Goal: Task Accomplishment & Management: Manage account settings

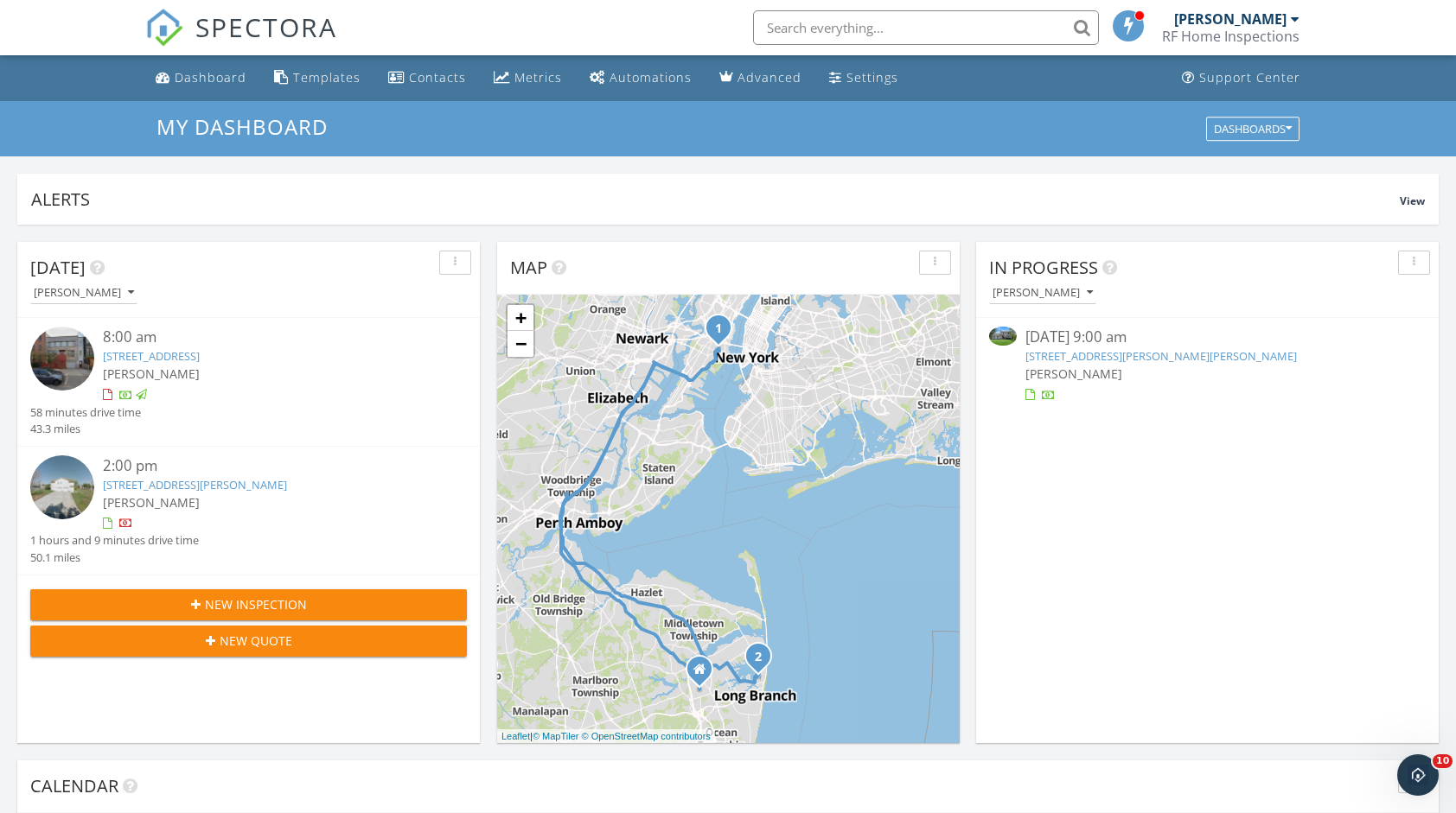
click at [1170, 350] on link "3 Stillwell Rd , Whitehouse station, NJ 08889" at bounding box center [1161, 356] width 271 height 16
click at [273, 478] on link "8 Mann Ct, Monmouth Beach, NJ 07750" at bounding box center [195, 484] width 184 height 16
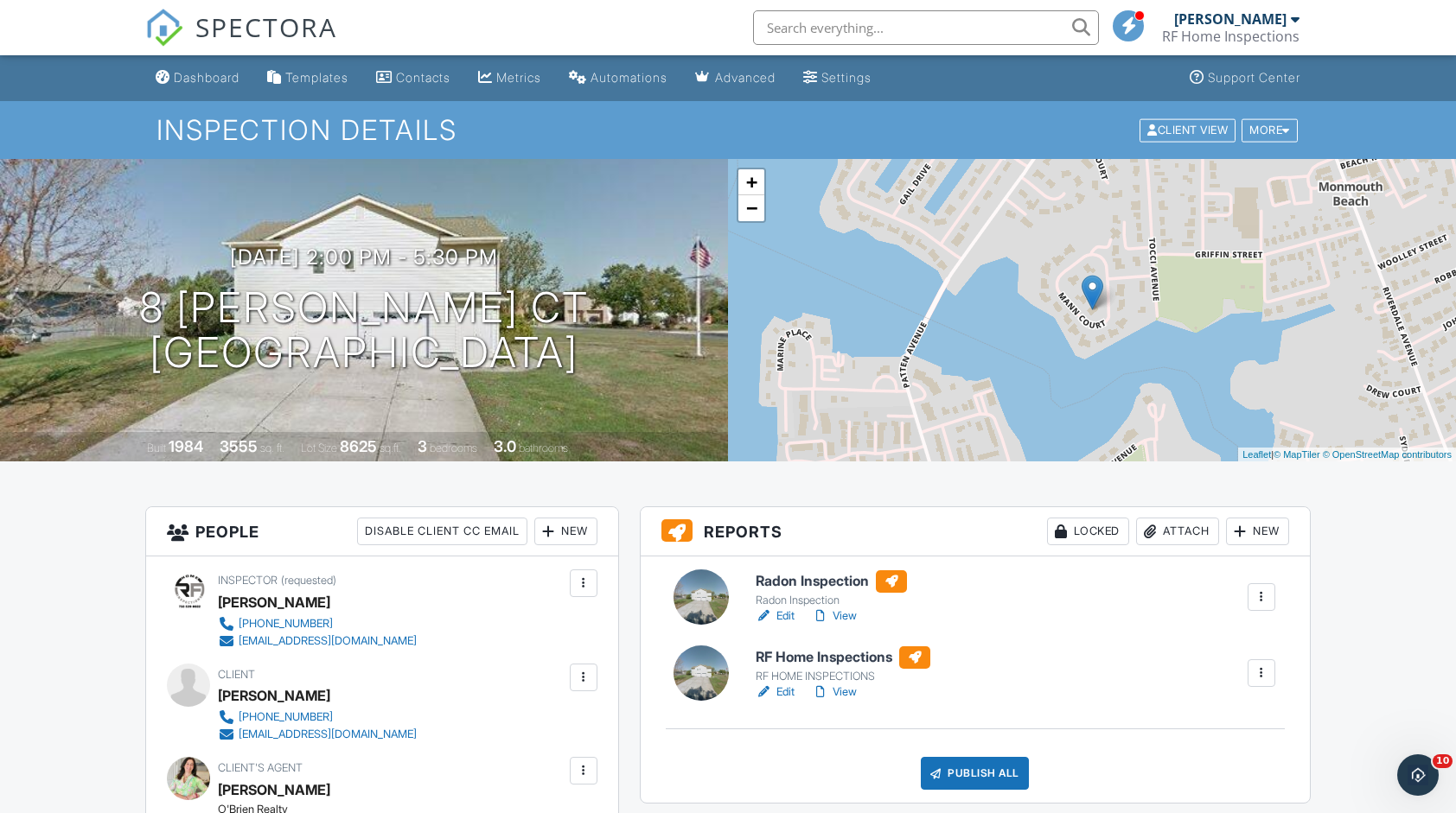
click at [1221, 16] on div "[PERSON_NAME]" at bounding box center [1230, 19] width 113 height 18
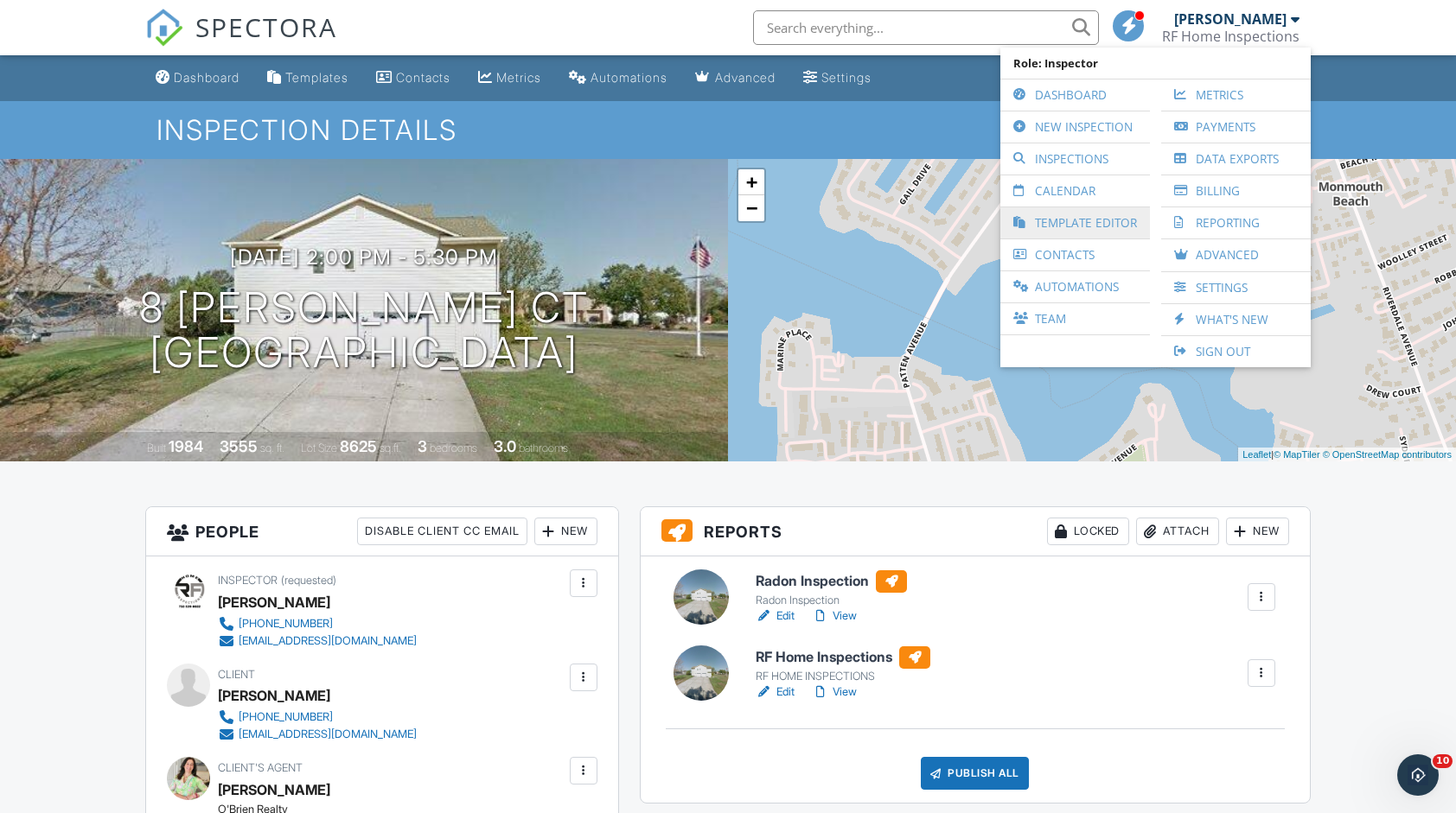
click at [1106, 208] on link "Template Editor" at bounding box center [1075, 223] width 132 height 31
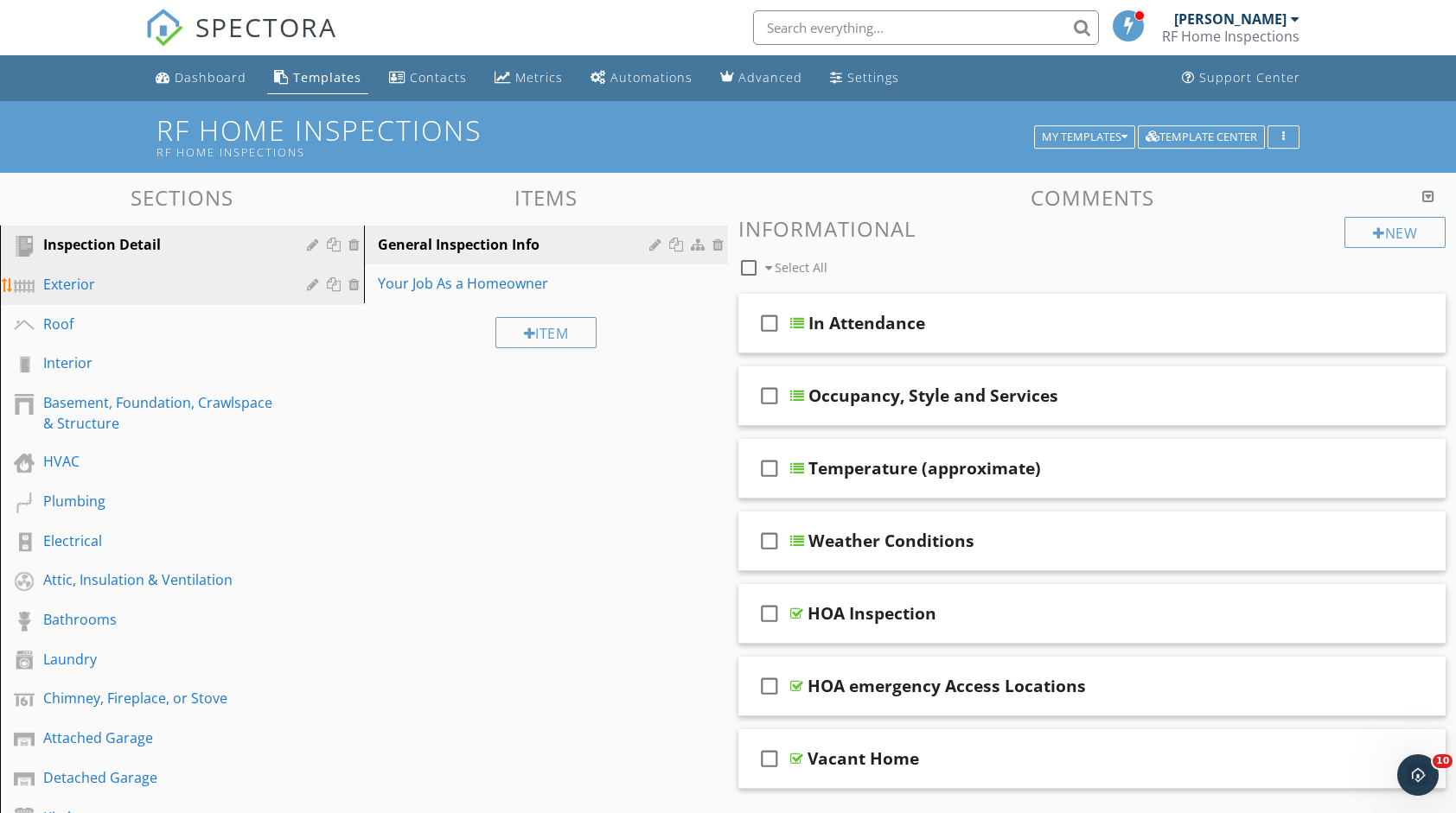
click at [144, 285] on div "Exterior" at bounding box center [162, 284] width 238 height 20
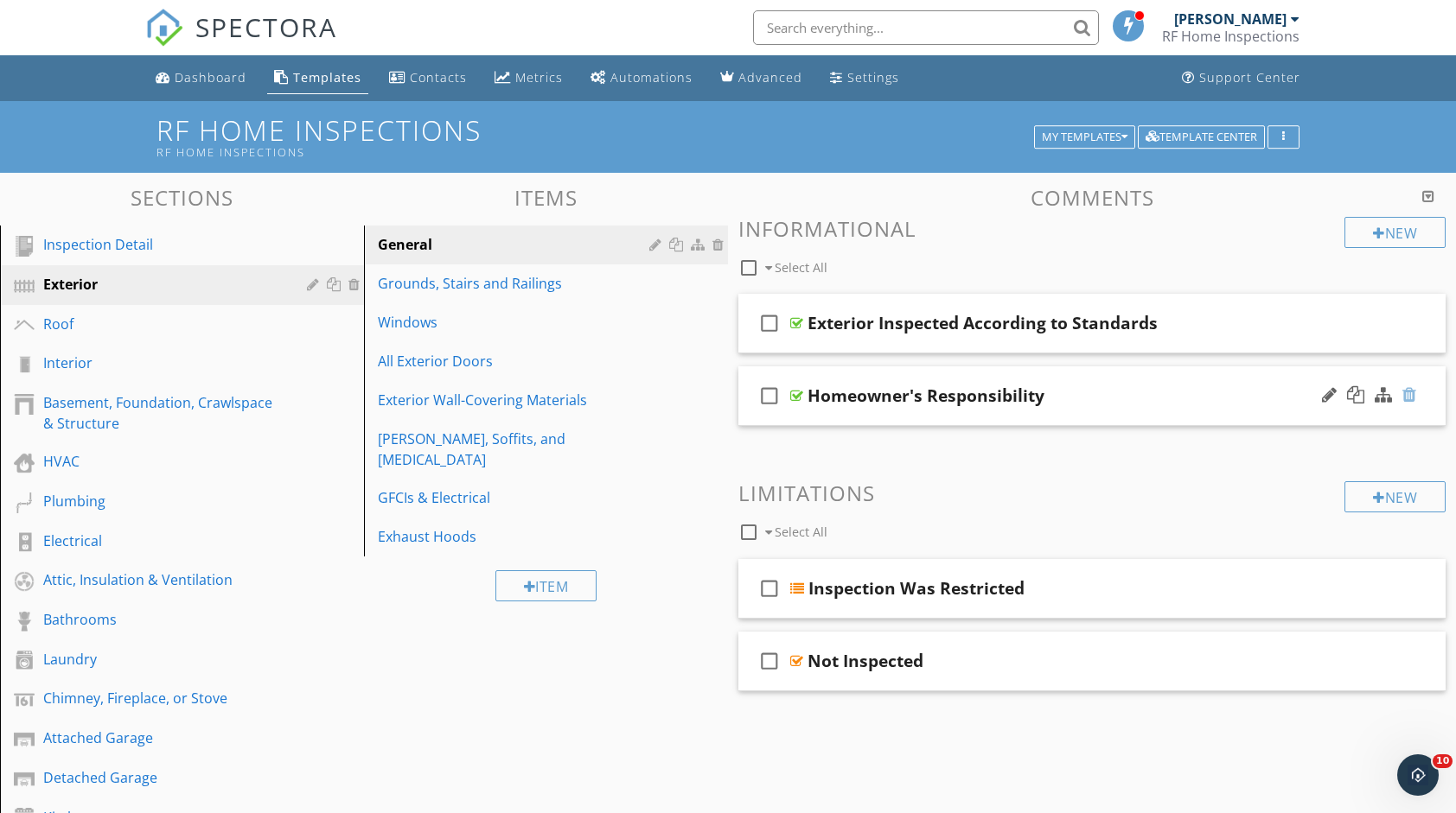
click at [1406, 396] on div at bounding box center [1408, 395] width 14 height 18
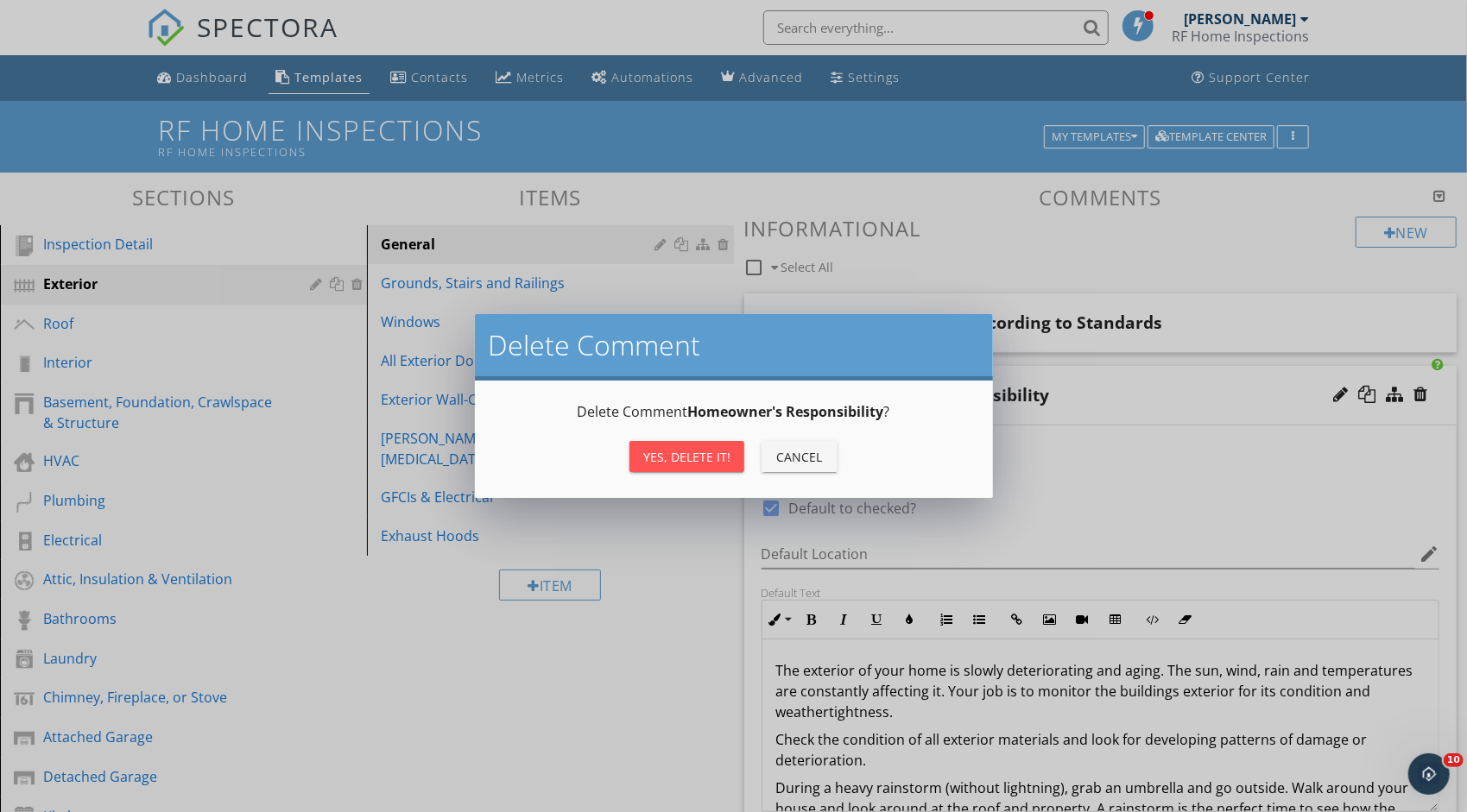
click at [689, 446] on button "Yes, Delete it!" at bounding box center [686, 456] width 114 height 31
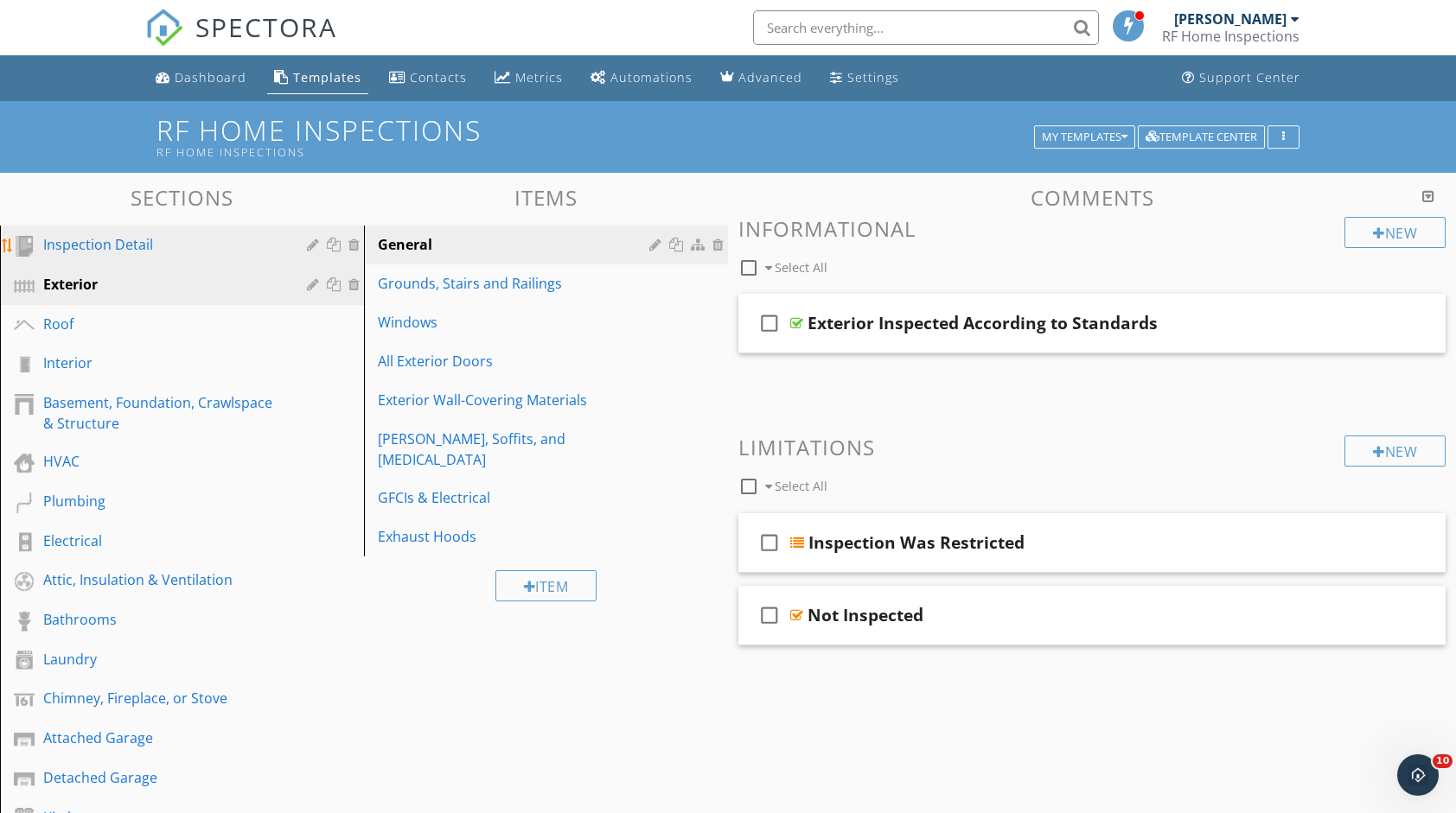
click at [217, 253] on div "Inspection Detail" at bounding box center [162, 244] width 238 height 20
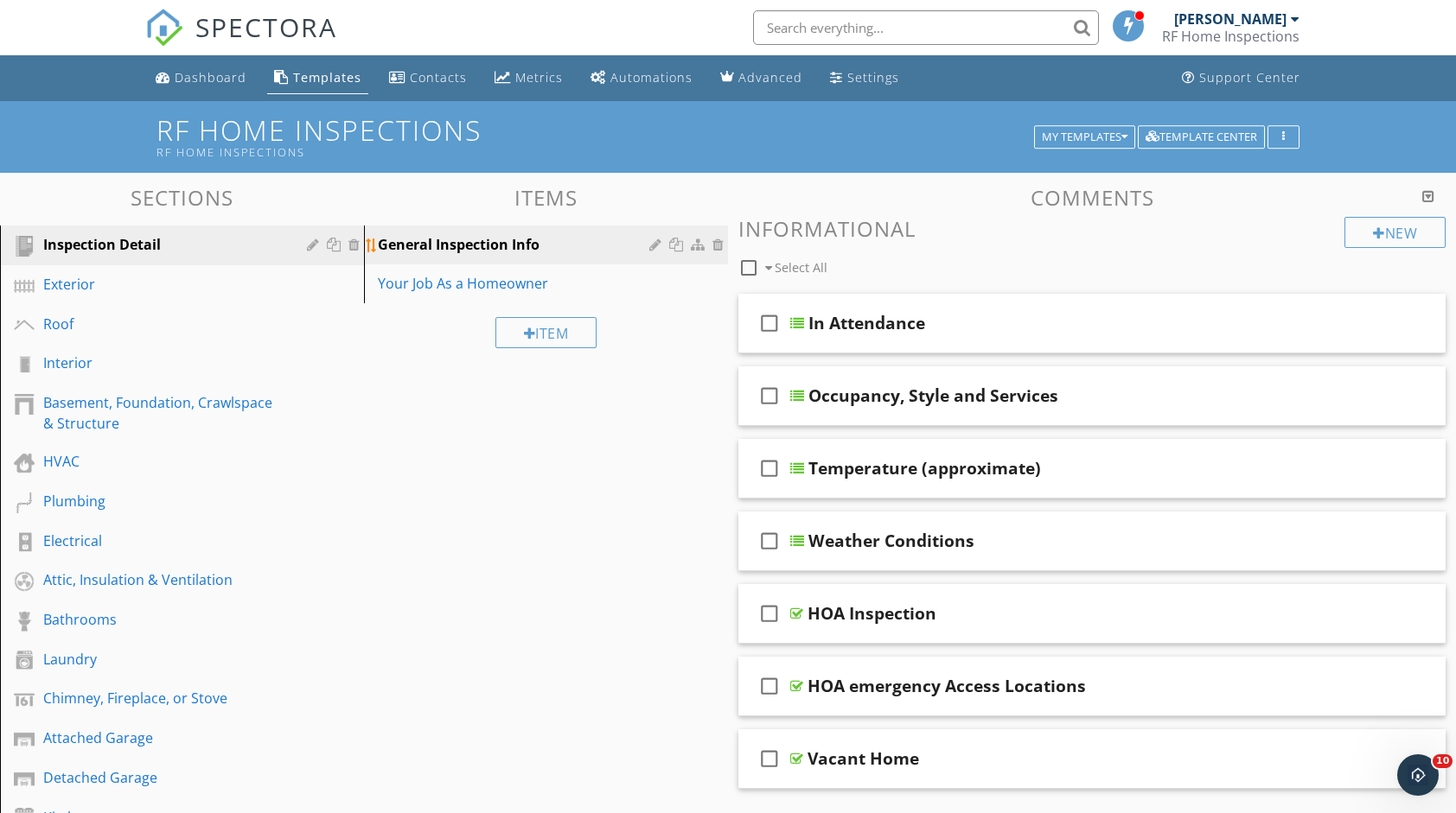
click at [561, 246] on div "General Inspection Info" at bounding box center [516, 244] width 277 height 20
click at [715, 287] on div at bounding box center [720, 283] width 16 height 14
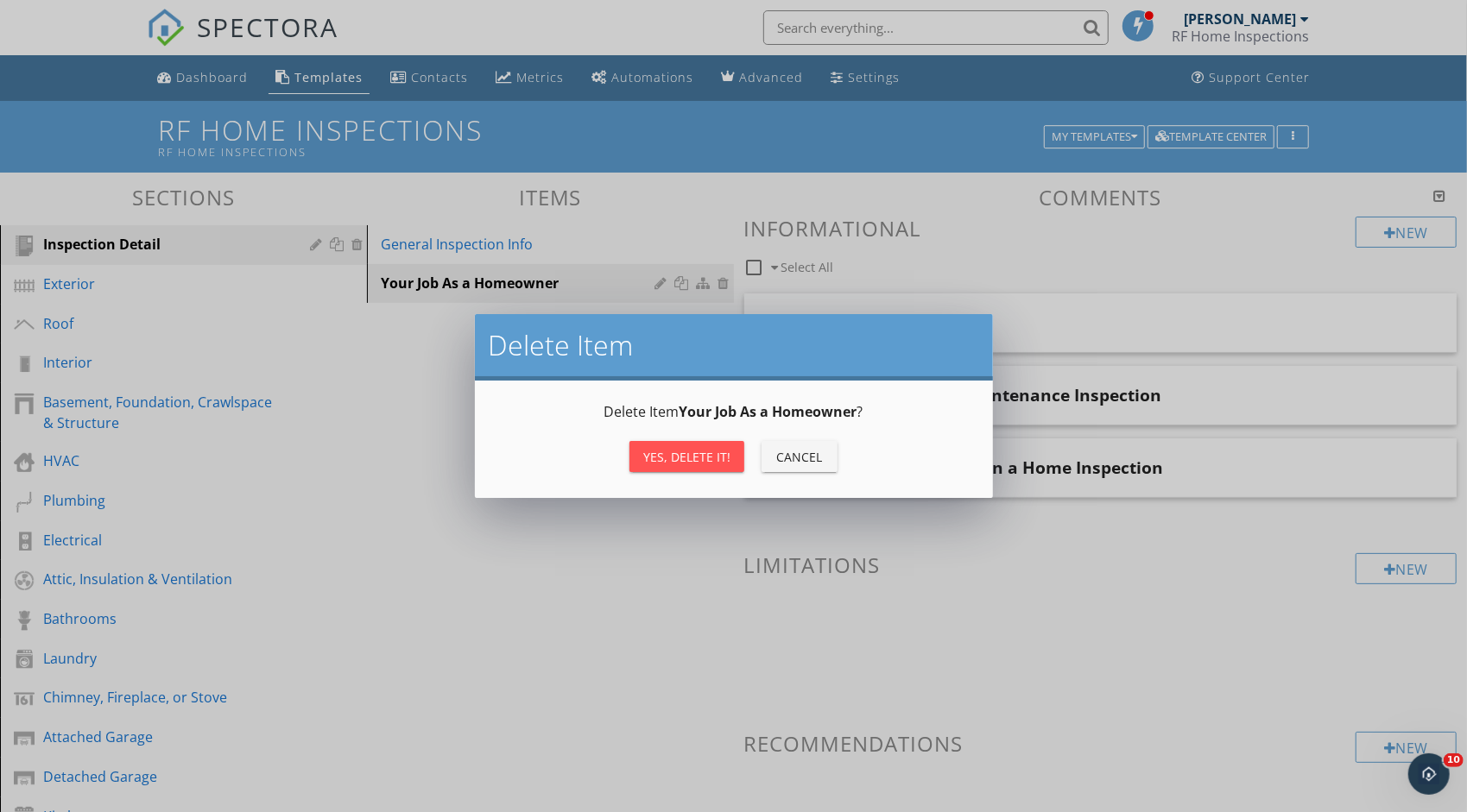
click at [719, 448] on div "Yes, Delete it!" at bounding box center [687, 457] width 87 height 18
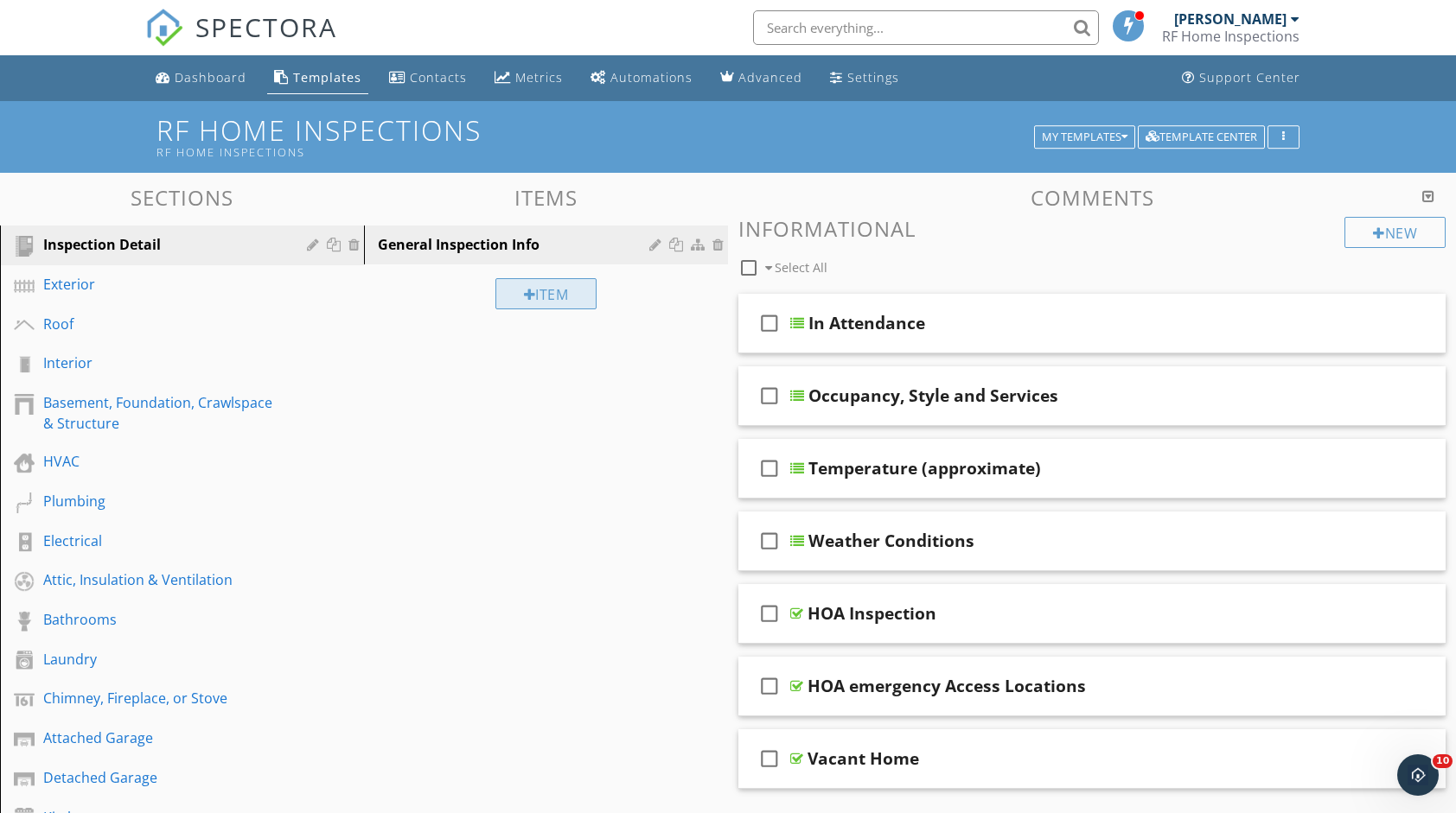
click at [519, 291] on div "Item" at bounding box center [547, 293] width 102 height 31
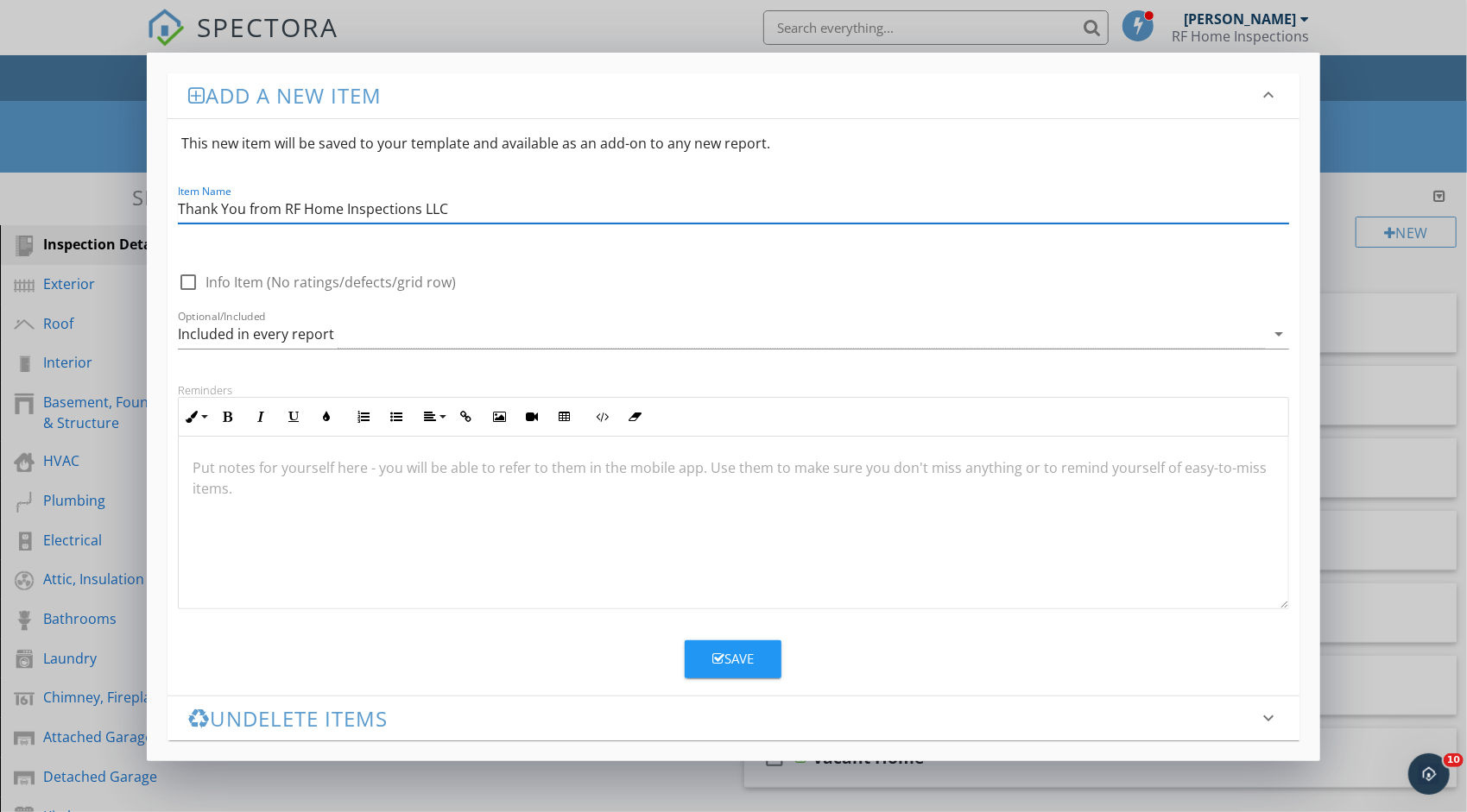
type input "Thank You from RF Home Inspections LLC"
click at [286, 491] on div at bounding box center [733, 524] width 1109 height 173
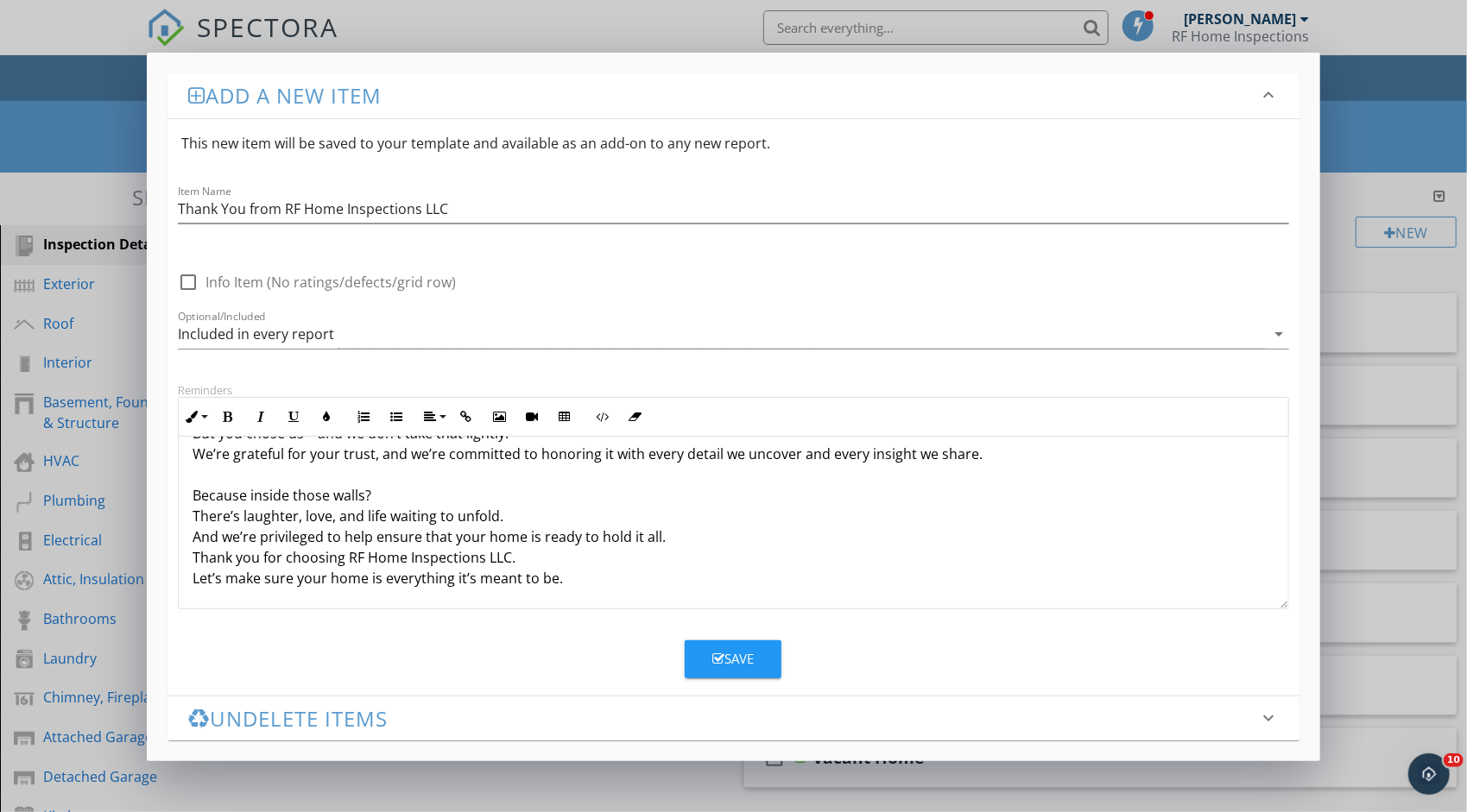
scroll to position [262, 0]
click at [680, 526] on p "Welcome to RF Home Inspections LLC Where Experience Meets Integrity Congratulat…" at bounding box center [733, 392] width 1082 height 393
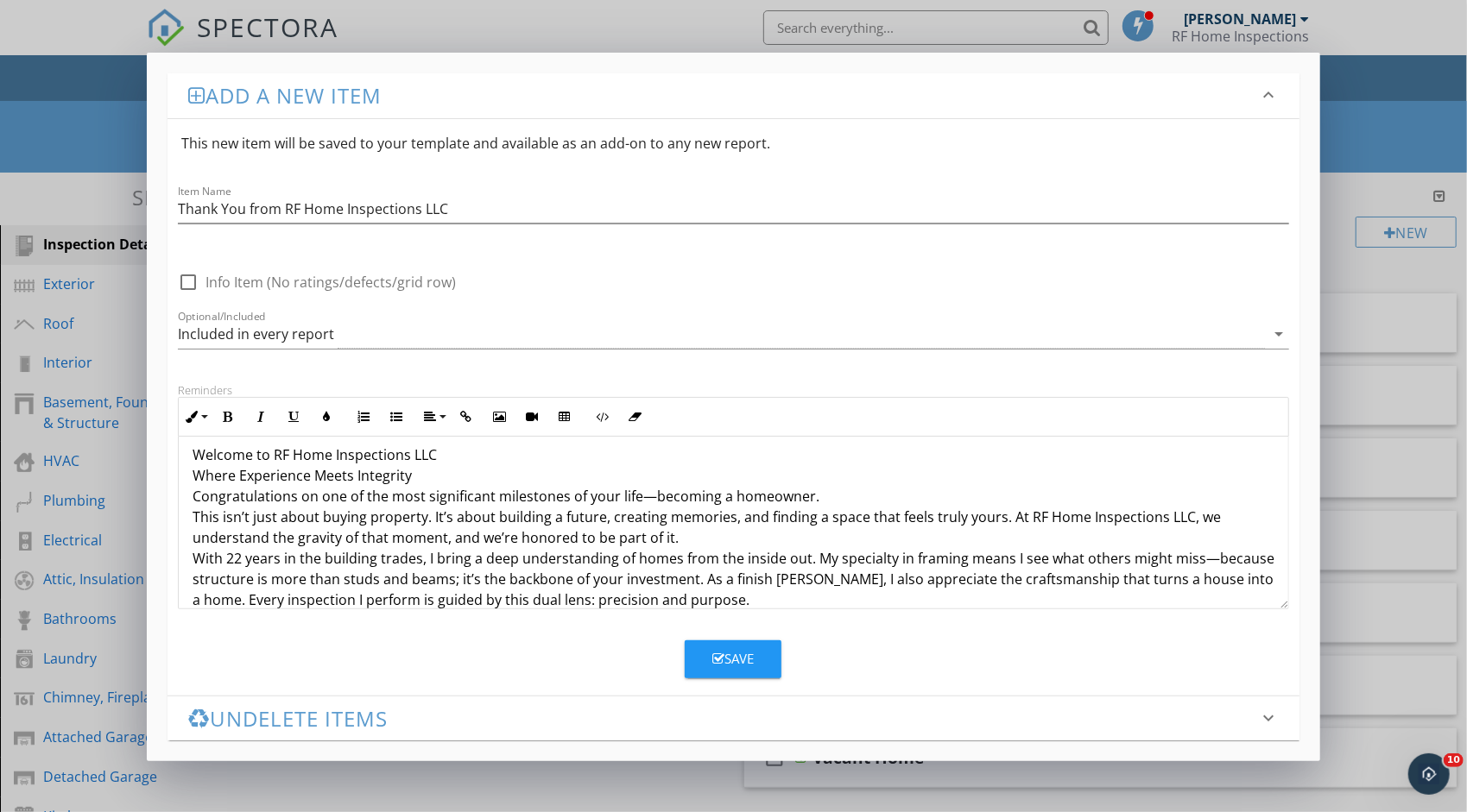
scroll to position [0, 0]
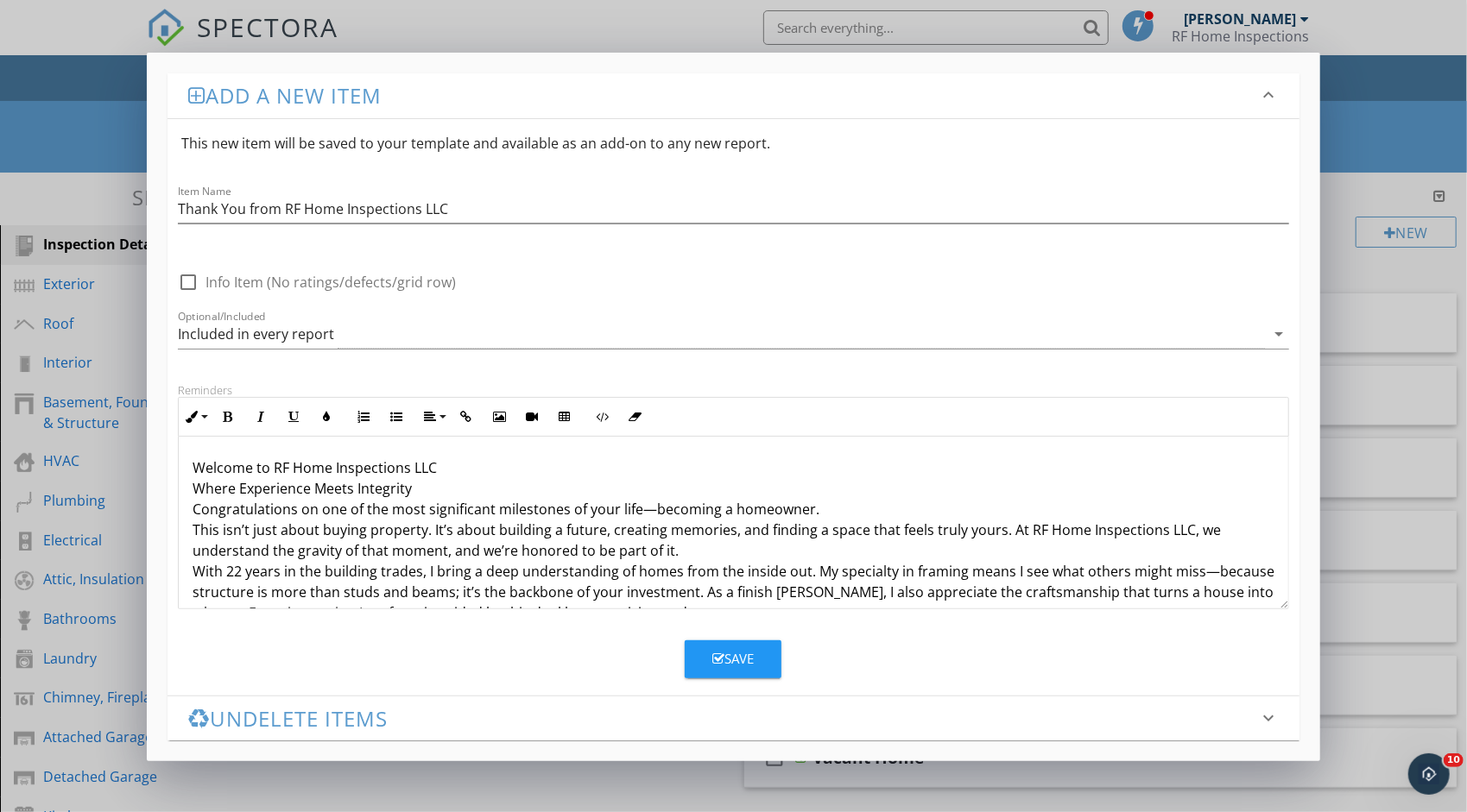
click at [502, 464] on p "Welcome to RF Home Inspections LLC Where Experience Meets Integrity Congratulat…" at bounding box center [733, 633] width 1082 height 353
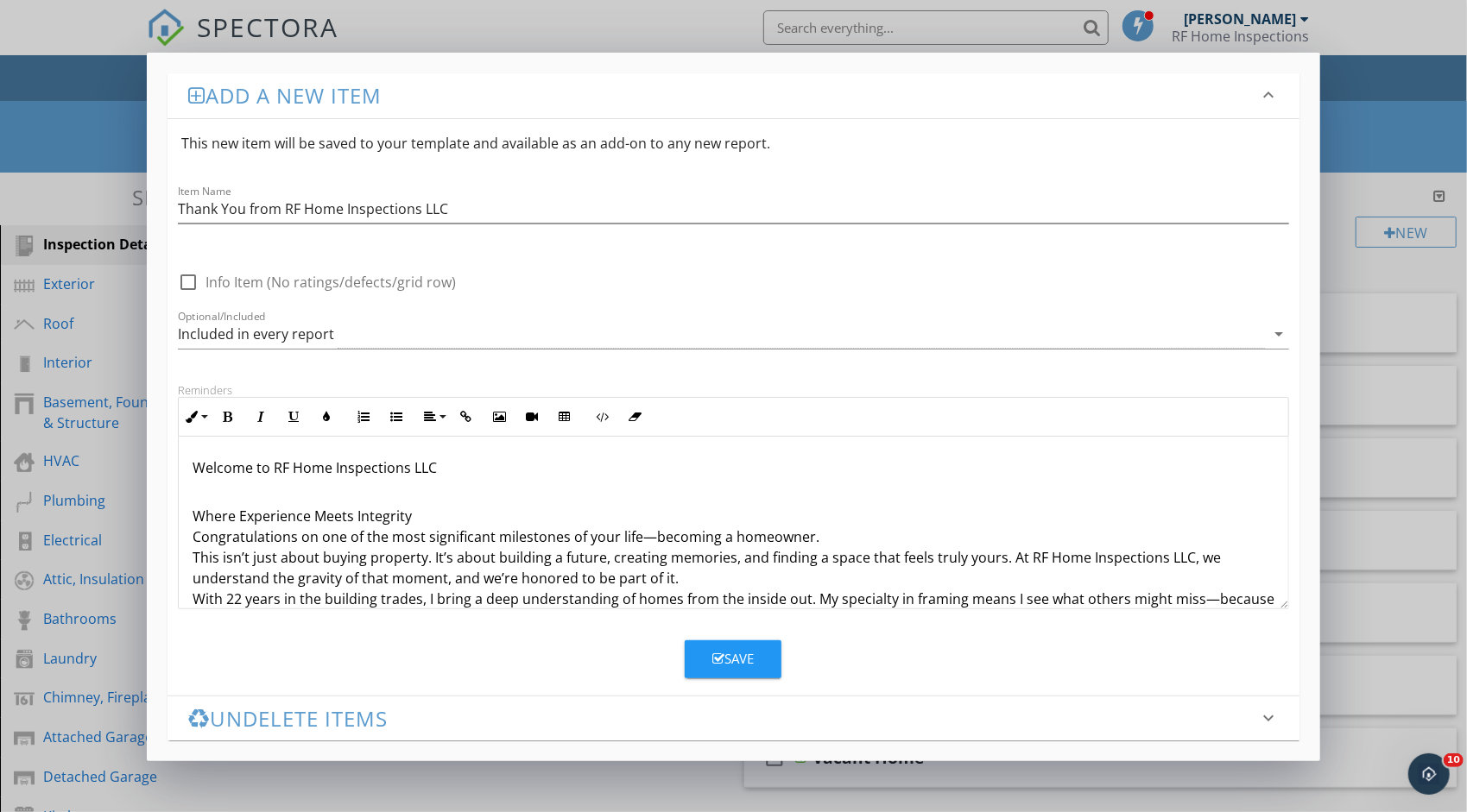
click at [438, 511] on p "Where Experience Meets Integrity Congratulations on one of the most significant…" at bounding box center [733, 661] width 1082 height 353
click at [193, 516] on p "Where Experience Meets Integrity Congratulations on one of the most significant…" at bounding box center [733, 661] width 1082 height 353
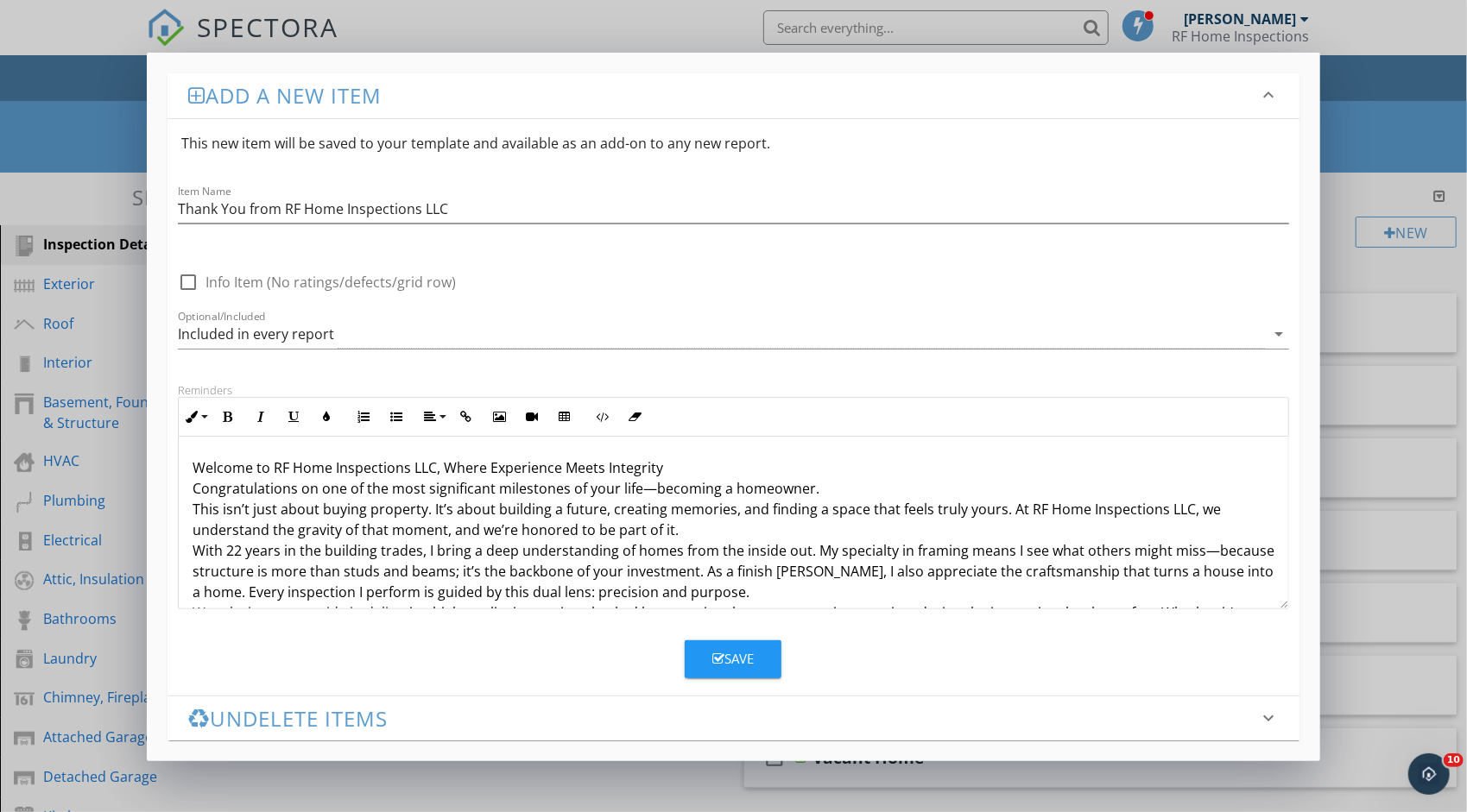
click at [673, 464] on p "Welcome to RF Home Inspections LLC, Where Experience Meets Integrity Congratula…" at bounding box center [733, 623] width 1082 height 331
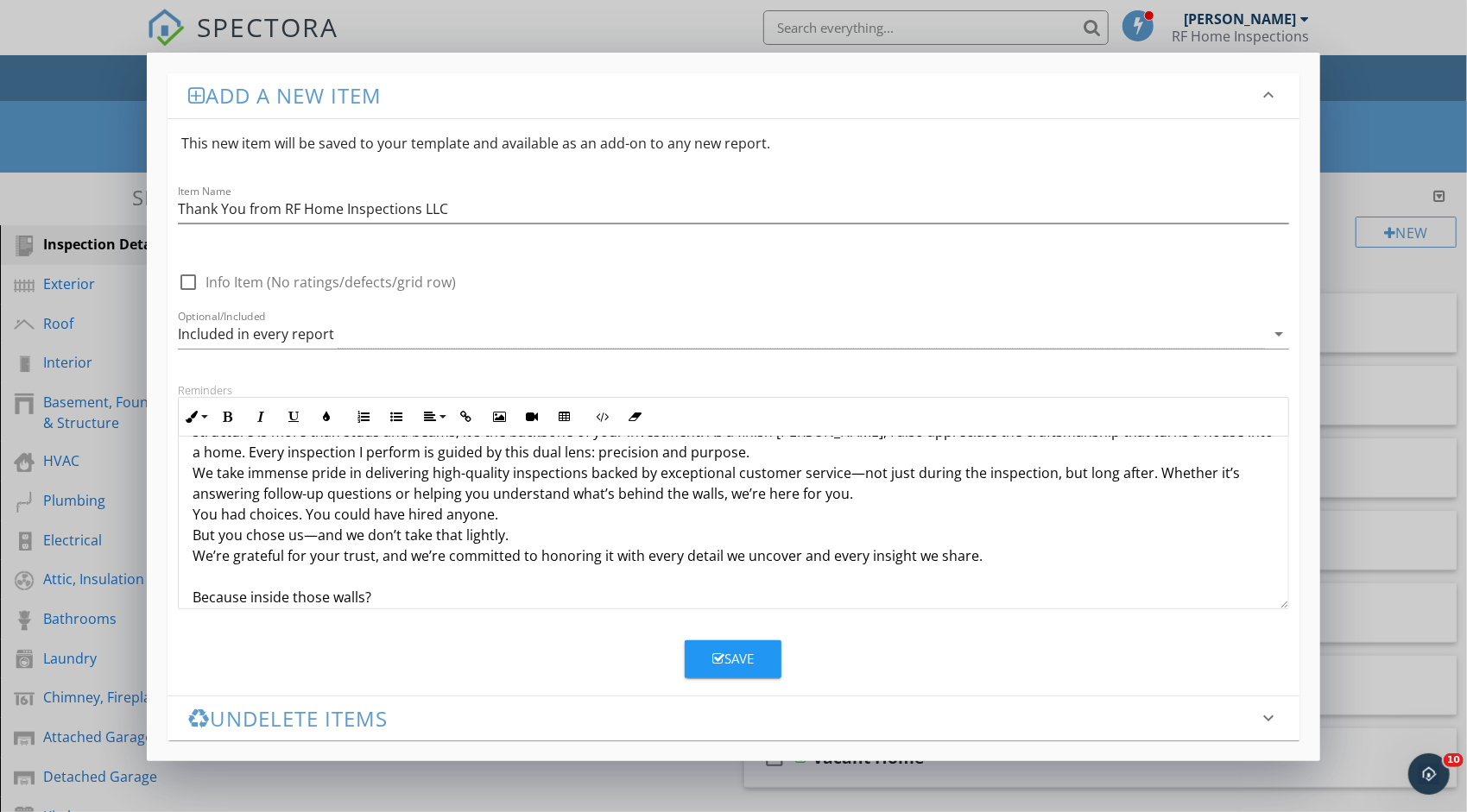
scroll to position [173, 0]
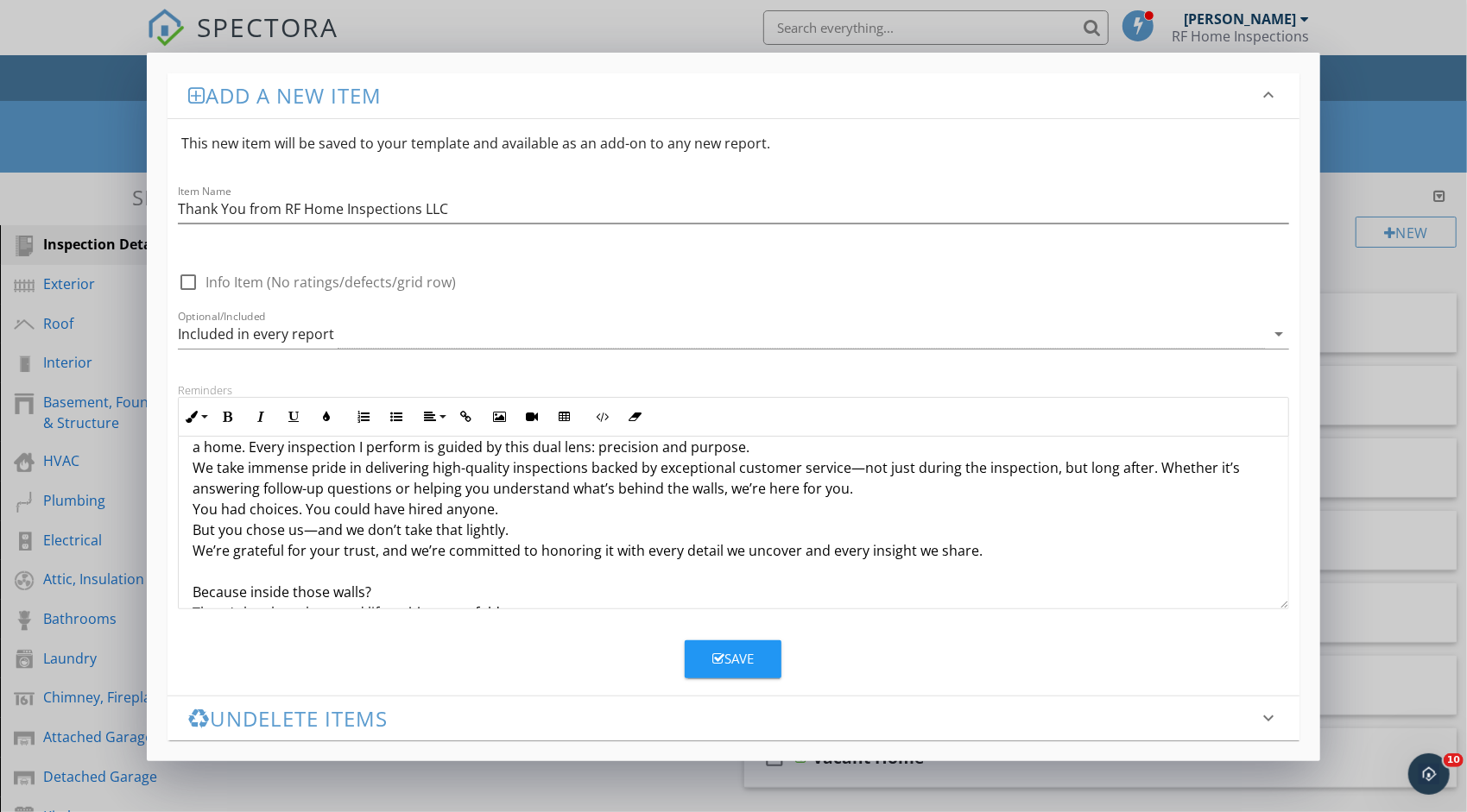
click at [726, 444] on p "Congratulations on one of the most significant milestones of your life—becoming…" at bounding box center [733, 478] width 1082 height 331
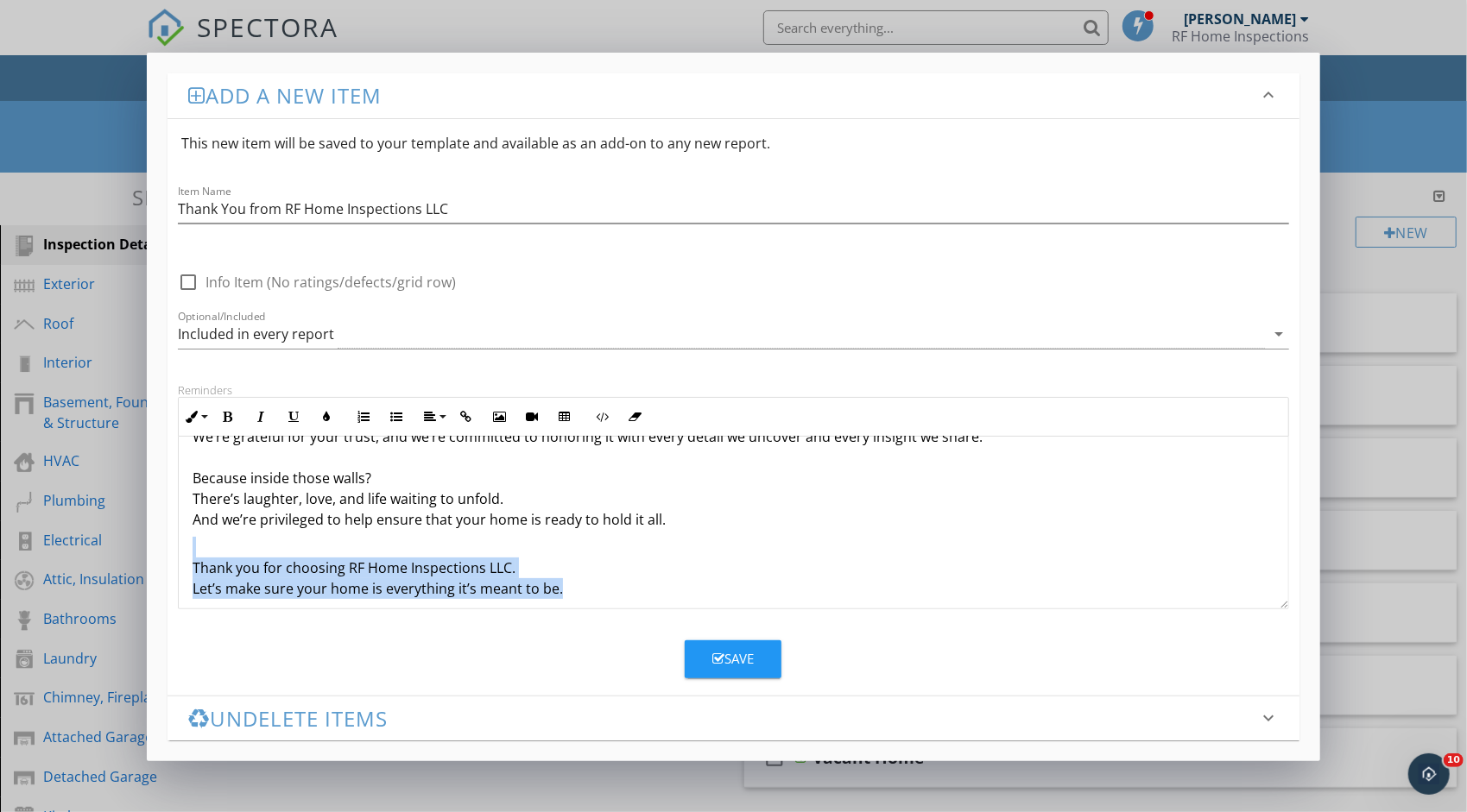
scroll to position [325, 0]
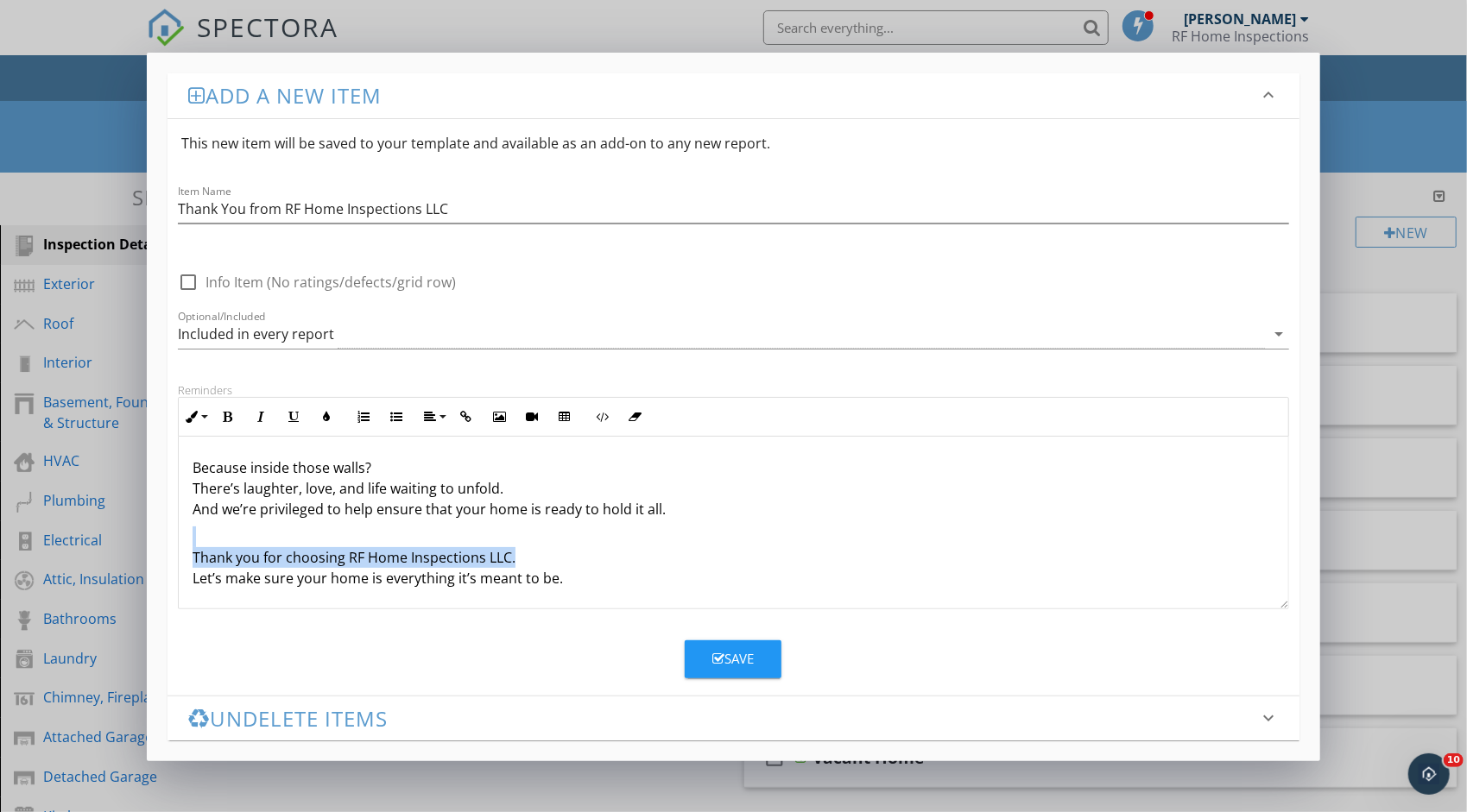
drag, startPoint x: 668, startPoint y: 502, endPoint x: 511, endPoint y: 561, distance: 167.7
click at [511, 561] on div "Welcome to RF Home Inspections LLC, Where Experience Meets Integrity Congratula…" at bounding box center [733, 361] width 1109 height 498
click at [660, 506] on p ". We take immense pride in delivering high-quality inspections backed by except…" at bounding box center [733, 416] width 1082 height 207
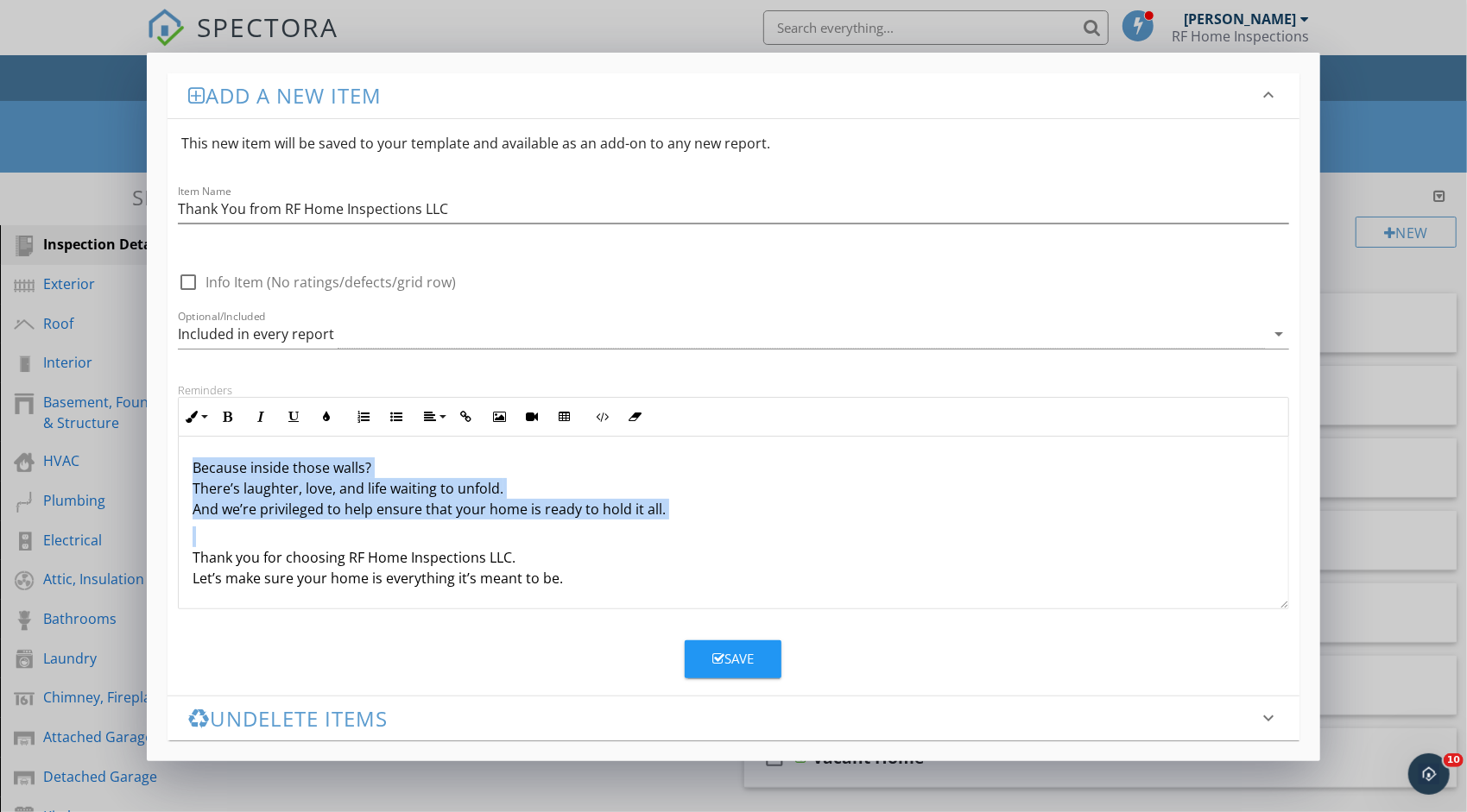
drag, startPoint x: 660, startPoint y: 506, endPoint x: 176, endPoint y: 473, distance: 485.1
click at [176, 473] on div "Reminders Inline Style XLarge Large Normal Small Light Small/Light Bold Italic …" at bounding box center [733, 496] width 1132 height 226
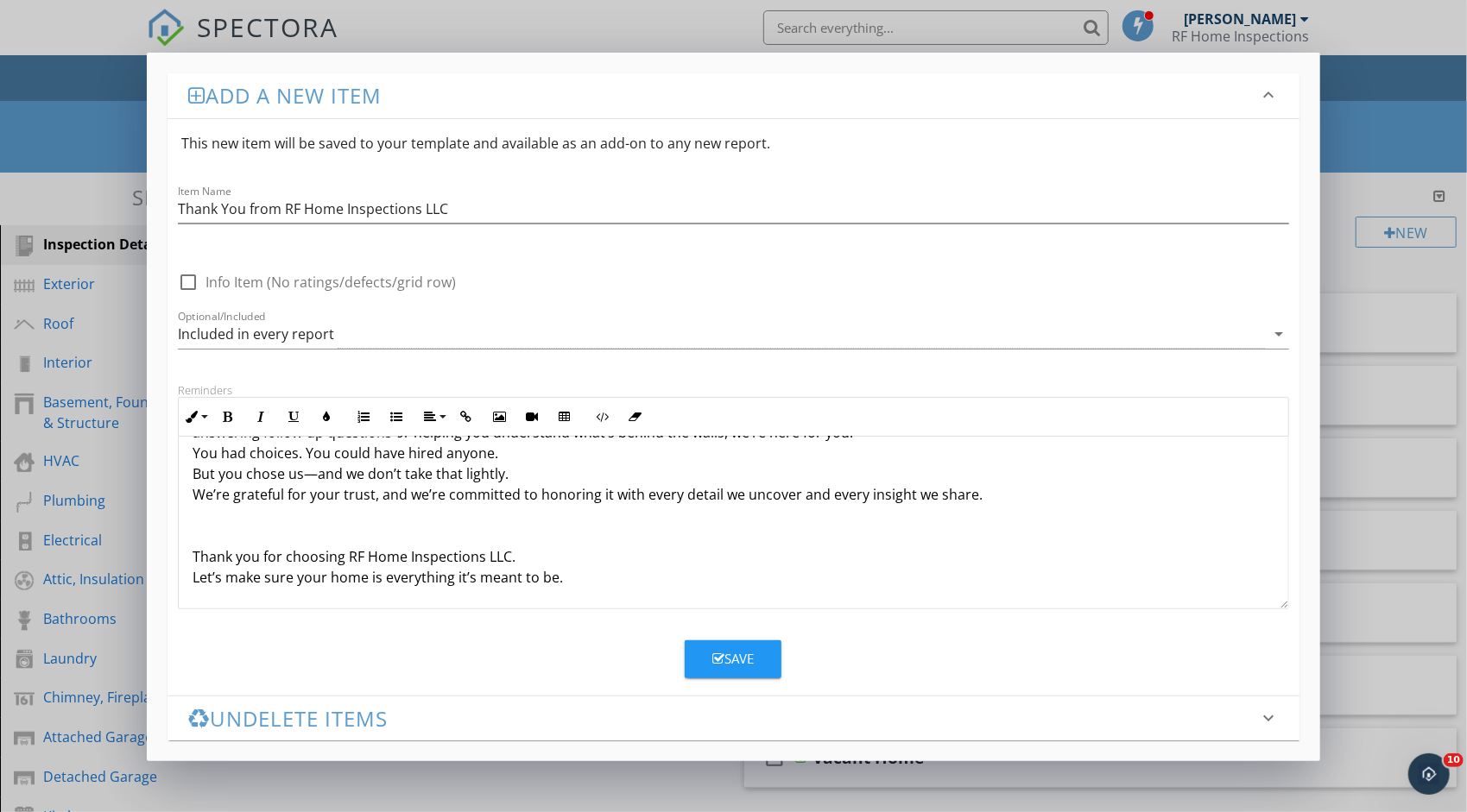
scroll to position [256, 0]
click at [413, 523] on p ". We take immense pride in delivering high-quality inspections backed by except…" at bounding box center [733, 485] width 1082 height 207
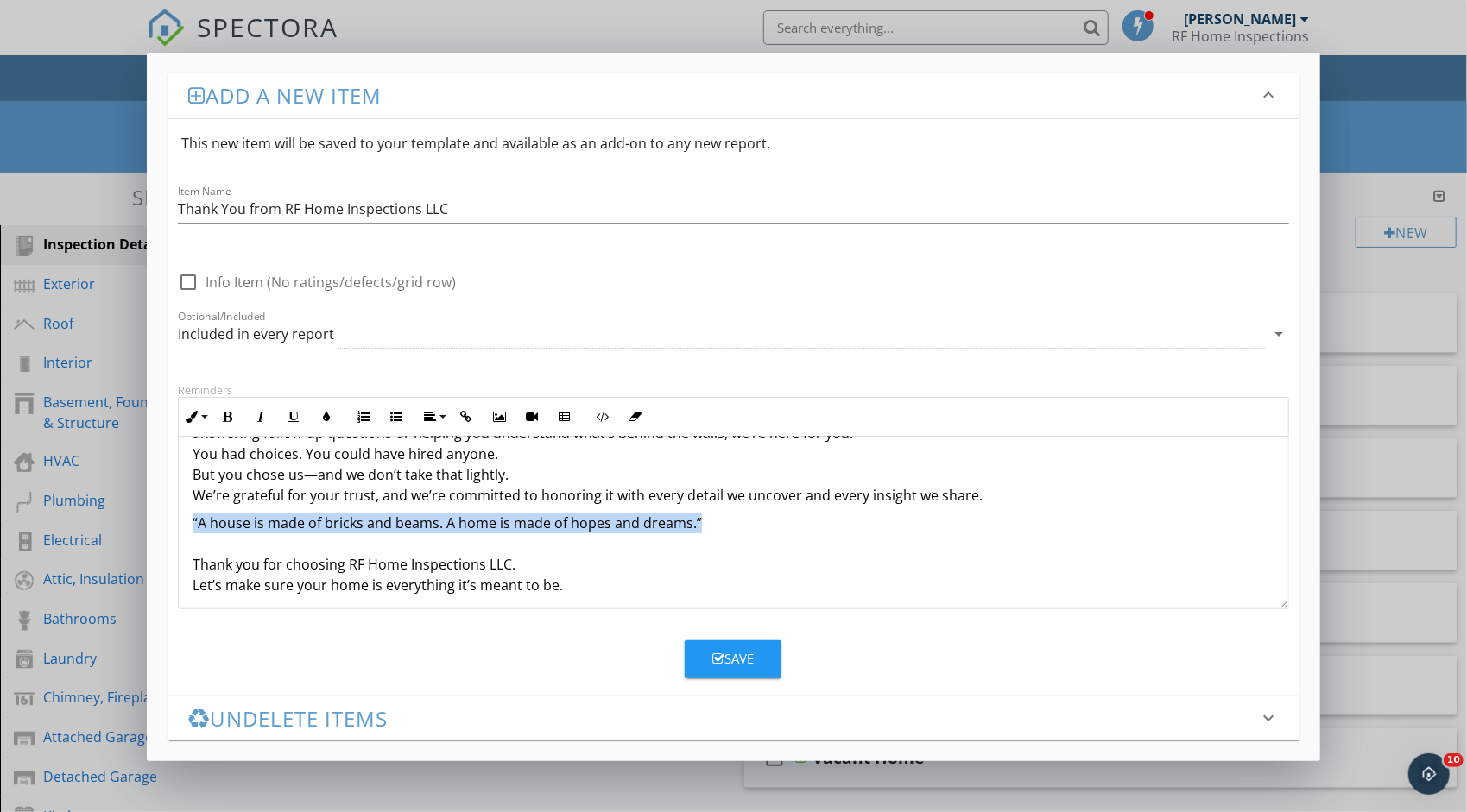
drag, startPoint x: 693, startPoint y: 521, endPoint x: 175, endPoint y: 521, distance: 518.0
click at [175, 521] on div "Reminders Inline Style XLarge Large Normal Small Light Small/Light Bold Italic …" at bounding box center [733, 496] width 1132 height 226
drag, startPoint x: 315, startPoint y: 518, endPoint x: 789, endPoint y: 525, distance: 474.1
click at [789, 525] on p "“A house is made of bricks and beams. A home is made of hopes and dreams.” Than…" at bounding box center [733, 553] width 1082 height 83
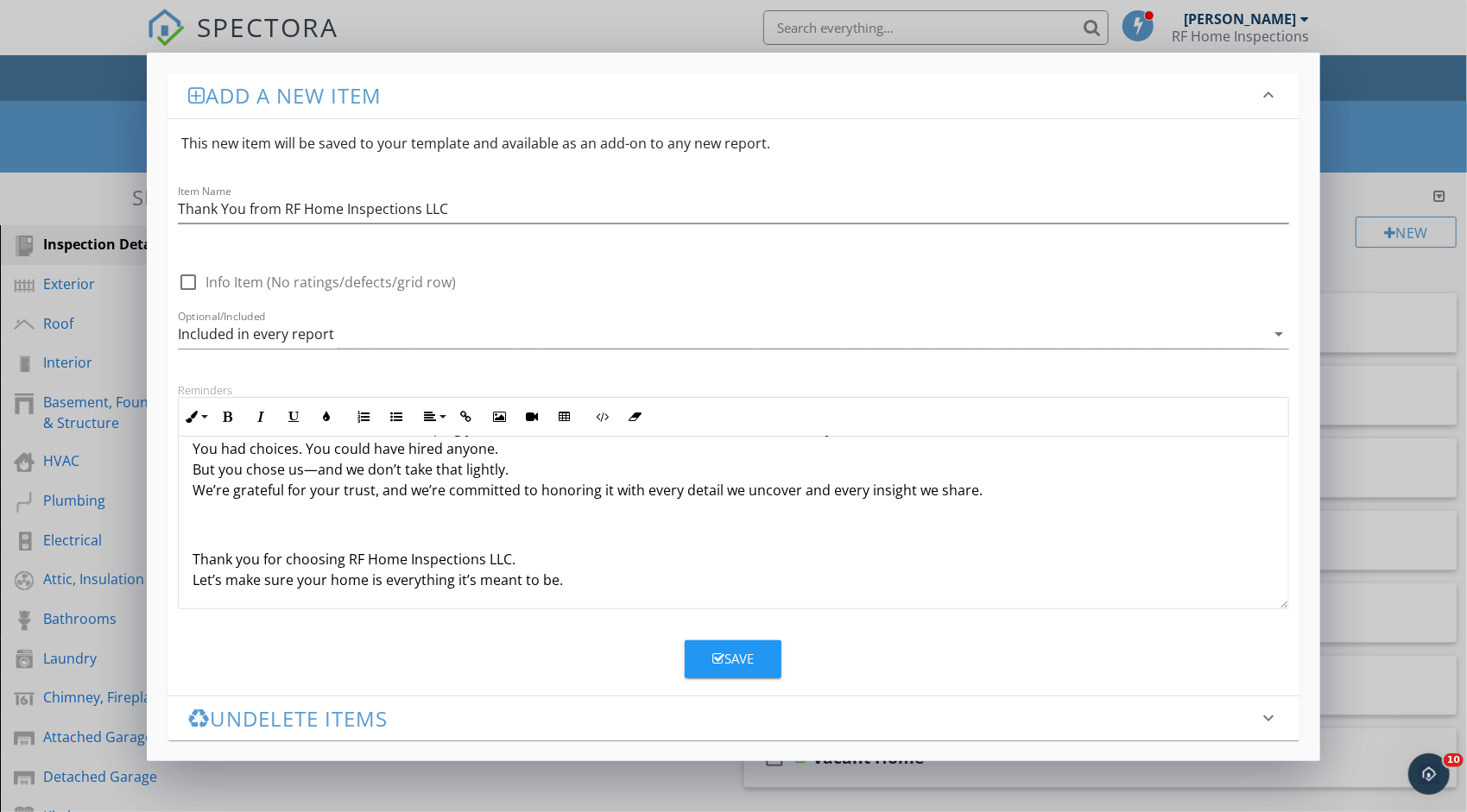
scroll to position [262, 0]
click at [198, 555] on p "Thank you for choosing RF Home Inspections LLC. Let’s make sure your home is ev…" at bounding box center [733, 547] width 1082 height 83
click at [193, 555] on p "Thank you for choosing RF Home Inspections LLC. Let’s make sure your home is ev…" at bounding box center [733, 547] width 1082 height 83
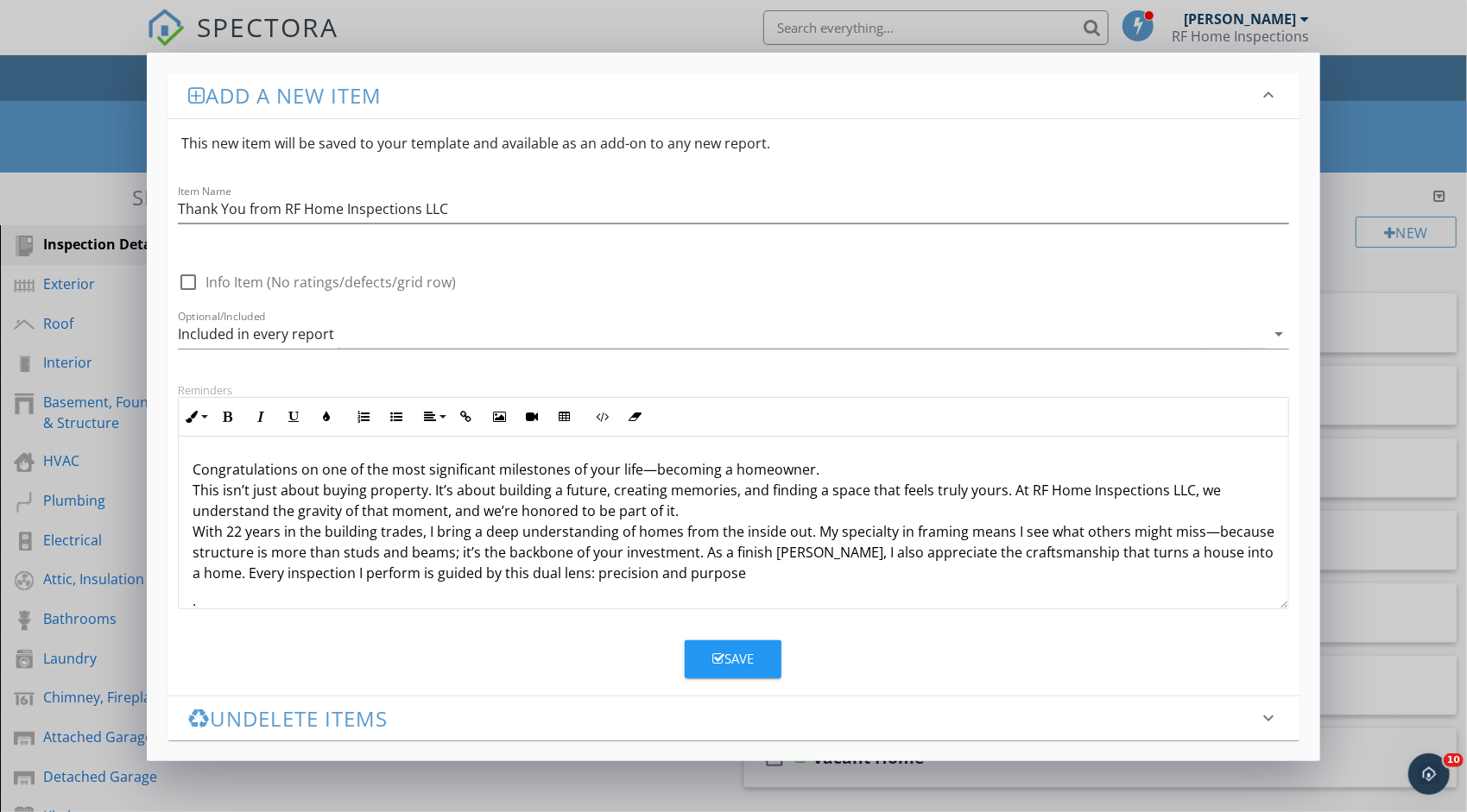
scroll to position [0, 0]
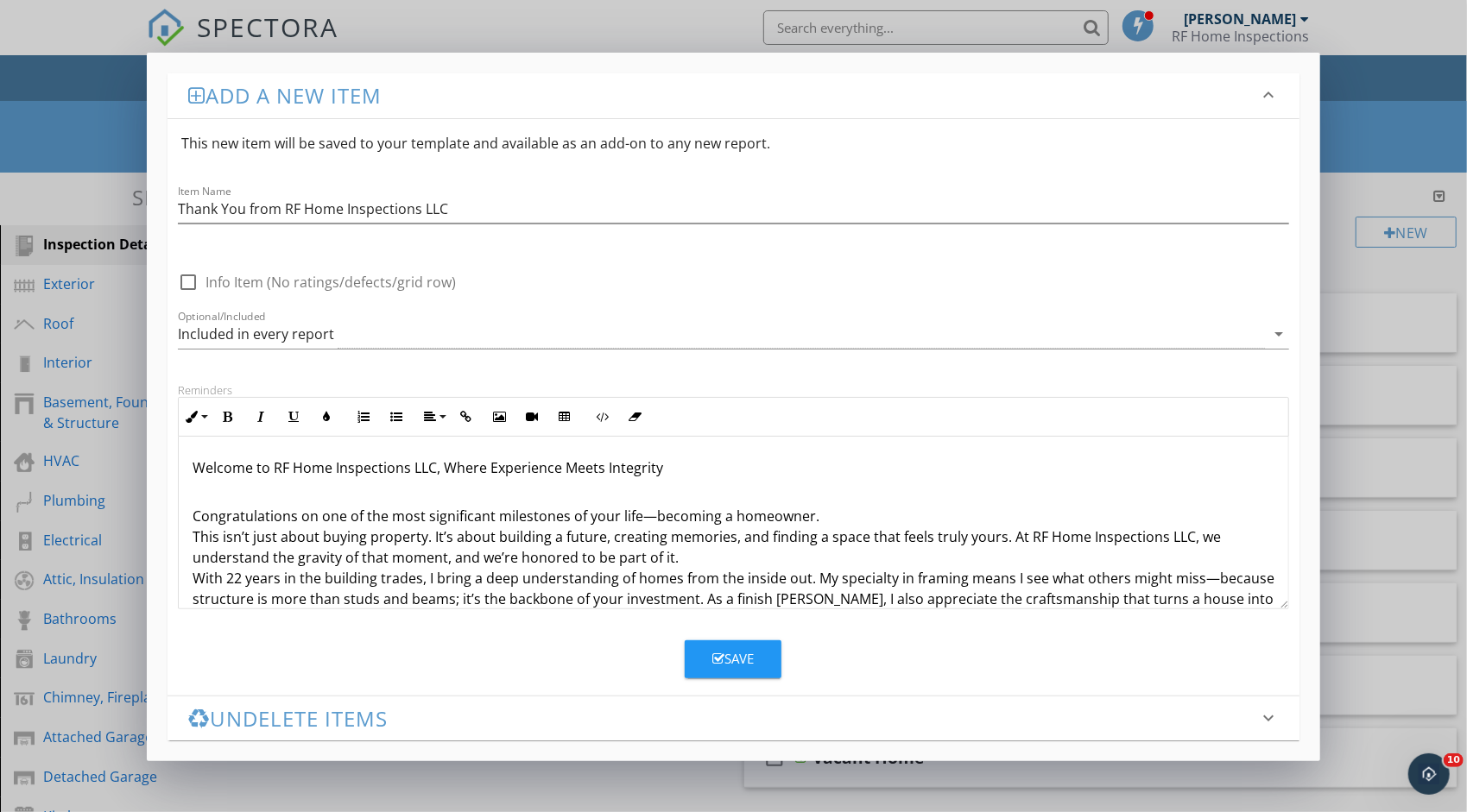
click at [190, 518] on div "Welcome to RF Home Inspections LLC, Where Experience Meets Integrity Congratula…" at bounding box center [733, 633] width 1109 height 393
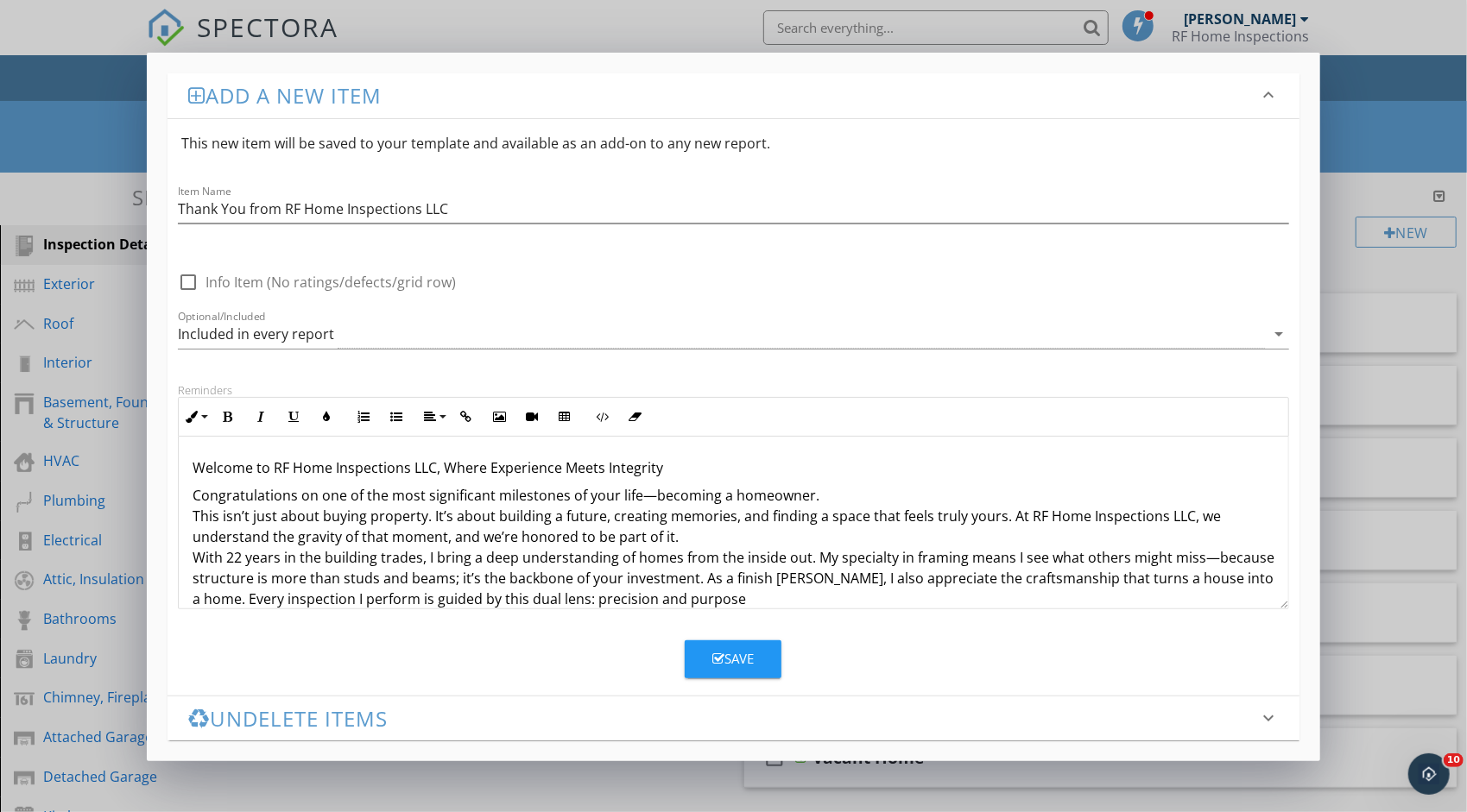
click at [565, 440] on div "Welcome to RF Home Inspections LLC, Where Experience Meets Integrity Congratula…" at bounding box center [733, 623] width 1109 height 373
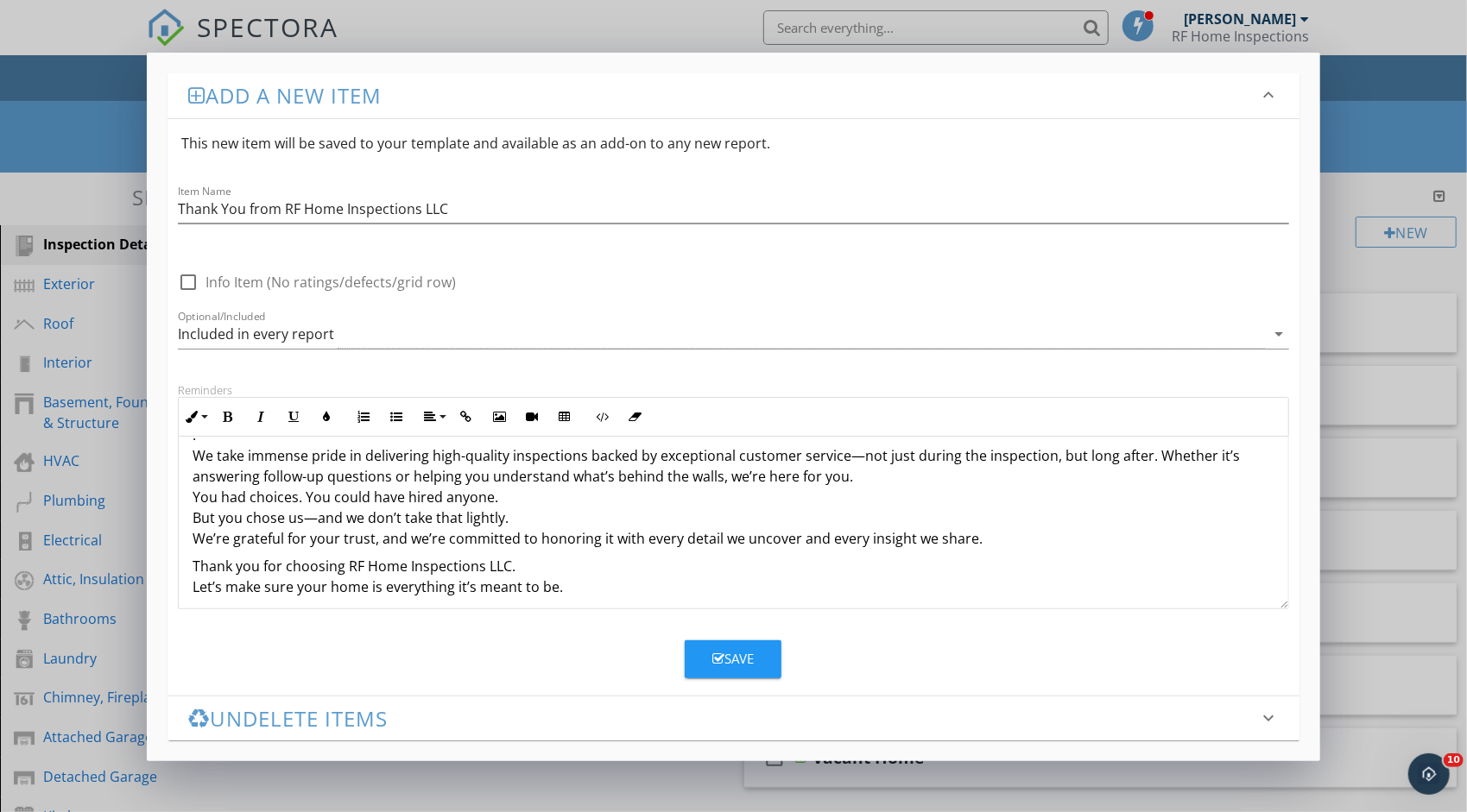
scroll to position [200, 0]
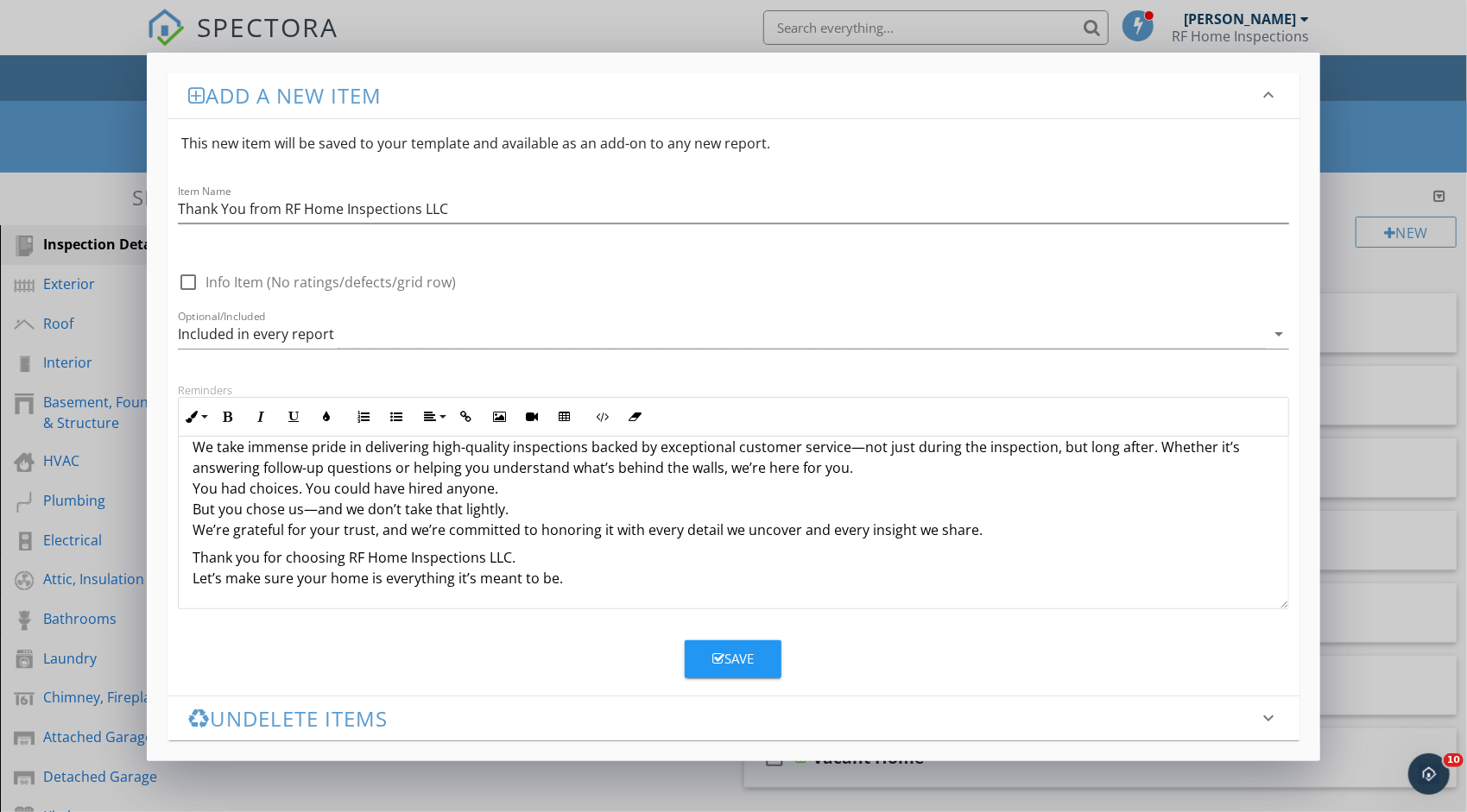
click at [601, 581] on p "Thank you for choosing RF Home Inspections LLC. Let’s make sure your home is ev…" at bounding box center [733, 567] width 1082 height 42
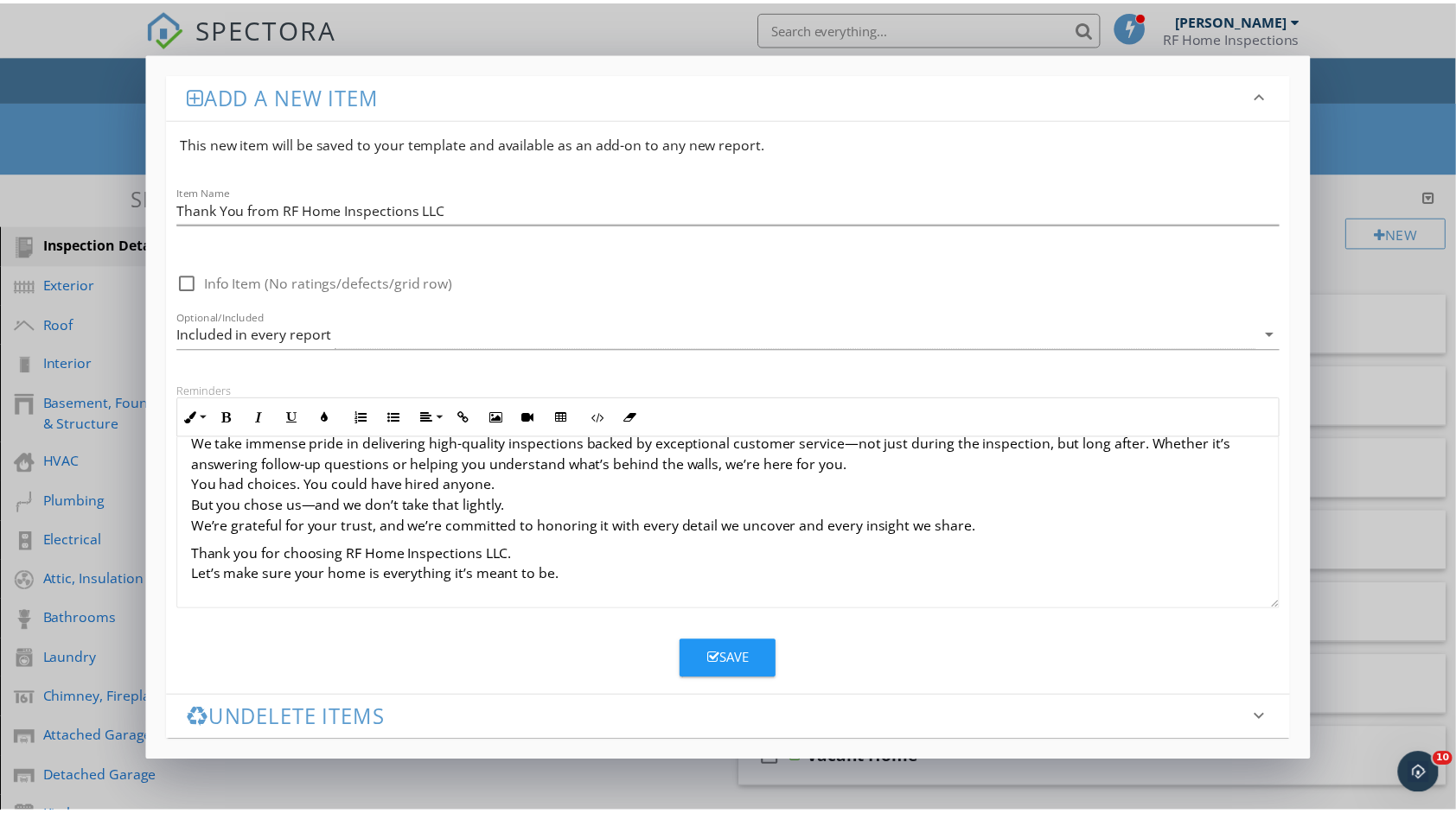
scroll to position [233, 0]
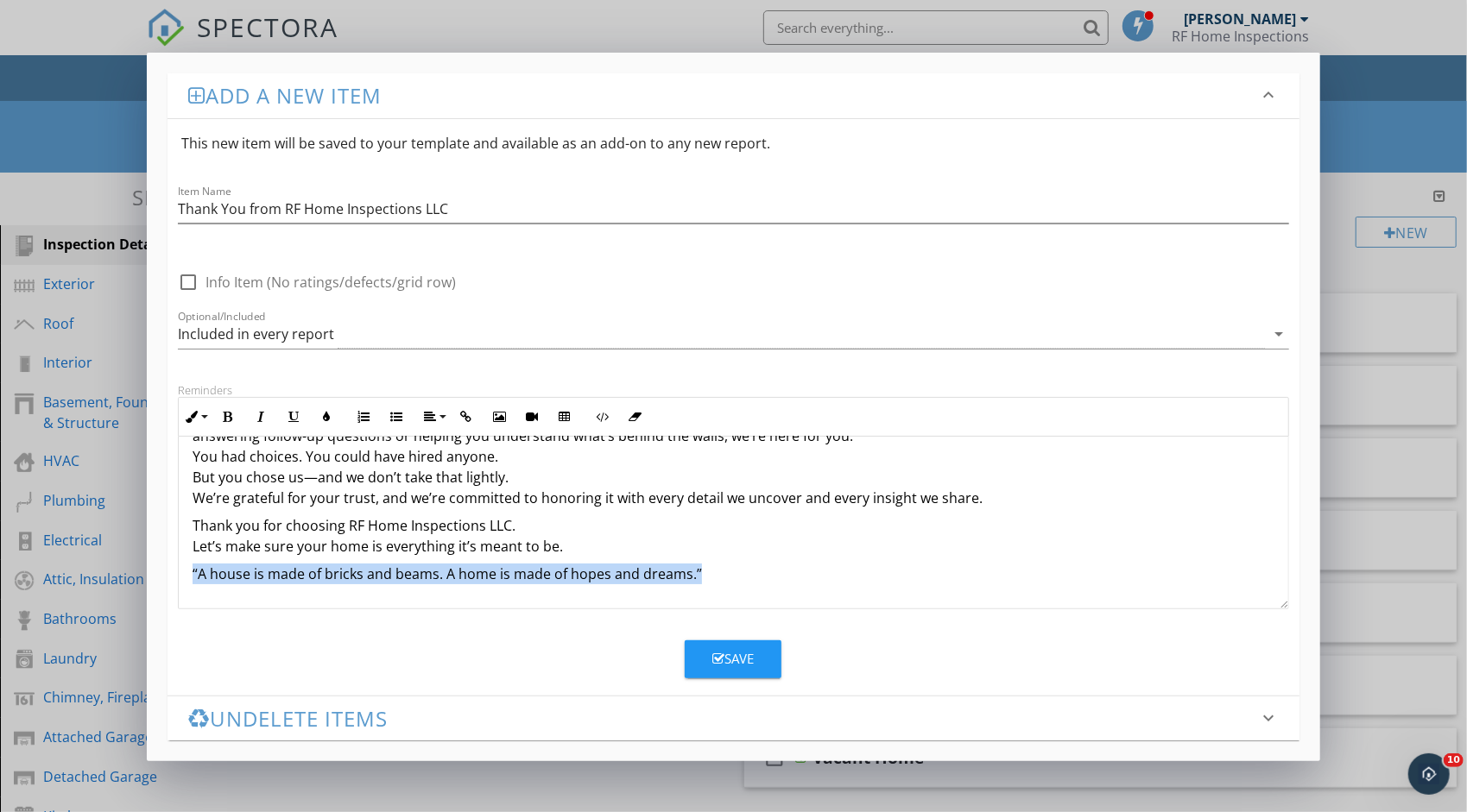
drag, startPoint x: 663, startPoint y: 569, endPoint x: 179, endPoint y: 569, distance: 484.0
click at [179, 569] on div "Welcome to RF Home Inspections LLC, Where Experience Meets Integrity Congratula…" at bounding box center [733, 419] width 1109 height 428
click at [256, 416] on icon "button" at bounding box center [260, 417] width 12 height 12
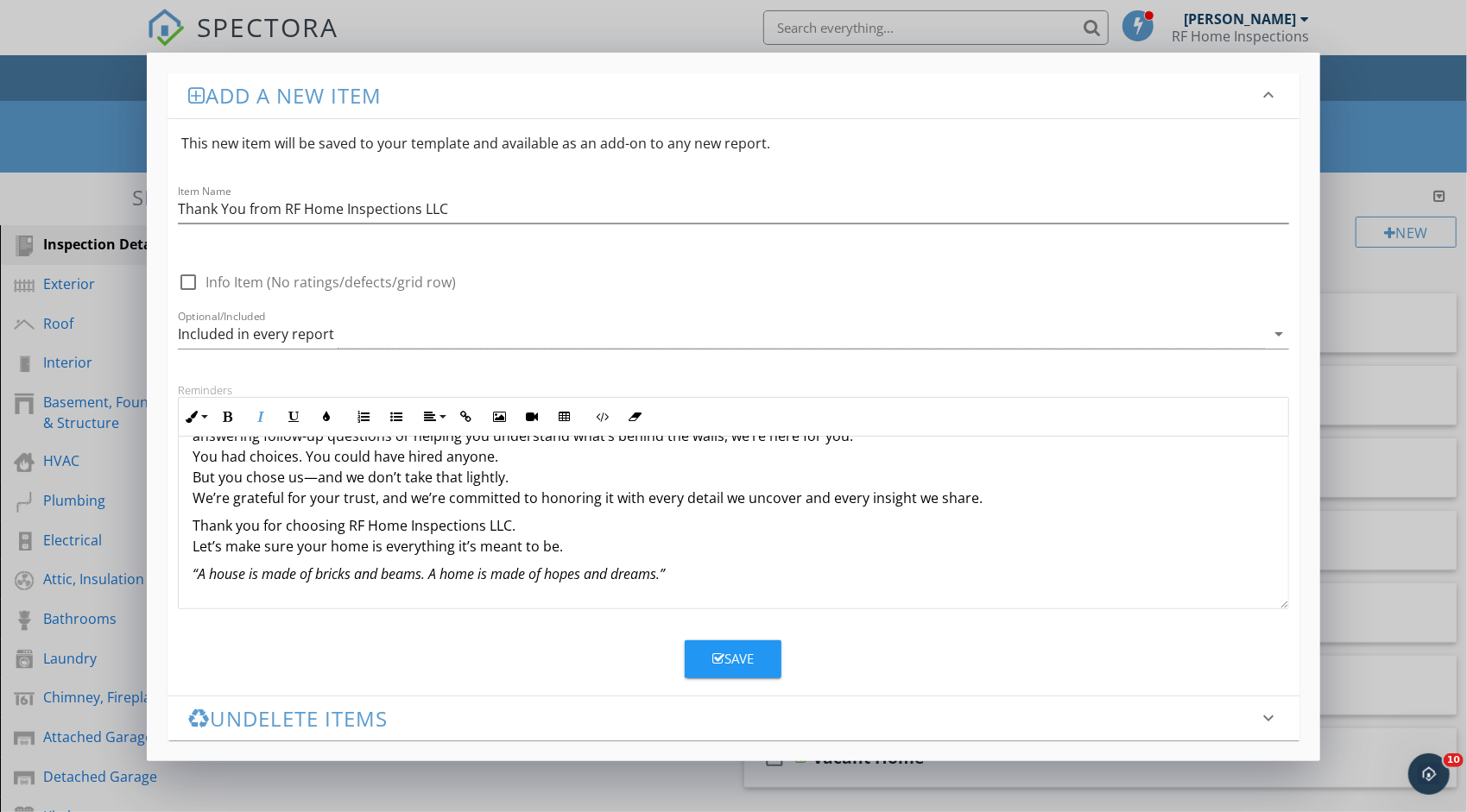
click at [743, 646] on button "Save" at bounding box center [733, 659] width 97 height 38
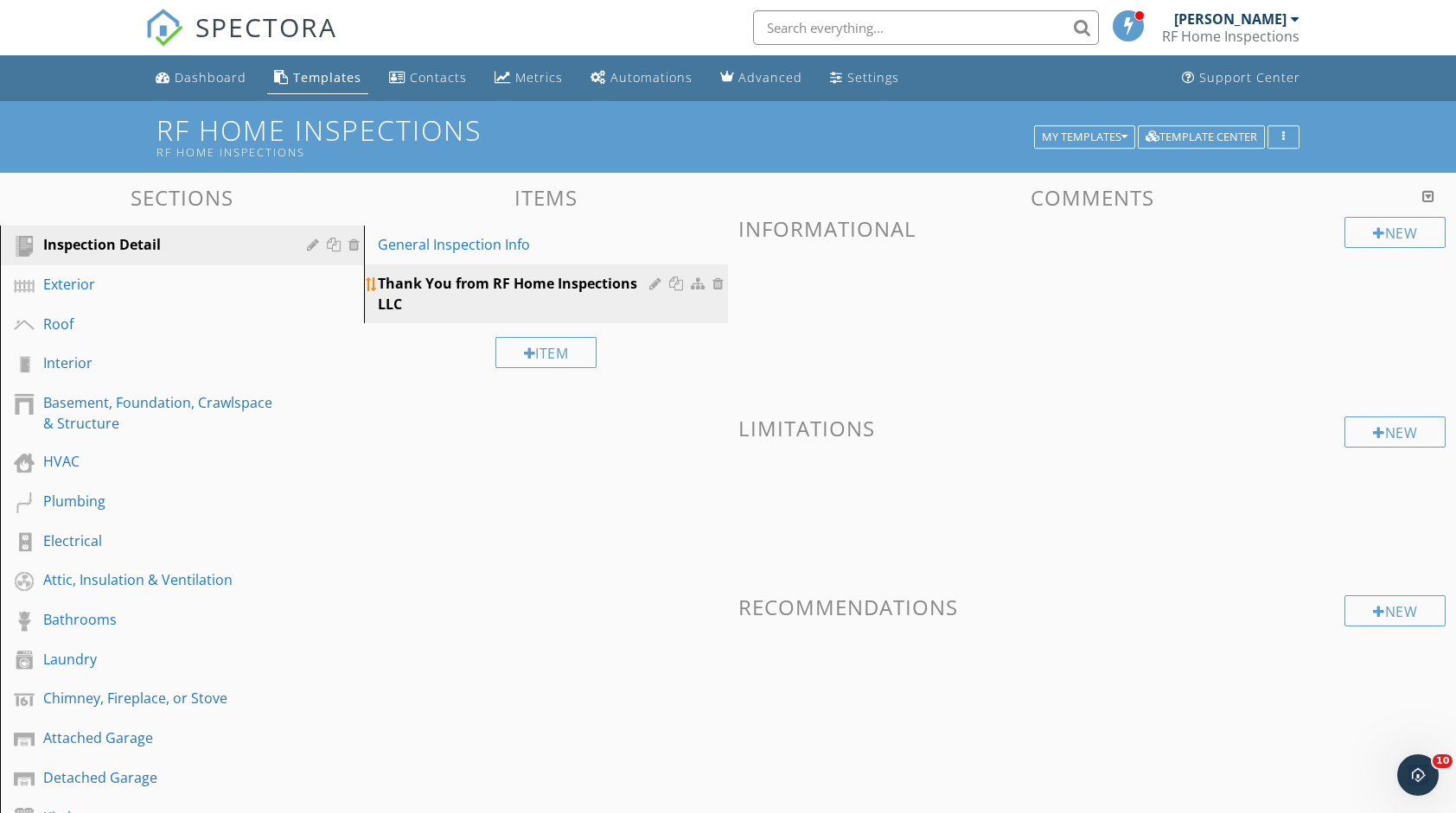
click at [583, 294] on div "Thank You from RF Home Inspections LLC" at bounding box center [516, 293] width 277 height 42
click at [584, 287] on div "Thank You from RF Home Inspections LLC" at bounding box center [516, 293] width 277 height 42
click at [594, 306] on div "Thank You from RF Home Inspections LLC" at bounding box center [516, 293] width 277 height 42
click at [582, 282] on div "Thank You from RF Home Inspections LLC" at bounding box center [516, 293] width 277 height 42
click at [619, 309] on div "Thank You from RF Home Inspections LLC" at bounding box center [516, 293] width 277 height 42
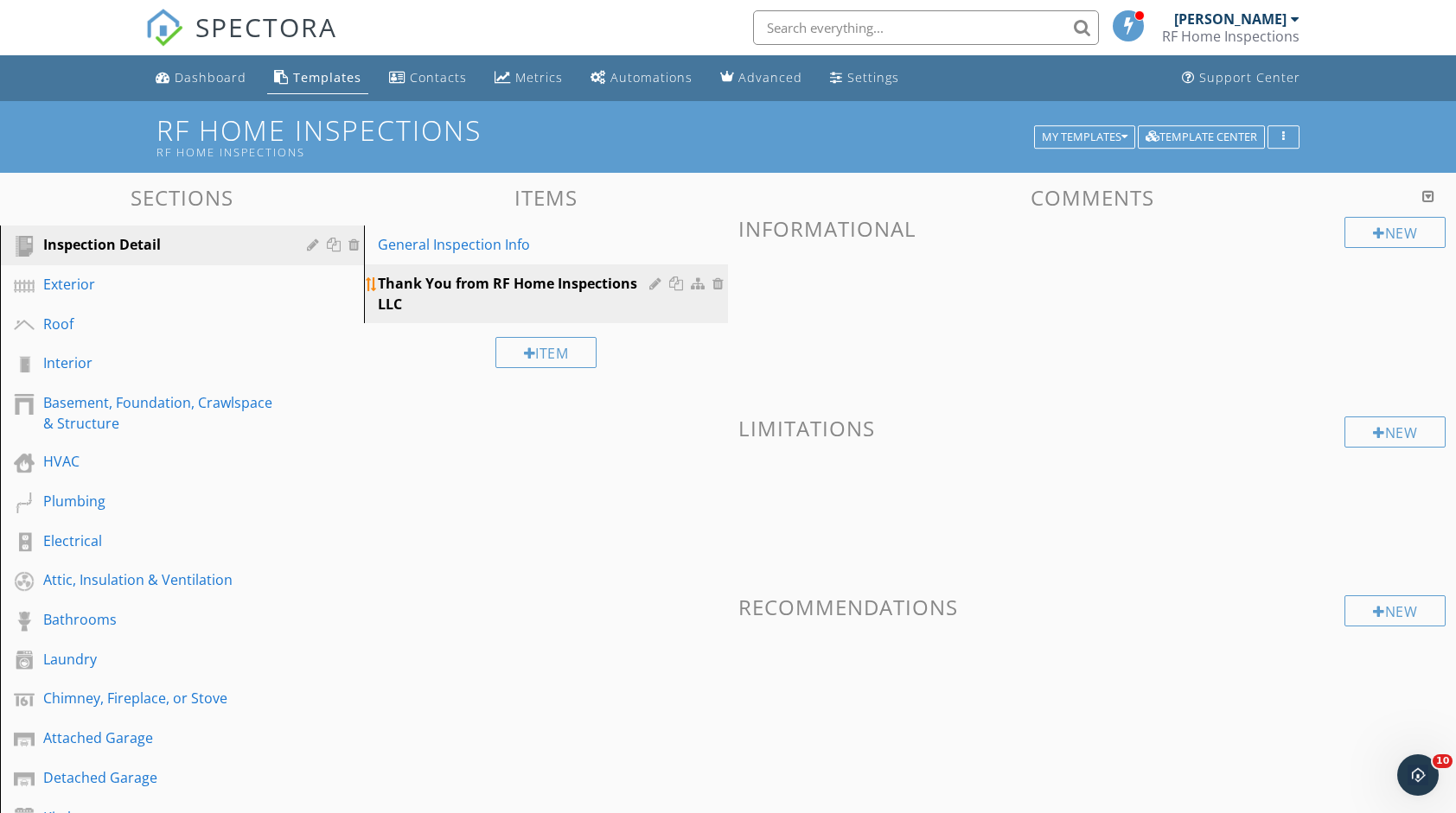
click at [666, 301] on div "Thank You from RF Home Inspections LLC" at bounding box center [549, 293] width 342 height 42
click at [581, 284] on div "Thank You from RF Home Inspections LLC" at bounding box center [516, 293] width 277 height 42
click at [495, 247] on div "General Inspection Info" at bounding box center [516, 244] width 277 height 20
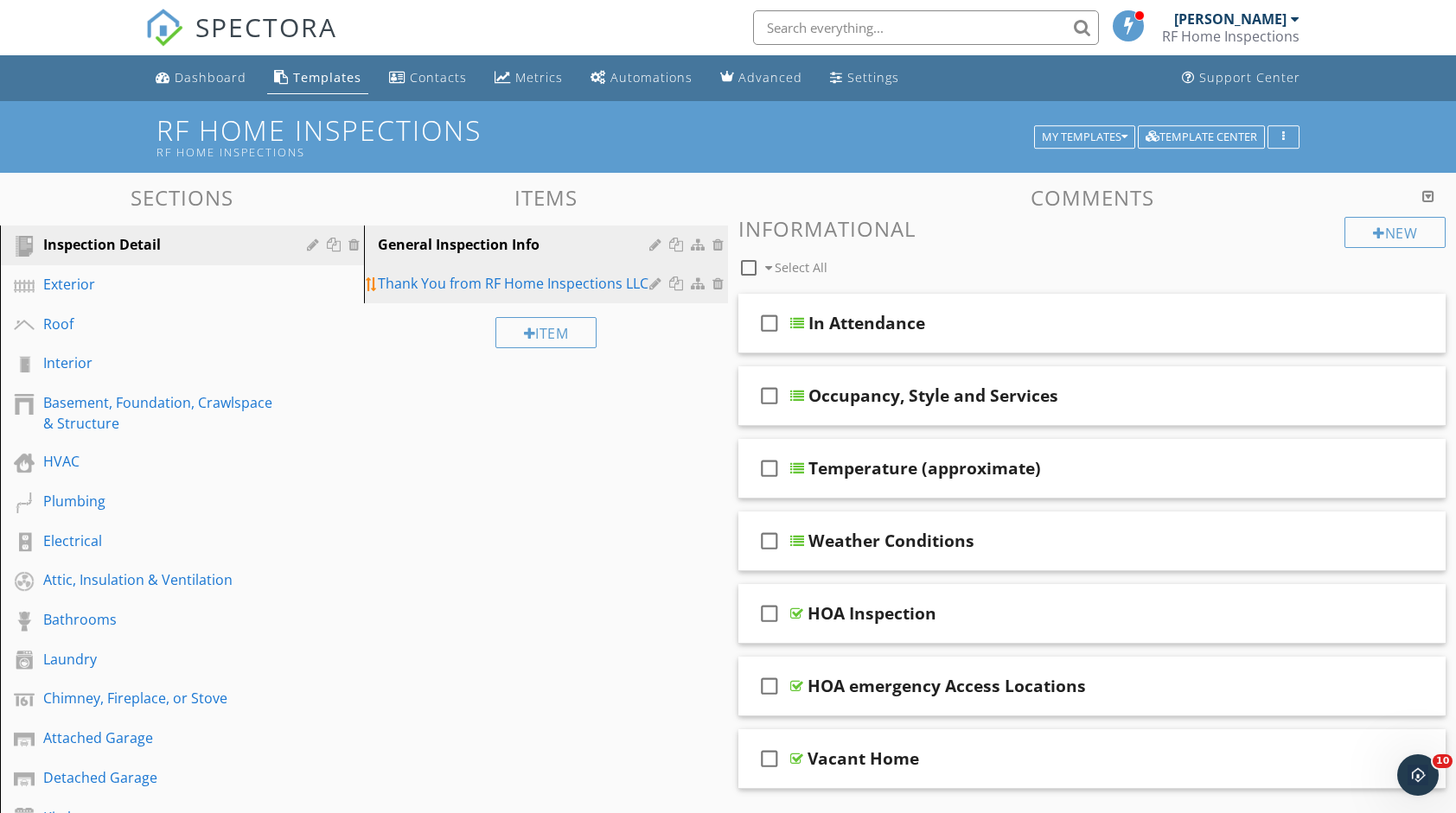
click at [541, 282] on div "Thank You from RF Home Inspections LLC" at bounding box center [516, 283] width 277 height 20
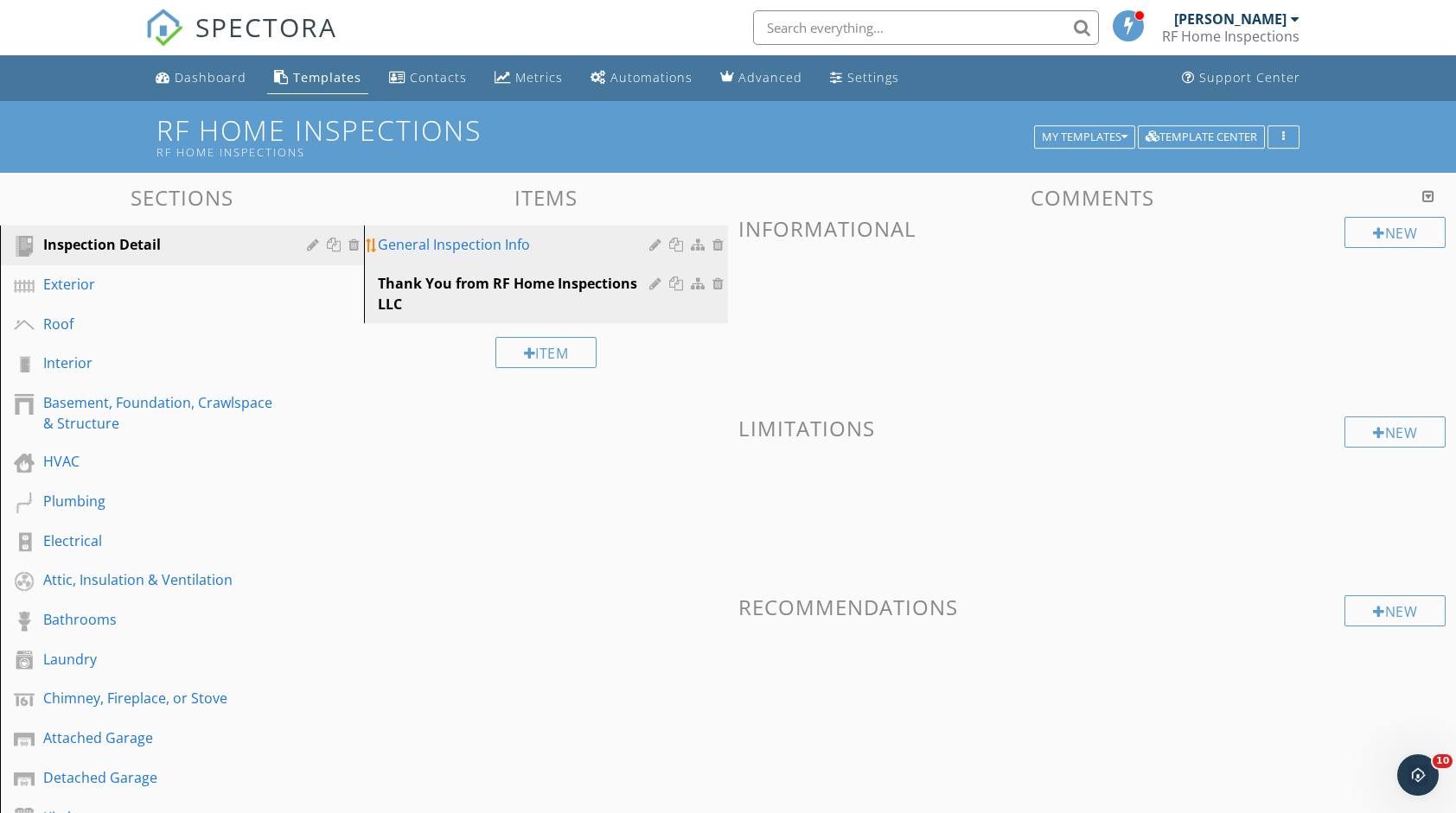
click at [481, 243] on div "General Inspection Info" at bounding box center [516, 244] width 277 height 20
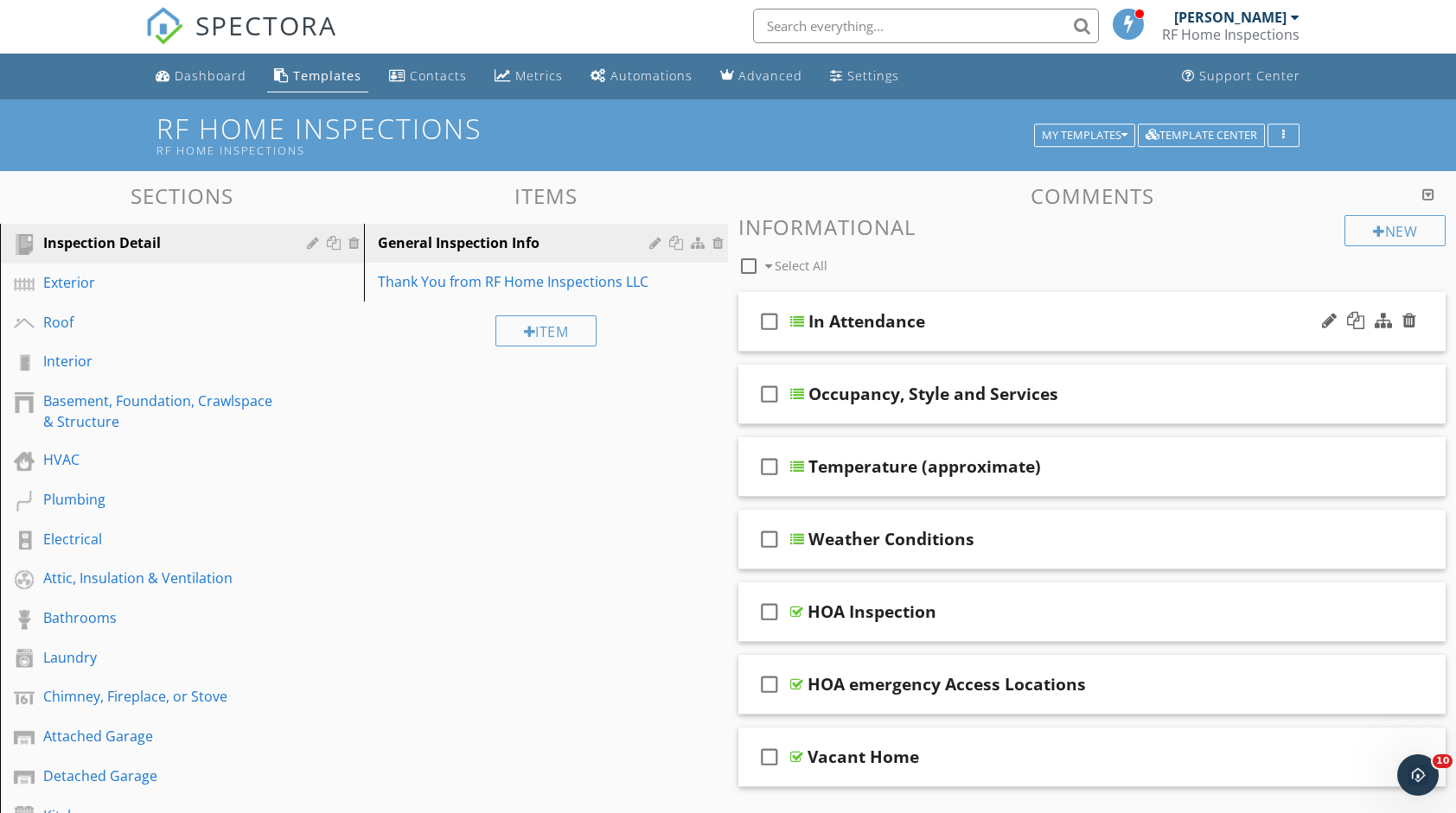
scroll to position [0, 0]
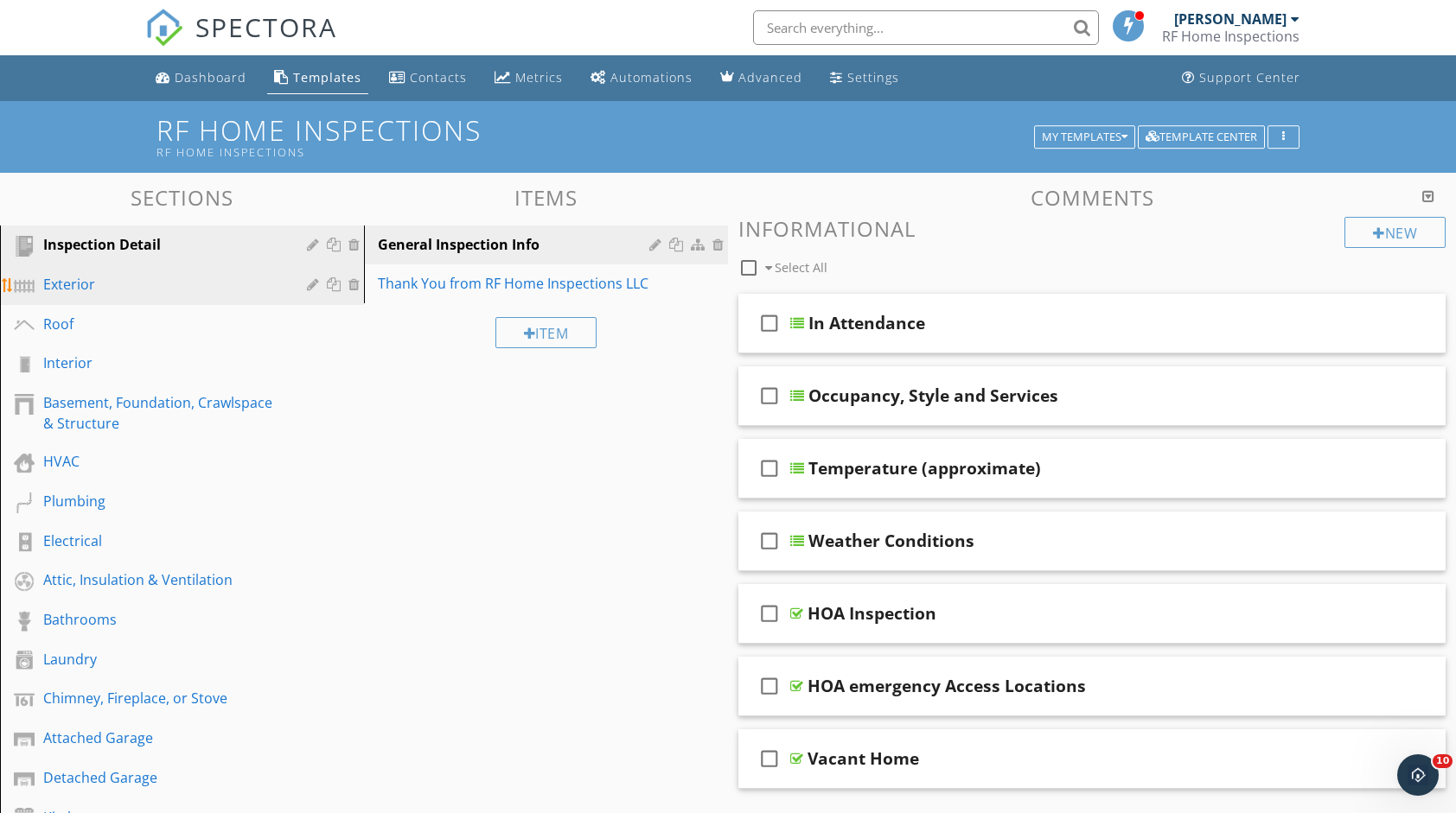
click at [61, 291] on div "Exterior" at bounding box center [162, 284] width 238 height 20
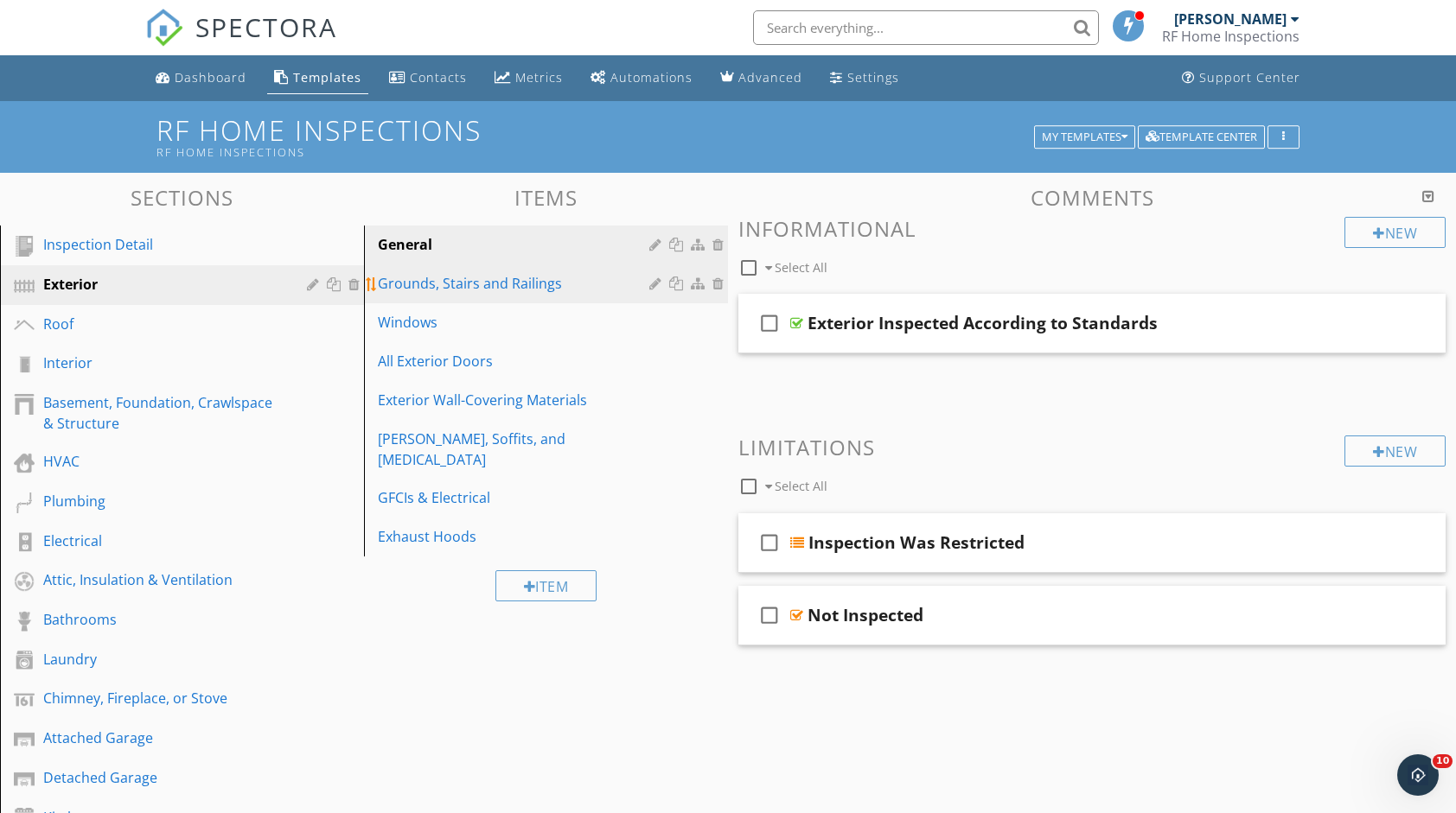
click at [507, 278] on div "Grounds, Stairs and Railings" at bounding box center [516, 283] width 277 height 20
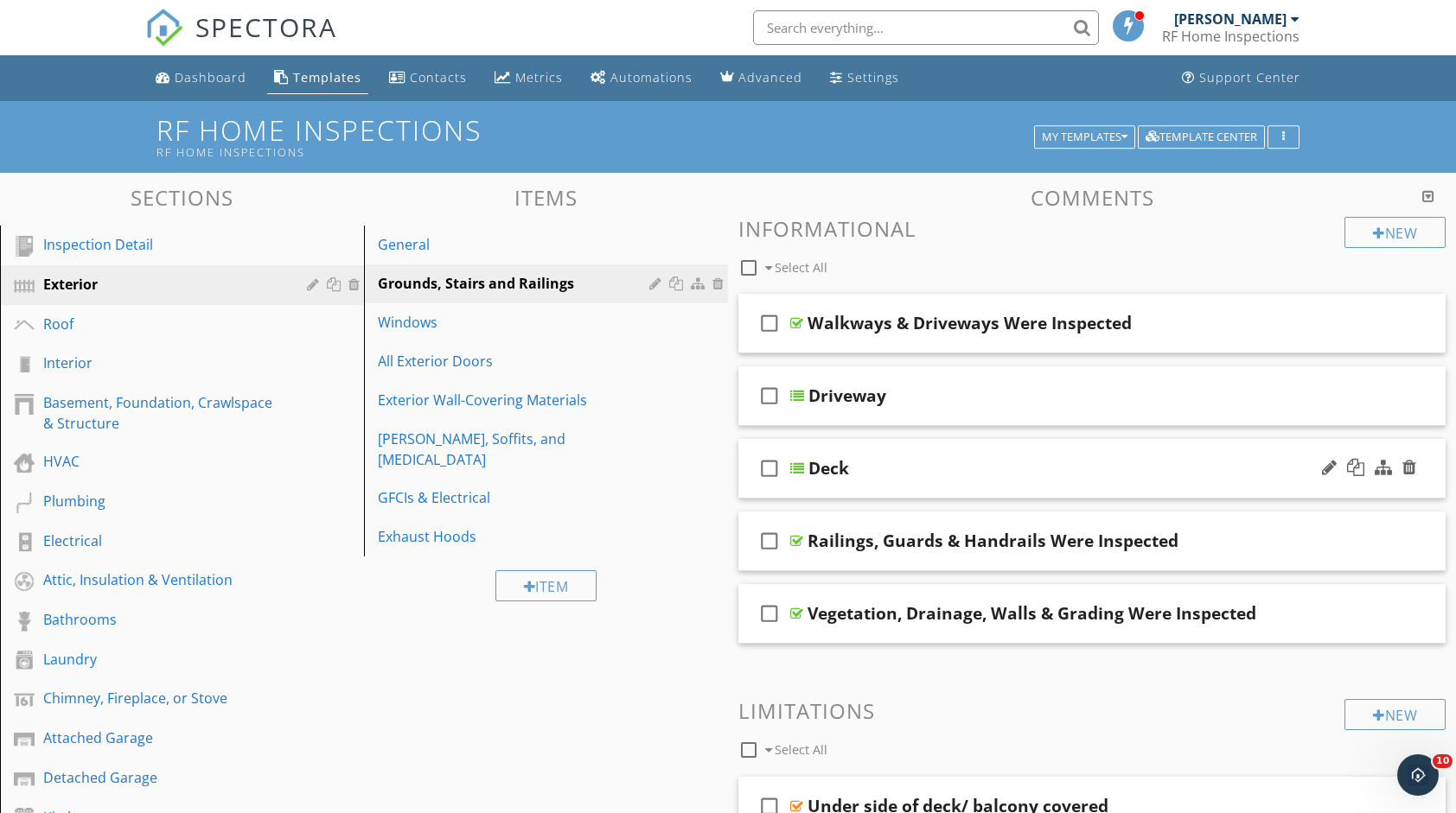
click at [802, 466] on div at bounding box center [796, 468] width 14 height 14
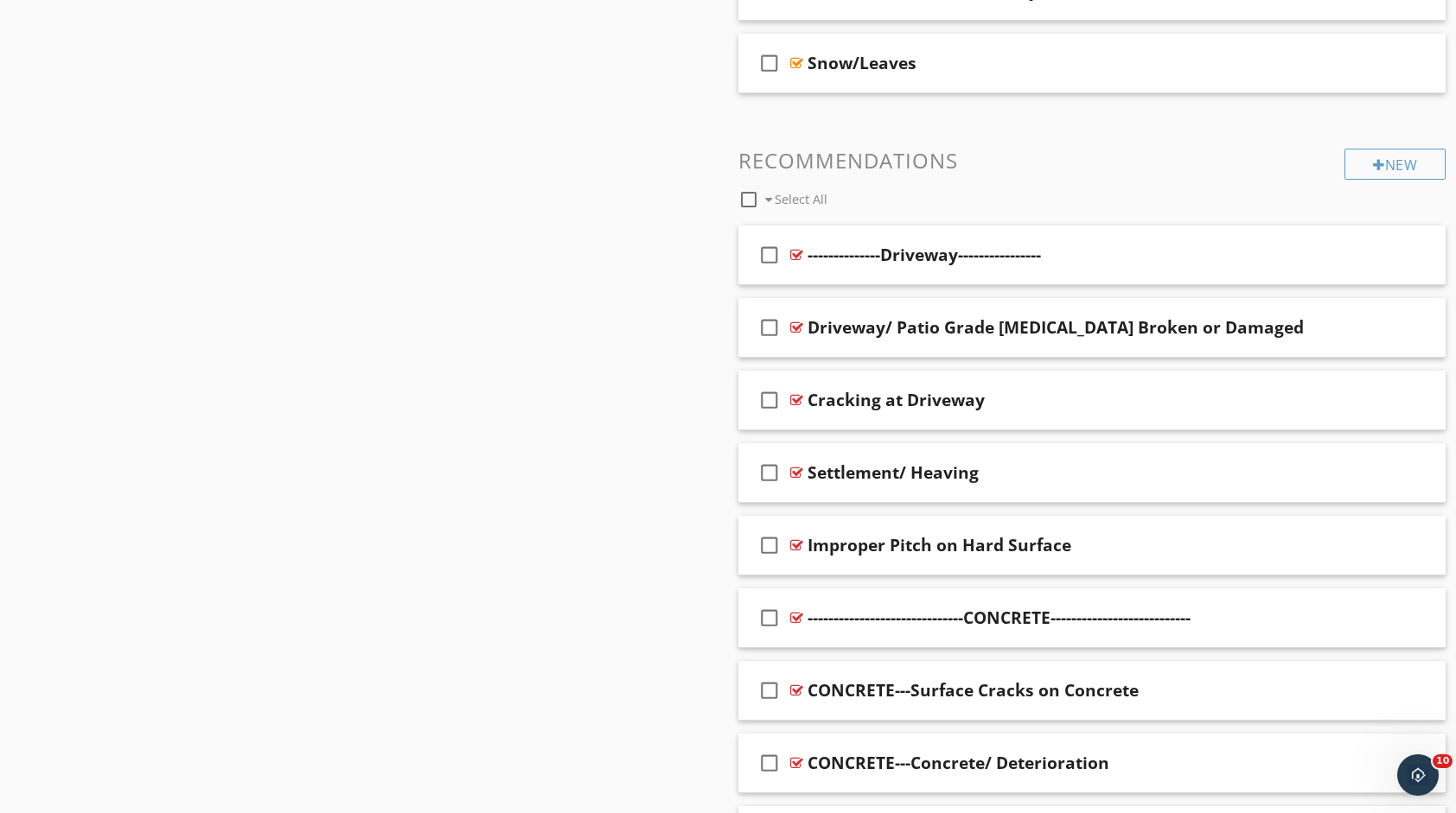
scroll to position [1728, 0]
click at [1416, 161] on div "New" at bounding box center [1395, 163] width 102 height 31
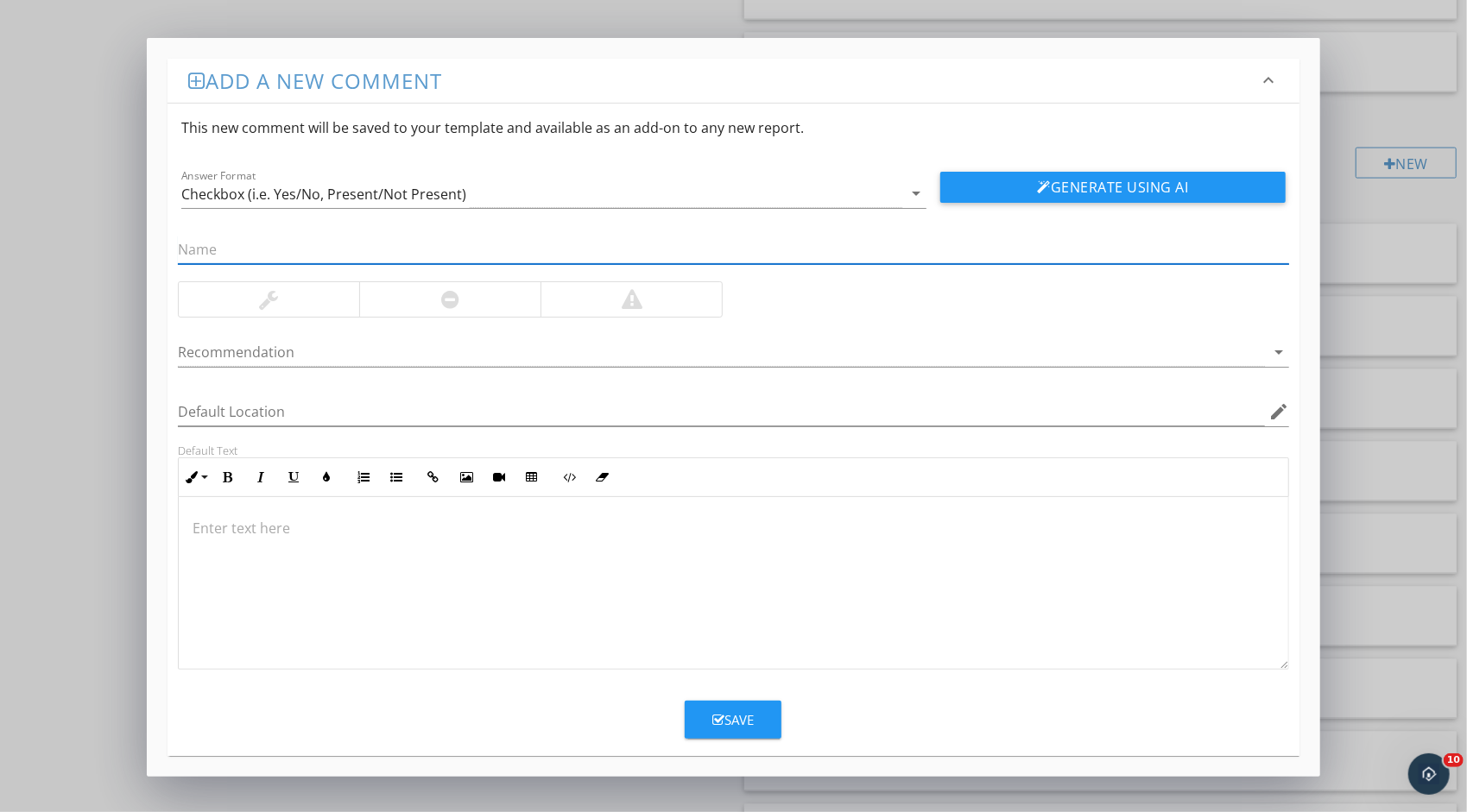
type input "F"
type input "Signs of Fiberglass Deck Degradation"
click at [1159, 190] on button "Generate Using AI" at bounding box center [1113, 187] width 345 height 31
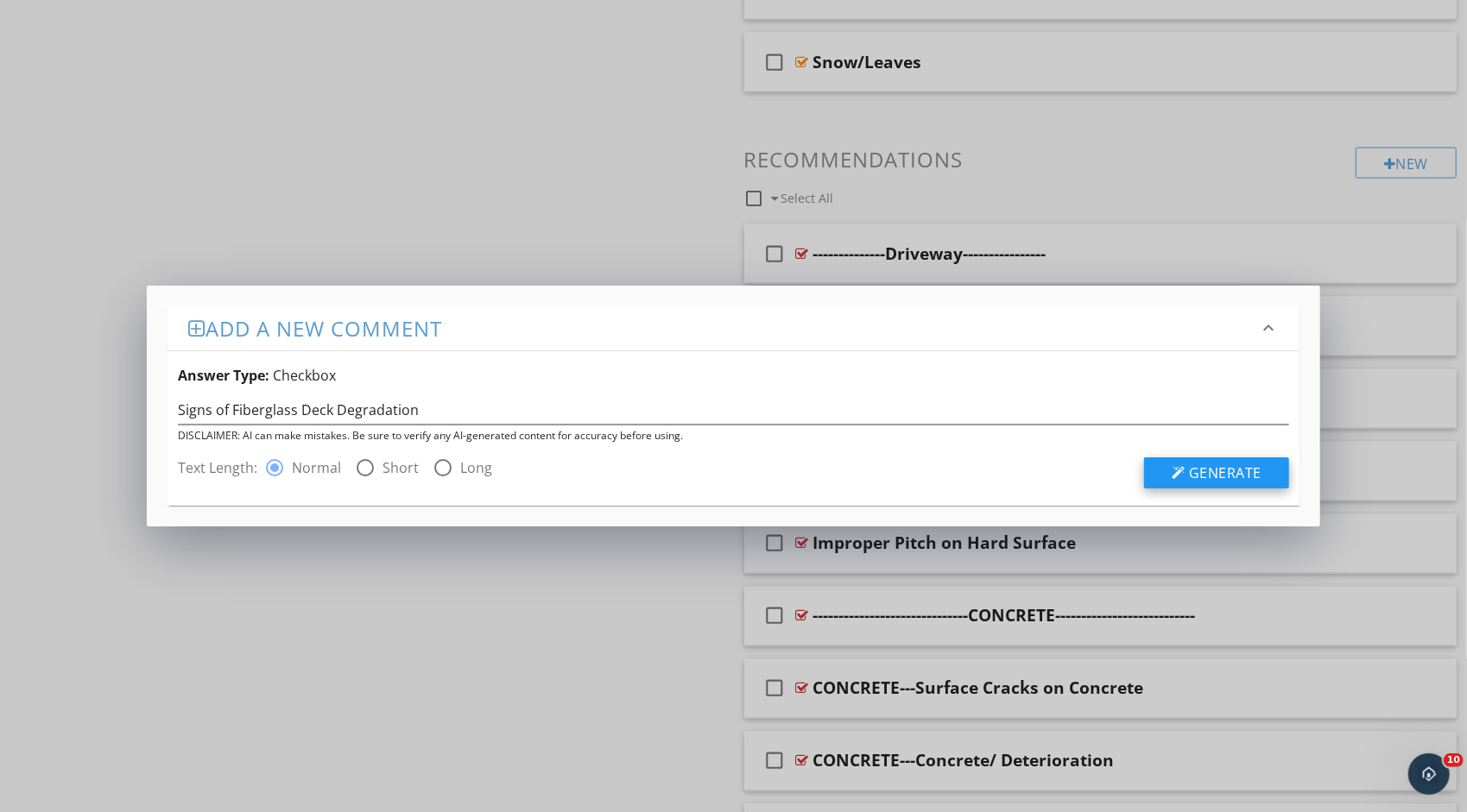
click at [1194, 474] on span "Generate" at bounding box center [1225, 473] width 73 height 19
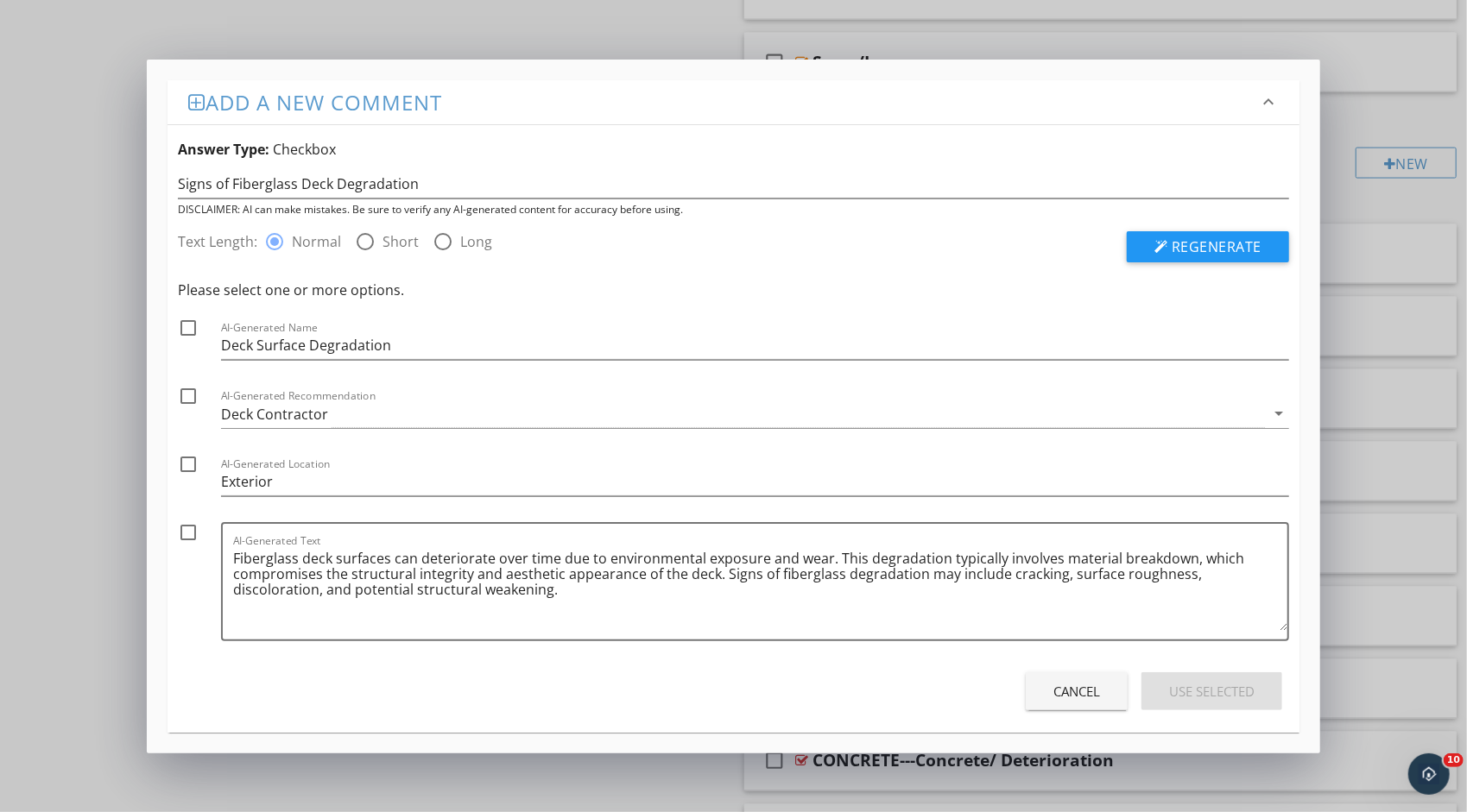
click at [190, 531] on div at bounding box center [189, 533] width 30 height 30
checkbox input "true"
click at [189, 455] on div at bounding box center [189, 464] width 30 height 30
checkbox input "true"
click at [181, 394] on div at bounding box center [189, 396] width 30 height 30
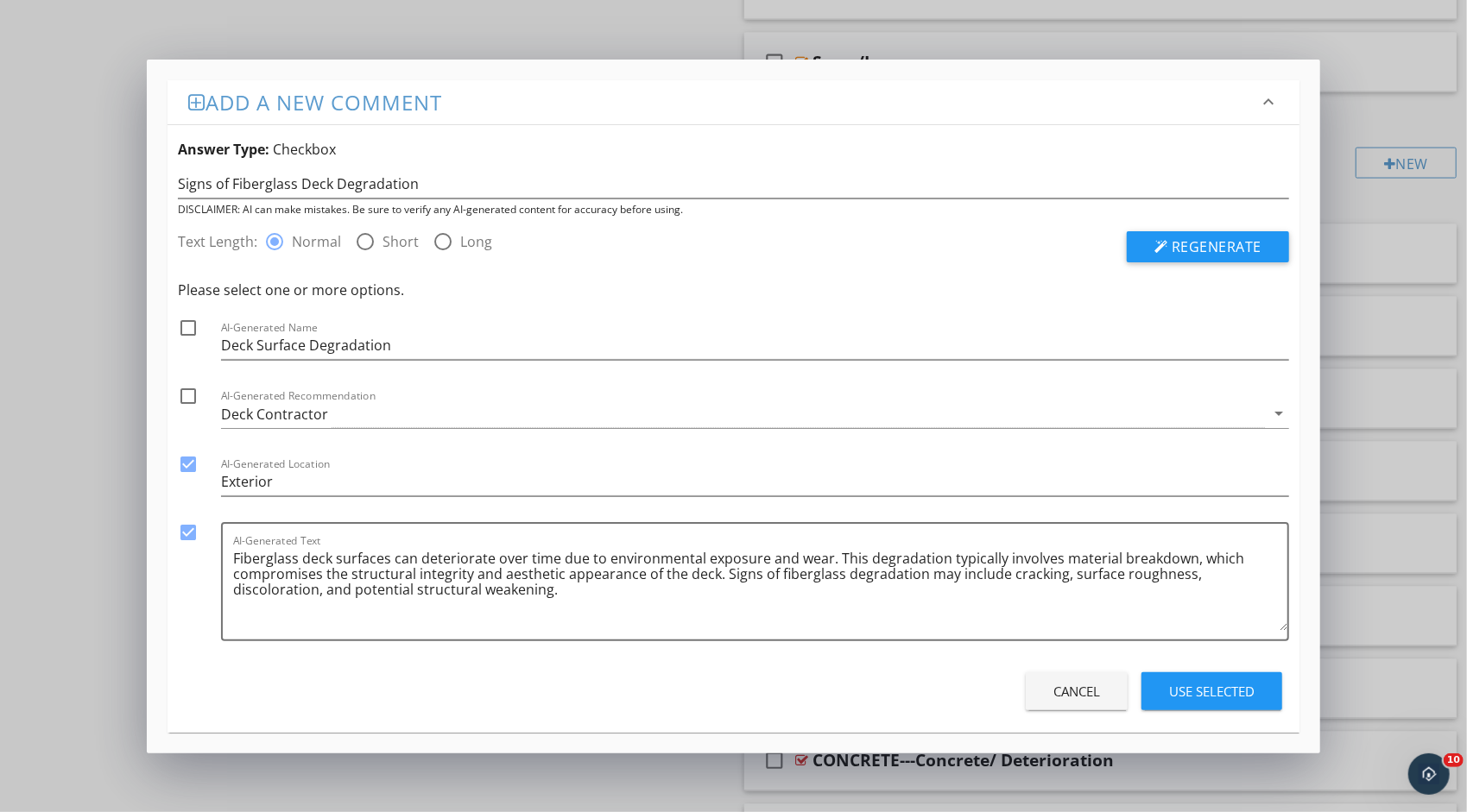
checkbox input "true"
click at [364, 419] on div "Deck Contractor" at bounding box center [743, 414] width 1044 height 29
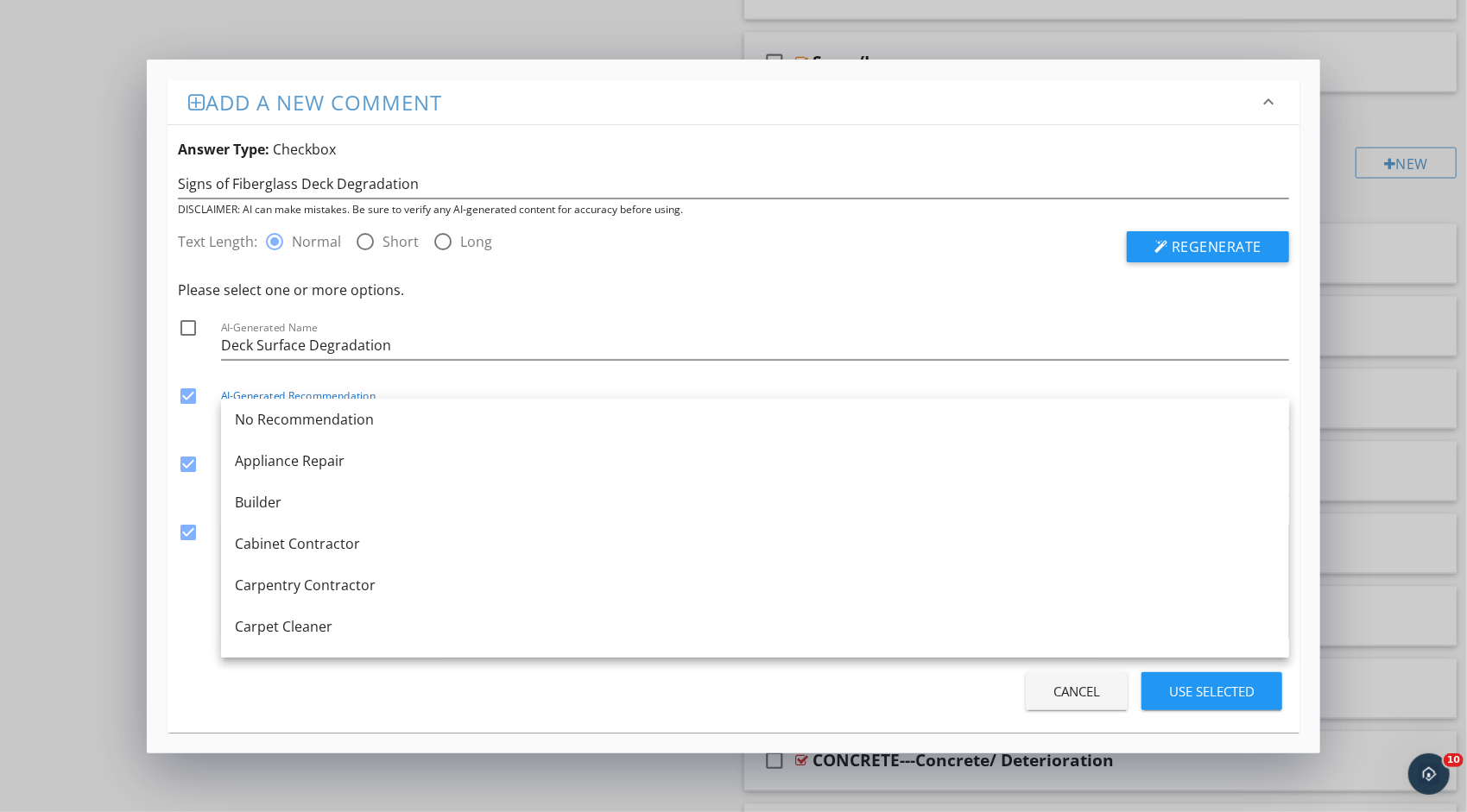
click at [440, 380] on div "Please select one or more options. check_box_outline_blank AI-Generated Name De…" at bounding box center [733, 465] width 1111 height 370
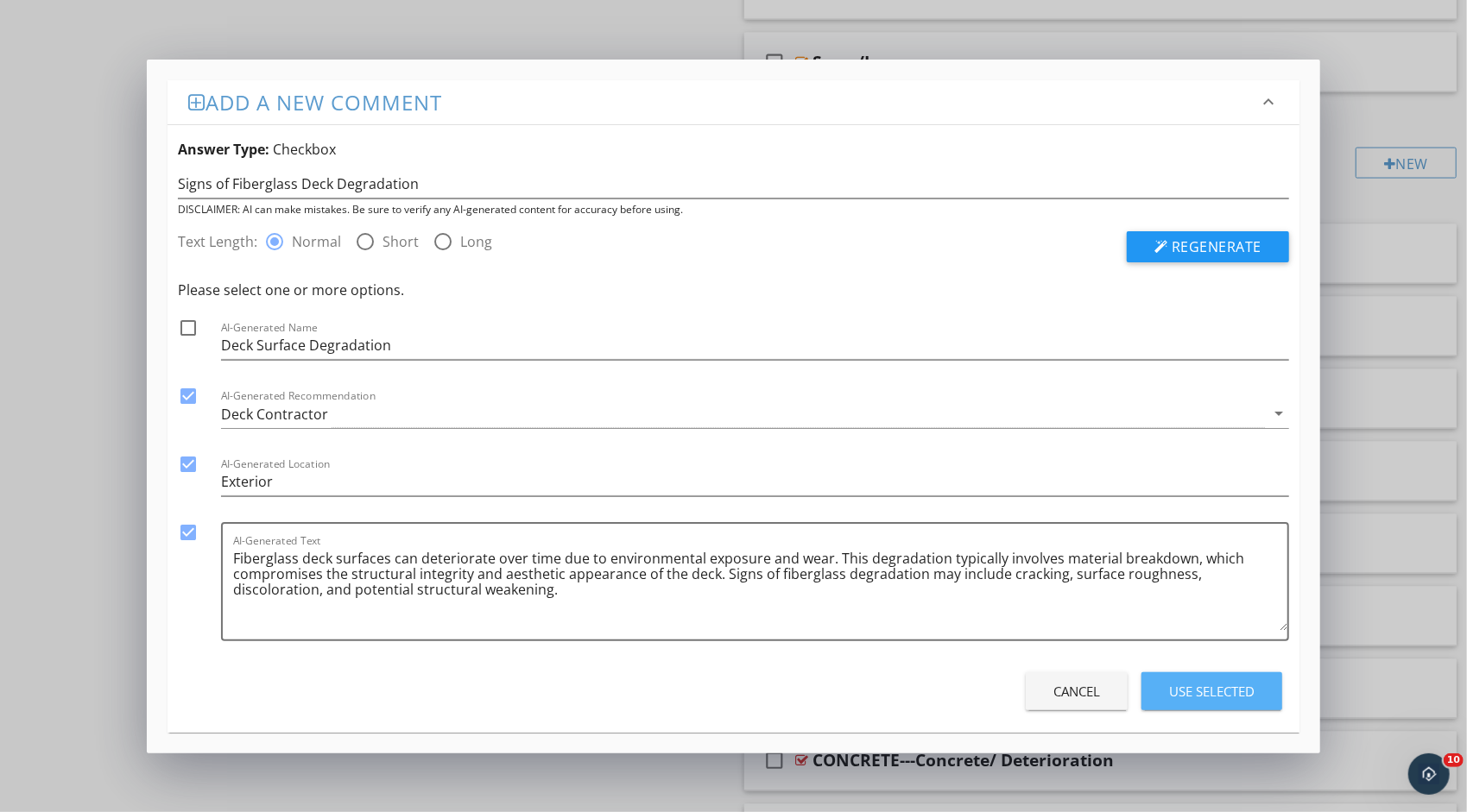
click at [1183, 694] on div "Use Selected" at bounding box center [1211, 691] width 86 height 20
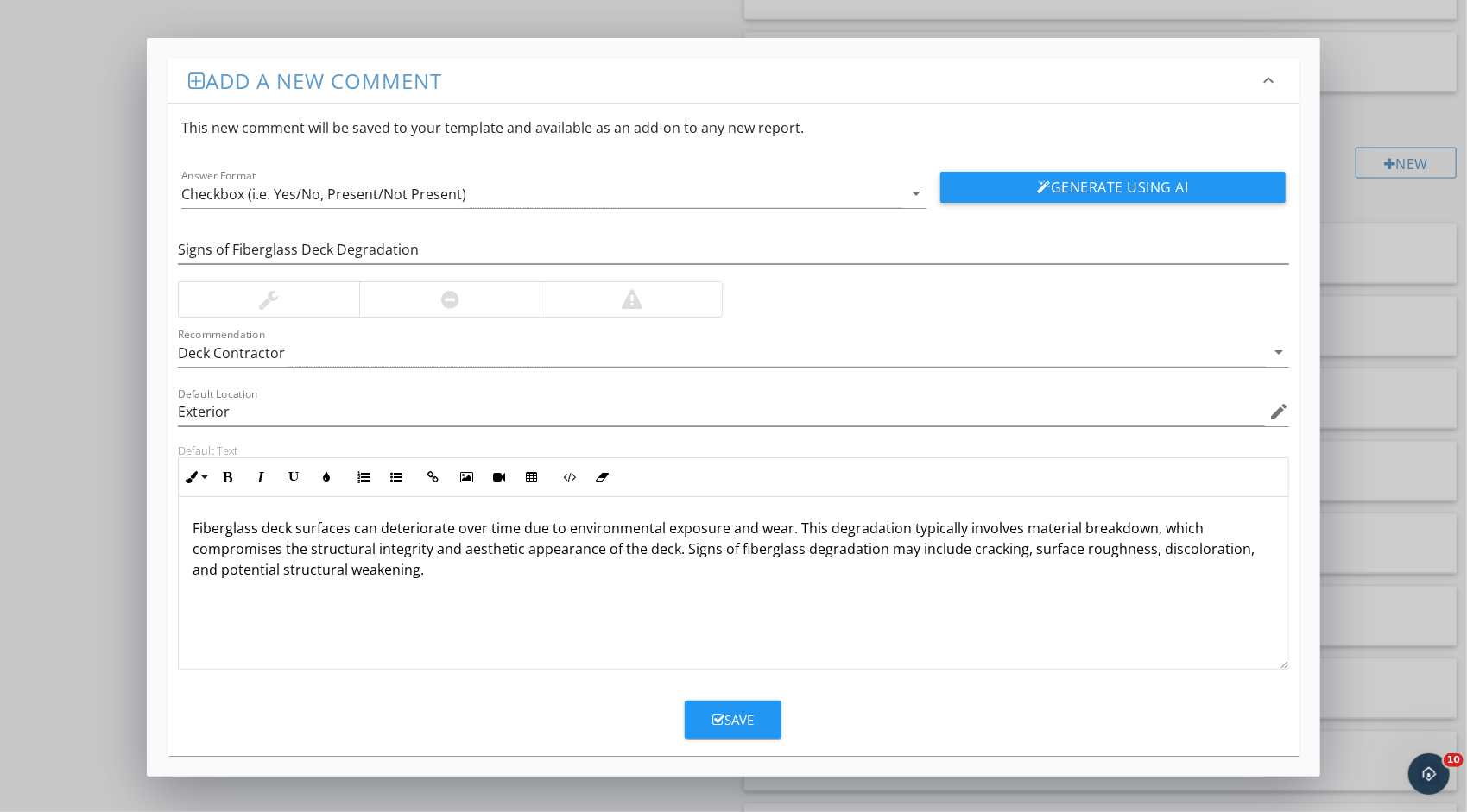
click at [306, 295] on div at bounding box center [269, 299] width 180 height 34
click at [758, 710] on button "Save" at bounding box center [733, 720] width 97 height 38
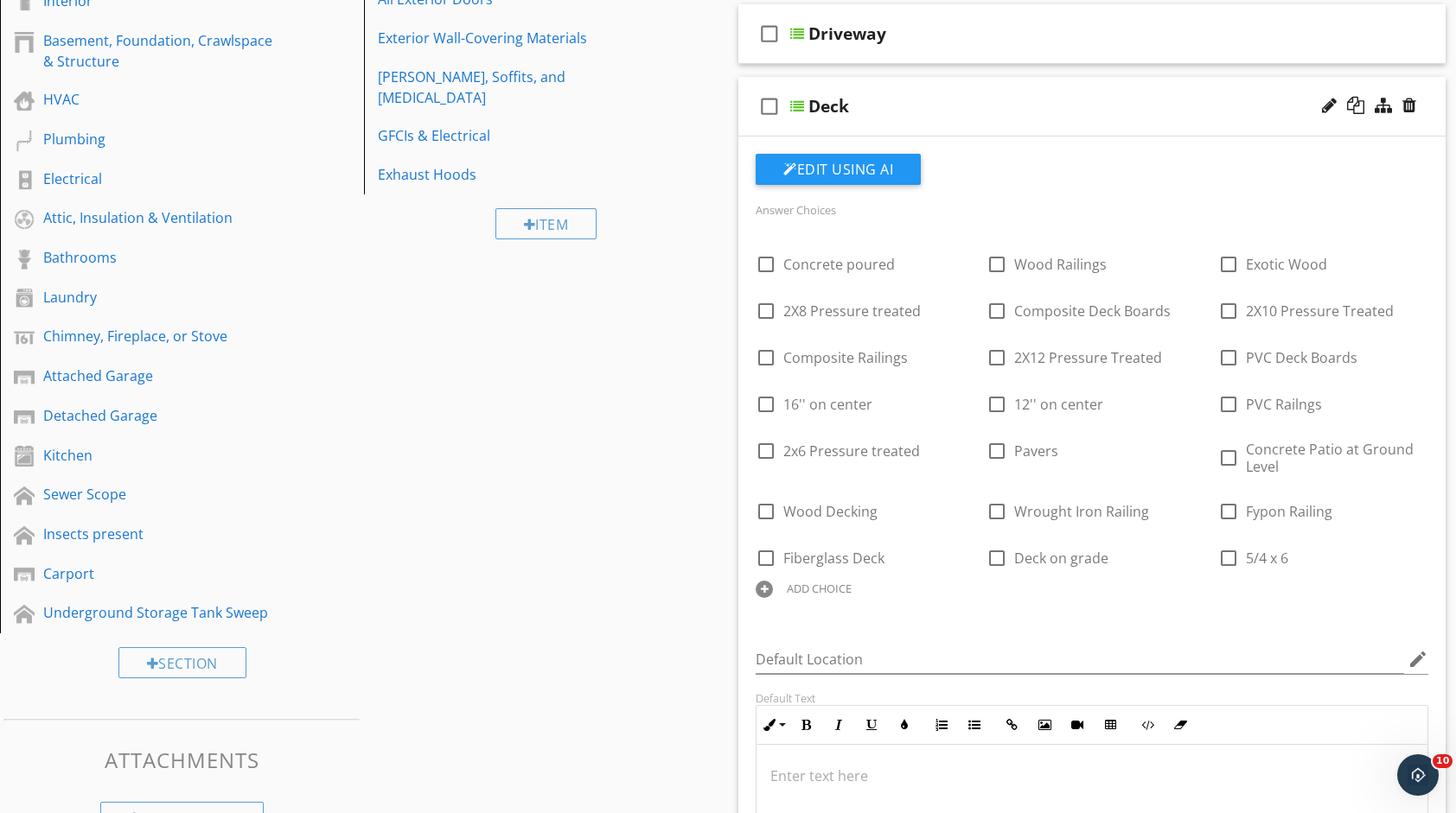
scroll to position [87, 0]
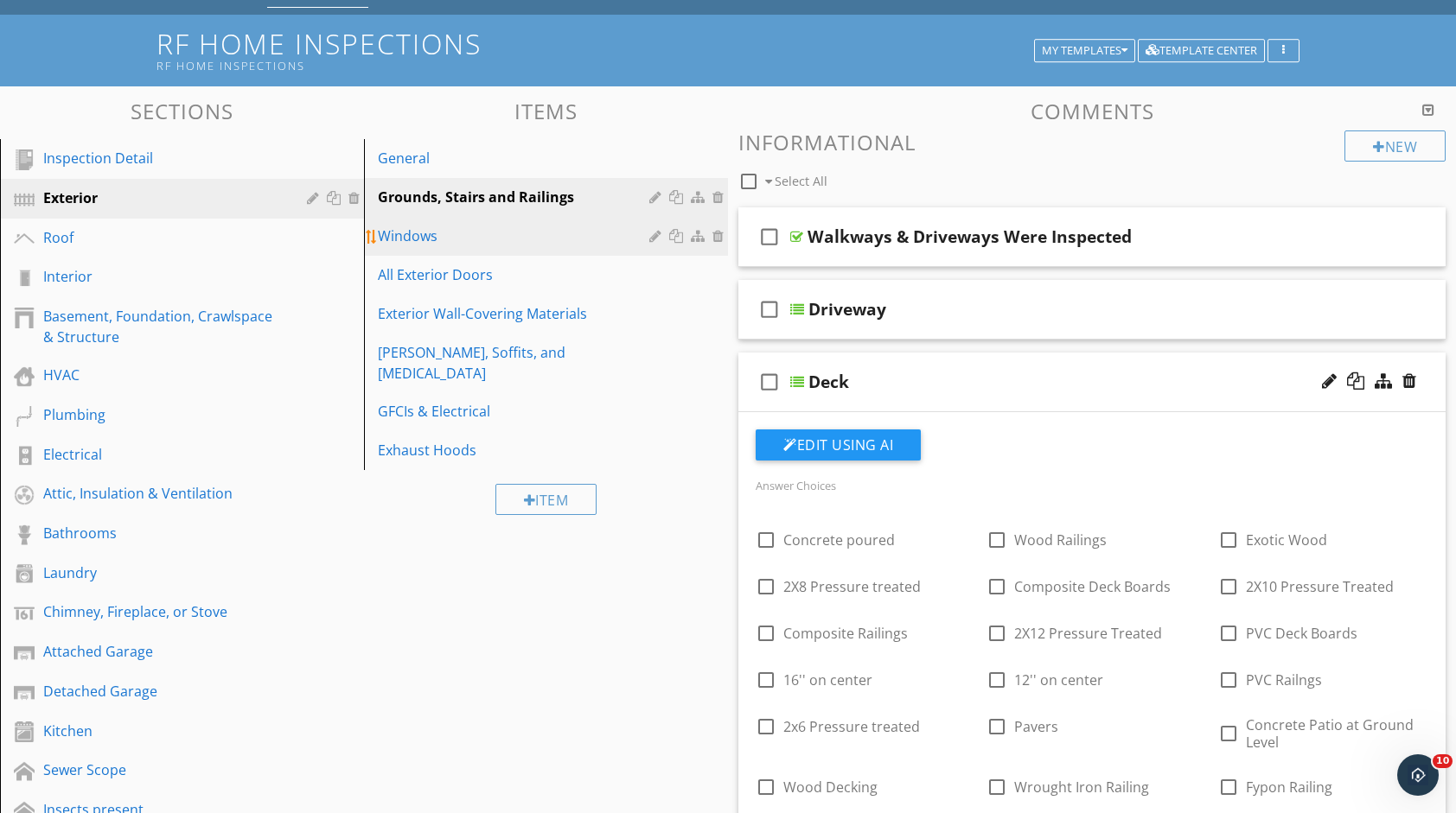
click at [529, 244] on div "Windows" at bounding box center [516, 236] width 277 height 20
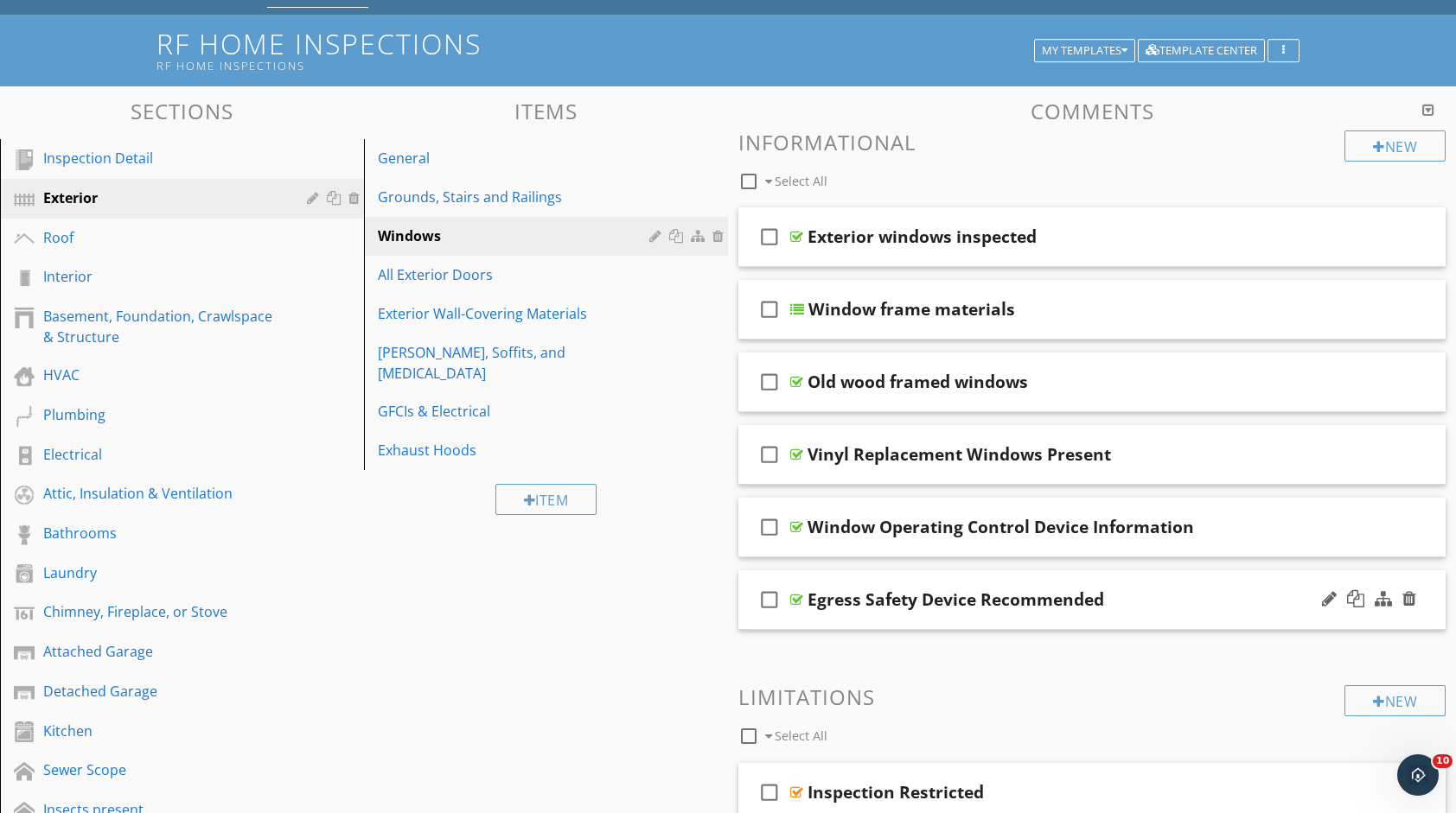
click at [1182, 584] on div "check_box_outline_blank Egress Safety Device Recommended" at bounding box center [1091, 600] width 707 height 60
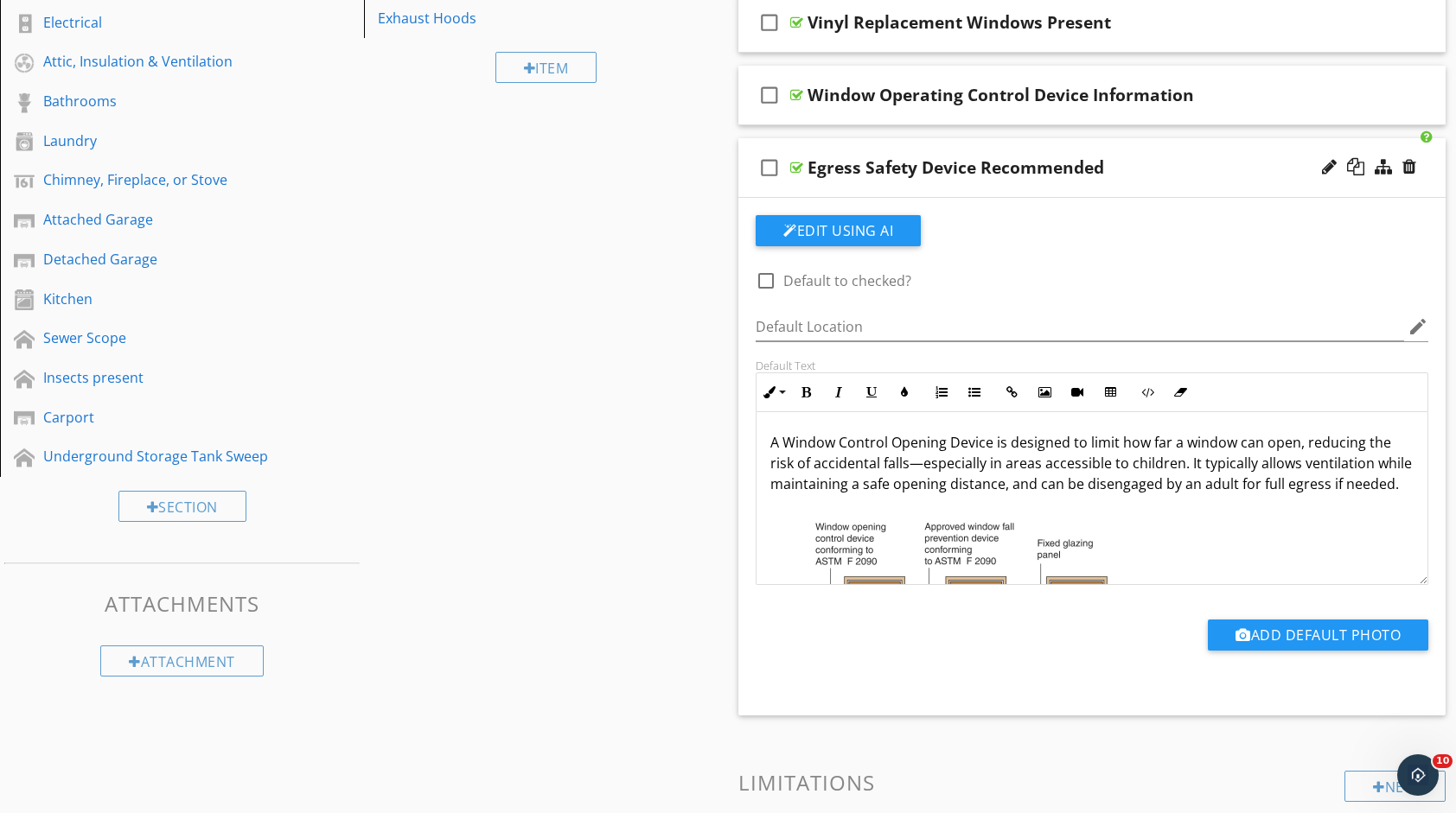
scroll to position [0, 0]
click at [1181, 158] on div "Egress Safety Device Recommended" at bounding box center [1060, 168] width 505 height 20
type textarea "<p>A Window Control Opening Device is designed to limit how far a window can op…"
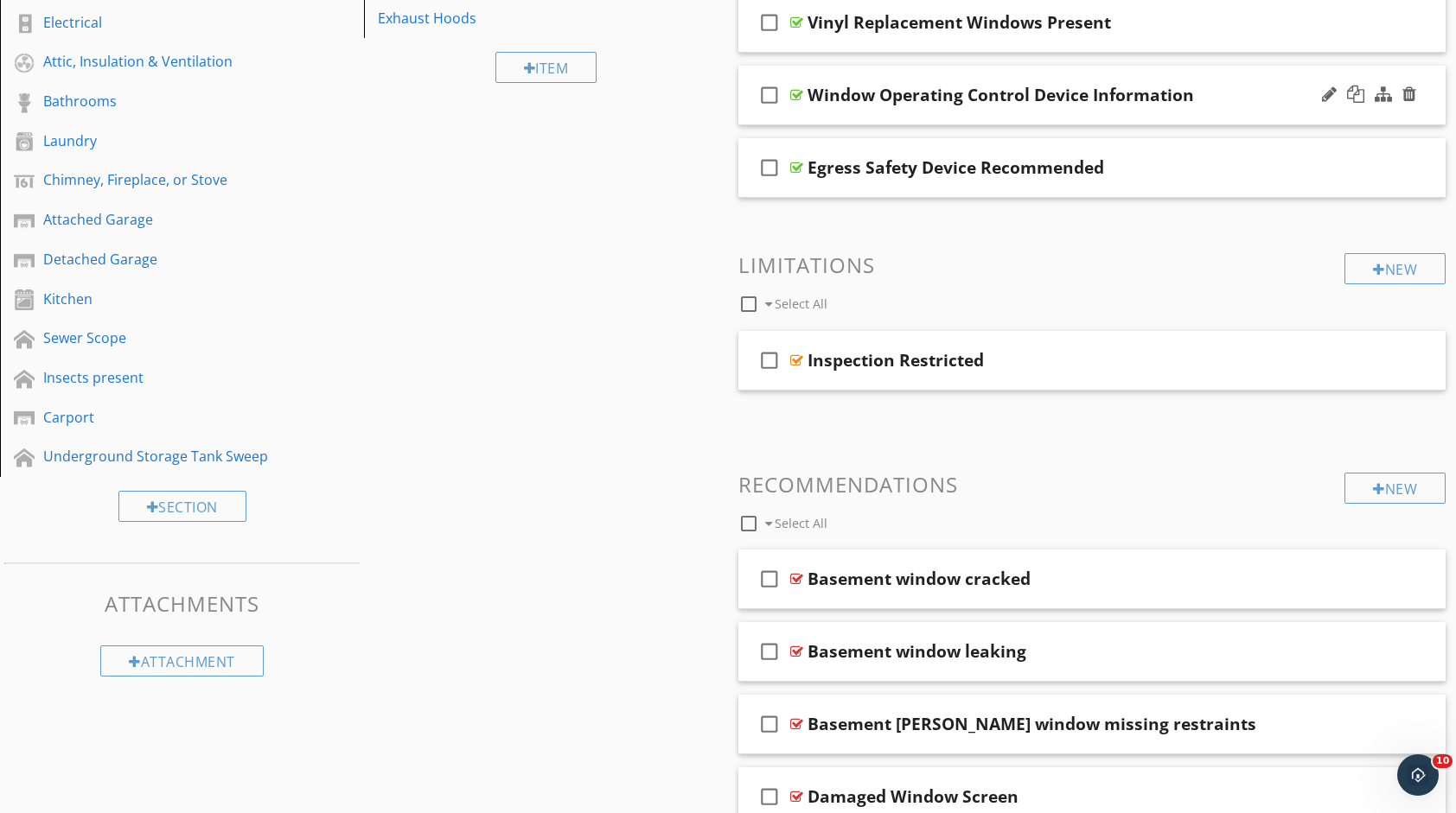
click at [1217, 102] on div "Window Operating Control Device Information" at bounding box center [1060, 95] width 505 height 20
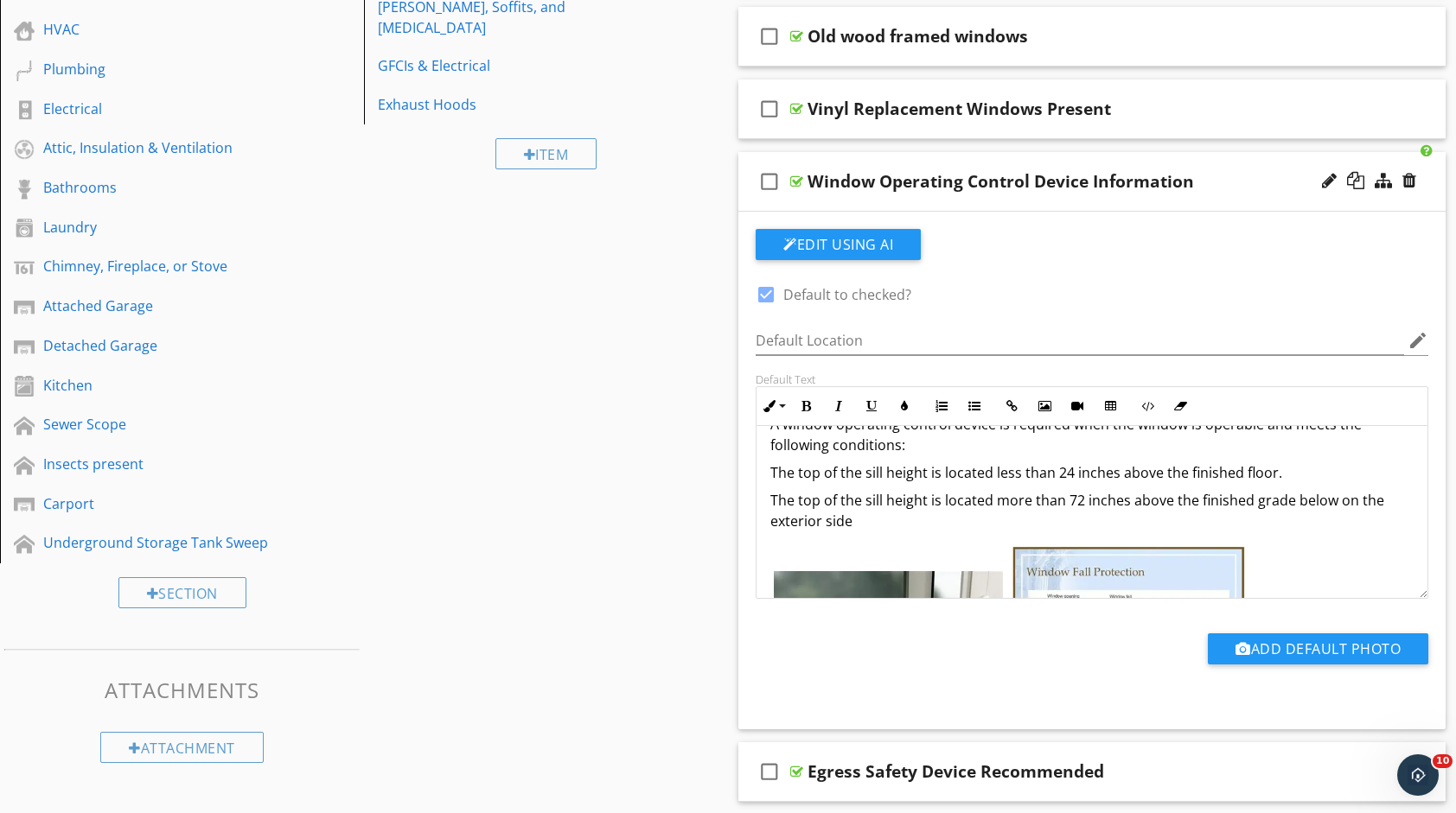
scroll to position [32, 0]
click at [1216, 178] on div "Window Operating Control Device Information" at bounding box center [1060, 182] width 505 height 20
type textarea "<p>A window operating control device is required when the window is operable an…"
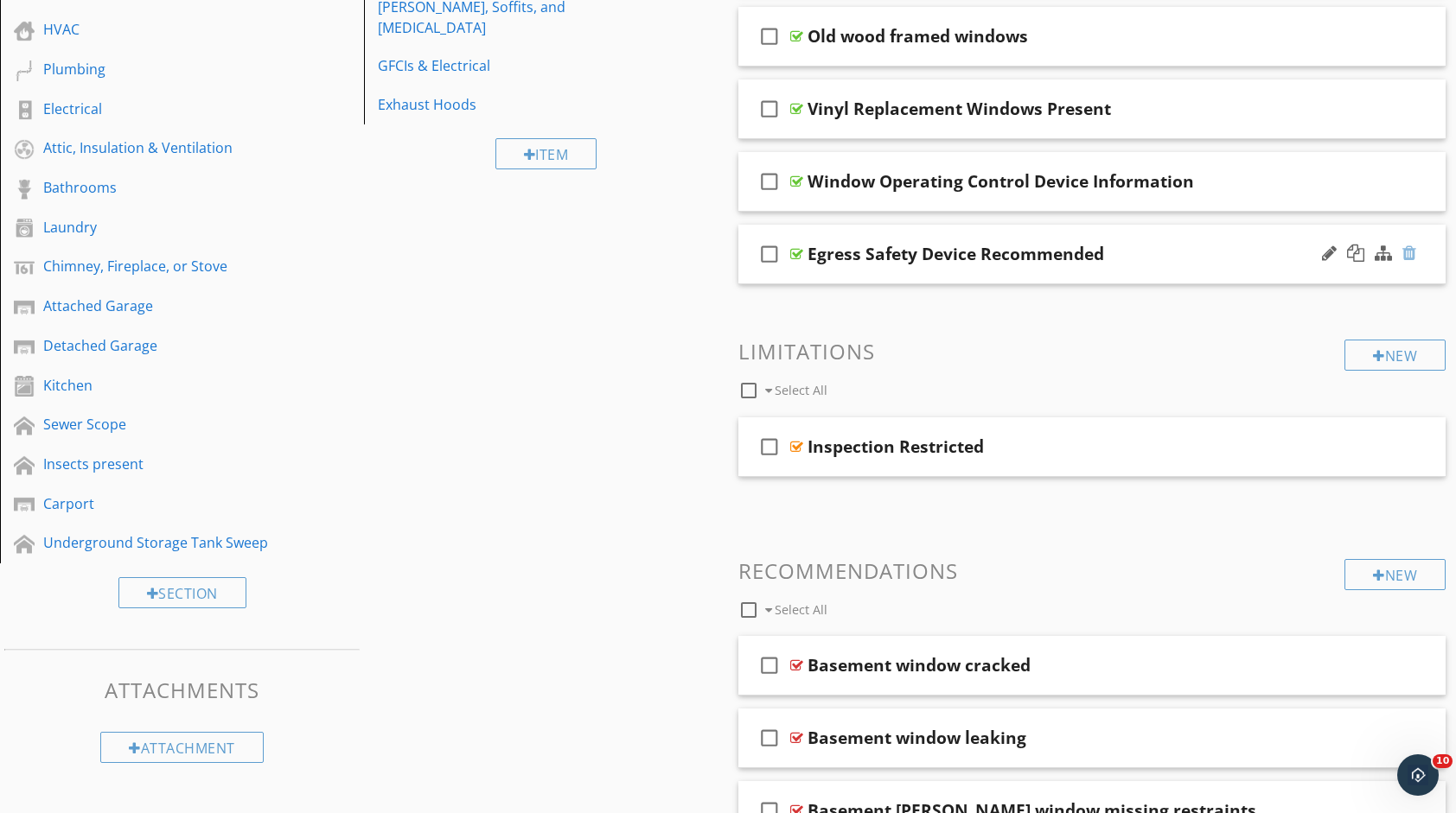
click at [1411, 247] on div at bounding box center [1408, 253] width 14 height 18
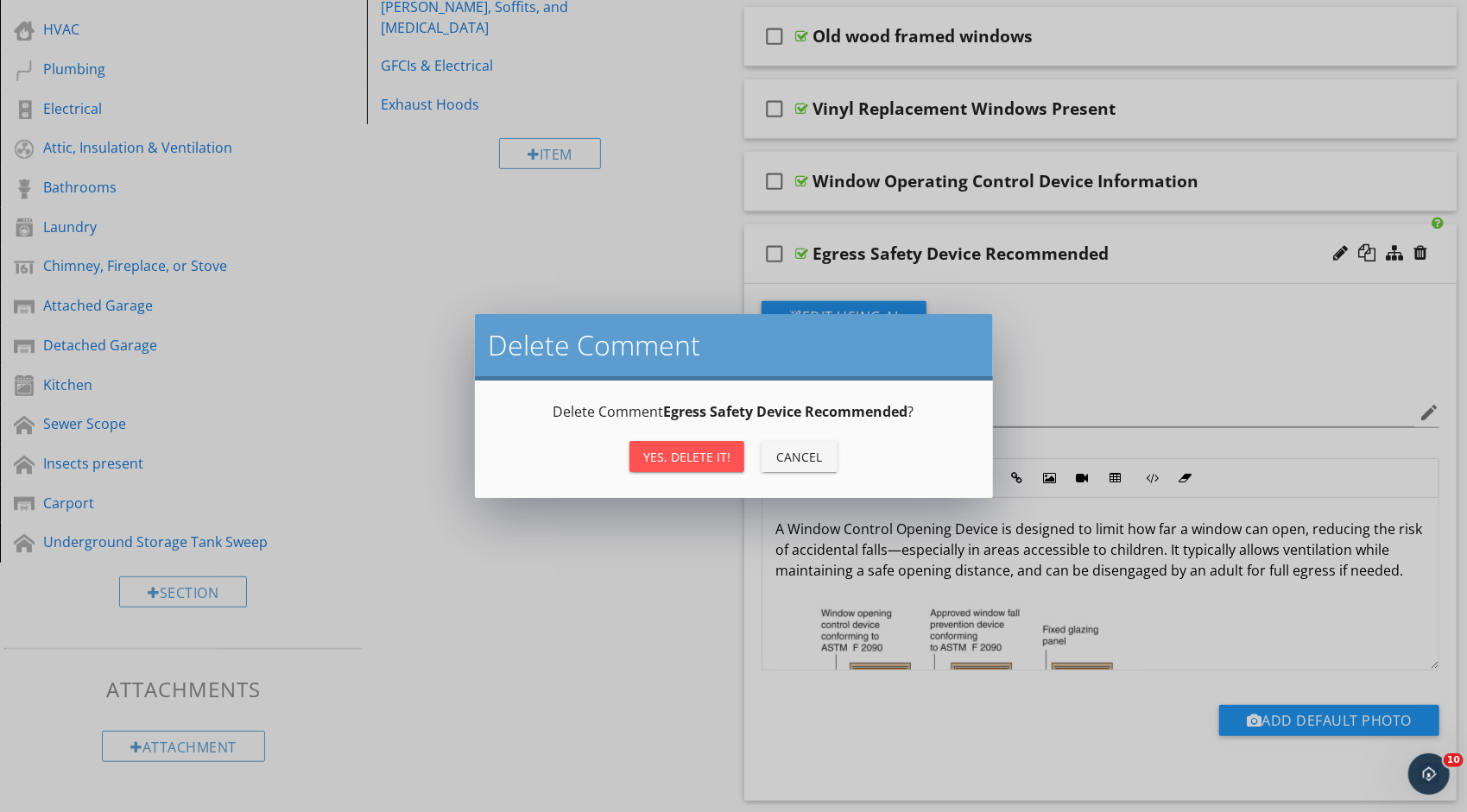
click at [660, 453] on div "Yes, Delete it!" at bounding box center [687, 457] width 87 height 18
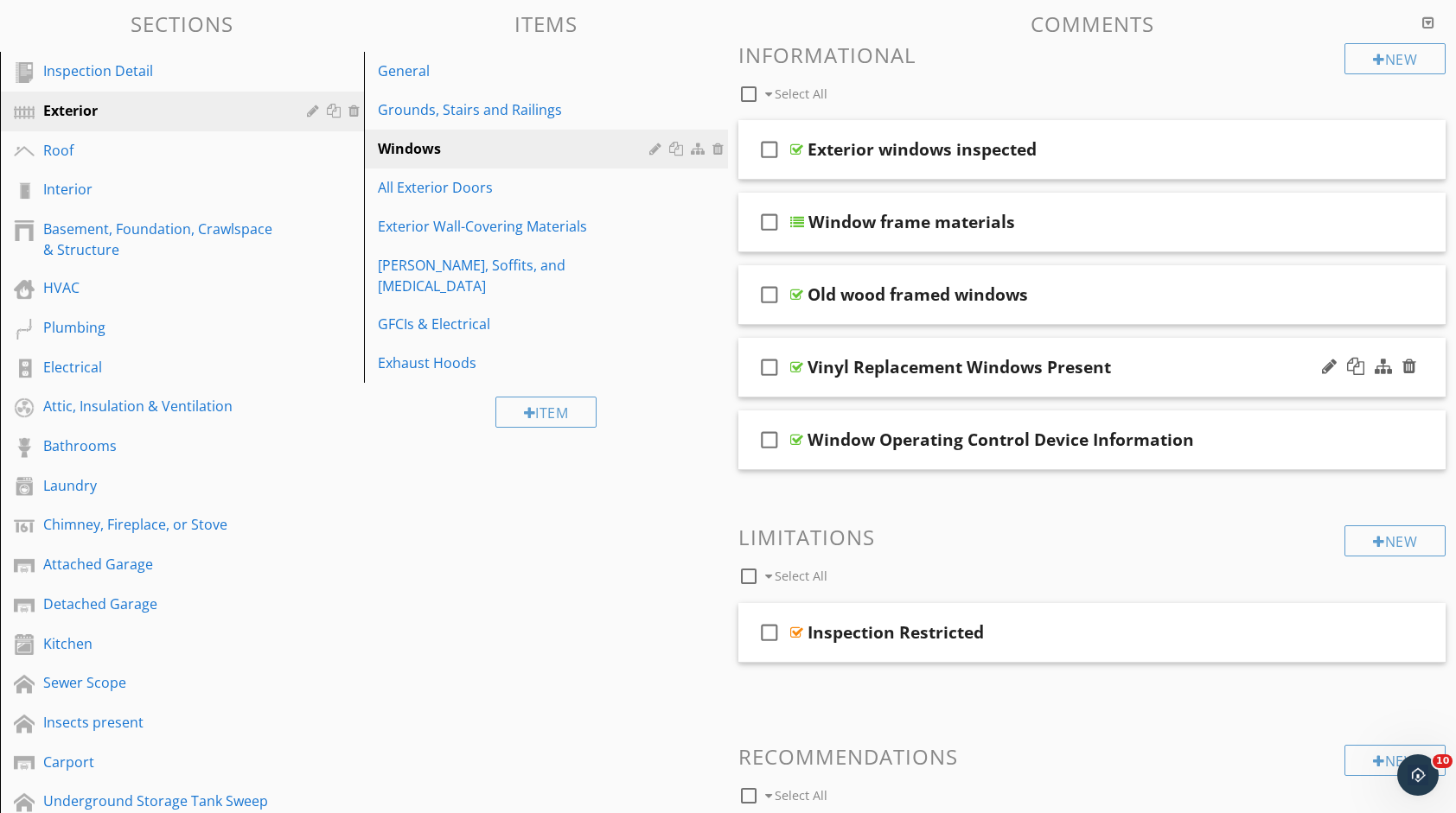
scroll to position [173, 0]
click at [1158, 366] on div "Vinyl Replacement Windows Present" at bounding box center [1060, 368] width 505 height 20
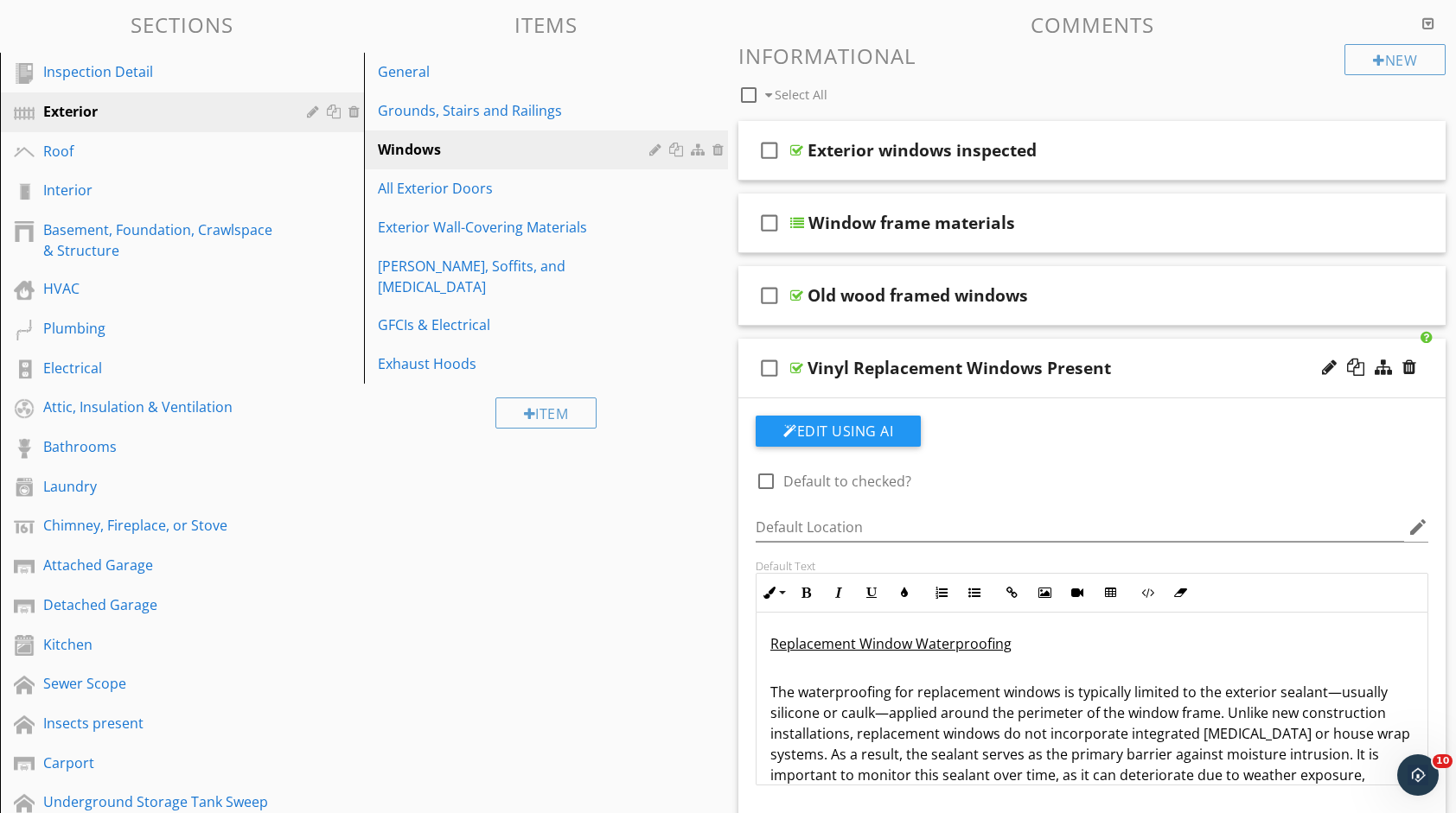
click at [1159, 370] on div "Vinyl Replacement Windows Present" at bounding box center [1060, 368] width 505 height 20
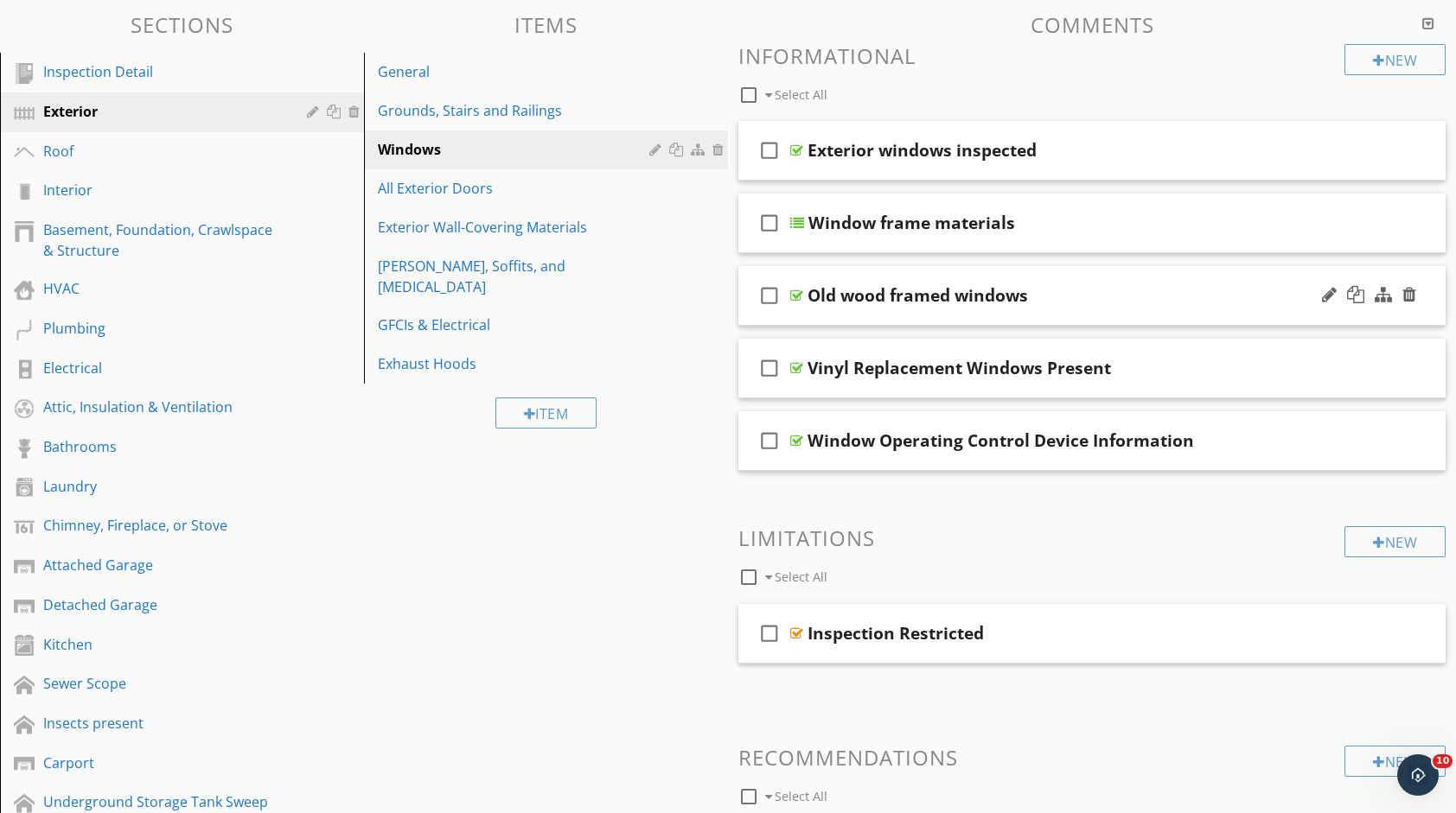
click at [1119, 282] on div "check_box_outline_blank Old wood framed windows" at bounding box center [1091, 296] width 707 height 60
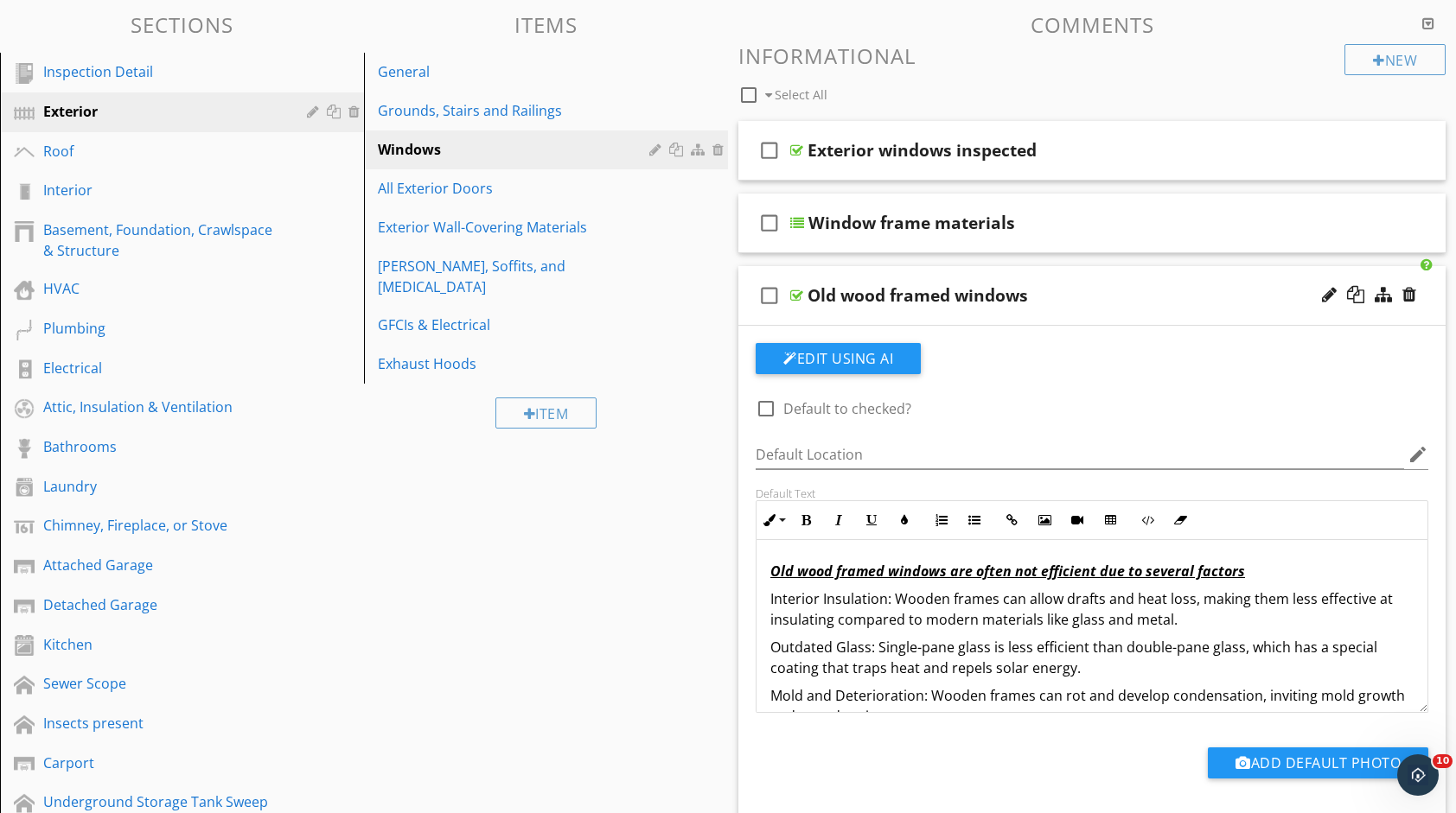
click at [1111, 296] on div "Old wood framed windows" at bounding box center [1060, 295] width 505 height 20
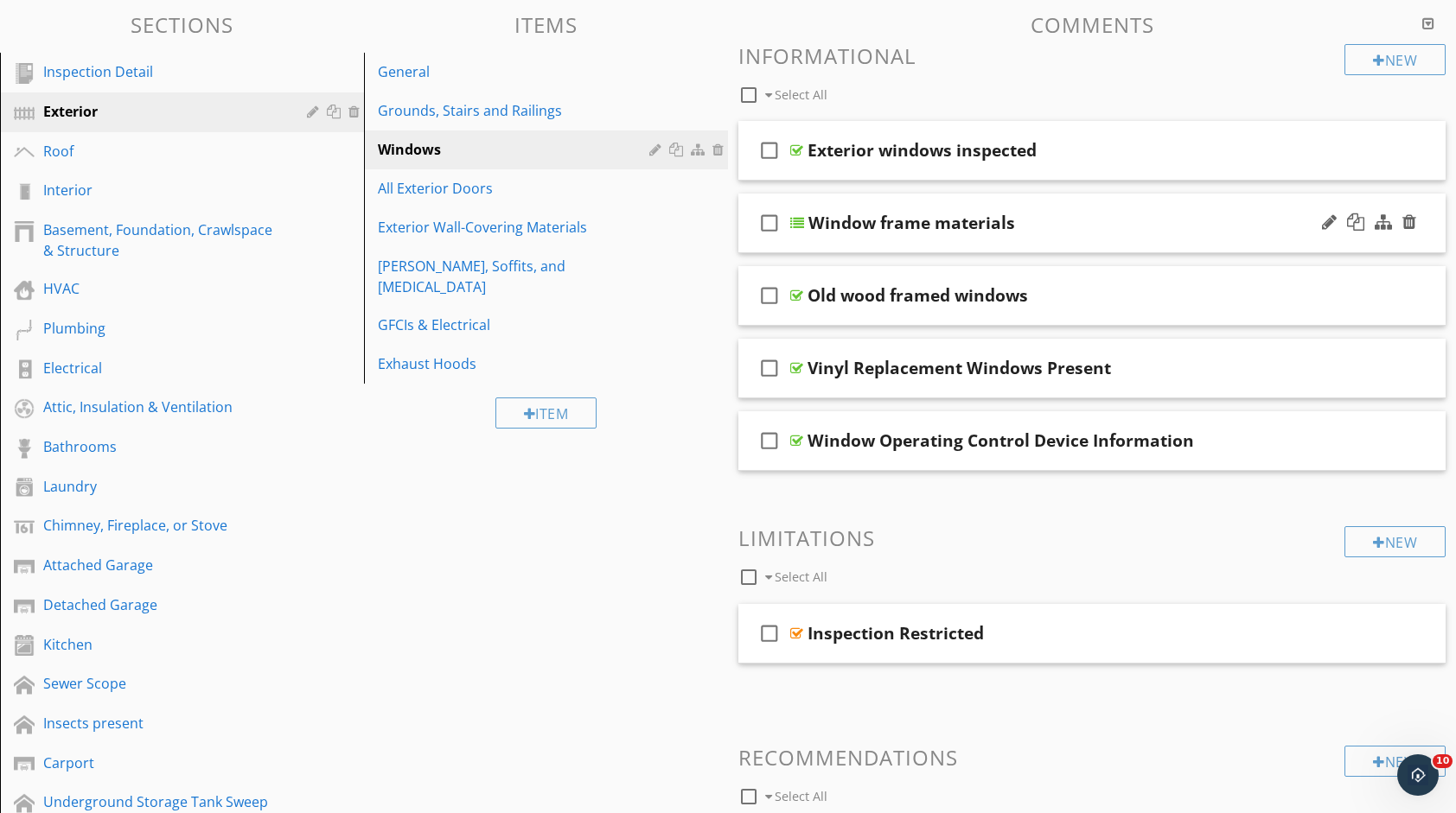
click at [1070, 226] on div "Window frame materials" at bounding box center [1061, 223] width 505 height 20
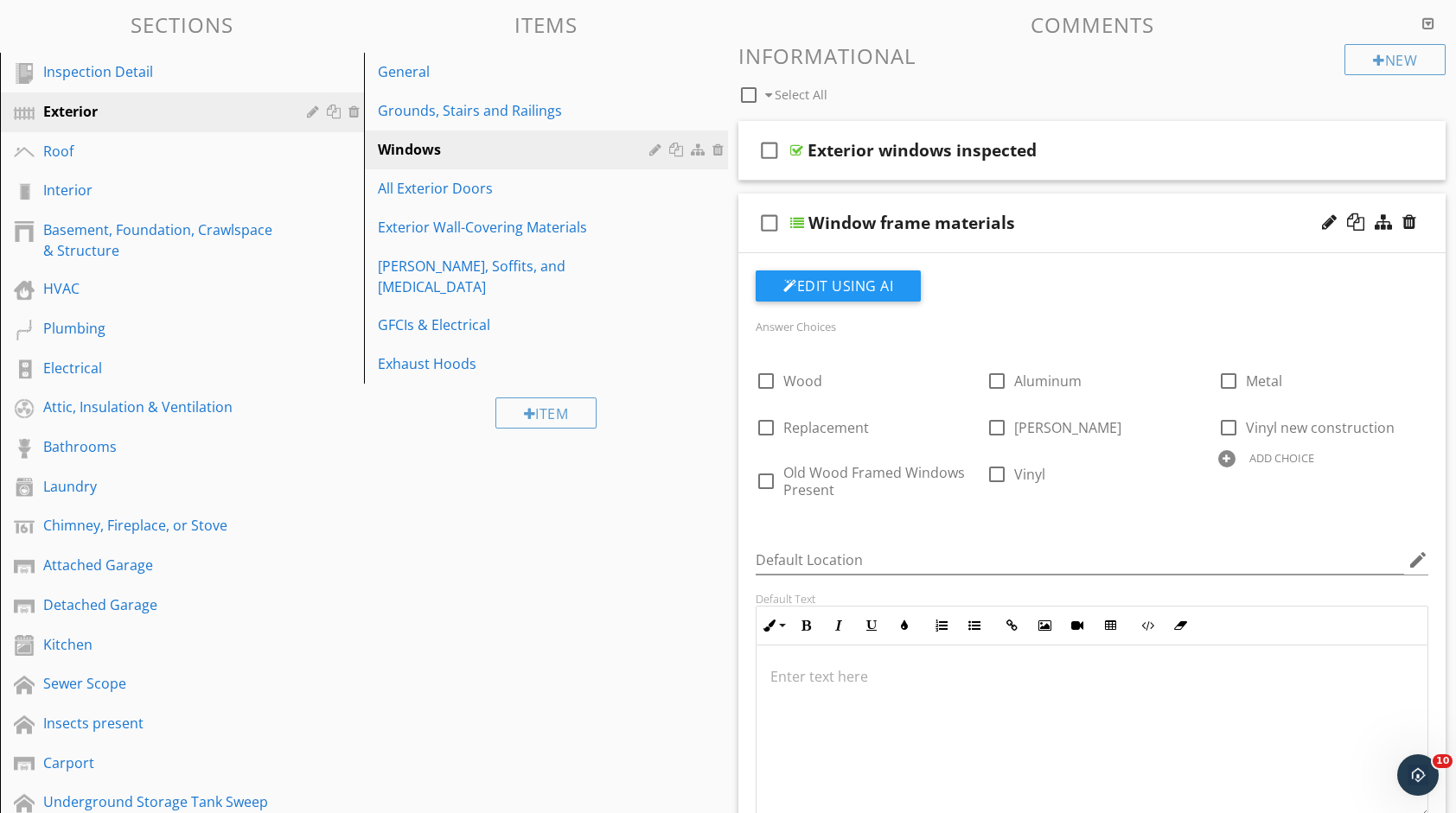
click at [1070, 226] on div "Window frame materials" at bounding box center [1061, 223] width 505 height 20
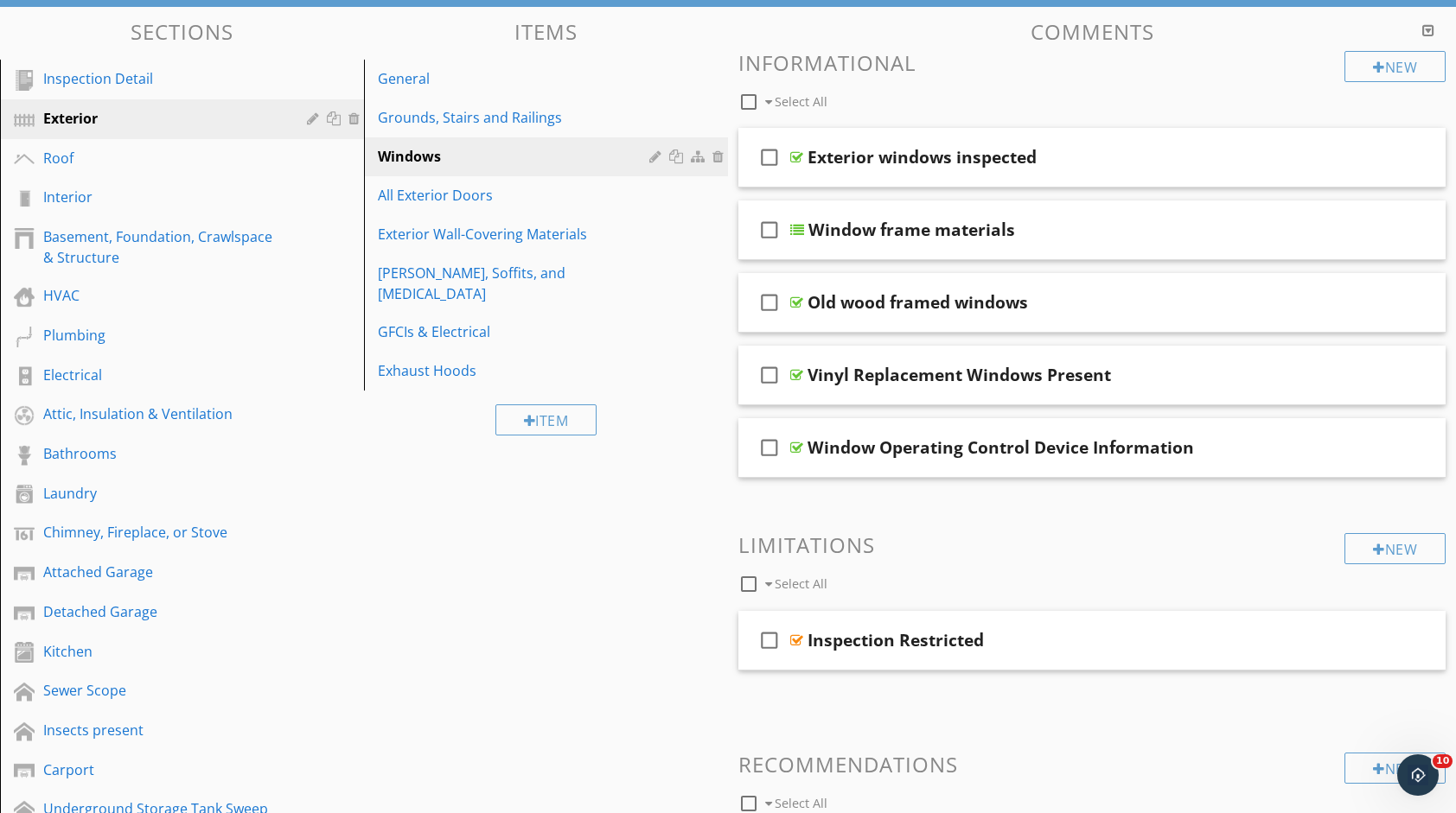
scroll to position [161, 0]
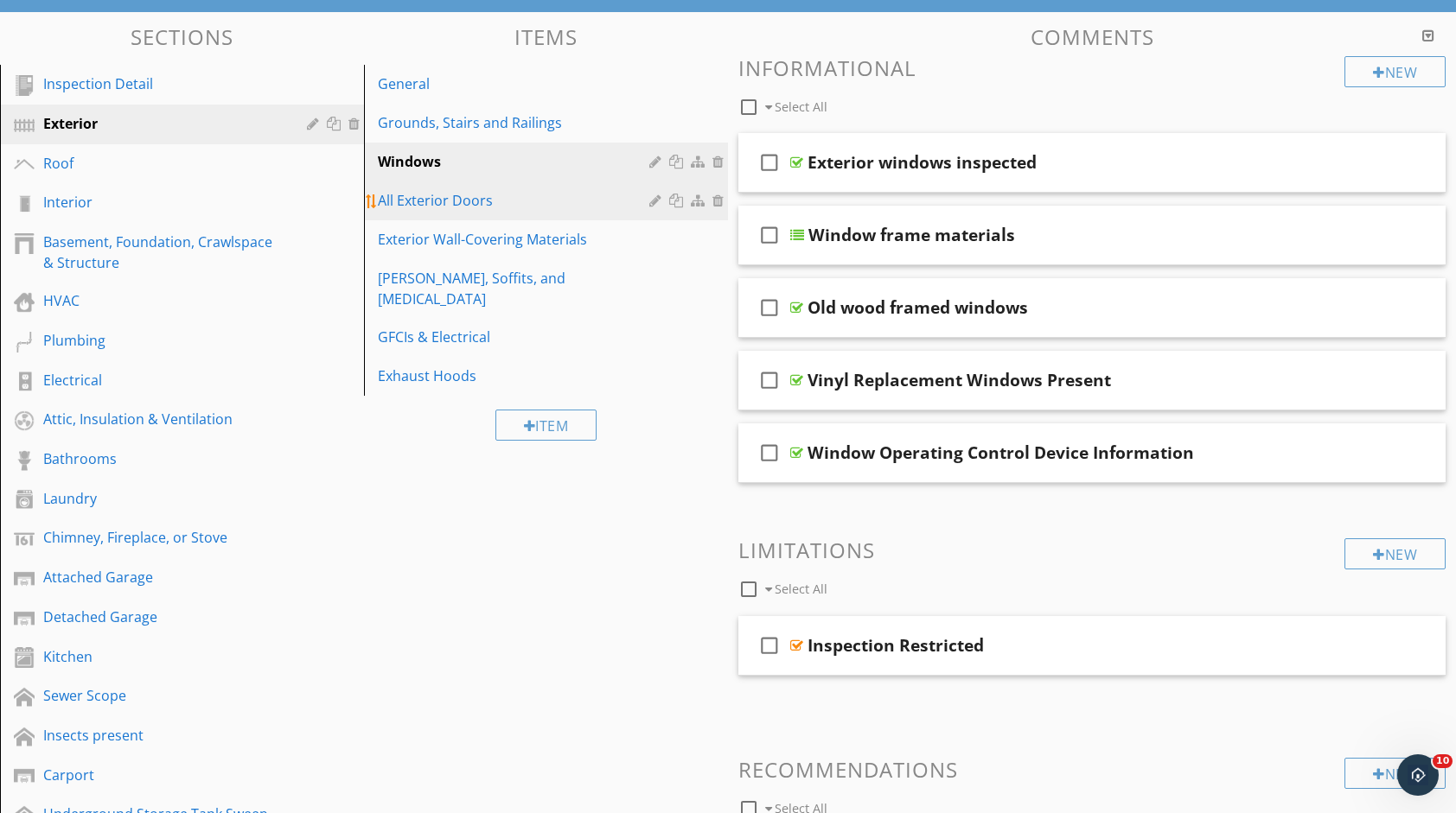
click at [522, 216] on link "All Exterior Doors" at bounding box center [548, 200] width 359 height 38
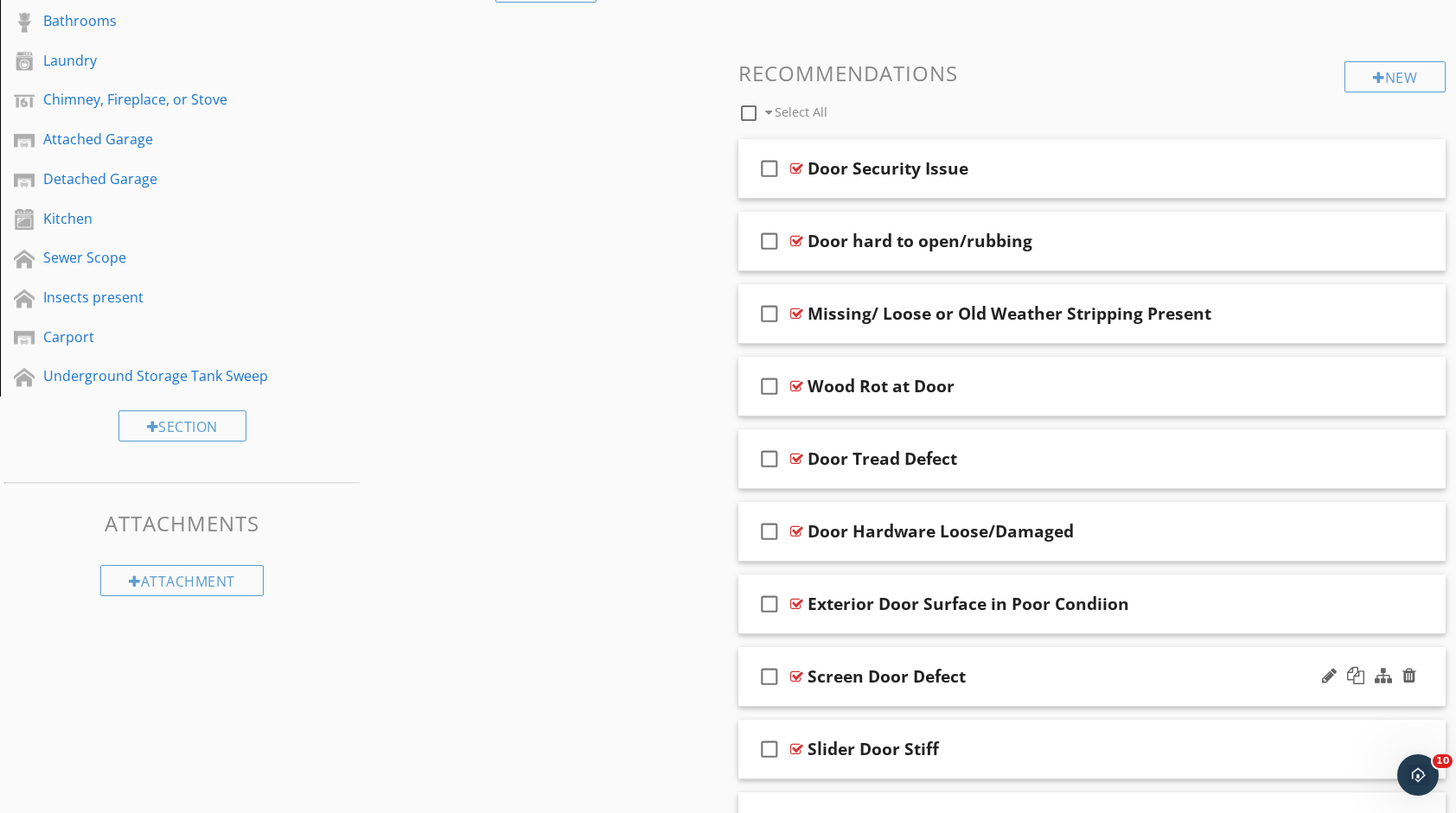
scroll to position [577, 0]
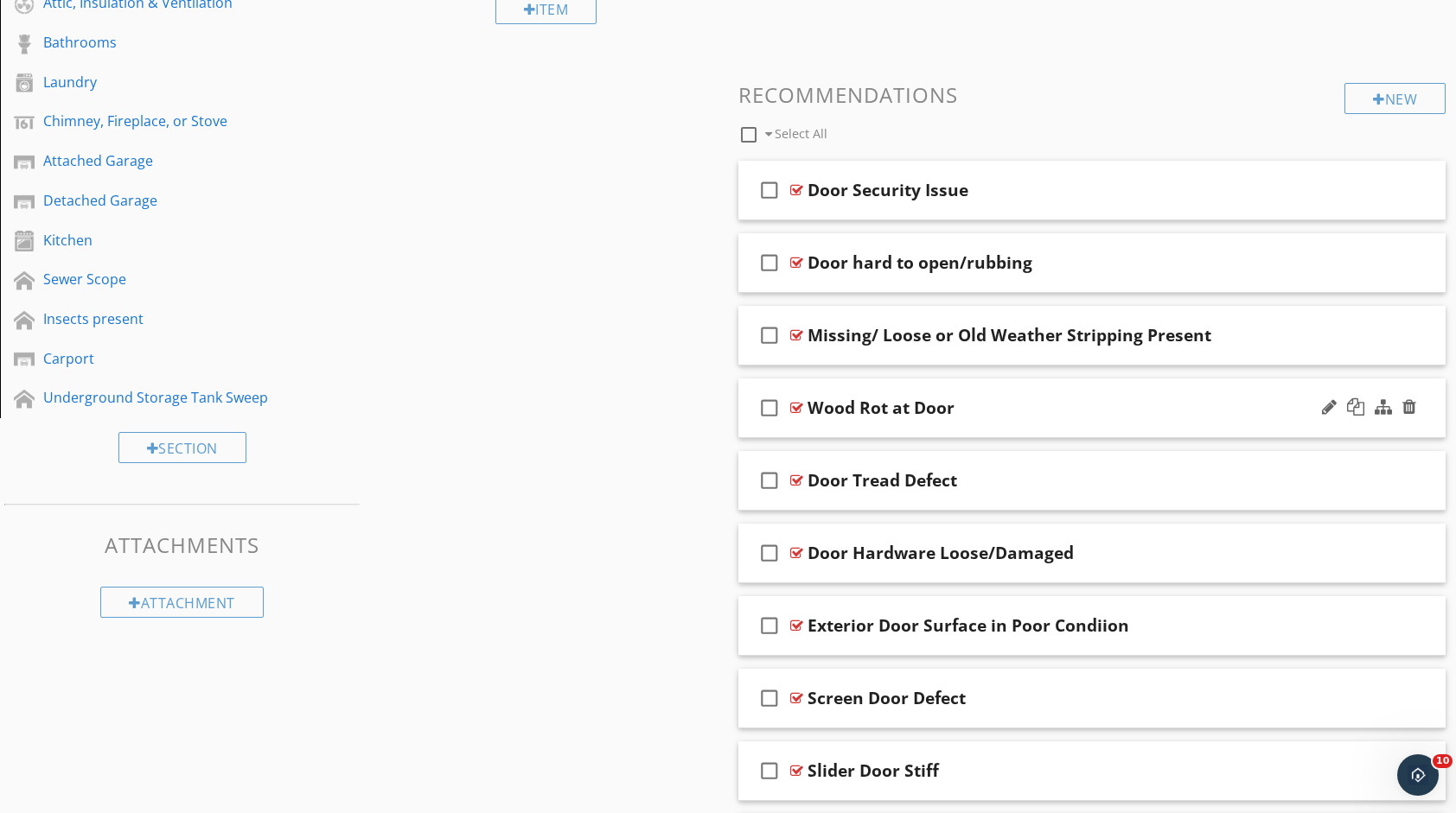
click at [1010, 391] on div "check_box_outline_blank Wood Rot at Door" at bounding box center [1091, 408] width 707 height 60
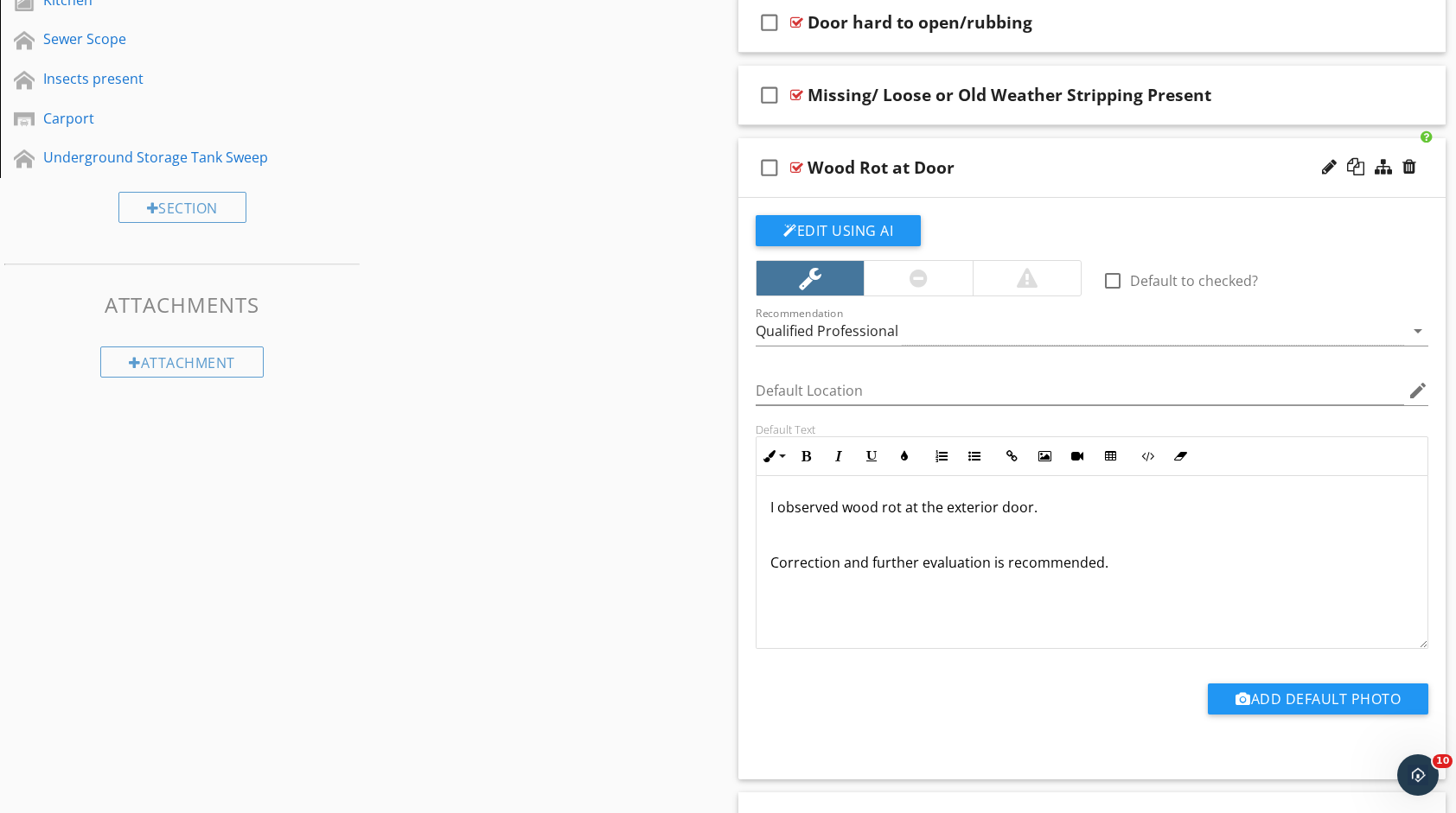
scroll to position [836, 0]
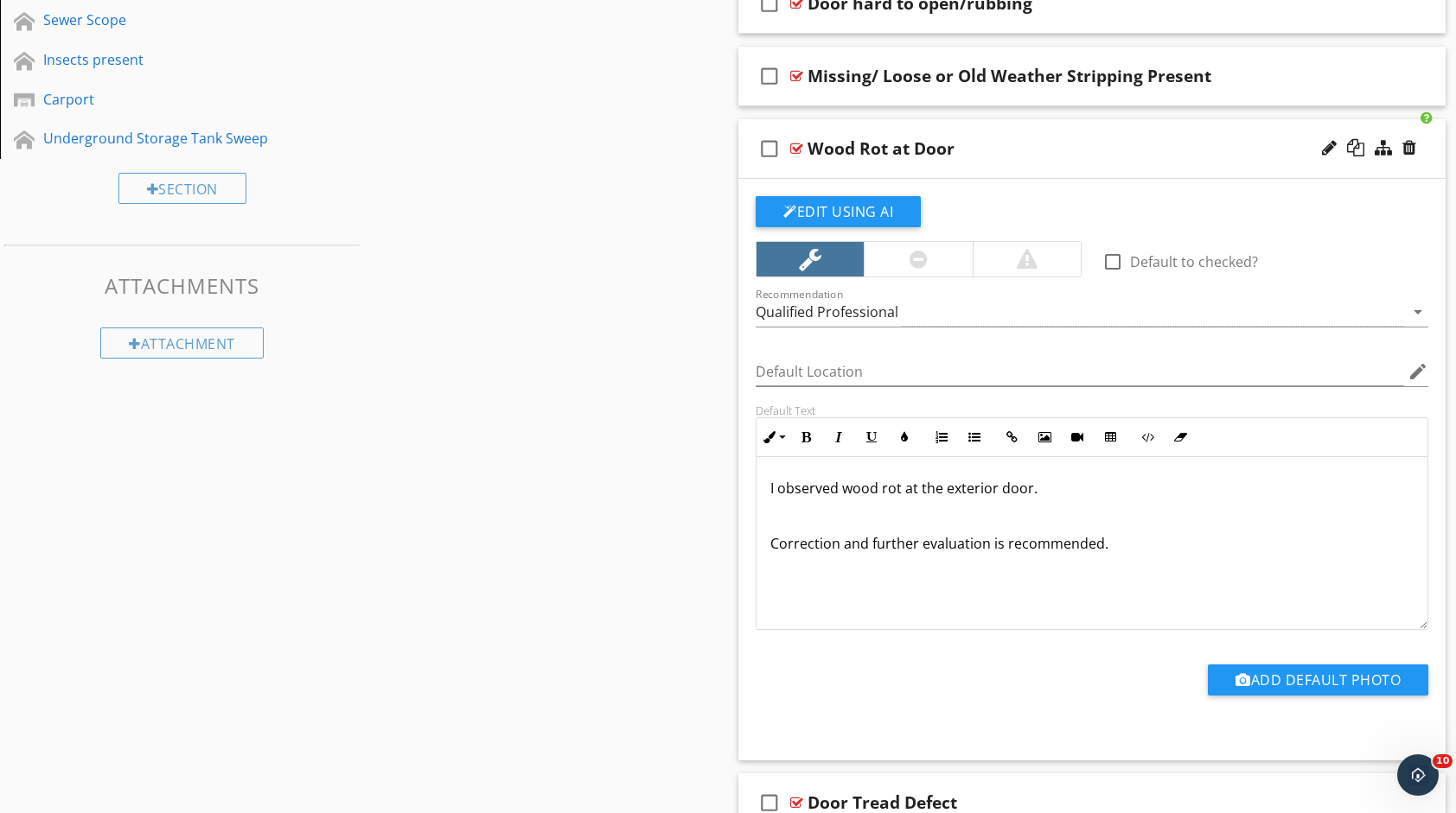
click at [1079, 576] on div "I observed wood rot at the exterior door. Correction and further evaluation is …" at bounding box center [1092, 544] width 671 height 173
click at [648, 495] on div "Sections Inspection Detail Exterior Roof Interior Basement, Foundation, Crawlsp…" at bounding box center [728, 402] width 1456 height 2133
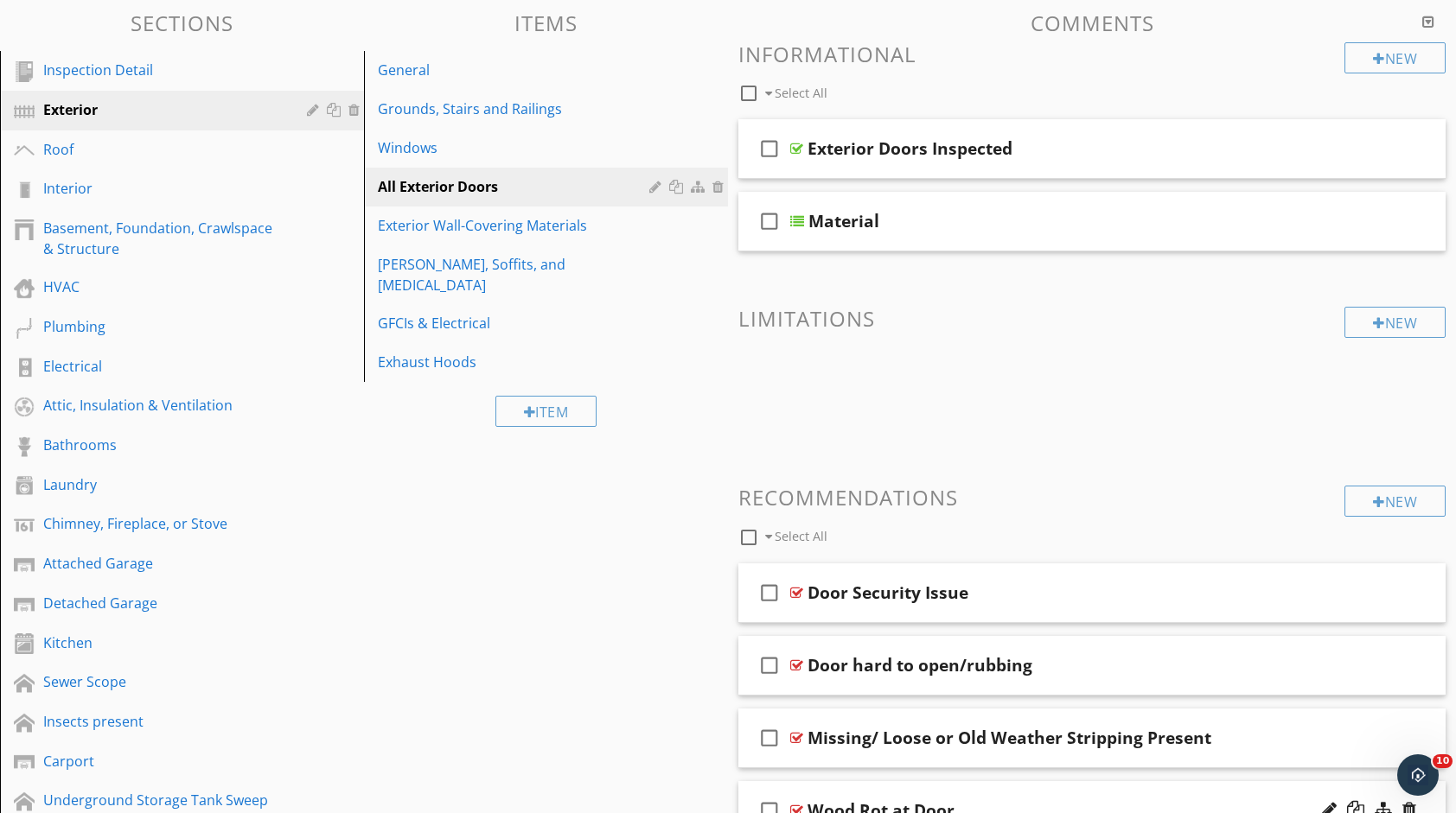
scroll to position [145, 0]
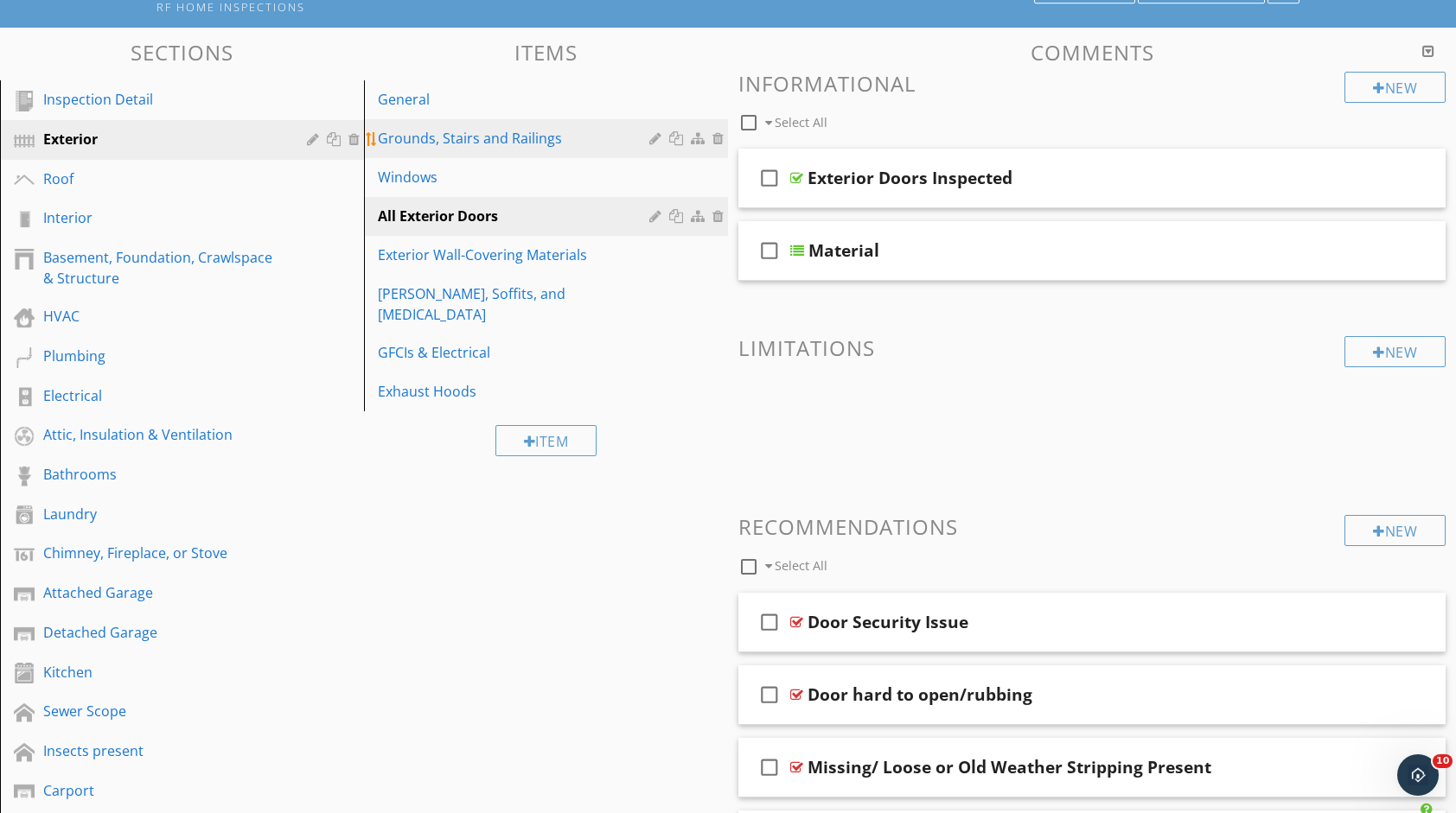
click at [497, 154] on link "Grounds, Stairs and Railings" at bounding box center [548, 138] width 359 height 38
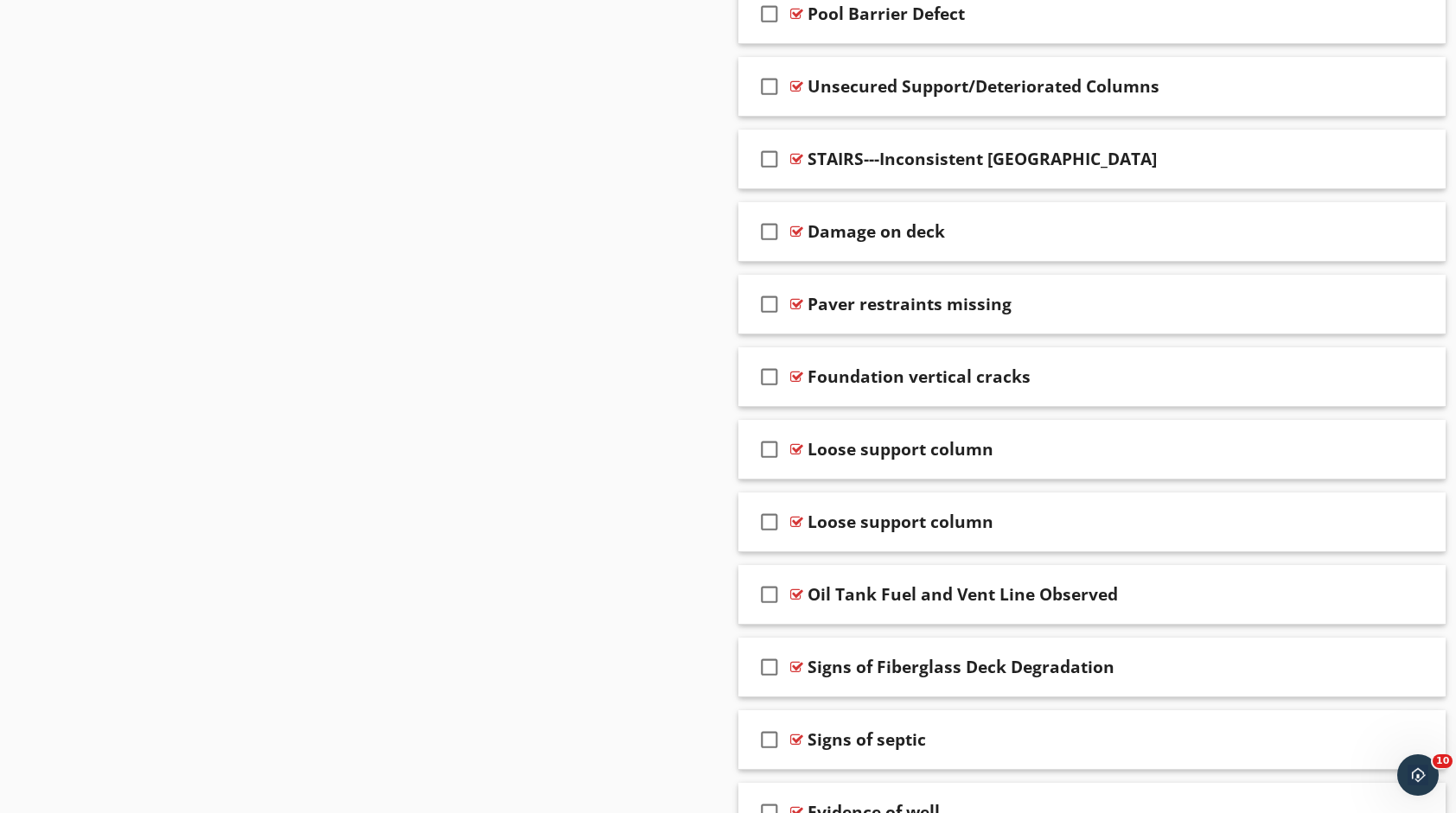
scroll to position [5012, 0]
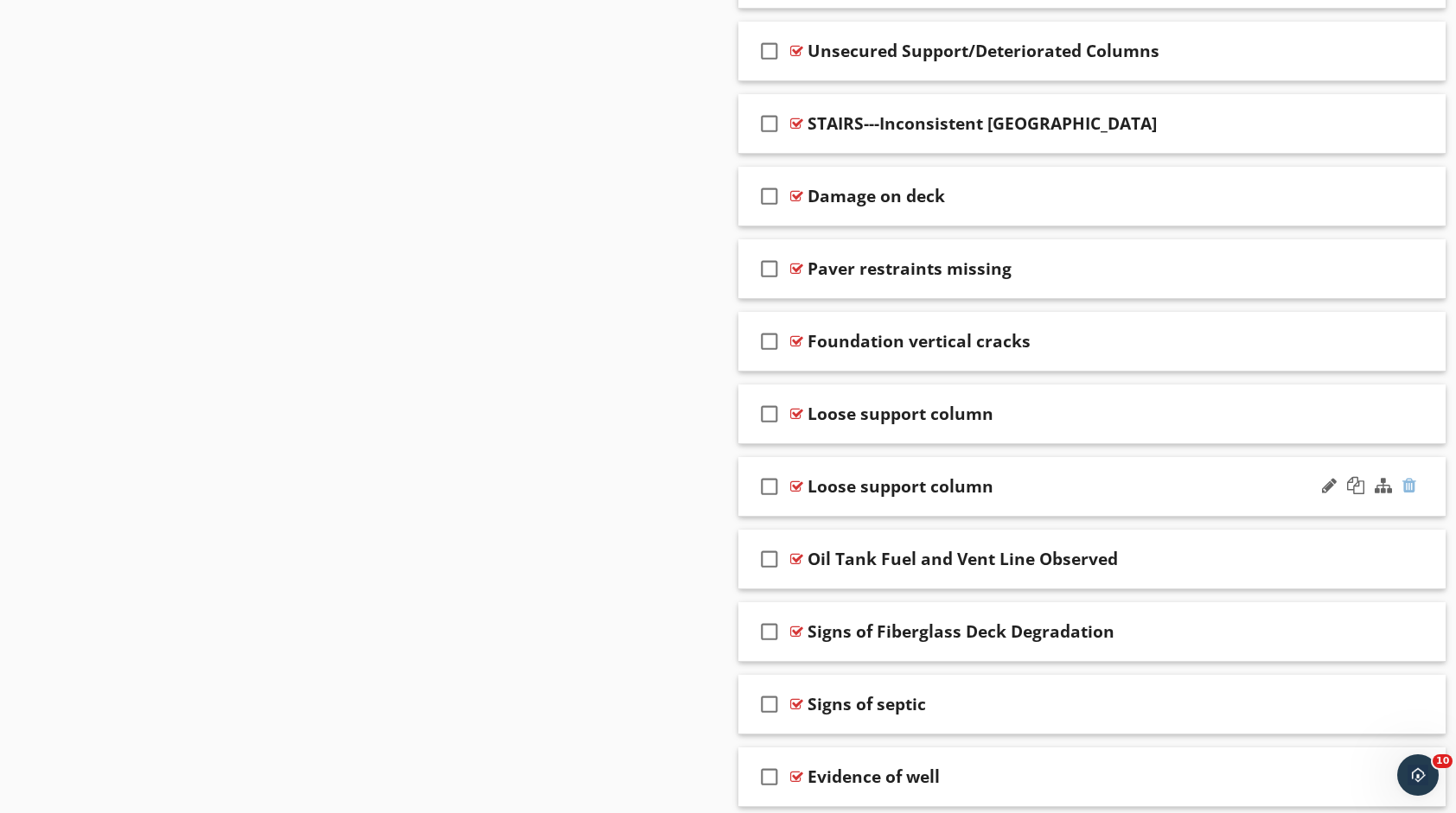
click at [1405, 477] on div at bounding box center [1408, 485] width 14 height 18
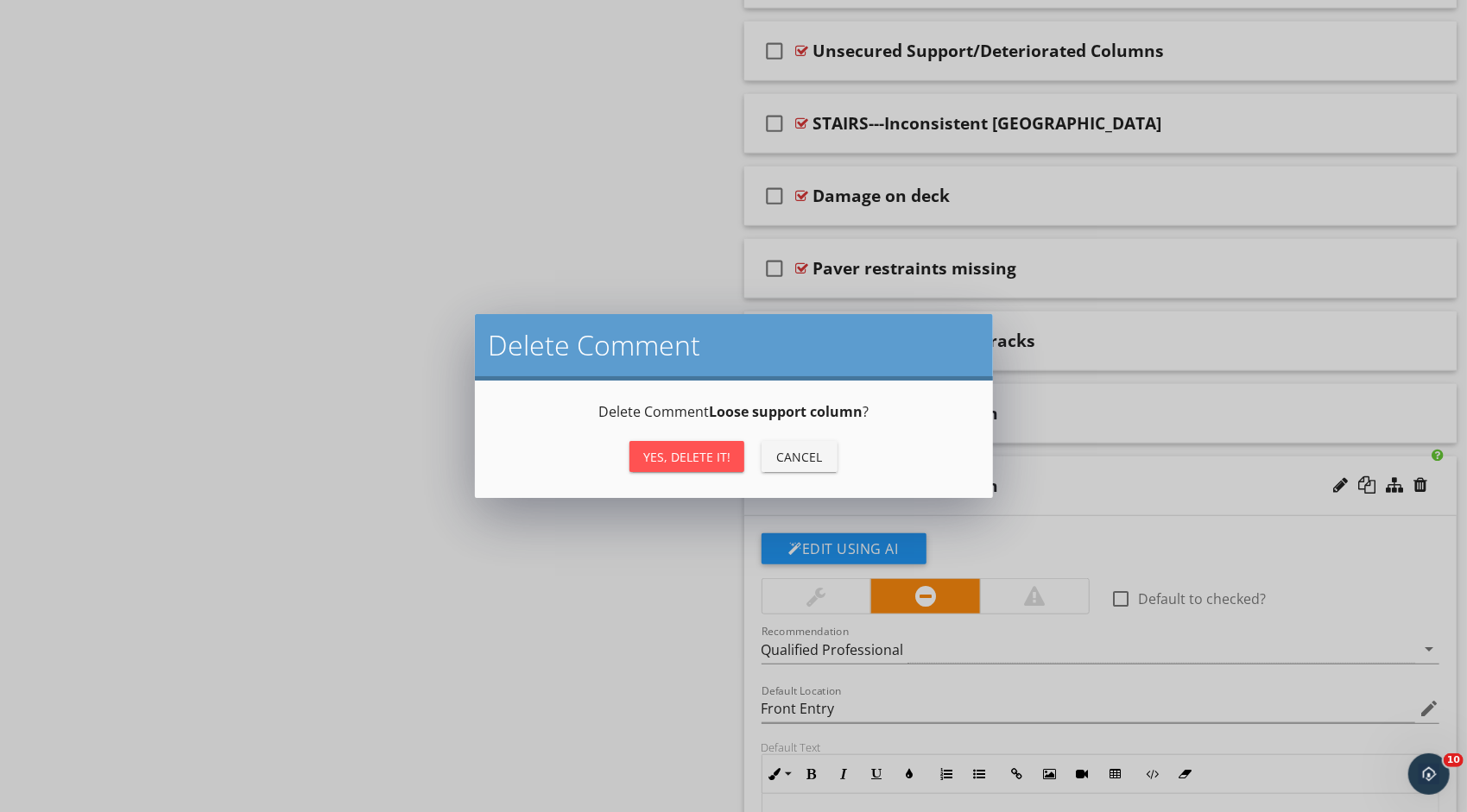
click at [712, 463] on div "Yes, Delete it!" at bounding box center [687, 457] width 87 height 18
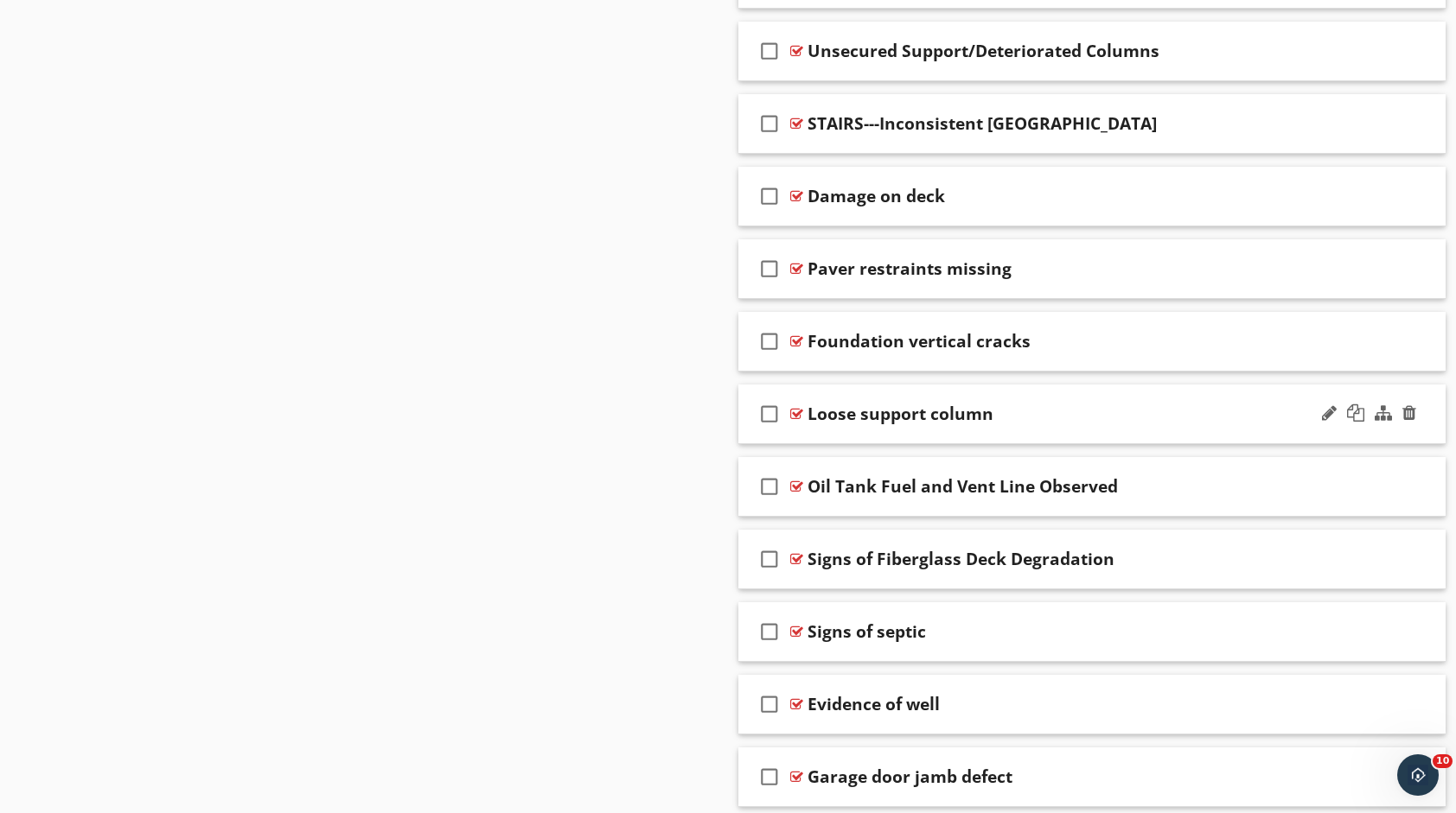
click at [1151, 403] on div "Loose support column" at bounding box center [1060, 413] width 505 height 20
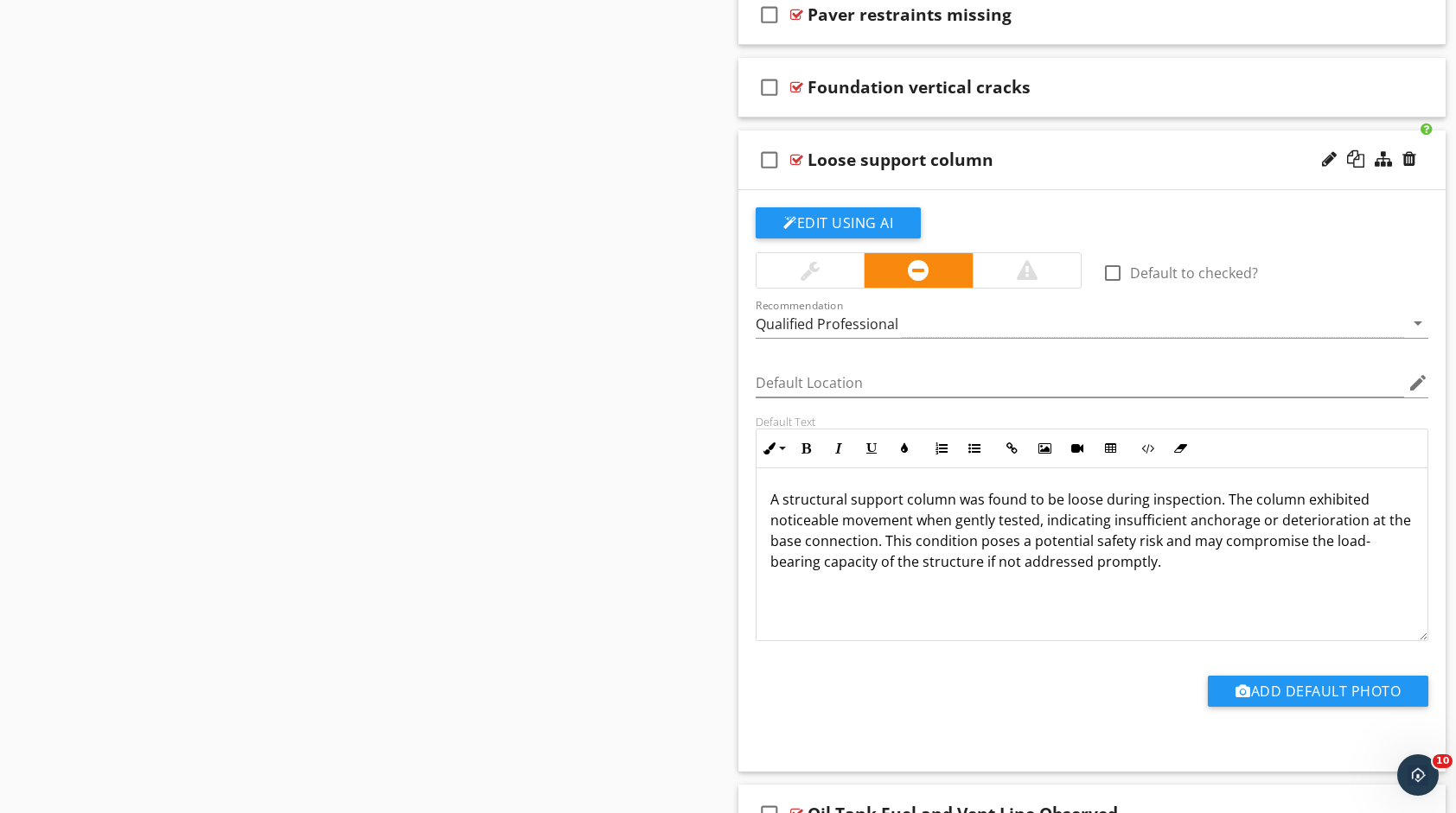
scroll to position [5272, 0]
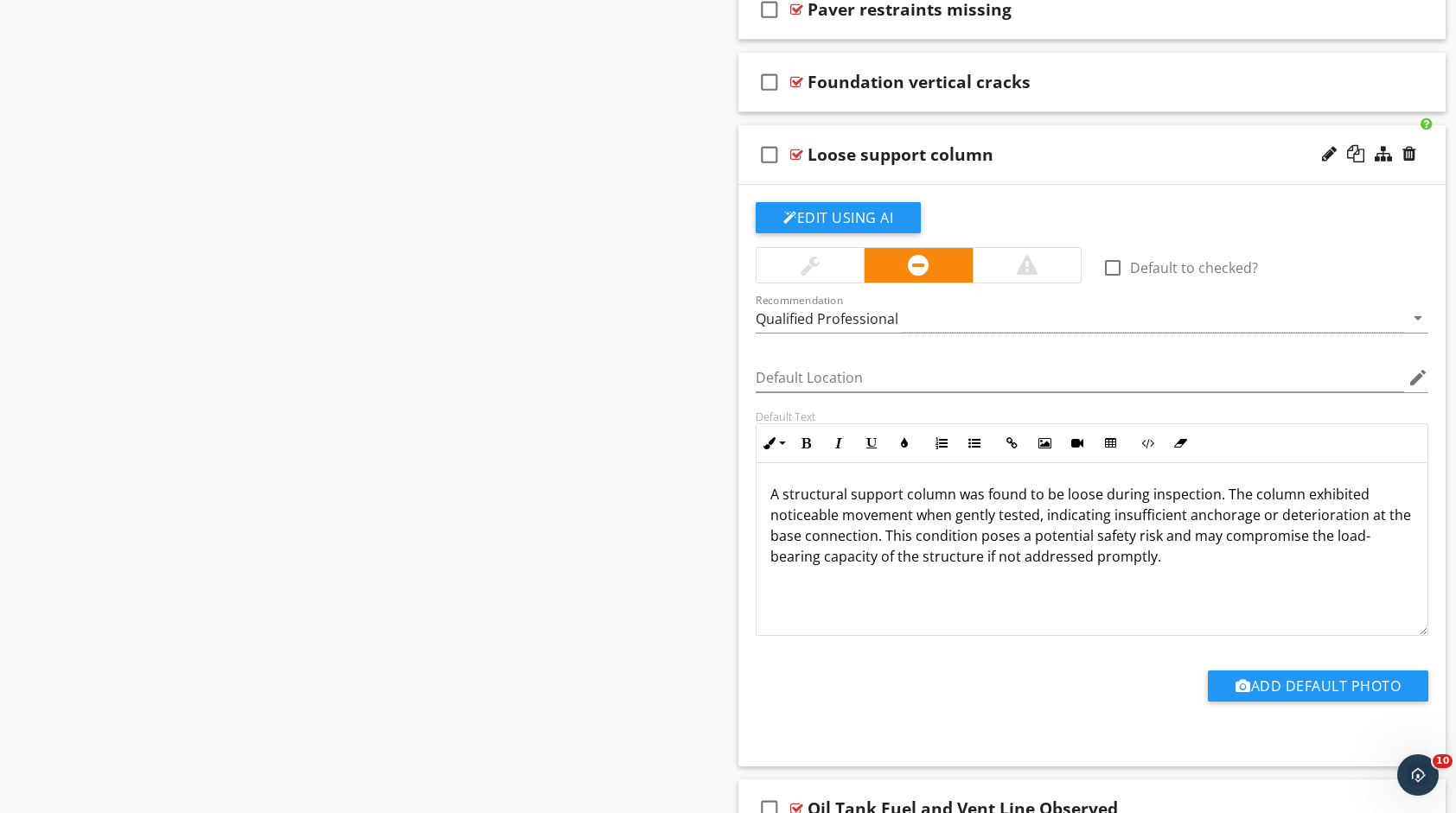
click at [1166, 144] on div "Loose support column" at bounding box center [1060, 155] width 505 height 20
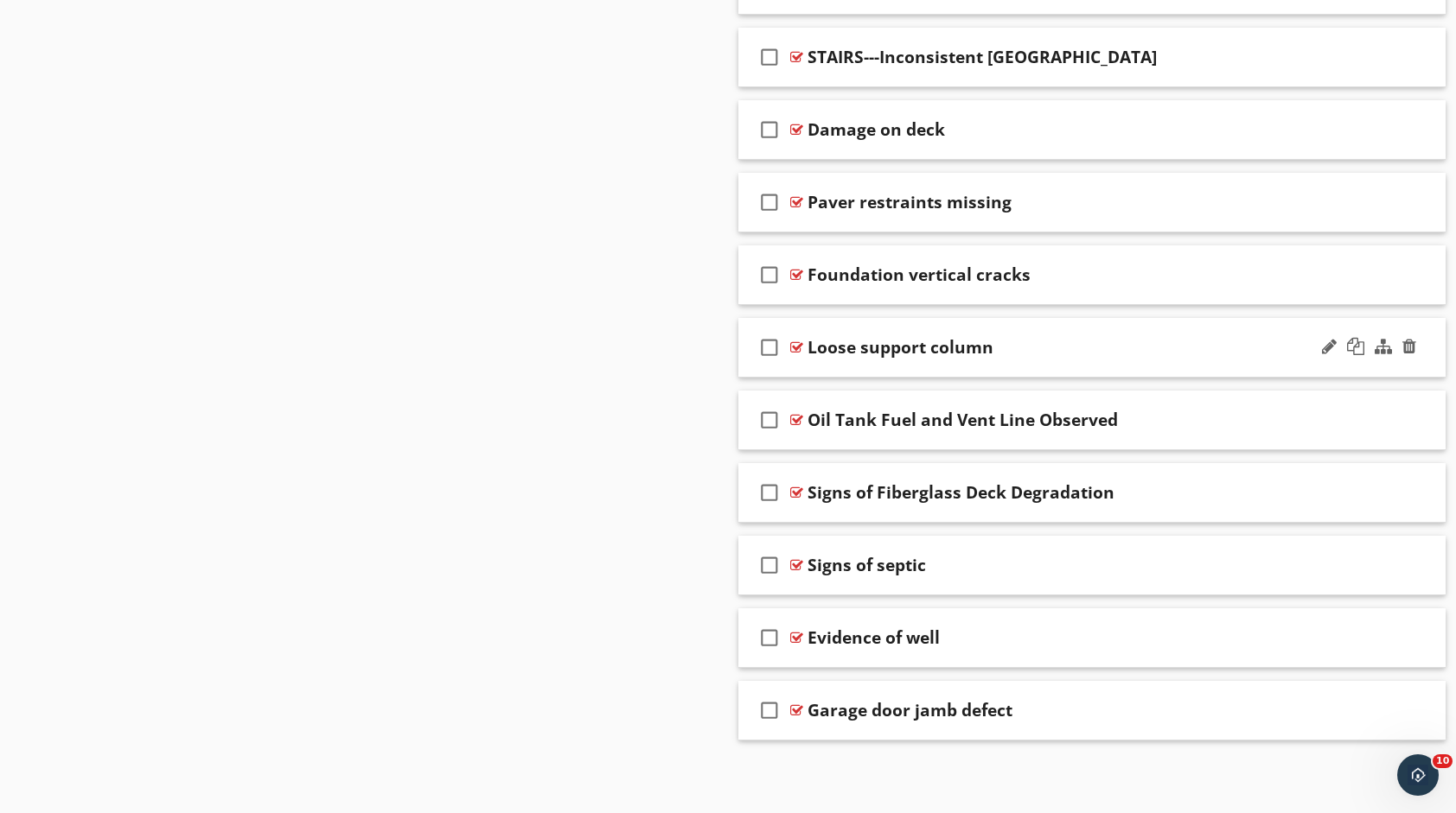
scroll to position [5058, 0]
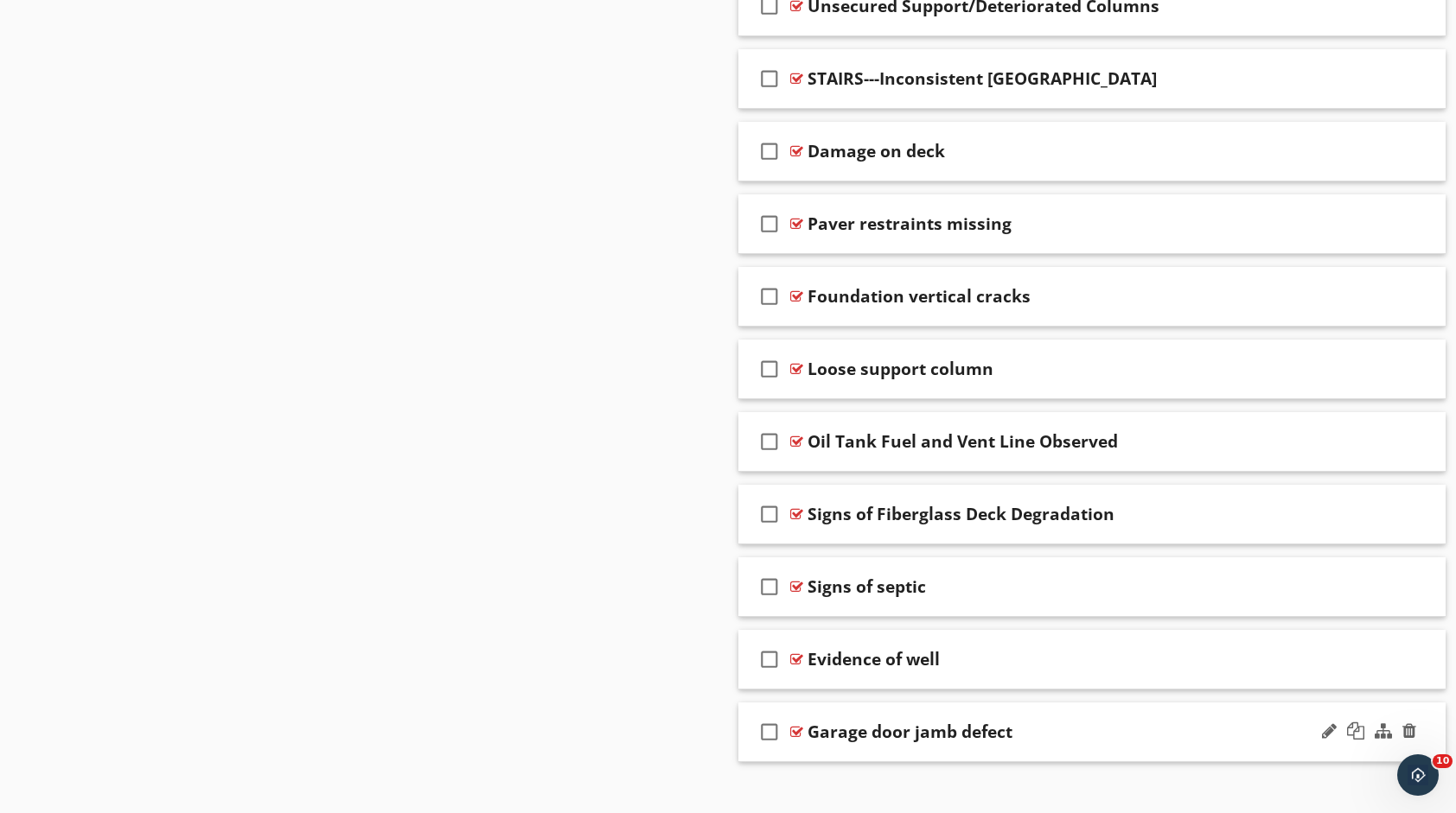
click at [1086, 702] on div "check_box_outline_blank Garage door jamb defect" at bounding box center [1091, 732] width 707 height 60
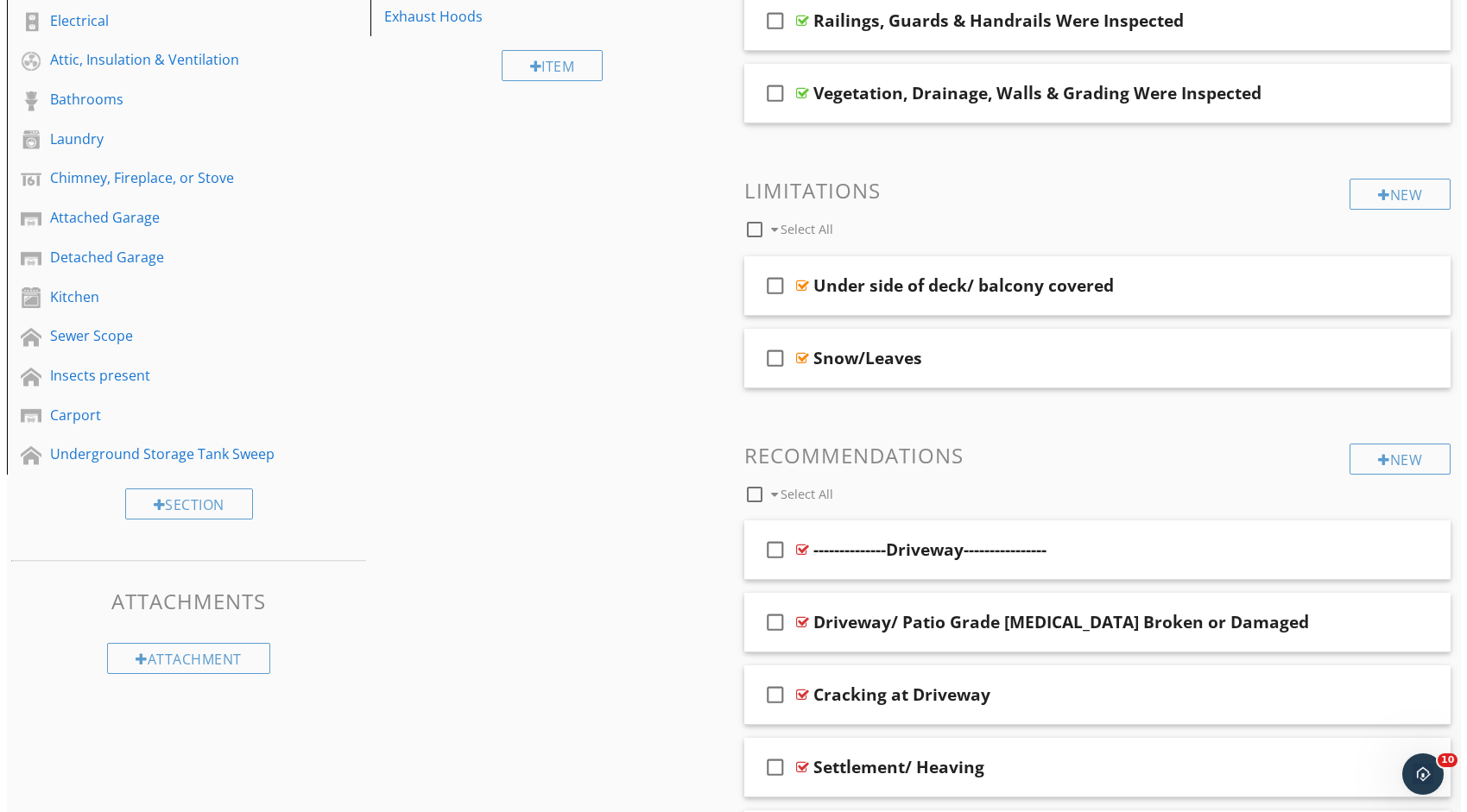
scroll to position [518, 0]
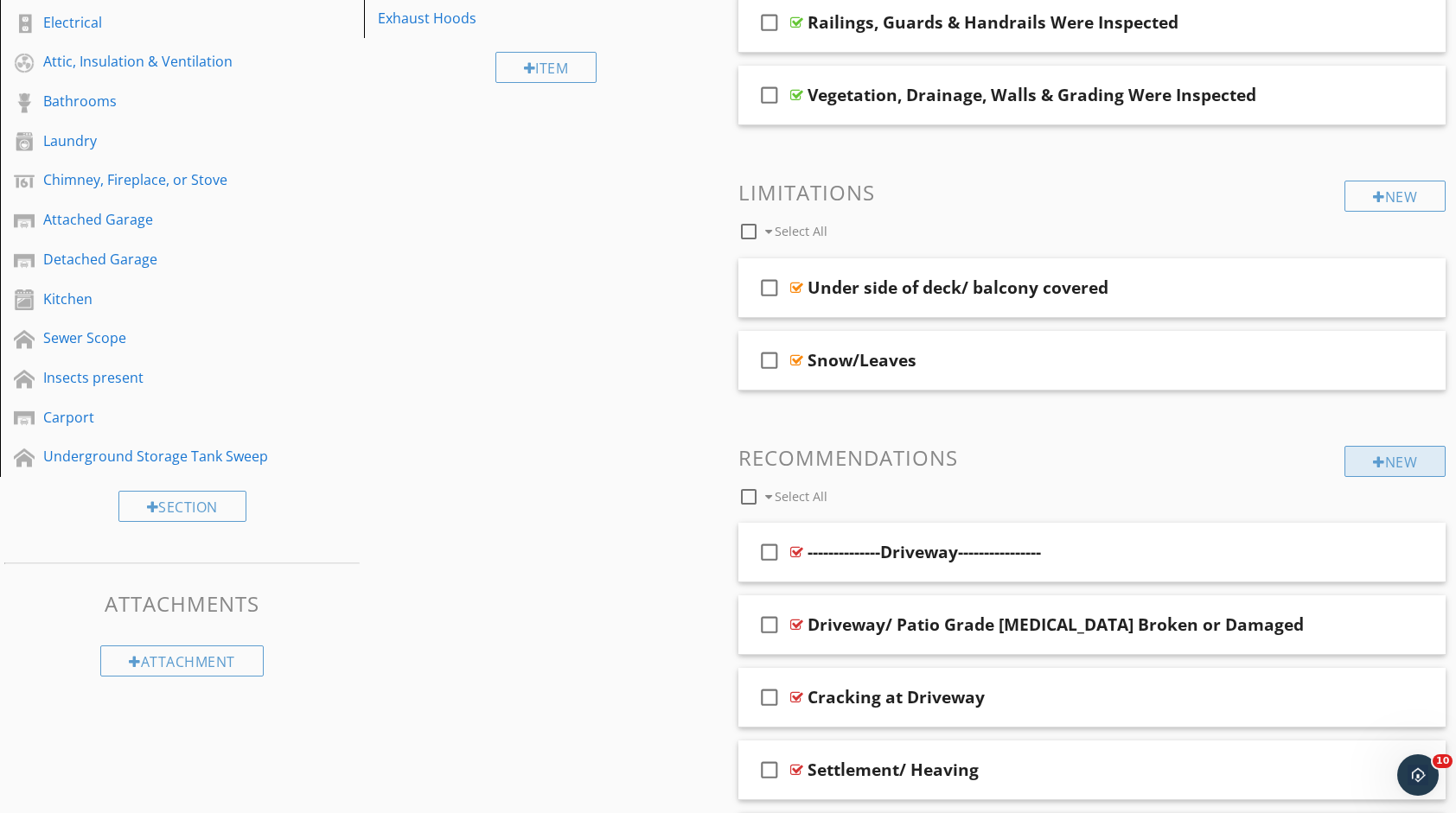
click at [1386, 450] on div "New" at bounding box center [1395, 461] width 102 height 31
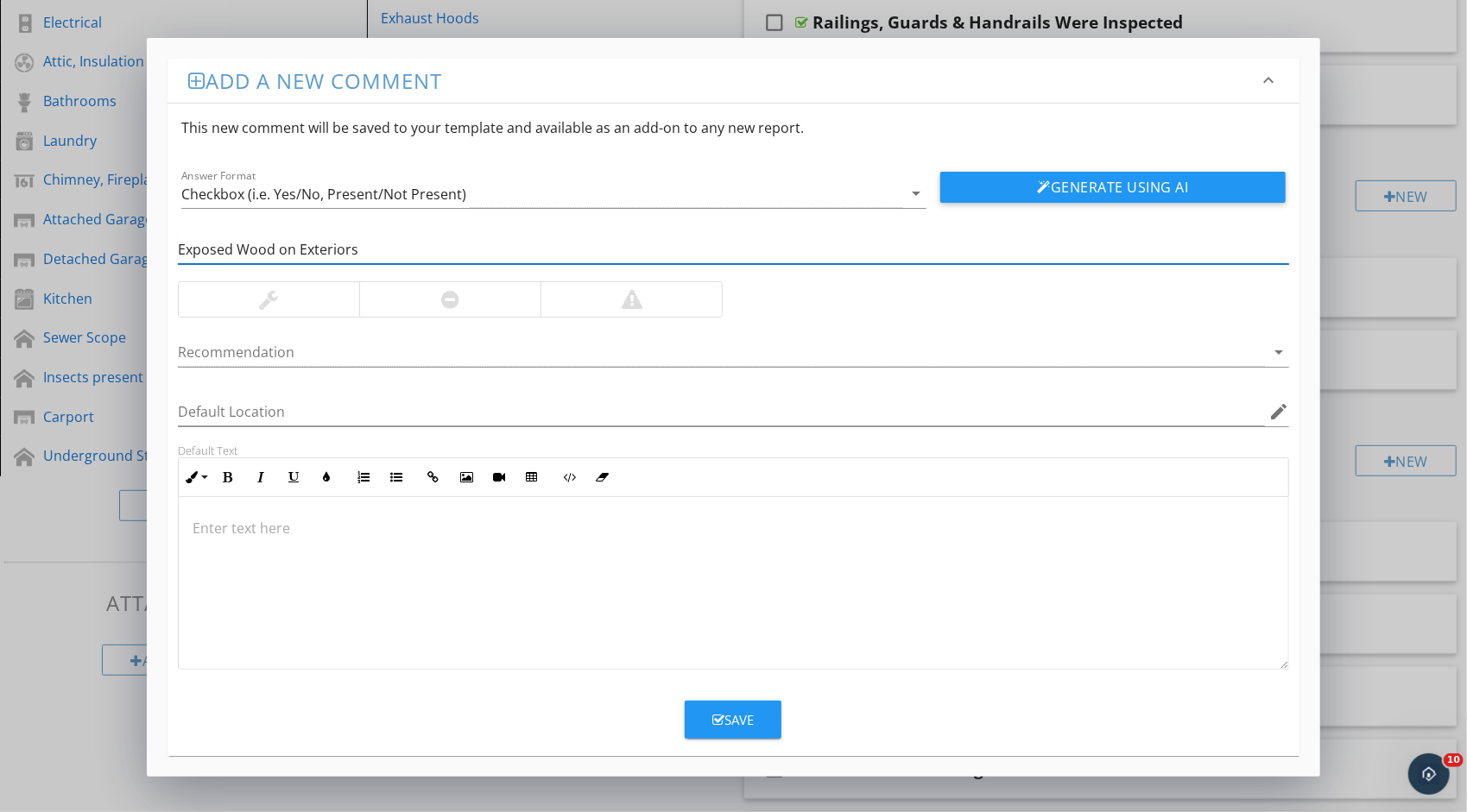
type input "Exposed Wood on Exteriors"
click at [373, 618] on div at bounding box center [733, 584] width 1109 height 173
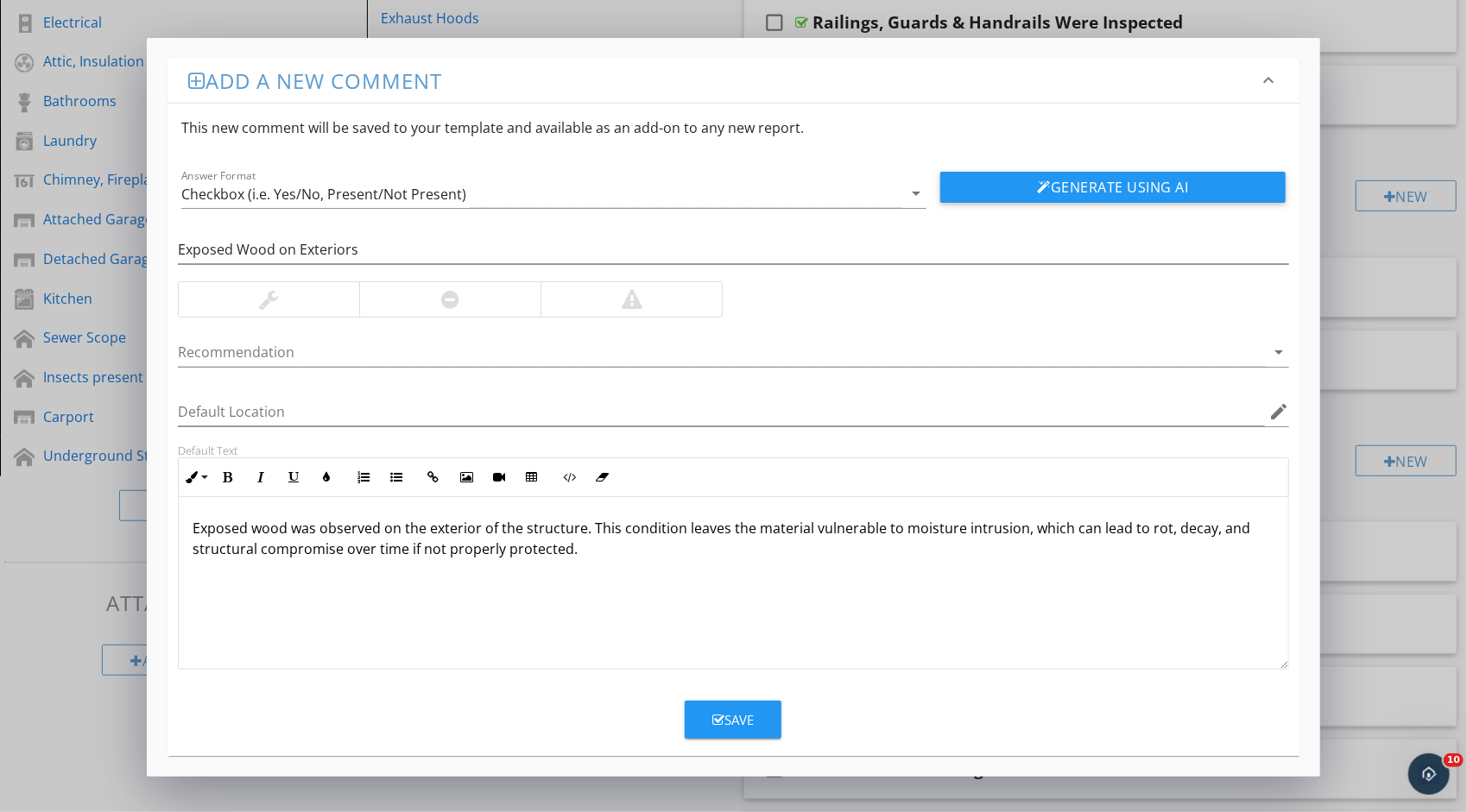
click at [633, 592] on div "Exposed wood was observed on the exterior of the structure. This condition leav…" at bounding box center [733, 584] width 1109 height 173
click at [673, 572] on div "Exposed wood was observed on the exterior of the structure. This condition leav…" at bounding box center [733, 584] width 1109 height 173
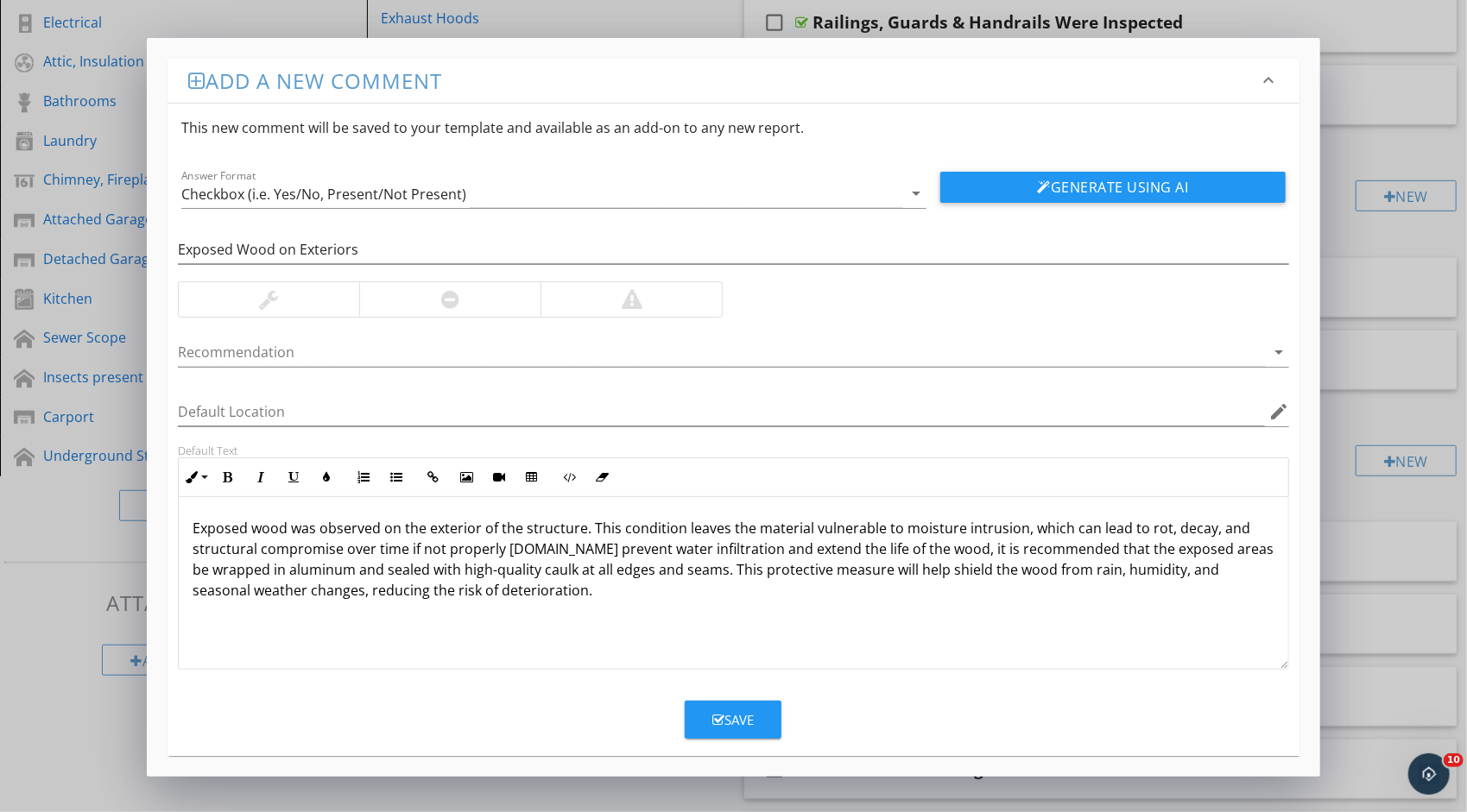
click at [300, 294] on div at bounding box center [269, 299] width 180 height 34
click at [330, 374] on div at bounding box center [733, 379] width 1111 height 10
click at [333, 366] on div "Recommendation arrow_drop_down" at bounding box center [733, 353] width 1111 height 29
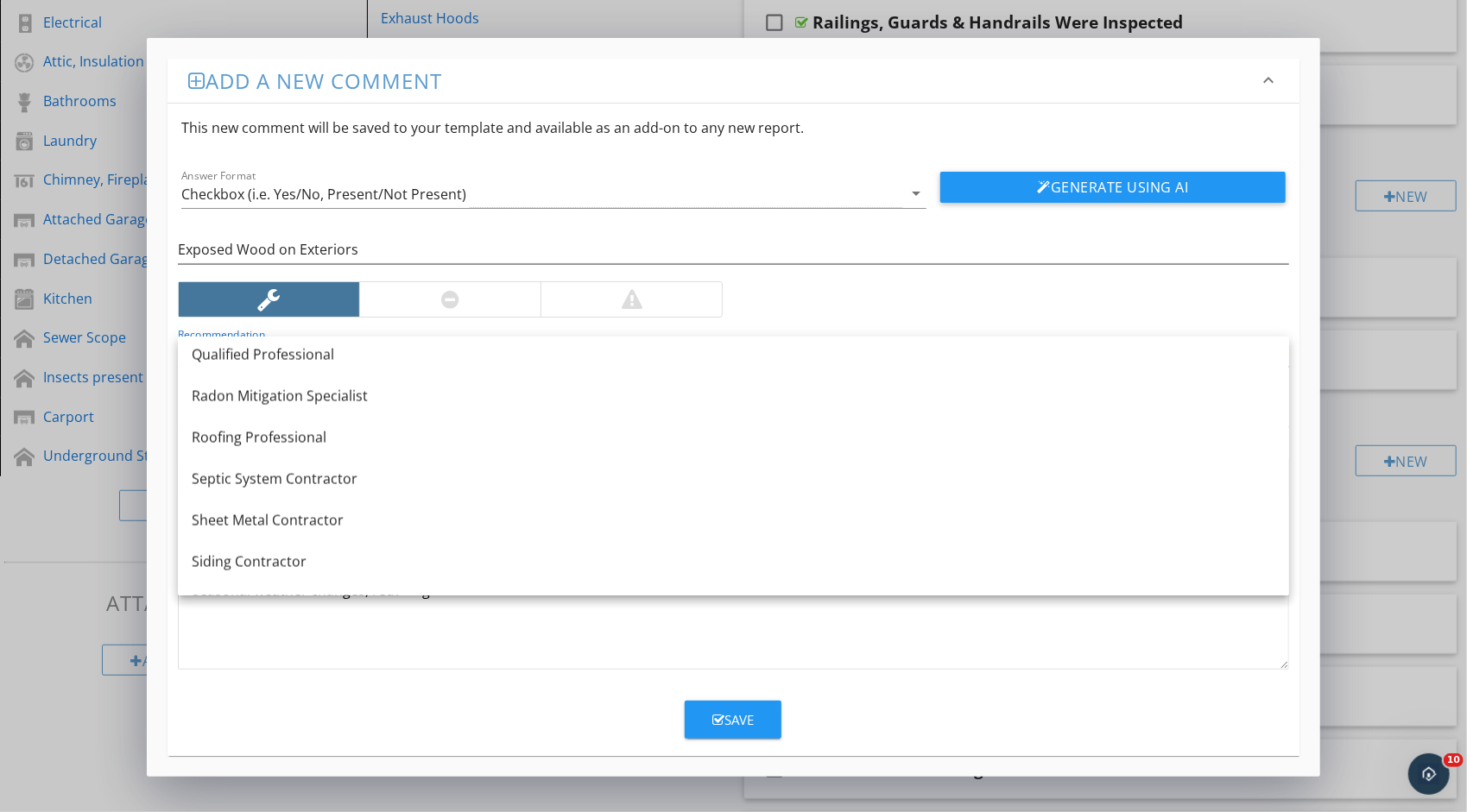
scroll to position [2003, 0]
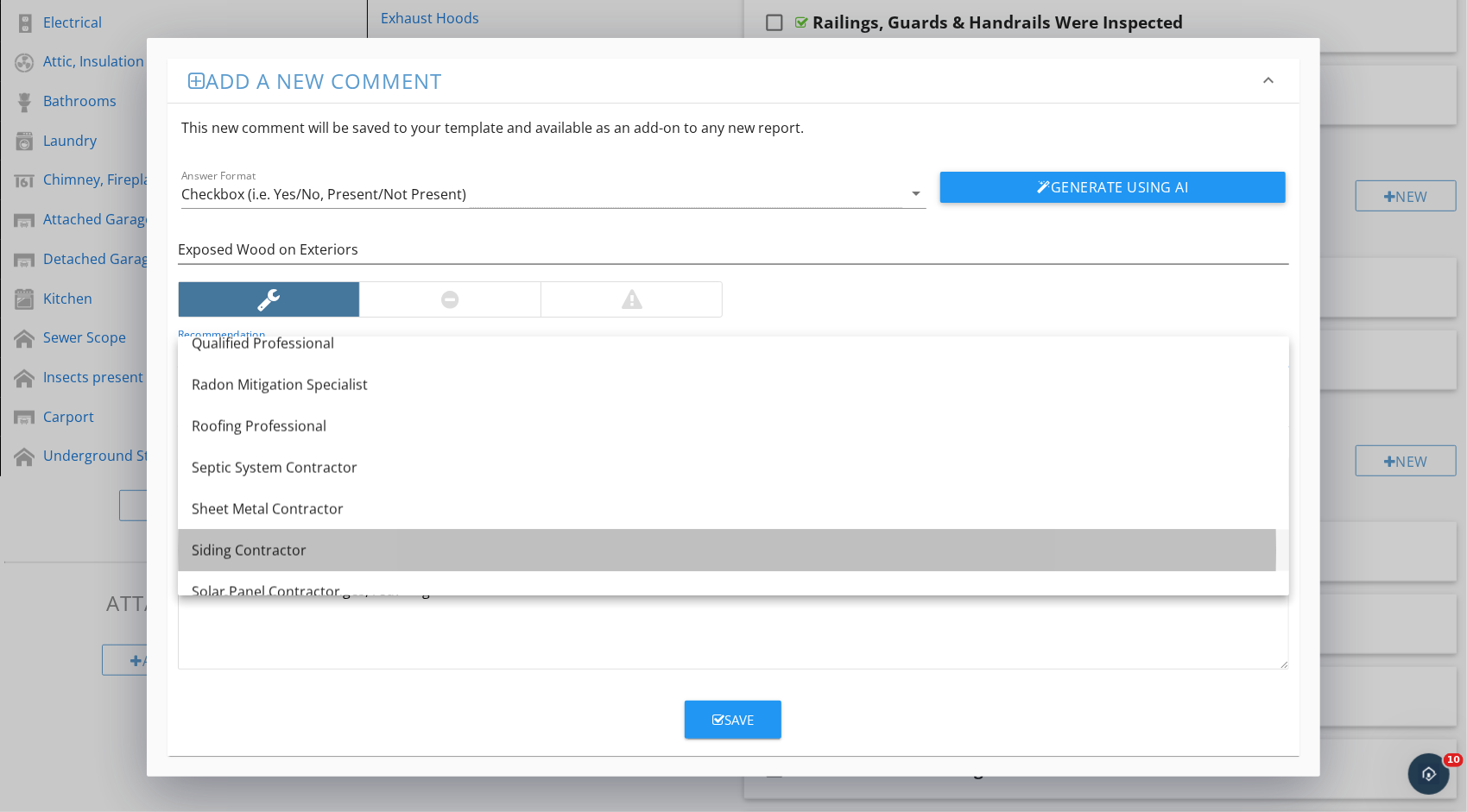
click at [303, 537] on link "Siding Contractor" at bounding box center [733, 551] width 1111 height 42
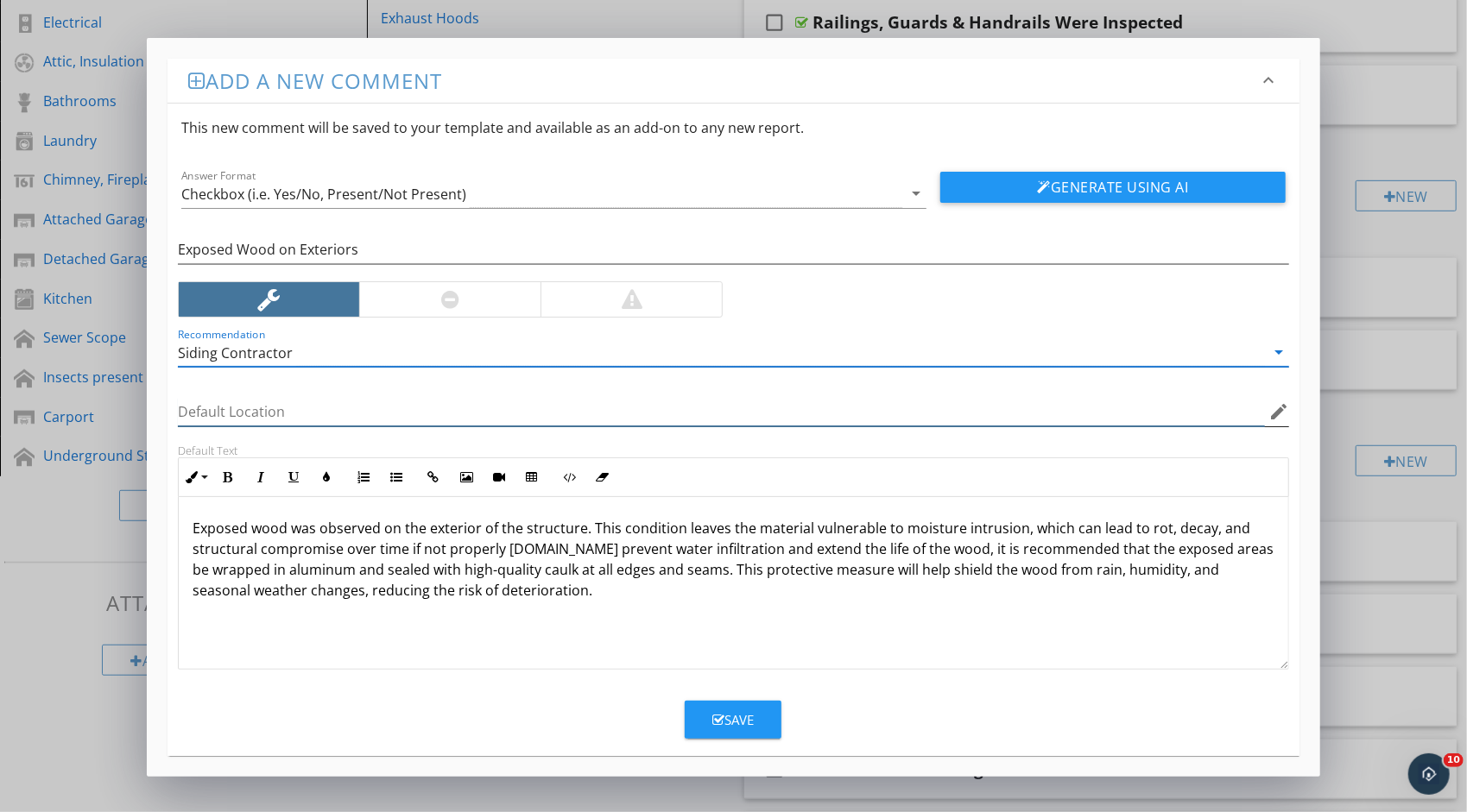
click at [315, 413] on input "Default Location" at bounding box center [721, 412] width 1087 height 29
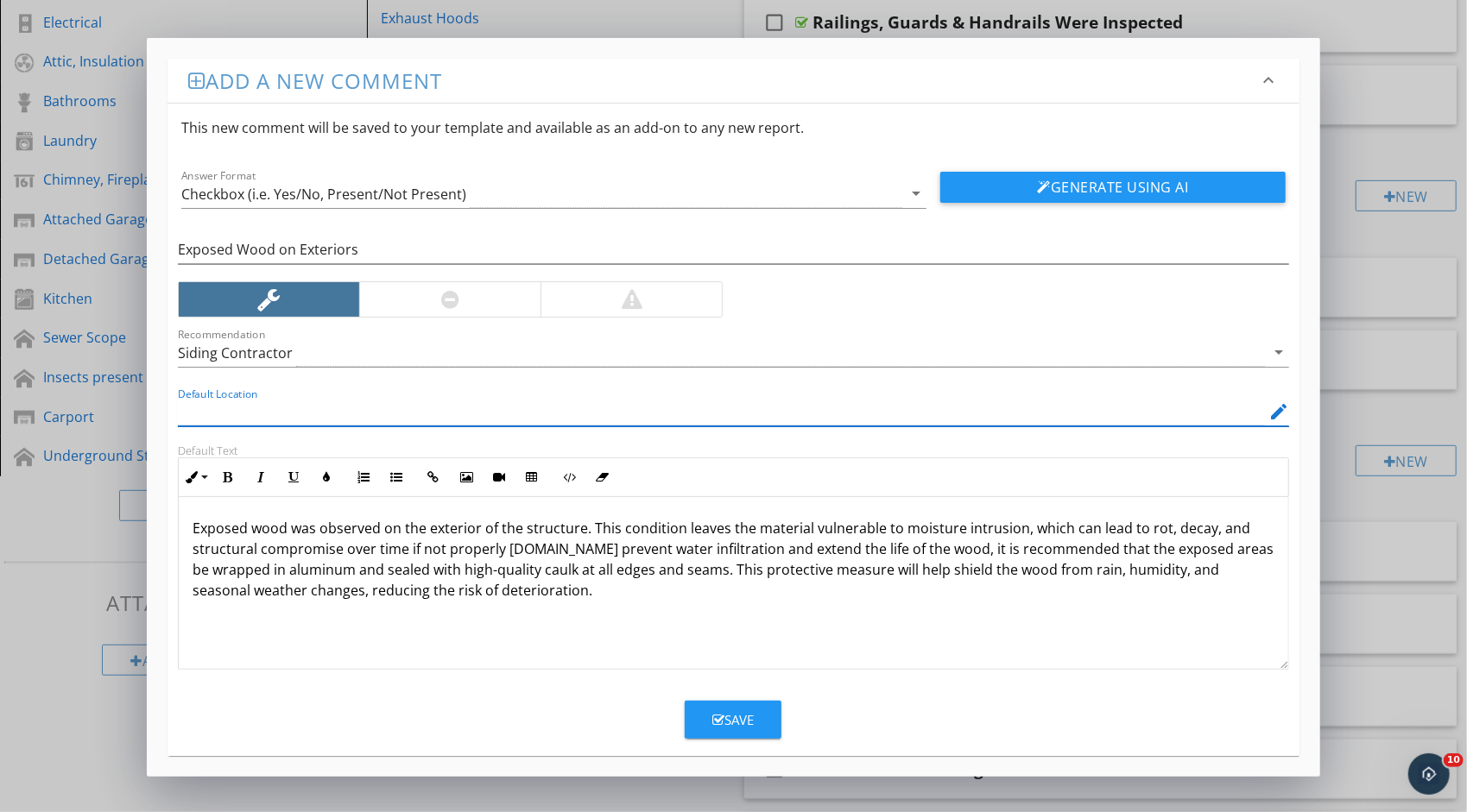
click at [1276, 409] on icon "edit" at bounding box center [1278, 412] width 20 height 20
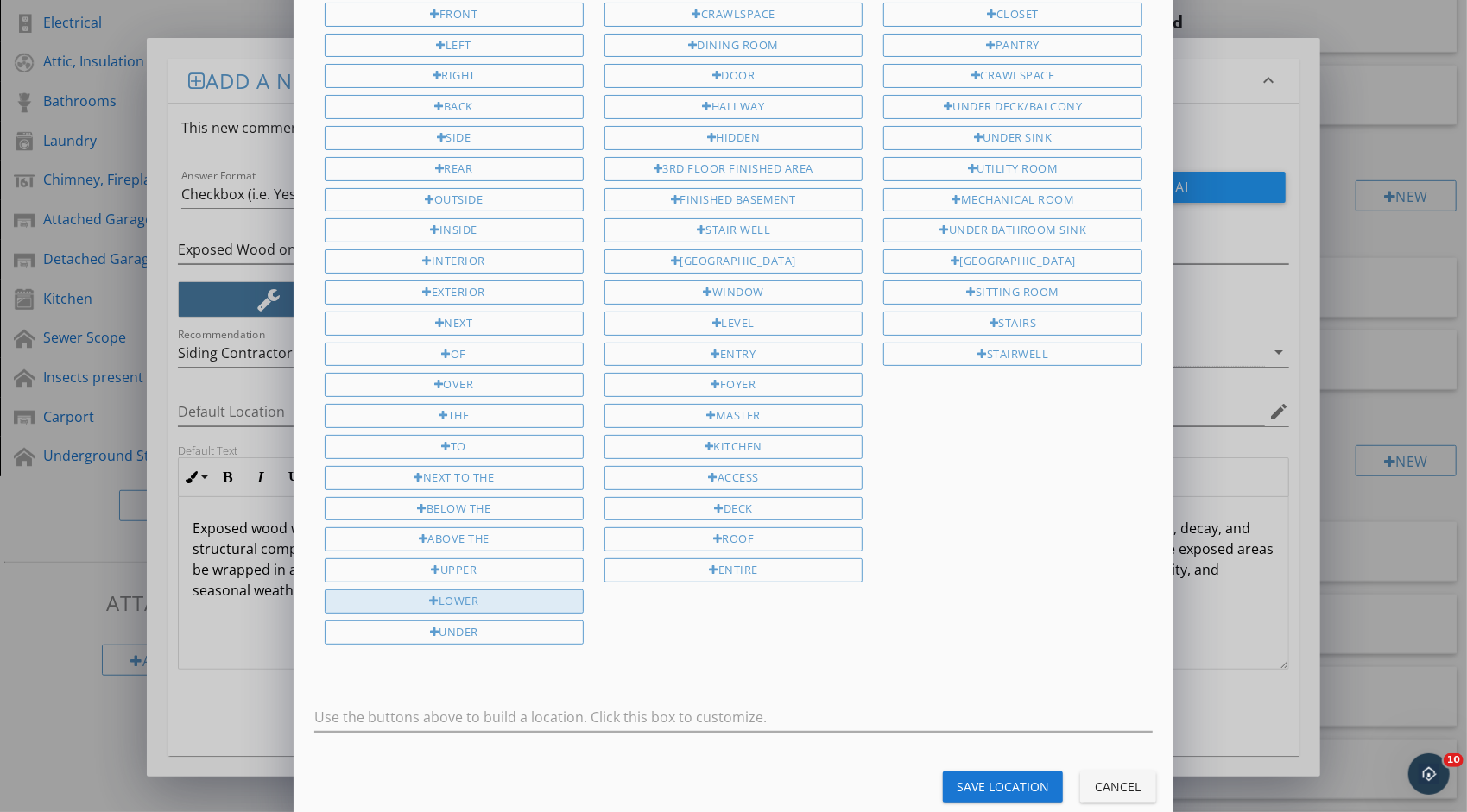
scroll to position [0, 0]
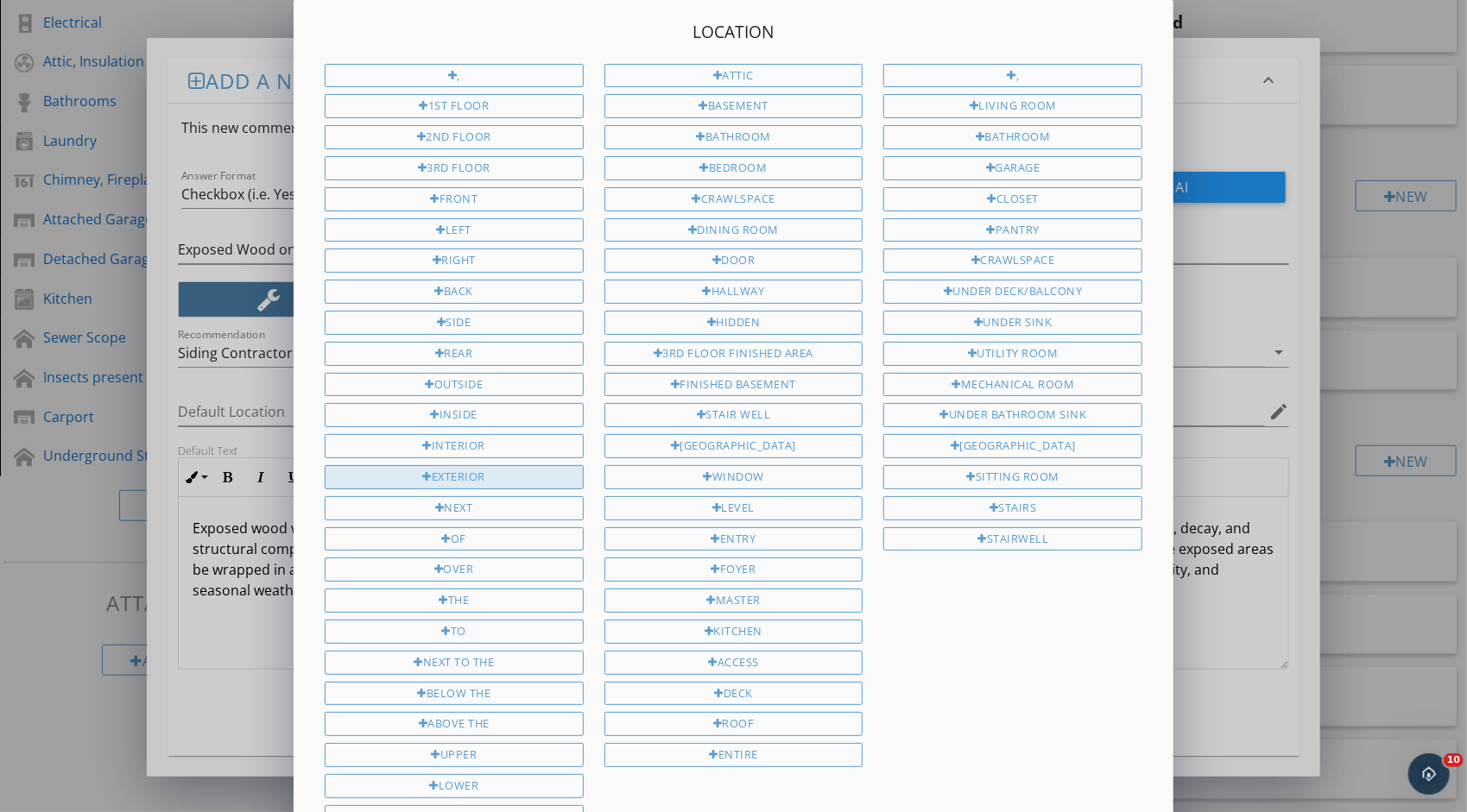
click at [535, 465] on div "Exterior" at bounding box center [454, 477] width 259 height 24
type input "Exterior"
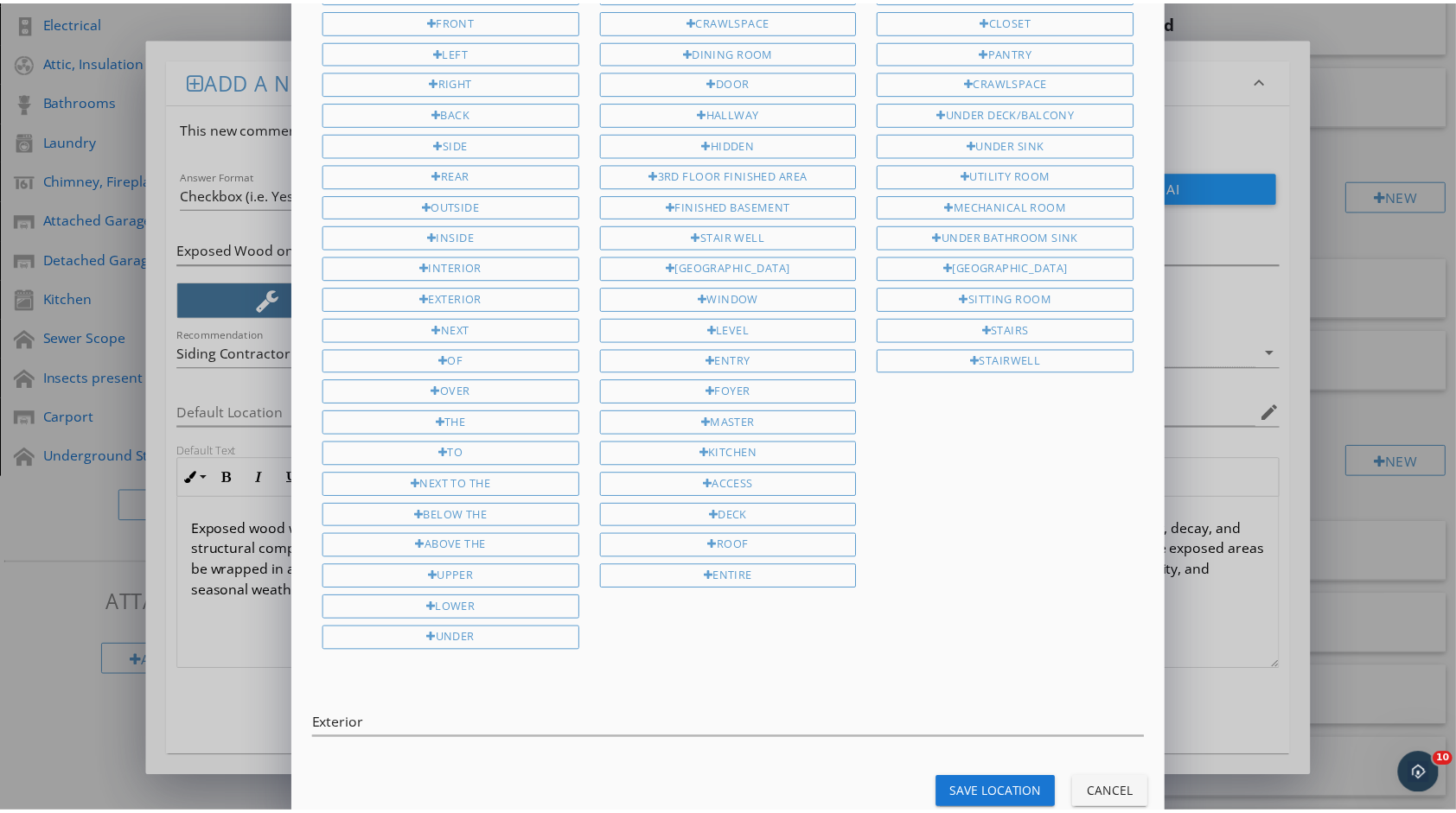
scroll to position [185, 0]
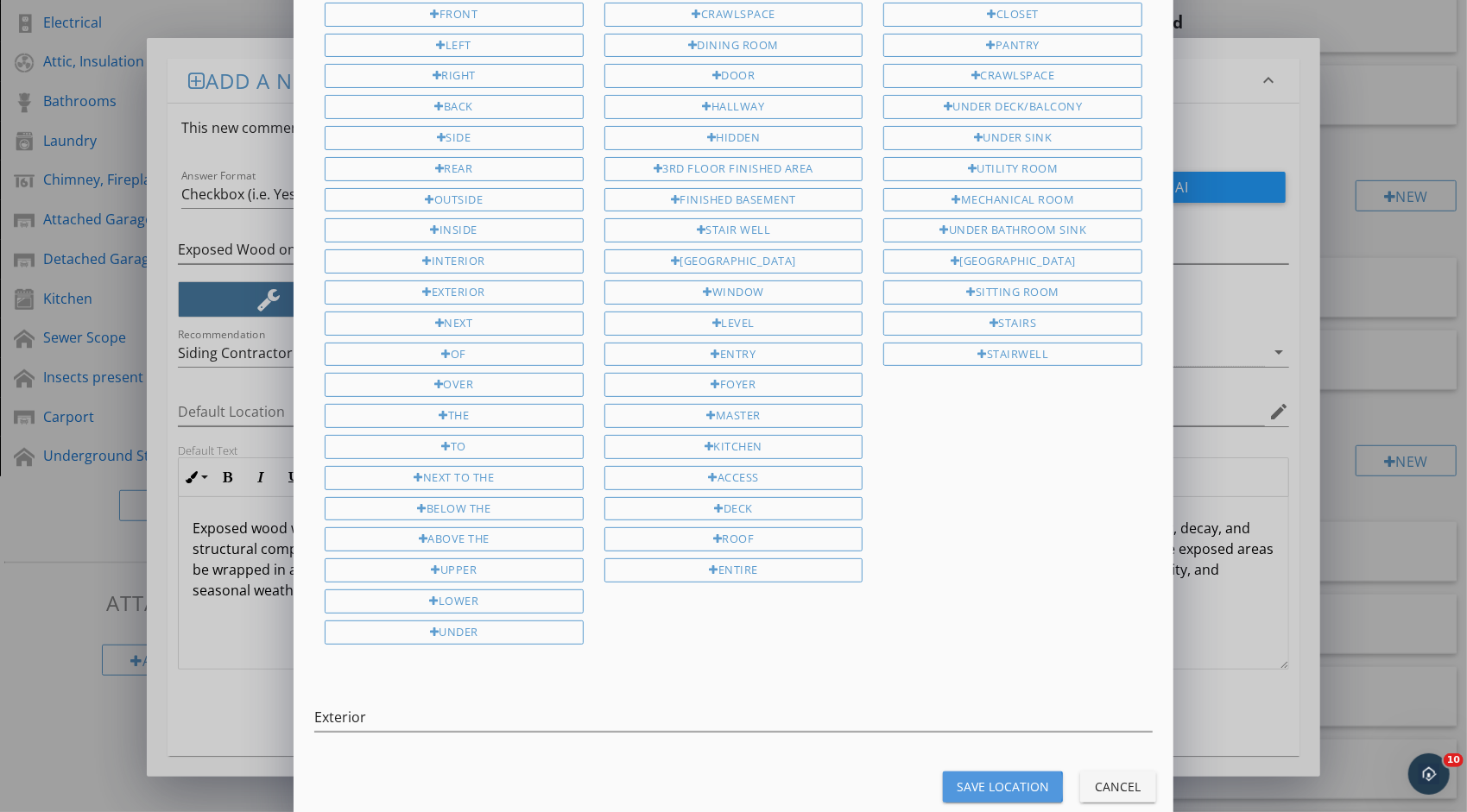
click at [994, 778] on div "Save Location" at bounding box center [1002, 786] width 92 height 18
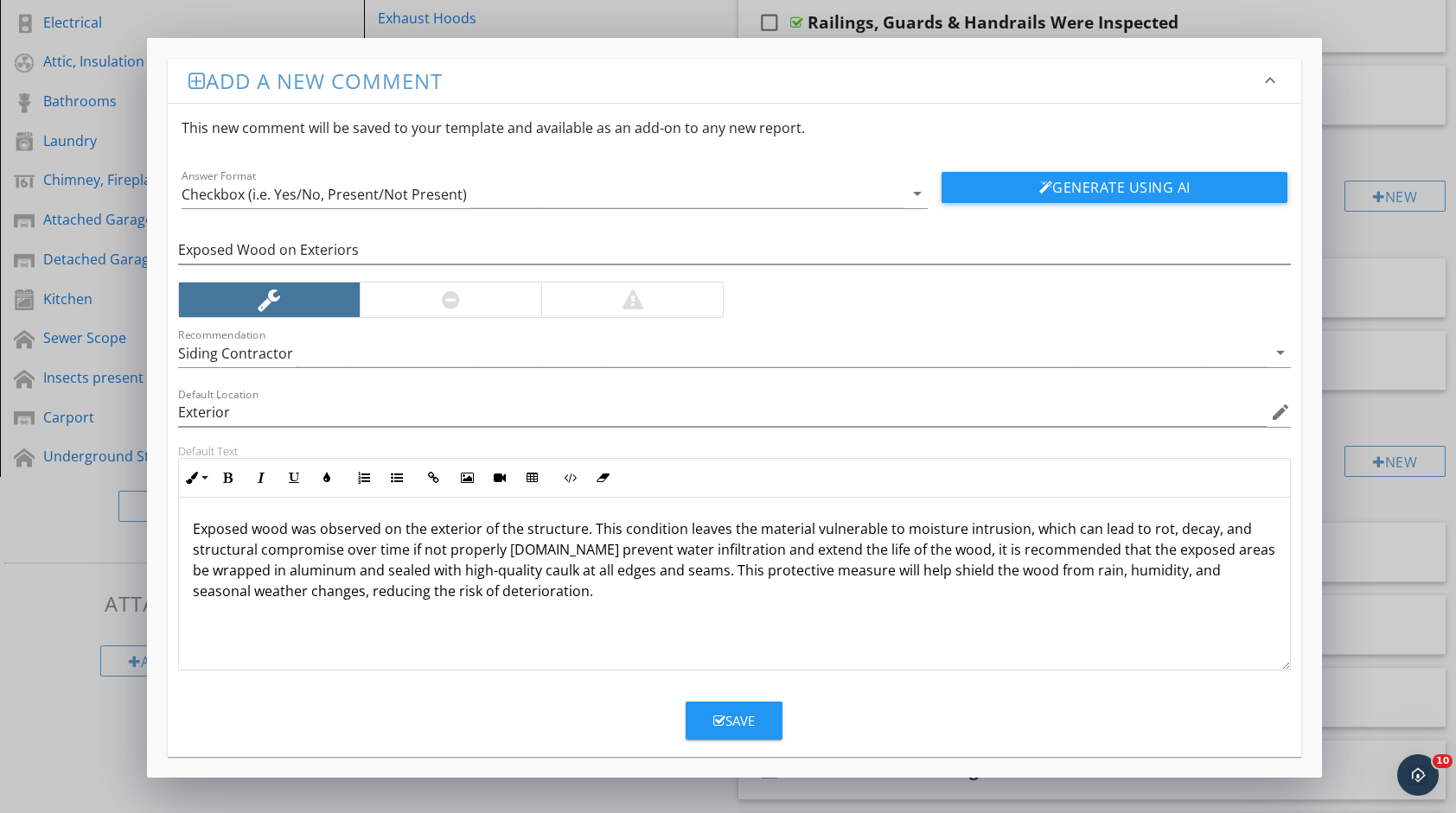
click at [764, 723] on button "Save" at bounding box center [734, 721] width 97 height 38
type input "Exterior"
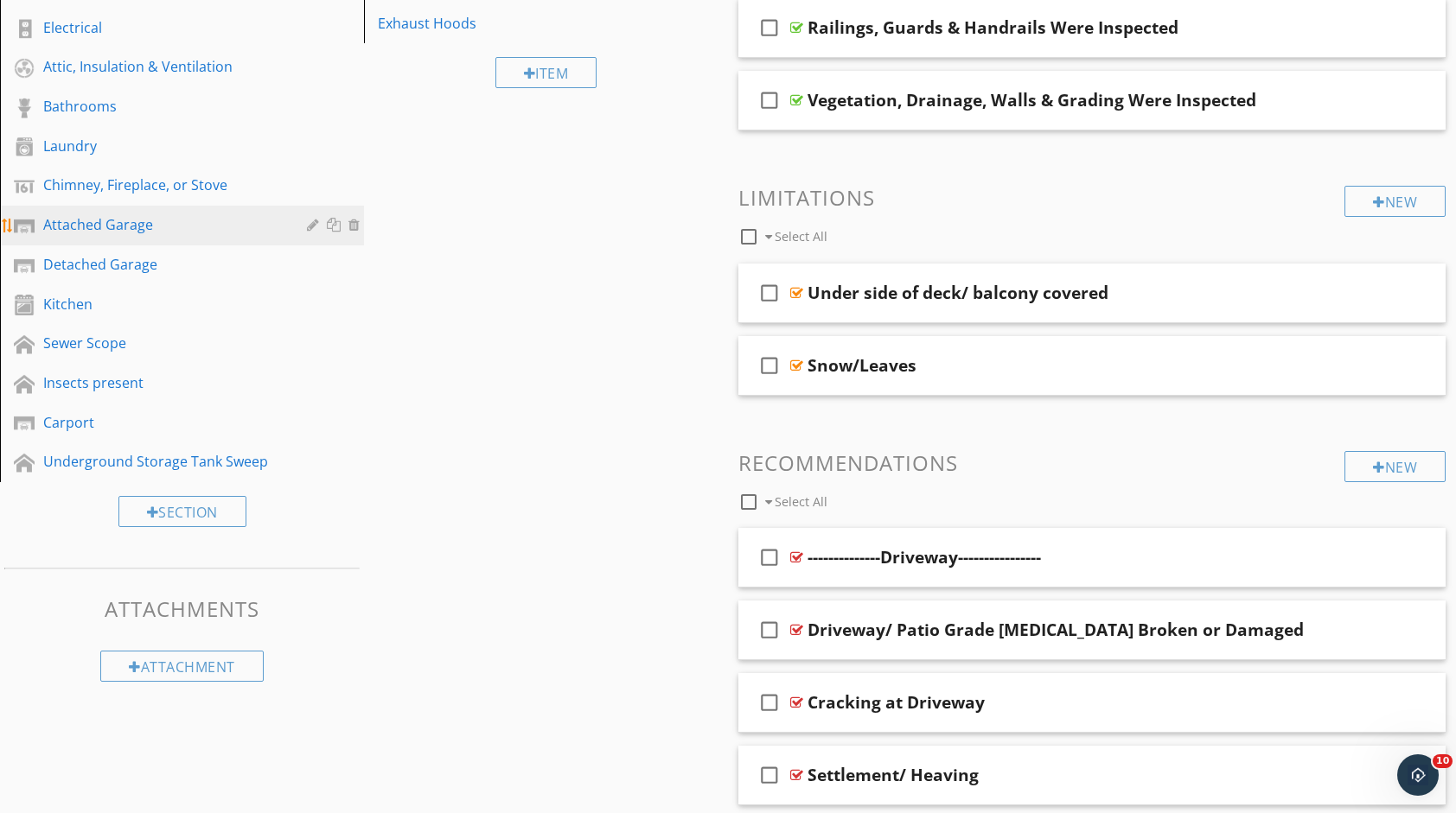
scroll to position [519, 0]
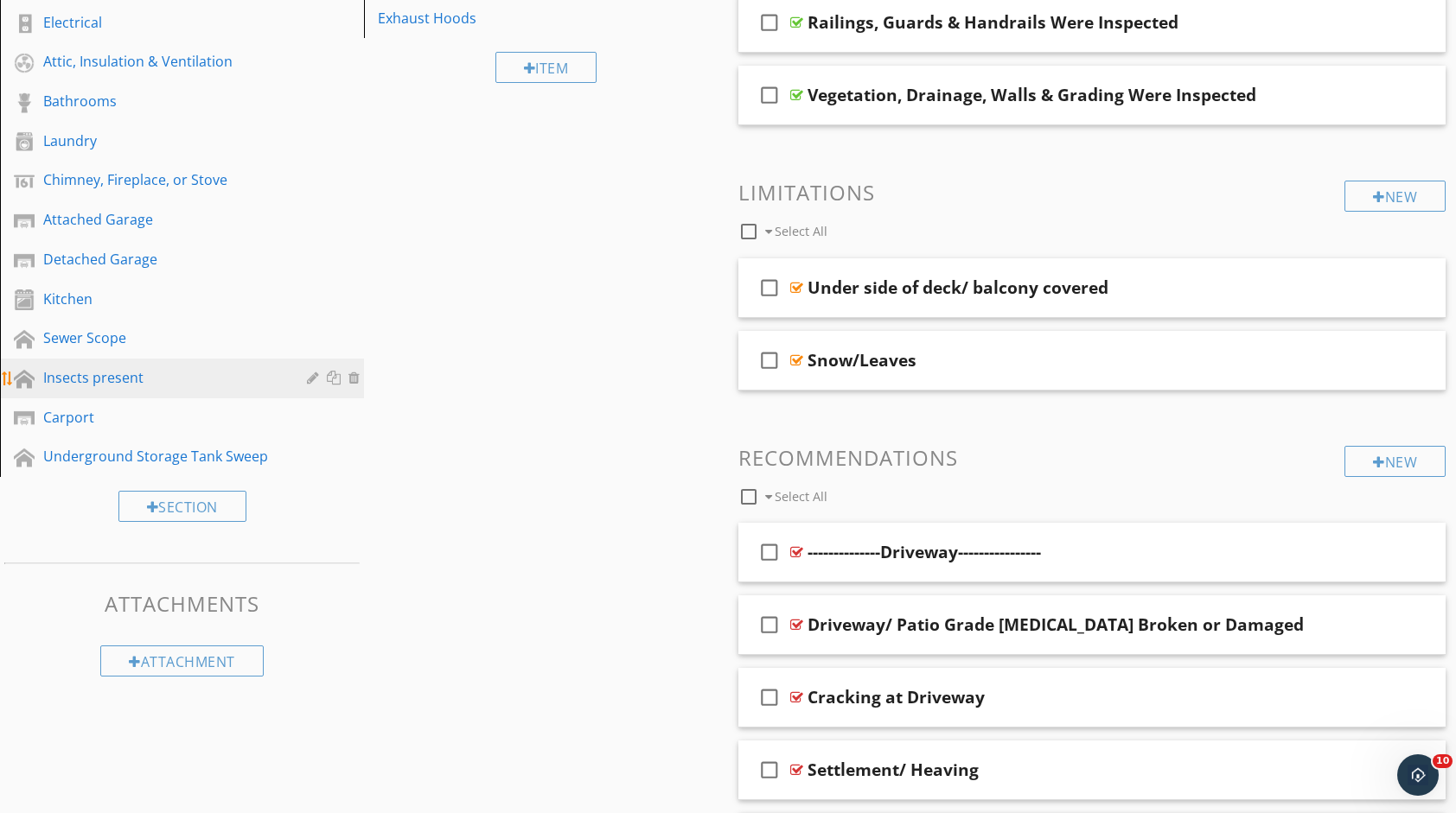
click at [114, 367] on div "Insects present" at bounding box center [162, 377] width 238 height 20
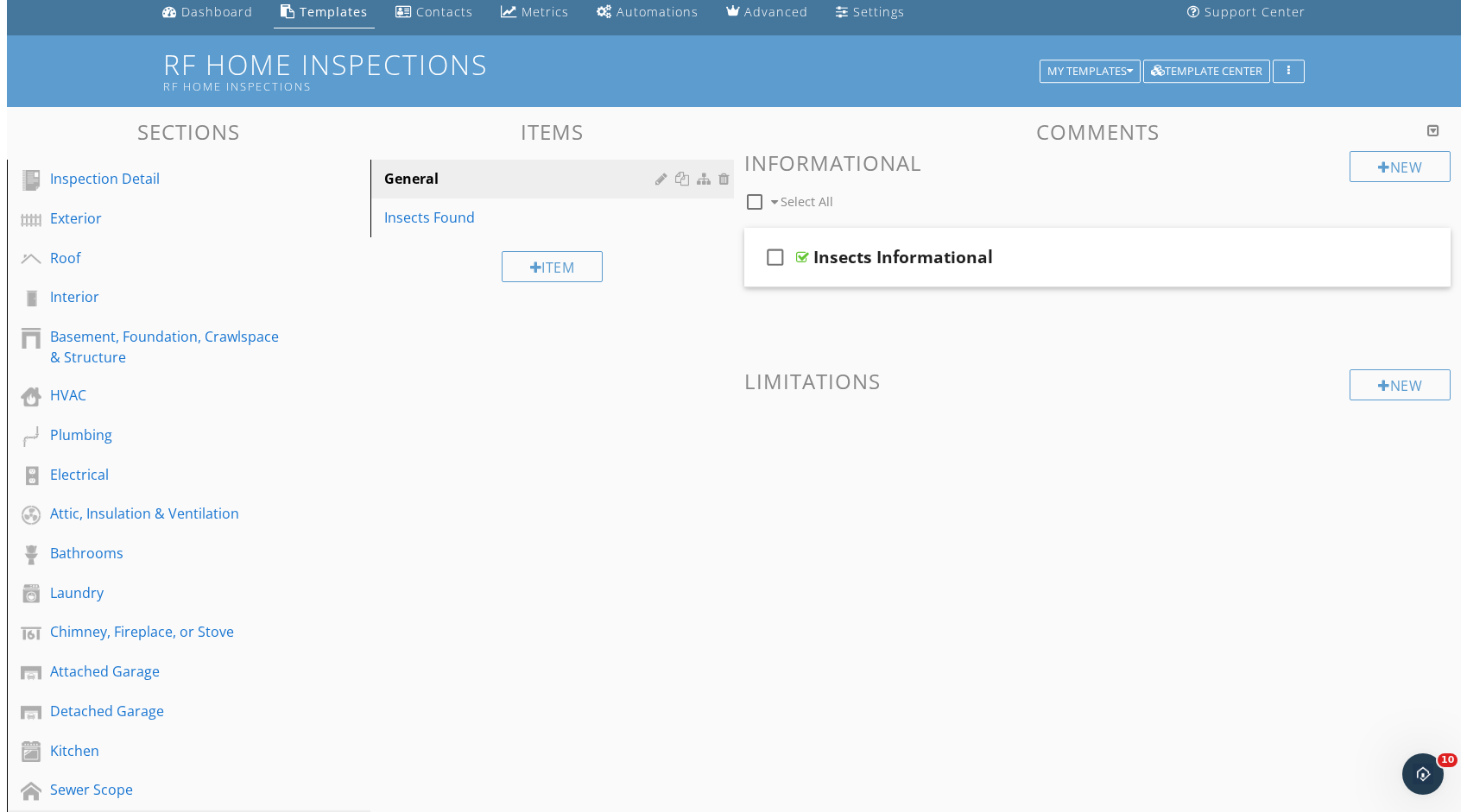
scroll to position [66, 0]
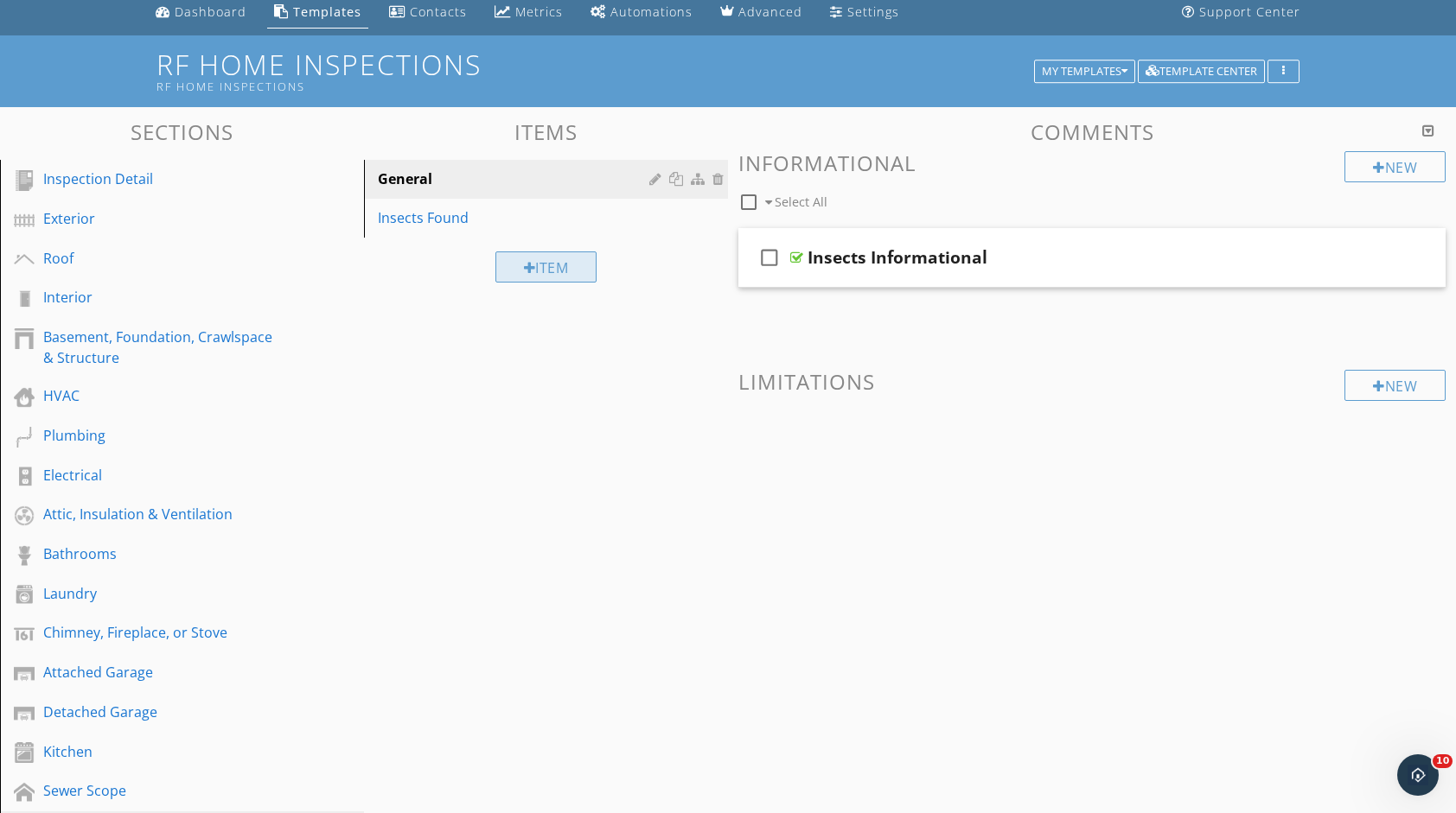
click at [548, 257] on div "Item" at bounding box center [547, 266] width 102 height 31
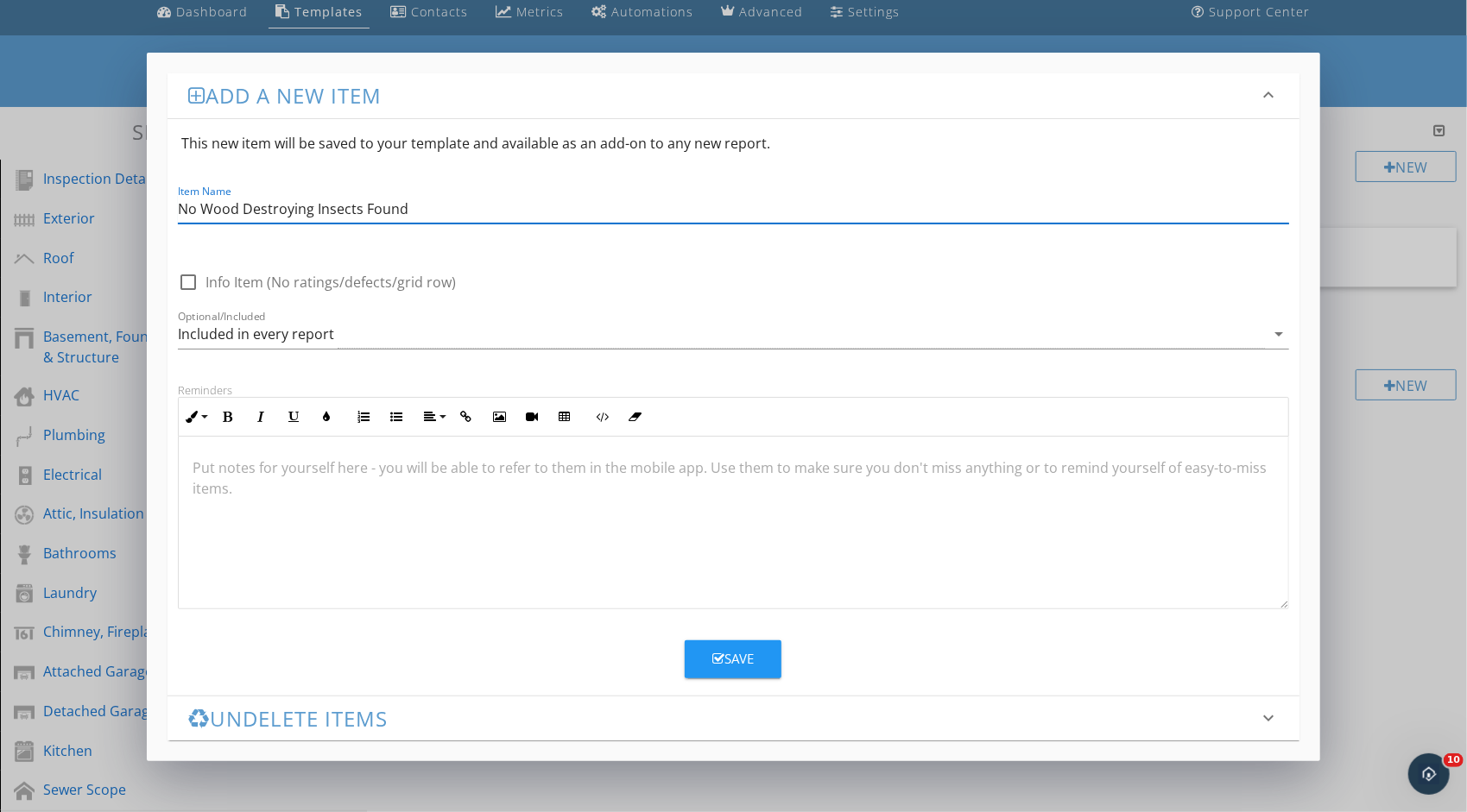
type input "No Wood Destroying Insects Found"
click at [280, 501] on div at bounding box center [733, 524] width 1109 height 173
click at [606, 477] on div at bounding box center [733, 524] width 1109 height 173
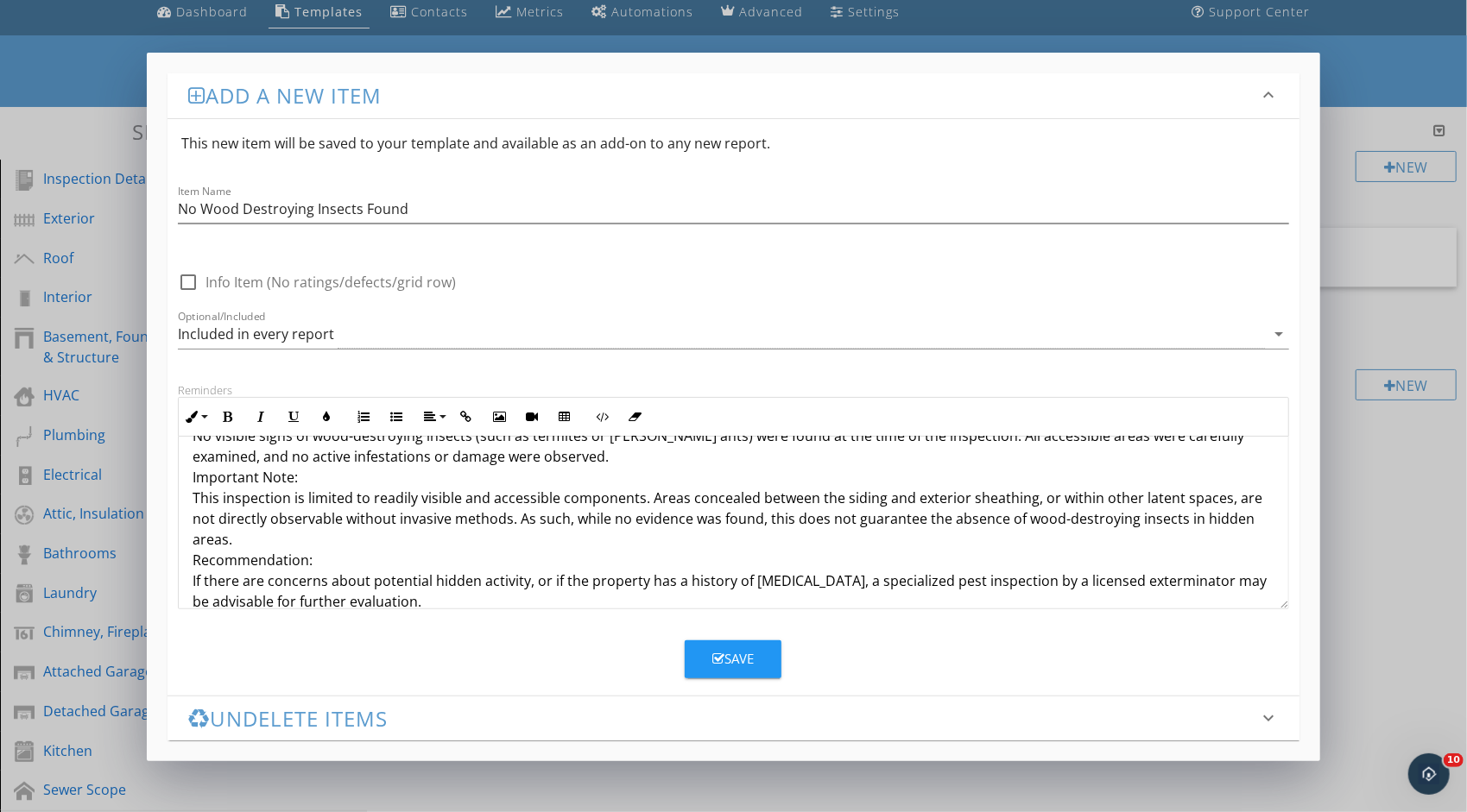
click at [267, 537] on p "Observation: No visible signs of wood-destroying insects (such as termites or c…" at bounding box center [733, 508] width 1082 height 207
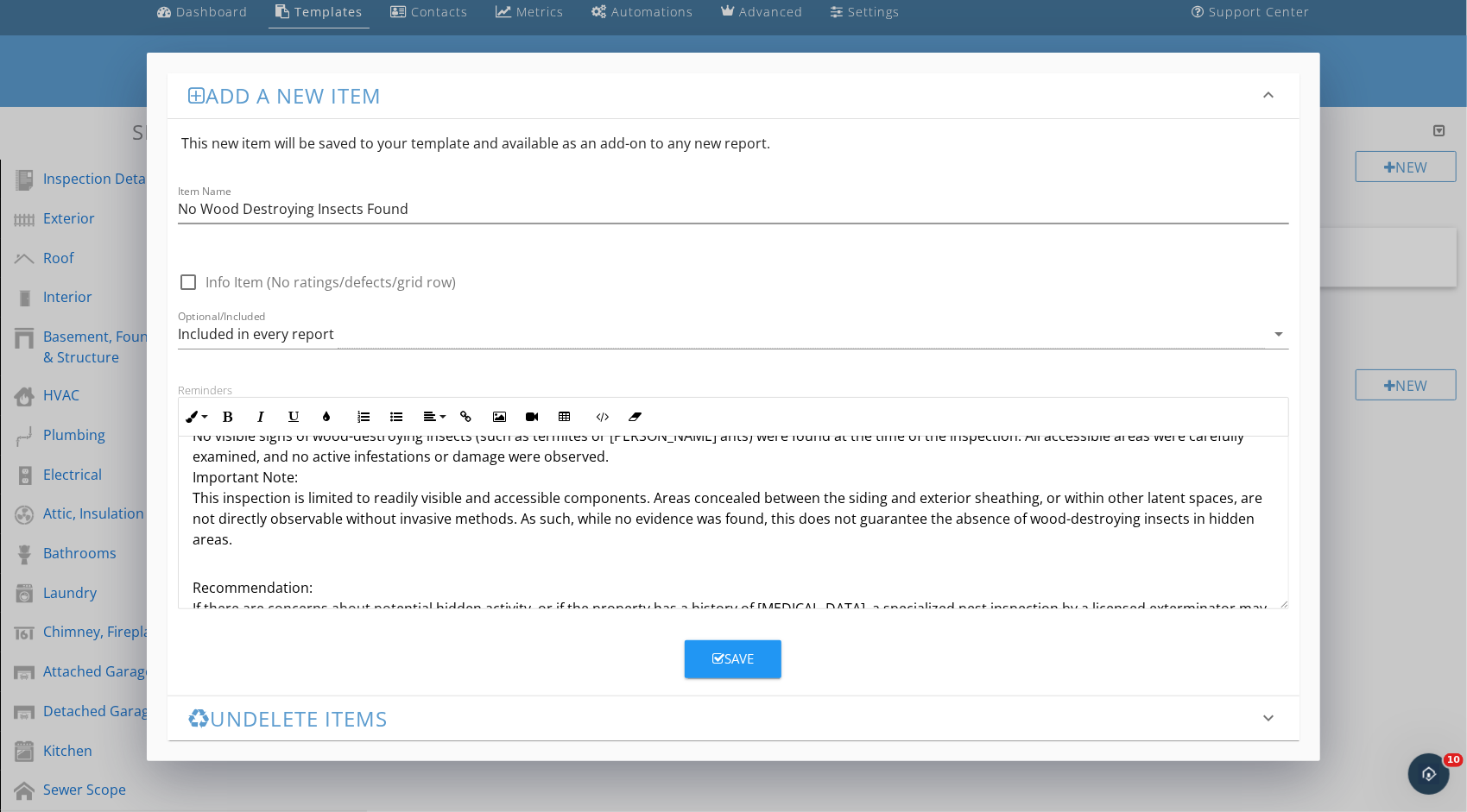
click at [188, 473] on div "Observation: No visible signs of wood-destroying insects (such as termites or c…" at bounding box center [733, 522] width 1109 height 276
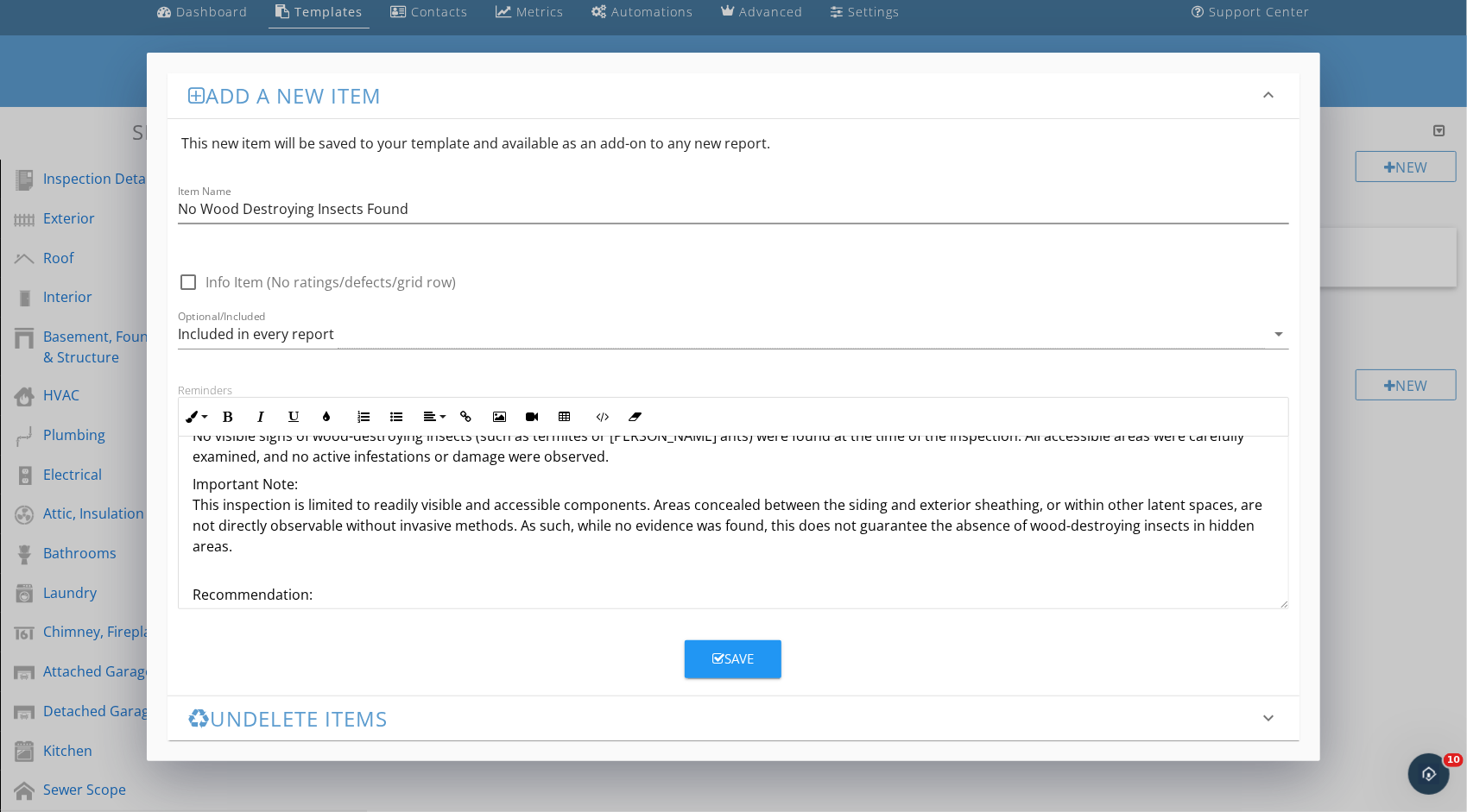
click at [188, 566] on div "Observation: No visible signs of wood-destroying insects (such as termites or c…" at bounding box center [733, 526] width 1109 height 283
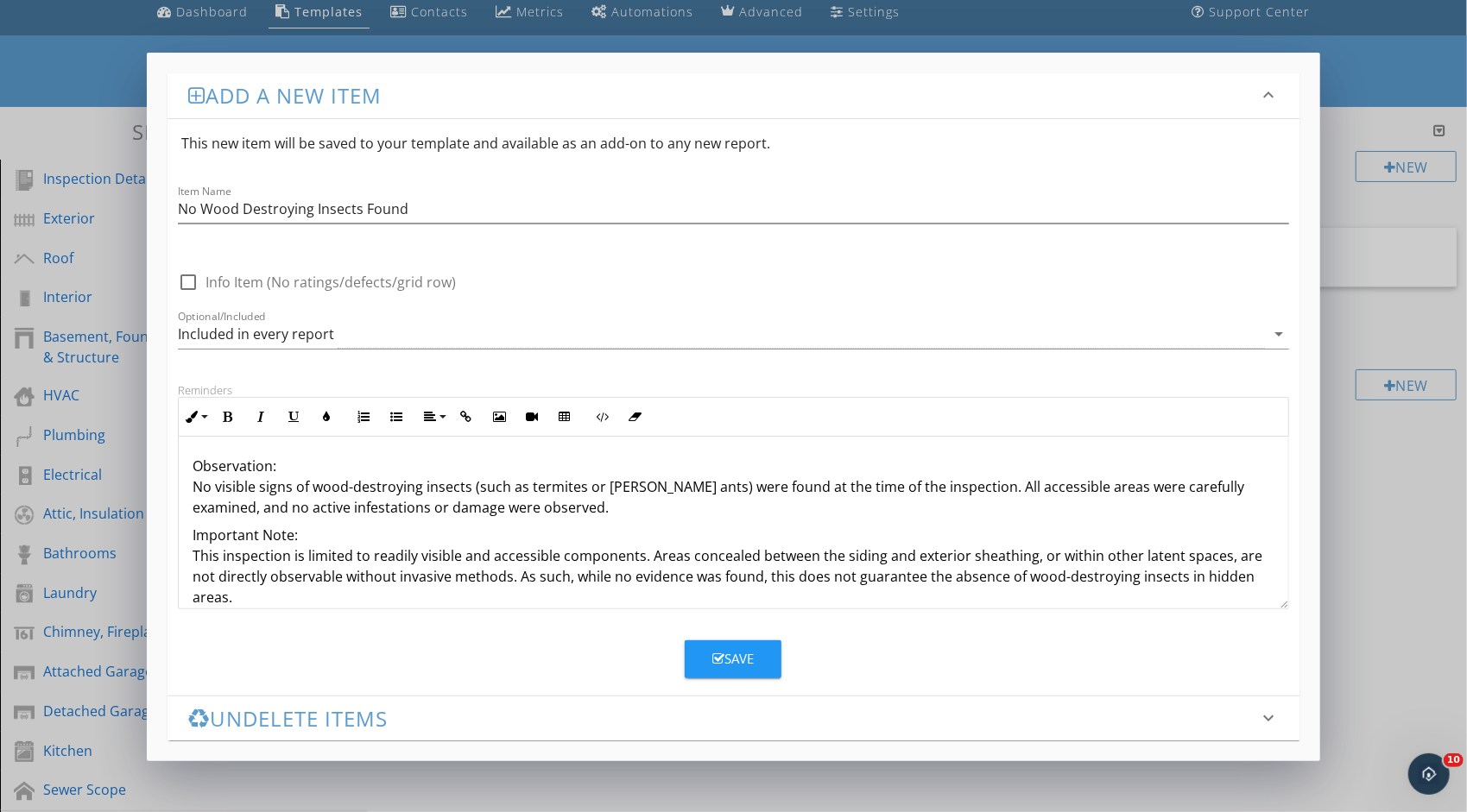
scroll to position [0, 0]
drag, startPoint x: 283, startPoint y: 466, endPoint x: 147, endPoint y: 443, distance: 137.9
click at [124, 459] on div "Add a new item keyboard_arrow_down This new item will be saved to your template…" at bounding box center [733, 406] width 1467 height 812
click at [232, 411] on icon "button" at bounding box center [227, 417] width 12 height 12
click at [255, 411] on icon "button" at bounding box center [260, 417] width 12 height 12
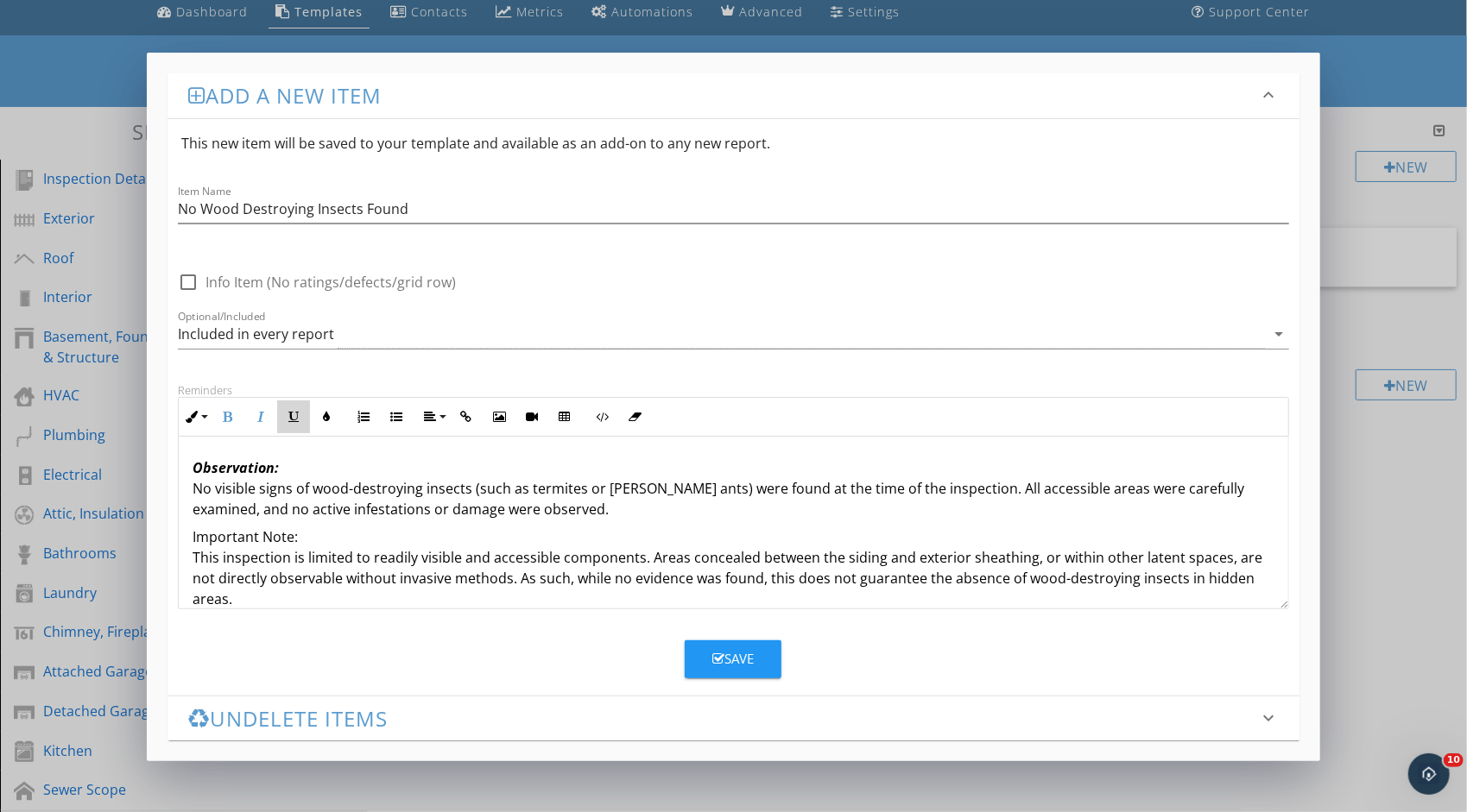
click at [294, 417] on icon "button" at bounding box center [293, 417] width 12 height 12
drag, startPoint x: 308, startPoint y: 534, endPoint x: 169, endPoint y: 513, distance: 140.6
click at [167, 533] on div "Reminders Inline Style XLarge Large Normal Small Light Small/Light Bold Italic …" at bounding box center [733, 496] width 1132 height 226
click at [232, 419] on icon "button" at bounding box center [227, 417] width 12 height 12
click at [259, 416] on icon "button" at bounding box center [260, 417] width 12 height 12
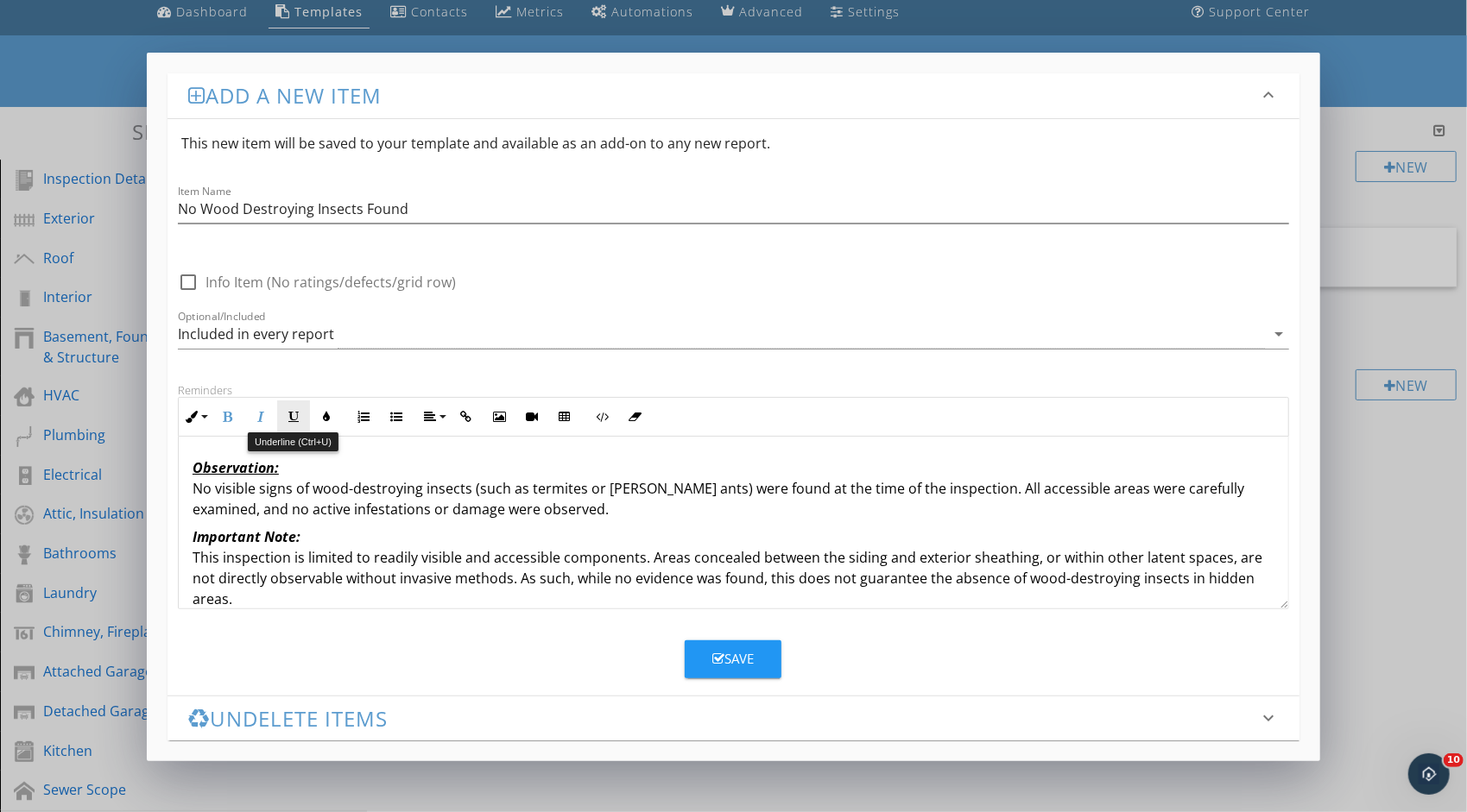
click at [287, 416] on icon "button" at bounding box center [293, 417] width 12 height 12
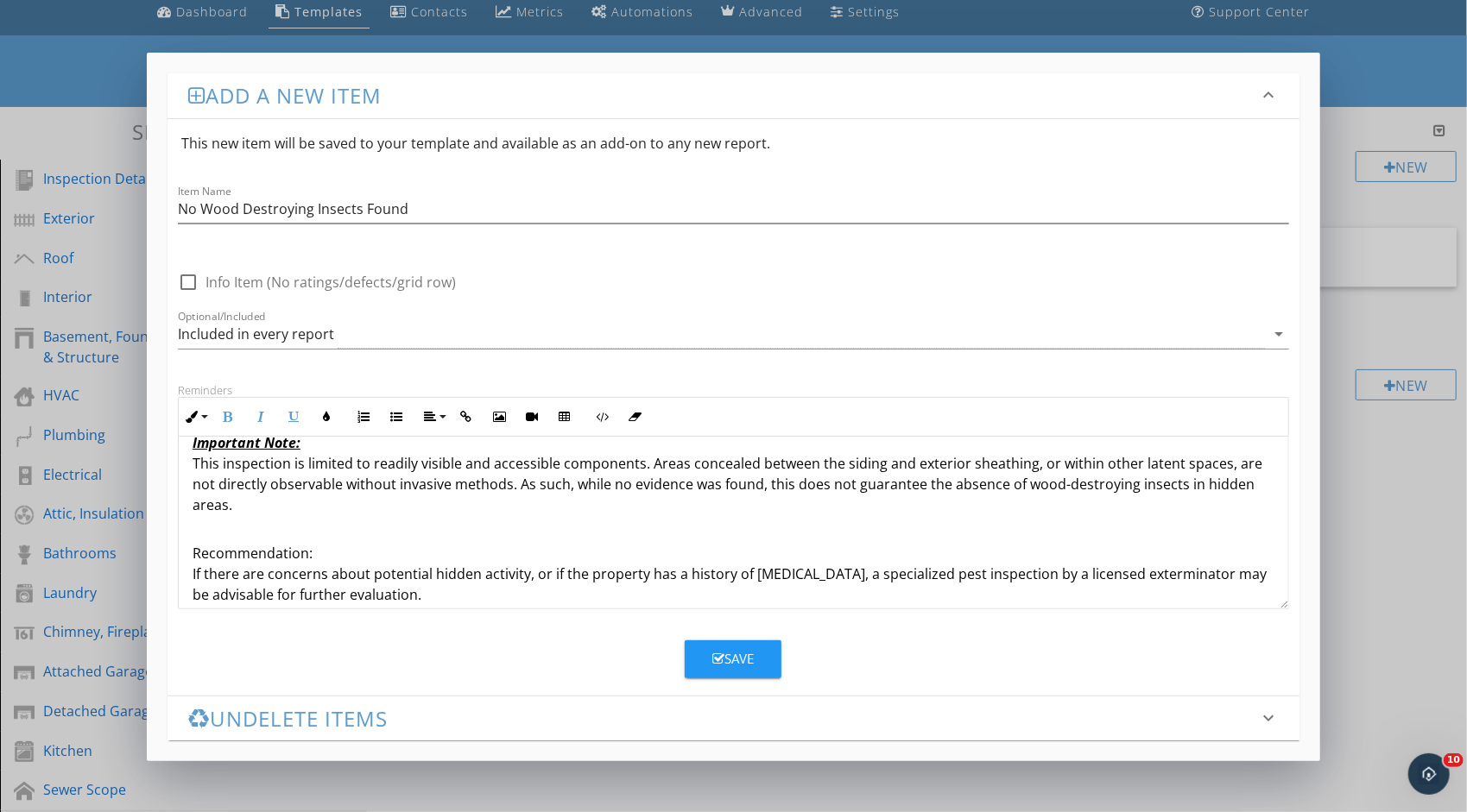
scroll to position [111, 0]
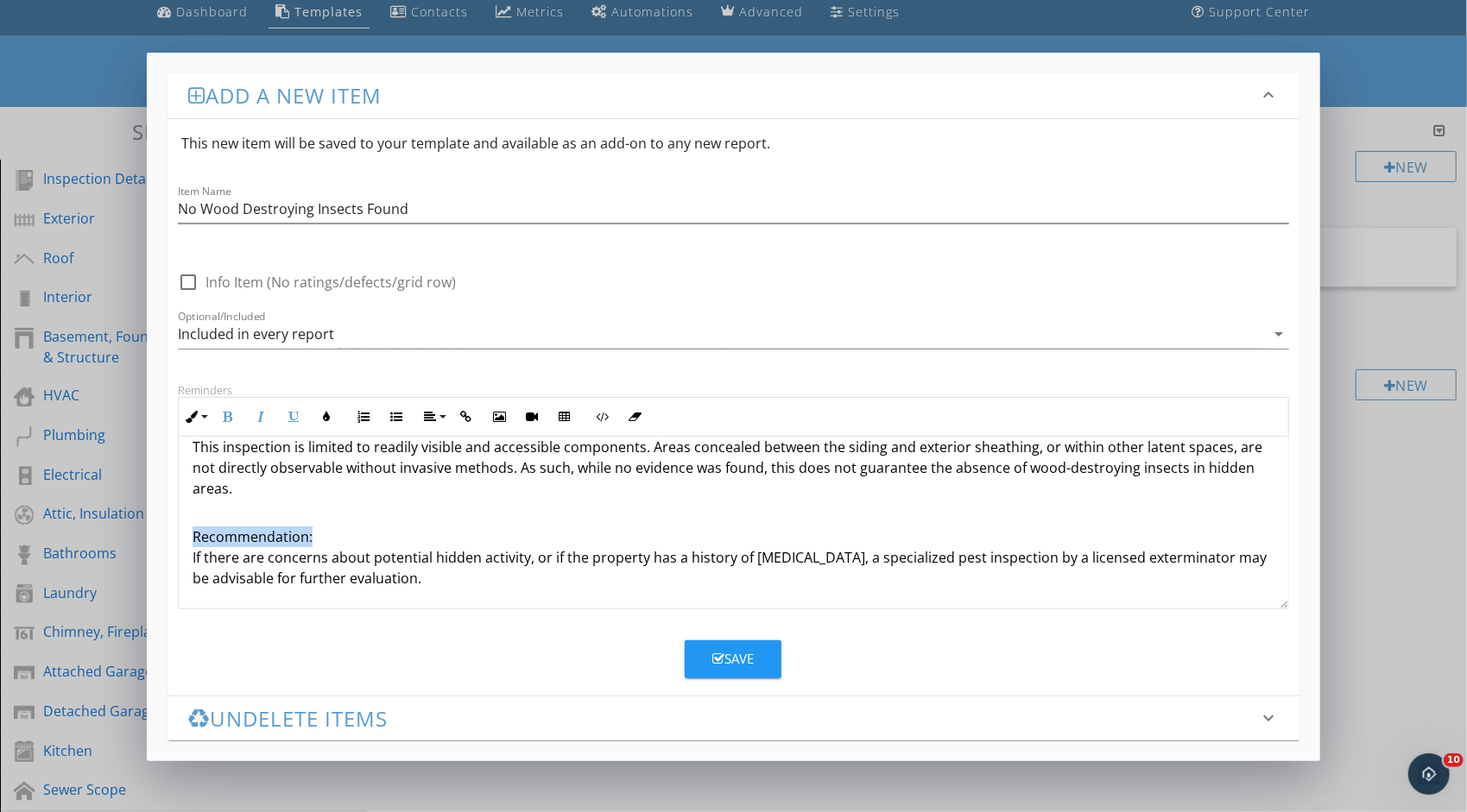
drag, startPoint x: 316, startPoint y: 525, endPoint x: 150, endPoint y: 528, distance: 166.0
click at [152, 530] on div "Add a new item keyboard_arrow_down This new item will be saved to your template…" at bounding box center [733, 406] width 1173 height 708
click at [227, 414] on icon "button" at bounding box center [227, 417] width 12 height 12
drag, startPoint x: 255, startPoint y: 414, endPoint x: 270, endPoint y: 414, distance: 15.0
click at [257, 414] on icon "button" at bounding box center [260, 417] width 12 height 12
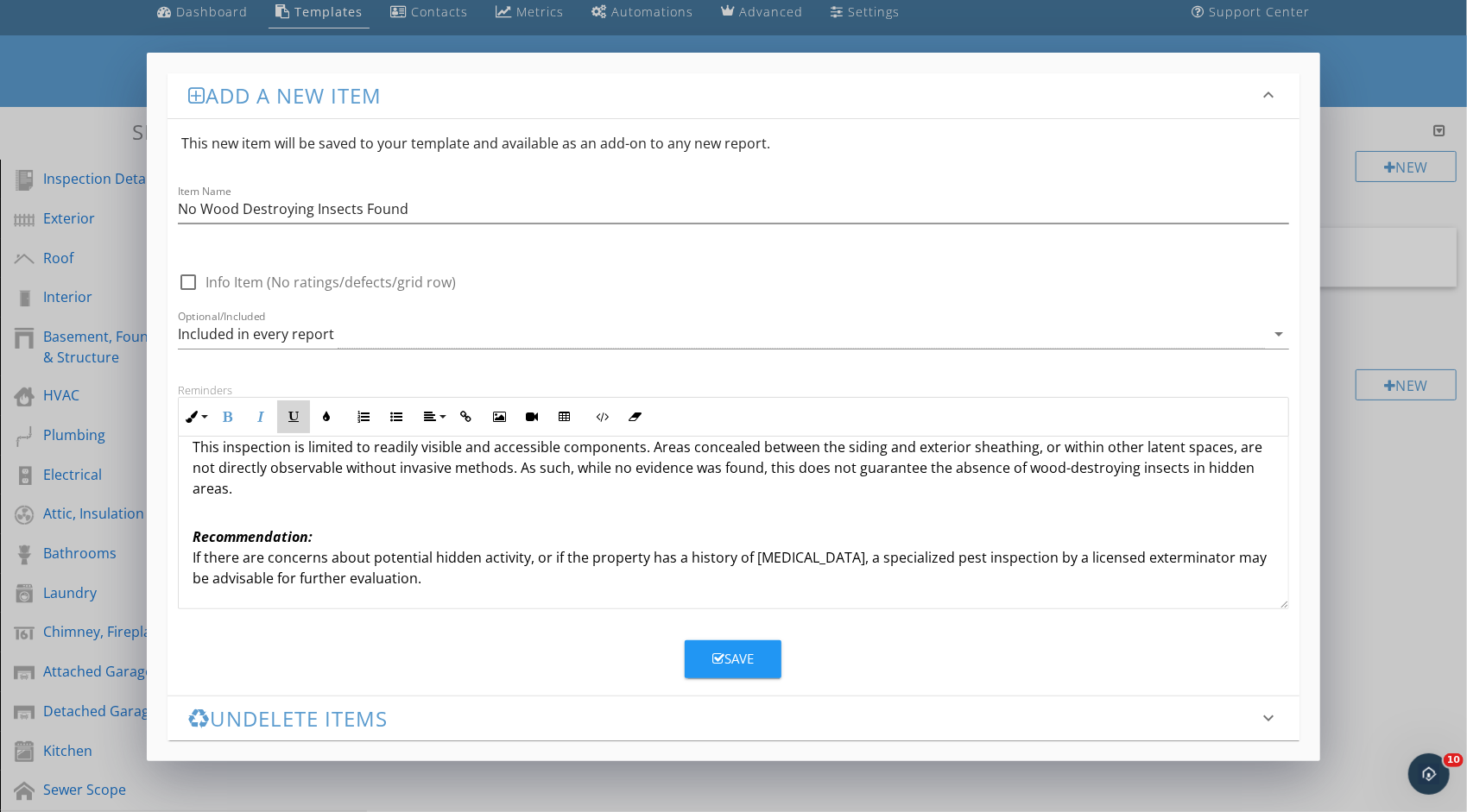
click at [287, 413] on icon "button" at bounding box center [293, 417] width 12 height 12
click at [190, 531] on div "Observation: No visible signs of wood-destroying insects (such as termites or c…" at bounding box center [733, 468] width 1109 height 283
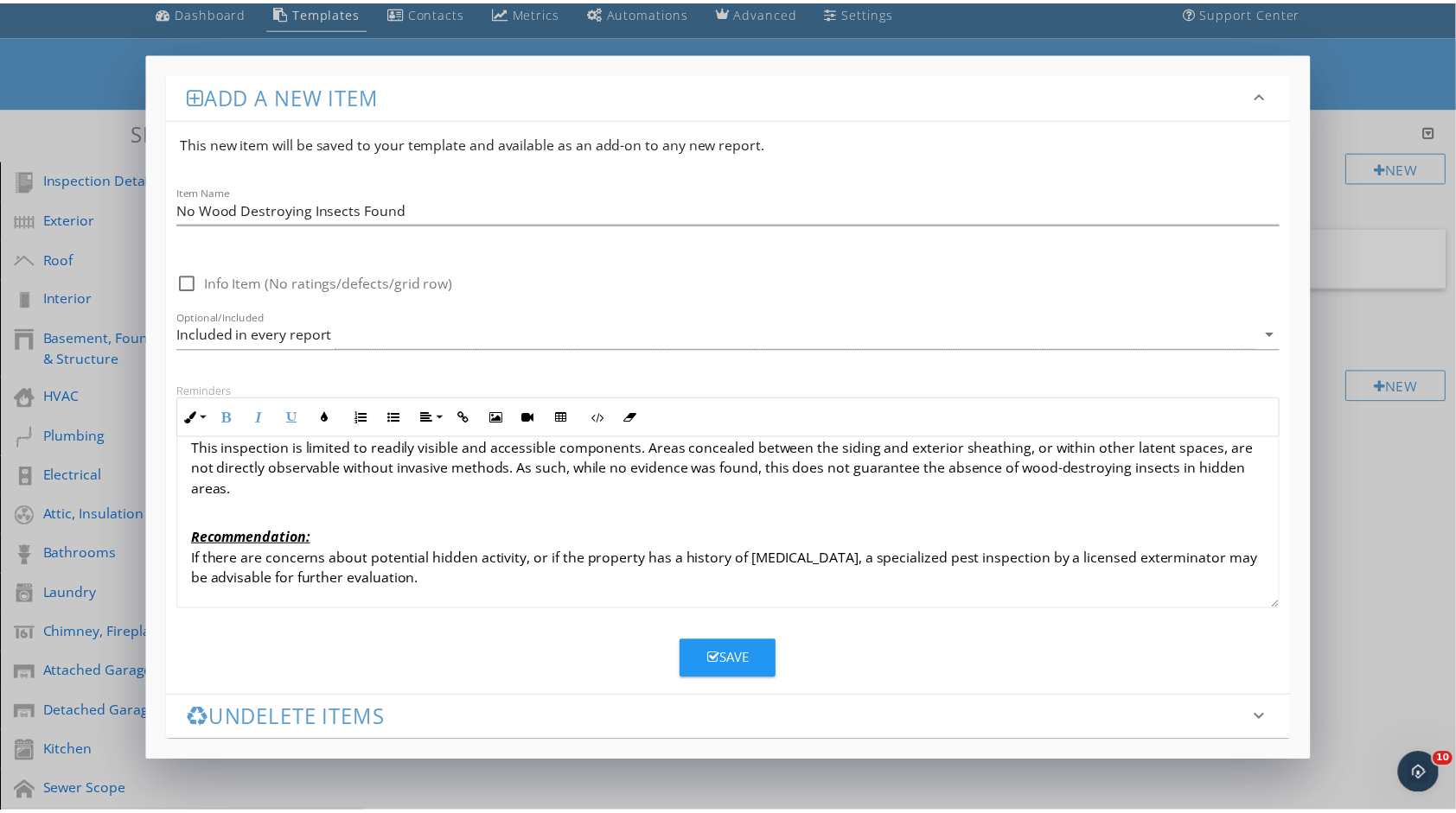
scroll to position [90, 0]
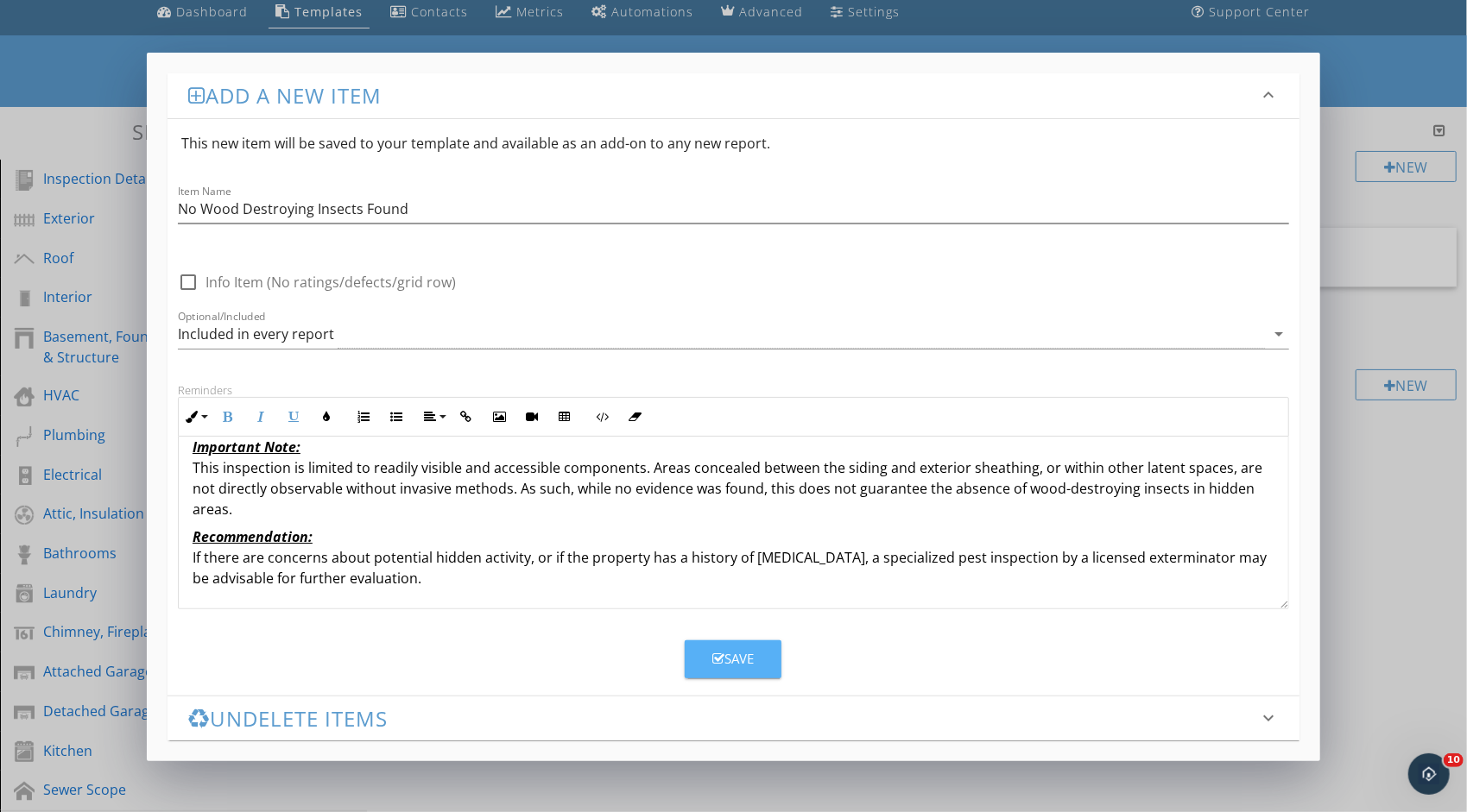
click at [723, 653] on icon "button" at bounding box center [718, 659] width 12 height 13
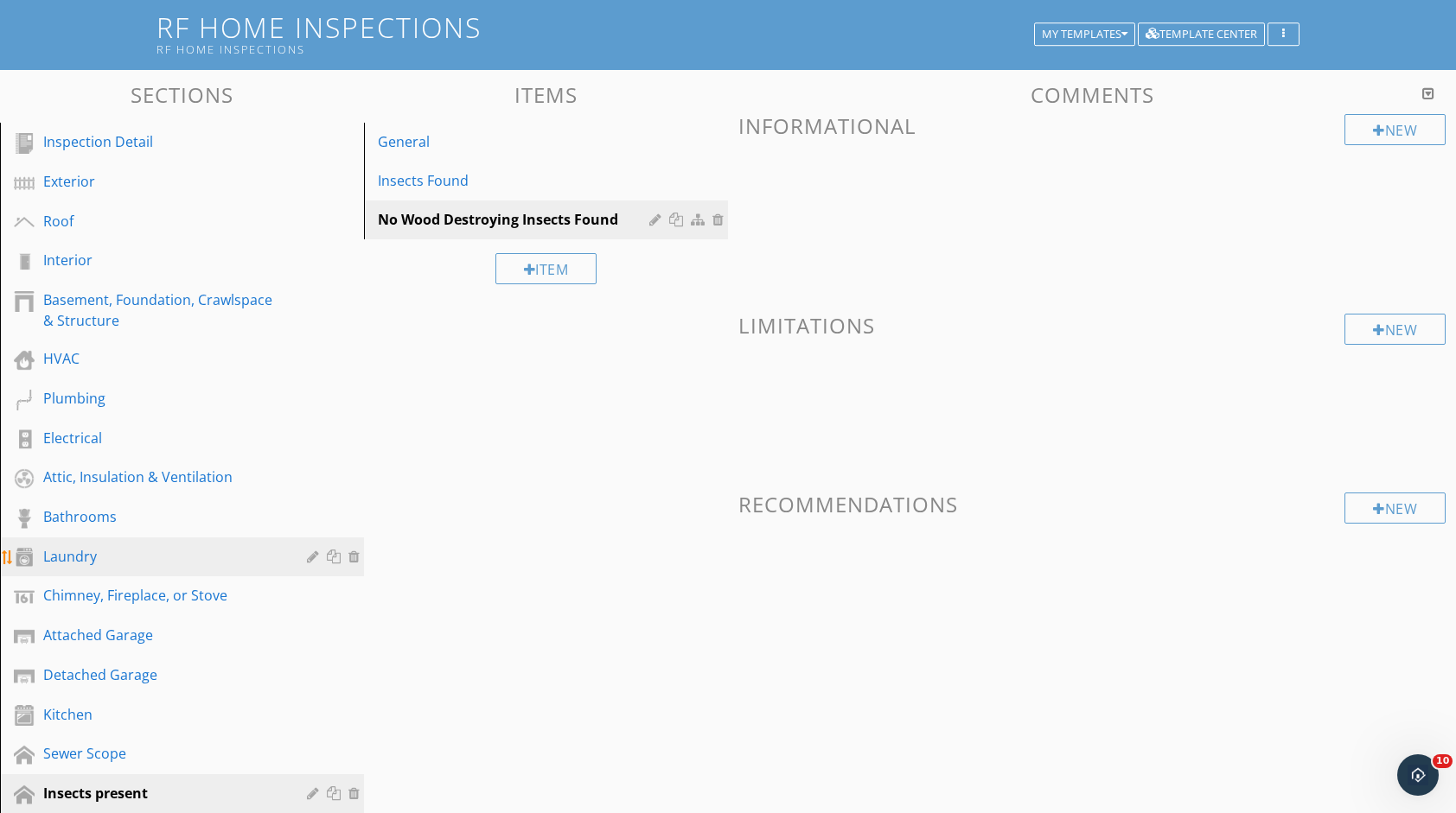
scroll to position [259, 0]
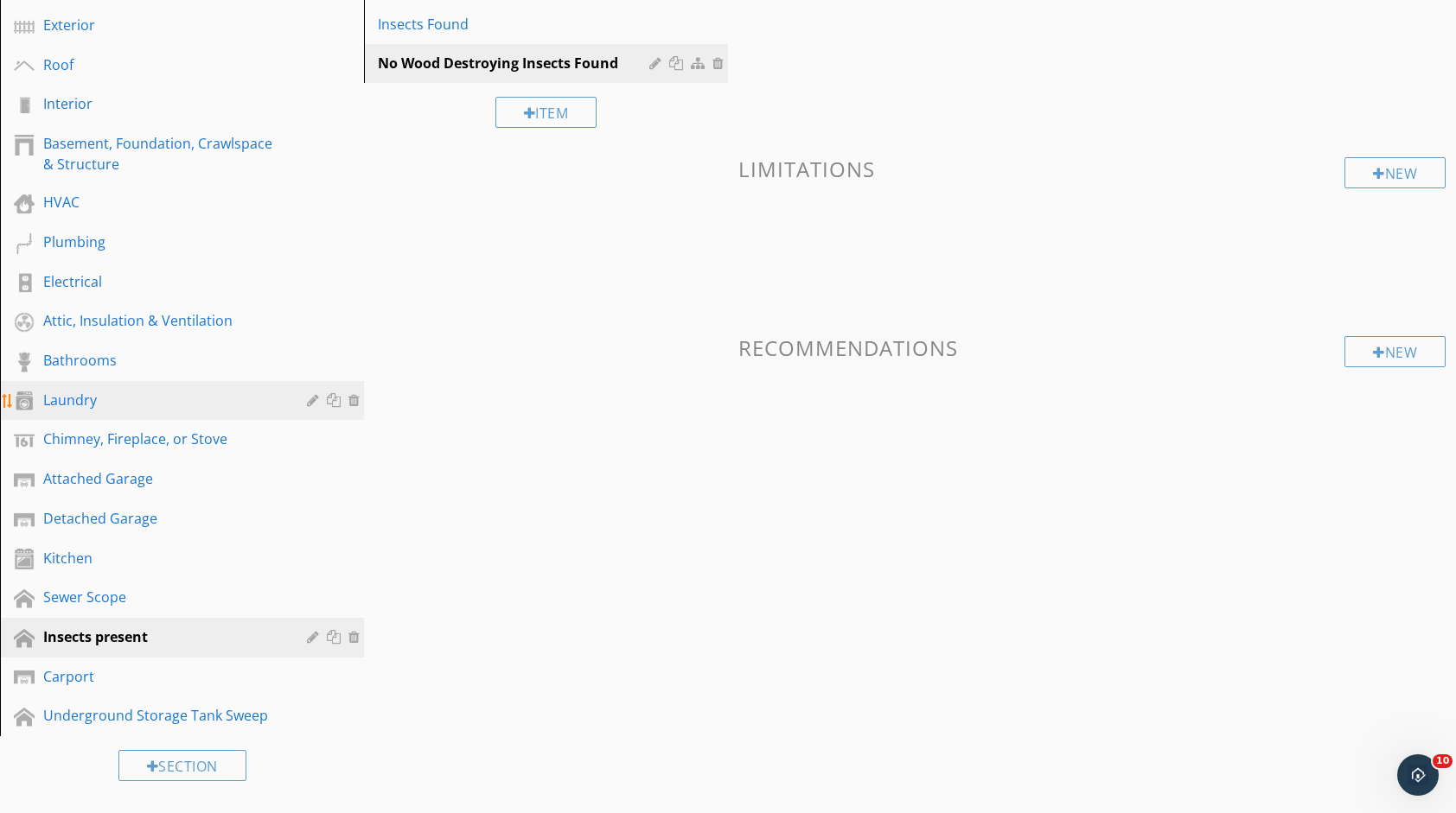
click at [136, 405] on div "Laundry" at bounding box center [162, 400] width 238 height 20
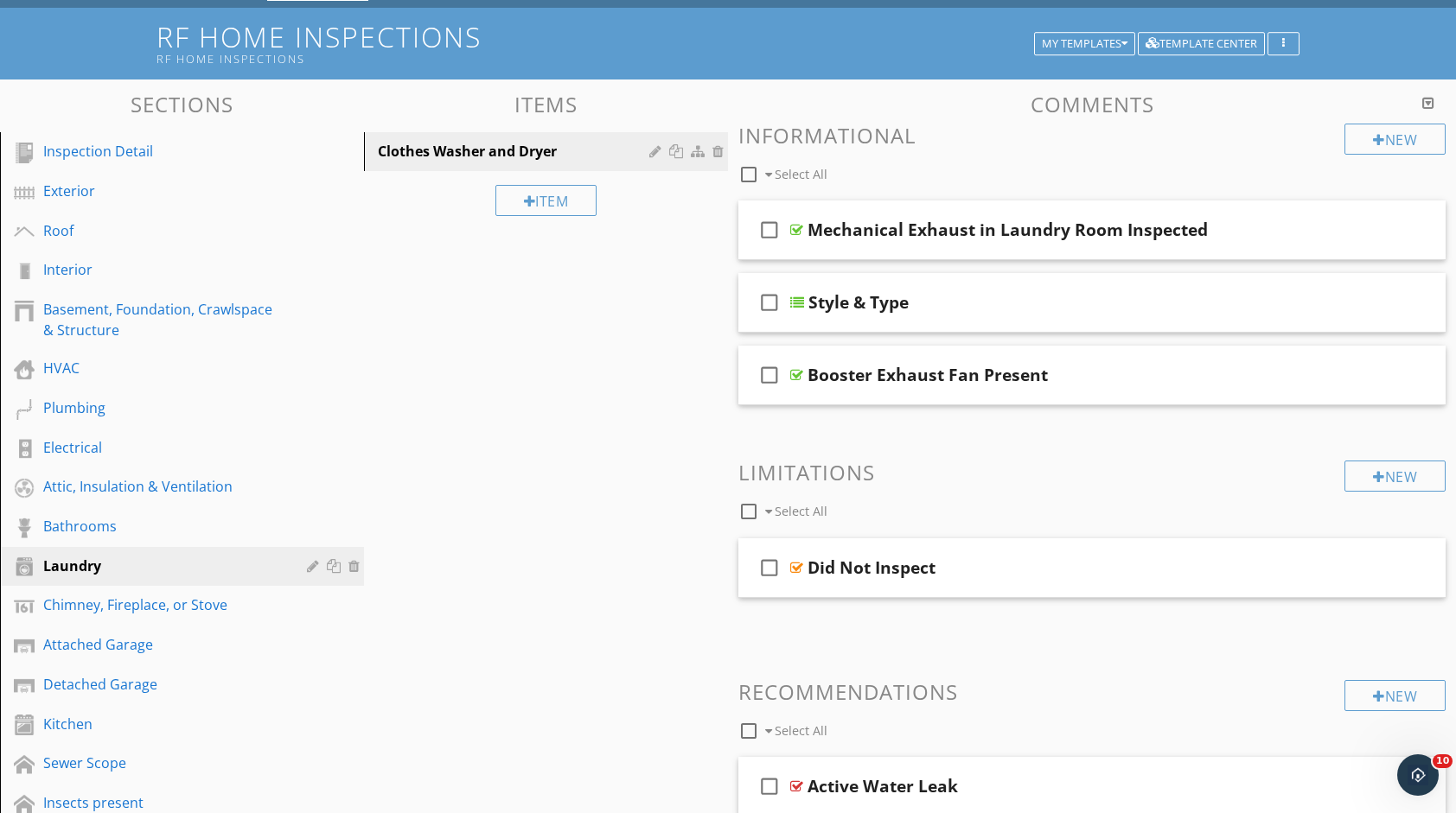
scroll to position [87, 0]
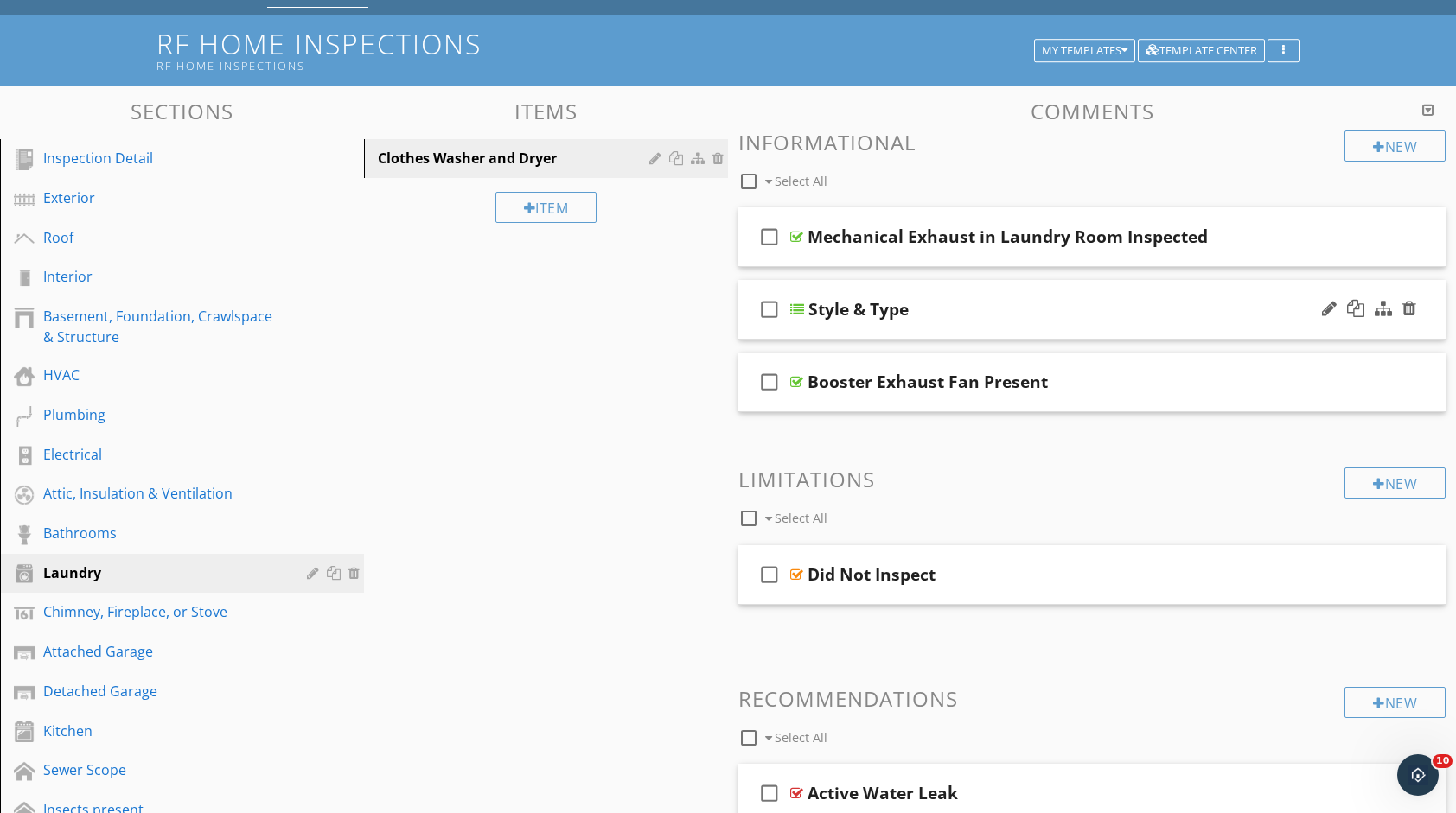
click at [968, 303] on div "Style & Type" at bounding box center [1061, 309] width 505 height 20
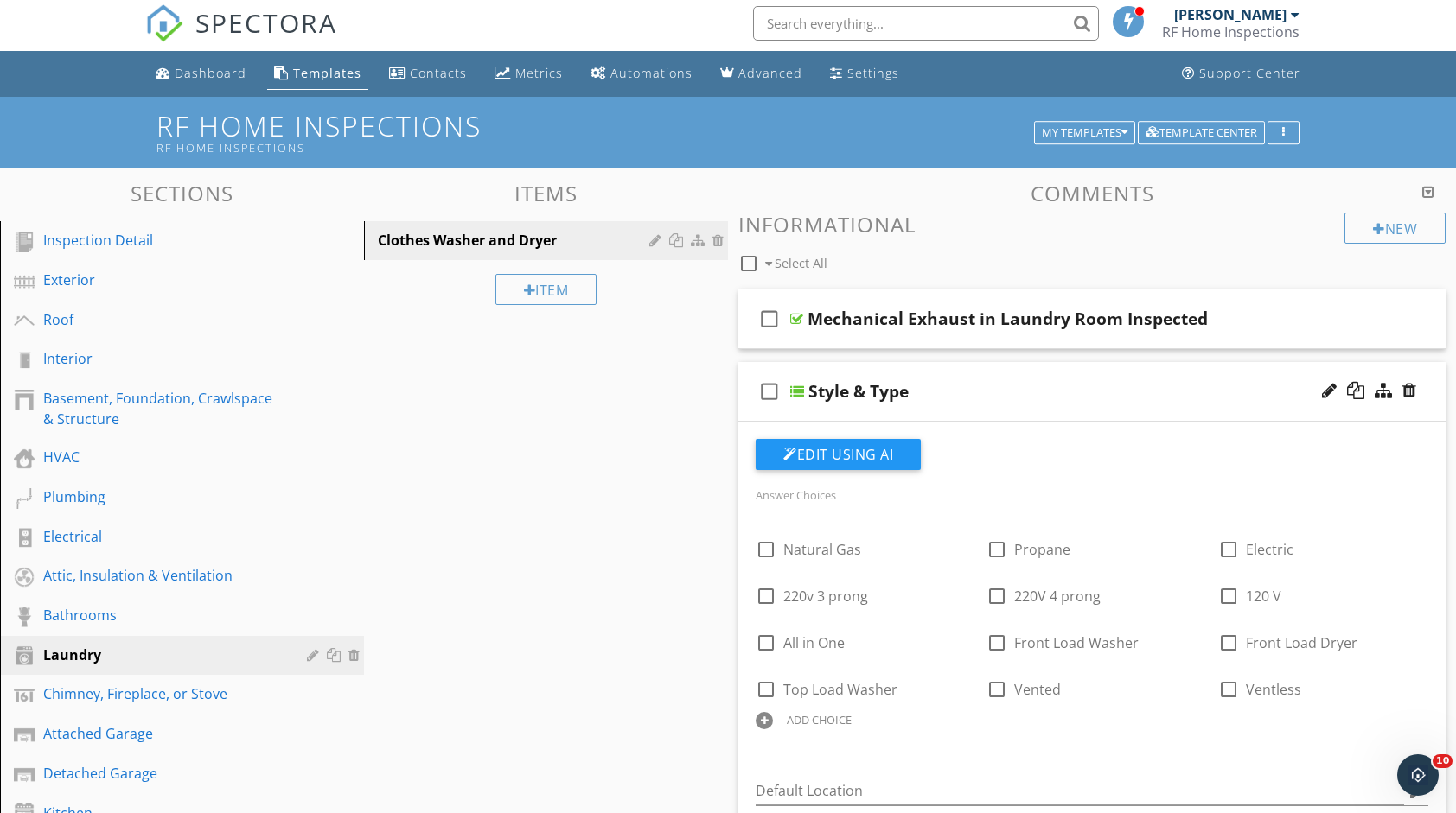
scroll to position [0, 0]
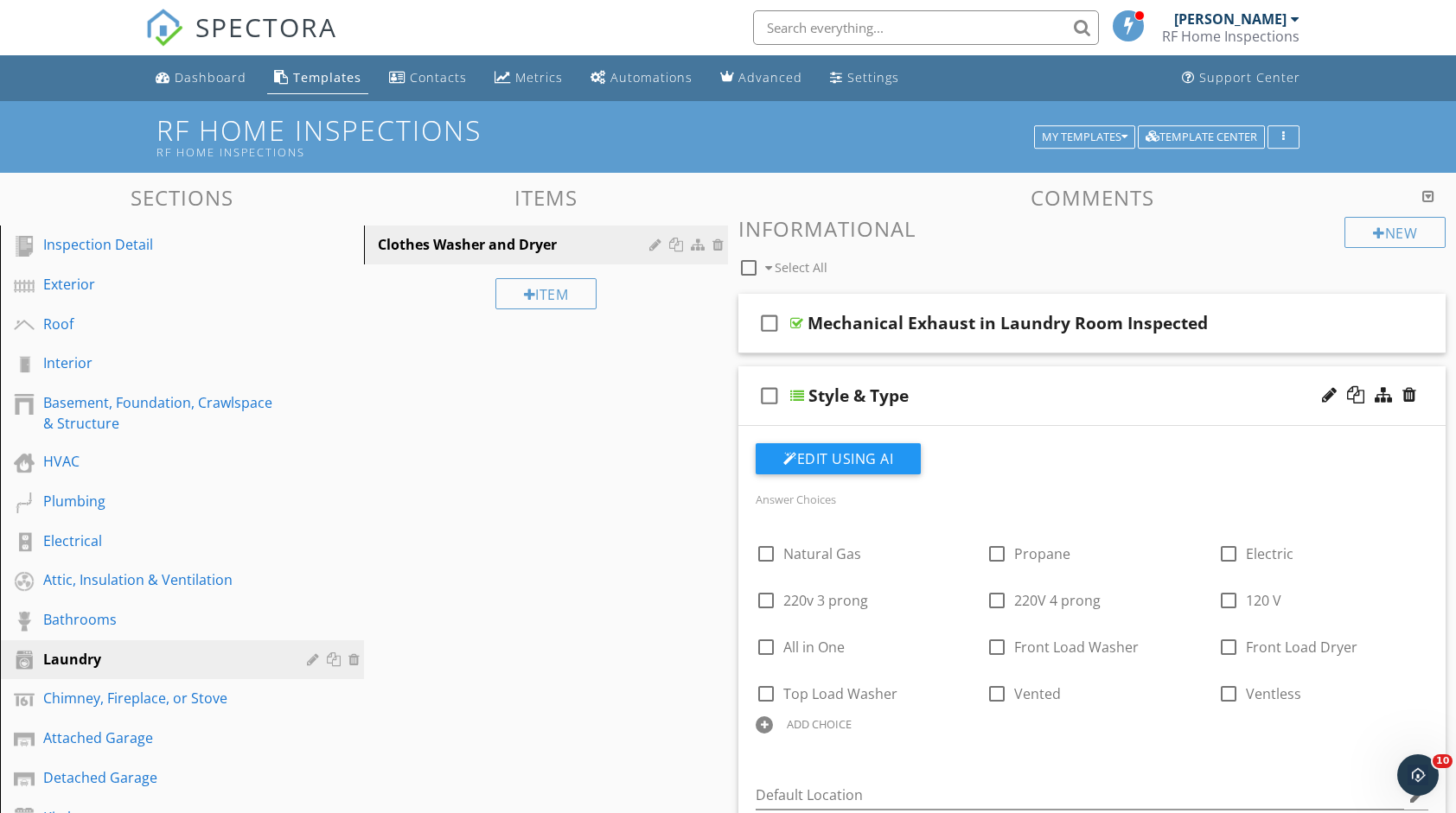
click at [1007, 392] on div "Style & Type" at bounding box center [1061, 396] width 505 height 20
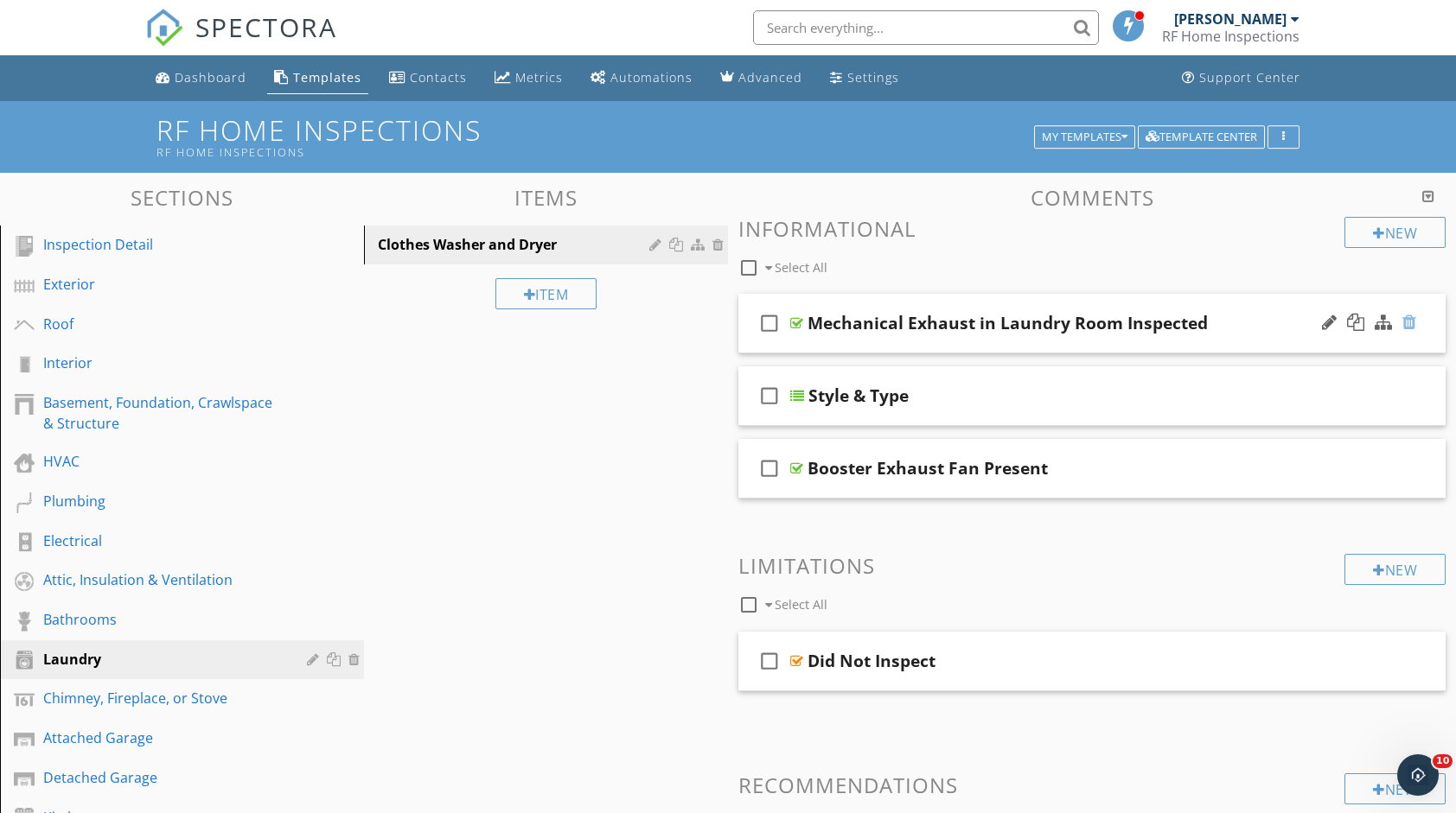
click at [1414, 315] on div at bounding box center [1408, 322] width 14 height 18
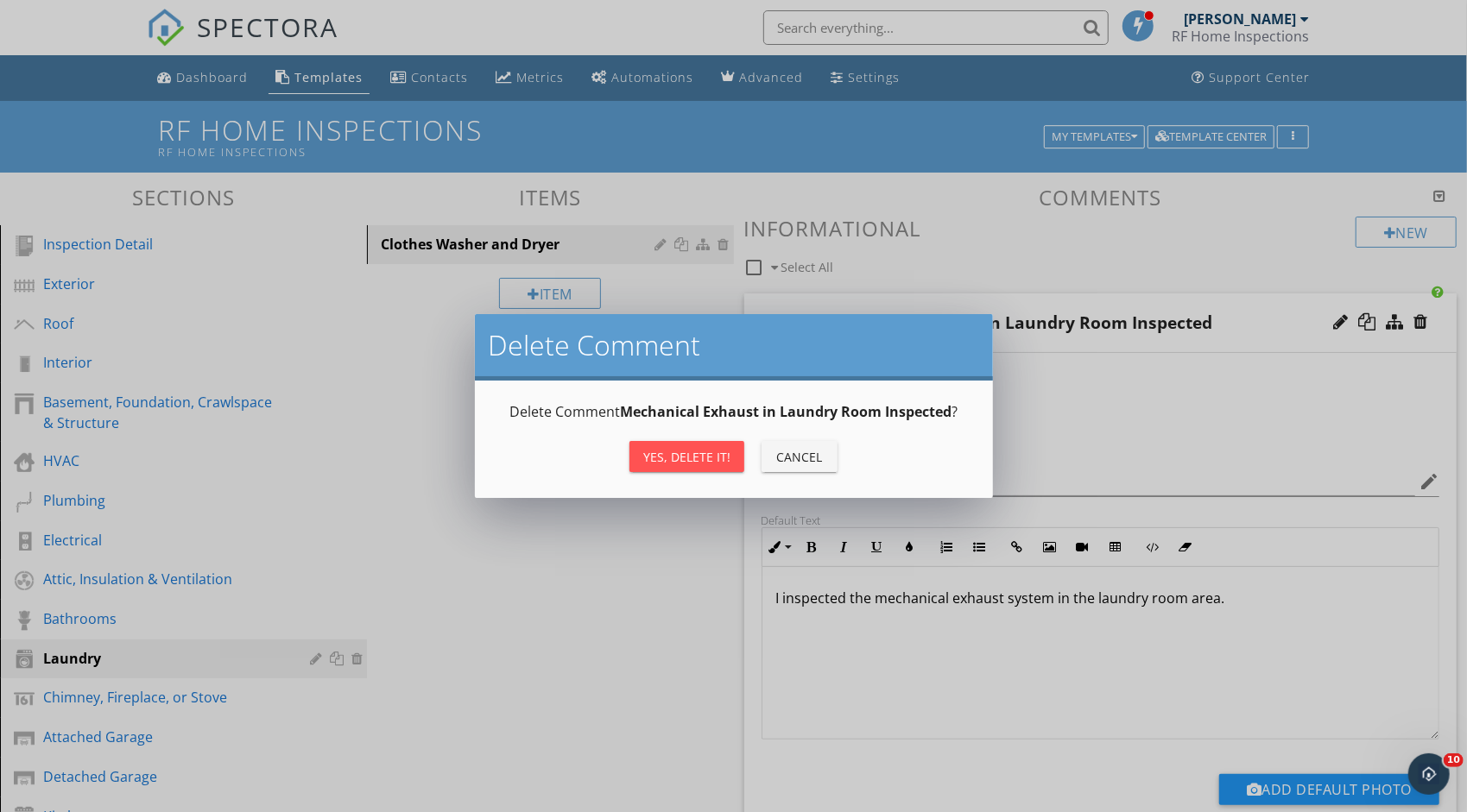
click at [713, 452] on div "Yes, Delete it!" at bounding box center [687, 457] width 87 height 18
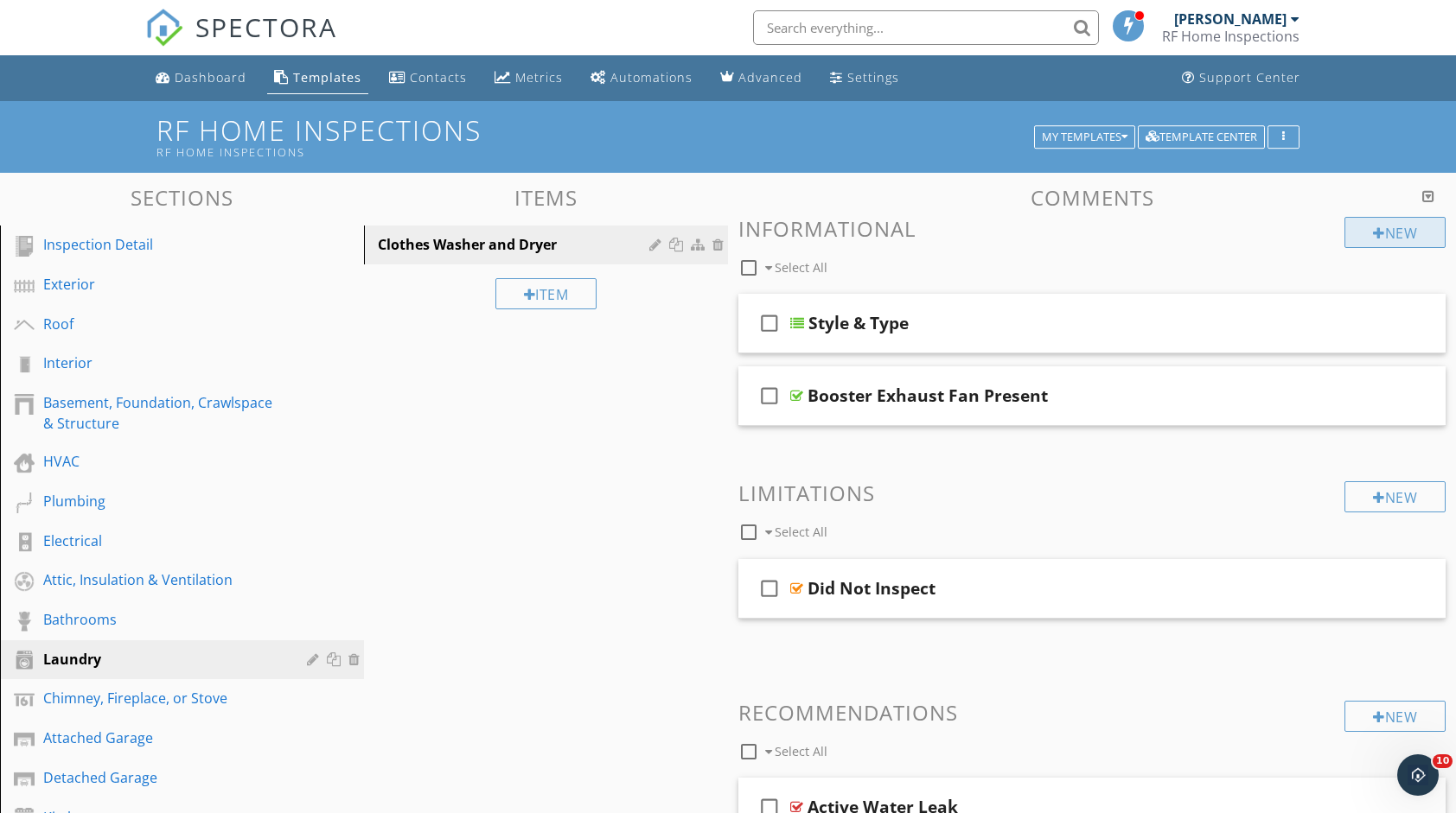
click at [1373, 237] on div at bounding box center [1379, 233] width 12 height 14
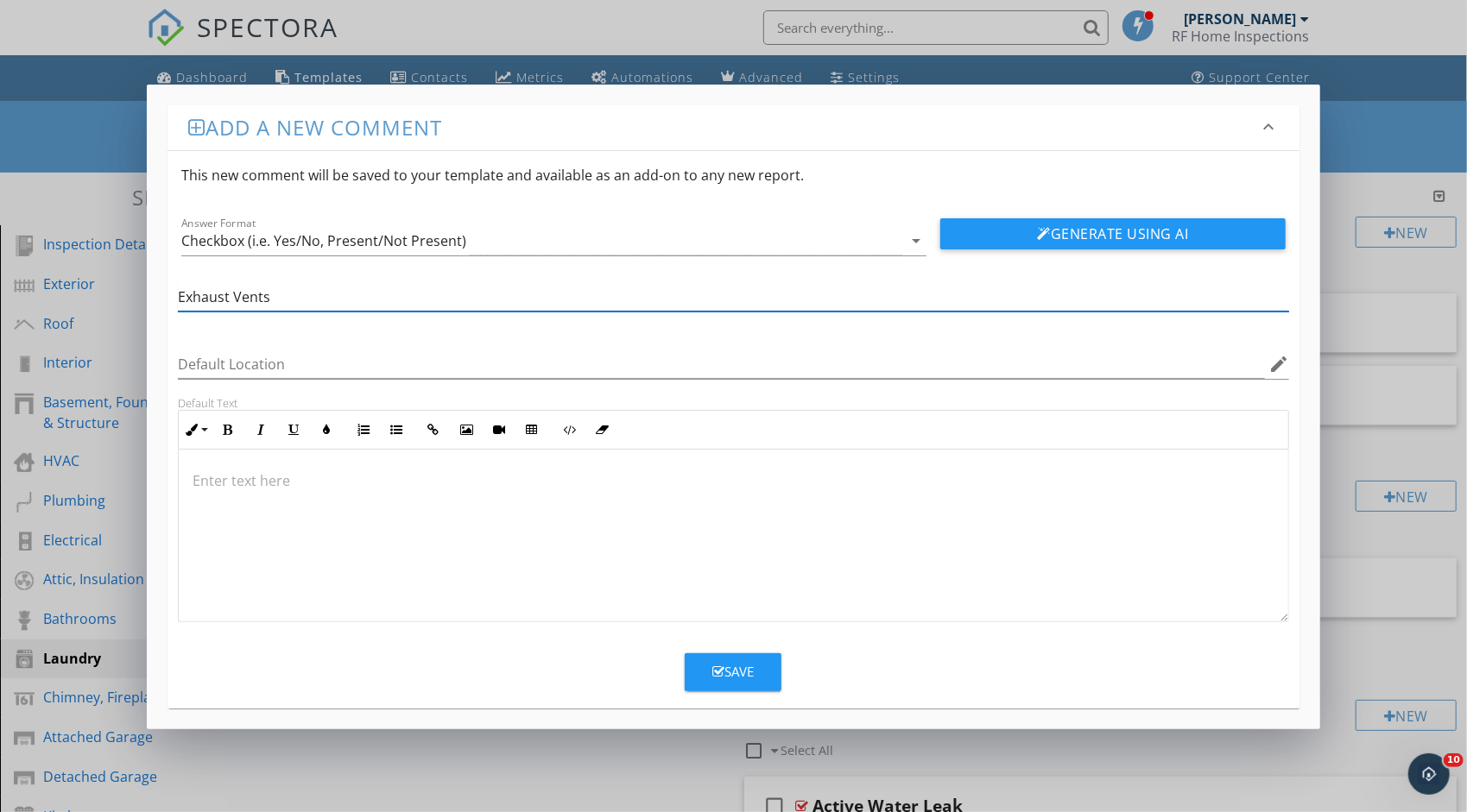
type input "Exhaust Vents"
click at [397, 494] on div at bounding box center [733, 536] width 1109 height 173
click at [914, 243] on icon "arrow_drop_down" at bounding box center [915, 241] width 20 height 20
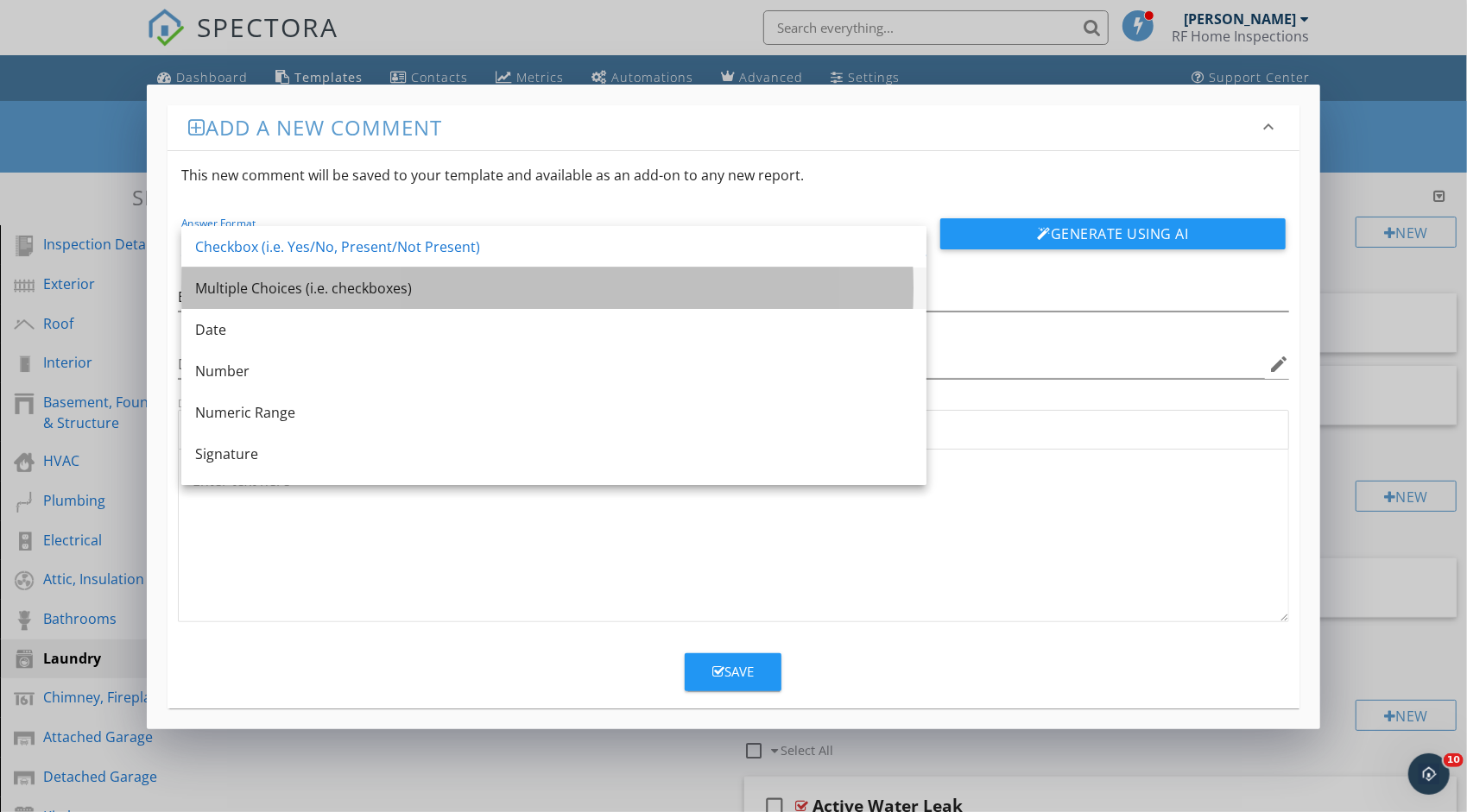
click at [673, 294] on div "Multiple Choices (i.e. checkboxes)" at bounding box center [553, 288] width 717 height 20
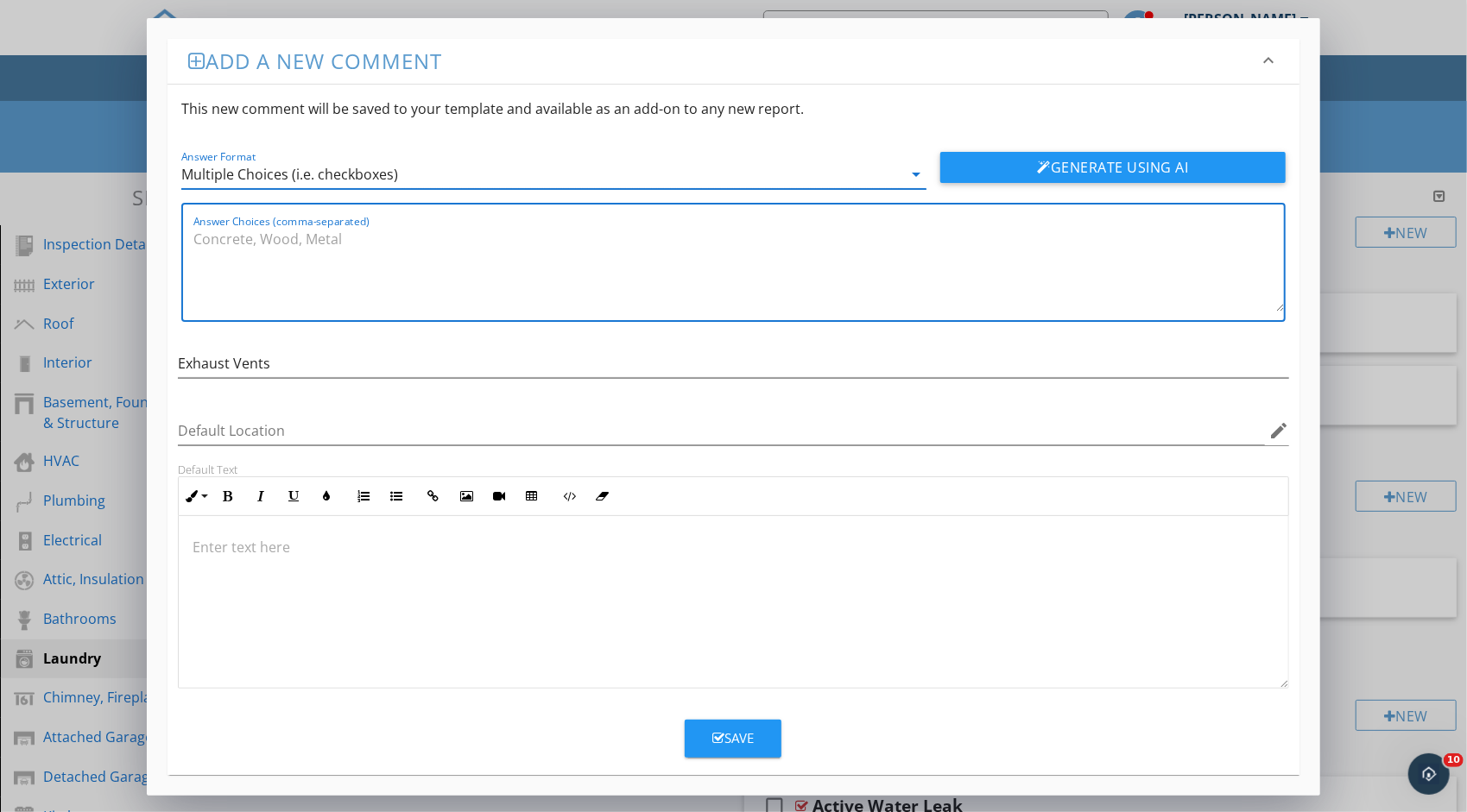
click at [601, 279] on textarea "Answer Choices (comma-separated)" at bounding box center [739, 268] width 1090 height 87
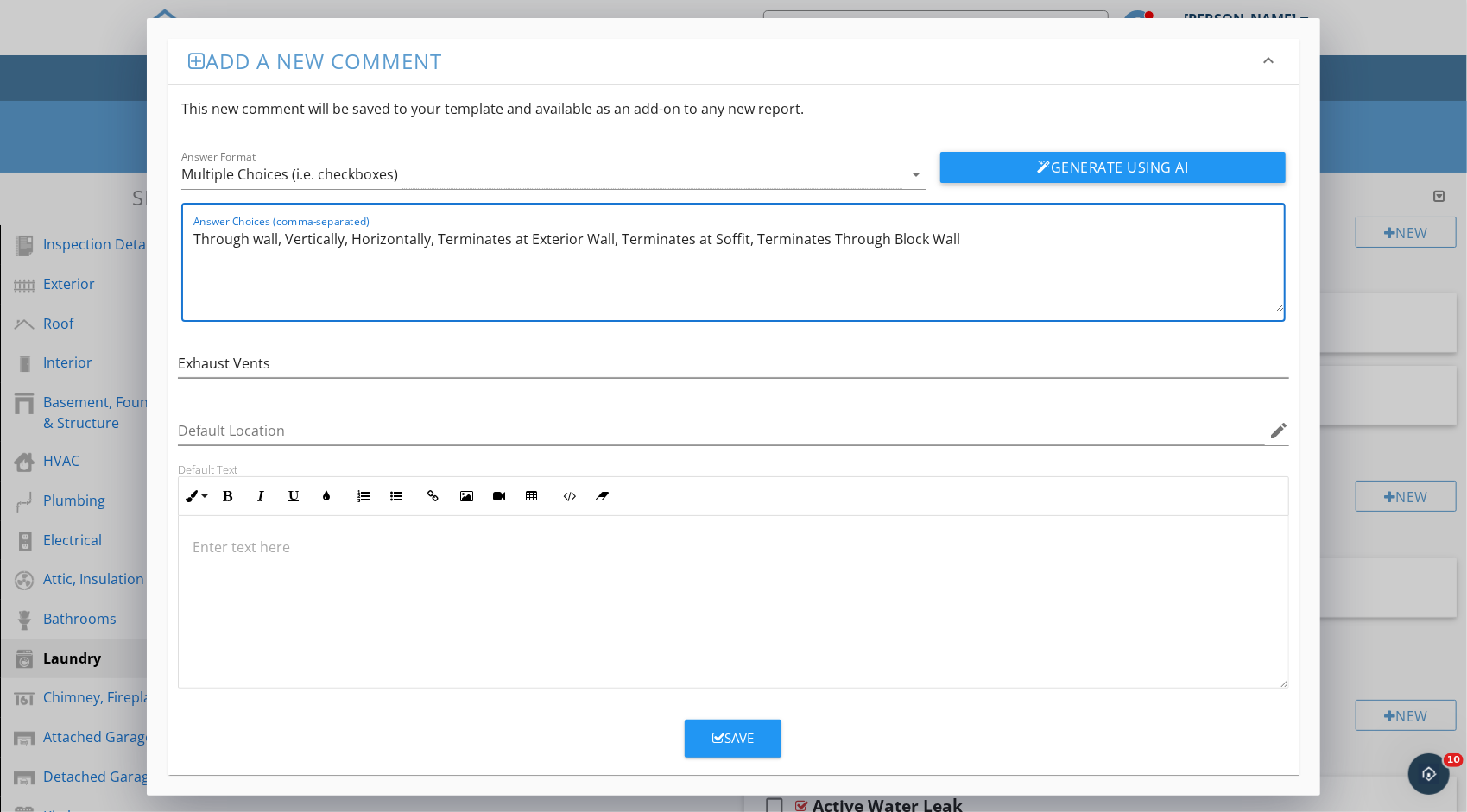
click at [252, 242] on textarea "Through wall, Vertically, Horizontally, Terminates at Exterior Wall, Terminates…" at bounding box center [739, 268] width 1090 height 87
click at [330, 240] on textarea "Through Drywall, wall, Vertically, Horizontally, Terminates at Exterior Wall, T…" at bounding box center [739, 268] width 1090 height 87
type textarea "Through Drywall, Vertically, Horizontally, Terminates at Exterior Wall, Termina…"
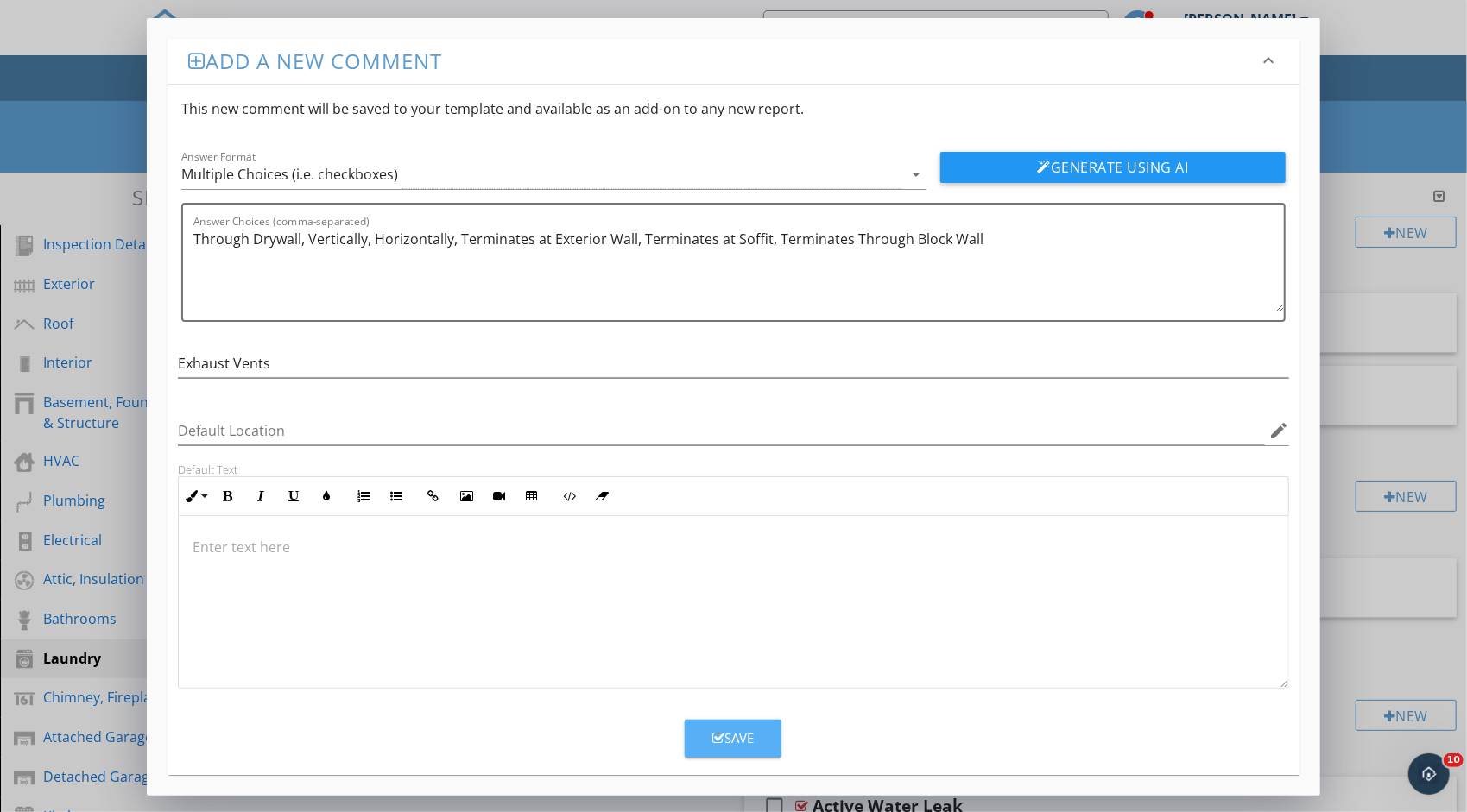
click at [745, 732] on div "Save" at bounding box center [733, 738] width 42 height 20
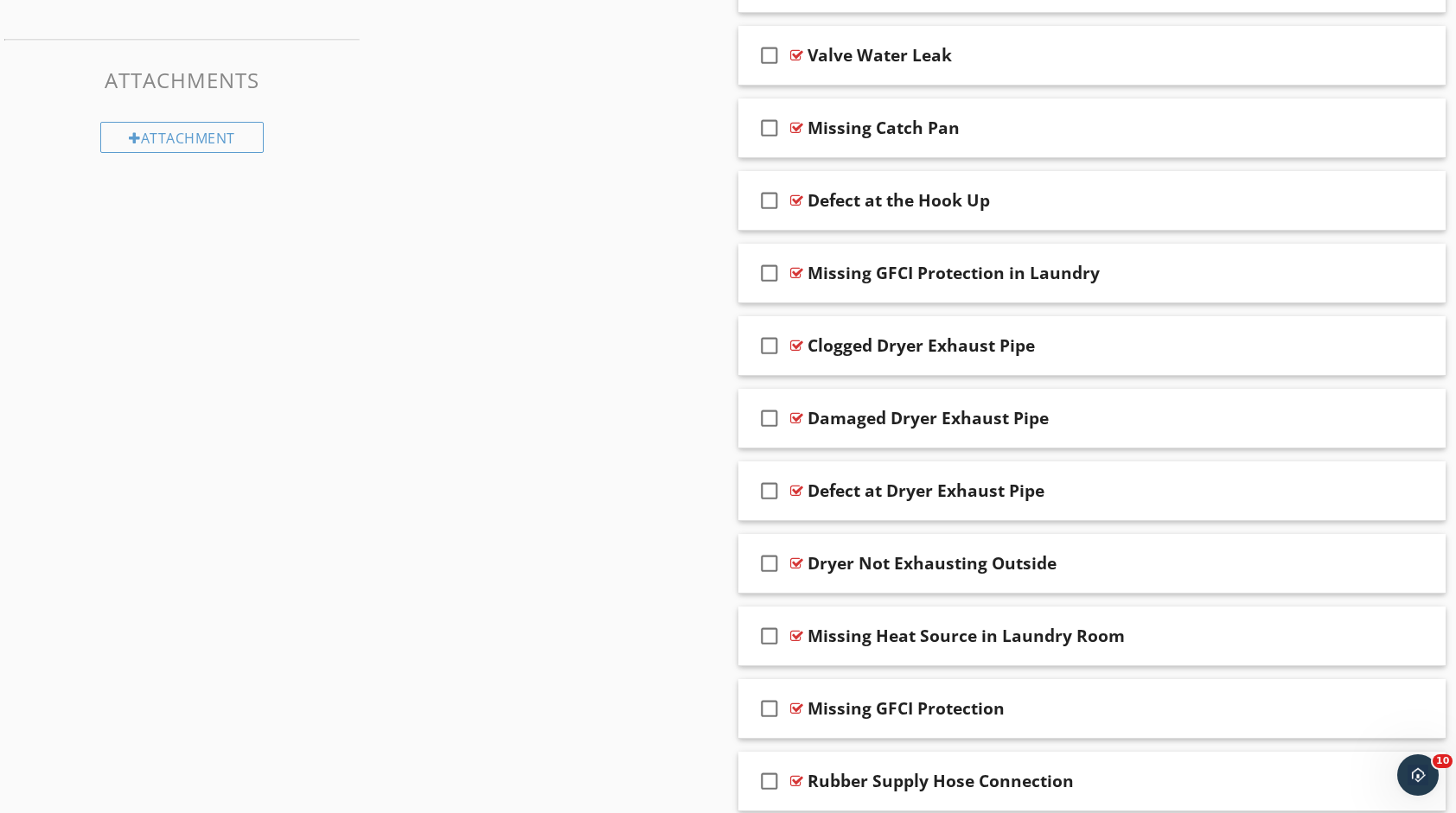
scroll to position [1123, 0]
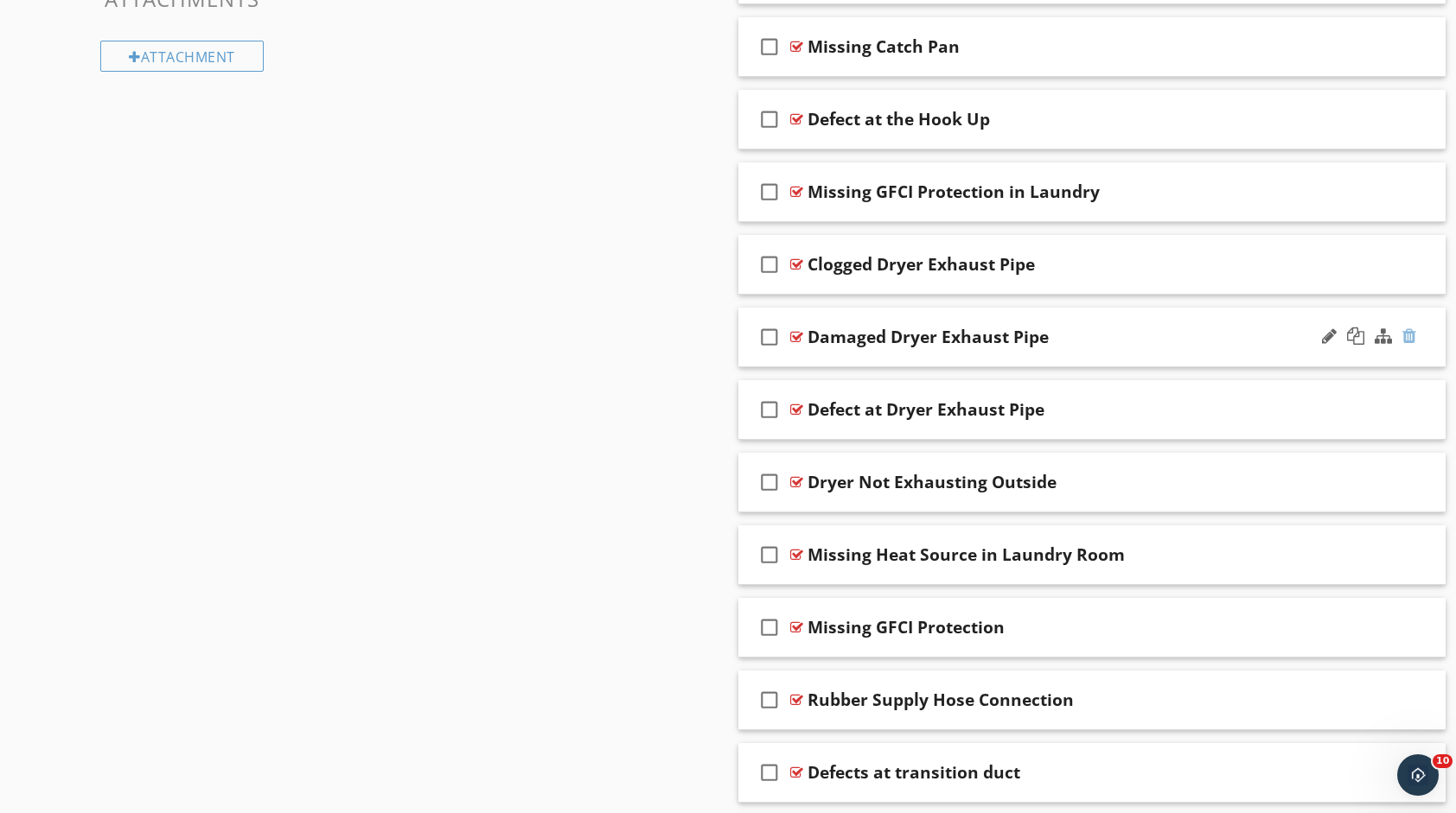
click at [1404, 332] on div at bounding box center [1408, 336] width 14 height 18
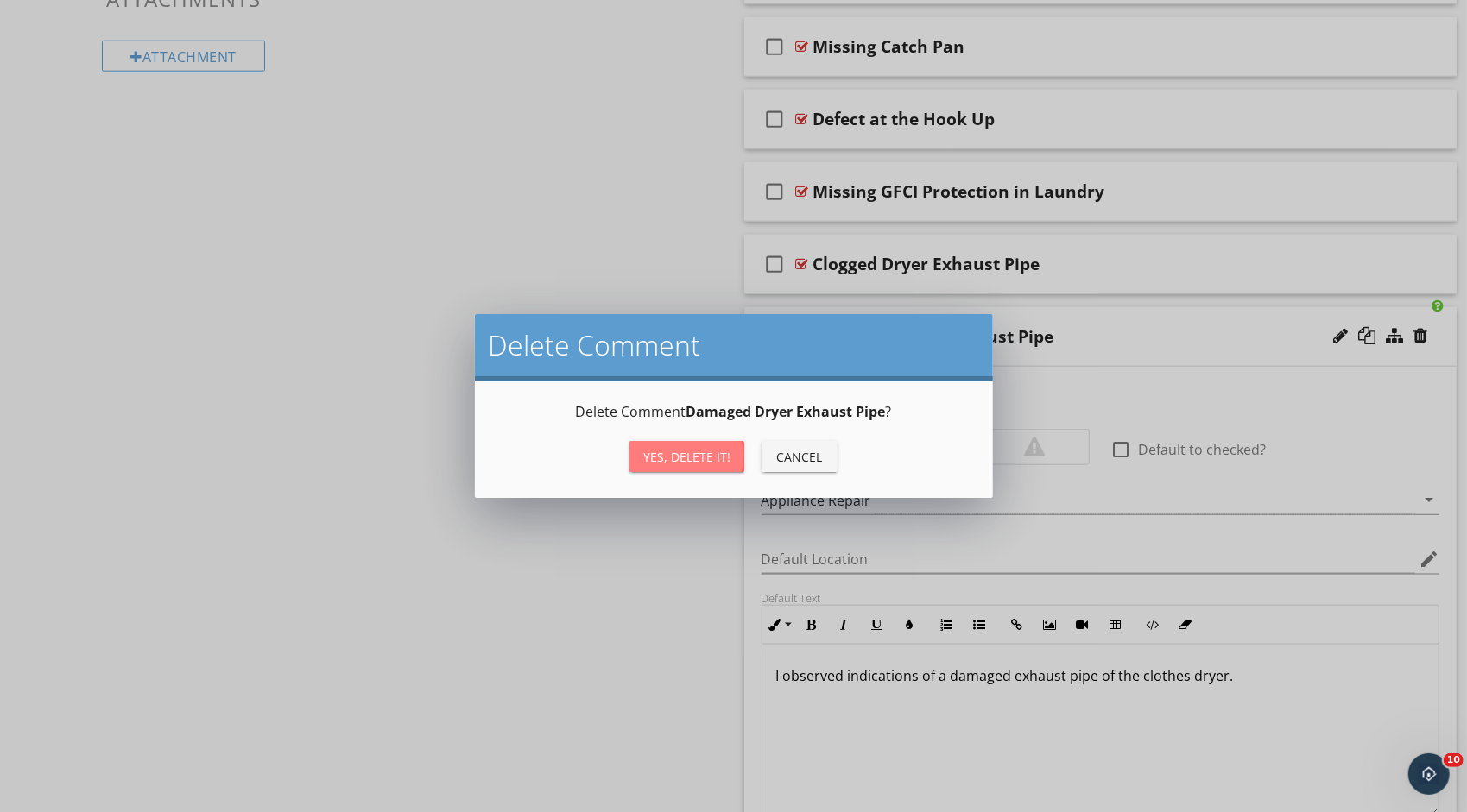
click at [714, 452] on div "Yes, Delete it!" at bounding box center [687, 457] width 87 height 18
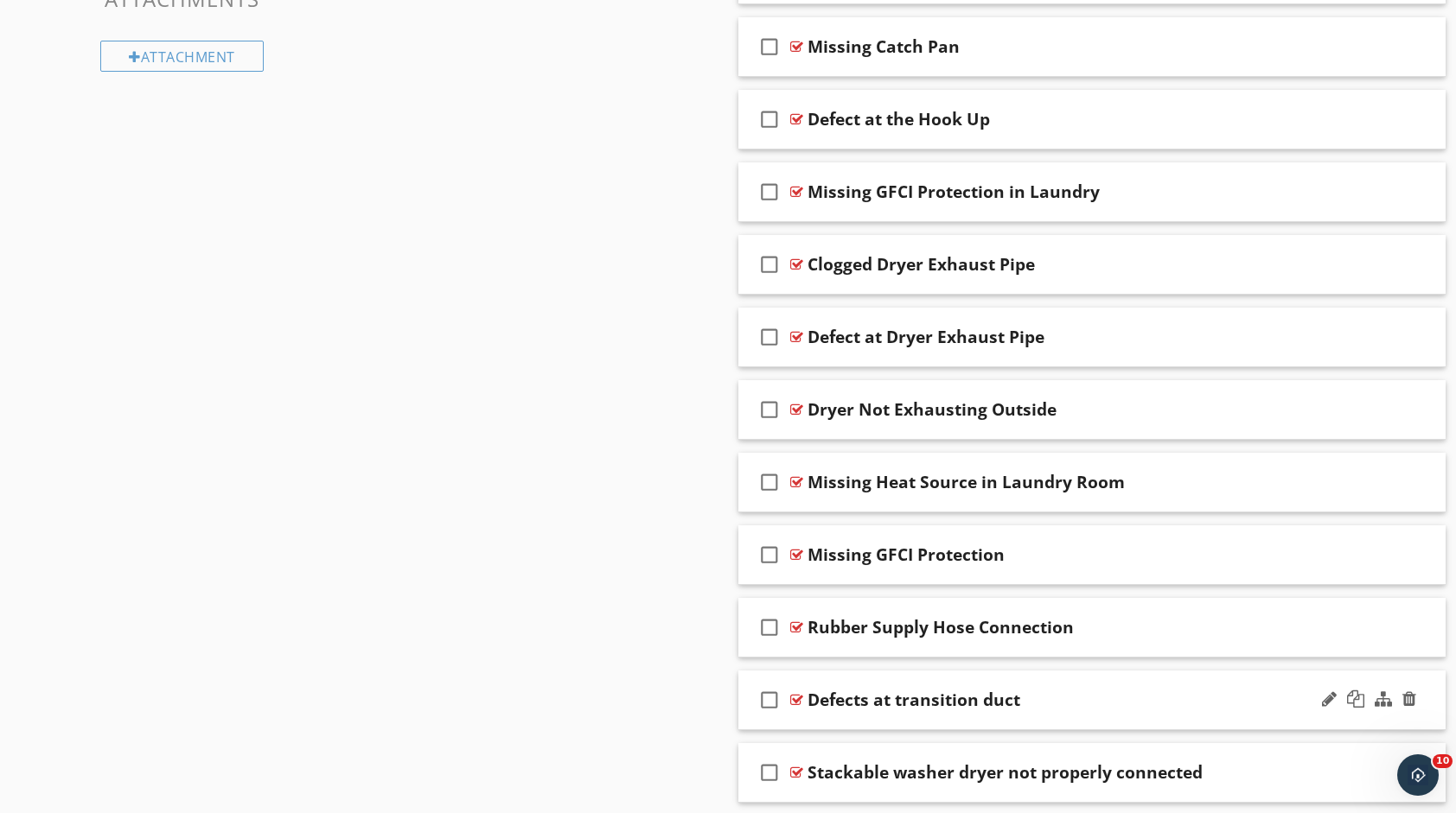
click at [1124, 691] on div "Defects at transition duct" at bounding box center [1060, 700] width 505 height 20
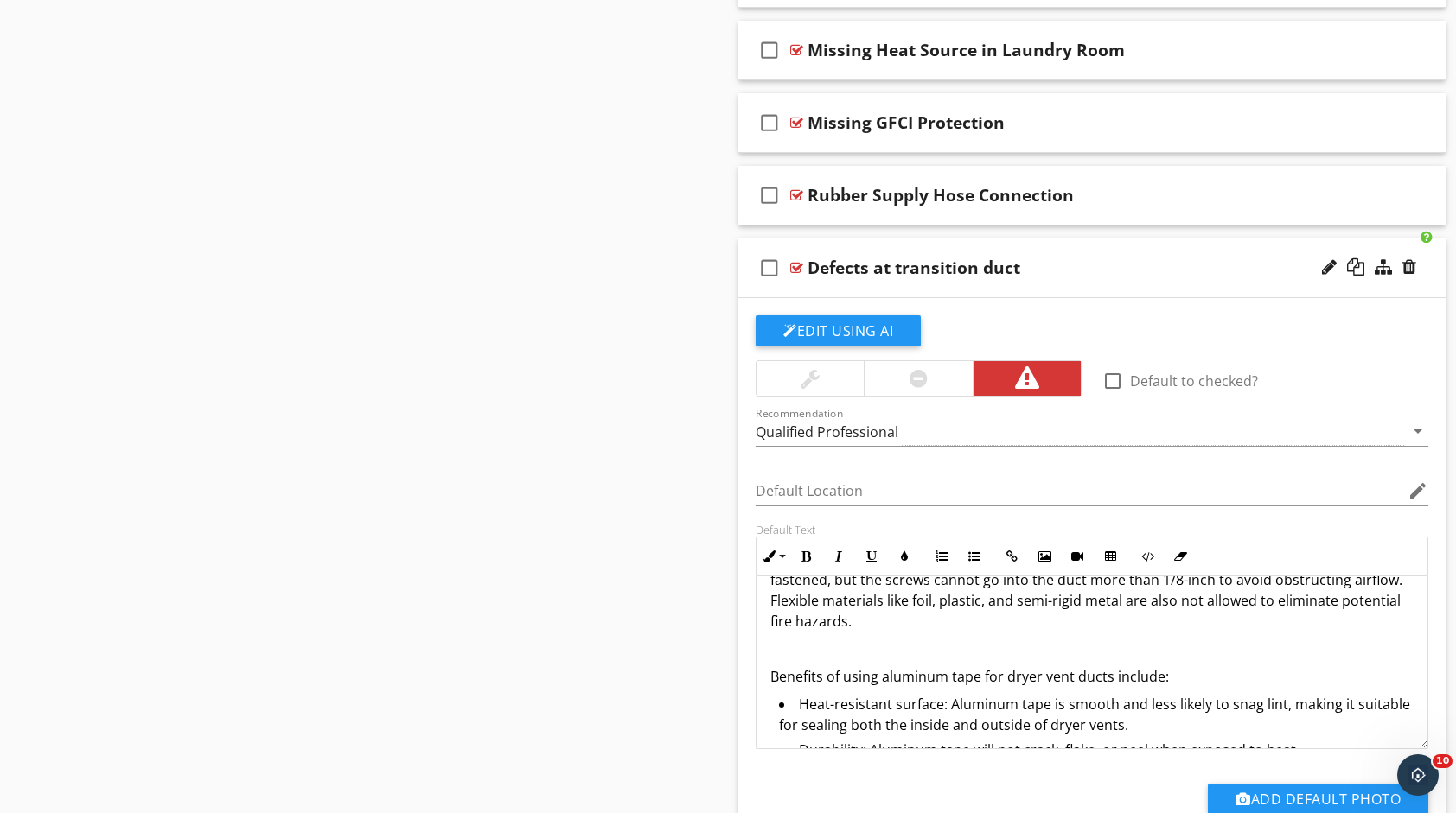
scroll to position [173, 0]
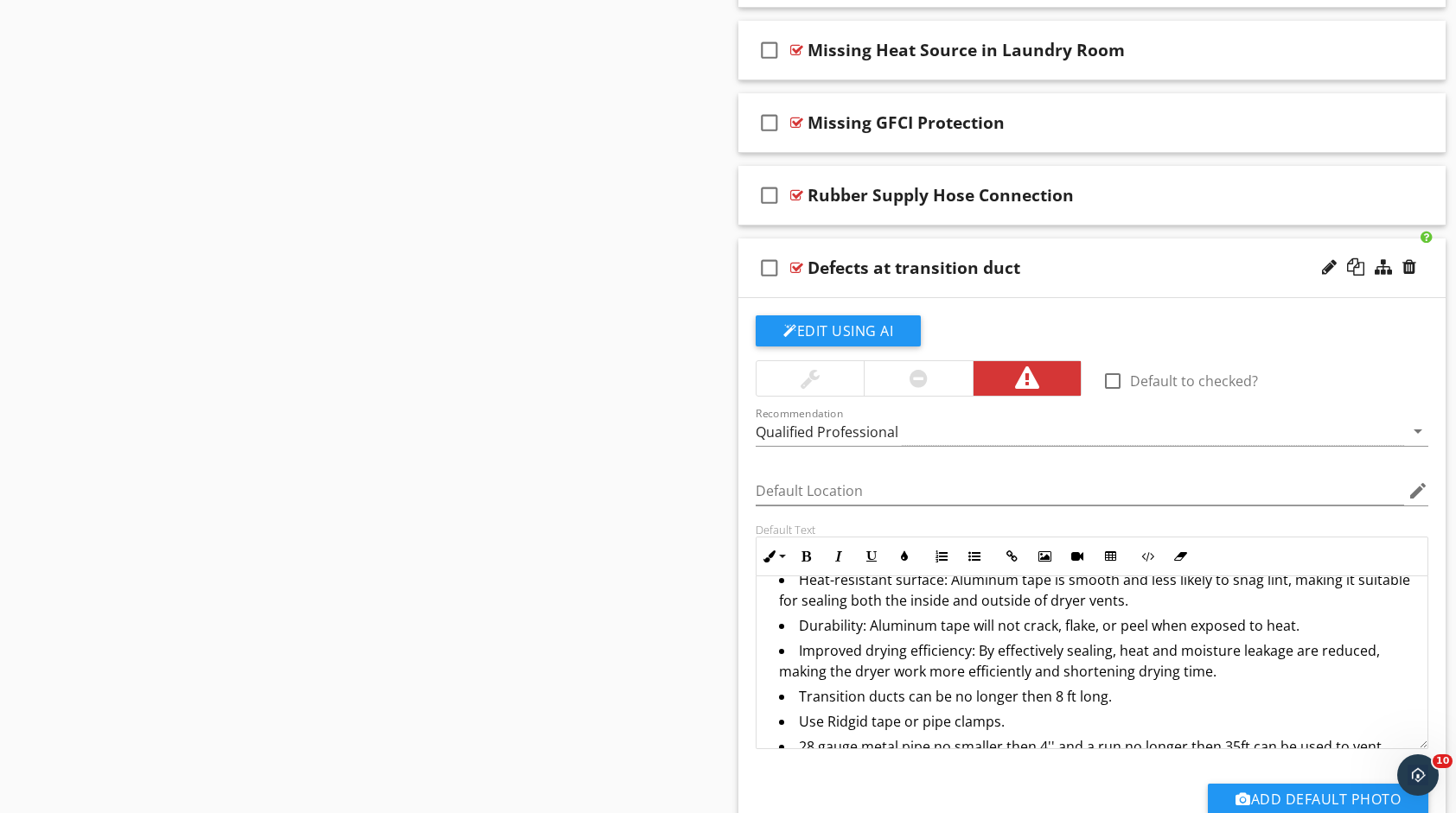
click at [1231, 316] on div "Edit Using AI" at bounding box center [1092, 338] width 673 height 45
click at [1203, 270] on div "Defects at transition duct" at bounding box center [1060, 268] width 505 height 20
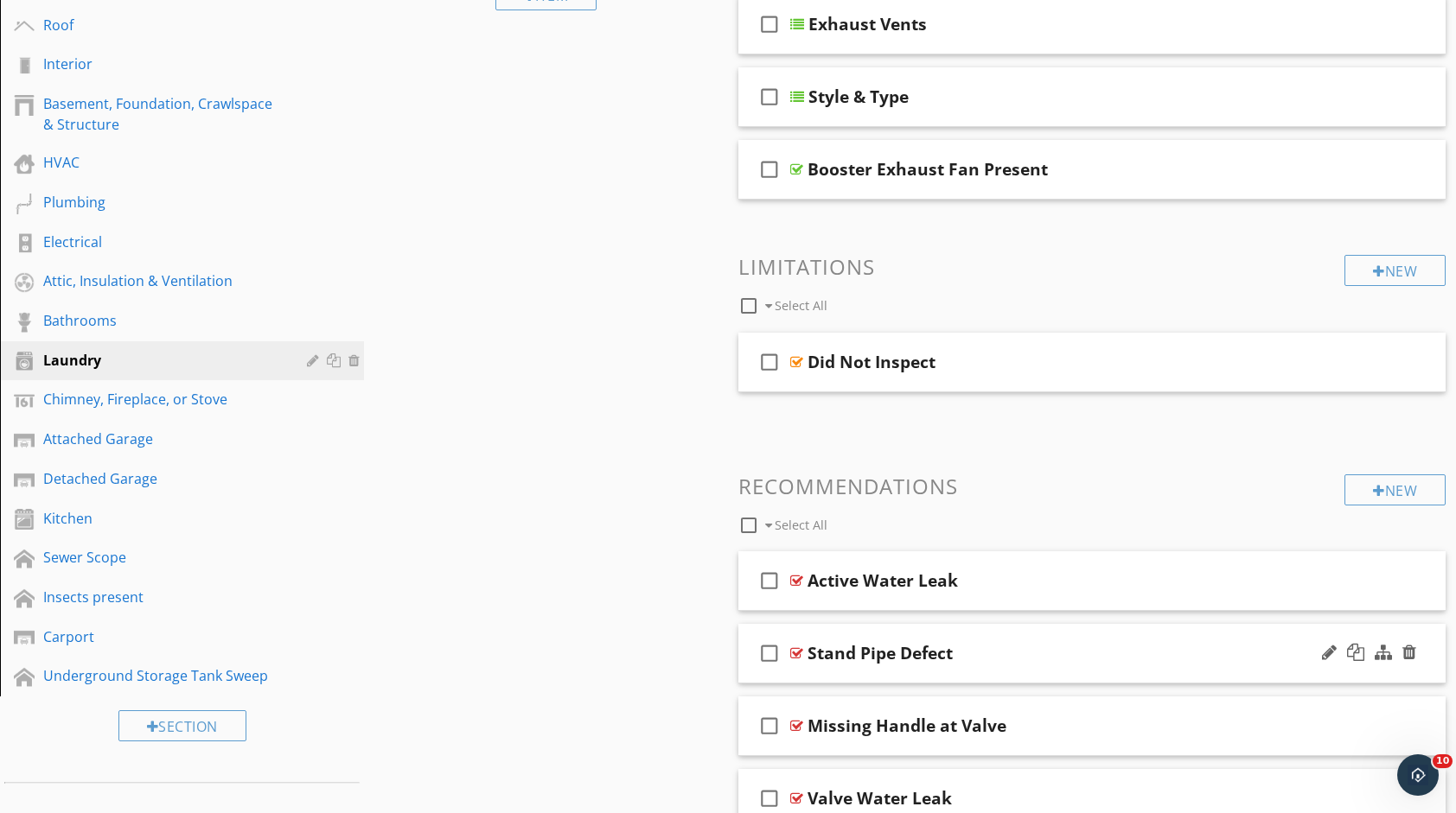
scroll to position [575, 0]
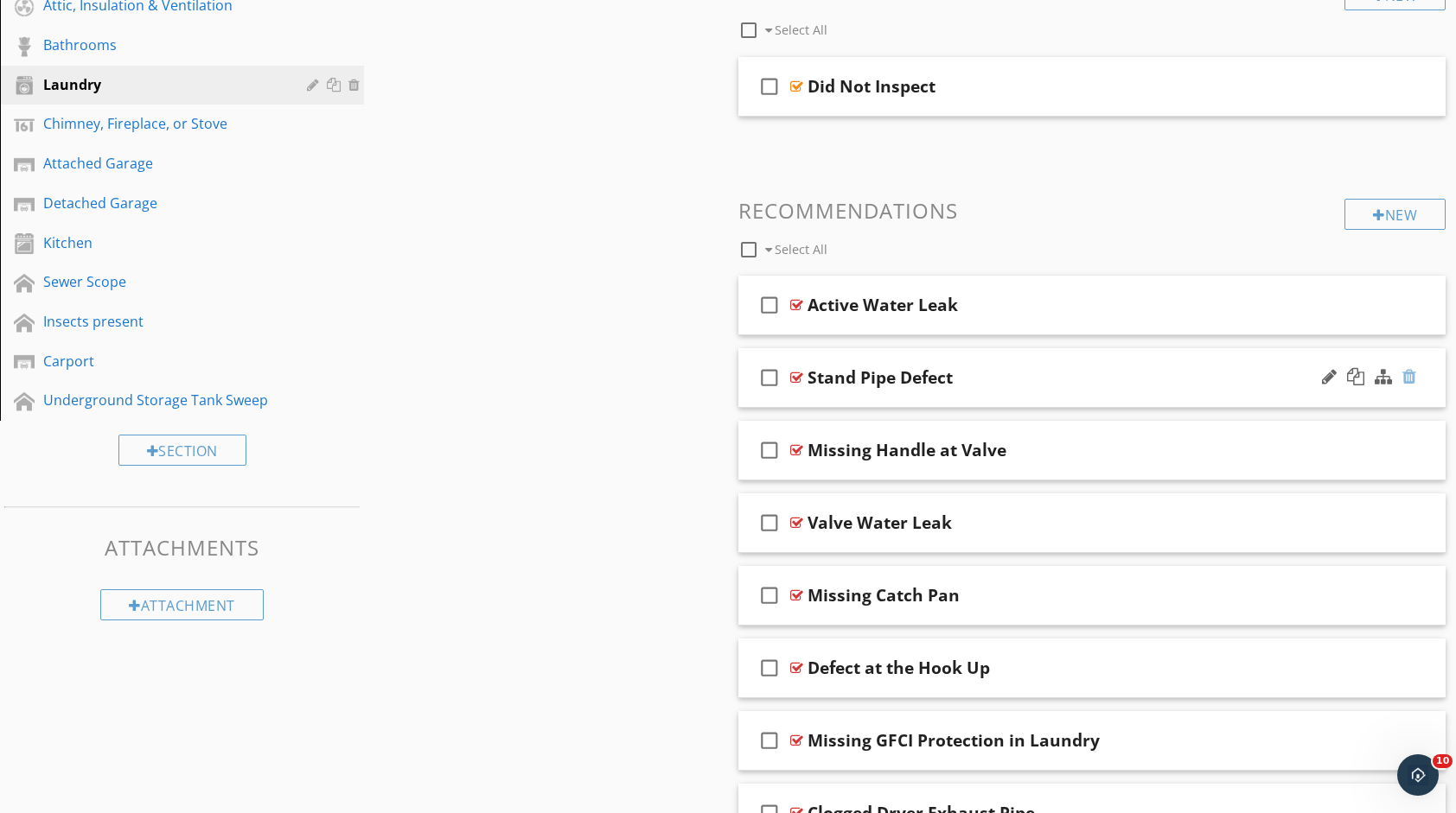
click at [1410, 379] on div at bounding box center [1408, 376] width 14 height 18
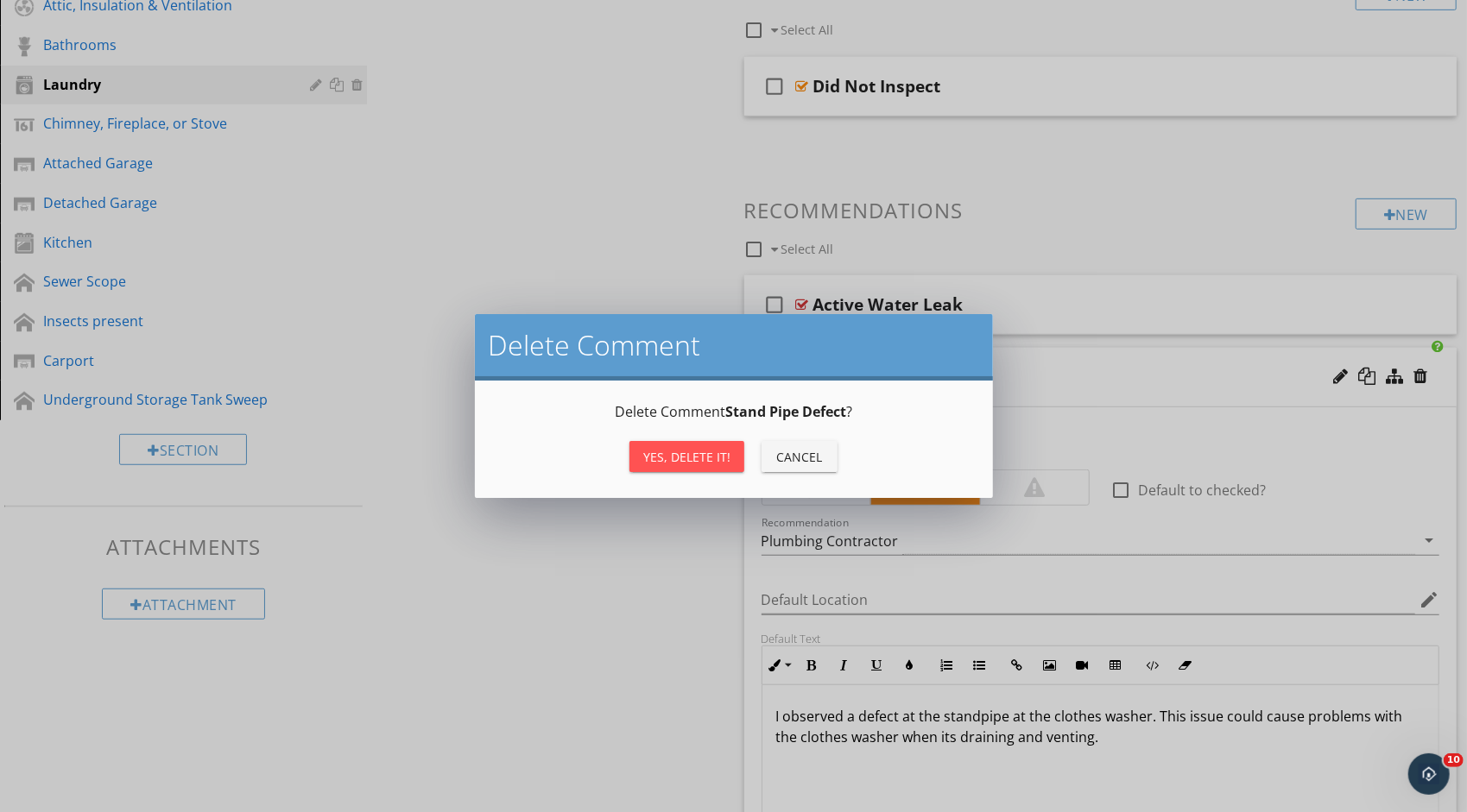
click at [690, 456] on div "Yes, Delete it!" at bounding box center [687, 457] width 87 height 18
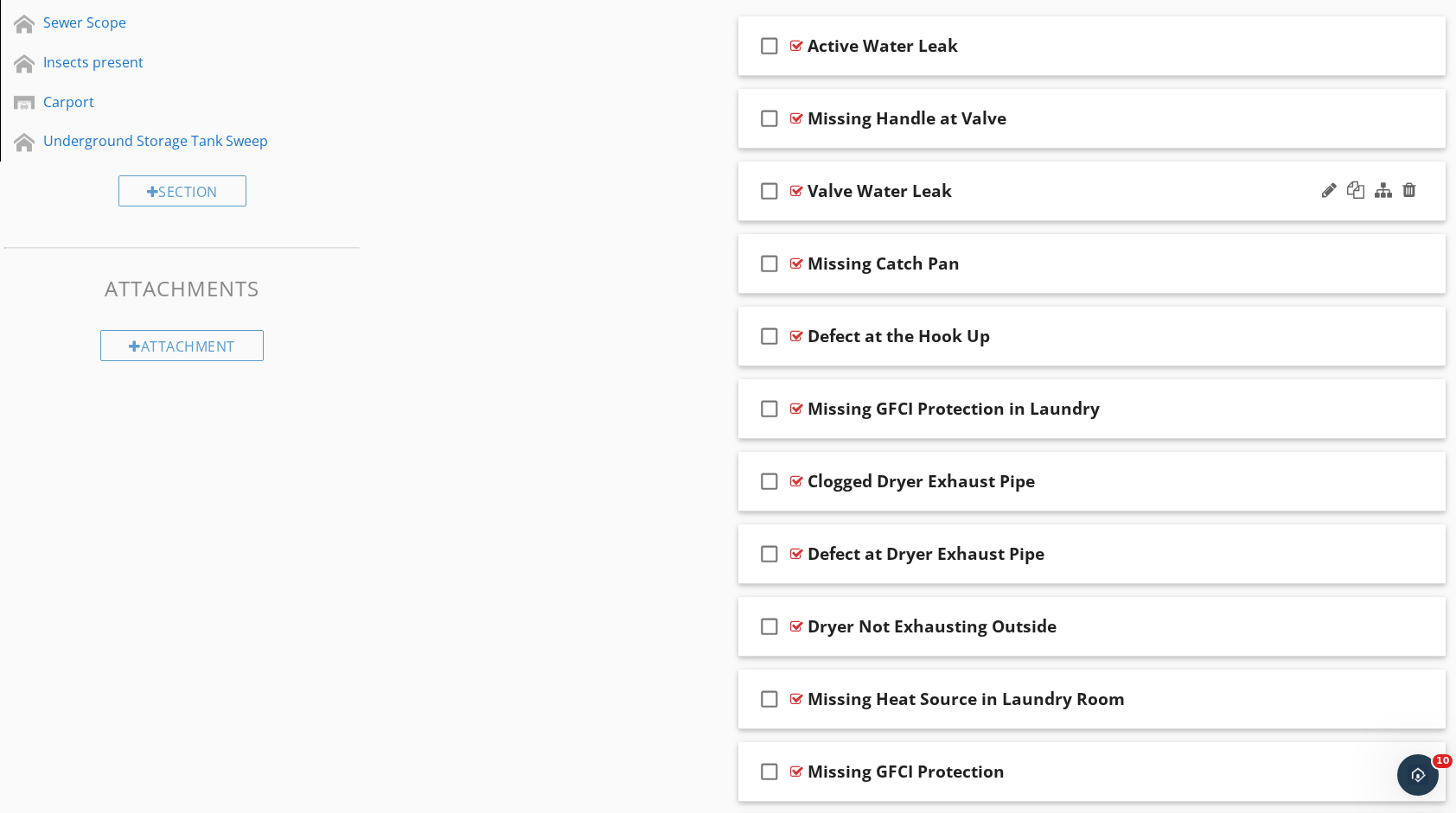
scroll to position [1093, 0]
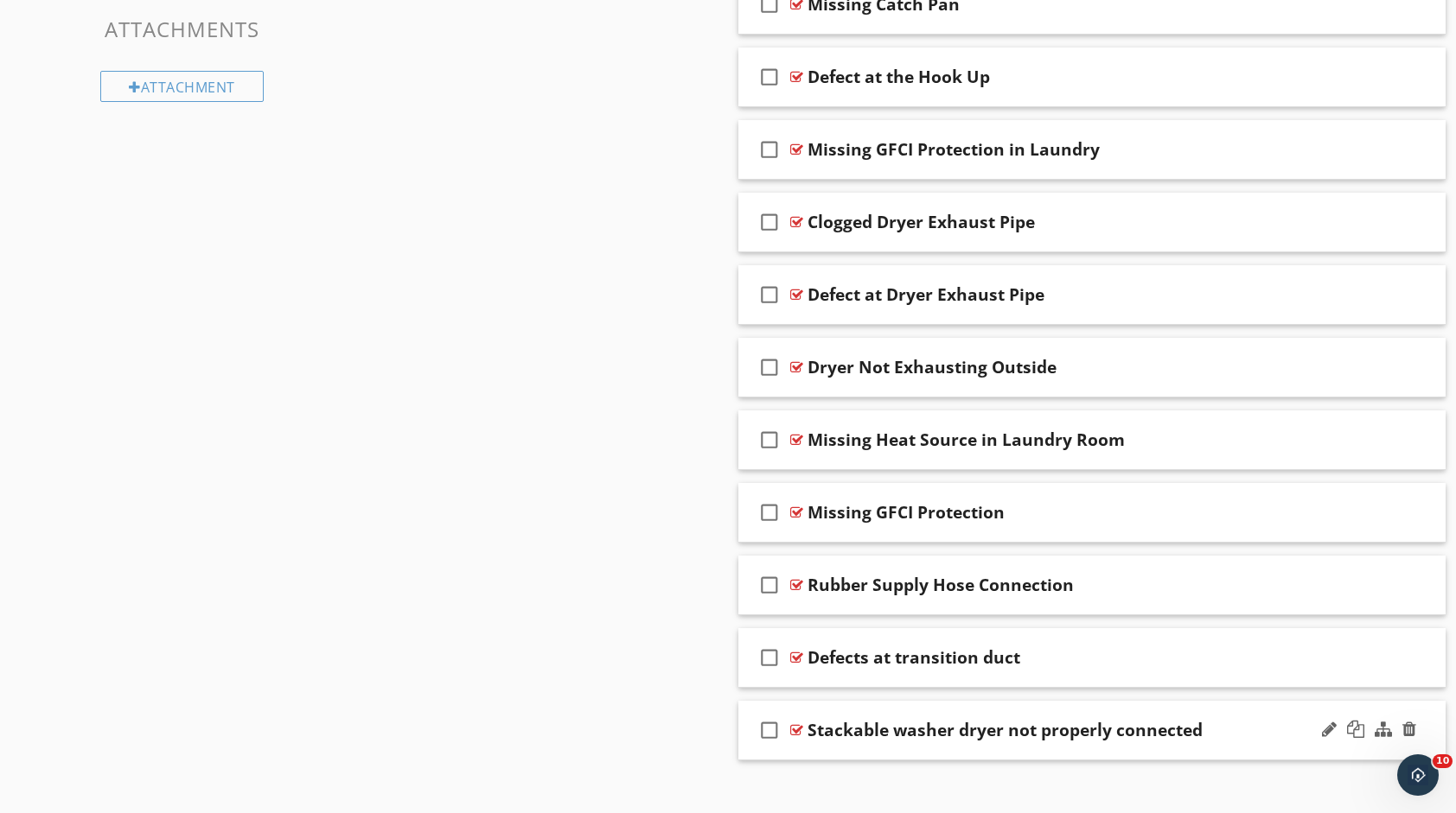
click at [1246, 737] on div "check_box_outline_blank Stackable washer dryer not properly connected" at bounding box center [1091, 731] width 707 height 60
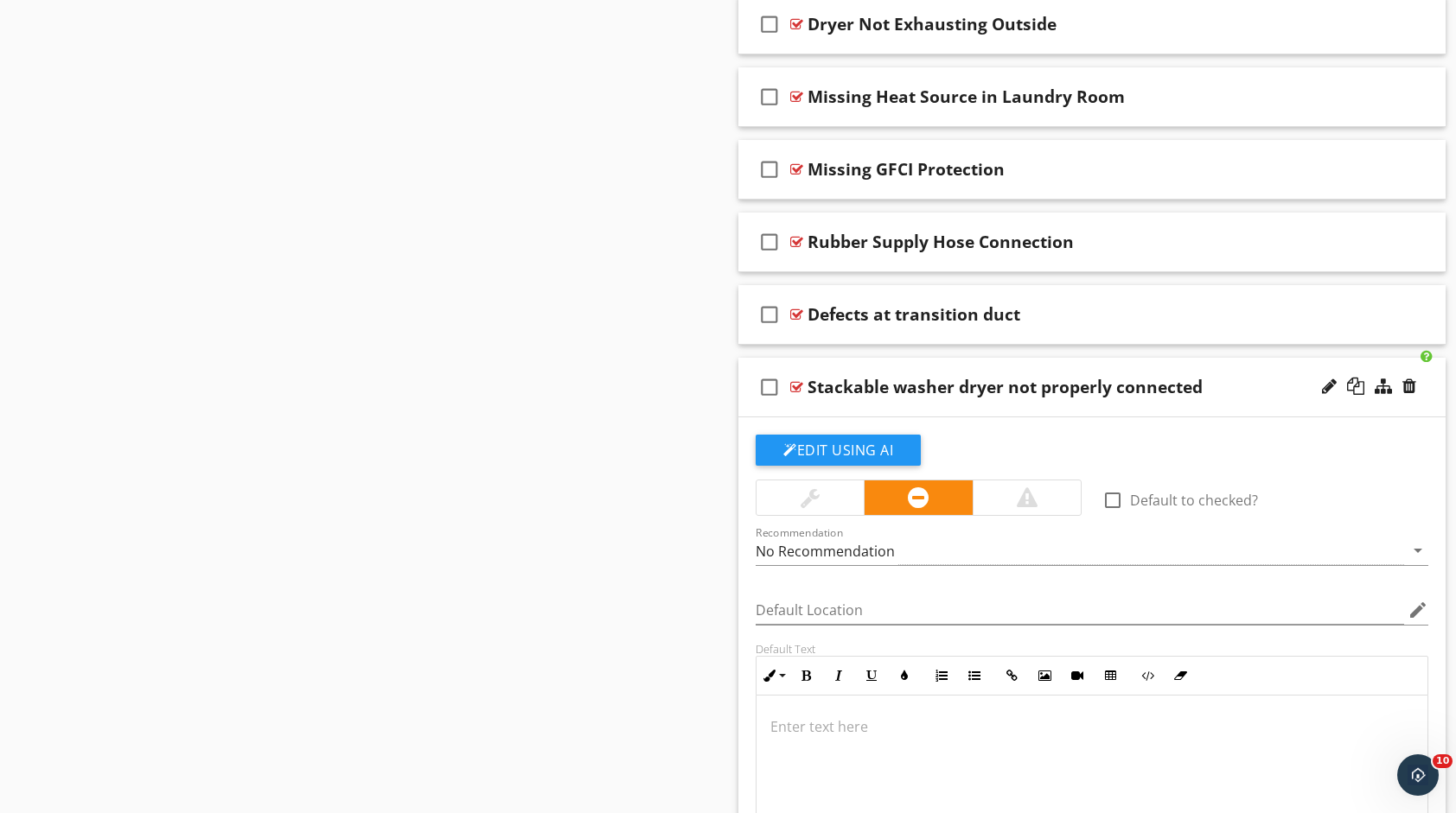
scroll to position [1439, 0]
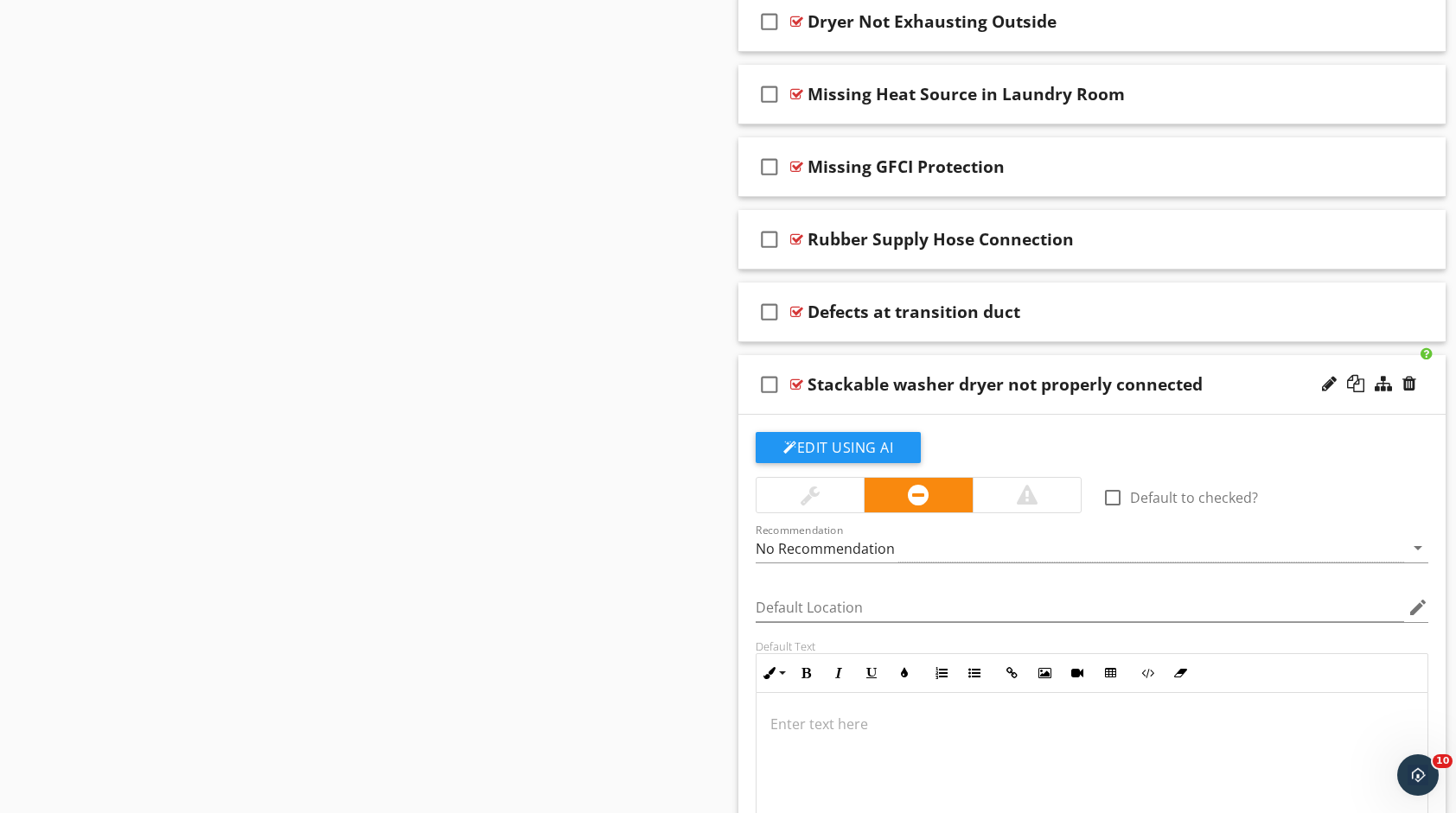
click at [829, 749] on div at bounding box center [1092, 779] width 671 height 173
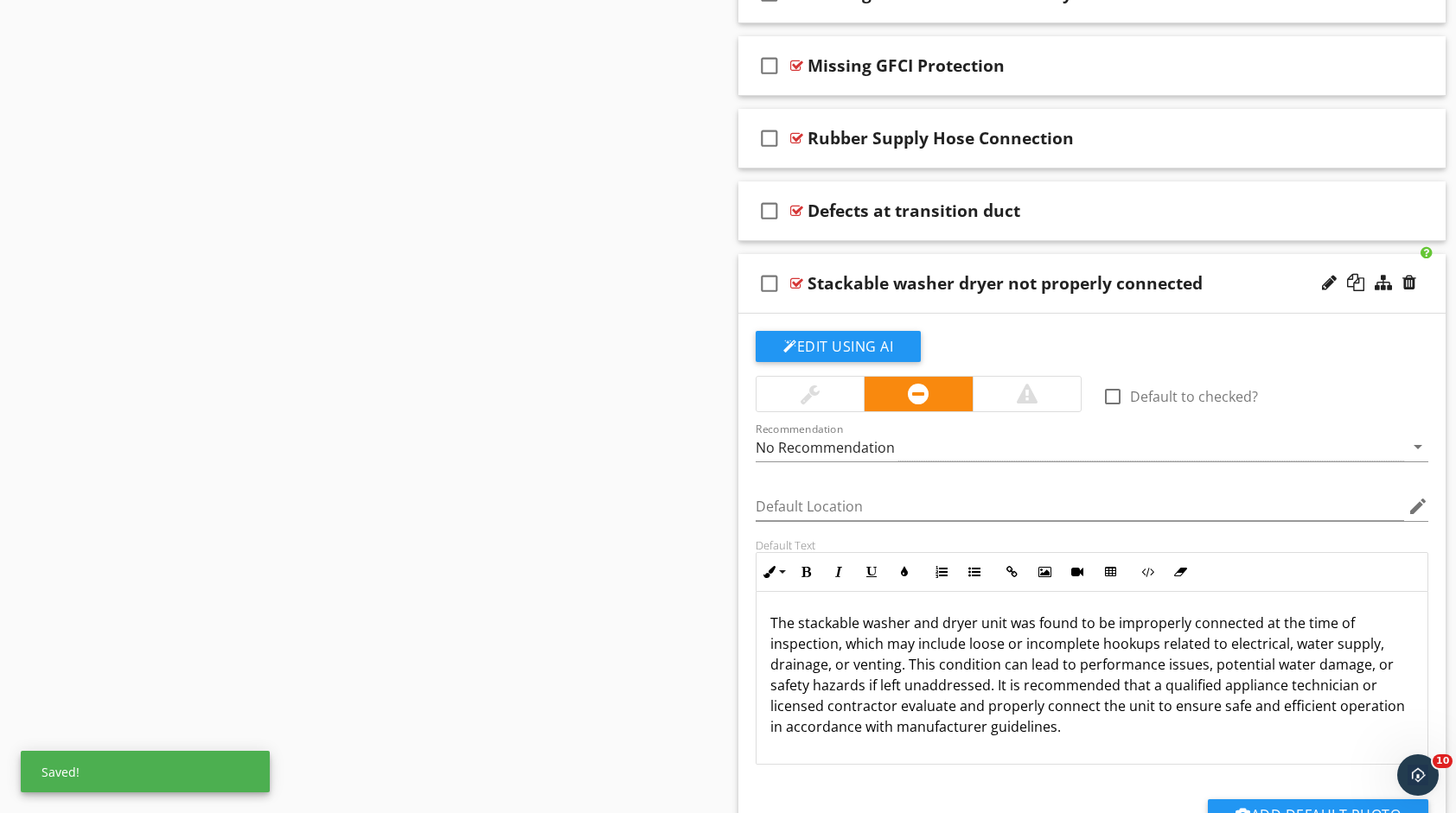
scroll to position [1687, 0]
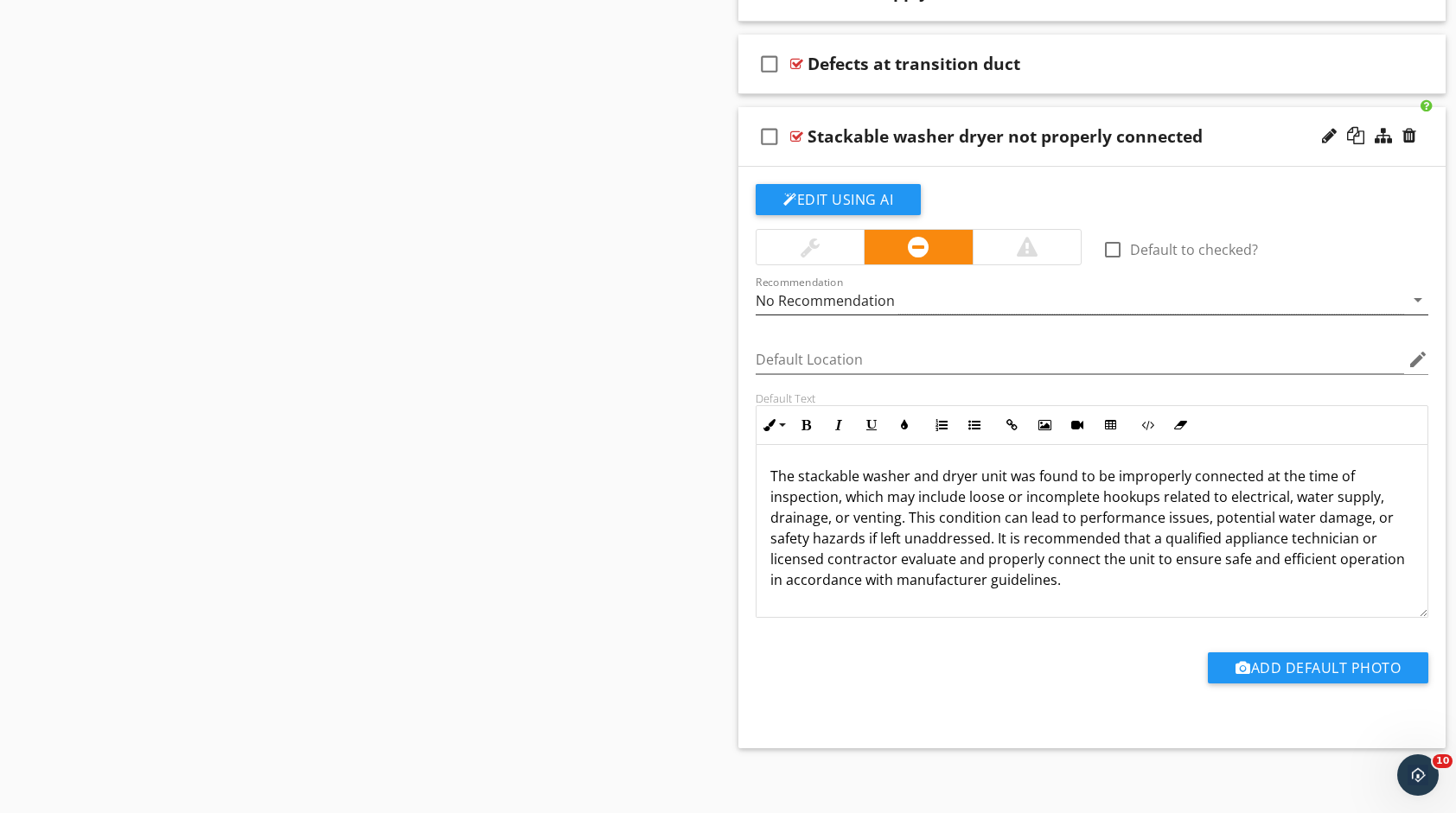
click at [922, 286] on div "No Recommendation" at bounding box center [1080, 300] width 648 height 29
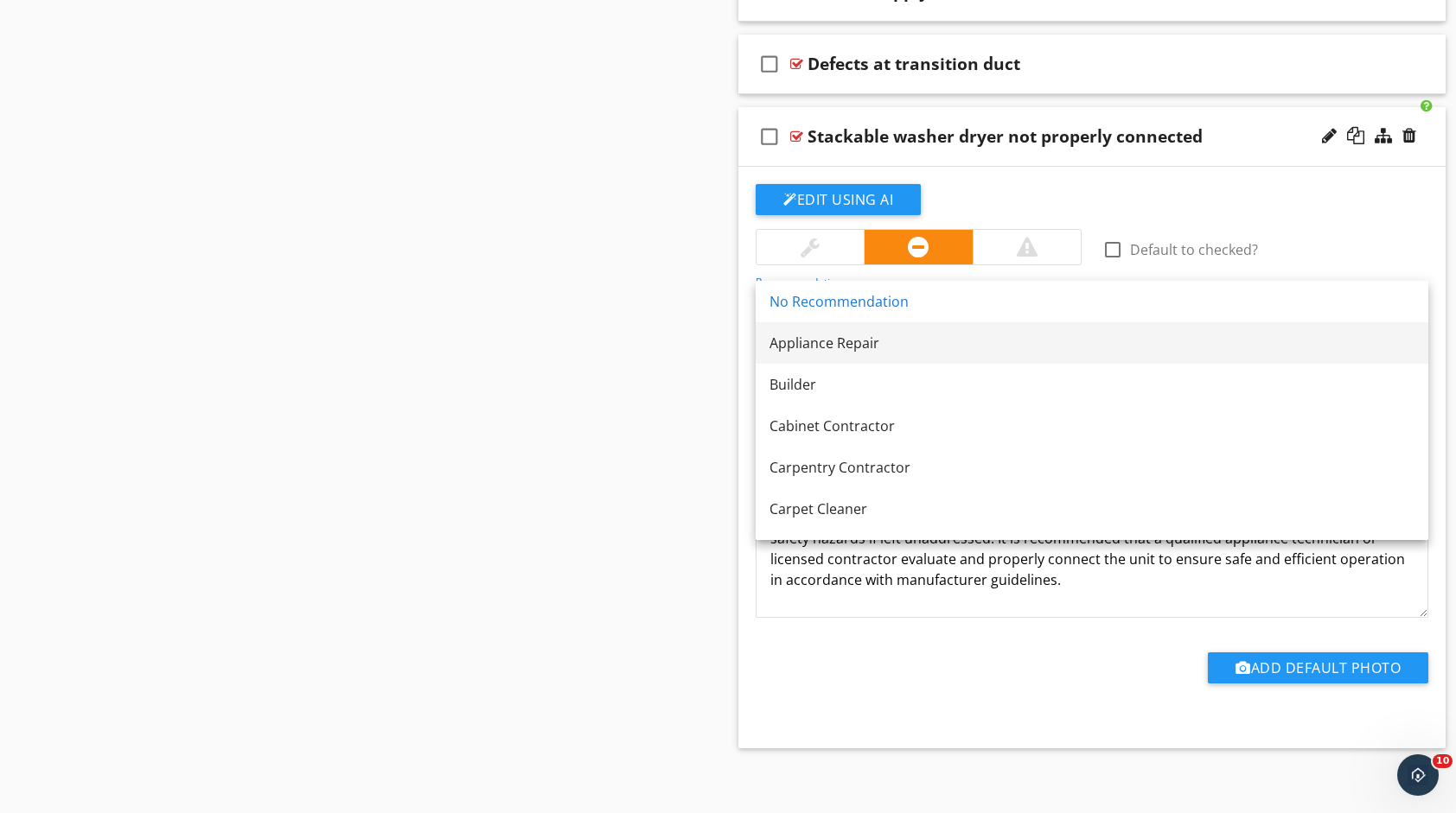
click at [911, 346] on div "Appliance Repair" at bounding box center [1092, 343] width 645 height 20
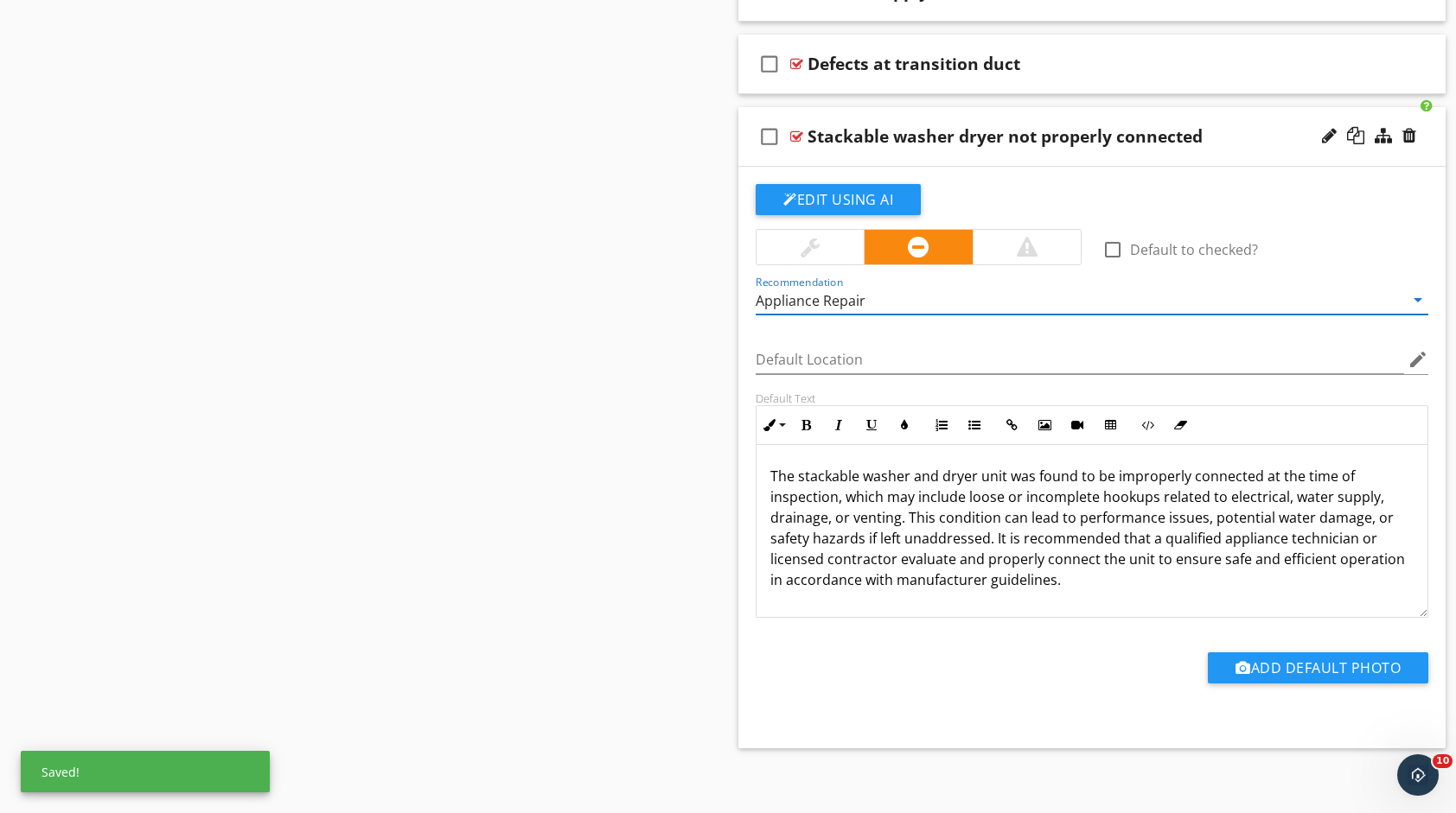
click at [1218, 126] on div "Stackable washer dryer not properly connected" at bounding box center [1060, 136] width 505 height 20
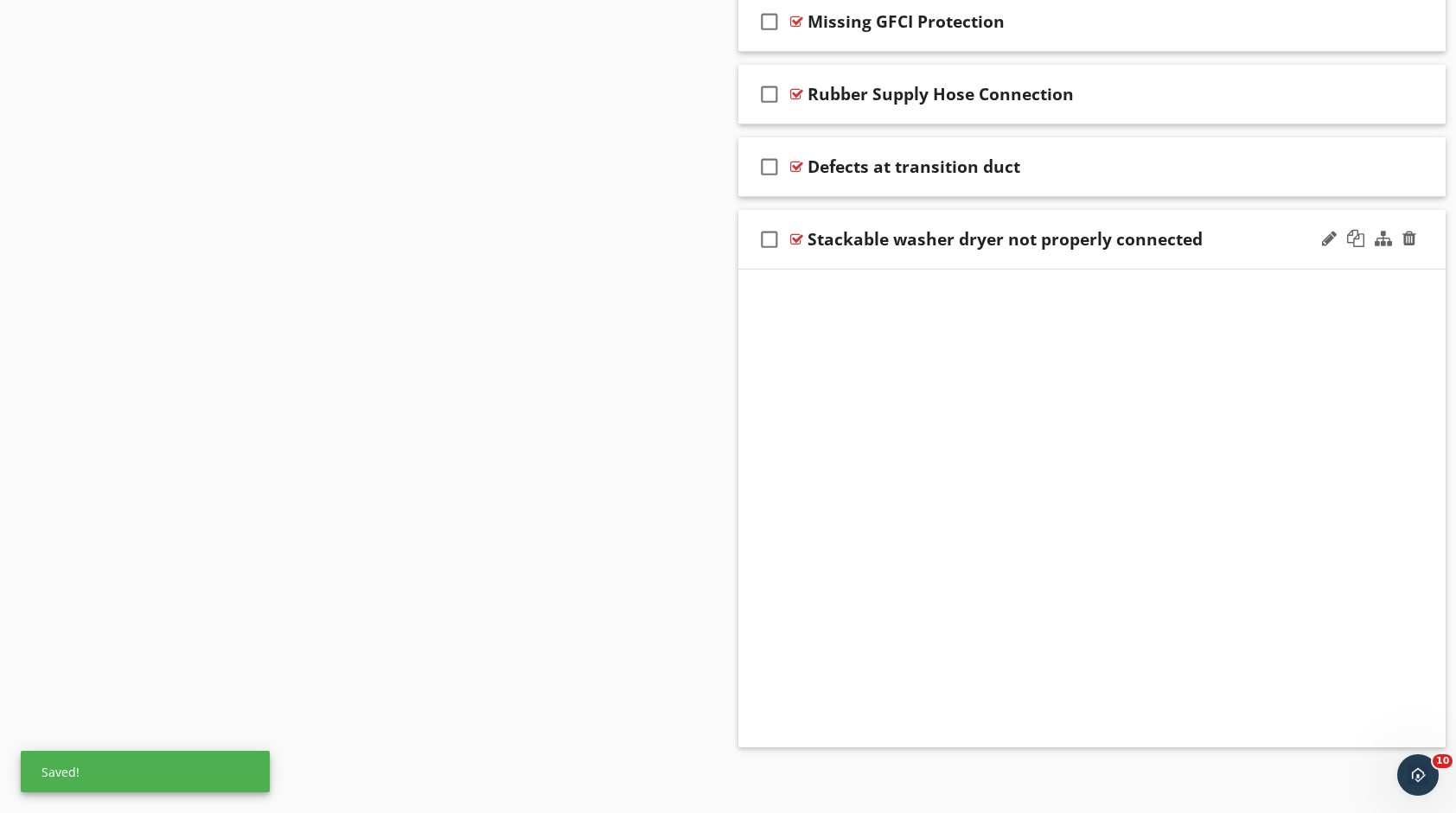
scroll to position [1108, 0]
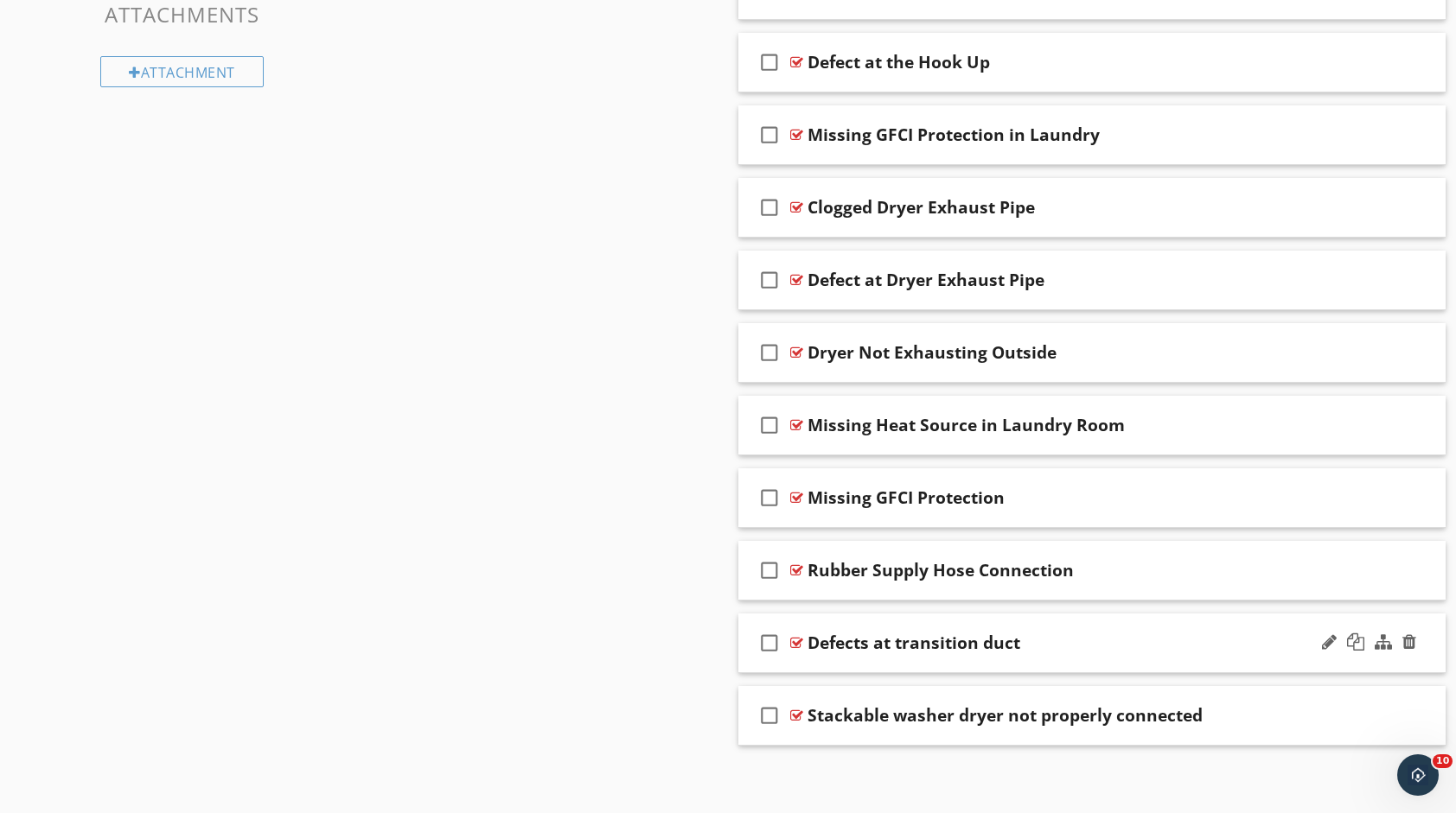
click at [1039, 628] on div "check_box_outline_blank Defects at transition duct" at bounding box center [1091, 644] width 707 height 60
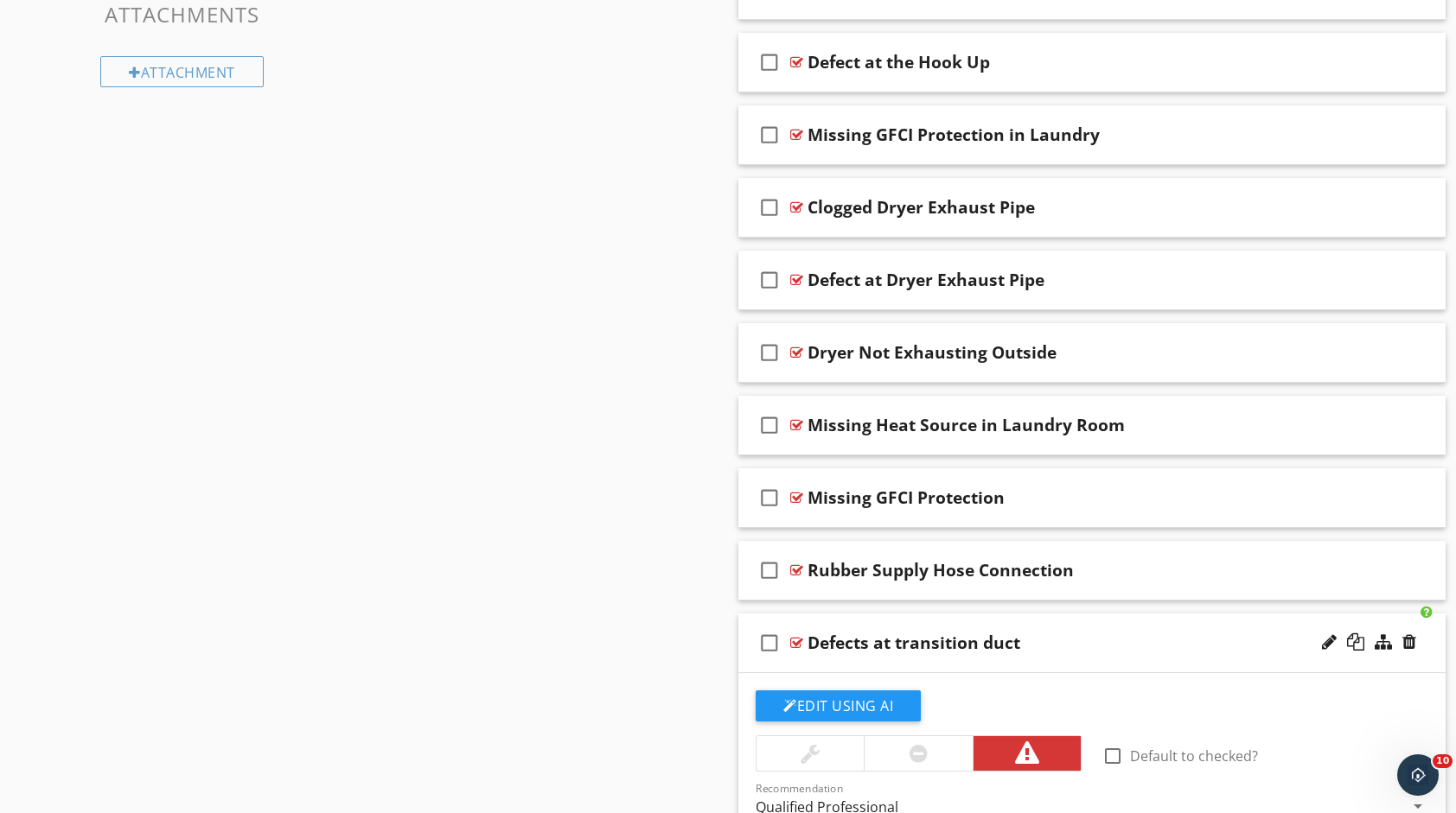
scroll to position [1584, 0]
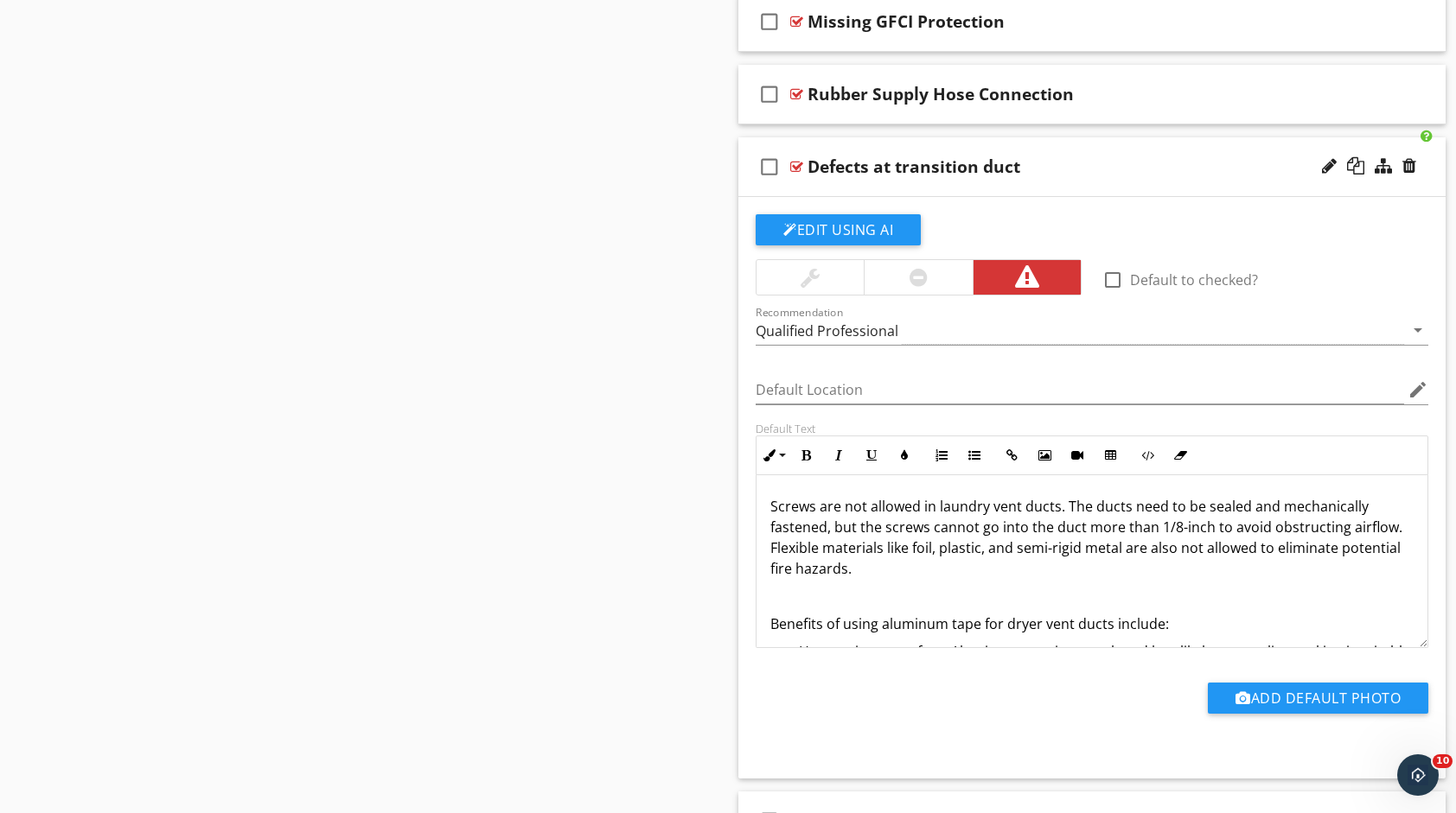
click at [903, 162] on div "Defects at transition duct" at bounding box center [914, 167] width 212 height 20
click at [887, 163] on input "Defects at transition duct" at bounding box center [1060, 169] width 505 height 29
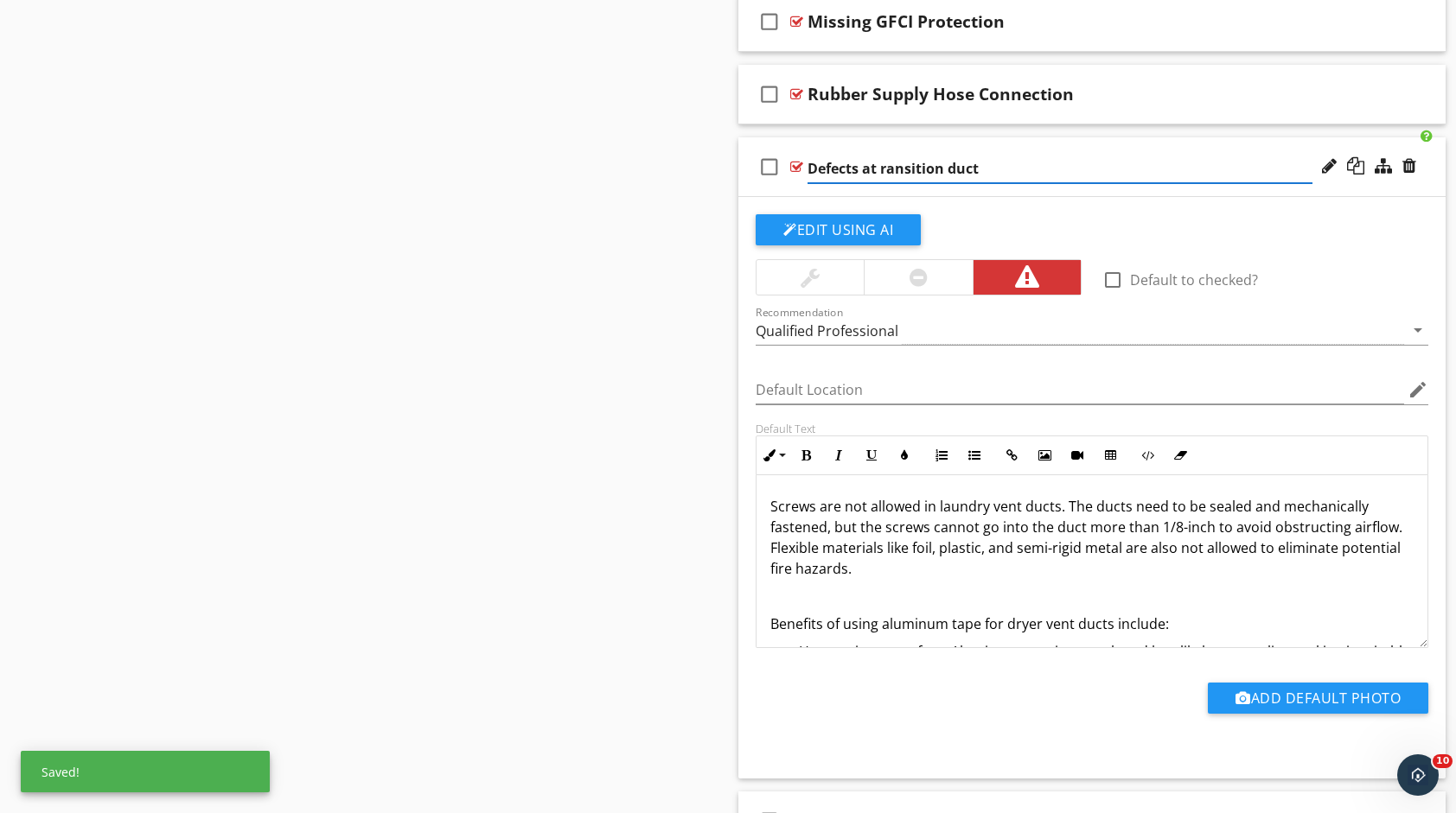
click at [986, 164] on input "Defects at ransition duct" at bounding box center [1060, 169] width 505 height 29
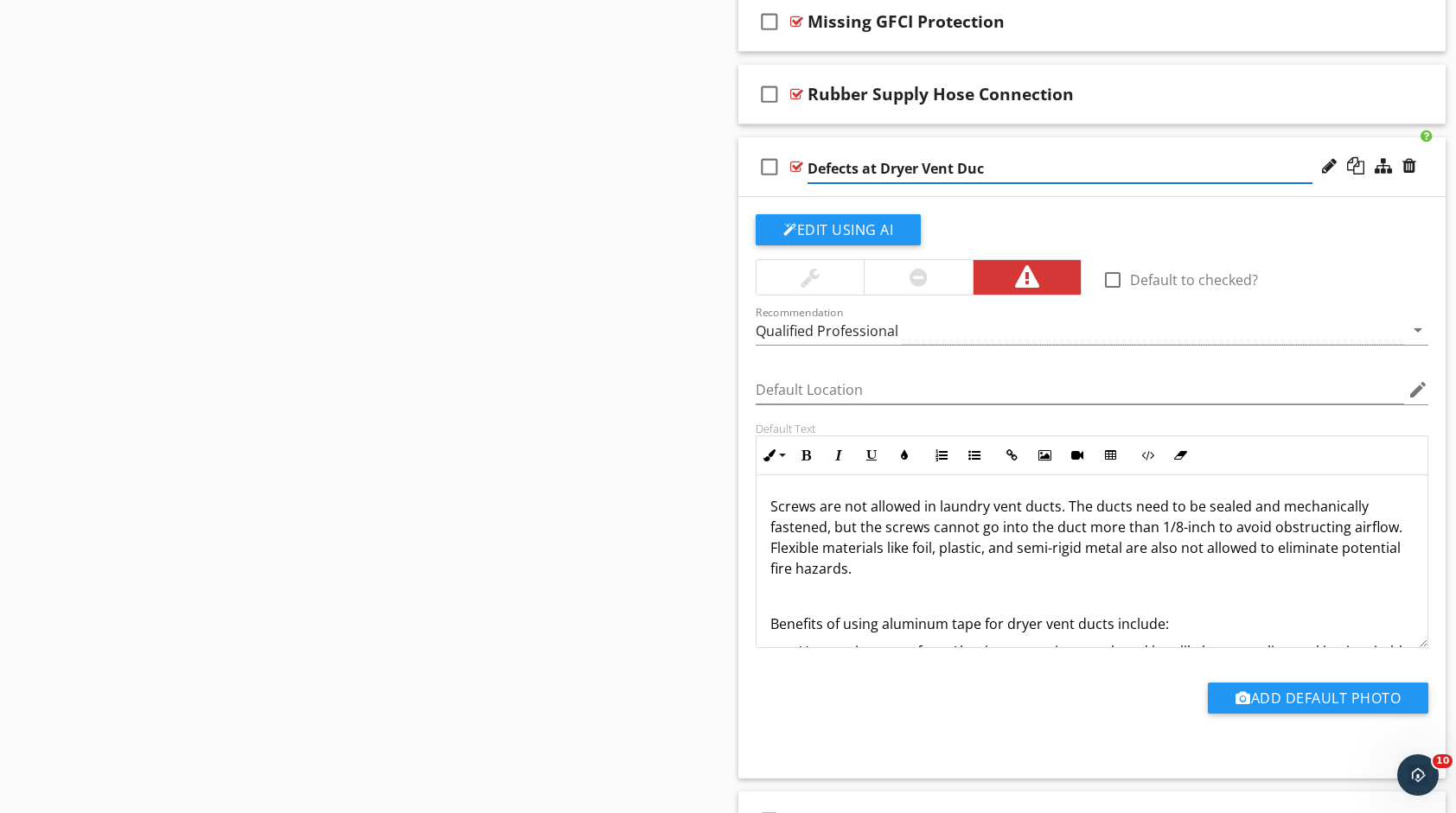
type input "Defects at Dryer Vent Duct"
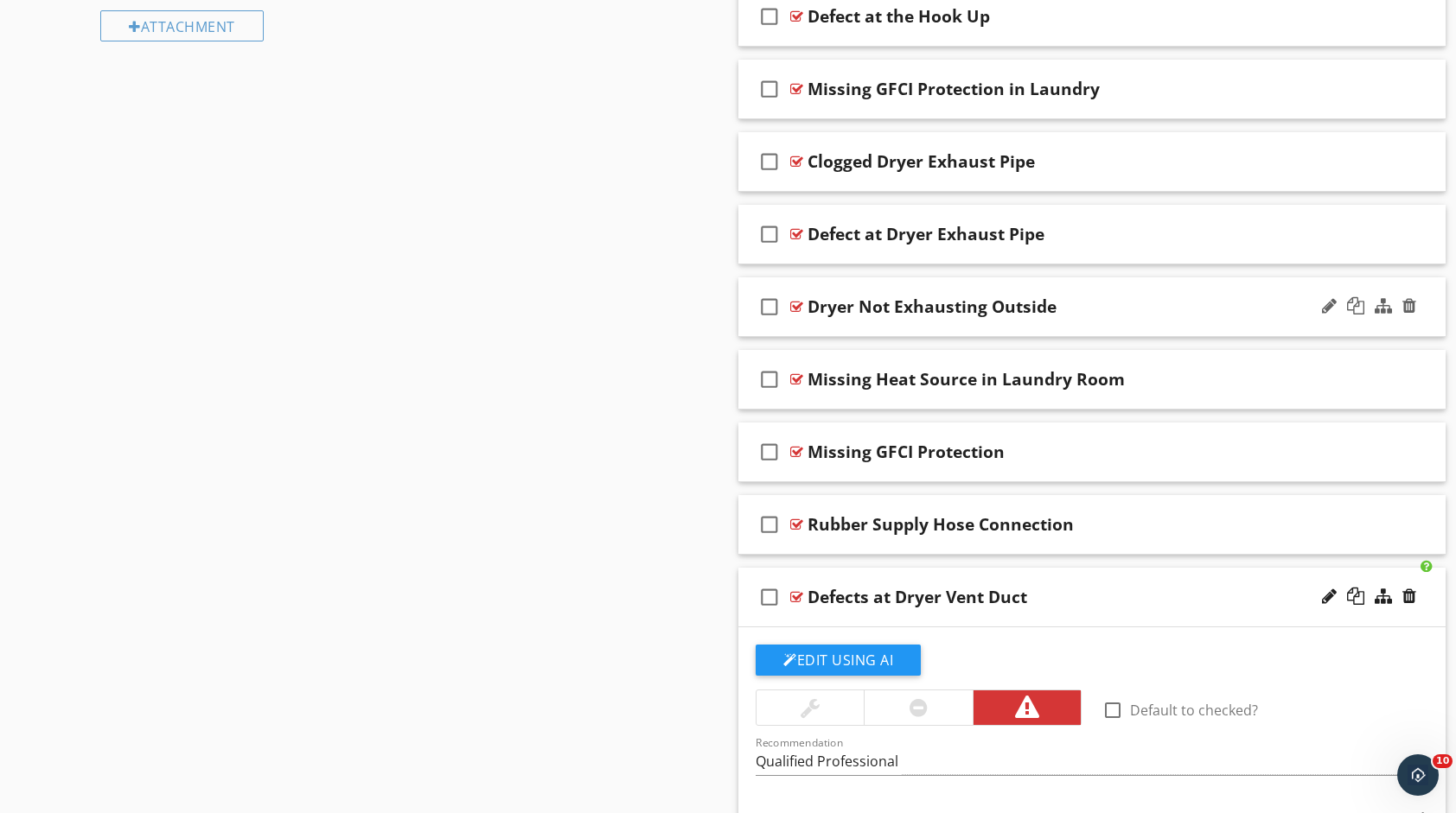
scroll to position [1152, 0]
click at [1409, 234] on div at bounding box center [1408, 235] width 14 height 18
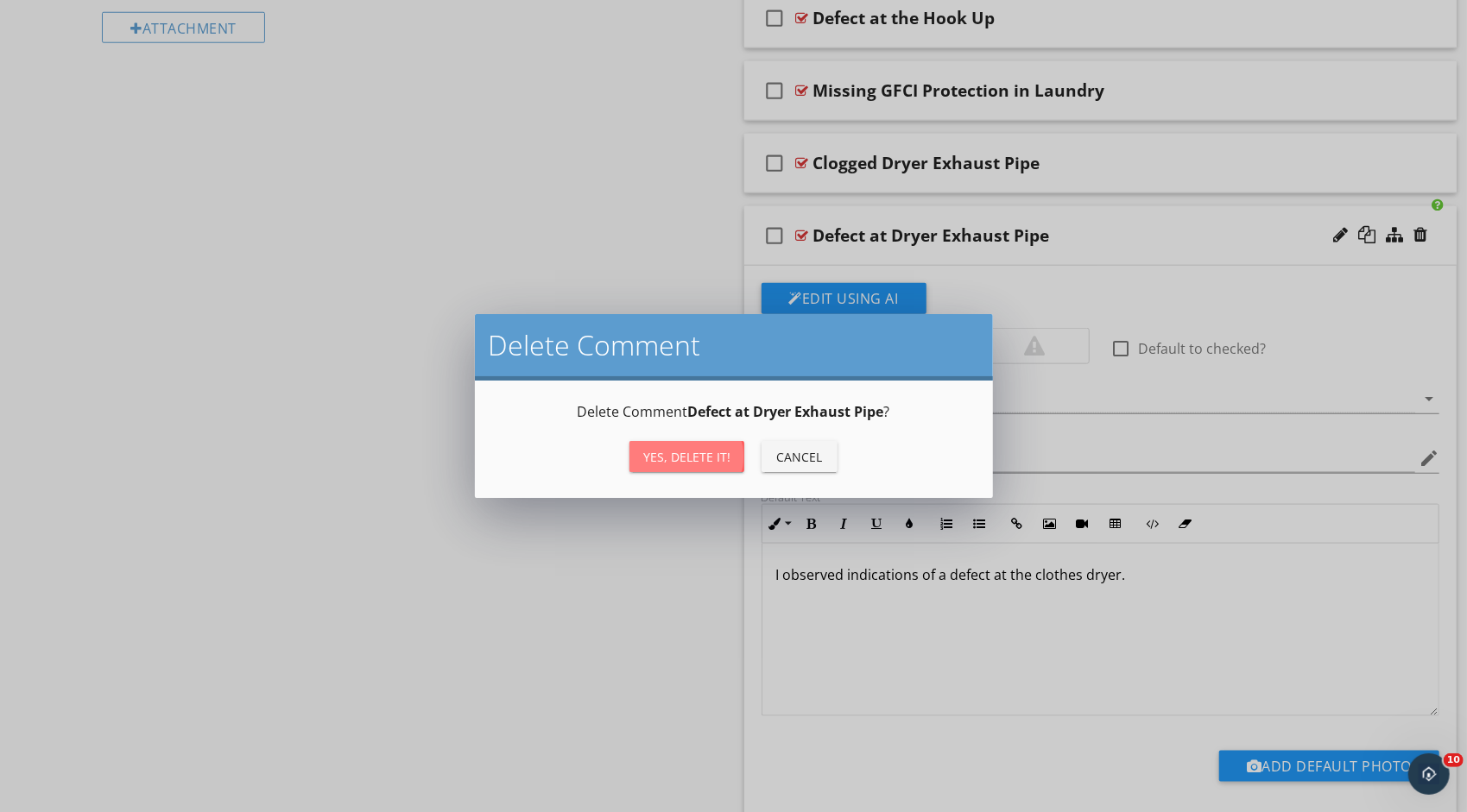
click at [733, 449] on button "Yes, Delete it!" at bounding box center [686, 456] width 114 height 31
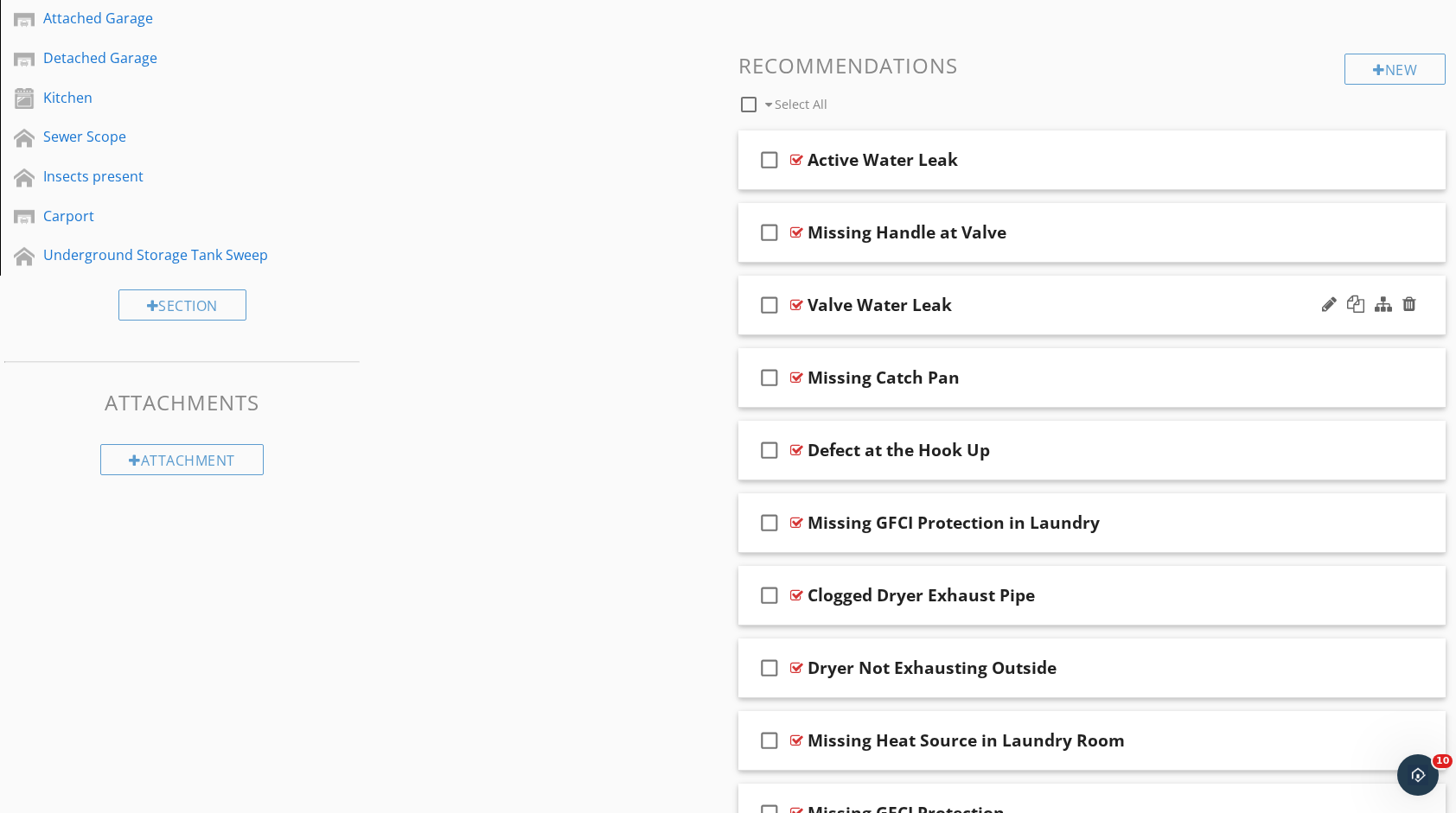
scroll to position [979, 0]
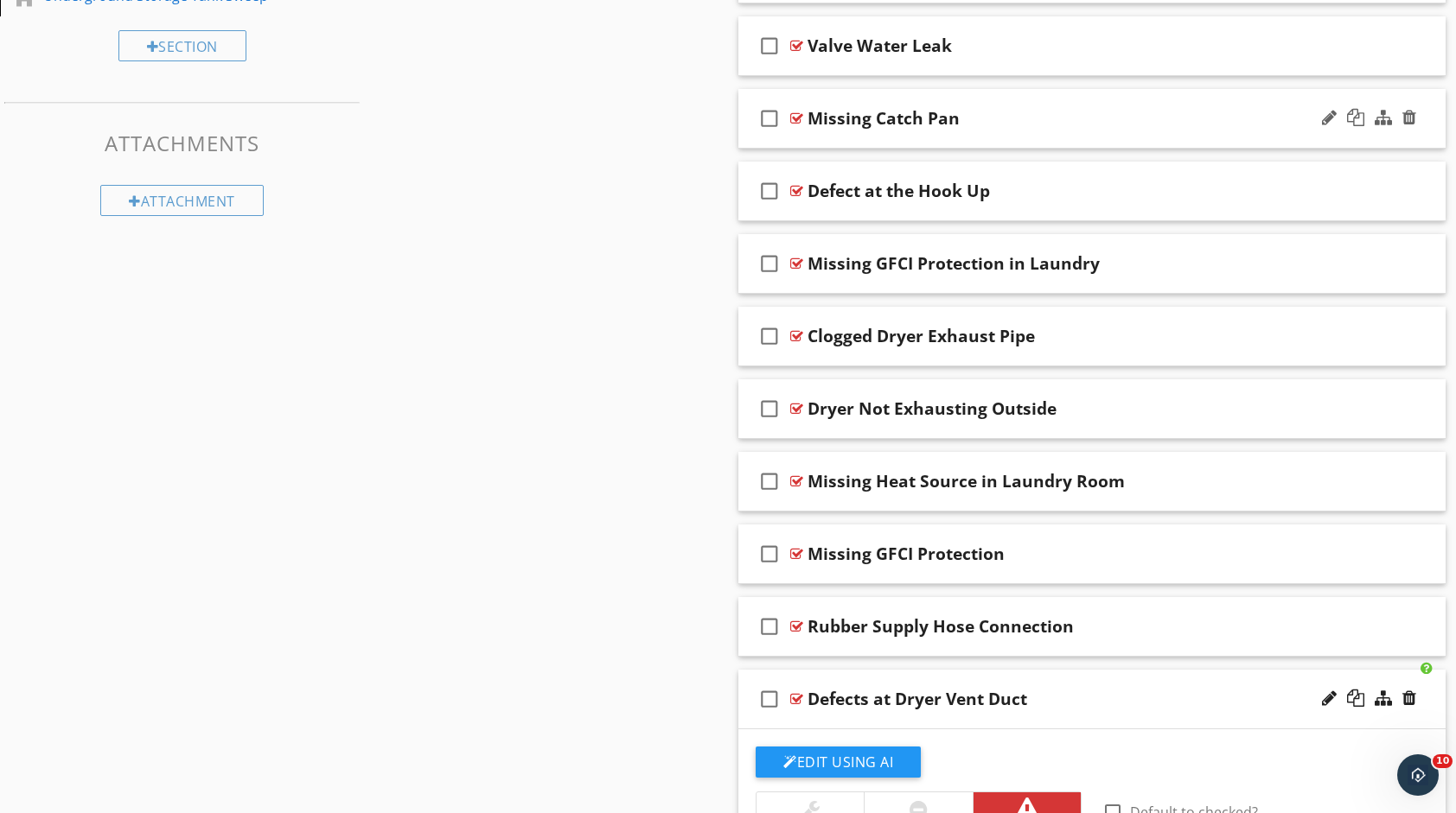
click at [1042, 121] on div "Missing Catch Pan" at bounding box center [1060, 118] width 505 height 20
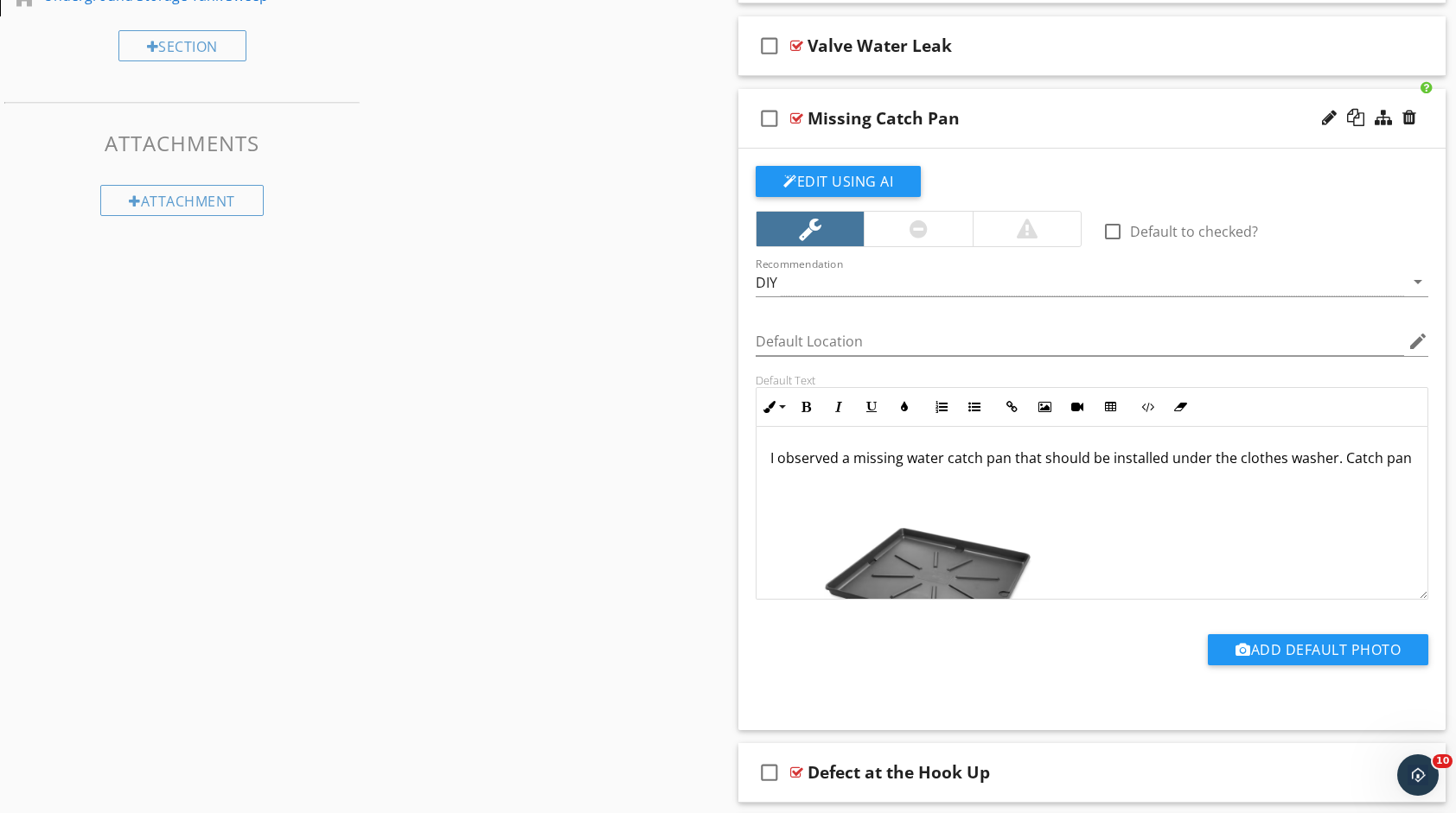
click at [870, 123] on div "Missing Catch Pan" at bounding box center [883, 118] width 152 height 20
type input "M"
type input "Catch Pan Recommeneded"
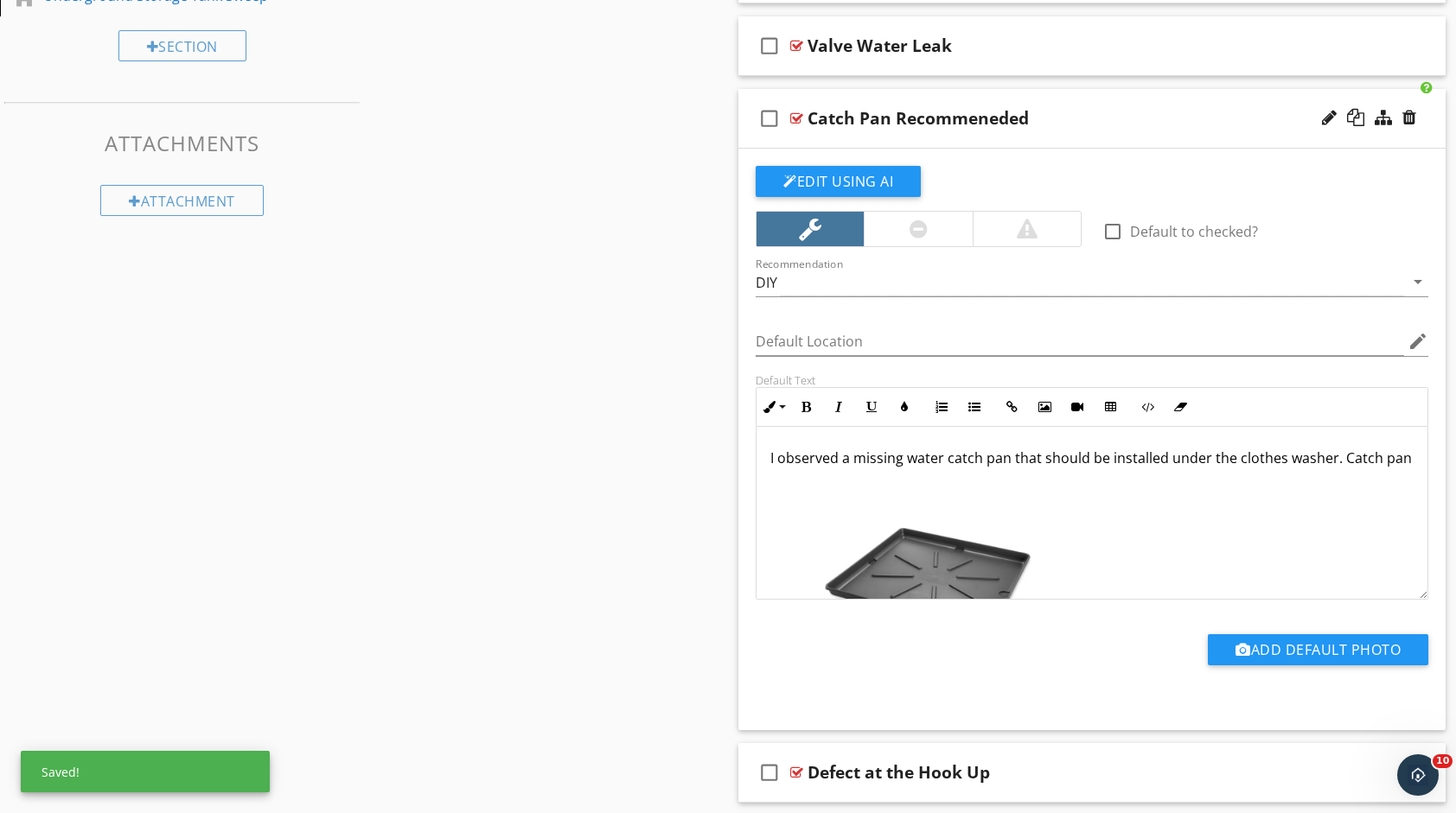
click at [656, 222] on div "Sections Inspection Detail Exterior Roof Interior Basement, Foundation, Crawlsp…" at bounding box center [728, 606] width 1456 height 2826
click at [1059, 102] on div "check_box_outline_blank Catch Pan Recommeneded" at bounding box center [1091, 119] width 707 height 60
type textarea "<p>I observed a missing water catch pan that should be installed under the clot…"
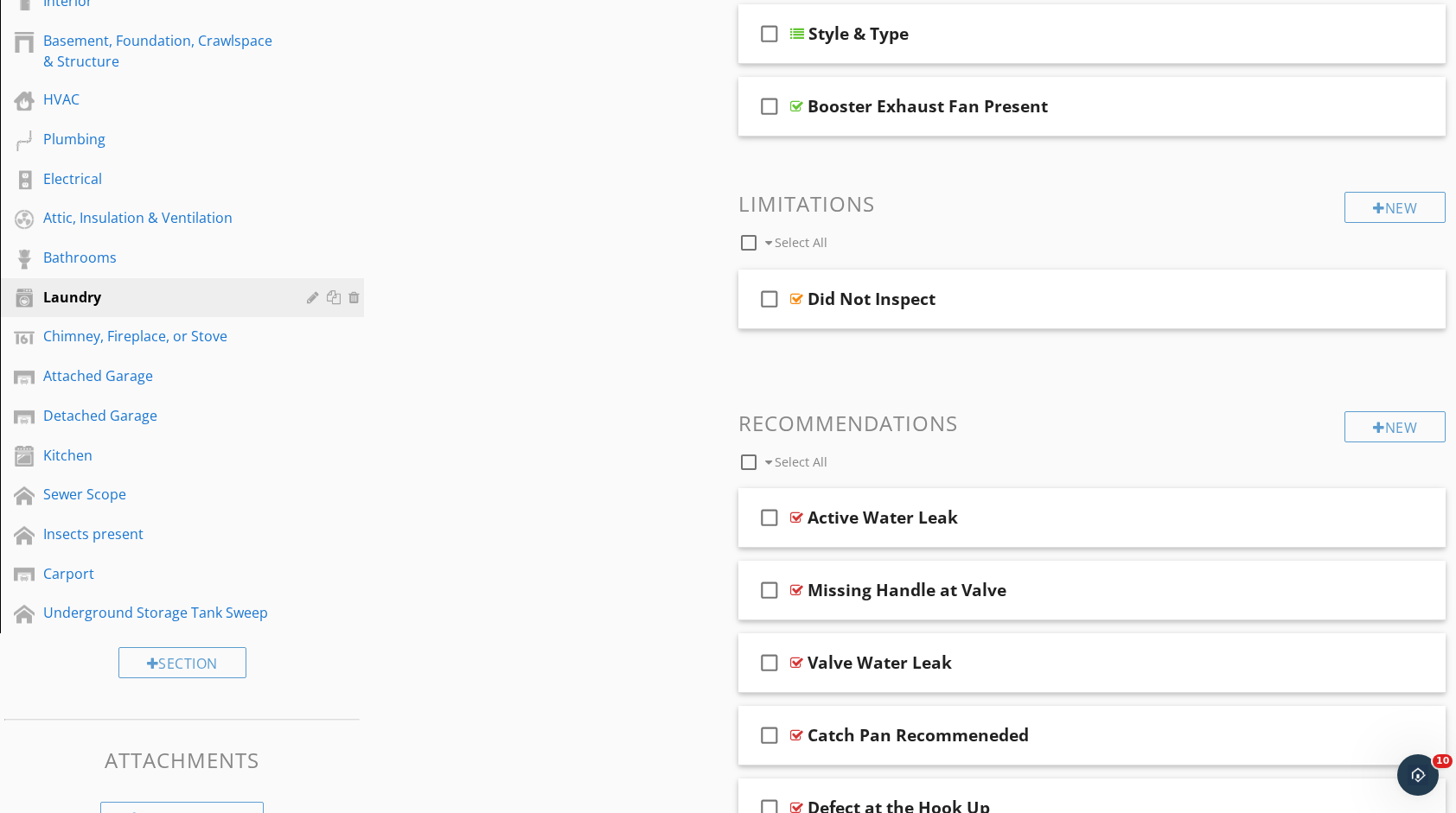
scroll to position [288, 0]
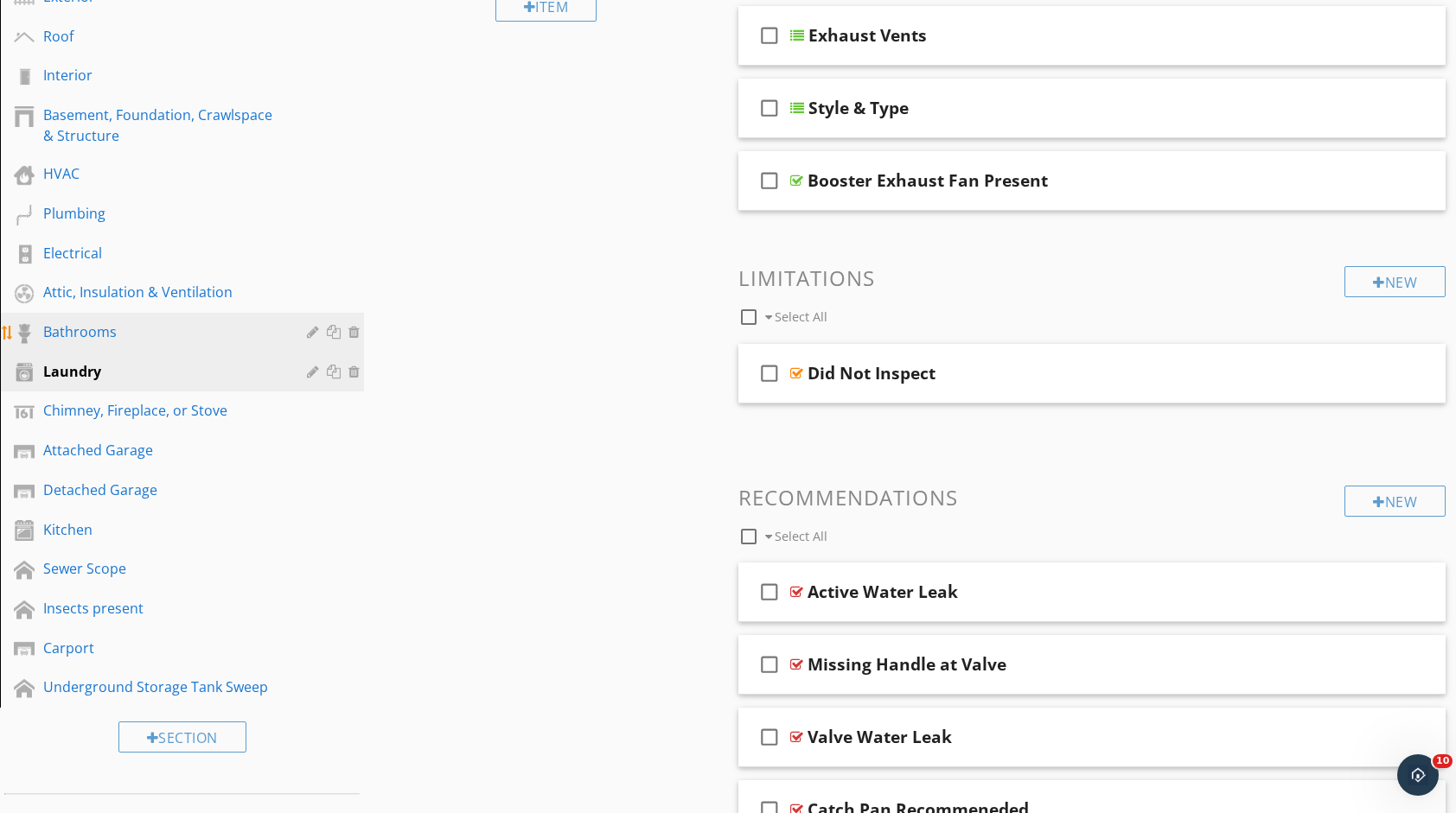
click at [105, 318] on link "Bathrooms" at bounding box center [184, 332] width 359 height 40
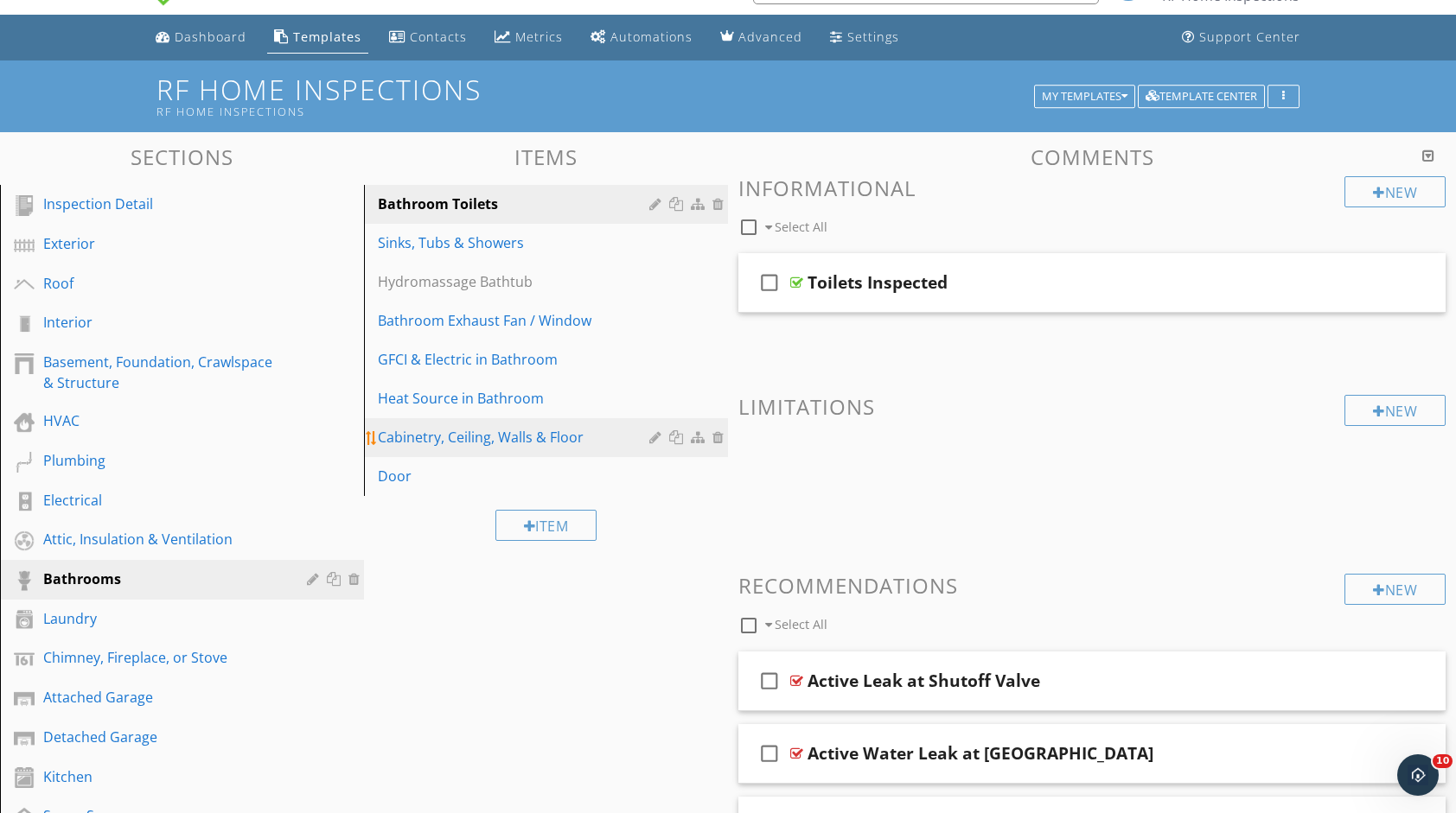
scroll to position [29, 0]
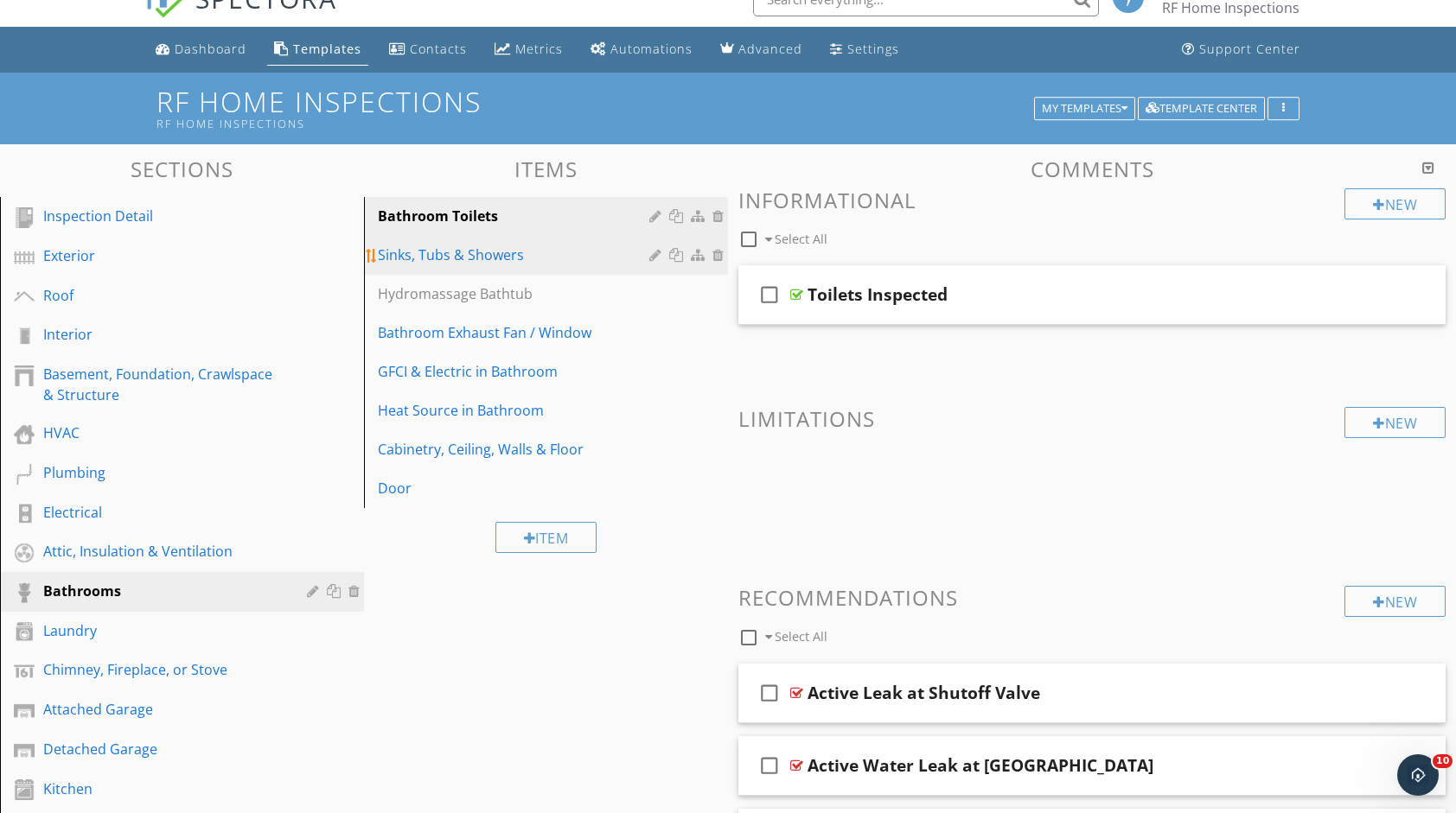
click at [509, 243] on link "Sinks, Tubs & Showers" at bounding box center [548, 254] width 359 height 38
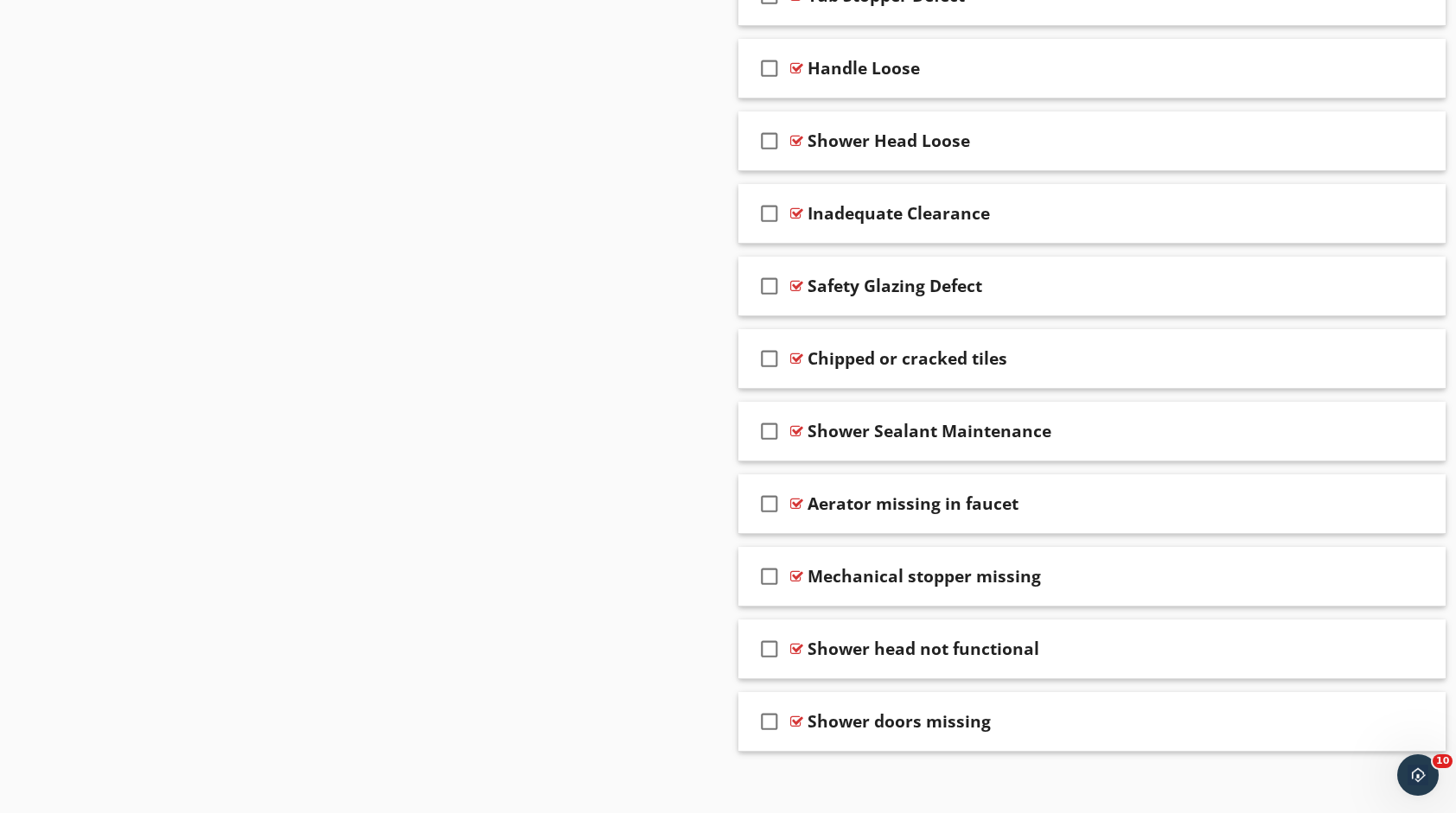
scroll to position [1975, 0]
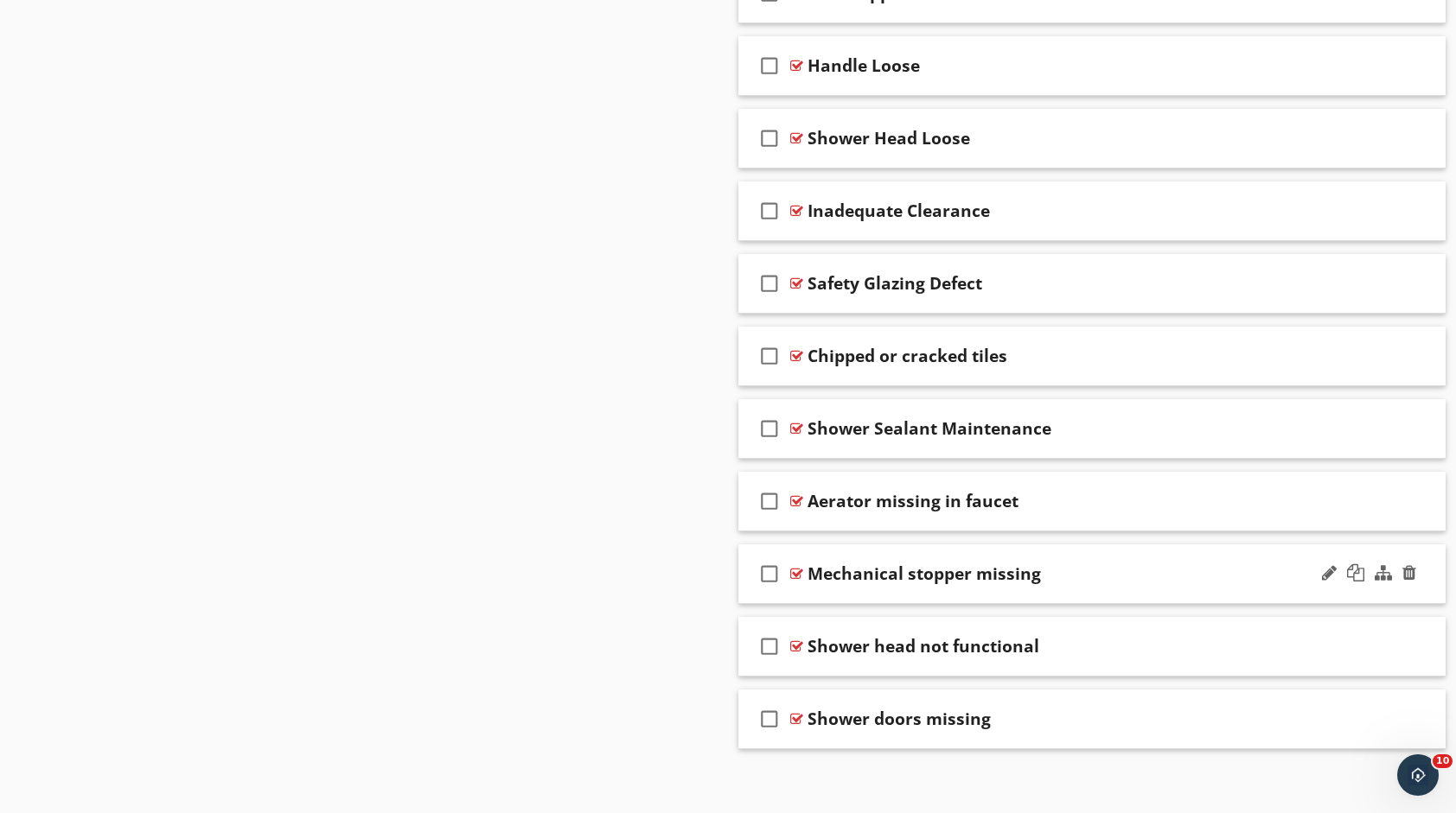
click at [1201, 570] on div "Mechanical stopper missing" at bounding box center [1060, 574] width 505 height 20
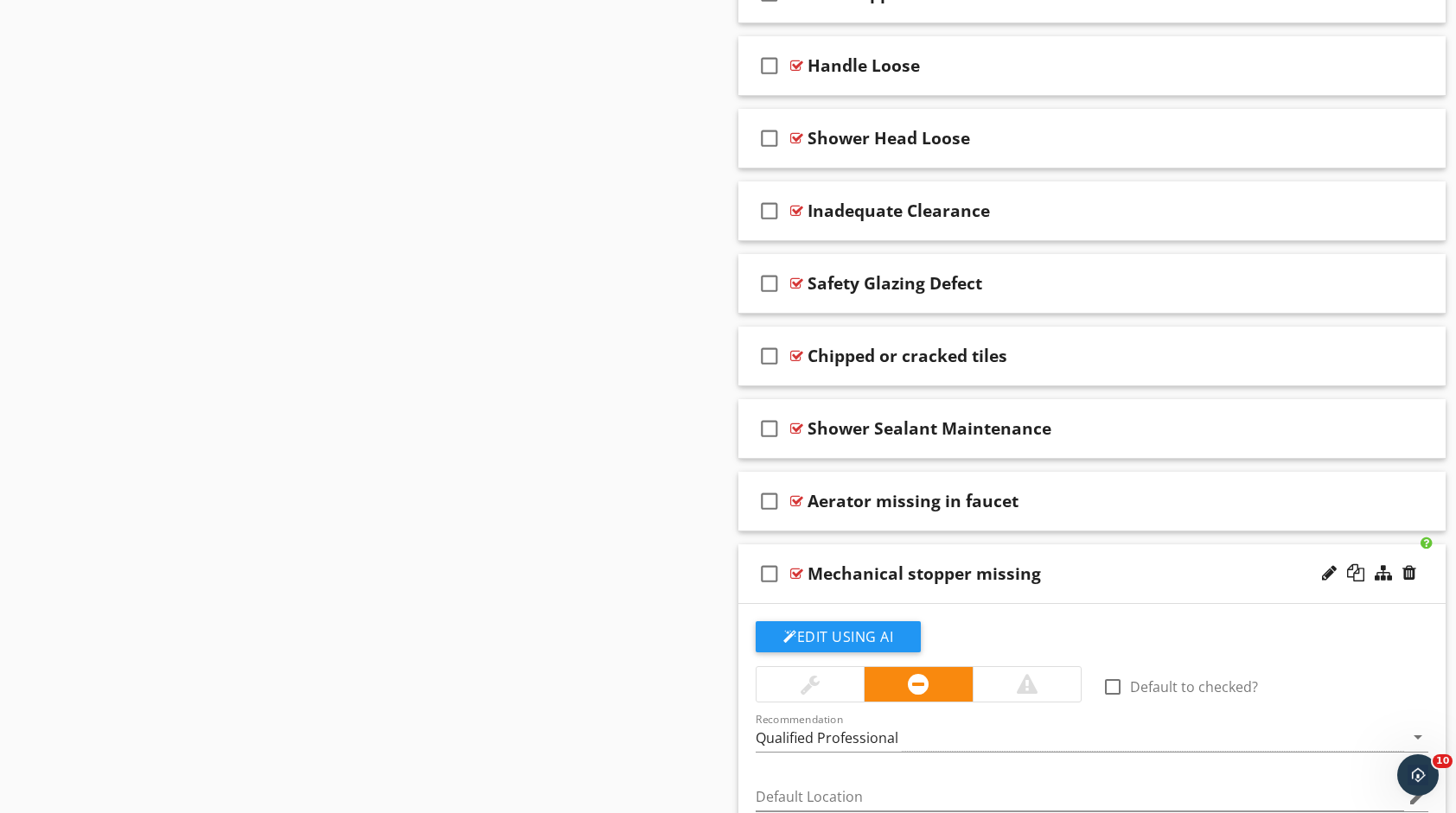
click at [1197, 563] on div "Mechanical stopper missing" at bounding box center [1060, 574] width 505 height 20
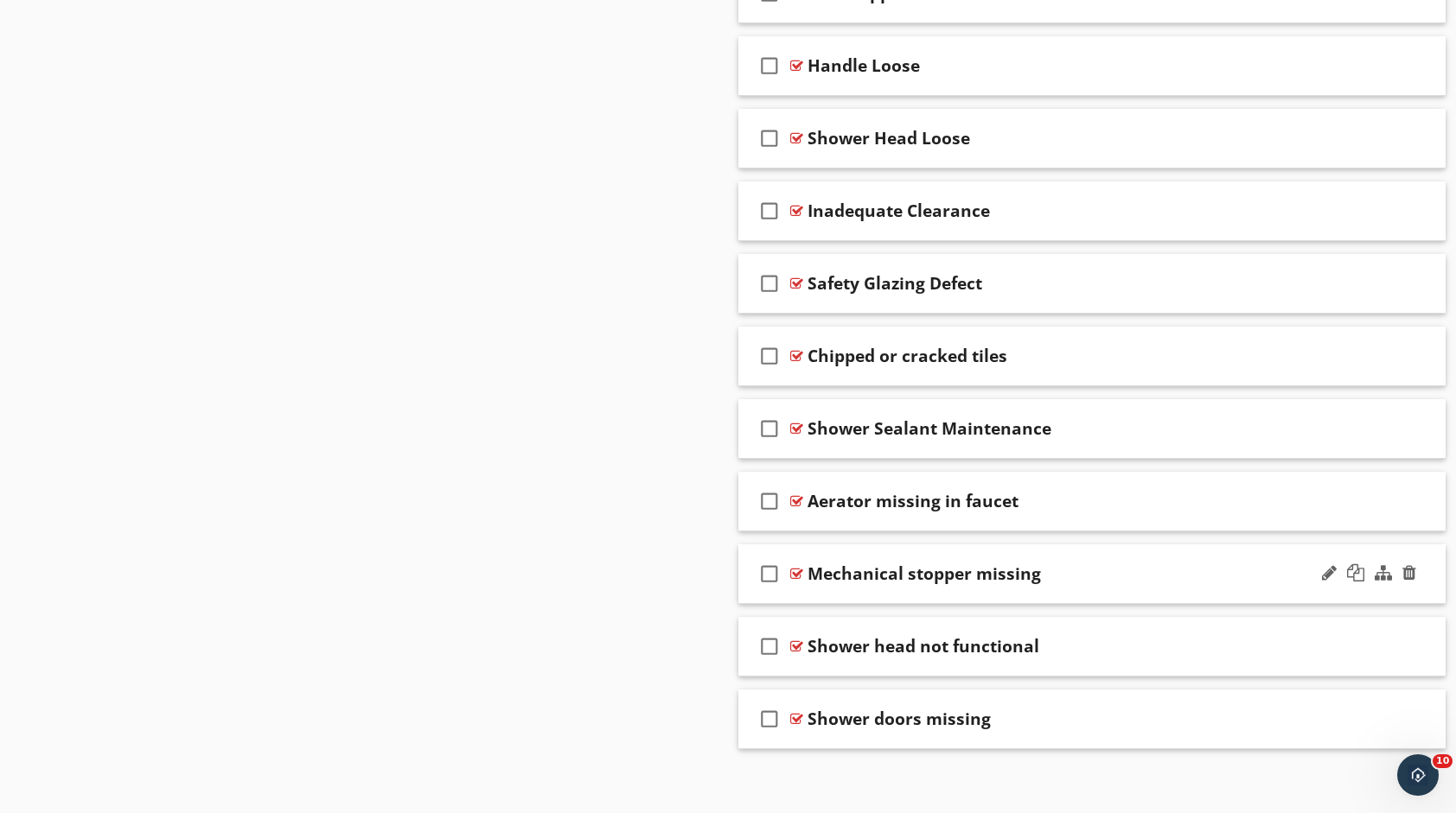
click at [1039, 563] on div "Mechanical stopper missing" at bounding box center [1060, 574] width 505 height 20
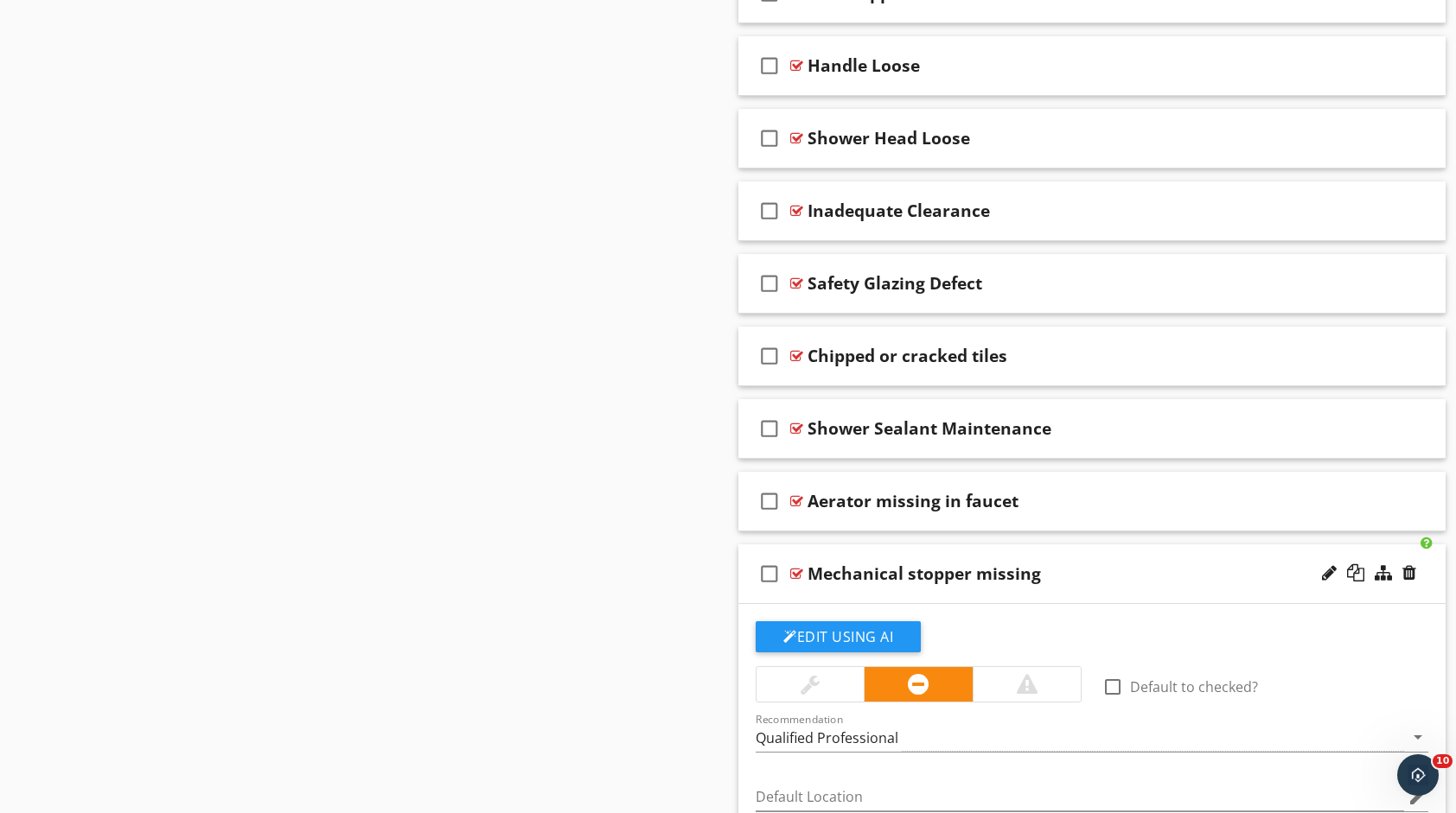
click at [1039, 569] on div "Mechanical stopper missing" at bounding box center [1060, 574] width 505 height 20
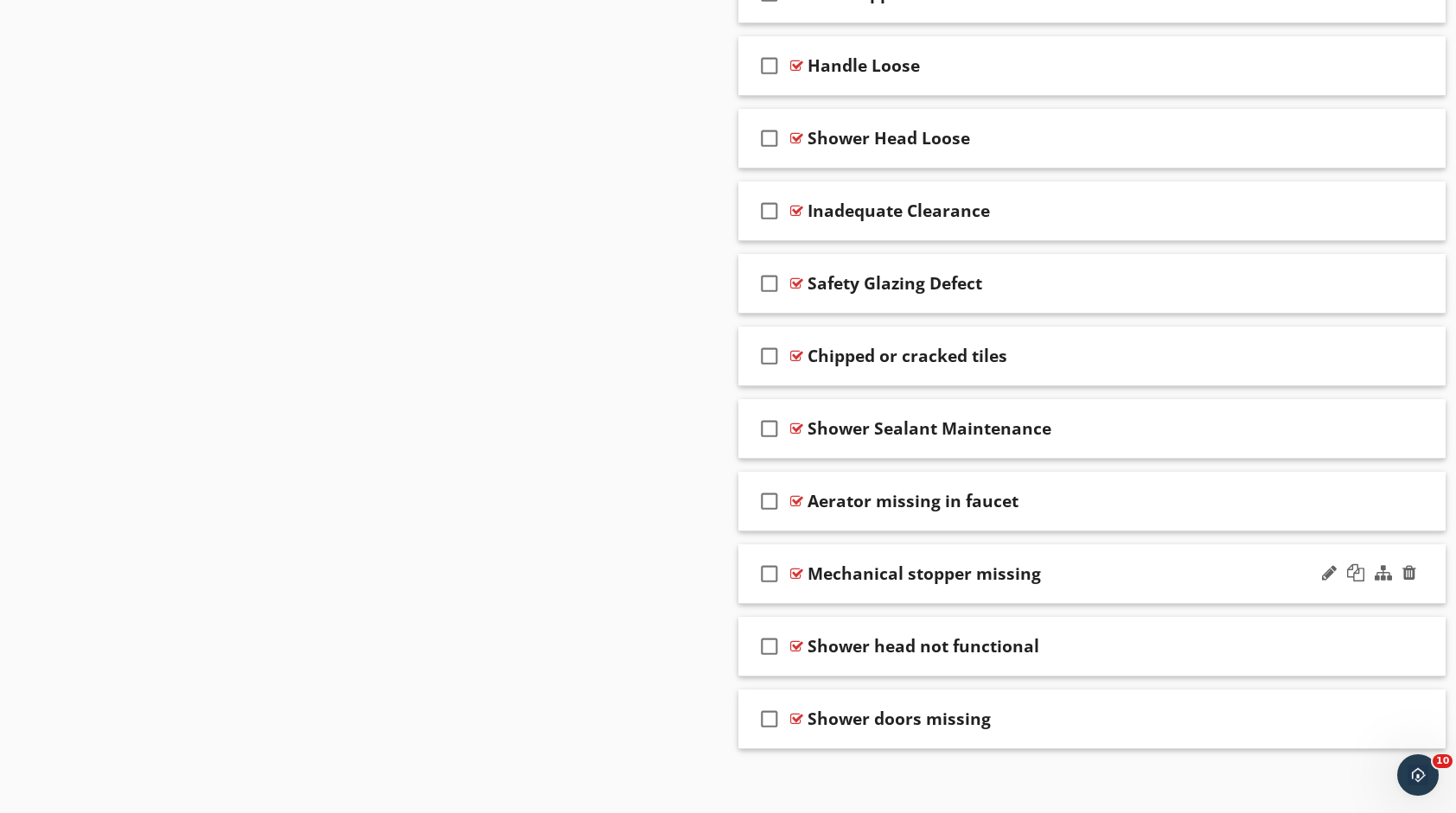
click at [1035, 570] on div "Mechanical stopper missing" at bounding box center [924, 574] width 234 height 20
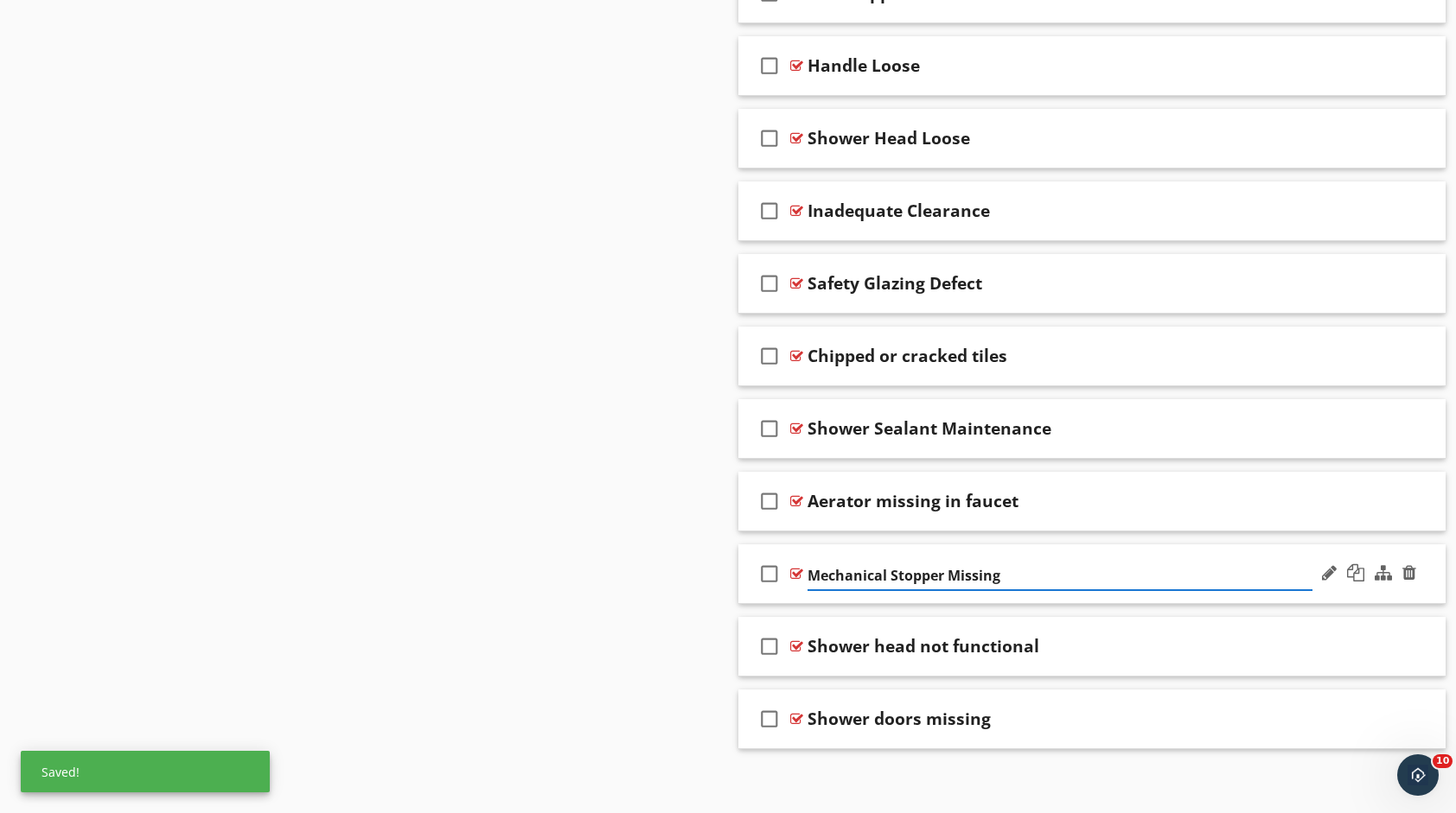
type input "Mechanical Stopper Missing/"
click at [1133, 545] on div "check_box_outline_blank Mechanical Stopper Missing/" at bounding box center [1091, 575] width 707 height 60
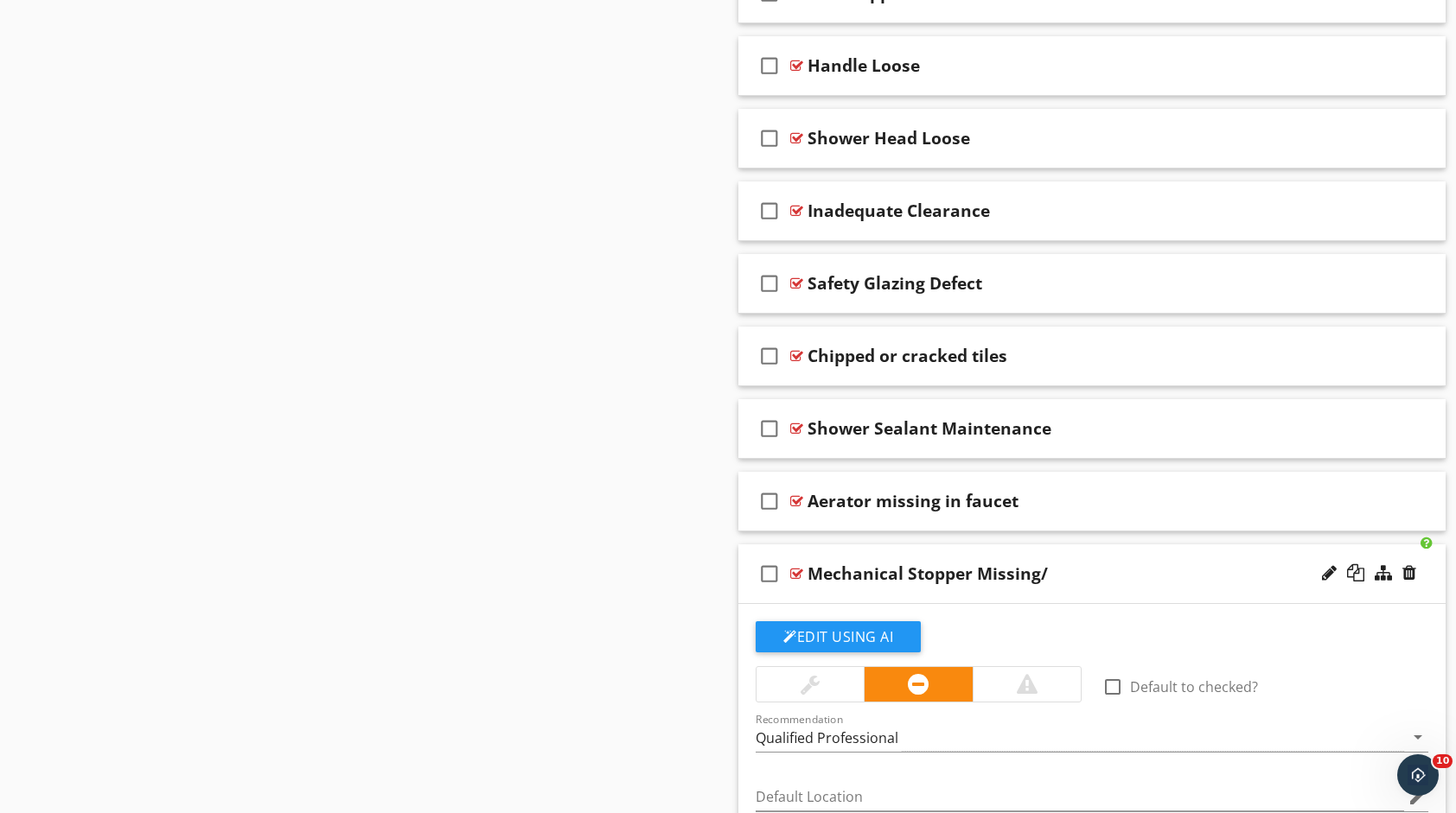
click at [1095, 569] on div "Mechanical Stopper Missing/" at bounding box center [1060, 574] width 505 height 20
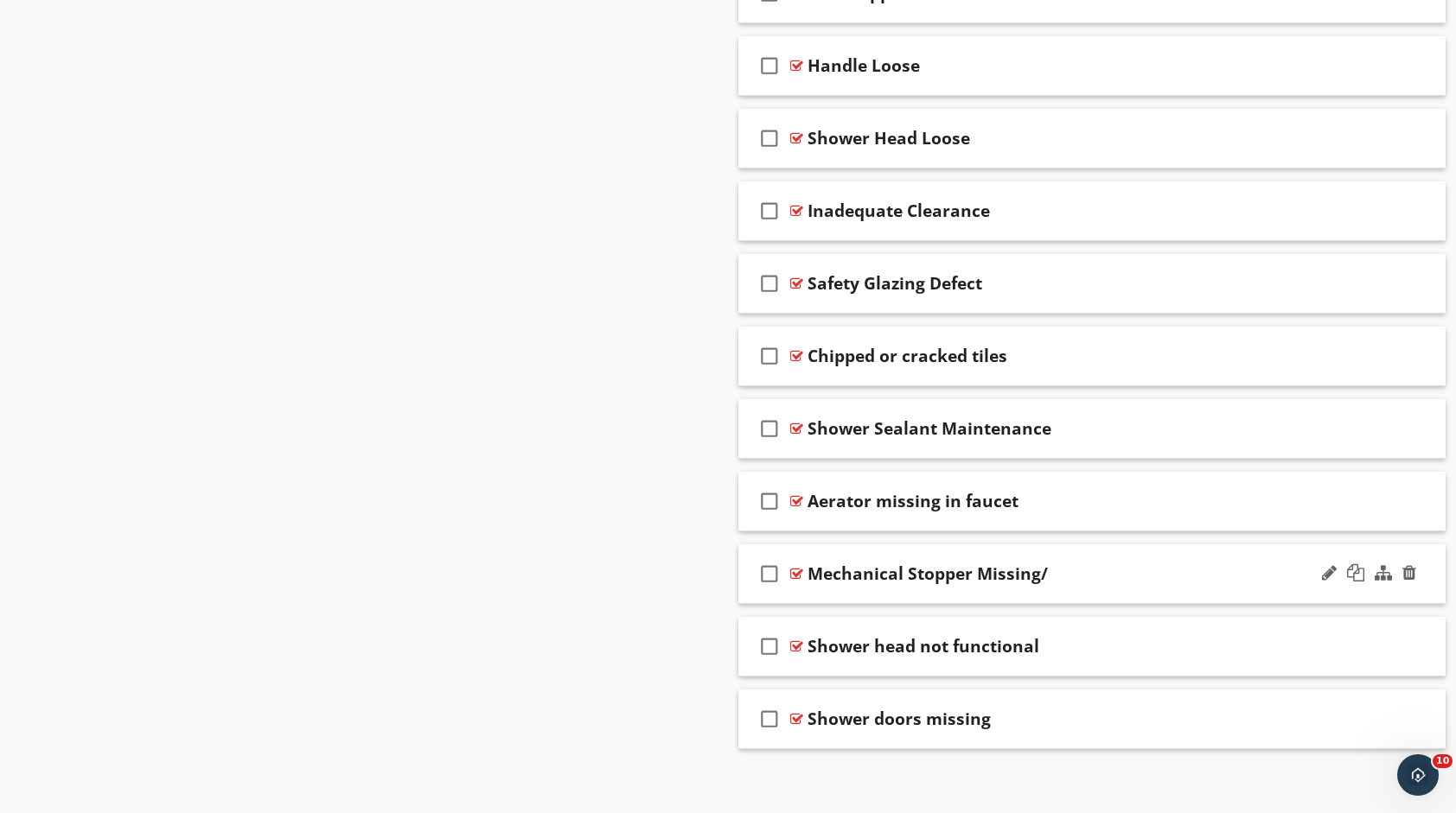
click at [1027, 572] on div "Mechanical Stopper Missing/" at bounding box center [928, 574] width 240 height 20
click at [1031, 573] on input "Mechanical Stopper Missing/" at bounding box center [1060, 576] width 505 height 29
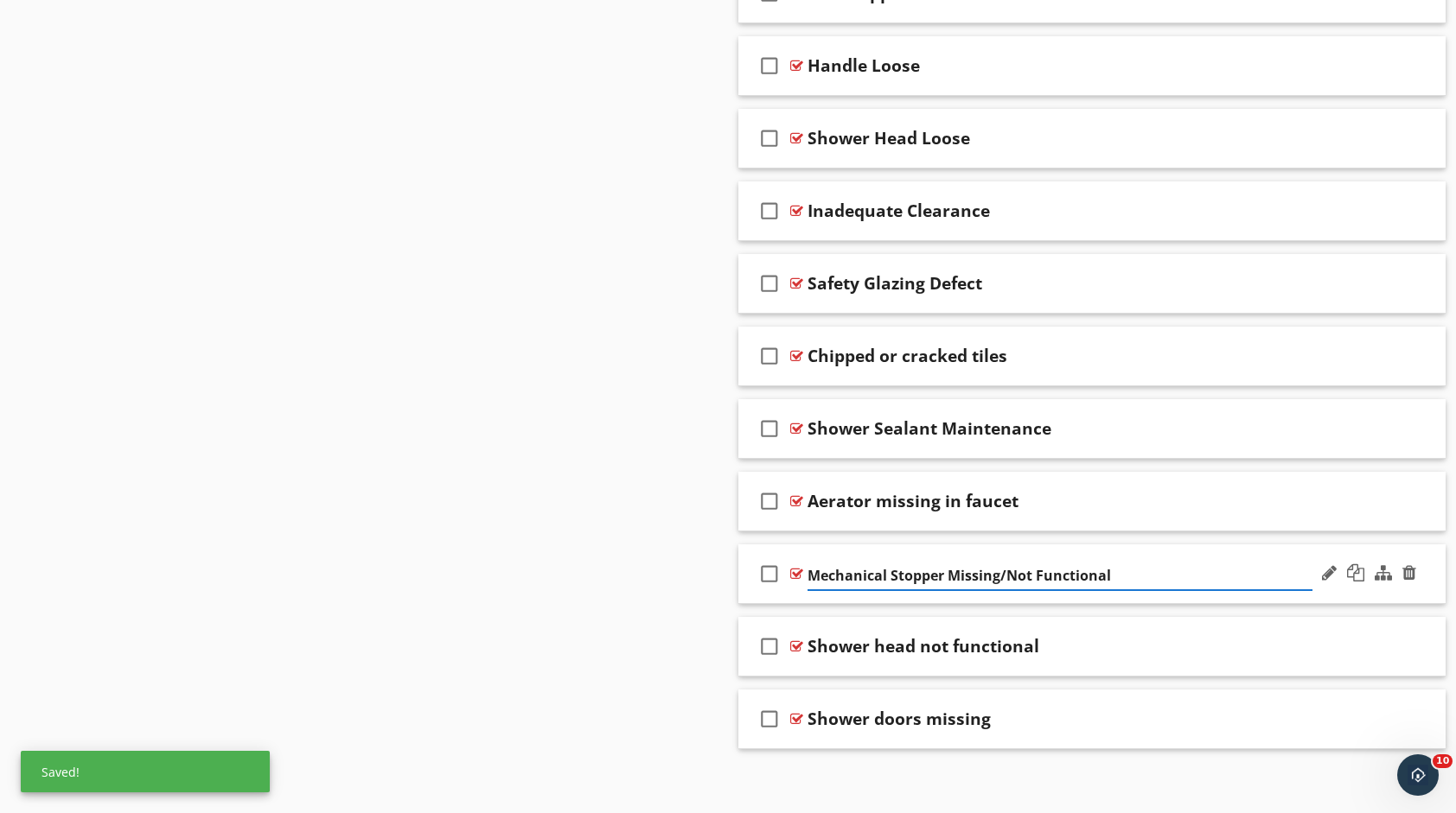
click at [1009, 570] on input "Mechanical Stopper Missing/Not Functional" at bounding box center [1060, 576] width 505 height 29
type input "Mechanical Stopper Missing/ Not Functional"
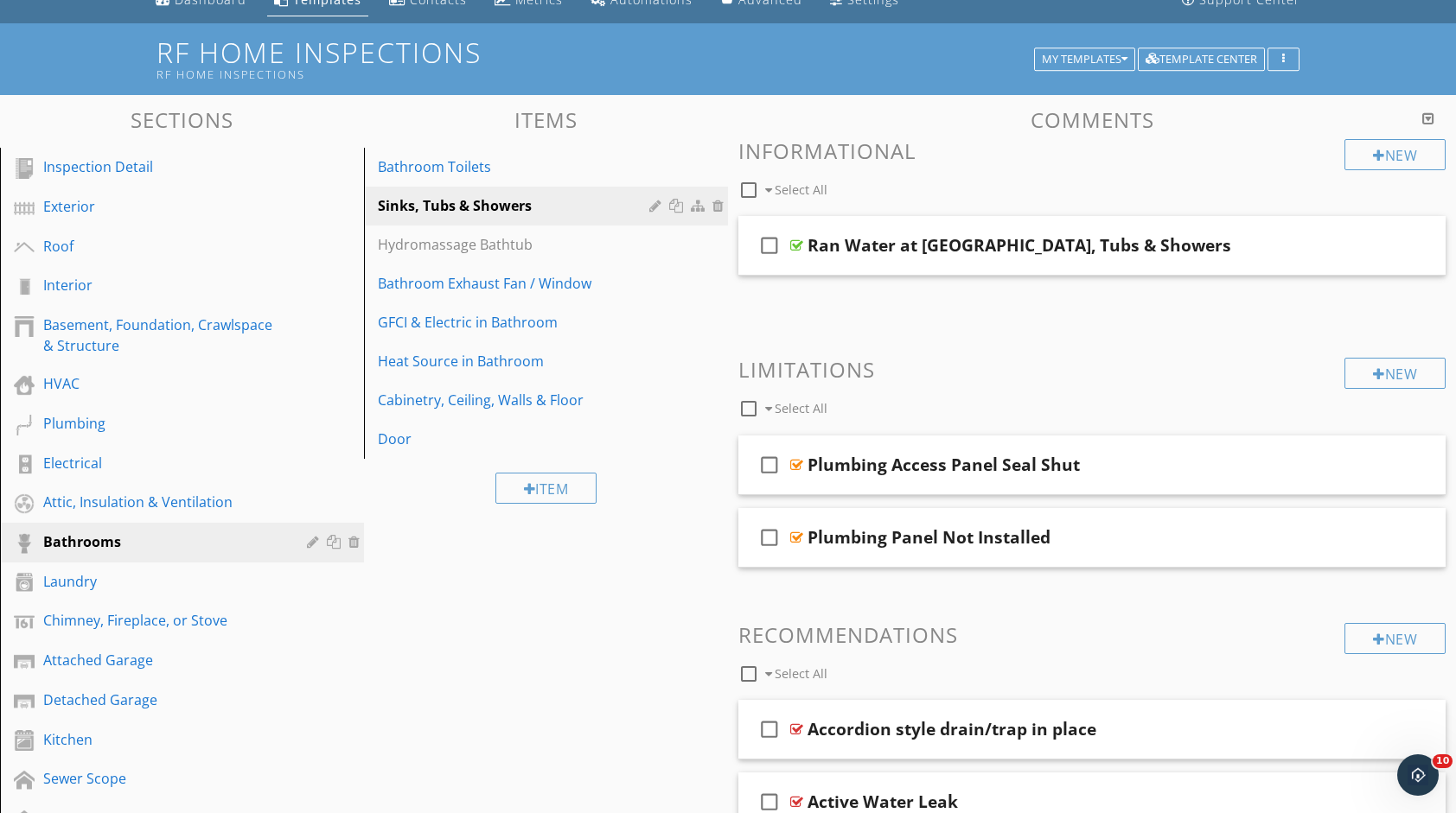
scroll to position [75, 0]
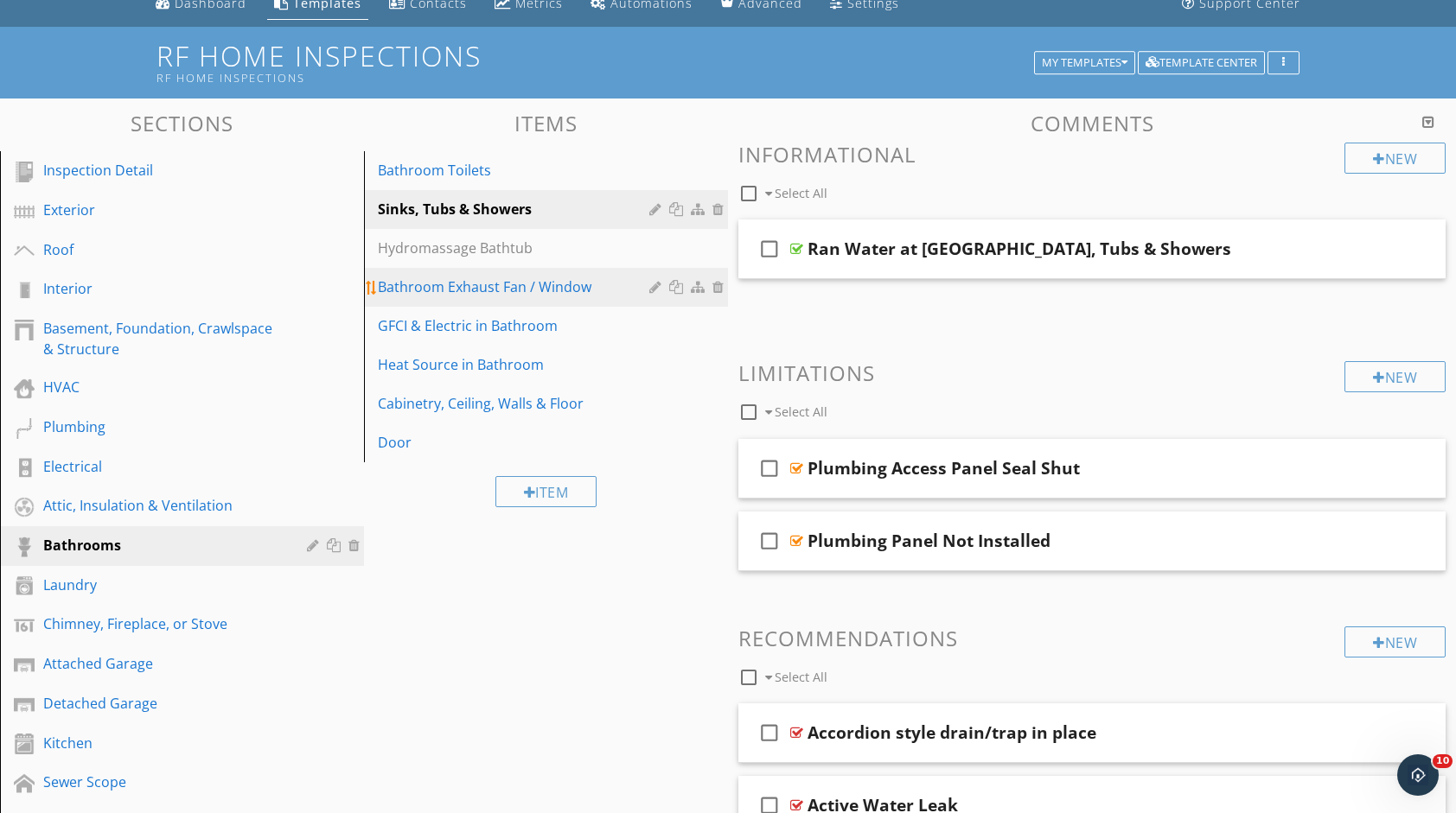
click at [561, 294] on div "Bathroom Exhaust Fan / Window" at bounding box center [516, 287] width 277 height 20
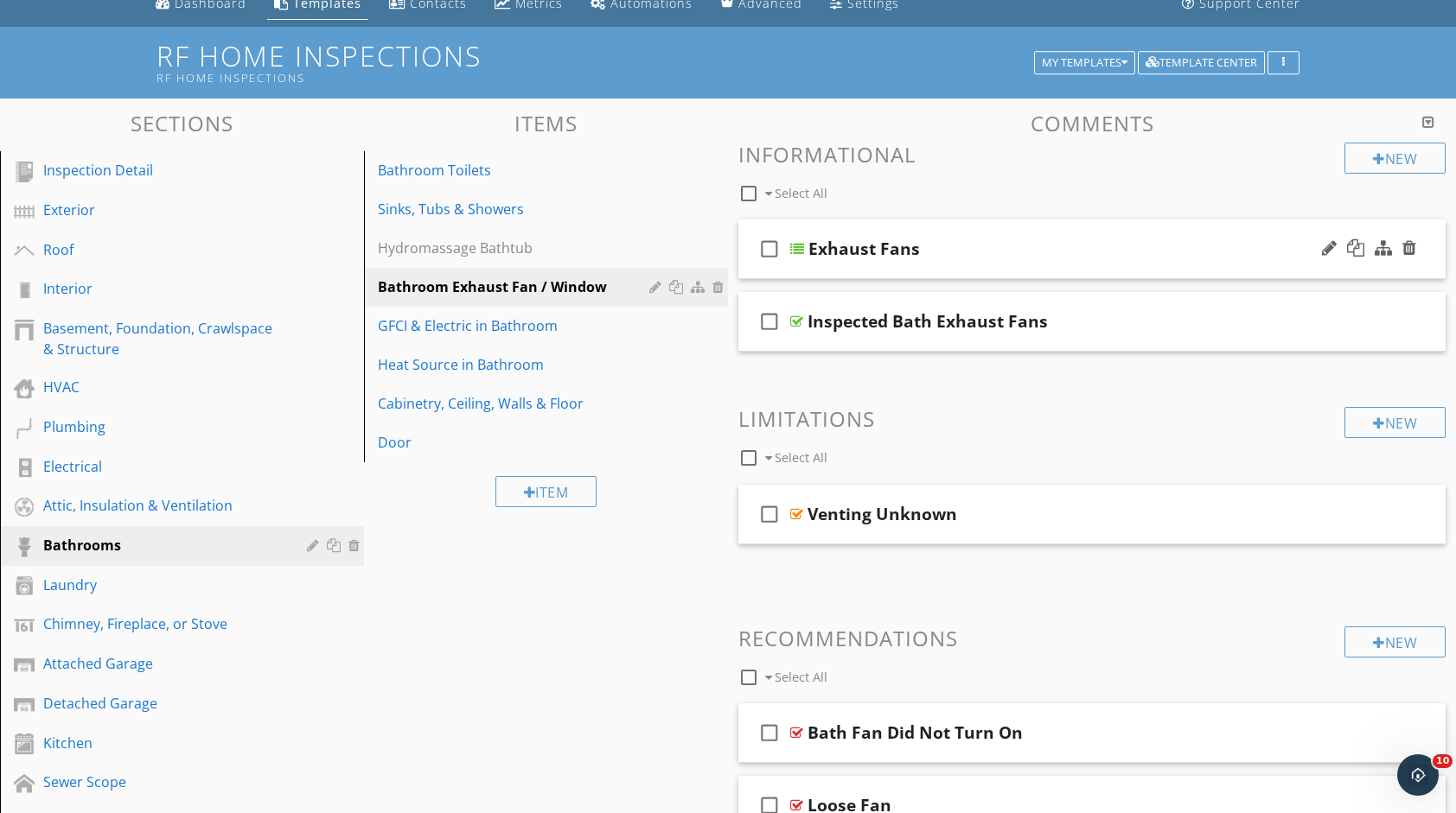
click at [1055, 232] on div "check_box_outline_blank Exhaust Fans" at bounding box center [1091, 250] width 707 height 60
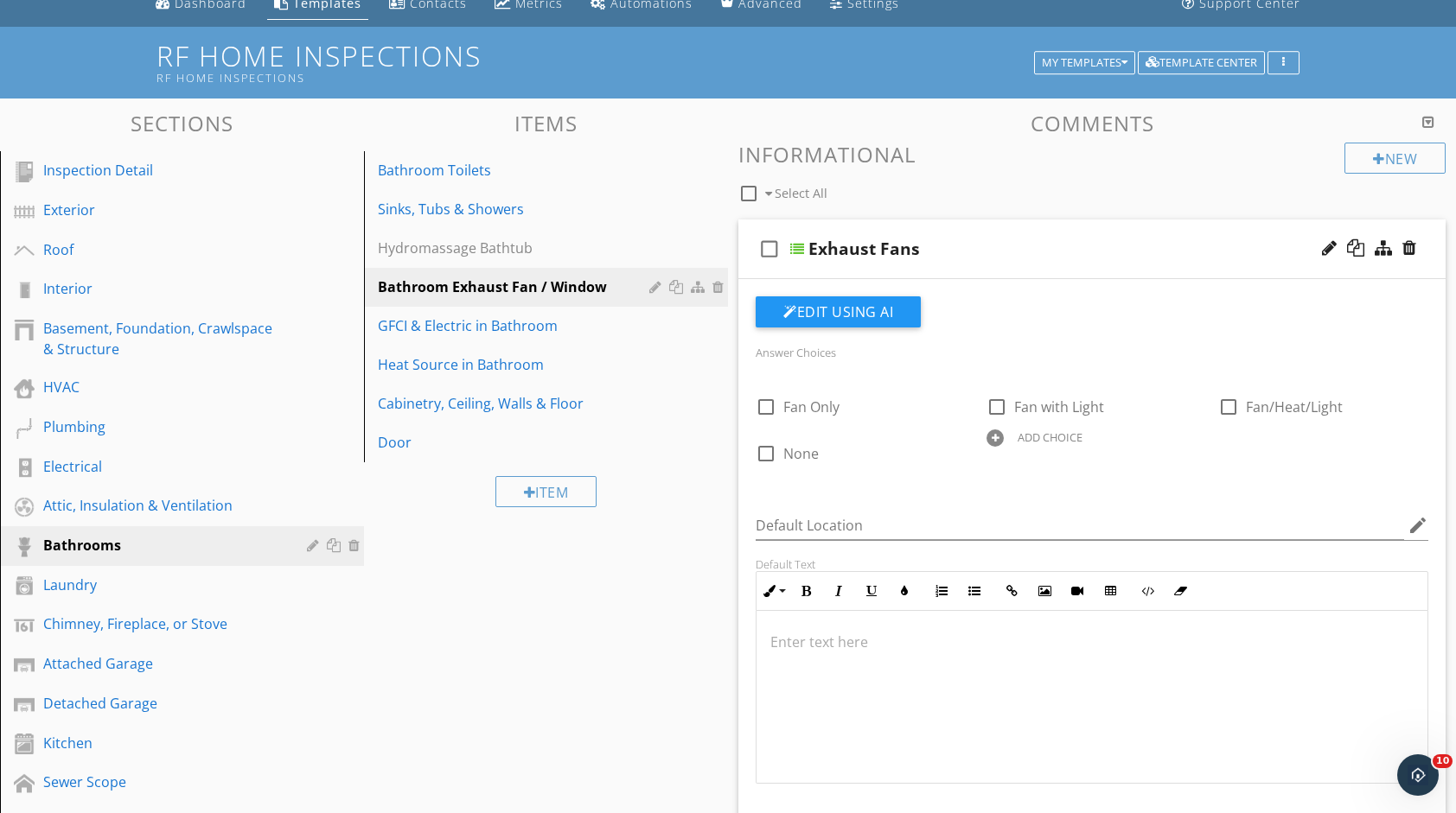
click at [1055, 232] on div "check_box_outline_blank Exhaust Fans" at bounding box center [1091, 250] width 707 height 60
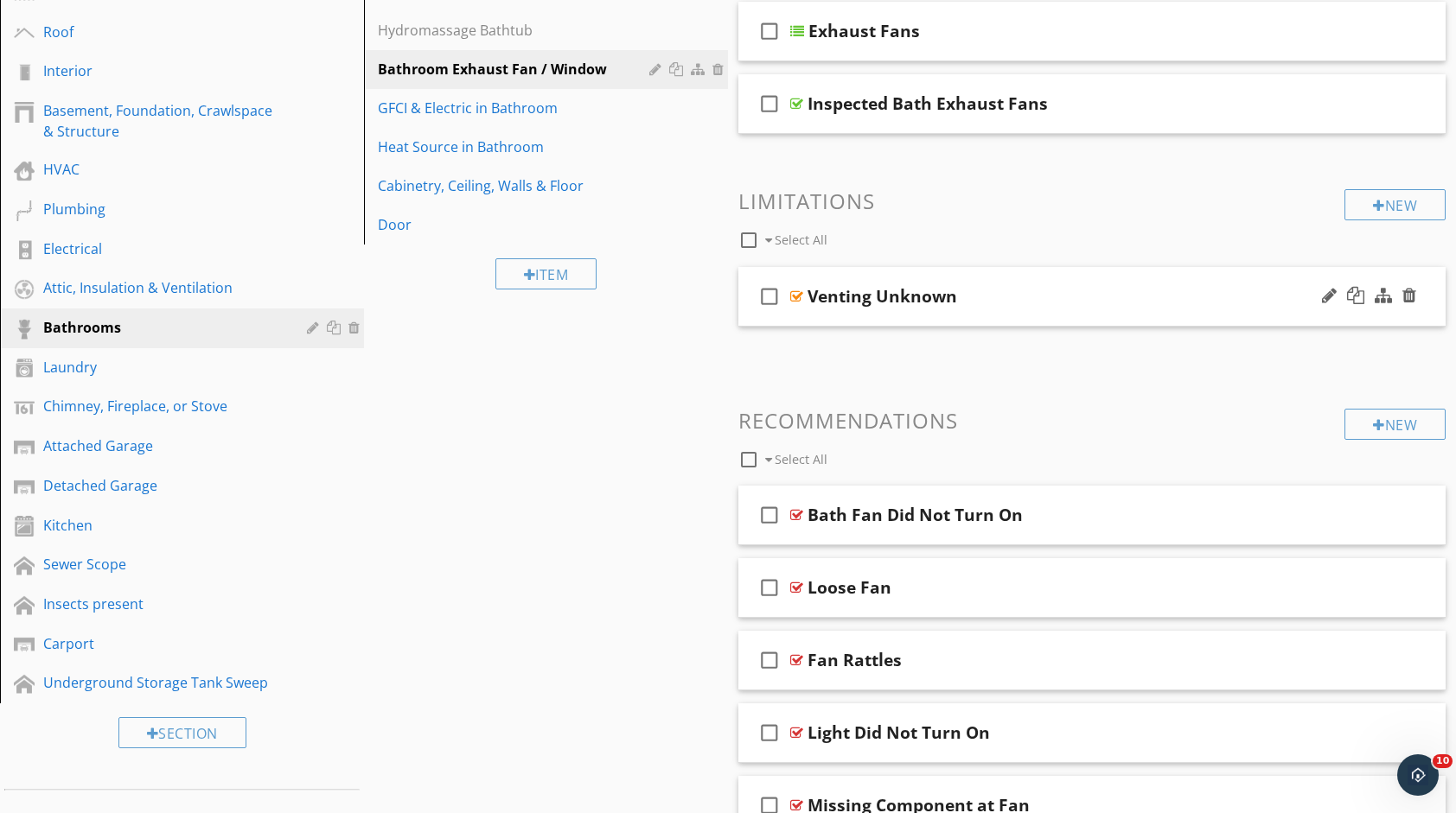
scroll to position [333, 0]
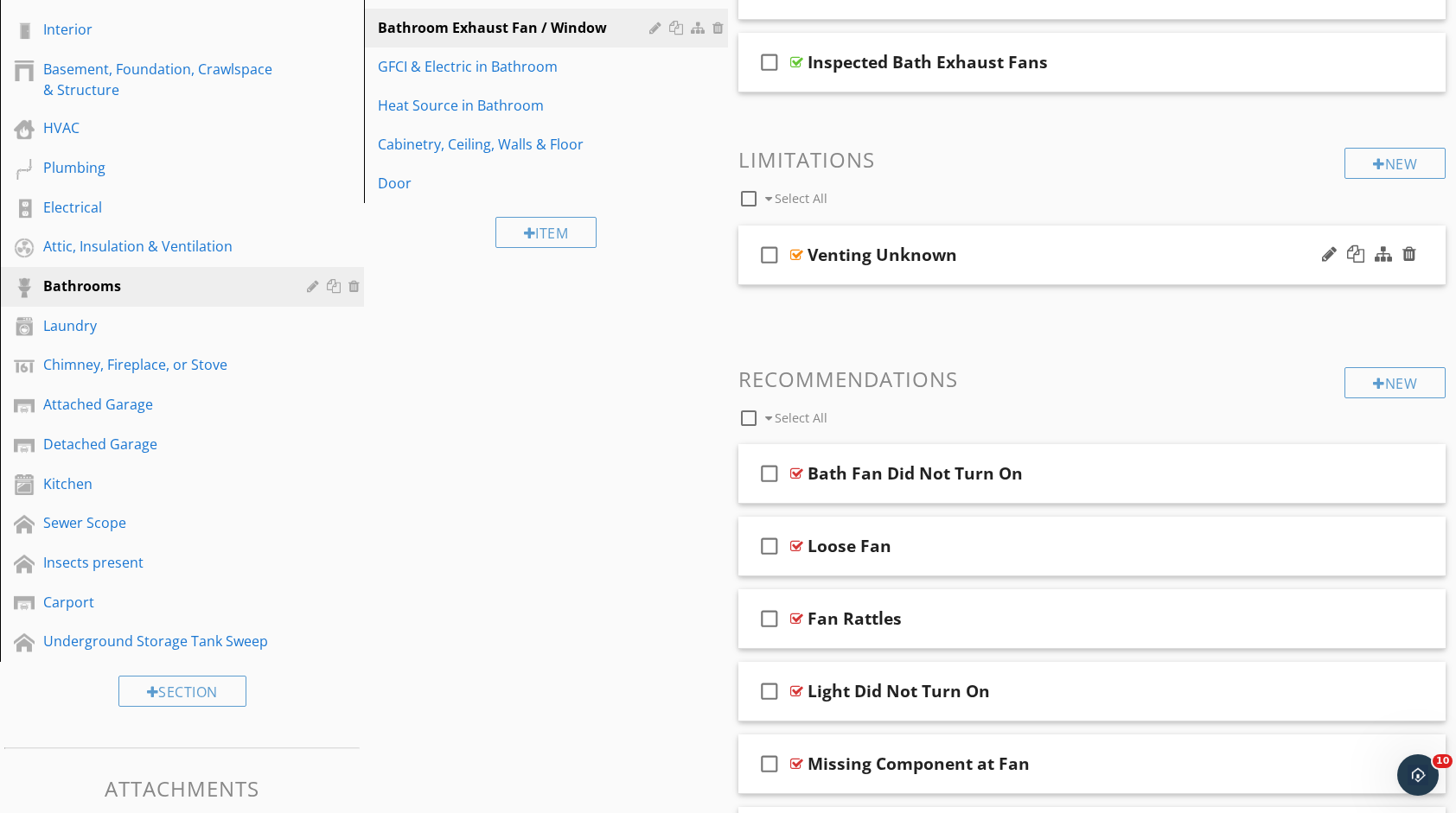
click at [1076, 258] on div "Venting Unknown" at bounding box center [1060, 255] width 505 height 20
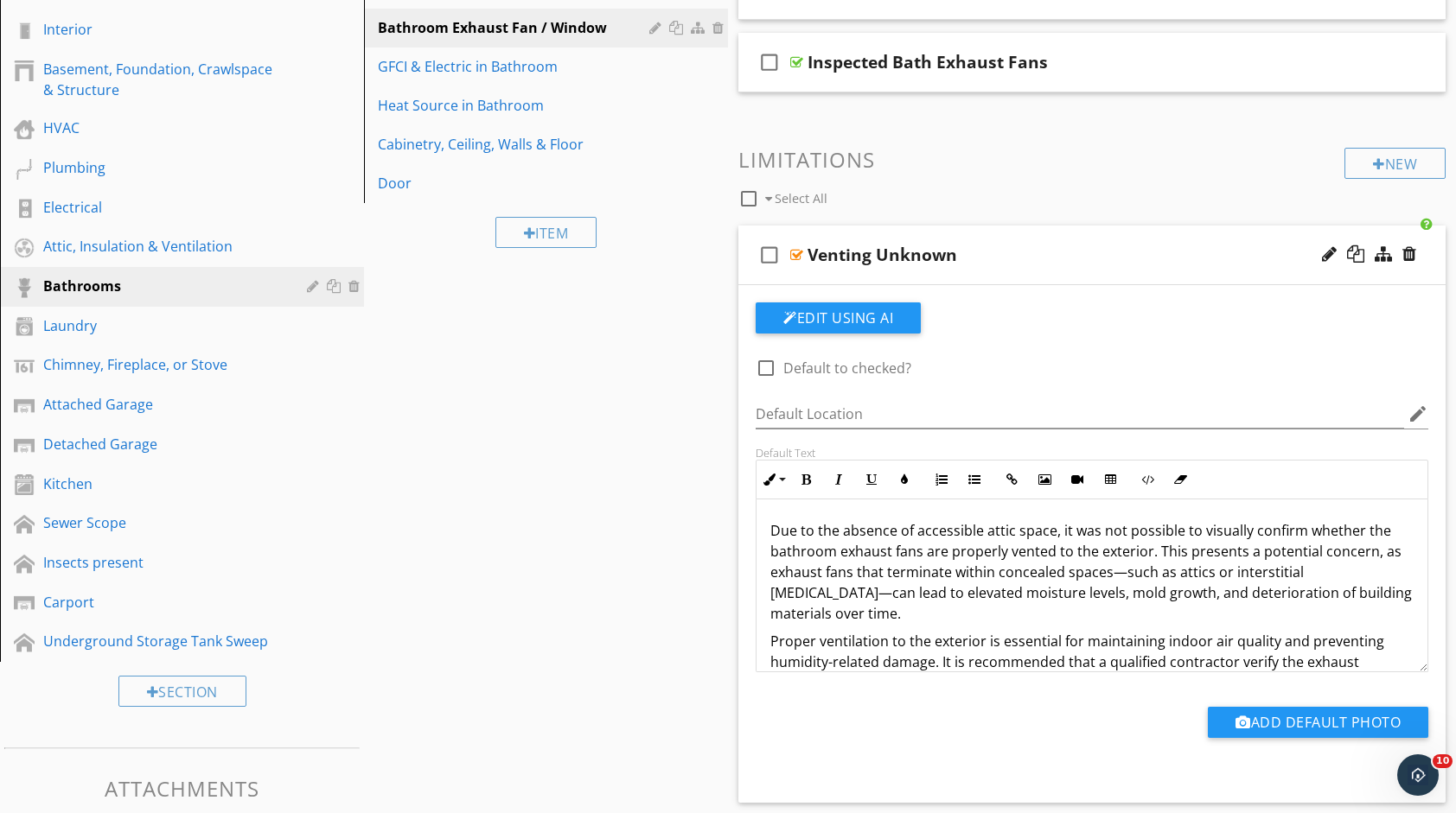
click at [1110, 262] on div "Venting Unknown" at bounding box center [1060, 255] width 505 height 20
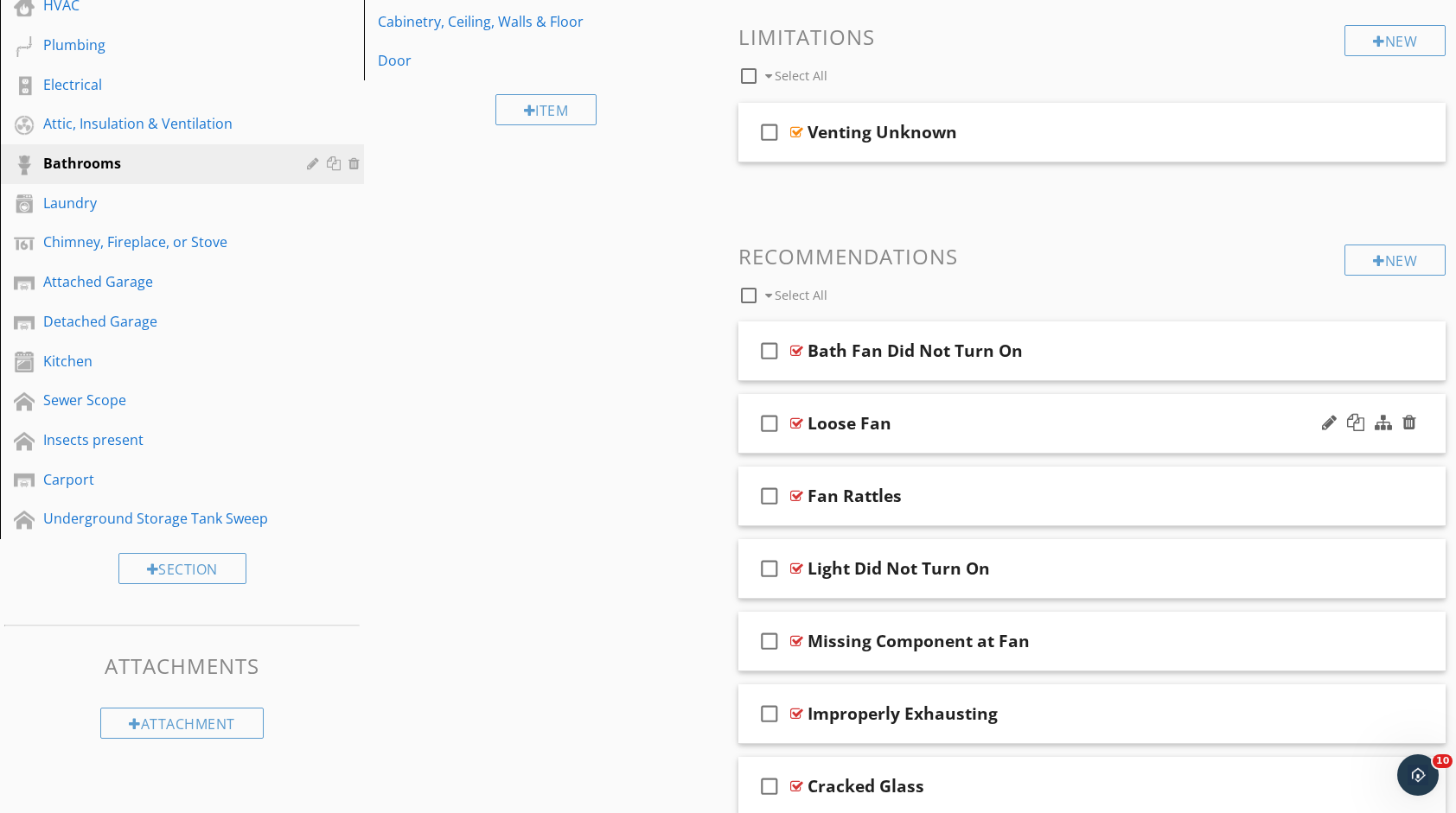
scroll to position [420, 0]
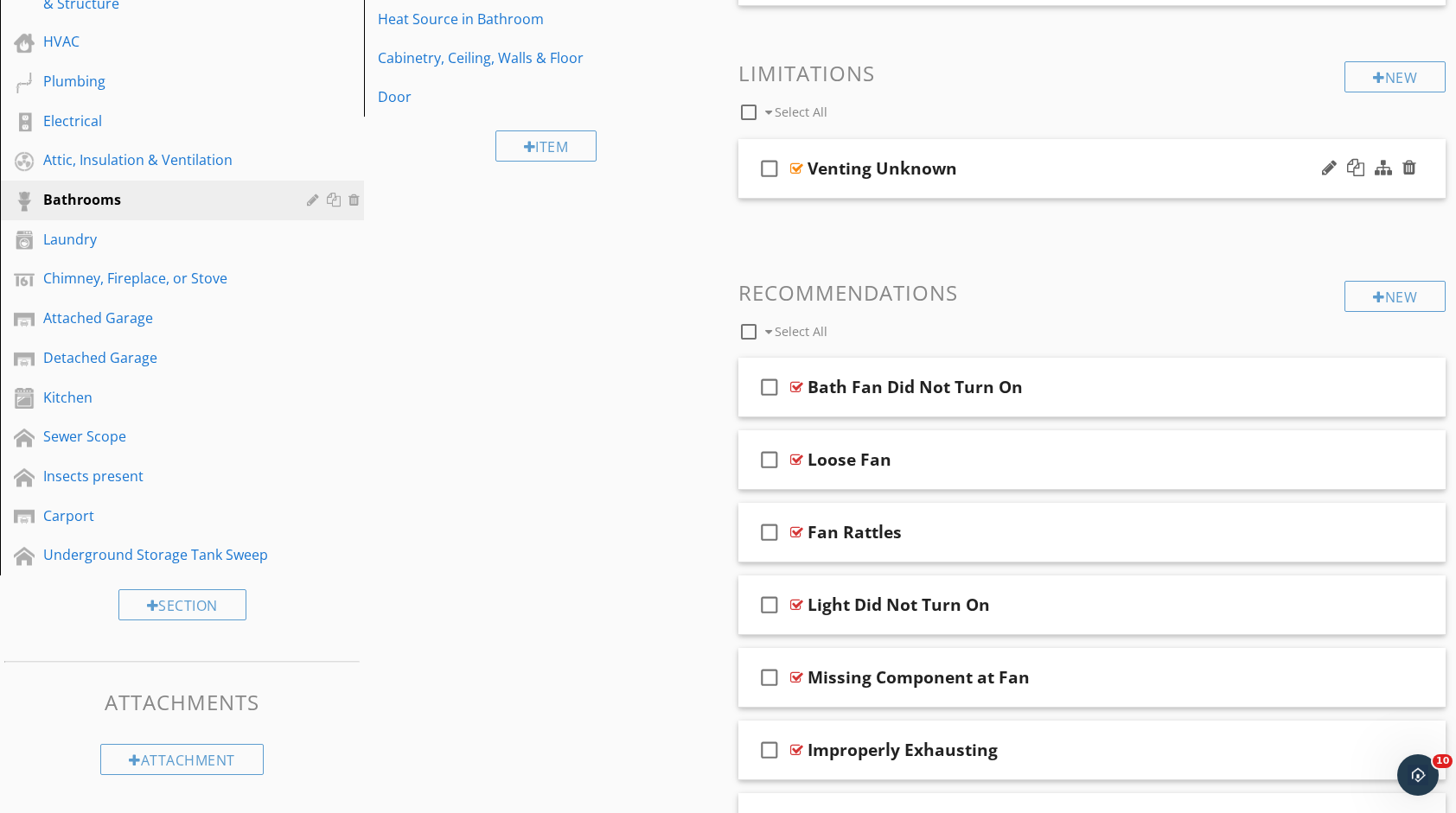
click at [866, 174] on div "Venting Unknown" at bounding box center [882, 169] width 150 height 20
click at [864, 171] on input "Venting Unknown" at bounding box center [1060, 169] width 505 height 29
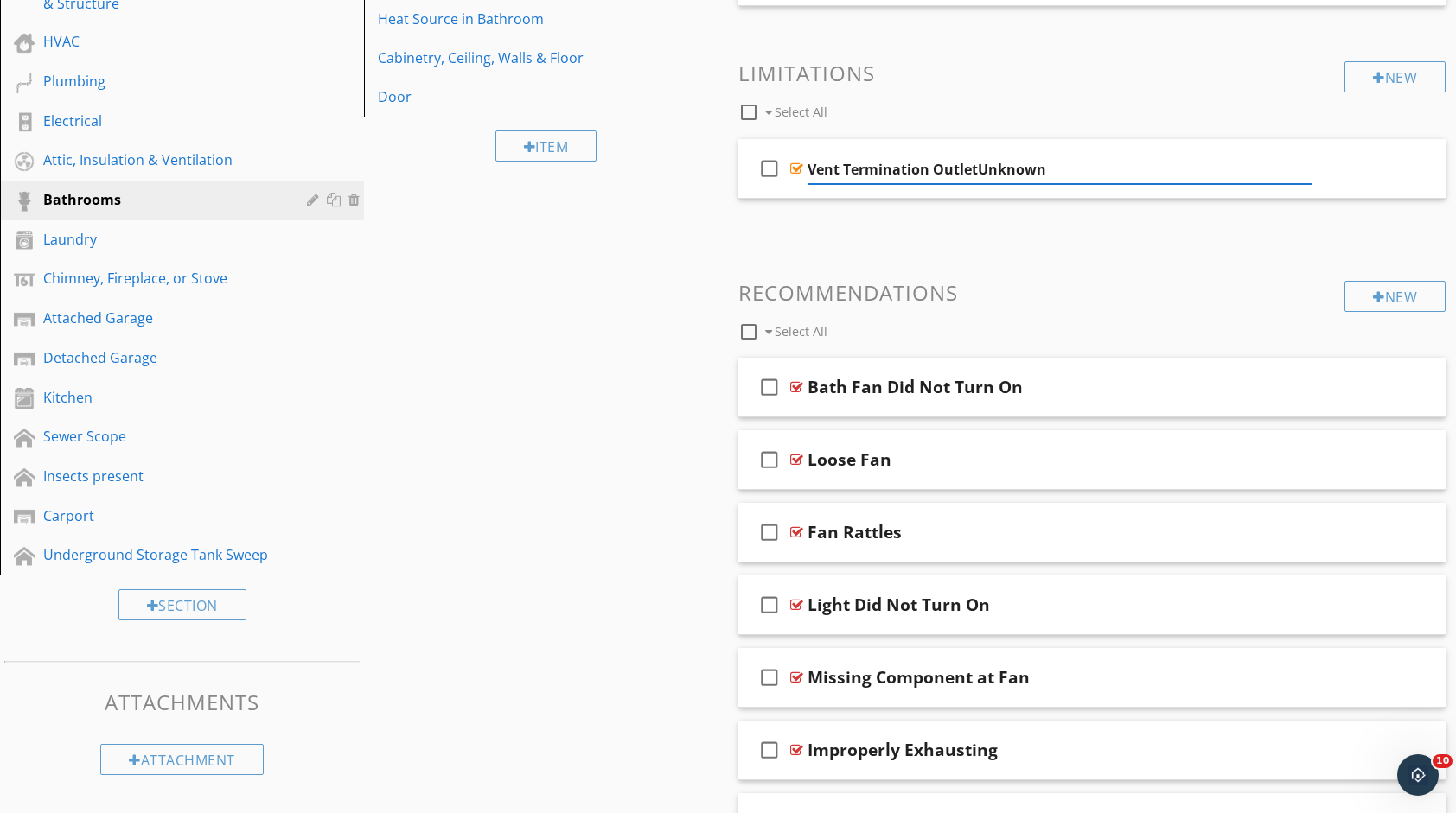
type input "Vent Termination Outlet Unknown"
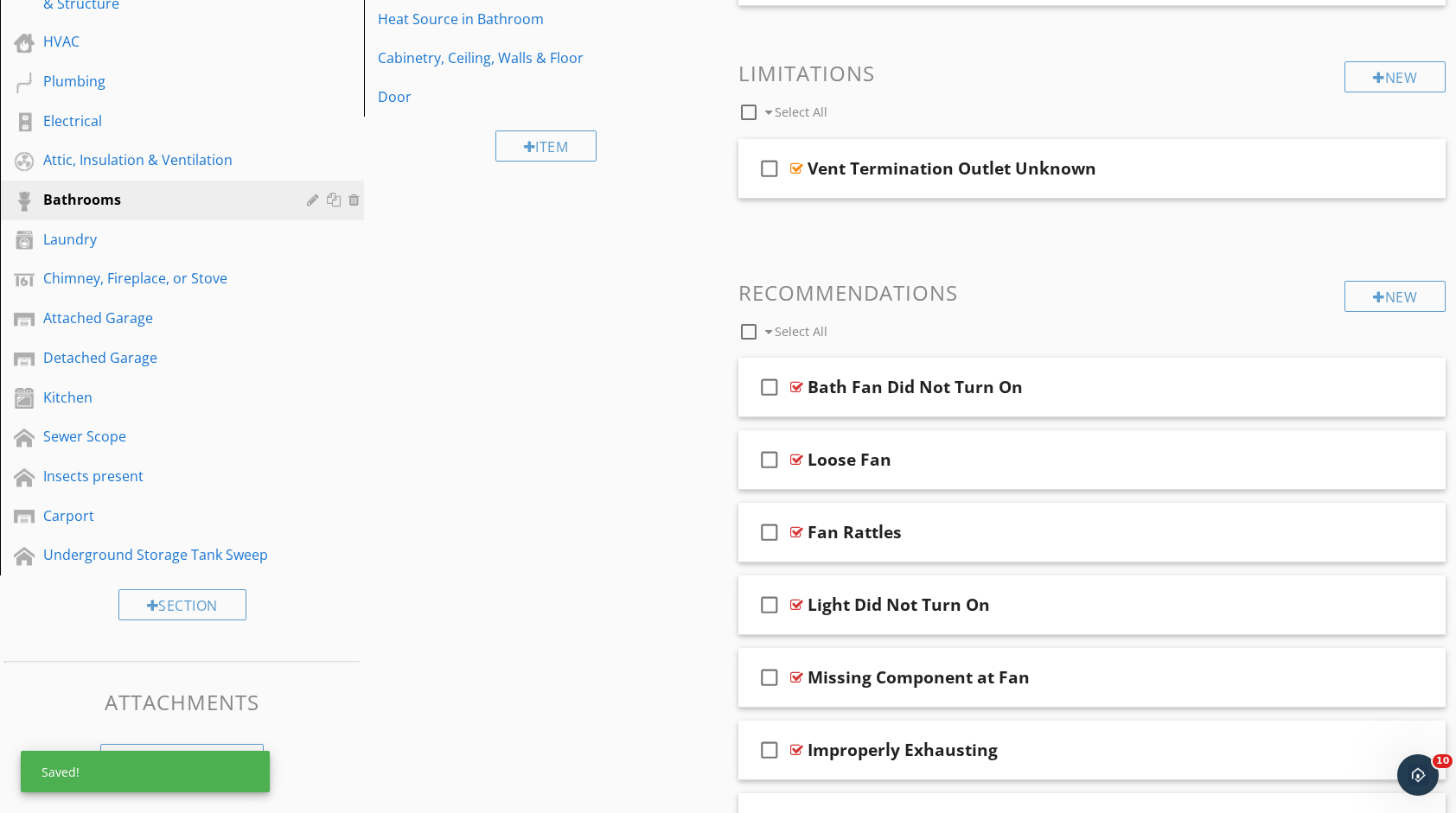
click at [630, 208] on div "Sections Inspection Detail Exterior Roof Interior Basement, Foundation, Crawlsp…" at bounding box center [728, 621] width 1456 height 1736
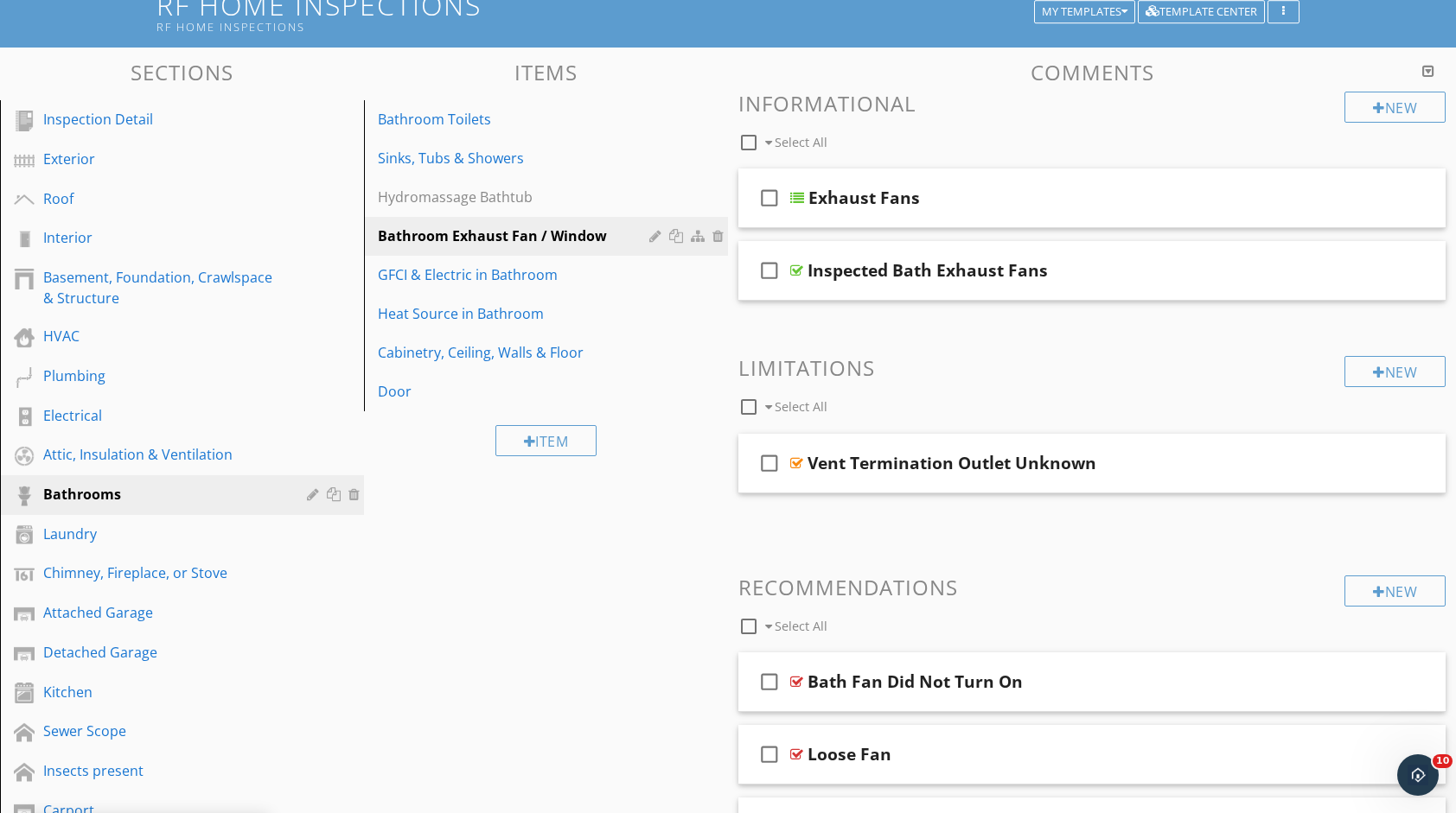
scroll to position [75, 0]
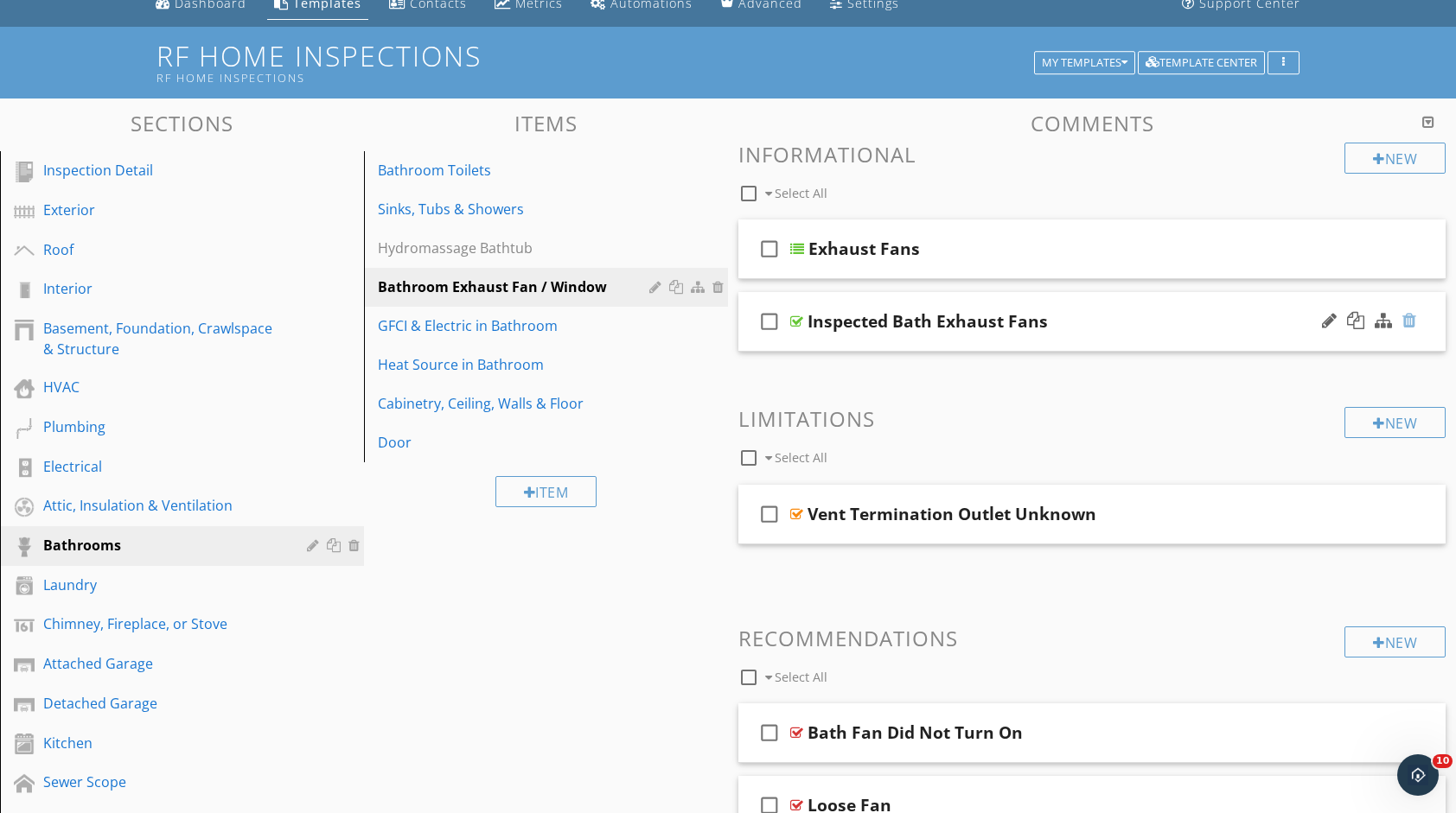
click at [1406, 327] on div at bounding box center [1408, 320] width 14 height 18
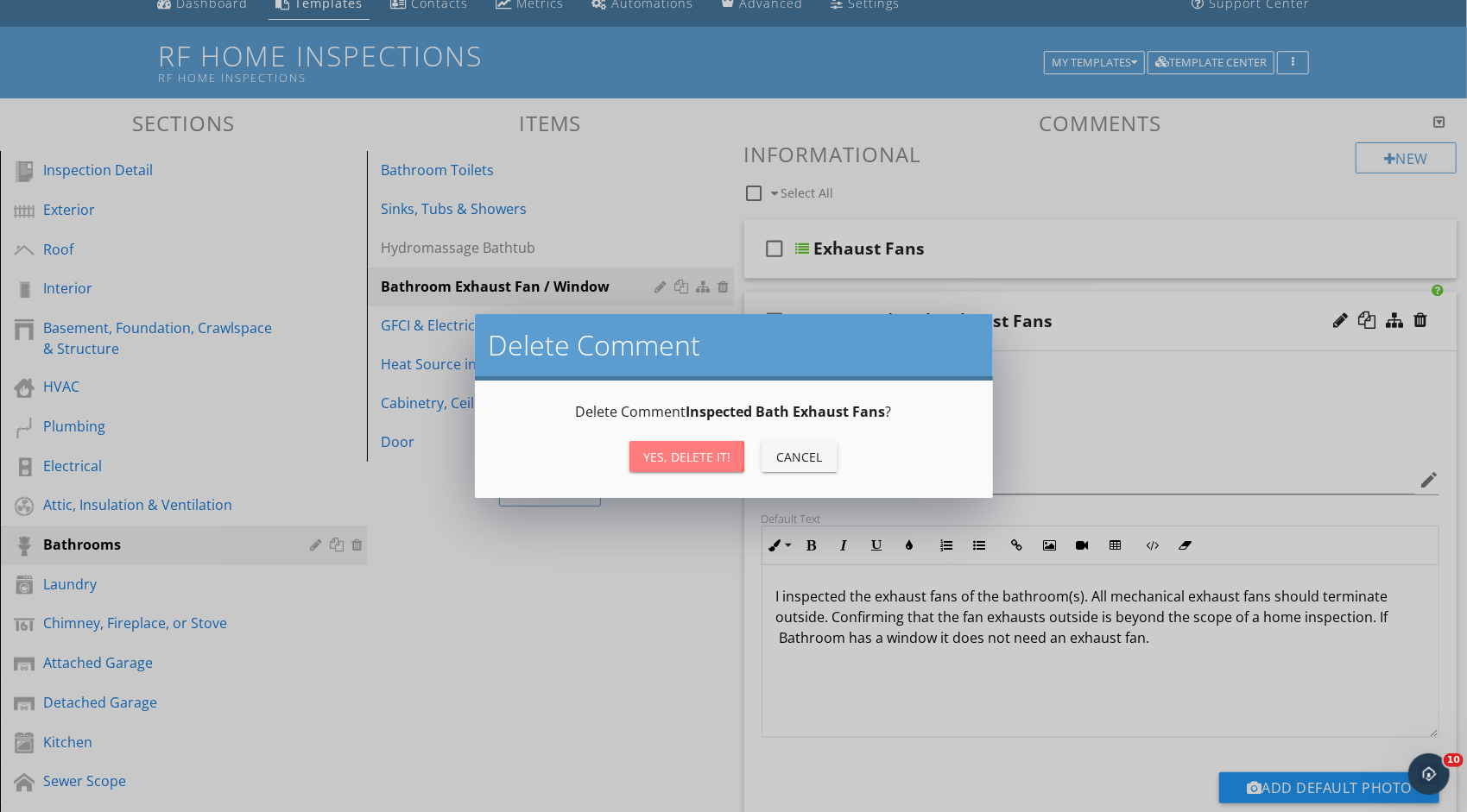
click at [707, 446] on button "Yes, Delete it!" at bounding box center [686, 456] width 114 height 31
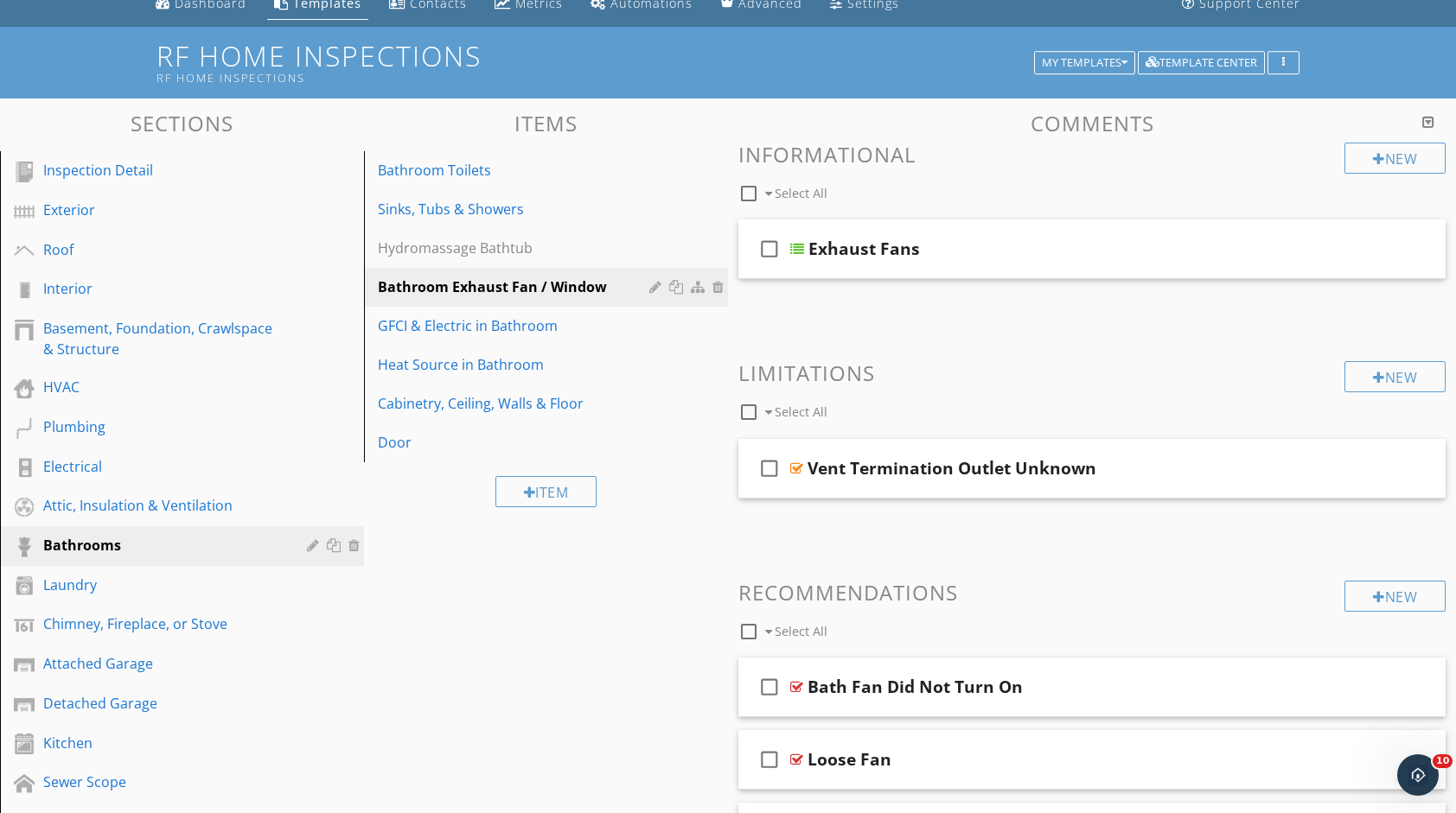
click at [824, 304] on span "check_box_outline_blank Exhaust Fans" at bounding box center [1091, 263] width 707 height 87
click at [930, 249] on div "Exhaust Fans" at bounding box center [1061, 249] width 505 height 20
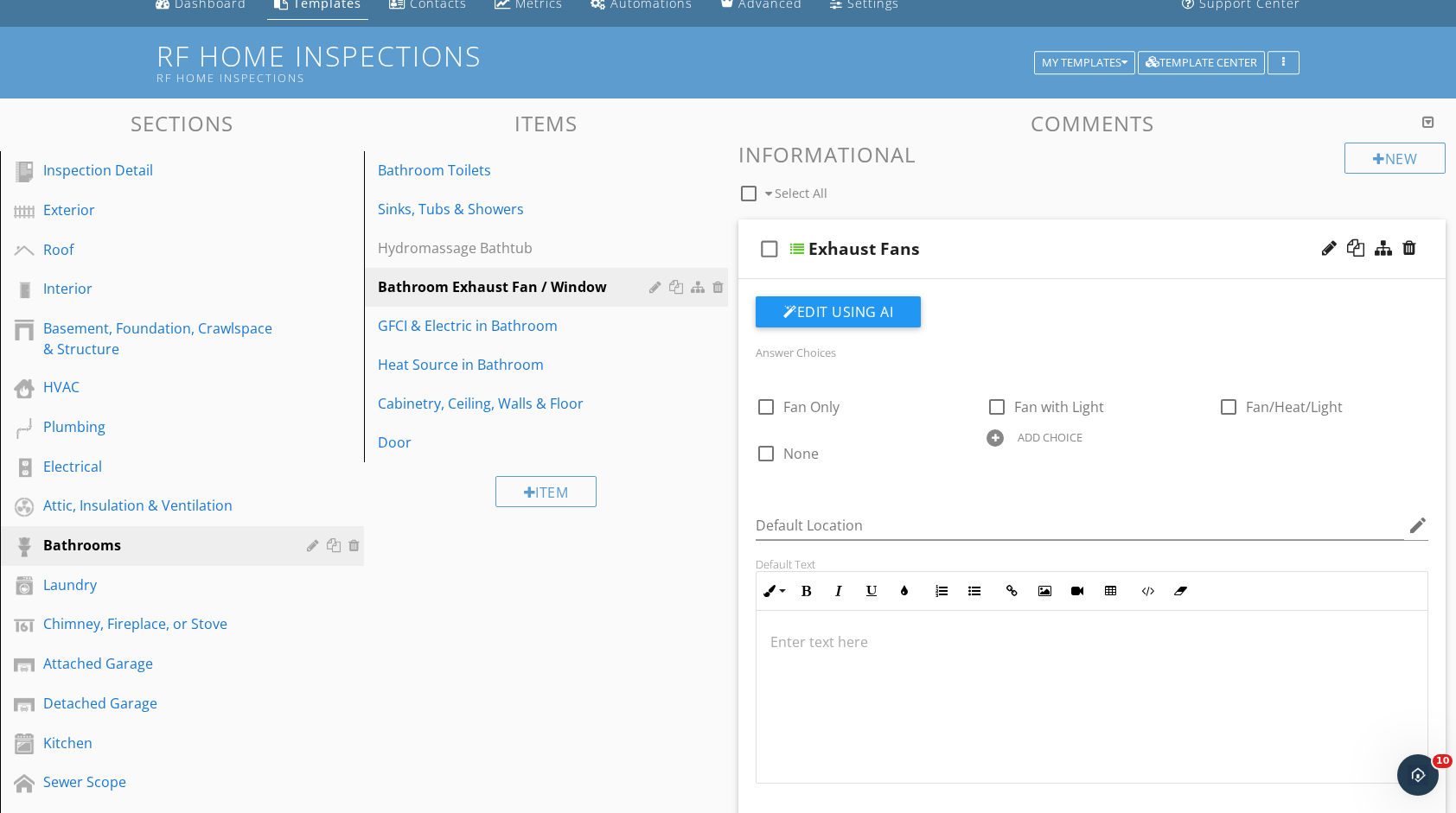
click at [875, 683] on div at bounding box center [1092, 698] width 671 height 173
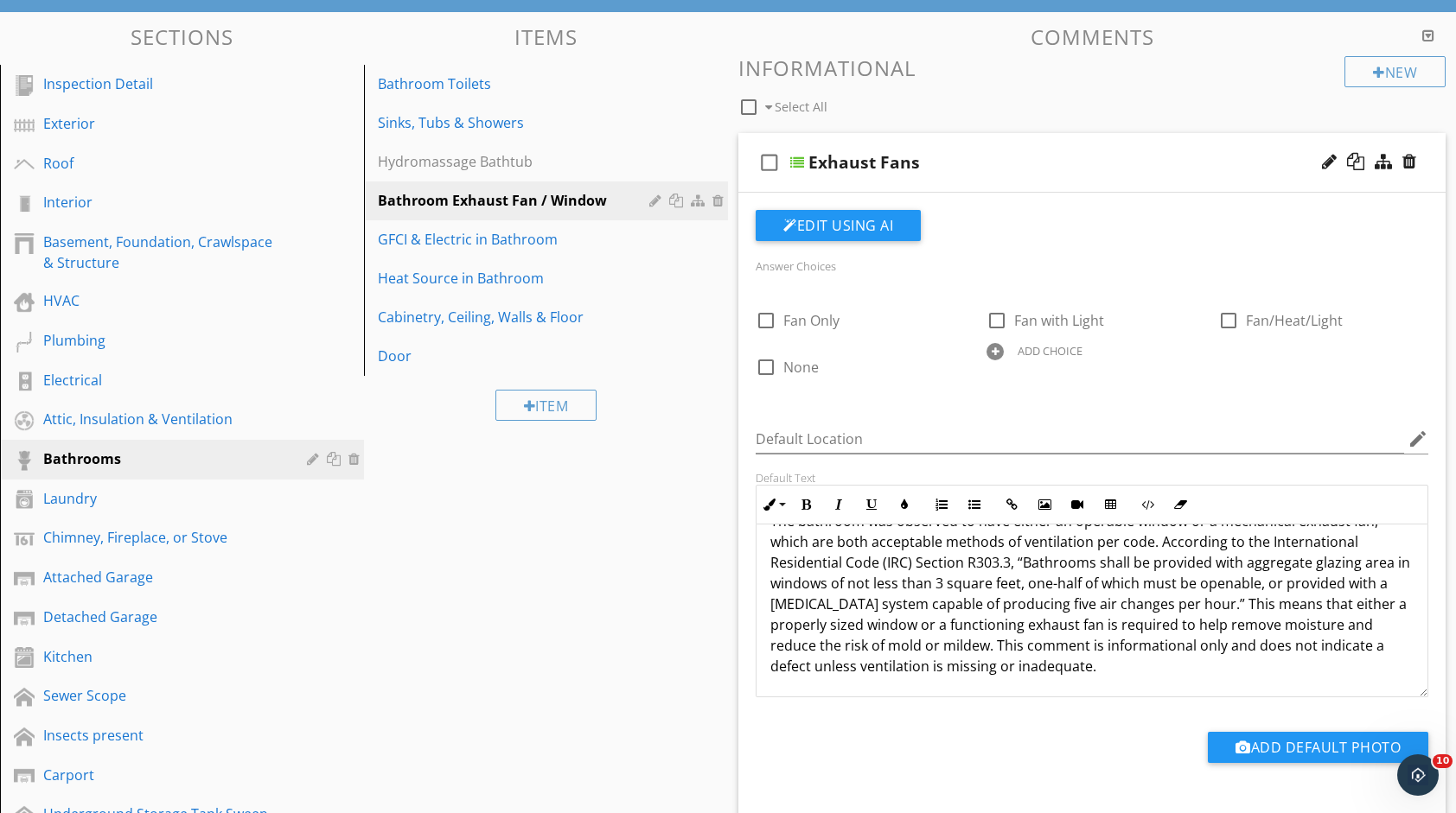
scroll to position [0, 0]
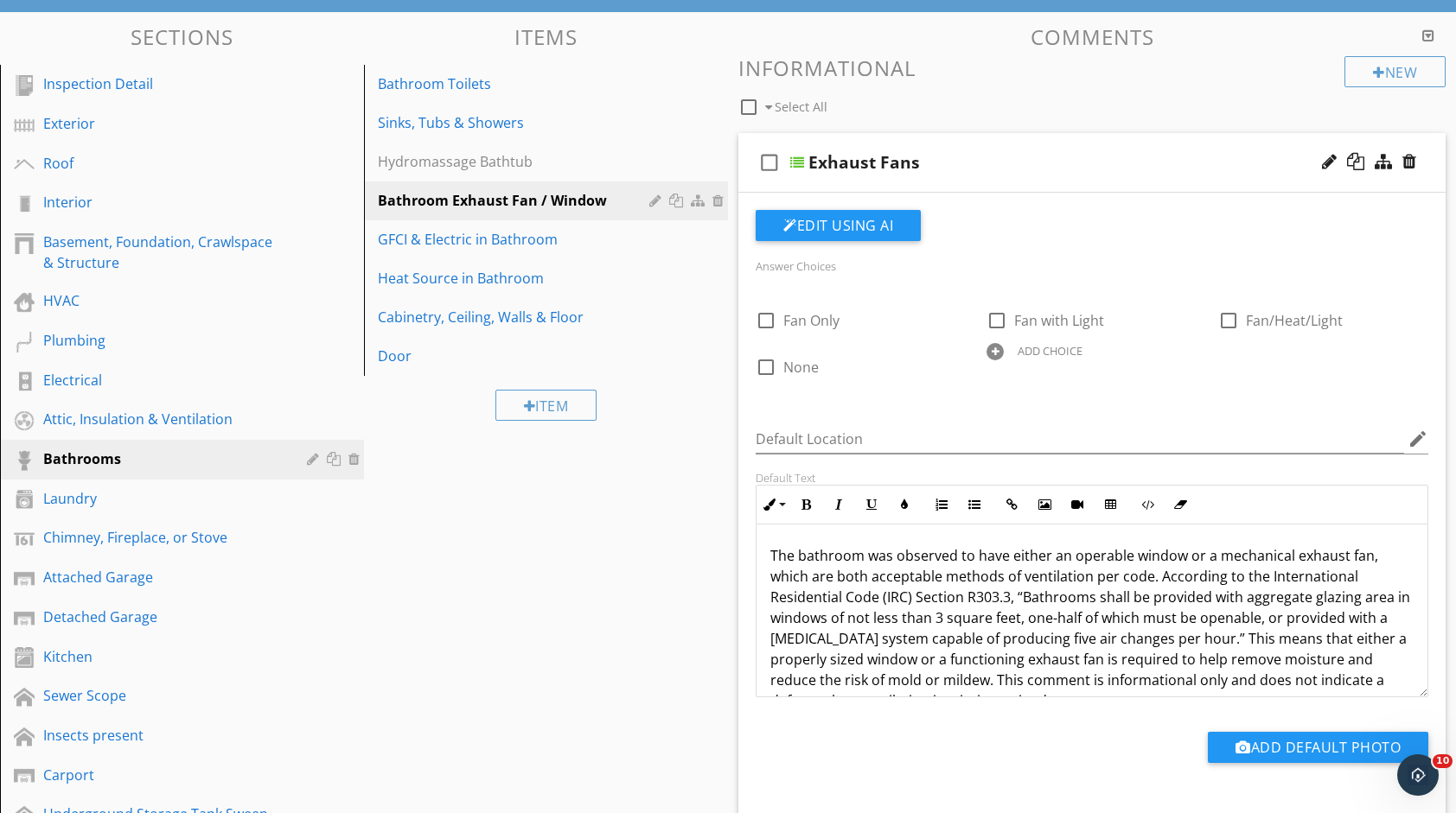
drag, startPoint x: 1142, startPoint y: 669, endPoint x: 725, endPoint y: 488, distance: 454.6
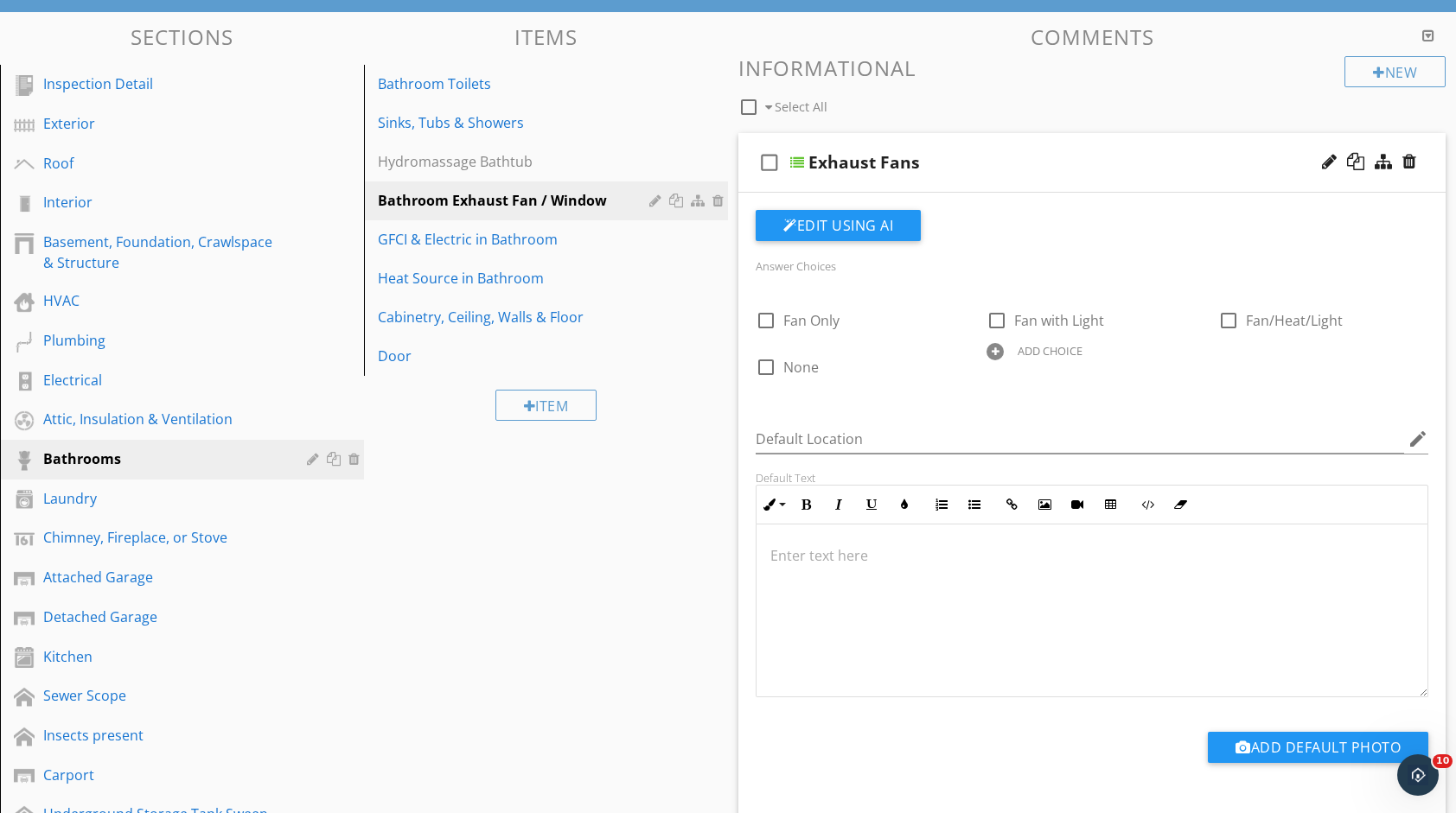
click at [1044, 155] on div "Exhaust Fans" at bounding box center [1061, 162] width 505 height 20
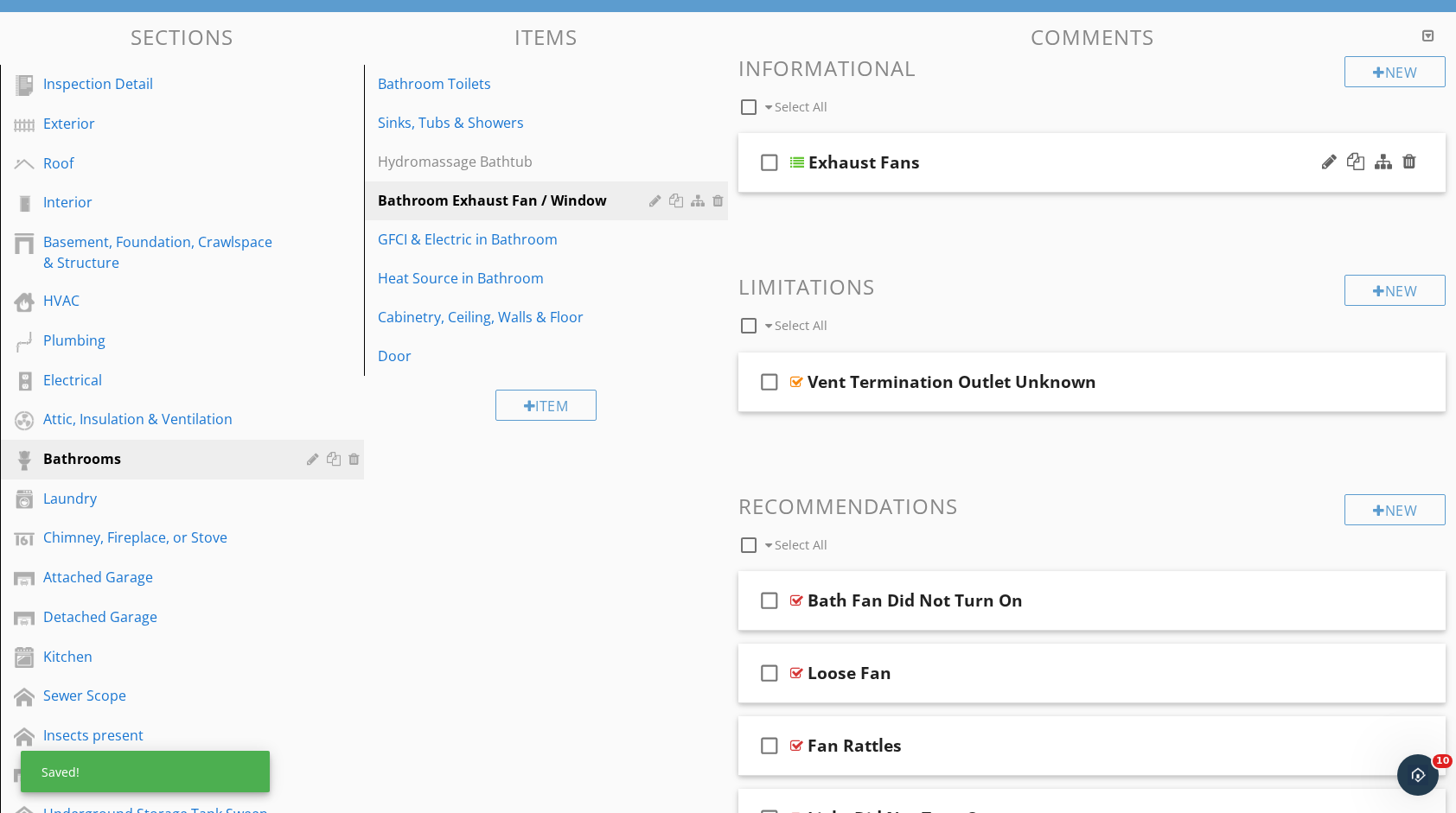
click at [1044, 155] on div "Exhaust Fans" at bounding box center [1061, 162] width 505 height 20
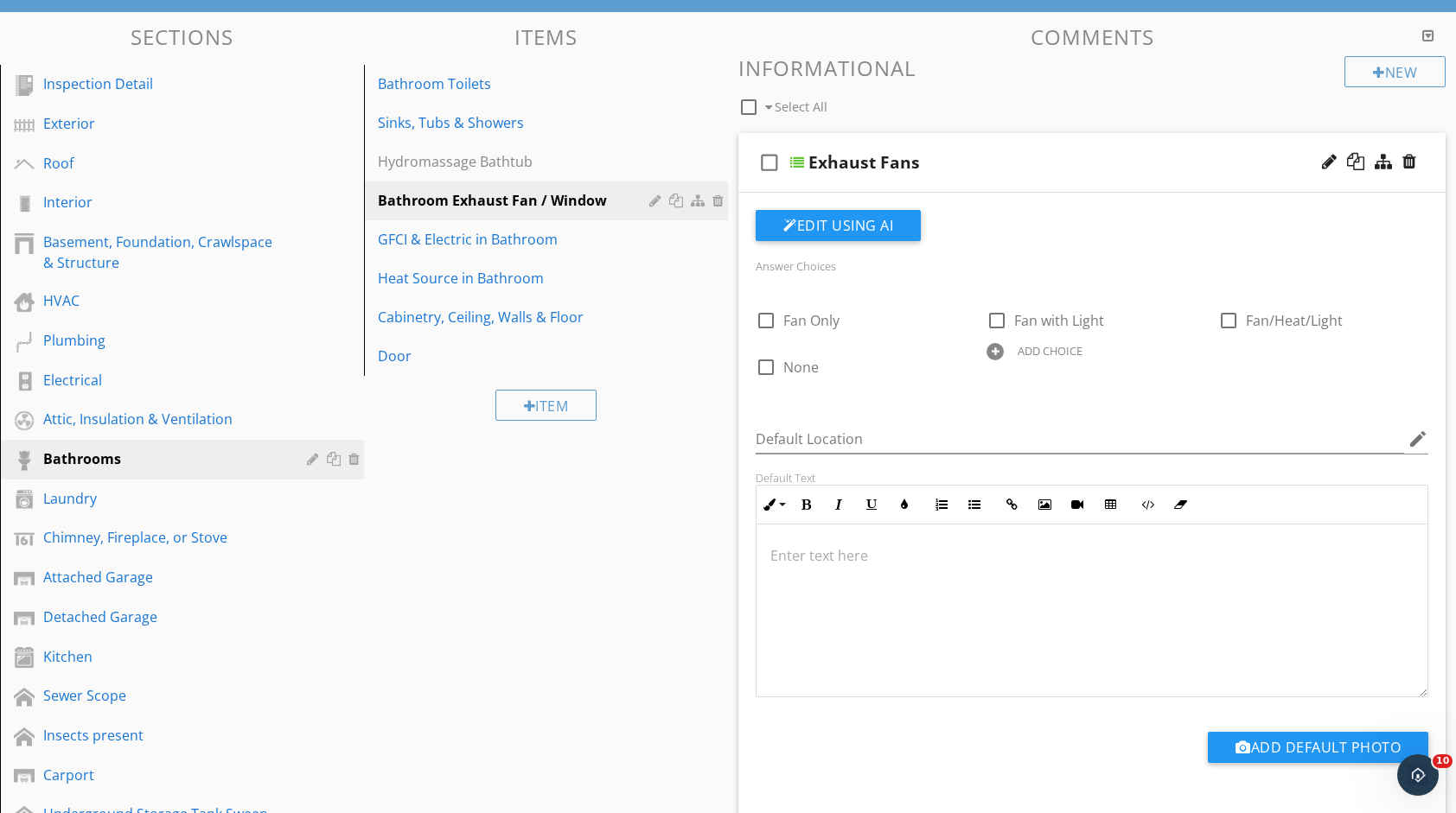
click at [989, 356] on div at bounding box center [995, 351] width 18 height 18
click at [1418, 299] on div at bounding box center [1419, 305] width 18 height 24
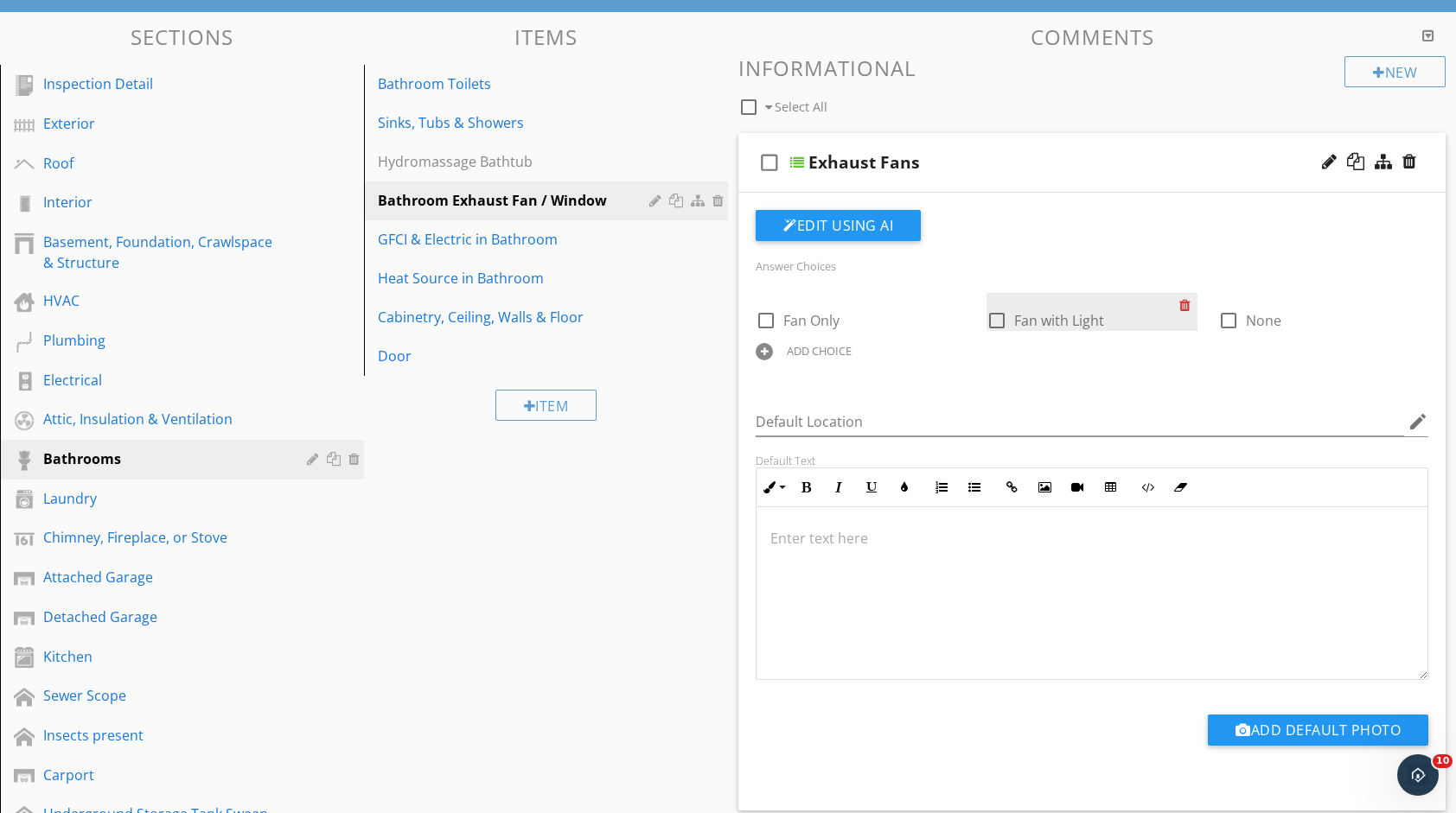
click at [1182, 303] on div at bounding box center [1188, 305] width 18 height 24
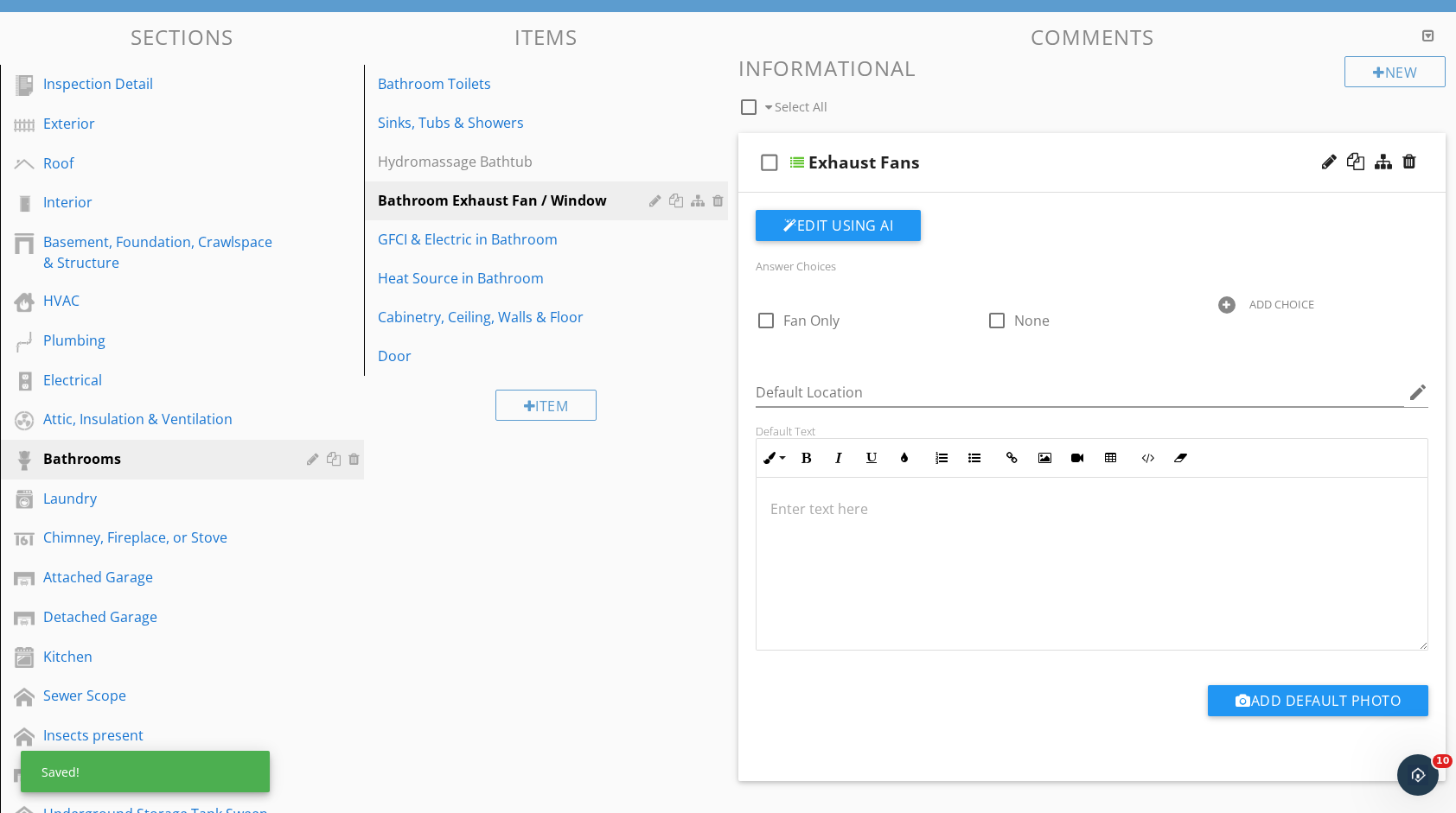
click at [1230, 296] on div at bounding box center [1227, 305] width 18 height 18
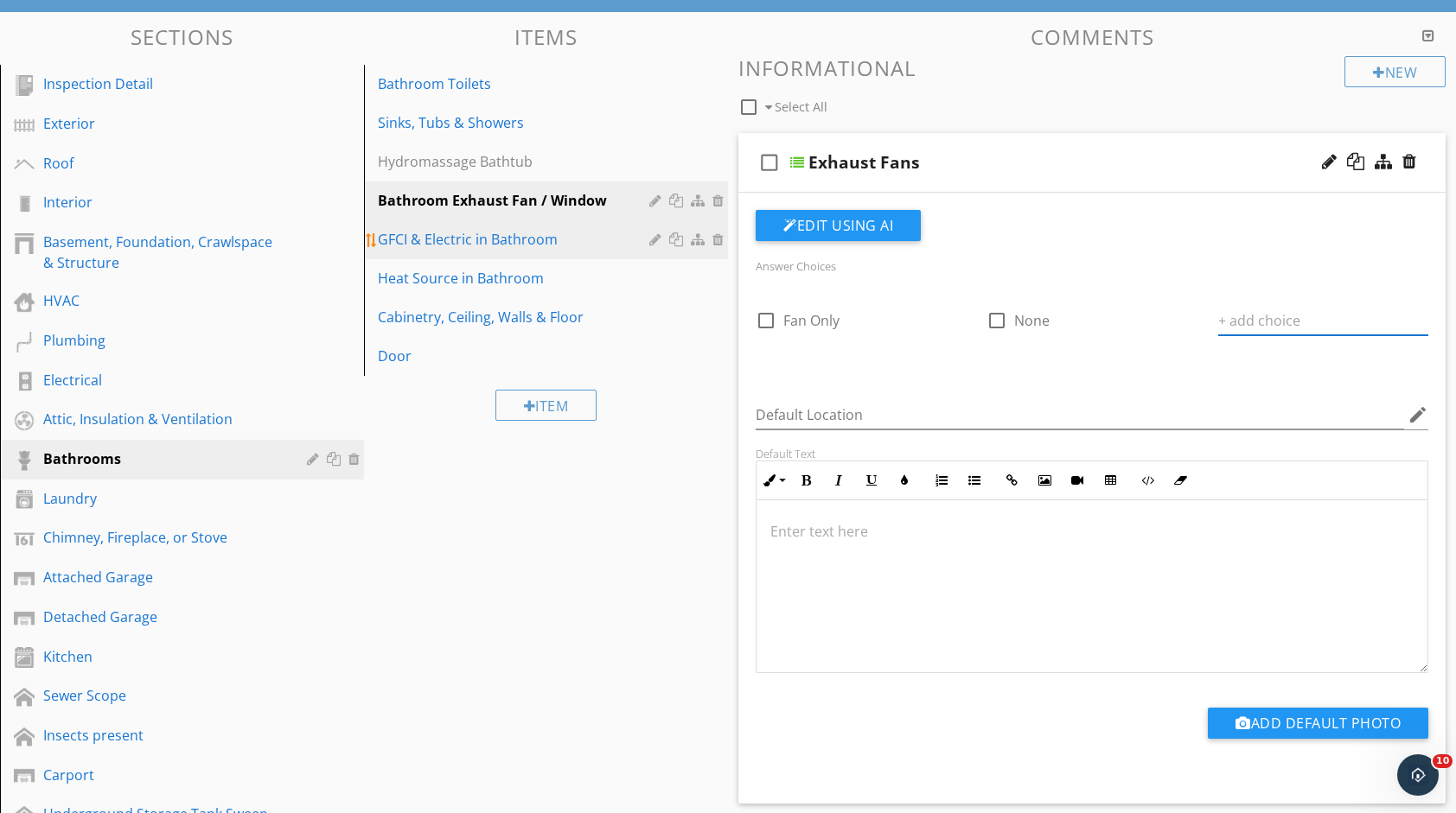
click at [540, 244] on div "GFCI & Electric in Bathroom" at bounding box center [516, 239] width 277 height 20
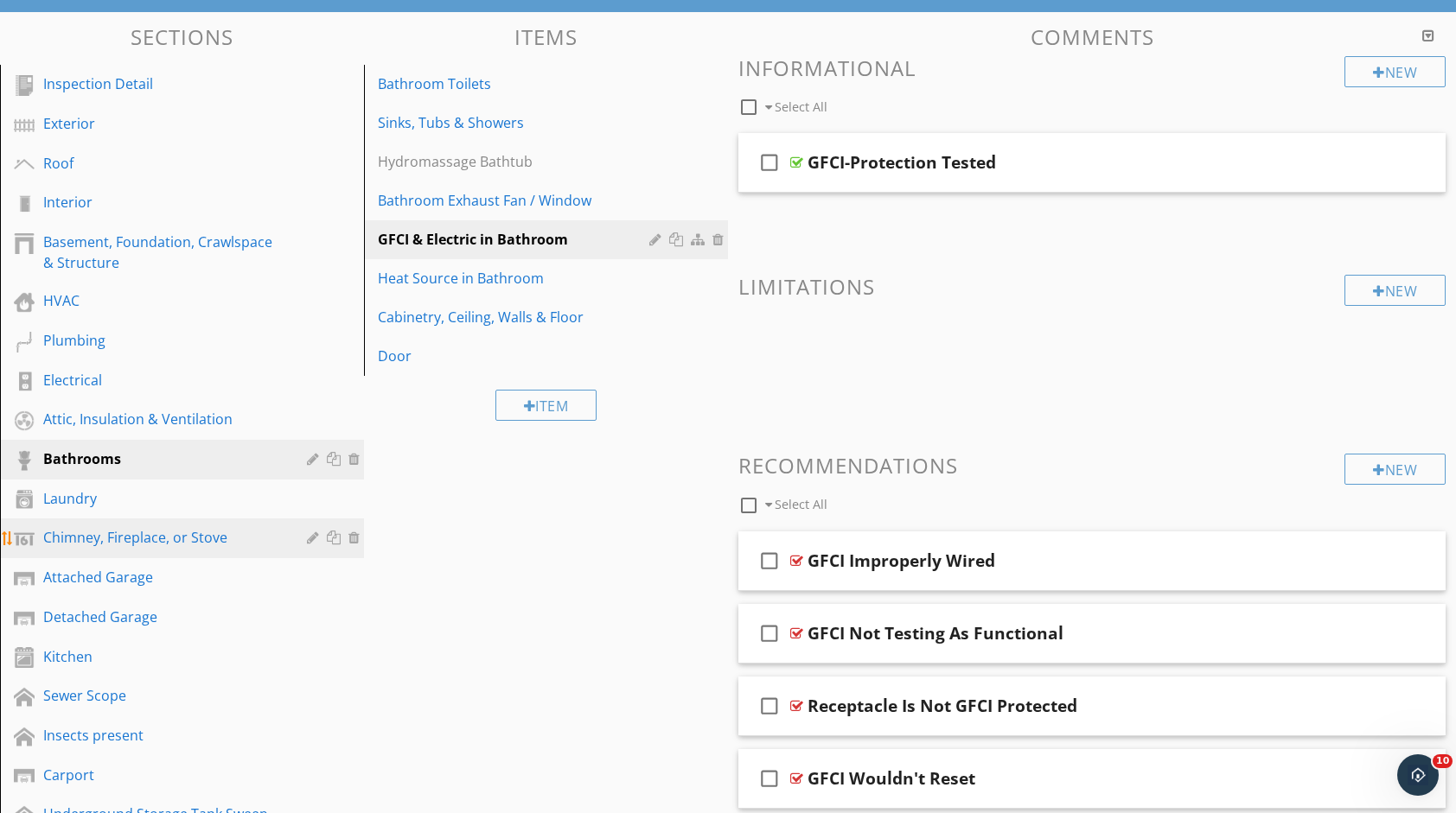
click at [154, 545] on div "Chimney, Fireplace, or Stove" at bounding box center [162, 537] width 238 height 20
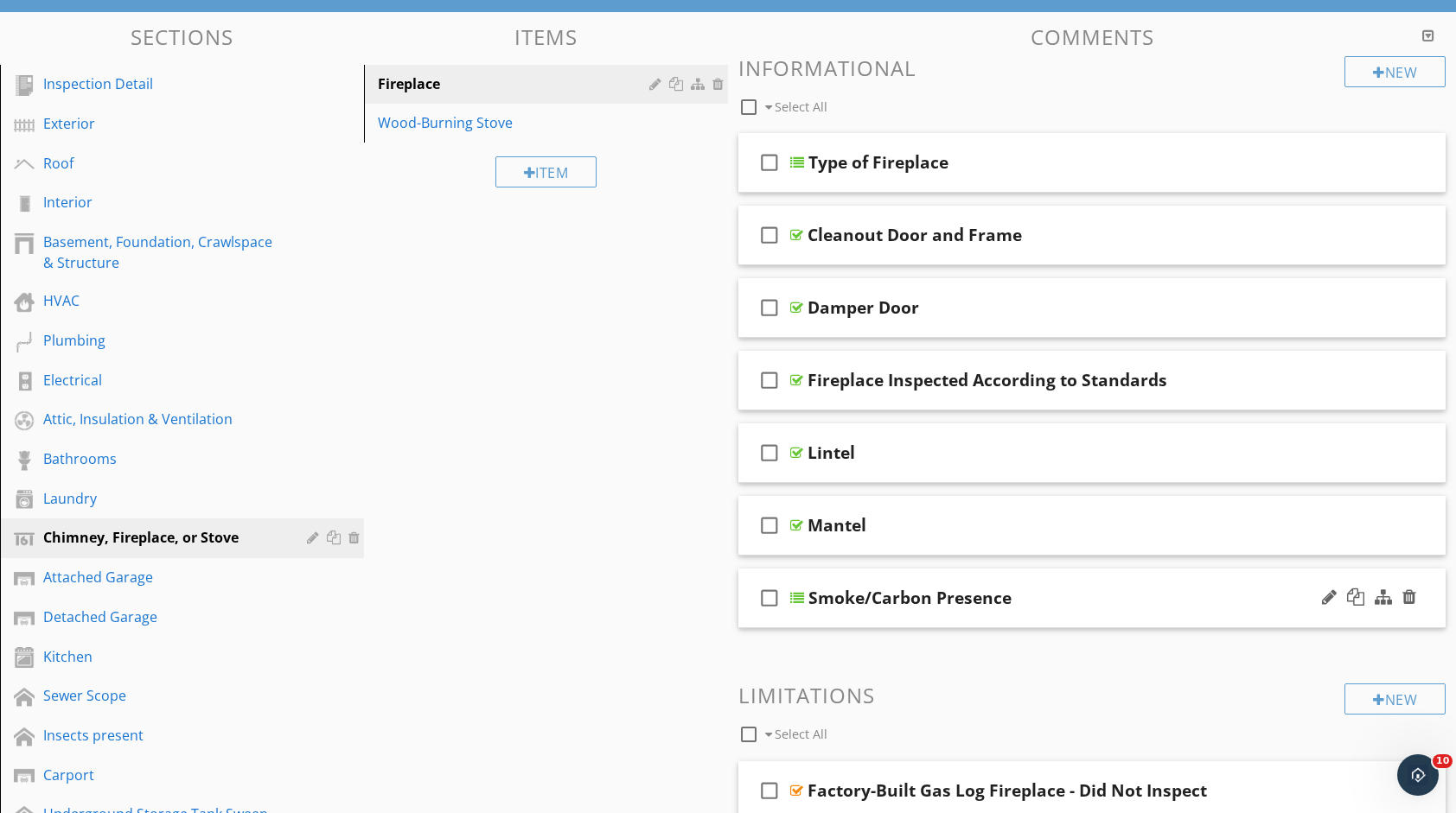
click at [1115, 589] on div "Smoke/Carbon Presence" at bounding box center [1061, 598] width 505 height 20
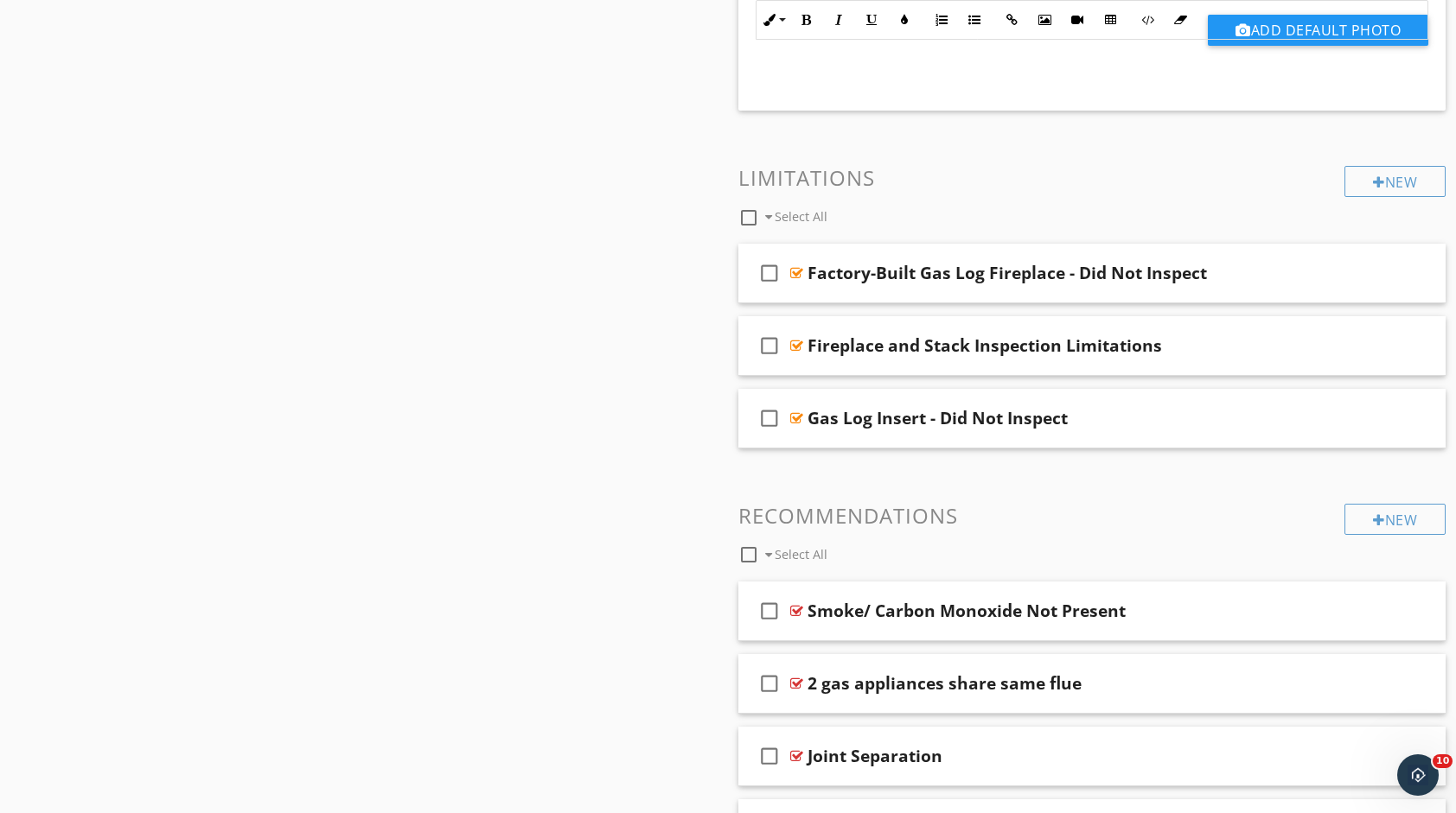
scroll to position [1371, 0]
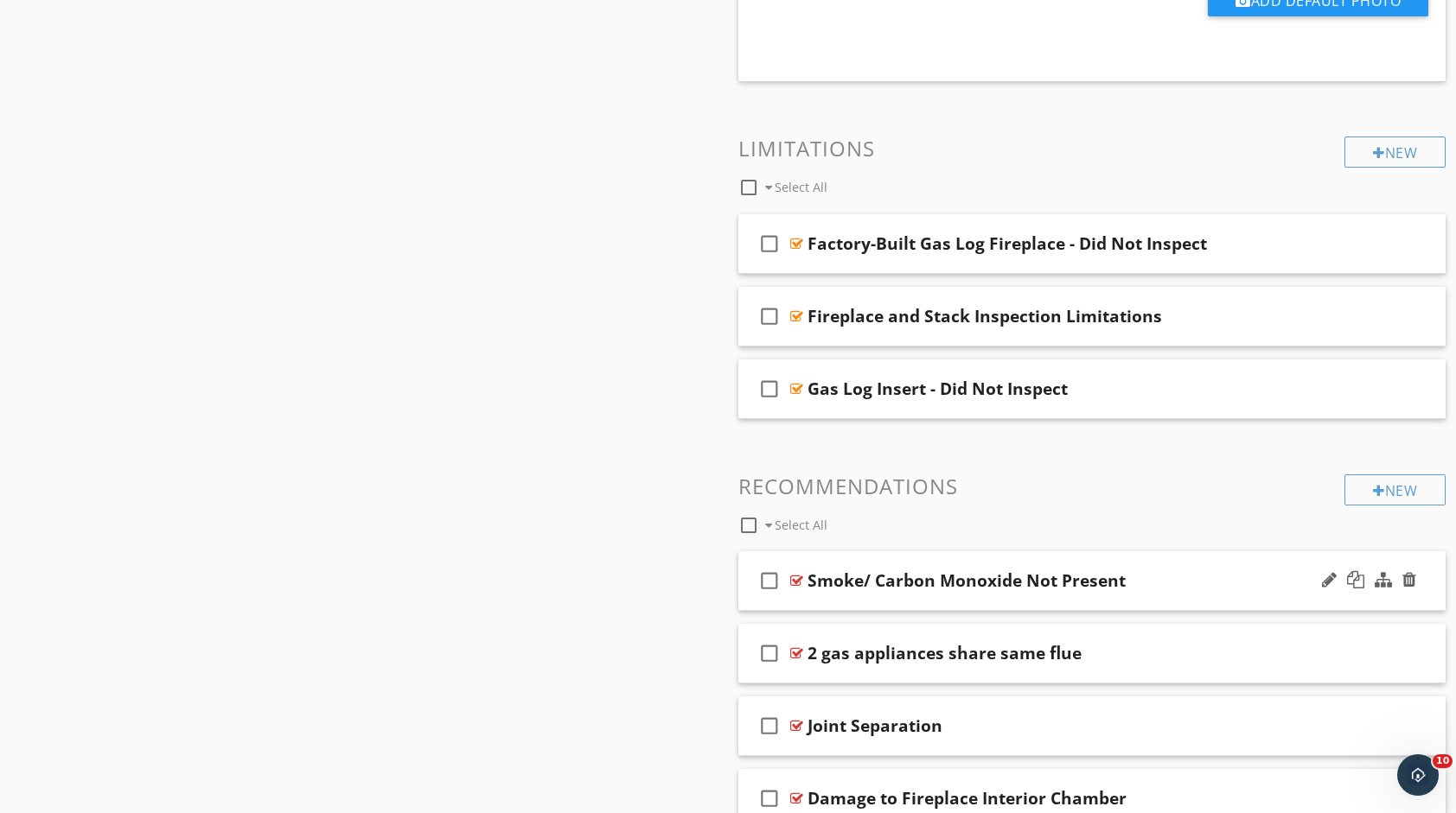
click at [1145, 570] on div "Smoke/ Carbon Monoxide Not Present" at bounding box center [1060, 580] width 505 height 20
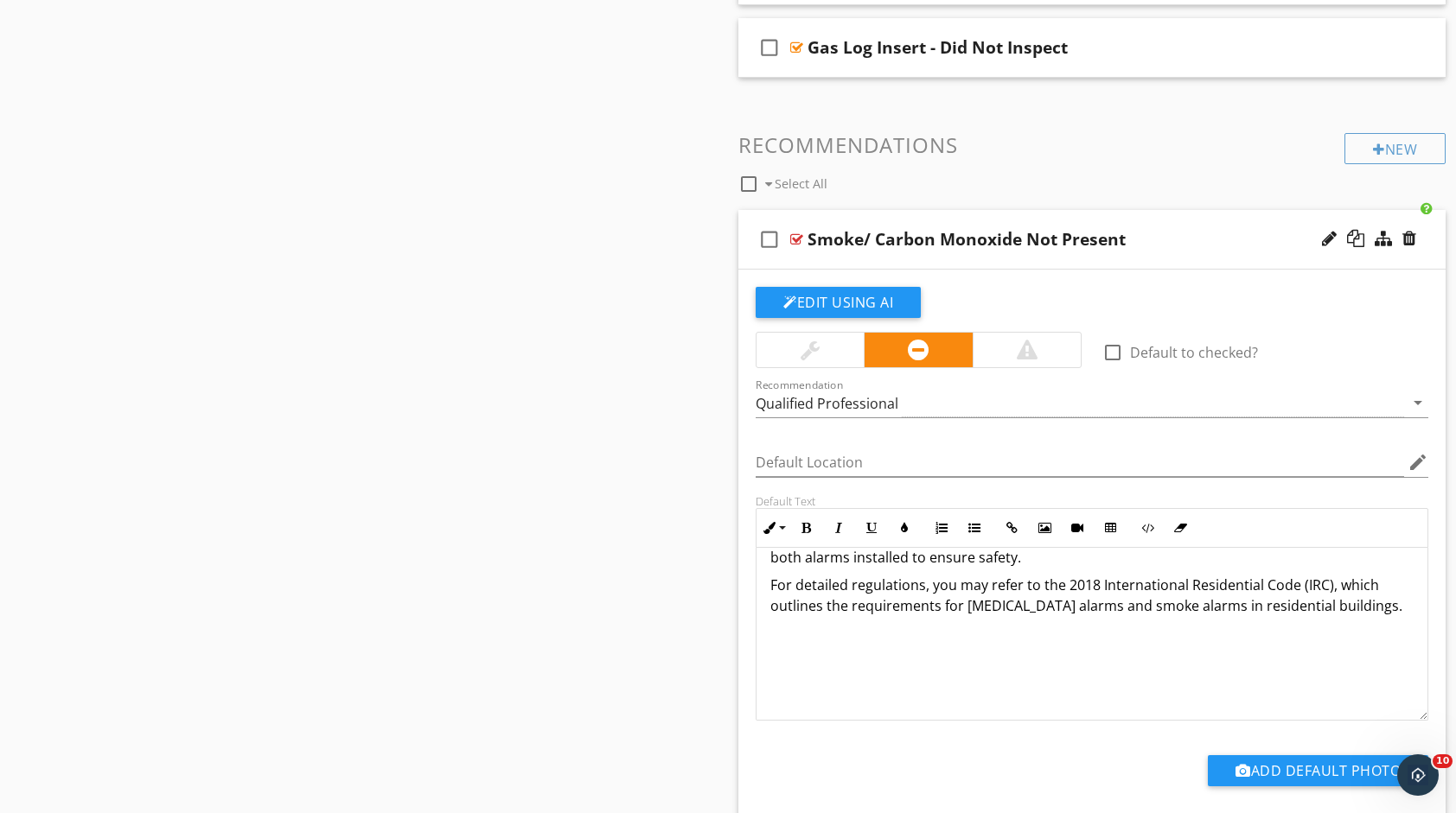
scroll to position [1716, 0]
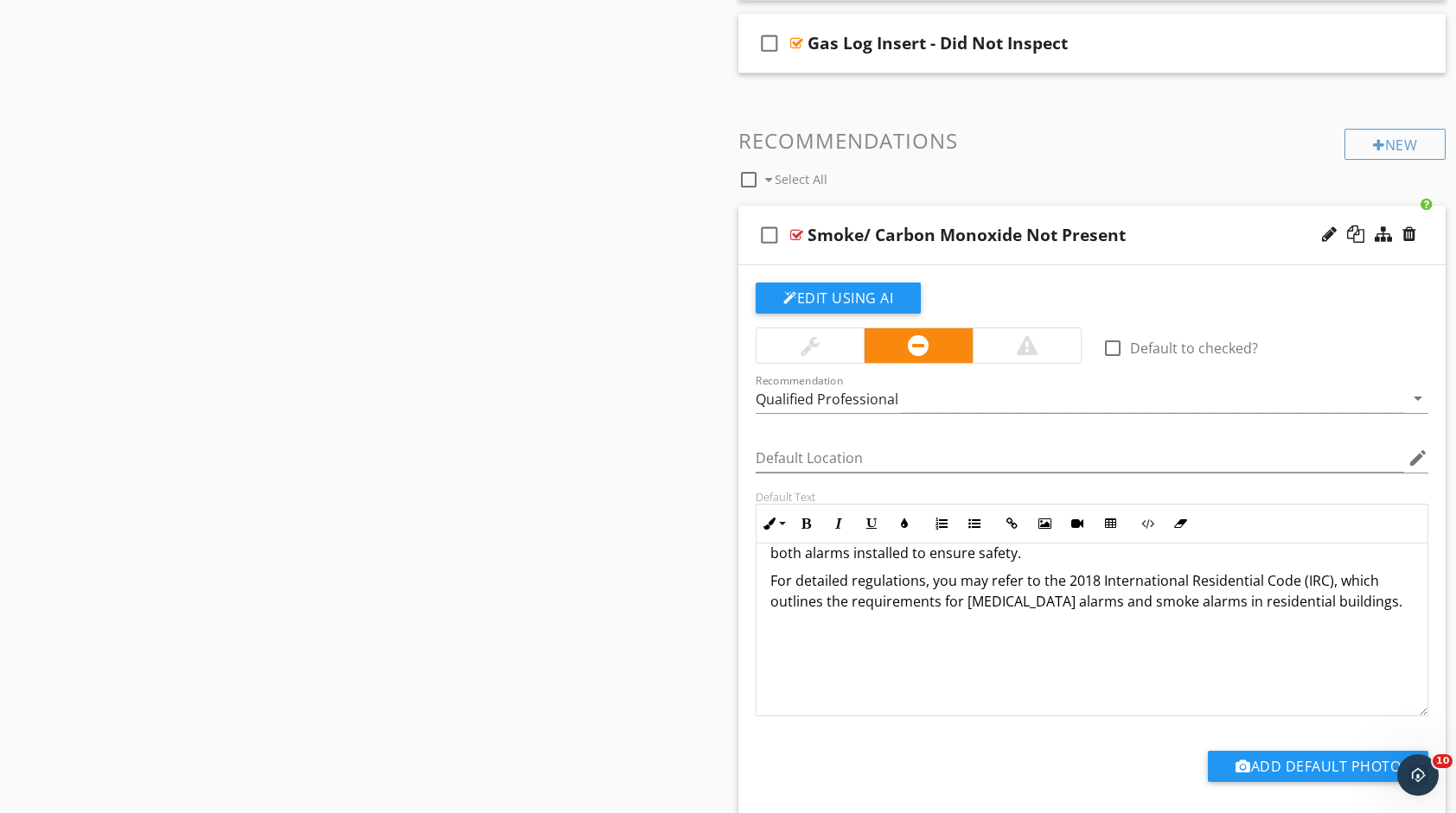
click at [642, 379] on div "Sections Inspection Detail Exterior Roof Interior Basement, Foundation, Crawlsp…" at bounding box center [728, 296] width 1456 height 3679
click at [1186, 228] on div "Smoke/ Carbon Monoxide Not Present" at bounding box center [1060, 235] width 505 height 20
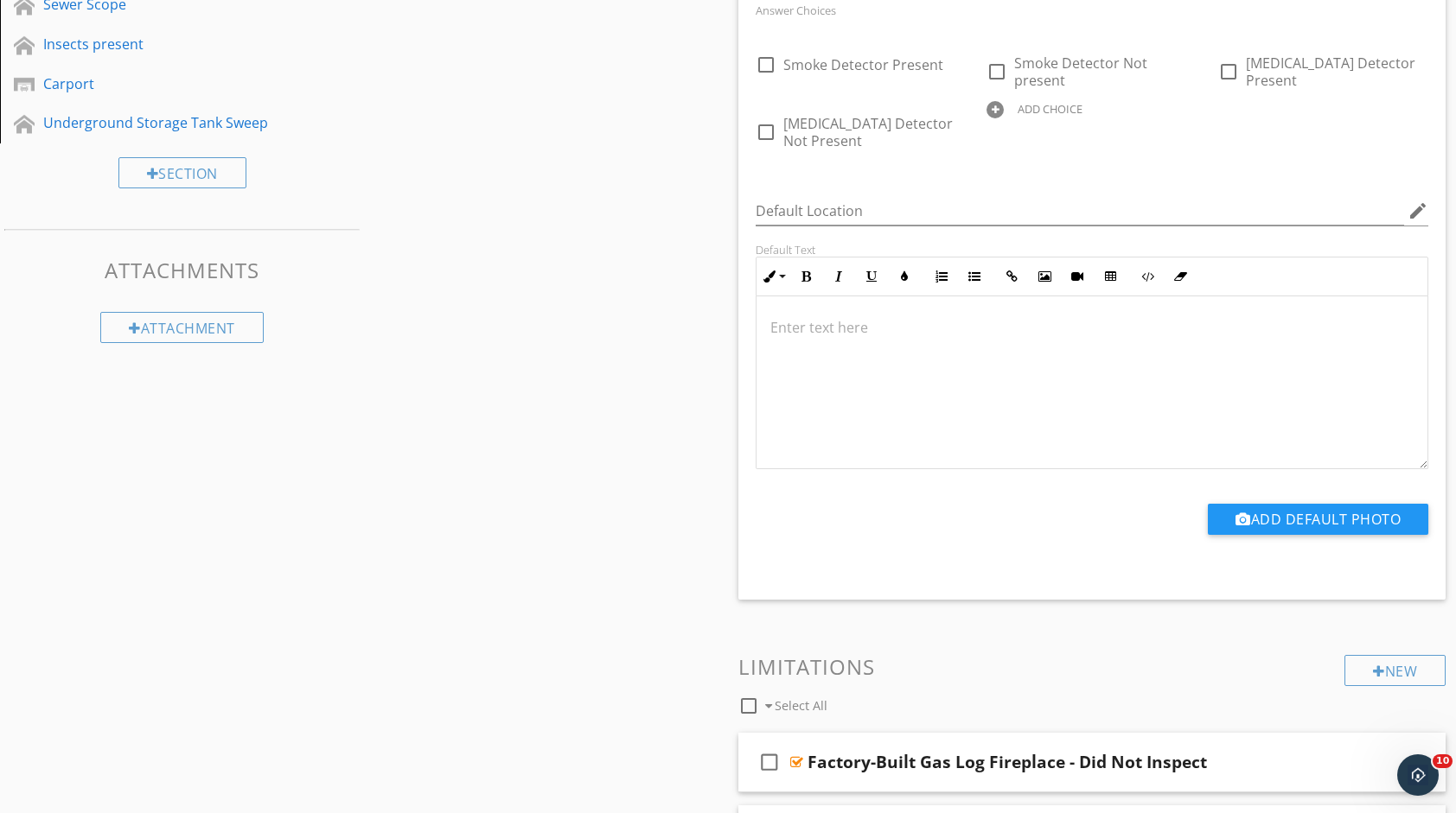
scroll to position [507, 0]
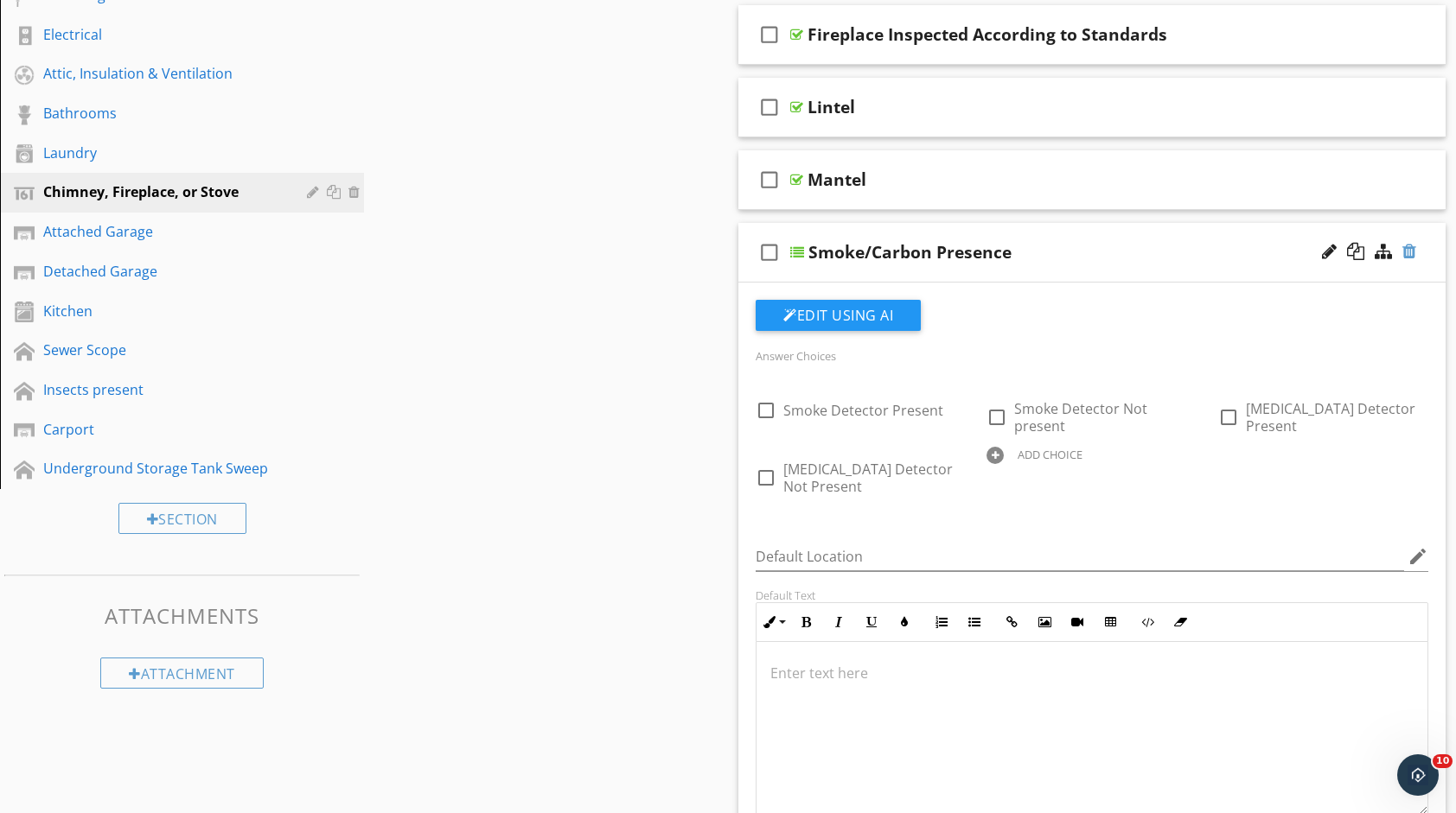
click at [1410, 246] on div at bounding box center [1408, 251] width 14 height 18
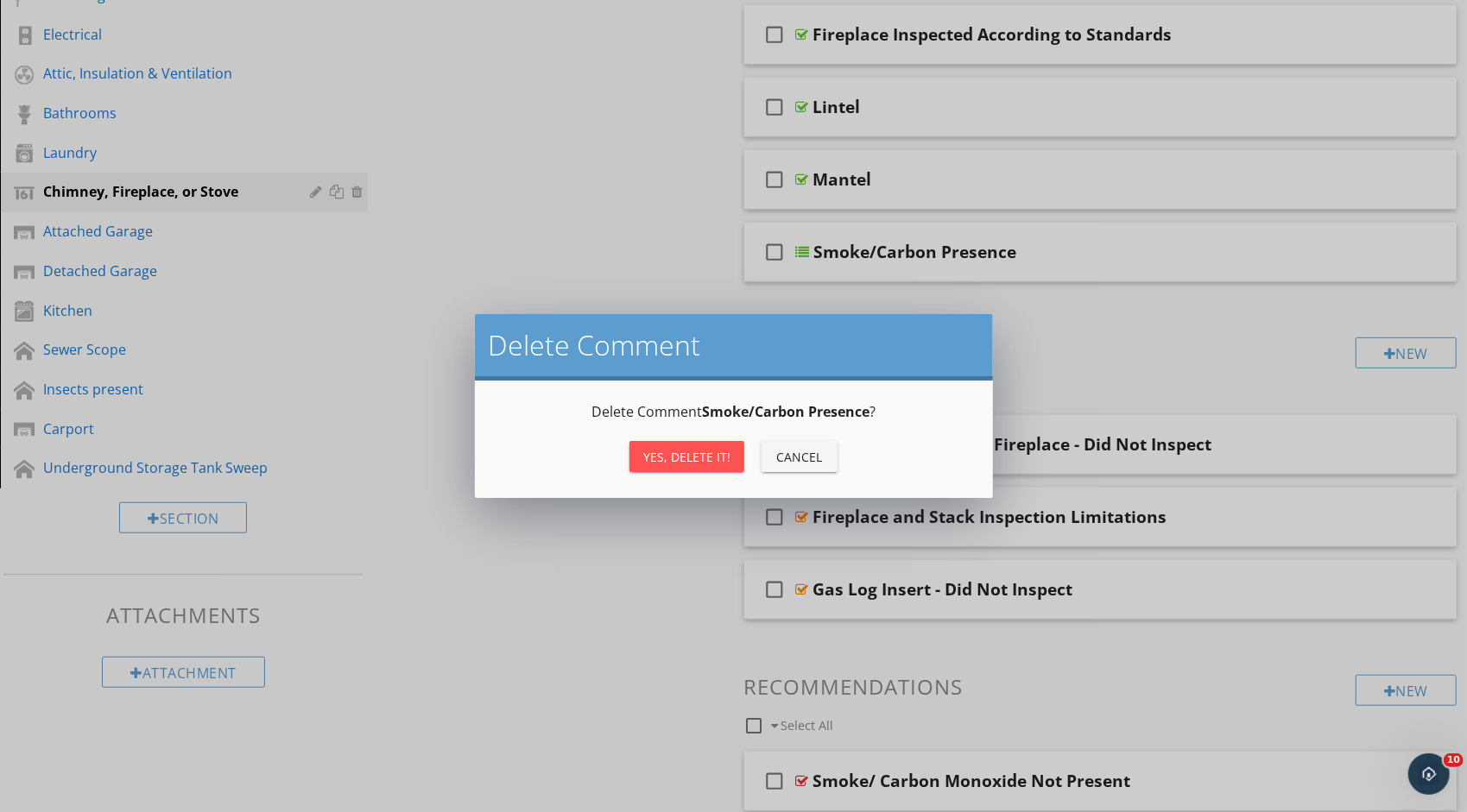
click at [728, 446] on button "Yes, Delete it!" at bounding box center [686, 456] width 114 height 31
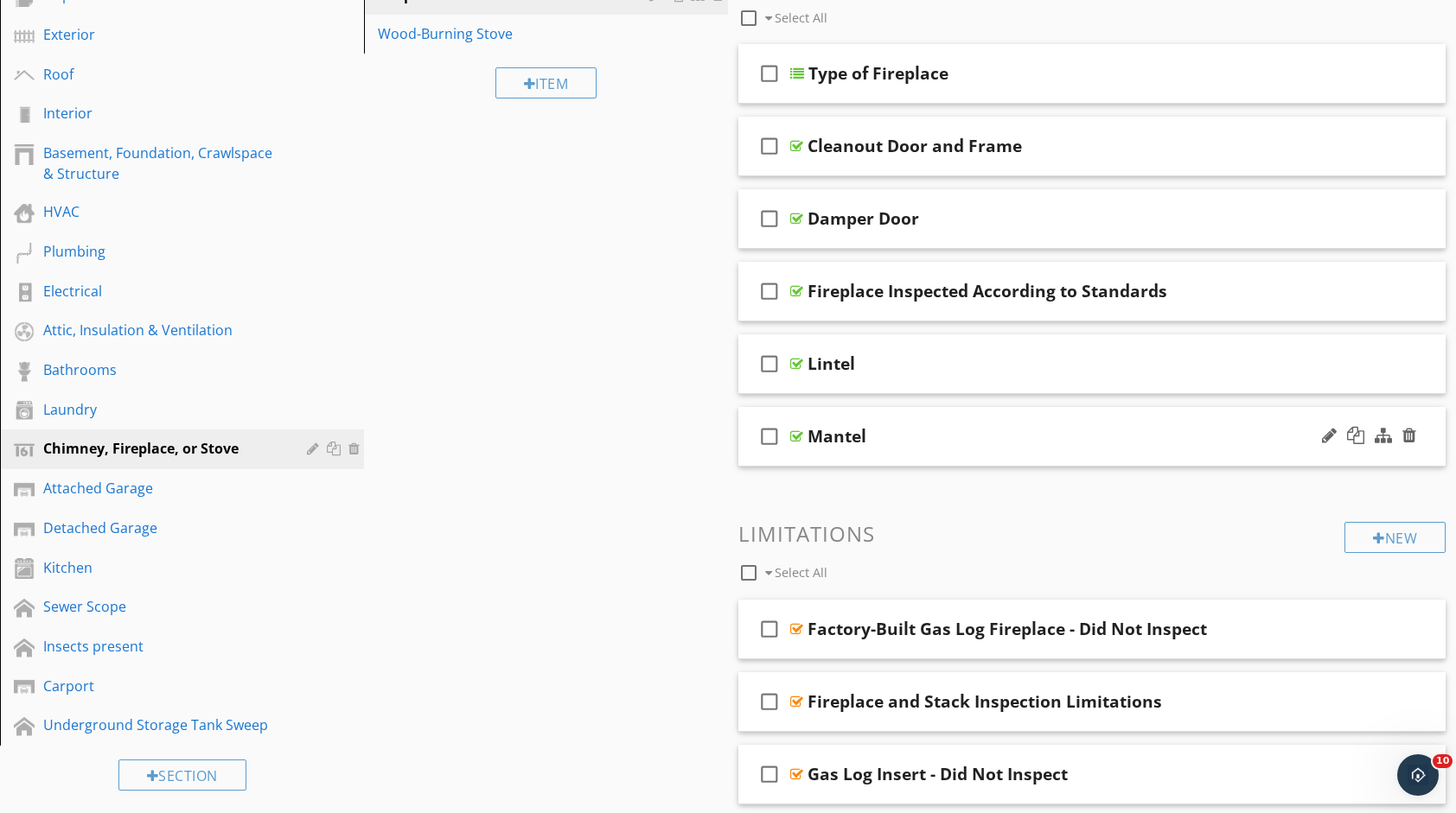
scroll to position [247, 0]
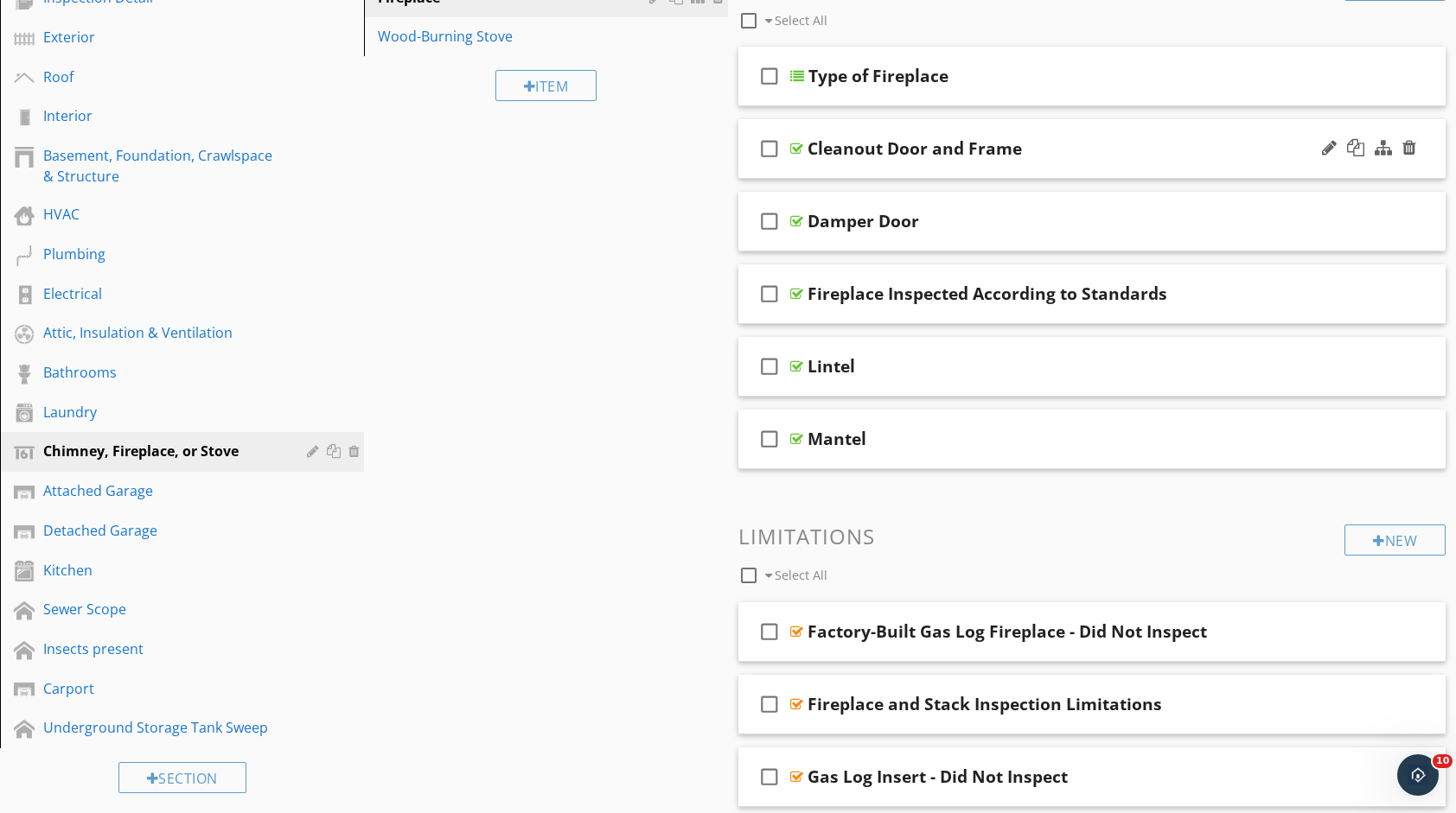
click at [1053, 147] on div "Cleanout Door and Frame" at bounding box center [1060, 148] width 505 height 20
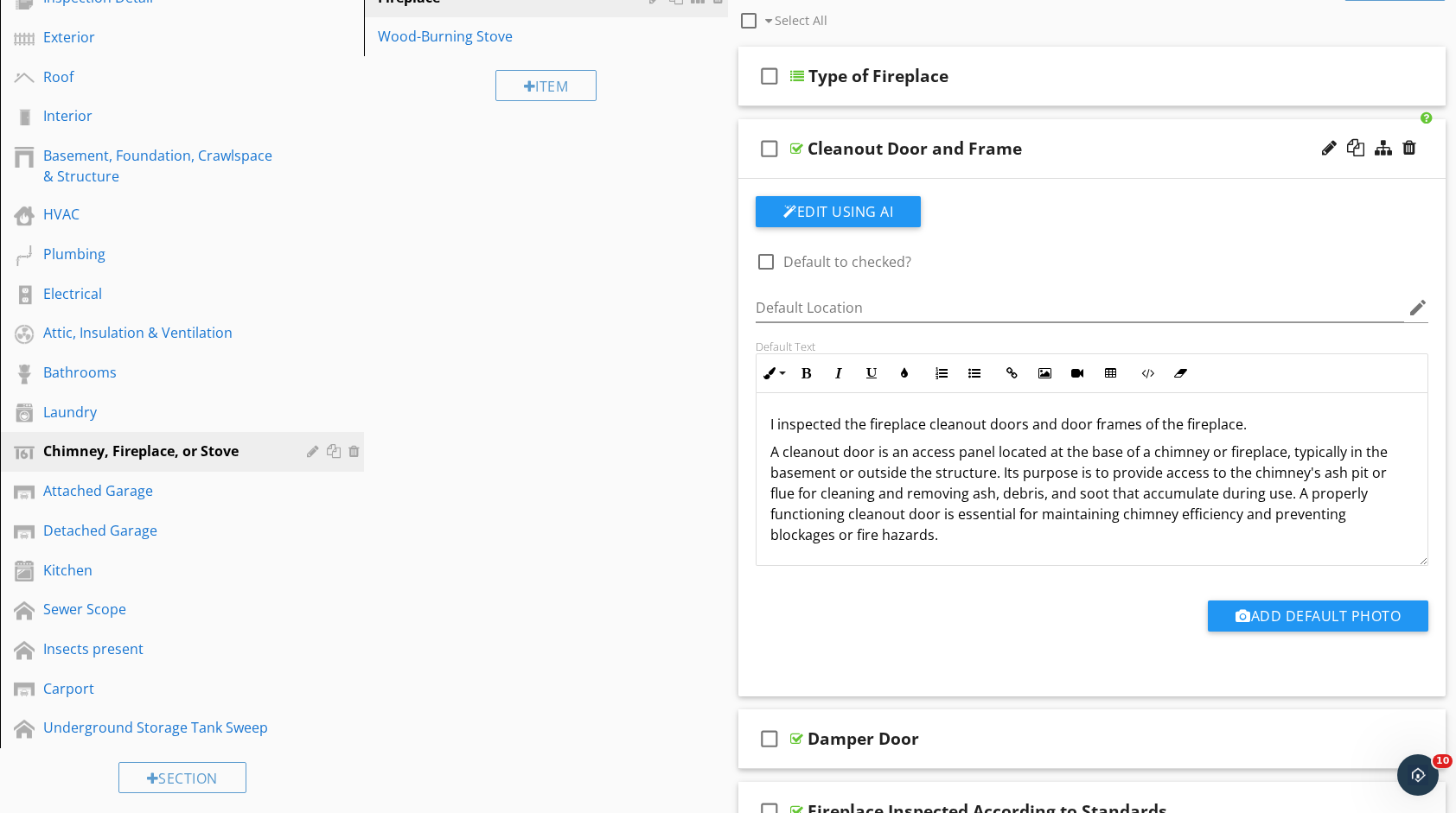
click at [1053, 147] on div "Cleanout Door and Frame" at bounding box center [1060, 148] width 505 height 20
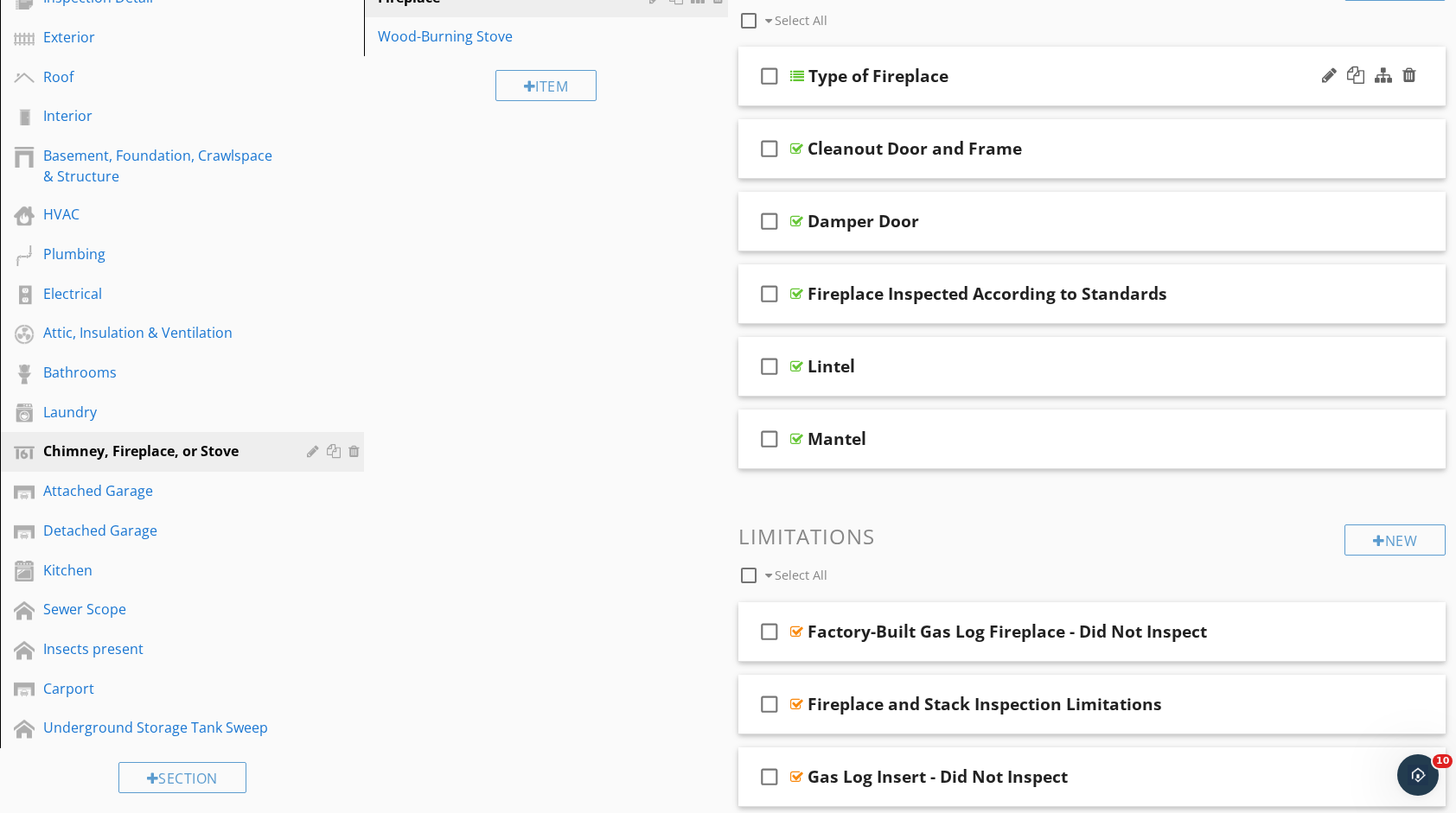
click at [1036, 81] on div "Type of Fireplace" at bounding box center [1061, 76] width 505 height 20
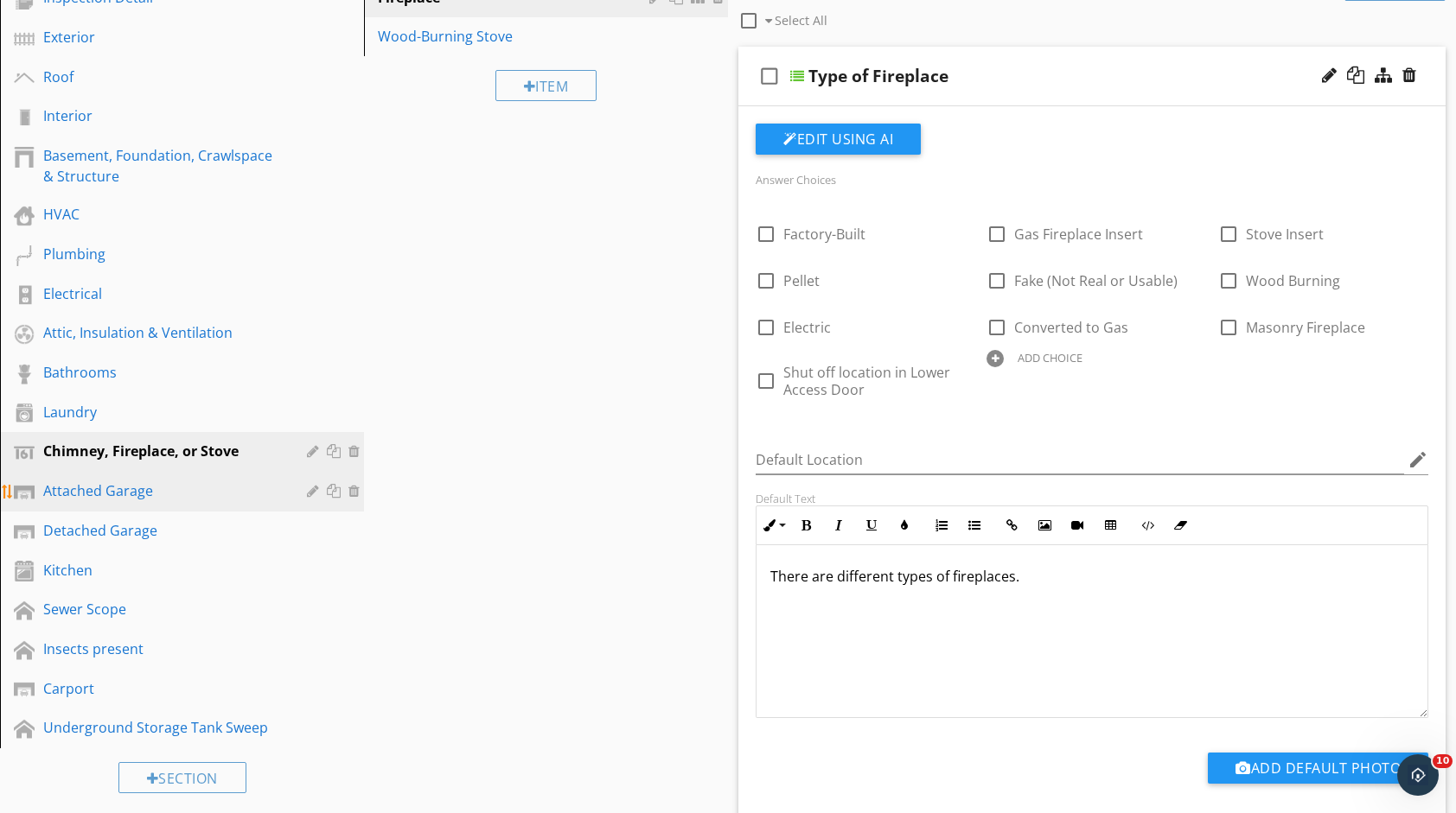
click at [168, 490] on div "Attached Garage" at bounding box center [162, 491] width 238 height 20
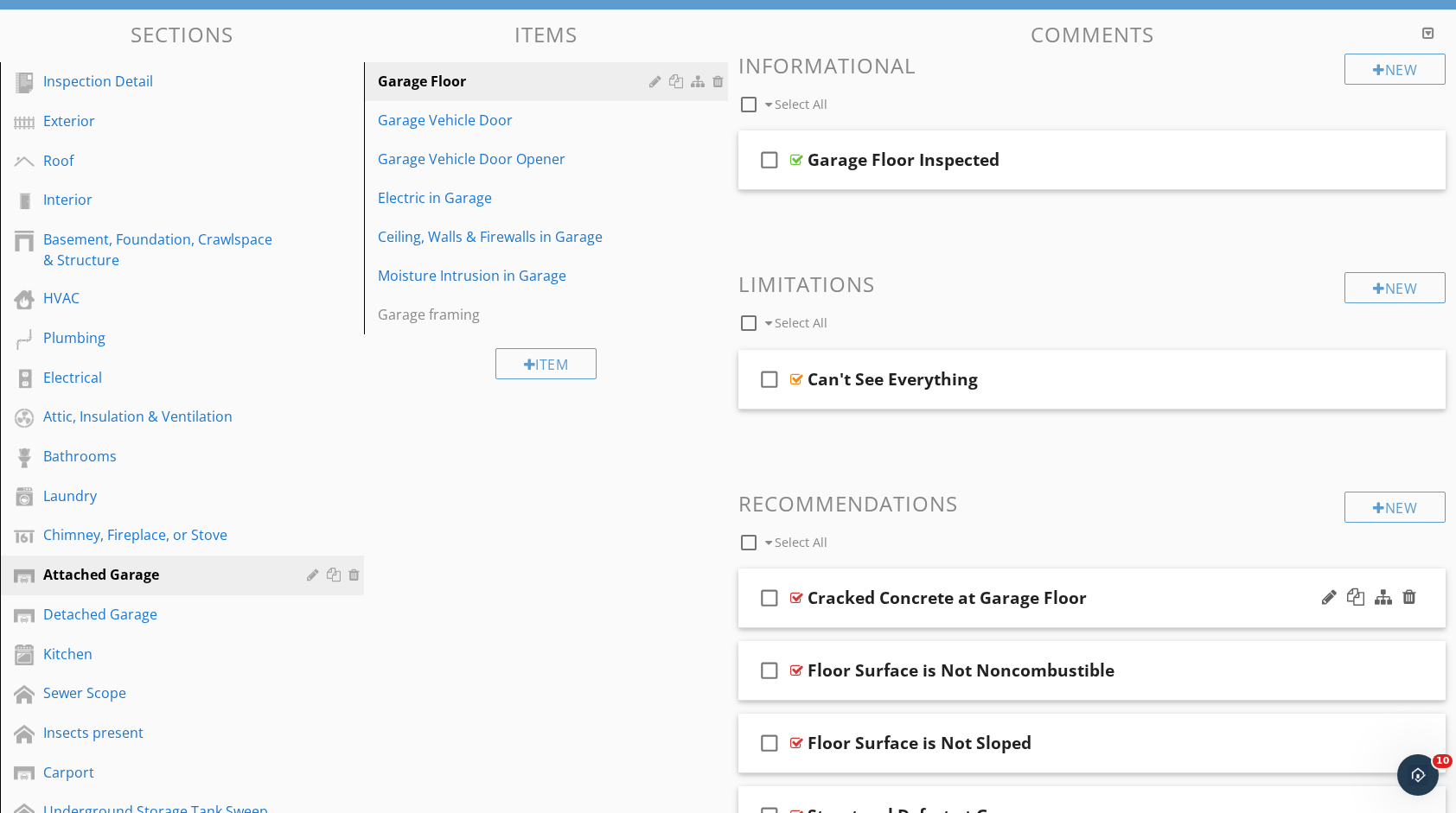
scroll to position [161, 0]
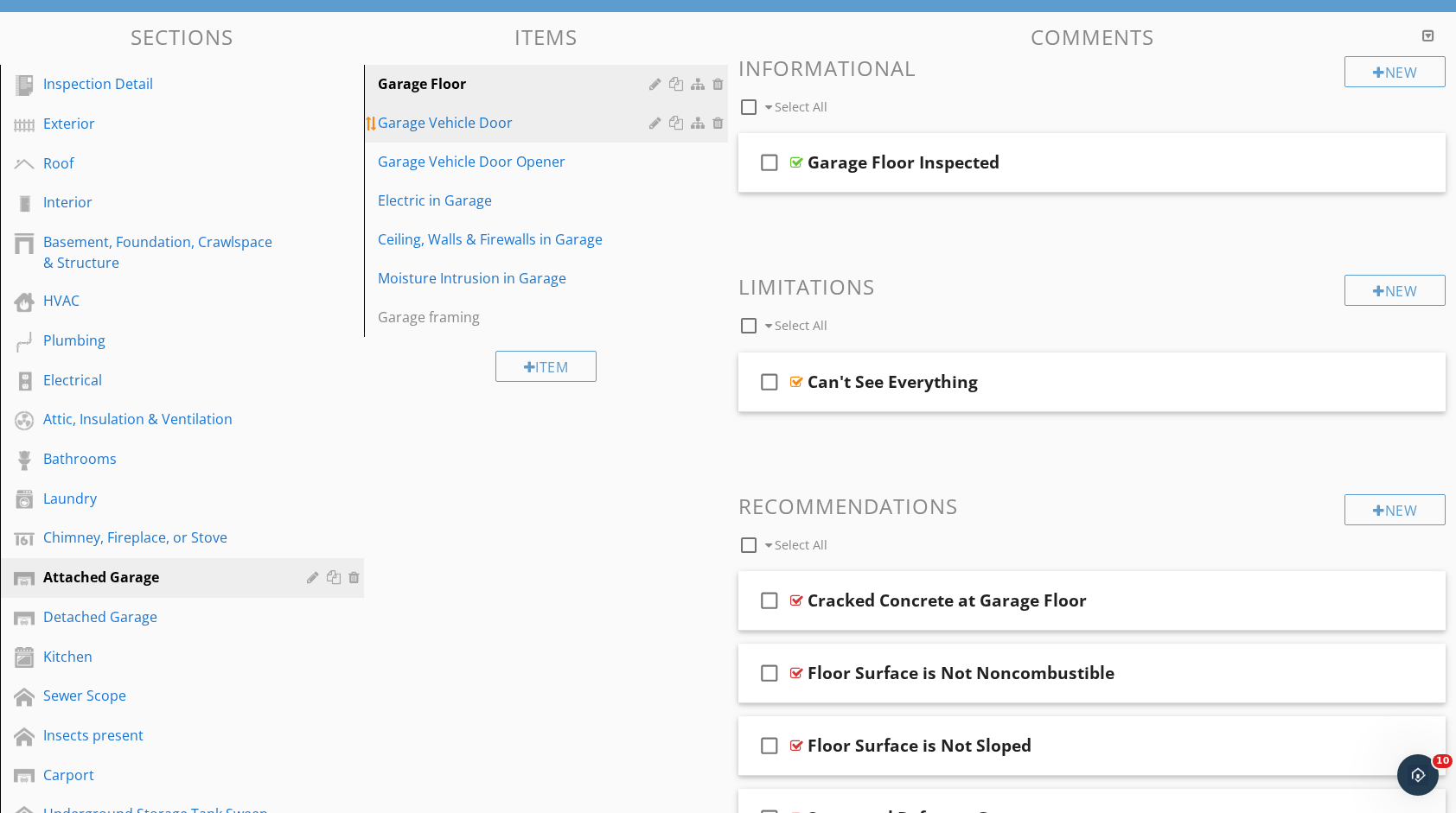
click at [513, 129] on div "Garage Vehicle Door" at bounding box center [516, 123] width 277 height 20
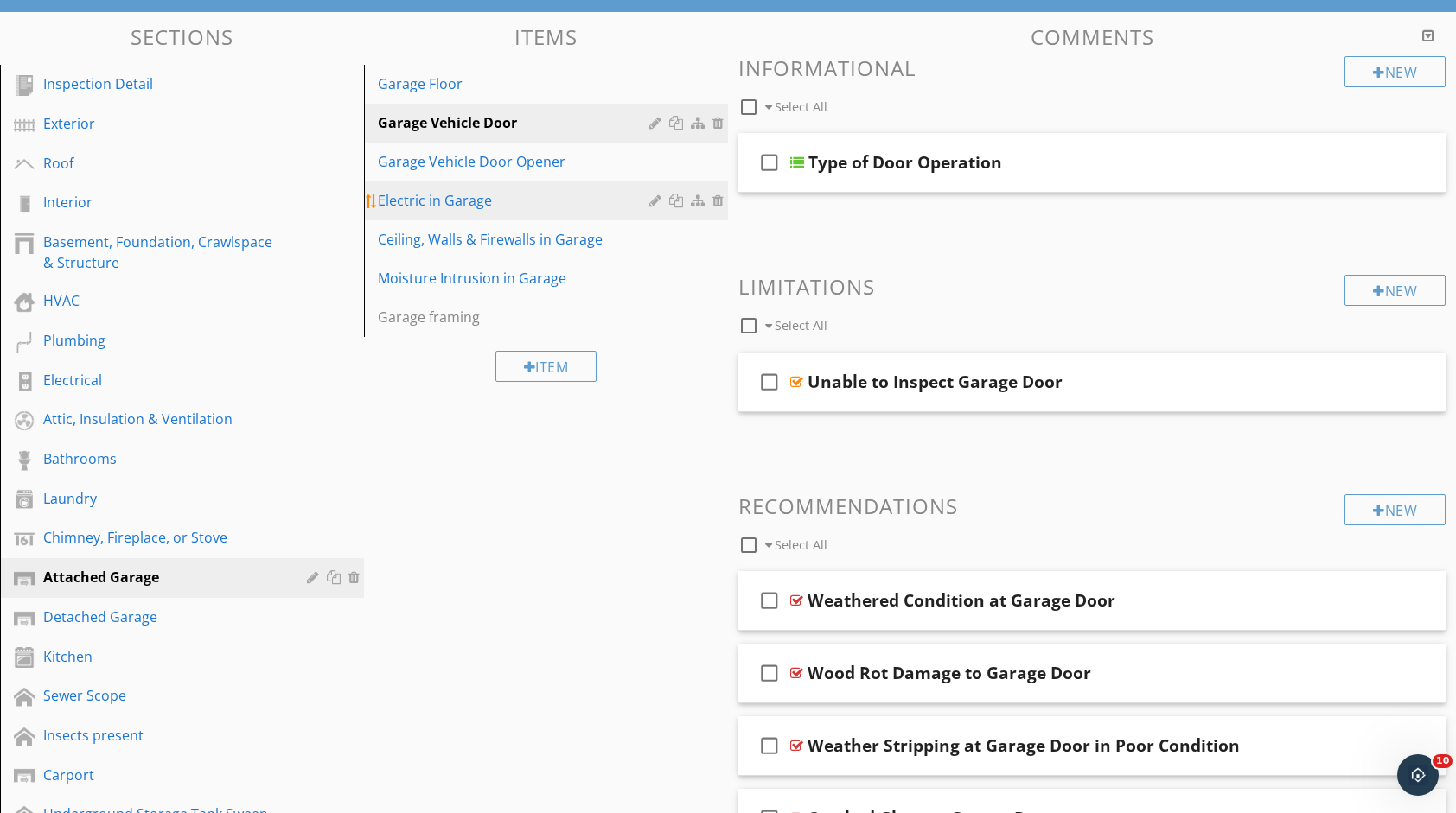
click at [610, 184] on link "Electric in Garage" at bounding box center [548, 200] width 359 height 38
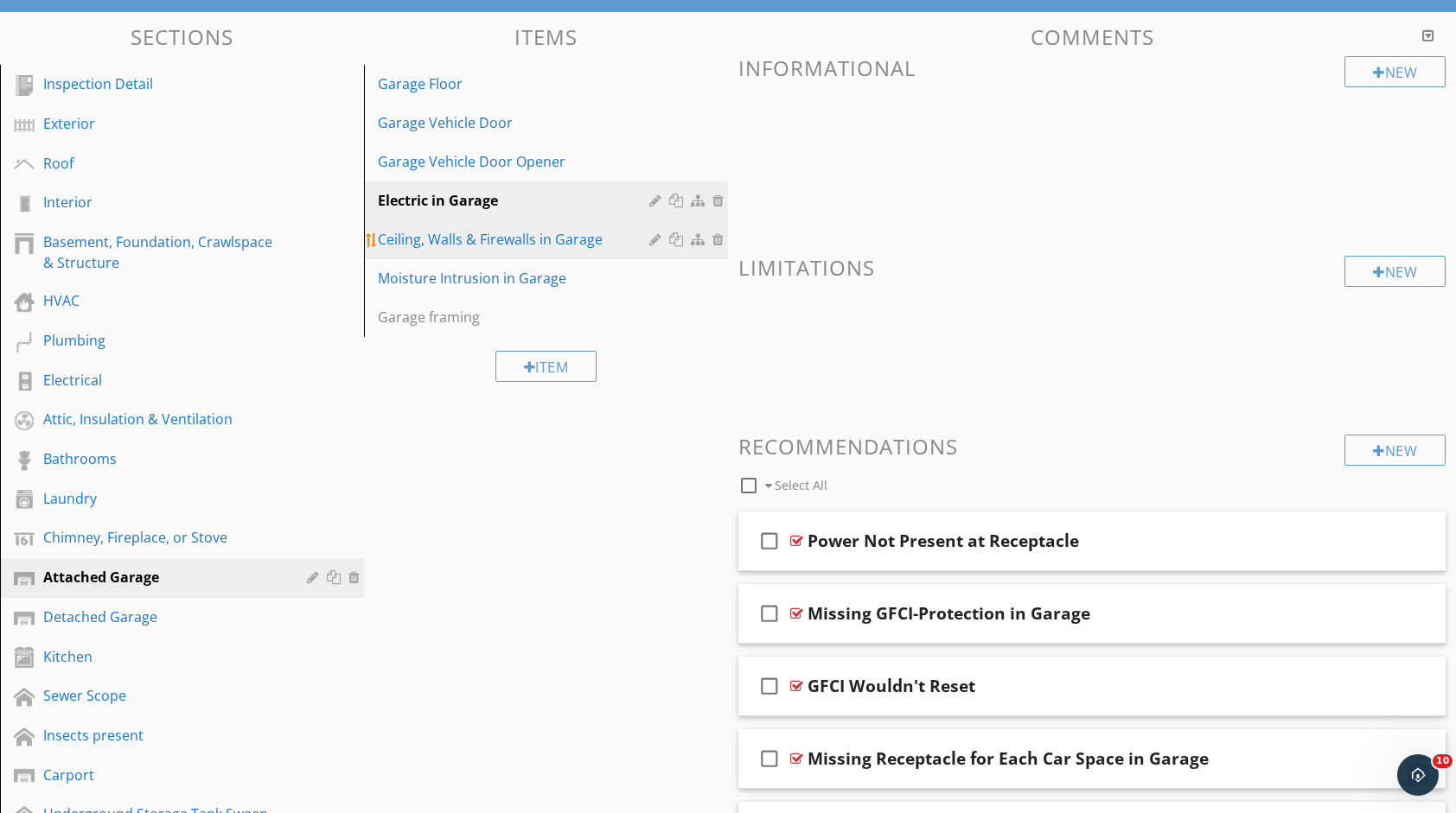
click at [539, 229] on div "Ceiling, Walls & Firewalls in Garage" at bounding box center [516, 239] width 277 height 20
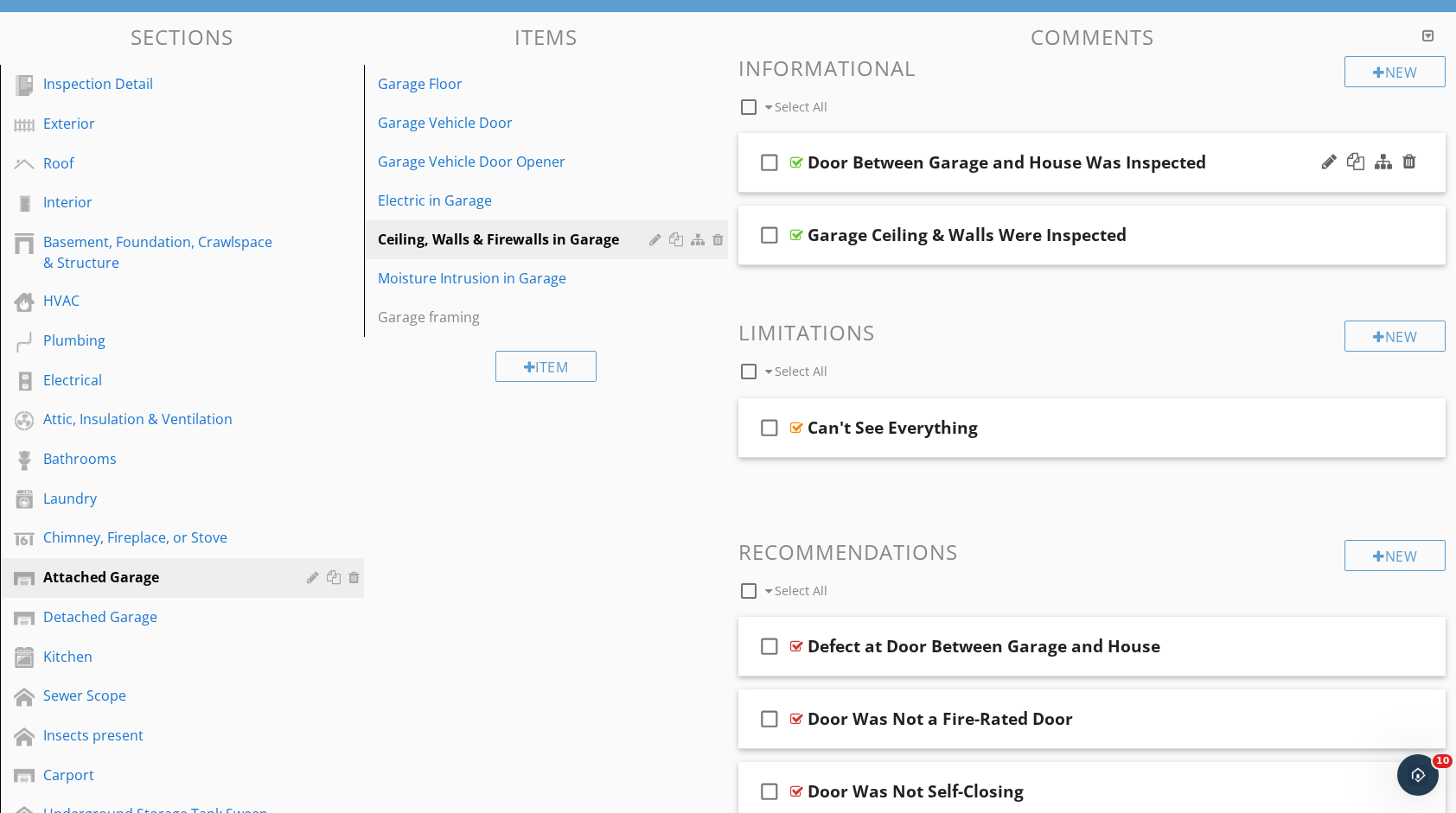
click at [1218, 165] on div "Door Between Garage and House Was Inspected" at bounding box center [1060, 162] width 505 height 20
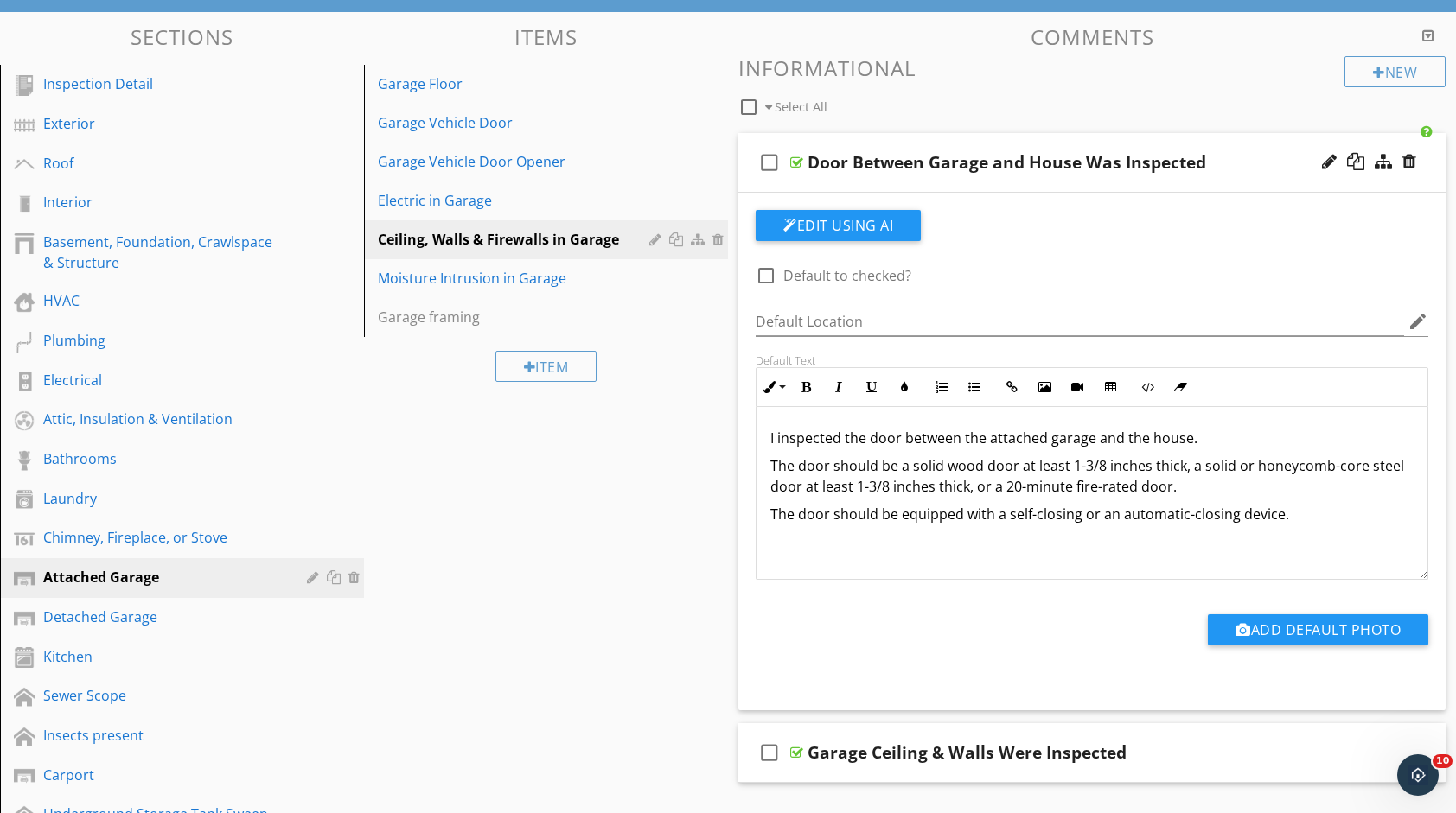
click at [1229, 157] on div "Door Between Garage and House Was Inspected" at bounding box center [1060, 162] width 505 height 20
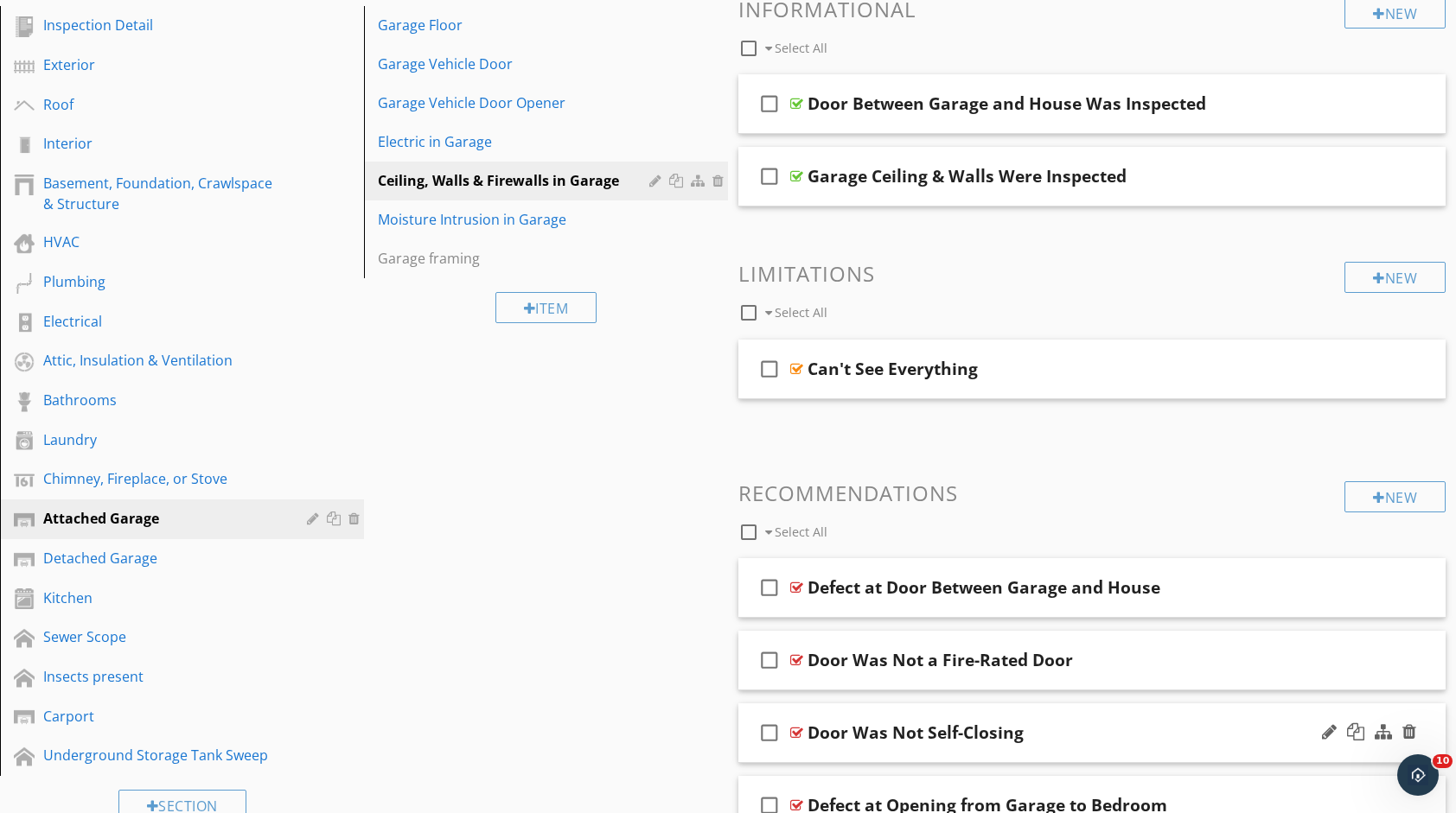
scroll to position [85, 0]
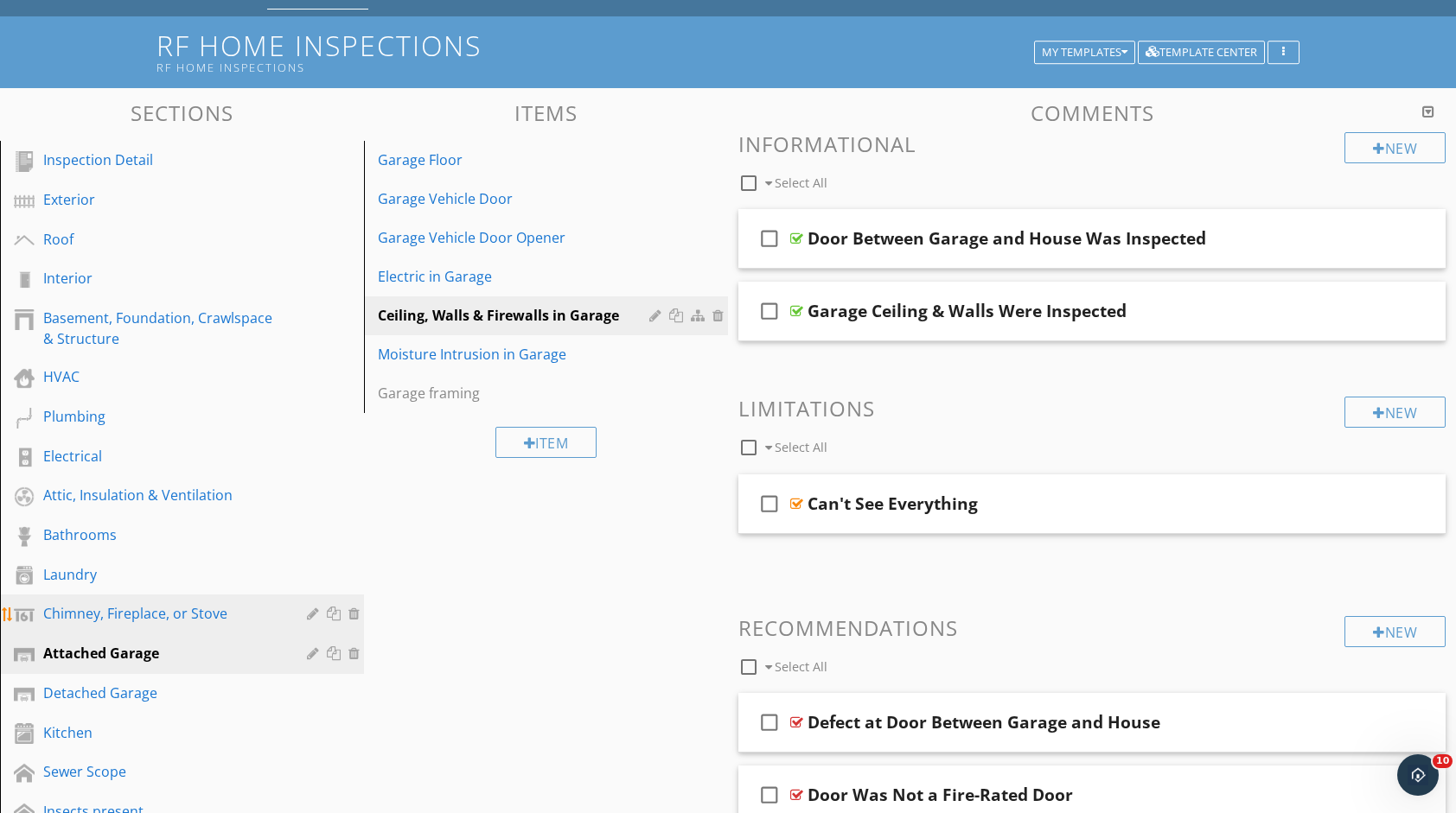
click at [156, 615] on div "Chimney, Fireplace, or Stove" at bounding box center [162, 614] width 238 height 20
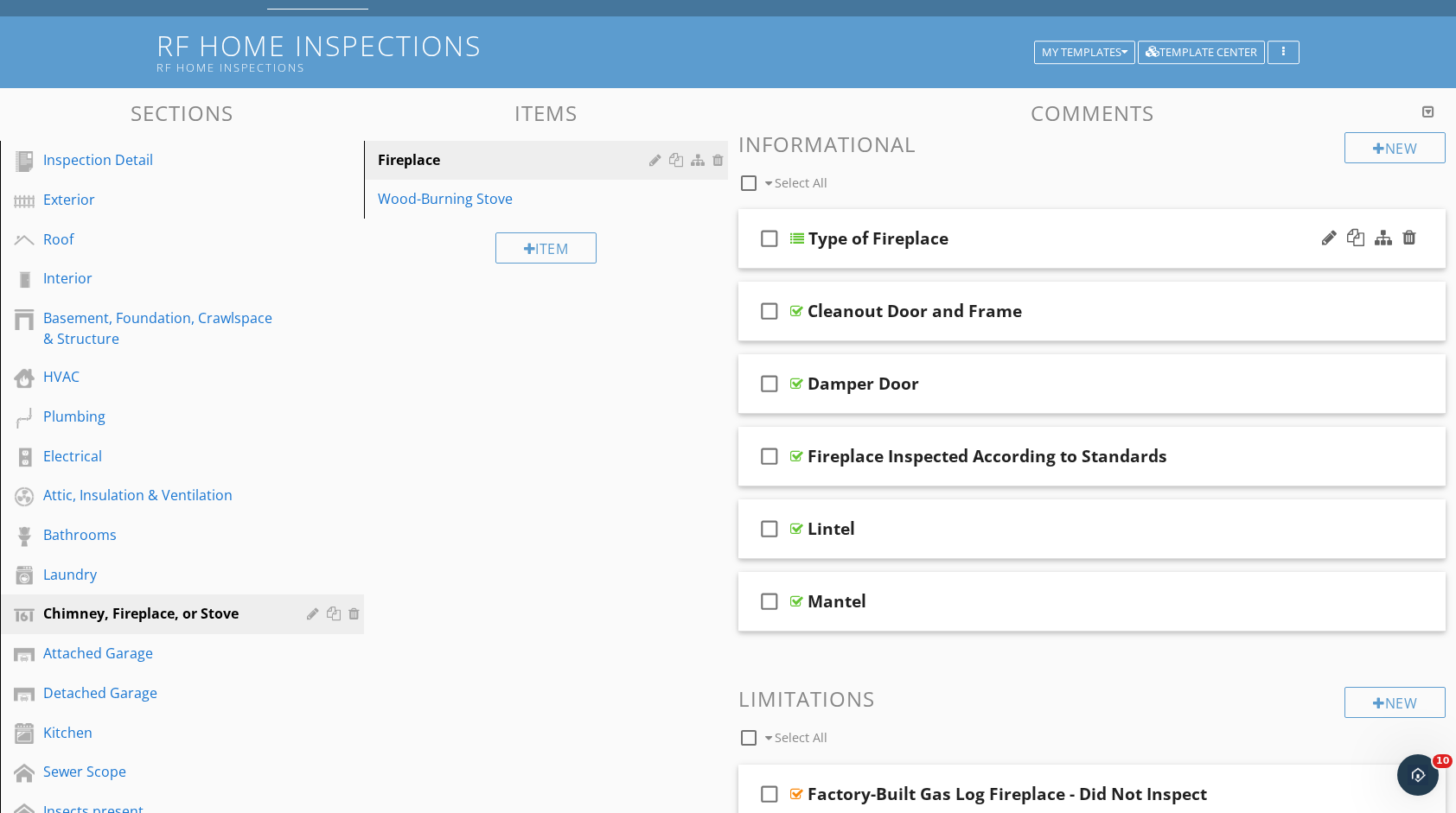
click at [1016, 238] on div "Type of Fireplace" at bounding box center [1061, 238] width 505 height 20
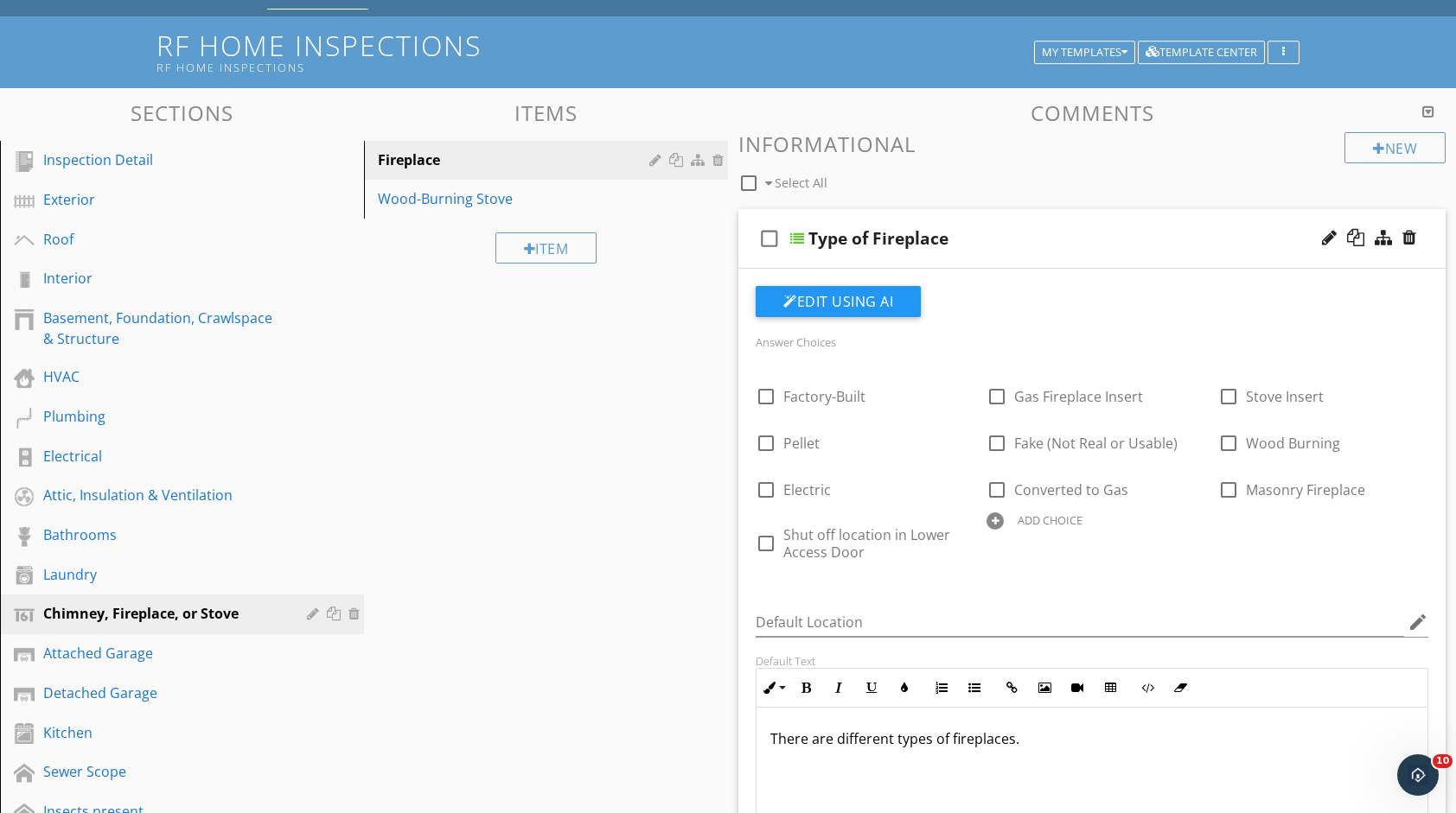
click at [426, 200] on div "Wood-Burning Stove" at bounding box center [516, 198] width 277 height 20
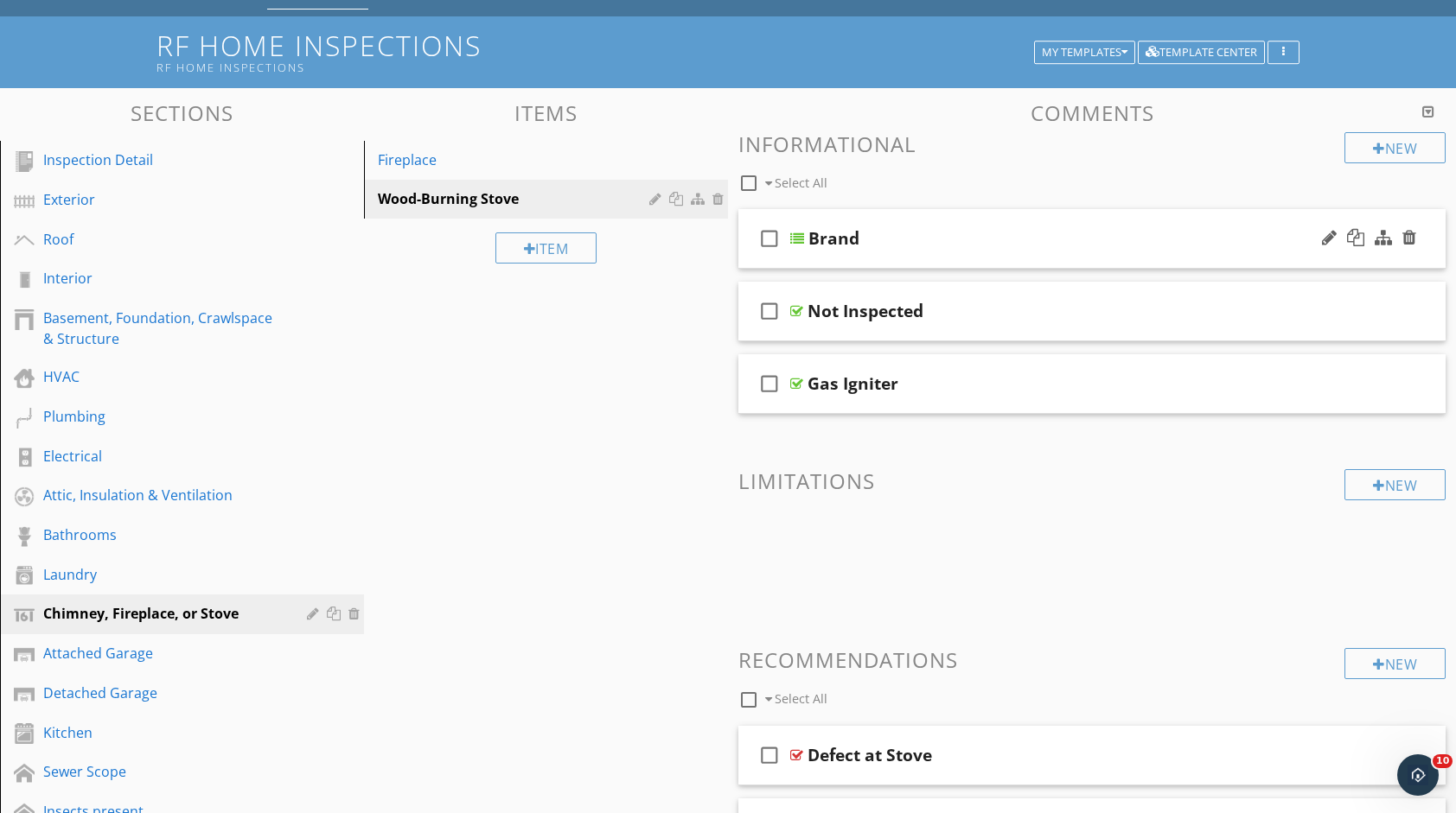
click at [989, 237] on div "Brand" at bounding box center [1061, 238] width 505 height 20
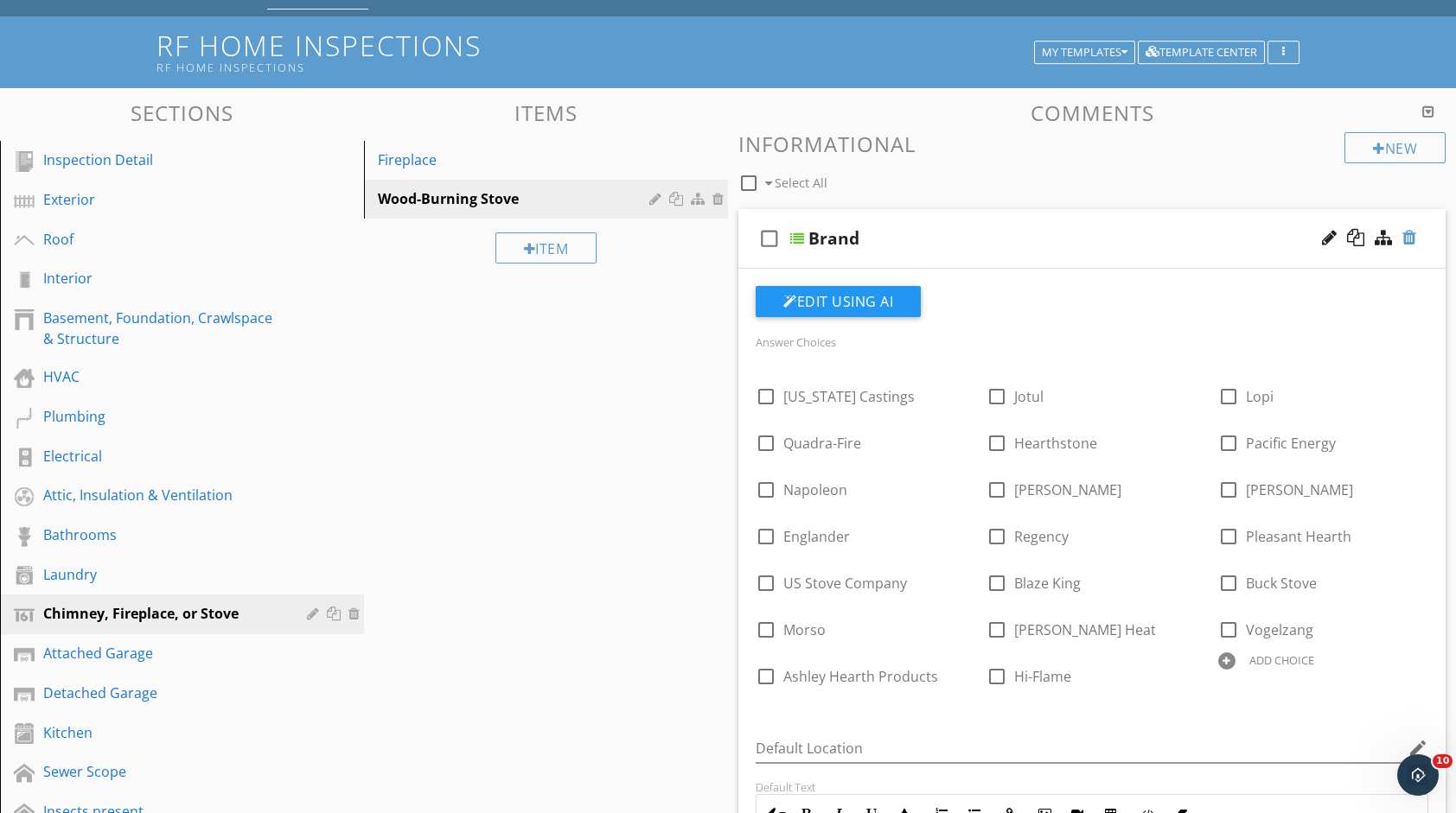
click at [1409, 242] on div at bounding box center [1408, 237] width 14 height 18
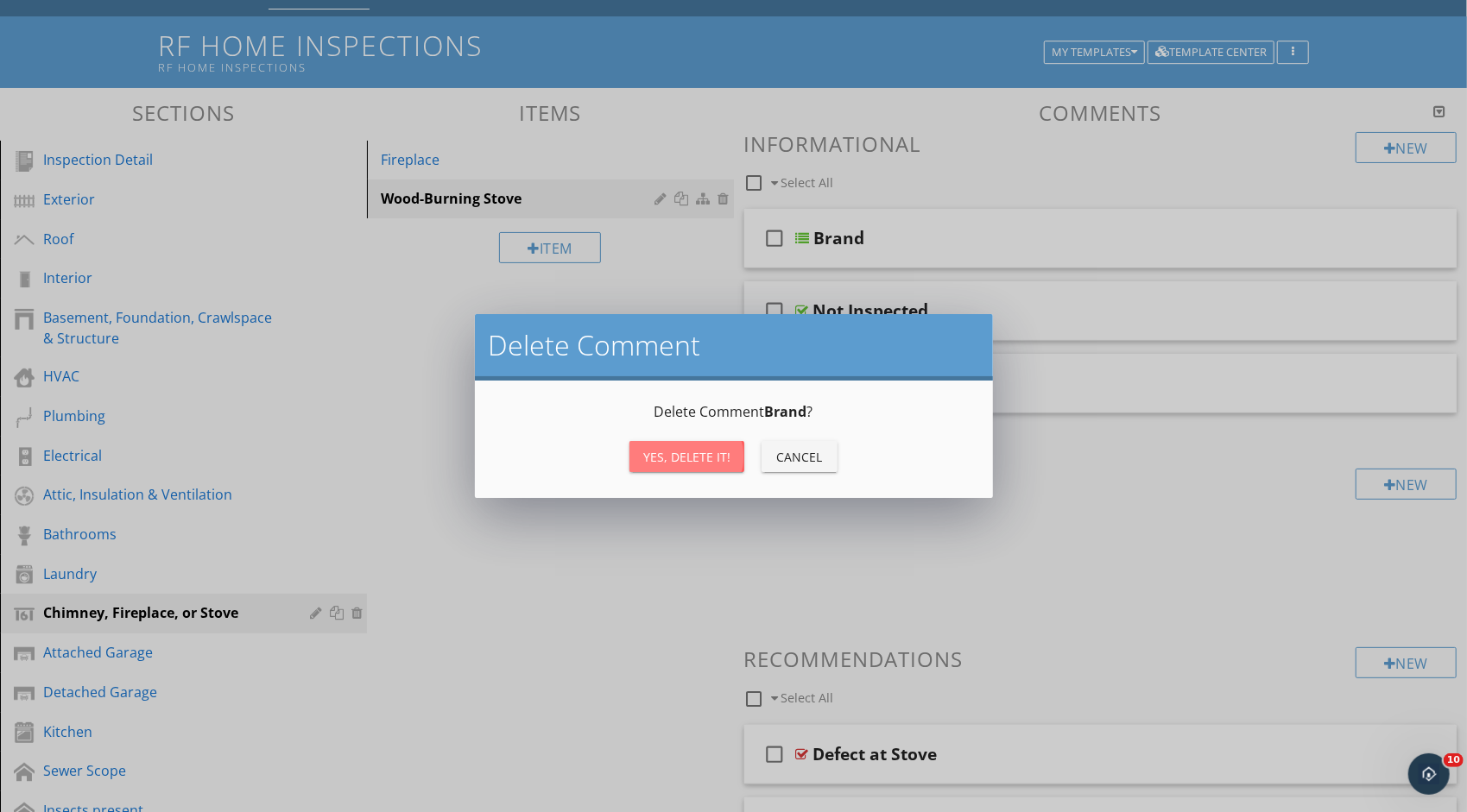
click at [687, 448] on div "Yes, Delete it!" at bounding box center [687, 457] width 87 height 18
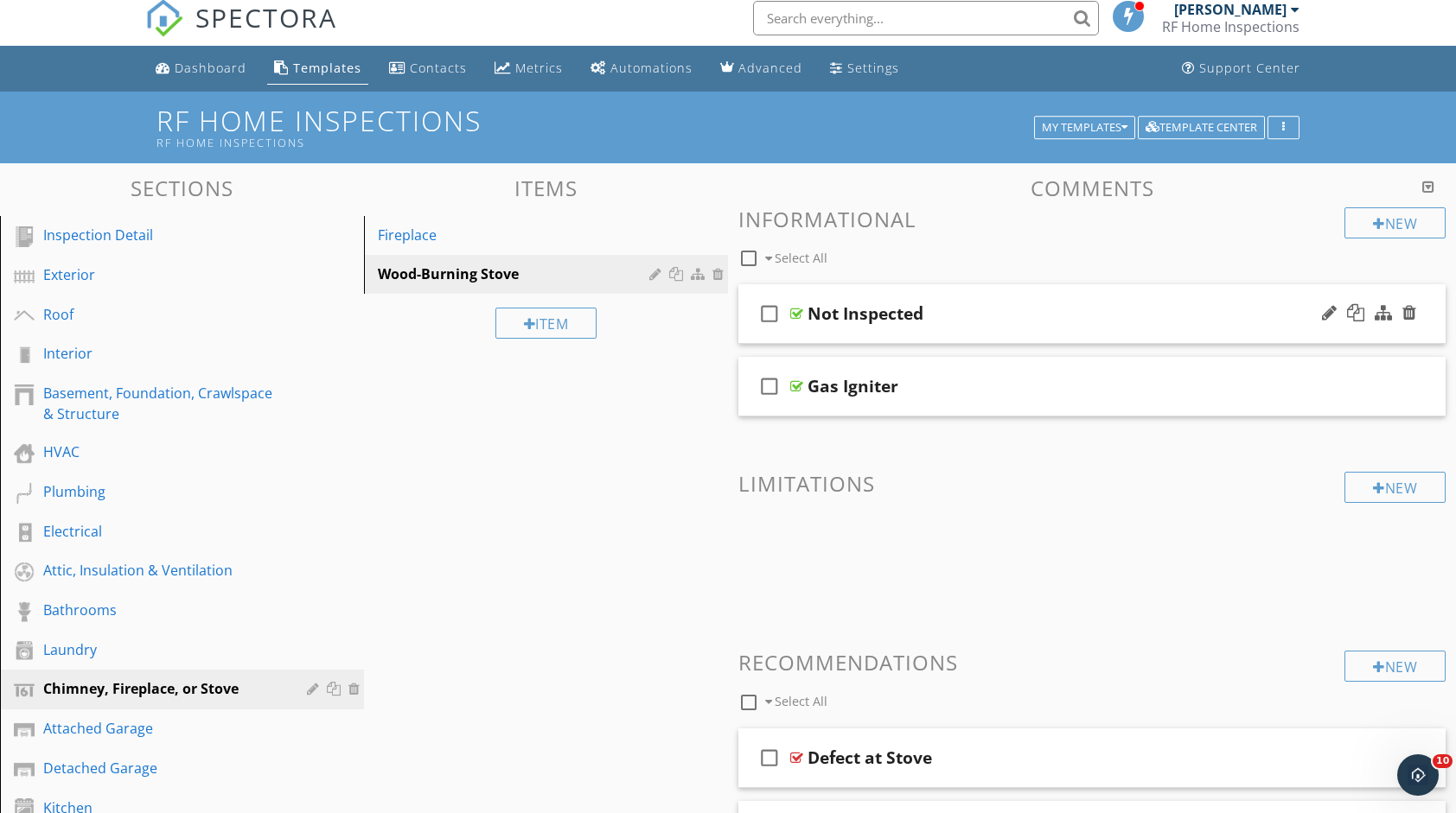
scroll to position [0, 0]
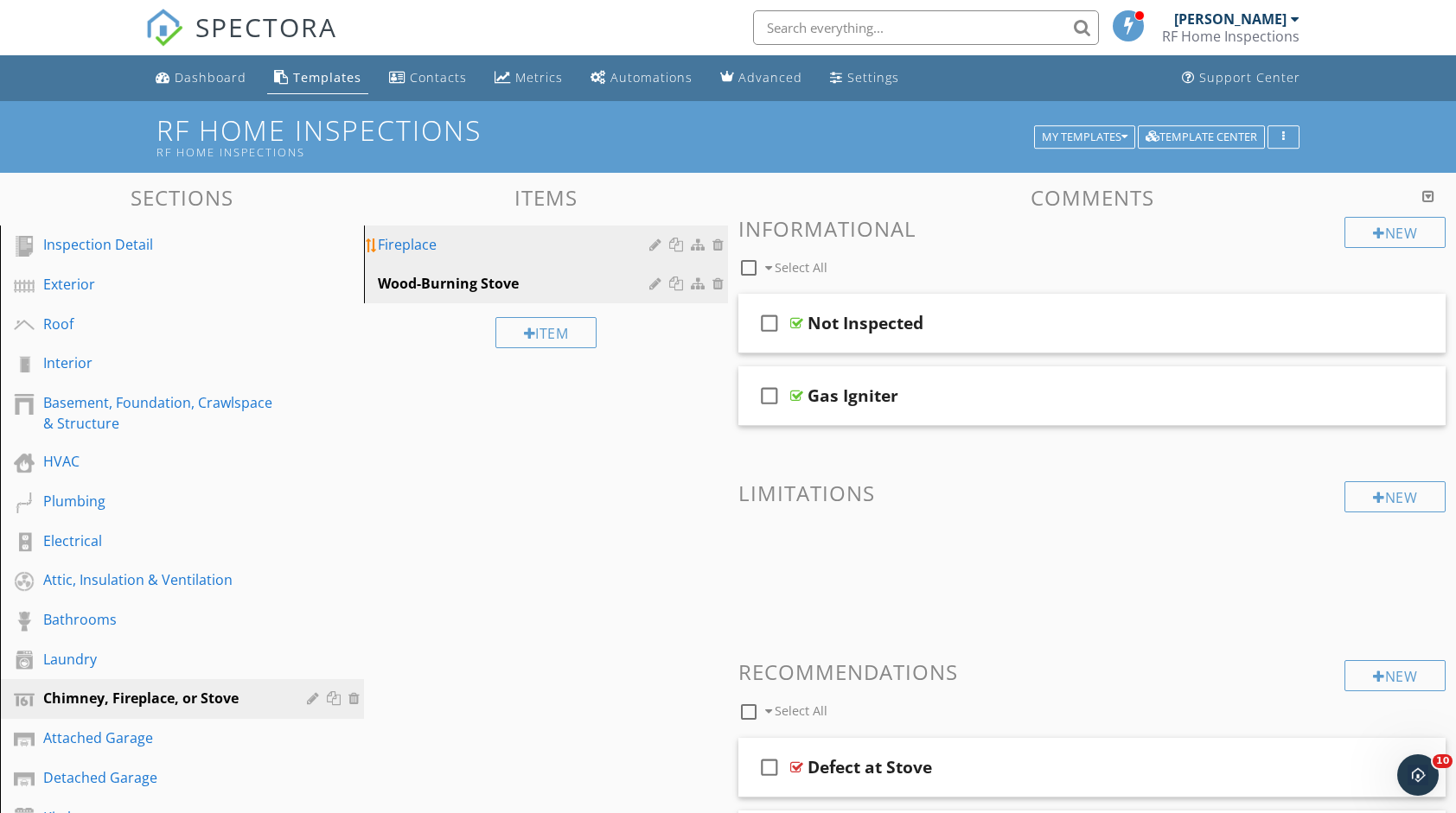
click at [582, 254] on div "Fireplace" at bounding box center [516, 244] width 277 height 20
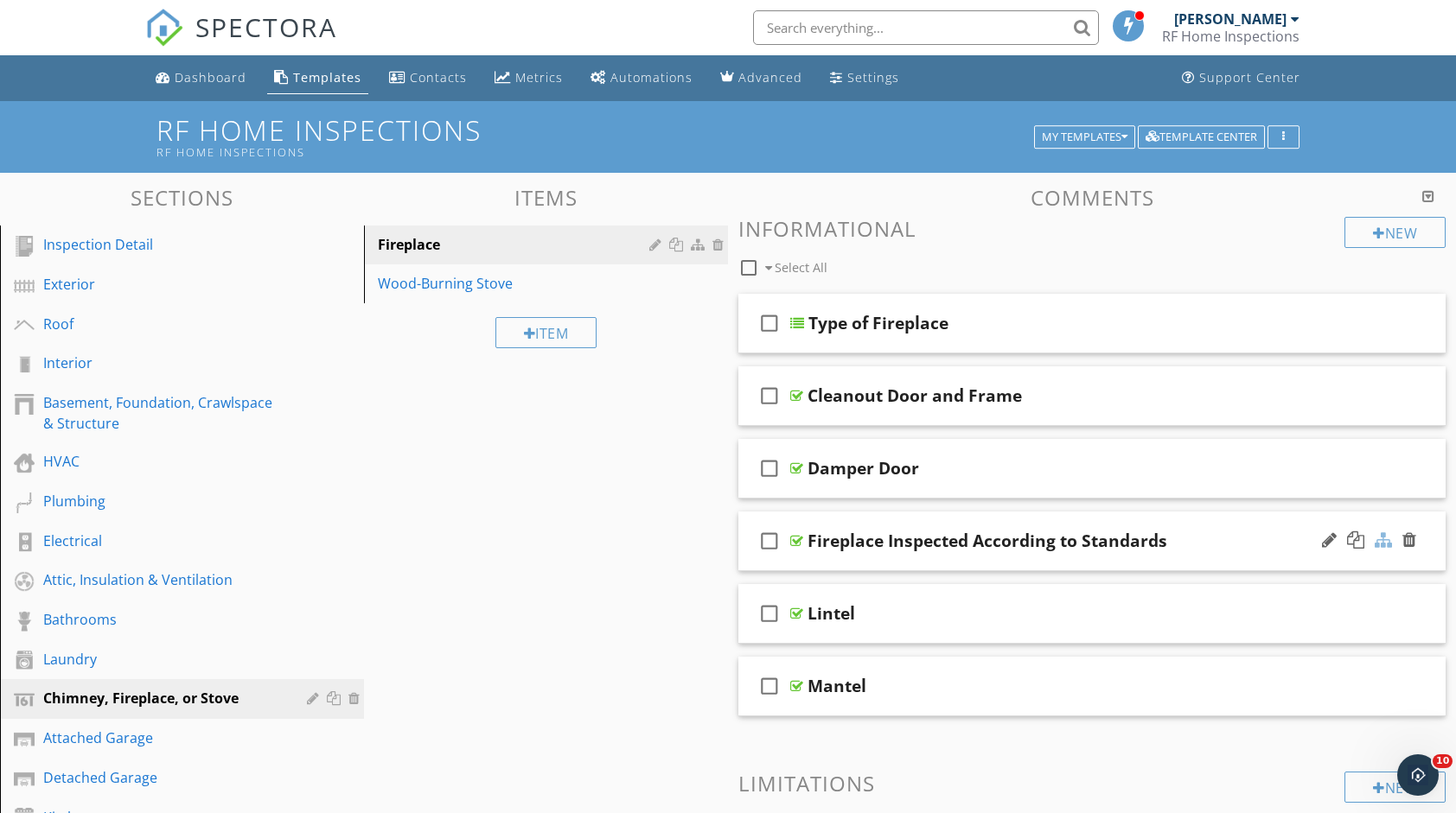
click at [1385, 545] on div at bounding box center [1382, 540] width 18 height 18
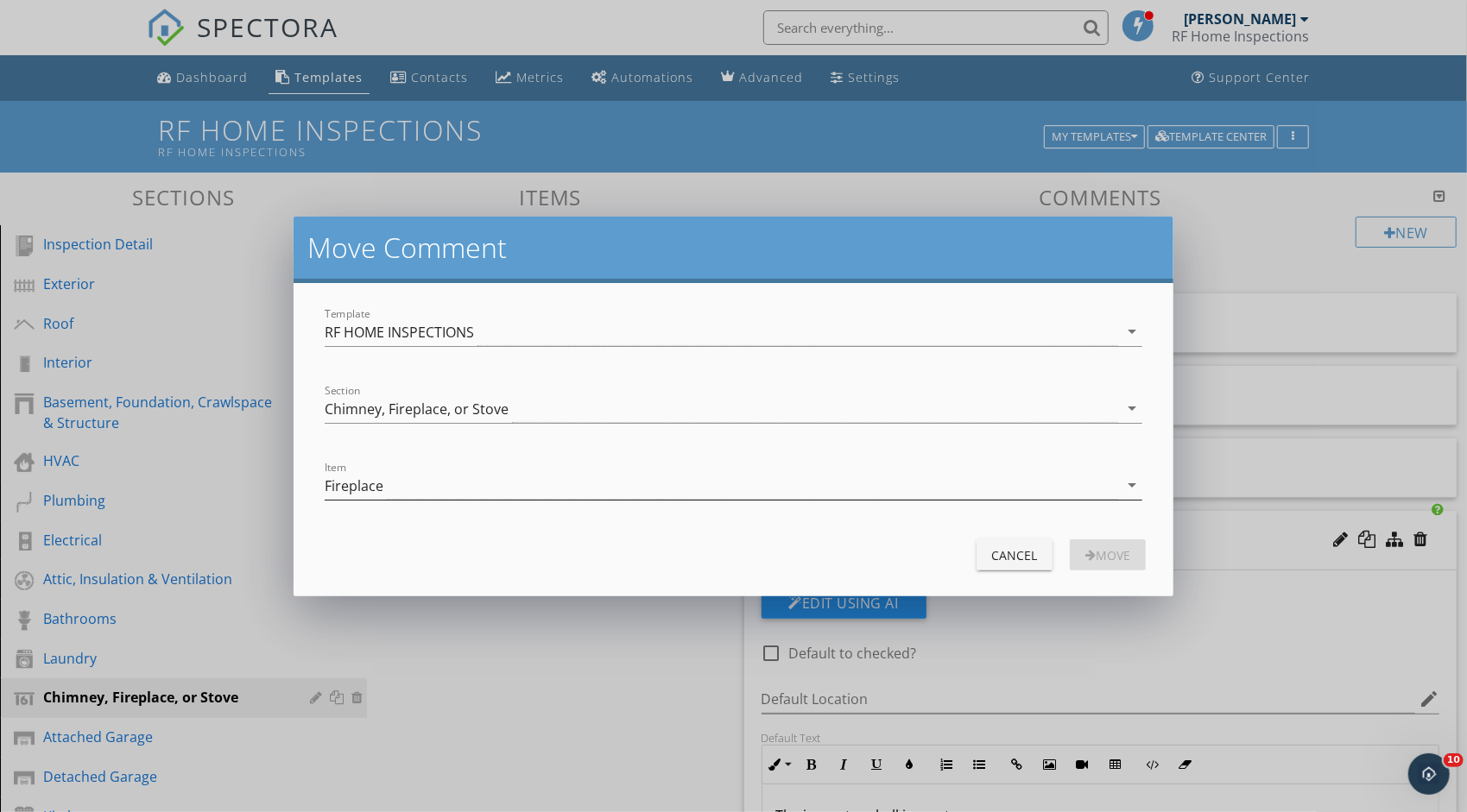
click at [1115, 478] on div "Fireplace" at bounding box center [721, 486] width 794 height 29
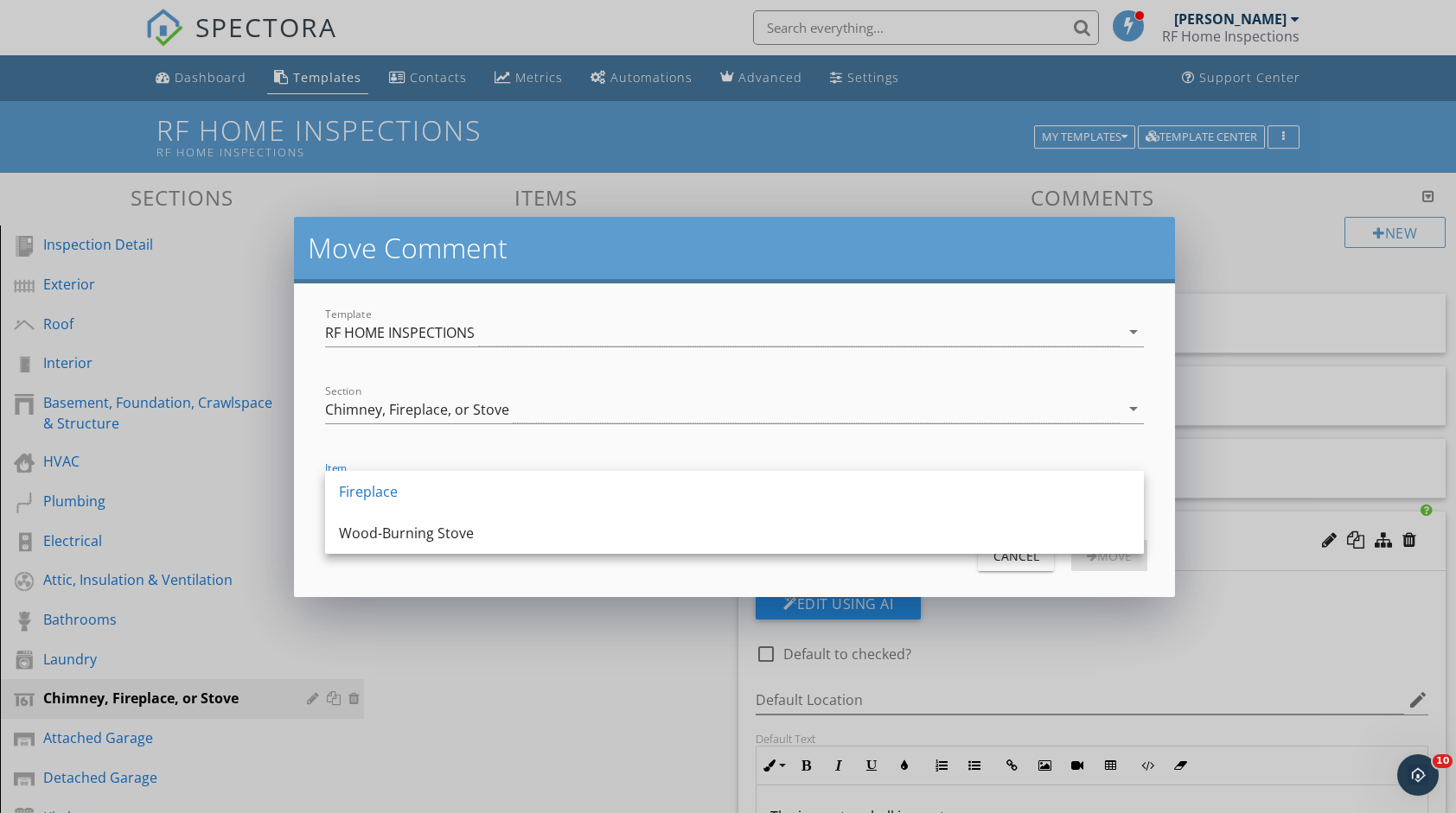
click at [517, 667] on div "Move Comment Template RF HOME INSPECTIONS arrow_drop_down Section Chimney, Fire…" at bounding box center [728, 406] width 1456 height 813
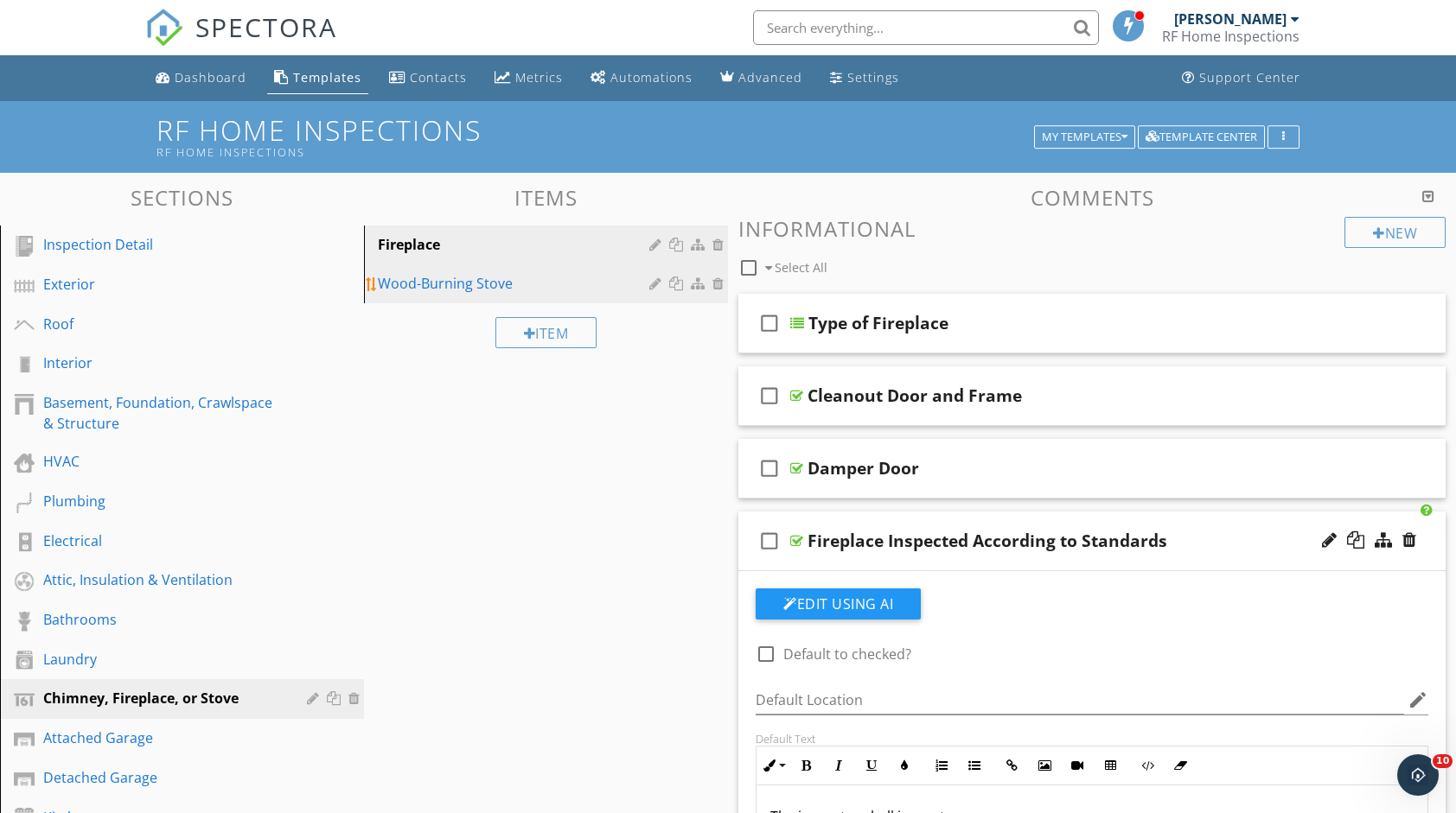
click at [551, 294] on link "Wood-Burning Stove" at bounding box center [548, 283] width 359 height 38
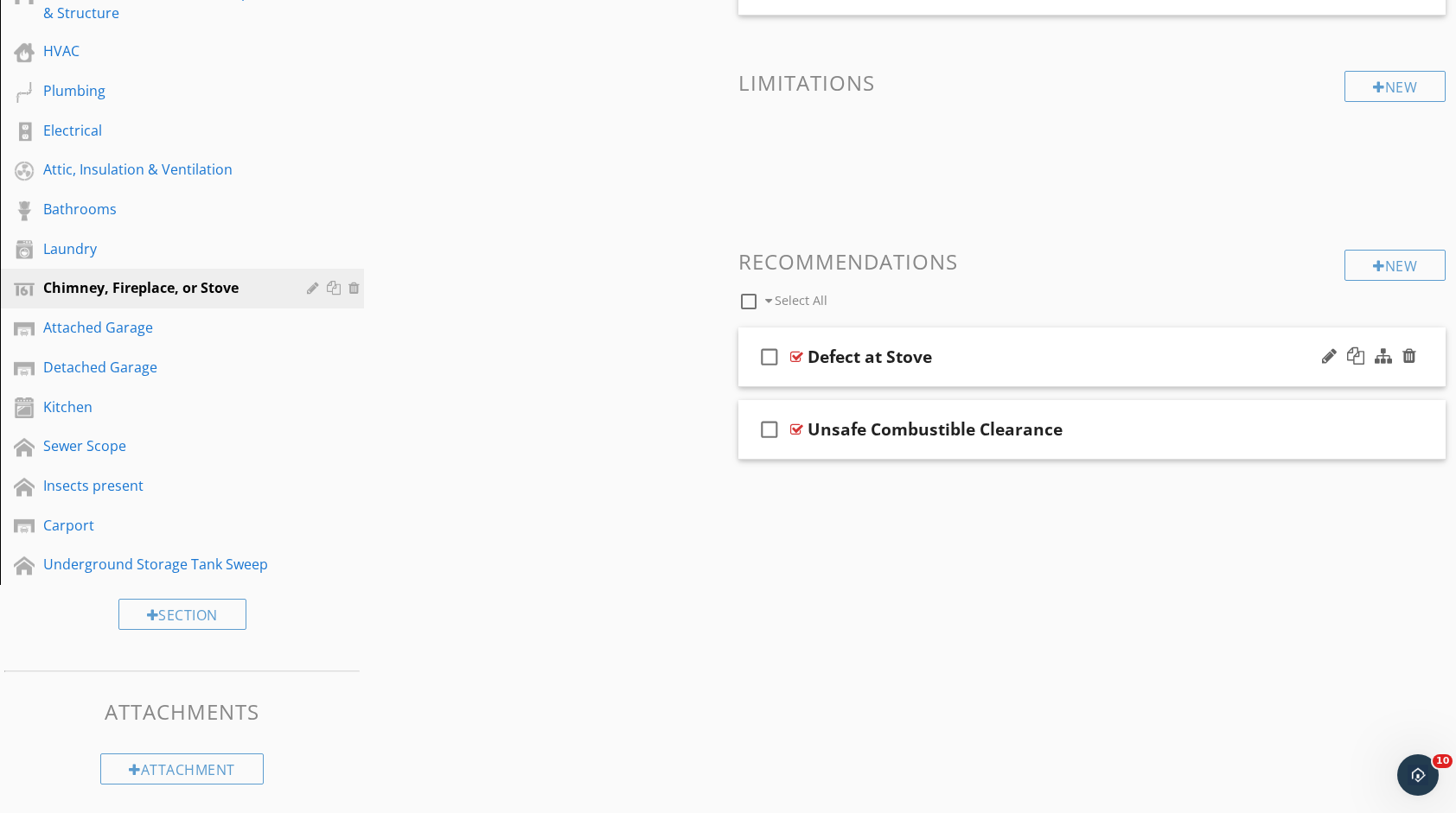
scroll to position [412, 0]
click at [824, 526] on div "Sections Inspection Detail Exterior Roof Interior Basement, Foundation, Crawlsp…" at bounding box center [728, 279] width 1456 height 1036
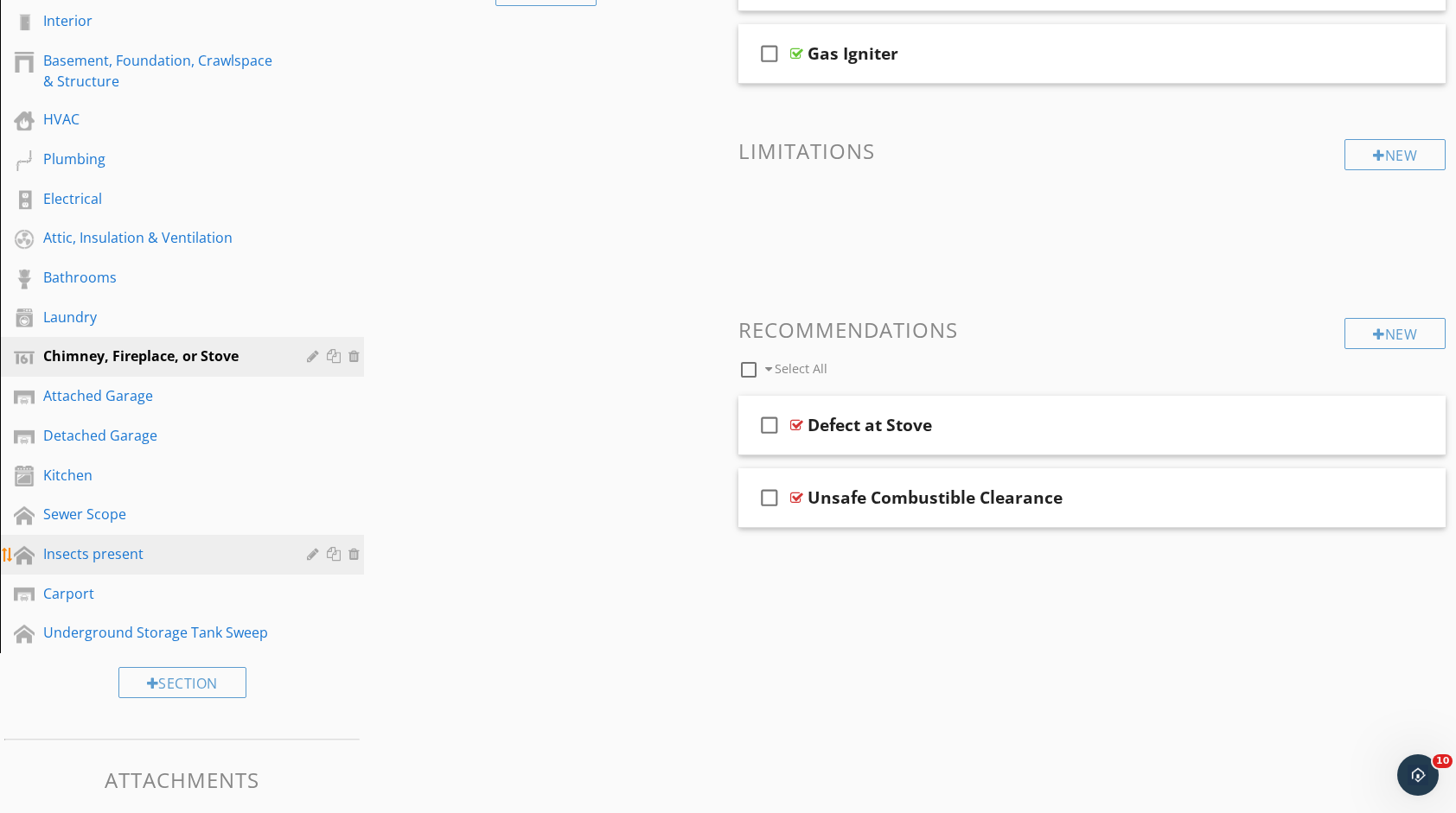
scroll to position [238, 0]
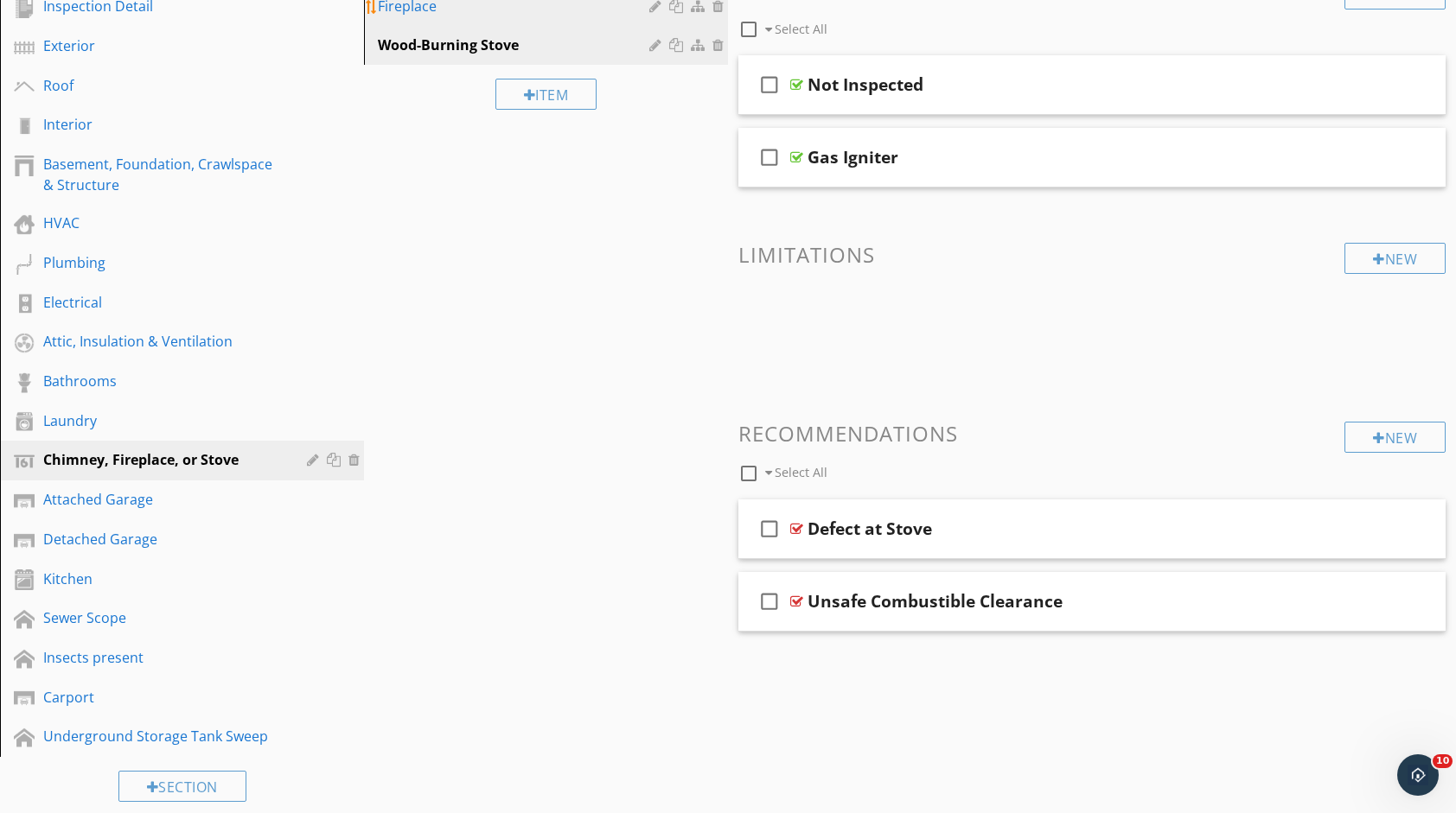
click at [519, 18] on link "Fireplace" at bounding box center [548, 6] width 359 height 38
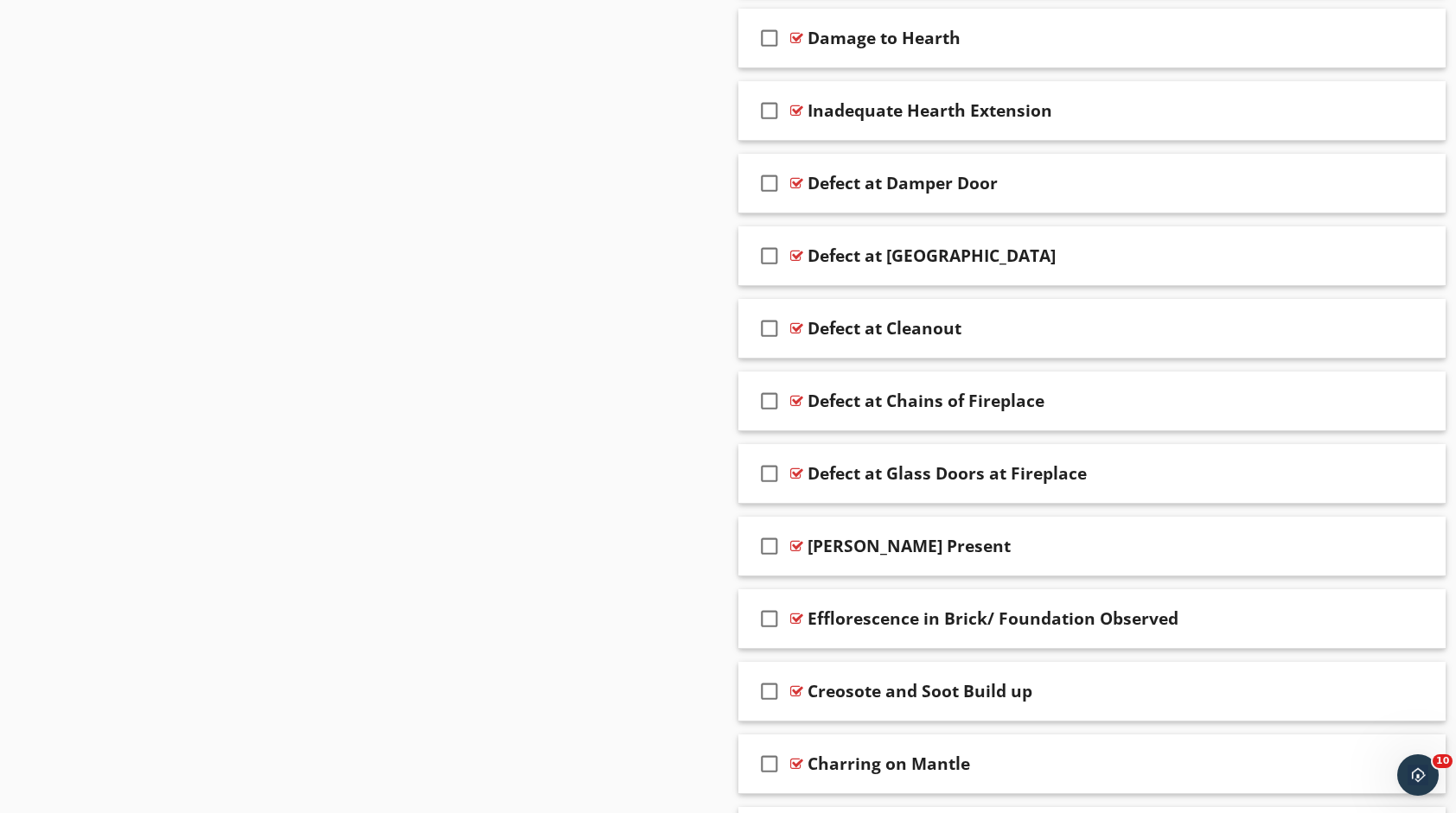
scroll to position [1708, 0]
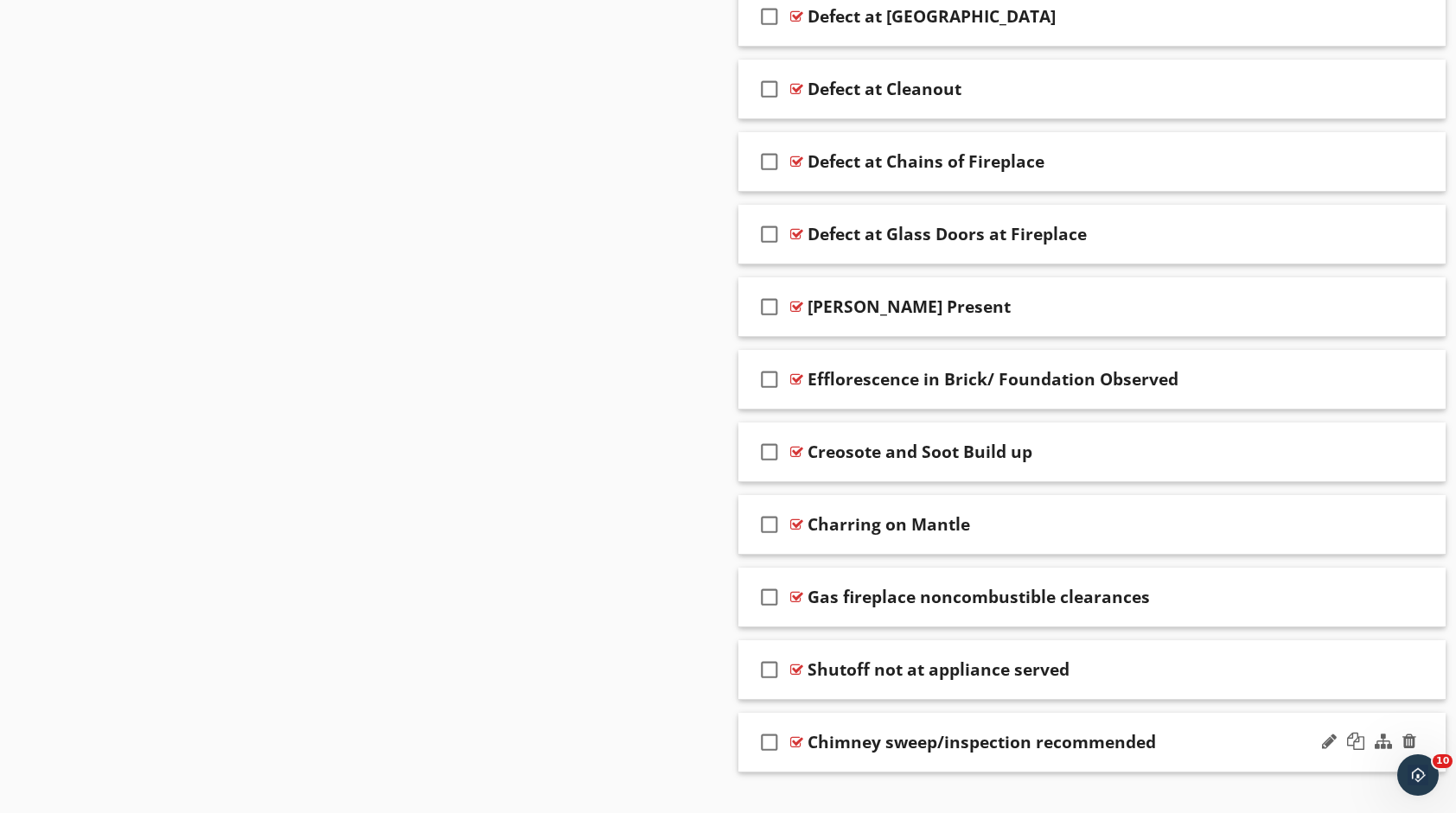
click at [1186, 739] on div "Chimney sweep/inspection recommended" at bounding box center [1060, 742] width 505 height 20
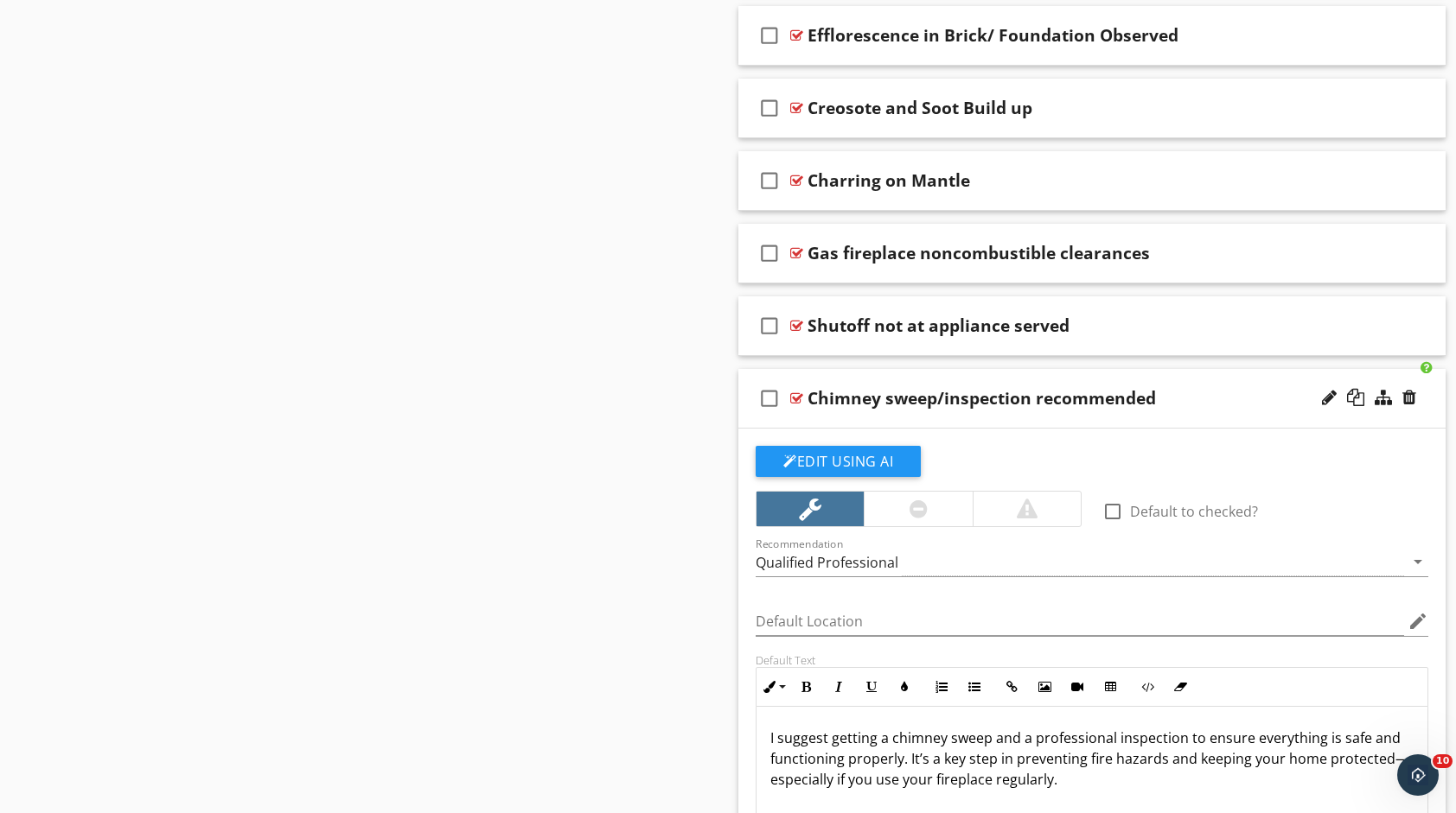
scroll to position [2053, 0]
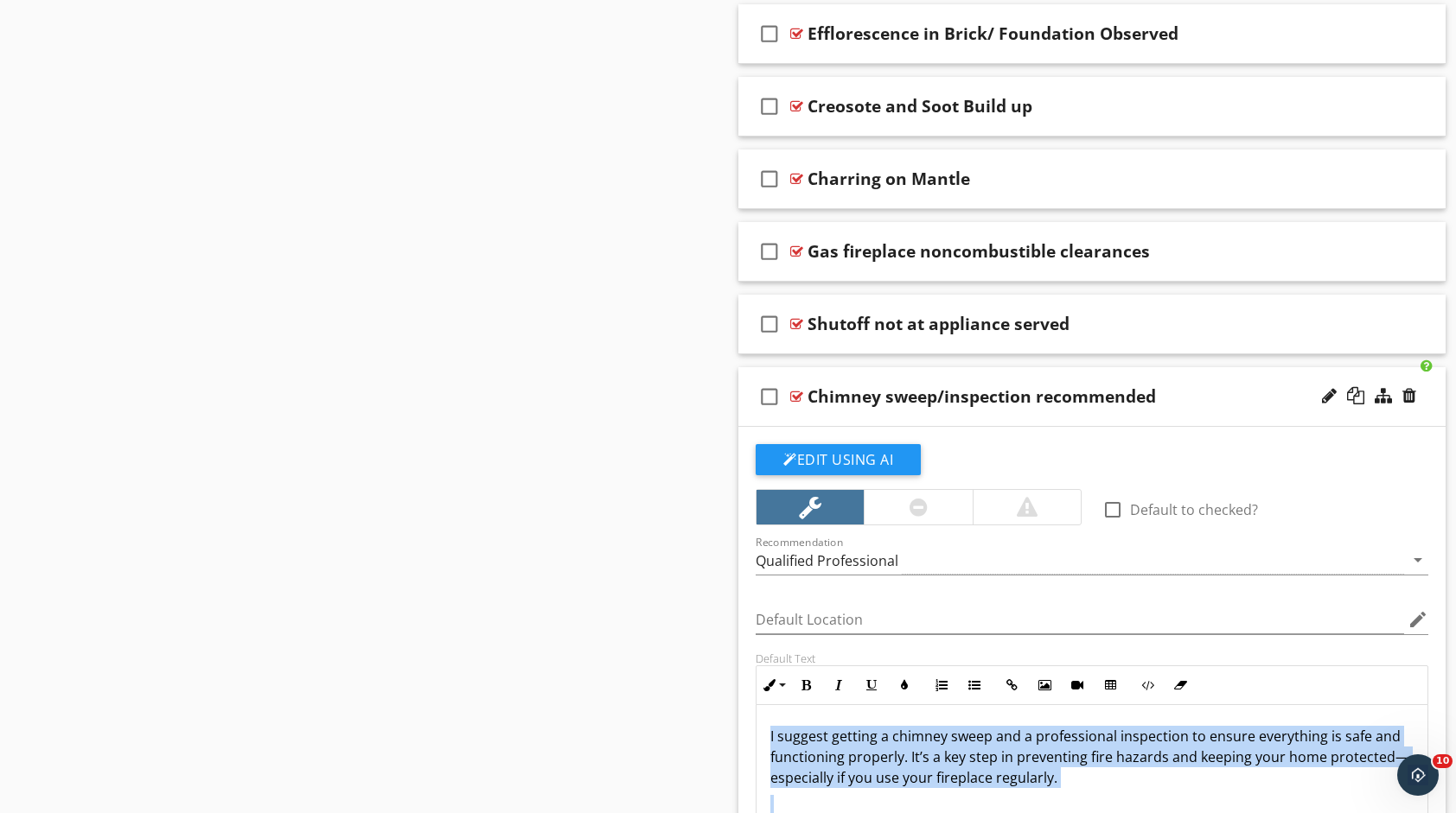
drag, startPoint x: 1121, startPoint y: 788, endPoint x: 746, endPoint y: 709, distance: 383.2
click at [749, 711] on div "Default Text Inline Style XLarge Large Normal Small Light Small/Light Bold Ital…" at bounding box center [1092, 765] width 693 height 226
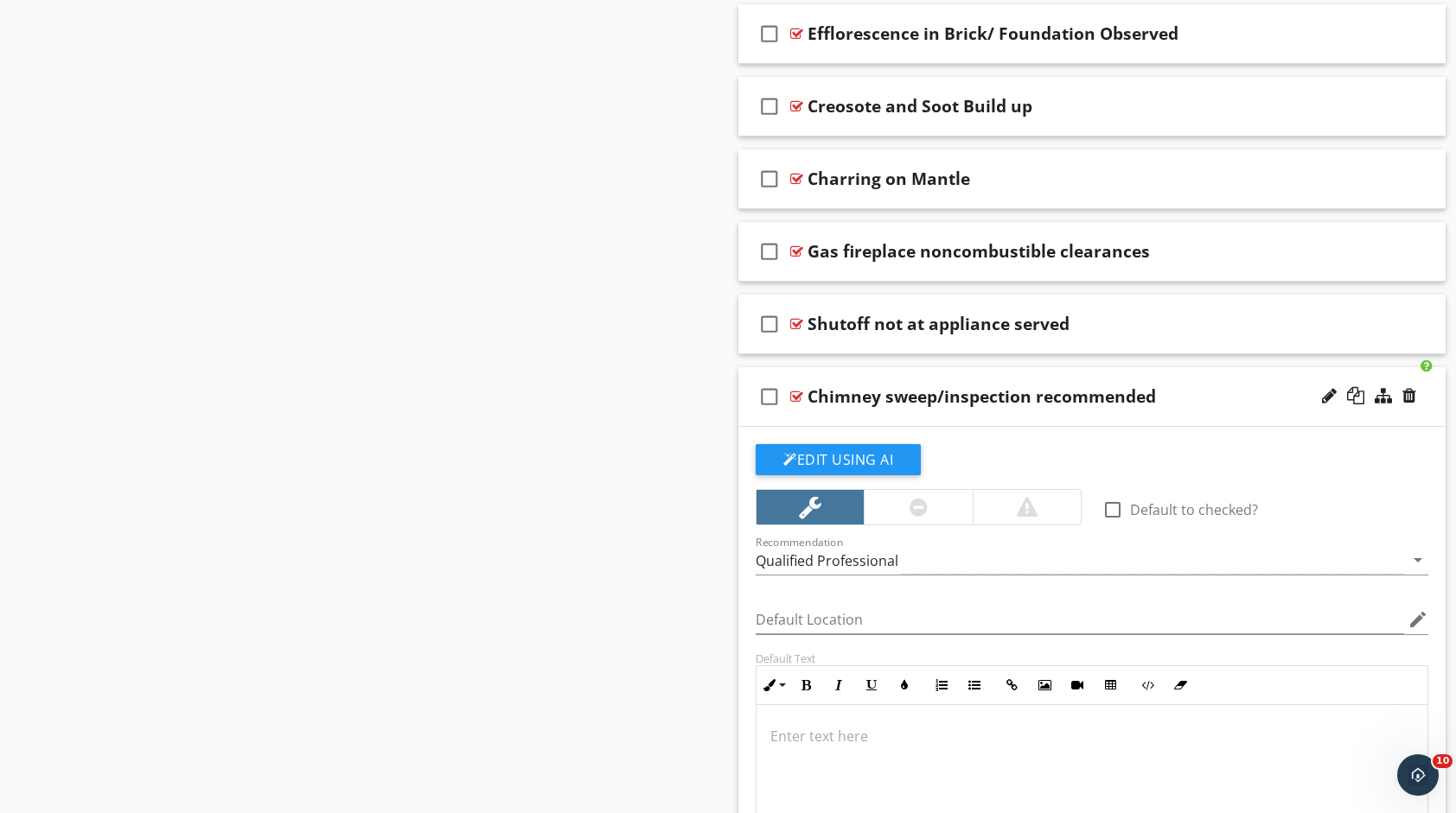
type textarea "<p>It is recommended that a Level II chimney inspection be performed by a certi…"
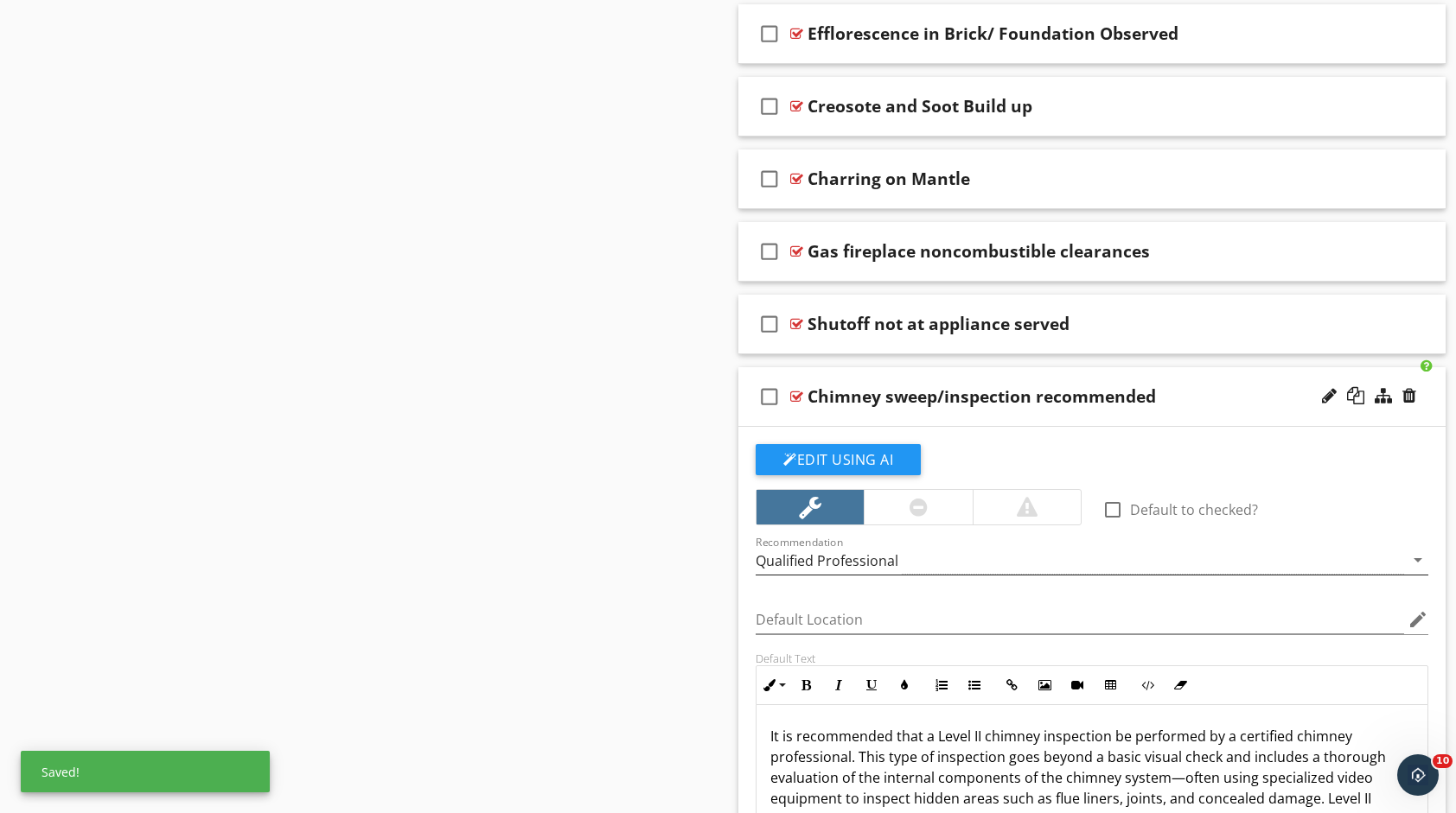
scroll to position [11, 0]
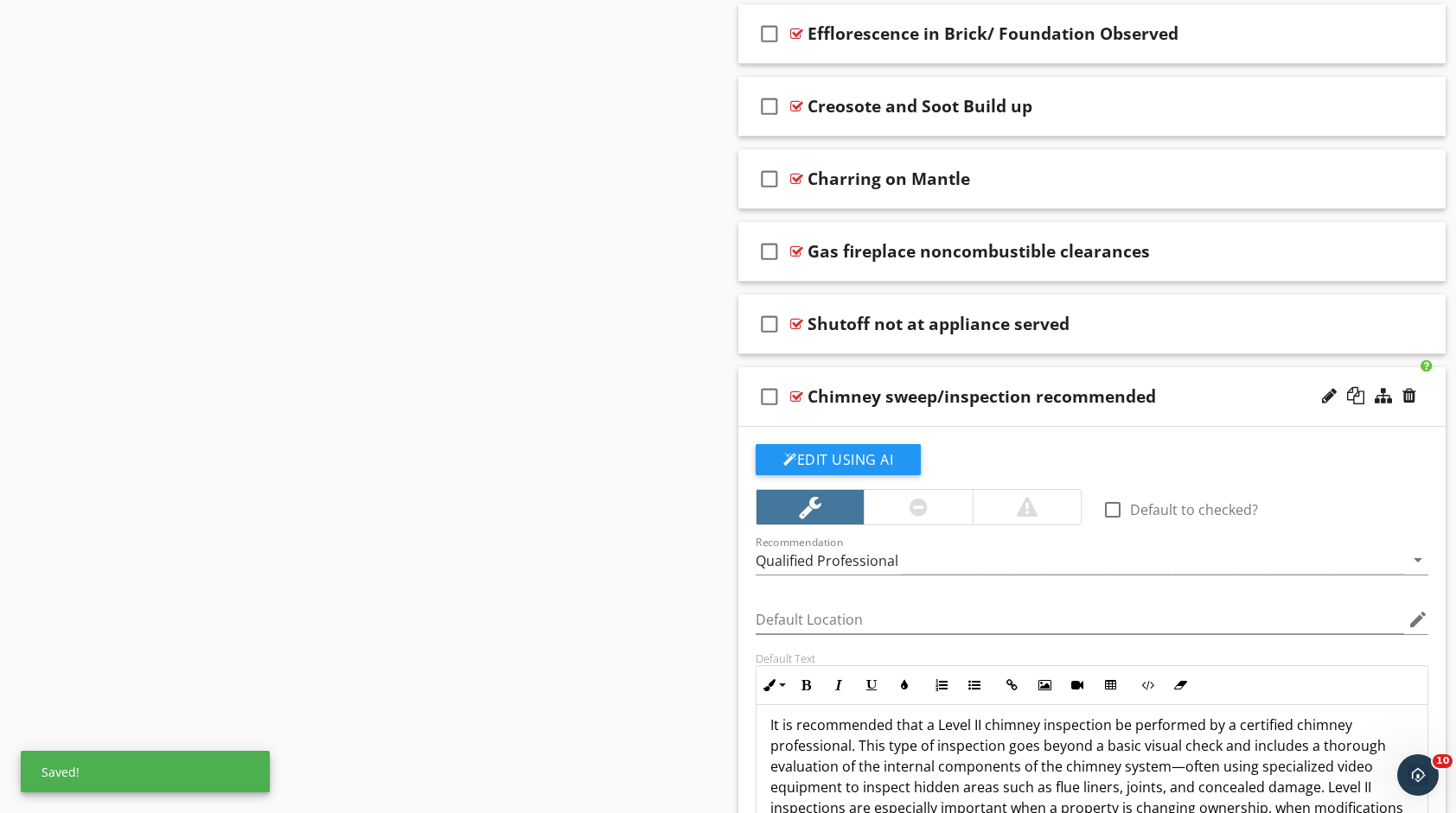
click at [1182, 375] on div "check_box_outline_blank Chimney sweep/inspection recommended" at bounding box center [1091, 397] width 707 height 60
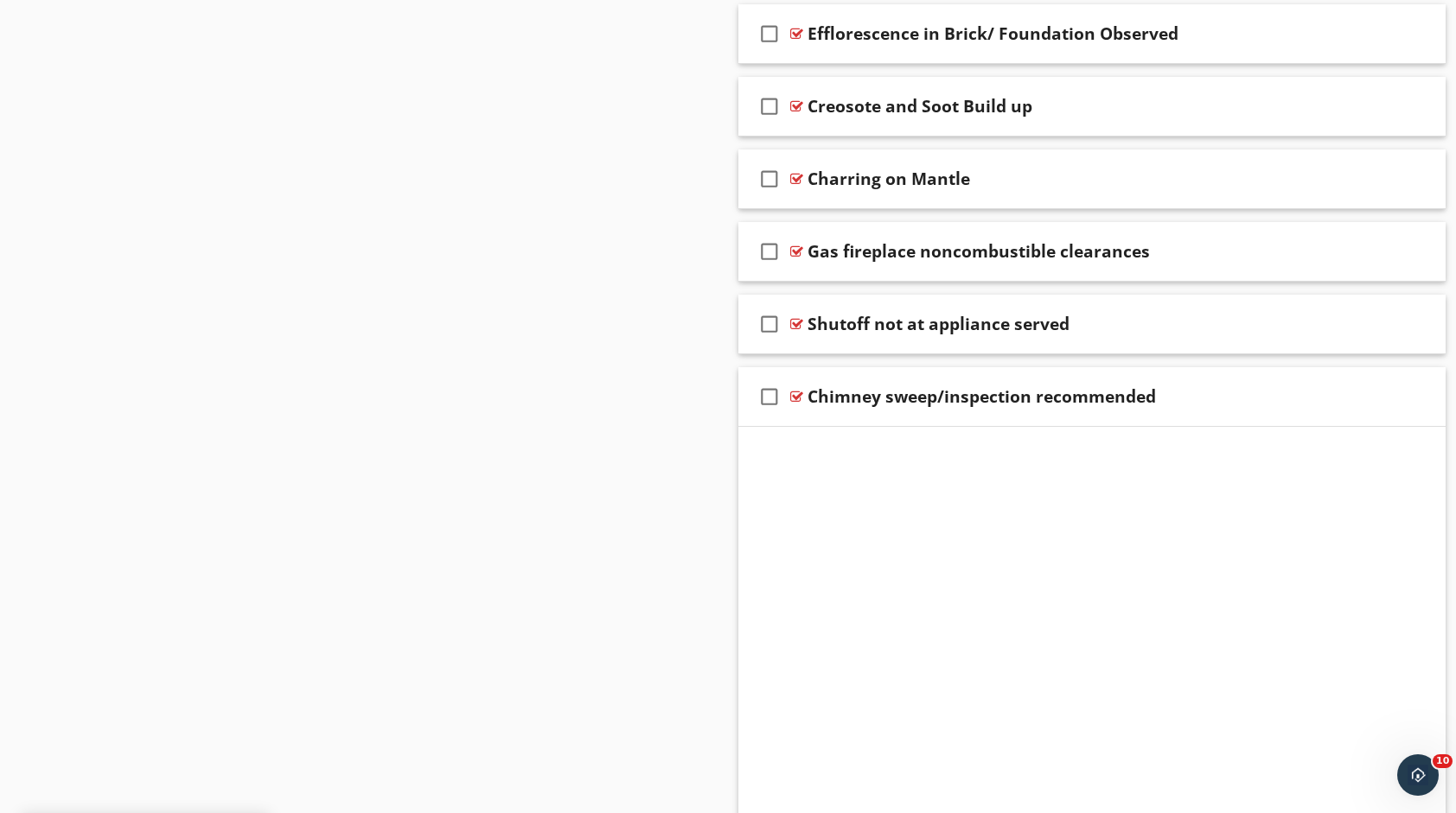
scroll to position [1731, 0]
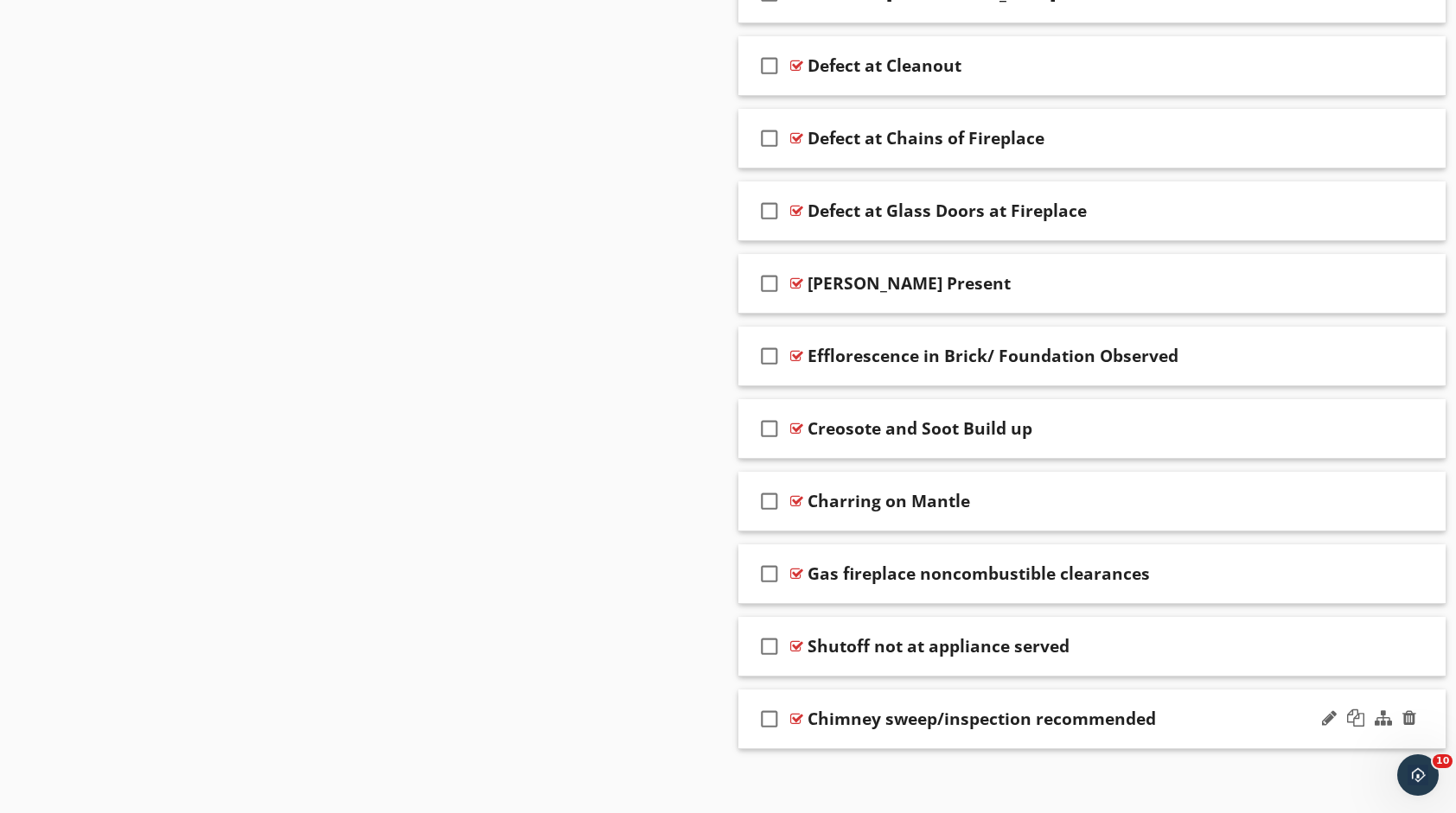
click at [1001, 709] on div "Chimney sweep/inspection recommended" at bounding box center [982, 719] width 348 height 20
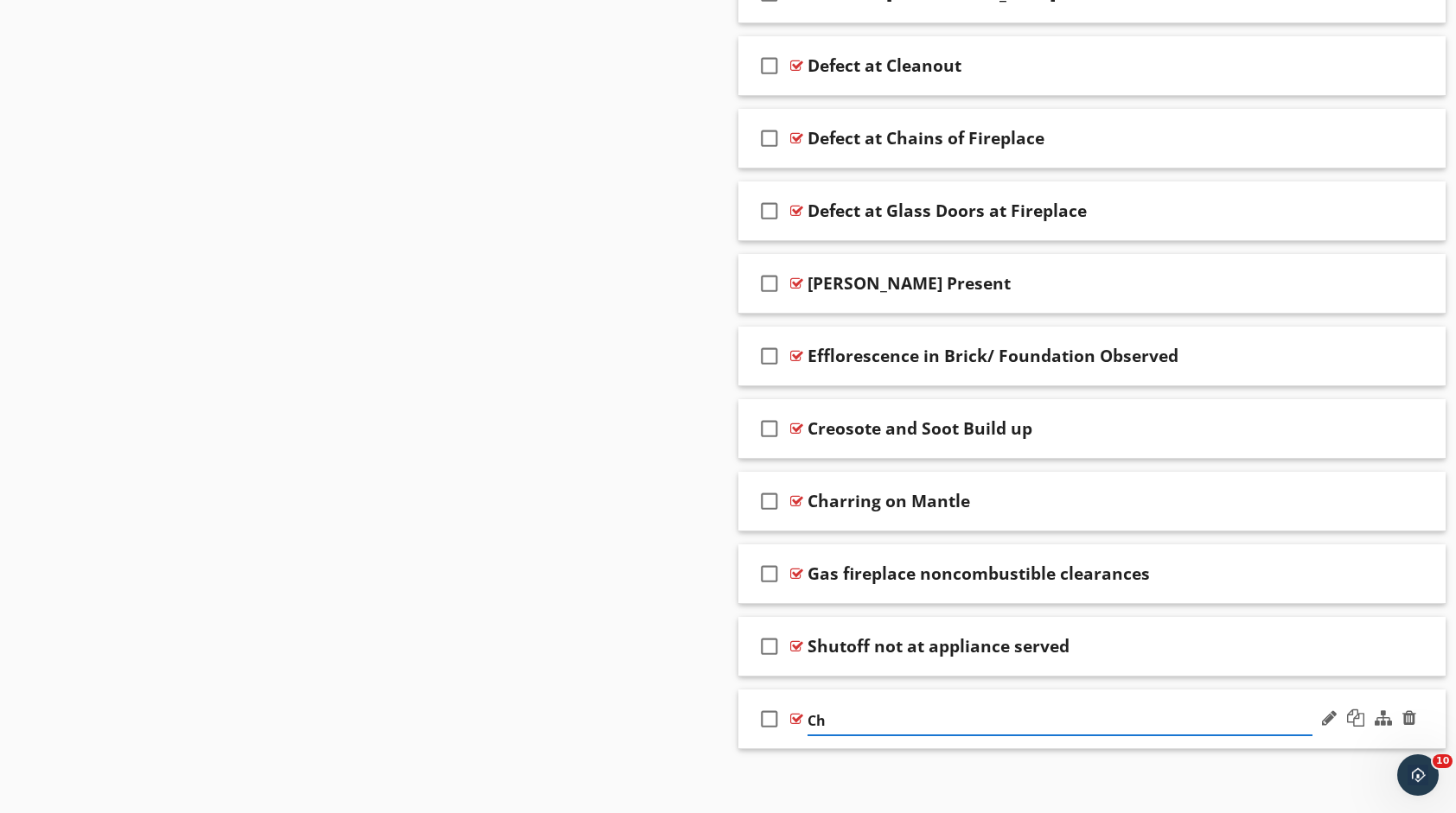
type input "C"
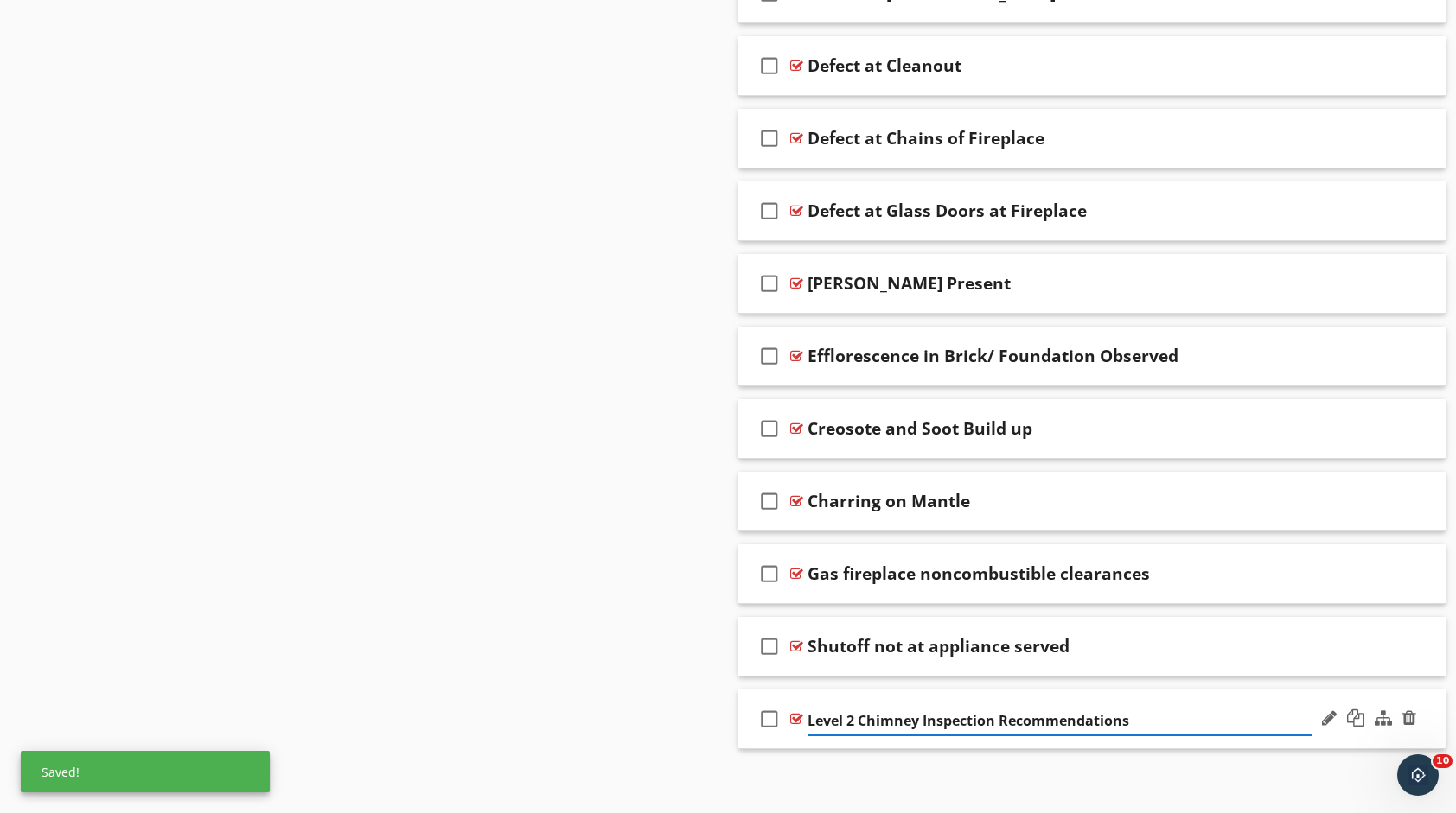
type input "Level 2 Chimney Inspection Recommendations"
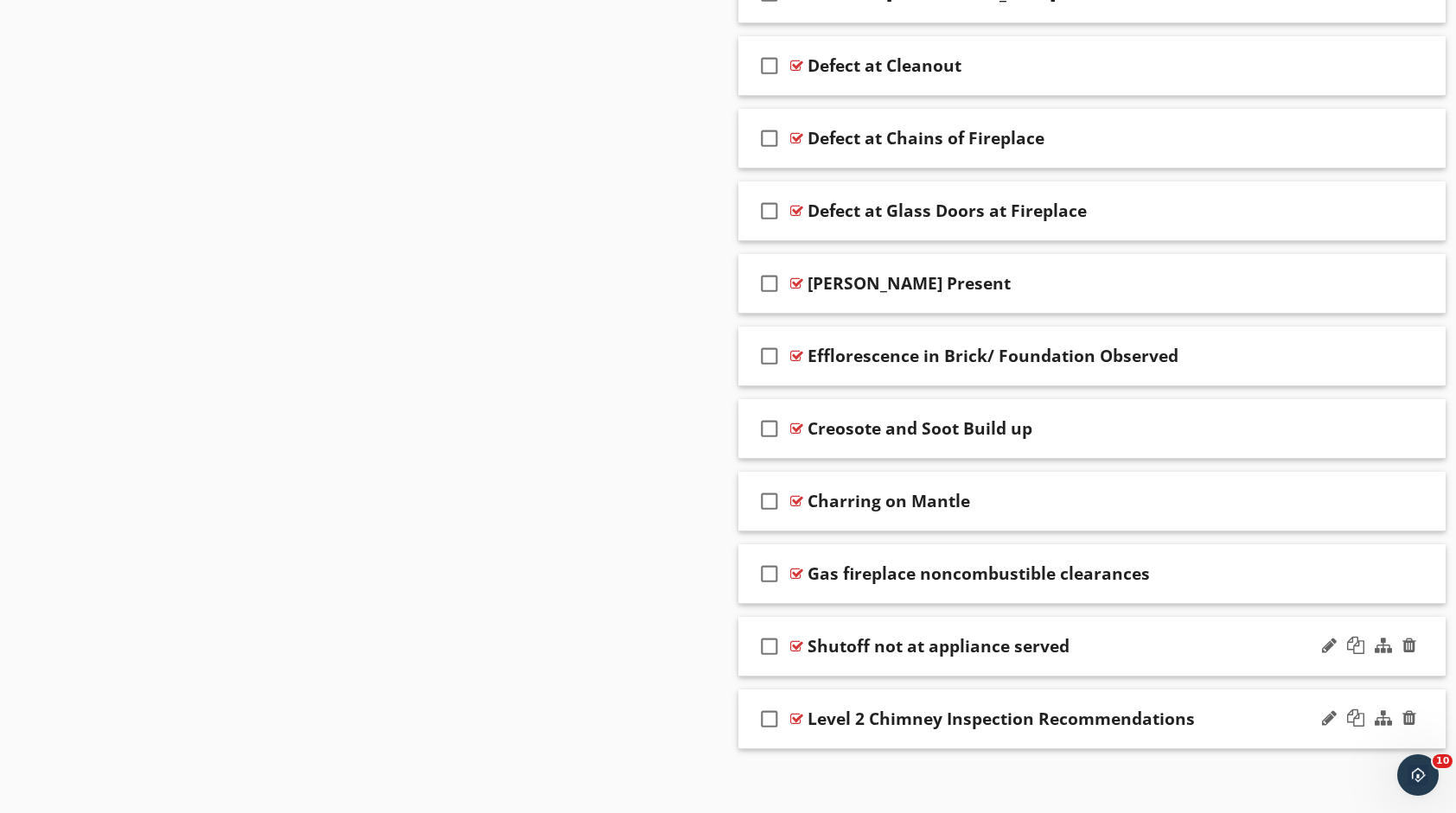
click at [1123, 636] on div "Shutoff not at appliance served" at bounding box center [1060, 646] width 505 height 20
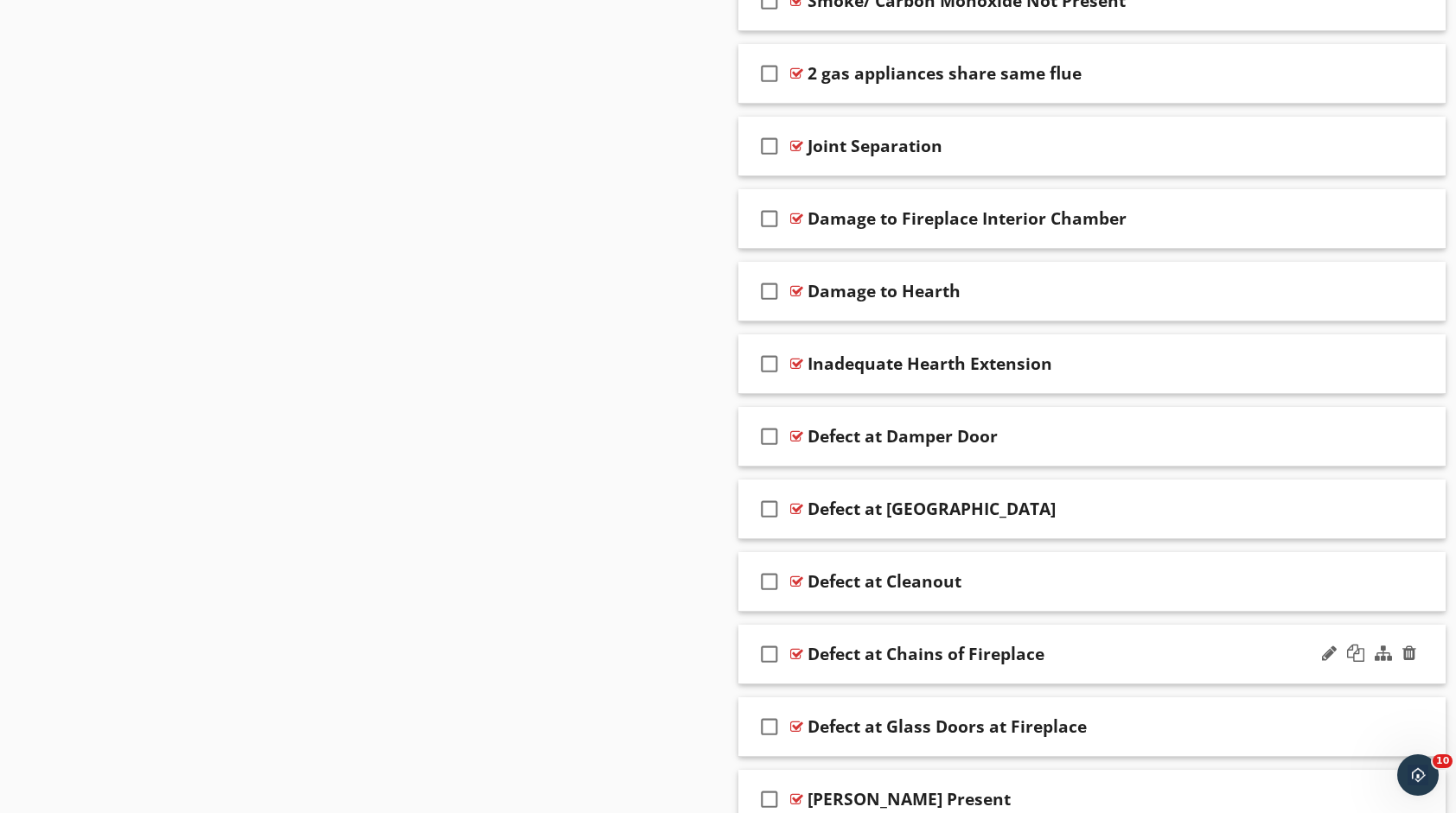
scroll to position [1039, 0]
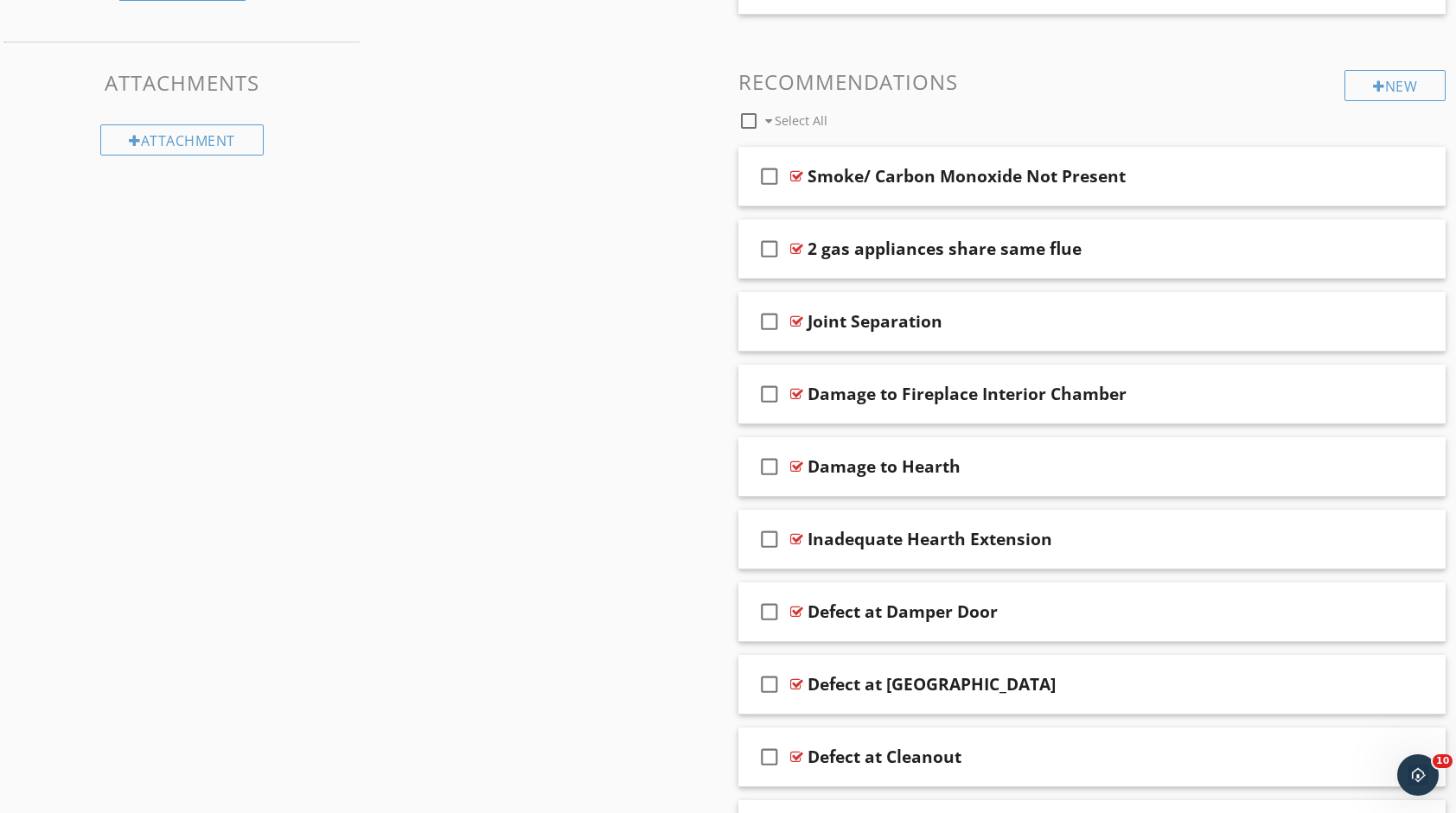
click at [624, 449] on div "Sections Inspection Detail Exterior Roof Interior Basement, Foundation, Crawlsp…" at bounding box center [728, 605] width 1456 height 2945
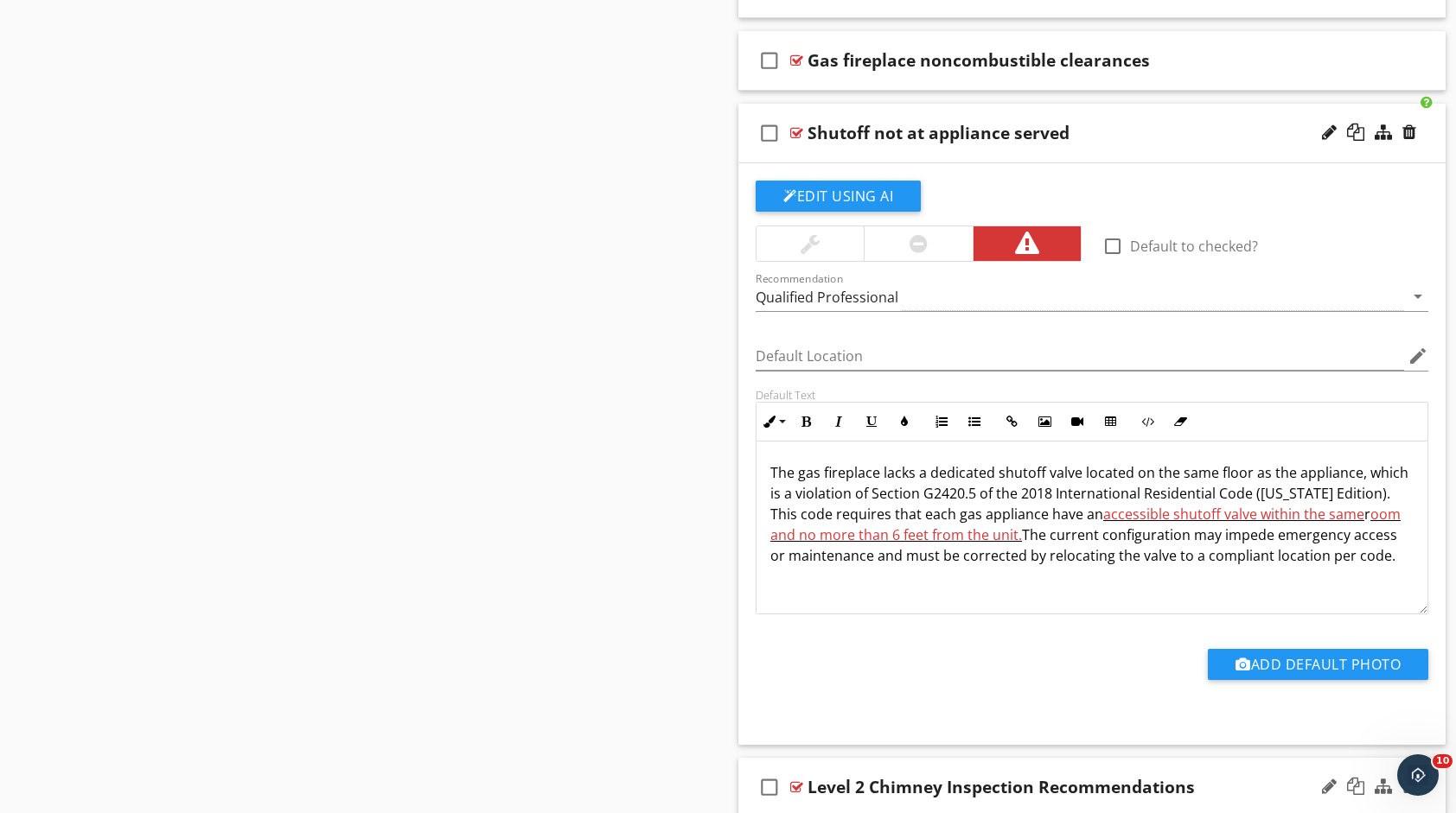
scroll to position [2250, 0]
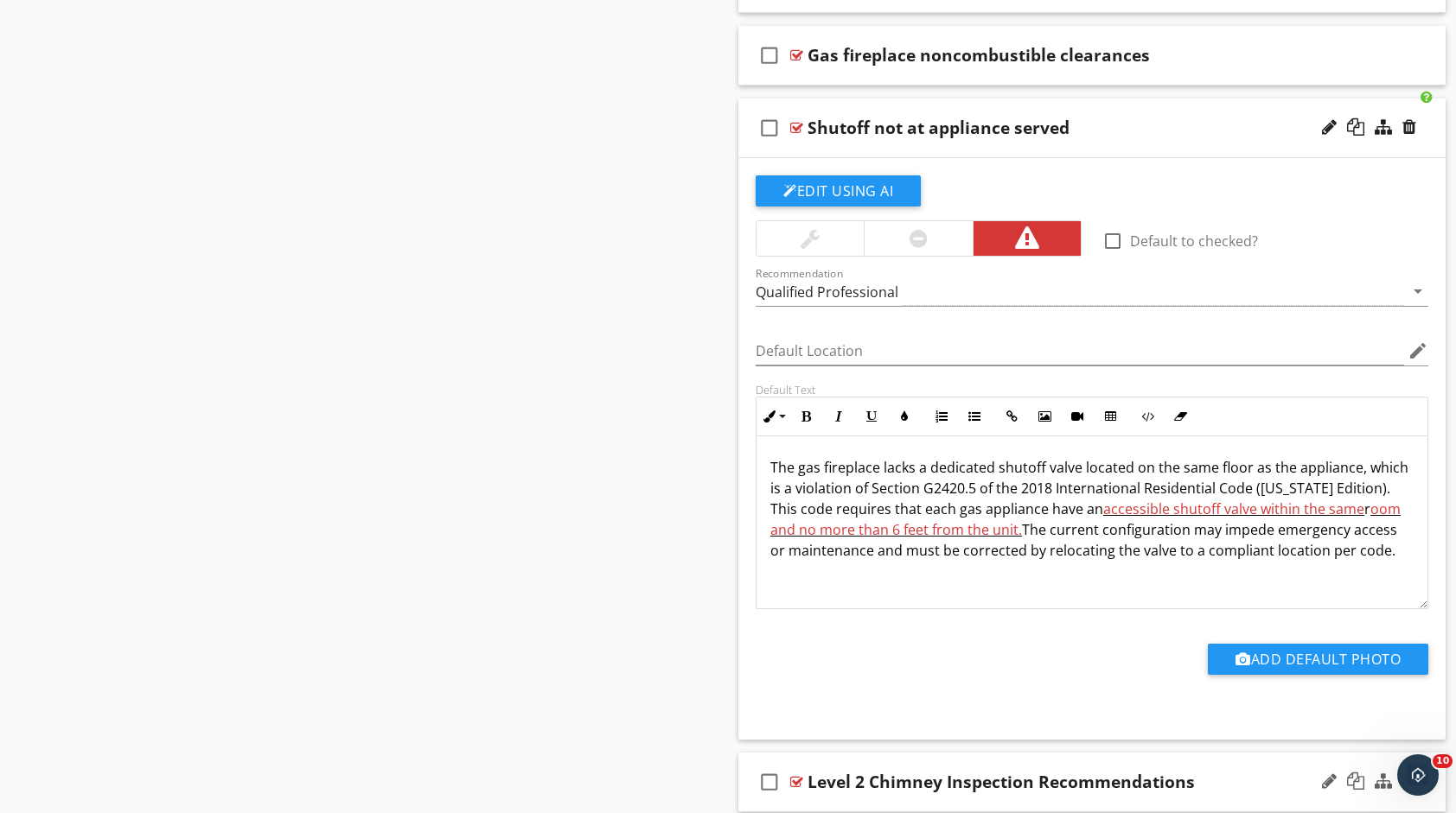
click at [1158, 104] on div "check_box_outline_blank Shutoff not at appliance served" at bounding box center [1091, 129] width 707 height 60
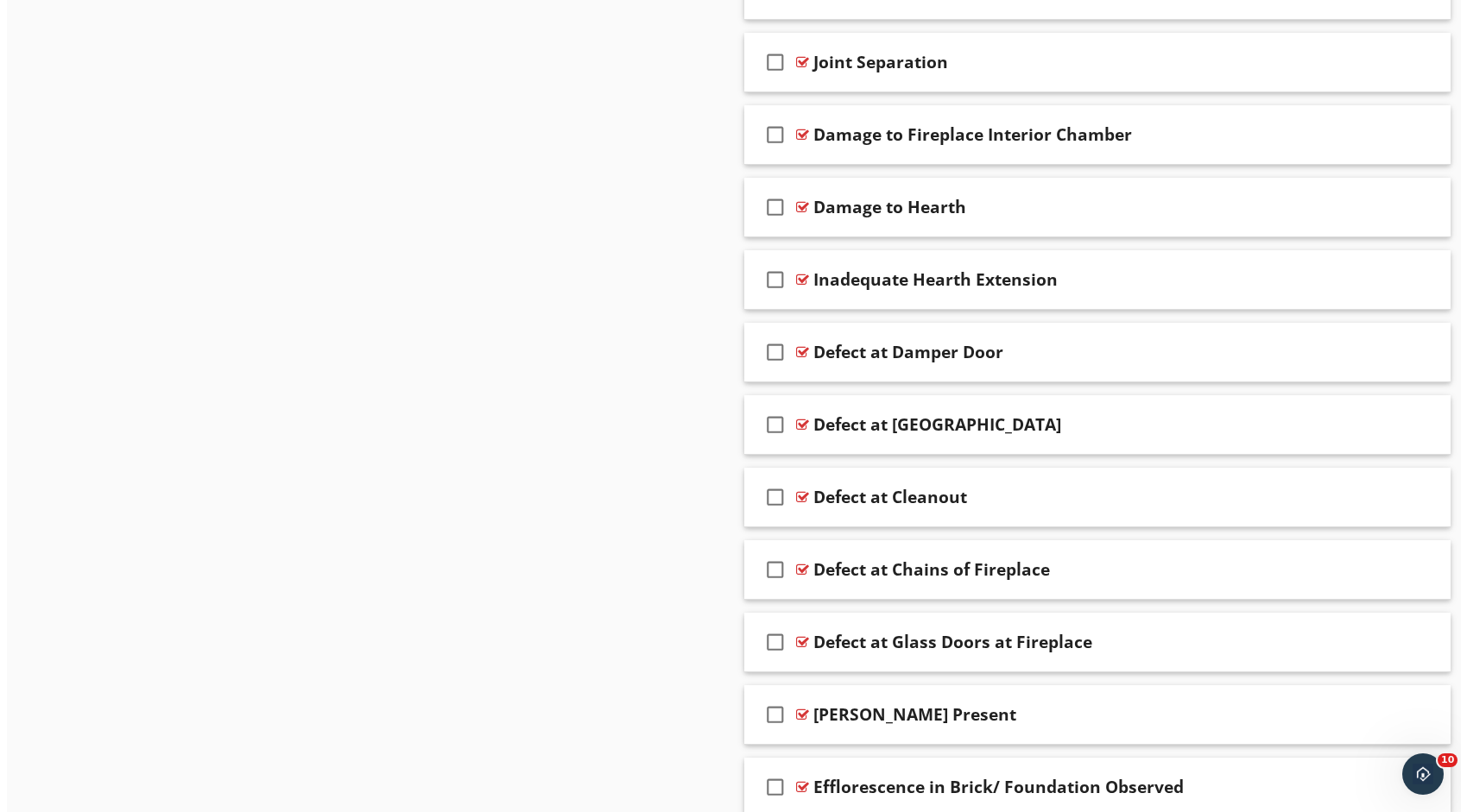
scroll to position [952, 0]
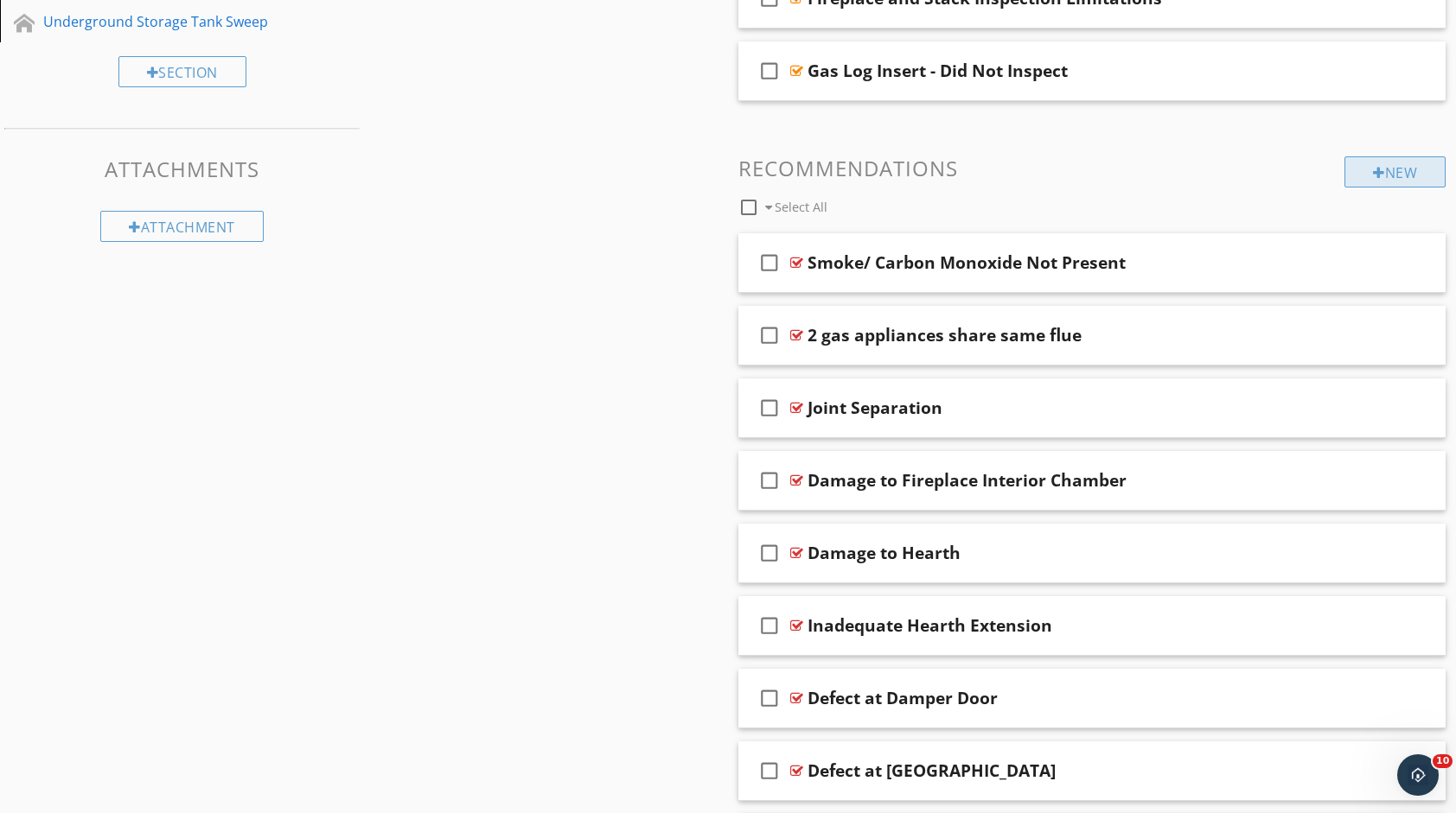
click at [1368, 173] on div "New" at bounding box center [1395, 171] width 102 height 31
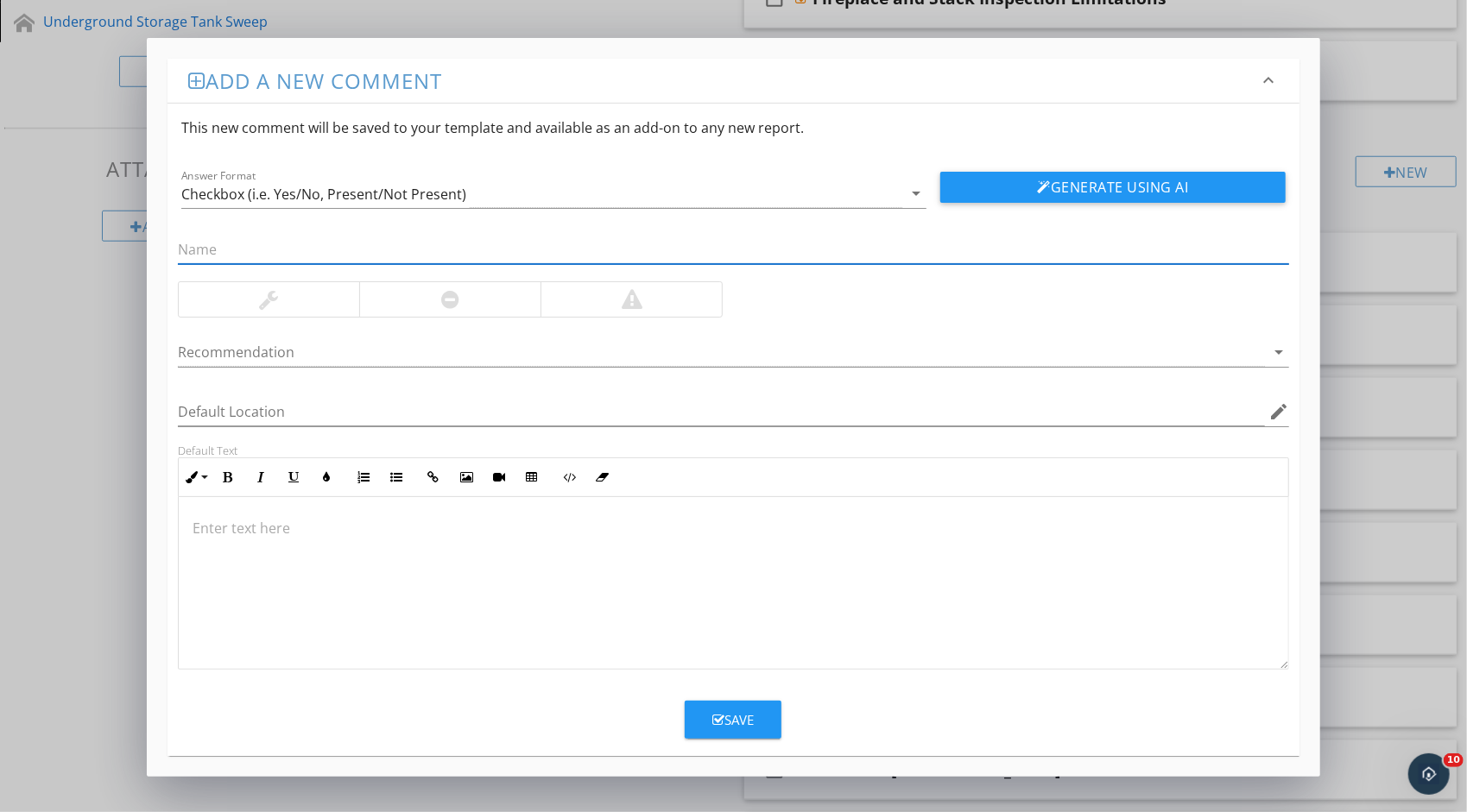
click at [638, 585] on div at bounding box center [733, 584] width 1109 height 173
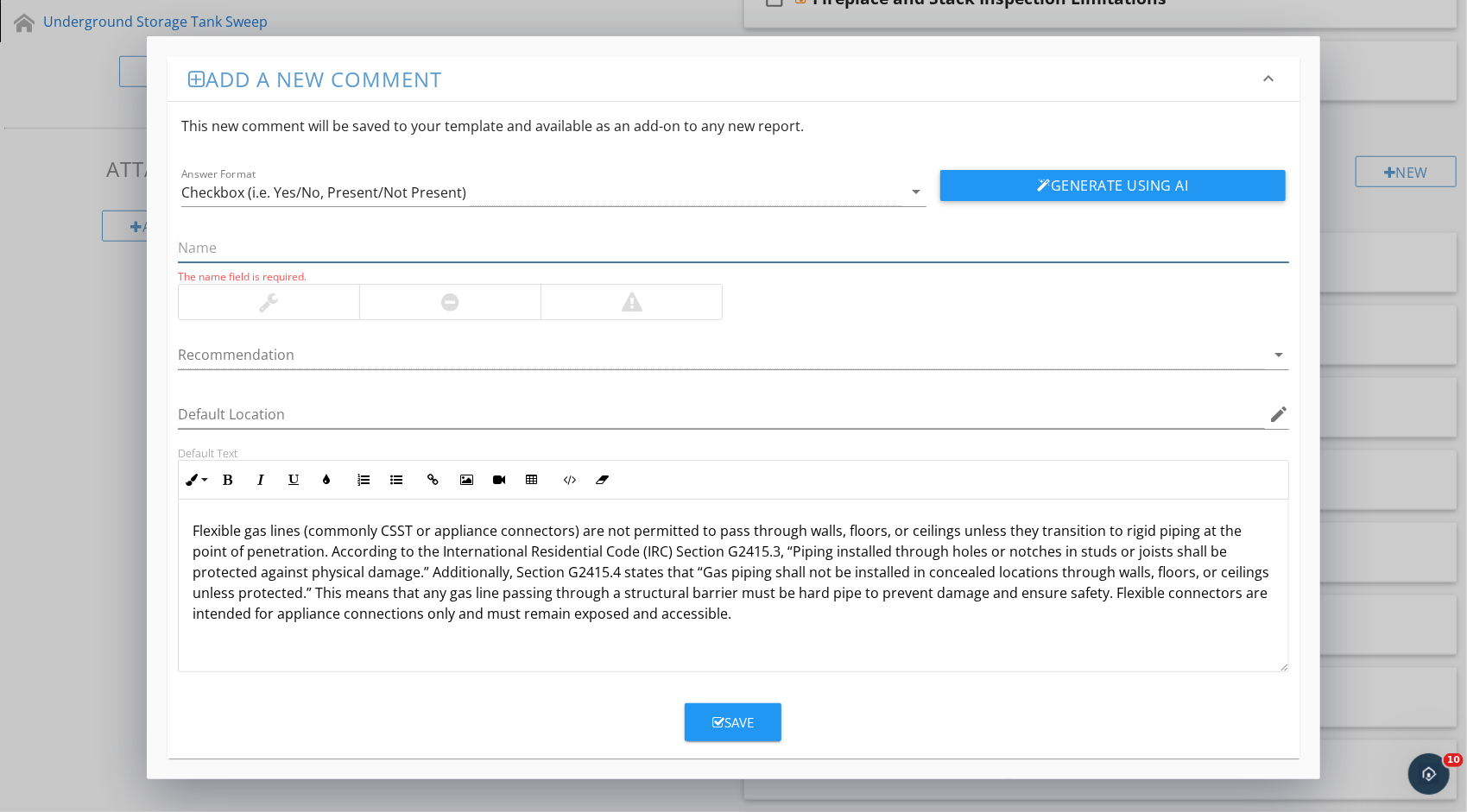
click at [385, 247] on input "text" at bounding box center [733, 247] width 1111 height 29
paste input "Improper Flex Gas Line Routing"
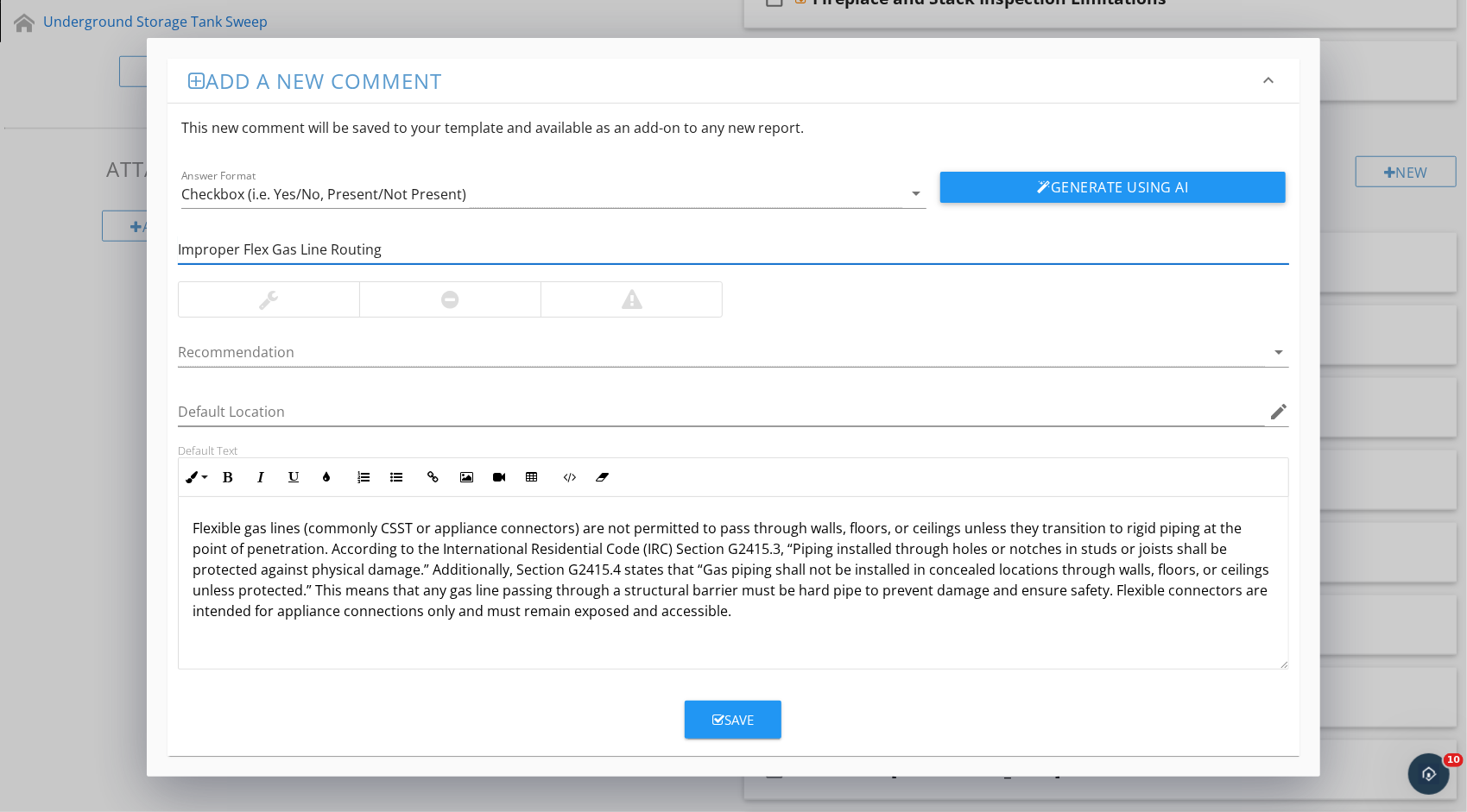
type input "Improper Flex Gas Line Routing"
click at [583, 302] on div at bounding box center [631, 299] width 181 height 34
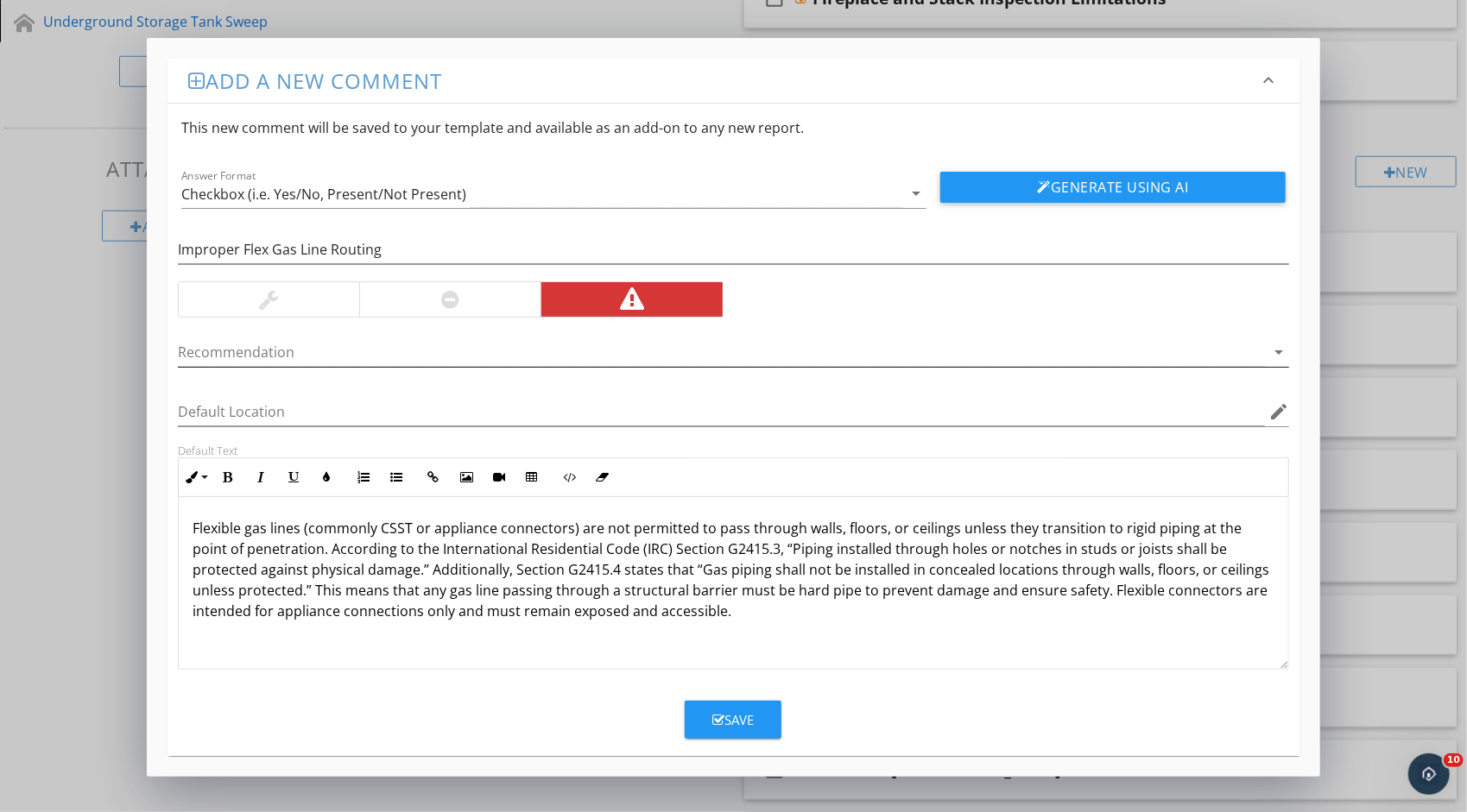
click at [1274, 353] on icon "arrow_drop_down" at bounding box center [1278, 352] width 20 height 20
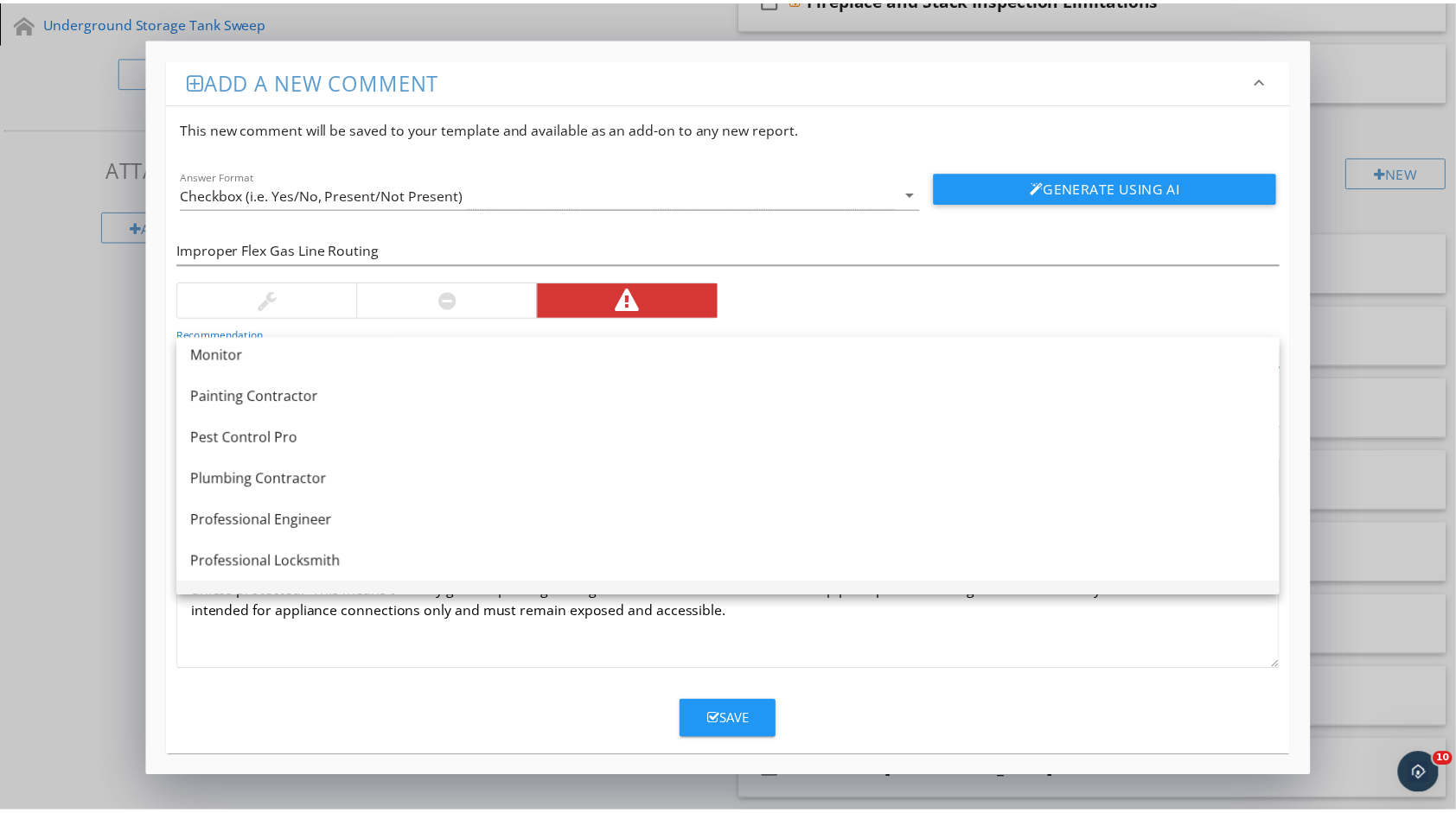
scroll to position [1728, 0]
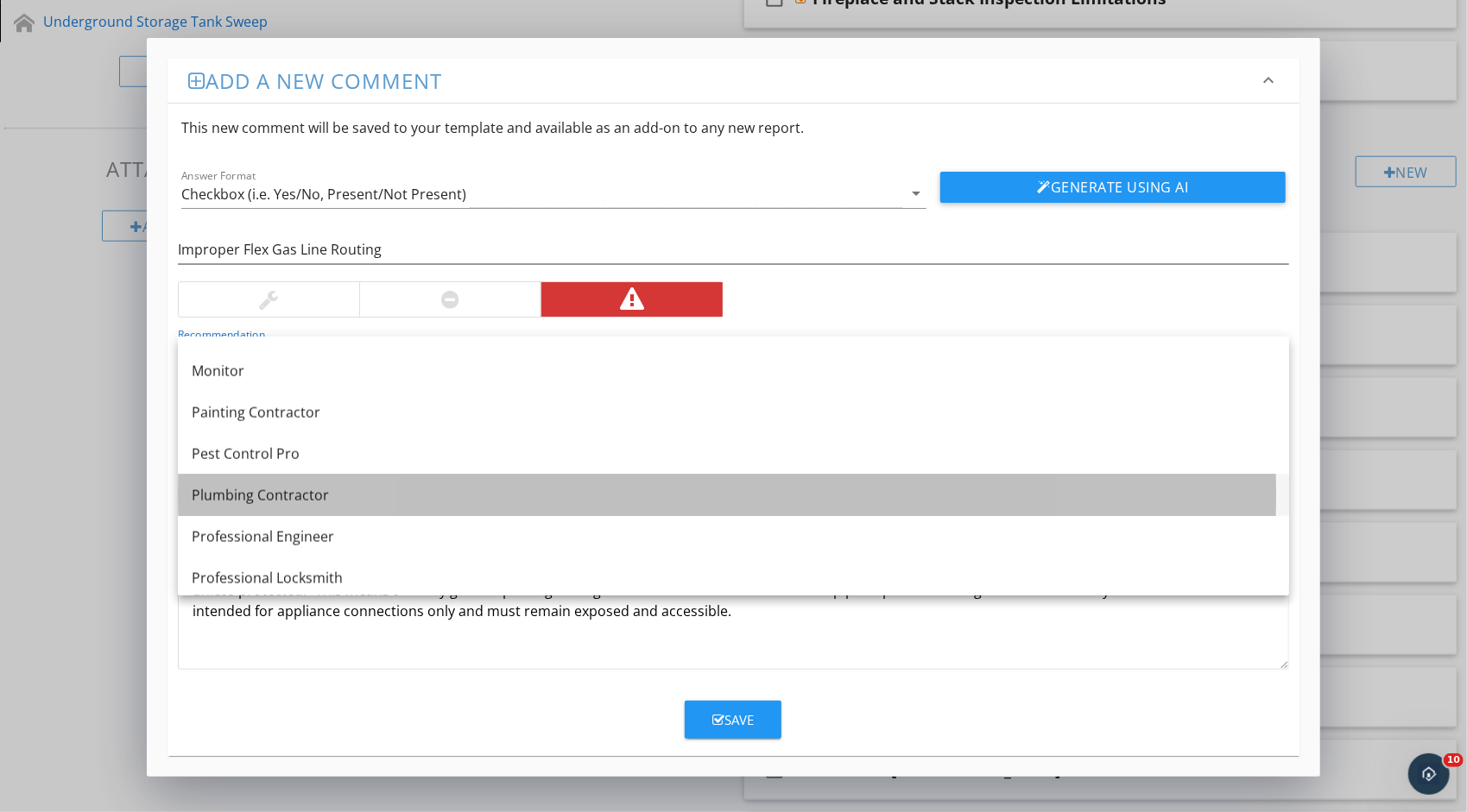
click at [339, 499] on div "Plumbing Contractor" at bounding box center [733, 496] width 1084 height 20
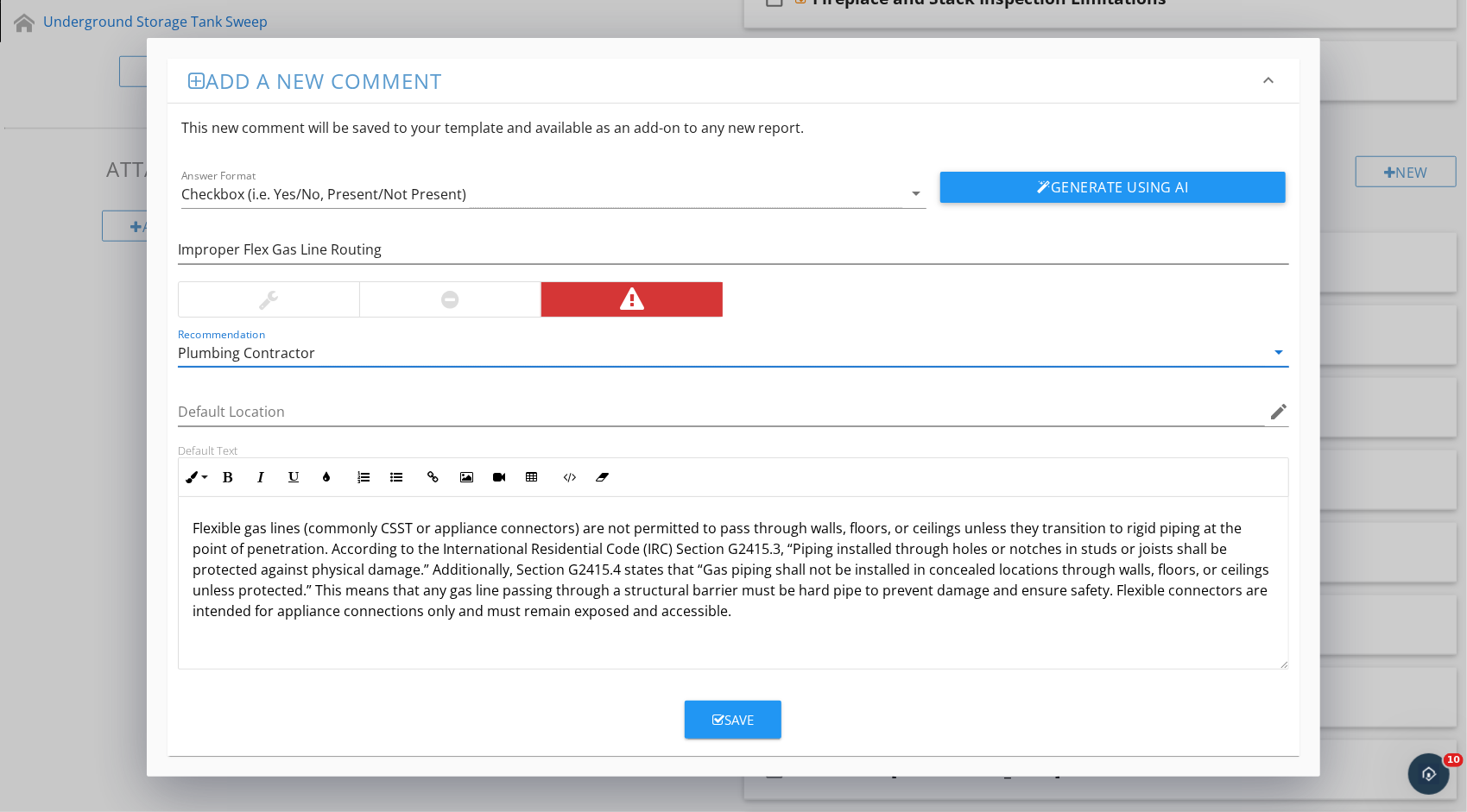
click at [730, 711] on div "Save" at bounding box center [733, 720] width 42 height 20
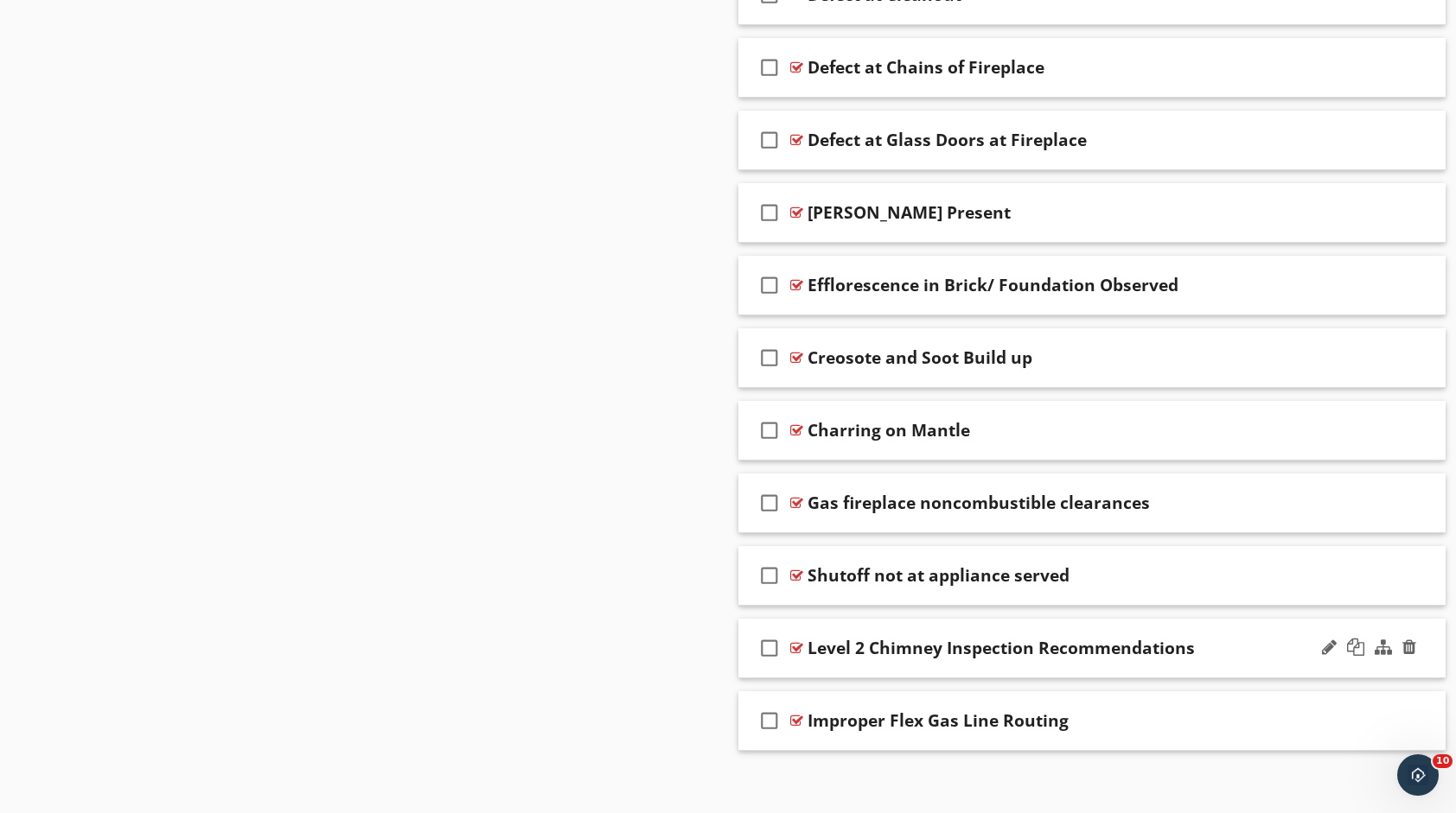
scroll to position [1804, 0]
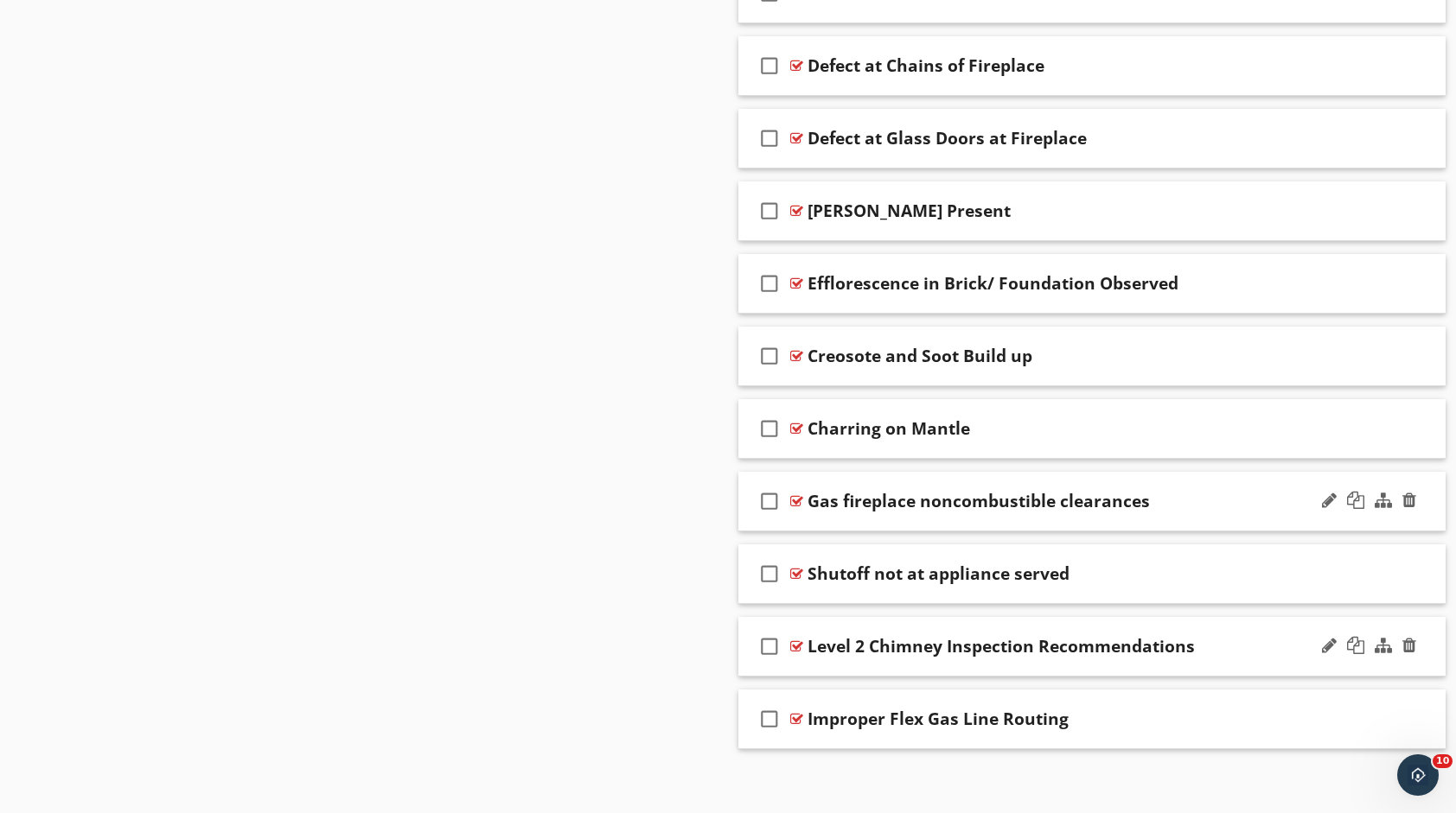
click at [1146, 501] on div "Gas fireplace noncombustible clearances" at bounding box center [1060, 501] width 505 height 20
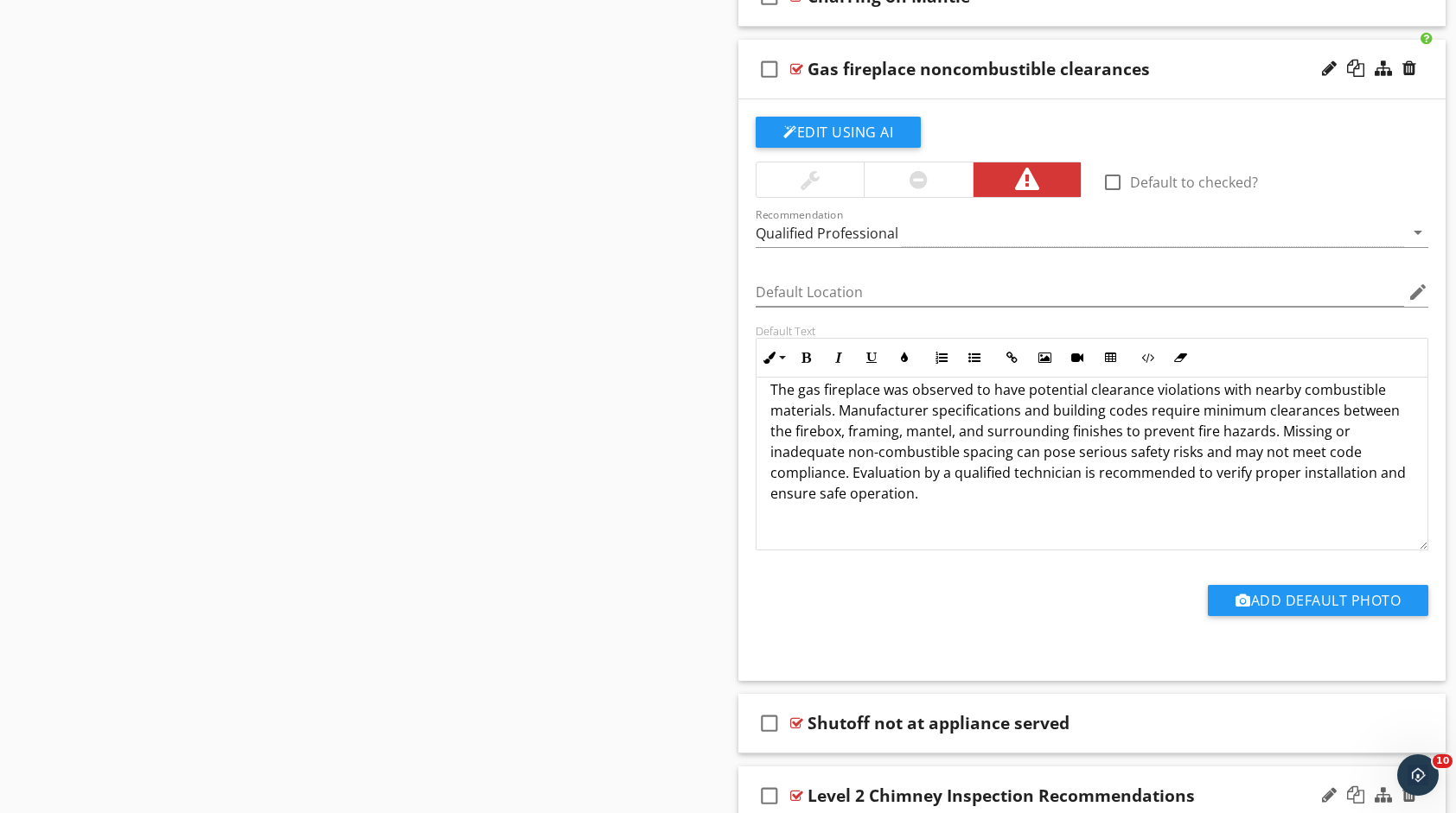
scroll to position [20, 0]
click at [1276, 585] on button "Add Default Photo" at bounding box center [1317, 600] width 221 height 31
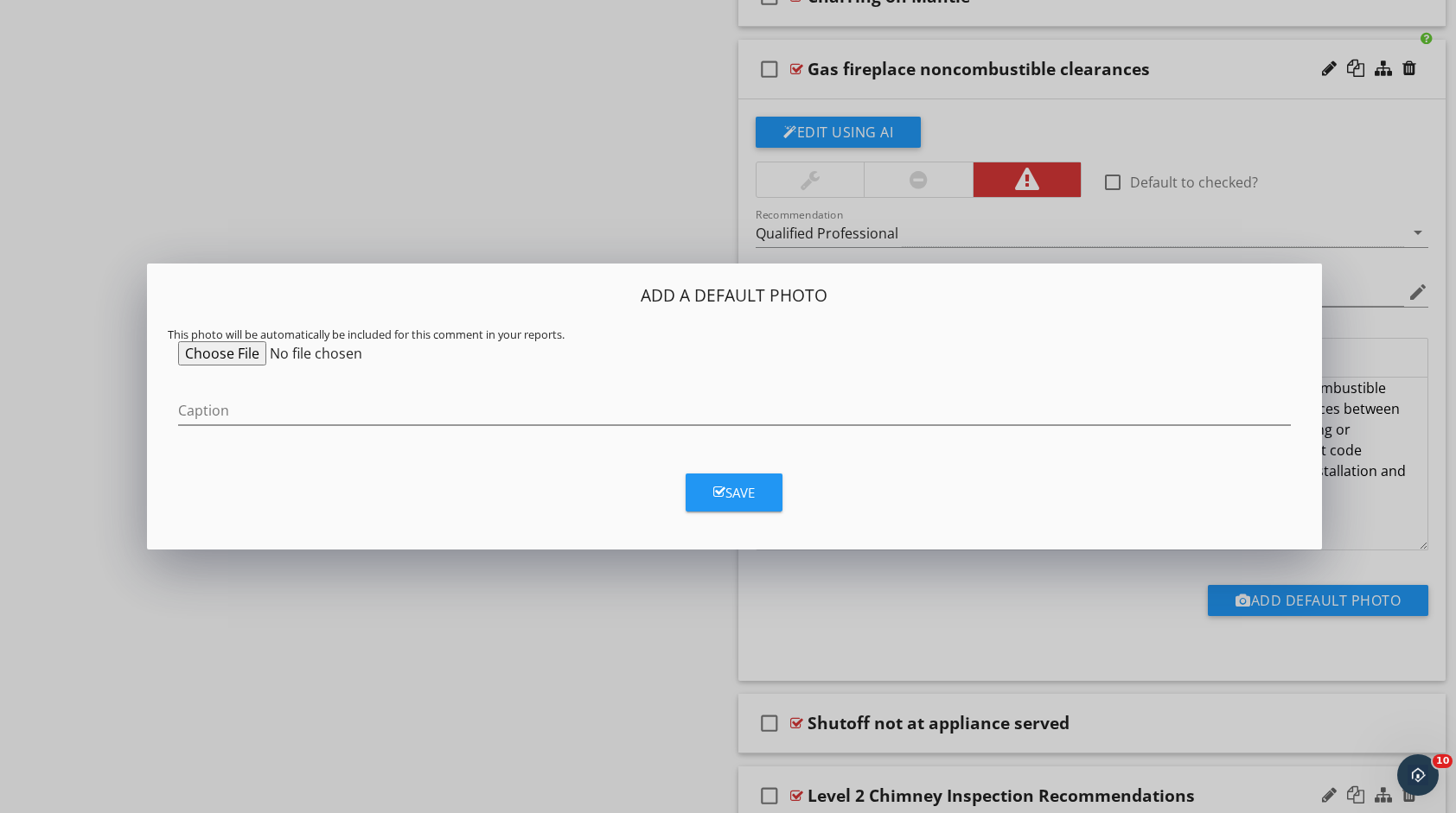
click at [564, 239] on div "Add a Default Photo This photo will be automatically be included for this comme…" at bounding box center [728, 406] width 1456 height 813
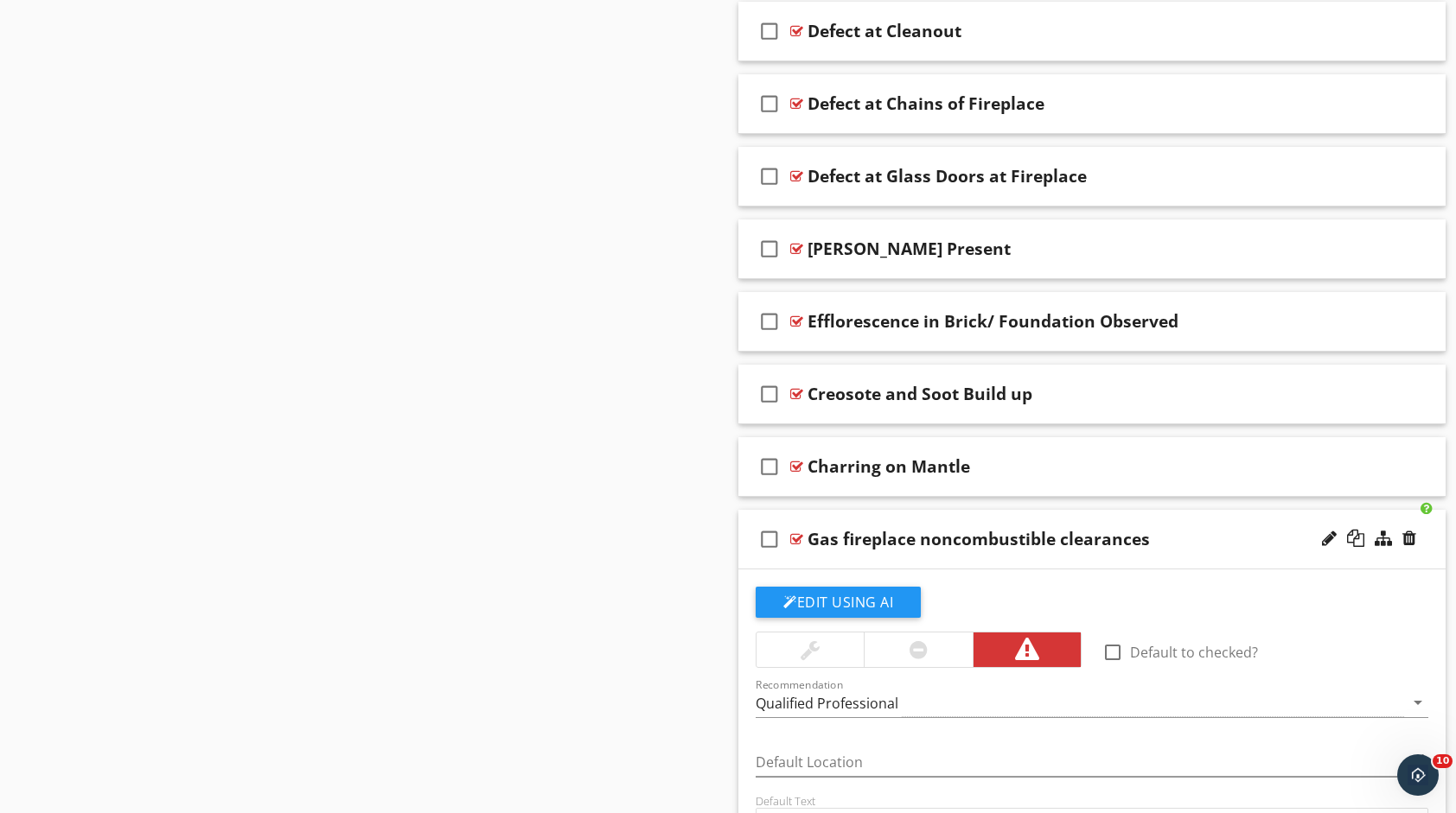
scroll to position [2063, 0]
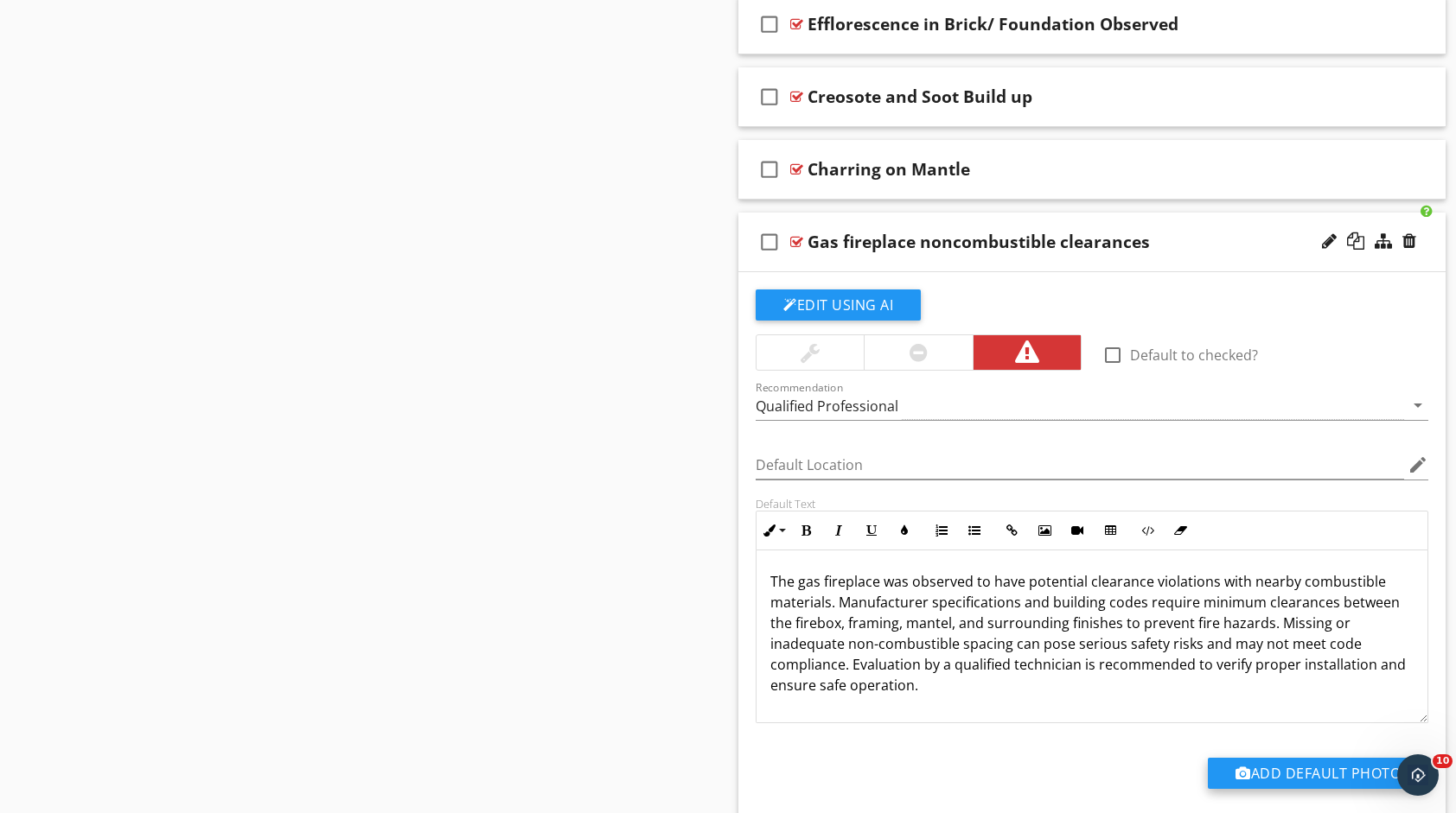
click at [1293, 766] on button "Add Default Photo" at bounding box center [1317, 773] width 221 height 31
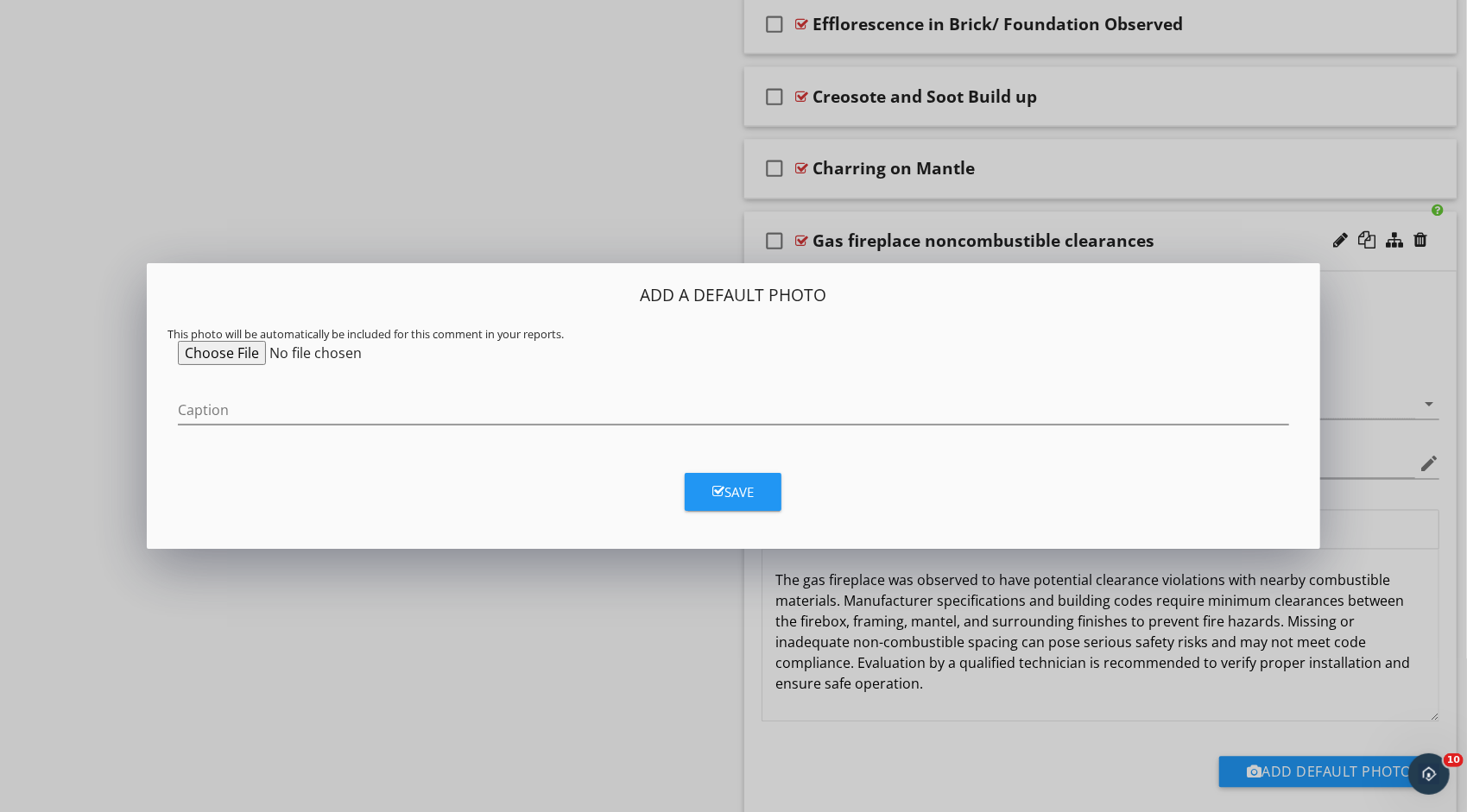
click at [214, 355] on input "file" at bounding box center [310, 353] width 264 height 24
click at [250, 349] on input "file" at bounding box center [310, 353] width 264 height 24
click at [449, 382] on div "Caption" at bounding box center [733, 412] width 1132 height 60
click at [439, 391] on div "Caption" at bounding box center [733, 414] width 1111 height 56
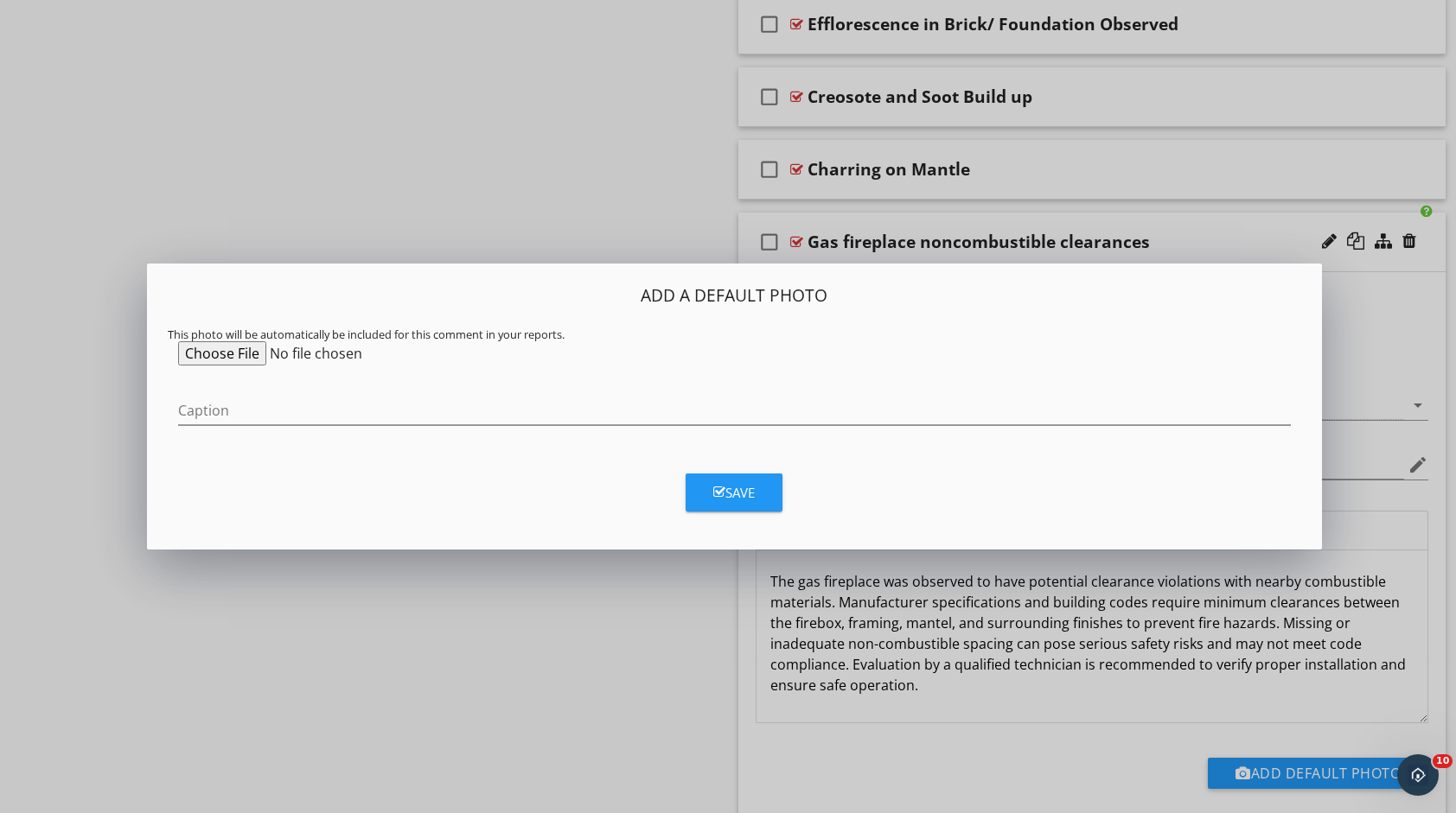
drag, startPoint x: 432, startPoint y: 396, endPoint x: 1364, endPoint y: 367, distance: 932.5
click at [1364, 367] on div "Add a Default Photo This photo will be automatically be included for this comme…" at bounding box center [728, 406] width 1456 height 813
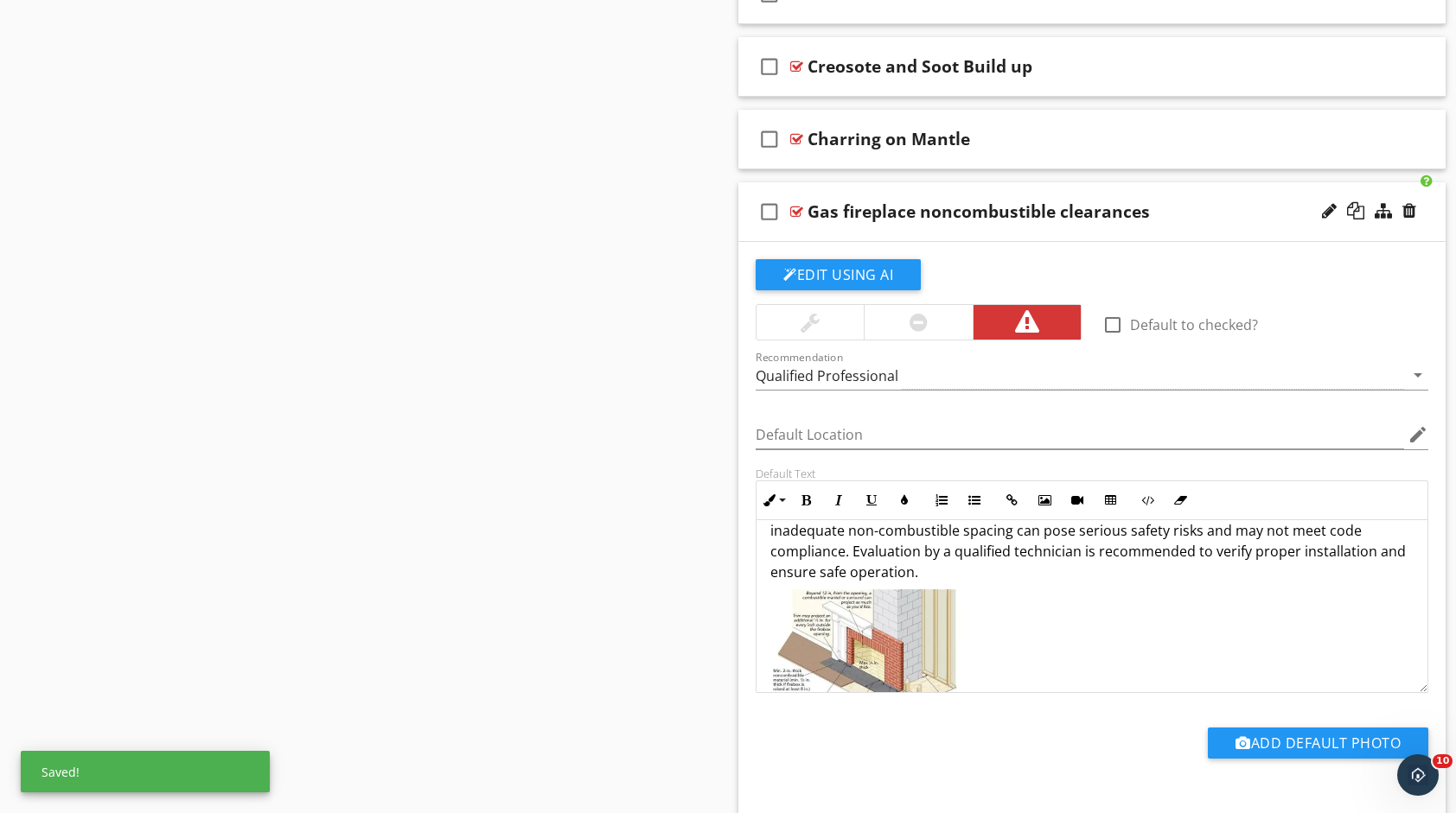
scroll to position [87, 0]
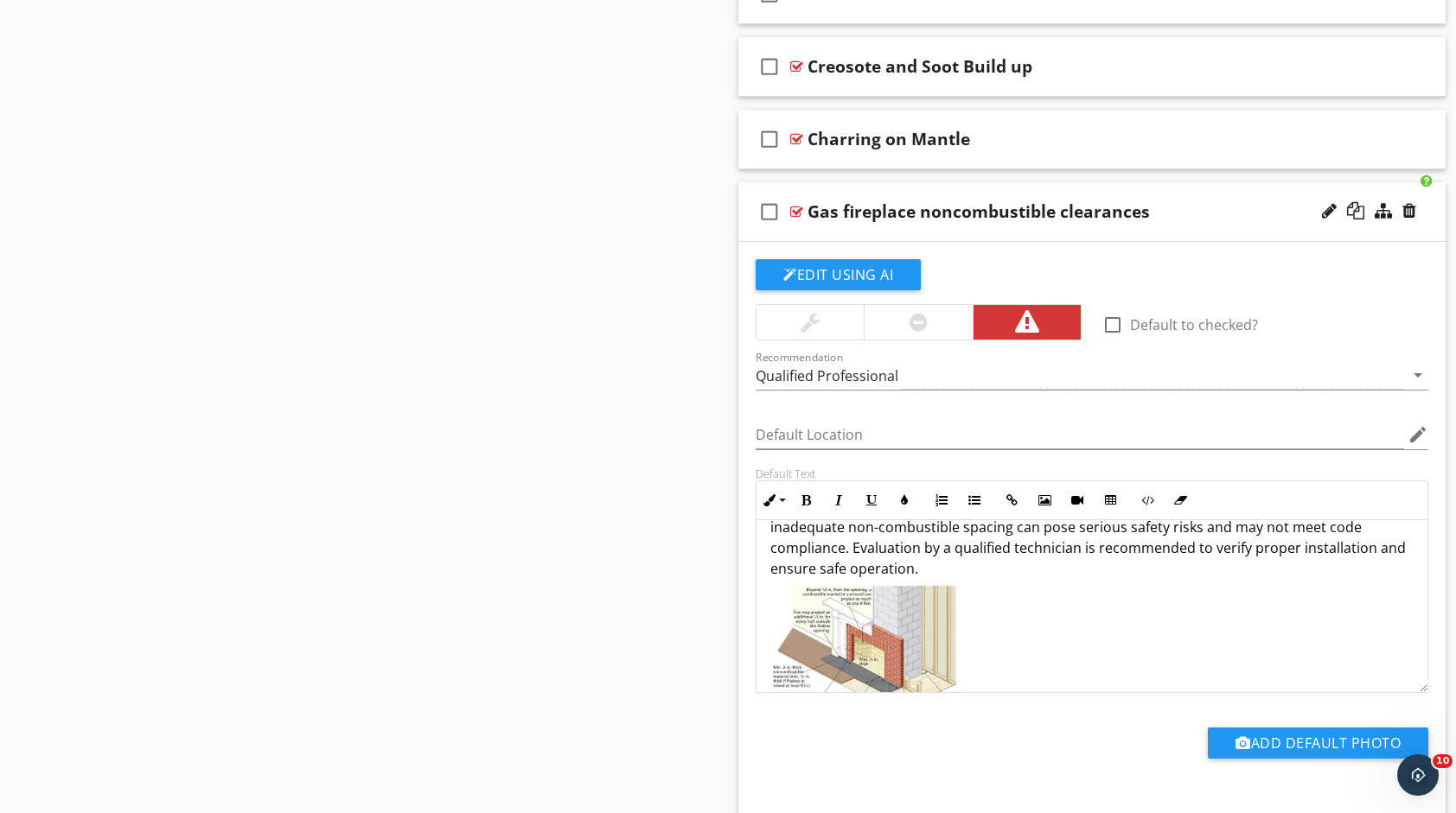
click at [957, 555] on p "The gas fireplace was observed to have potential clearance violations with near…" at bounding box center [1092, 517] width 643 height 125
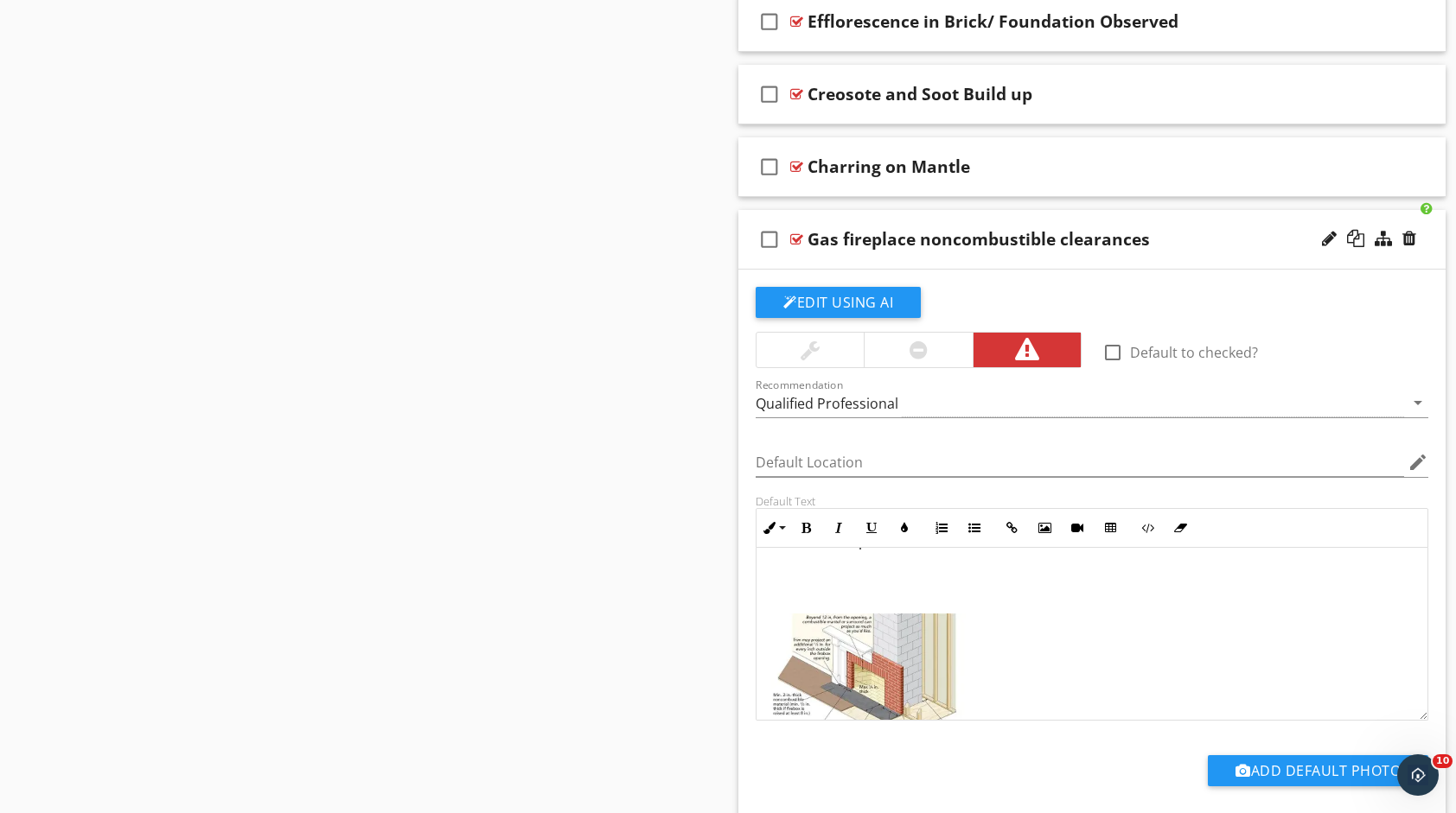
scroll to position [2038, 0]
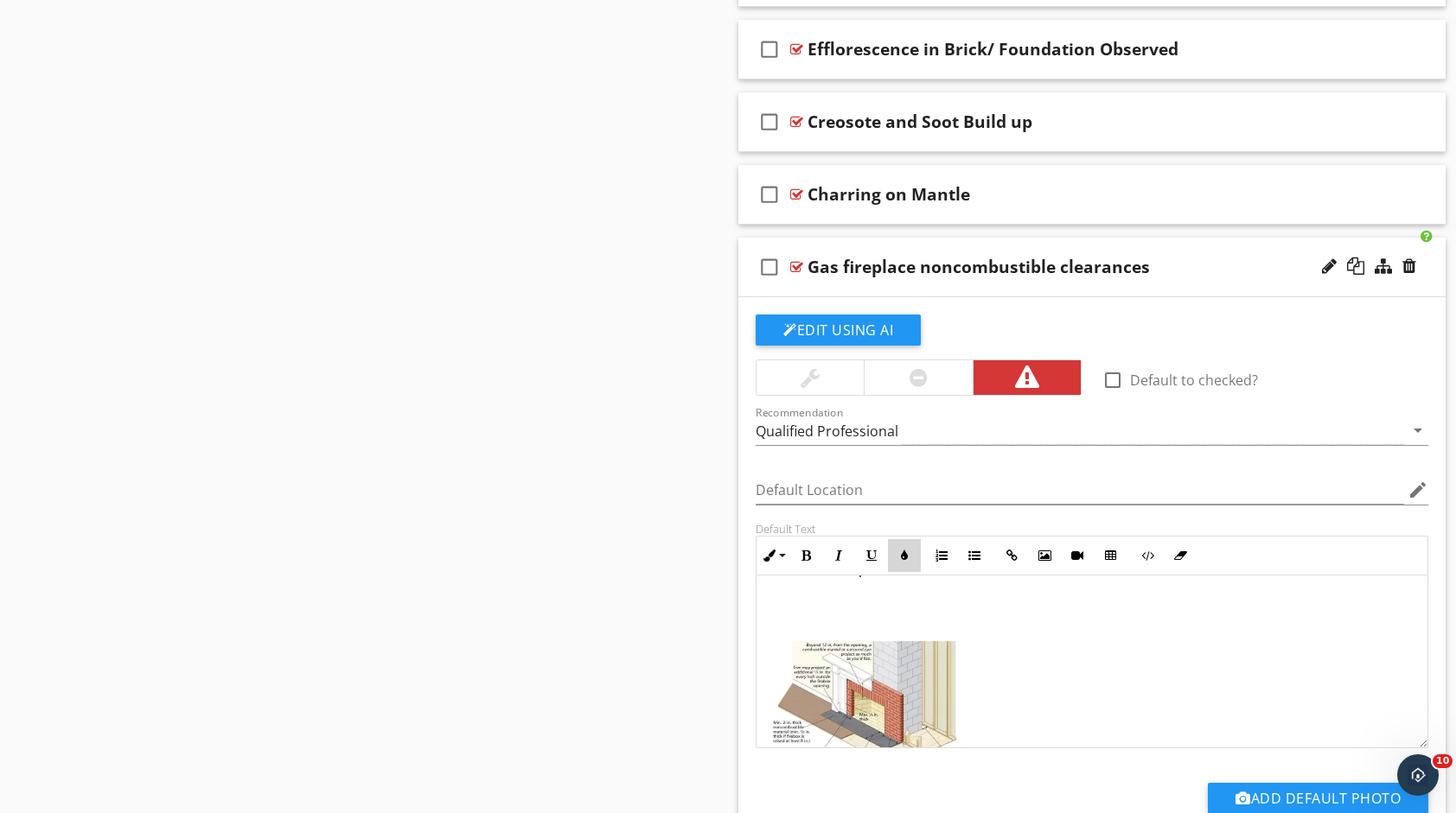
click at [898, 549] on icon "button" at bounding box center [904, 555] width 12 height 12
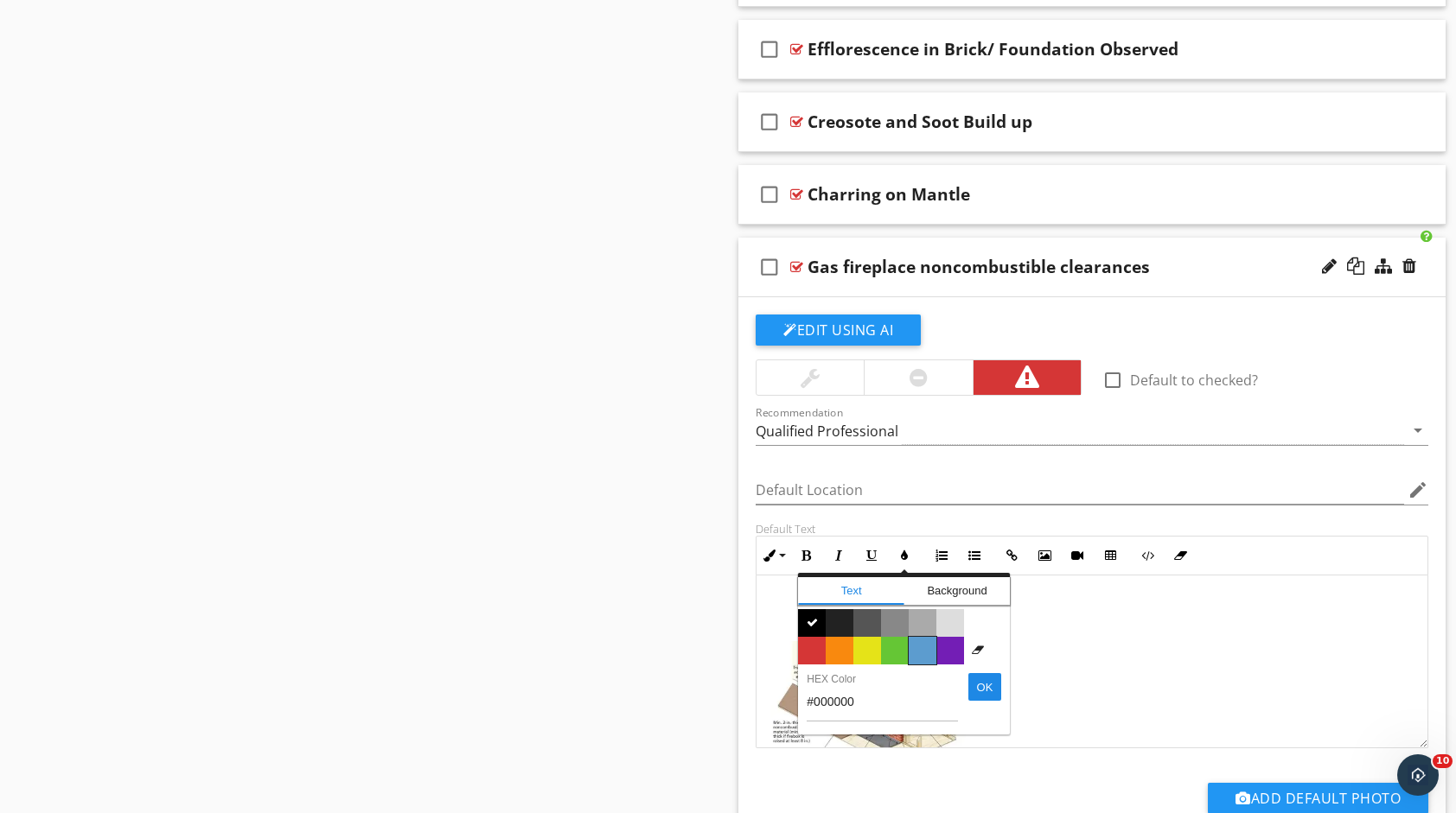
click at [923, 637] on span "Color #5c9ccf" at bounding box center [922, 651] width 28 height 28
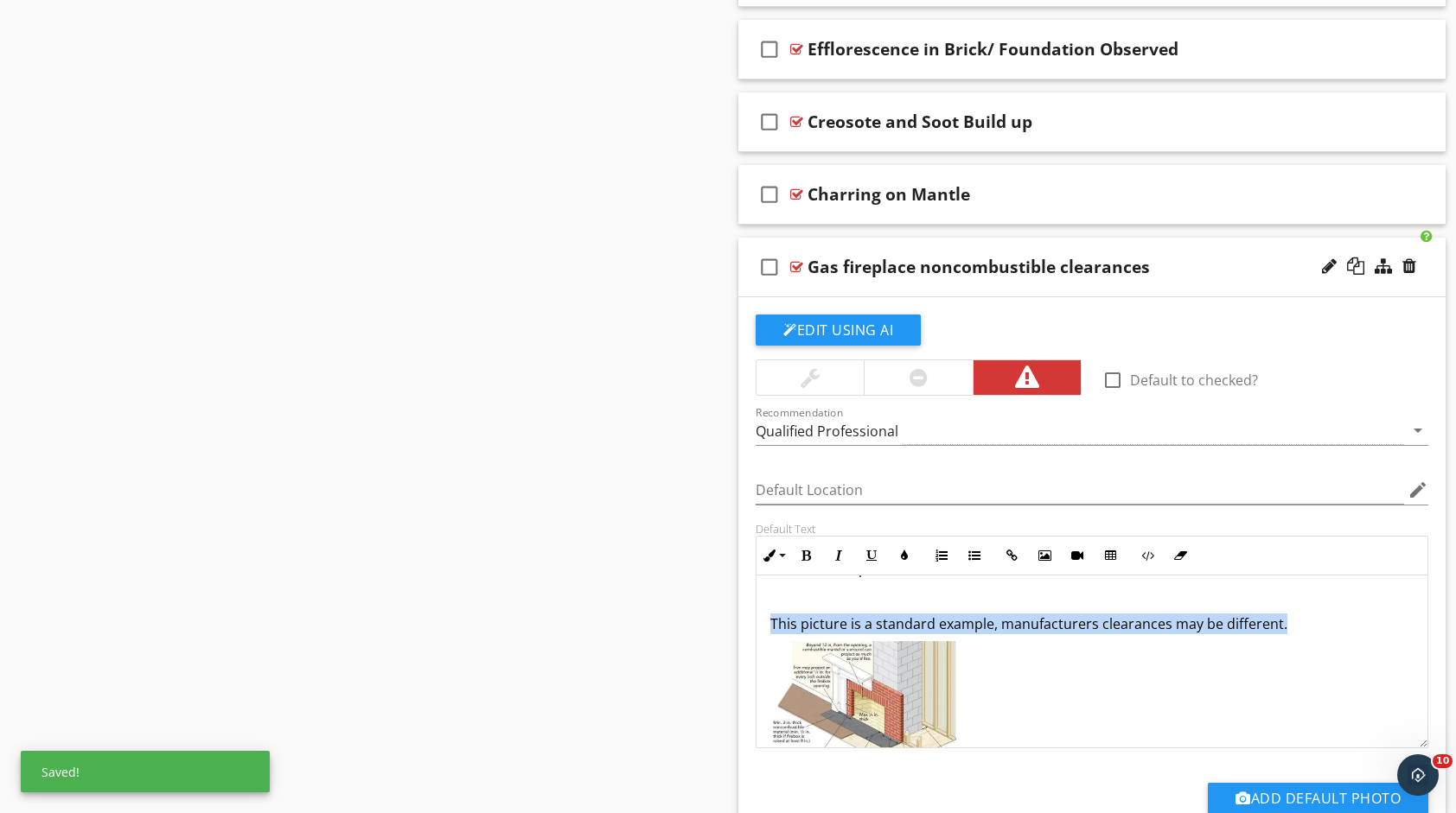
drag, startPoint x: 1291, startPoint y: 607, endPoint x: 727, endPoint y: 565, distance: 565.6
click at [806, 549] on icon "button" at bounding box center [805, 555] width 12 height 12
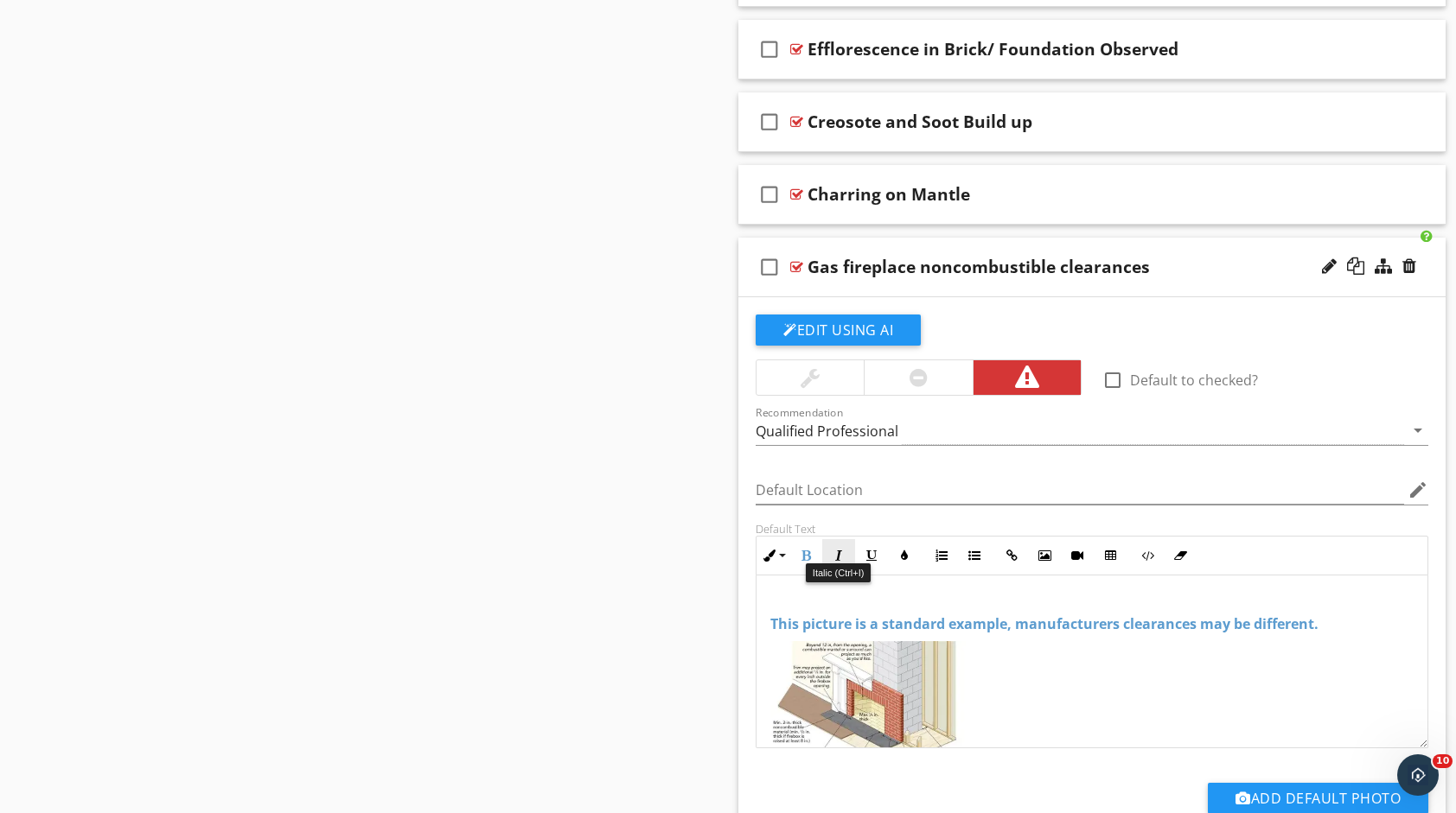
click at [833, 549] on icon "button" at bounding box center [838, 555] width 12 height 12
click at [873, 549] on icon "button" at bounding box center [871, 555] width 12 height 12
click at [1169, 669] on p at bounding box center [1092, 725] width 643 height 168
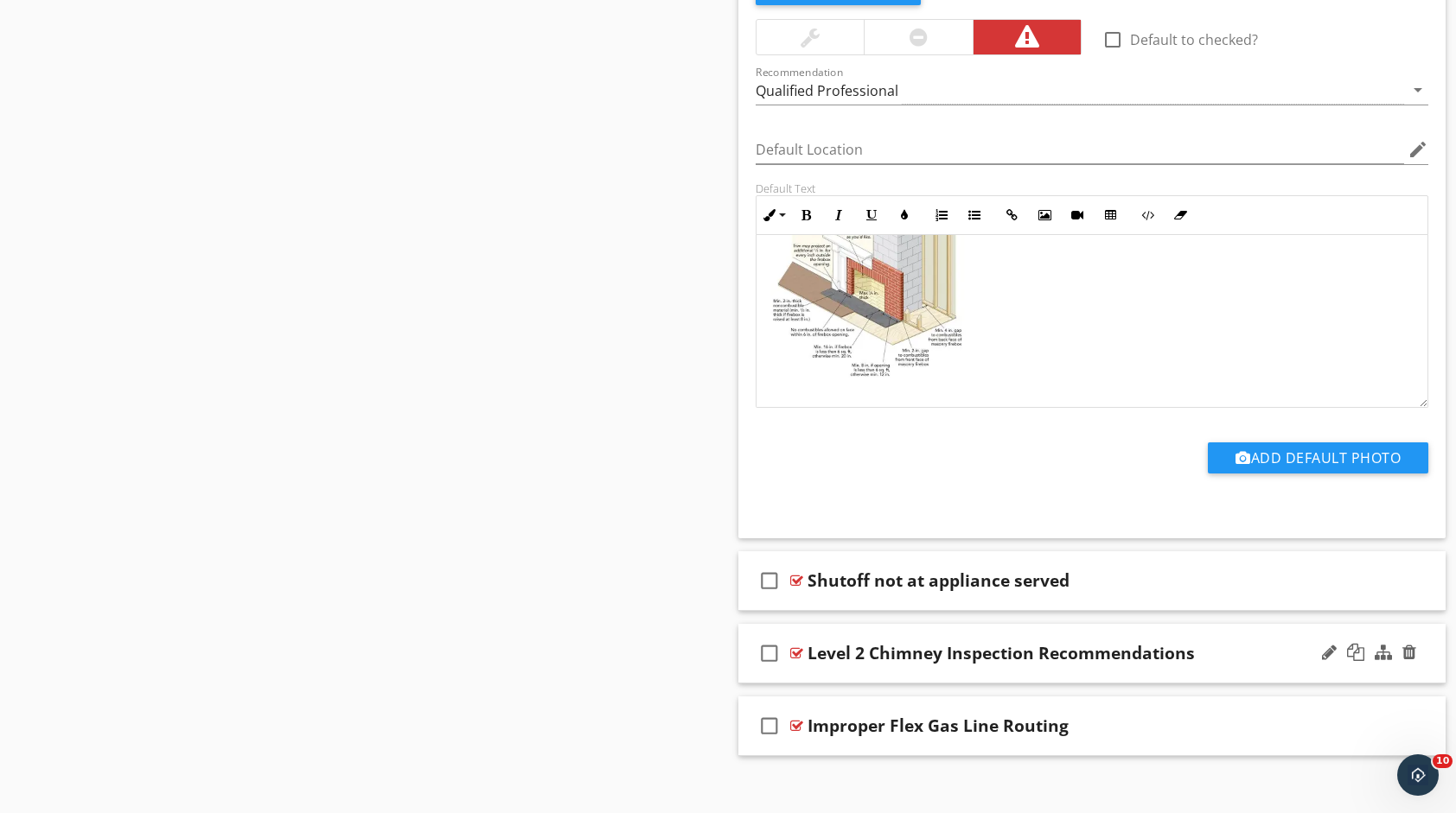
scroll to position [2383, 0]
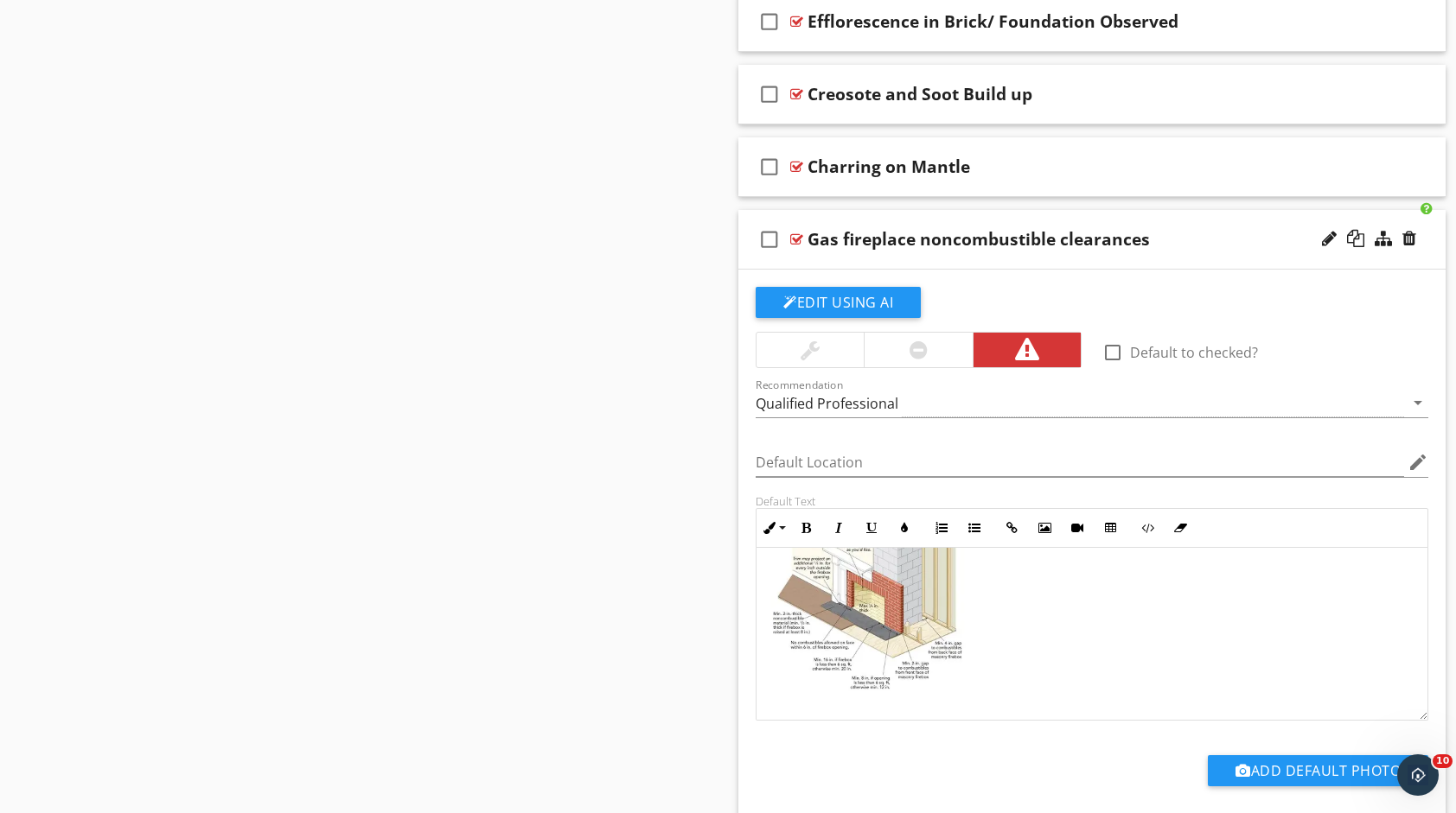
scroll to position [2038, 0]
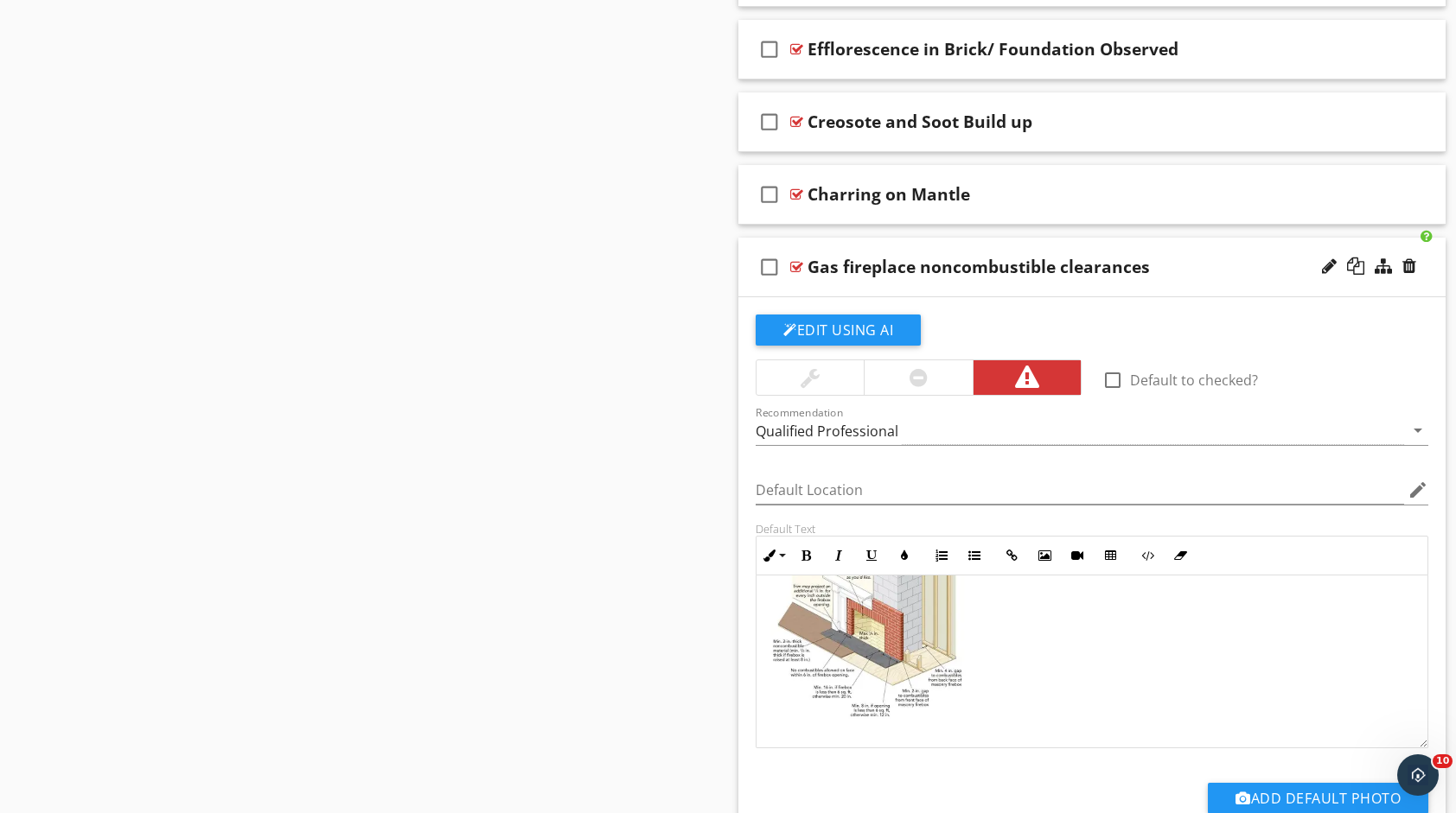
click at [1205, 259] on div "Gas fireplace noncombustible clearances" at bounding box center [1060, 267] width 505 height 20
type textarea "<p>The gas fireplace was observed to have potential clearance violations with n…"
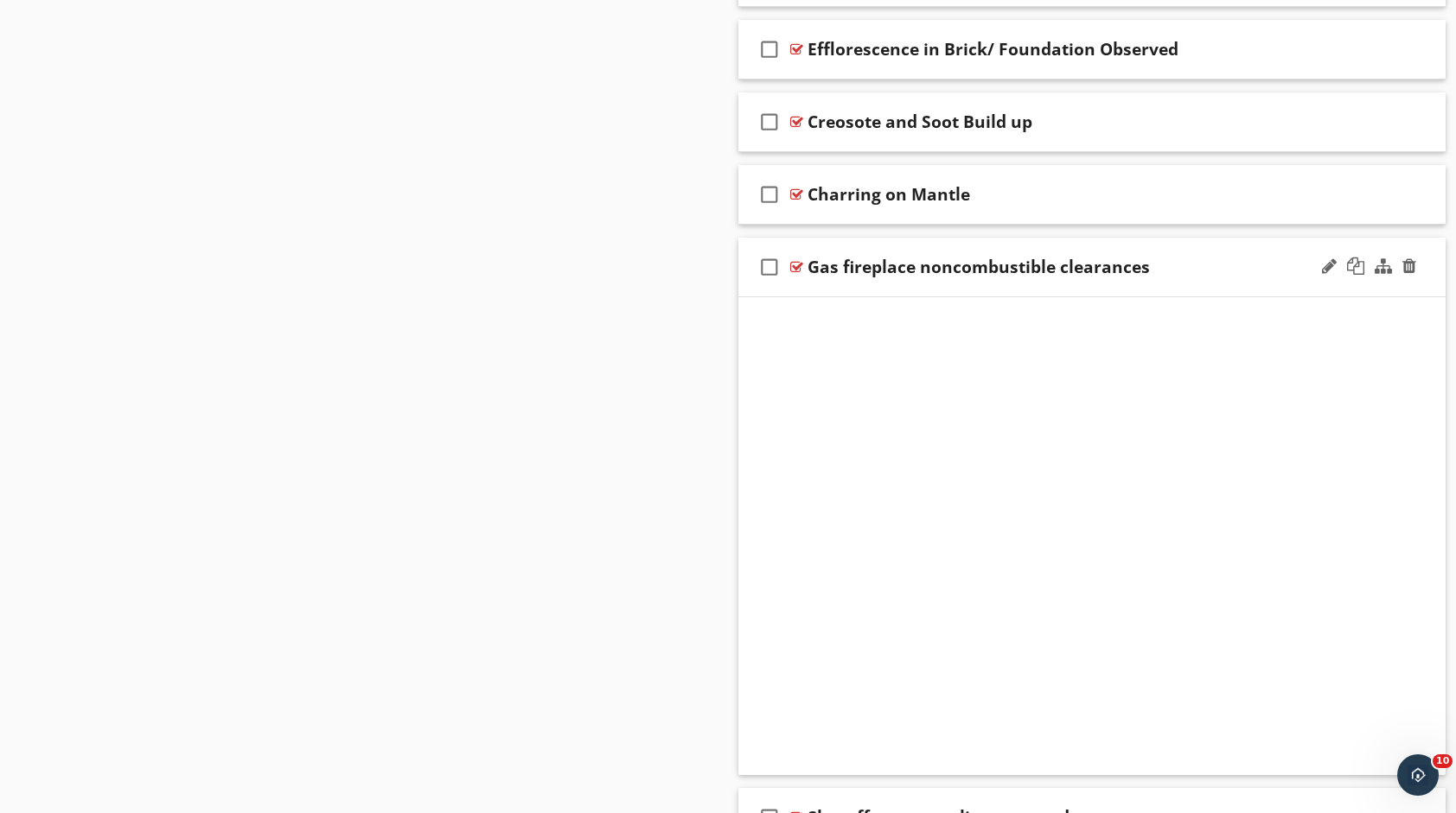
scroll to position [1804, 0]
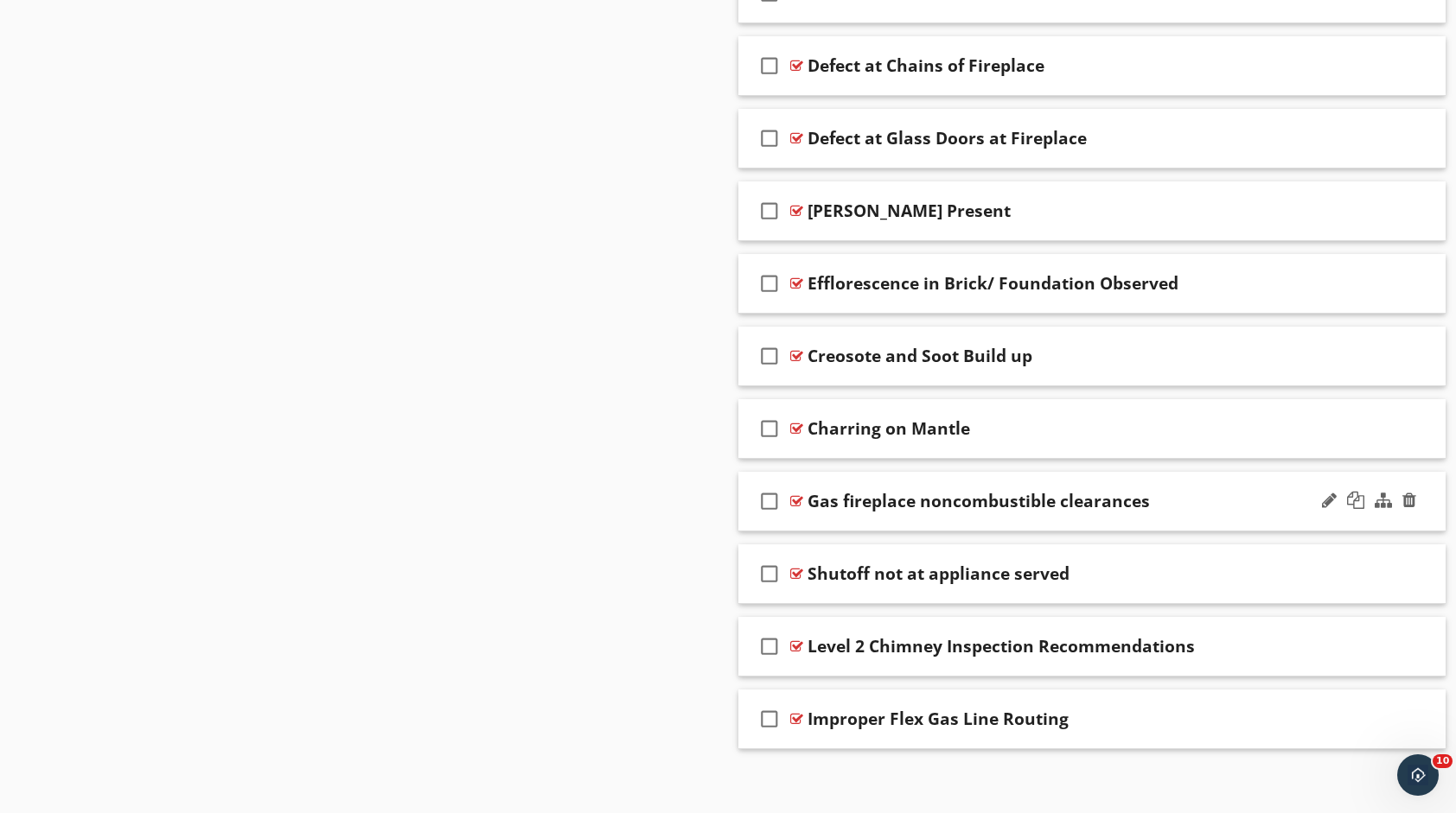
click at [1177, 498] on div "Gas fireplace noncombustible clearances" at bounding box center [1060, 501] width 505 height 20
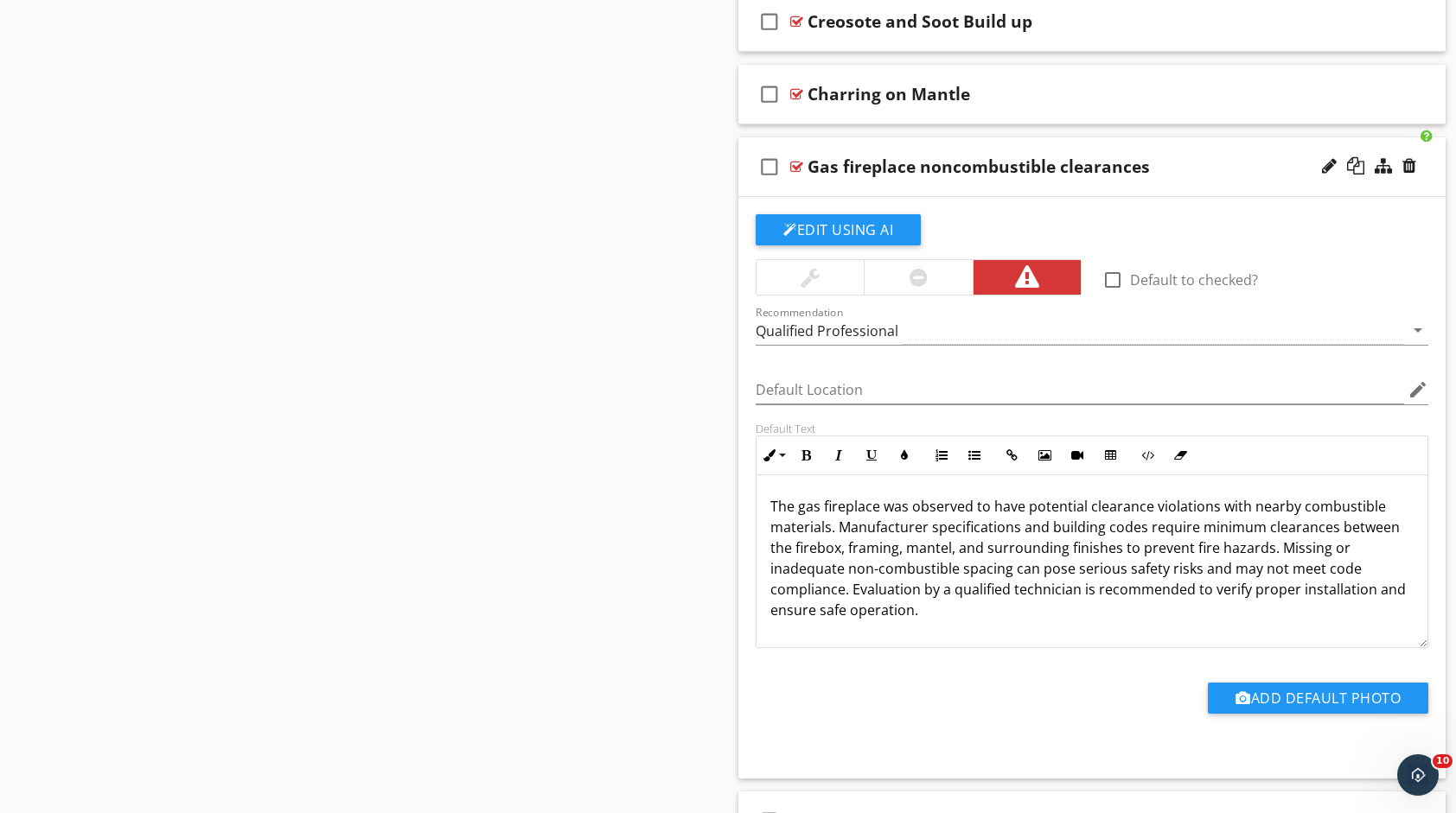
scroll to position [2383, 0]
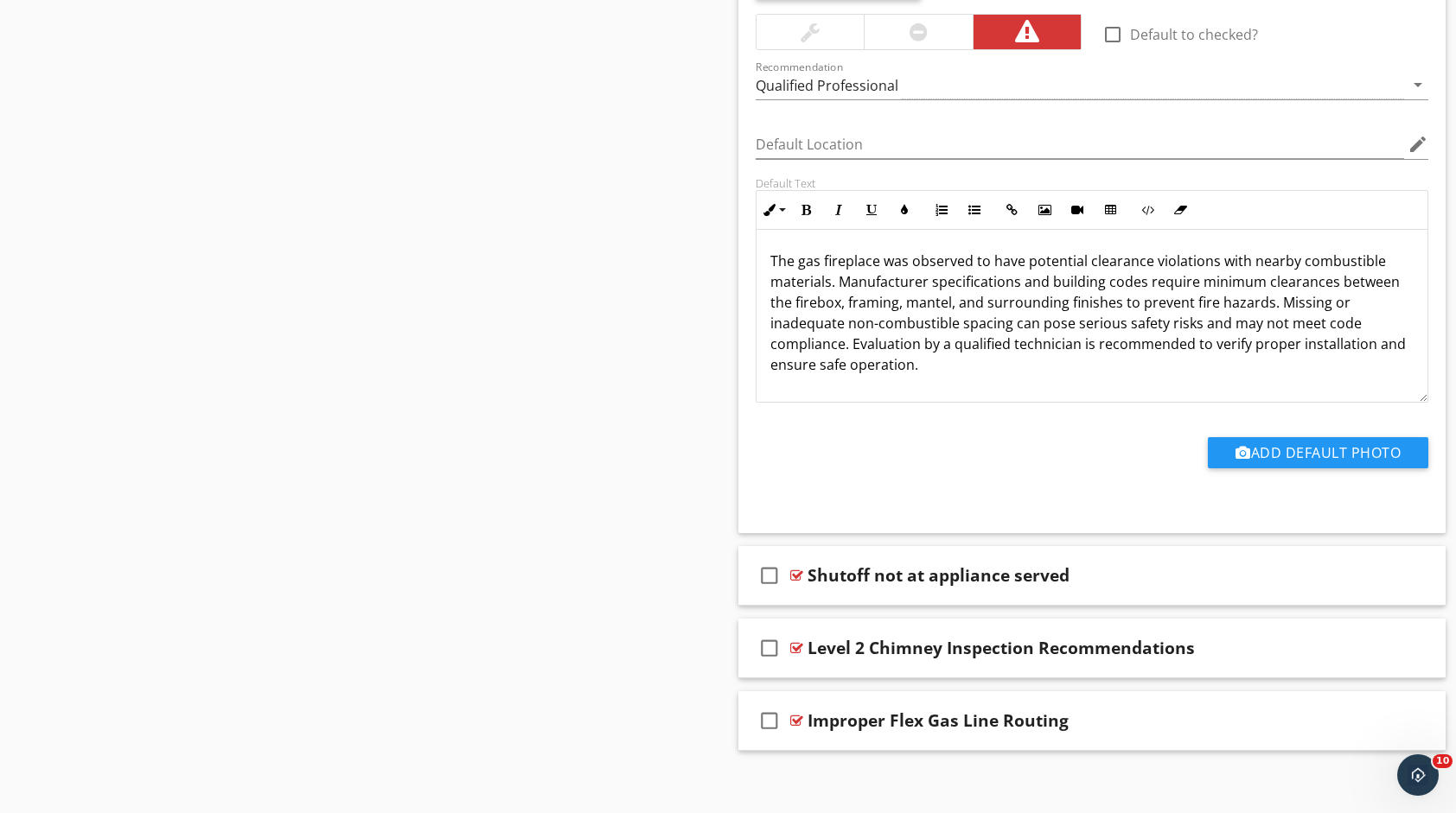
click at [1039, 382] on p at bounding box center [1092, 392] width 643 height 20
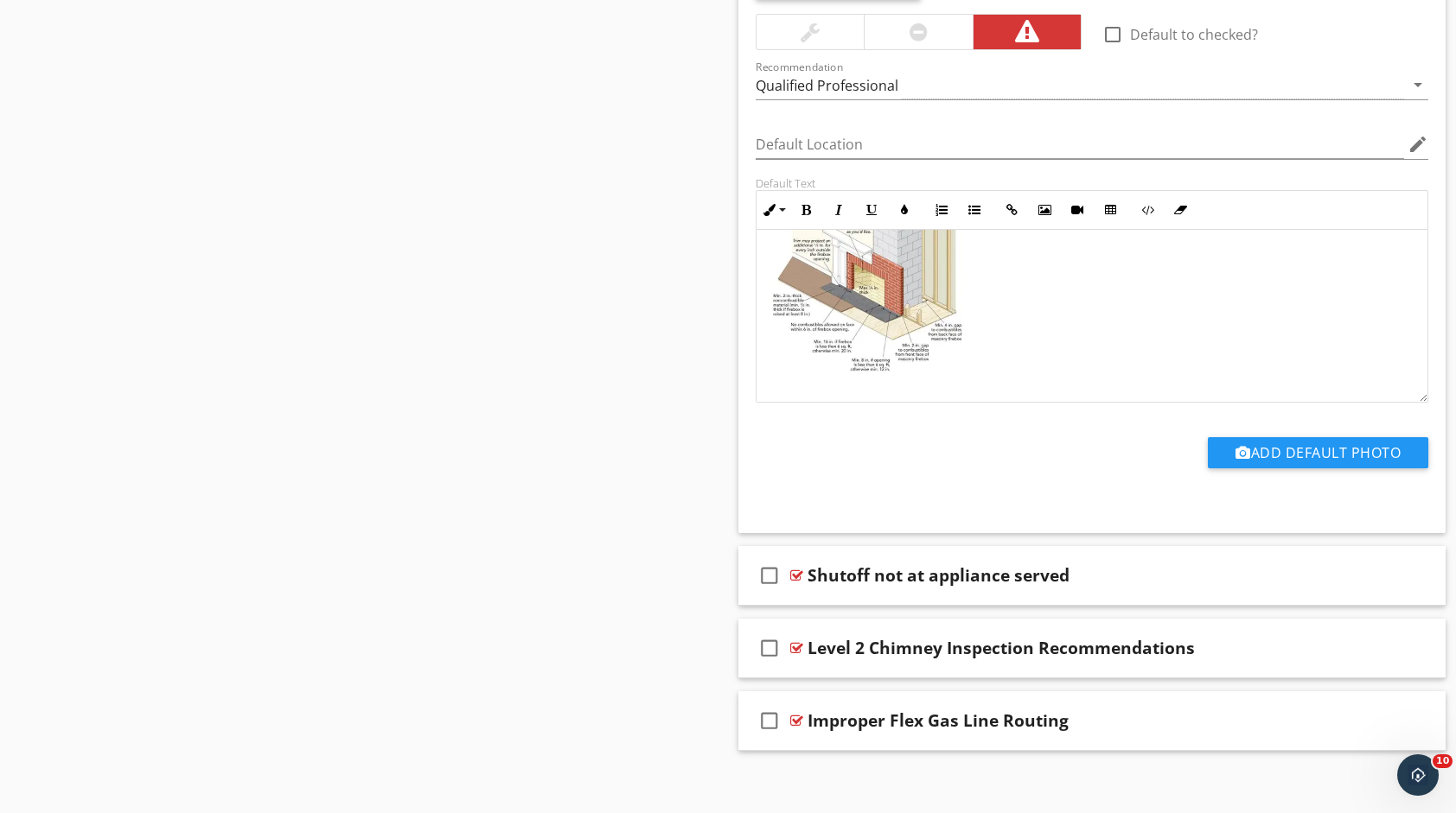
click at [831, 266] on img at bounding box center [868, 295] width 196 height 162
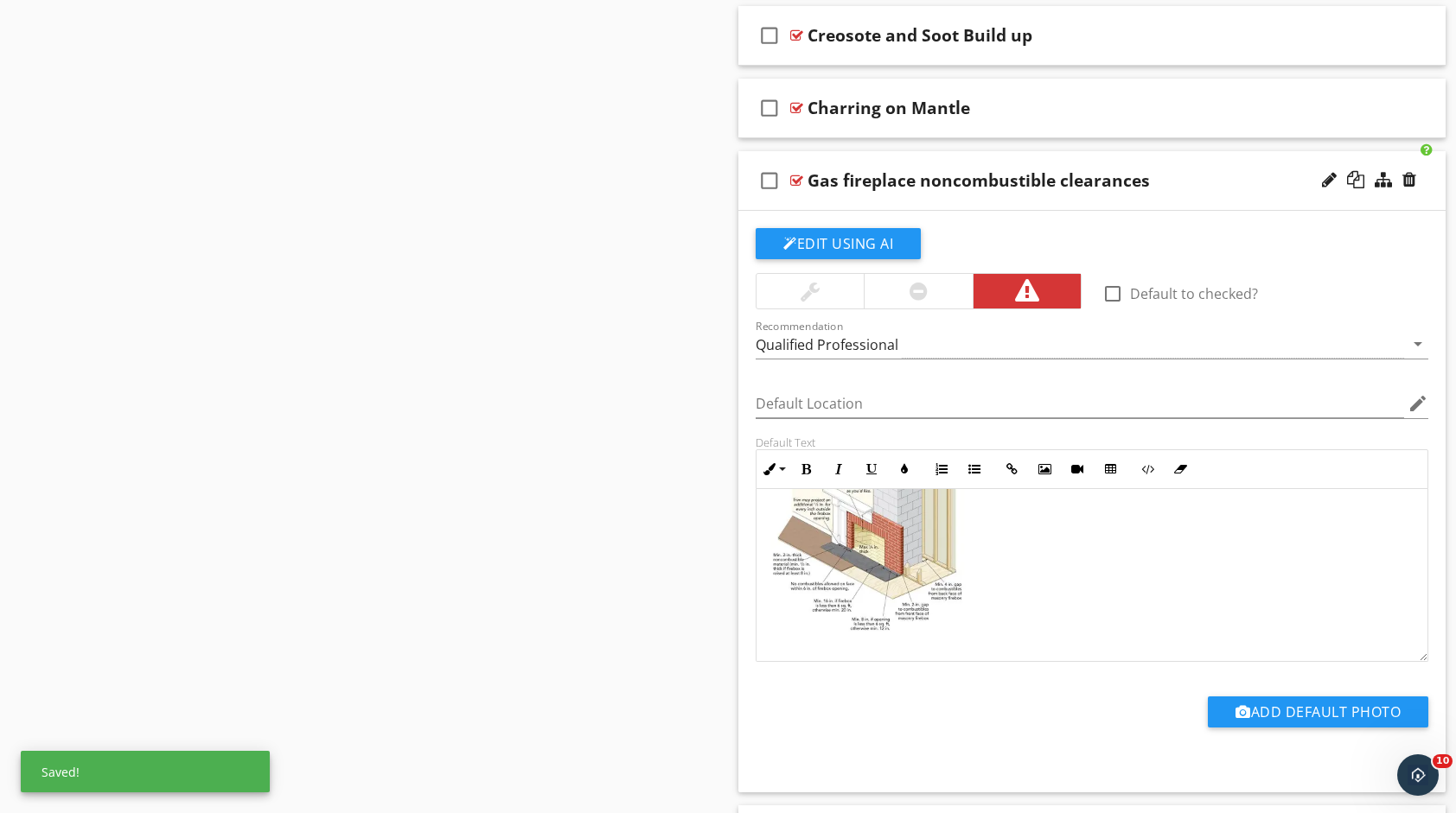
scroll to position [1779, 0]
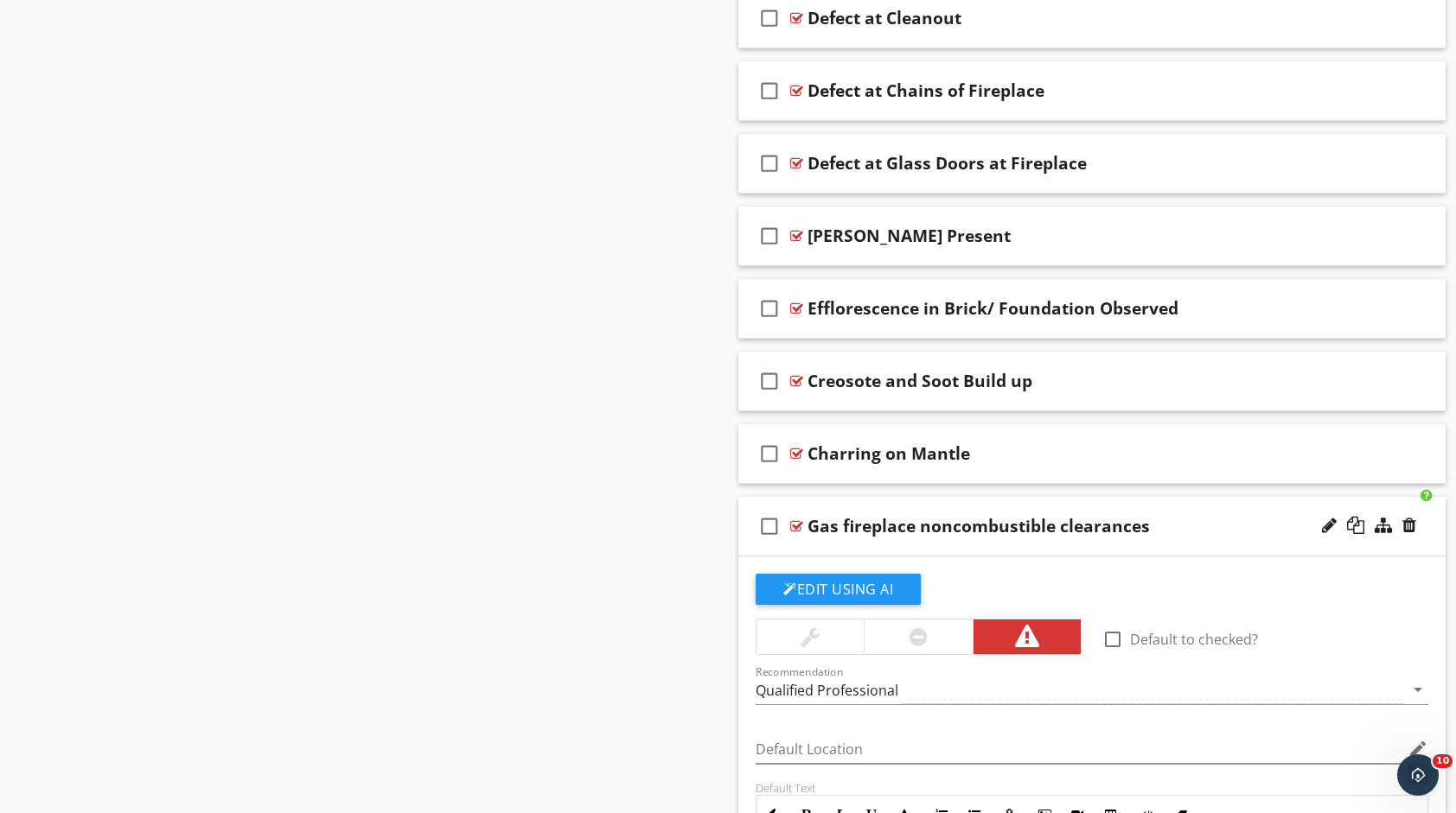
click at [1149, 517] on div "Gas fireplace noncombustible clearances" at bounding box center [1060, 526] width 505 height 20
type textarea "<p>The gas fireplace was observed to have potential clearance violations with n…"
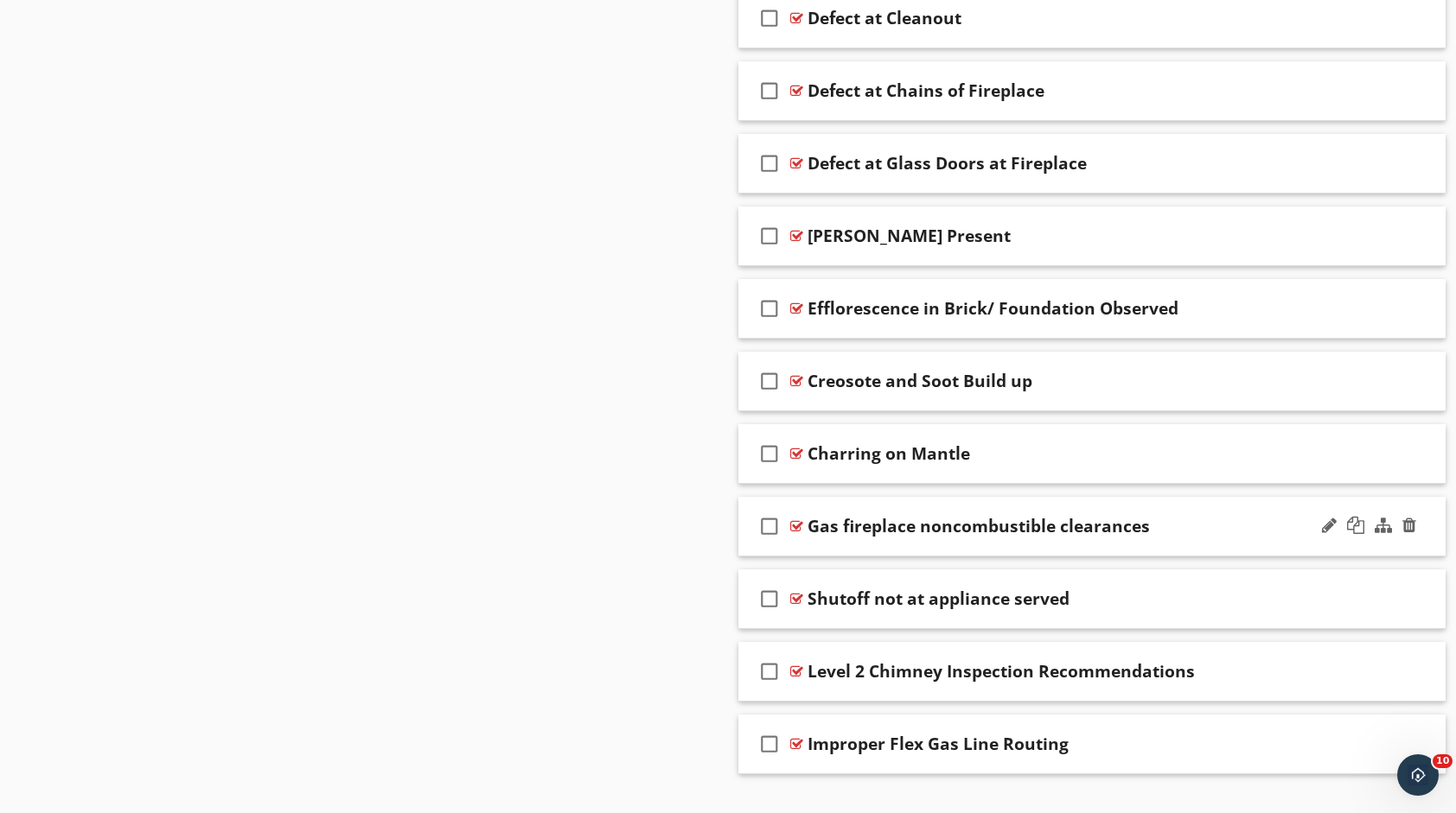
click at [1150, 520] on div "Gas fireplace noncombustible clearances" at bounding box center [1060, 526] width 505 height 20
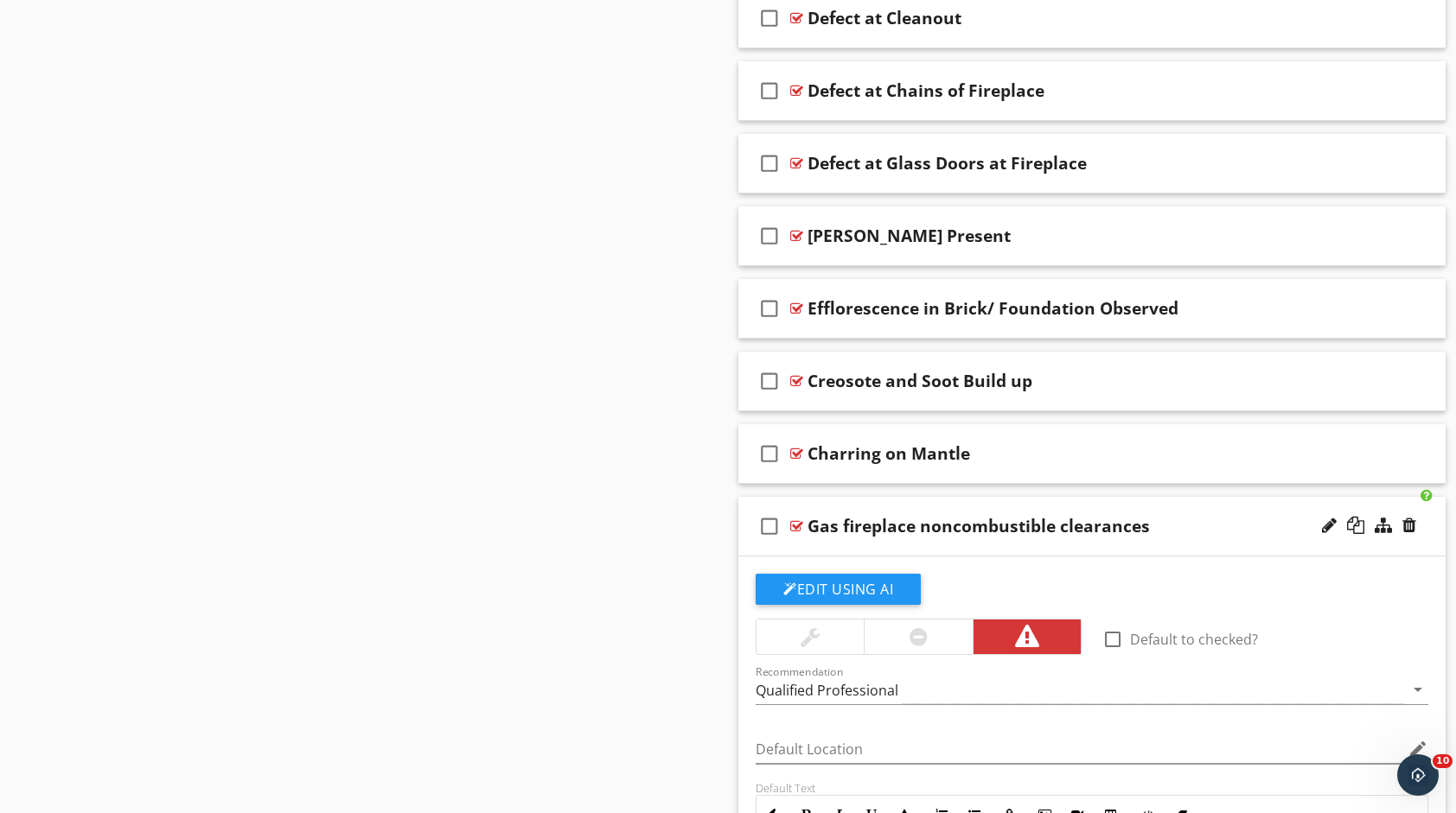
click at [1135, 522] on div "Gas fireplace noncombustible clearances" at bounding box center [978, 526] width 342 height 20
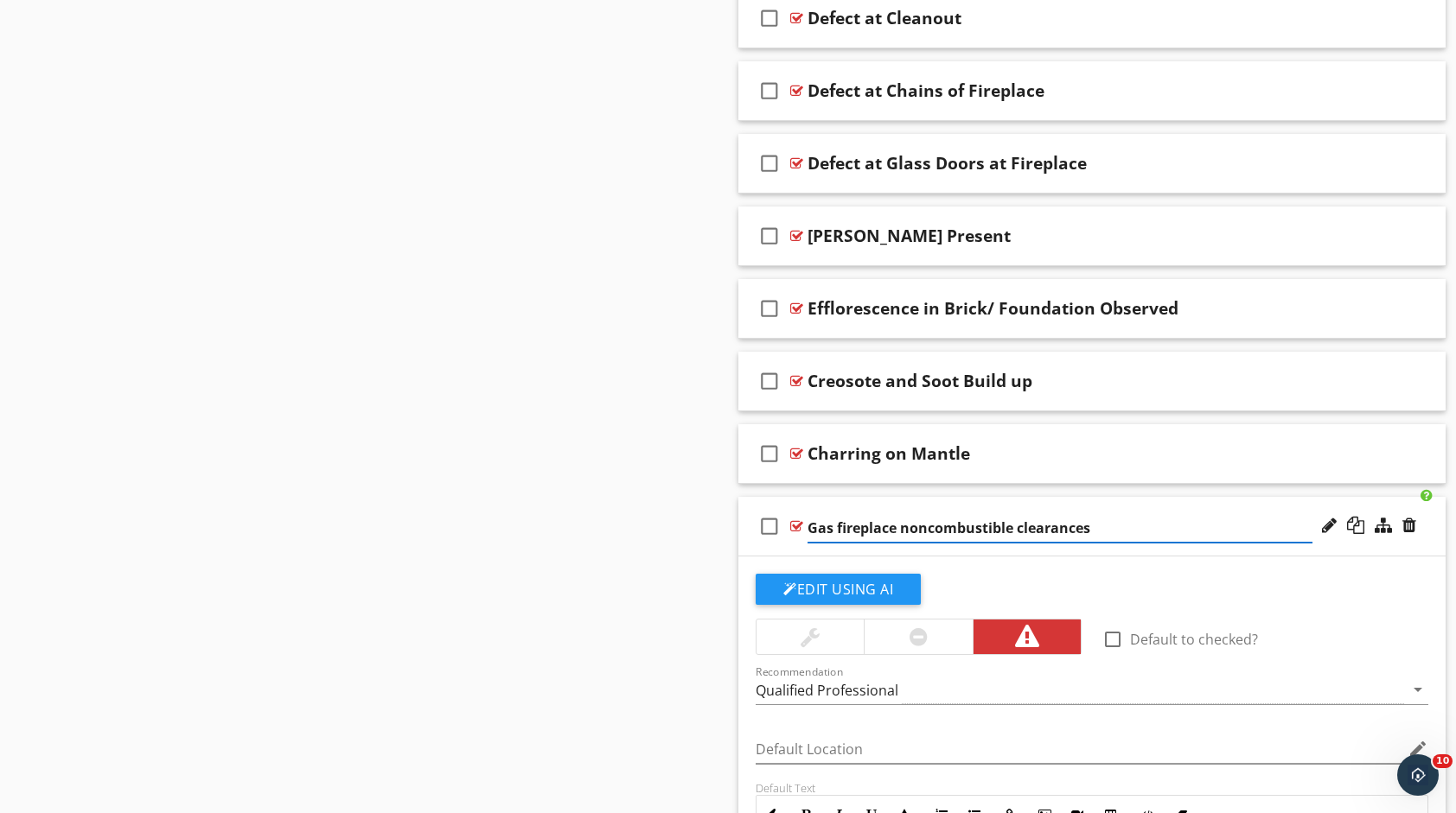
click at [1135, 522] on input "Gas fireplace noncombustible clearances" at bounding box center [1060, 528] width 505 height 29
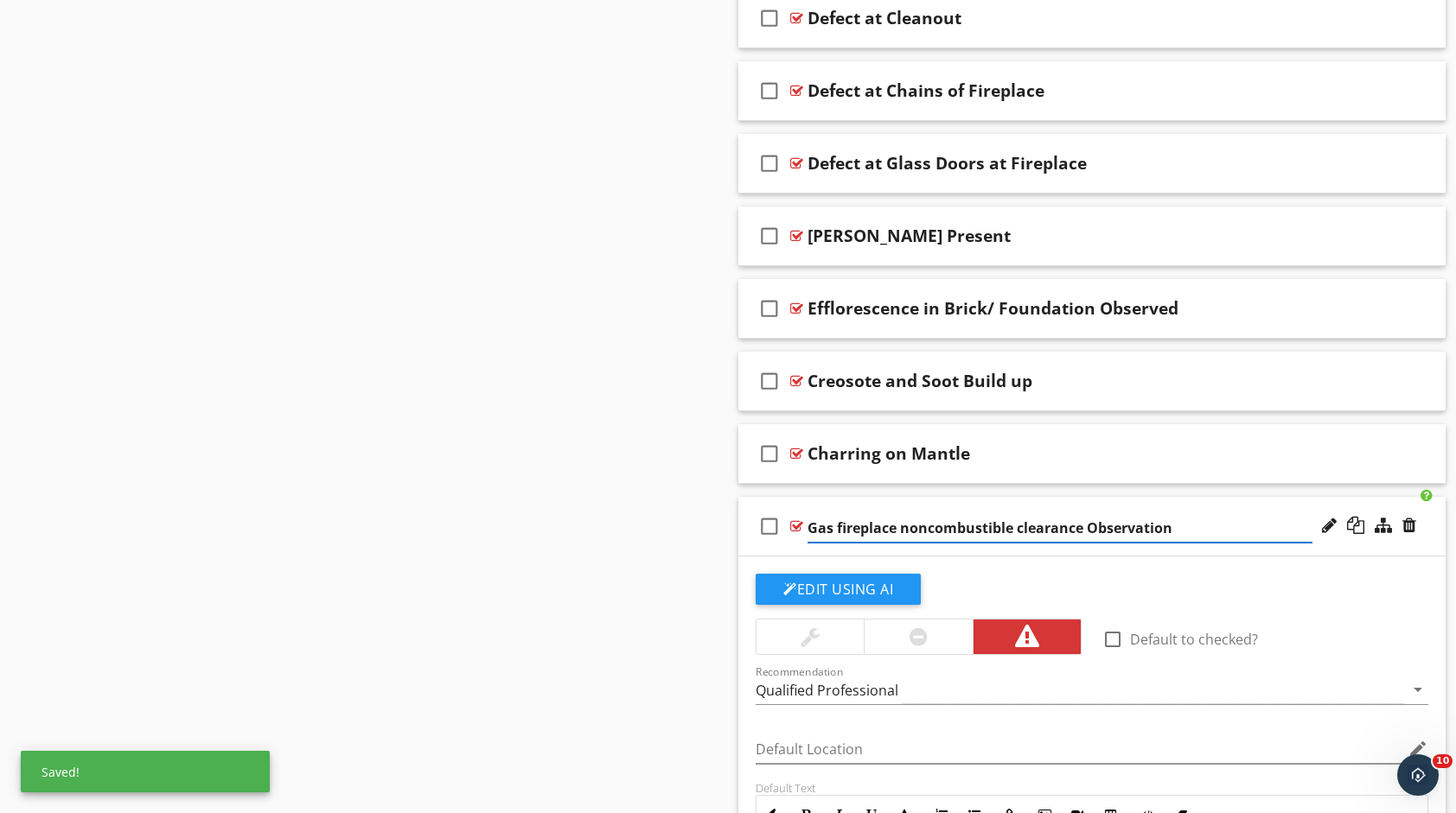
click at [839, 523] on input "Gas fireplace noncombustible clearance Observation" at bounding box center [1060, 528] width 505 height 29
click at [931, 518] on input "Gas Fireplace noncombustible clearance Observation" at bounding box center [1060, 528] width 505 height 29
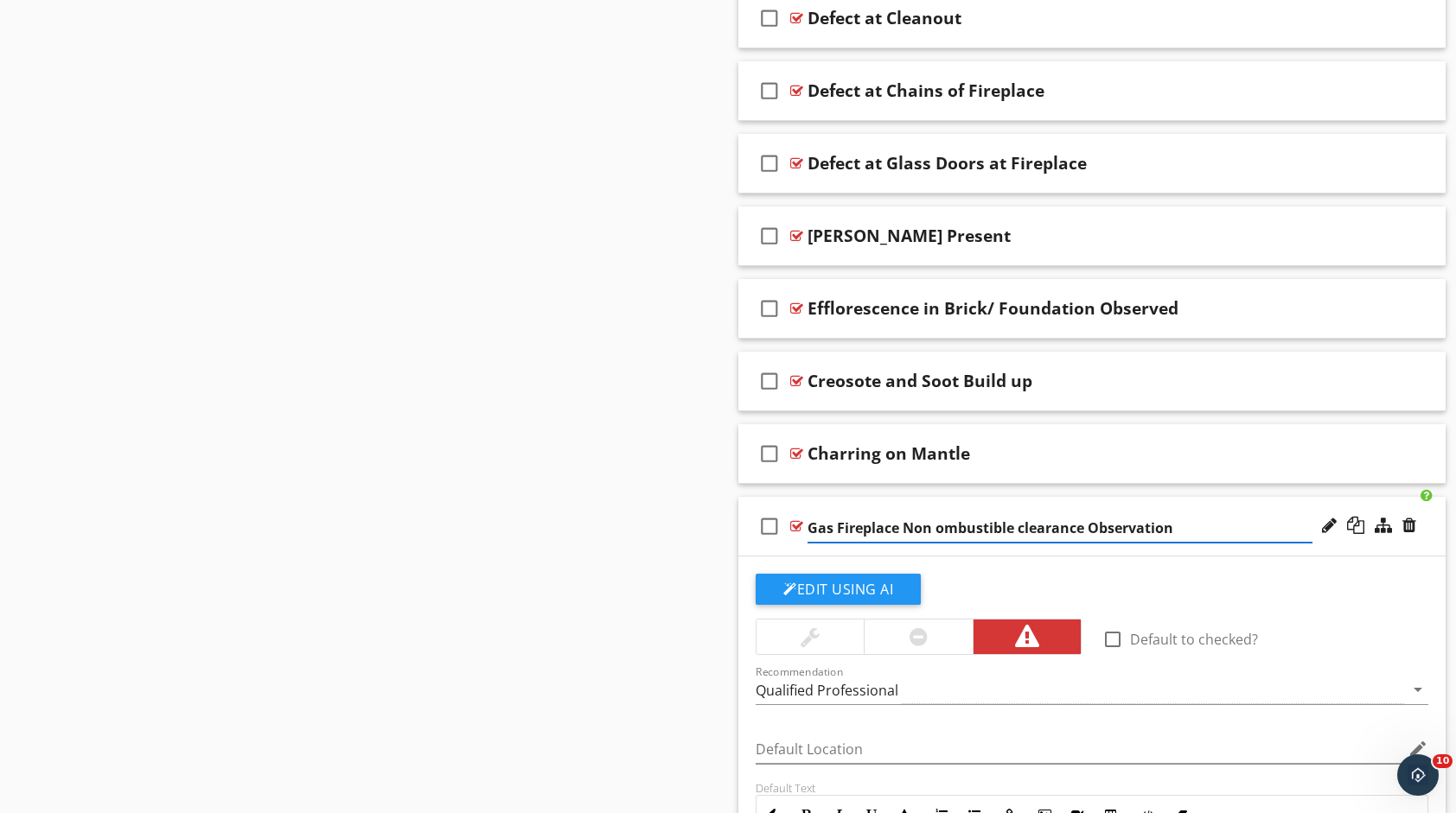
type input "Gas Fireplace Non Combustible clearance Observation"
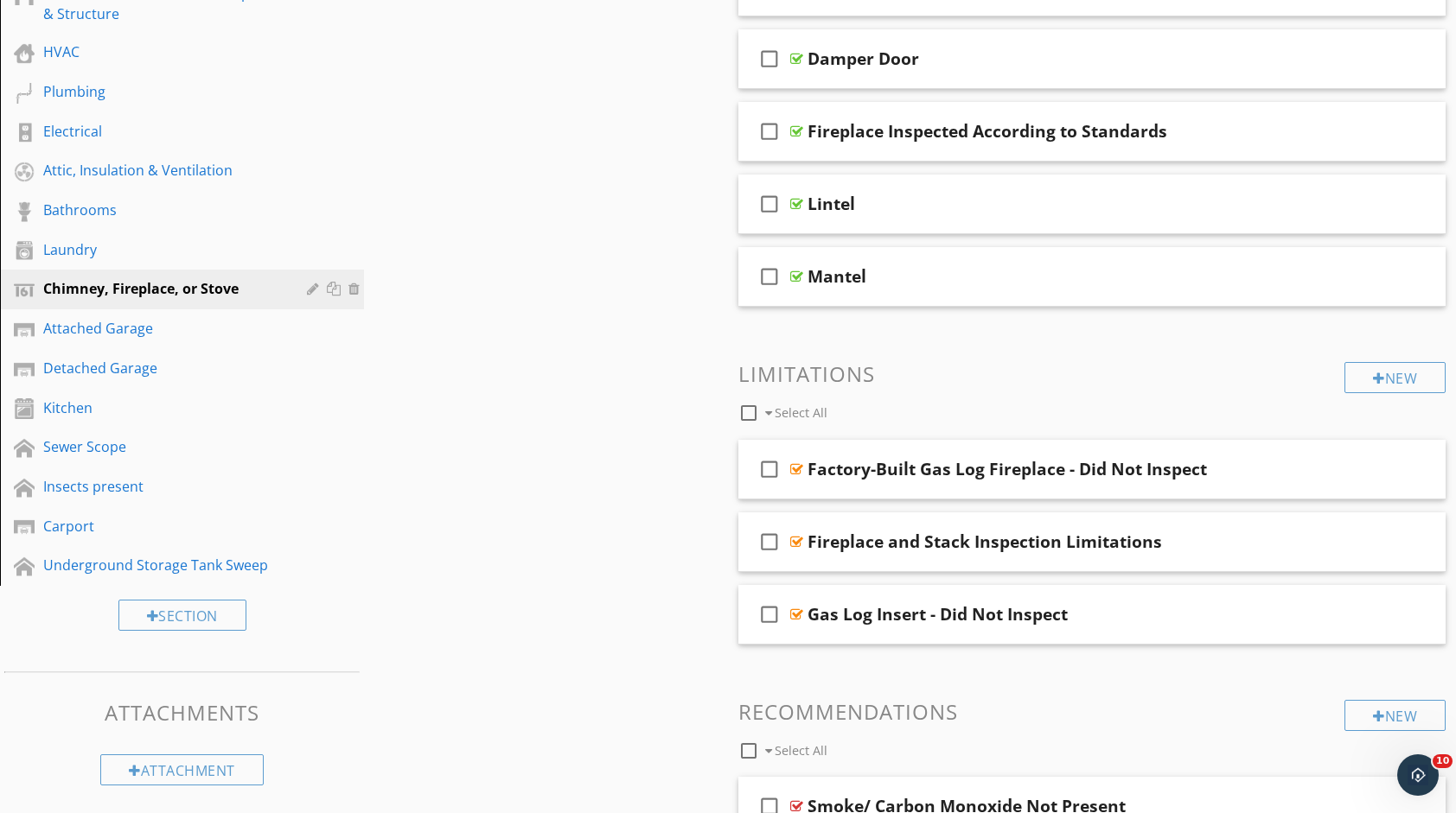
scroll to position [396, 0]
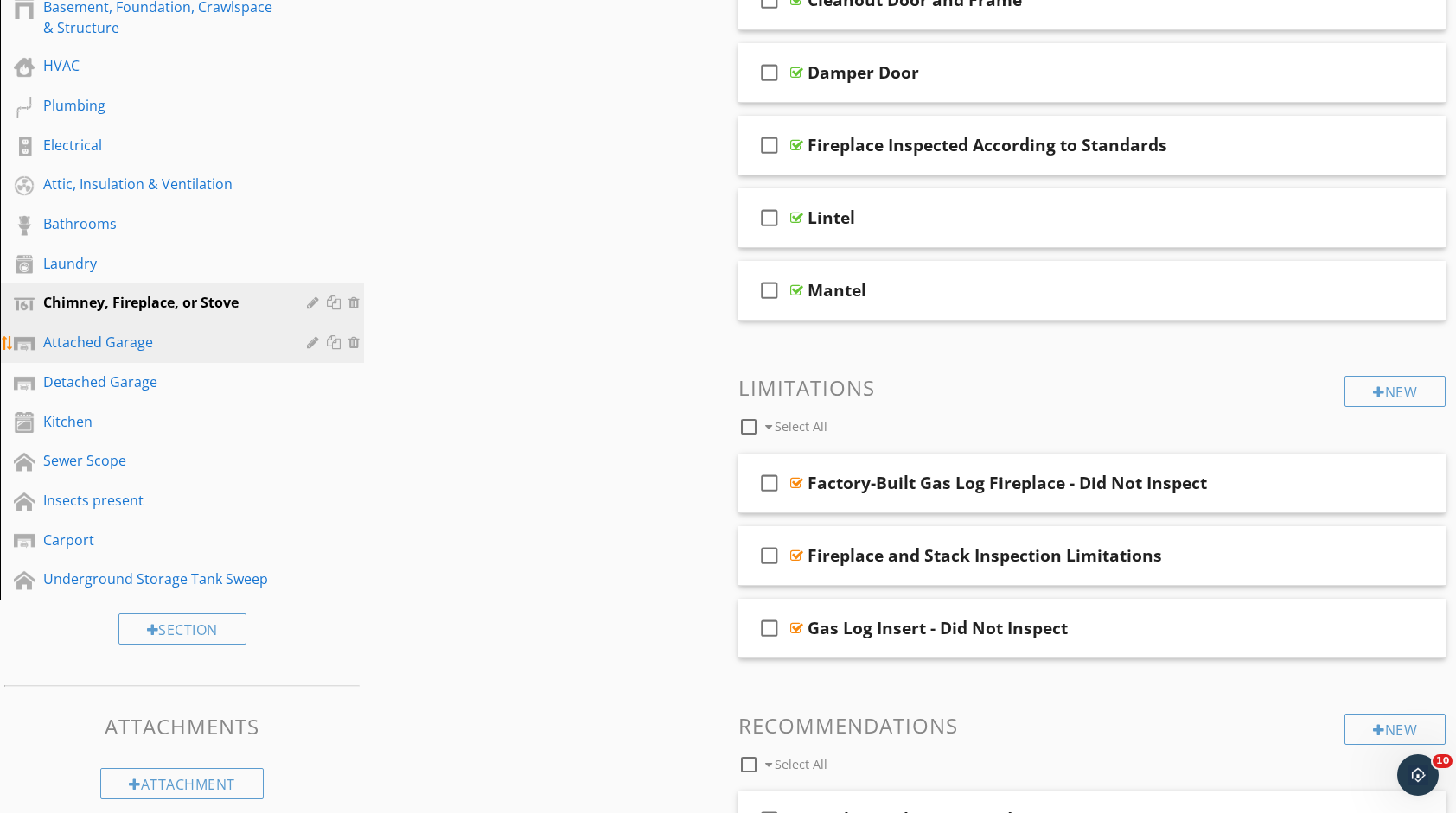
click at [114, 333] on div "Attached Garage" at bounding box center [162, 342] width 238 height 20
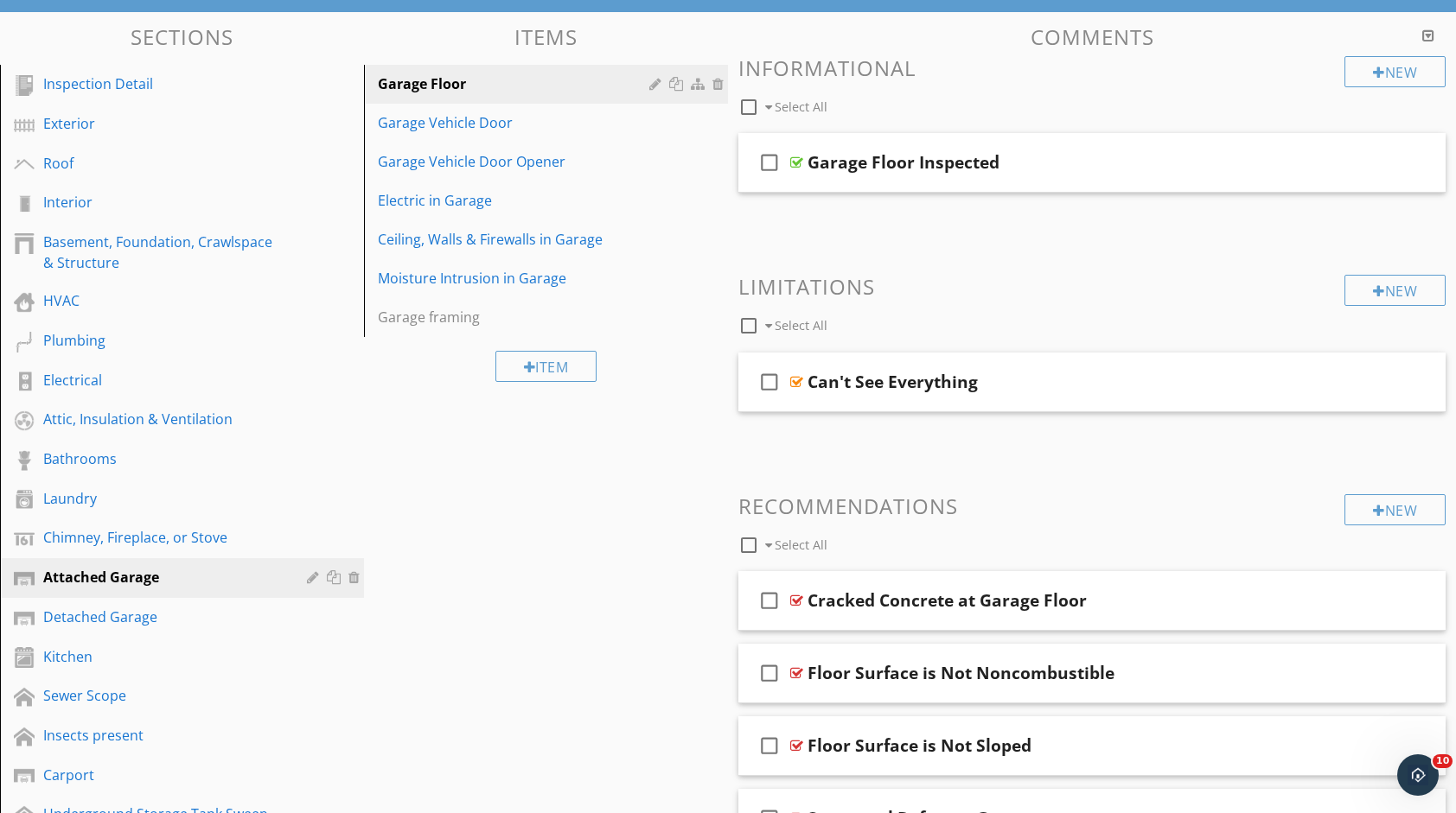
scroll to position [137, 0]
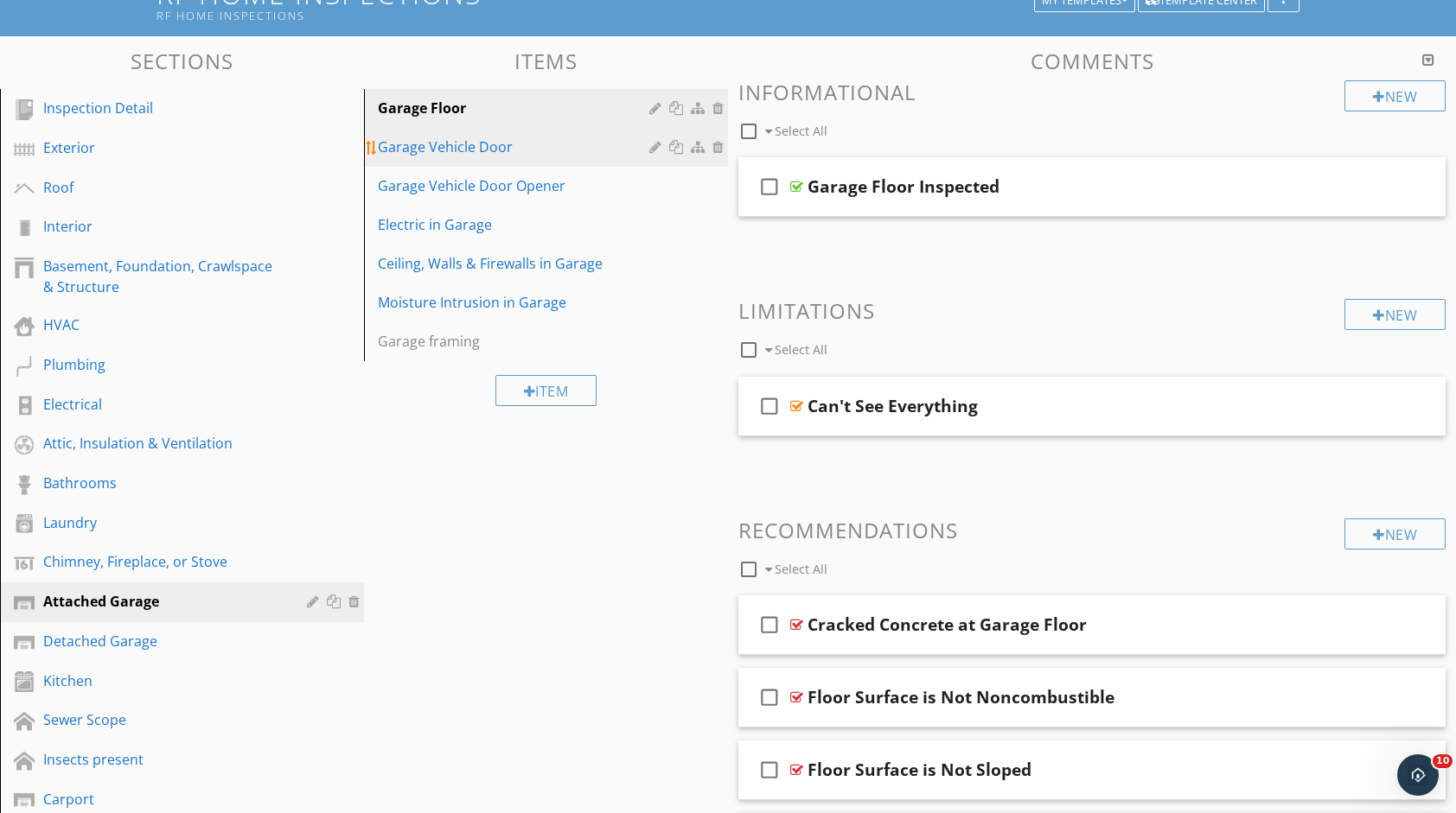
click at [528, 150] on div "Garage Vehicle Door" at bounding box center [516, 147] width 277 height 20
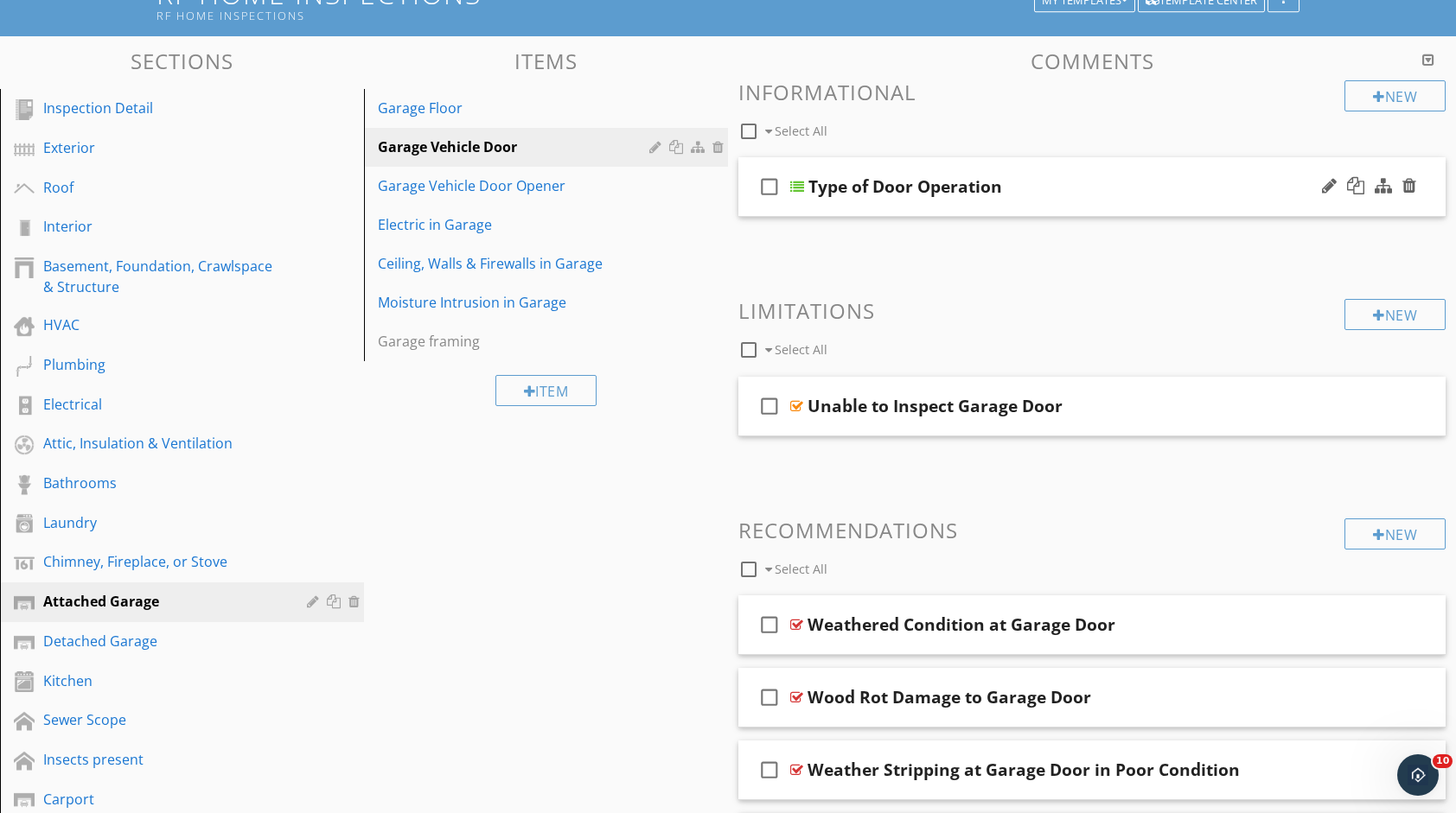
click at [1032, 177] on div "Type of Door Operation" at bounding box center [1061, 186] width 505 height 20
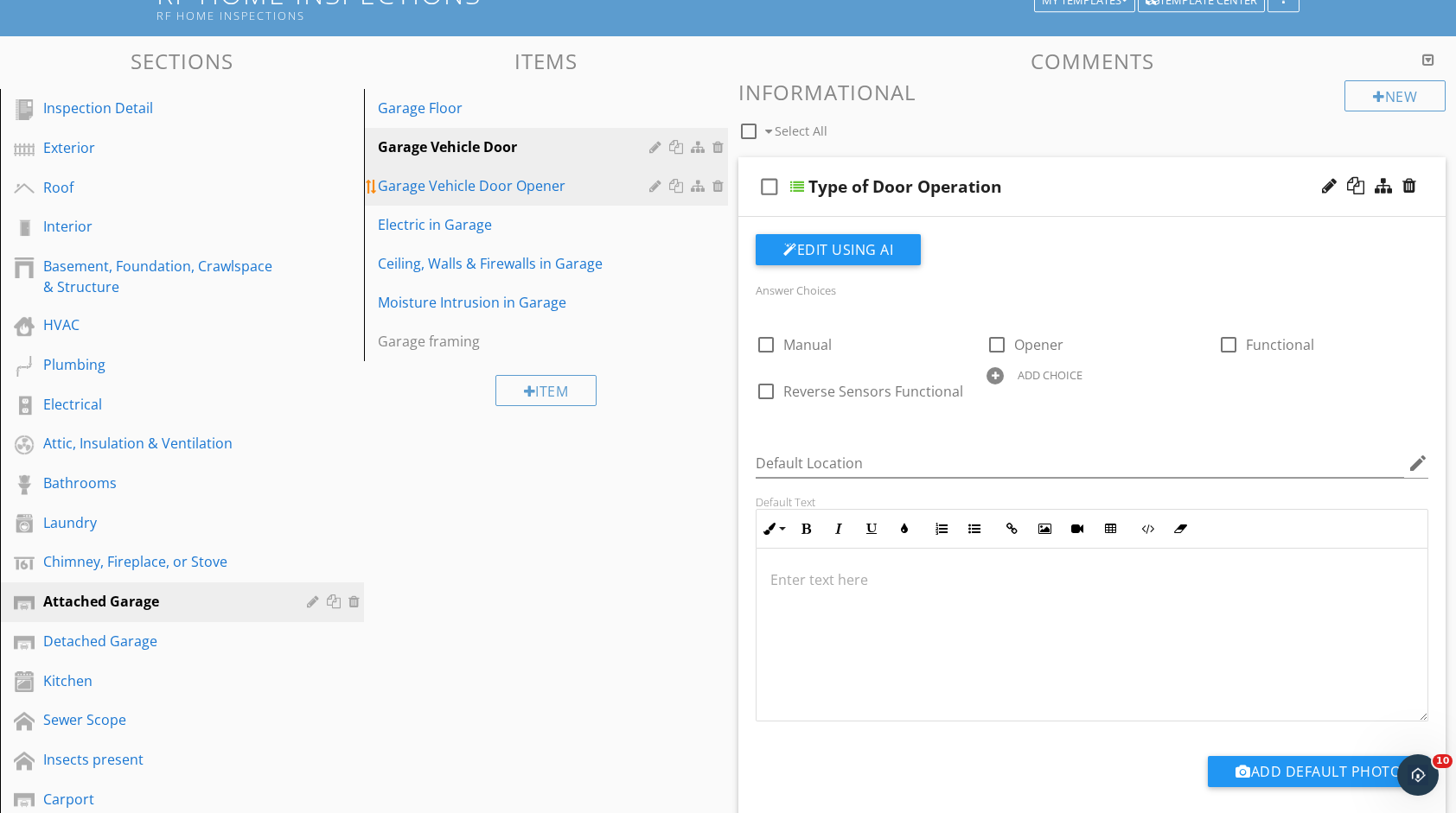
click at [553, 198] on link "Garage Vehicle Door Opener" at bounding box center [548, 185] width 359 height 38
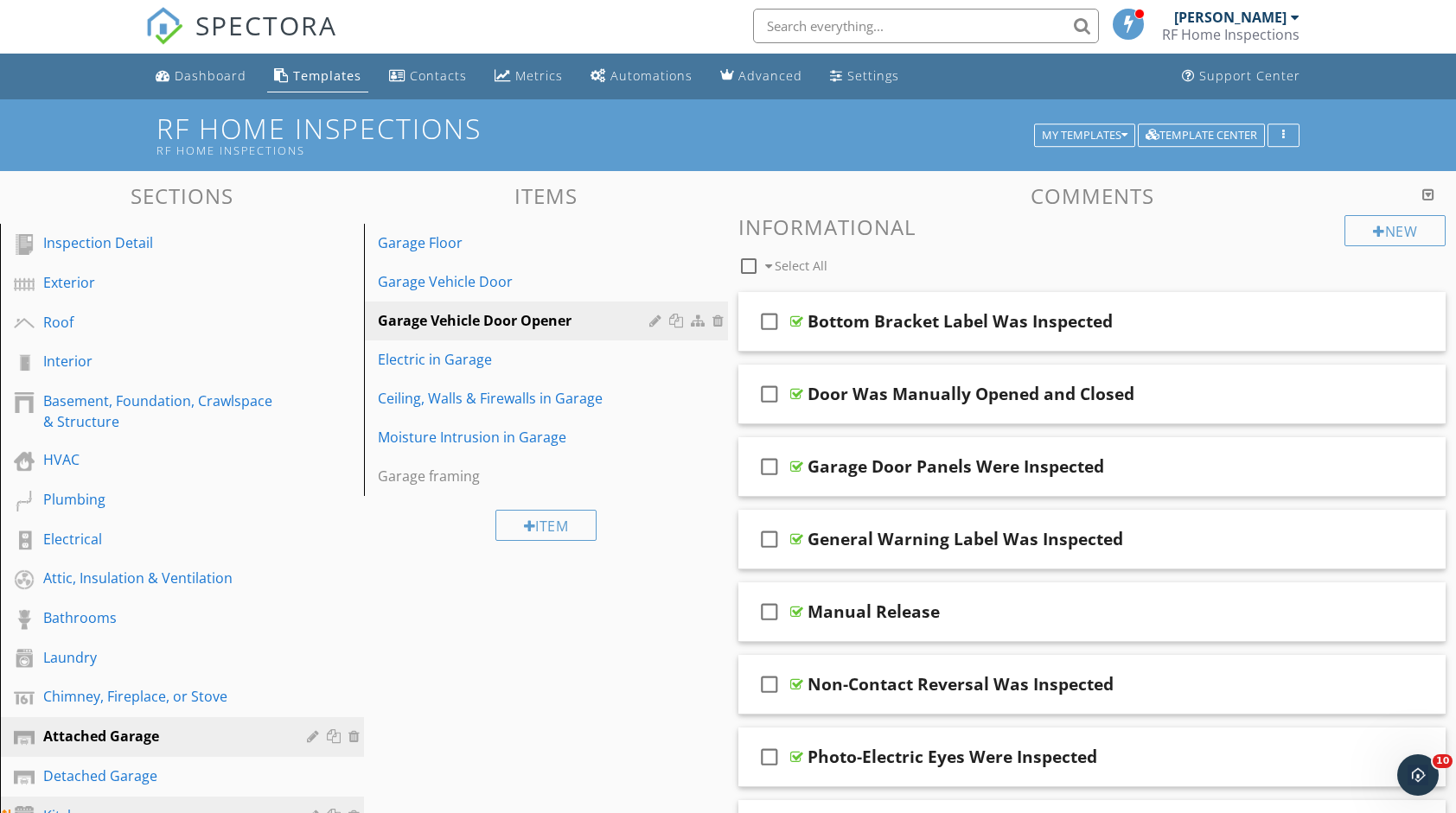
scroll to position [0, 0]
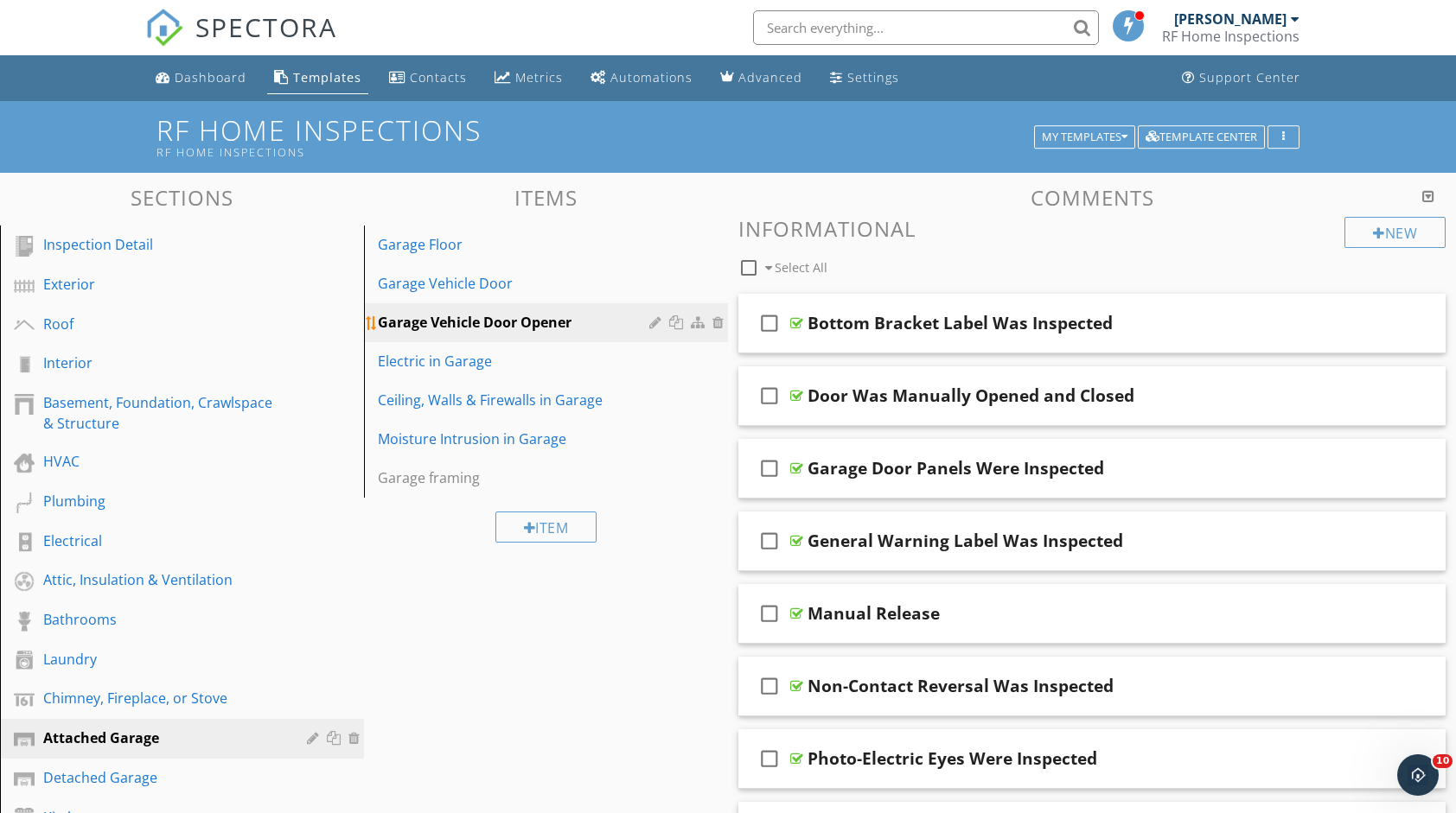
click at [544, 321] on div "Garage Vehicle Door Opener" at bounding box center [516, 322] width 277 height 20
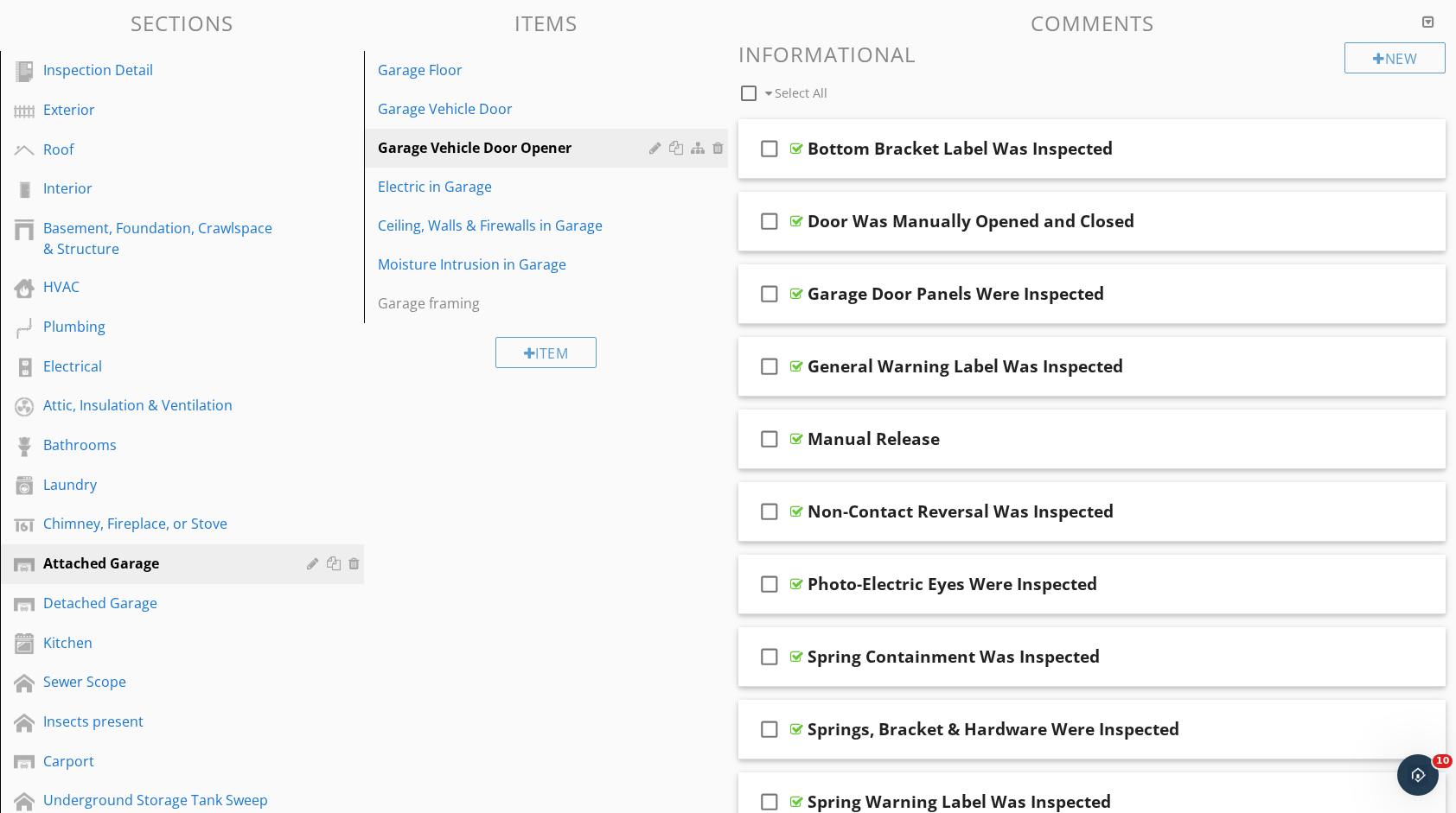
scroll to position [173, 0]
click at [1403, 147] on div at bounding box center [1408, 149] width 14 height 18
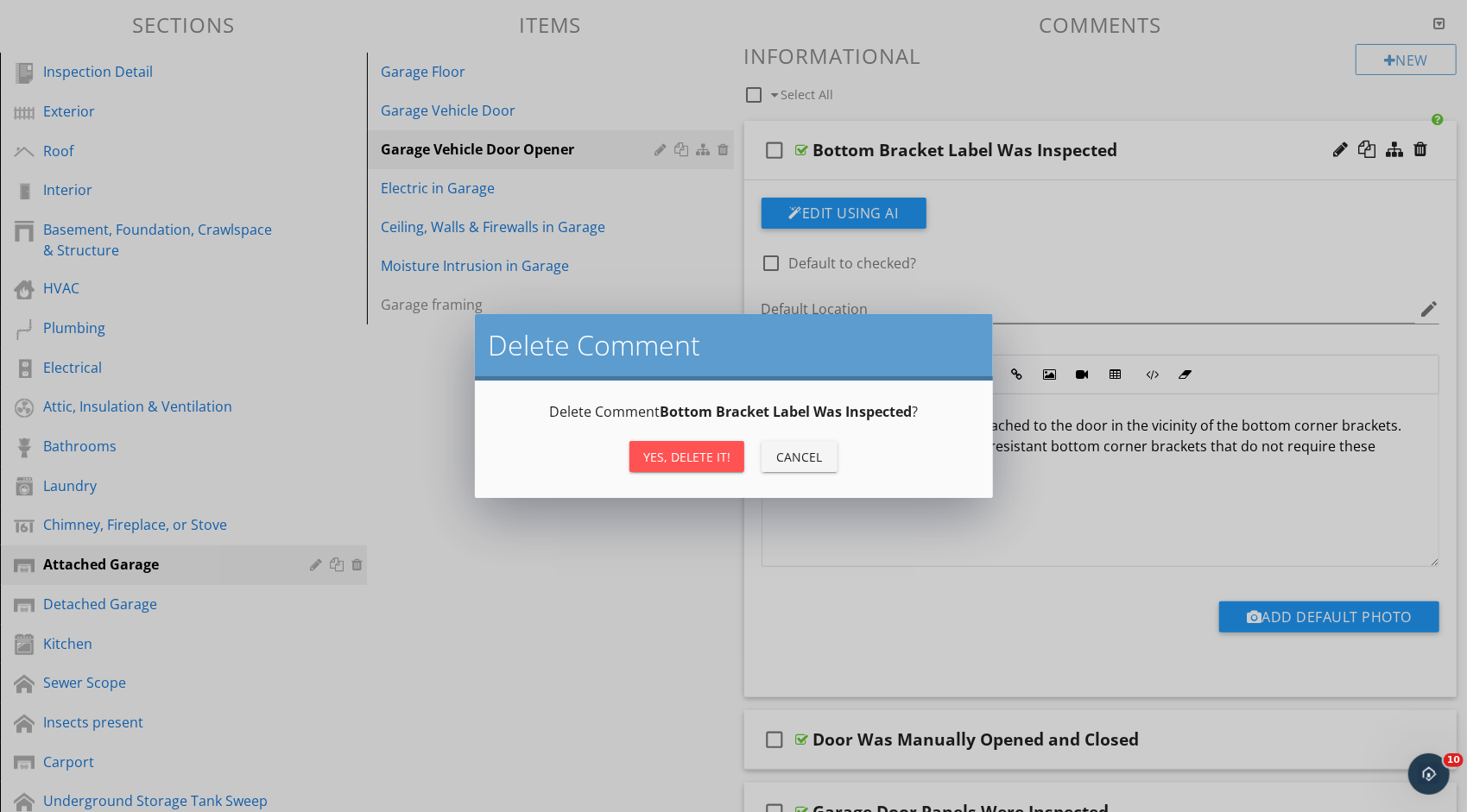
click at [673, 462] on div "Yes, Delete it!" at bounding box center [687, 457] width 87 height 18
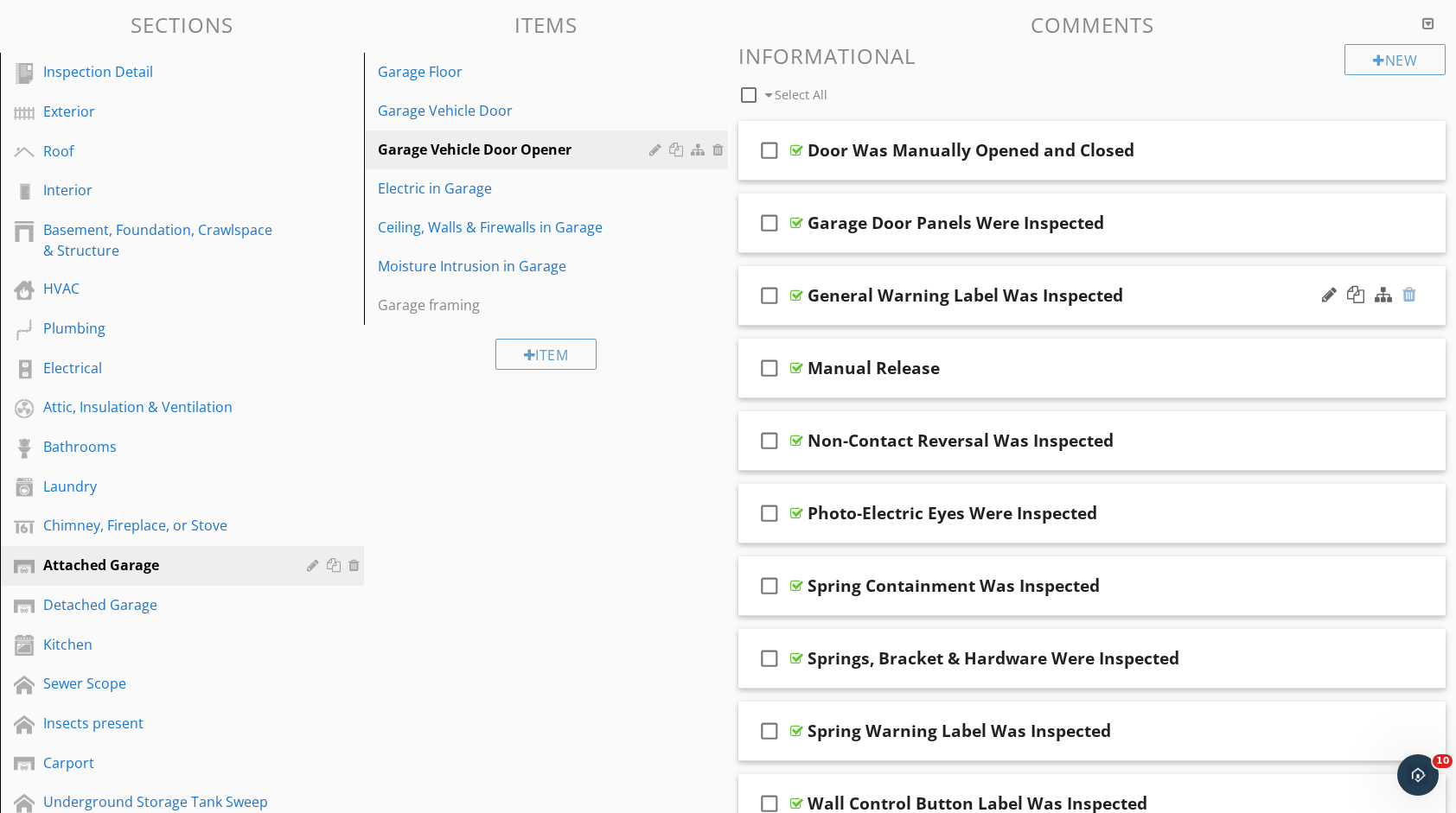
click at [1409, 291] on div at bounding box center [1408, 294] width 14 height 18
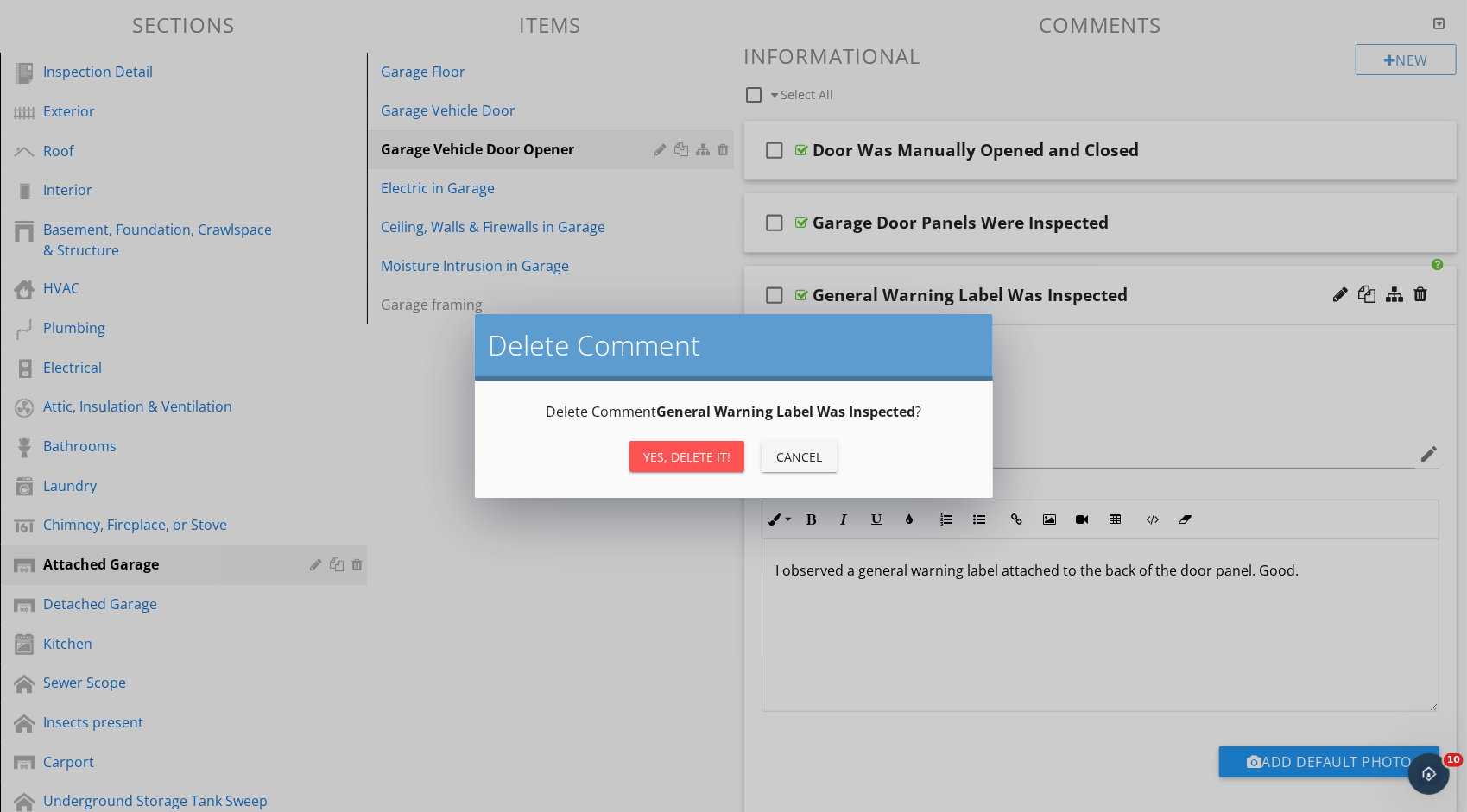
click at [707, 450] on div "Yes, Delete it!" at bounding box center [687, 457] width 87 height 18
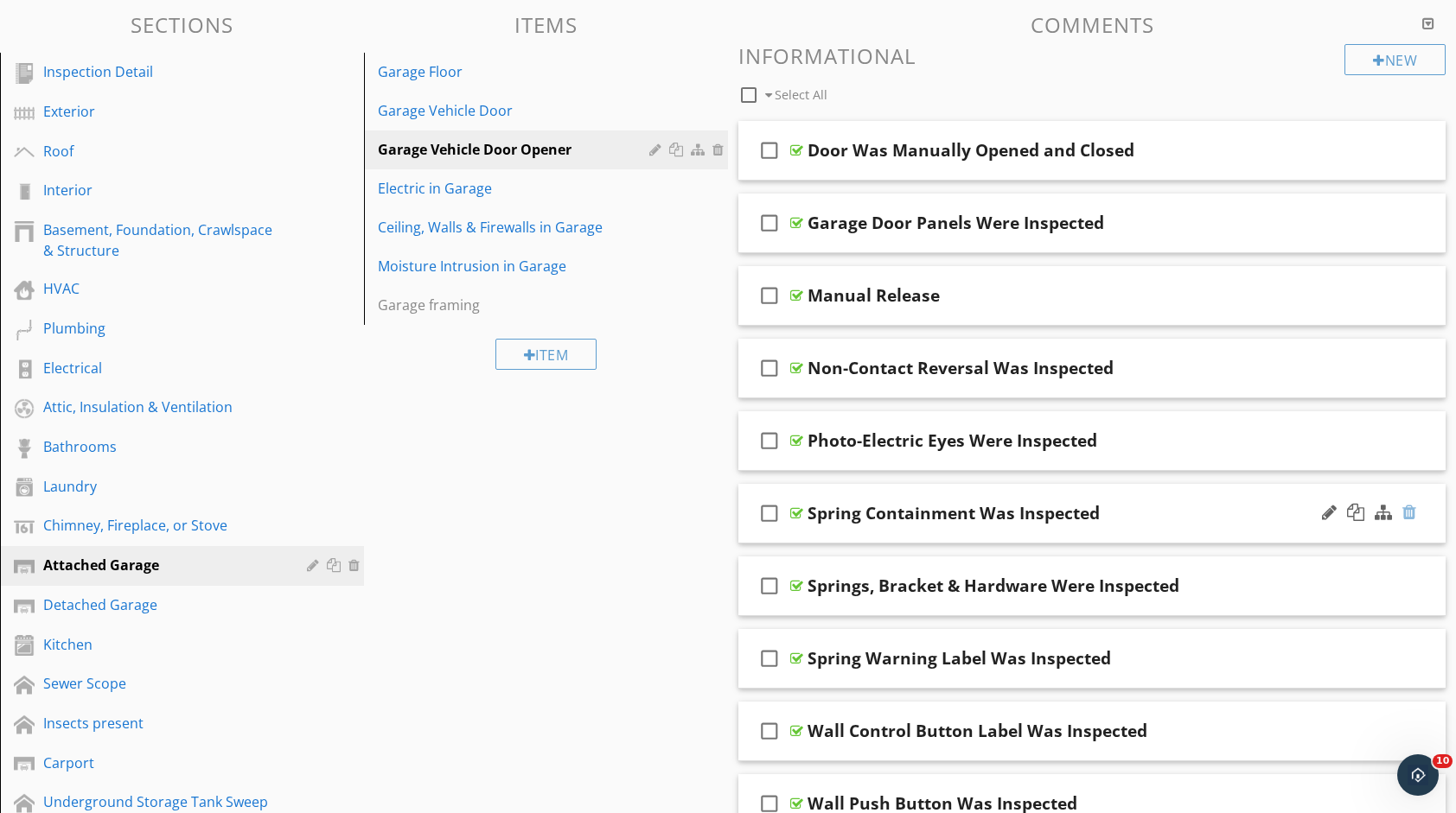
click at [1406, 514] on div at bounding box center [1408, 512] width 14 height 18
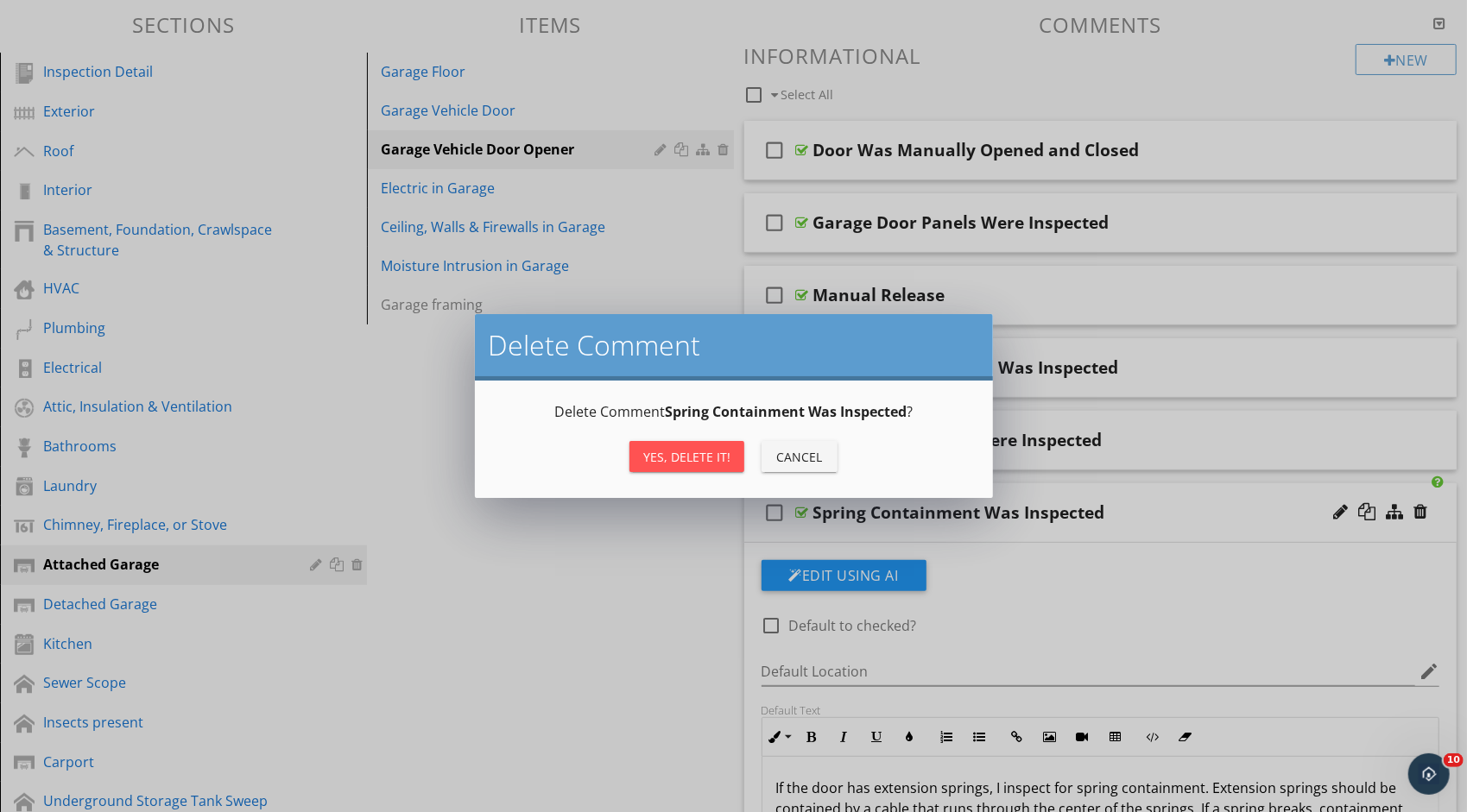
click at [719, 466] on button "Yes, Delete it!" at bounding box center [686, 456] width 114 height 31
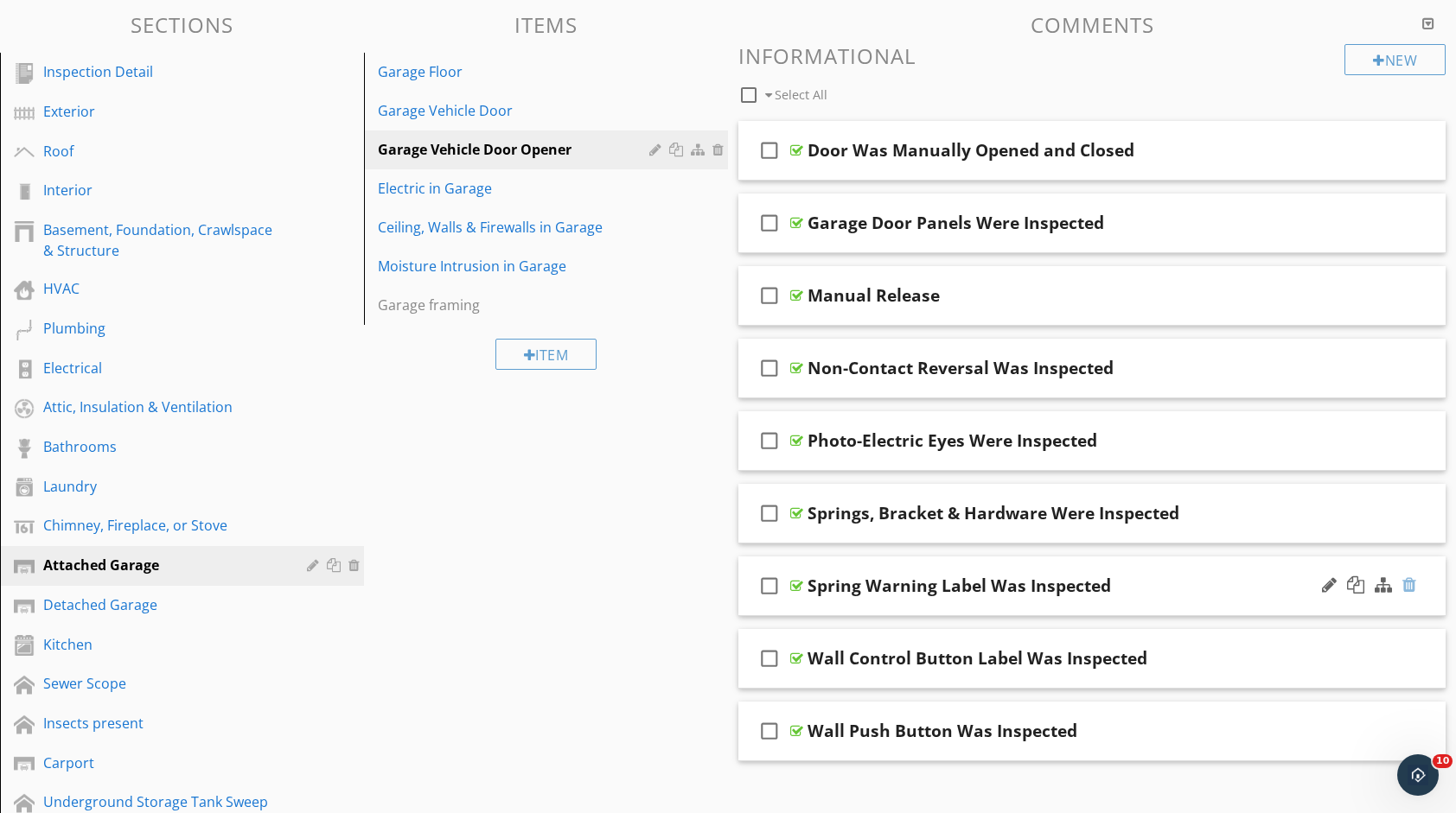
click at [1411, 582] on div at bounding box center [1408, 585] width 14 height 18
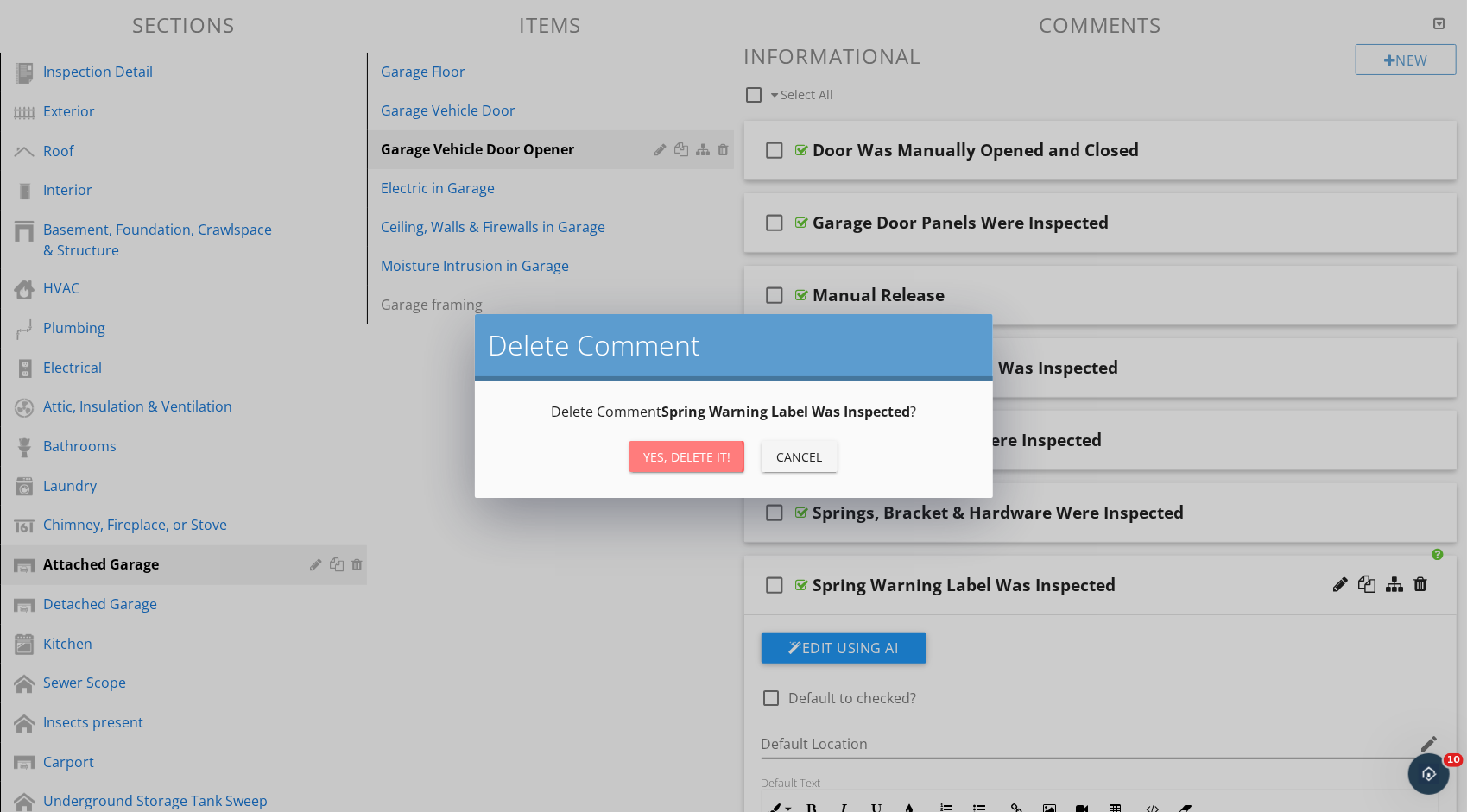
click at [713, 463] on div "Yes, Delete it!" at bounding box center [687, 457] width 87 height 18
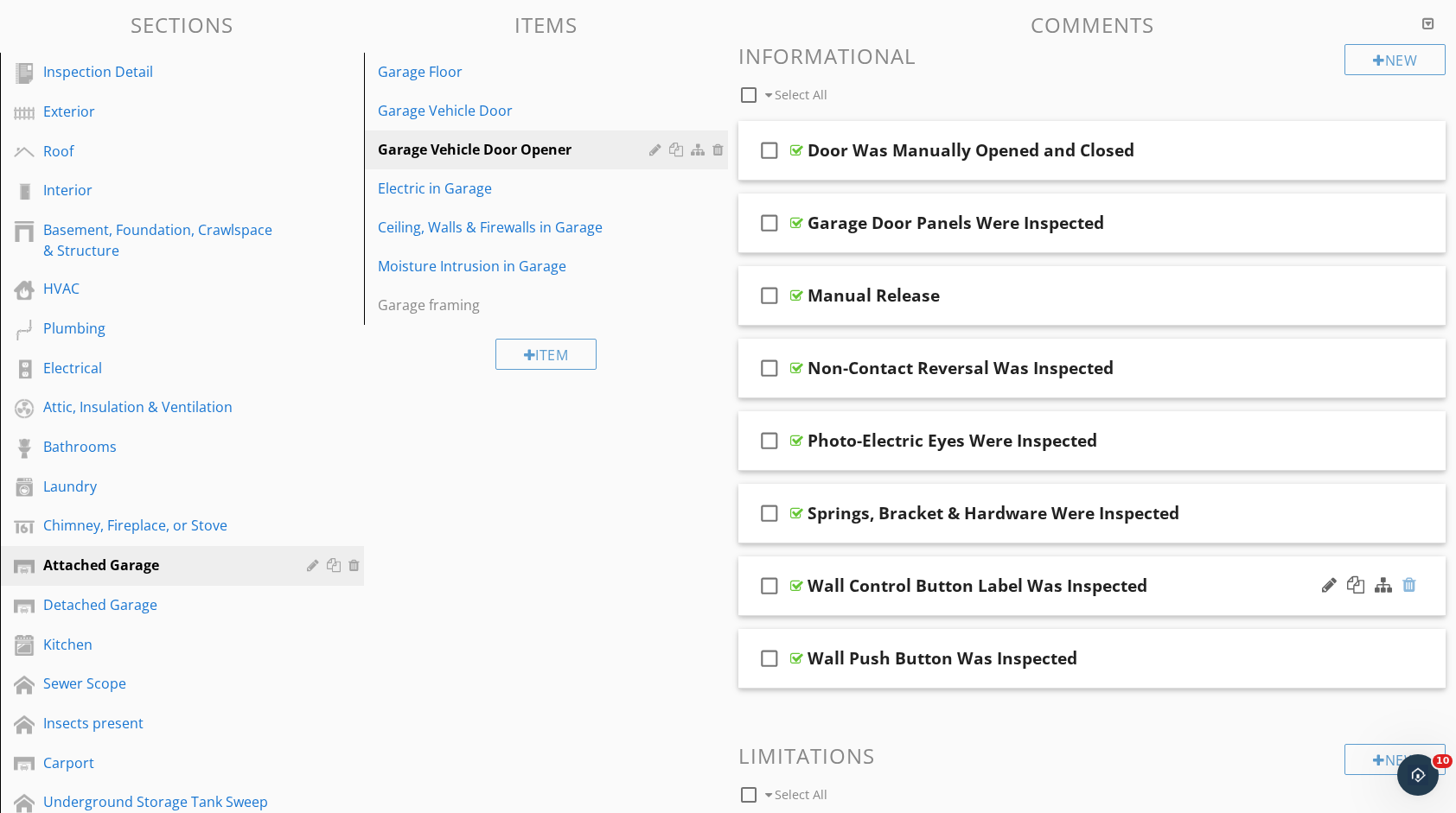
click at [1405, 591] on div at bounding box center [1408, 585] width 14 height 18
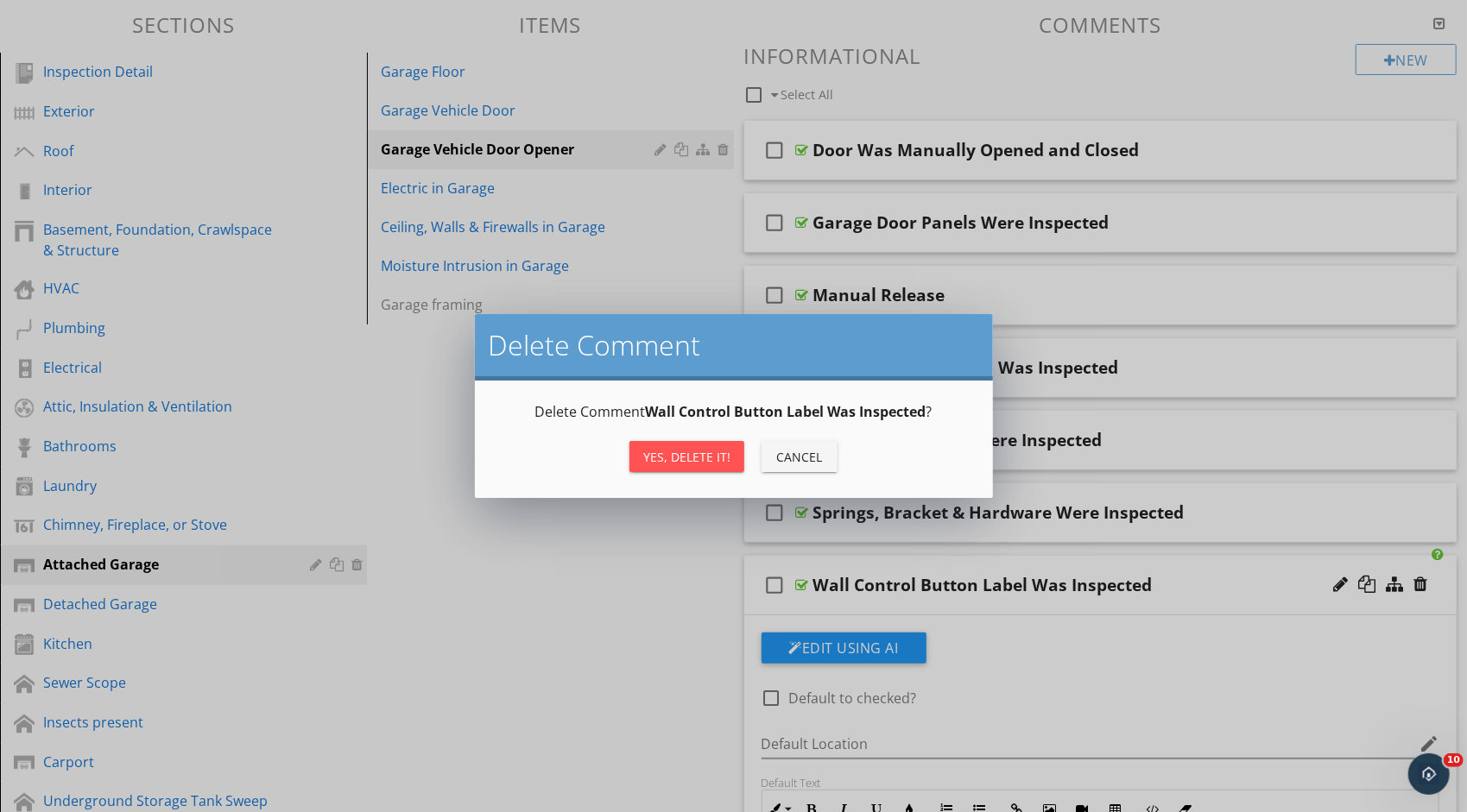
click at [681, 456] on div "Yes, Delete it!" at bounding box center [687, 457] width 87 height 18
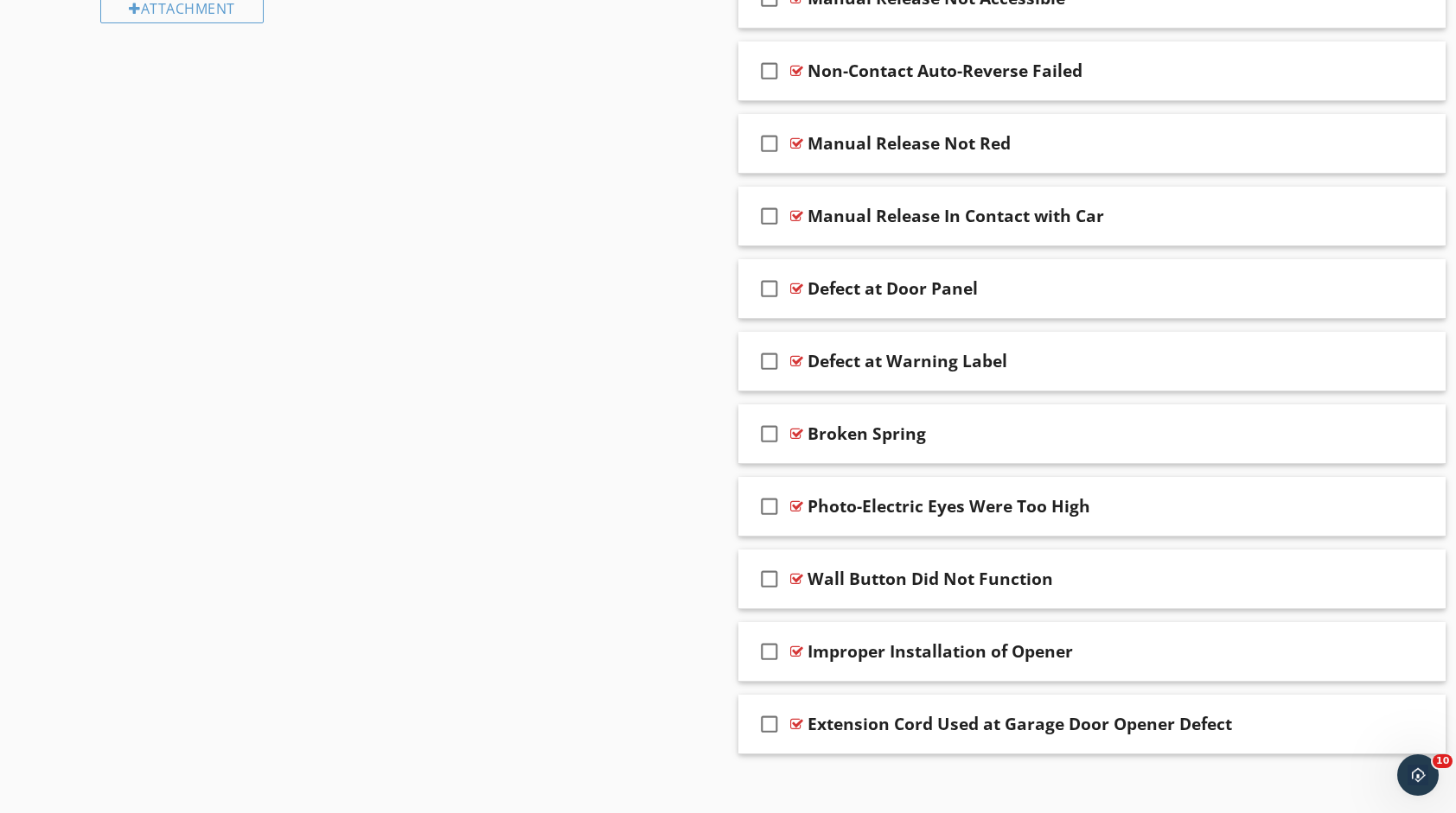
scroll to position [1180, 0]
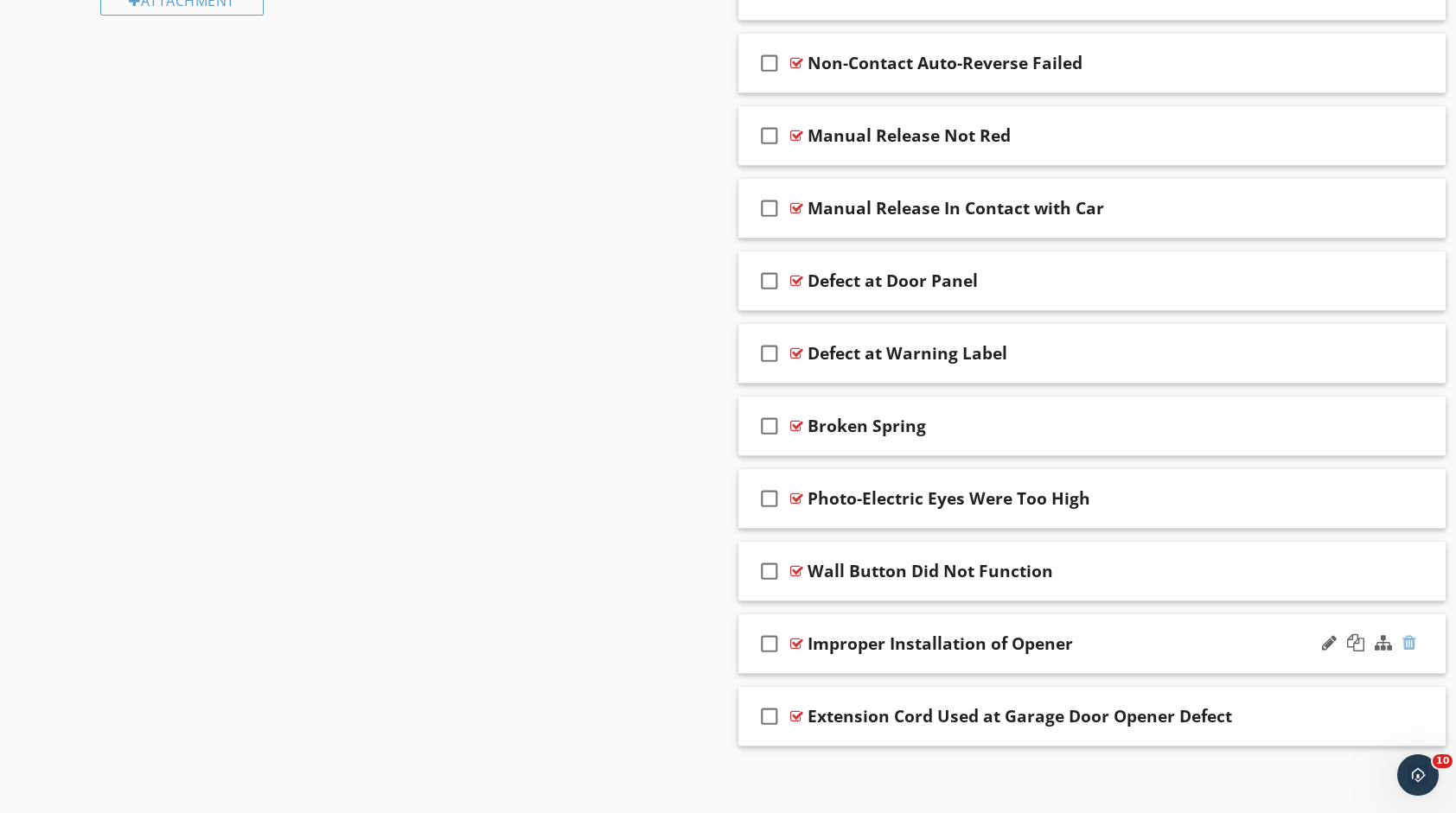
click at [1413, 638] on div at bounding box center [1408, 643] width 14 height 18
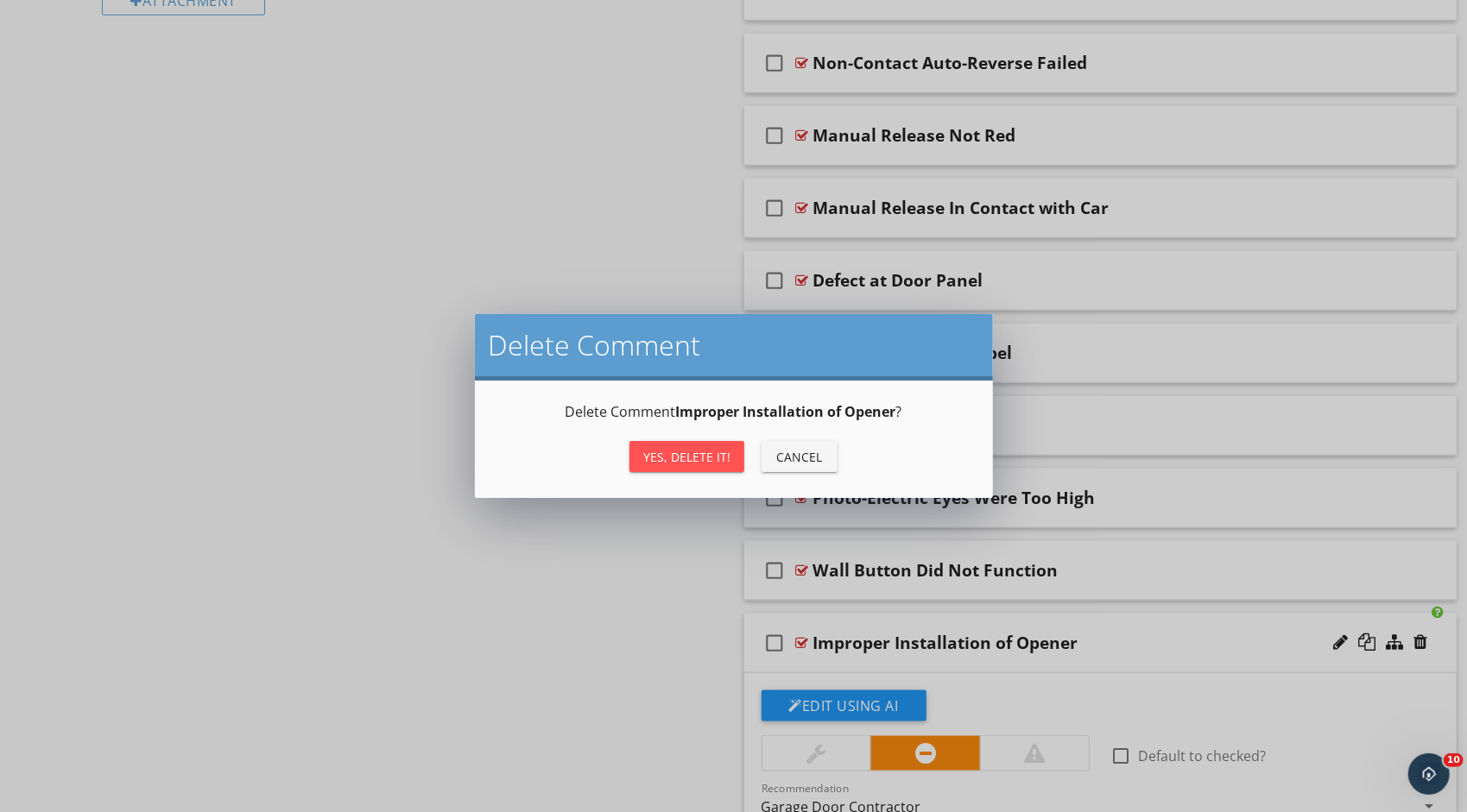
click at [675, 462] on div "Yes, Delete it!" at bounding box center [687, 457] width 87 height 18
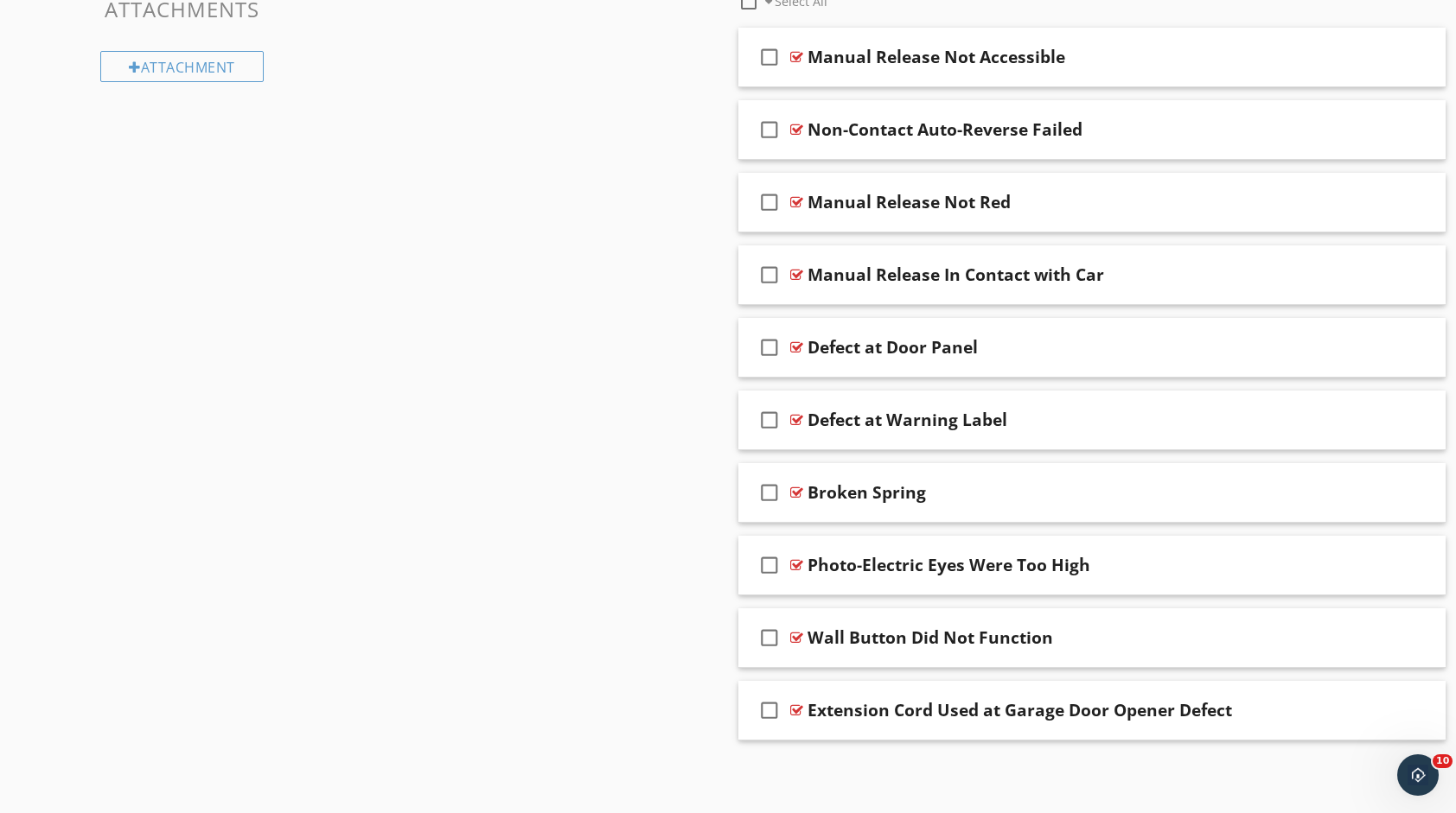
scroll to position [1108, 0]
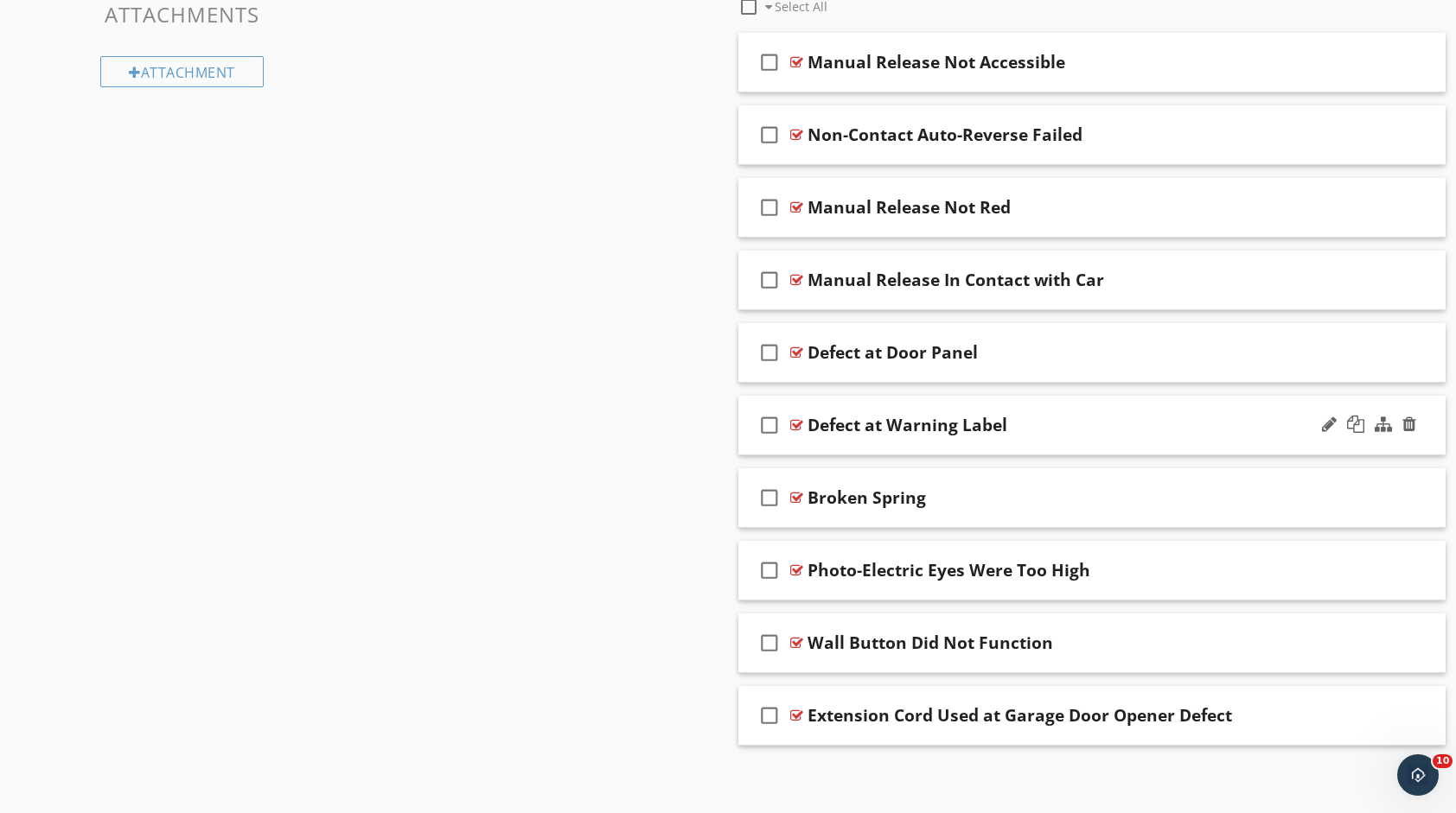
click at [1418, 420] on div at bounding box center [1368, 425] width 102 height 42
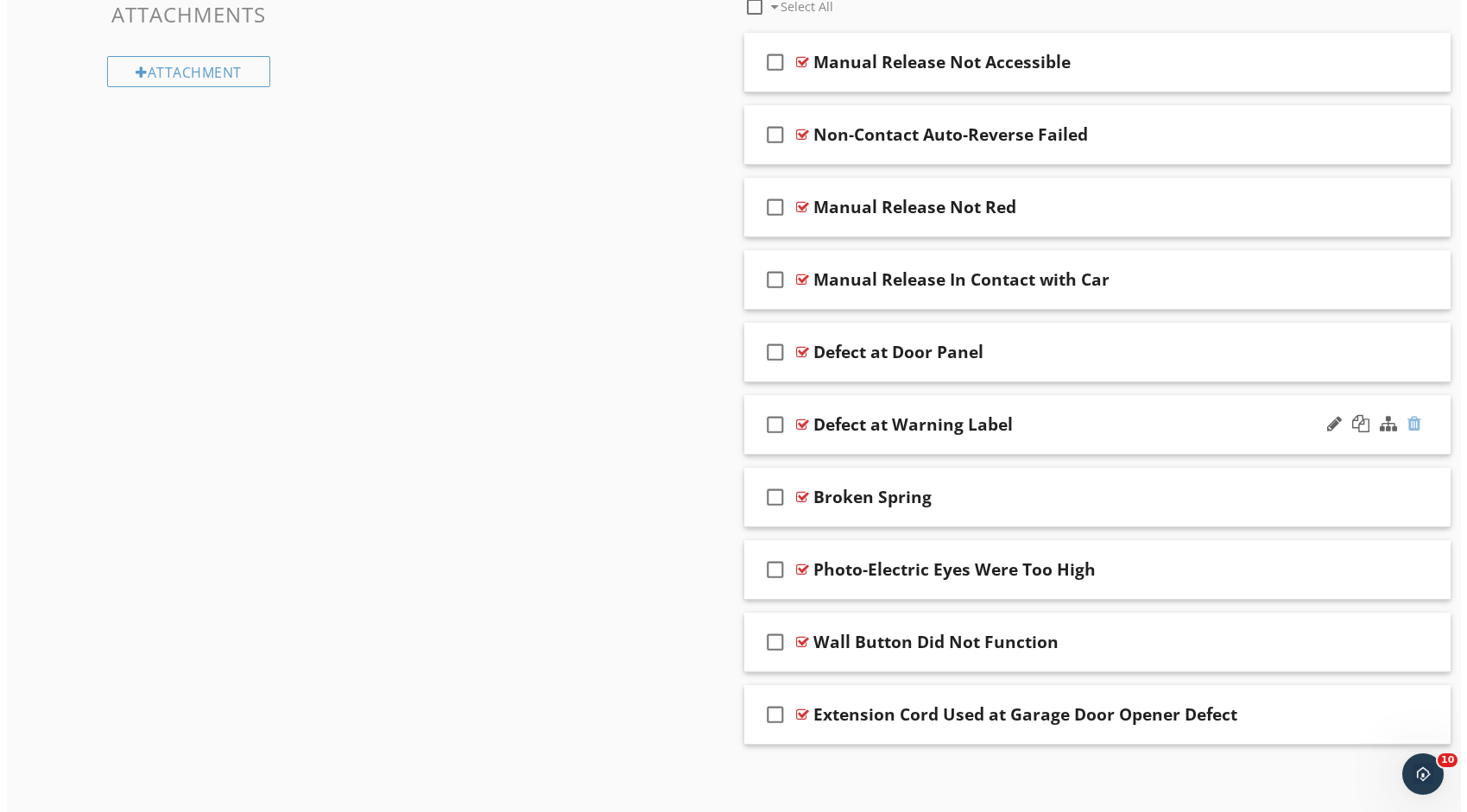
scroll to position [1178, 0]
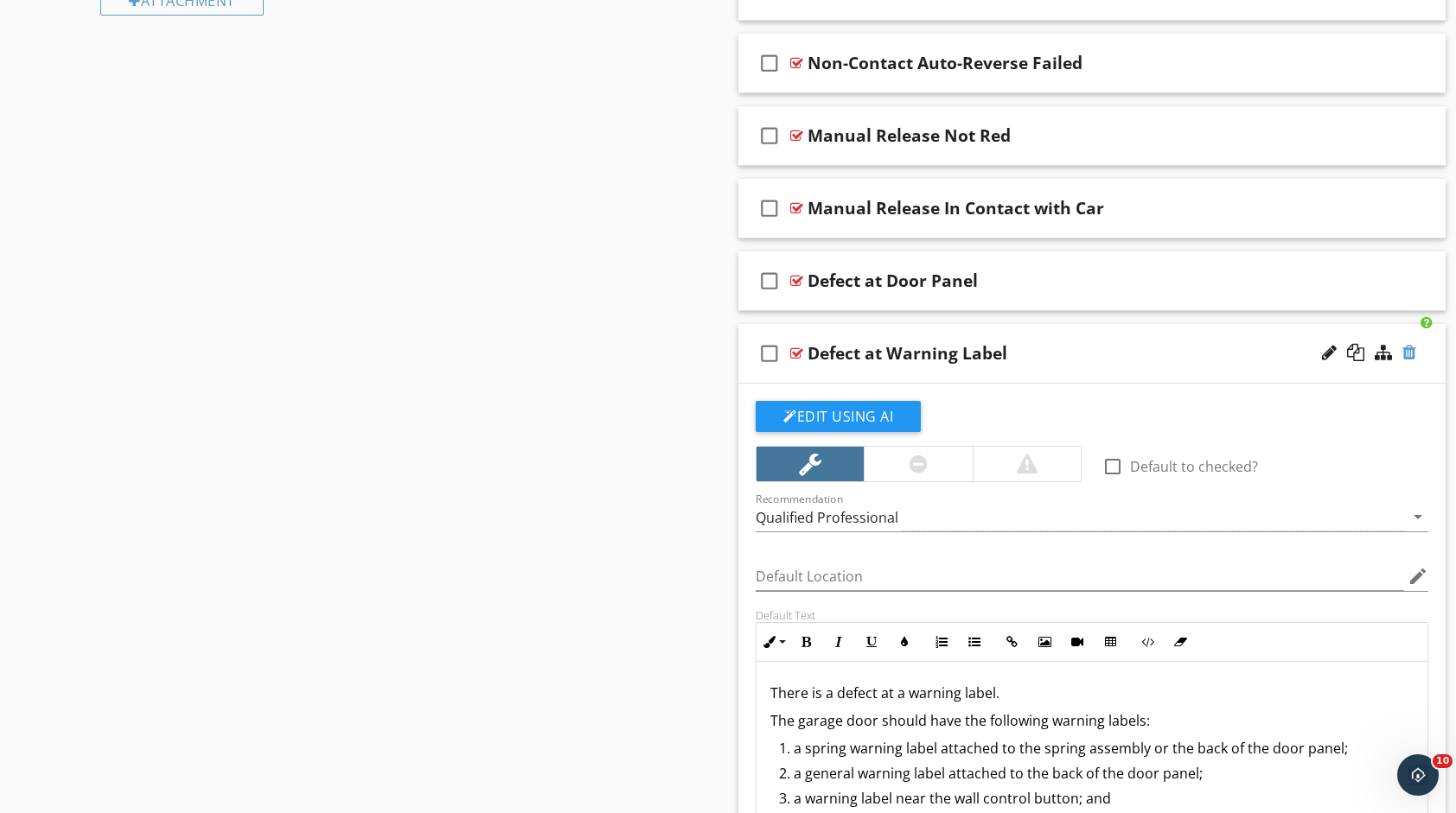
click at [1409, 349] on div at bounding box center [1408, 352] width 14 height 18
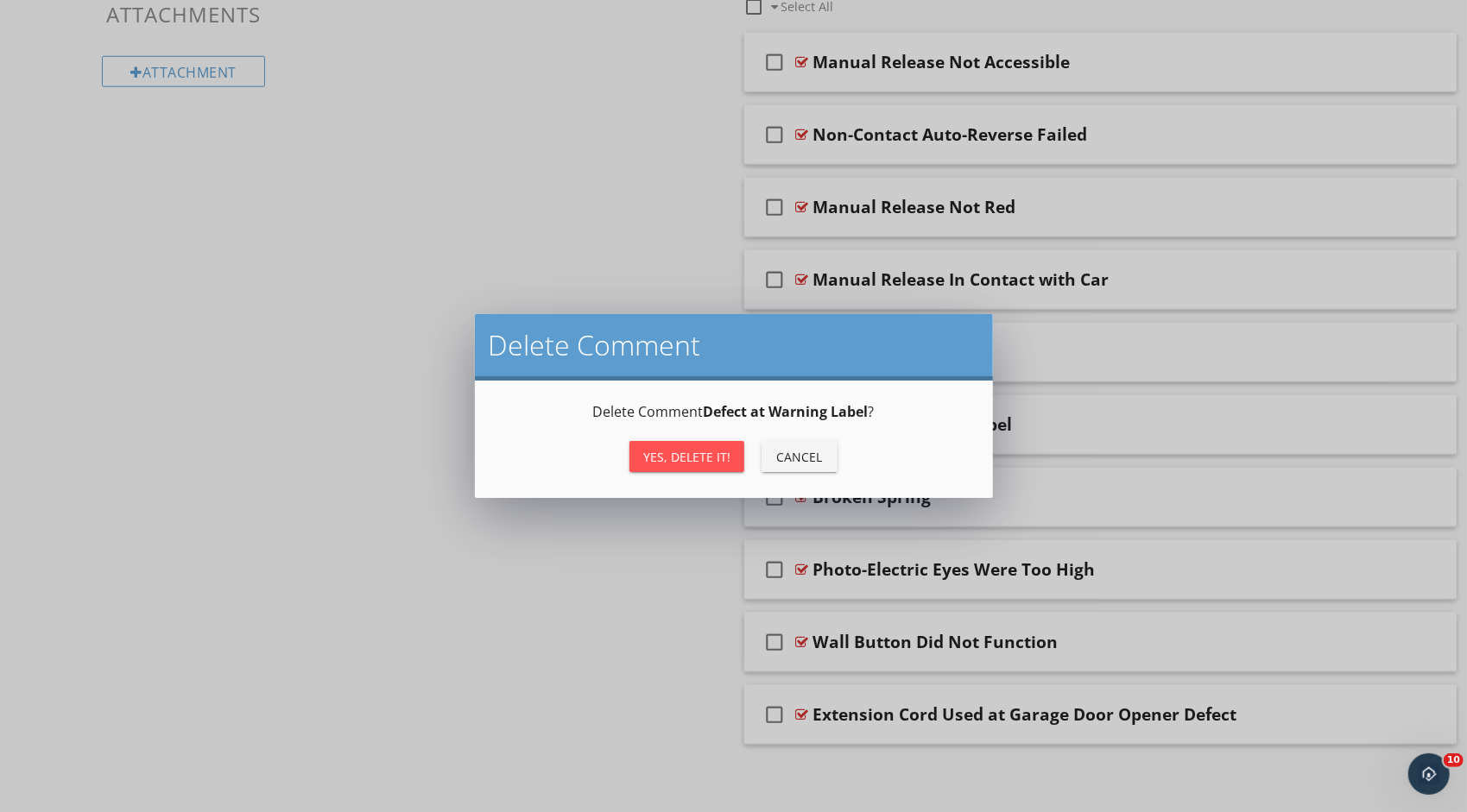
click at [712, 449] on div "Yes, Delete it!" at bounding box center [687, 457] width 87 height 18
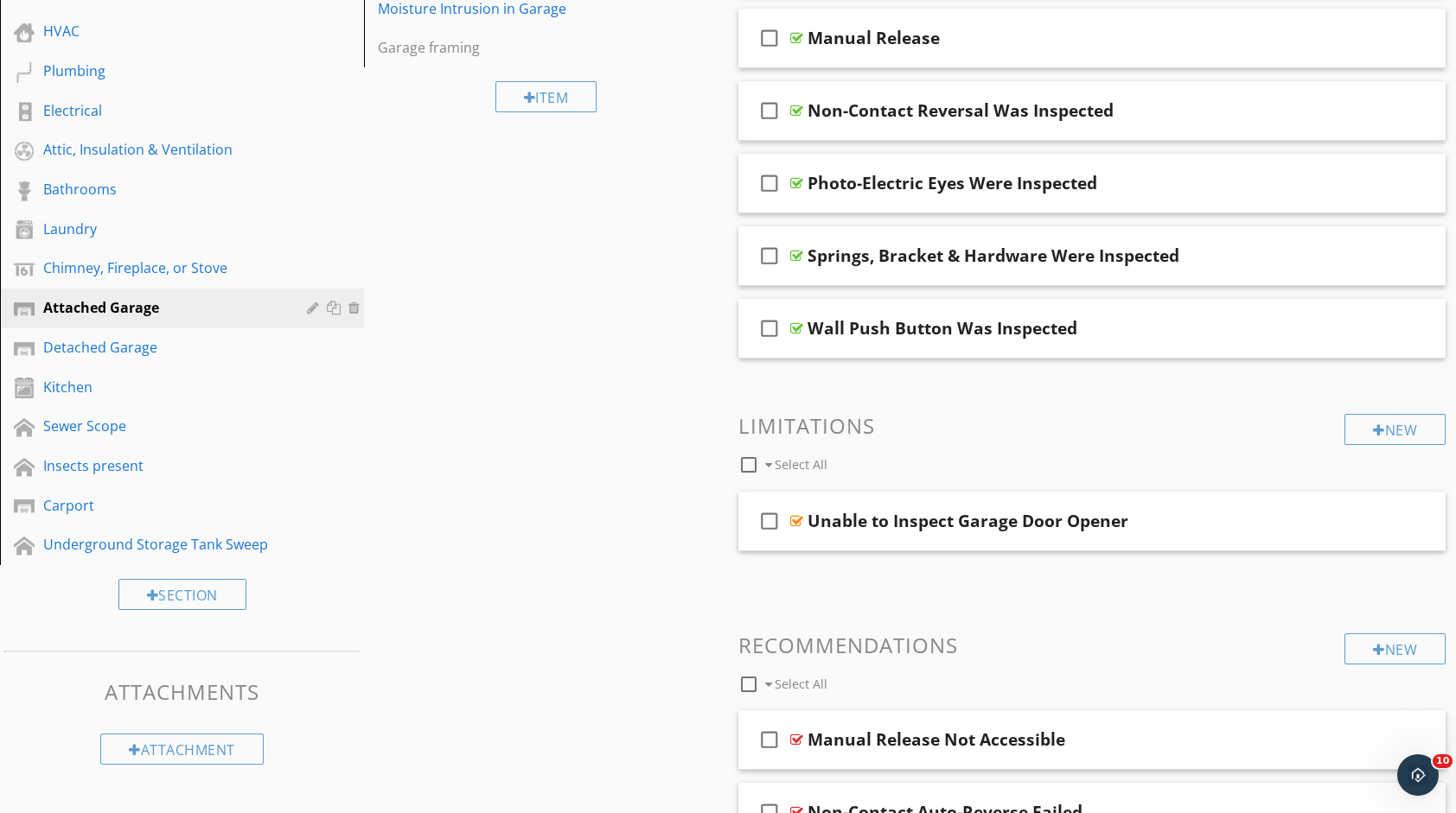
scroll to position [85, 0]
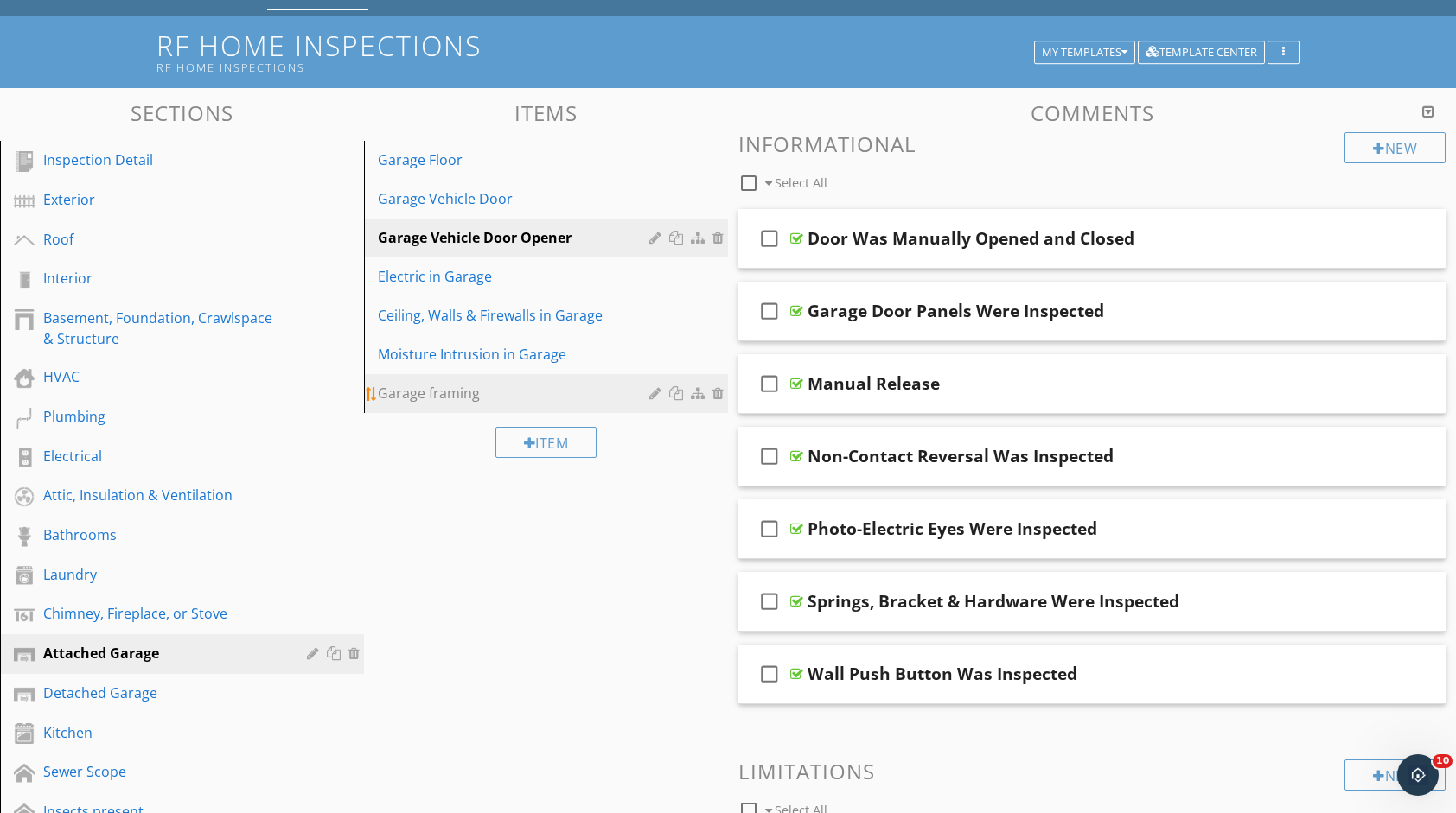
click at [448, 400] on div "Garage framing" at bounding box center [516, 393] width 277 height 20
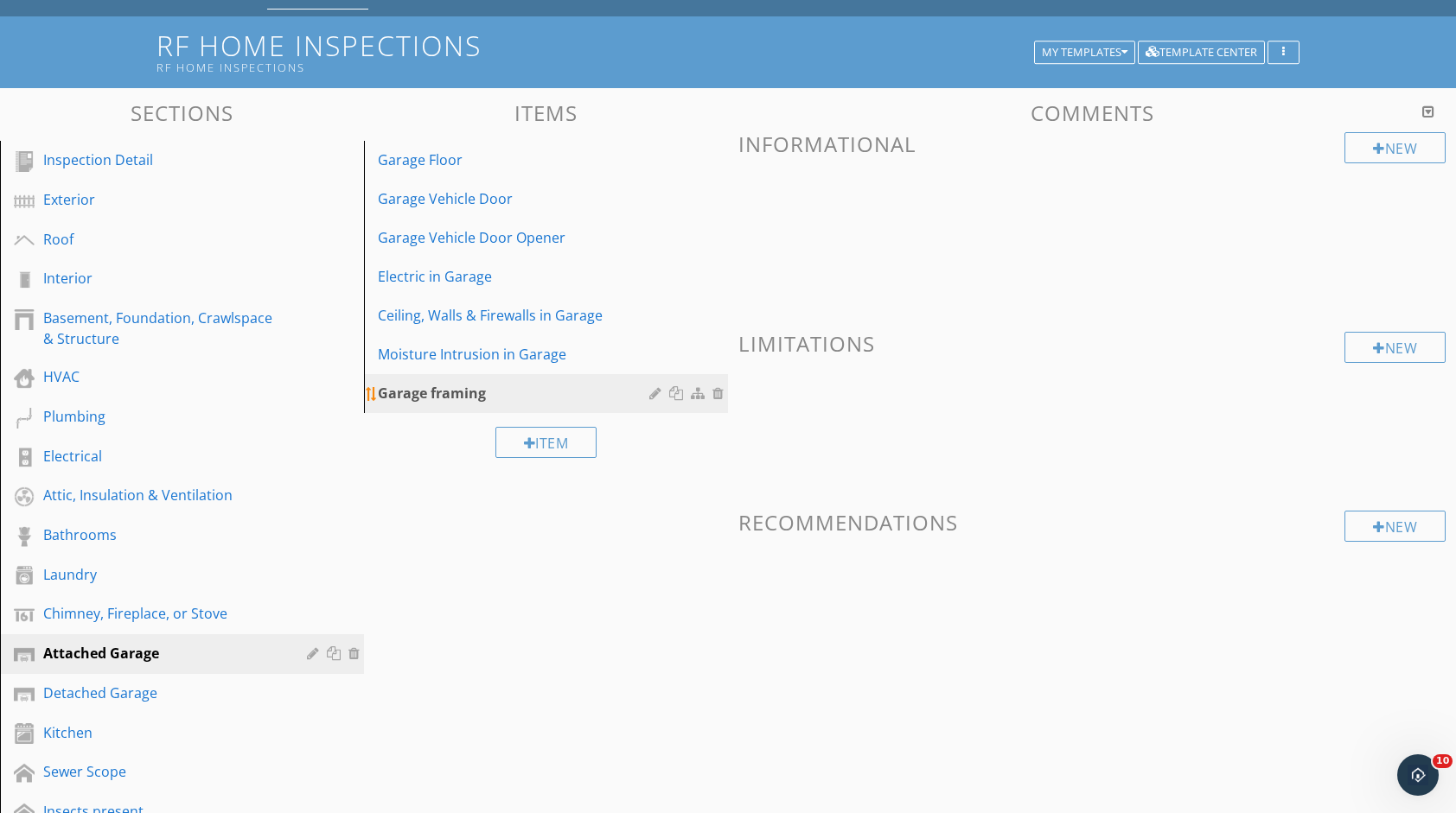
click at [448, 400] on div "Garage framing" at bounding box center [516, 393] width 277 height 20
click at [566, 197] on div "Garage Vehicle Door" at bounding box center [516, 198] width 277 height 20
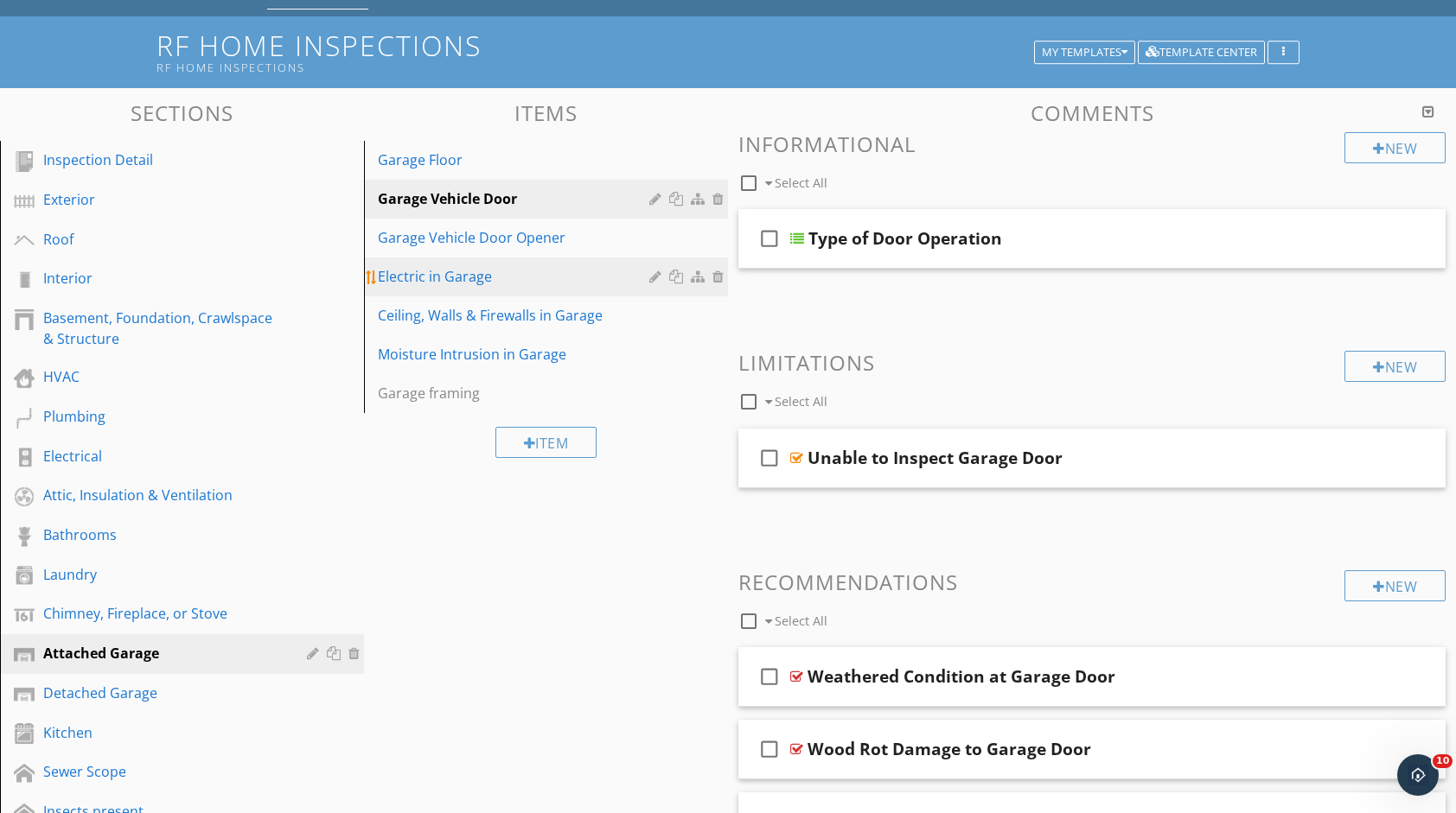
click at [517, 264] on link "Electric in Garage" at bounding box center [548, 277] width 359 height 38
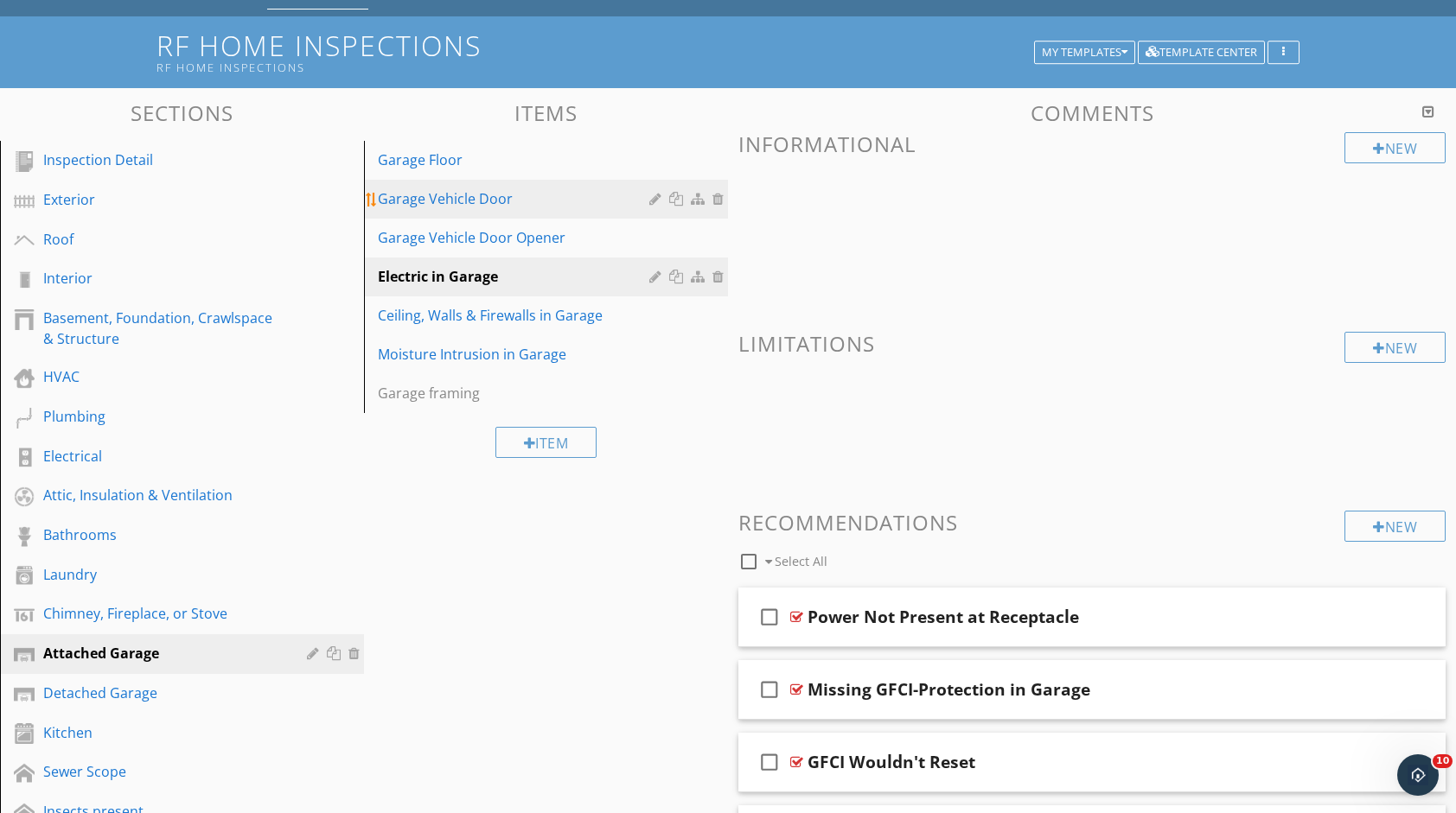
click at [524, 216] on link "Garage Vehicle Door" at bounding box center [548, 198] width 359 height 38
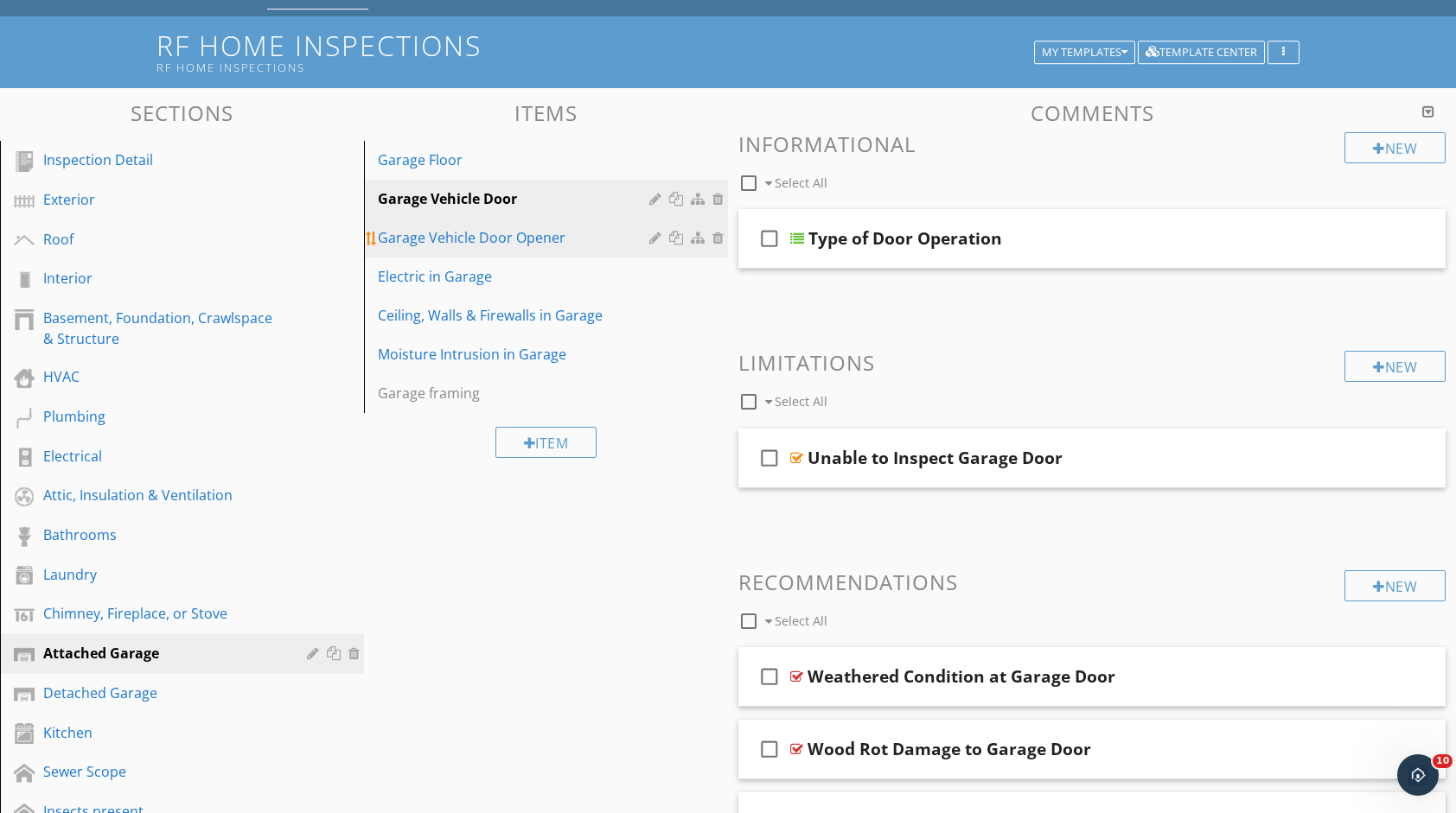
click at [574, 234] on div "Garage Vehicle Door Opener" at bounding box center [516, 237] width 277 height 20
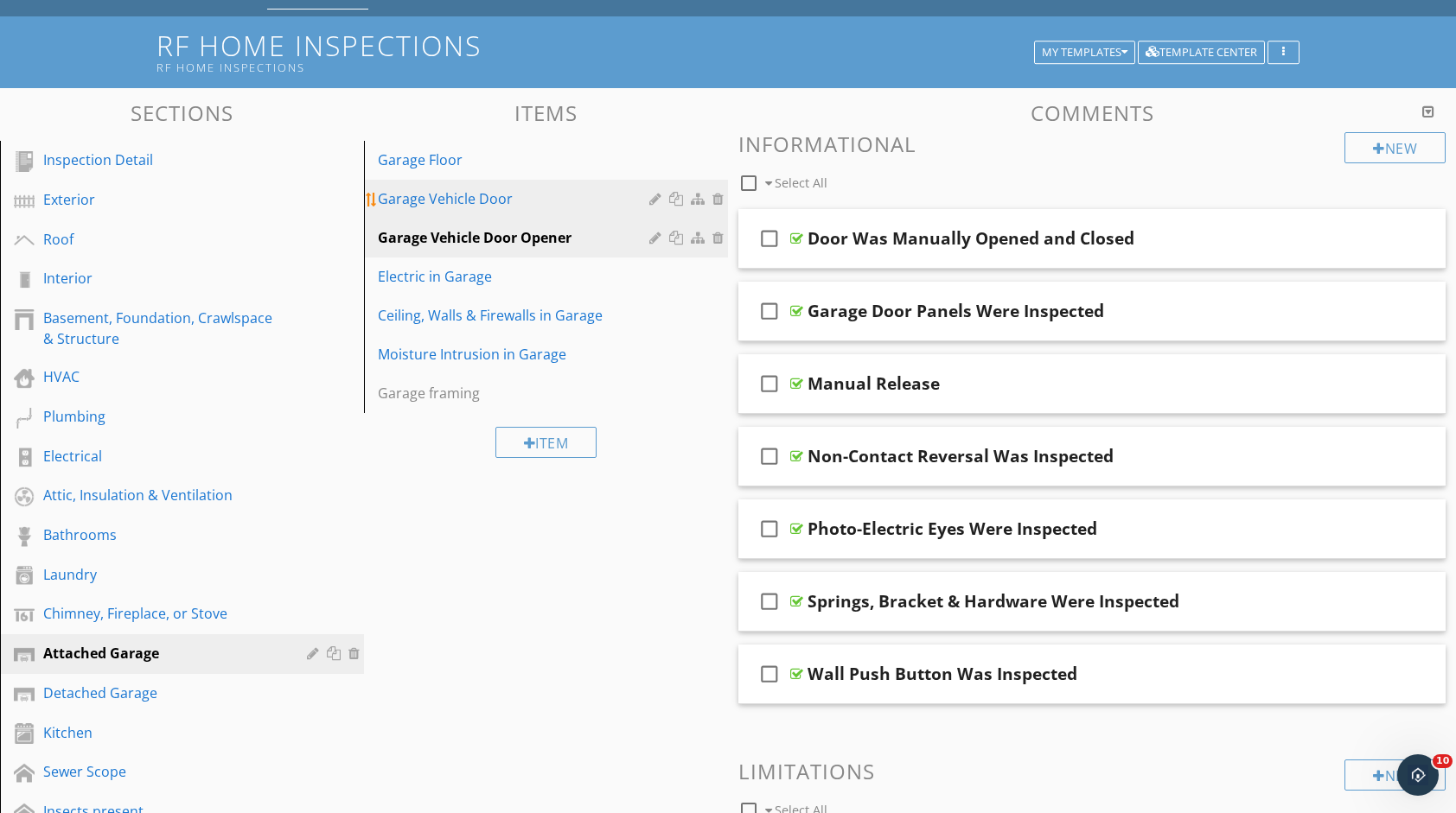
click at [558, 206] on div "Garage Vehicle Door" at bounding box center [516, 198] width 277 height 20
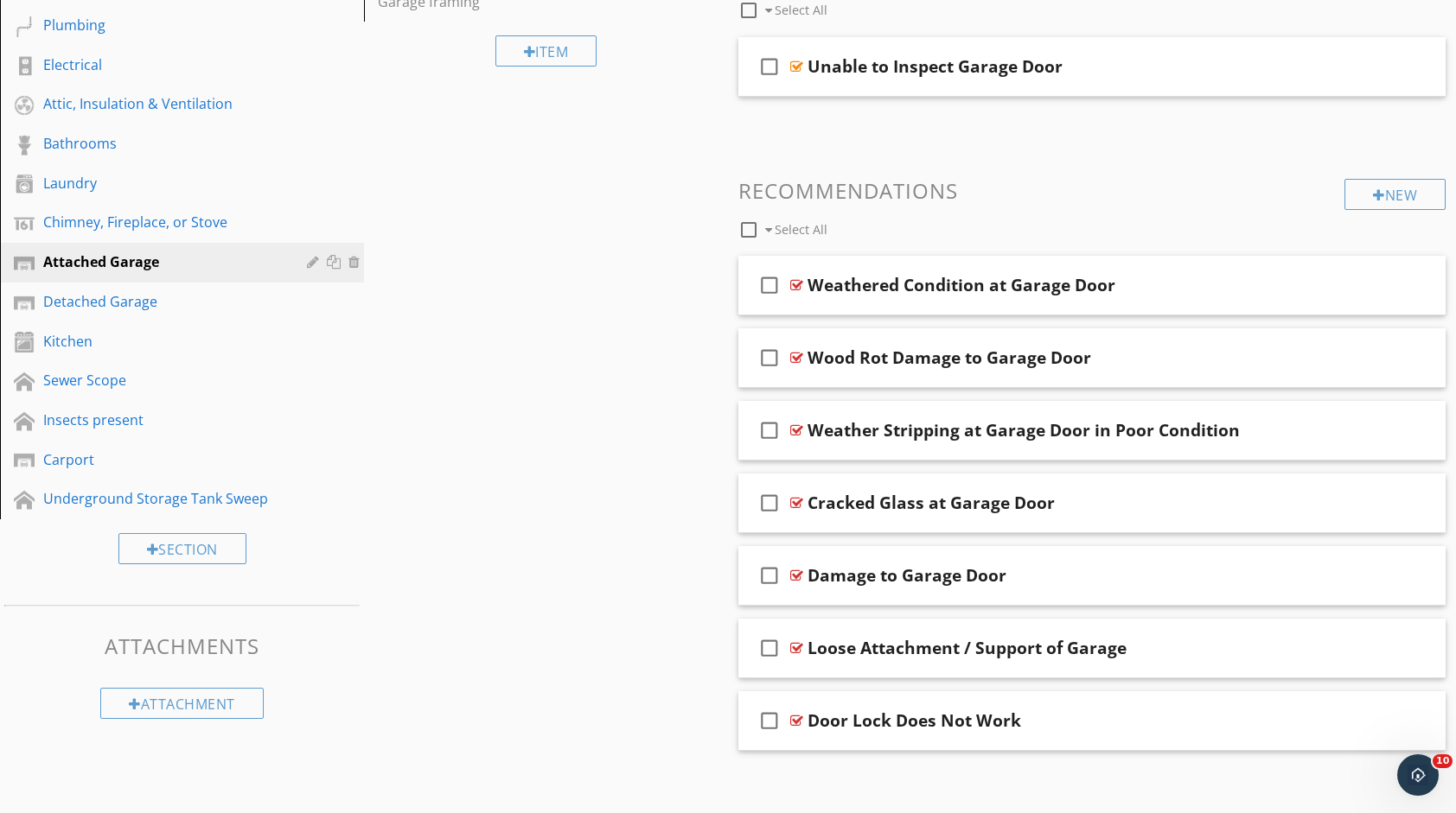
scroll to position [484, 0]
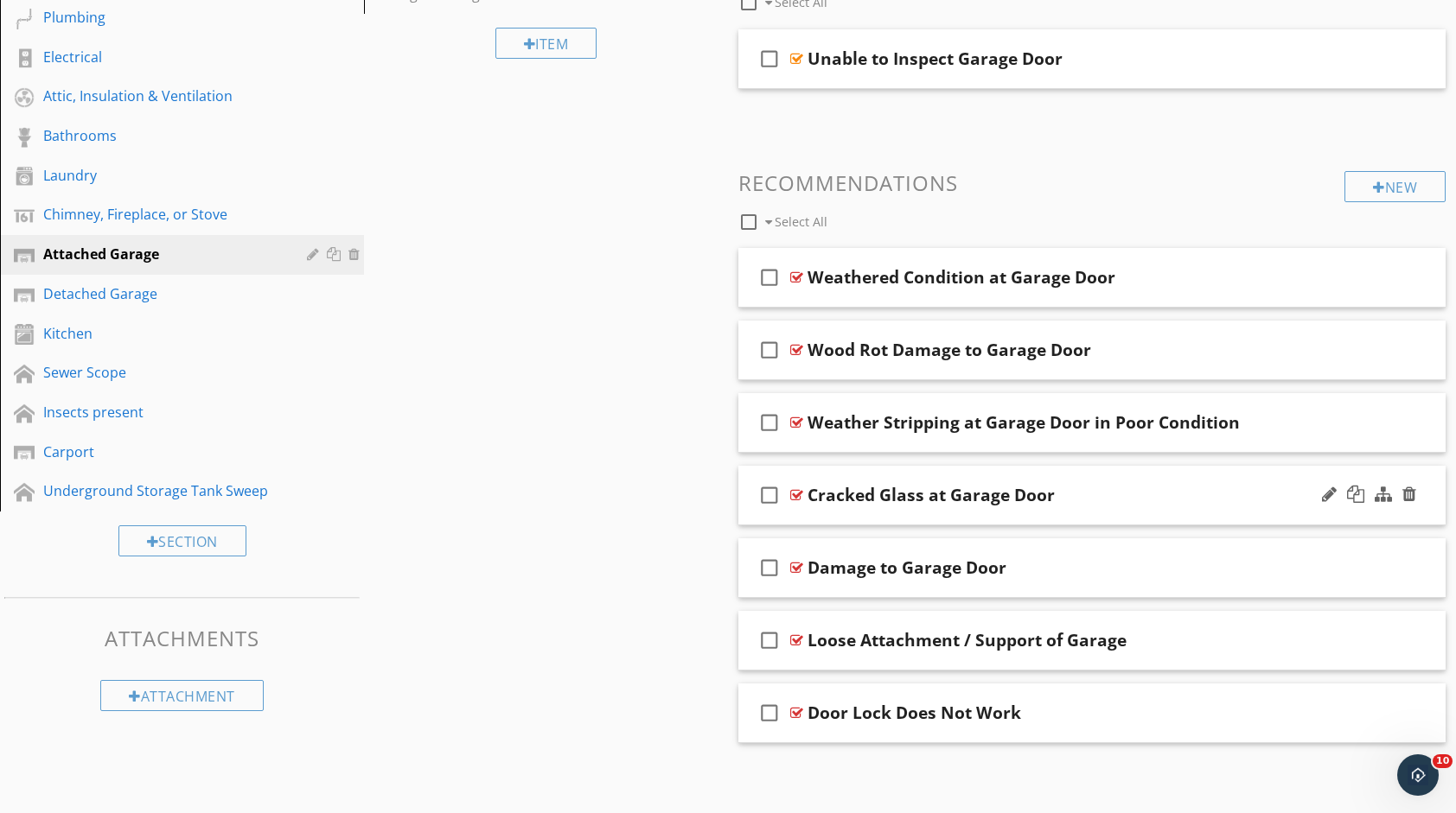
click at [1224, 498] on div "Cracked Glass at Garage Door" at bounding box center [1060, 495] width 505 height 20
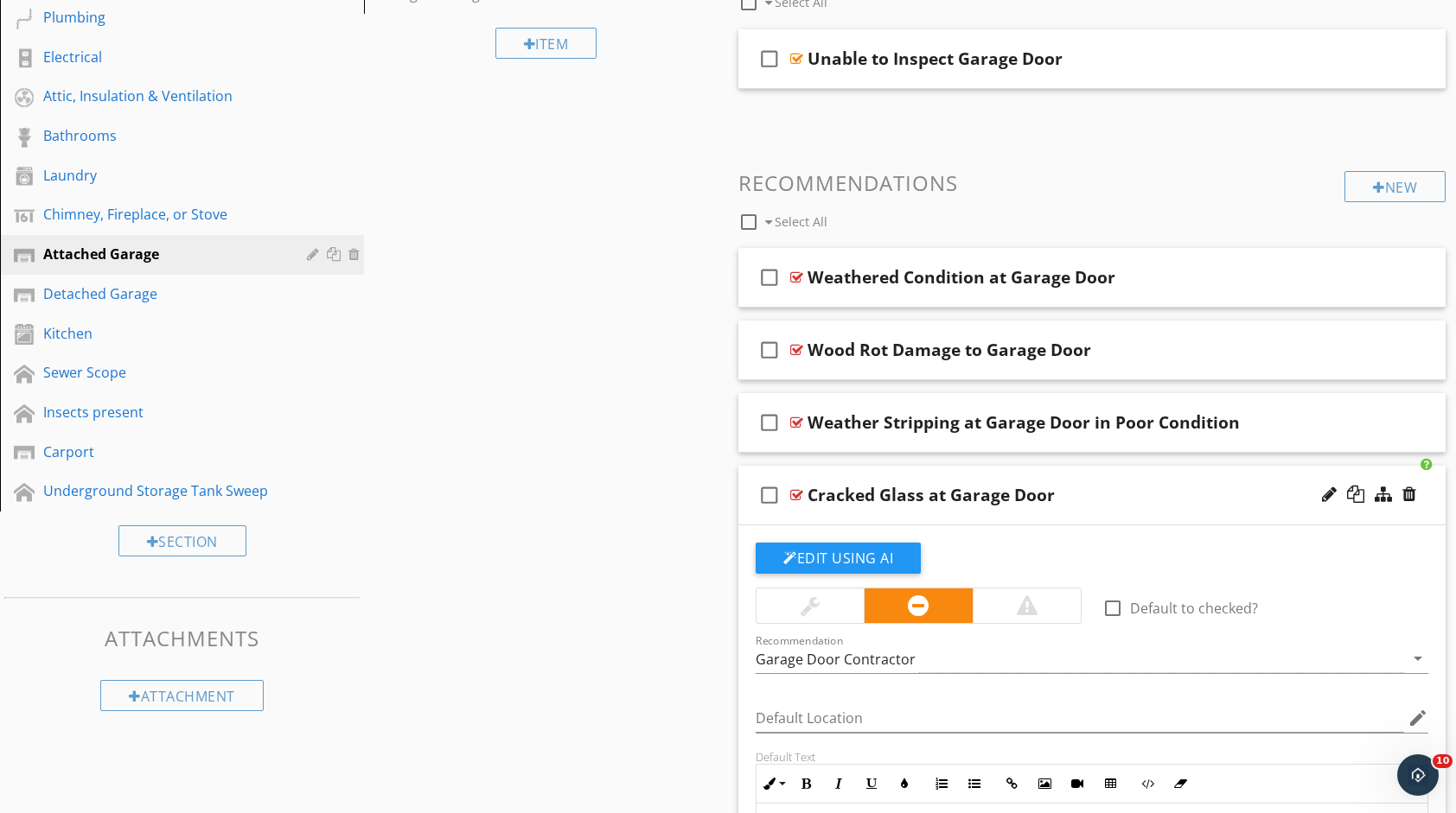
click at [1144, 491] on div "Cracked Glass at Garage Door" at bounding box center [1060, 495] width 505 height 20
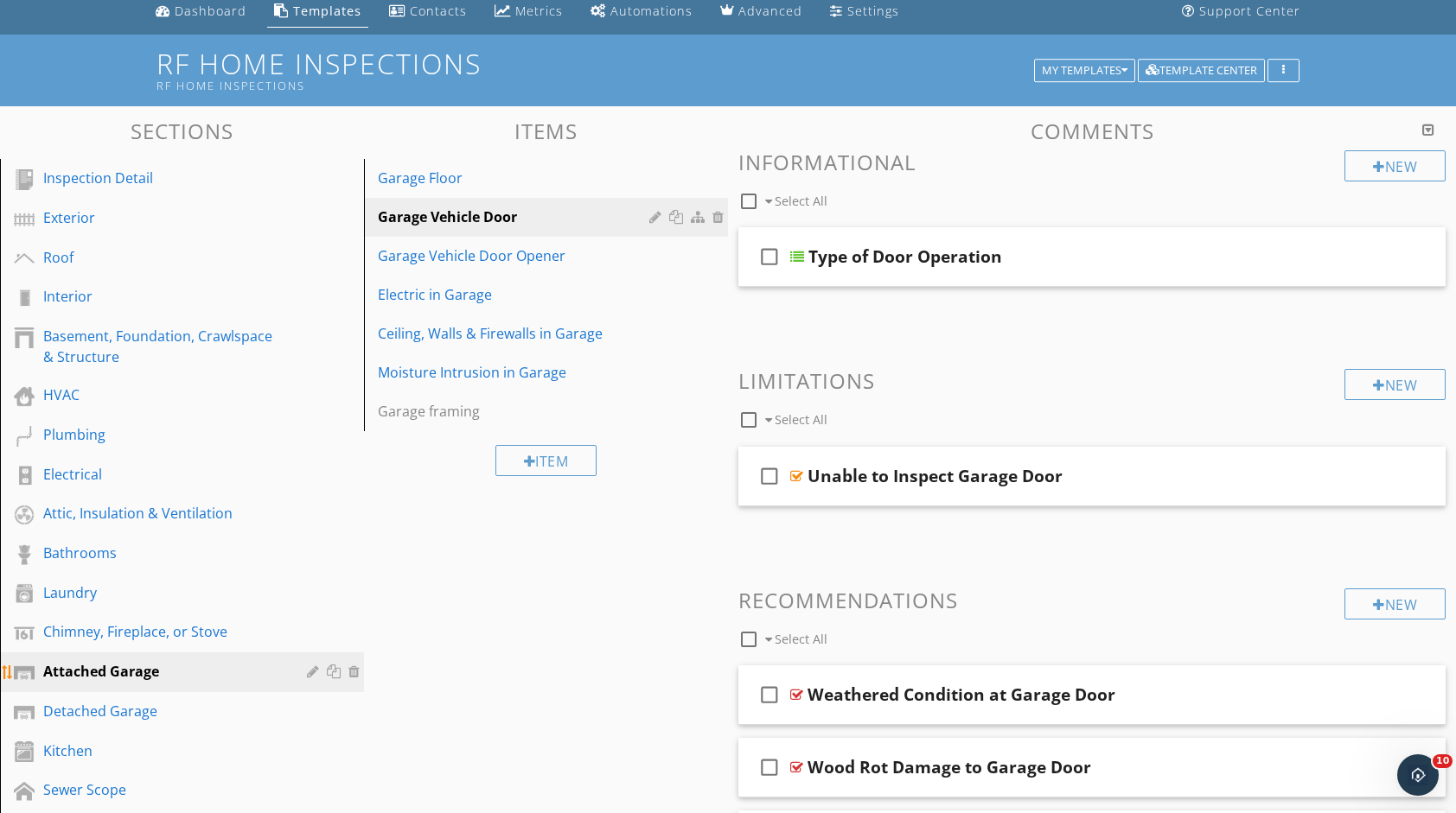
scroll to position [52, 0]
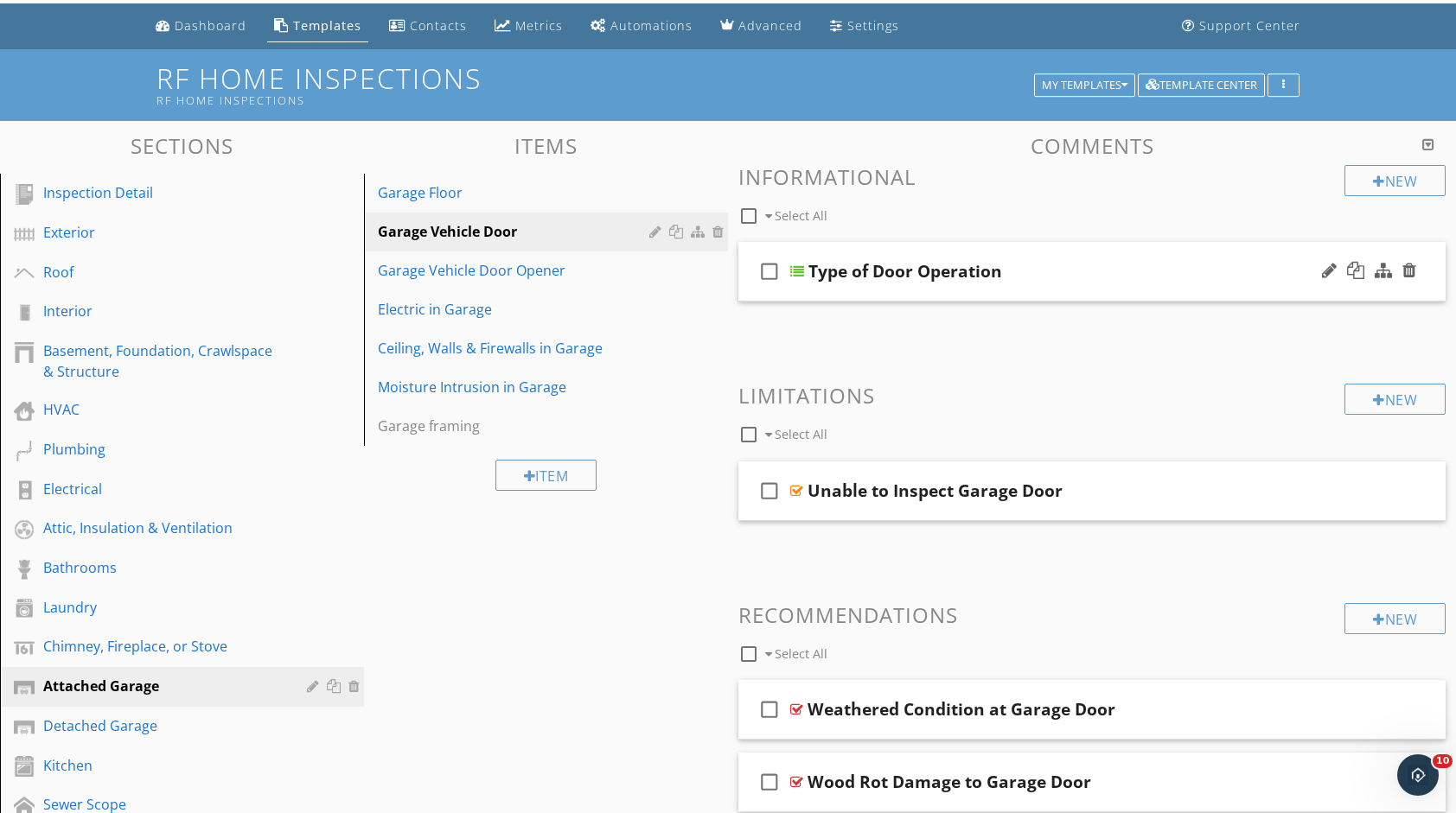
click at [1068, 265] on div "Type of Door Operation" at bounding box center [1061, 271] width 505 height 20
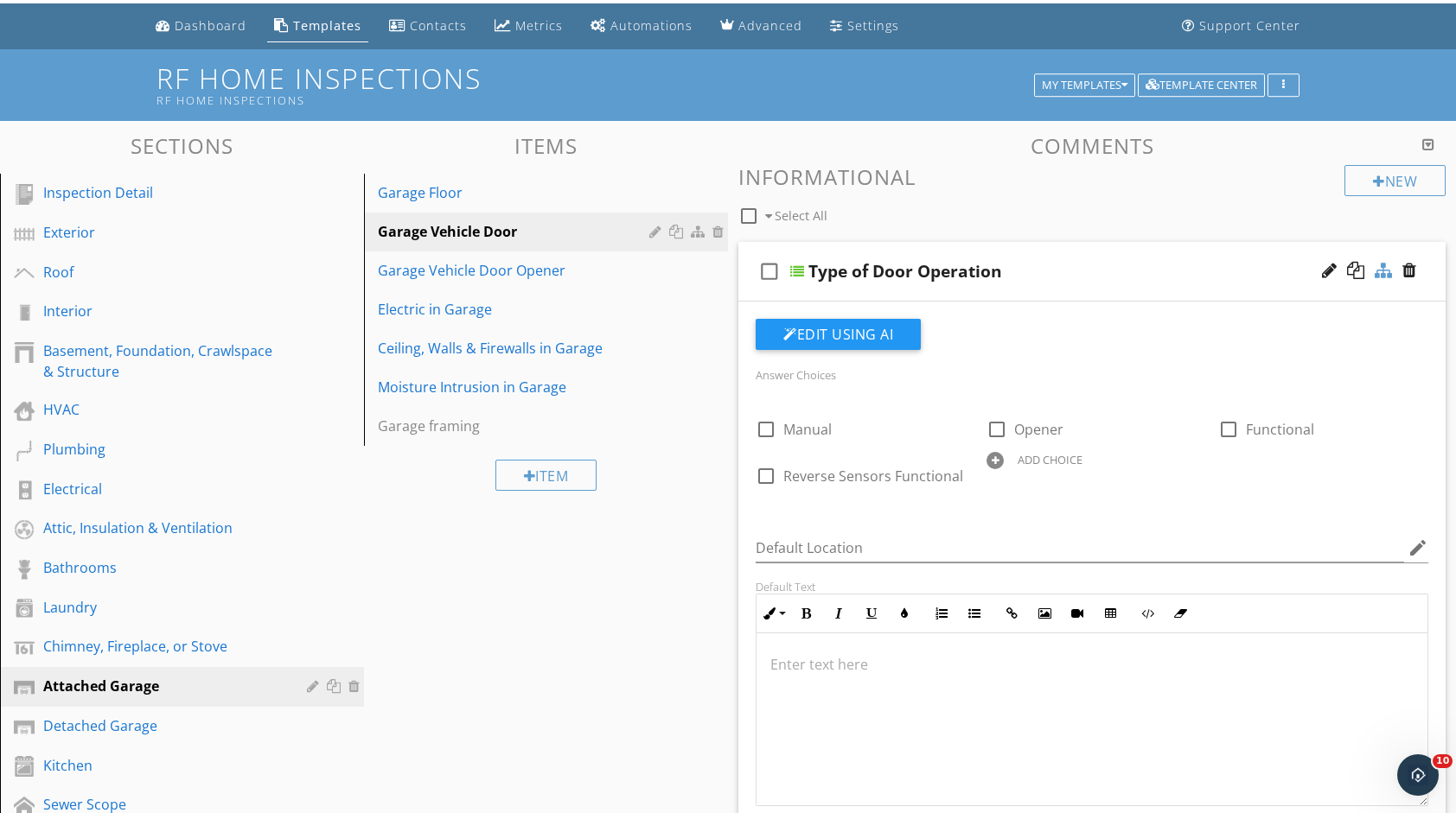
click at [1376, 268] on div at bounding box center [1382, 270] width 18 height 18
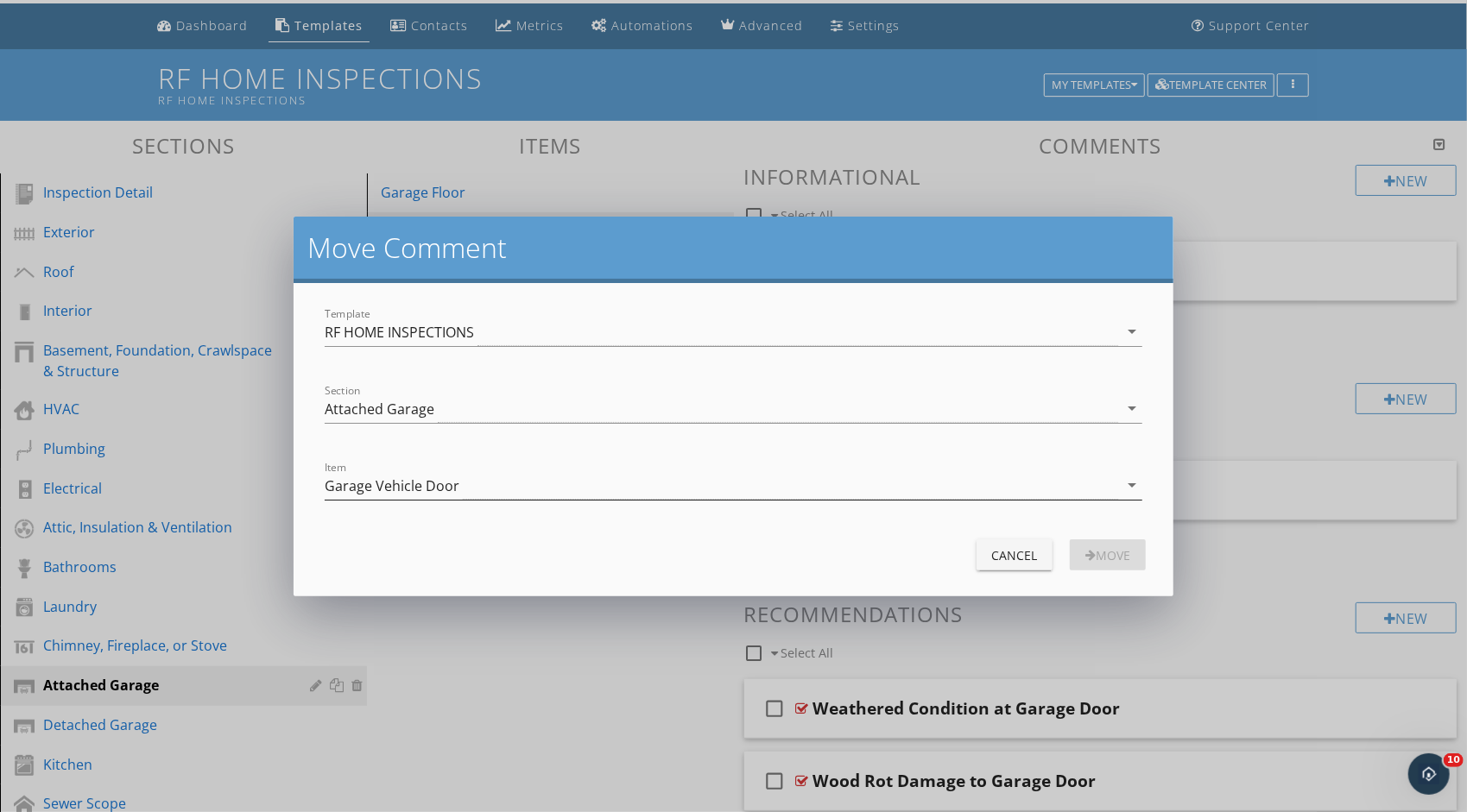
click at [859, 483] on div "Garage Vehicle Door" at bounding box center [721, 486] width 794 height 29
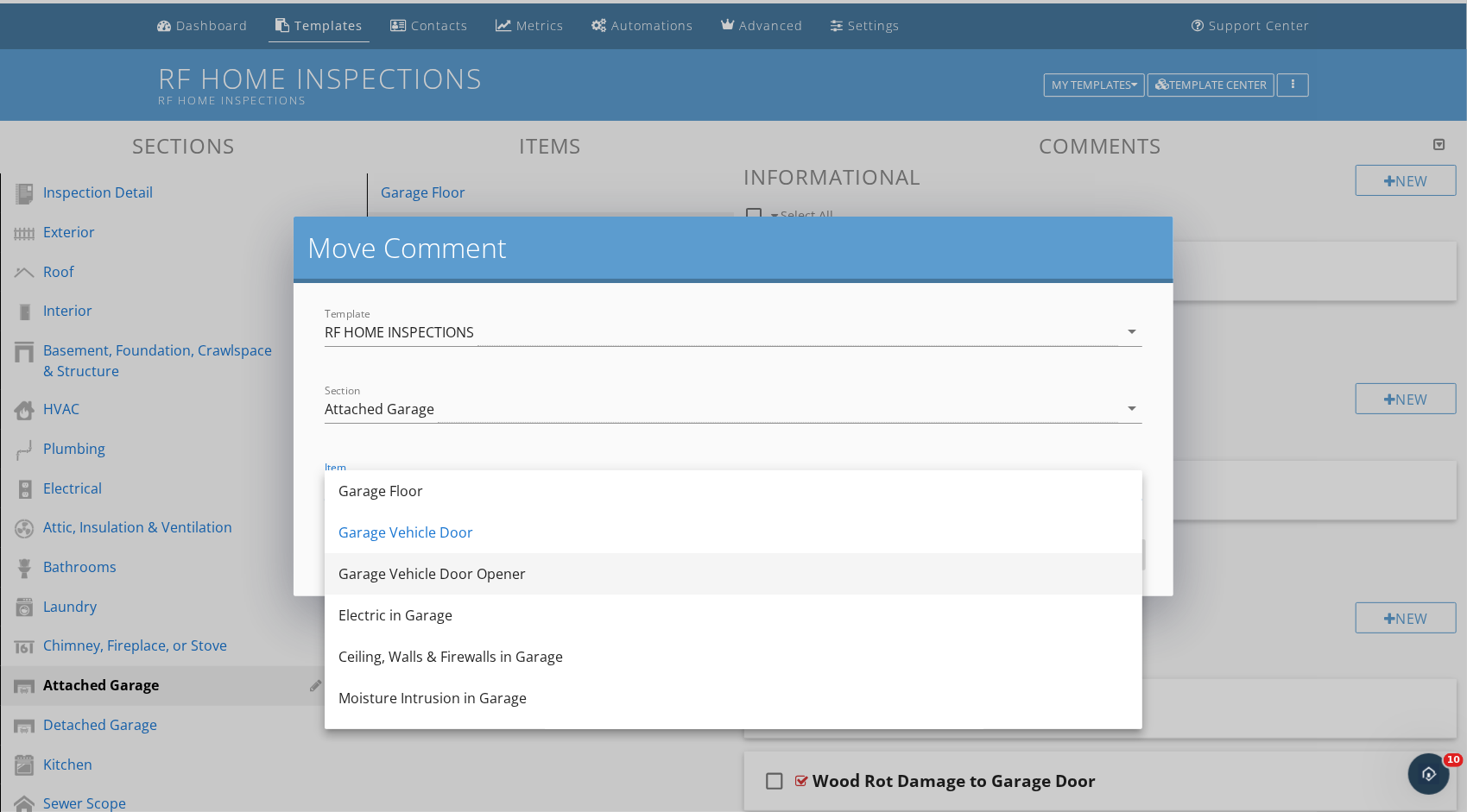
drag, startPoint x: 725, startPoint y: 552, endPoint x: 715, endPoint y: 581, distance: 30.7
click at [715, 581] on div "Garage Floor Garage Vehicle Door Garage Vehicle Door Opener Electric in Garage …" at bounding box center [733, 616] width 818 height 290
click at [715, 581] on div "Garage Vehicle Door Opener" at bounding box center [733, 574] width 790 height 20
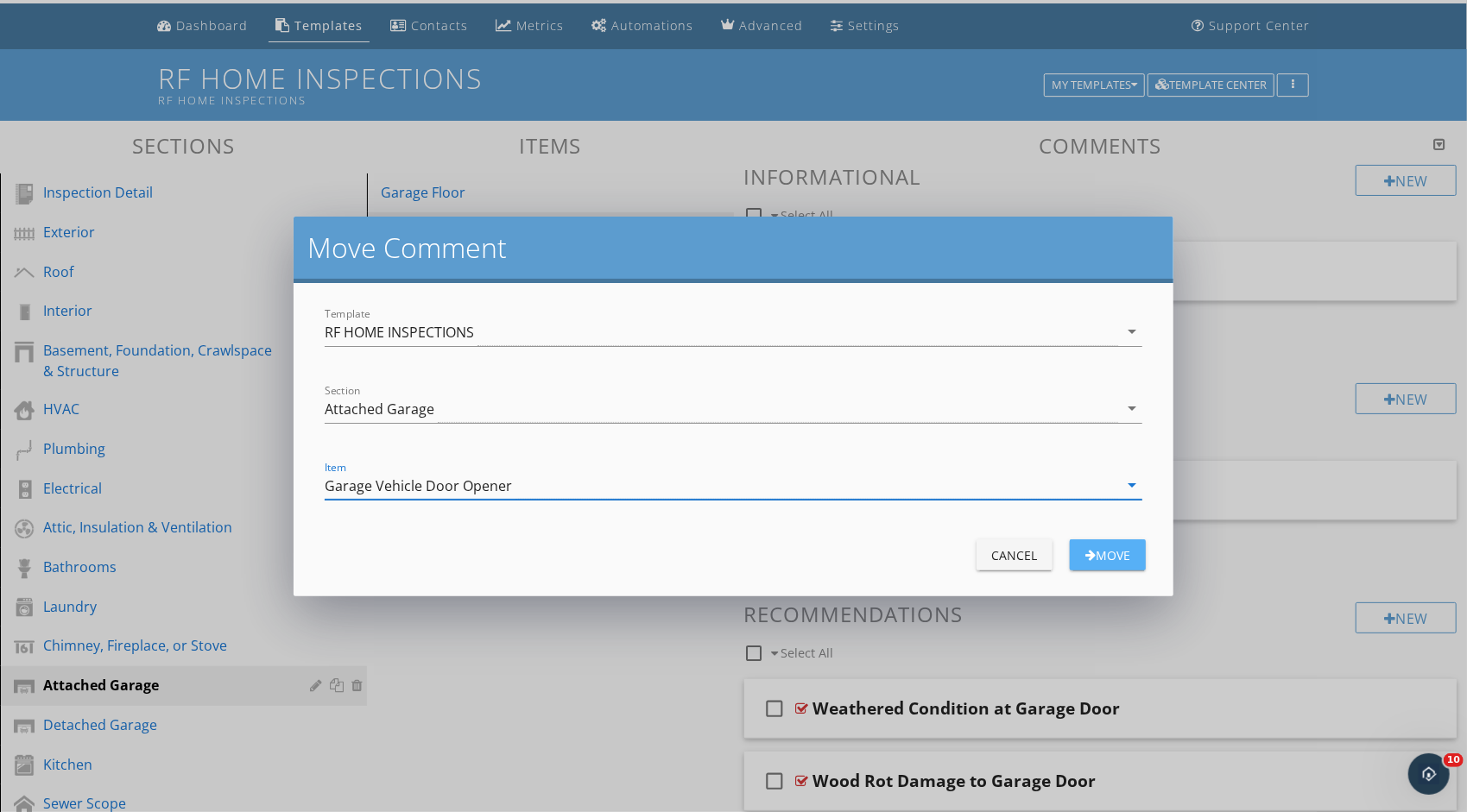
click at [1094, 543] on button "Move" at bounding box center [1108, 554] width 76 height 31
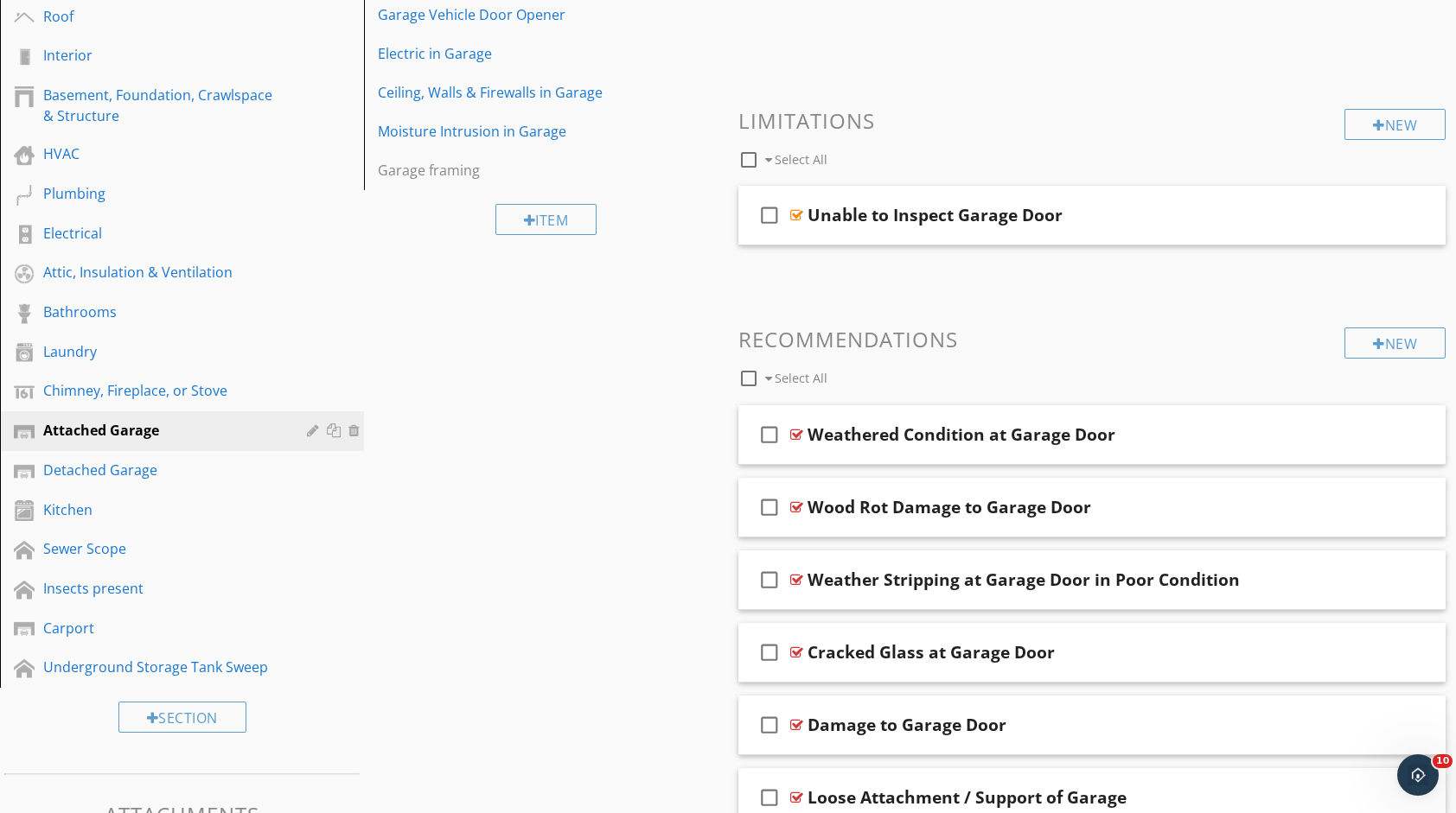
scroll to position [311, 0]
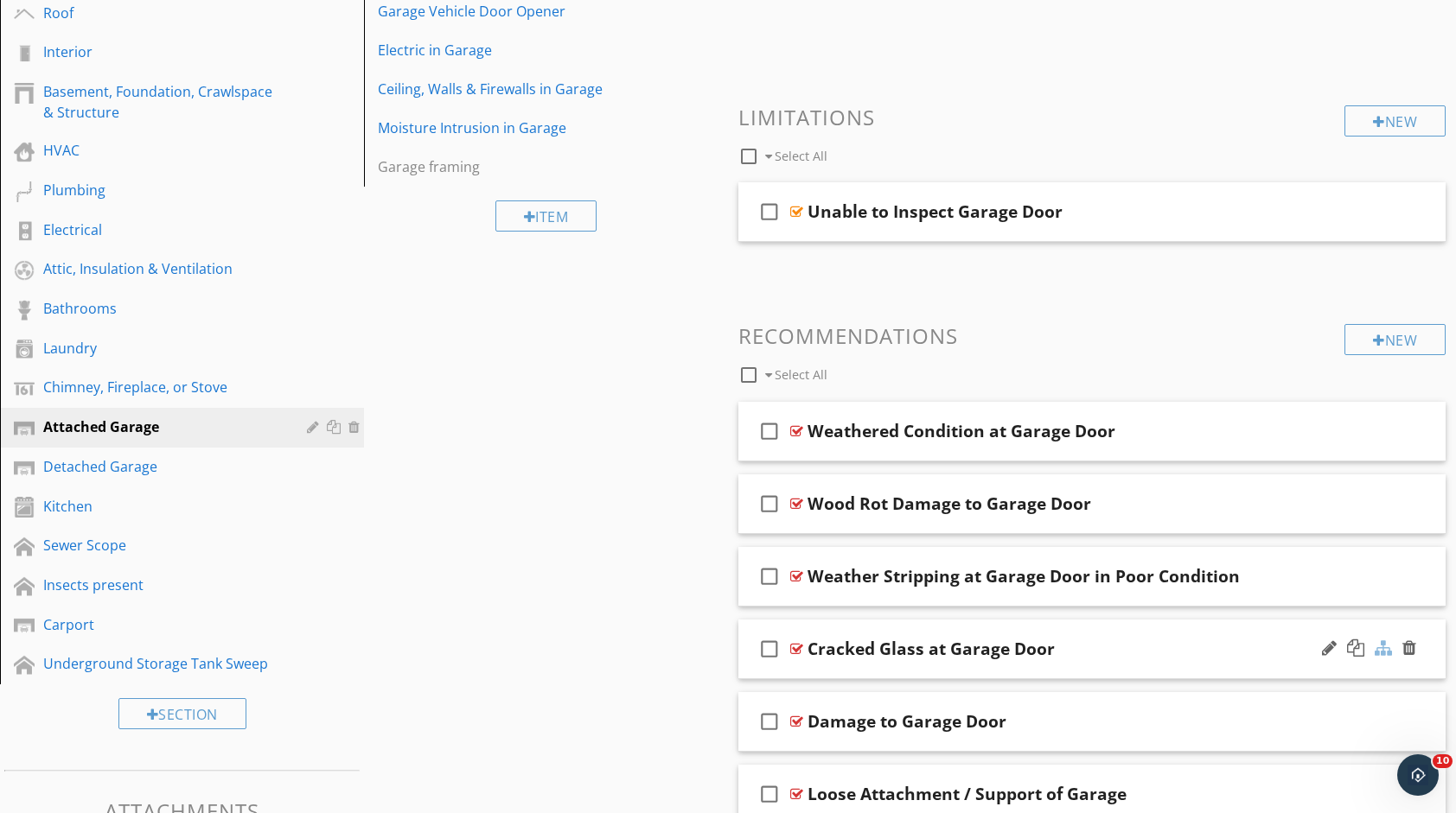
click at [1384, 648] on div at bounding box center [1382, 648] width 18 height 18
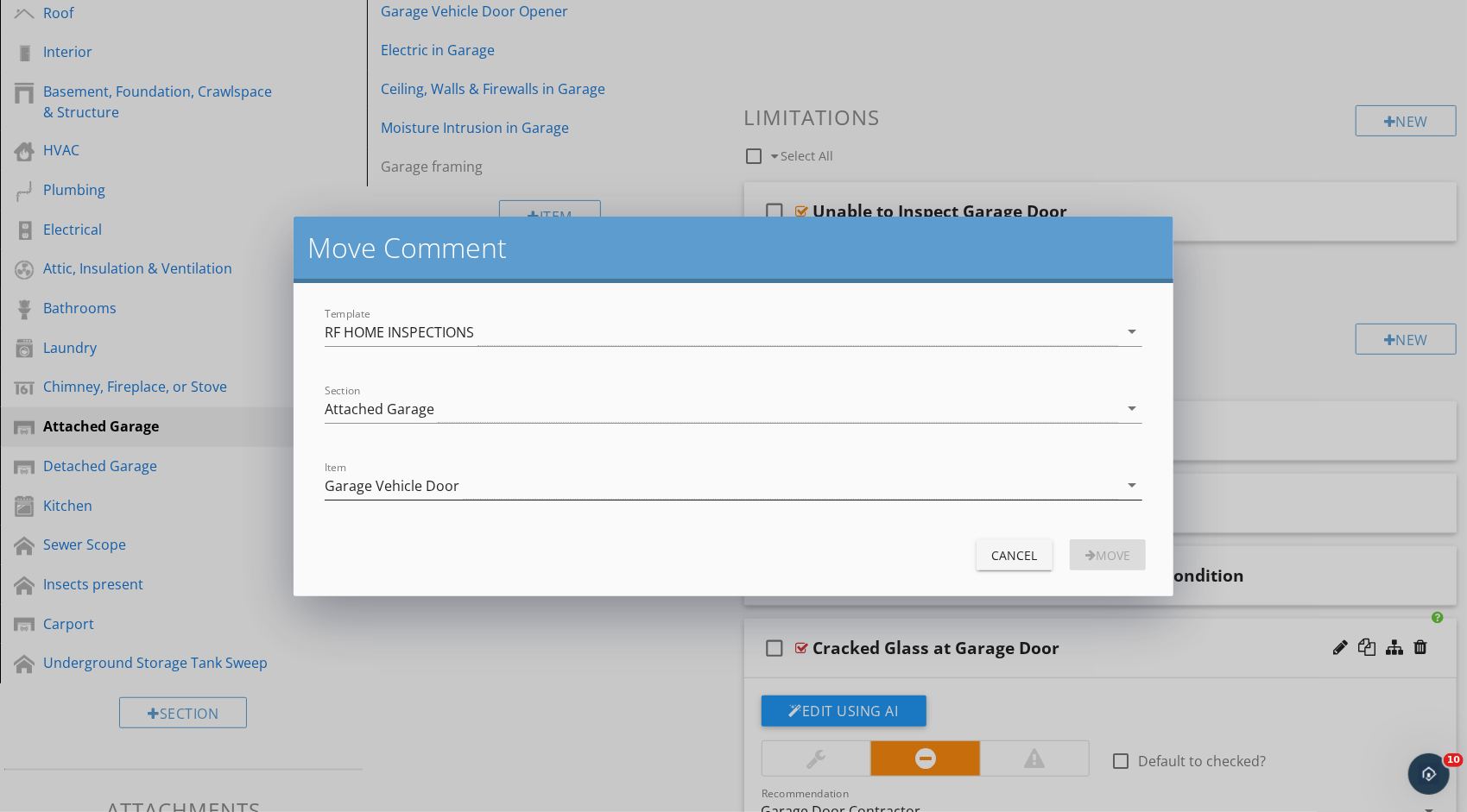
click at [809, 485] on div "Garage Vehicle Door" at bounding box center [721, 486] width 794 height 29
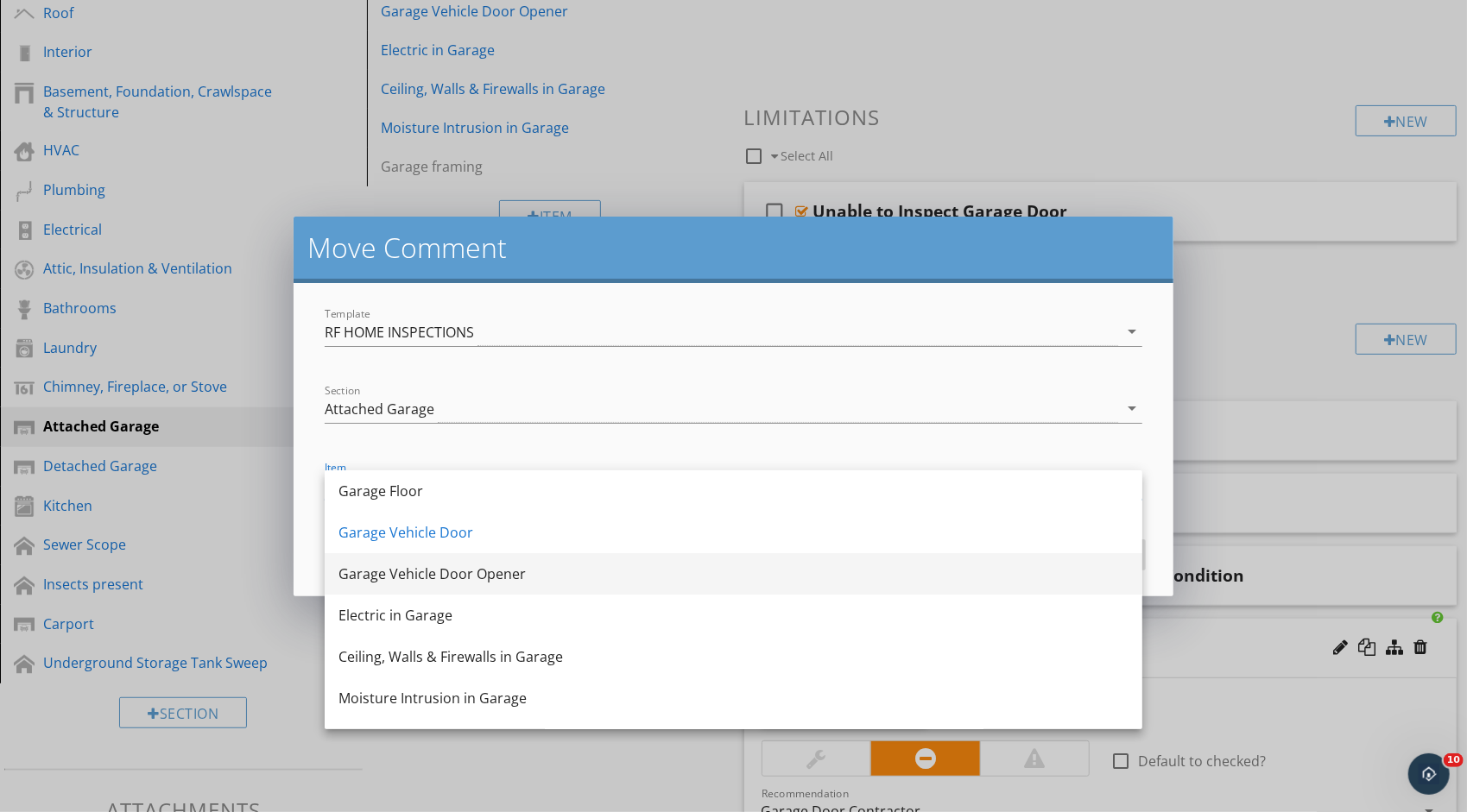
click at [769, 558] on div "Garage Vehicle Door Opener" at bounding box center [733, 574] width 790 height 42
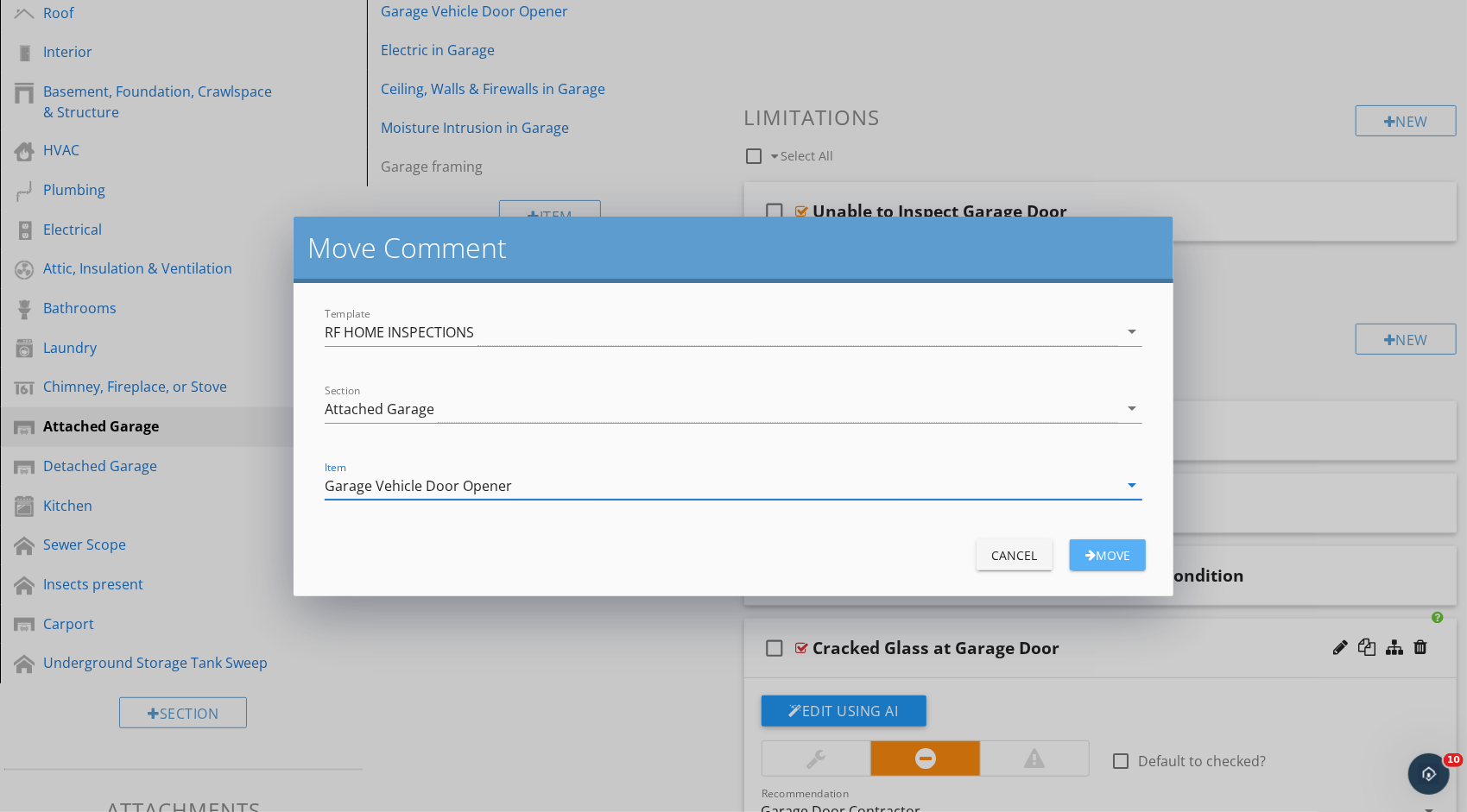
click at [1091, 563] on button "Move" at bounding box center [1108, 554] width 76 height 31
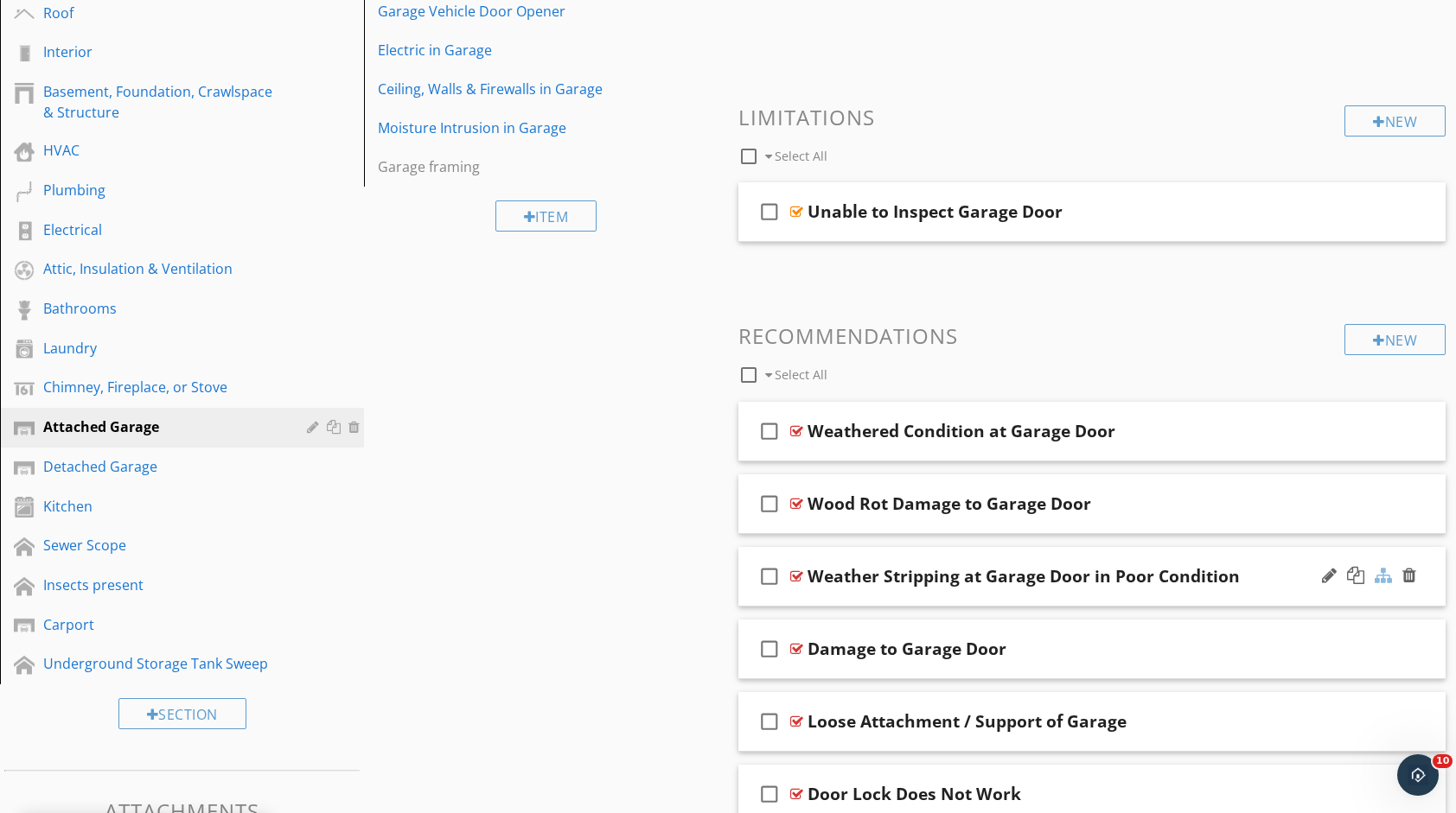
click at [1377, 575] on div at bounding box center [1382, 576] width 18 height 18
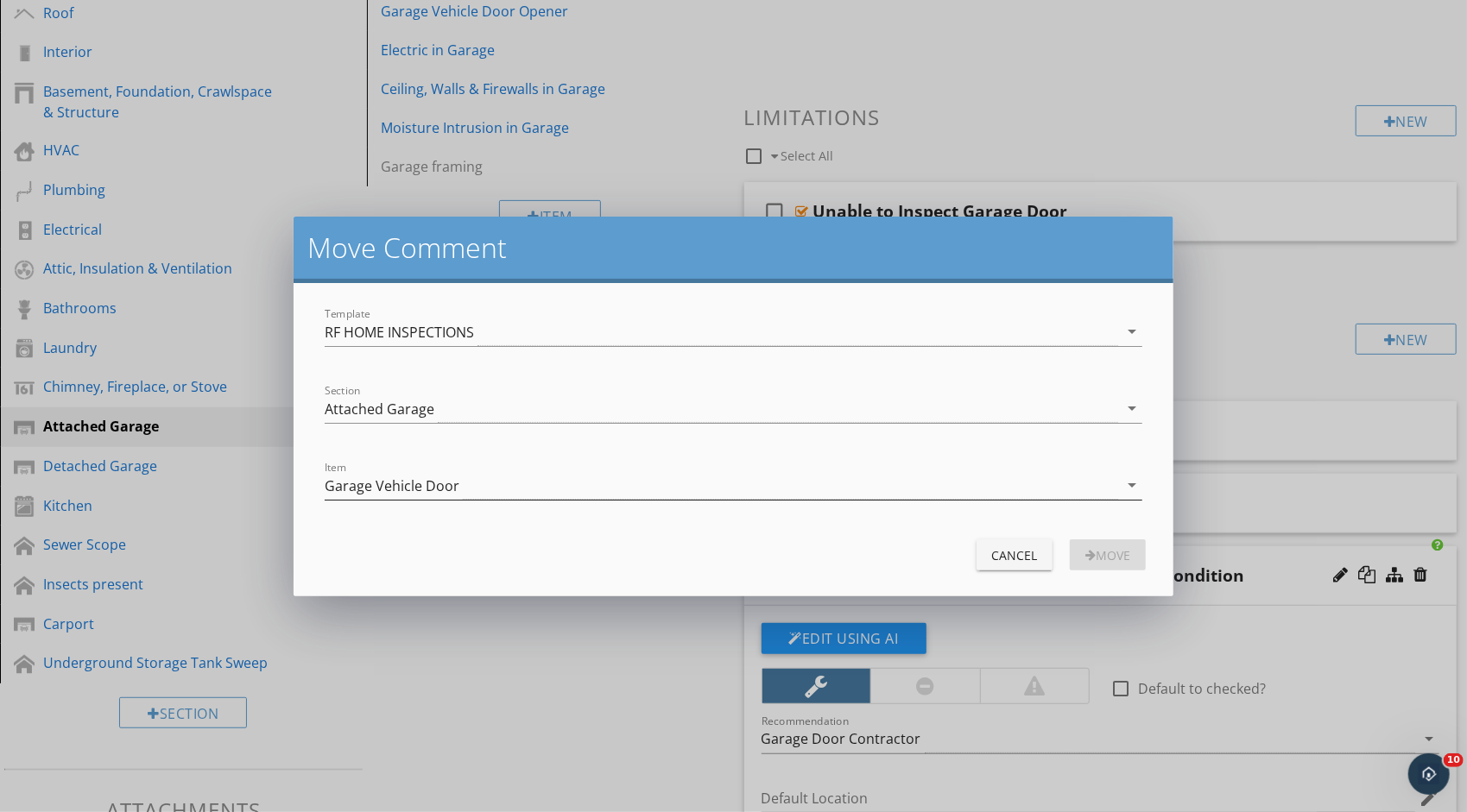
click at [667, 477] on div "Garage Vehicle Door" at bounding box center [721, 486] width 794 height 29
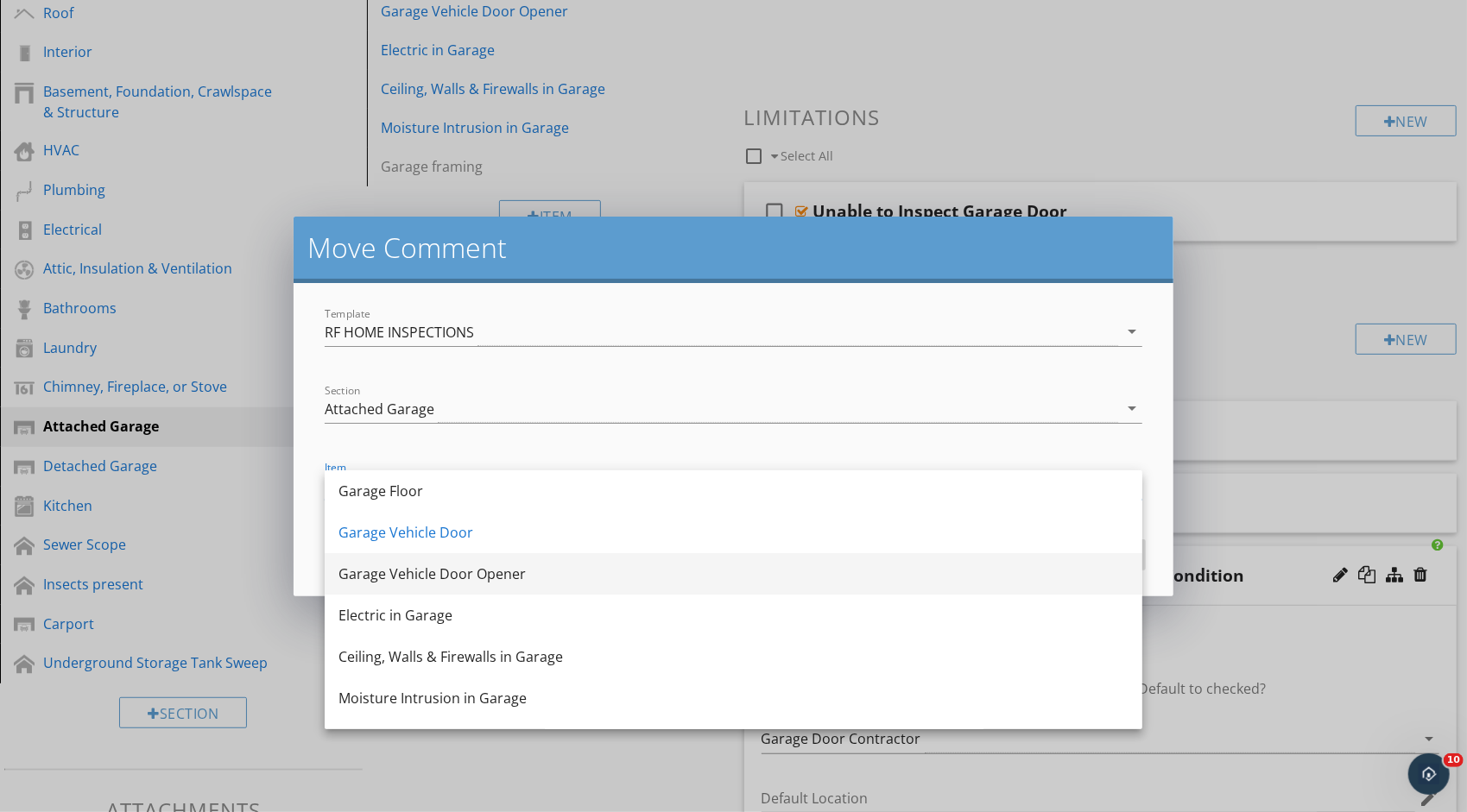
click at [633, 580] on div "Garage Vehicle Door Opener" at bounding box center [733, 574] width 790 height 20
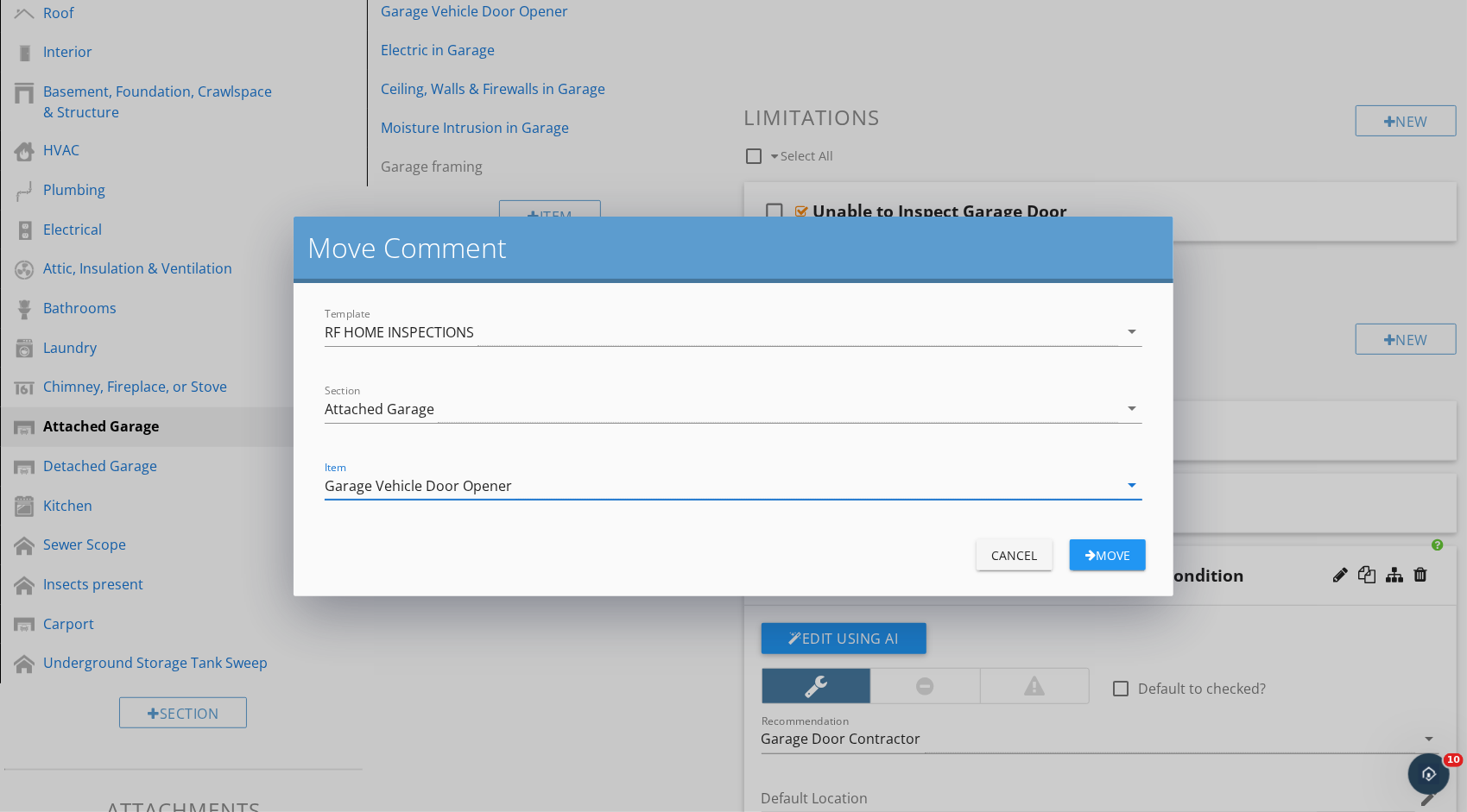
click at [1090, 549] on div "button" at bounding box center [1089, 554] width 10 height 12
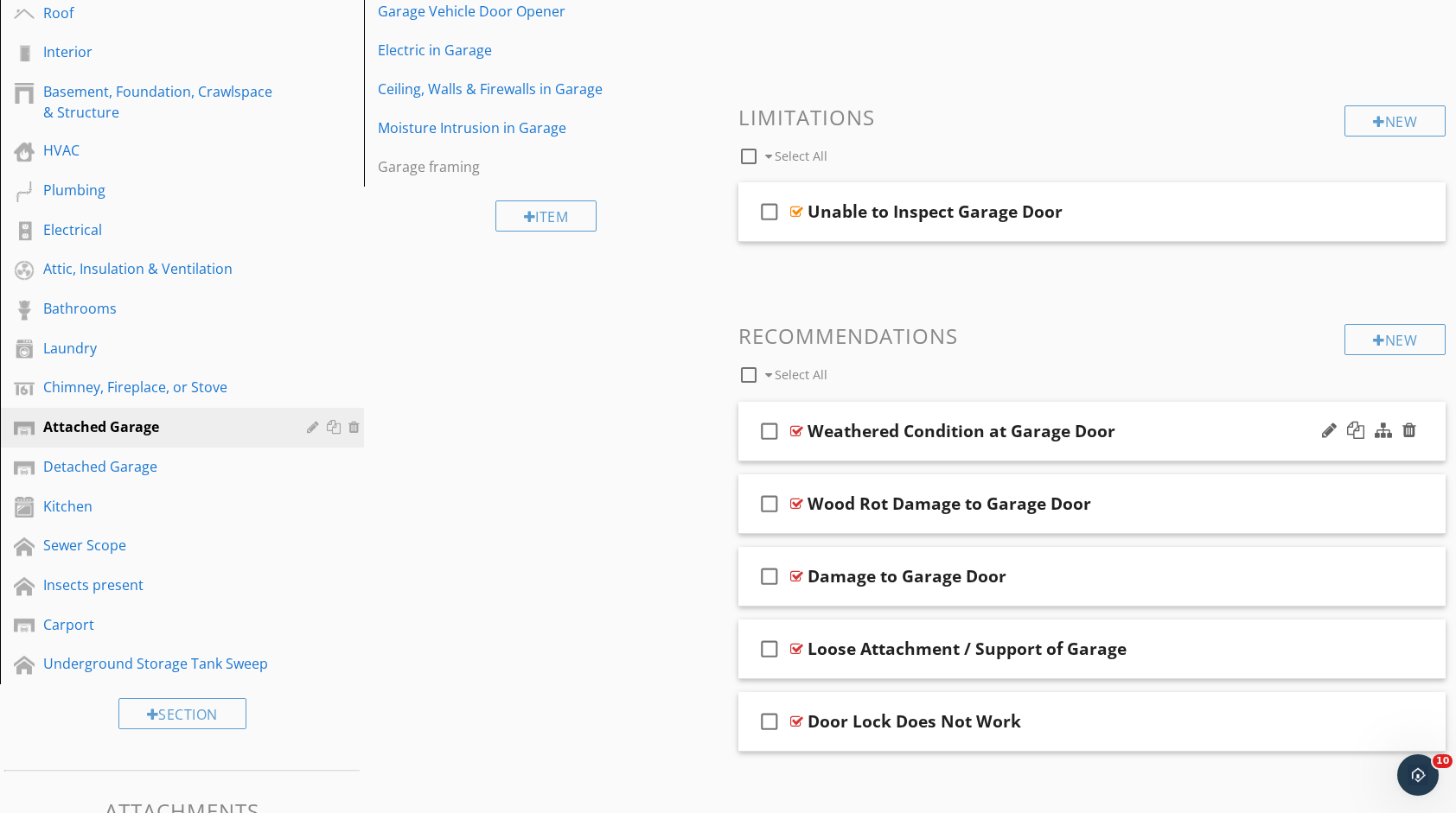
click at [1179, 436] on div "Weathered Condition at Garage Door" at bounding box center [1060, 431] width 505 height 20
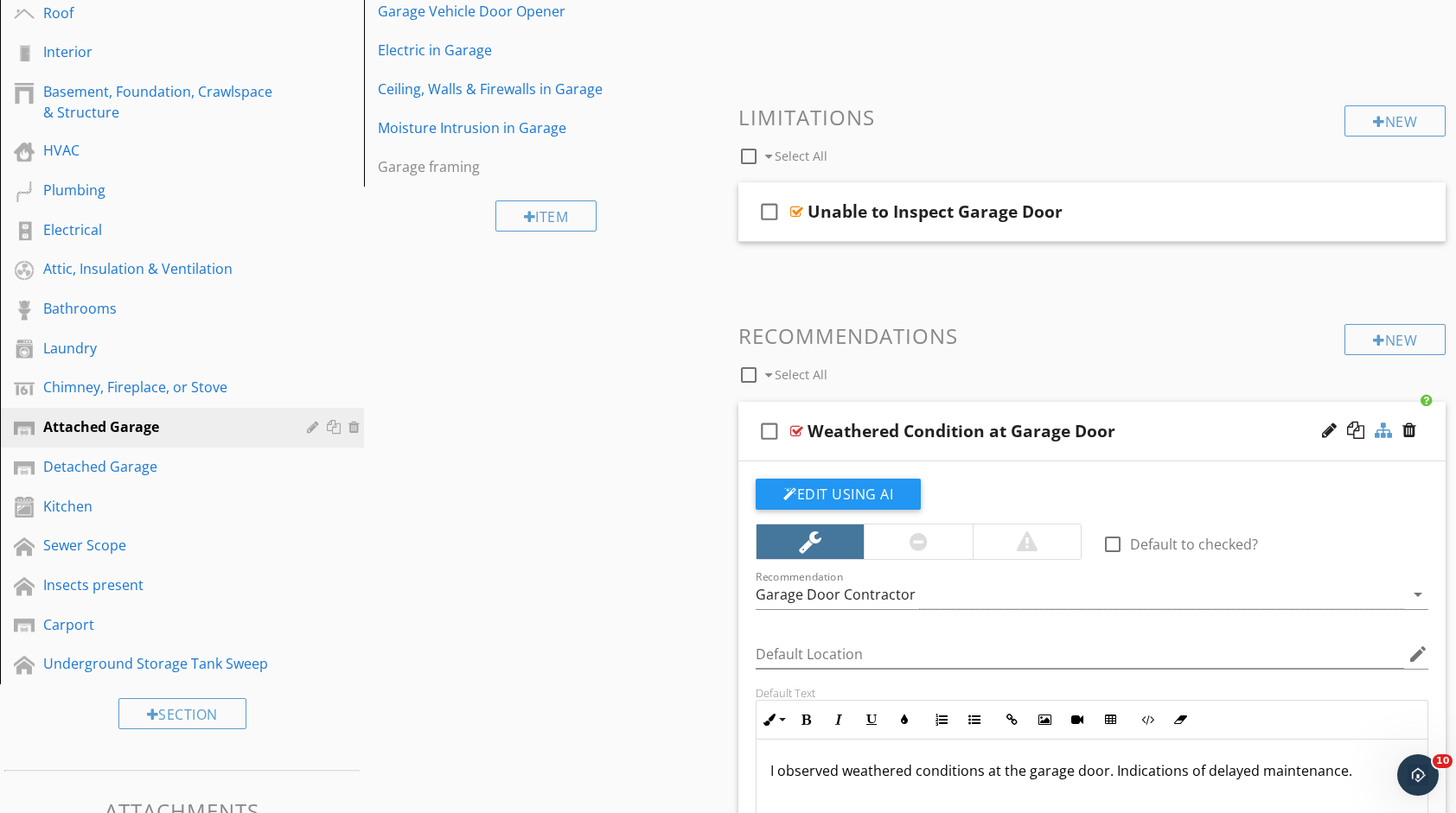
click at [1377, 434] on div at bounding box center [1382, 430] width 18 height 18
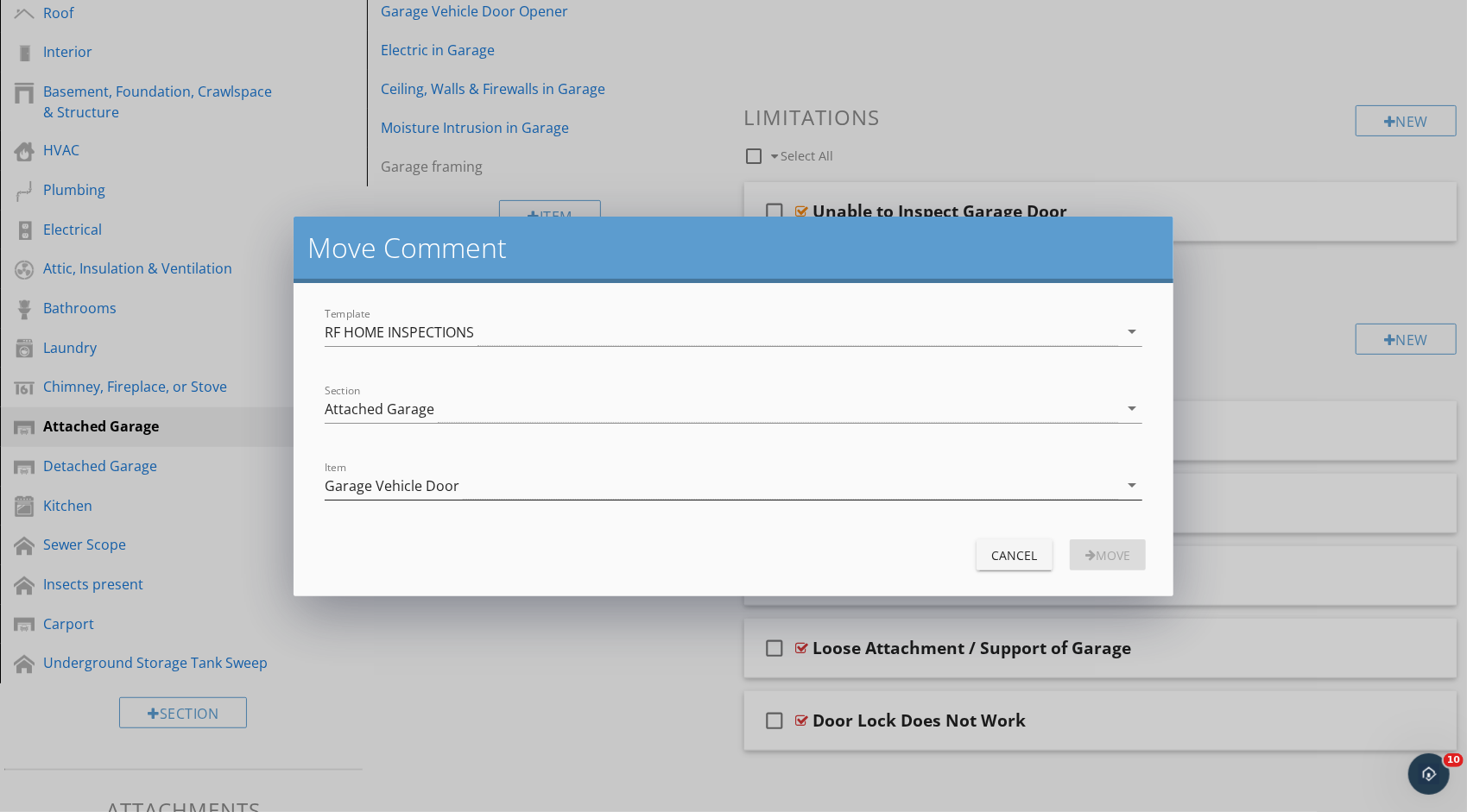
click at [509, 473] on div "Garage Vehicle Door" at bounding box center [721, 486] width 794 height 29
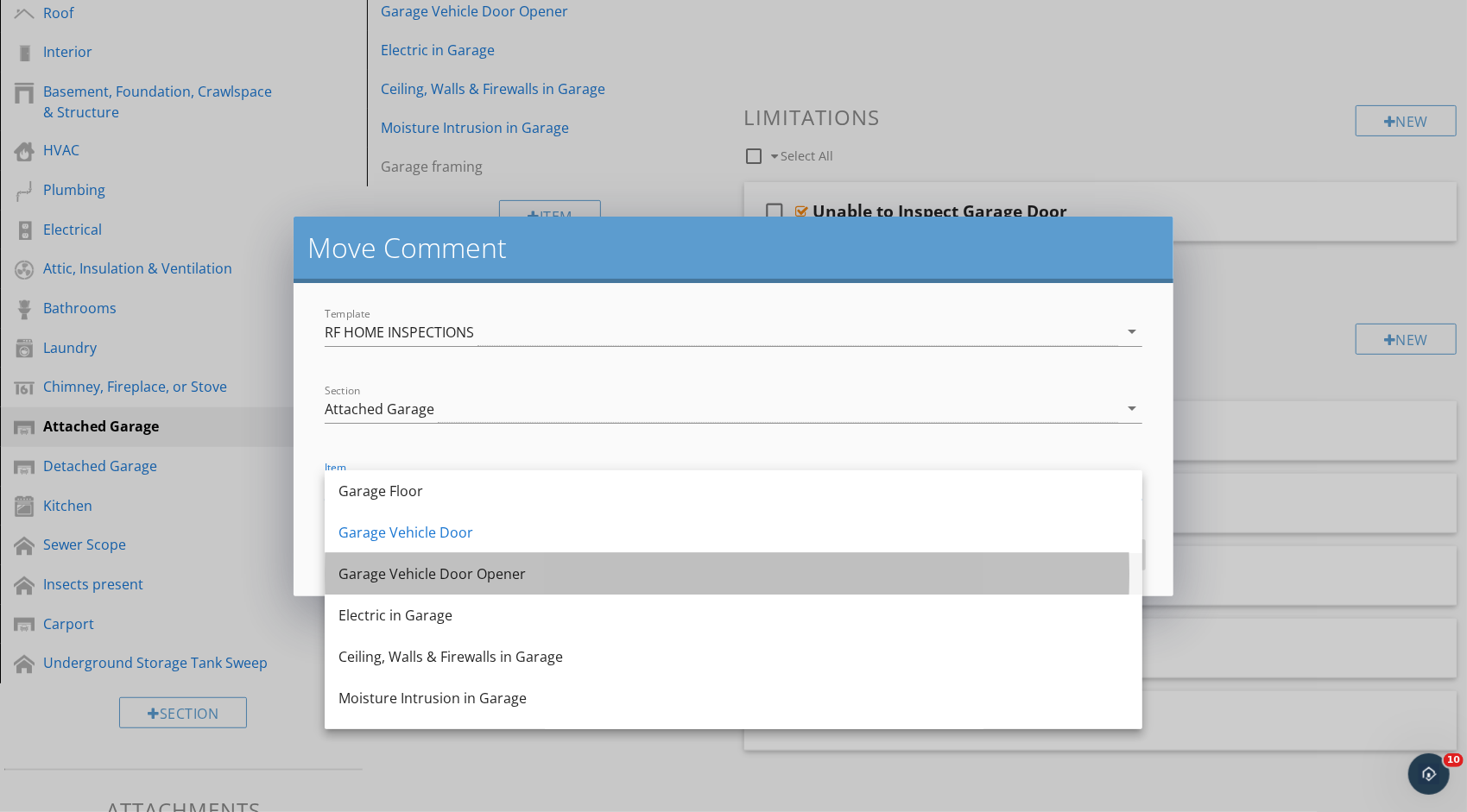
click at [479, 575] on div "Garage Vehicle Door Opener" at bounding box center [733, 574] width 790 height 20
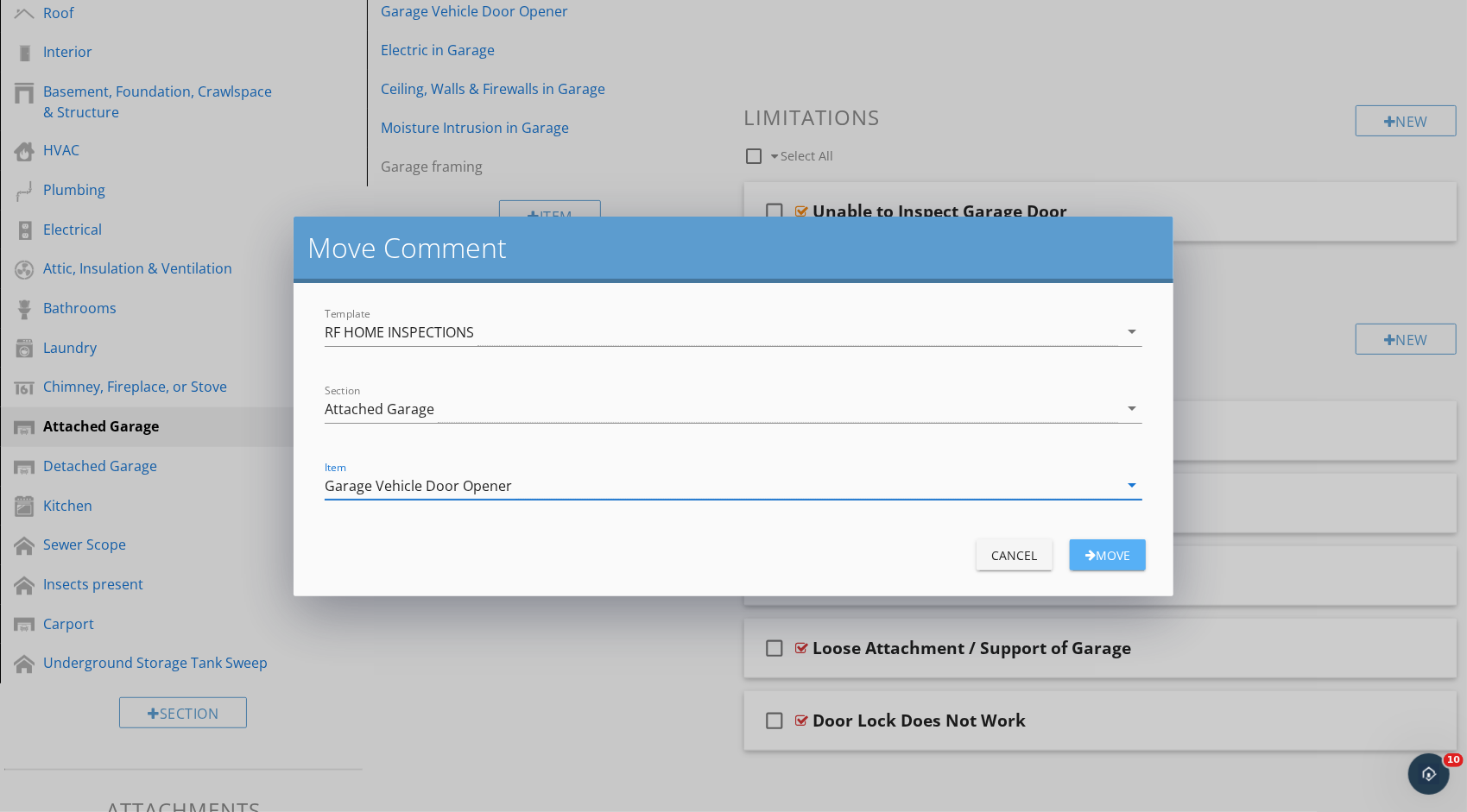
click at [1115, 547] on div "Move" at bounding box center [1108, 554] width 48 height 18
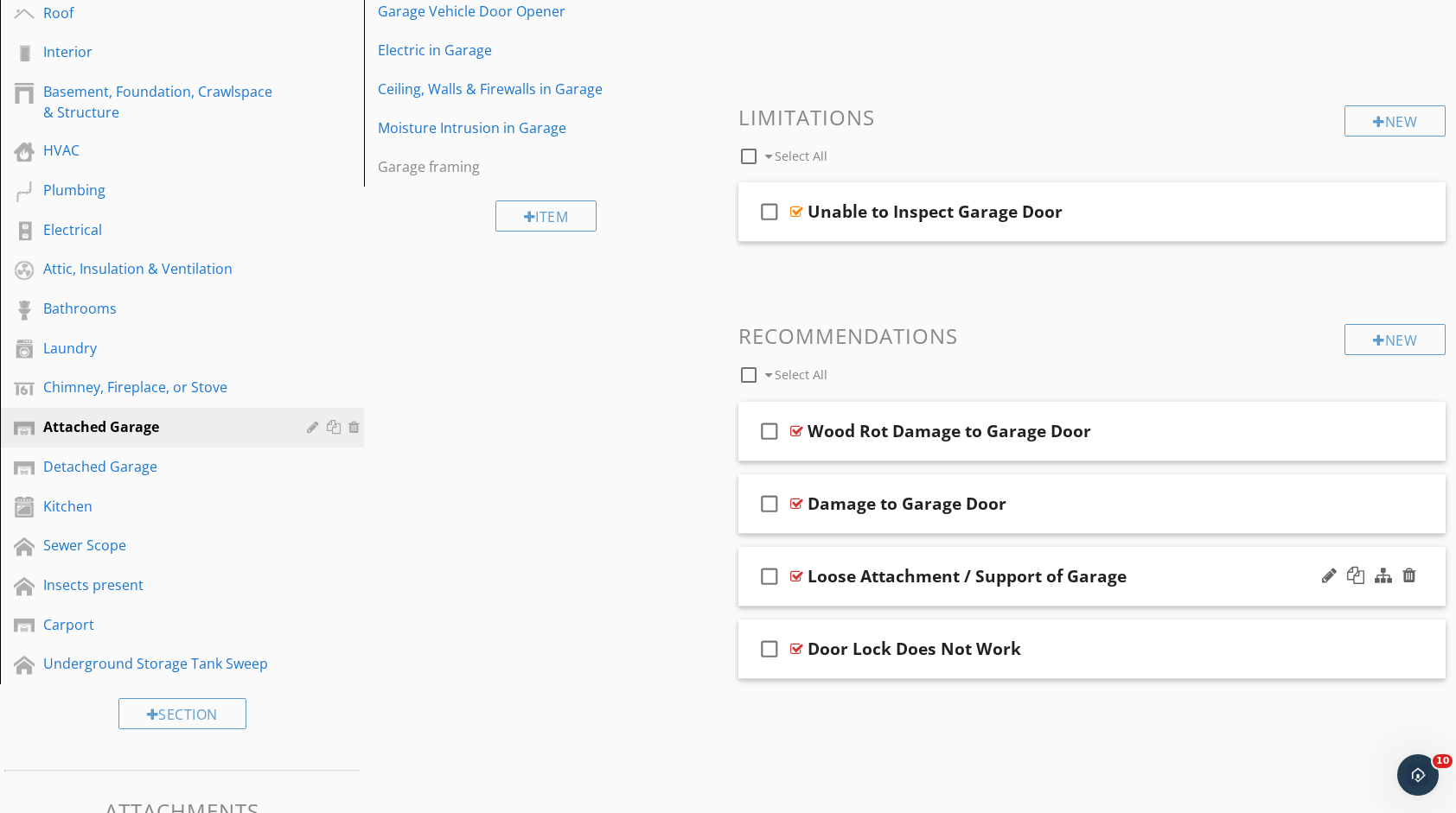
click at [1160, 576] on div "Loose Attachment / Support of Garage" at bounding box center [1060, 576] width 505 height 20
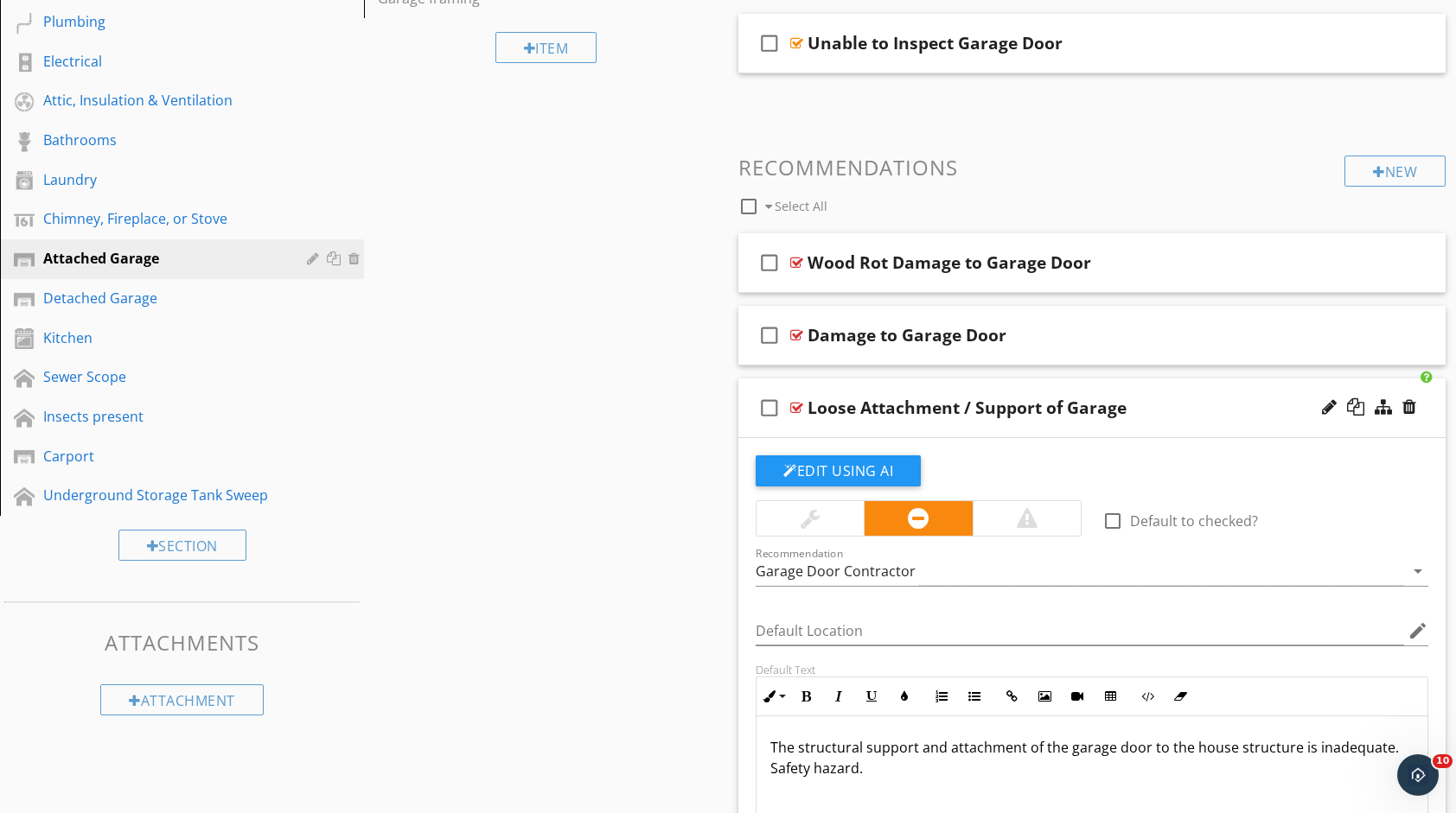
scroll to position [484, 0]
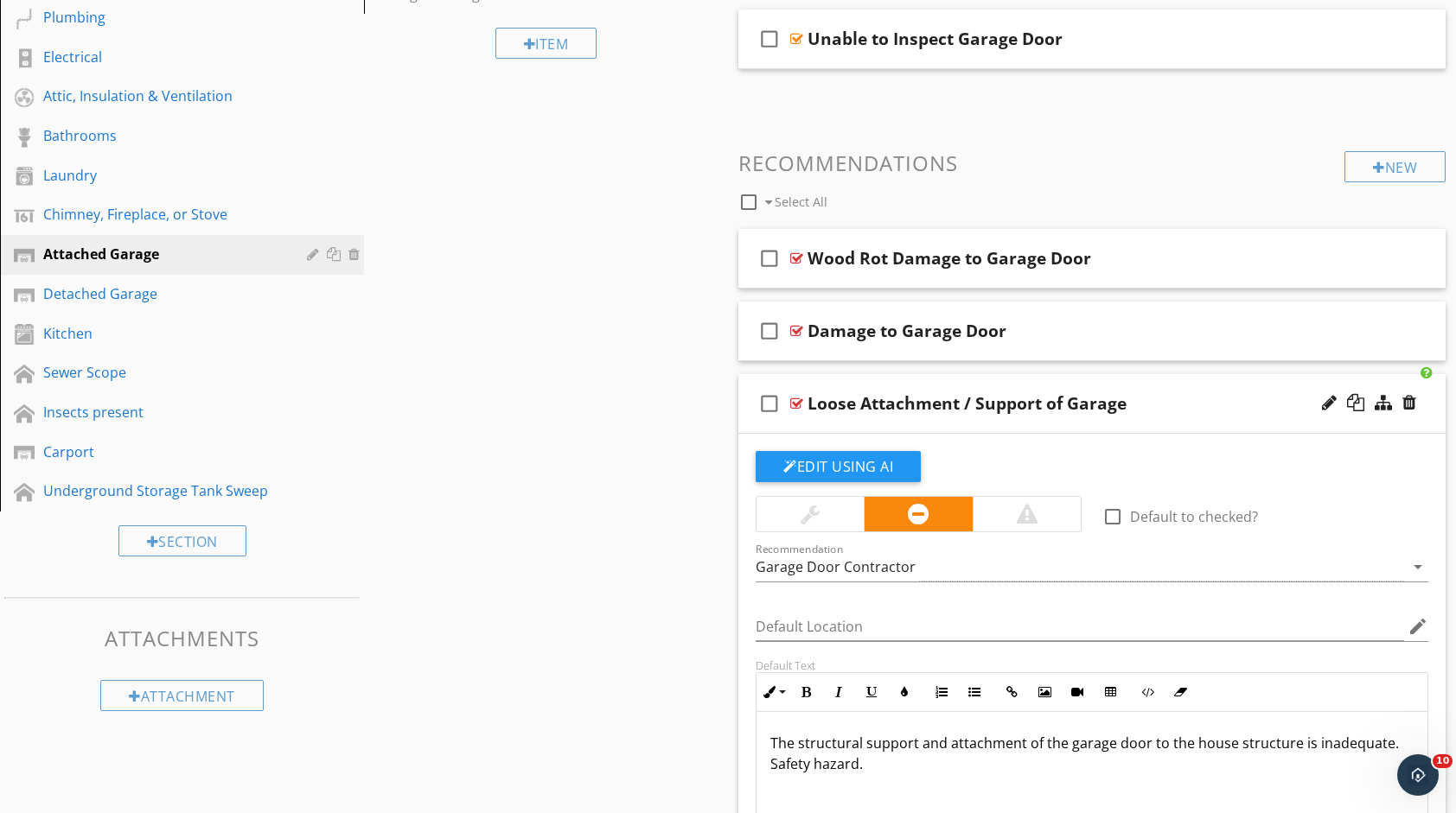
click at [1378, 414] on div at bounding box center [1368, 403] width 102 height 42
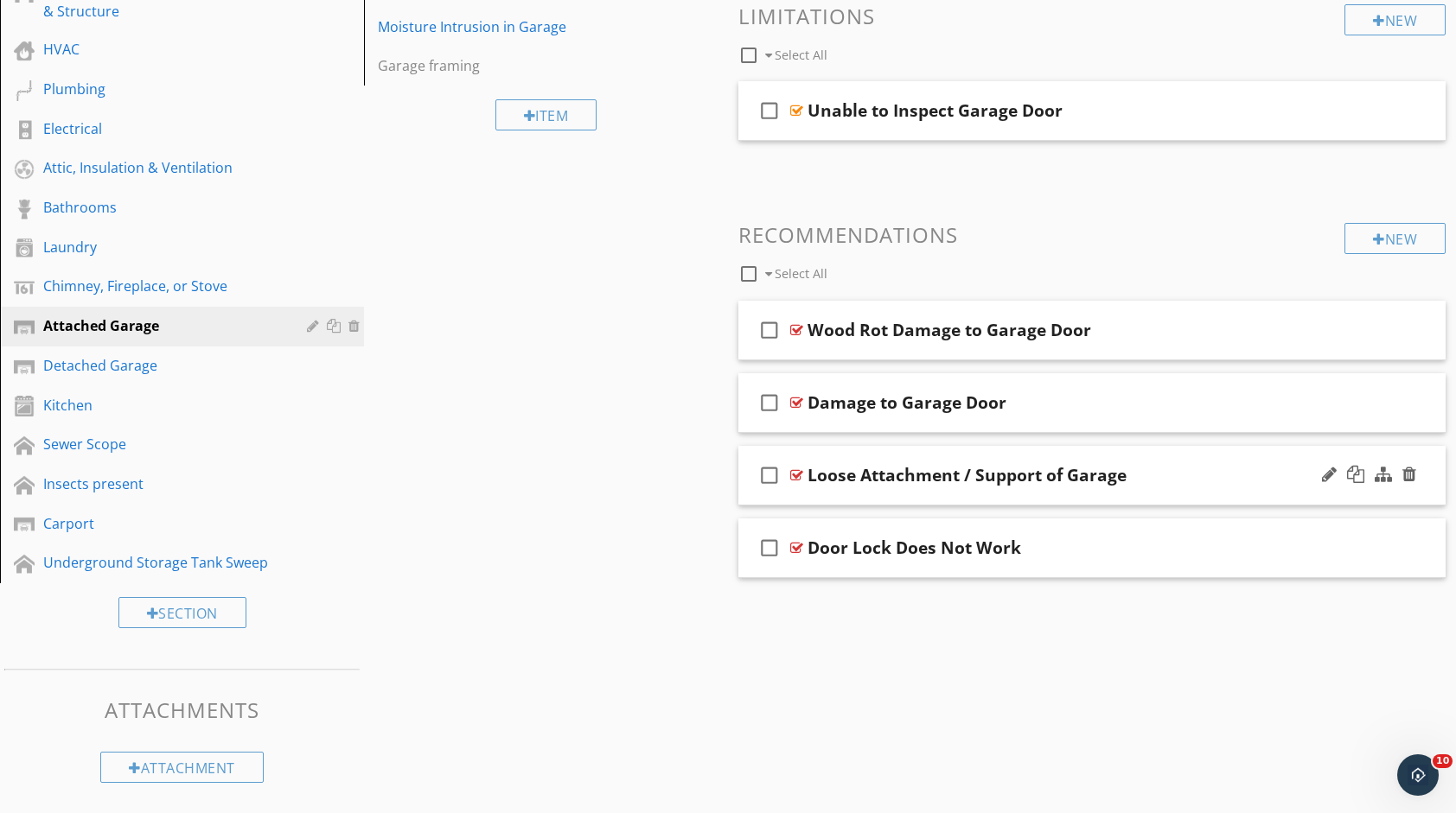
scroll to position [412, 0]
click at [1381, 406] on div at bounding box center [1382, 402] width 18 height 18
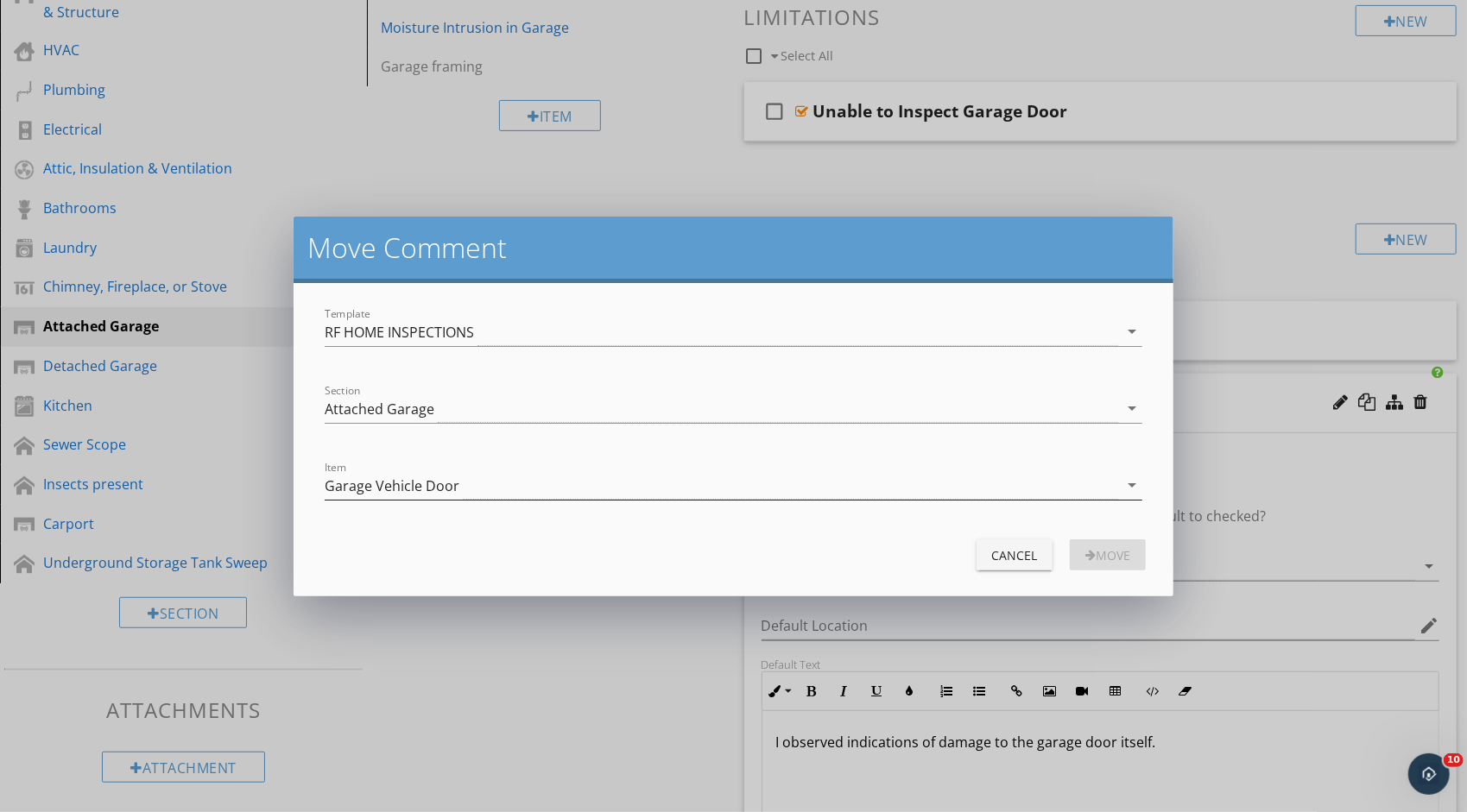
click at [935, 474] on div "Garage Vehicle Door" at bounding box center [721, 486] width 794 height 29
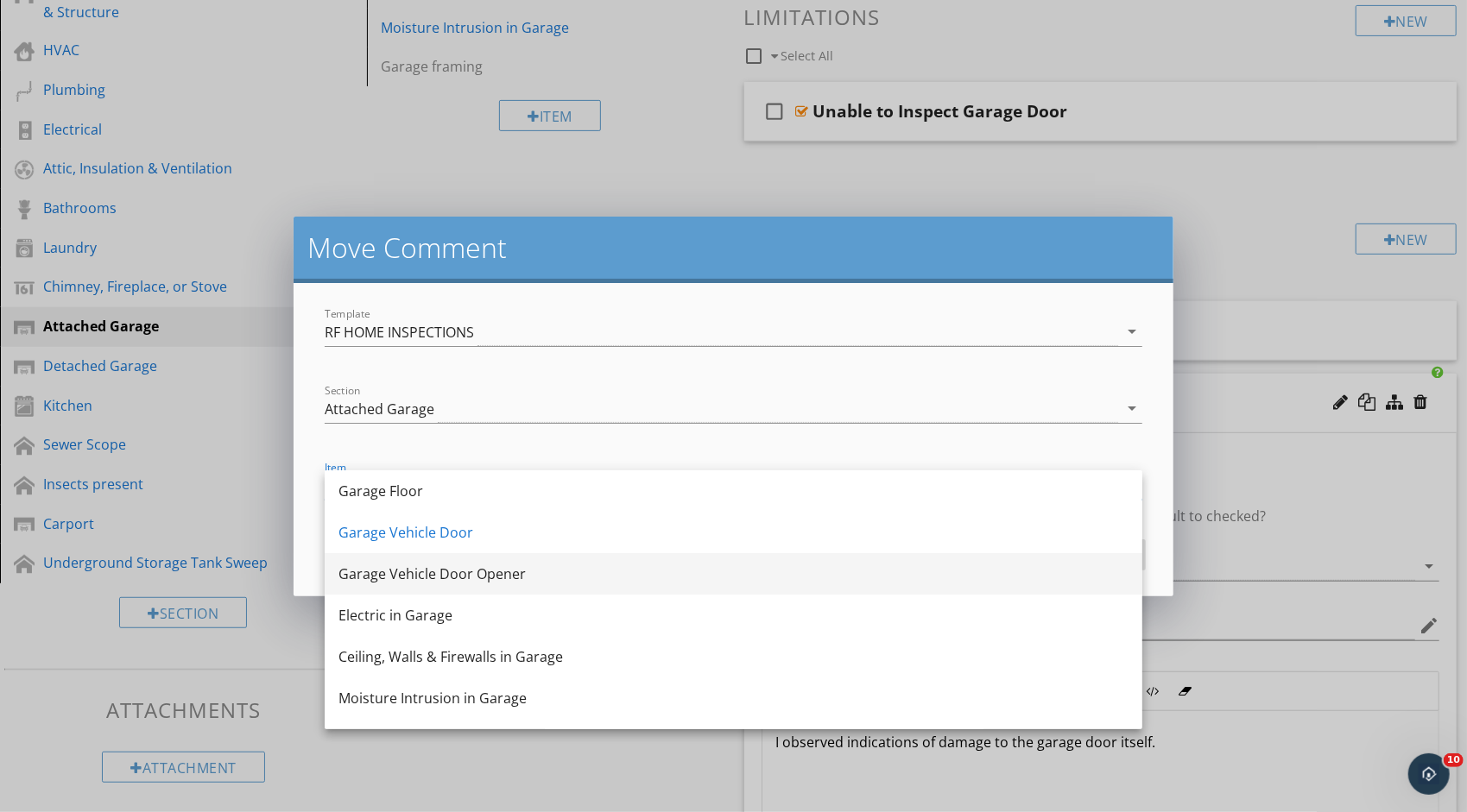
click at [910, 557] on div "Garage Vehicle Door Opener" at bounding box center [733, 574] width 790 height 42
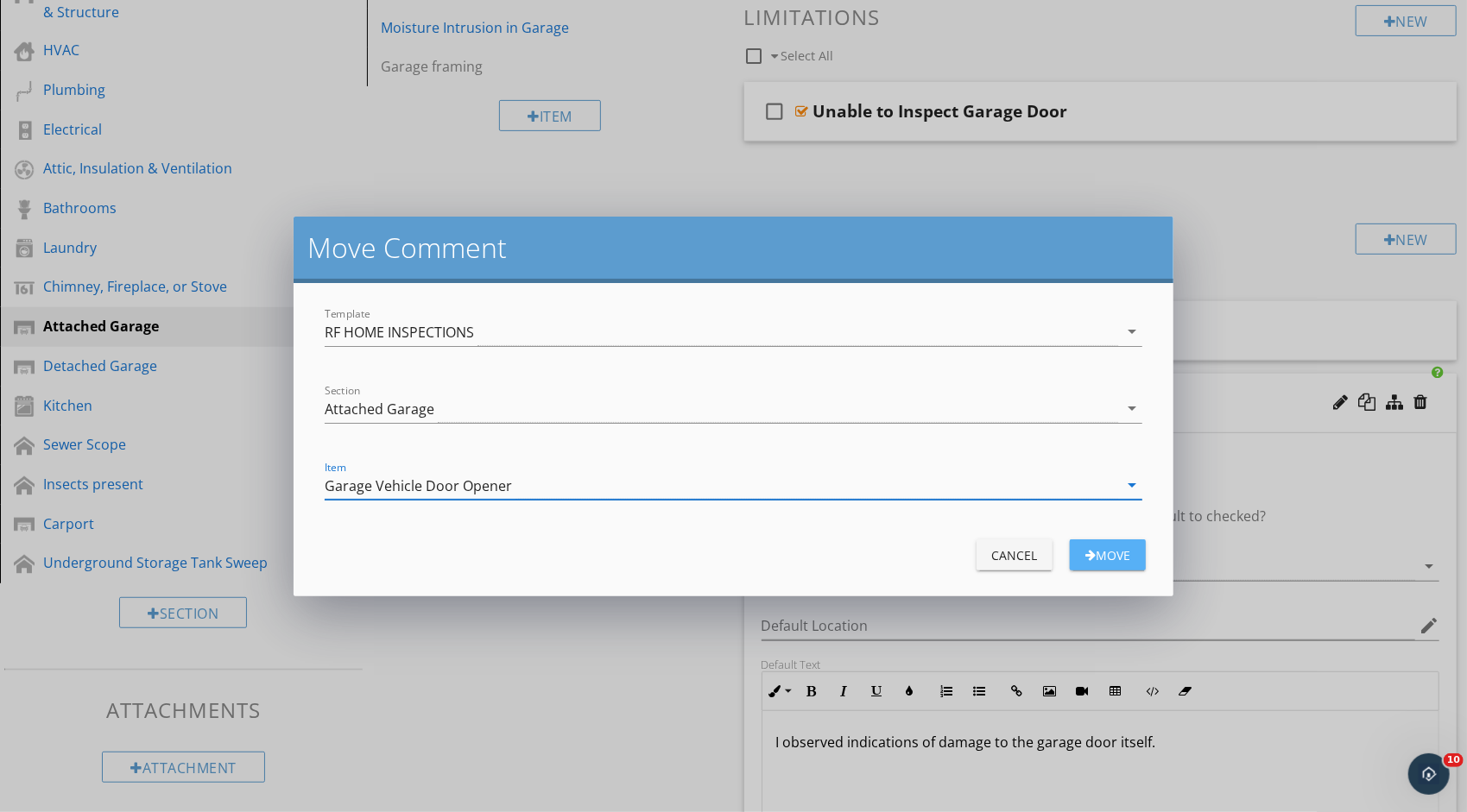
click at [1113, 553] on div "Move" at bounding box center [1108, 554] width 48 height 18
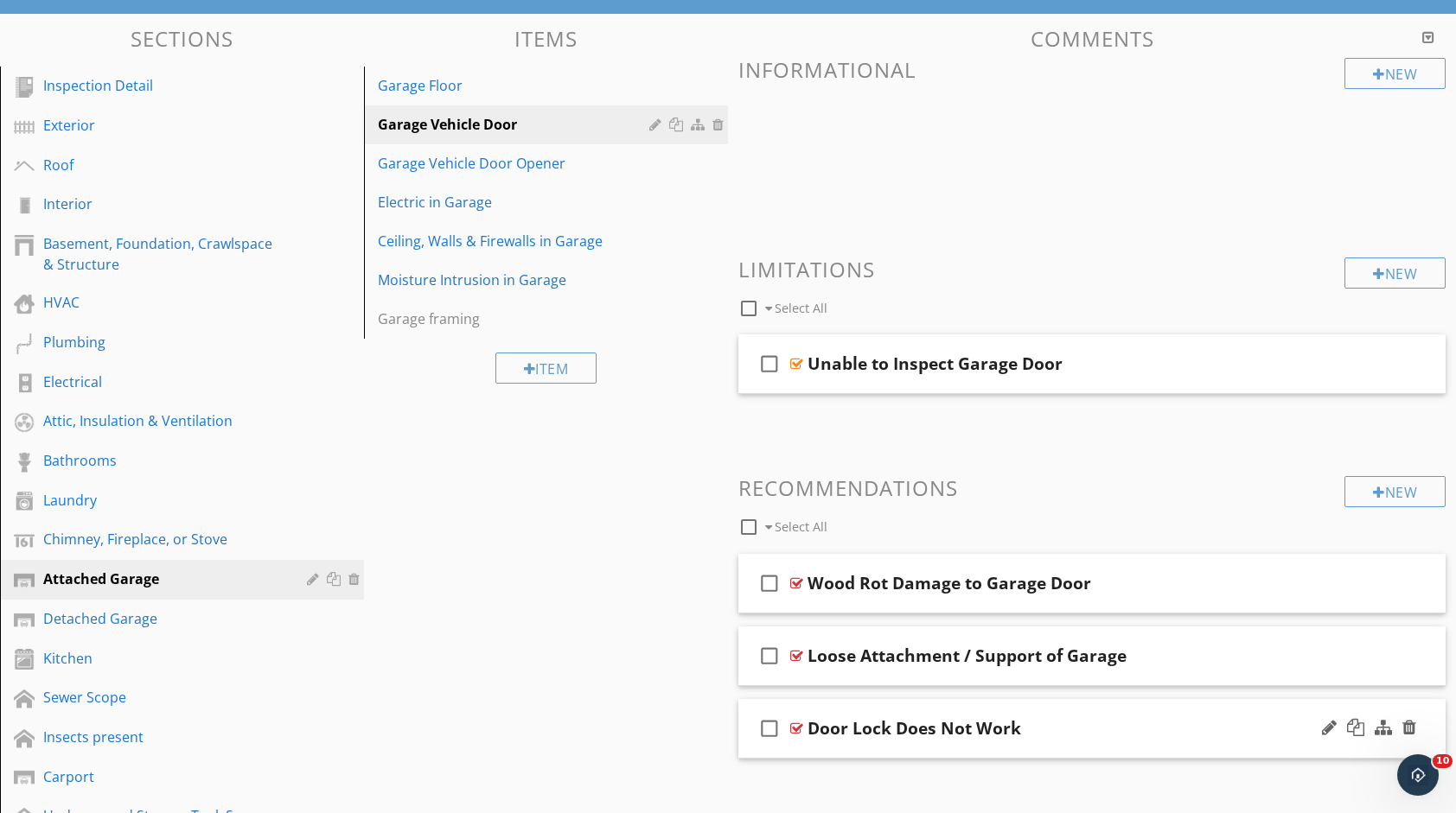
scroll to position [152, 0]
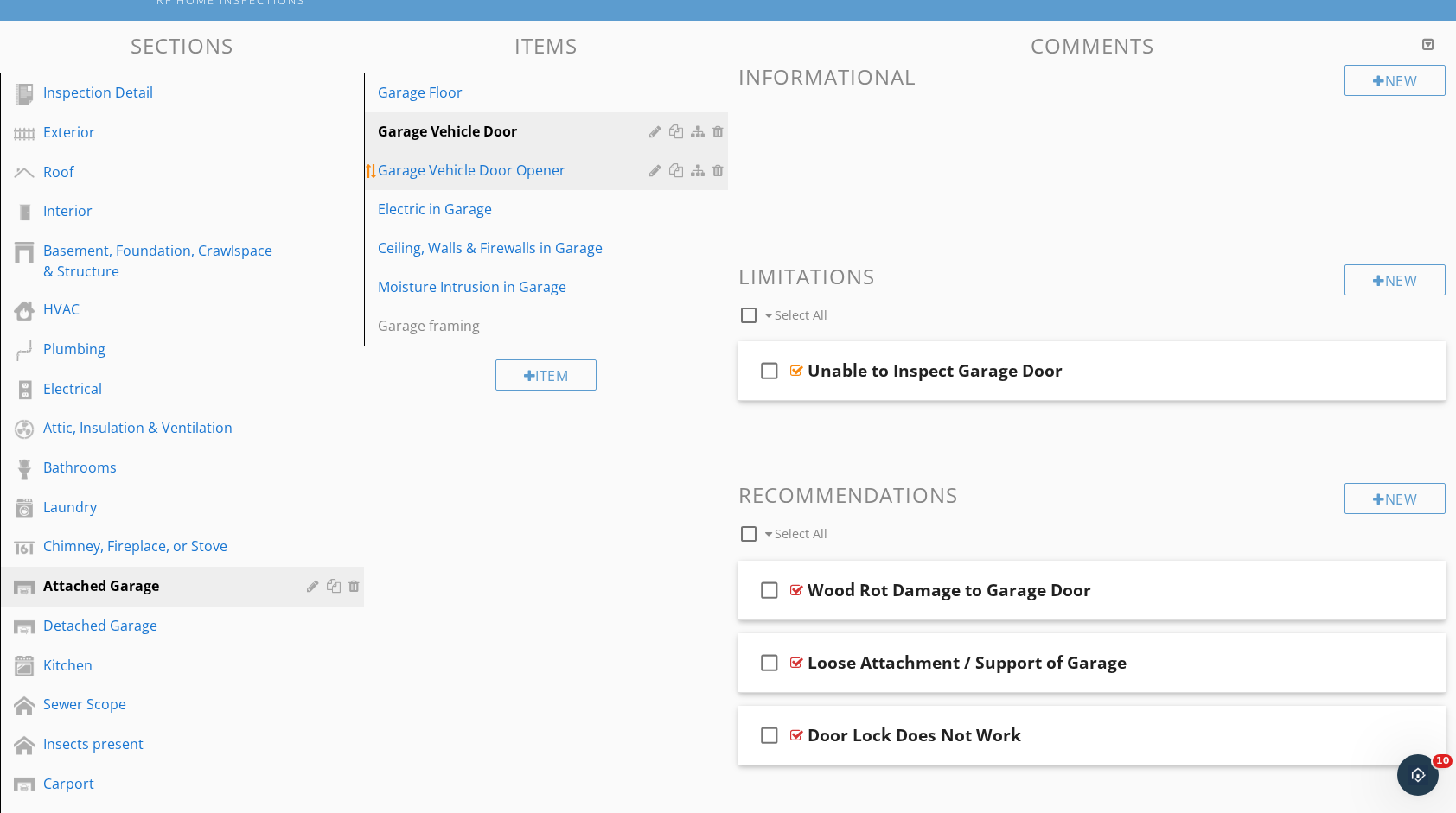
click at [543, 179] on div "Garage Vehicle Door Opener" at bounding box center [516, 170] width 277 height 20
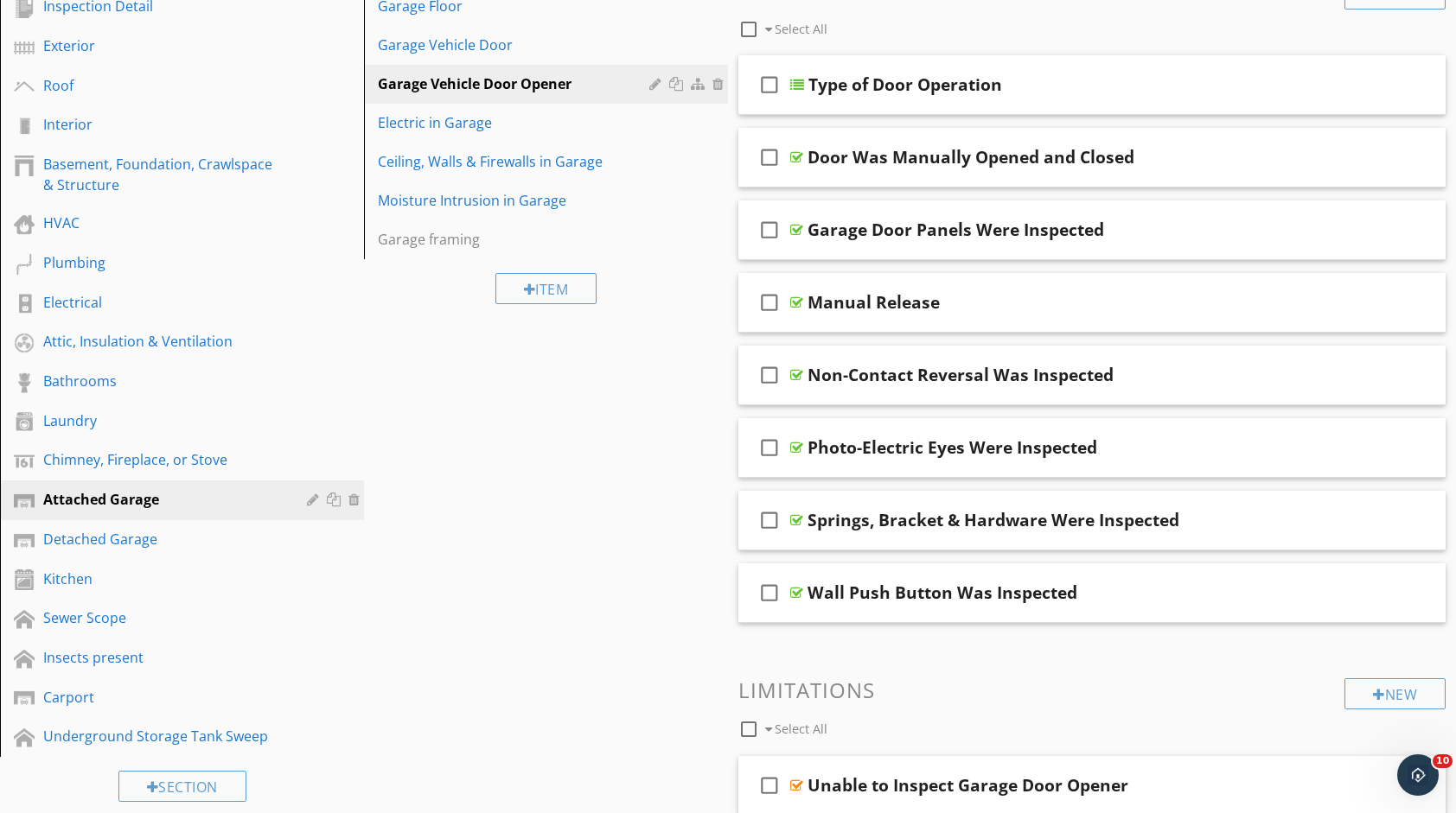
scroll to position [238, 0]
click at [519, 48] on div "Garage Vehicle Door" at bounding box center [516, 45] width 277 height 20
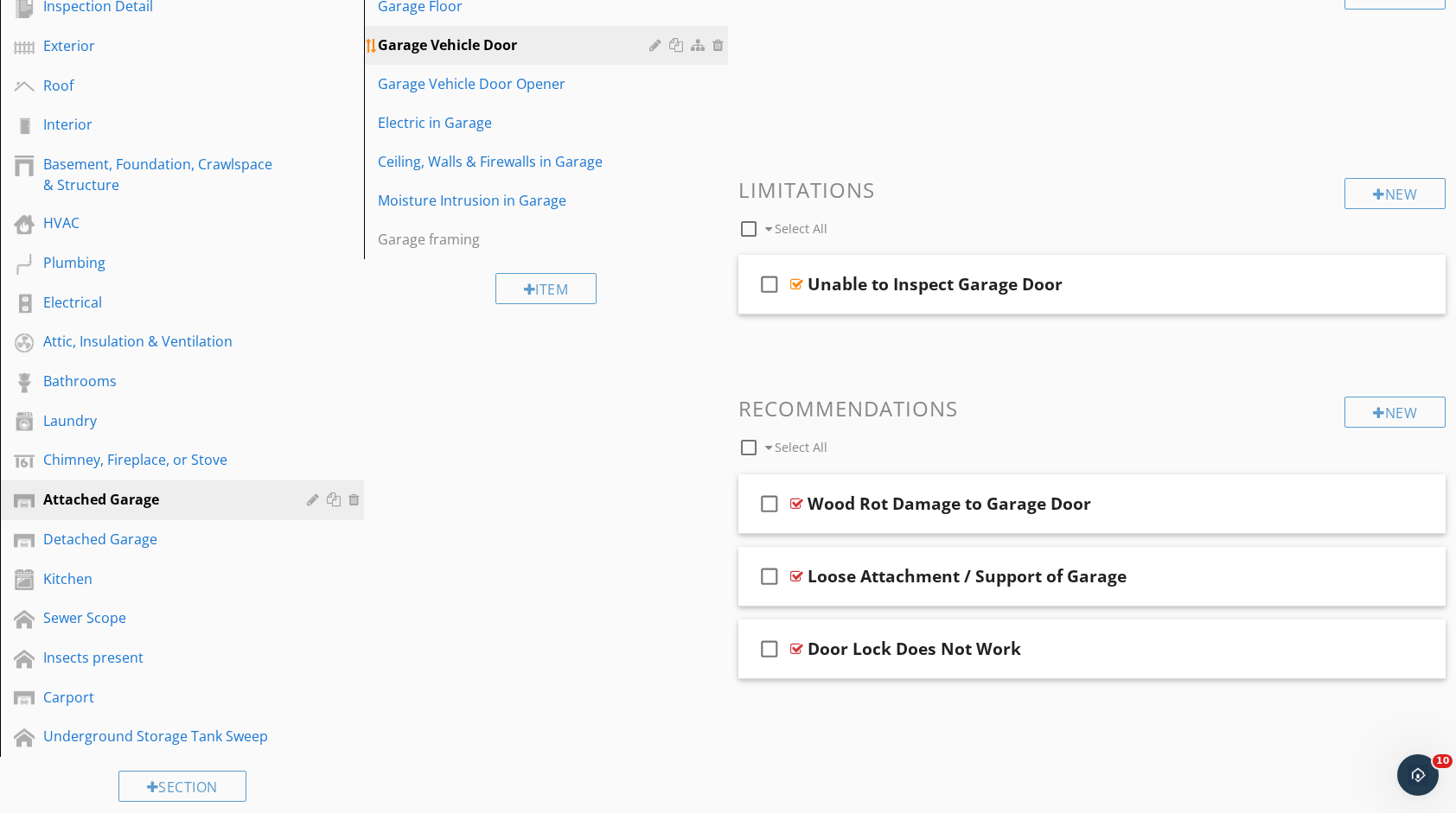
click at [714, 48] on div at bounding box center [720, 45] width 16 height 14
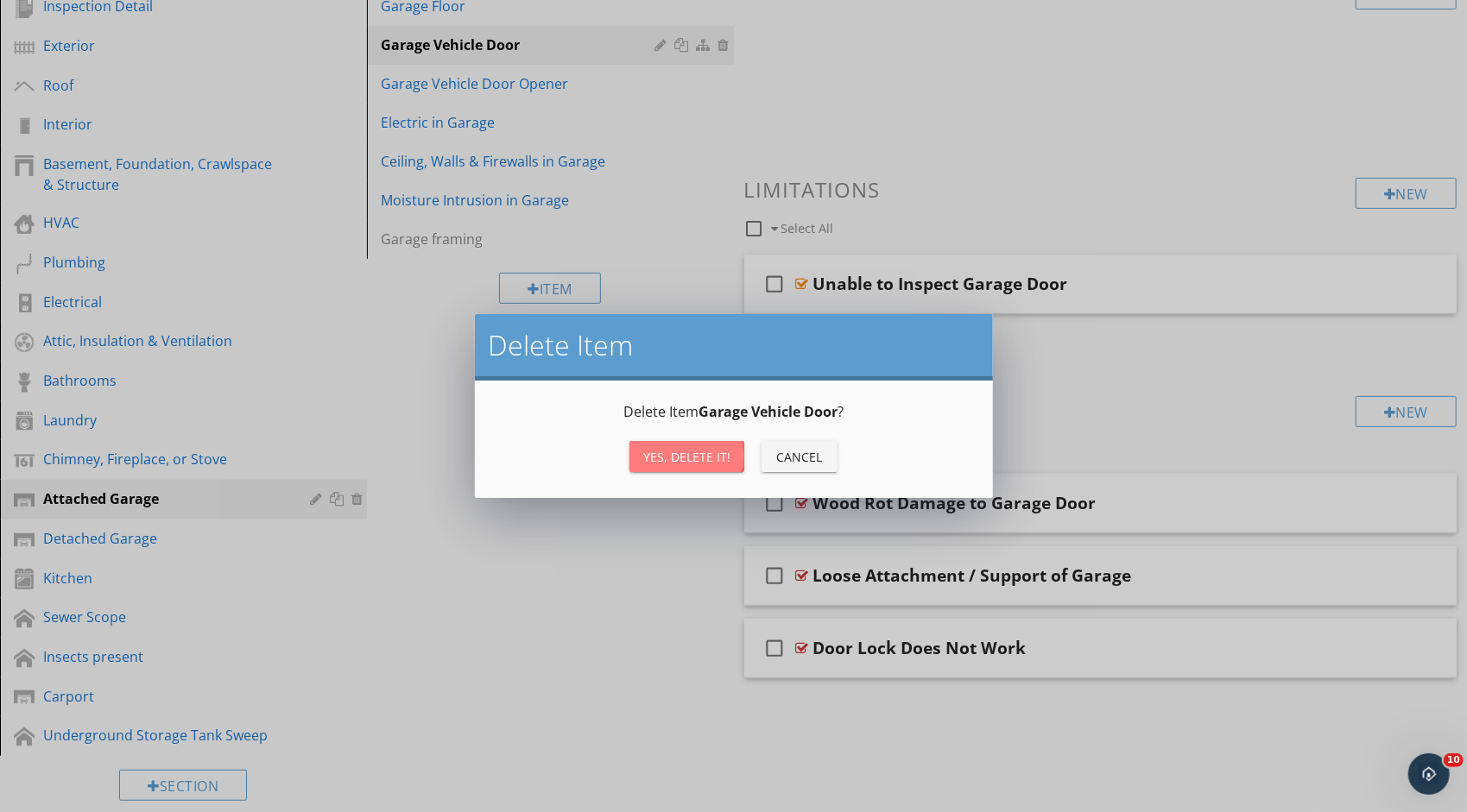
click at [700, 449] on div "Yes, Delete it!" at bounding box center [687, 457] width 87 height 18
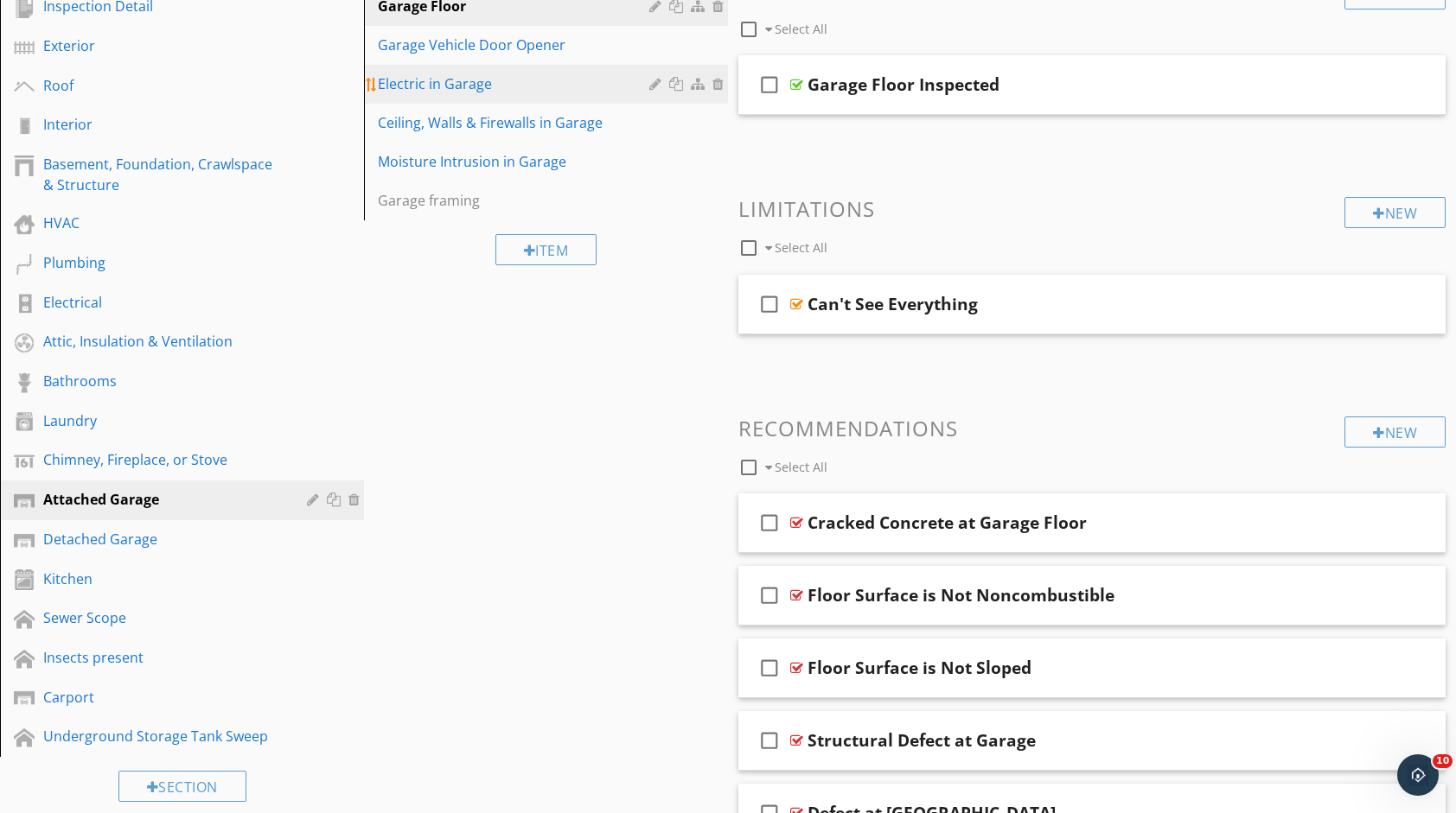
click at [525, 92] on div "Electric in Garage" at bounding box center [516, 84] width 277 height 20
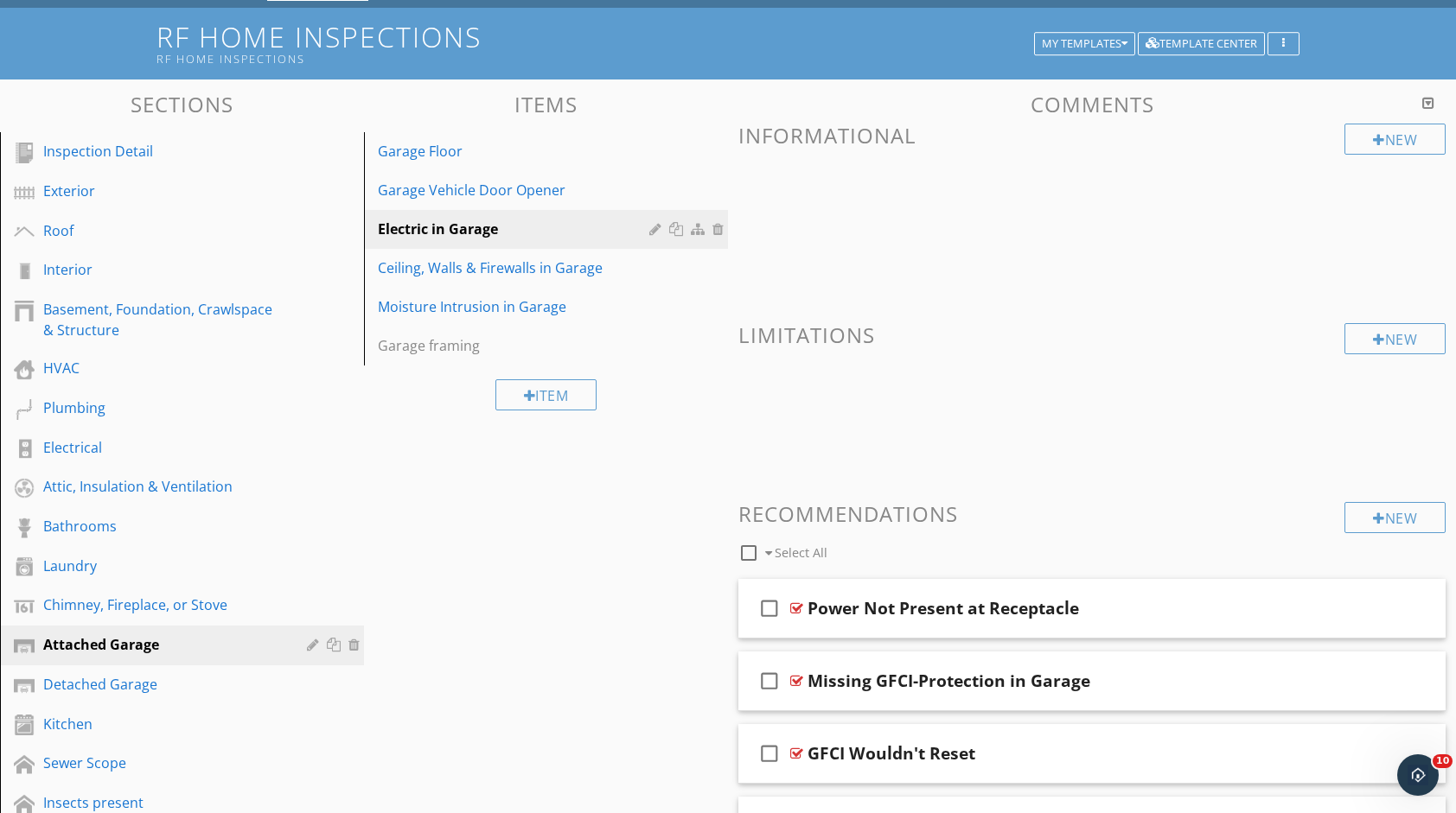
scroll to position [87, 0]
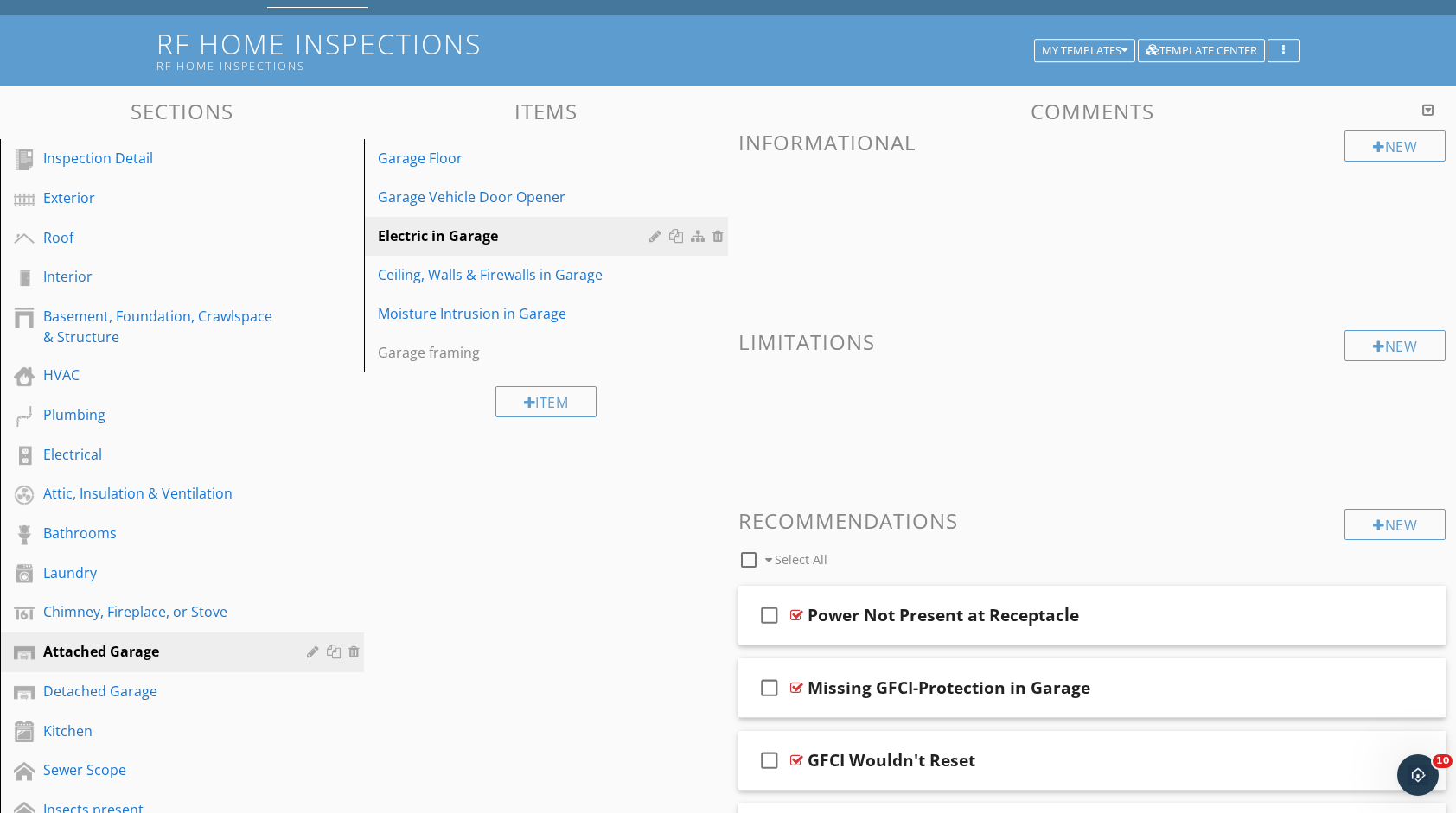
click at [681, 399] on div "Item" at bounding box center [546, 401] width 364 height 58
click at [1357, 135] on div "New" at bounding box center [1395, 145] width 102 height 31
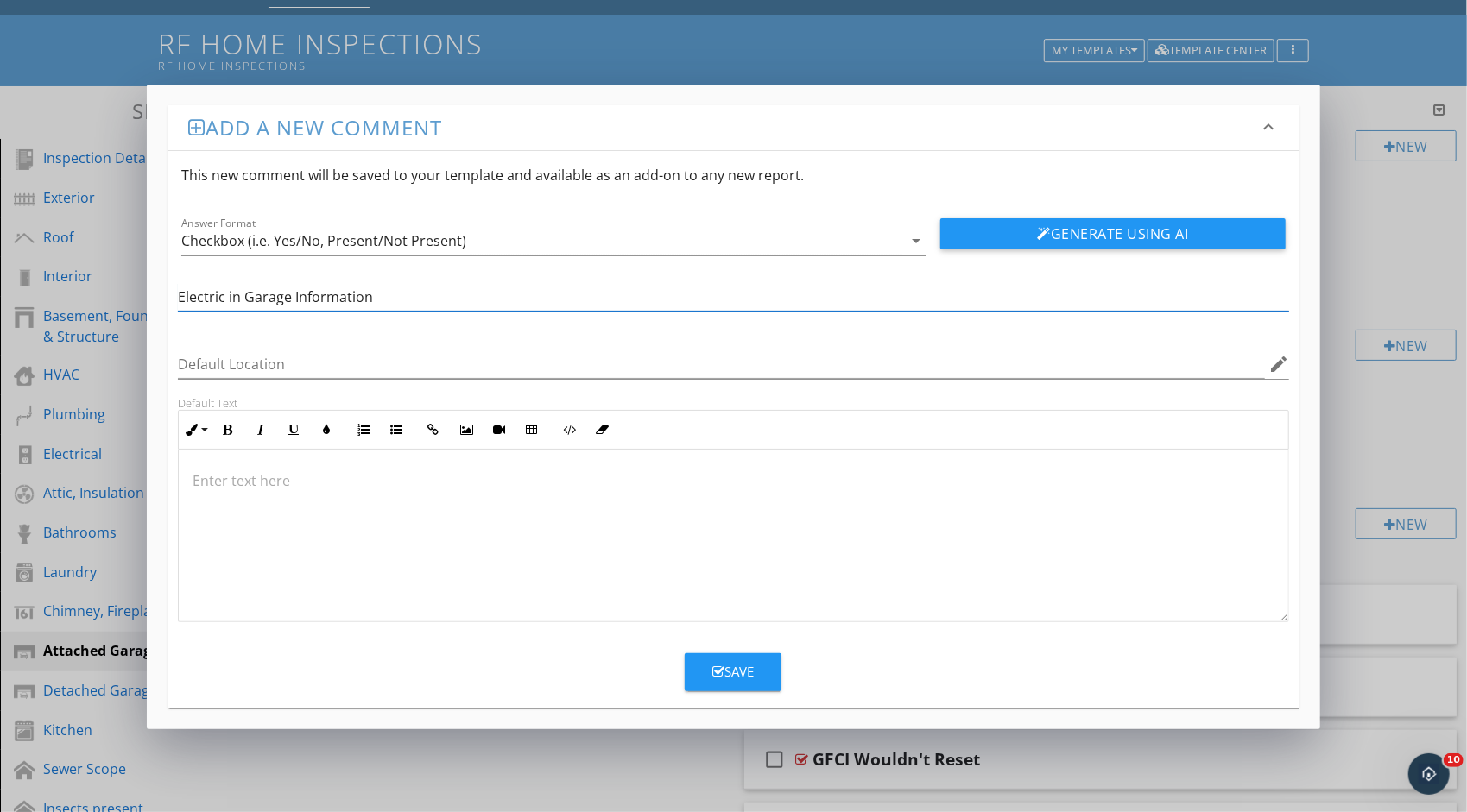
type input "Electric in Garage Information"
click at [468, 481] on p at bounding box center [733, 481] width 1082 height 20
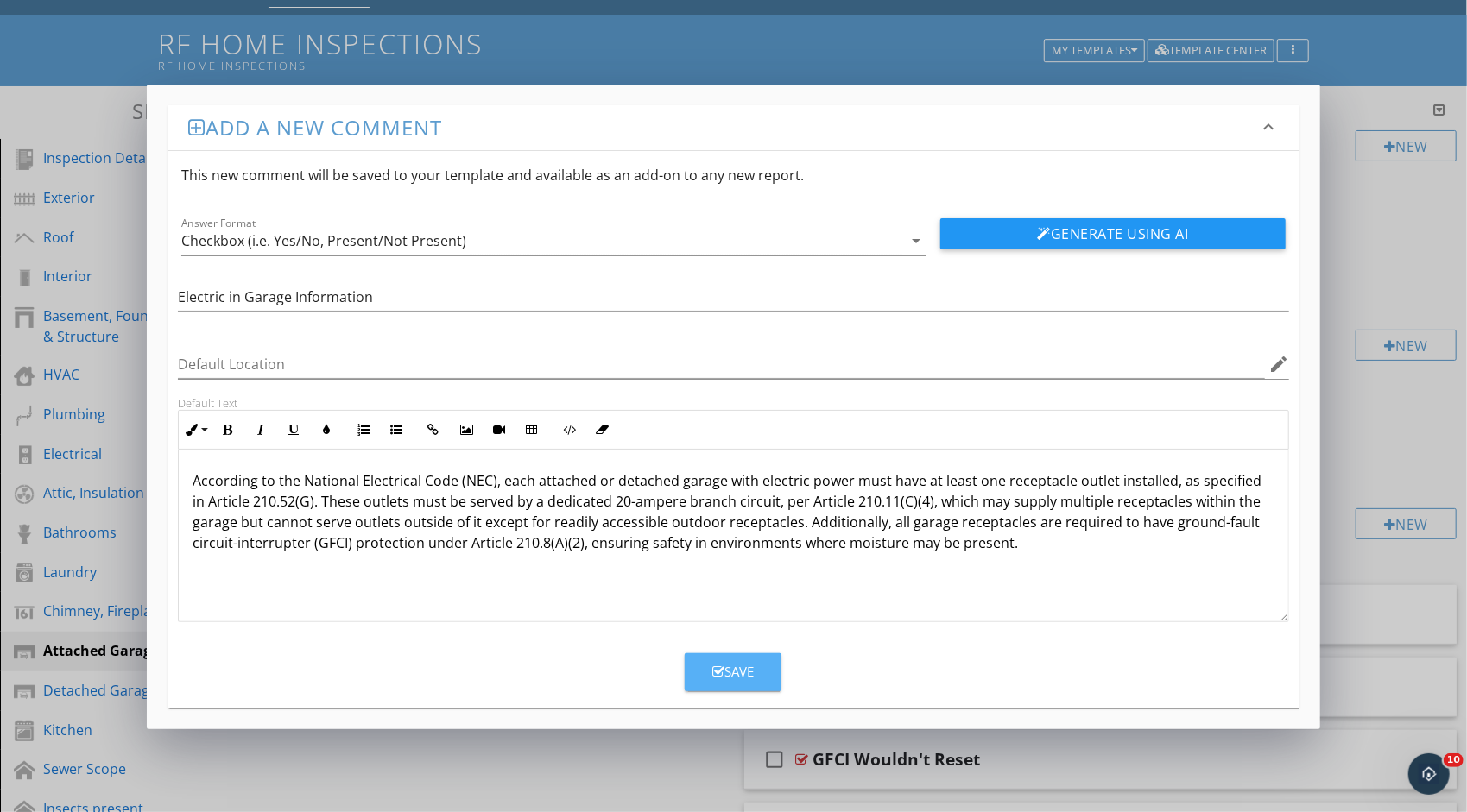
click at [733, 658] on button "Save" at bounding box center [733, 672] width 97 height 38
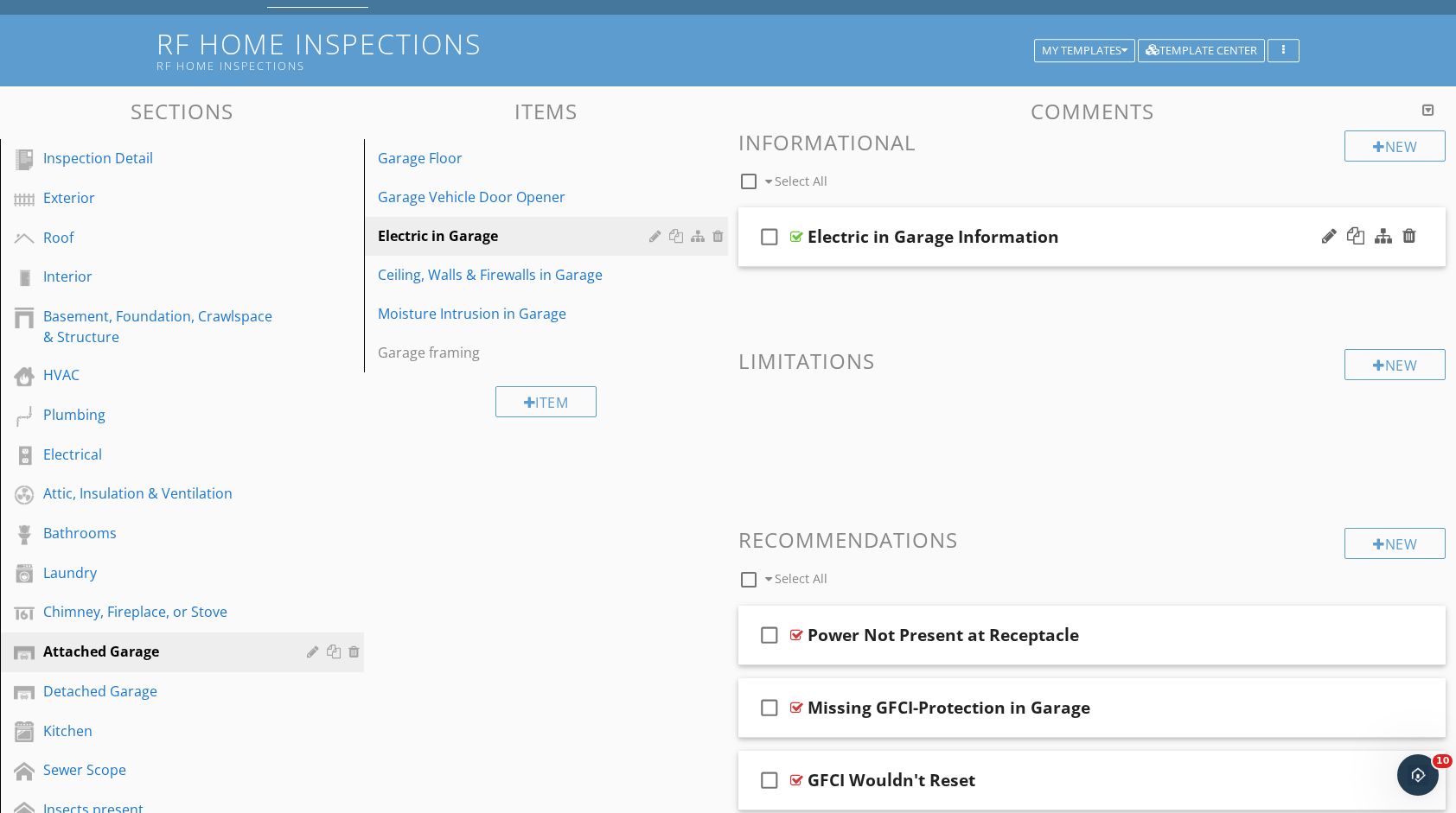
click at [1123, 228] on div "Electric in Garage Information" at bounding box center [1060, 237] width 505 height 20
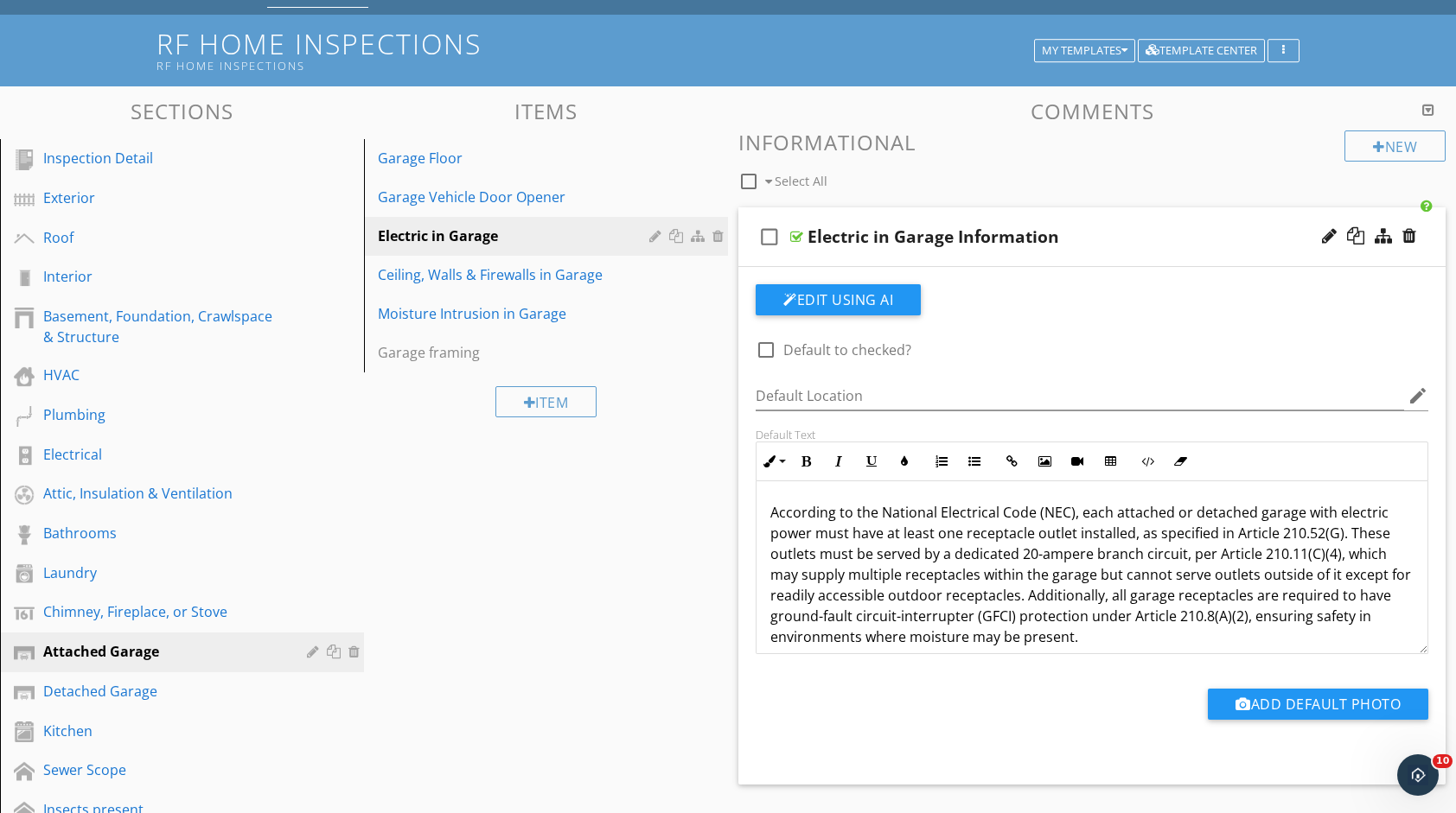
click at [761, 344] on div at bounding box center [766, 350] width 30 height 30
checkbox input "true"
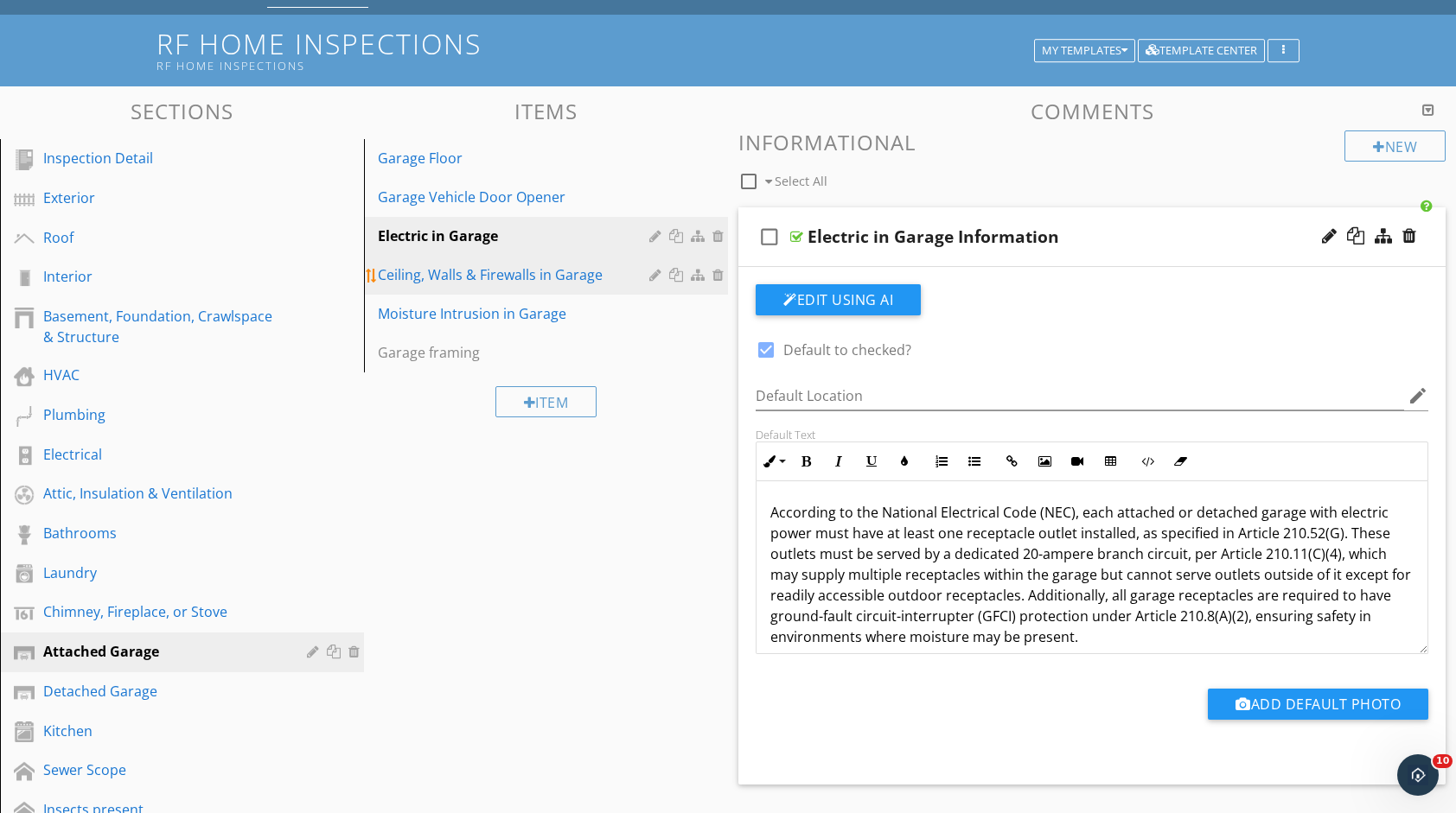
click at [429, 264] on div "Ceiling, Walls & Firewalls in Garage" at bounding box center [516, 275] width 277 height 20
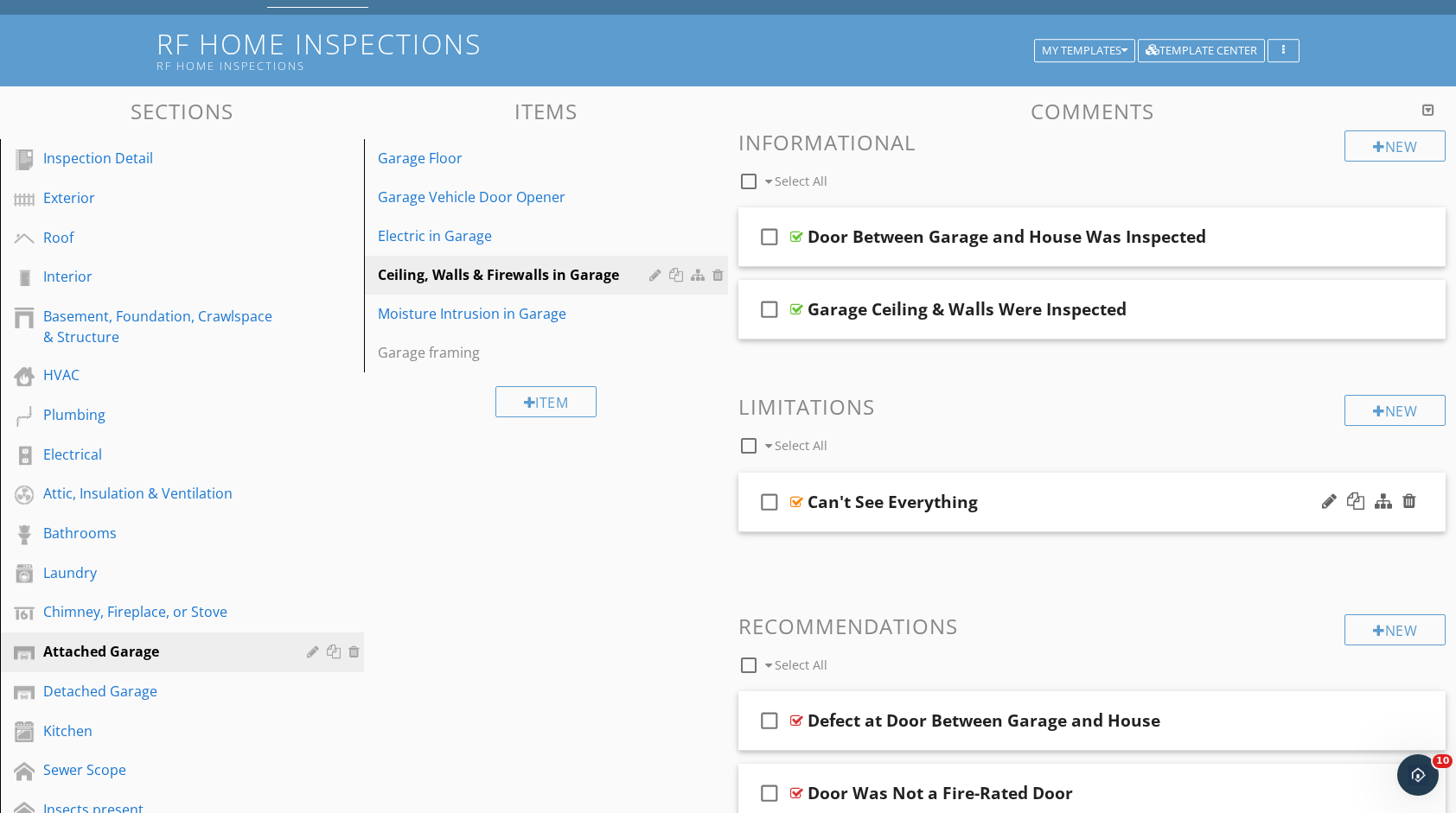
click at [1020, 503] on div "Can't See Everything" at bounding box center [1060, 502] width 505 height 20
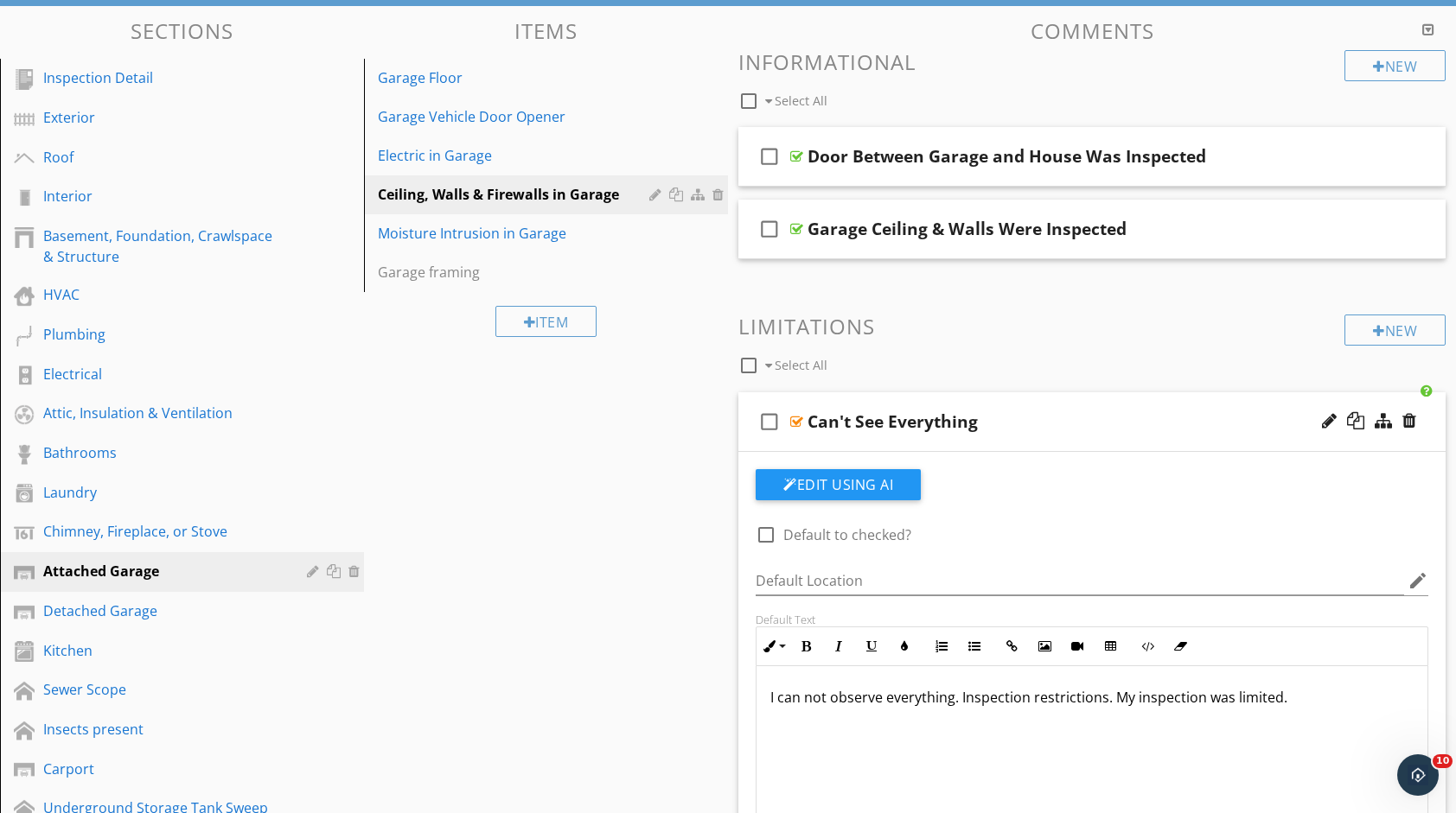
scroll to position [173, 0]
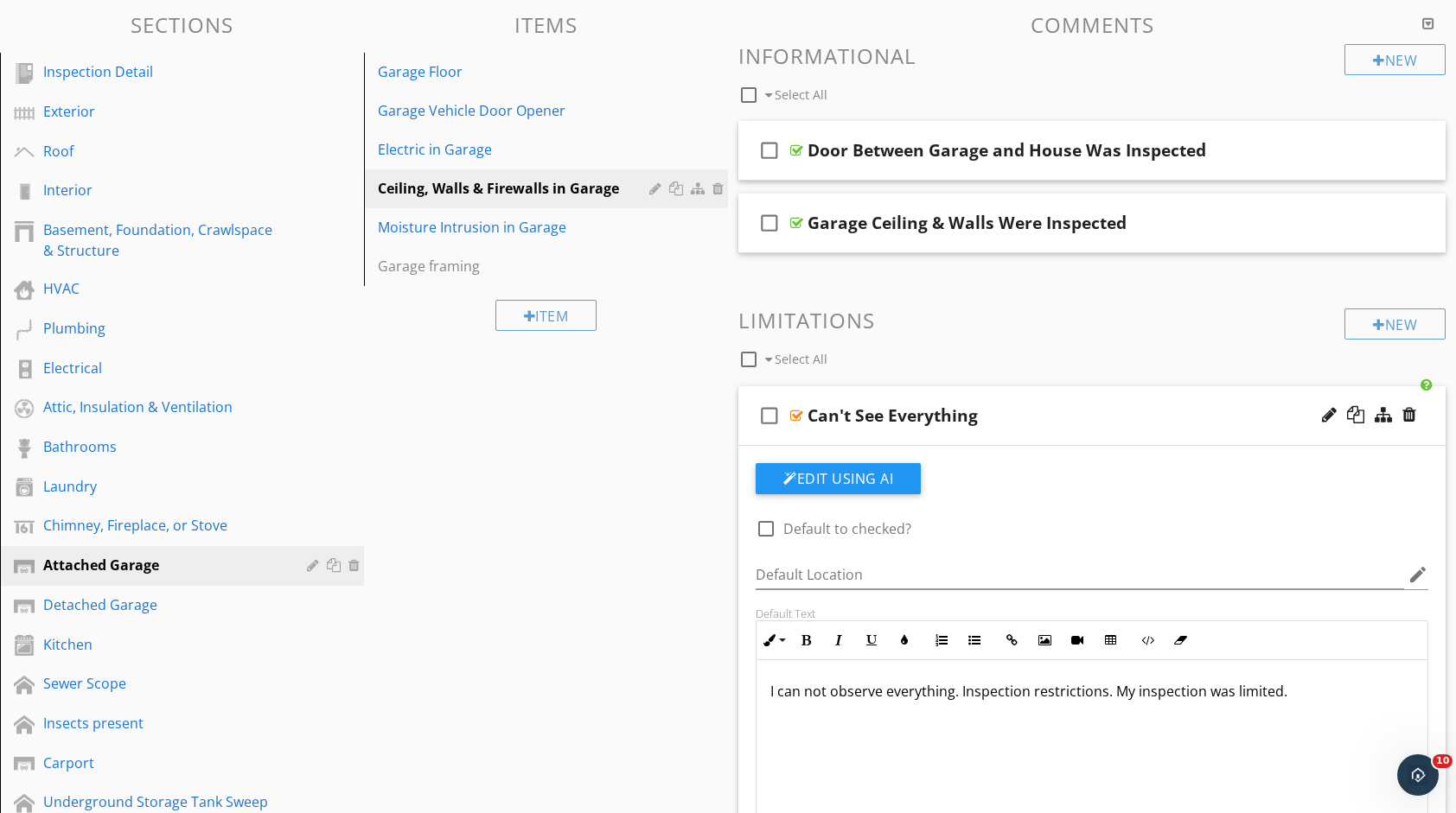
click at [990, 411] on div "Can't See Everything" at bounding box center [1060, 415] width 505 height 20
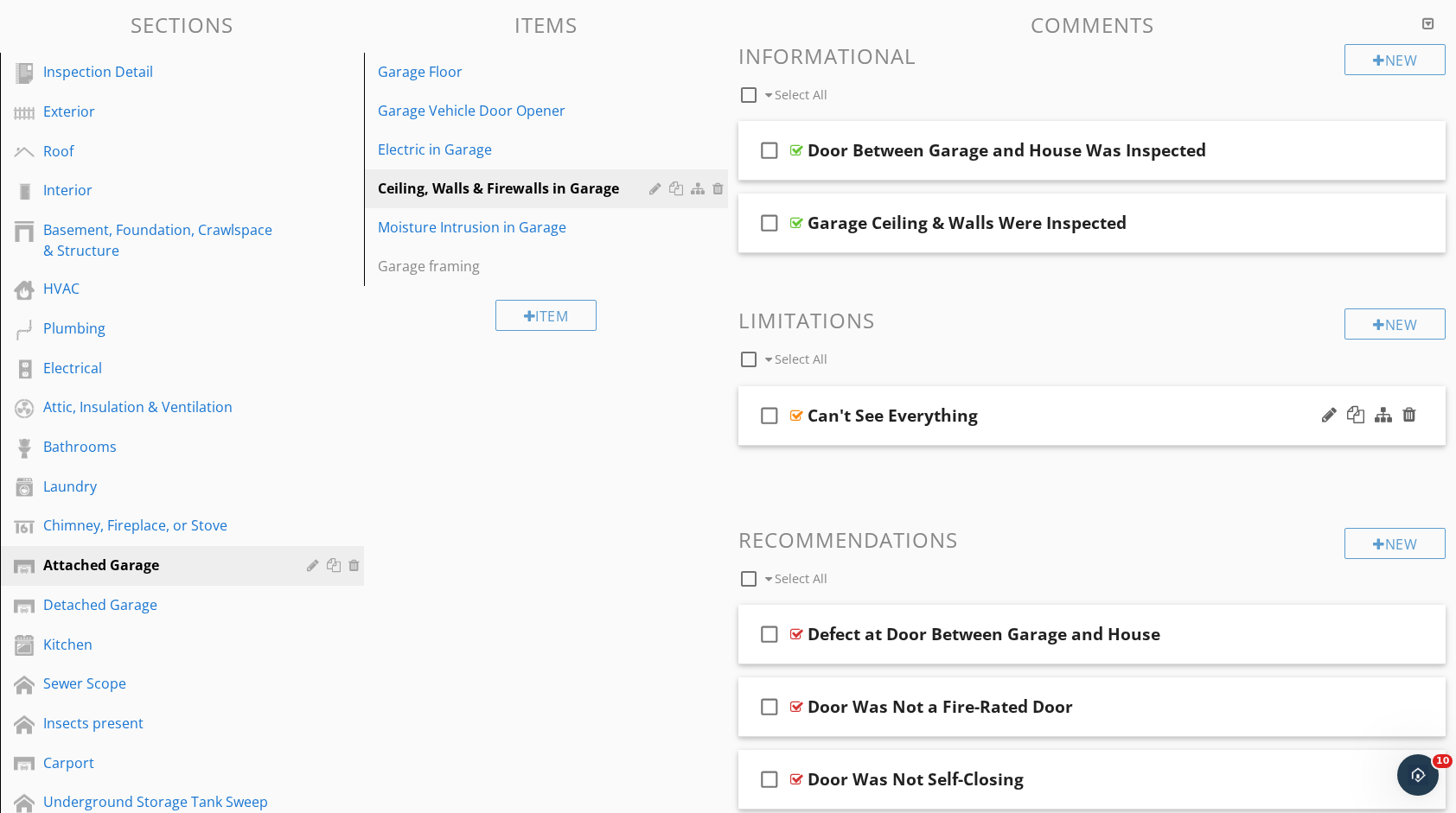
click at [971, 418] on div "Can't See Everything" at bounding box center [892, 415] width 170 height 20
type input "C"
type input "Firewall Identification Limitation"
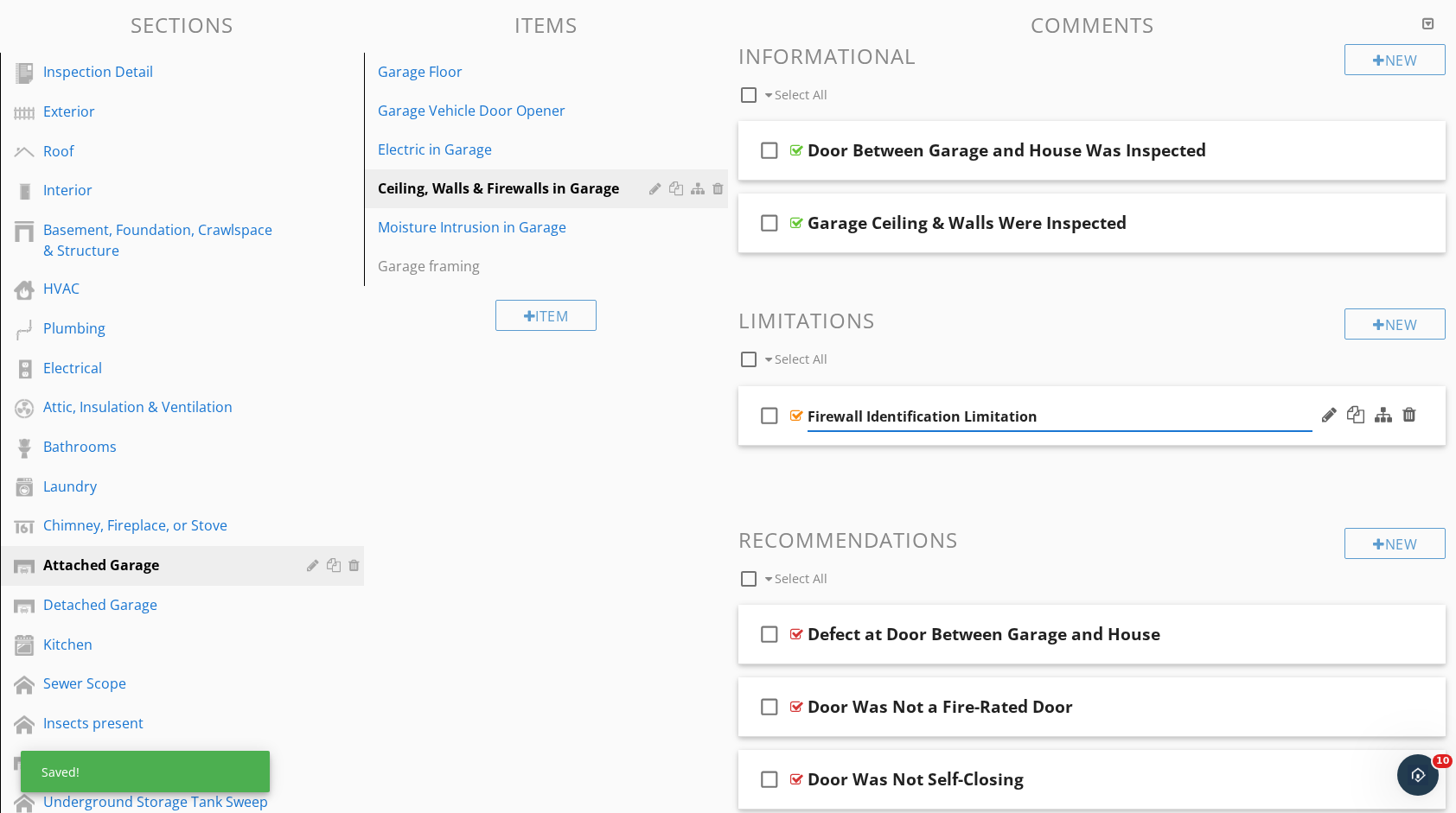
click at [1253, 414] on input "Firewall Identification Limitation" at bounding box center [1060, 416] width 505 height 29
click at [984, 395] on div "check_box_outline_blank Firewall Identification Limitation" at bounding box center [1091, 416] width 707 height 60
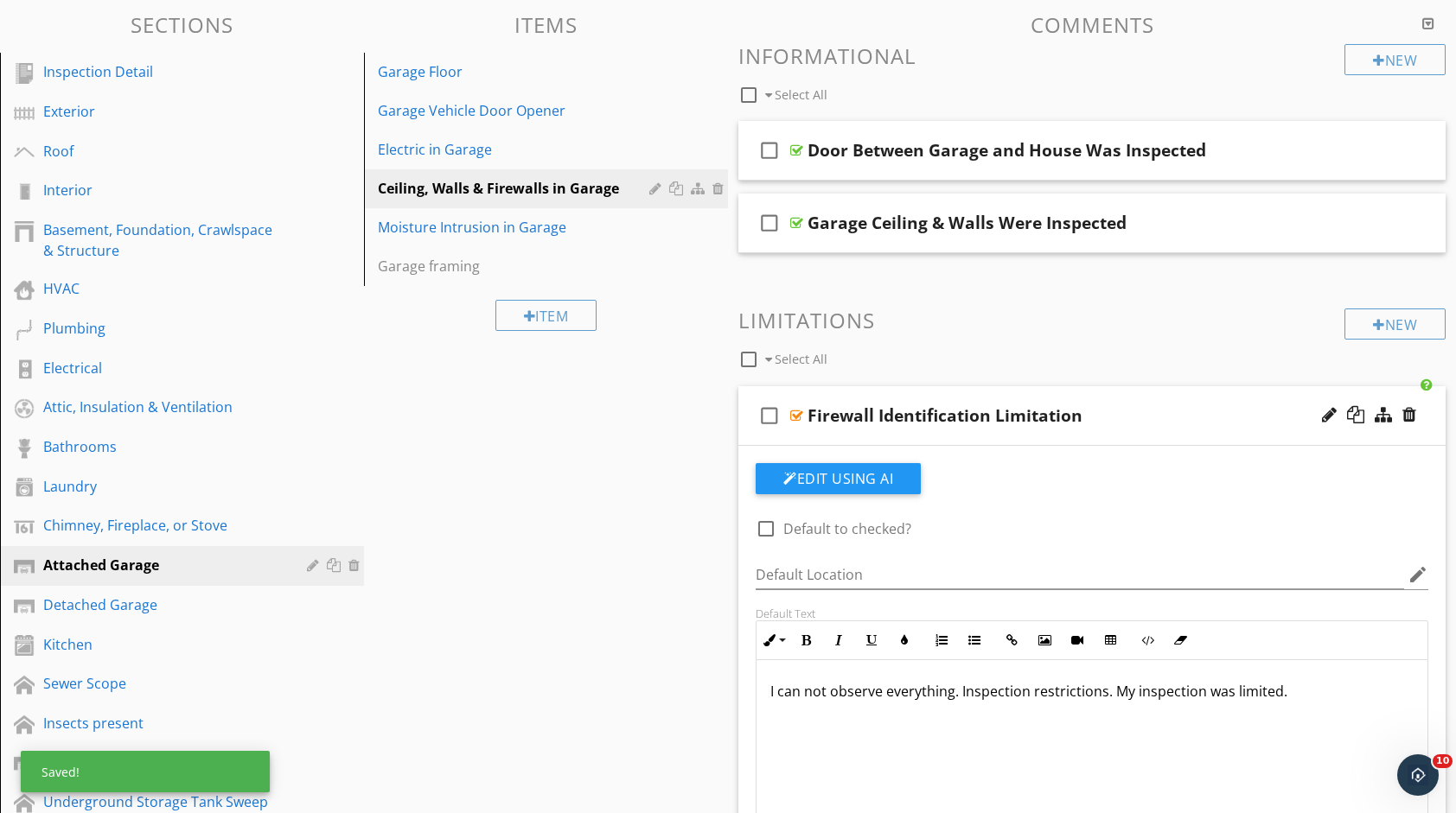
click at [957, 743] on div "I can not observe everything. Inspection restrictions. My inspection was limite…" at bounding box center [1092, 747] width 671 height 173
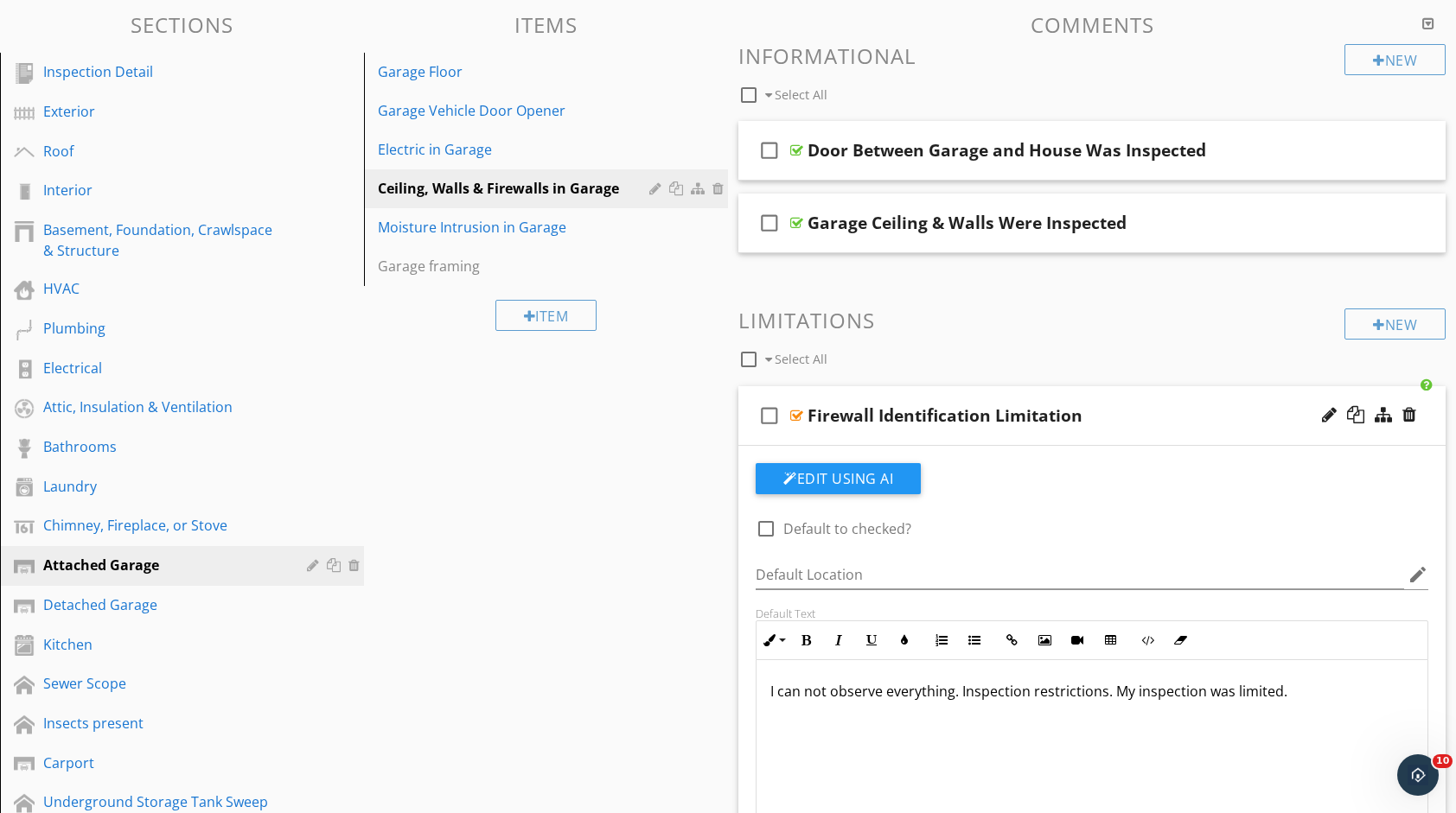
drag, startPoint x: 1283, startPoint y: 679, endPoint x: 677, endPoint y: 655, distance: 606.5
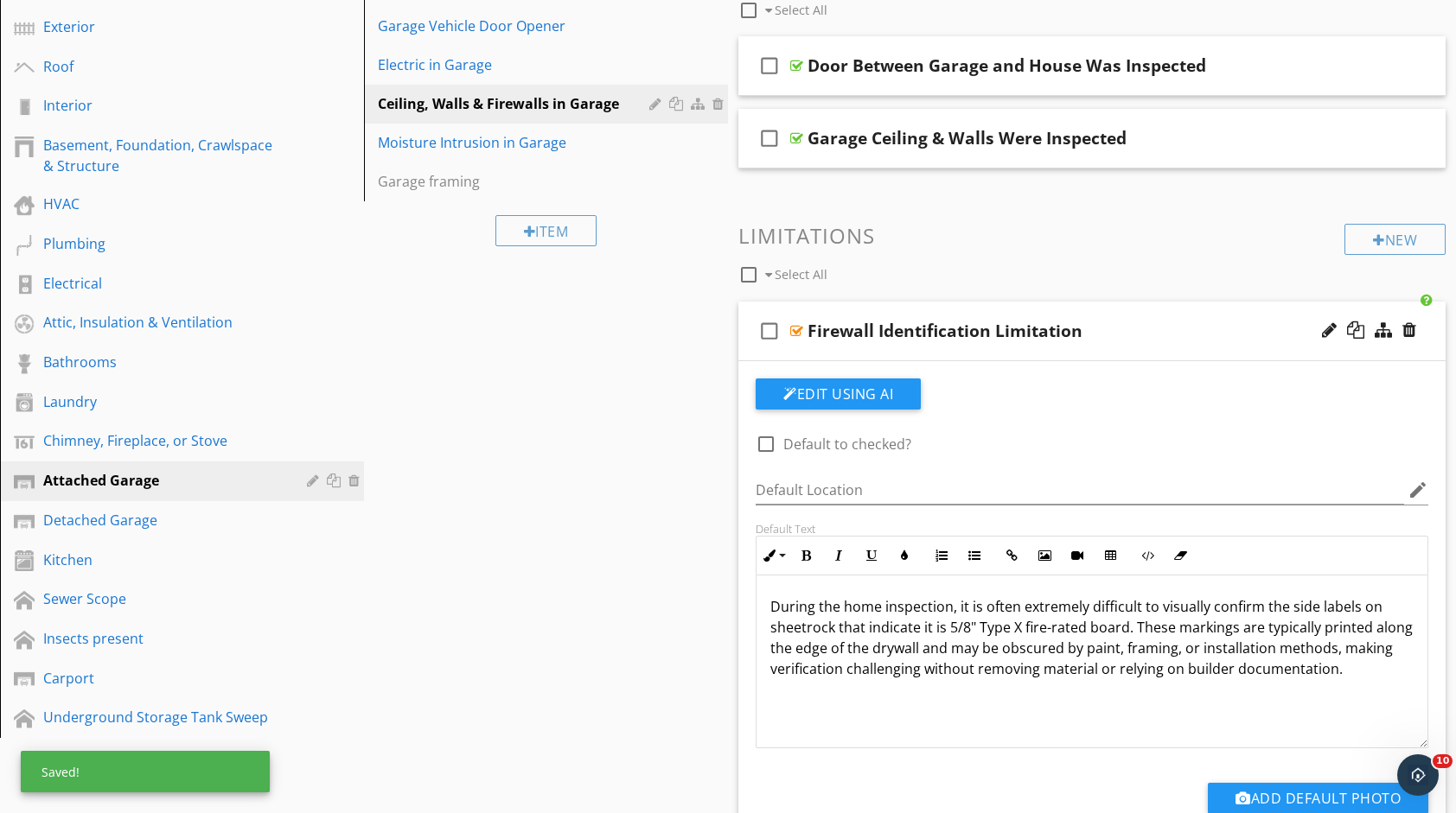
scroll to position [259, 0]
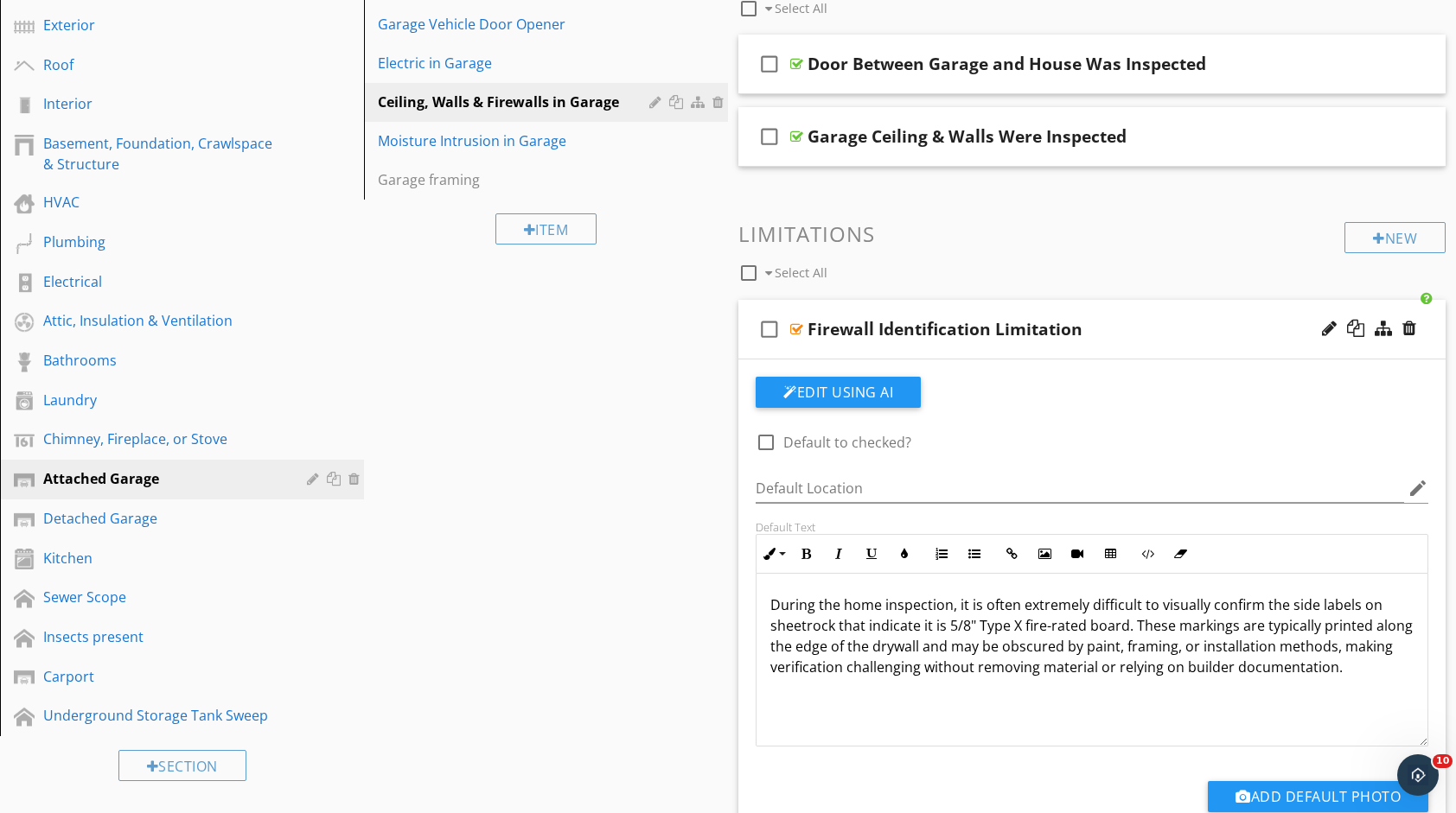
click at [767, 441] on div at bounding box center [766, 442] width 30 height 30
checkbox input "true"
click at [1168, 698] on div "During the home inspection, it is often extremely difficult to visually confirm…" at bounding box center [1092, 660] width 671 height 173
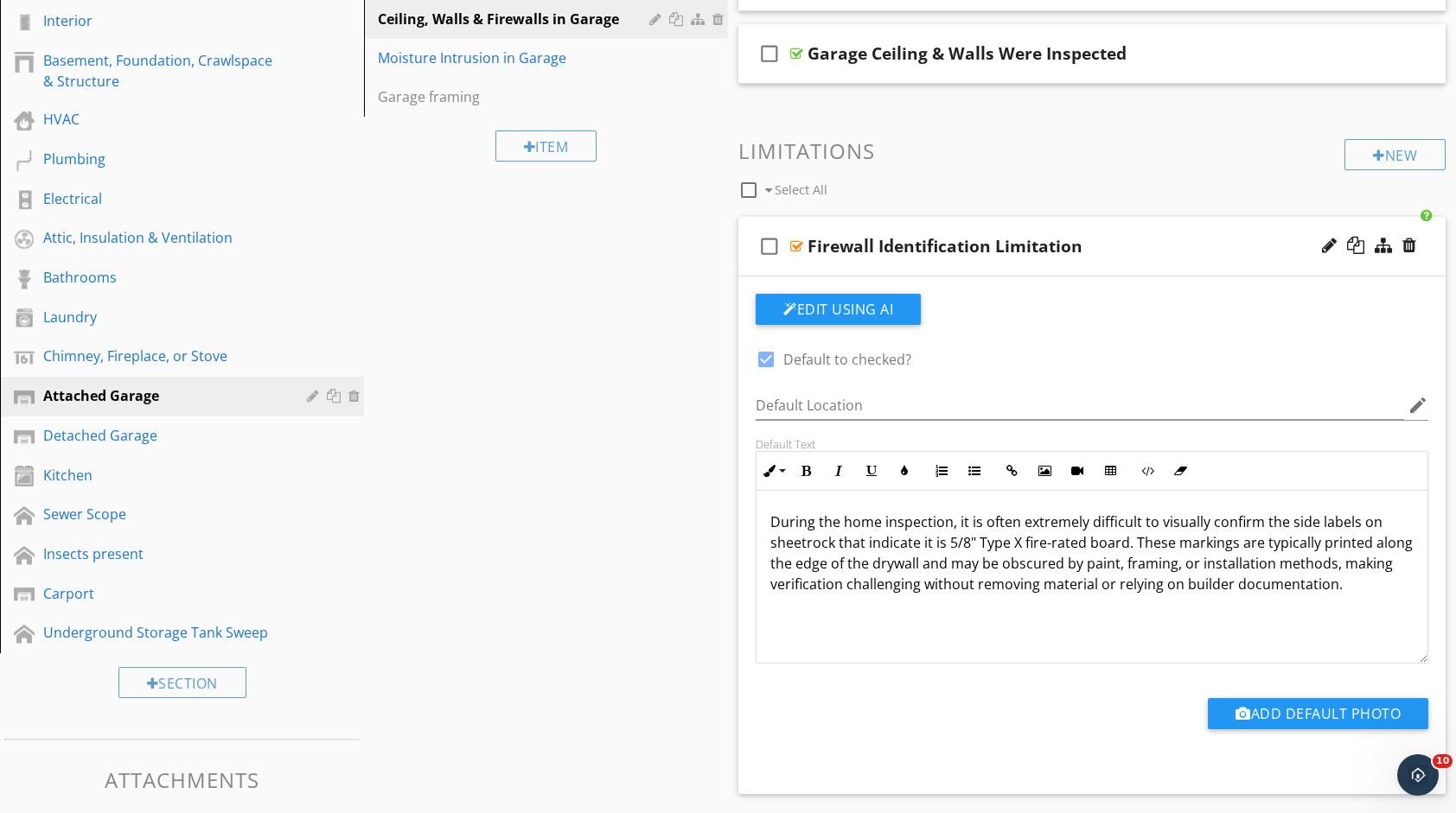
scroll to position [346, 0]
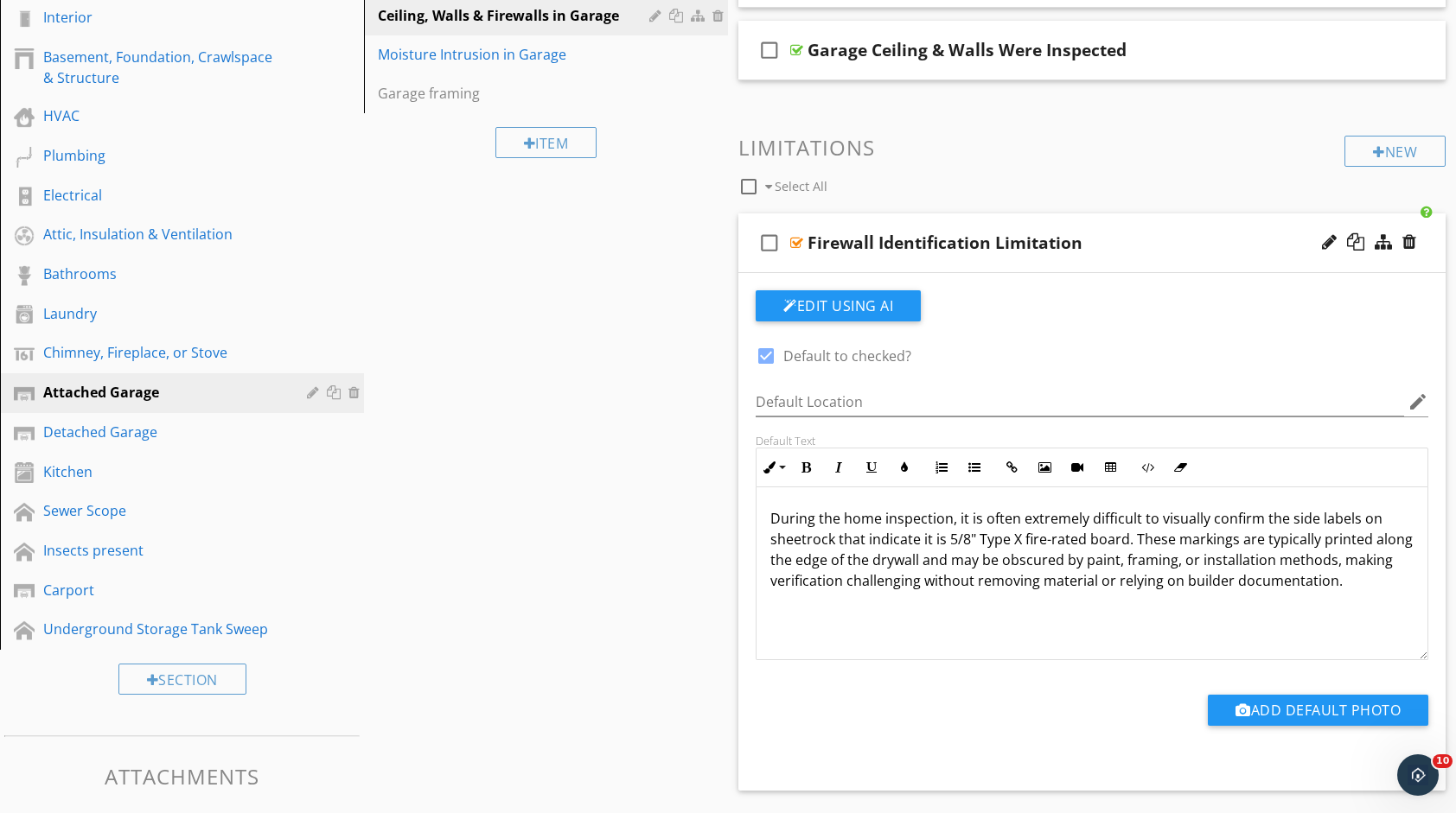
click at [1135, 230] on div "check_box_outline_blank Firewall Identification Limitation" at bounding box center [1091, 243] width 707 height 60
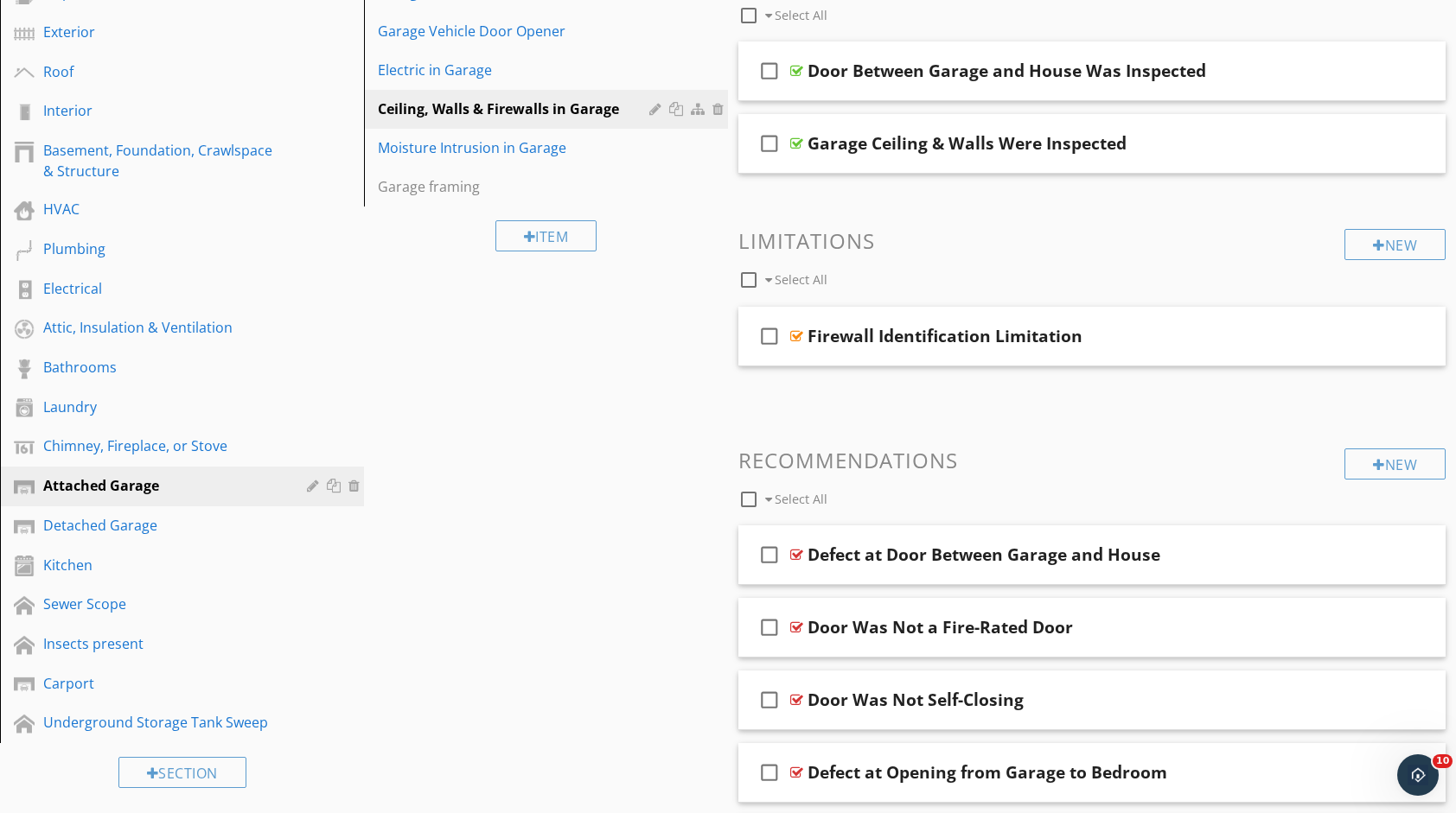
scroll to position [259, 0]
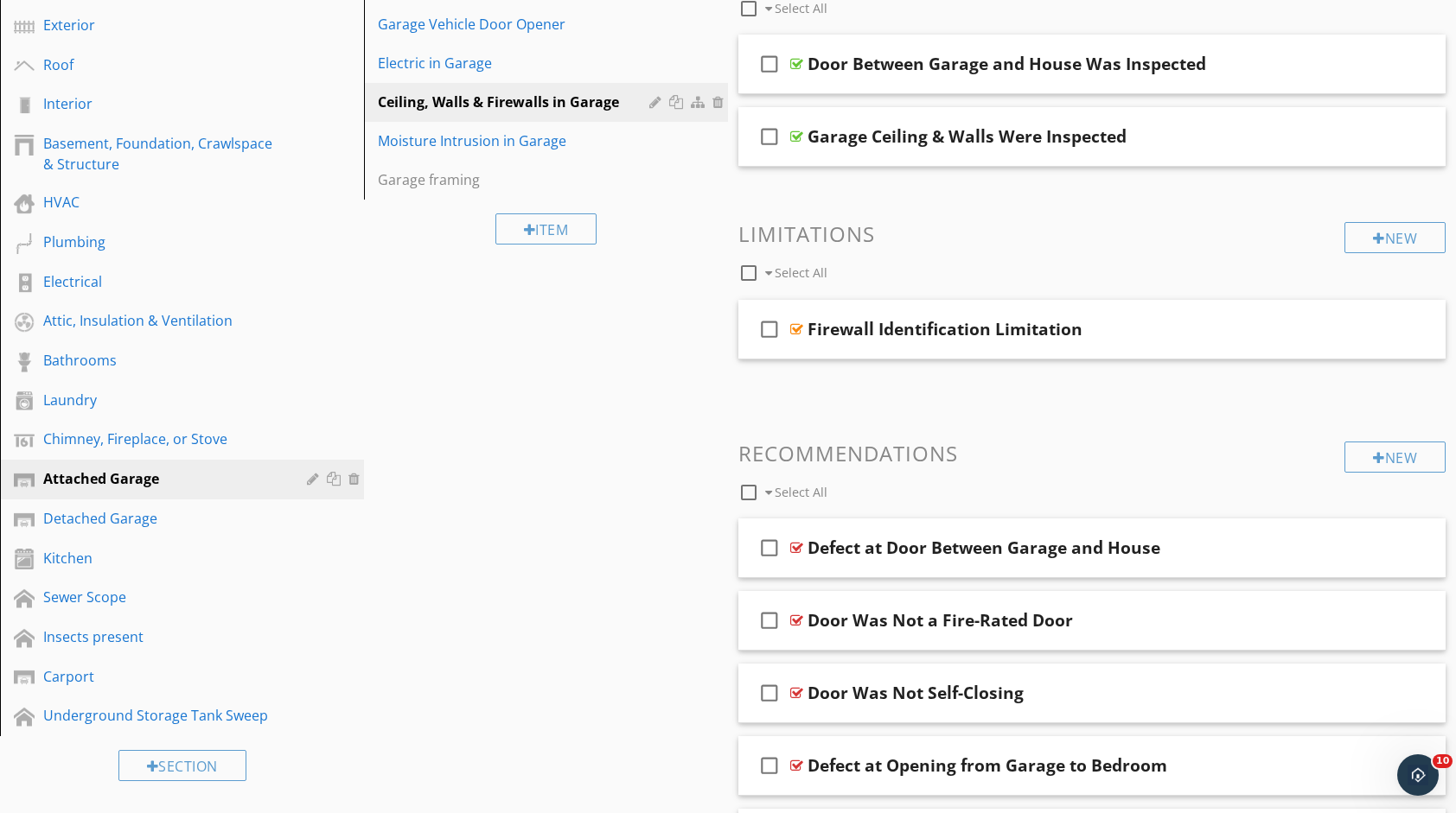
click at [809, 378] on span "check_box_outline_blank Firewall Identification Limitation" at bounding box center [1091, 343] width 707 height 87
click at [1247, 309] on div "check_box_outline_blank Firewall Identification Limitation" at bounding box center [1091, 330] width 707 height 60
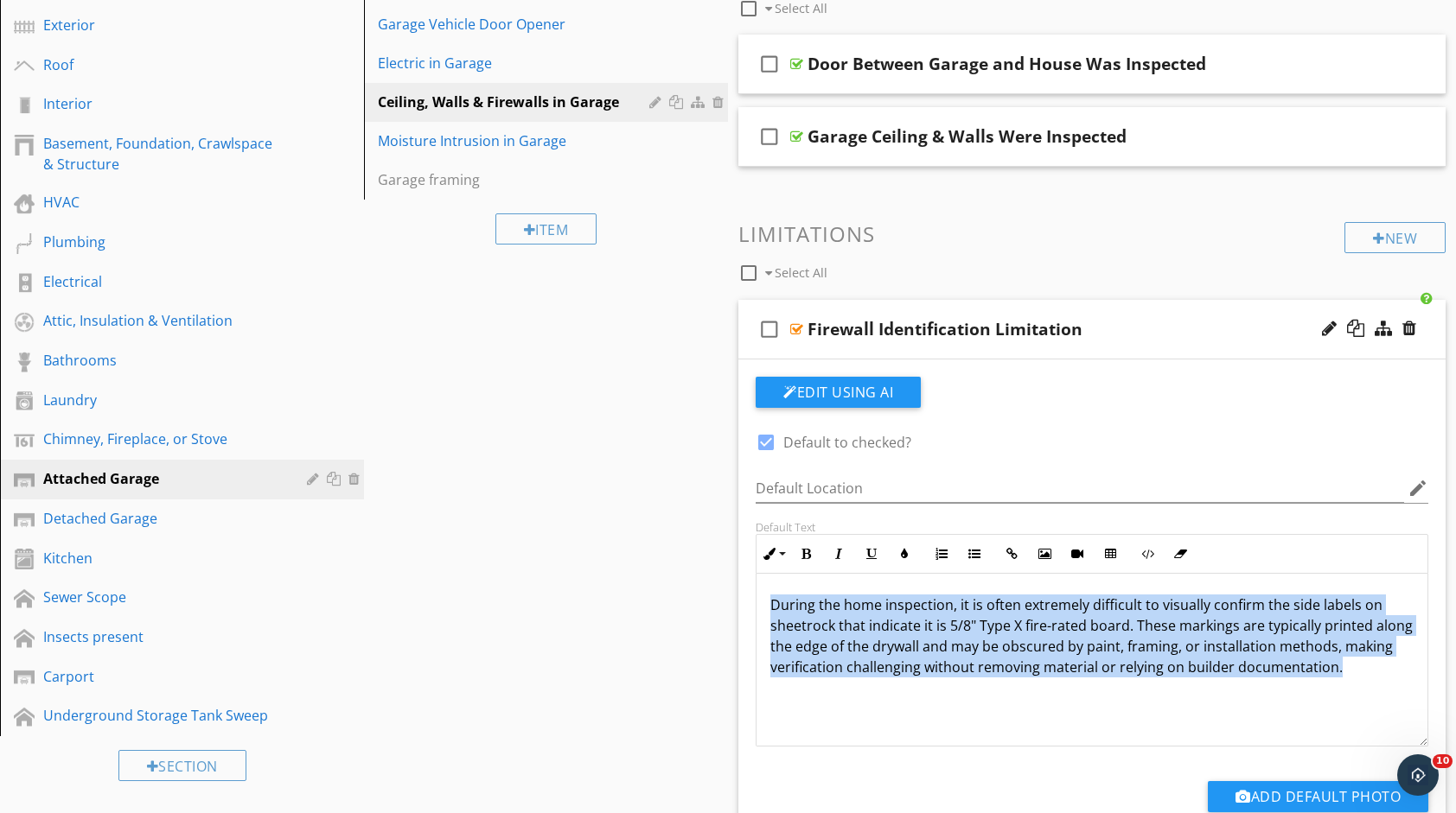
drag, startPoint x: 1395, startPoint y: 676, endPoint x: 582, endPoint y: 584, distance: 818.2
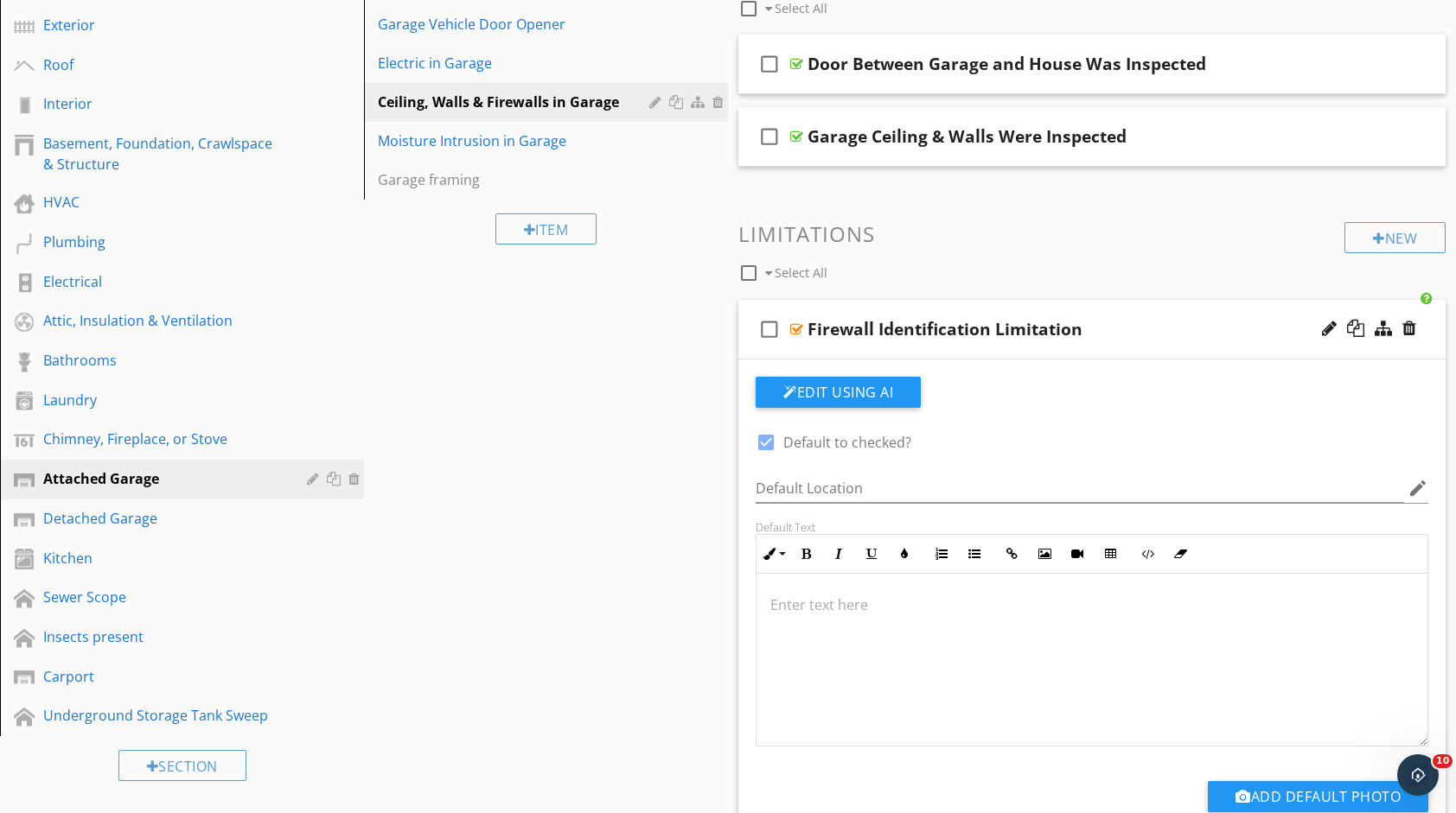
click at [798, 614] on div at bounding box center [1092, 660] width 671 height 173
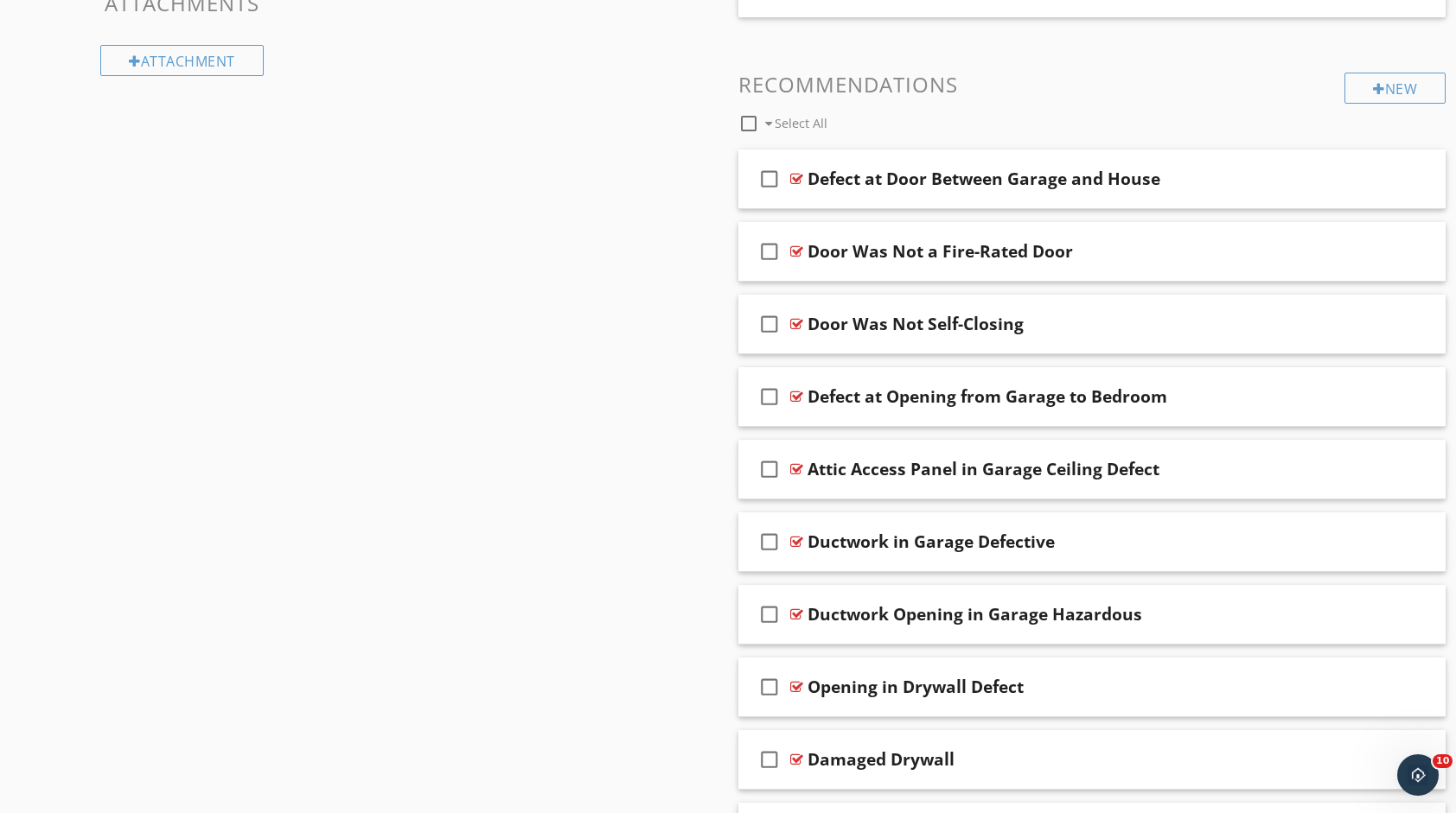
scroll to position [1123, 0]
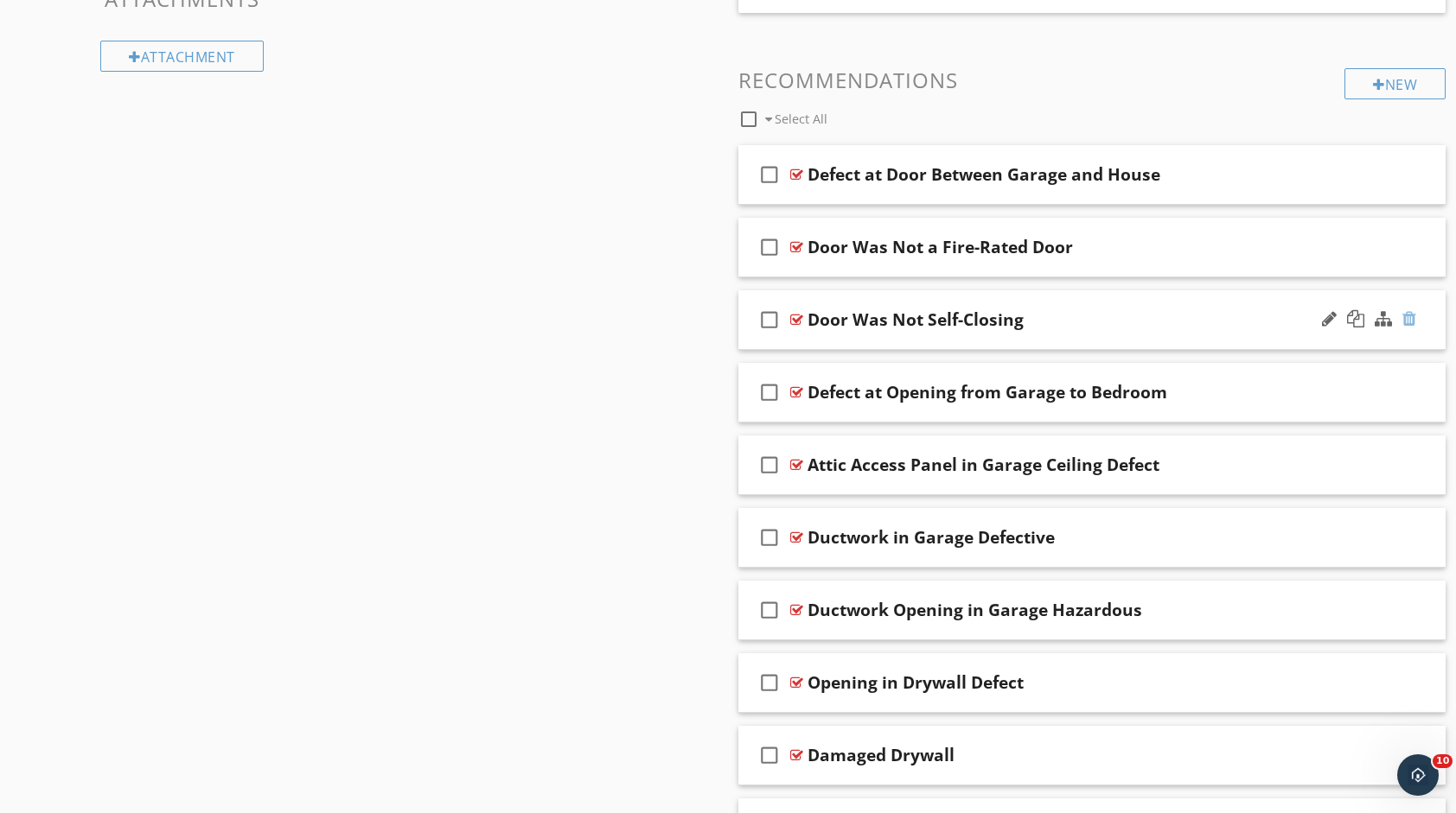
click at [1414, 311] on div at bounding box center [1408, 318] width 14 height 18
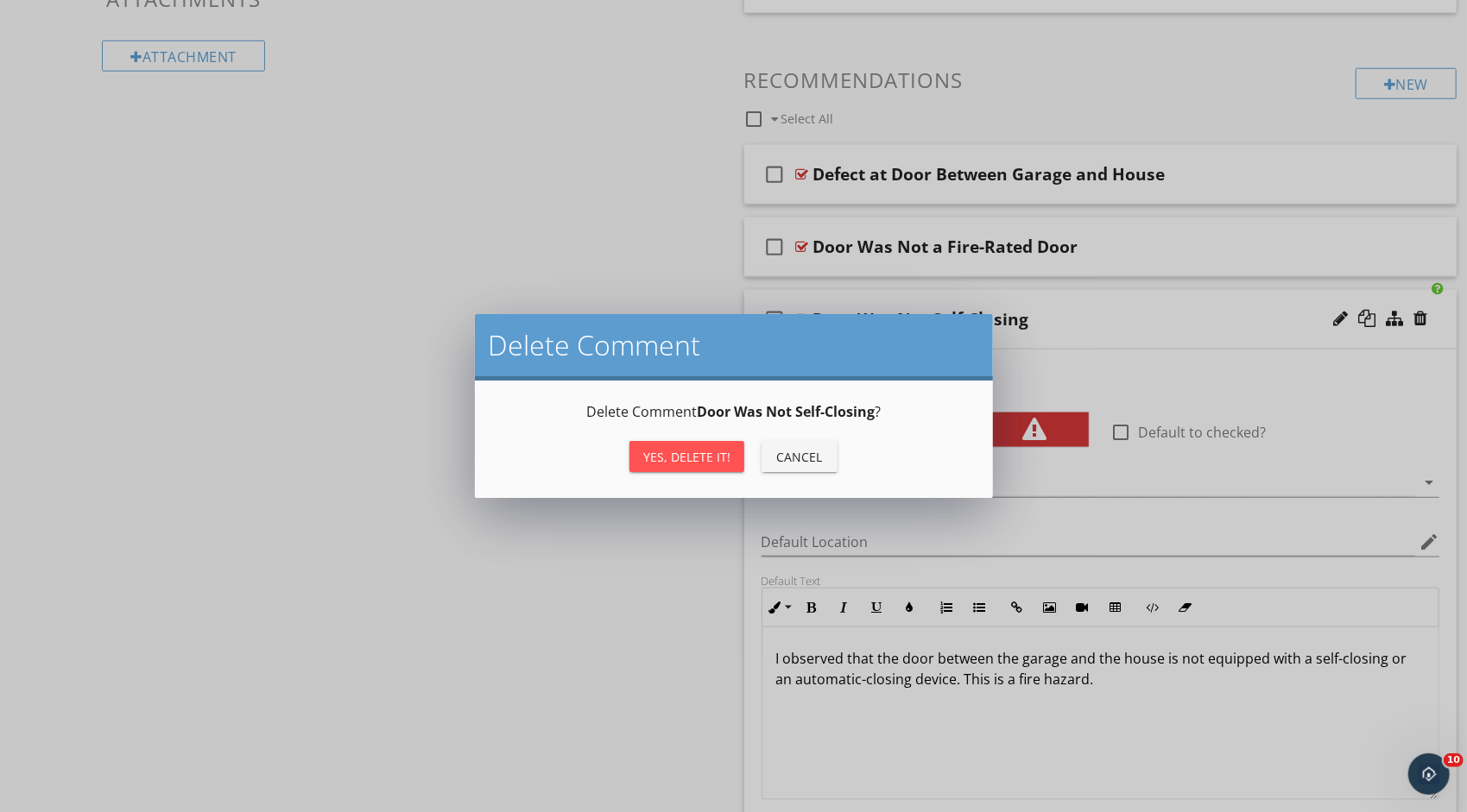
click at [710, 455] on div "Yes, Delete it!" at bounding box center [687, 457] width 87 height 18
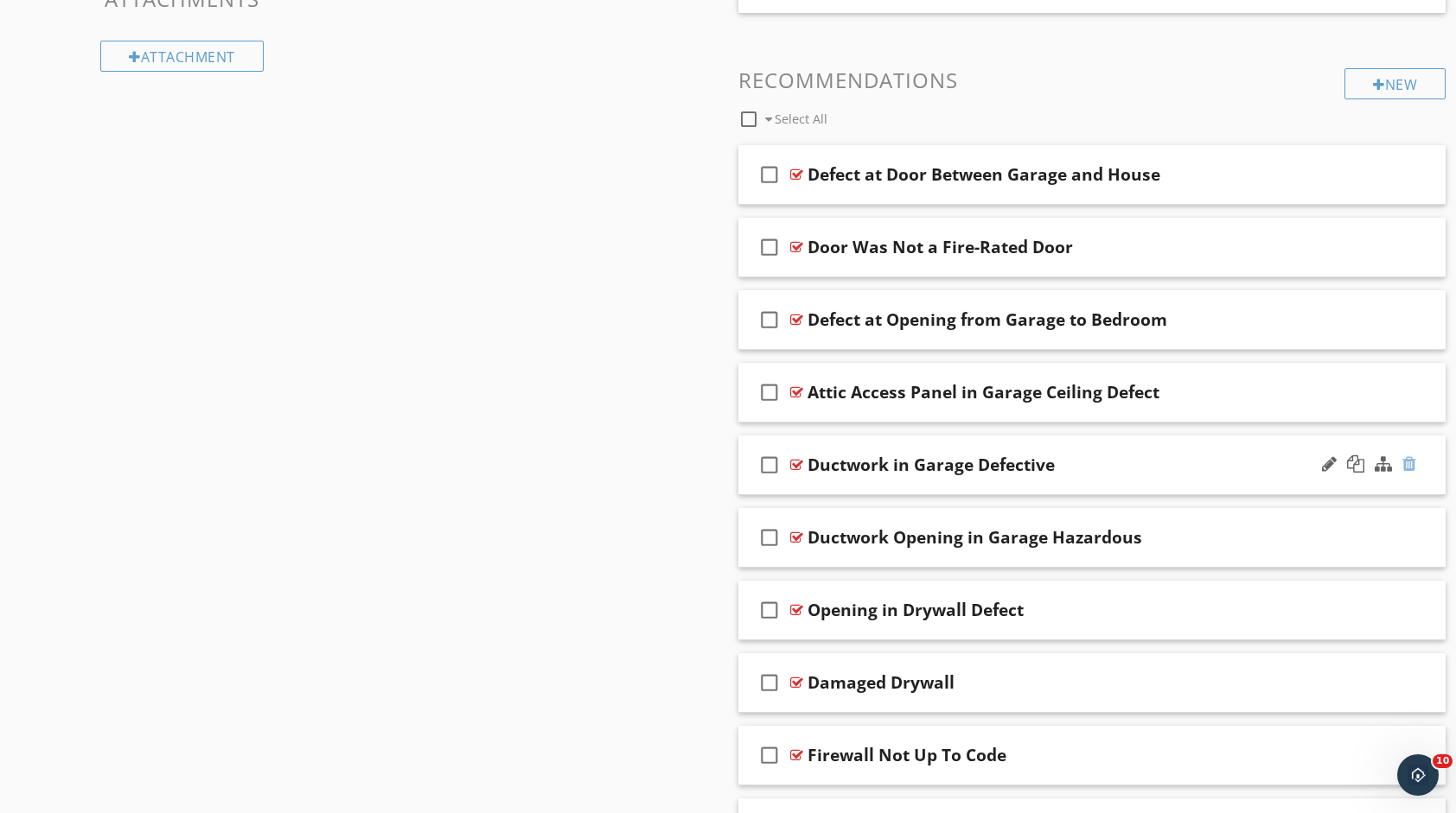
click at [1408, 462] on div at bounding box center [1408, 464] width 14 height 18
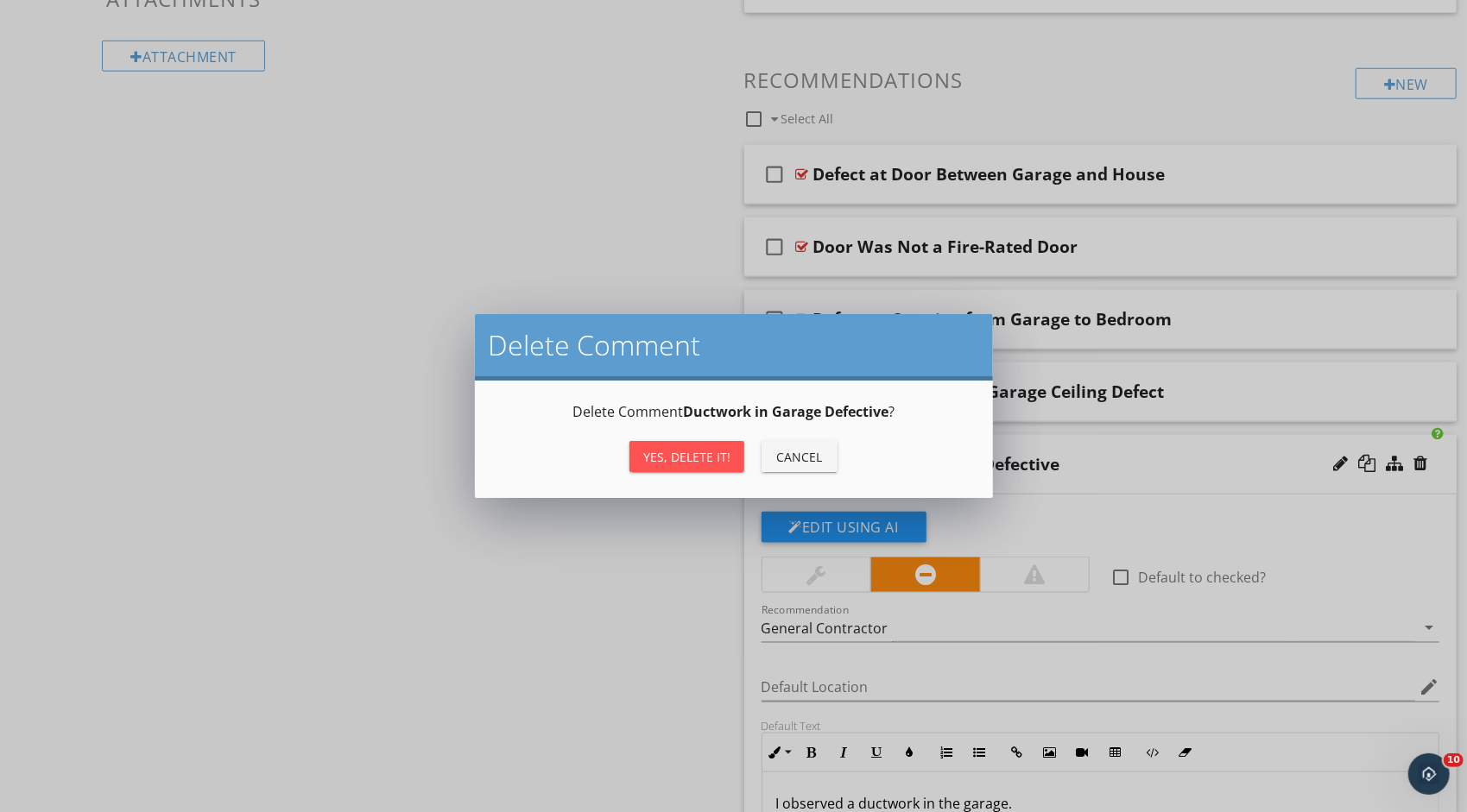
click at [670, 449] on div "Yes, Delete it!" at bounding box center [687, 457] width 87 height 18
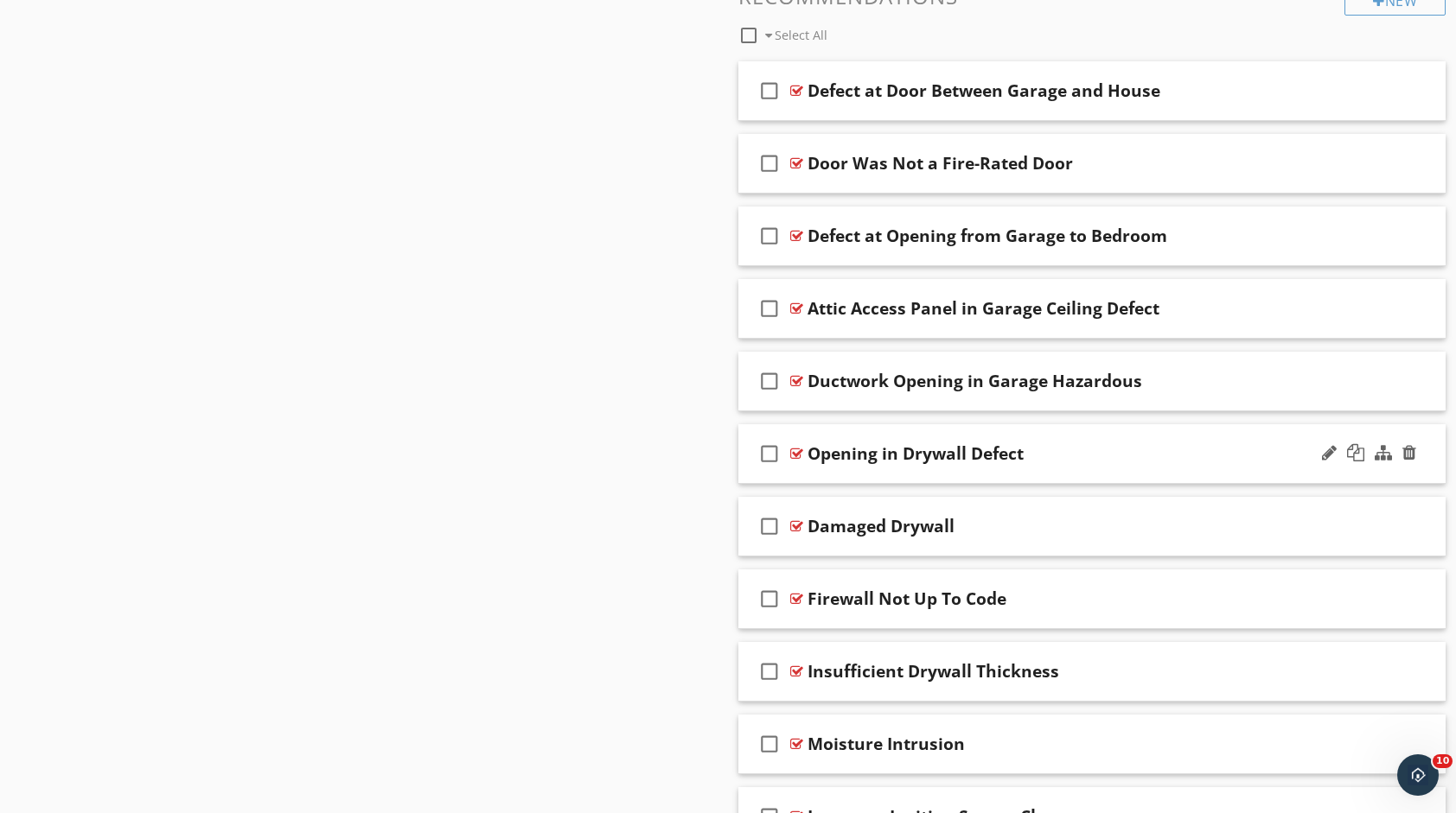
scroll to position [1210, 0]
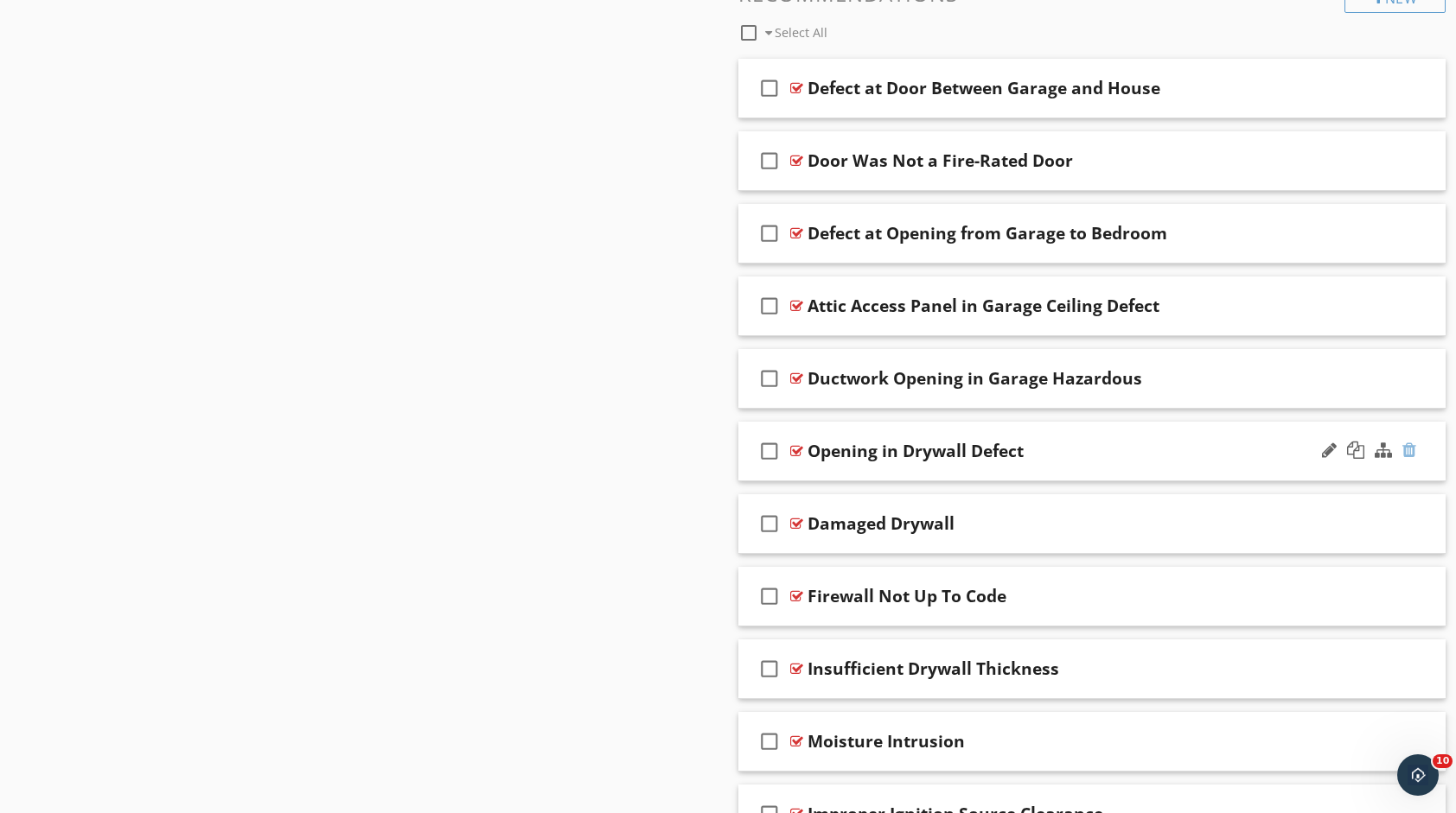
click at [1409, 442] on div at bounding box center [1408, 450] width 14 height 18
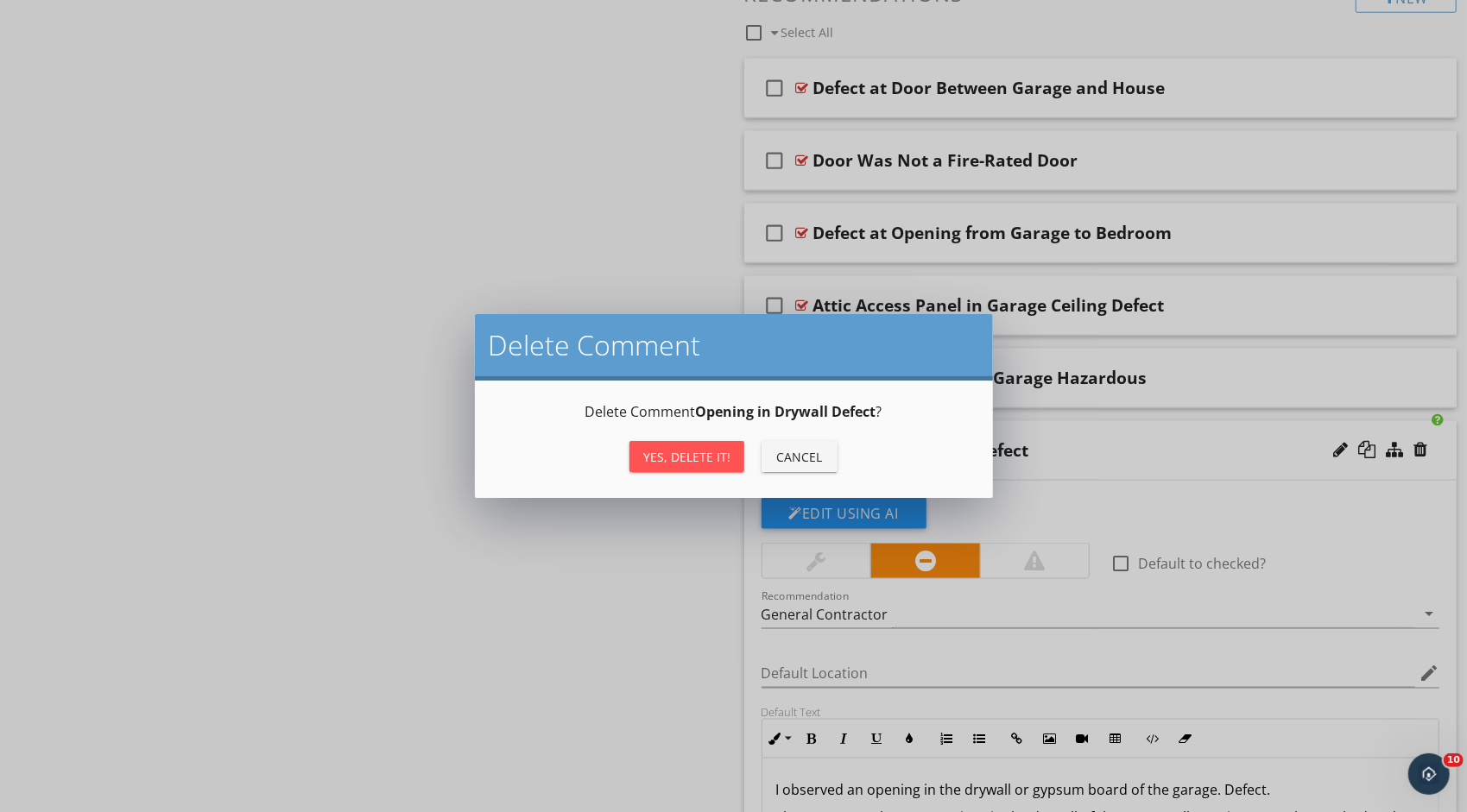
click at [710, 456] on div "Yes, Delete it!" at bounding box center [687, 457] width 87 height 18
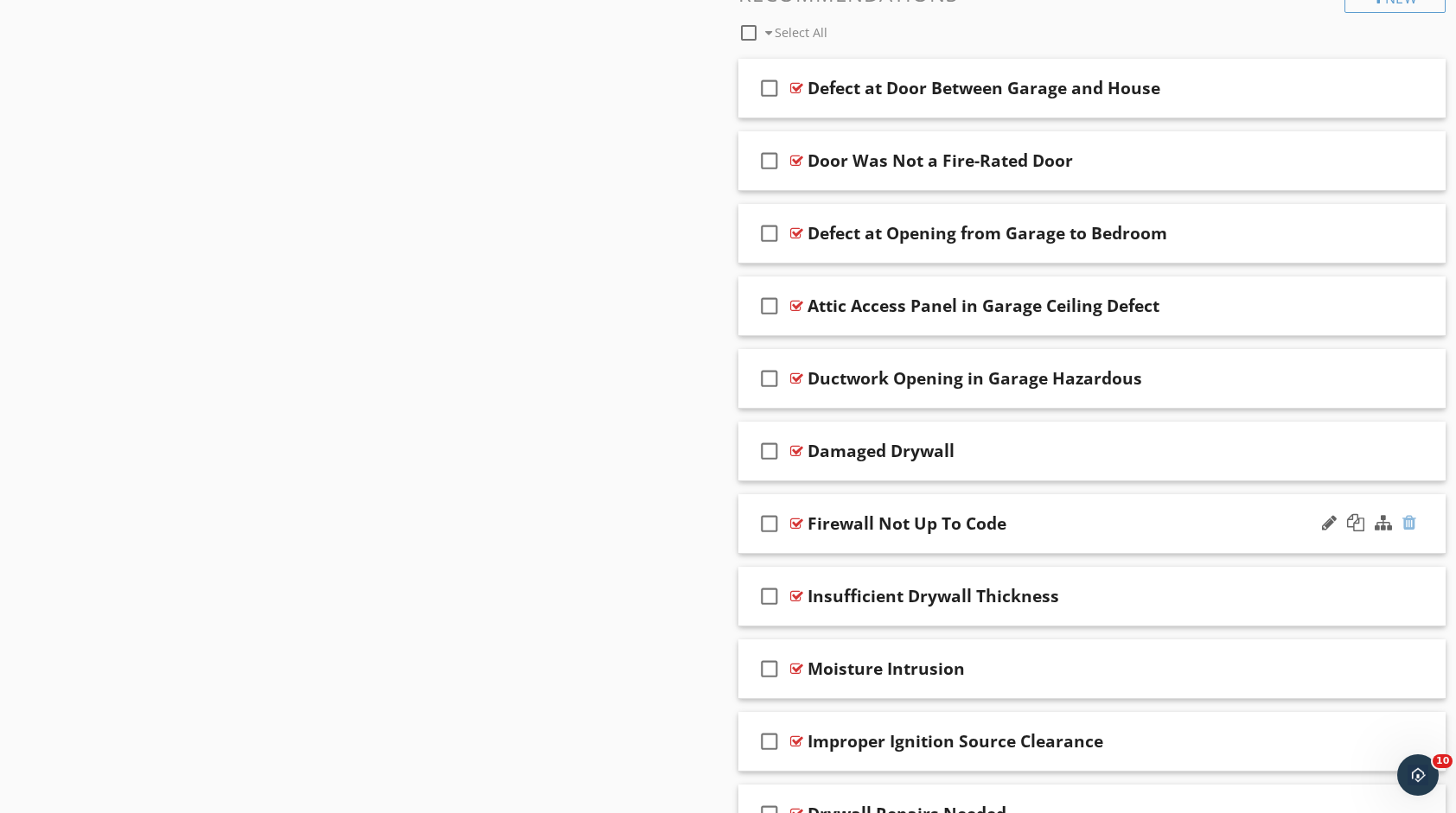
click at [1410, 514] on div at bounding box center [1408, 522] width 14 height 18
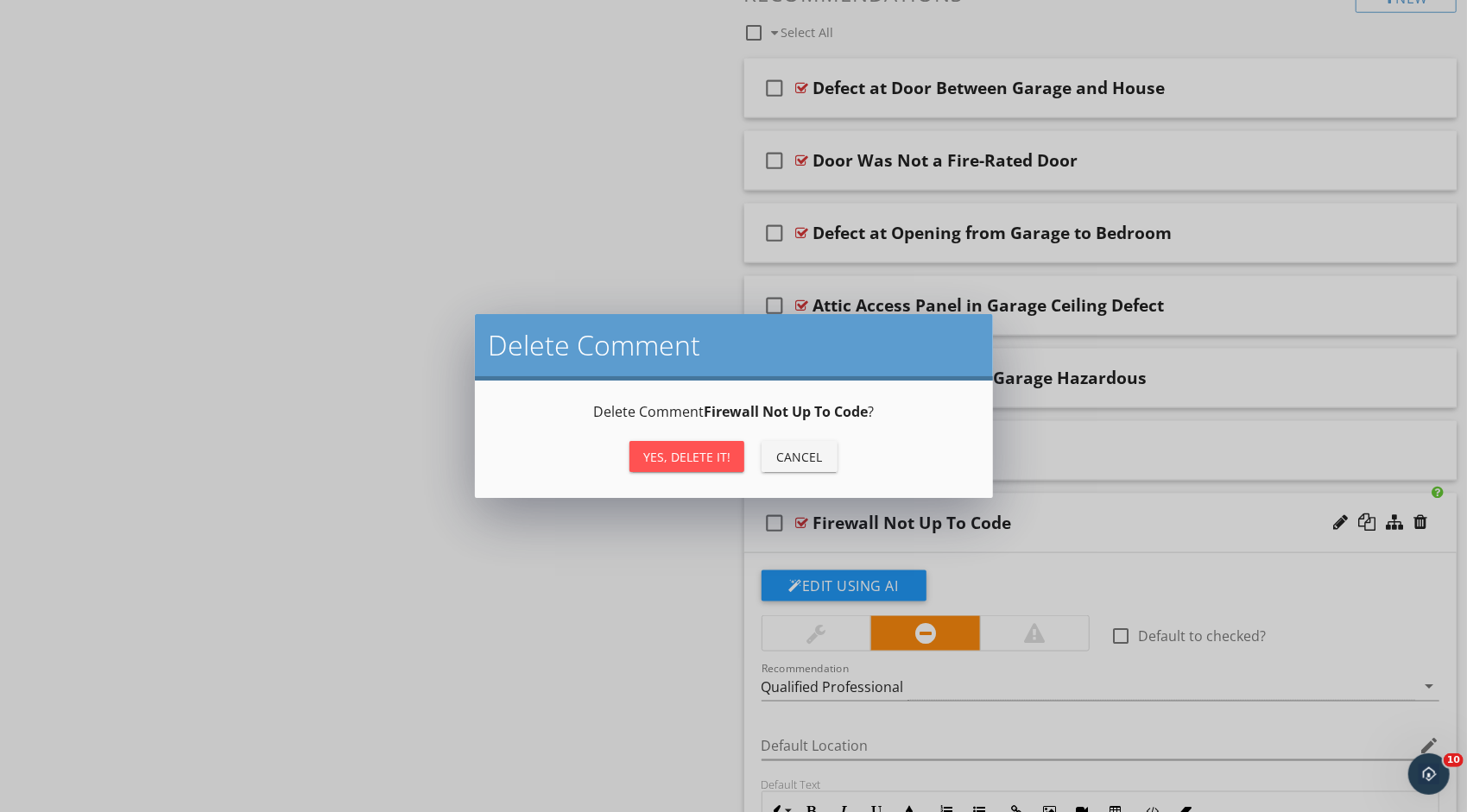
click at [678, 454] on div "Yes, Delete it!" at bounding box center [687, 457] width 87 height 18
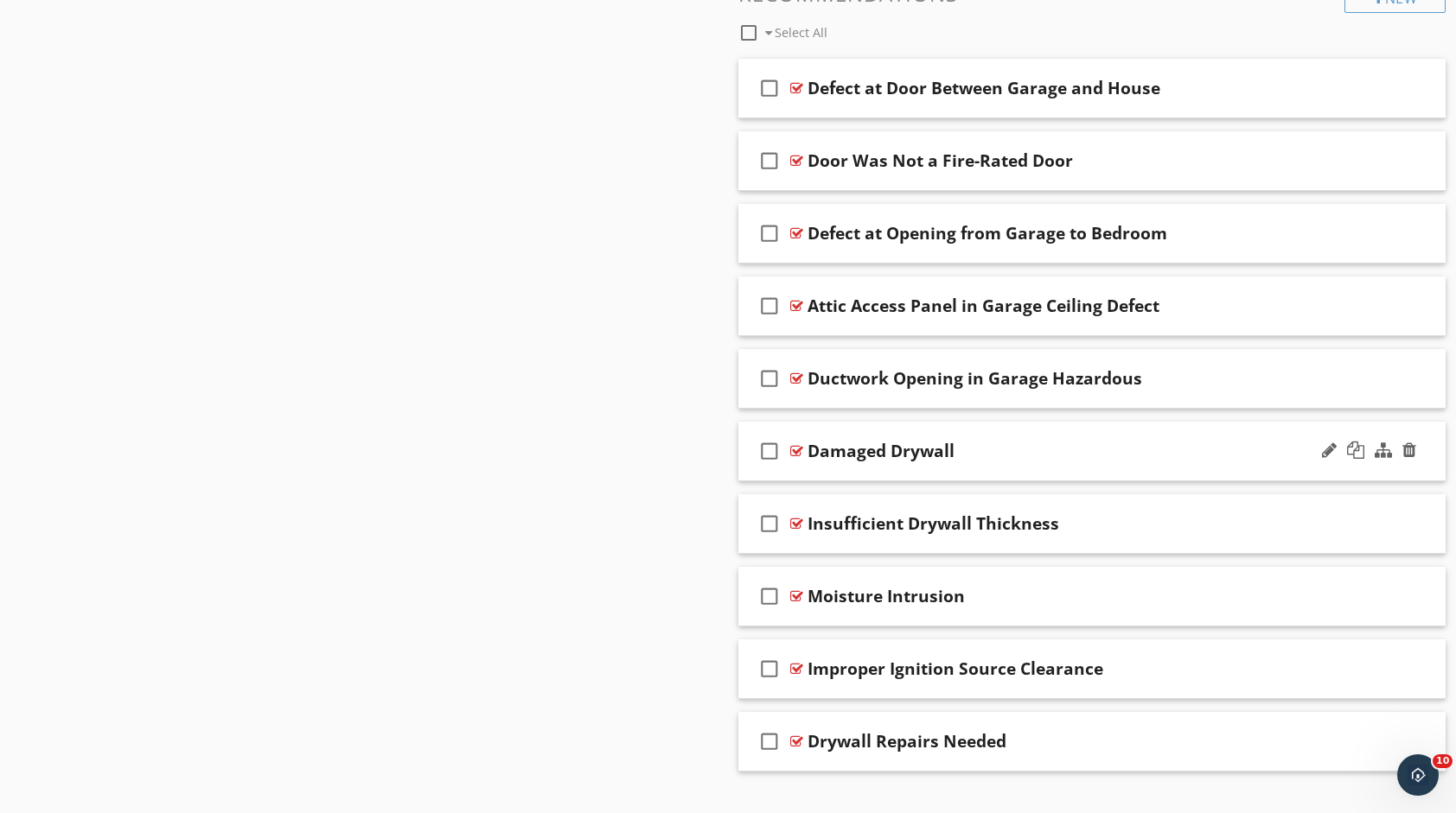
click at [1418, 444] on div at bounding box center [1368, 451] width 102 height 42
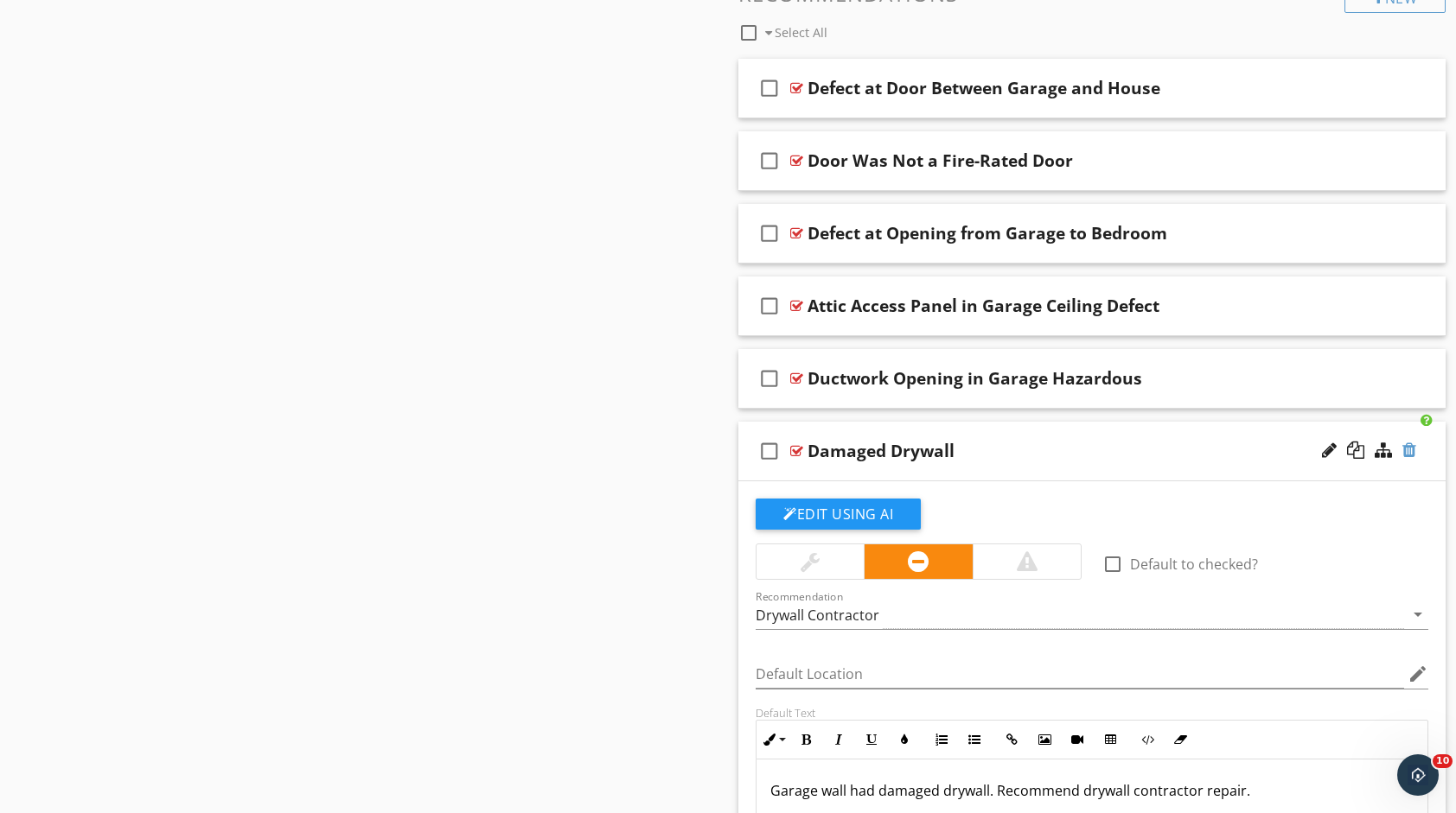
click at [1411, 445] on div at bounding box center [1408, 450] width 14 height 18
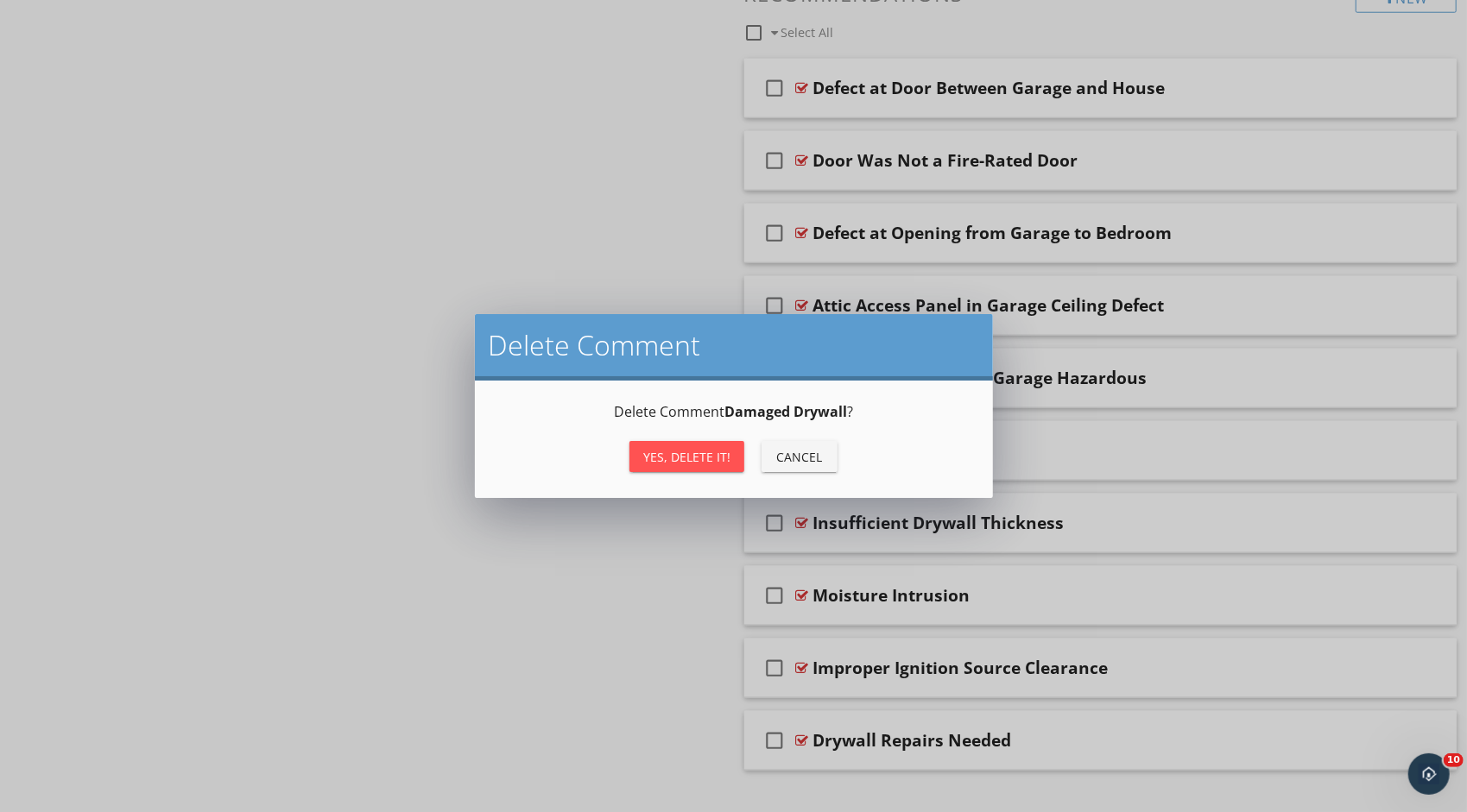
click at [677, 459] on div "Yes, Delete it!" at bounding box center [687, 457] width 87 height 18
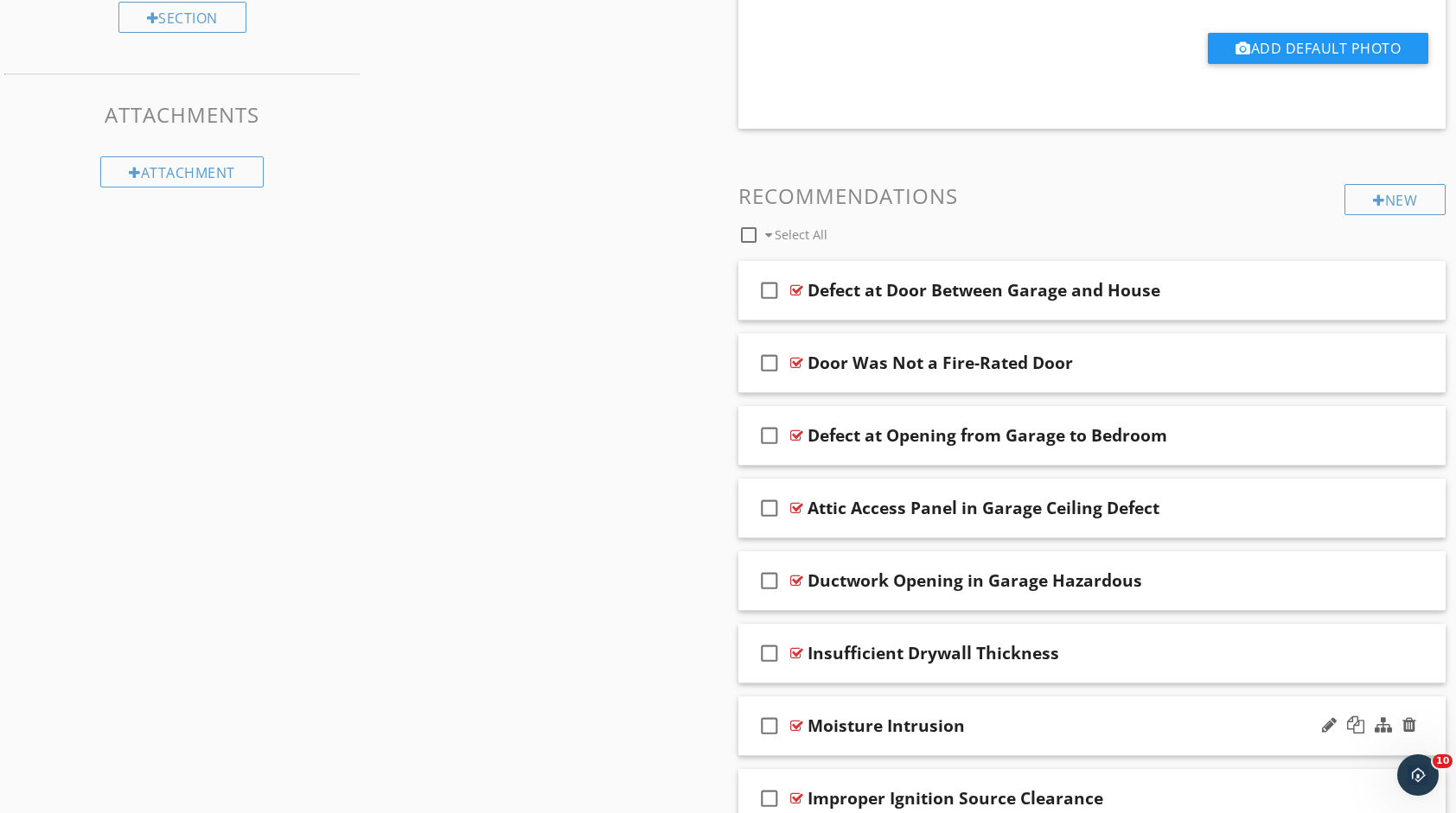
scroll to position [990, 0]
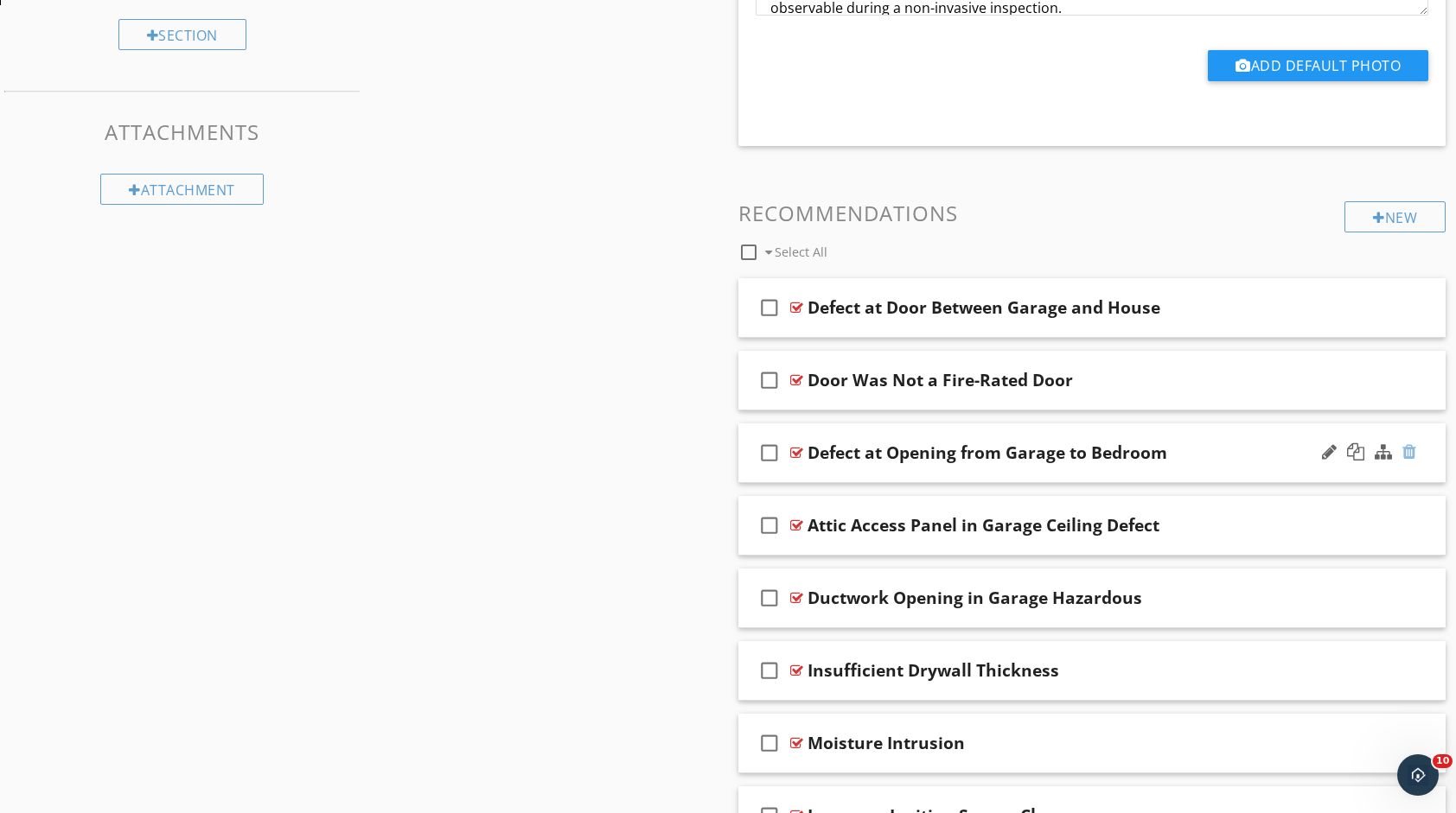
click at [1407, 448] on div at bounding box center [1408, 452] width 14 height 18
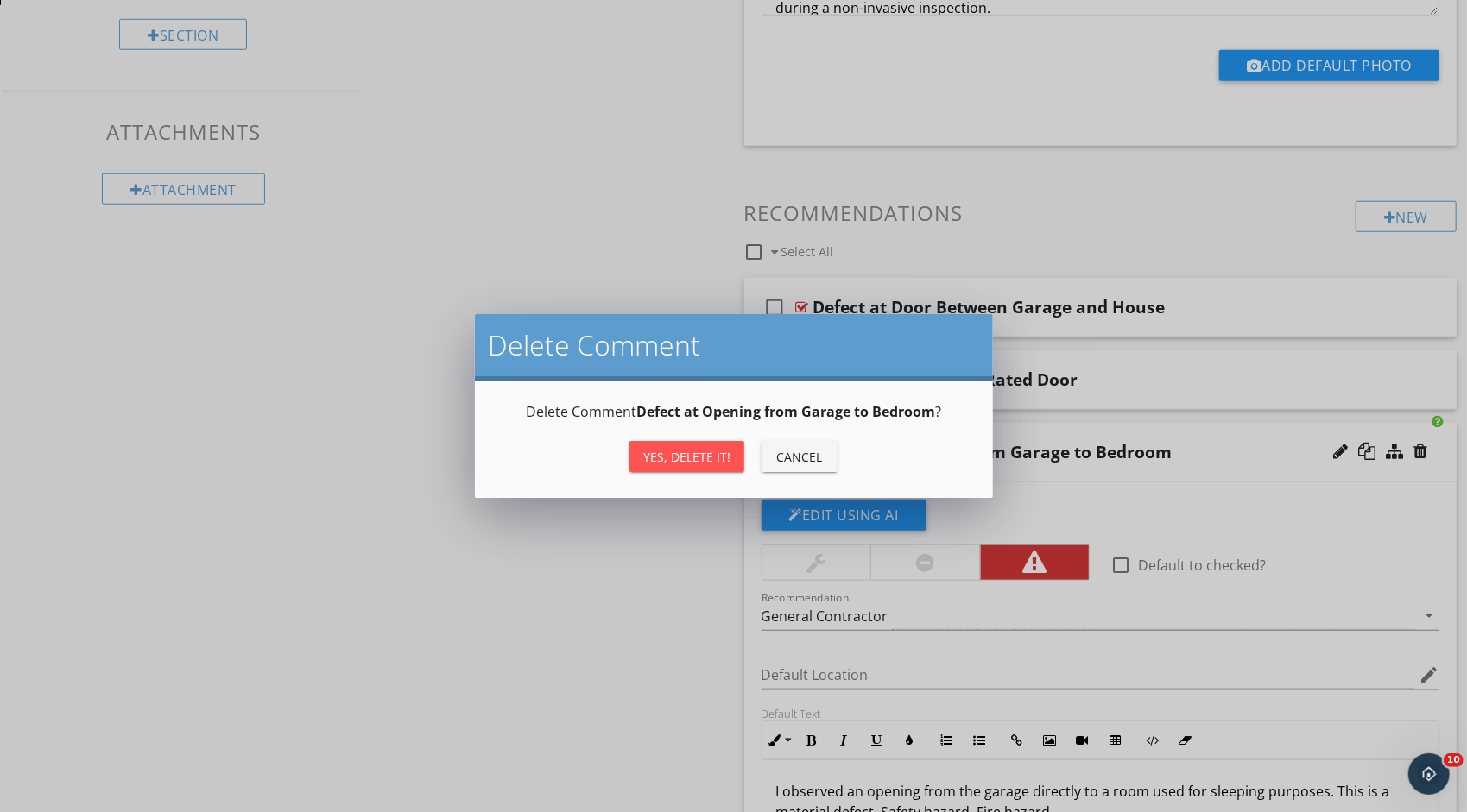
click at [723, 461] on div "Yes, Delete it!" at bounding box center [687, 457] width 87 height 18
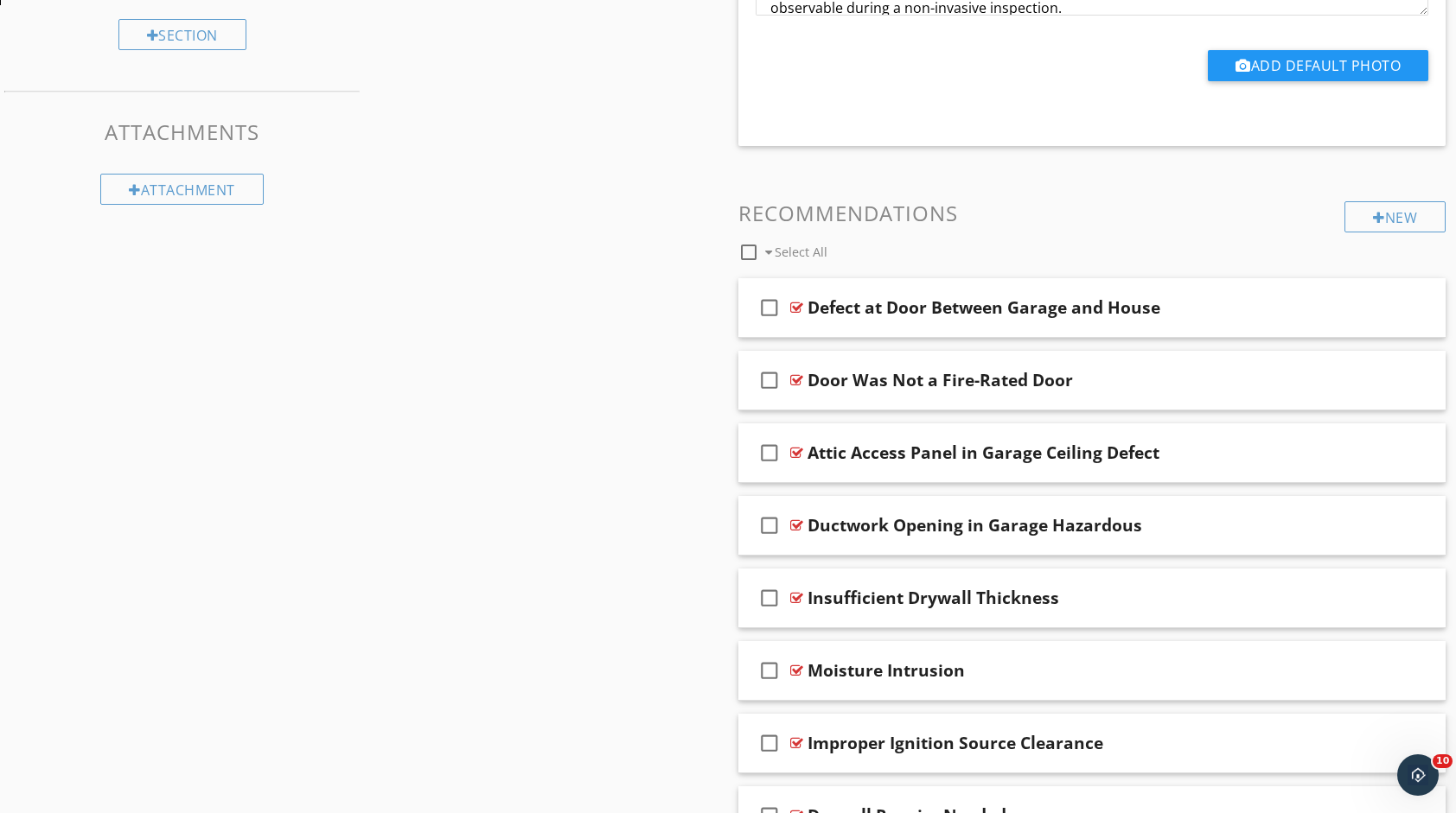
click at [382, 297] on div "Sections Inspection Detail Exterior Roof Interior Basement, Foundation, Crawlsp…" at bounding box center [728, 42] width 1456 height 1719
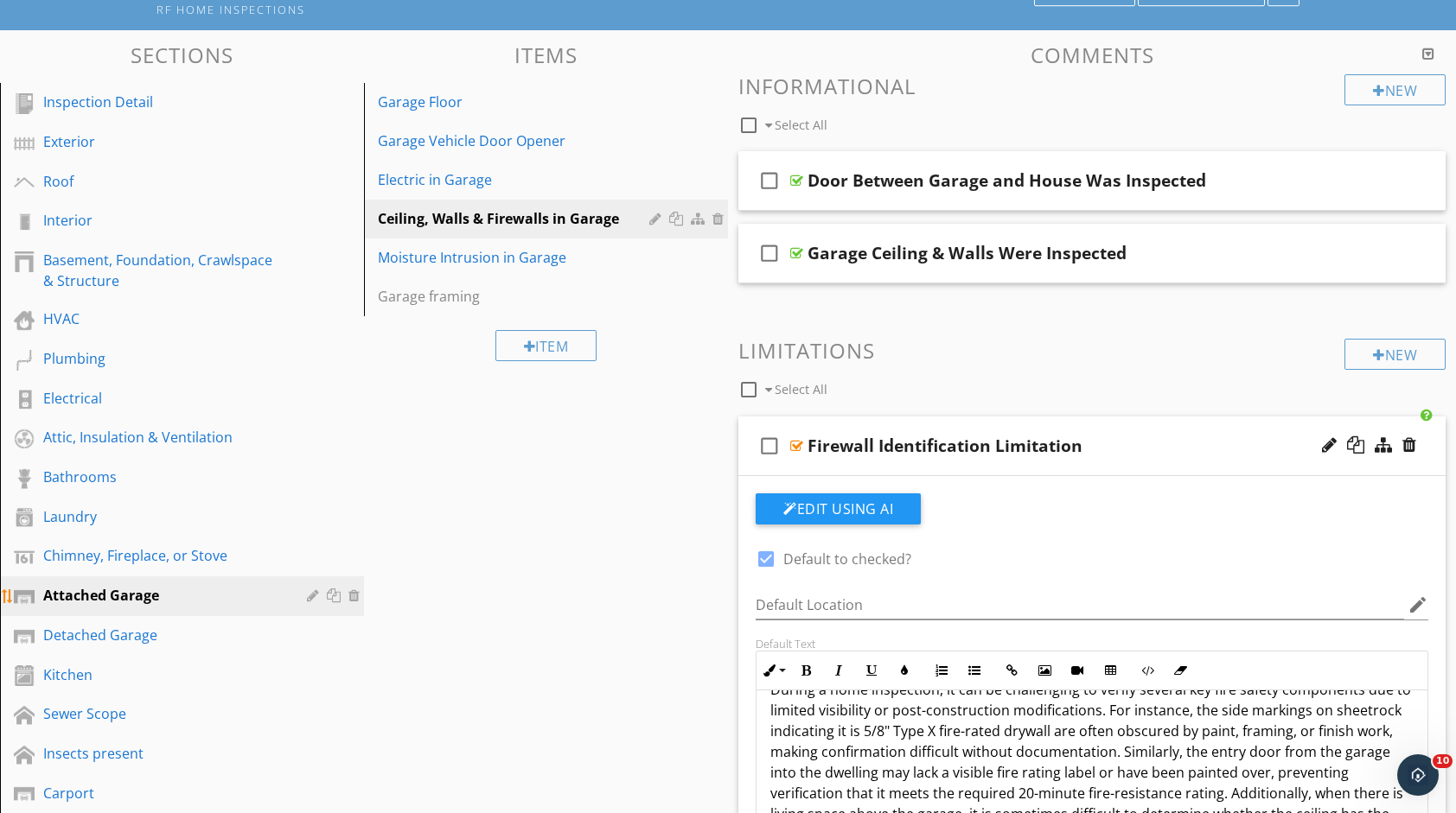
scroll to position [140, 0]
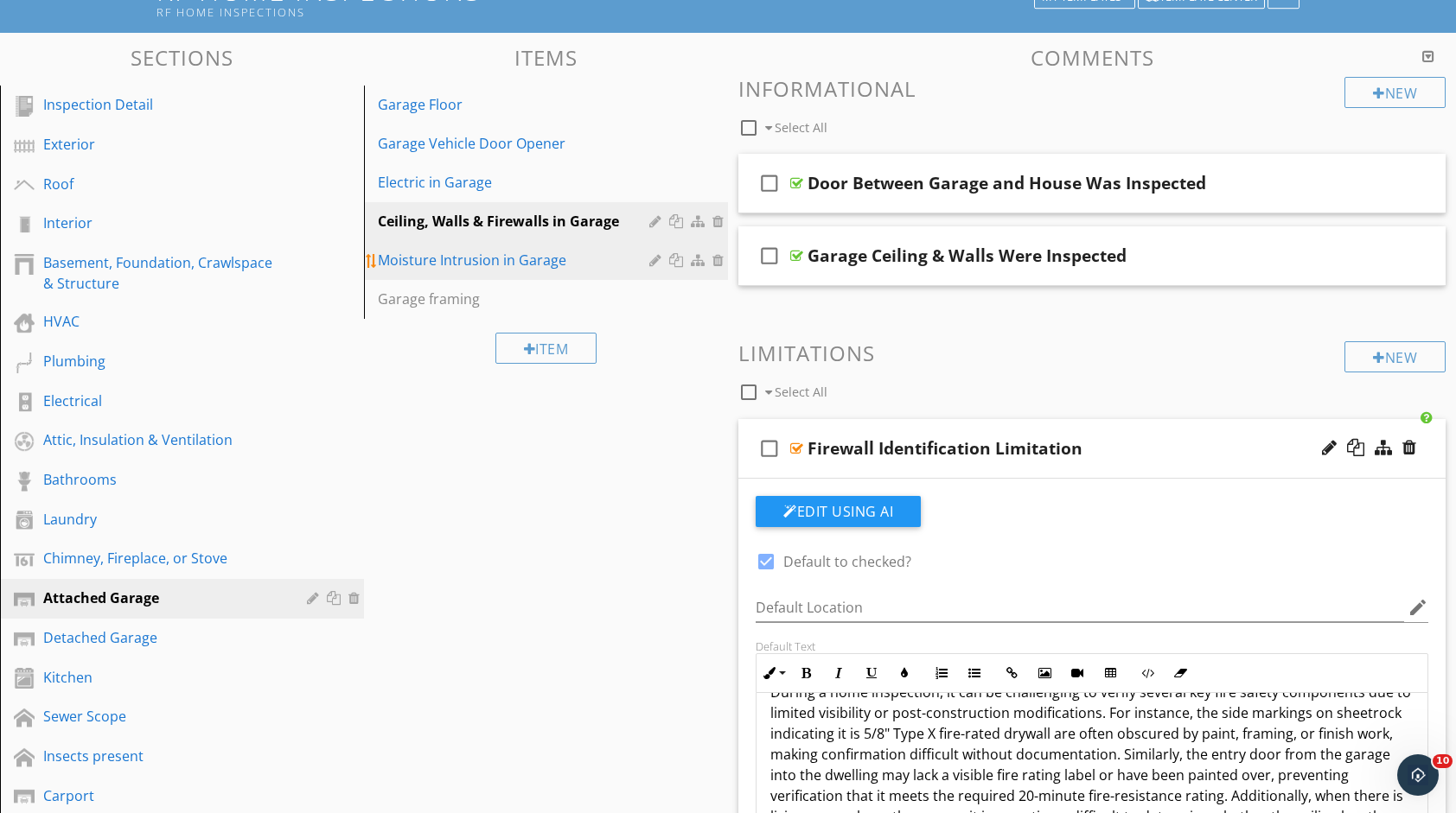
click at [454, 250] on div "Moisture Intrusion in Garage" at bounding box center [516, 260] width 277 height 20
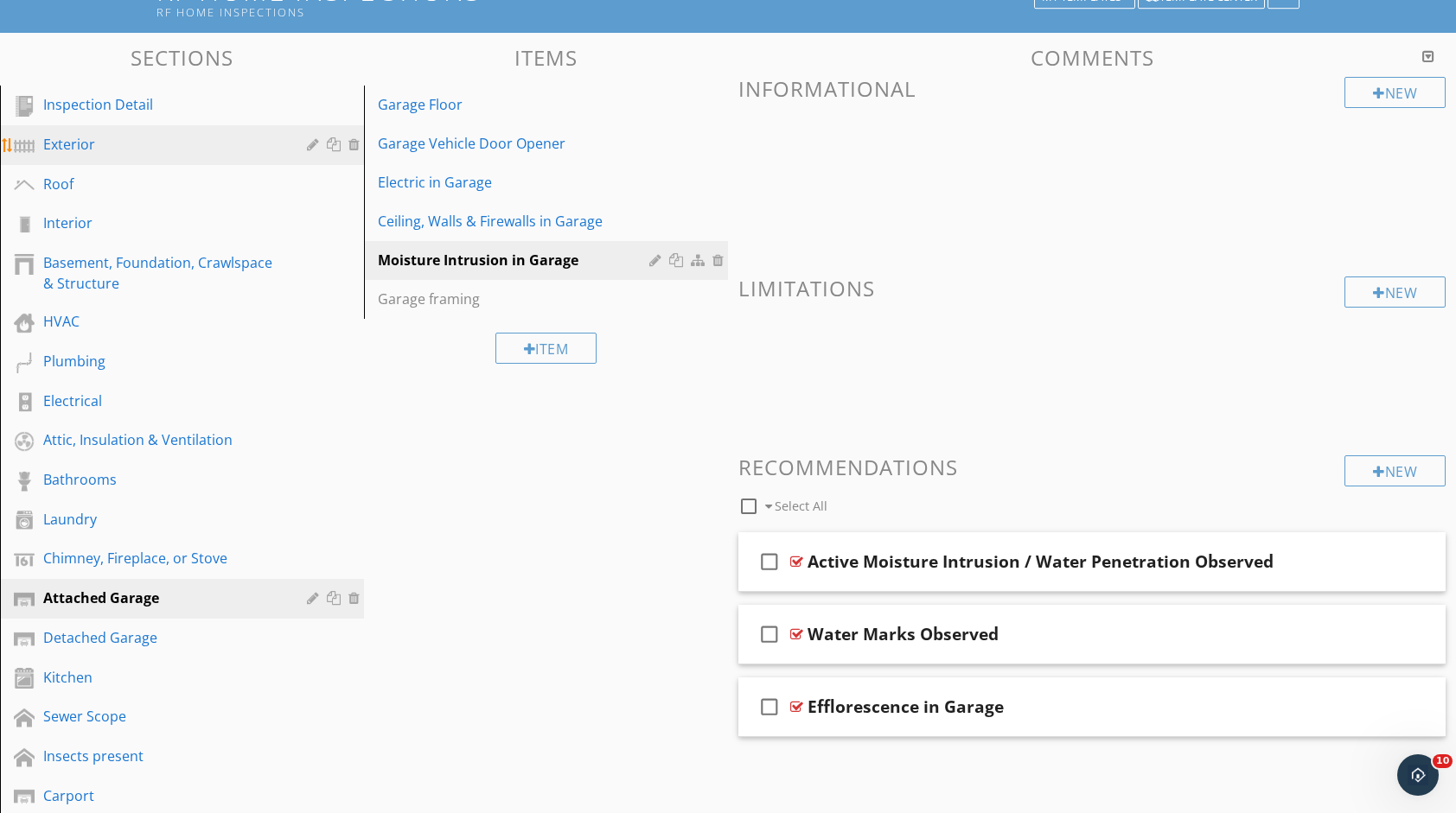
click at [149, 155] on div "Exterior" at bounding box center [195, 145] width 304 height 22
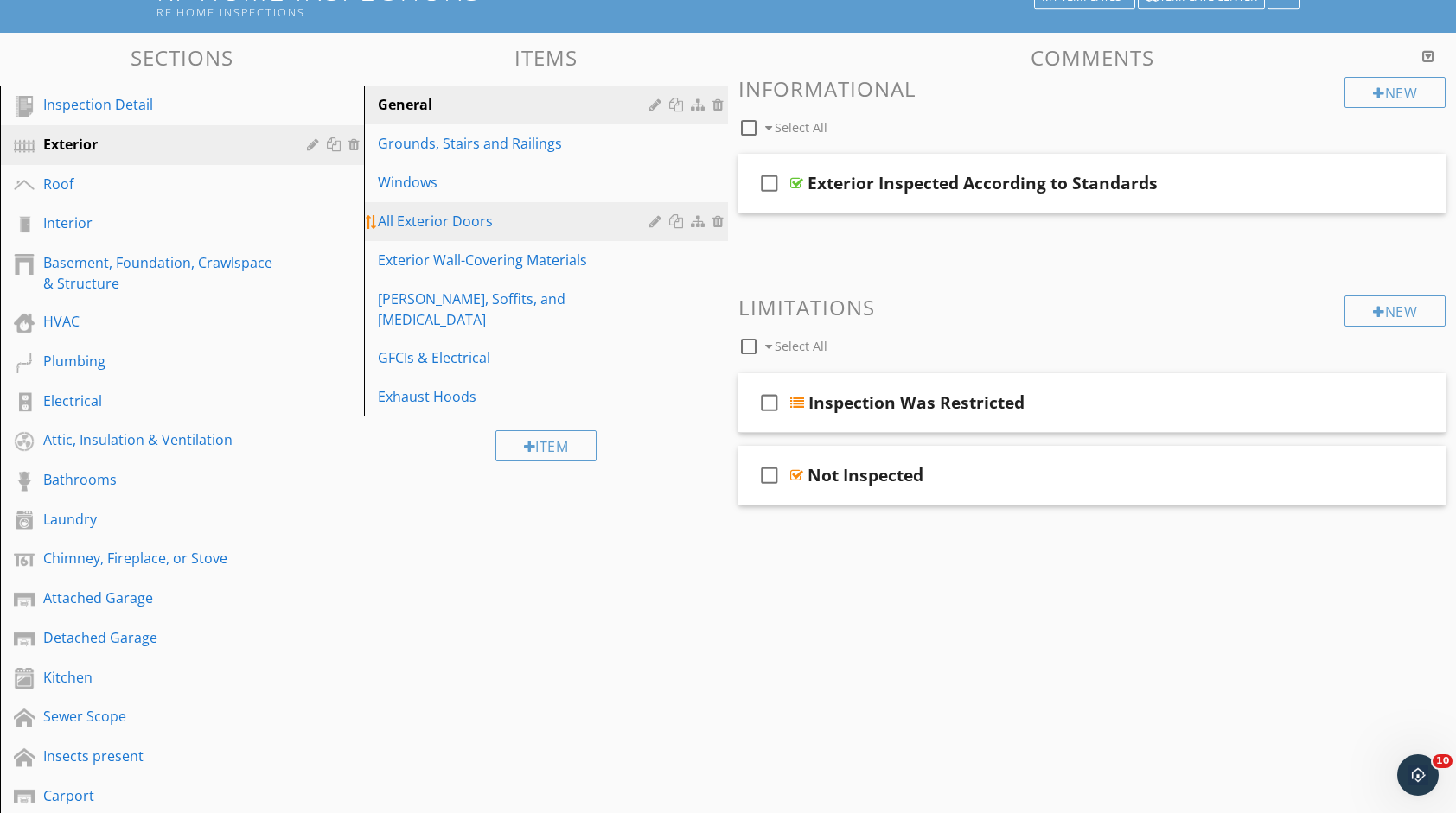
click at [503, 211] on div "All Exterior Doors" at bounding box center [516, 221] width 277 height 20
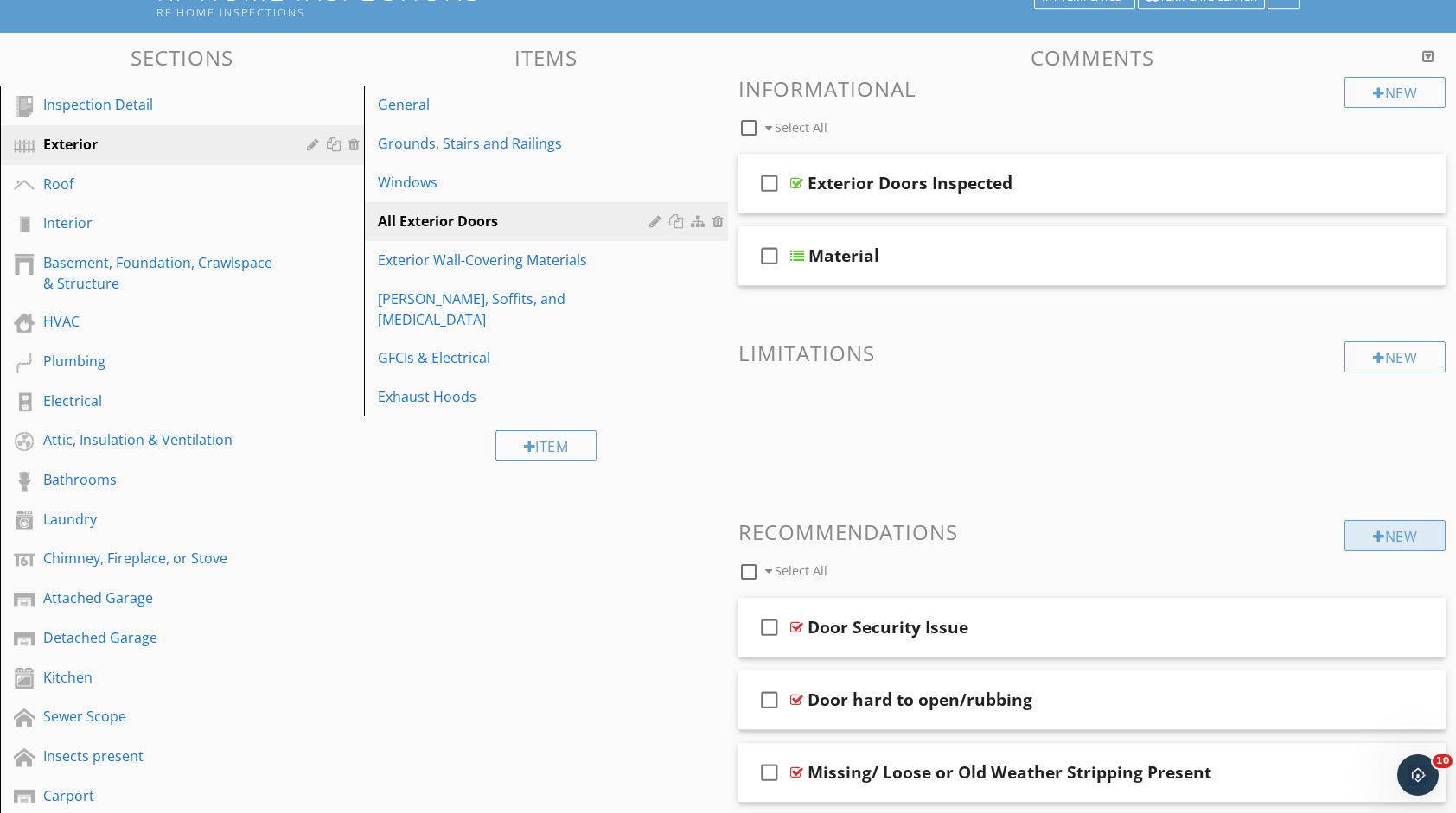
click at [1381, 543] on div "New" at bounding box center [1395, 535] width 102 height 31
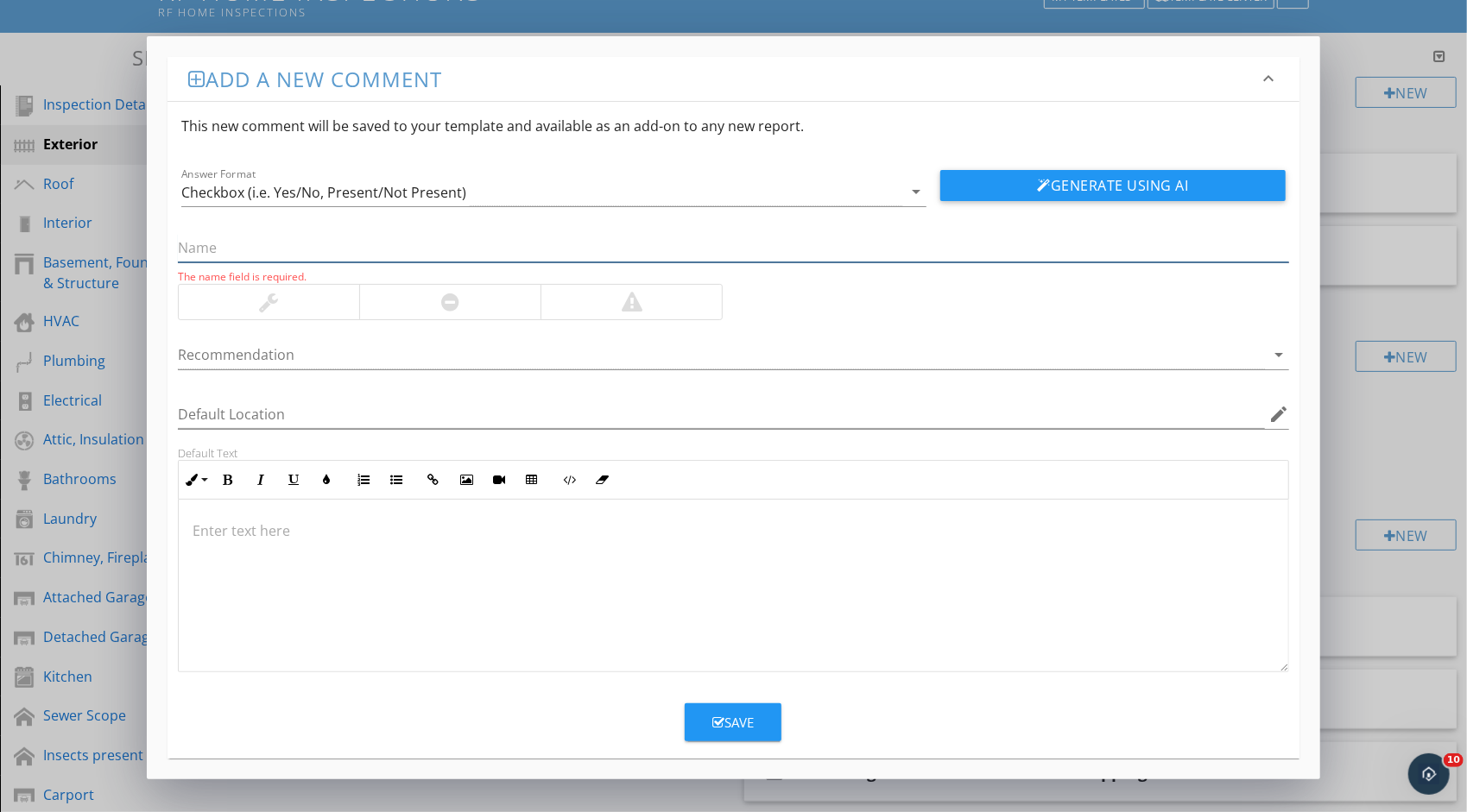
click at [276, 247] on input "text" at bounding box center [733, 247] width 1111 height 29
click at [1341, 122] on div "Add a new comment keyboard_arrow_down This new comment will be saved to your te…" at bounding box center [733, 406] width 1467 height 812
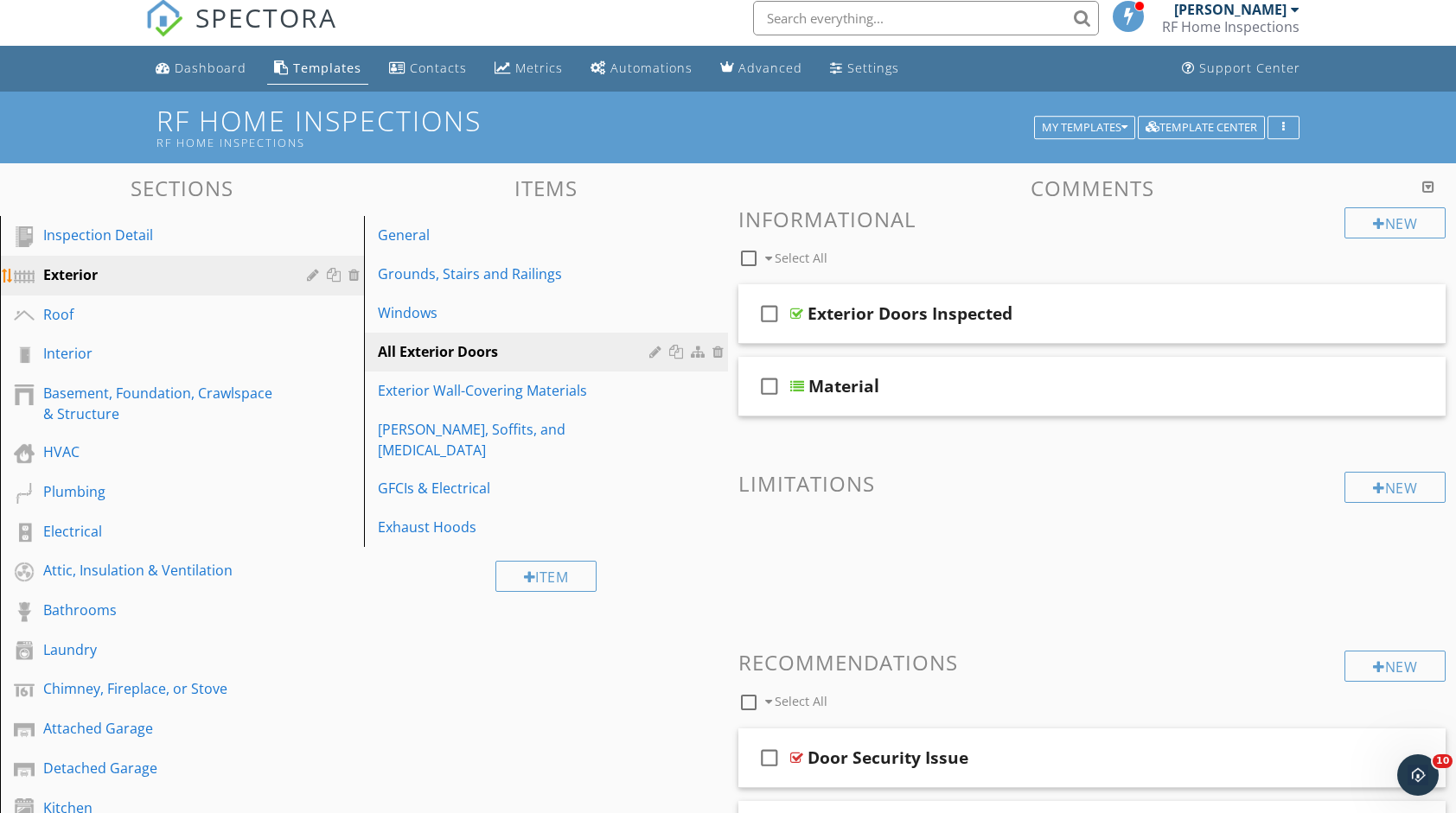
scroll to position [0, 0]
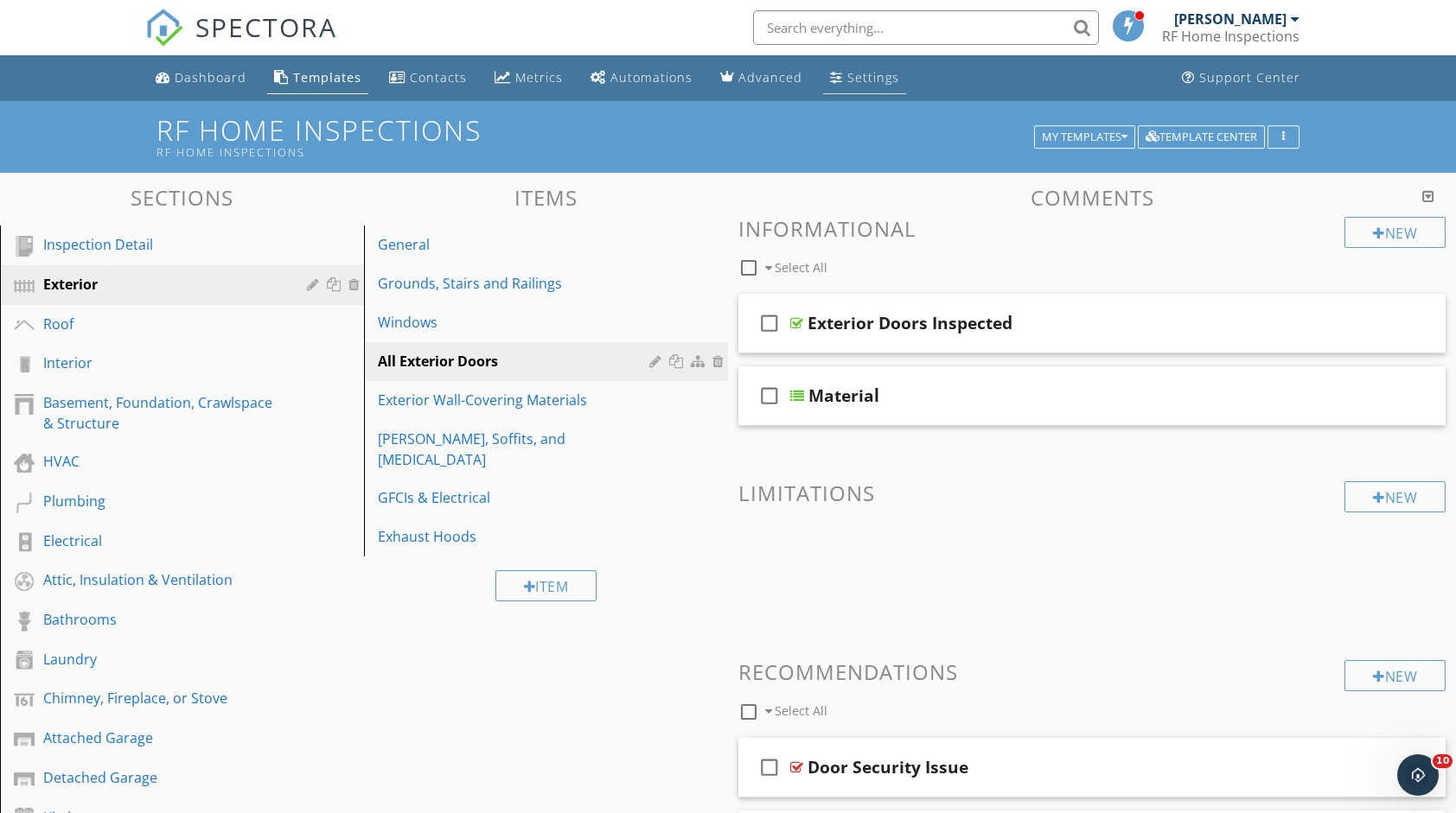
click at [862, 72] on div "Settings" at bounding box center [873, 77] width 52 height 17
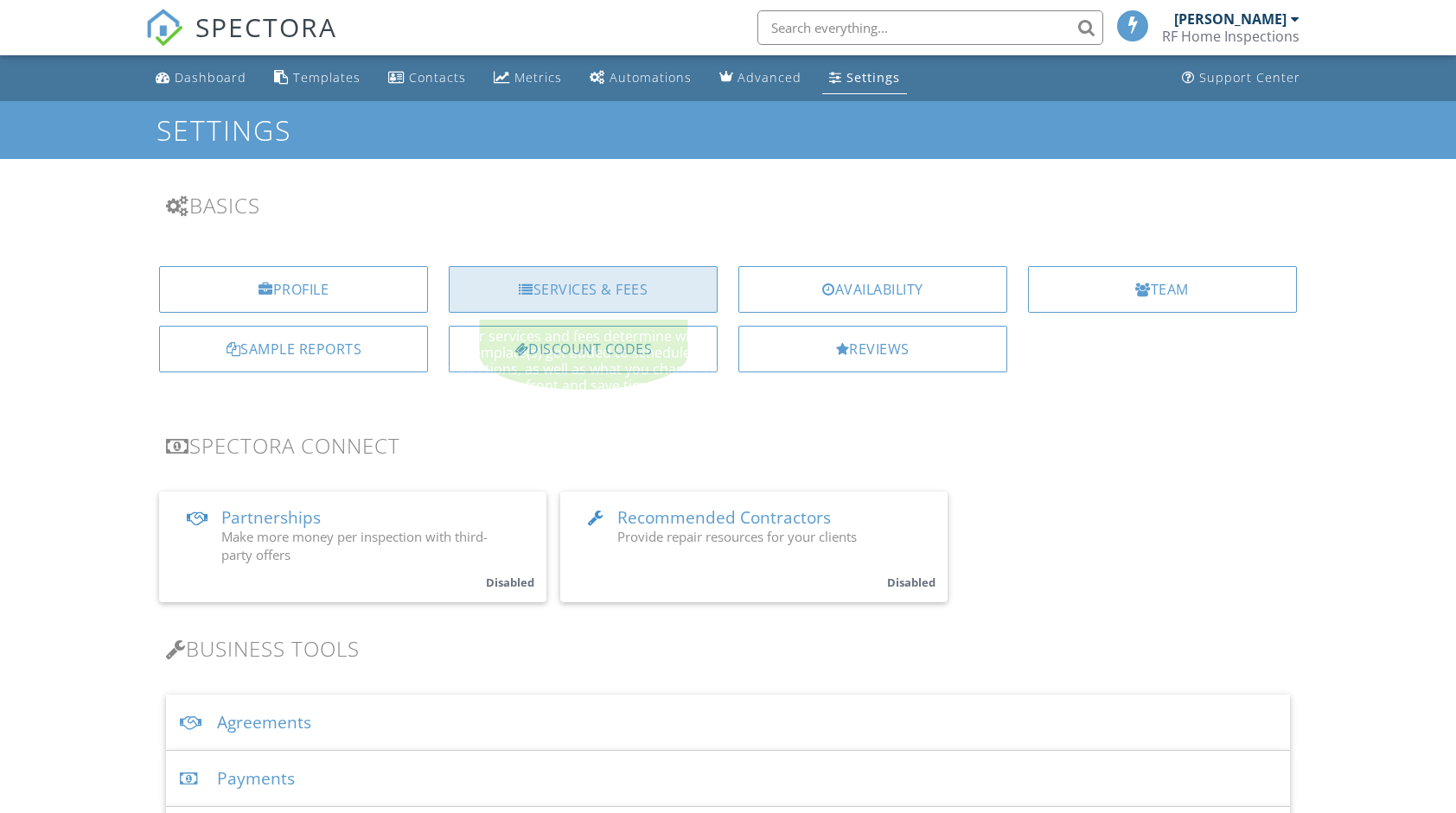
click at [584, 290] on div "Services & Fees" at bounding box center [583, 290] width 269 height 47
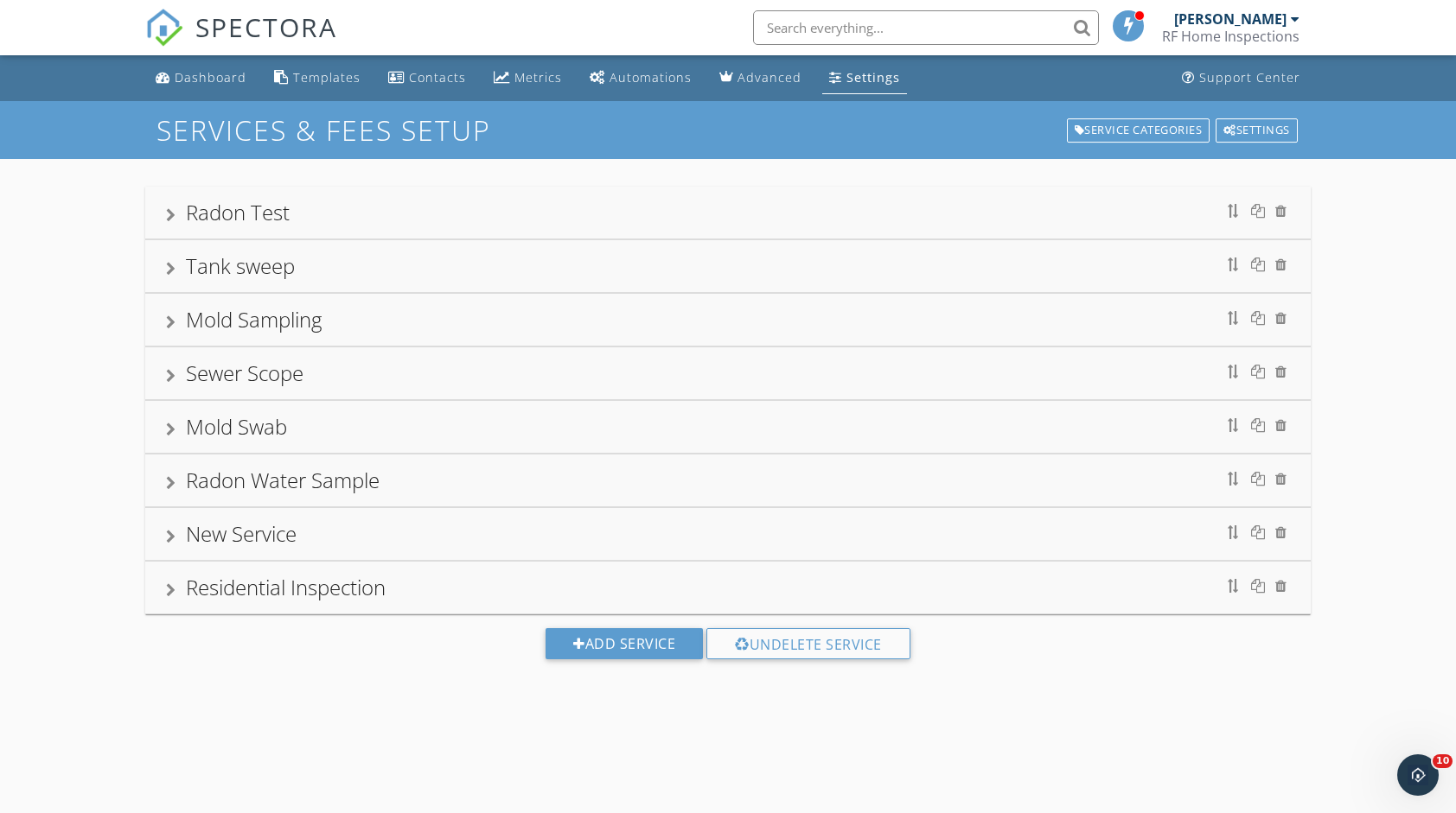
click at [415, 581] on div "Residential Inspection" at bounding box center [727, 587] width 1123 height 31
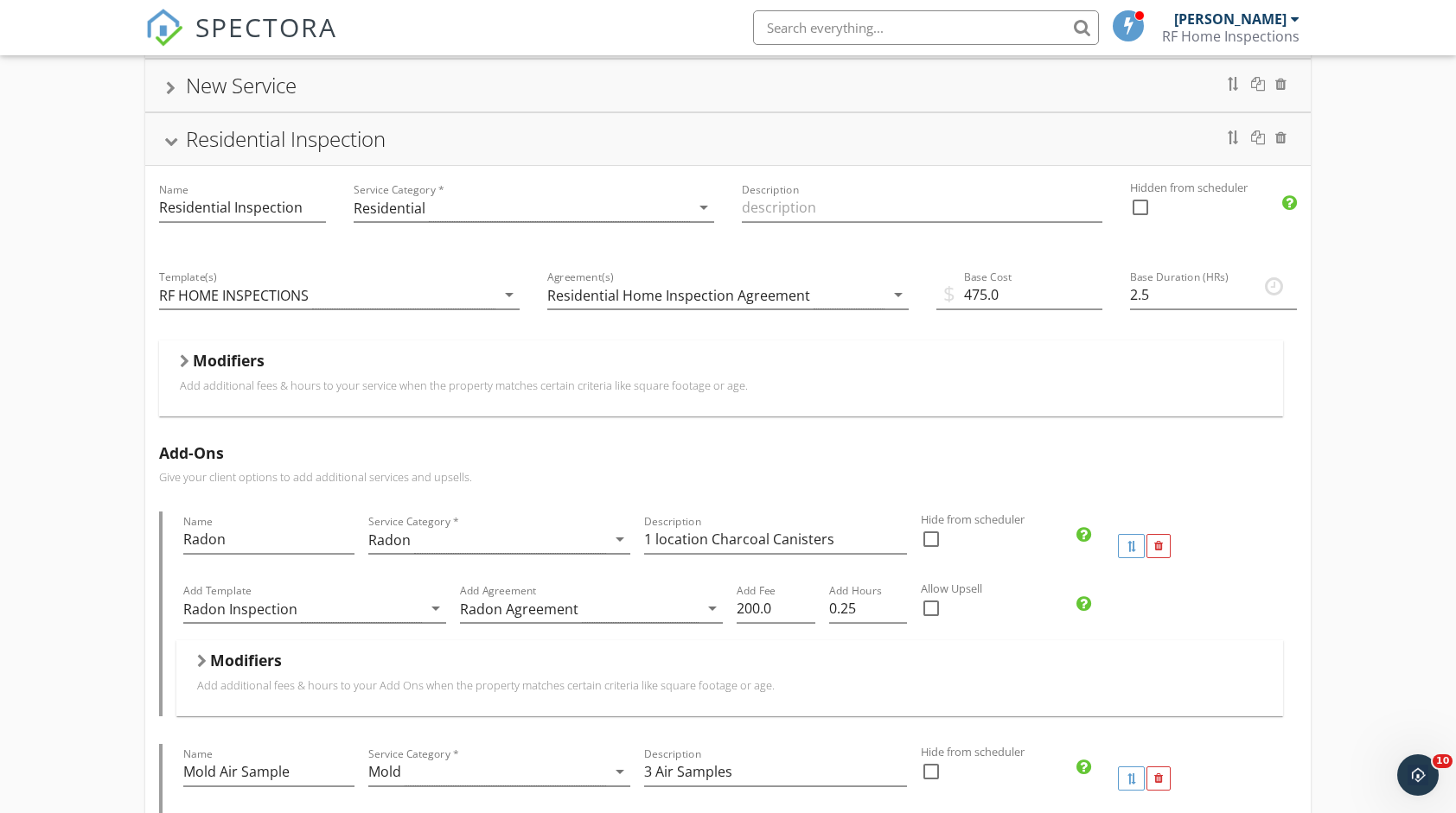
scroll to position [432, 0]
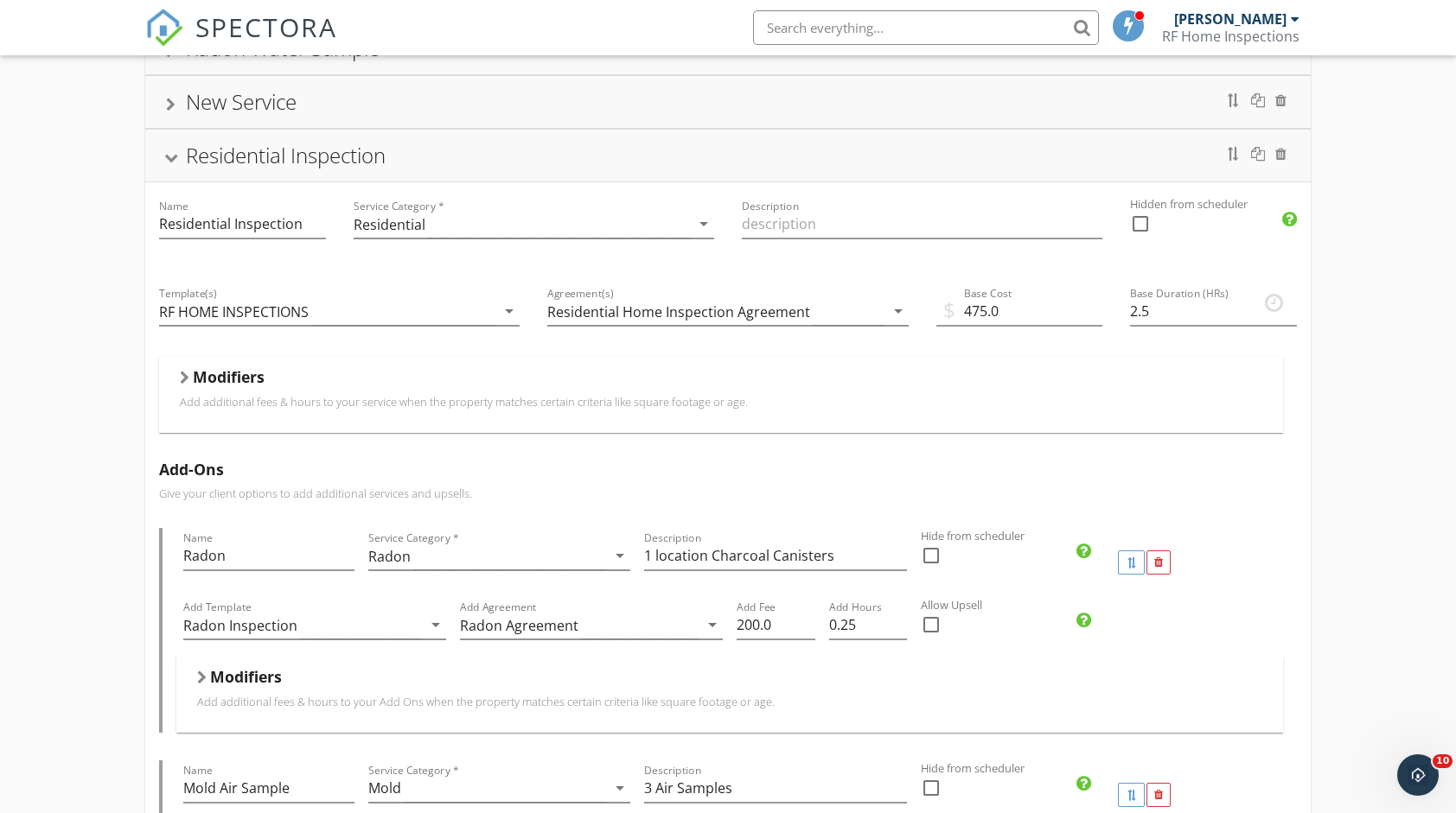
click at [897, 91] on div "New Service" at bounding box center [727, 102] width 1123 height 31
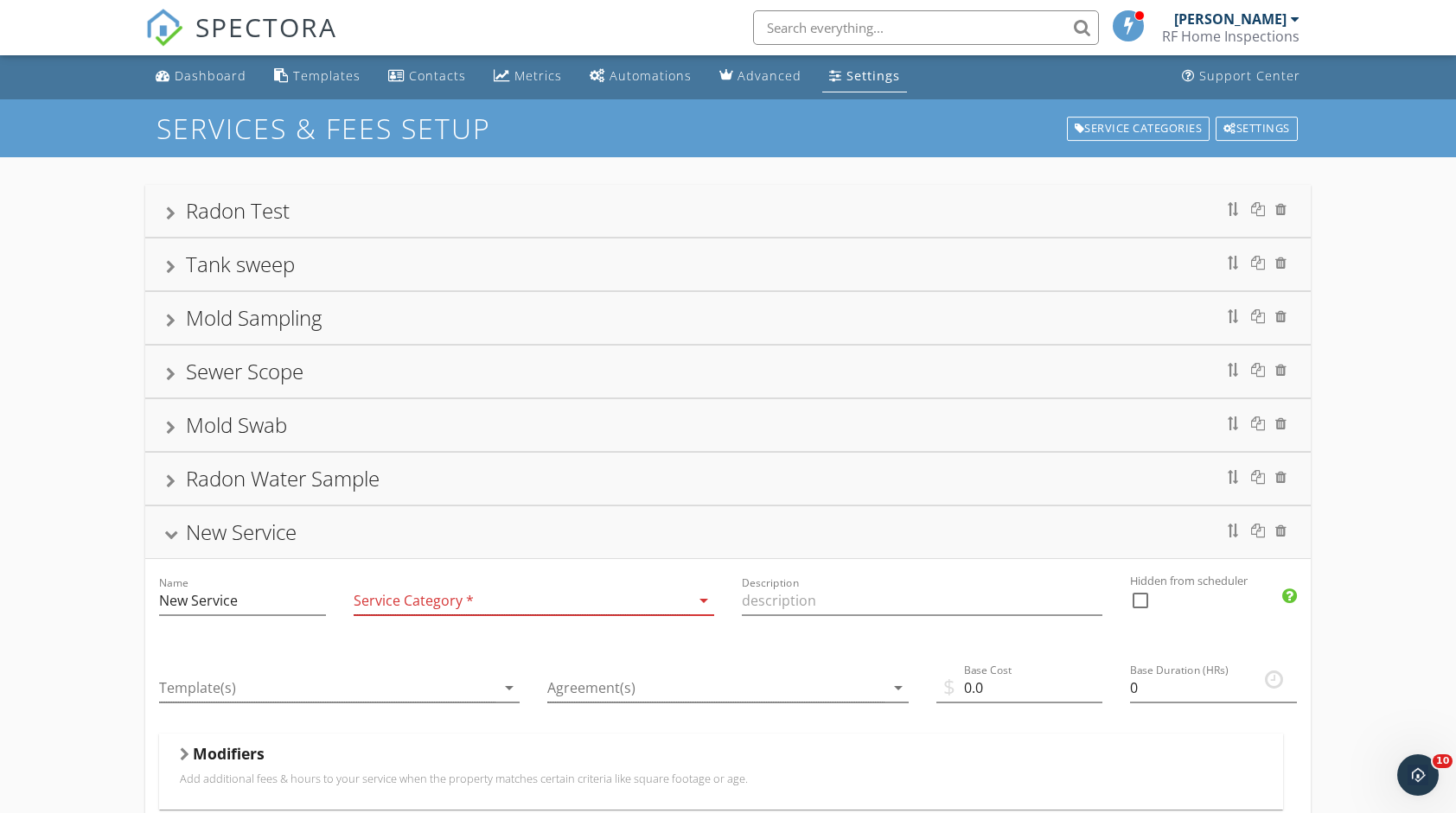
scroll to position [0, 0]
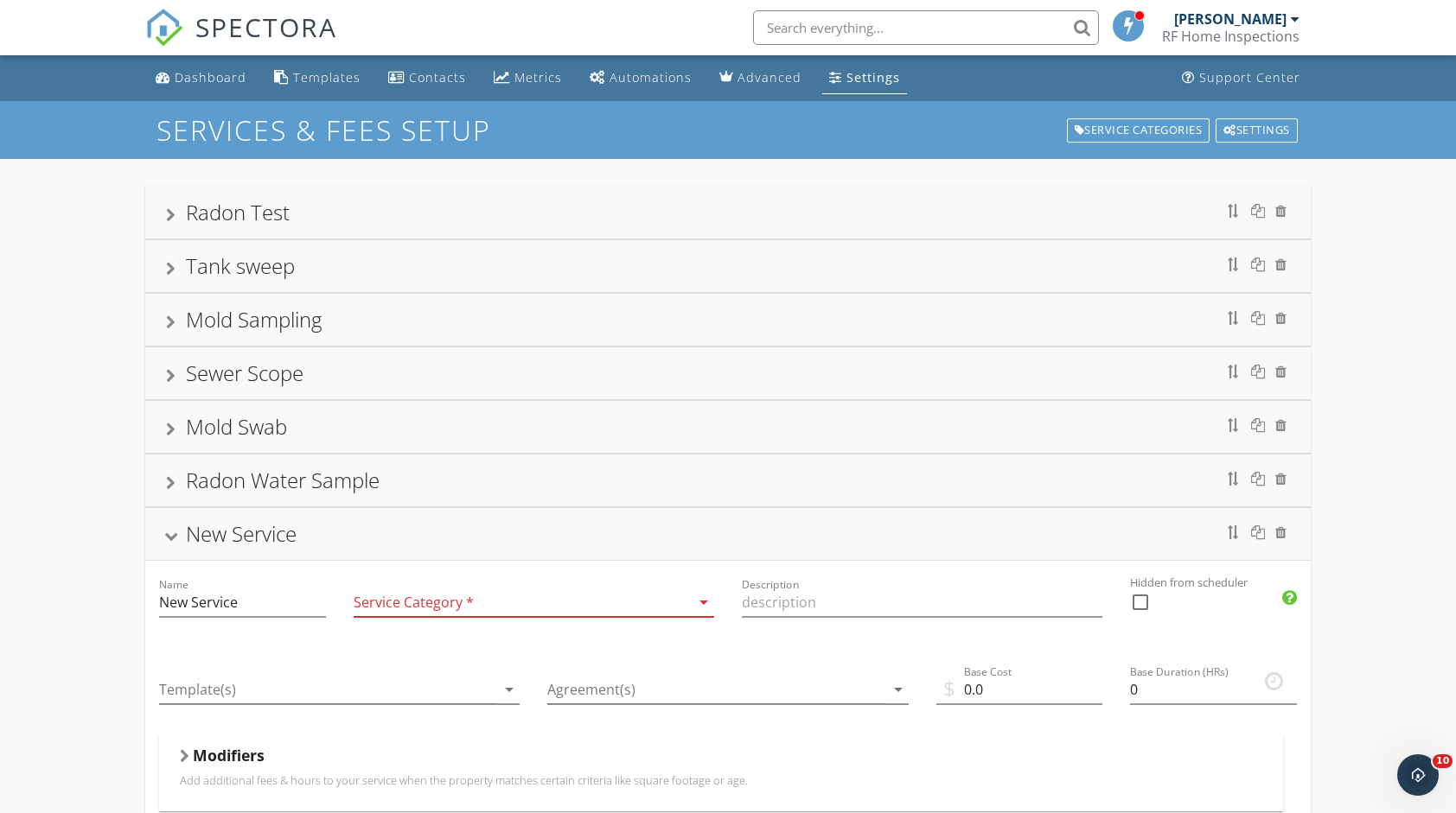
click at [846, 78] on div "Settings" at bounding box center [873, 77] width 54 height 17
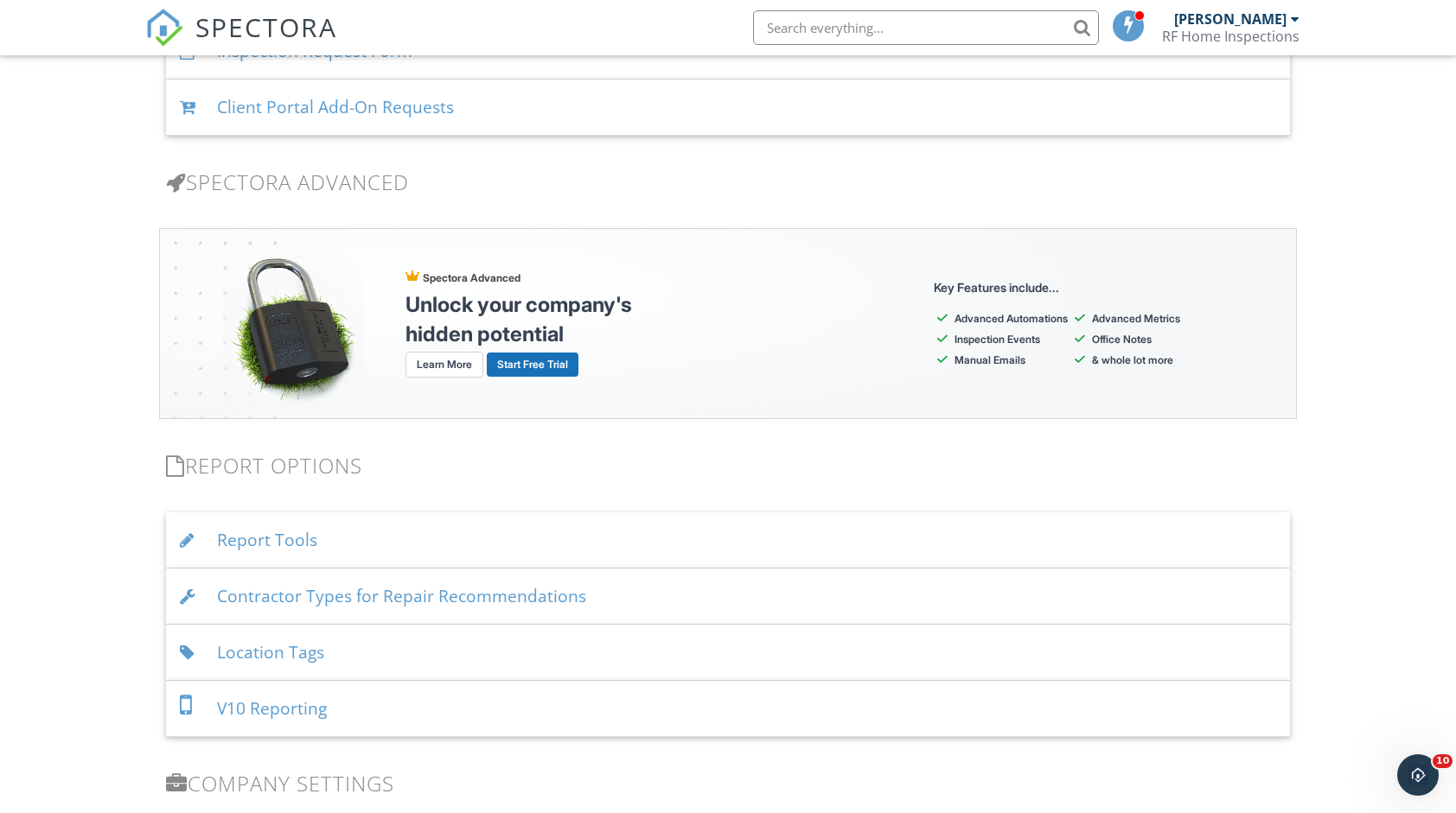
scroll to position [1383, 0]
click at [600, 518] on div "Report Tools" at bounding box center [727, 539] width 1123 height 56
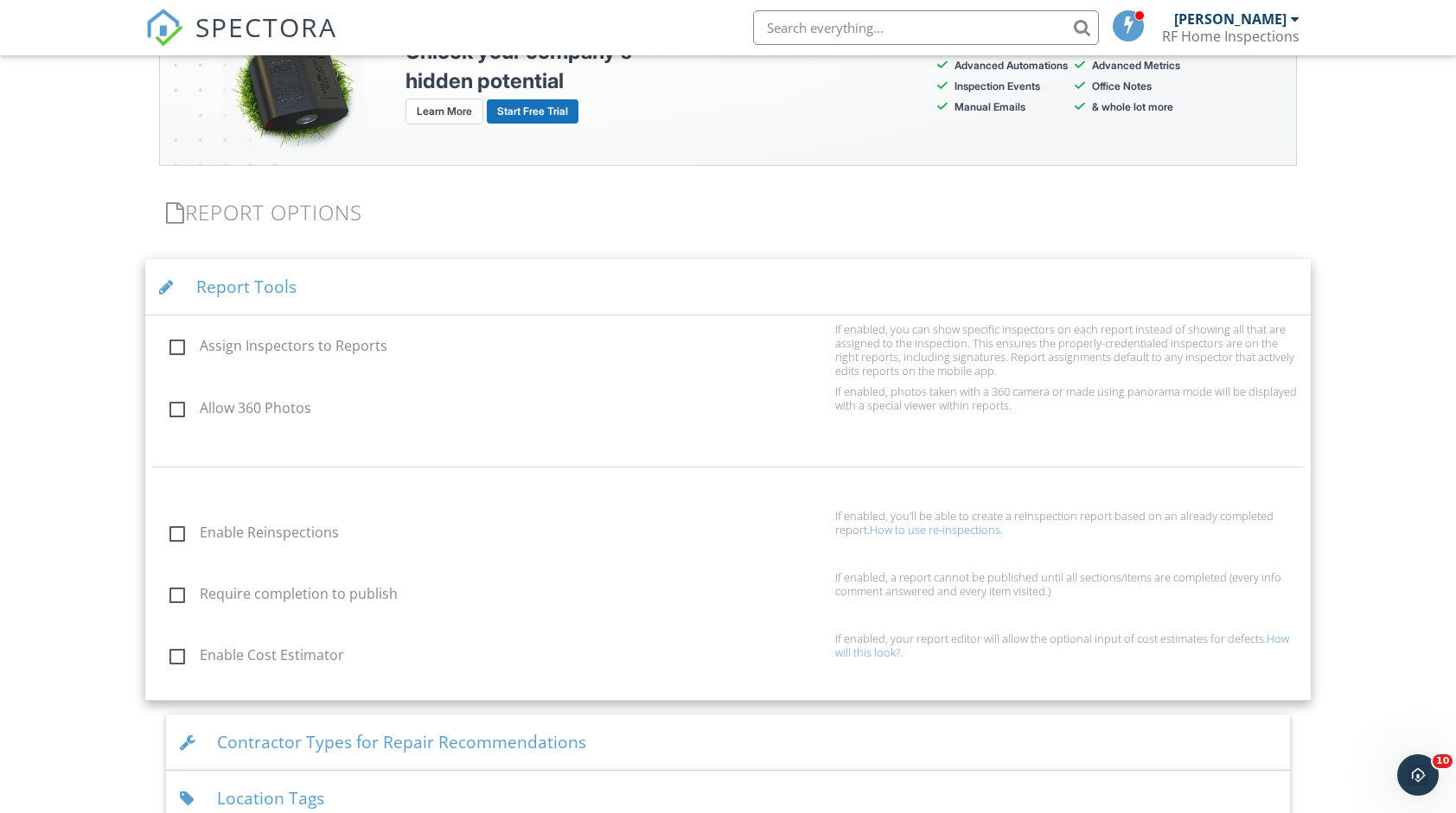
scroll to position [1642, 0]
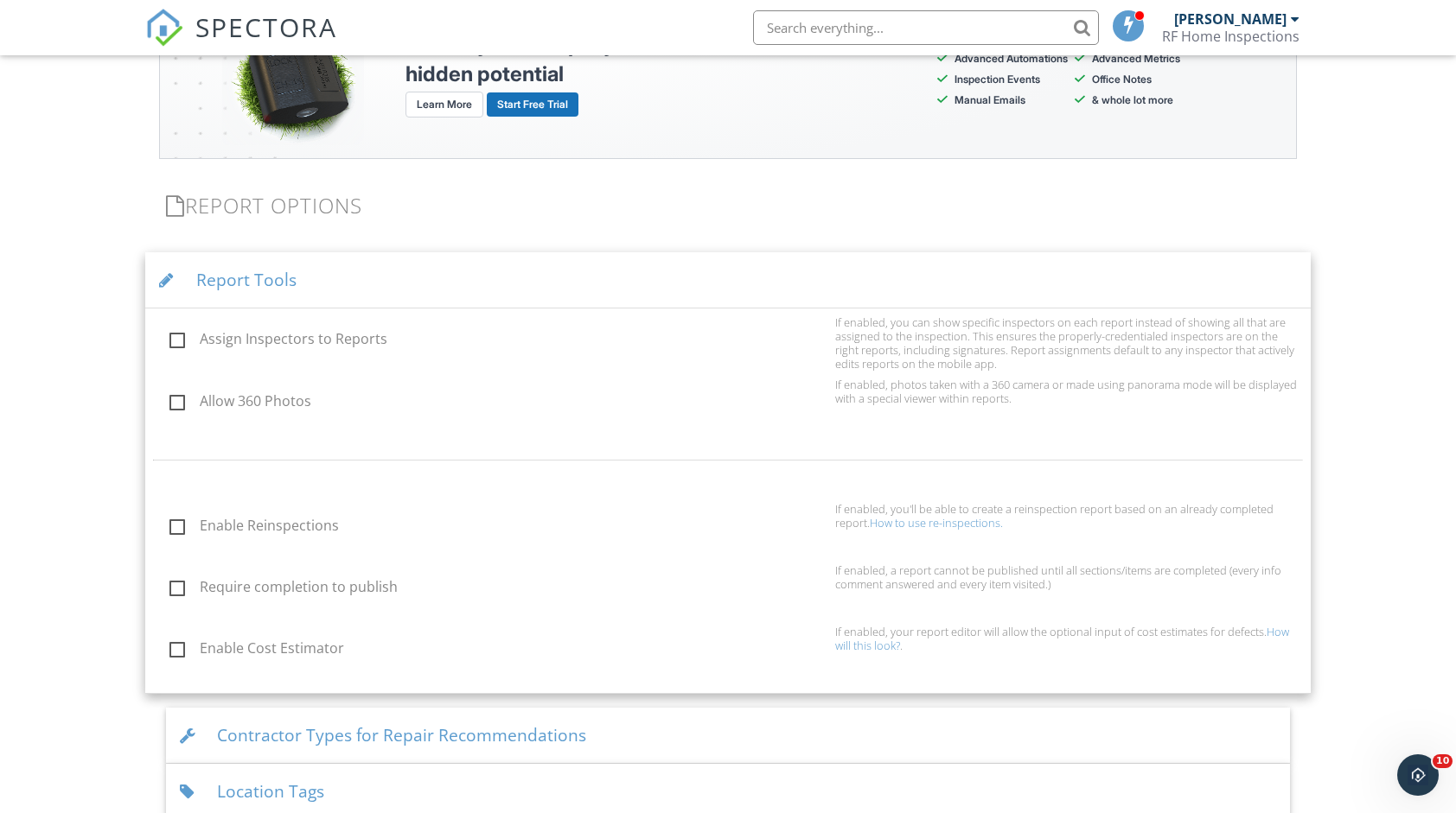
click at [566, 291] on div "Report Tools" at bounding box center [728, 280] width 1164 height 56
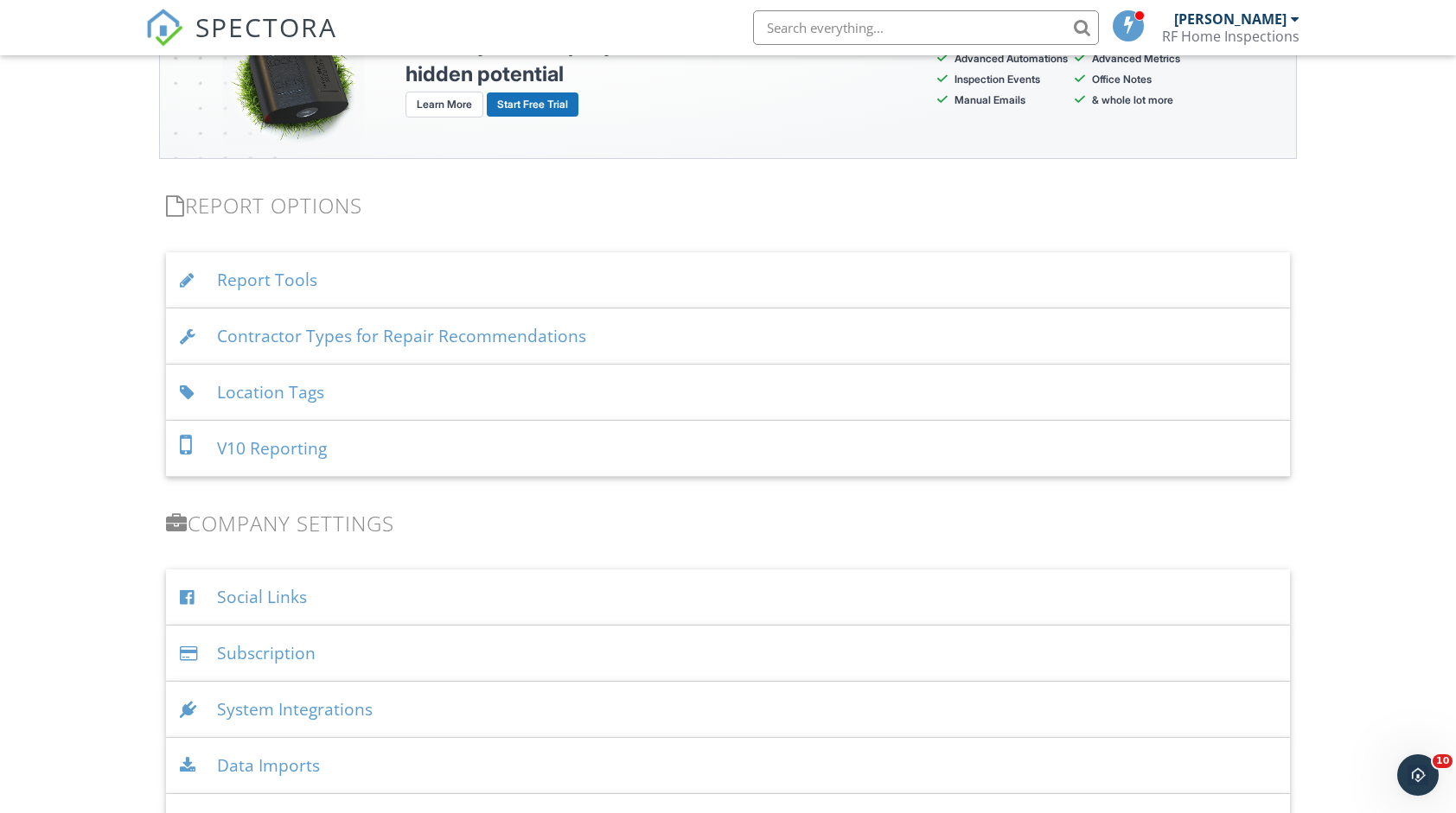
click at [524, 382] on div "Location Tags" at bounding box center [727, 393] width 1123 height 56
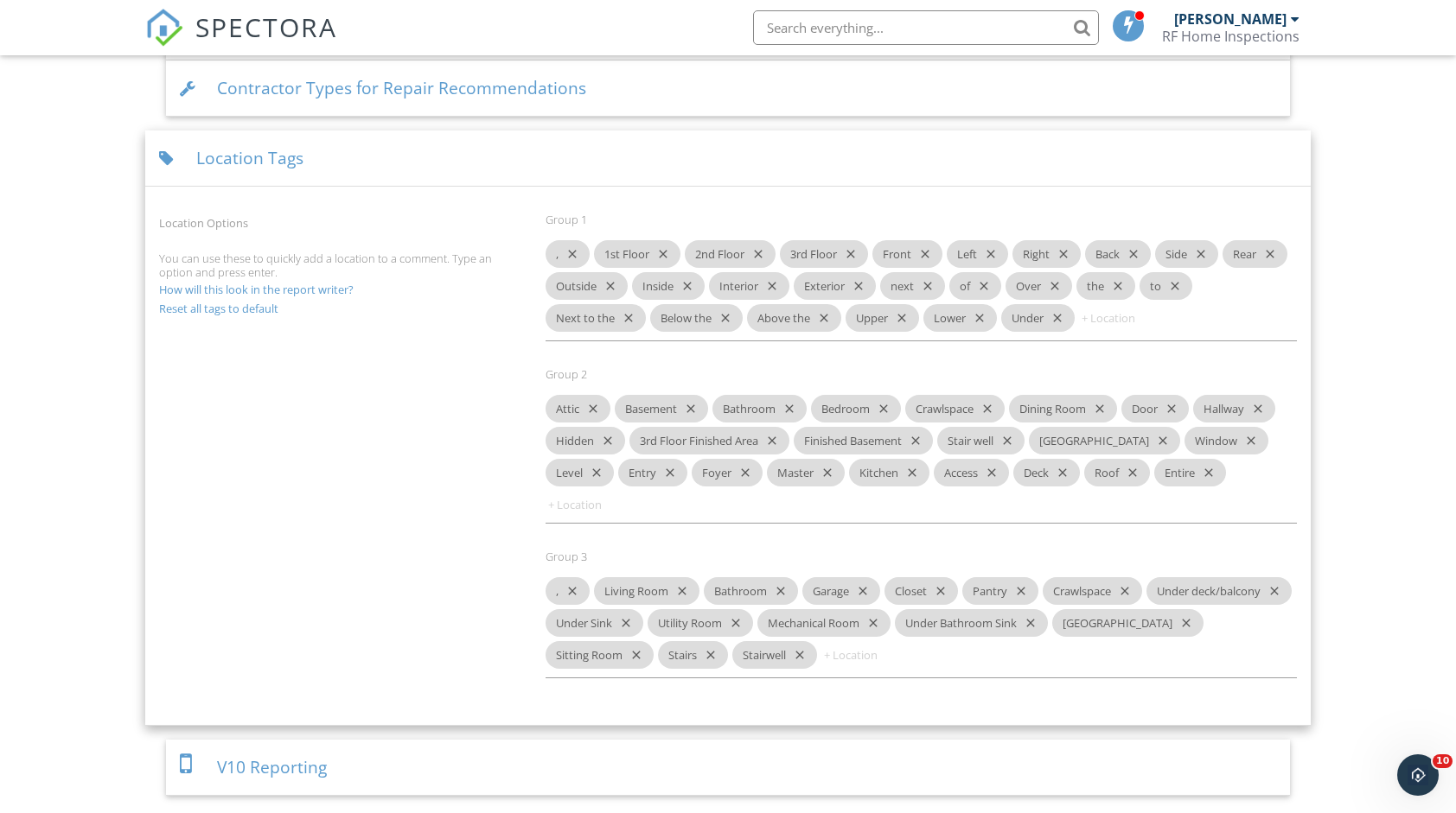
scroll to position [1902, 0]
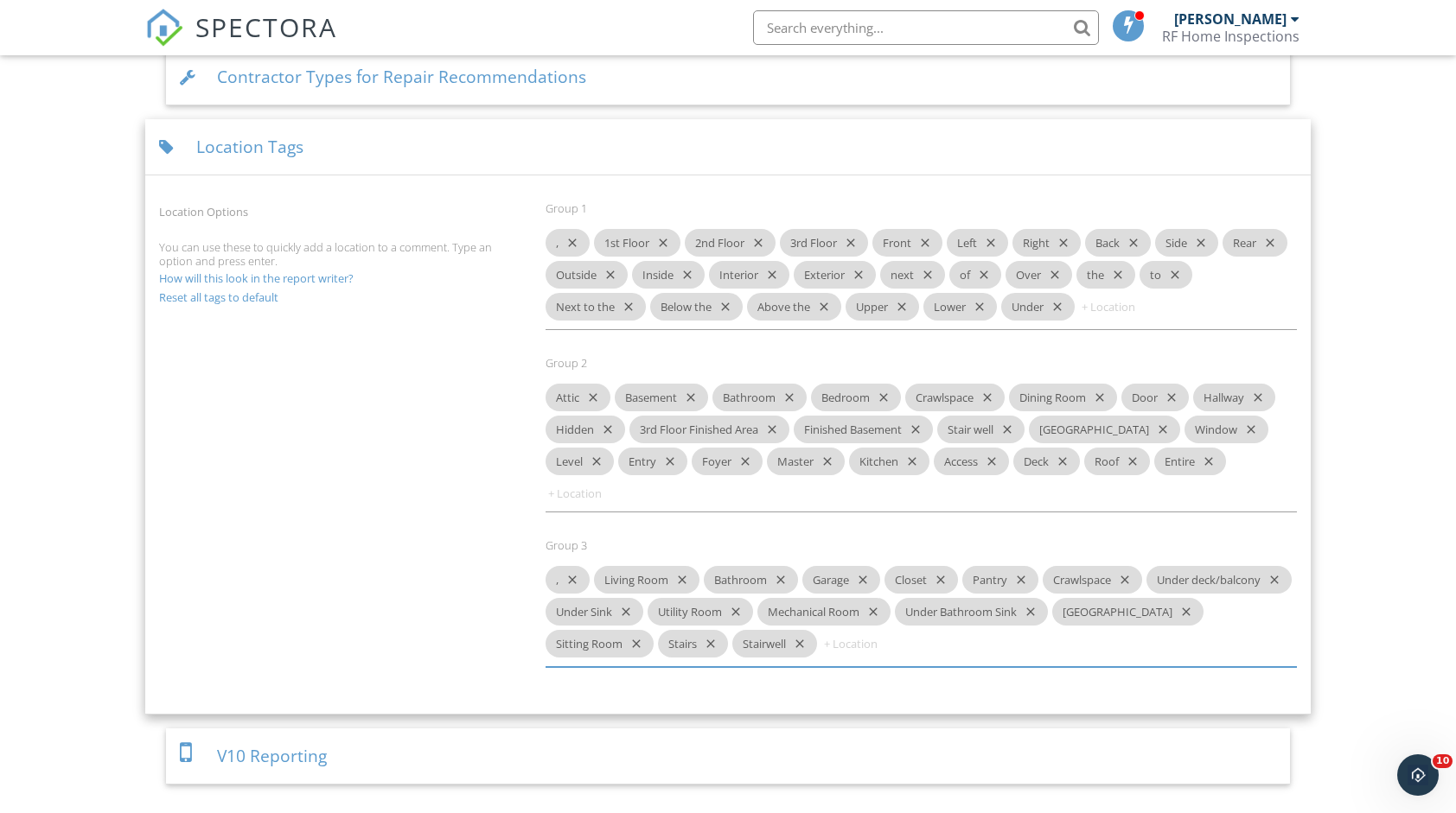
click at [925, 636] on input at bounding box center [873, 644] width 103 height 28
click at [293, 140] on div "Location Tags" at bounding box center [728, 147] width 1164 height 56
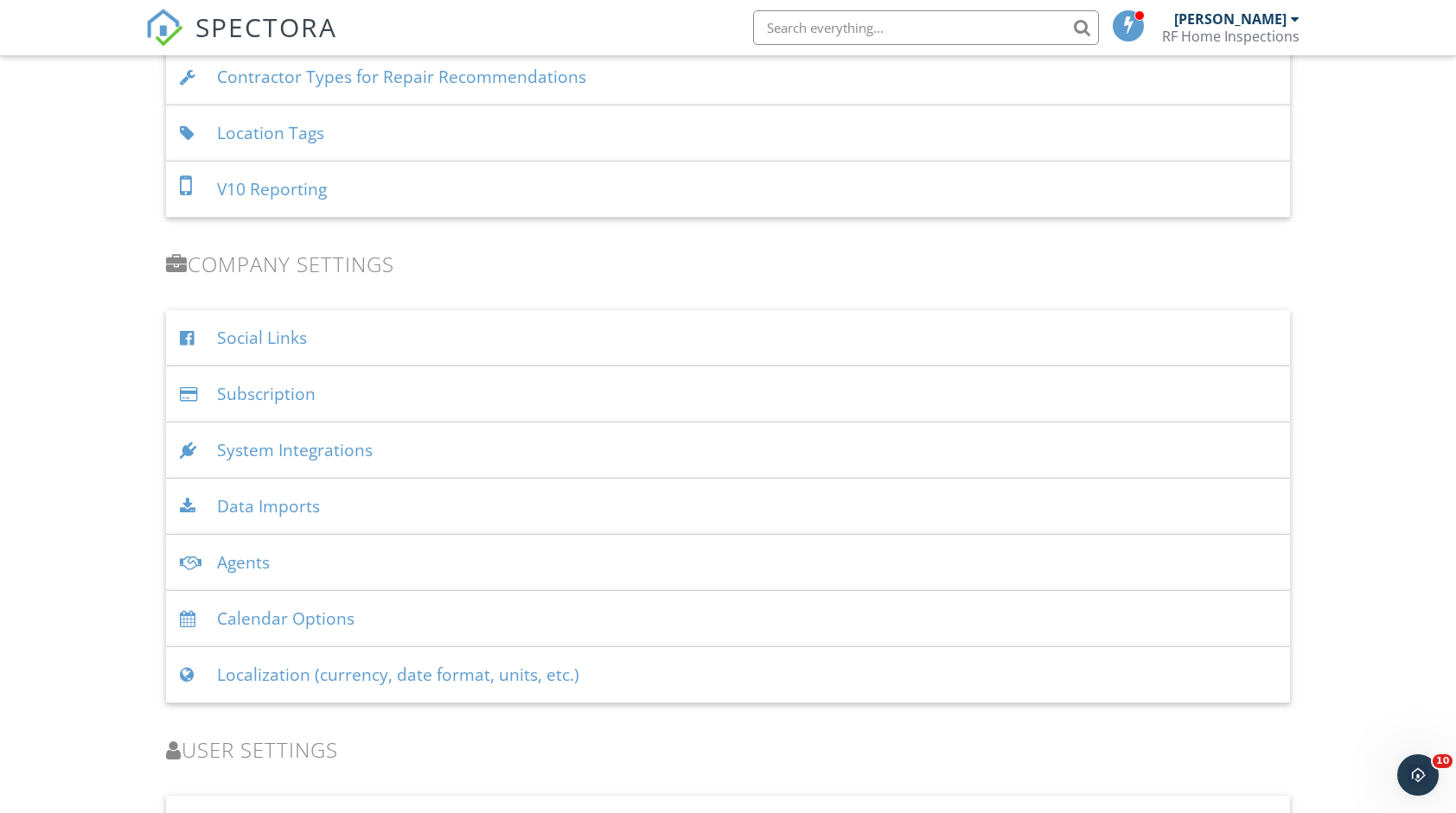
click at [444, 450] on div "System Integrations" at bounding box center [727, 451] width 1123 height 56
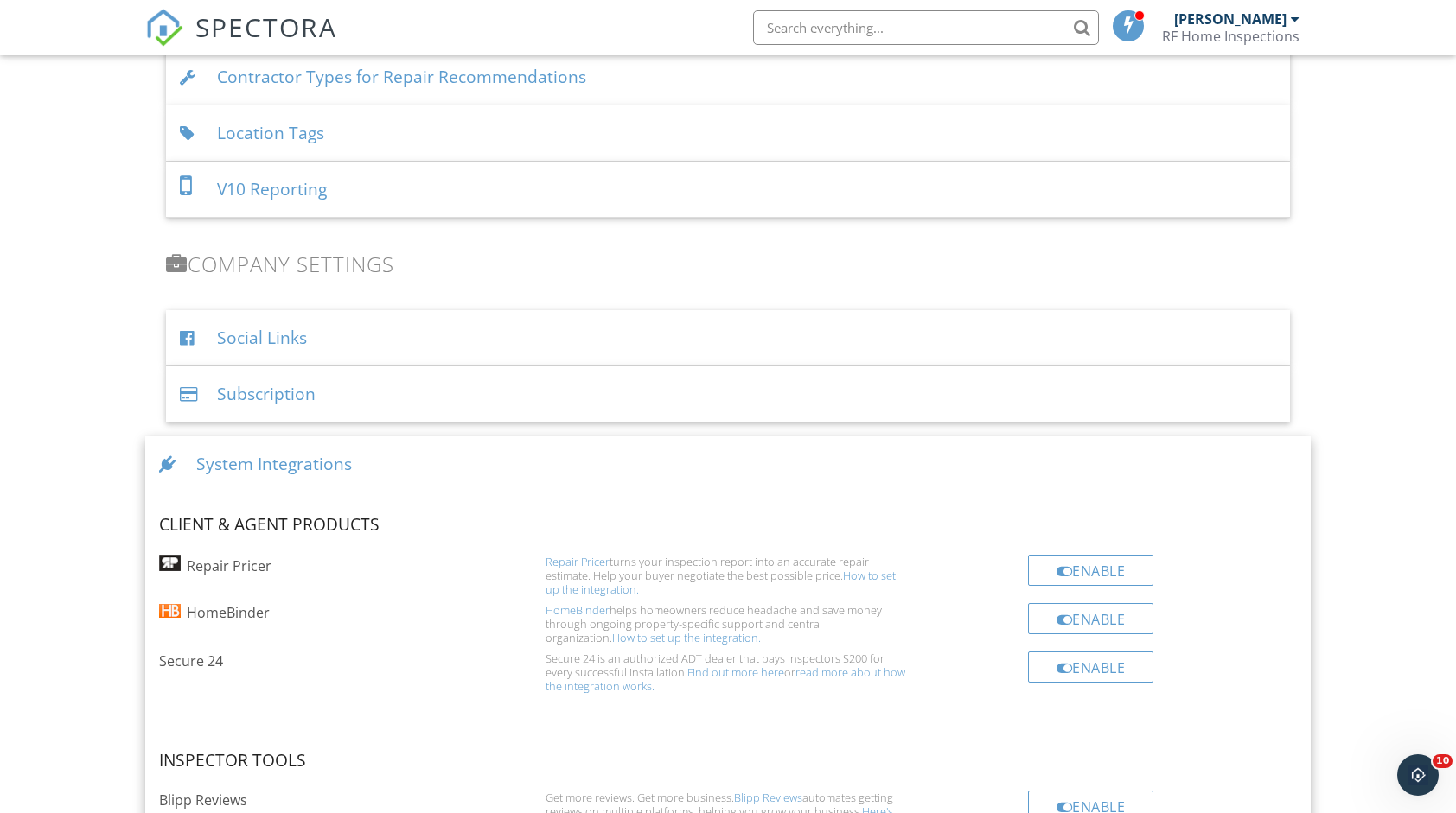
click at [444, 450] on div "System Integrations" at bounding box center [728, 465] width 1164 height 56
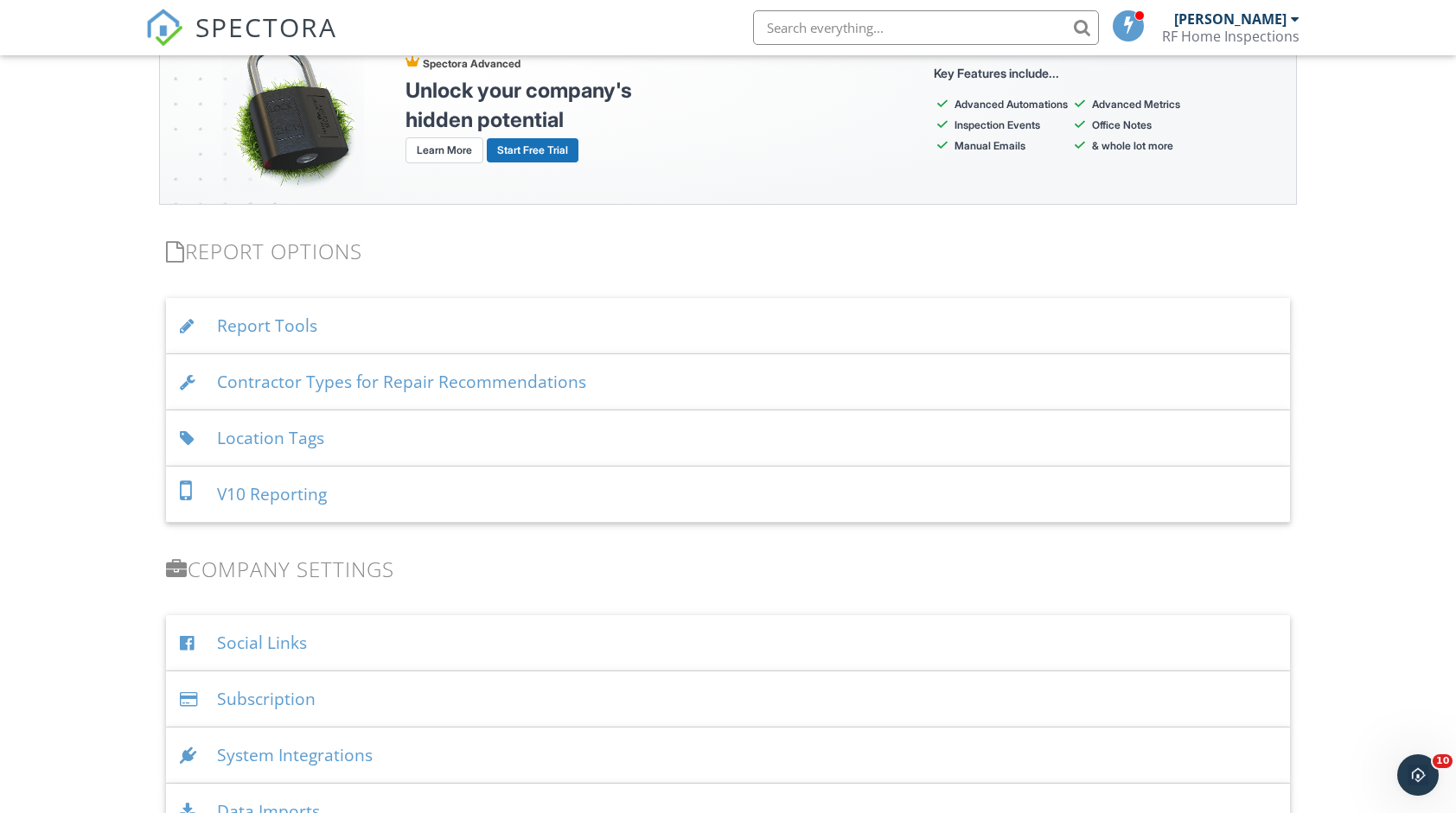
scroll to position [1595, 0]
click at [498, 327] on div "Report Tools" at bounding box center [727, 327] width 1123 height 56
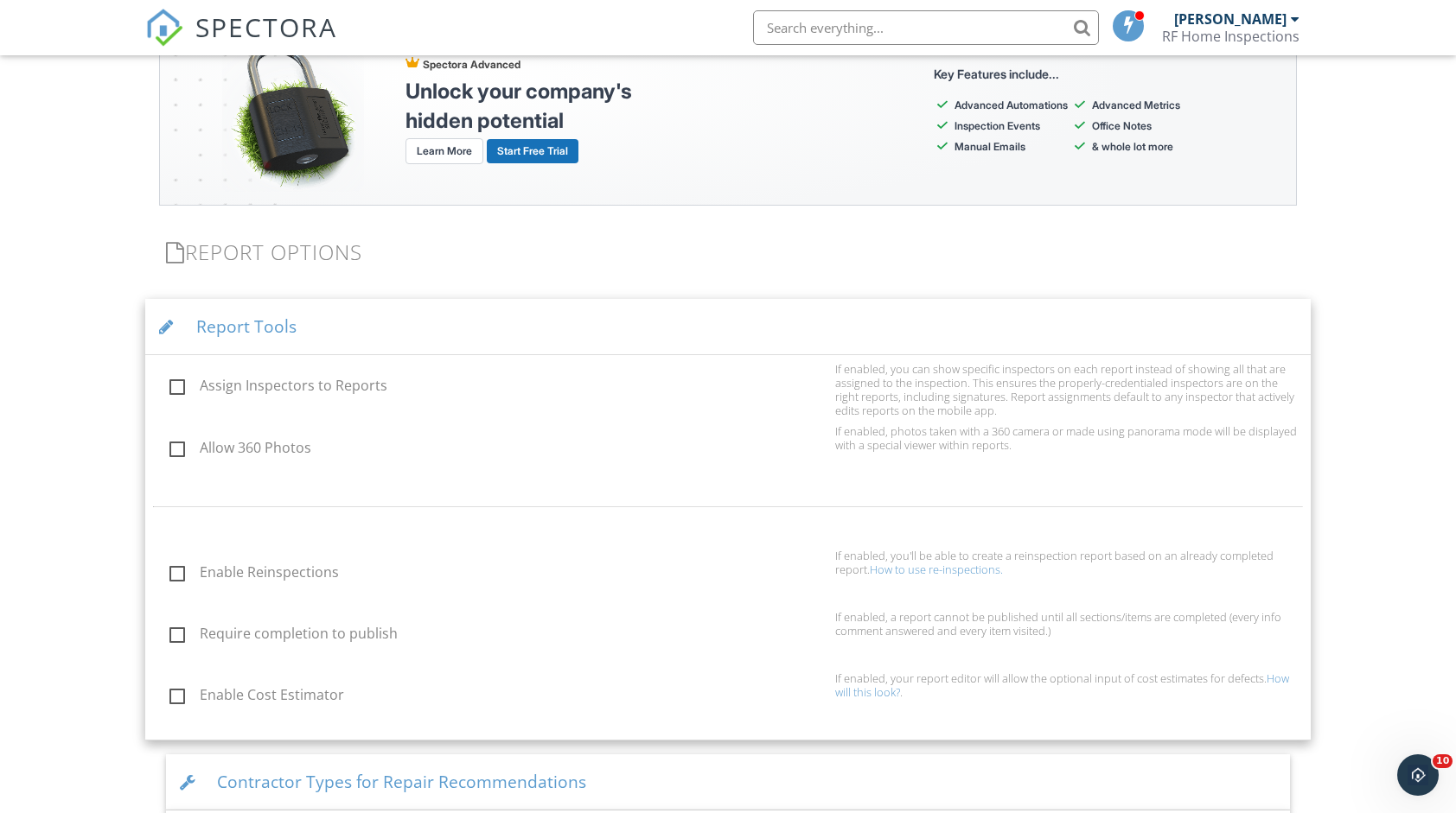
click at [471, 319] on div "Report Tools" at bounding box center [728, 327] width 1164 height 56
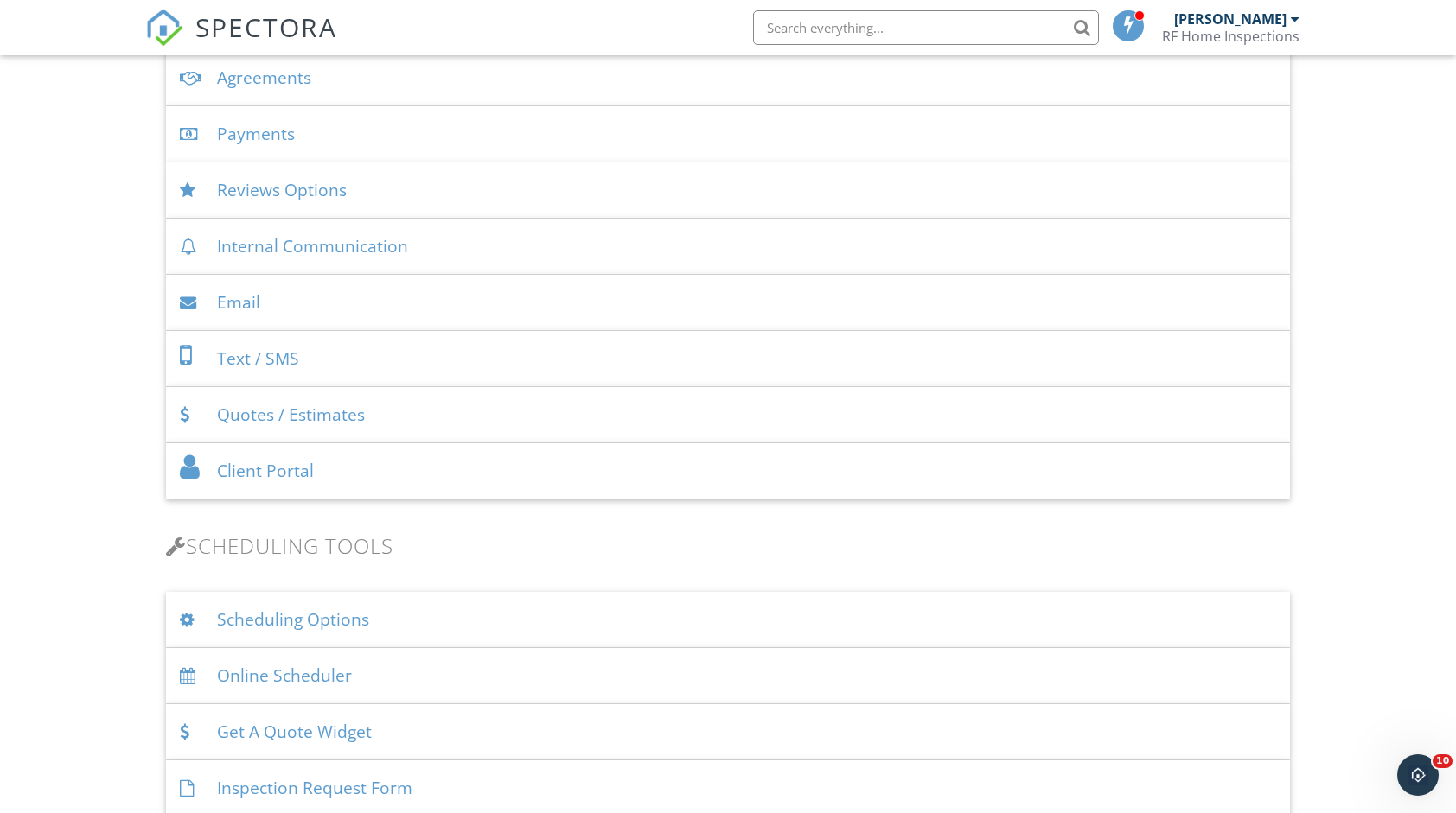
scroll to position [472, 0]
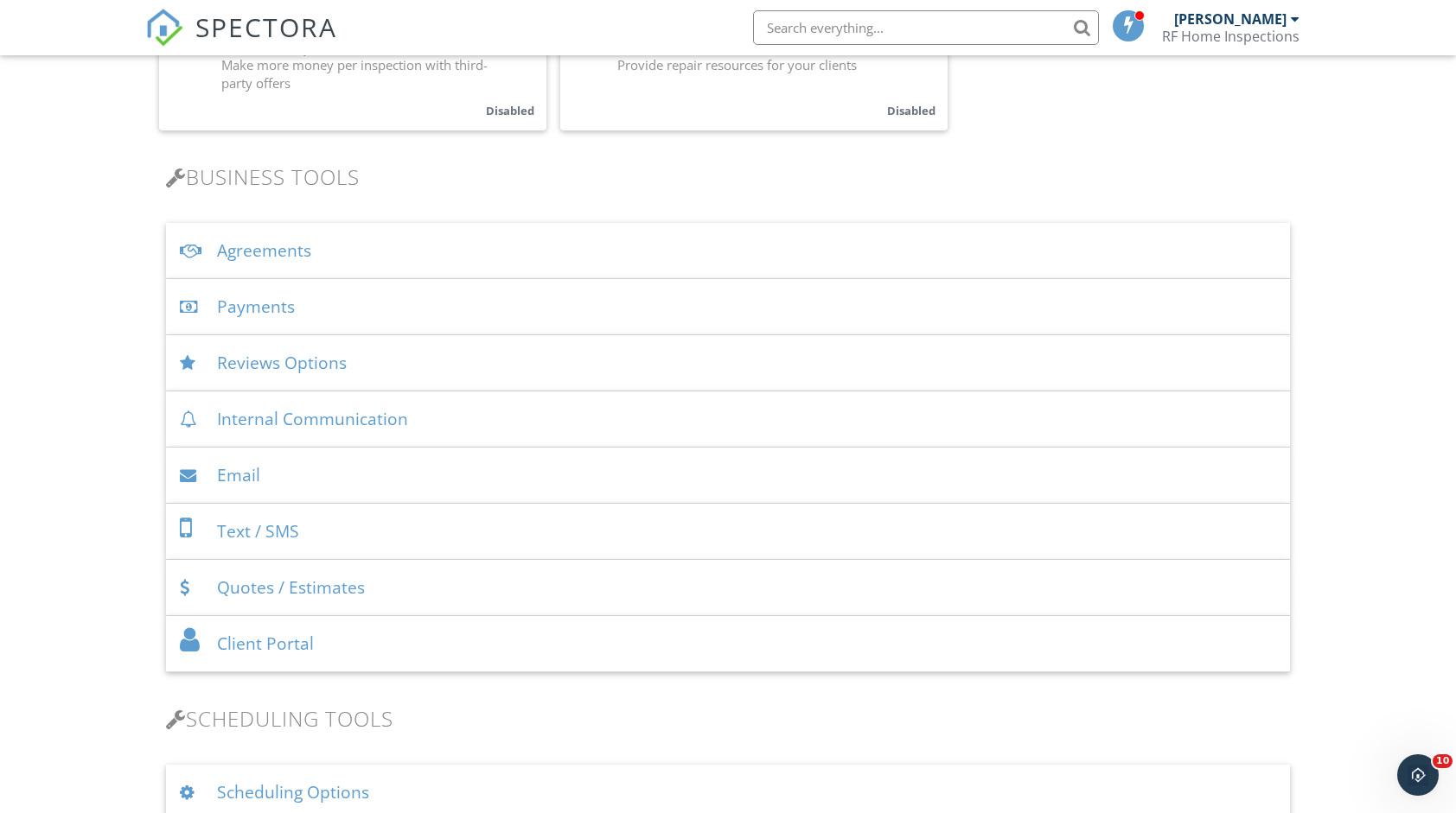
click at [507, 422] on div "Internal Communication" at bounding box center [727, 419] width 1123 height 56
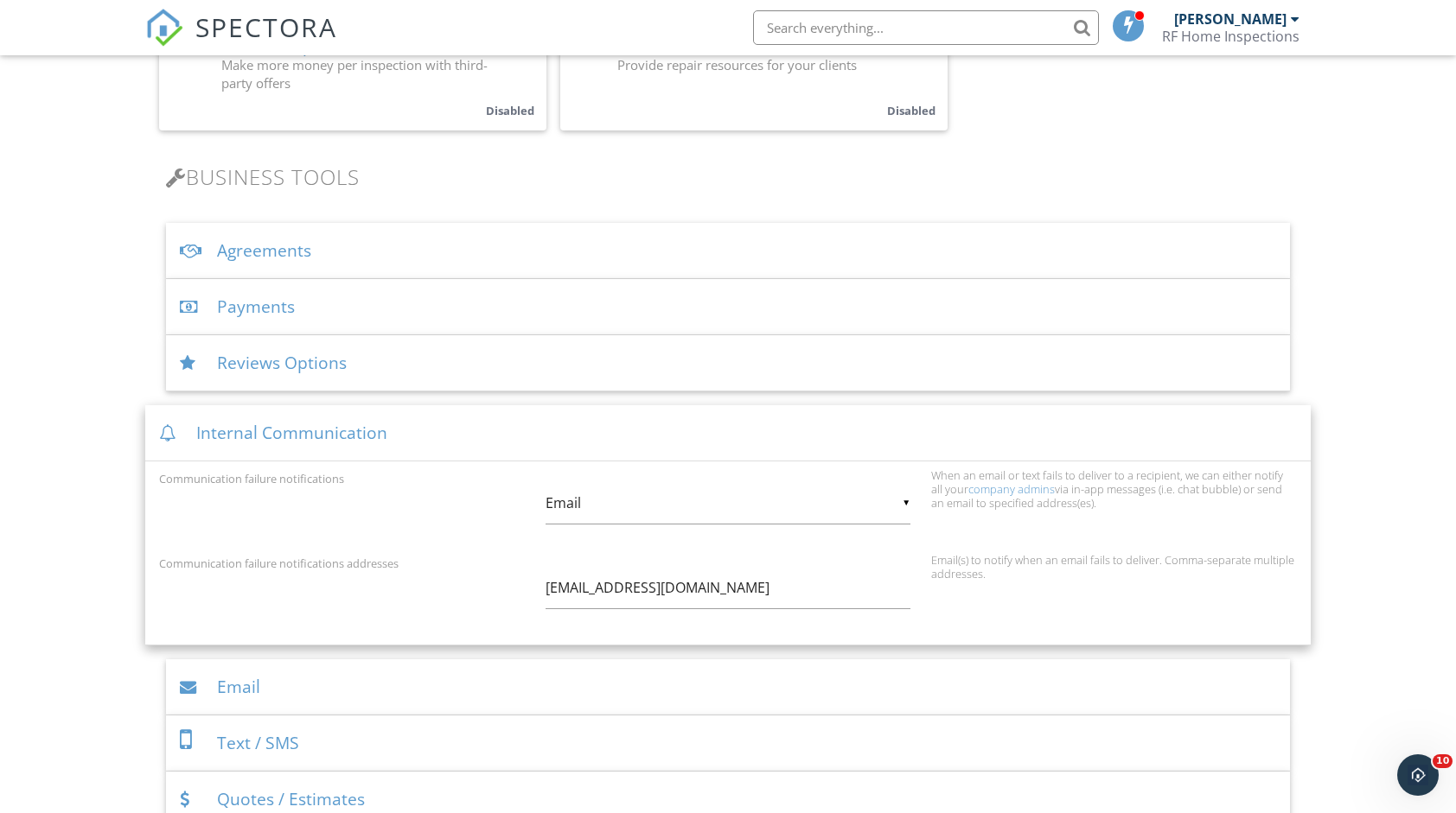
click at [505, 422] on div "Internal Communication" at bounding box center [728, 433] width 1164 height 56
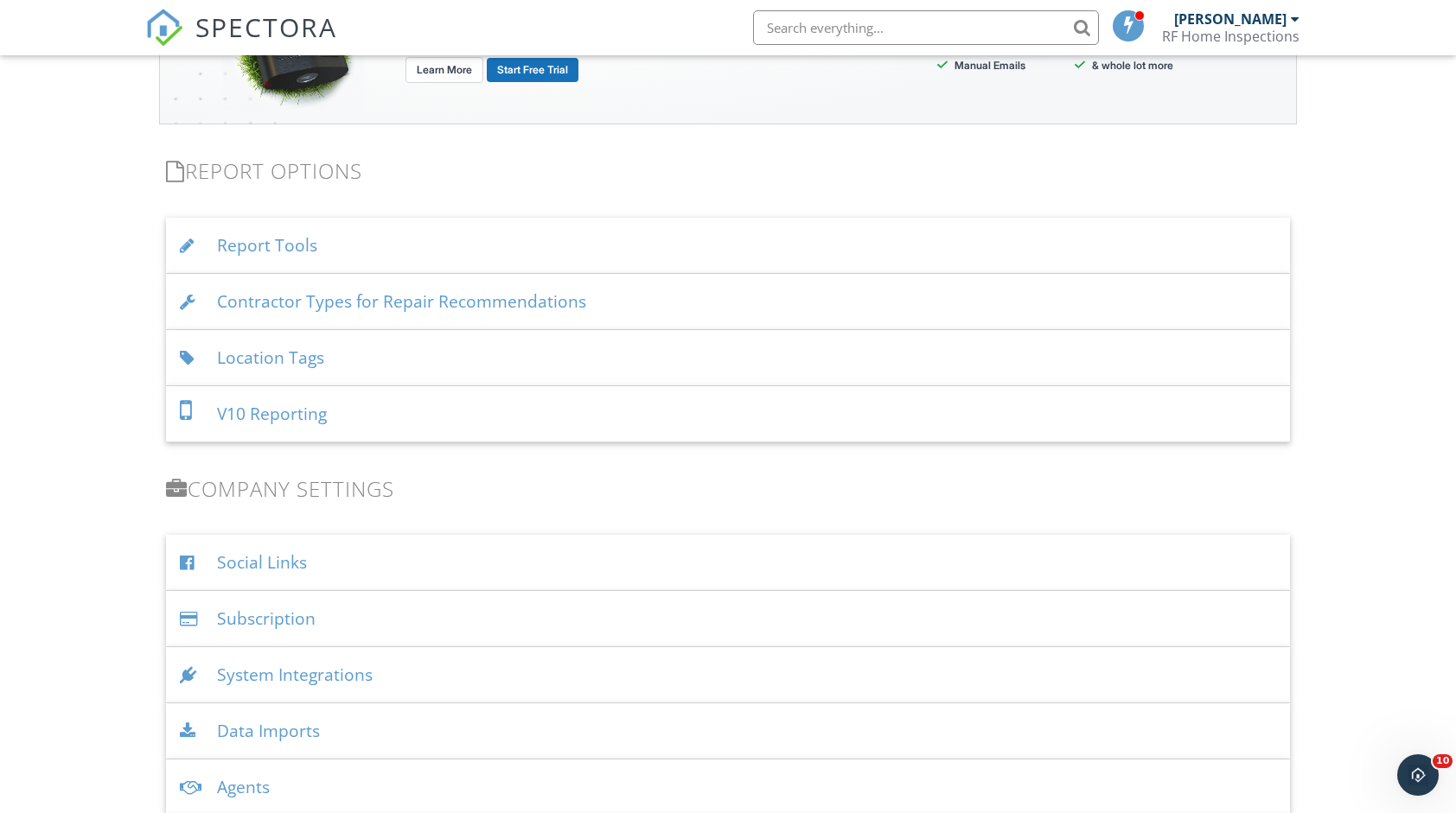
scroll to position [1682, 0]
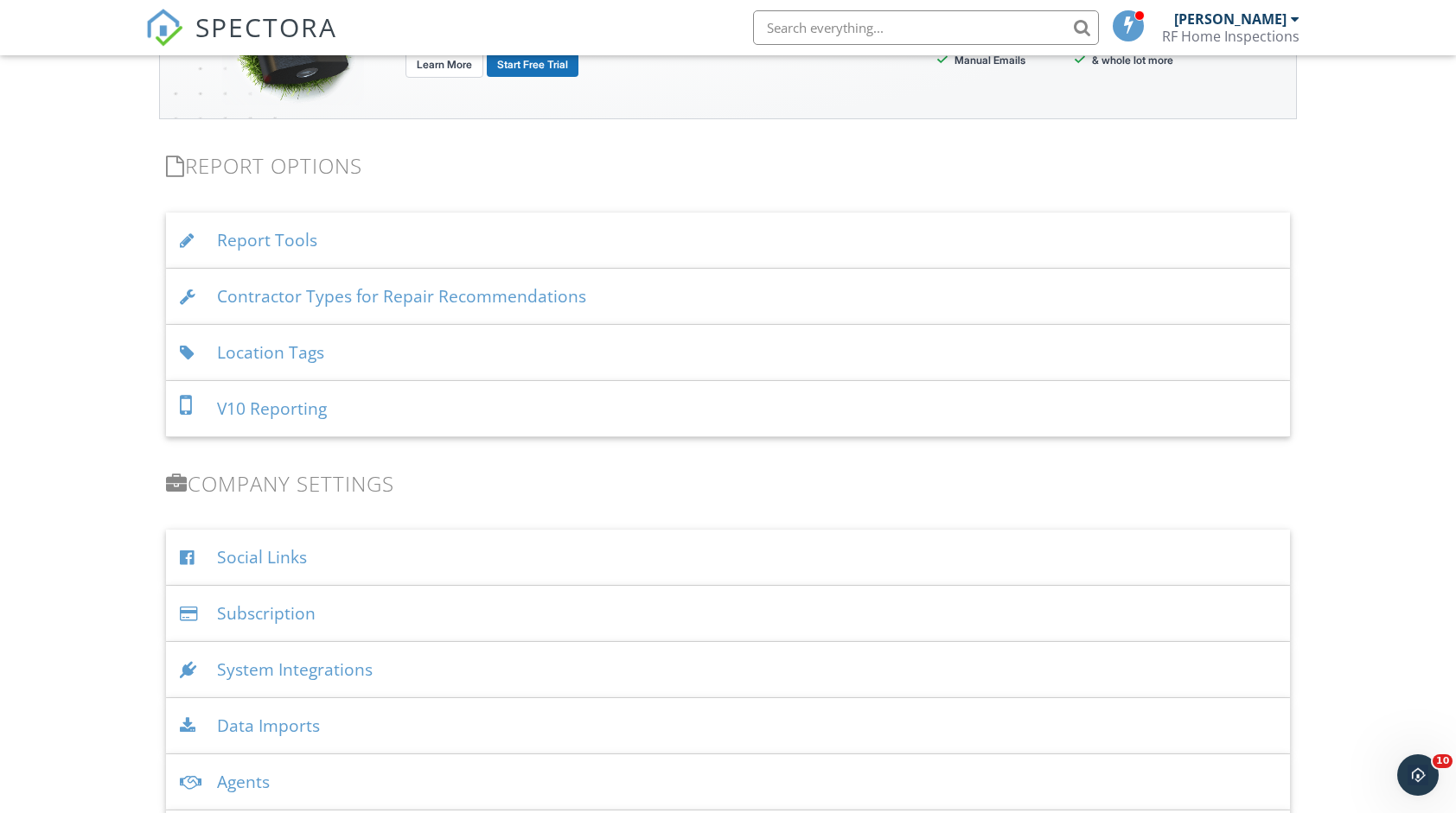
click at [659, 660] on div "System Integrations" at bounding box center [727, 670] width 1123 height 56
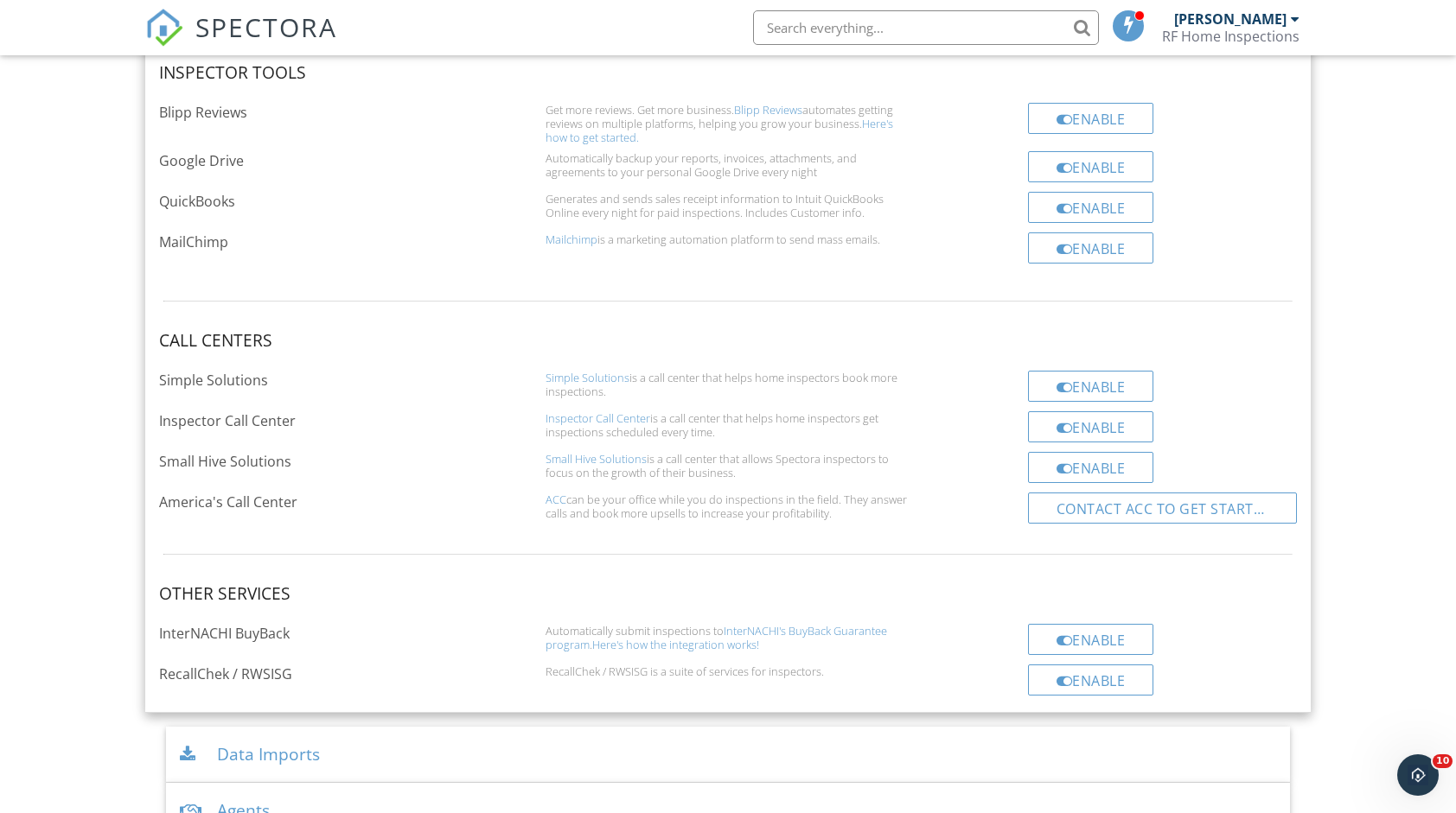
scroll to position [2633, 0]
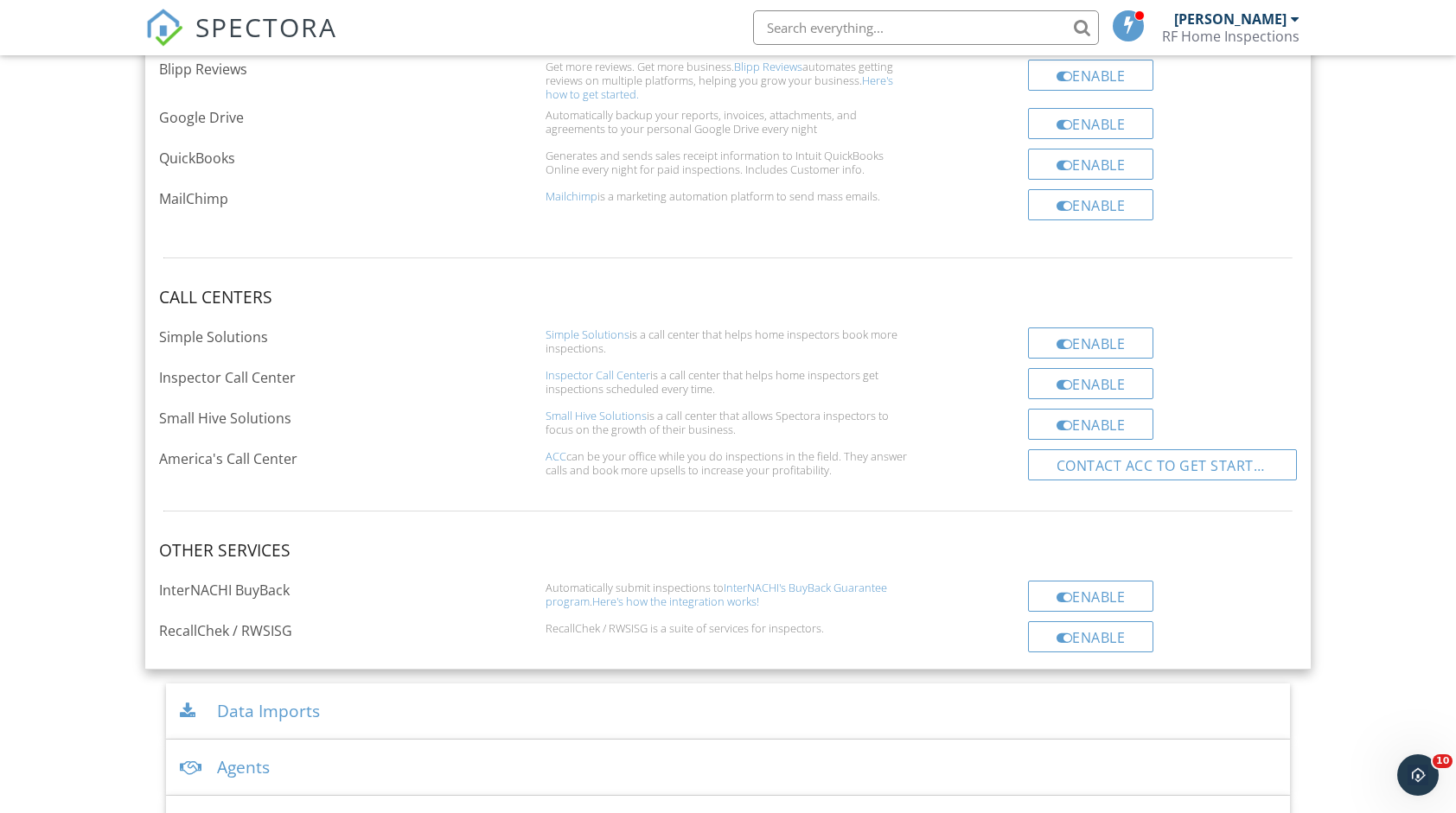
click at [678, 690] on div "Data Imports" at bounding box center [727, 711] width 1123 height 56
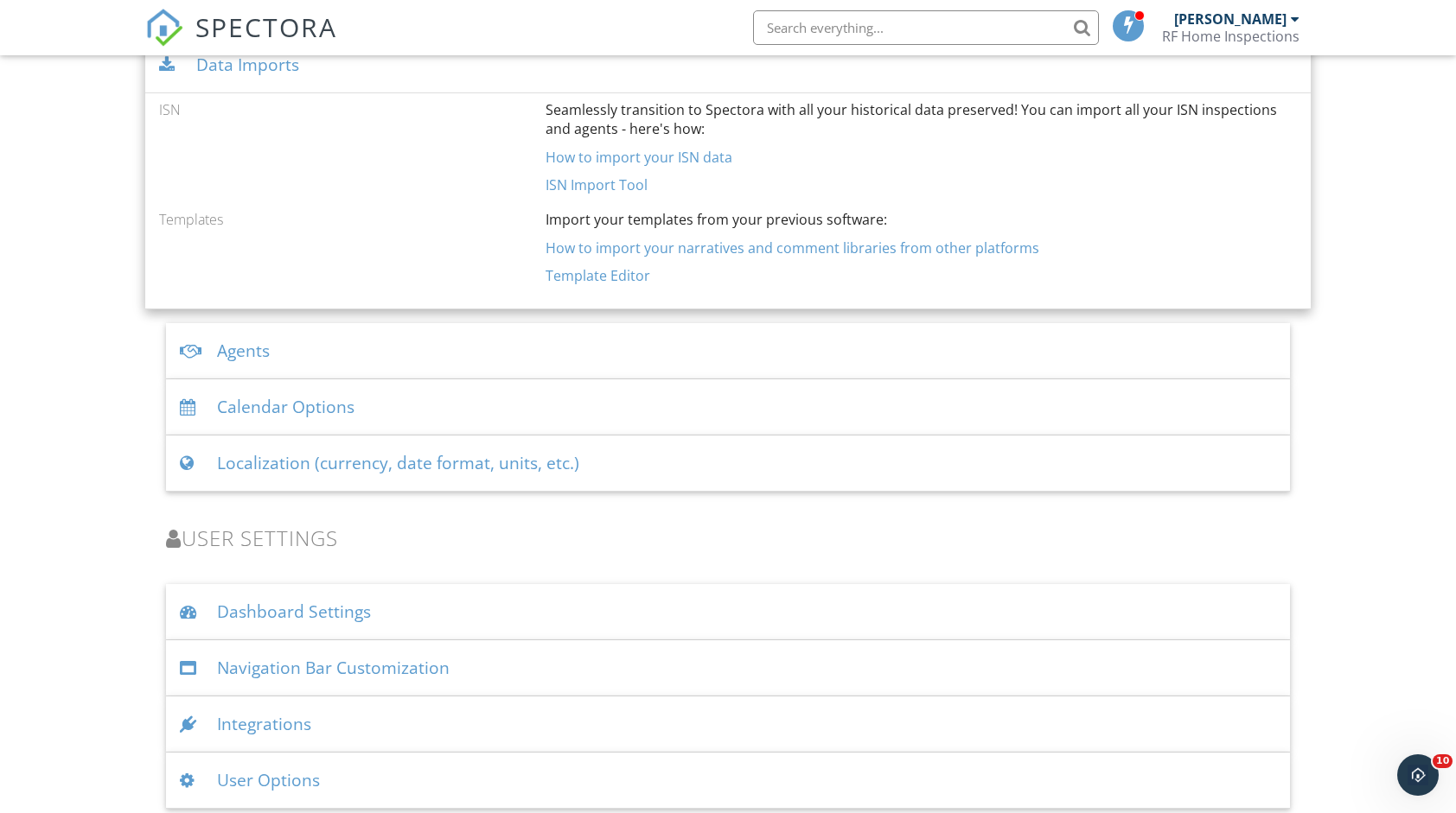
scroll to position [2011, 0]
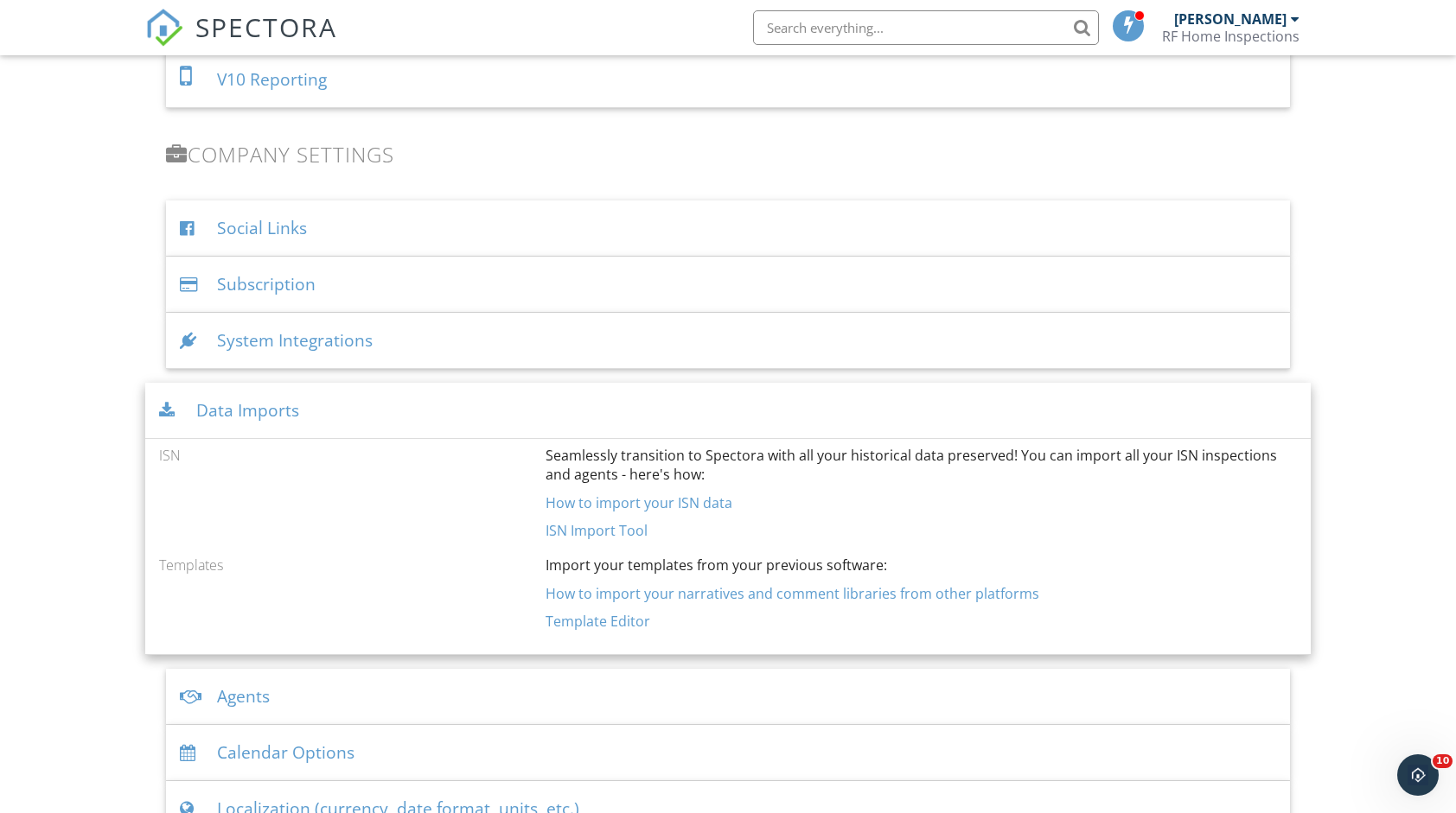
click at [650, 389] on div "Data Imports" at bounding box center [728, 411] width 1164 height 56
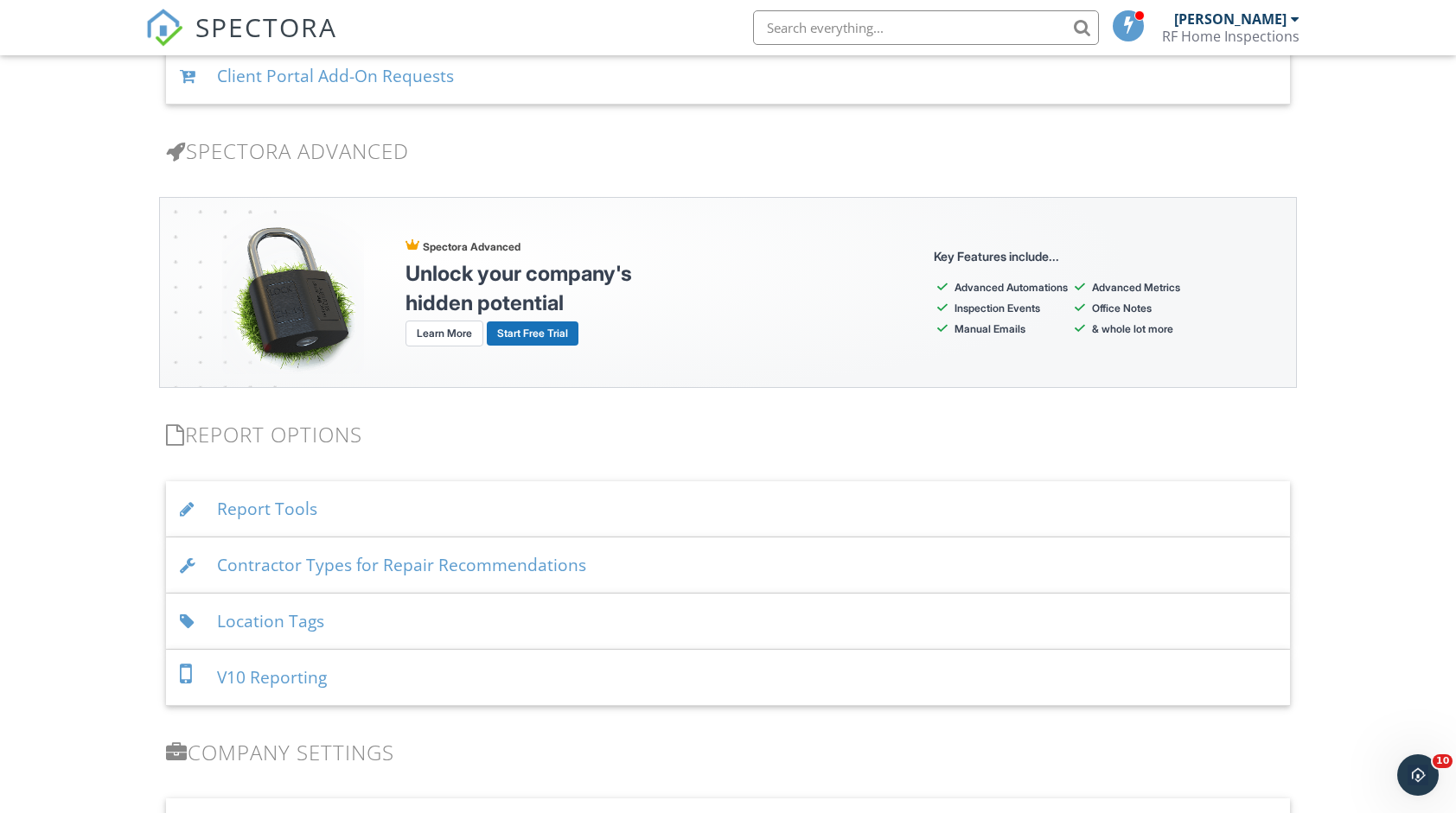
scroll to position [1422, 0]
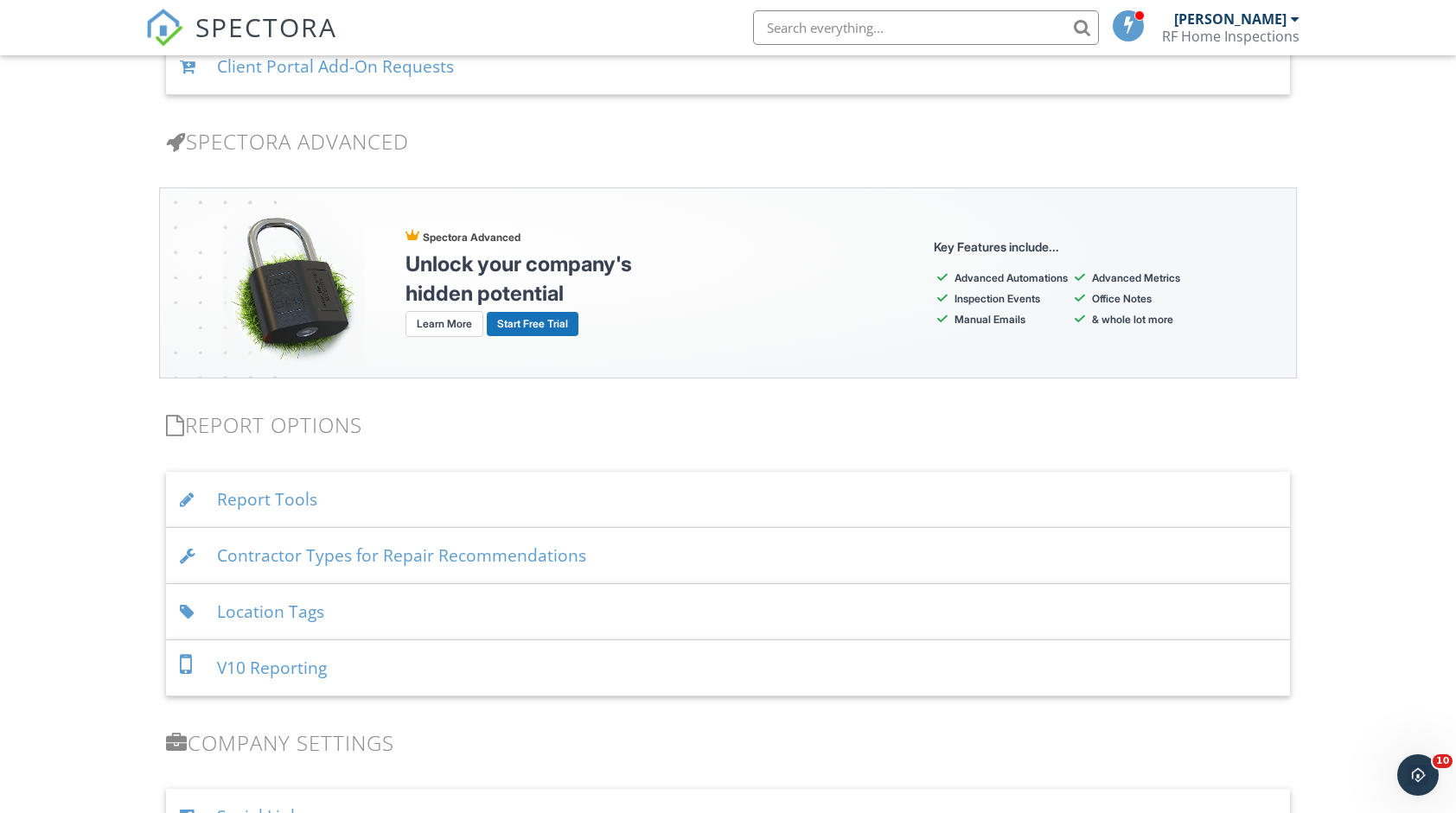
click at [665, 505] on div "Report Tools" at bounding box center [727, 500] width 1123 height 56
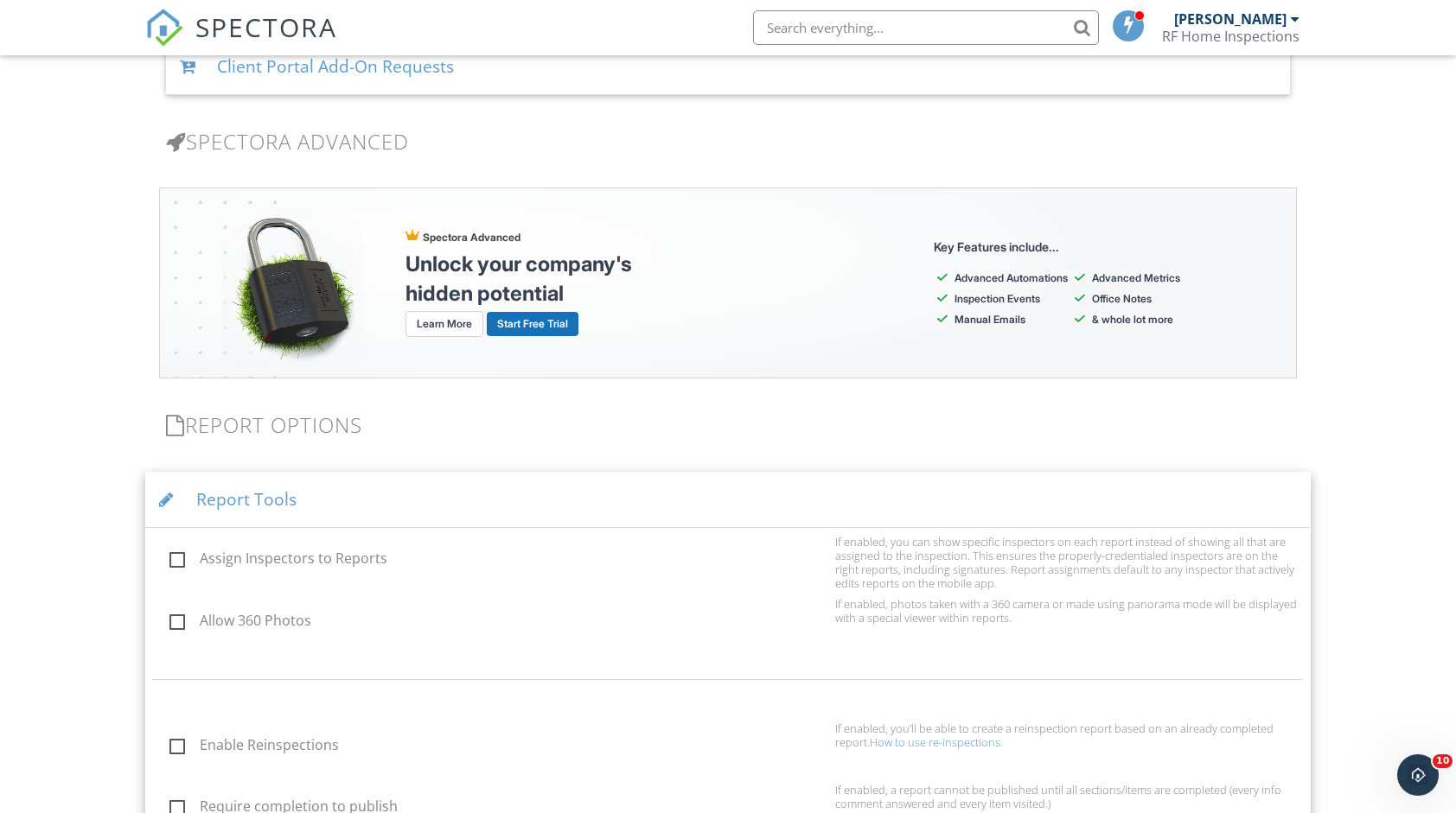
click at [665, 505] on div "Report Tools" at bounding box center [728, 500] width 1164 height 56
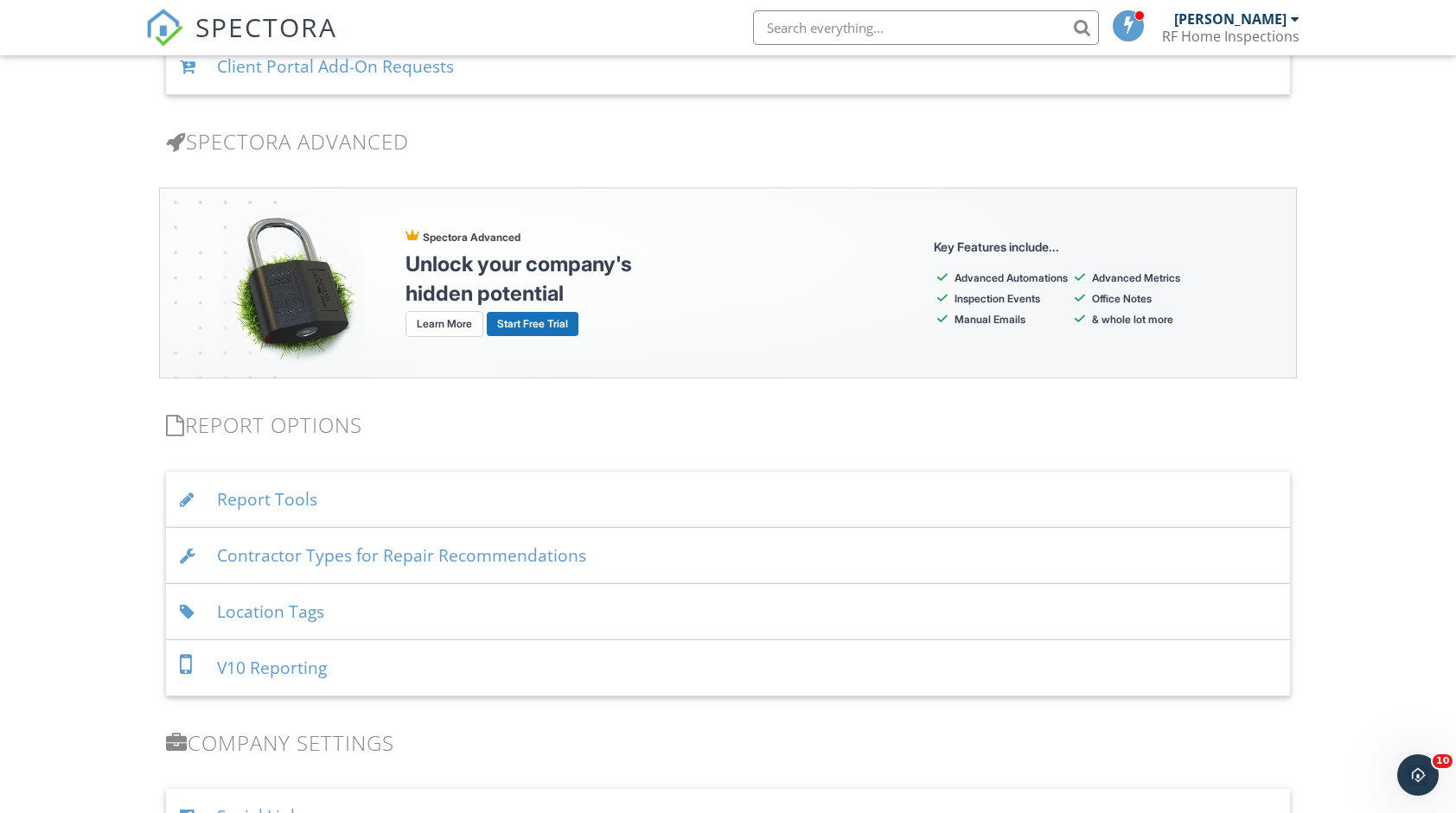
click at [646, 649] on div "V10 Reporting" at bounding box center [727, 669] width 1123 height 56
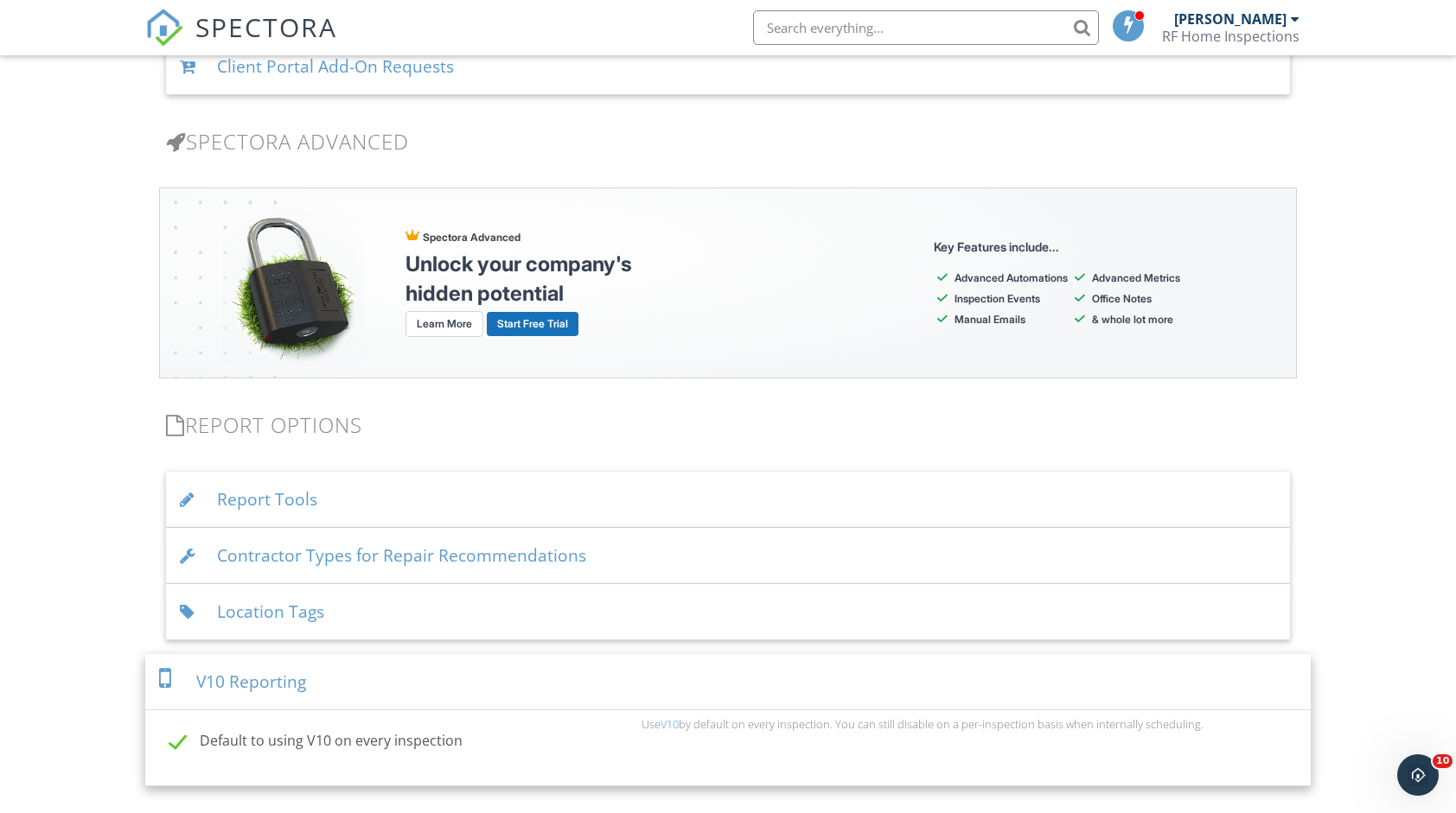
click at [646, 654] on div "V10 Reporting" at bounding box center [728, 682] width 1164 height 56
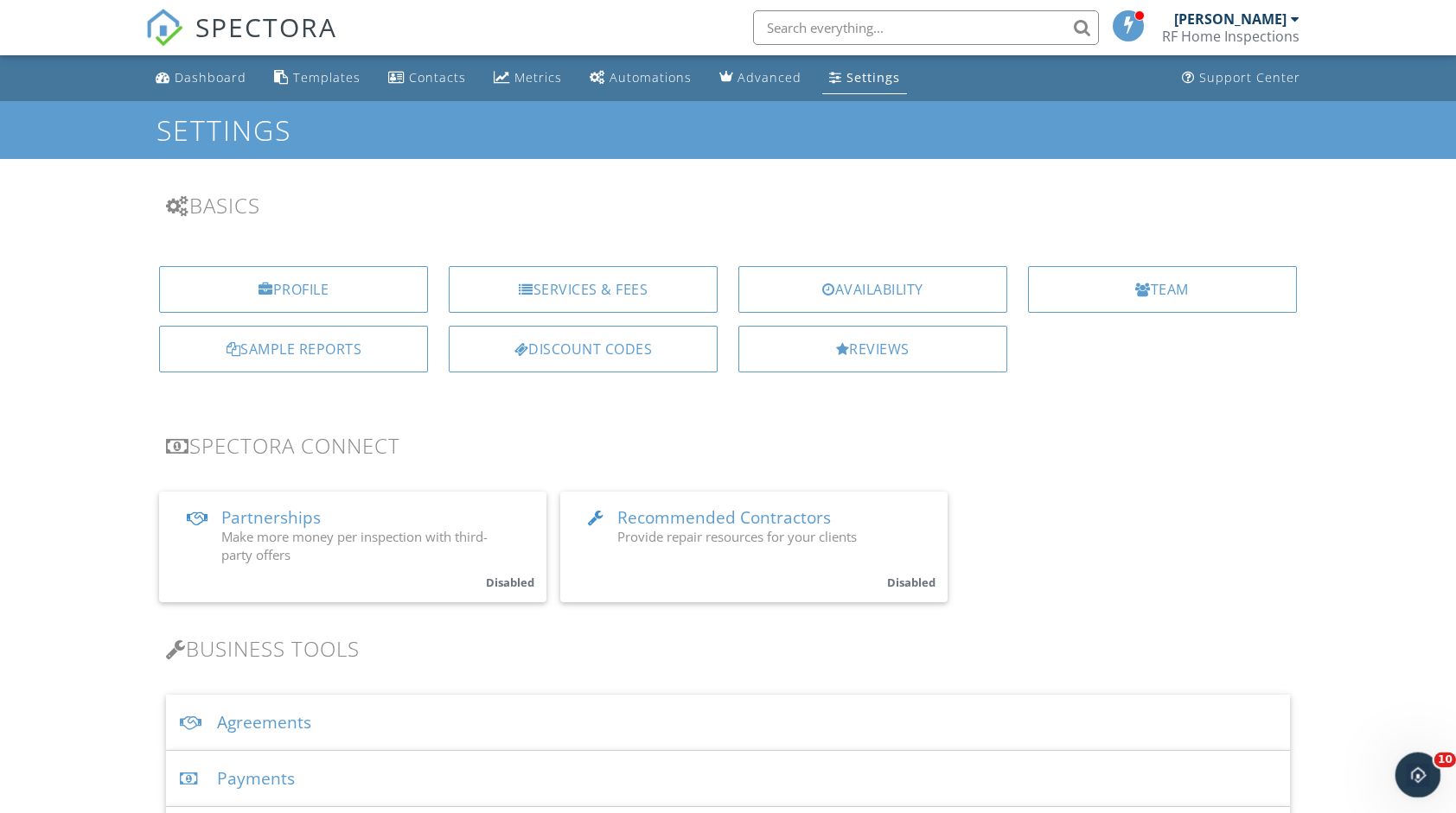
click at [1408, 780] on icon "Open Intercom Messenger" at bounding box center [1415, 773] width 29 height 29
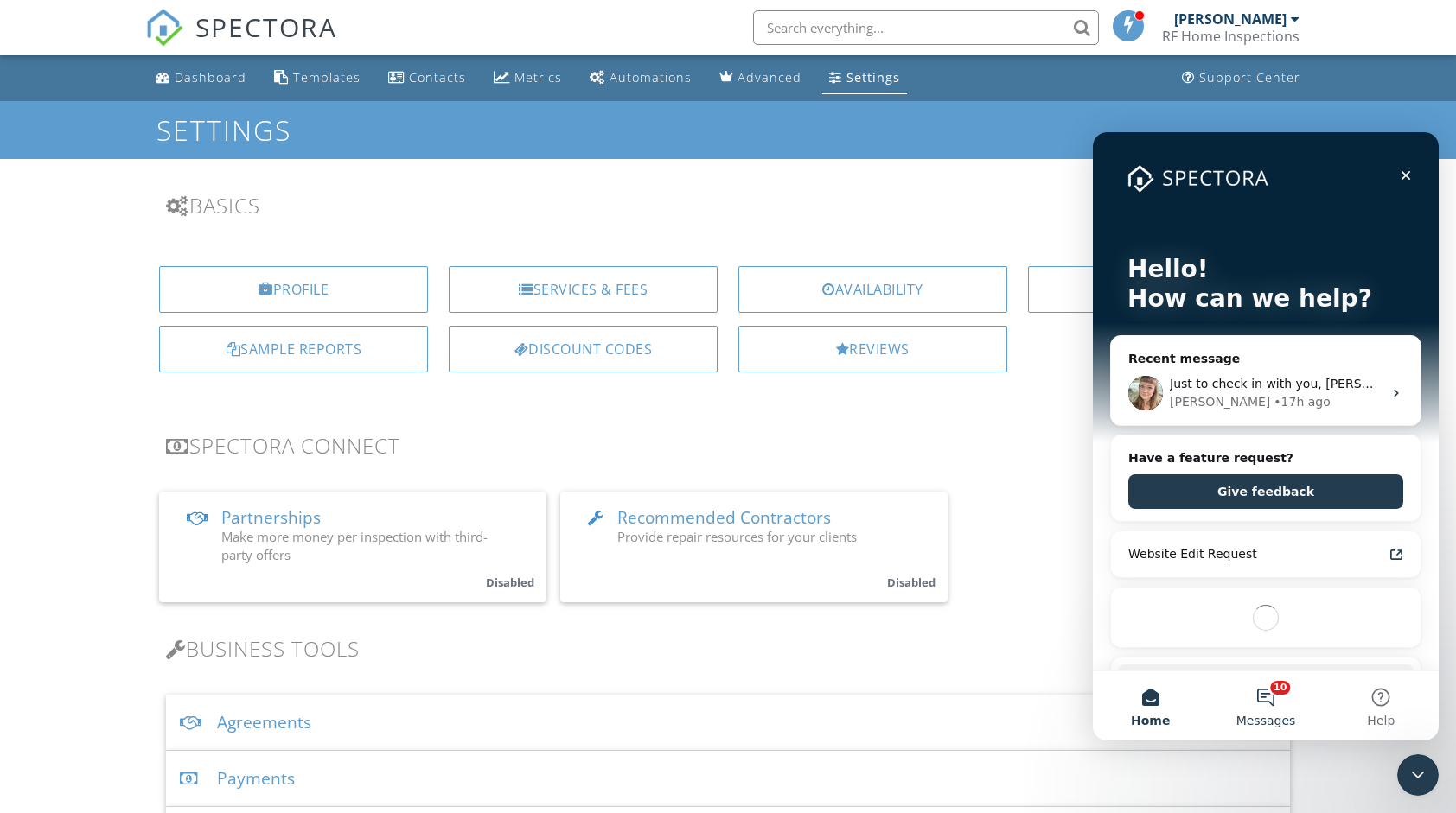
click at [1275, 715] on span "Messages" at bounding box center [1266, 720] width 60 height 12
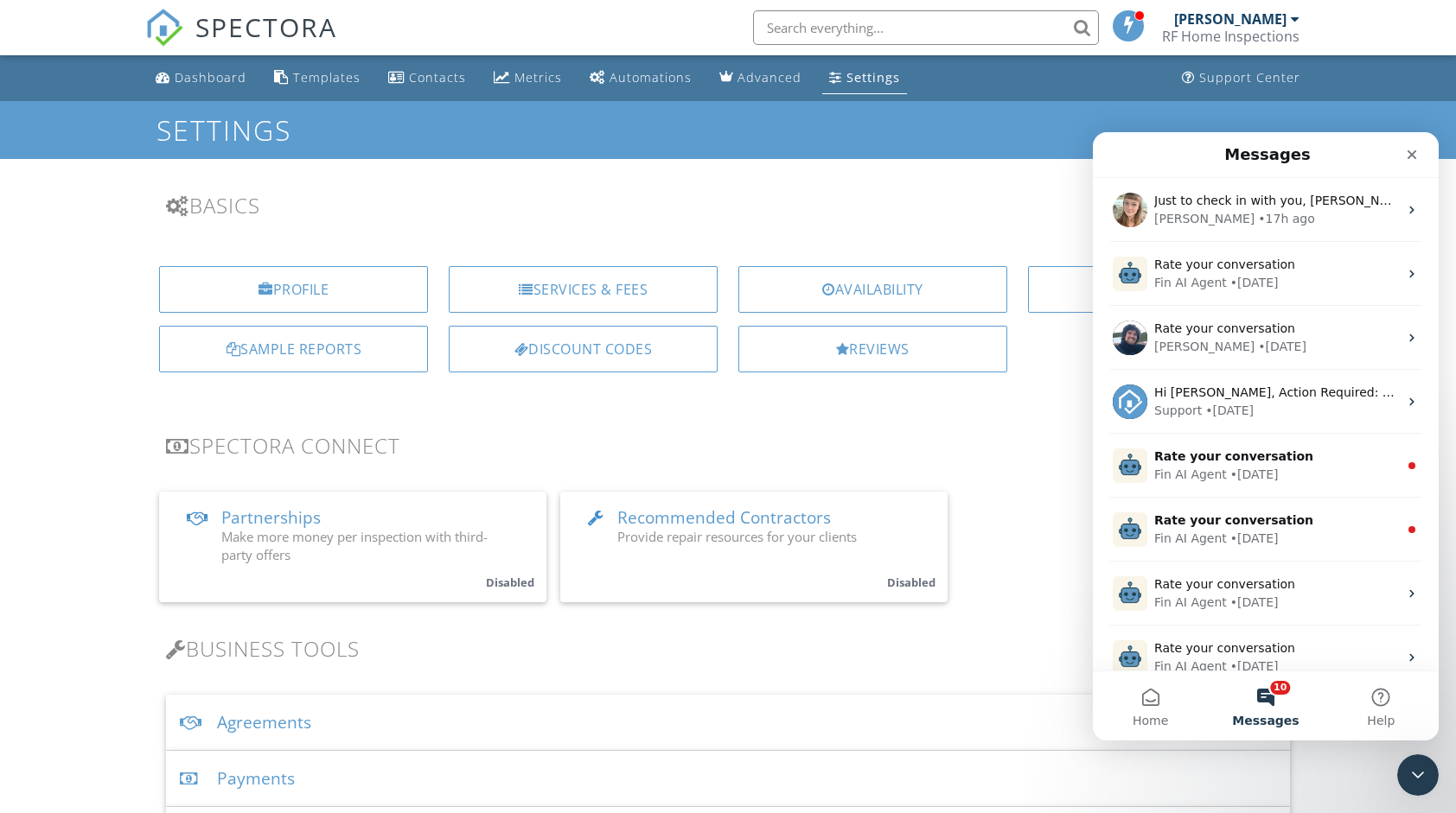
click at [1262, 692] on button "10 Messages" at bounding box center [1264, 706] width 115 height 69
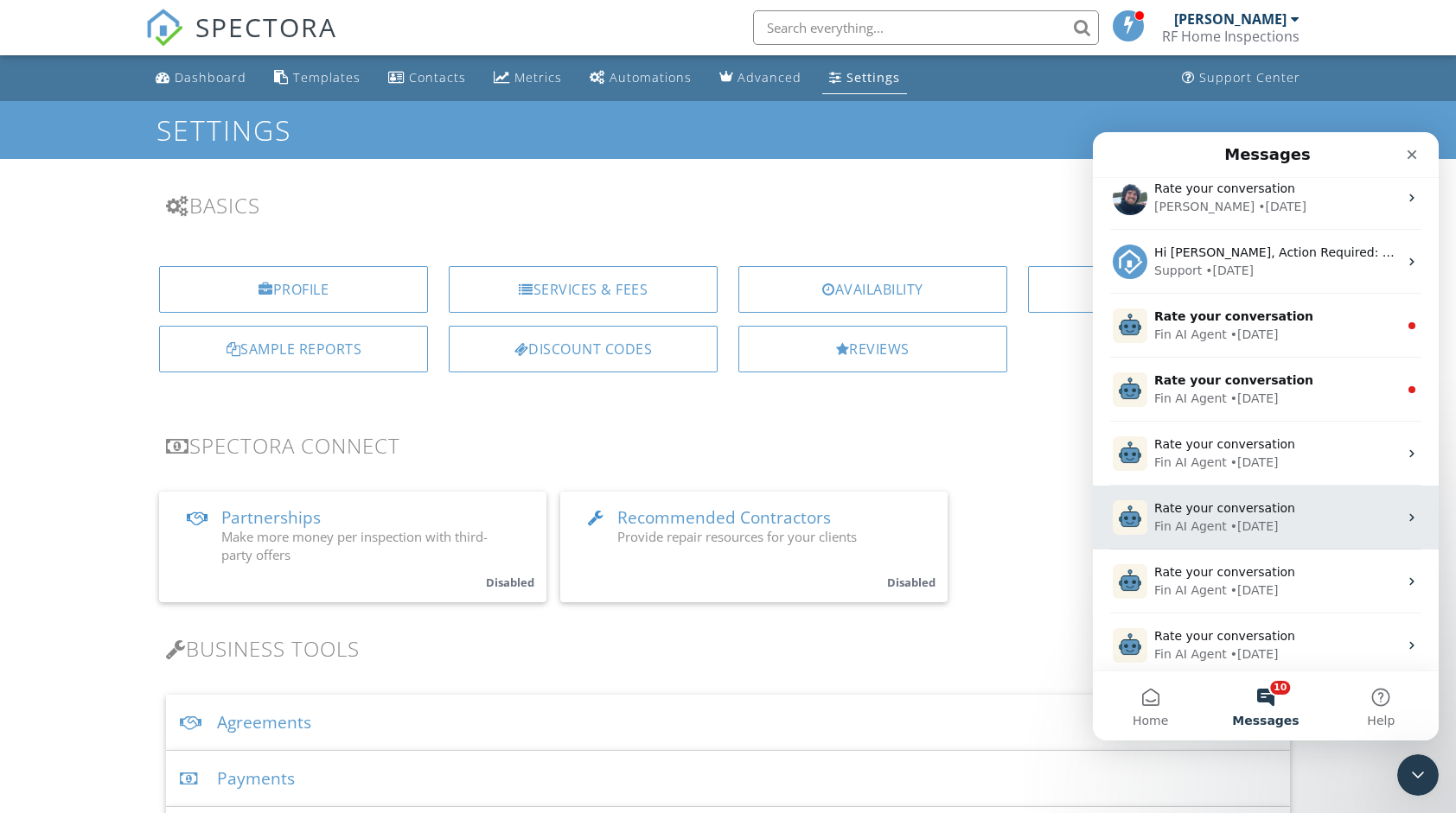
scroll to position [146, 0]
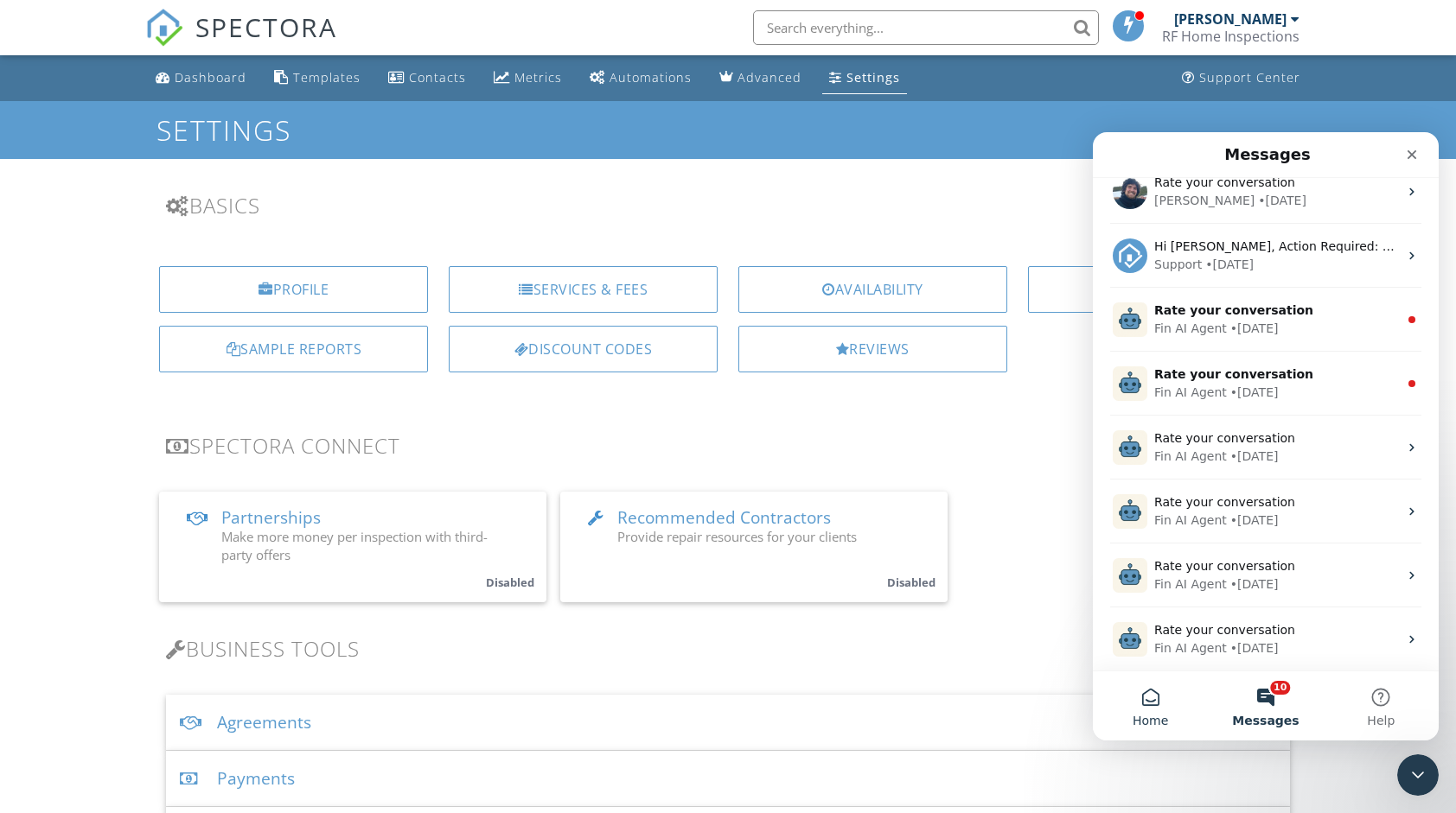
click at [1155, 692] on button "Home" at bounding box center [1150, 706] width 115 height 69
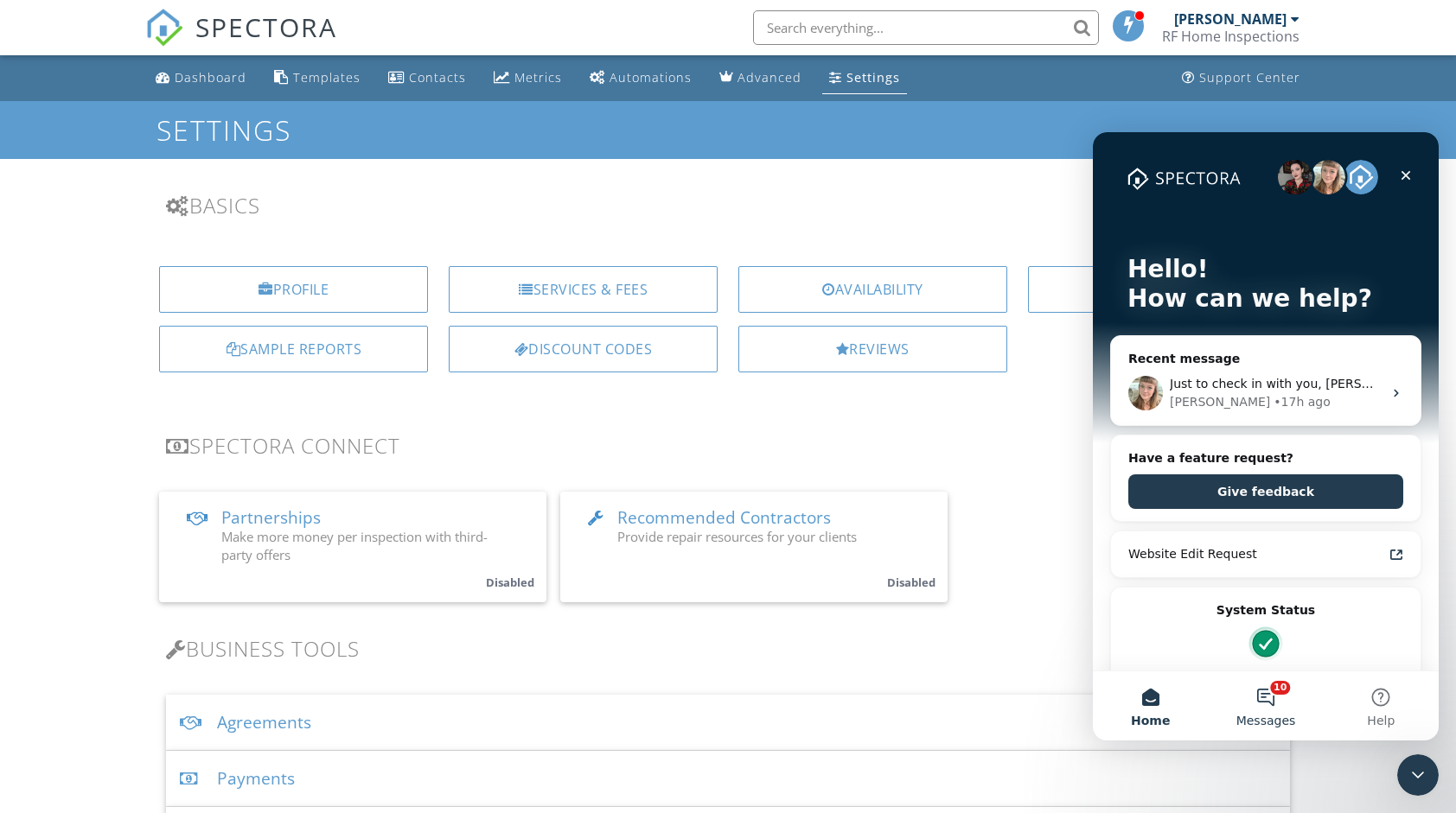
click at [1264, 703] on button "10 Messages" at bounding box center [1264, 706] width 115 height 69
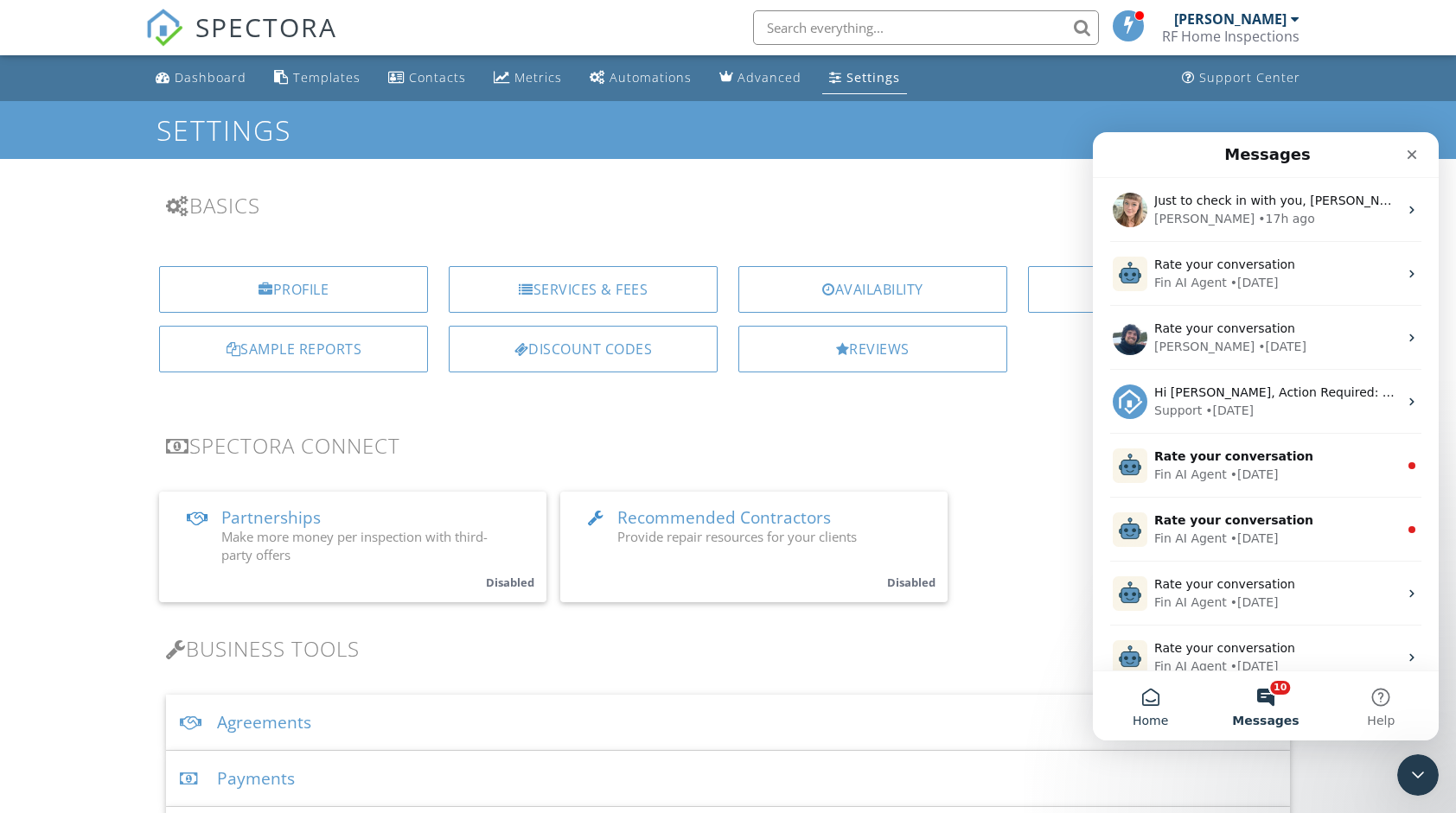
click at [1149, 701] on button "Home" at bounding box center [1150, 706] width 115 height 69
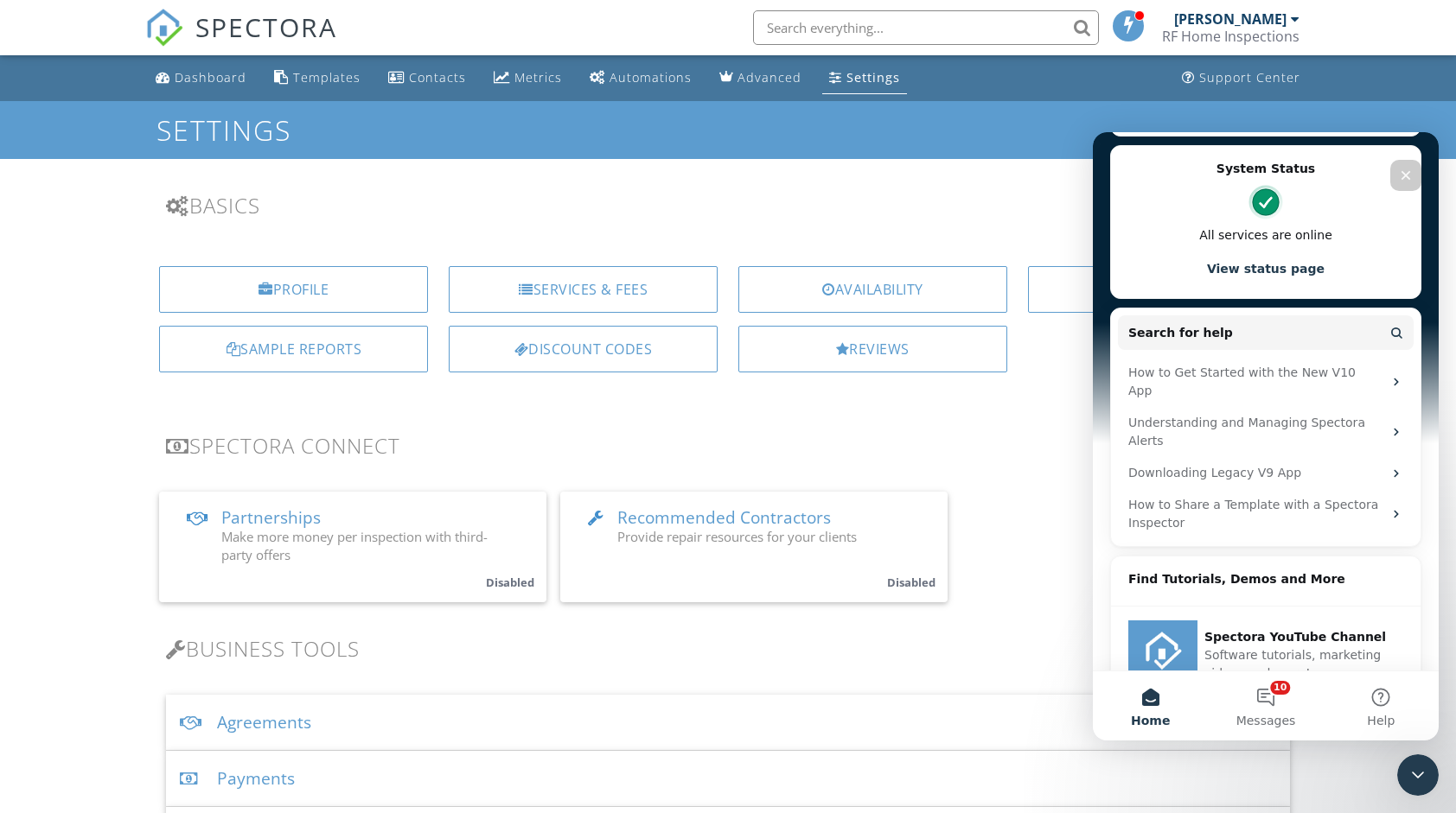
scroll to position [443, 0]
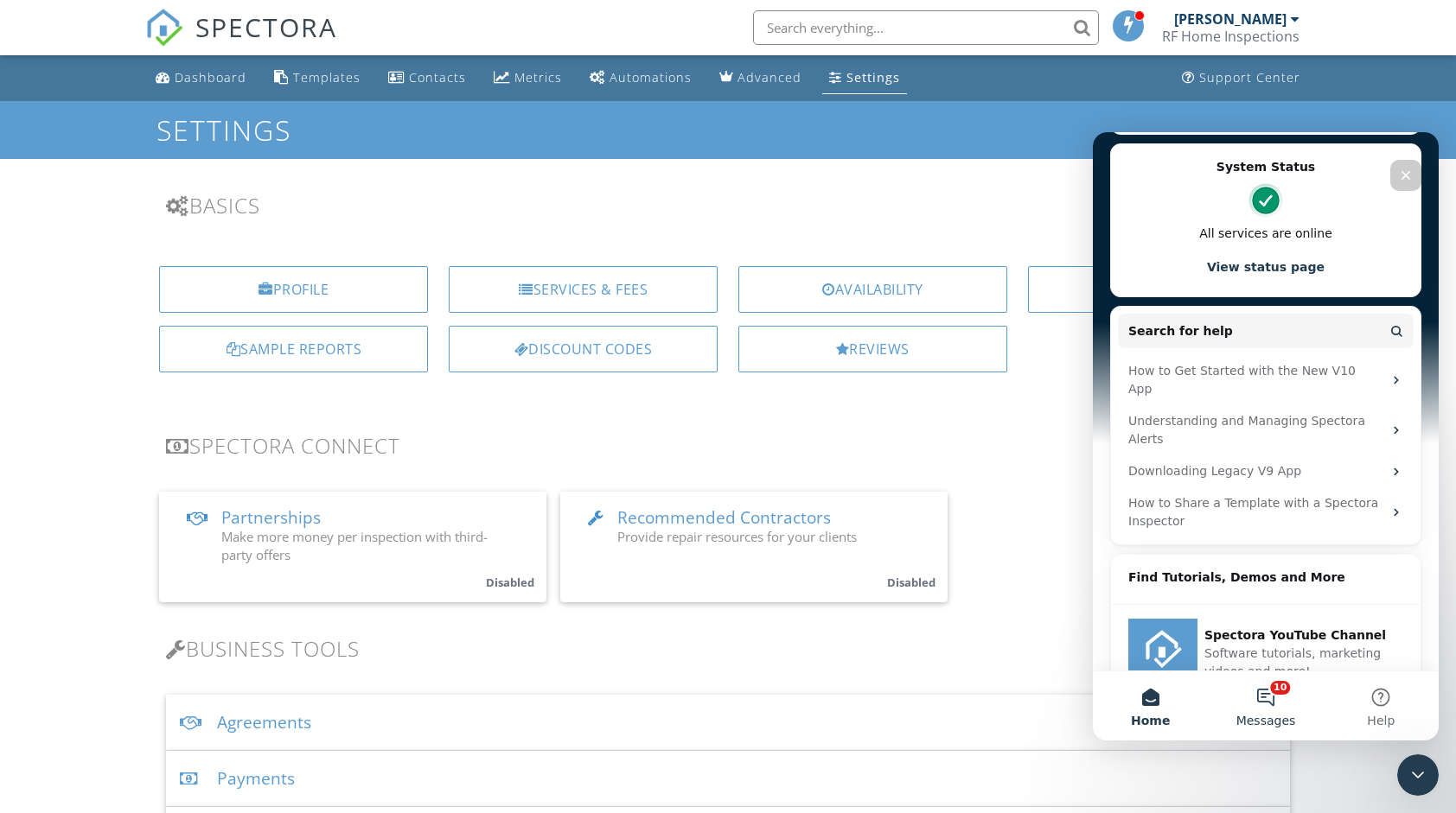
click at [1267, 684] on button "10 Messages" at bounding box center [1264, 706] width 115 height 69
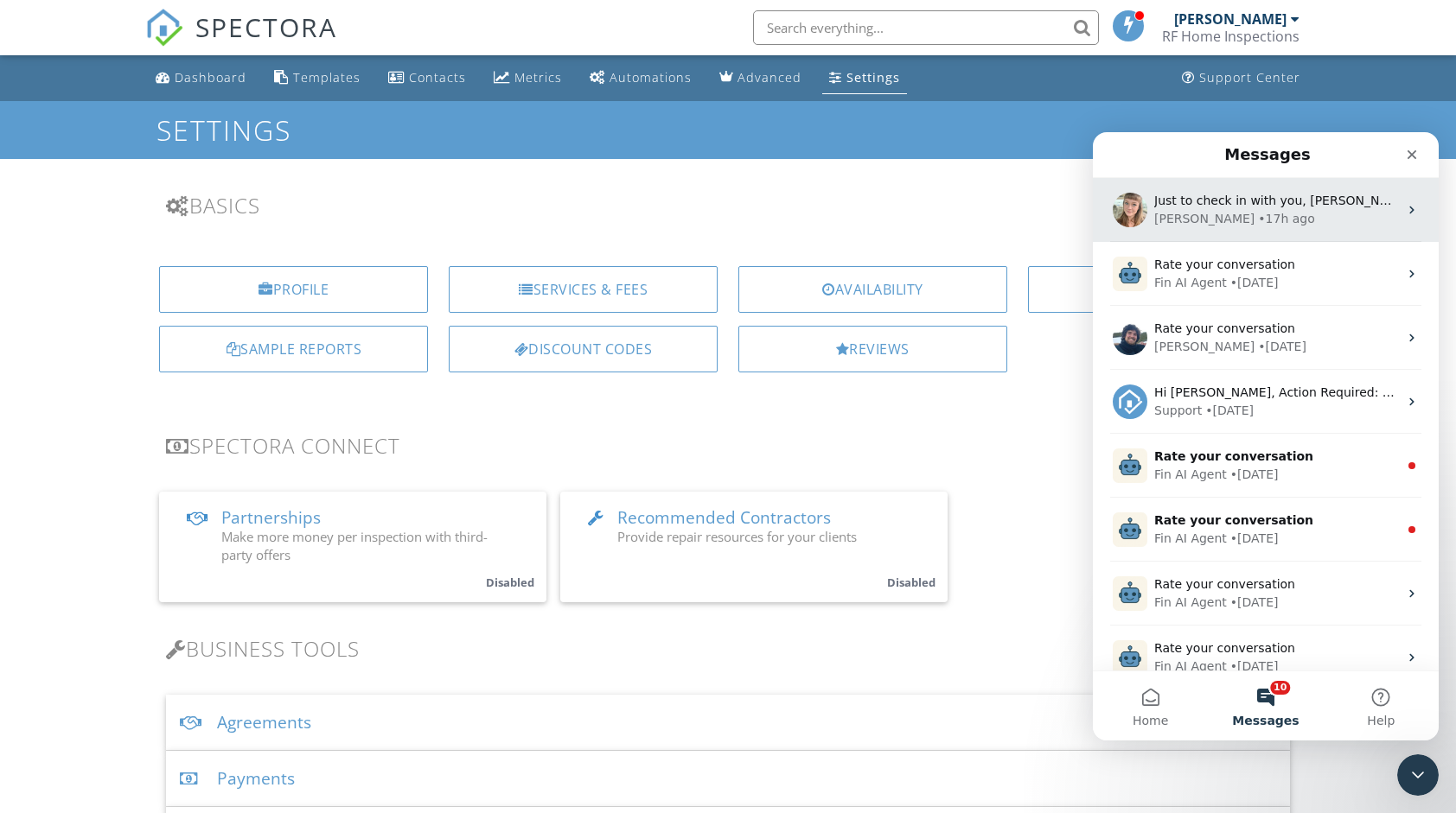
click at [1298, 221] on div "Chelsey • 17h ago" at bounding box center [1276, 218] width 244 height 18
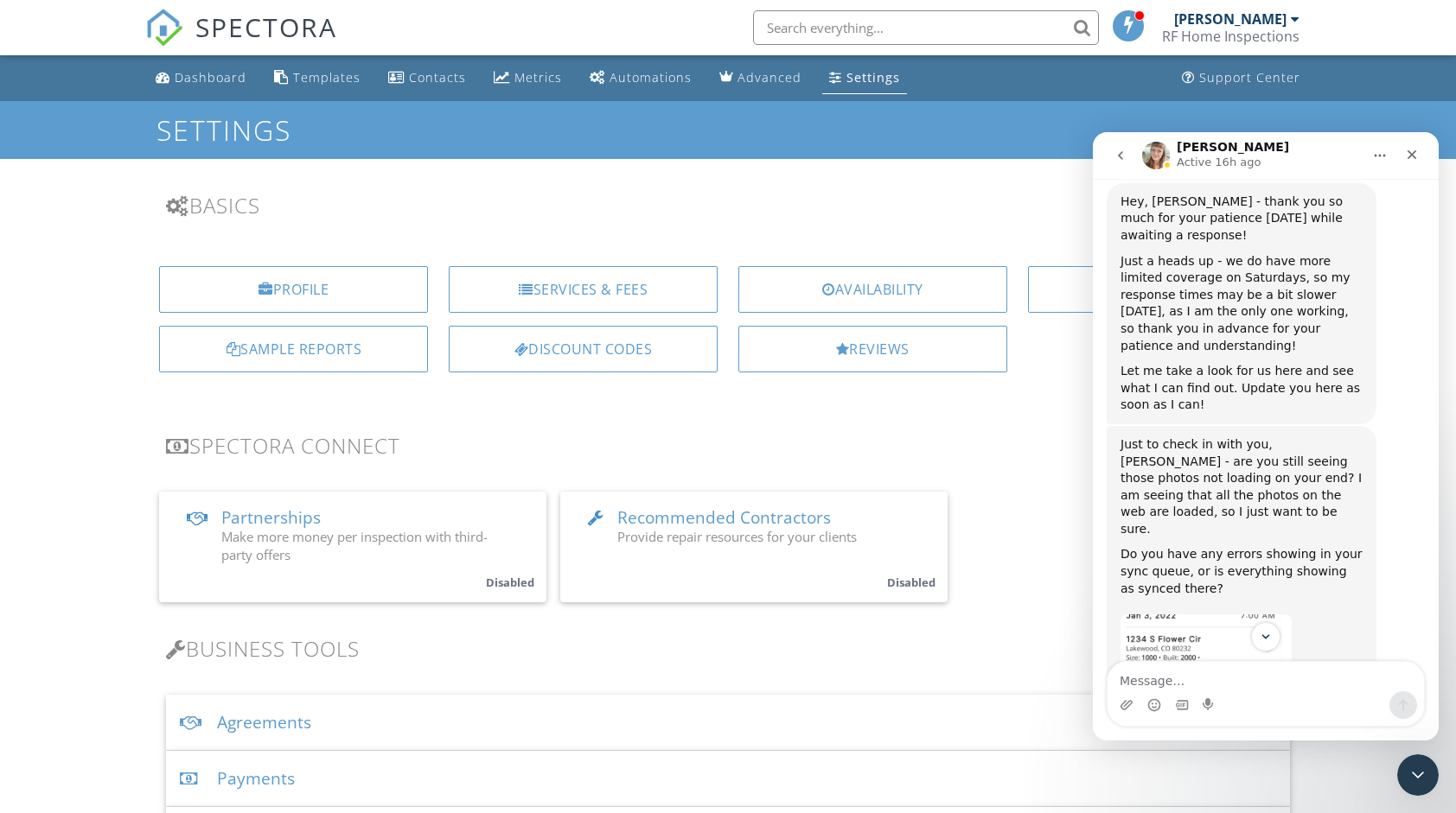
scroll to position [1198, 0]
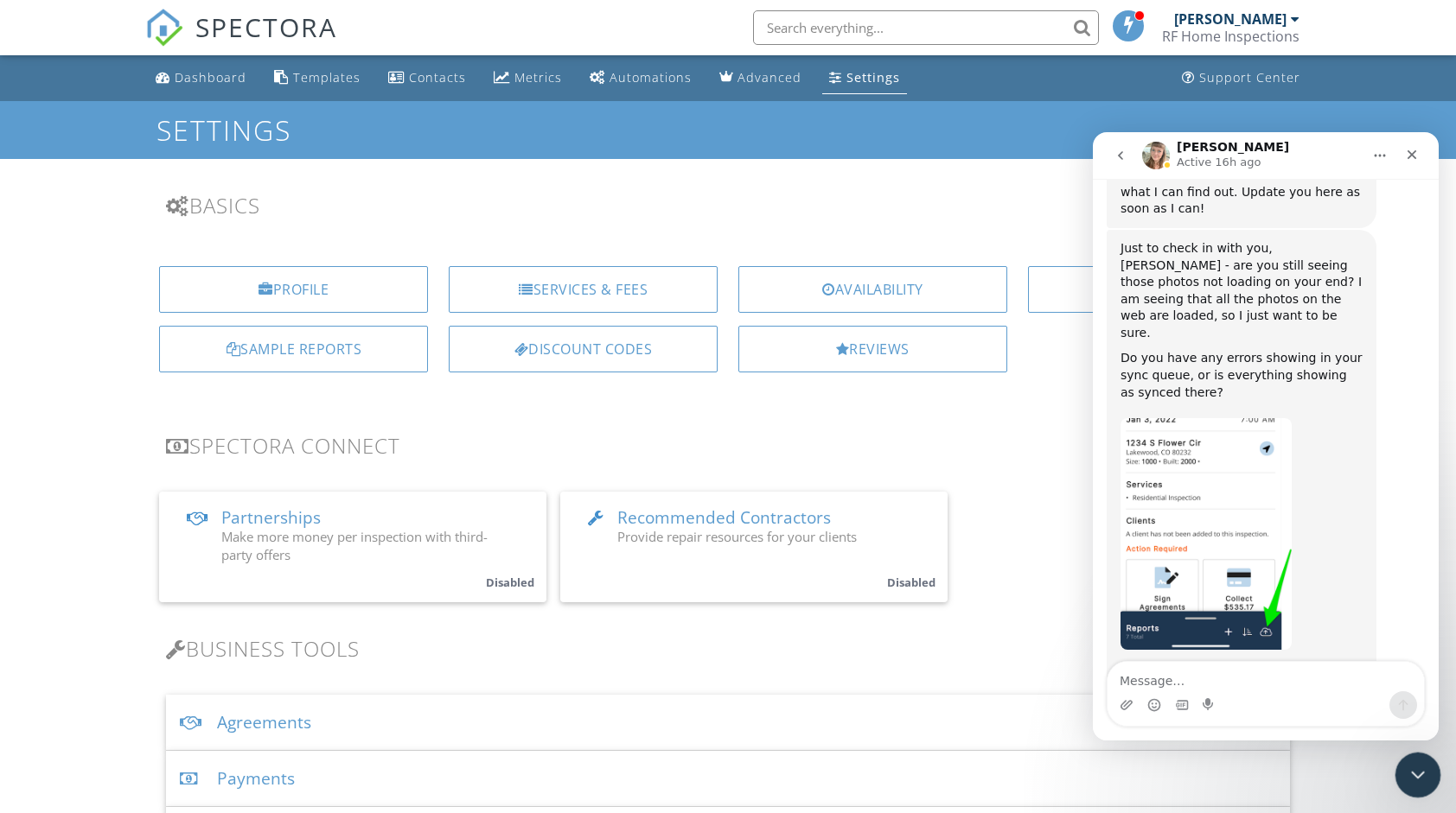
click at [1411, 765] on icon "Close Intercom Messenger" at bounding box center [1415, 772] width 20 height 20
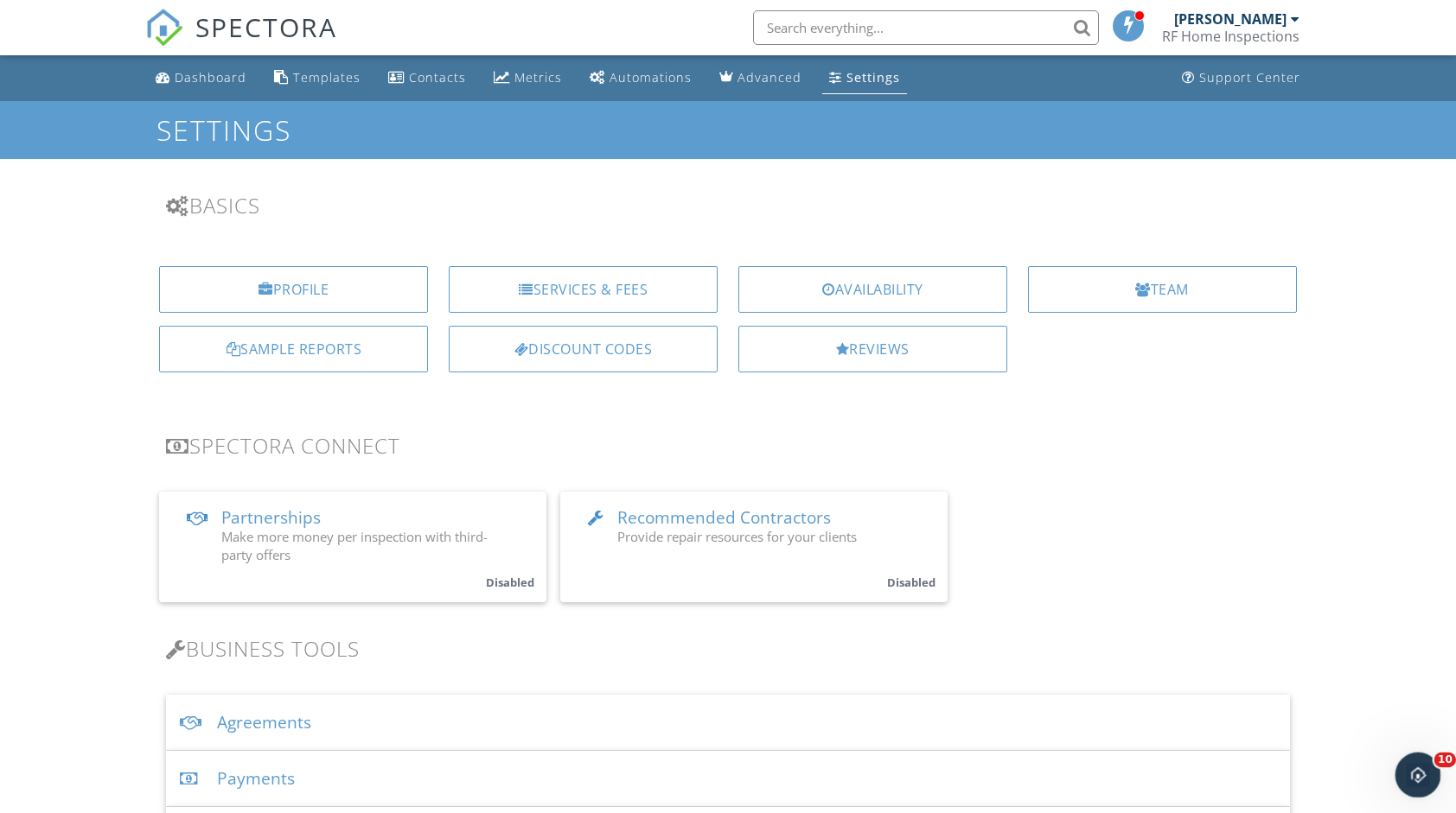
click at [1400, 754] on div "Open Intercom Messenger" at bounding box center [1414, 772] width 57 height 57
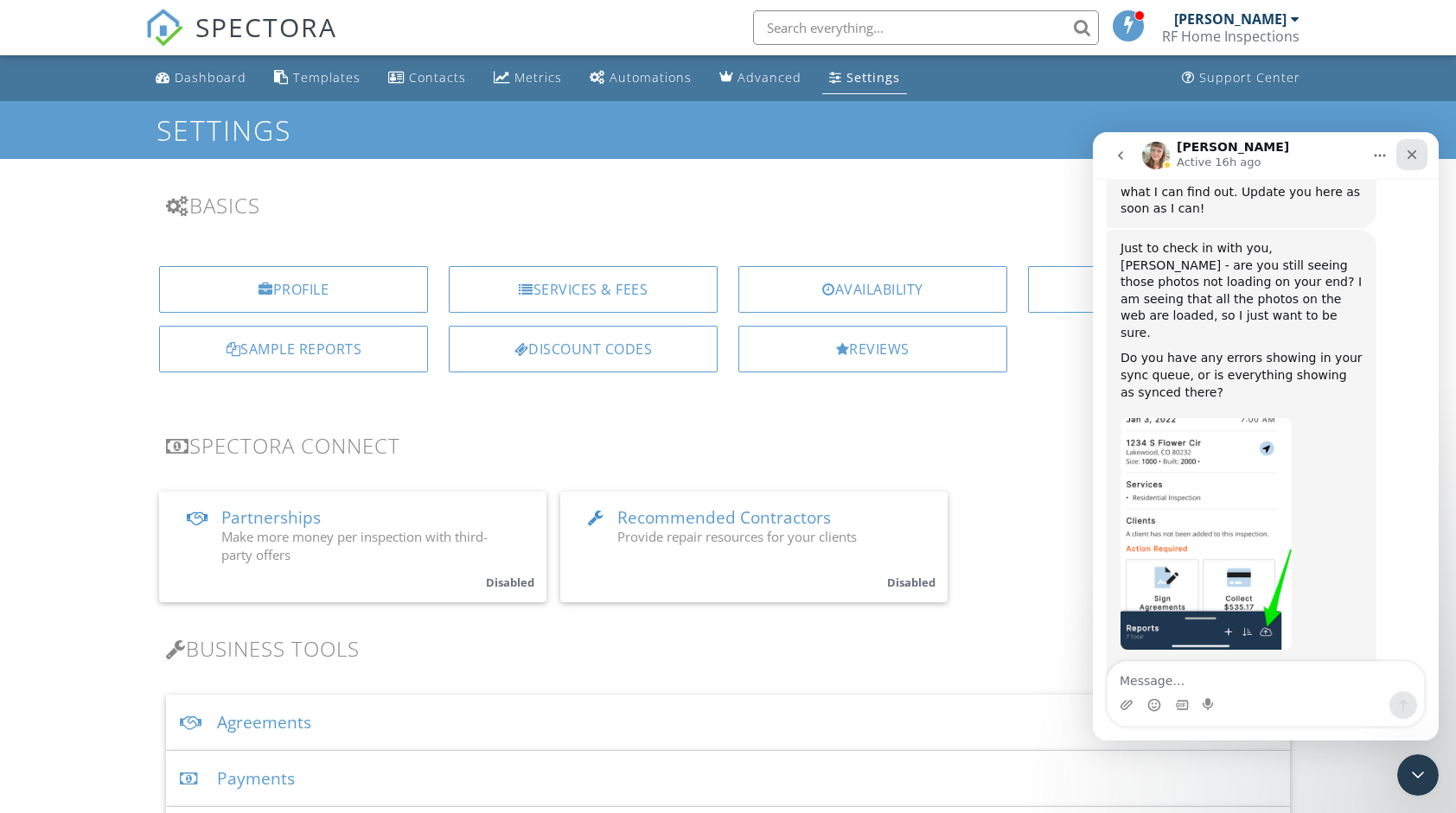
click at [1414, 159] on icon "Close" at bounding box center [1411, 155] width 14 height 14
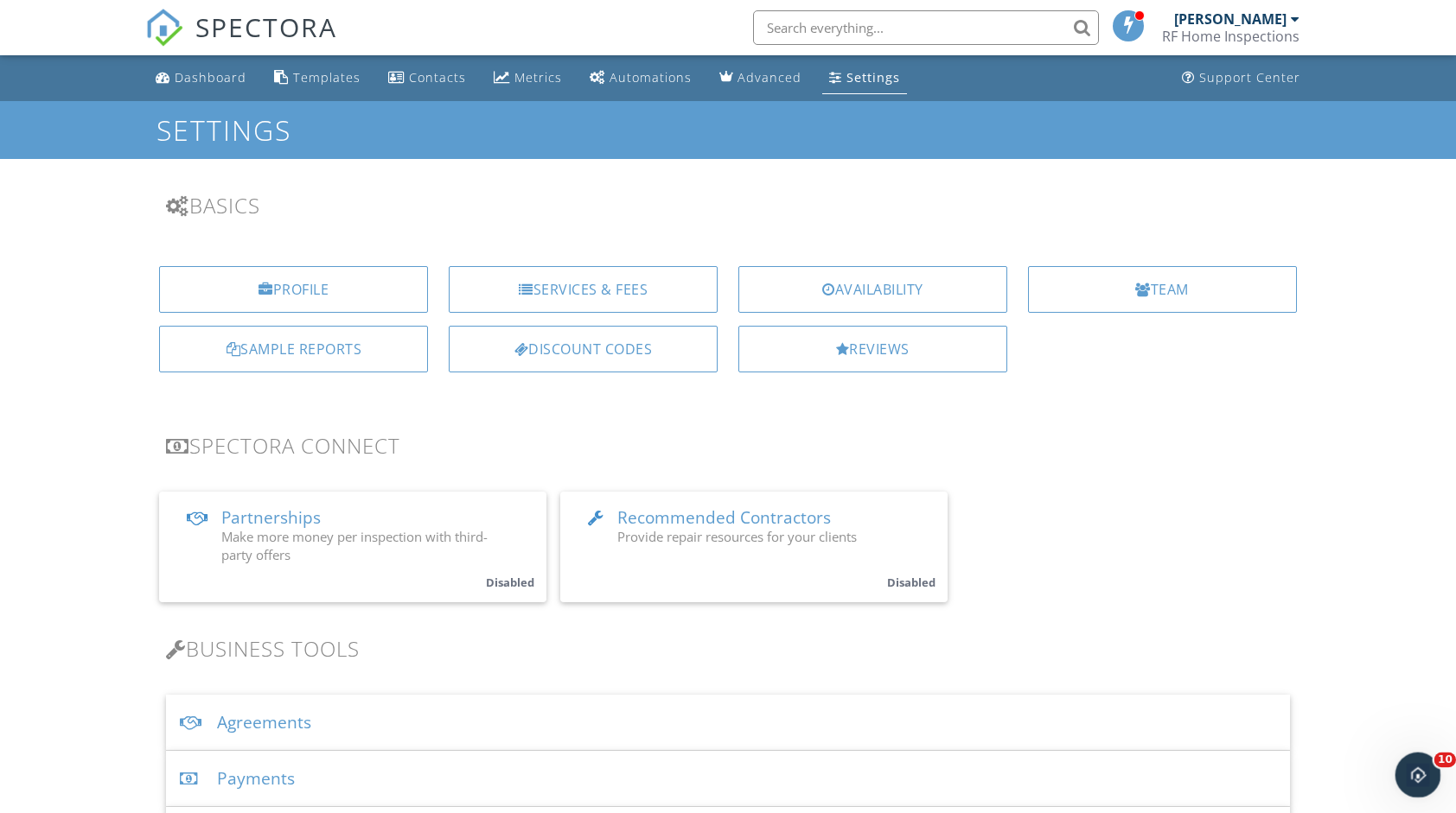
click at [1398, 769] on div "Open Intercom Messenger" at bounding box center [1414, 772] width 57 height 57
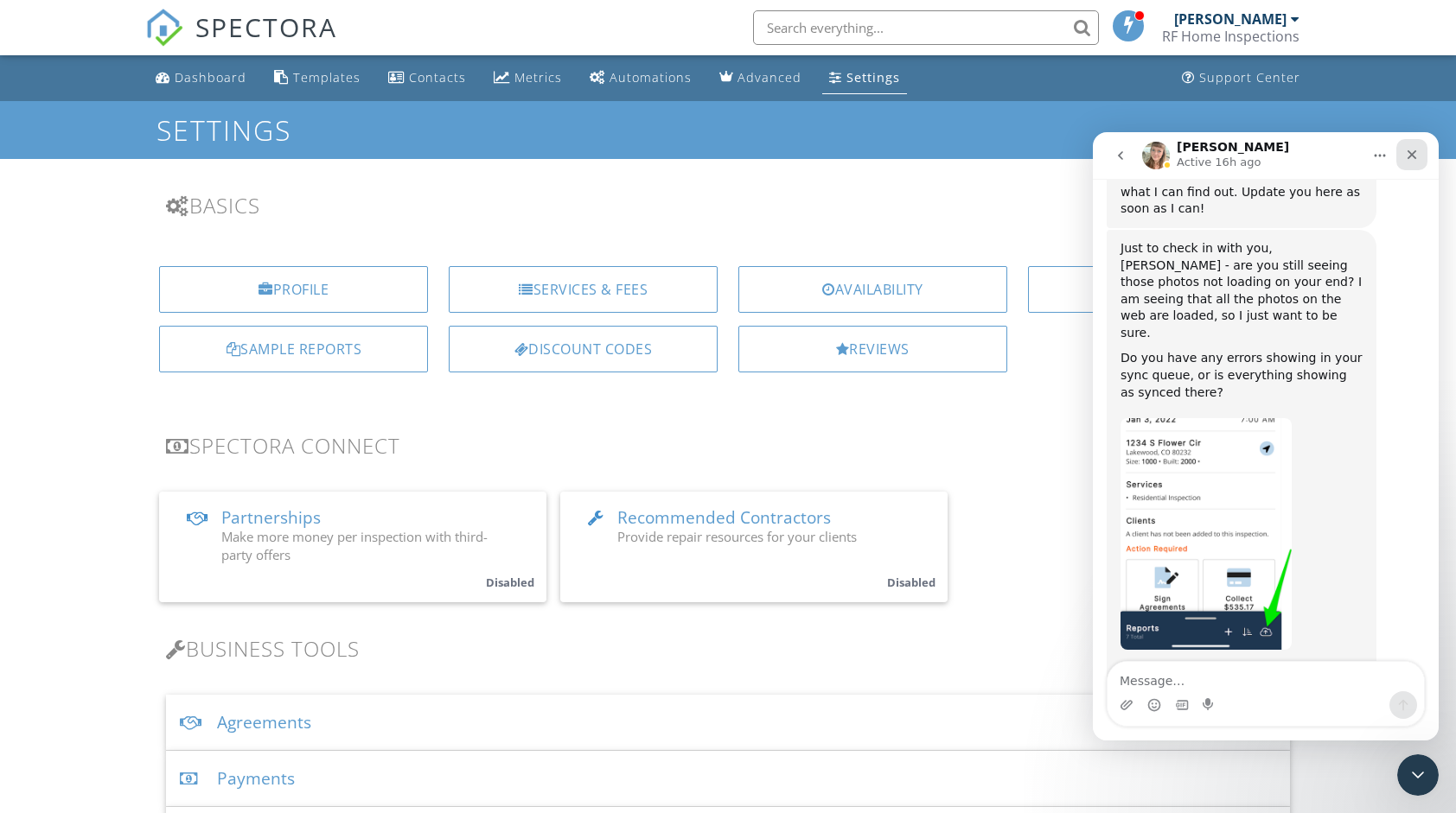
click at [1410, 162] on div "Close" at bounding box center [1411, 154] width 31 height 31
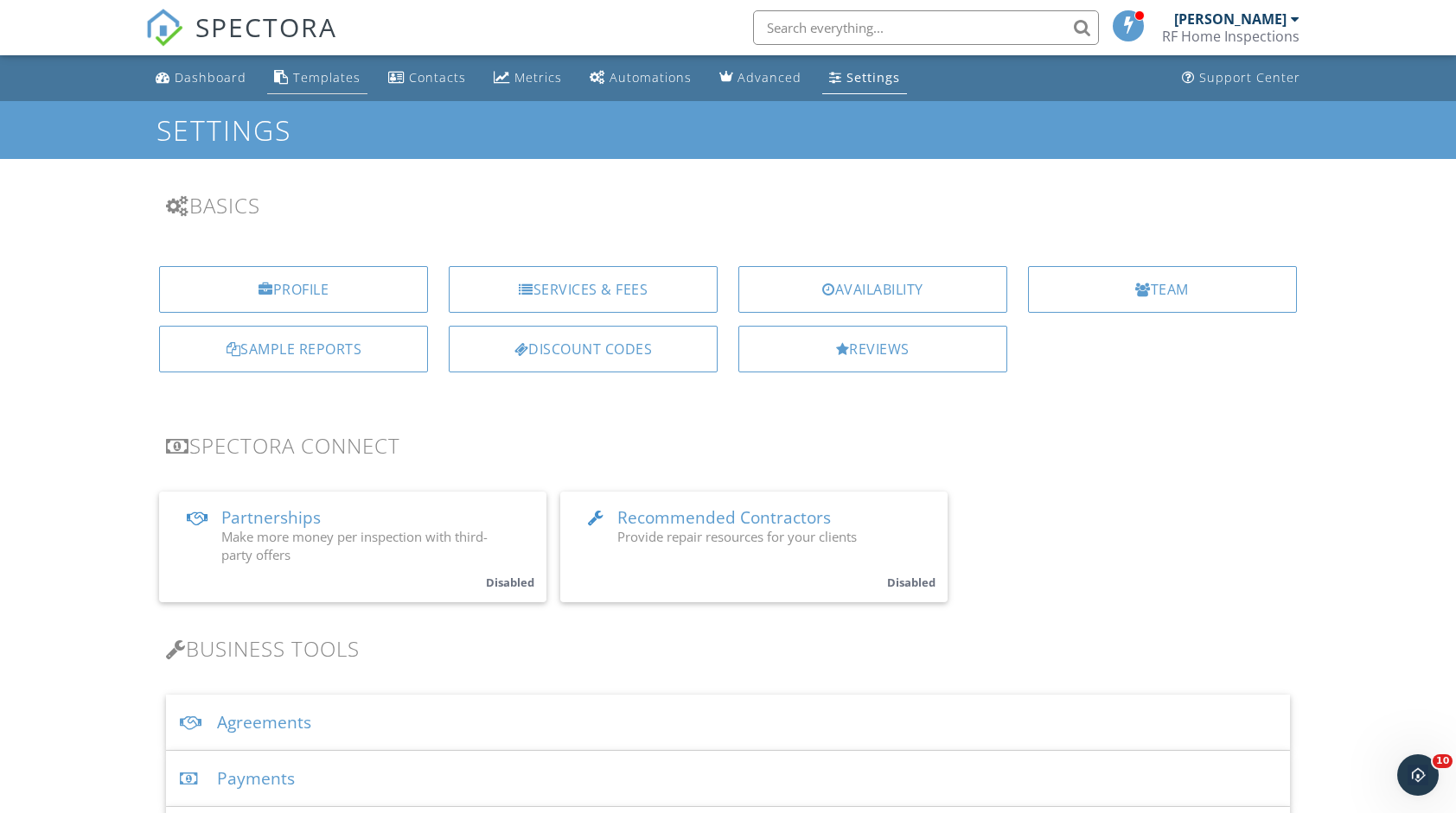
click at [342, 72] on div "Templates" at bounding box center [327, 77] width 67 height 17
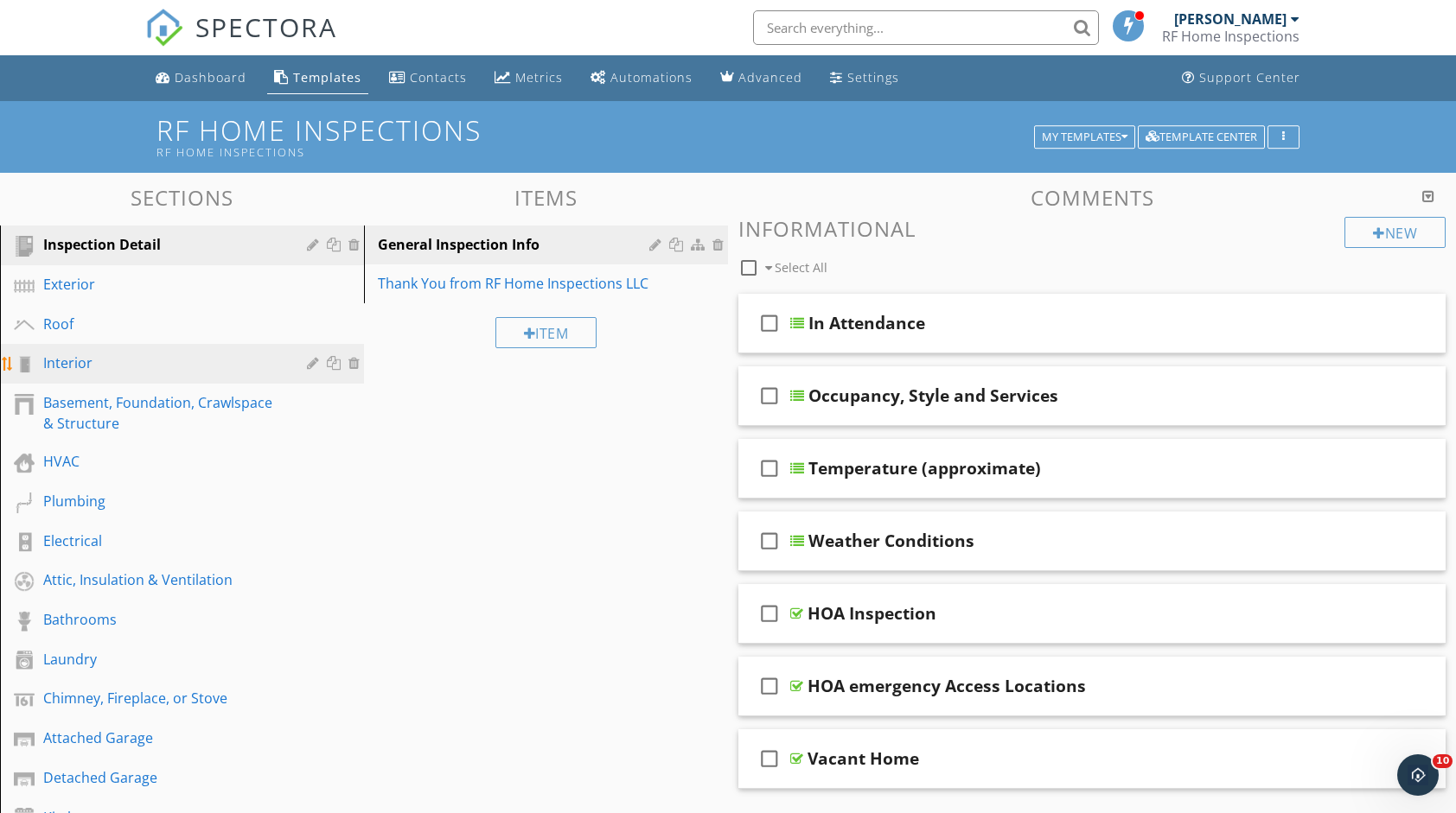
click at [96, 374] on div "Interior" at bounding box center [195, 364] width 304 height 22
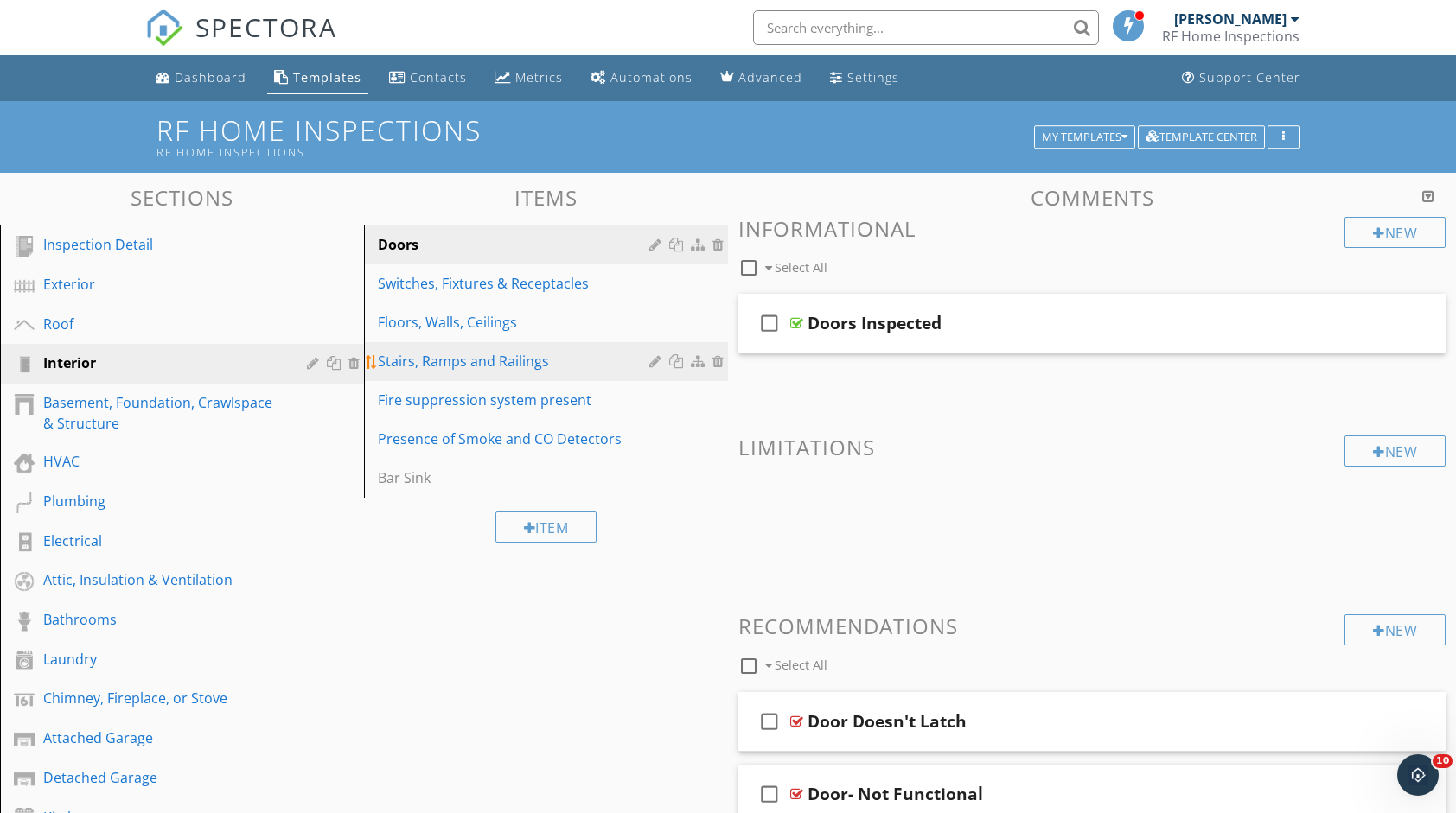
click at [578, 368] on div "Stairs, Ramps and Railings" at bounding box center [516, 361] width 277 height 20
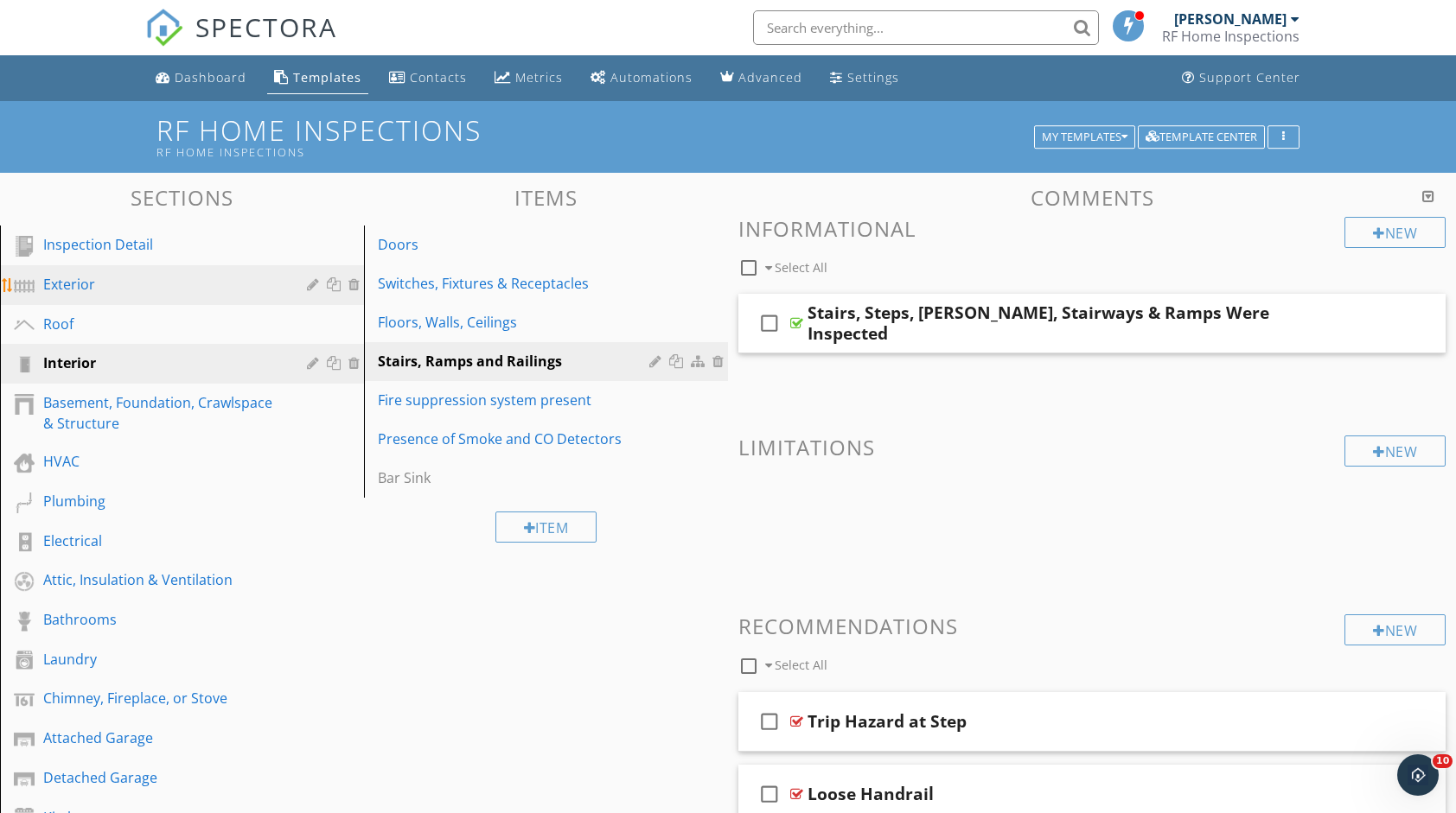
click at [159, 291] on div "Exterior" at bounding box center [162, 284] width 238 height 20
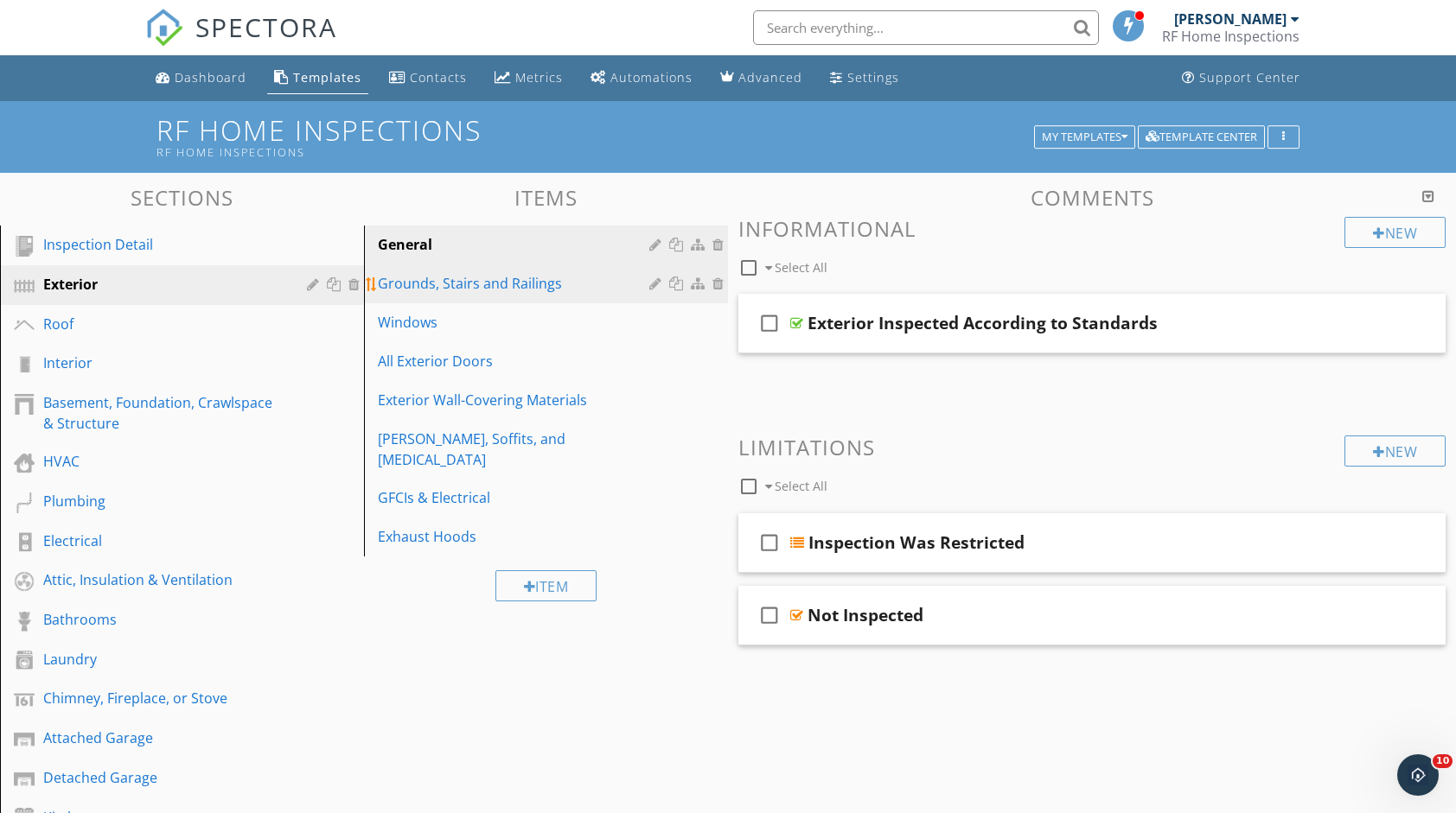
click at [495, 291] on div "Grounds, Stairs and Railings" at bounding box center [516, 283] width 277 height 20
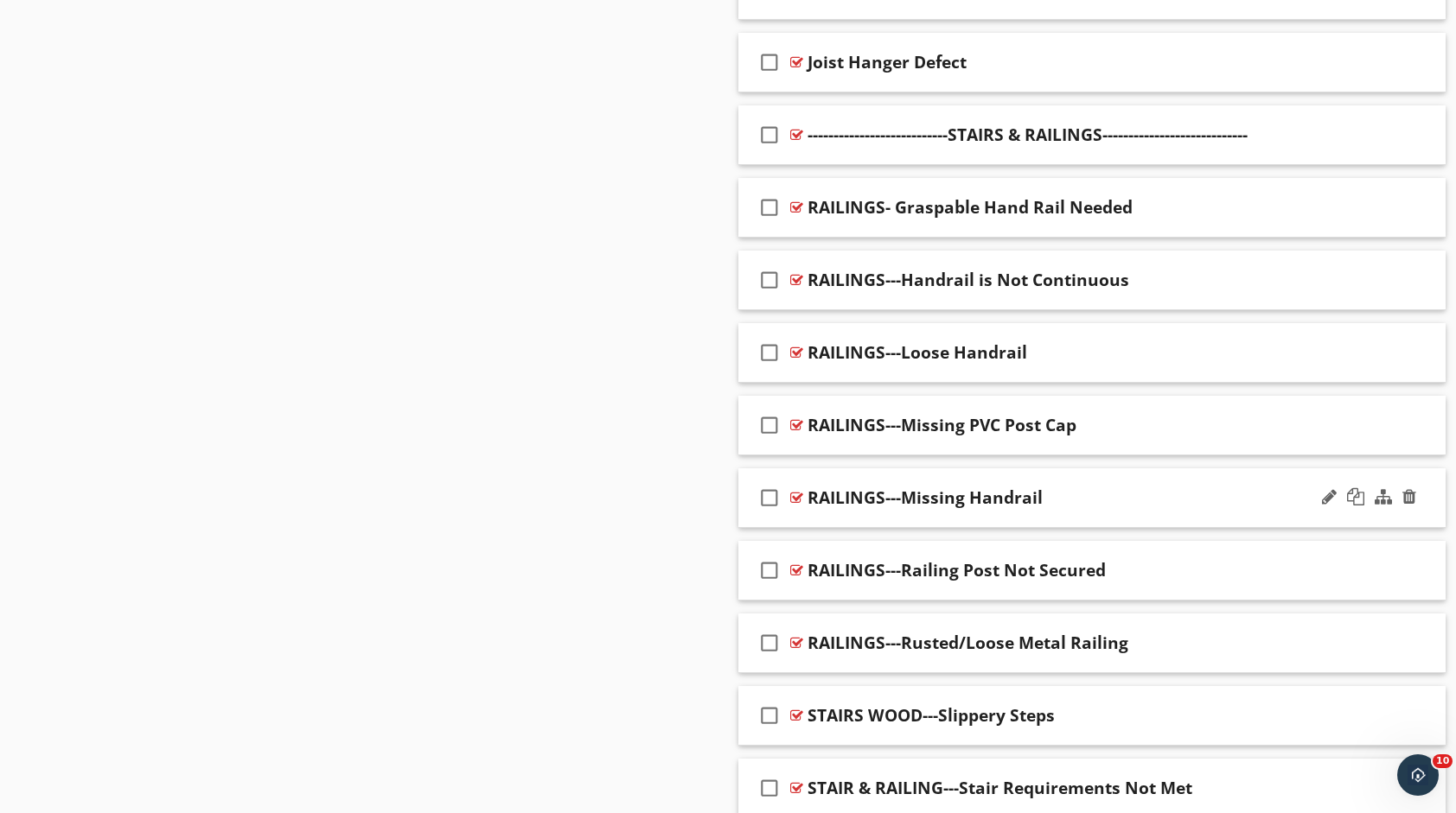
scroll to position [4061, 0]
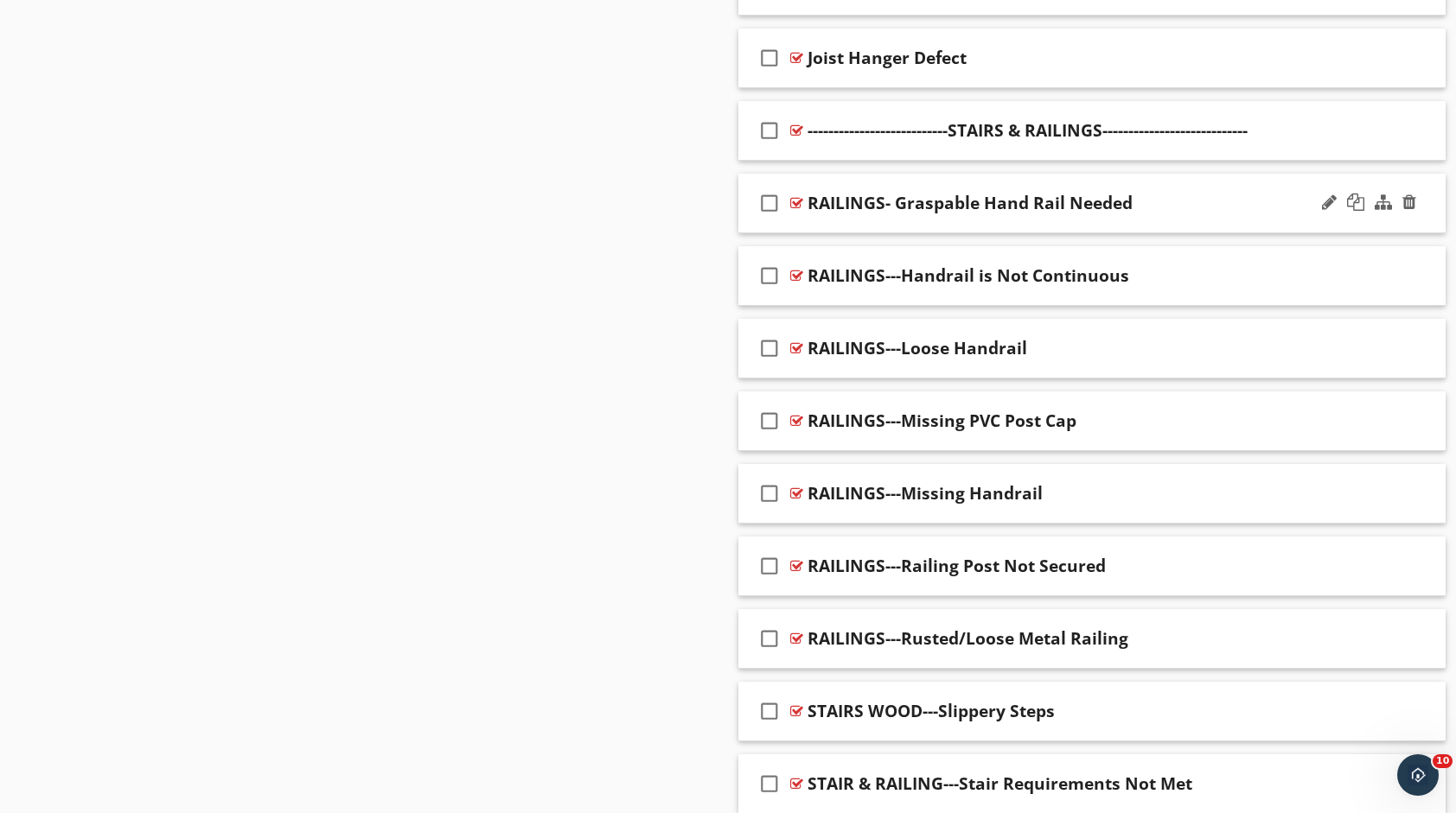
click at [770, 189] on icon "check_box_outline_blank" at bounding box center [769, 203] width 28 height 42
click at [769, 258] on icon "check_box_outline_blank" at bounding box center [769, 276] width 28 height 42
click at [771, 341] on icon "check_box_outline_blank" at bounding box center [769, 348] width 28 height 42
click at [774, 481] on icon "check_box_outline_blank" at bounding box center [769, 494] width 28 height 42
click at [770, 546] on icon "check_box_outline_blank" at bounding box center [769, 566] width 28 height 42
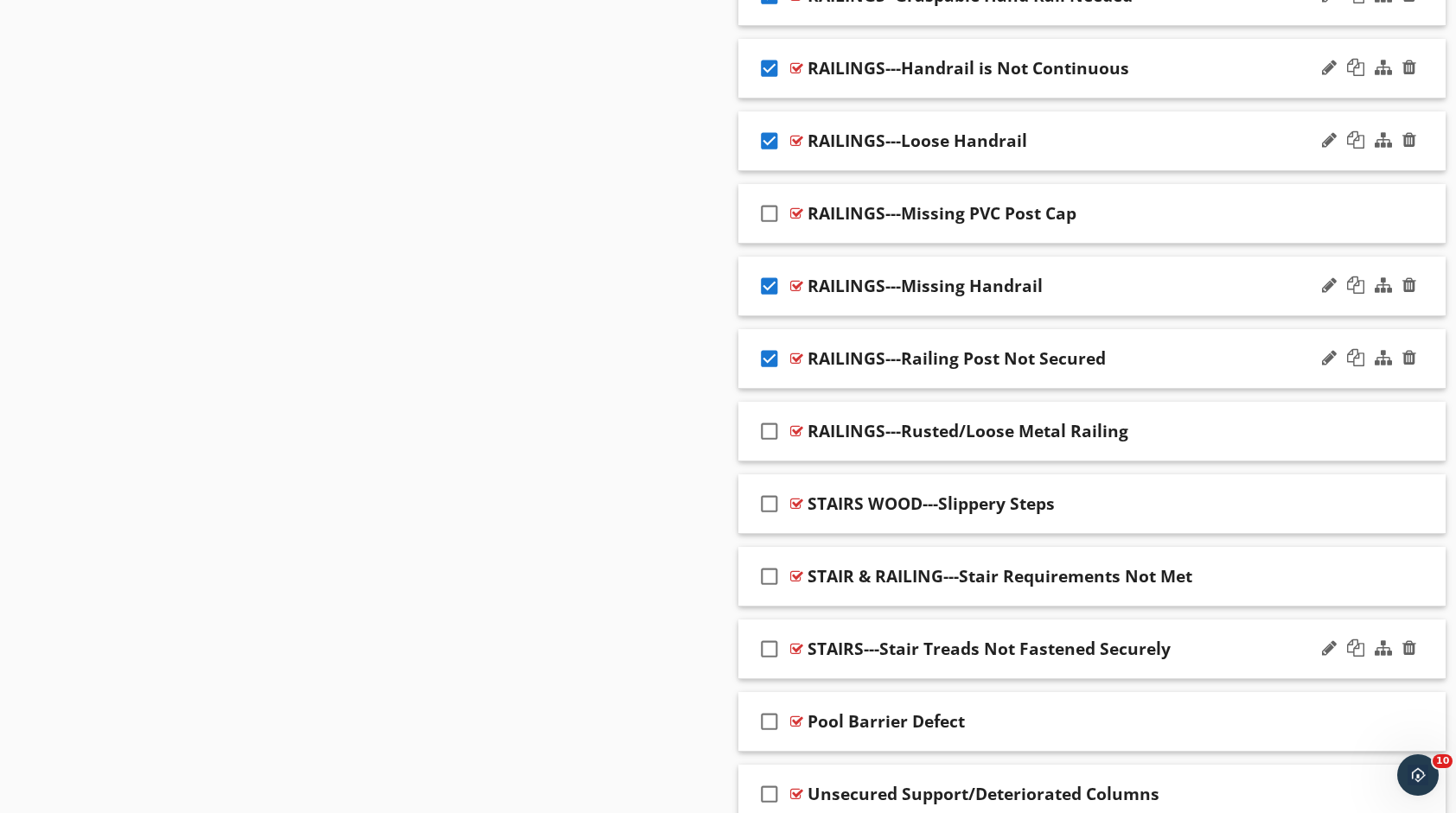
scroll to position [4321, 0]
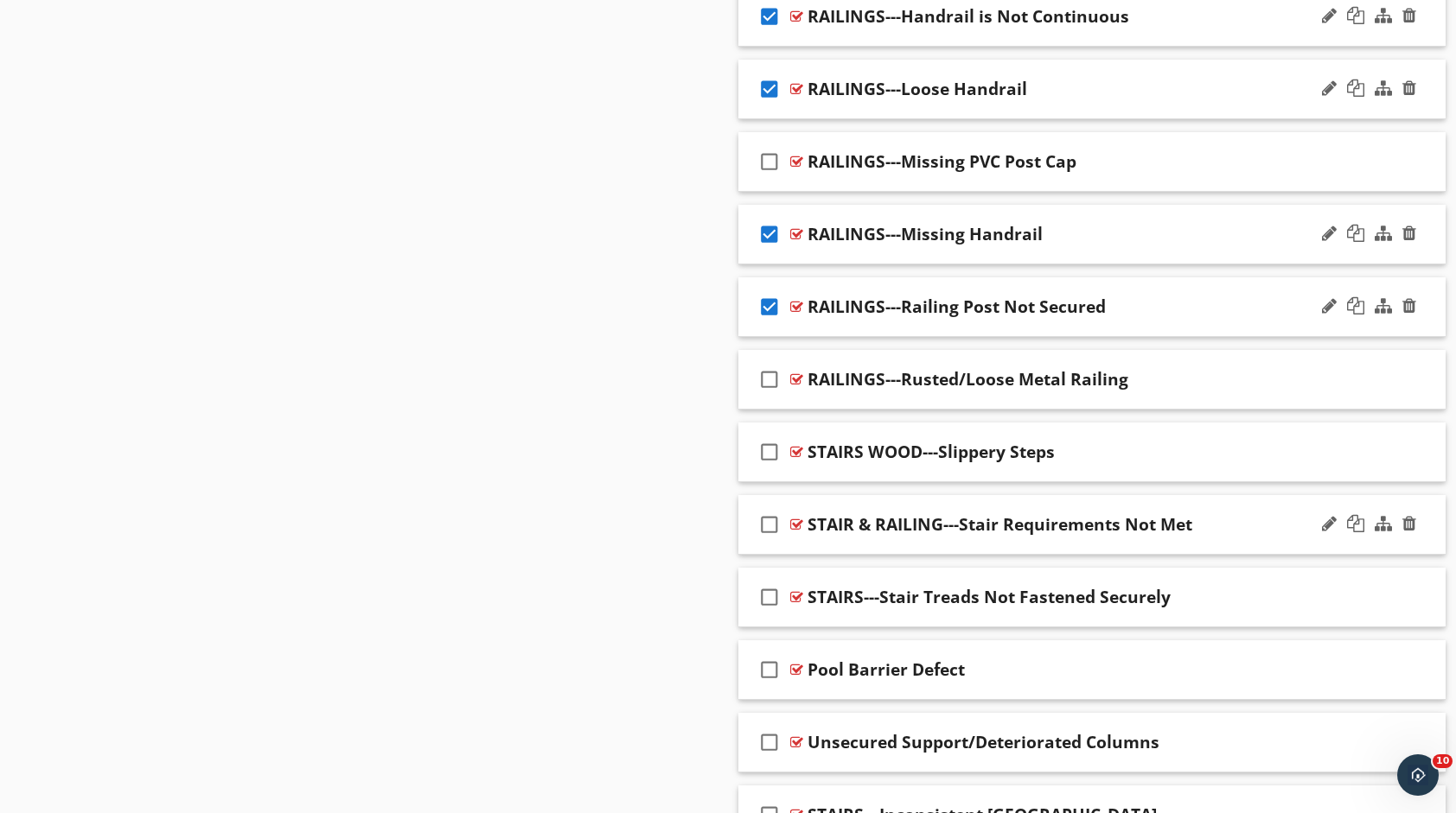
click at [774, 507] on icon "check_box_outline_blank" at bounding box center [769, 524] width 28 height 42
click at [777, 577] on icon "check_box_outline_blank" at bounding box center [769, 597] width 28 height 42
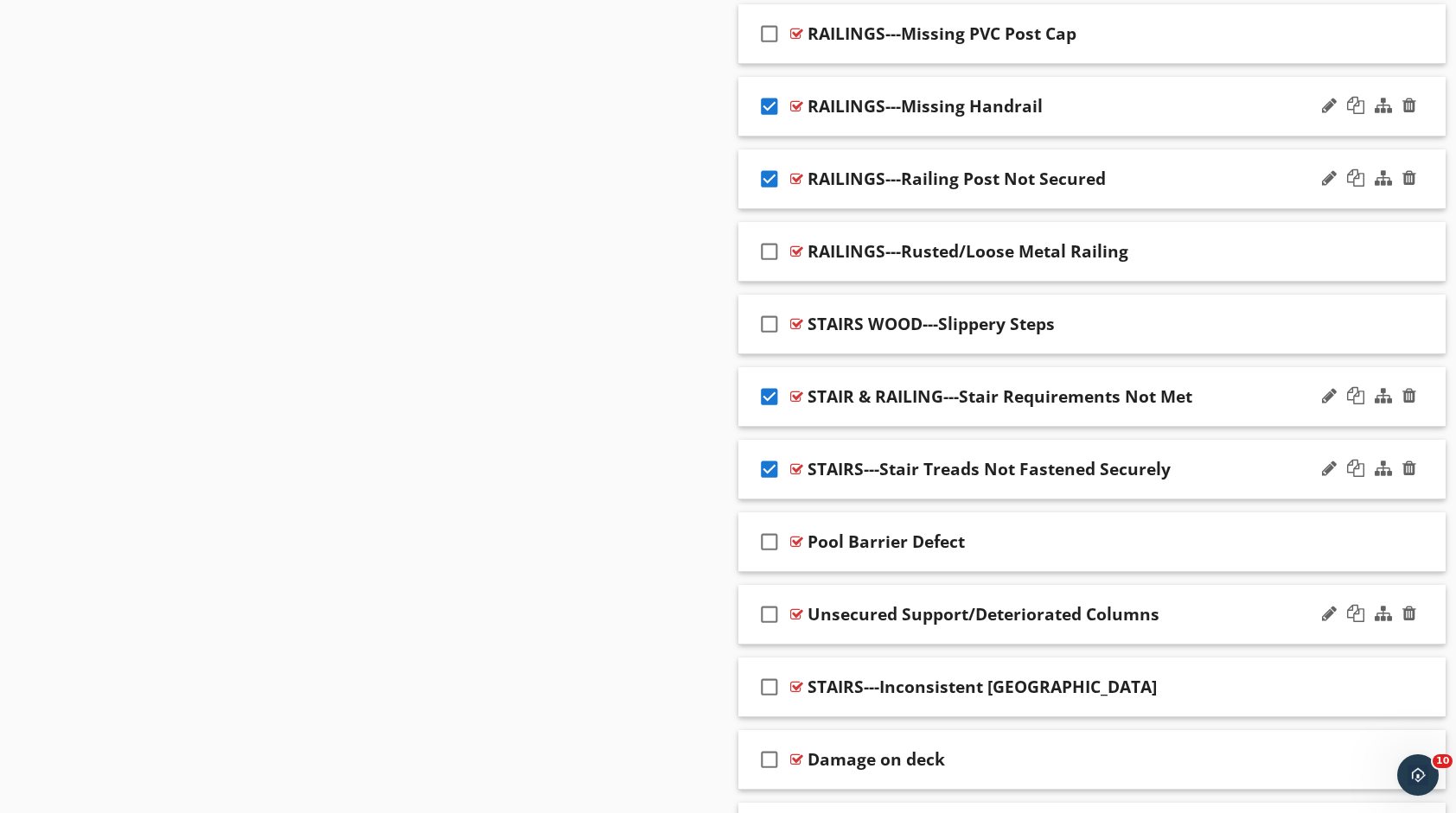
scroll to position [4580, 0]
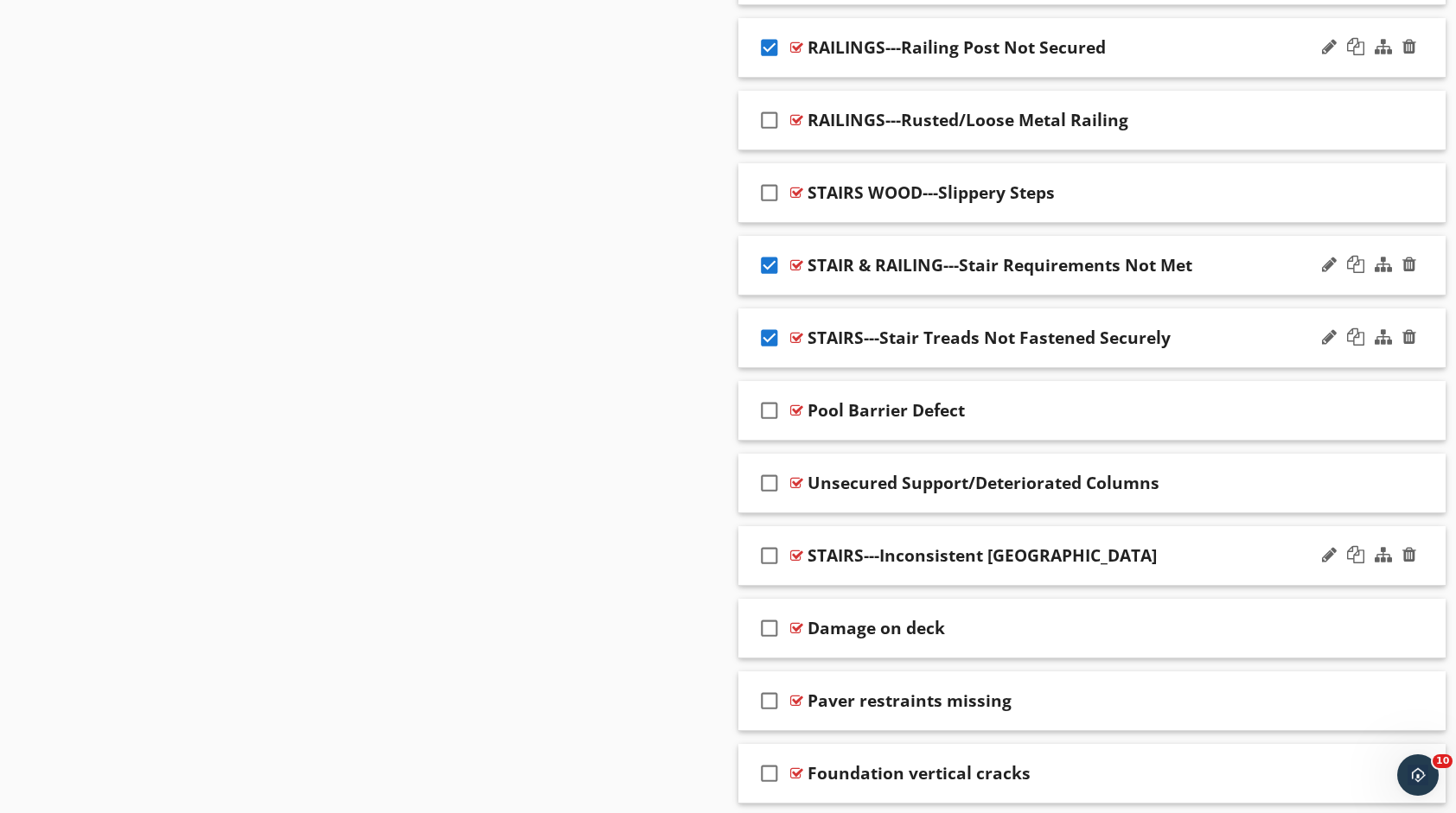
click at [769, 535] on icon "check_box_outline_blank" at bounding box center [769, 555] width 28 height 42
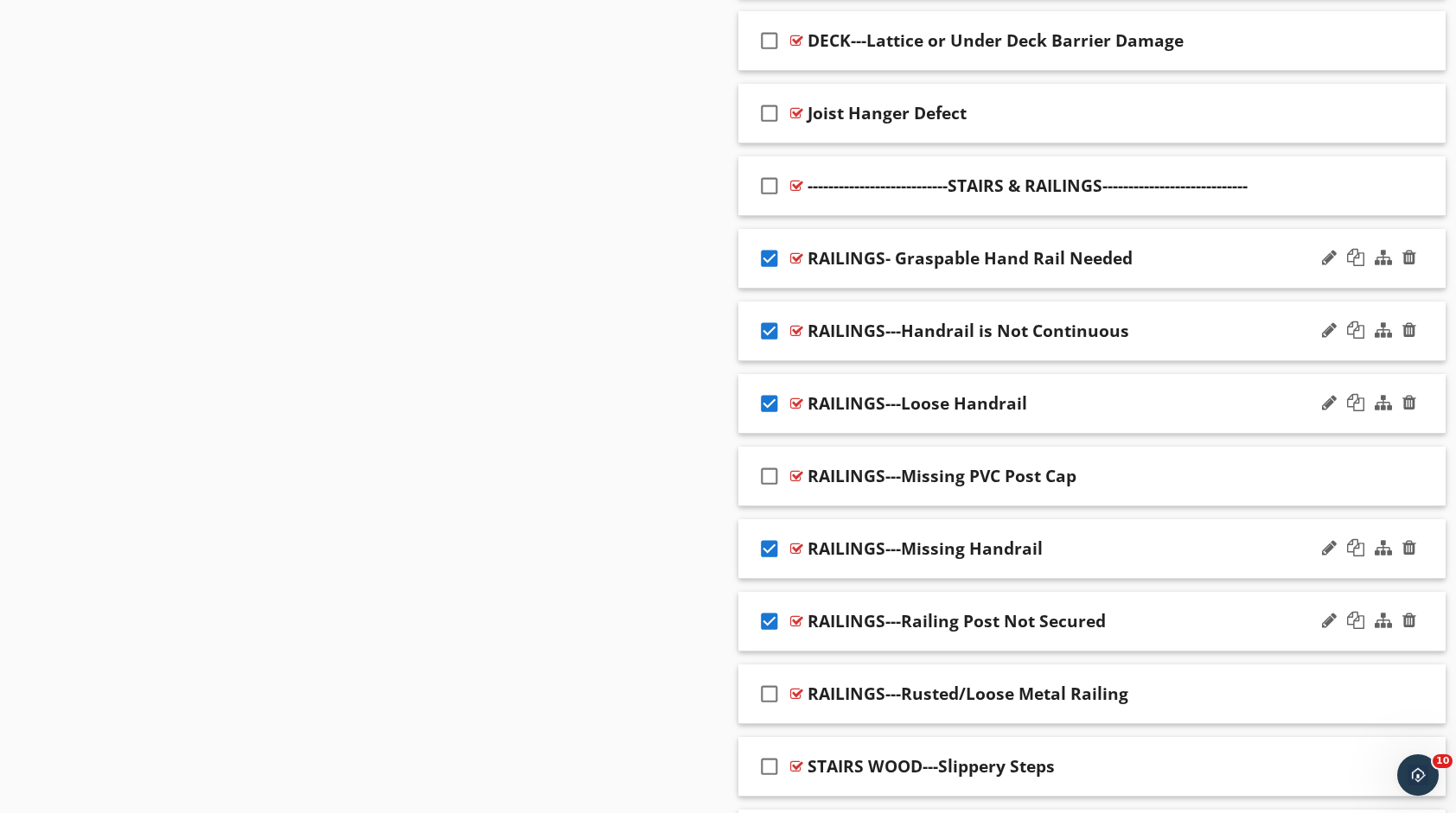
scroll to position [4265, 0]
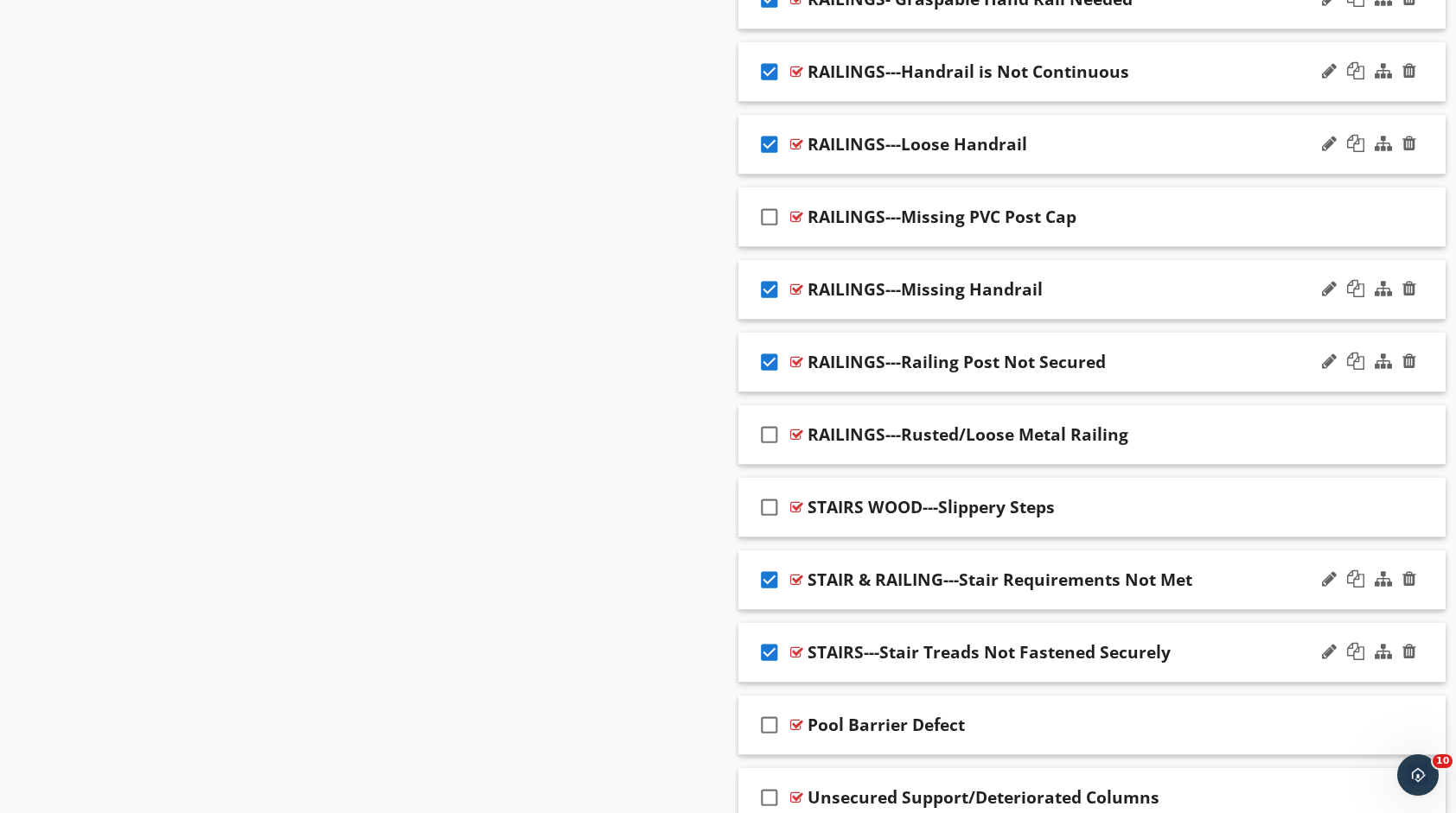
click at [1217, 570] on div "STAIR & RAILING---Stair Requirements Not Met" at bounding box center [1060, 580] width 505 height 20
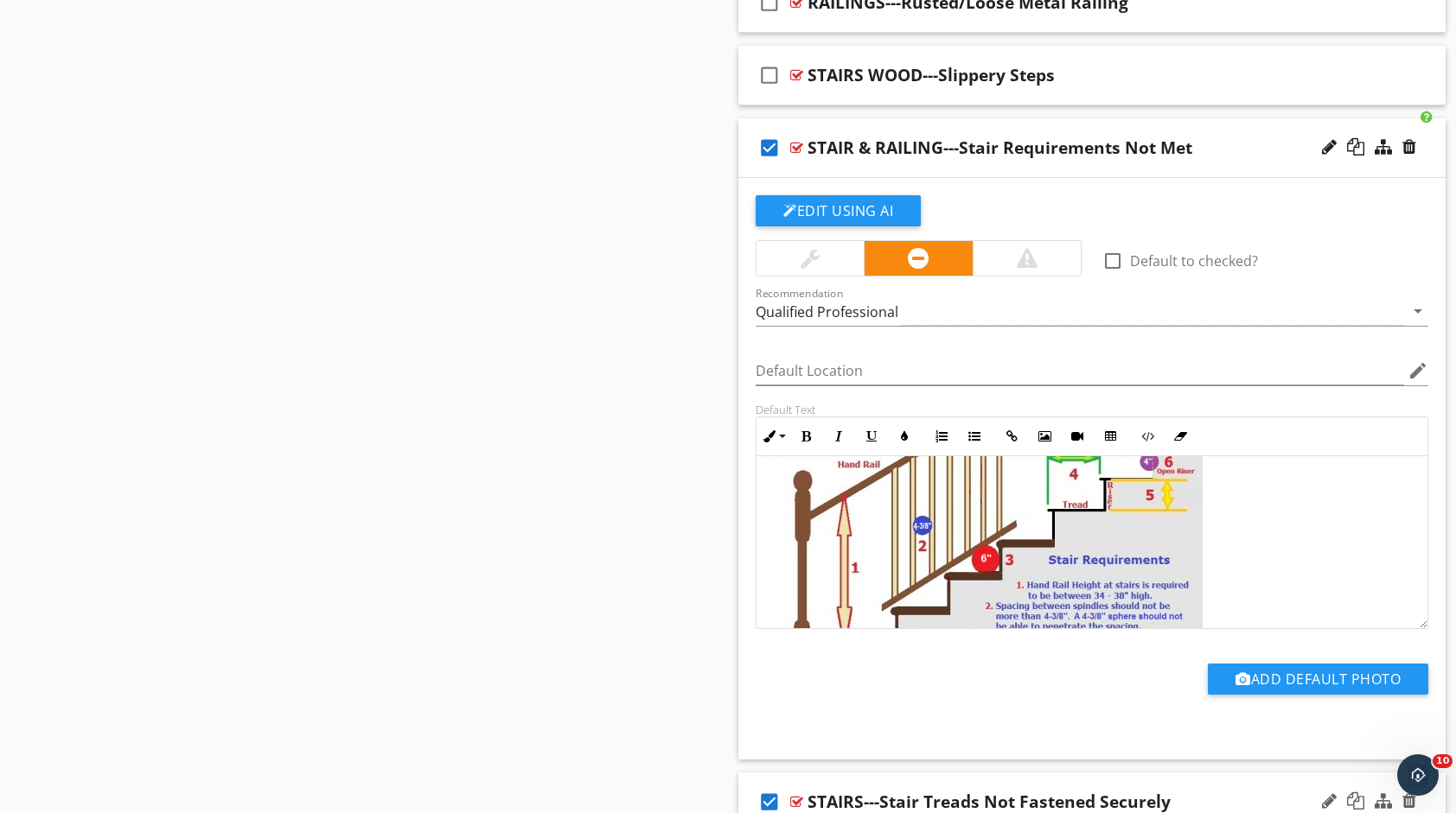
scroll to position [346, 0]
click at [775, 131] on icon "check_box" at bounding box center [769, 147] width 28 height 42
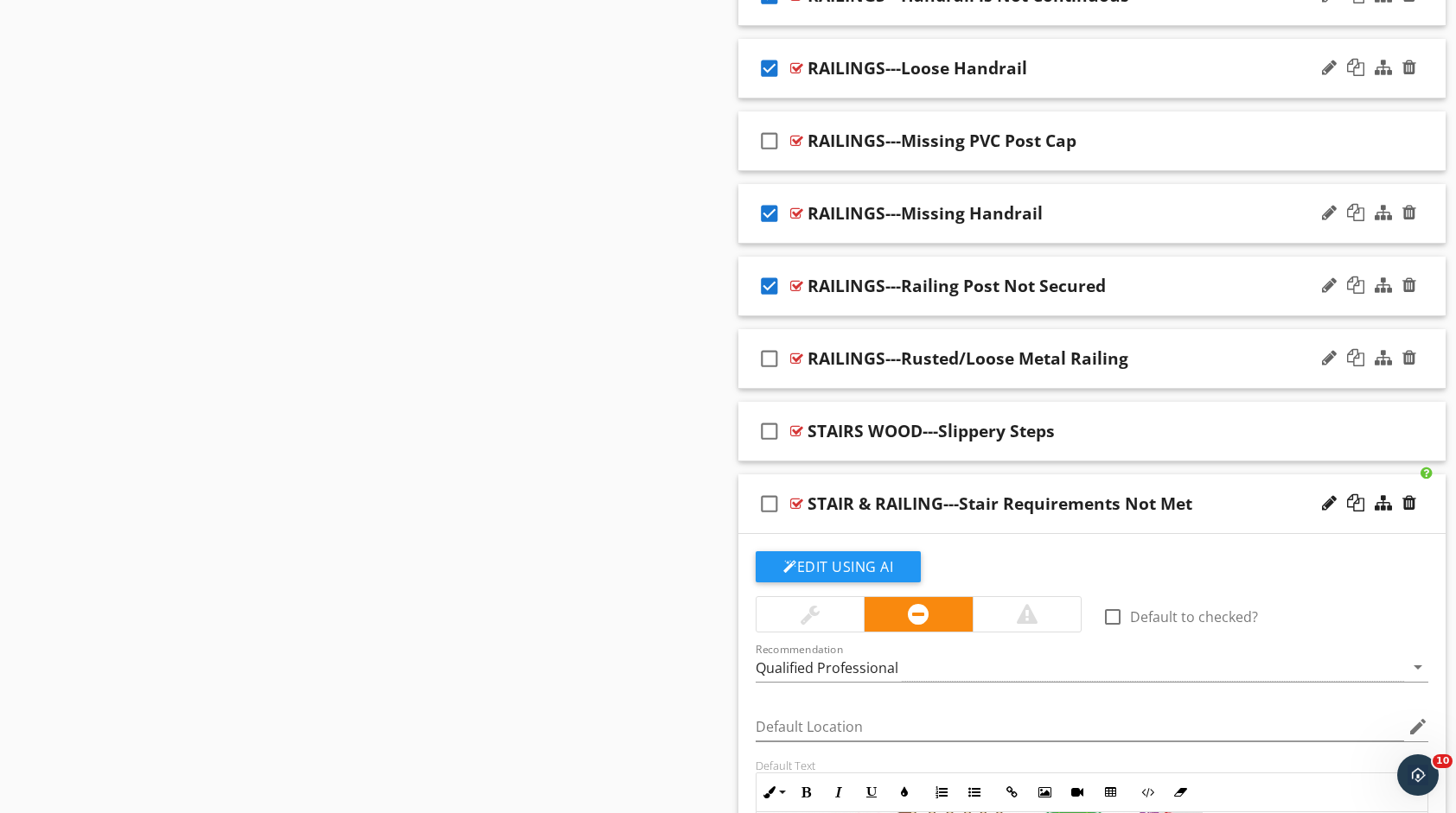
scroll to position [4265, 0]
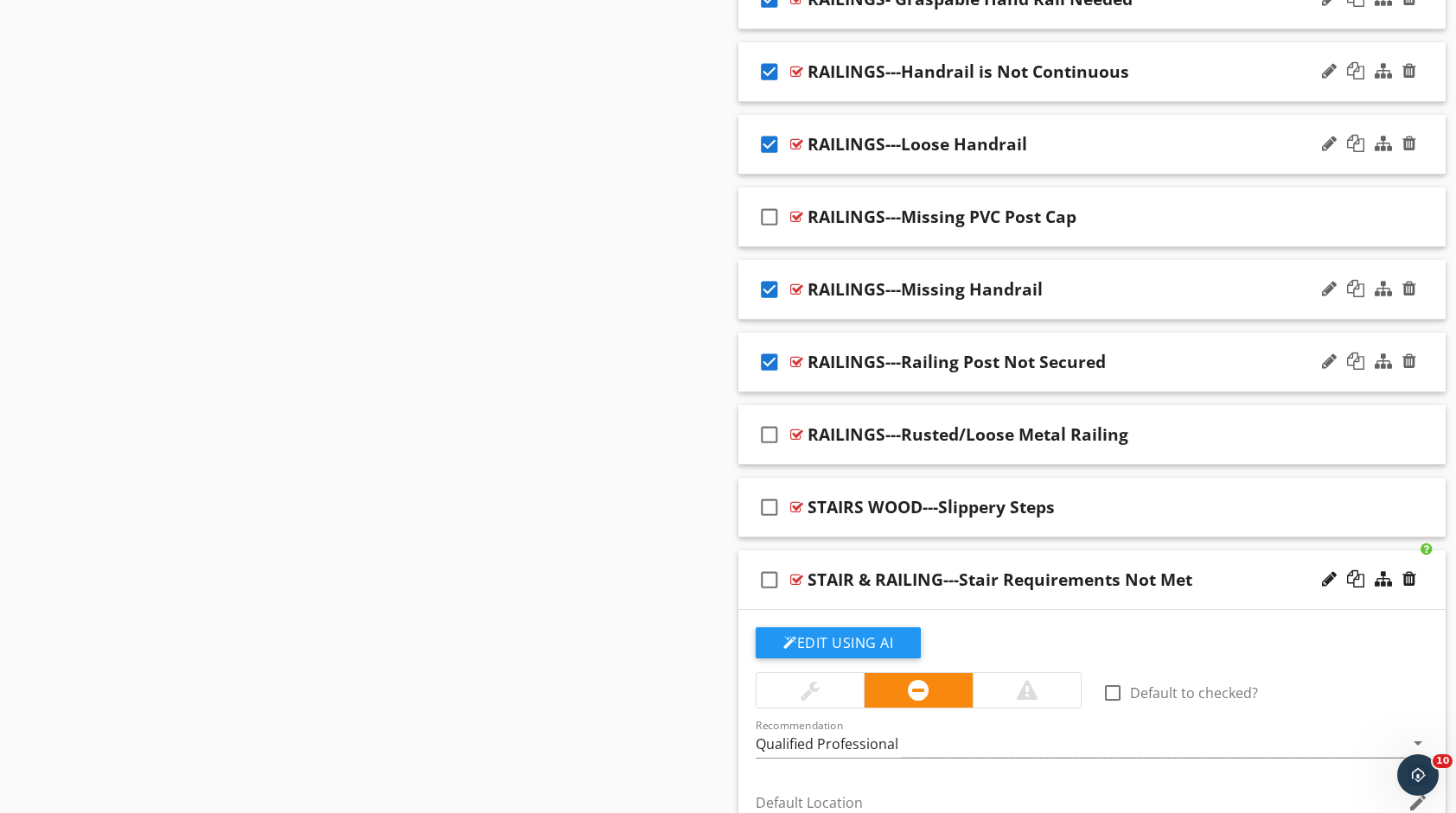
click at [770, 343] on icon "check_box" at bounding box center [769, 362] width 28 height 42
click at [761, 271] on icon "check_box" at bounding box center [769, 290] width 28 height 42
click at [770, 131] on icon "check_box" at bounding box center [769, 144] width 28 height 42
click at [772, 60] on icon "check_box" at bounding box center [769, 72] width 28 height 42
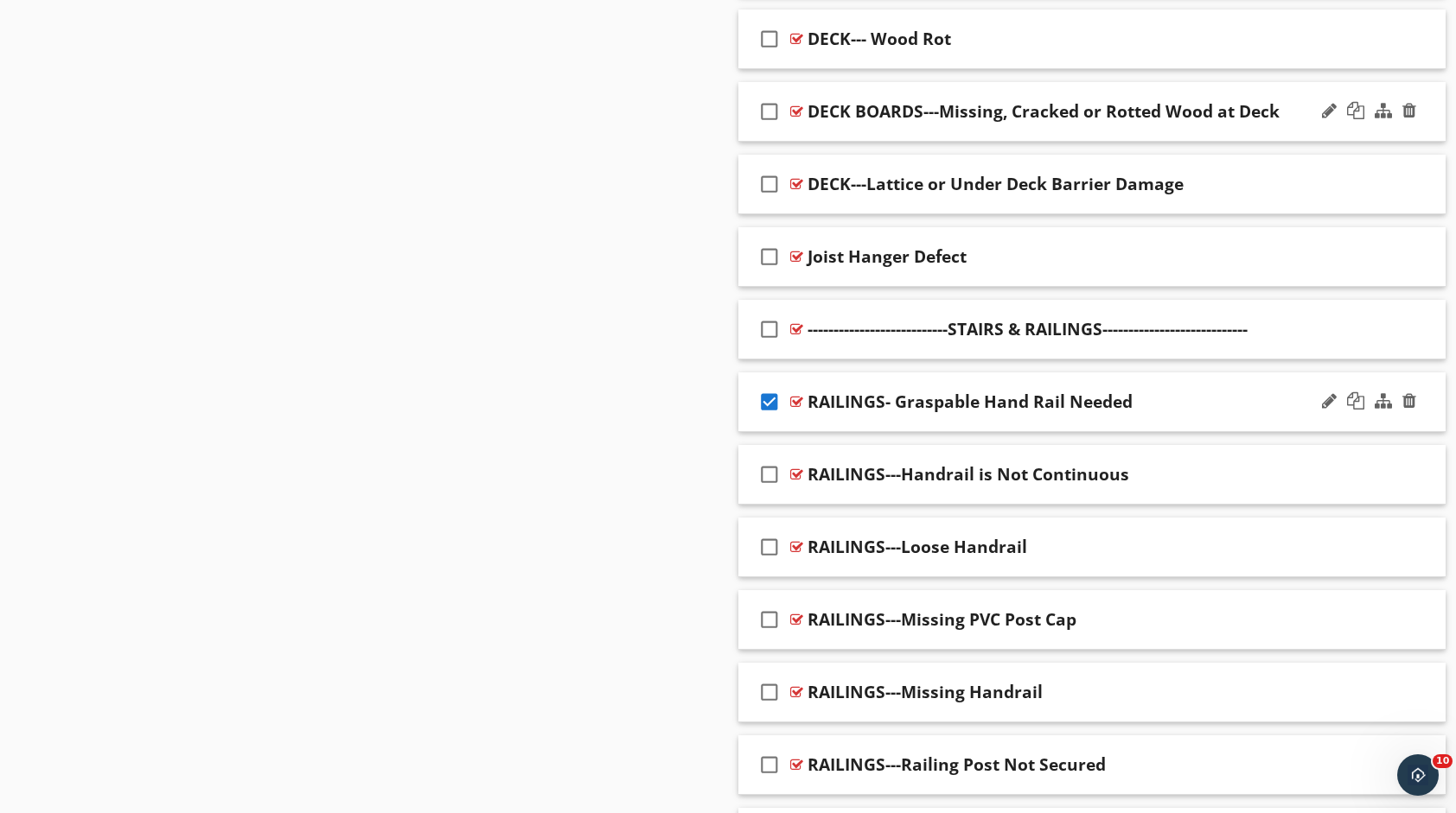
scroll to position [3834, 0]
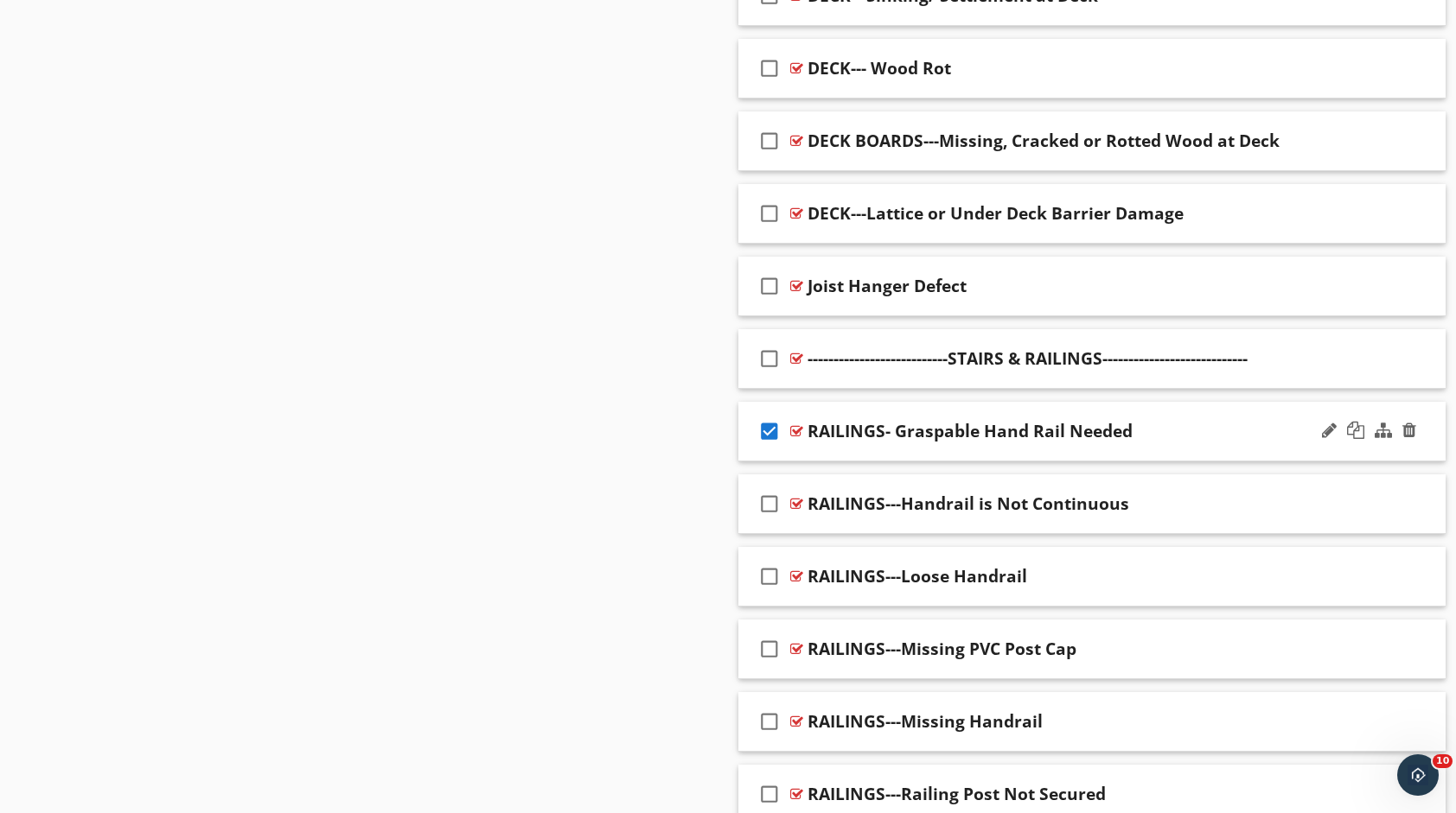
click at [770, 417] on icon "check_box" at bounding box center [769, 431] width 28 height 42
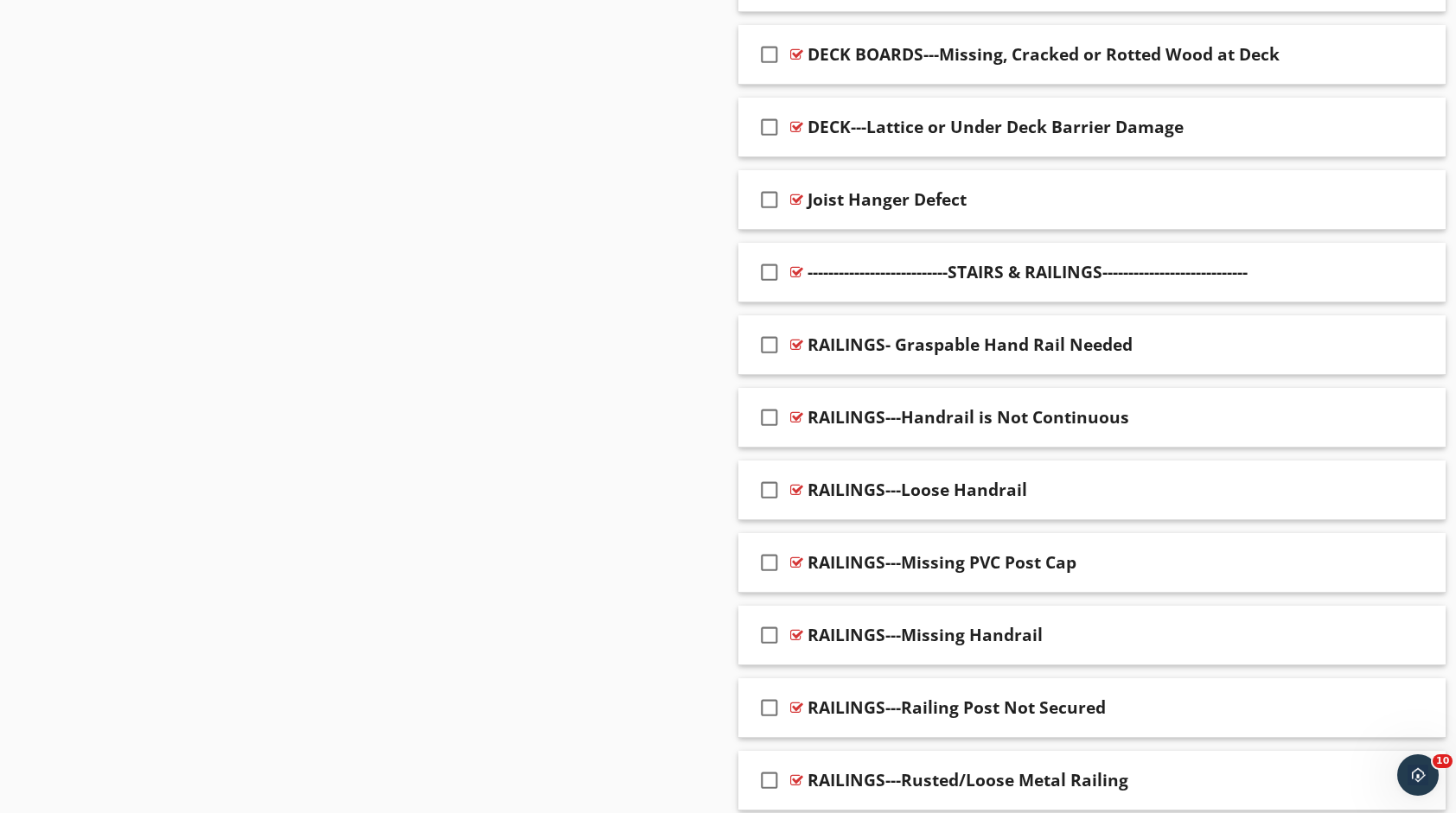
scroll to position [4352, 0]
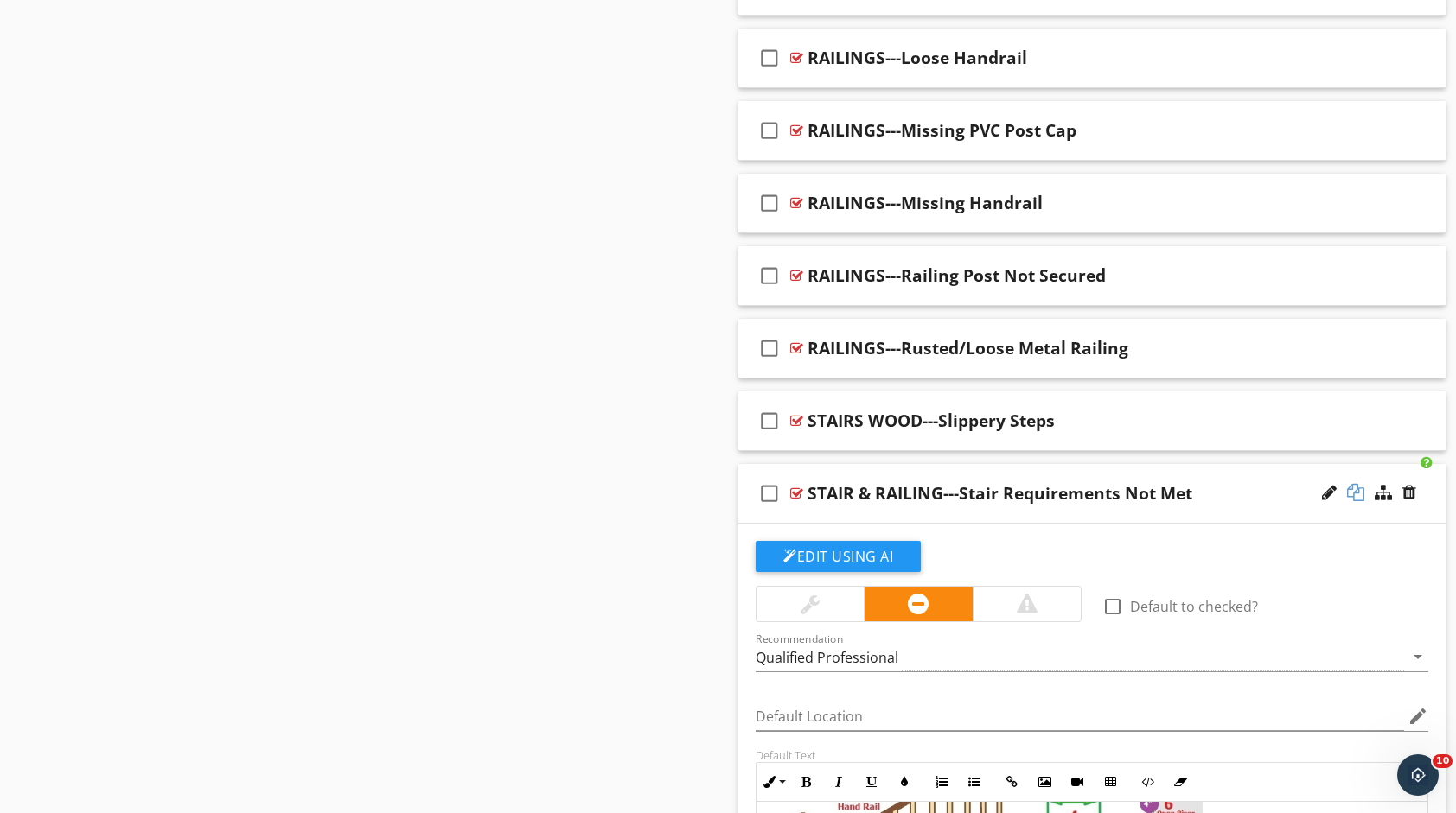
click at [1359, 484] on div at bounding box center [1355, 493] width 18 height 18
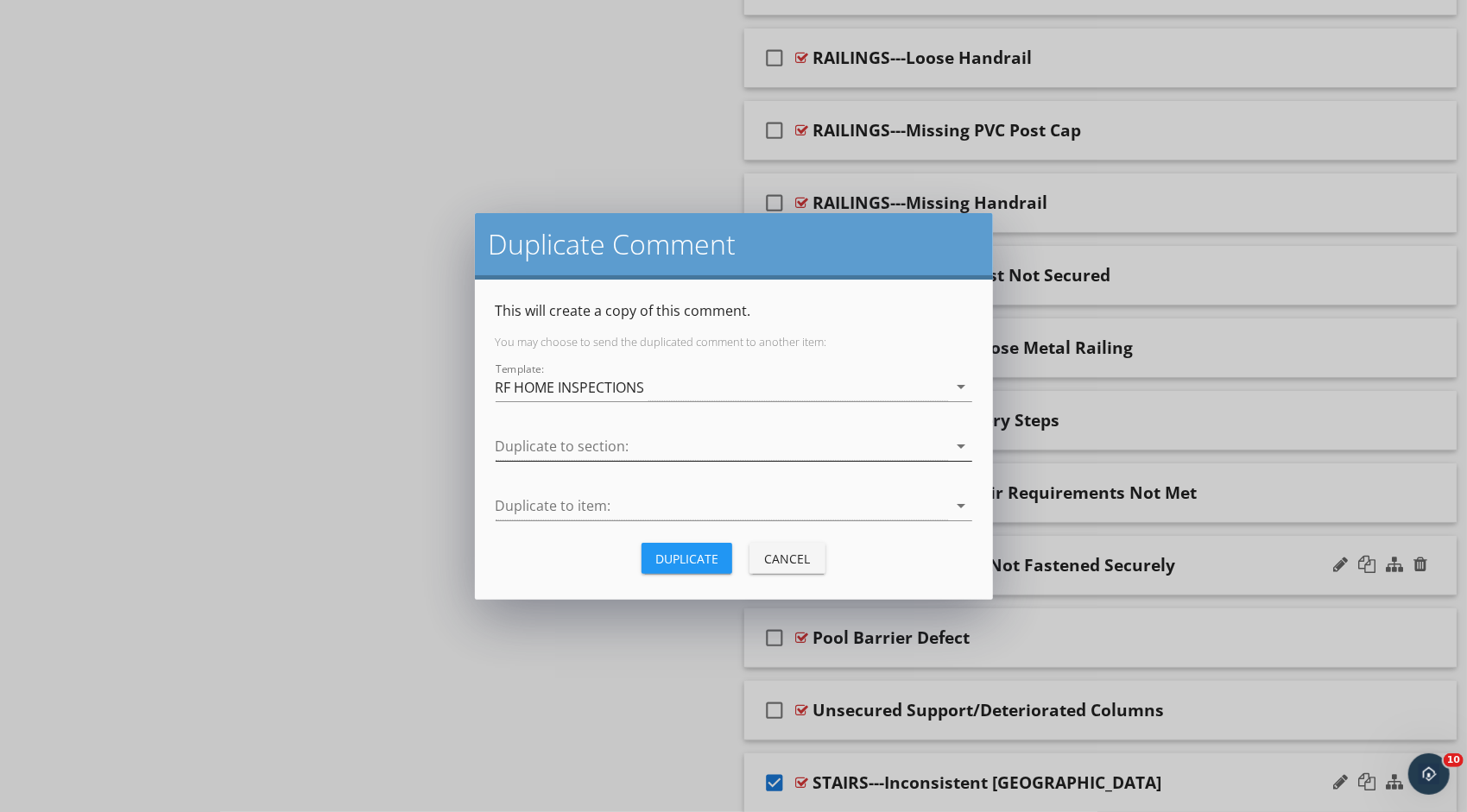
click at [959, 445] on icon "arrow_drop_down" at bounding box center [962, 446] width 20 height 20
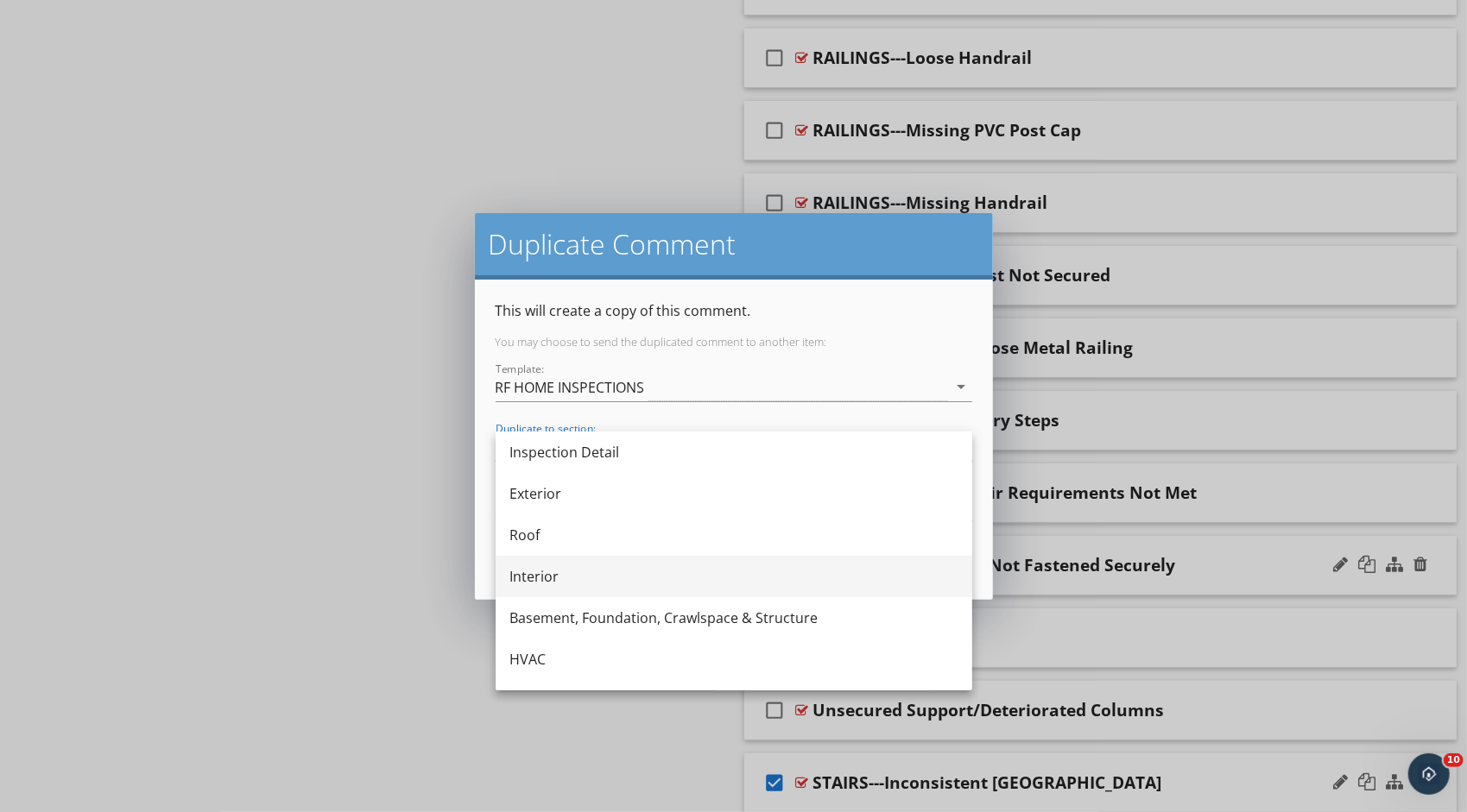
click at [843, 571] on div "Interior" at bounding box center [734, 577] width 449 height 20
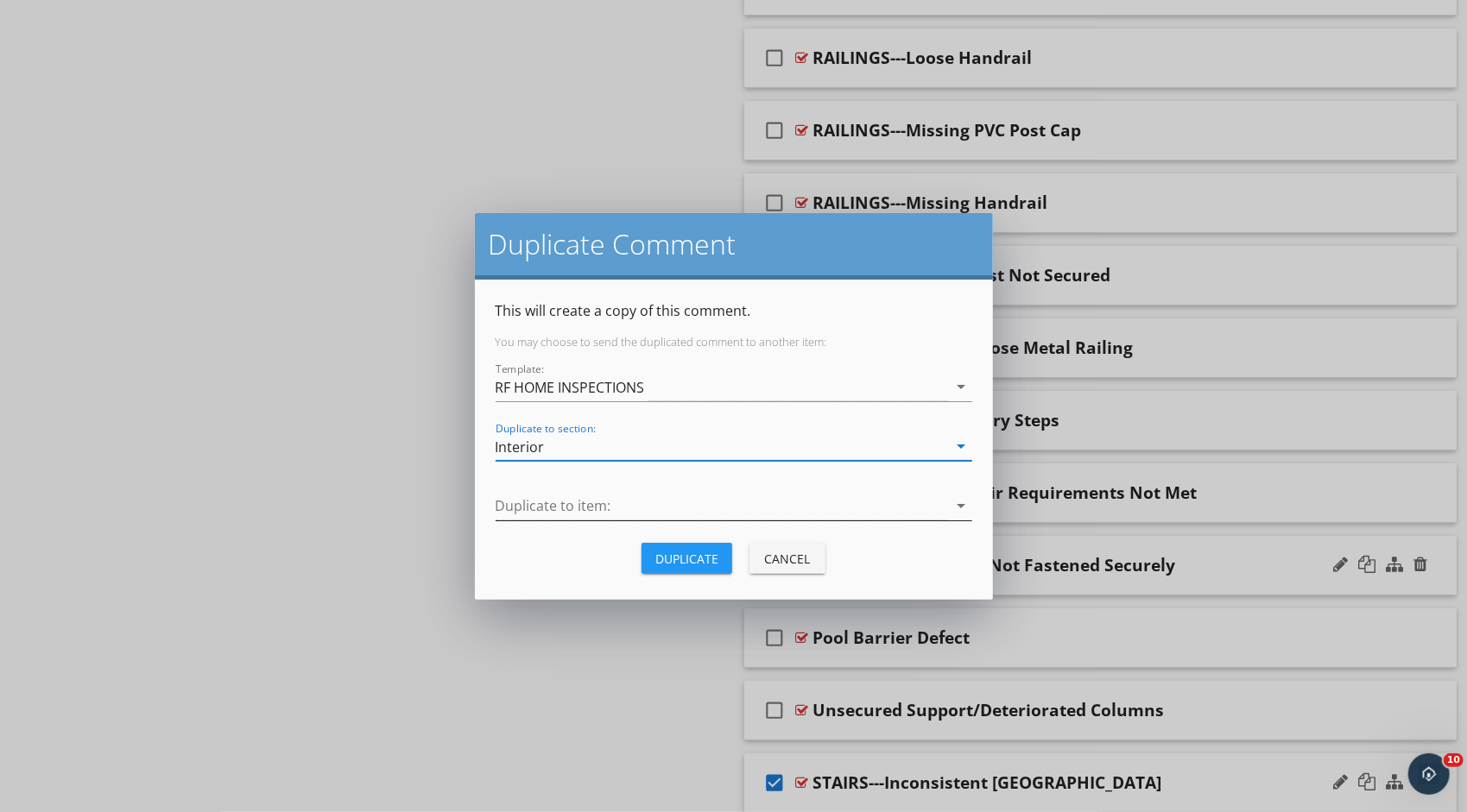
click at [886, 498] on div at bounding box center [722, 506] width 452 height 29
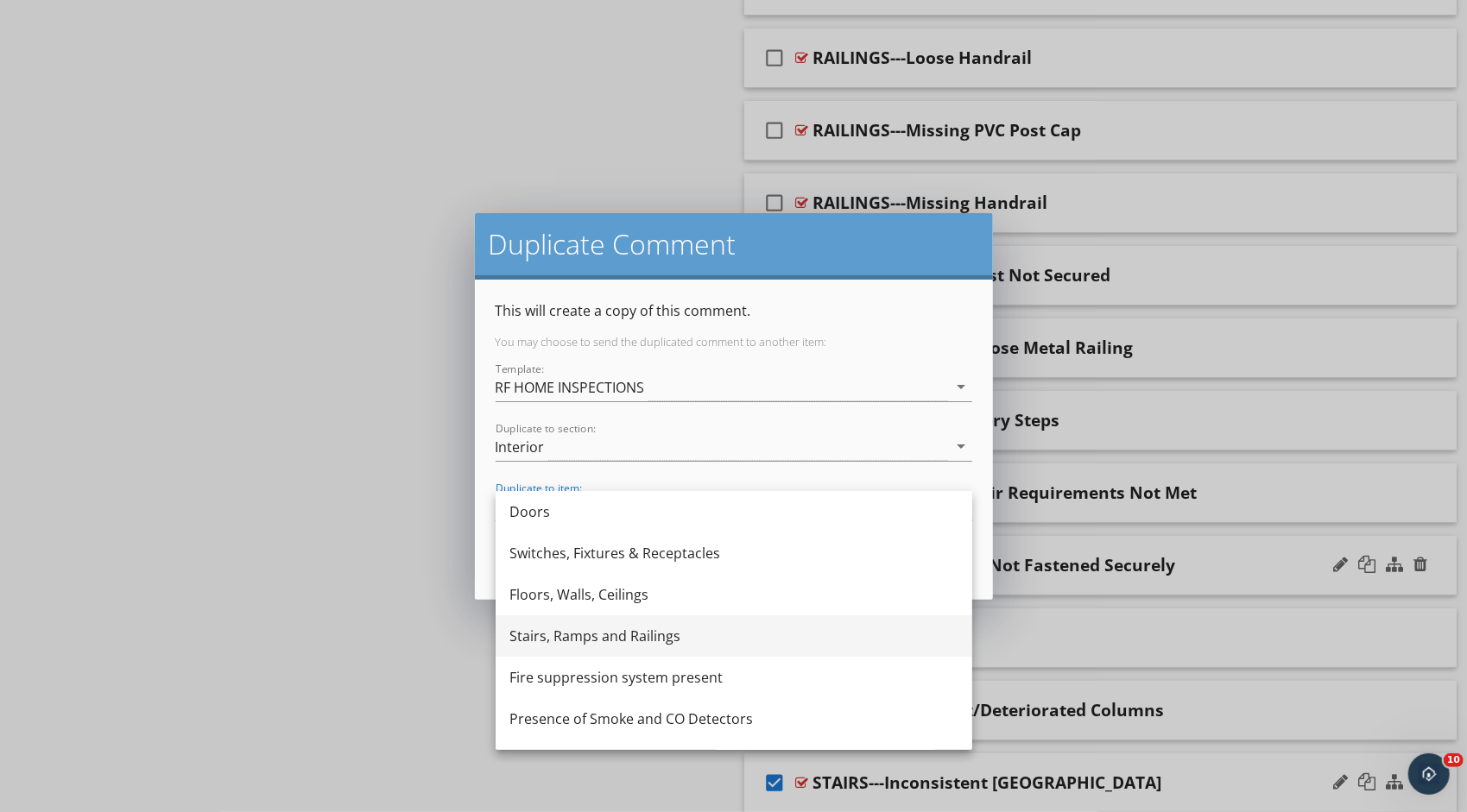
click at [778, 625] on div "Stairs, Ramps and Railings" at bounding box center [734, 636] width 449 height 42
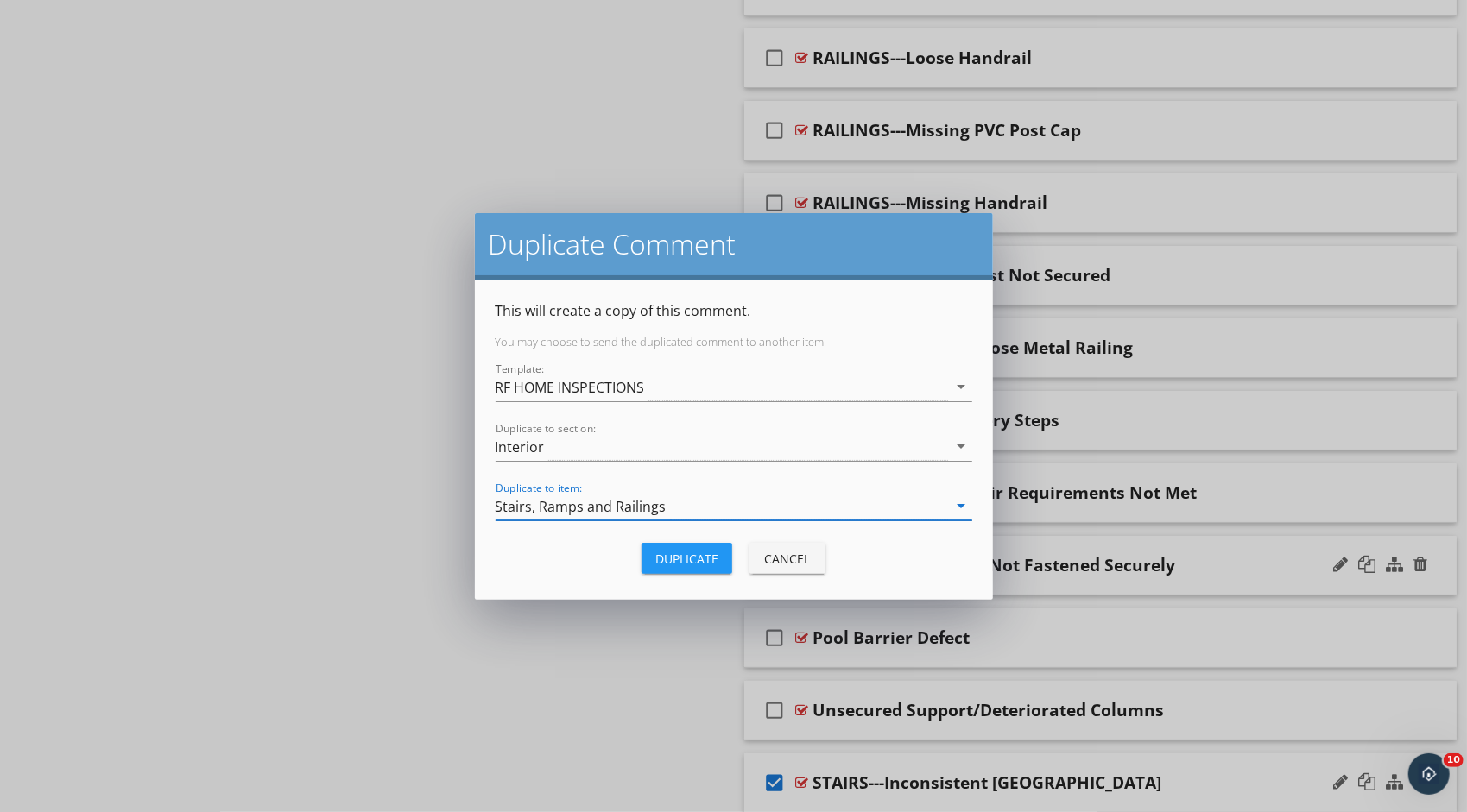
click at [708, 561] on div "Duplicate" at bounding box center [687, 558] width 63 height 18
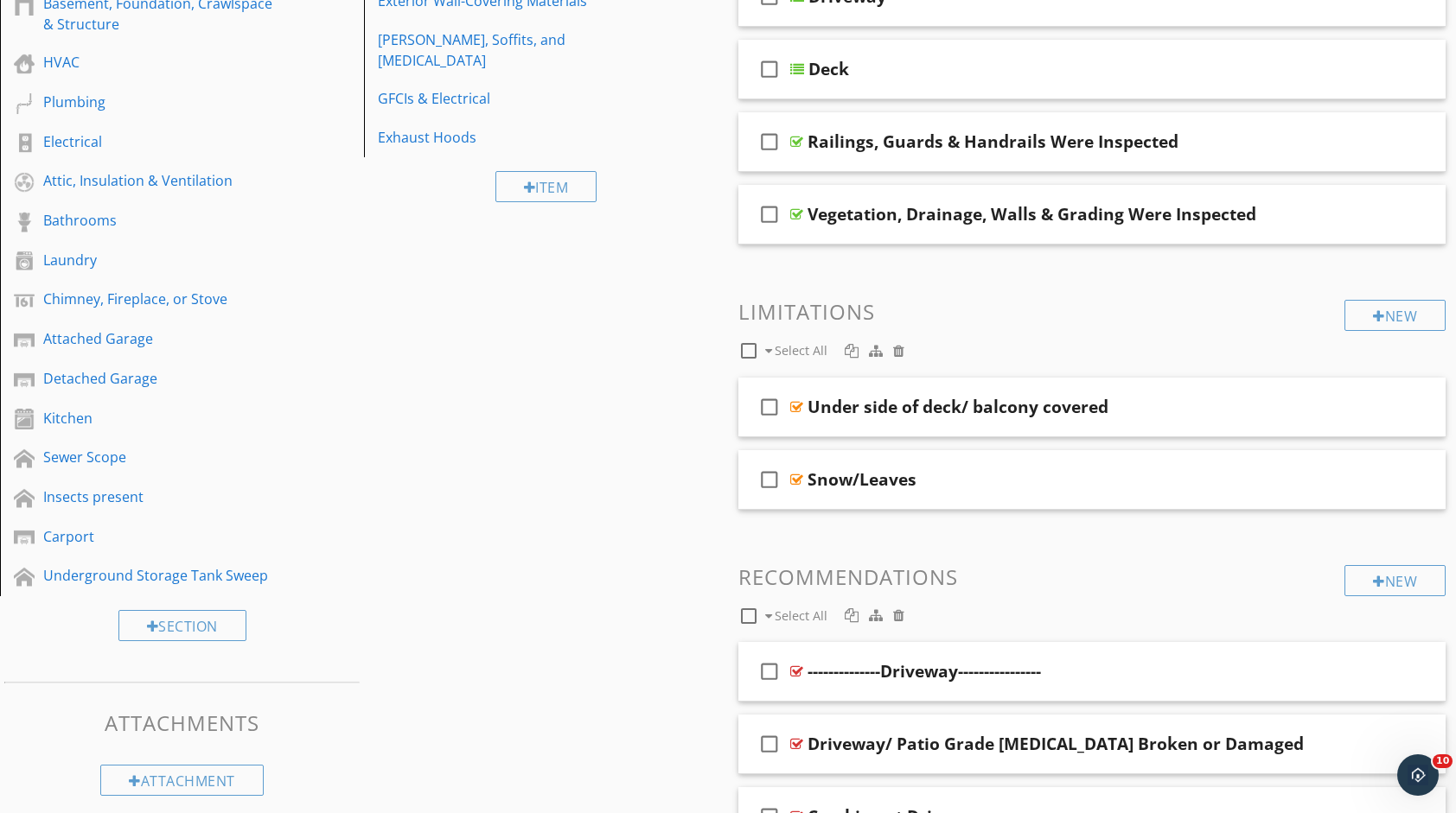
scroll to position [204, 0]
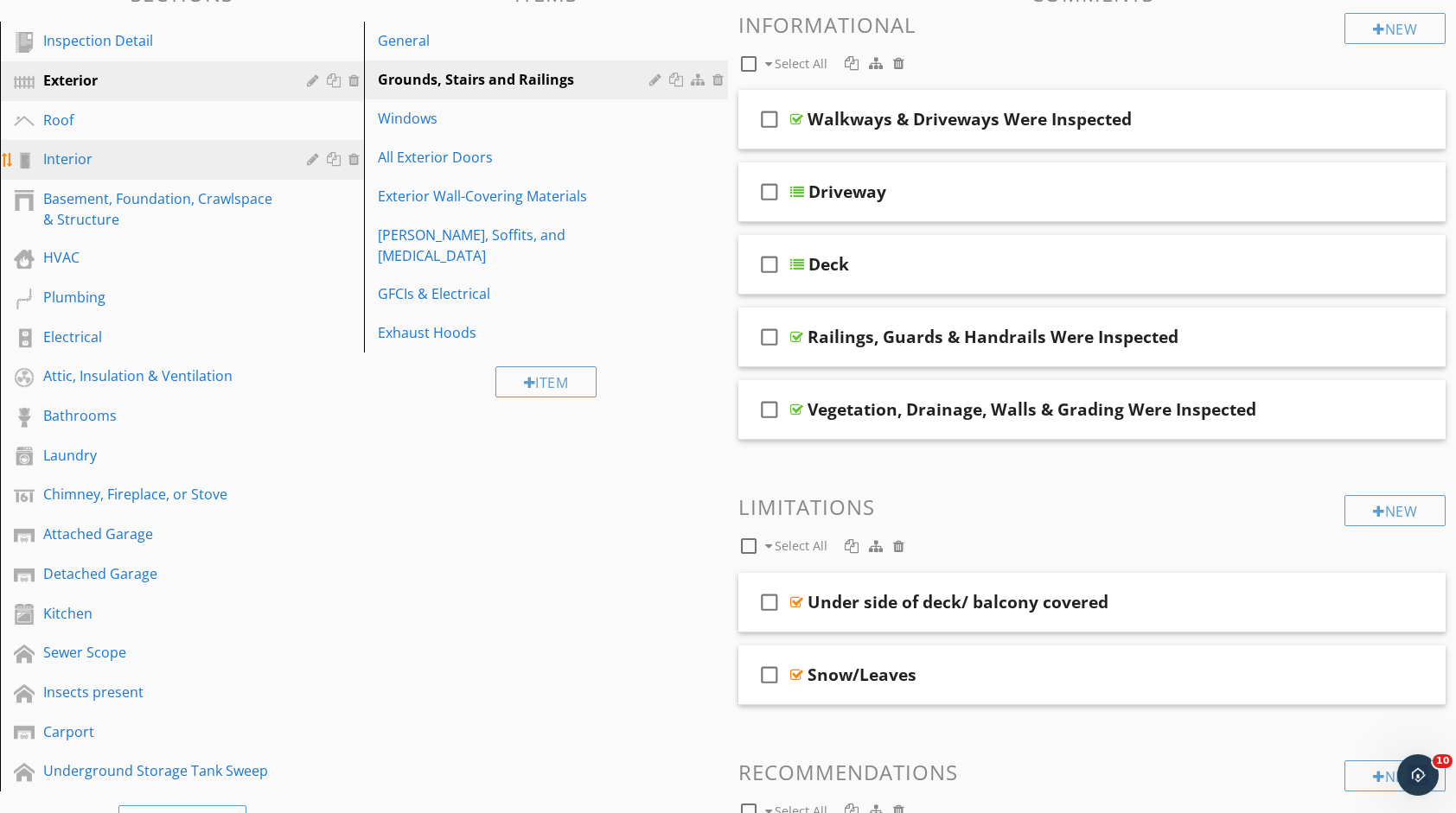
click at [173, 174] on link "Interior" at bounding box center [184, 159] width 359 height 40
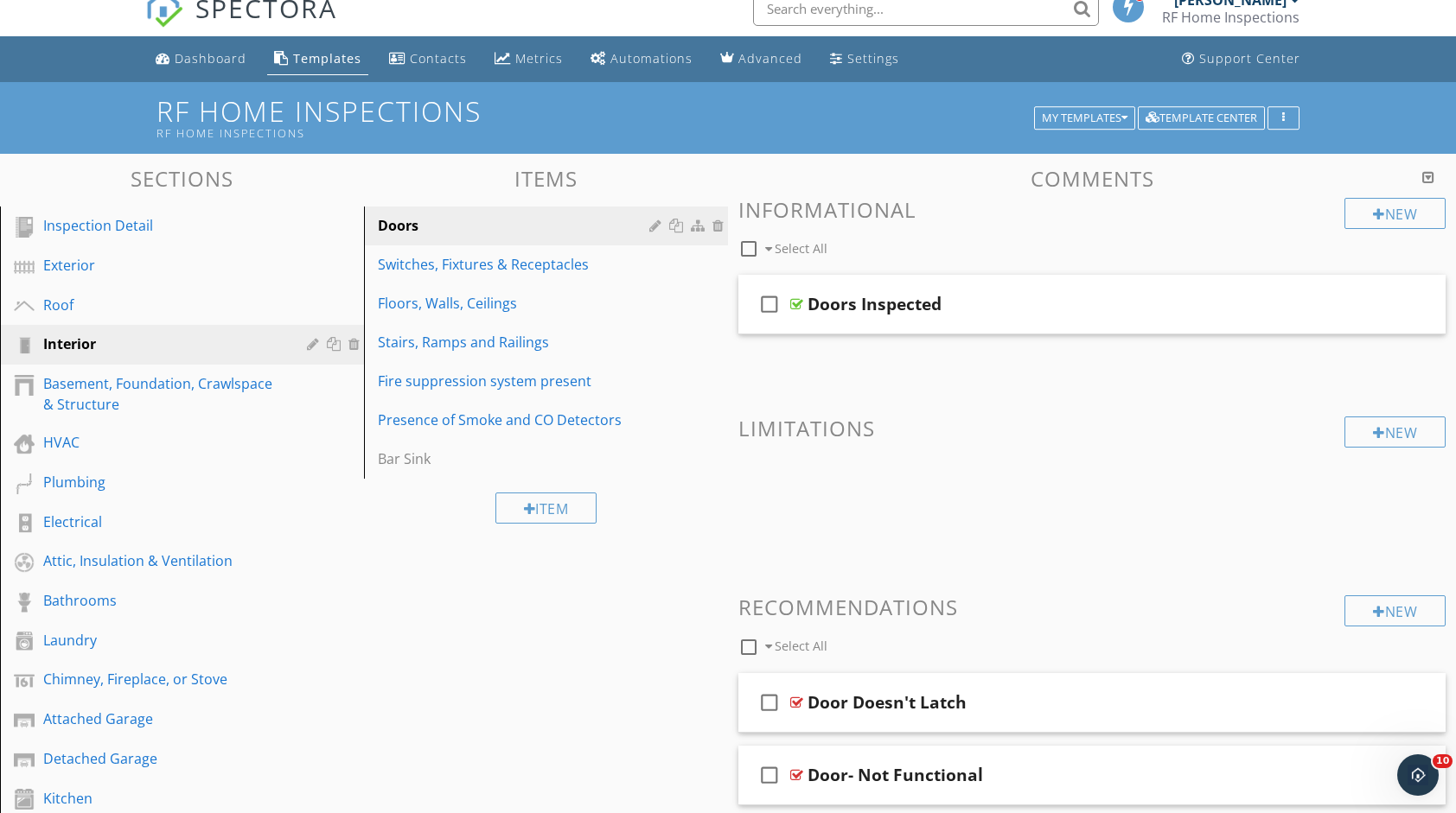
scroll to position [1, 0]
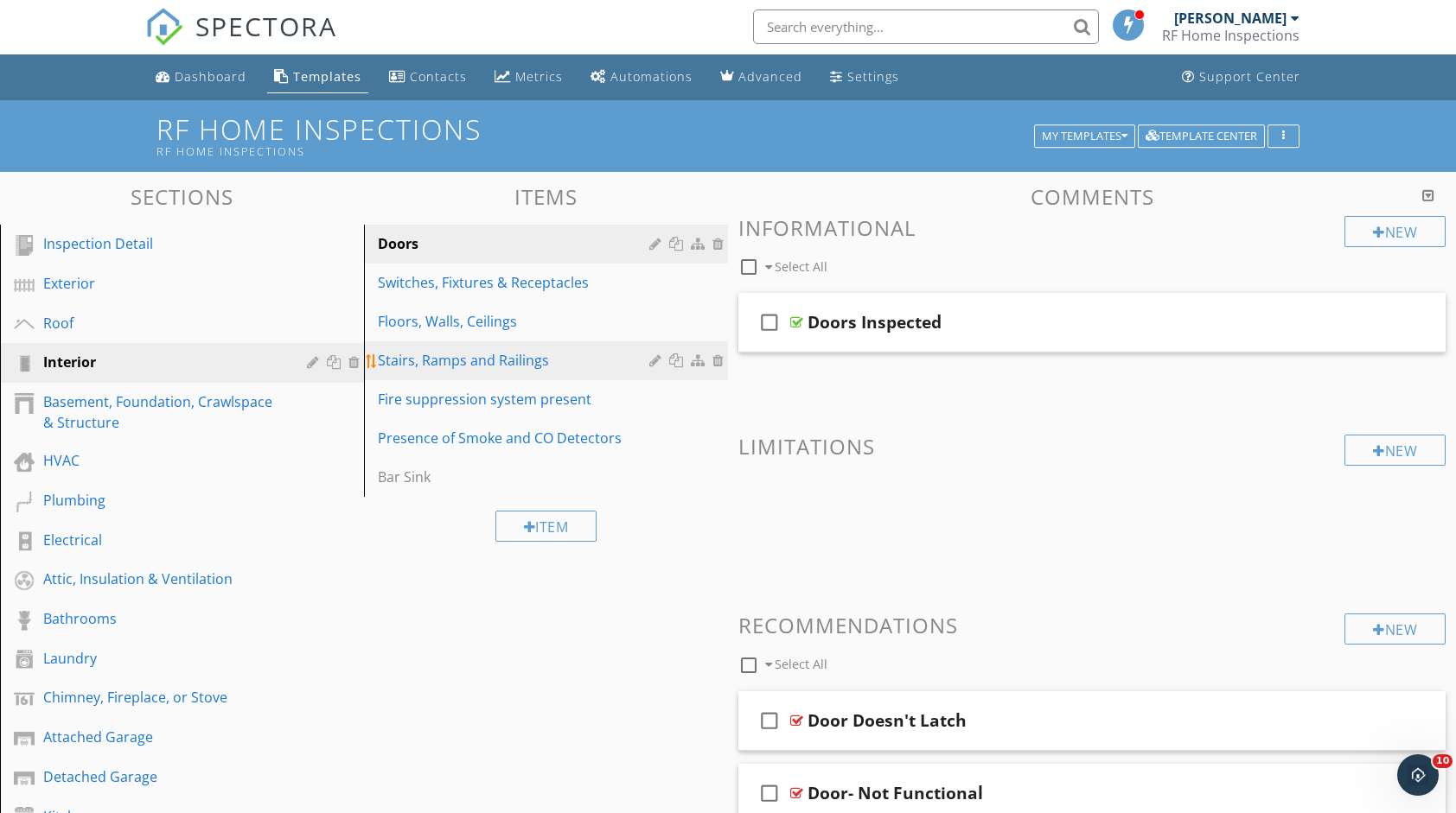
click at [478, 366] on div "Stairs, Ramps and Railings" at bounding box center [516, 360] width 277 height 20
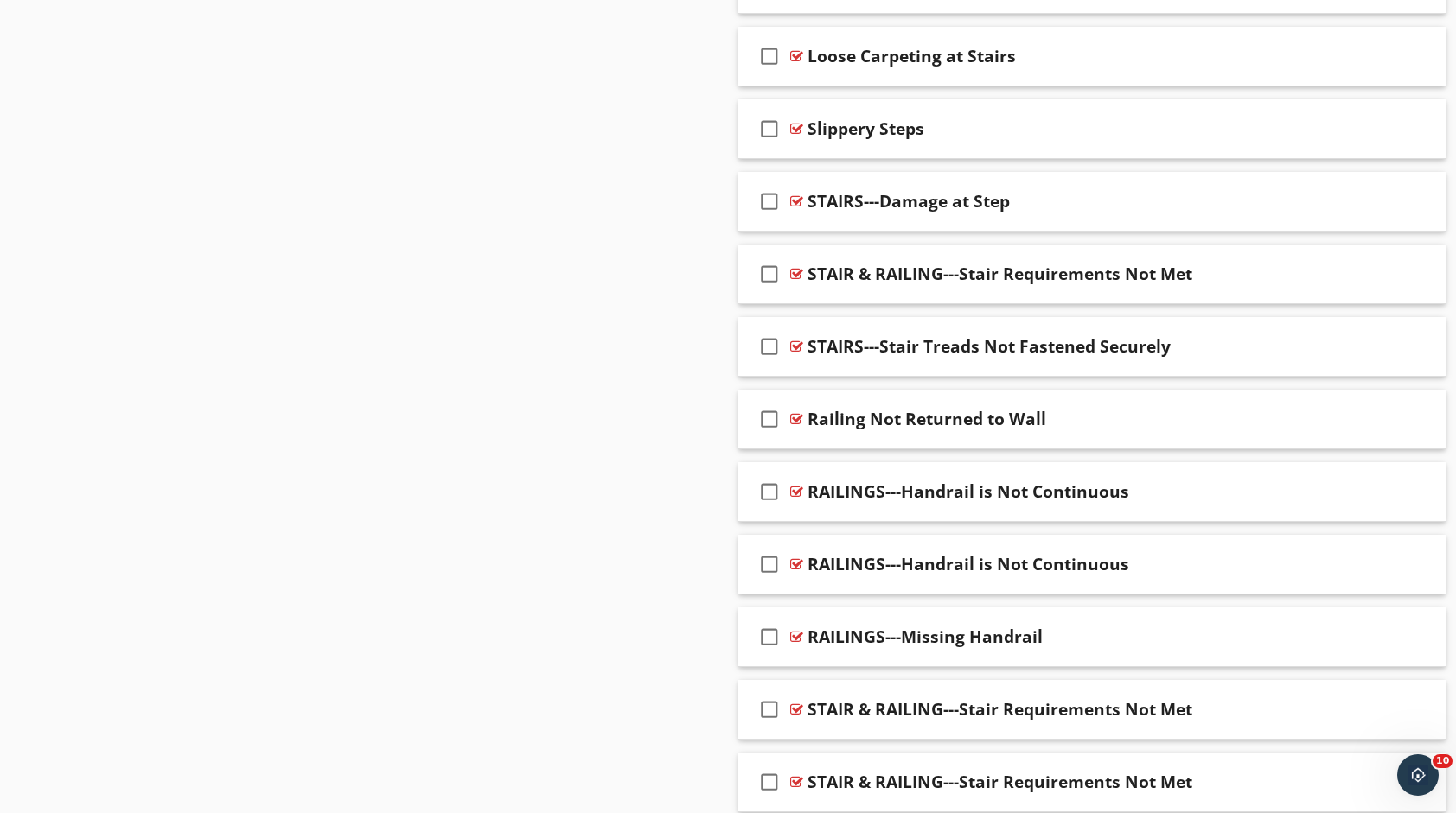
scroll to position [1470, 0]
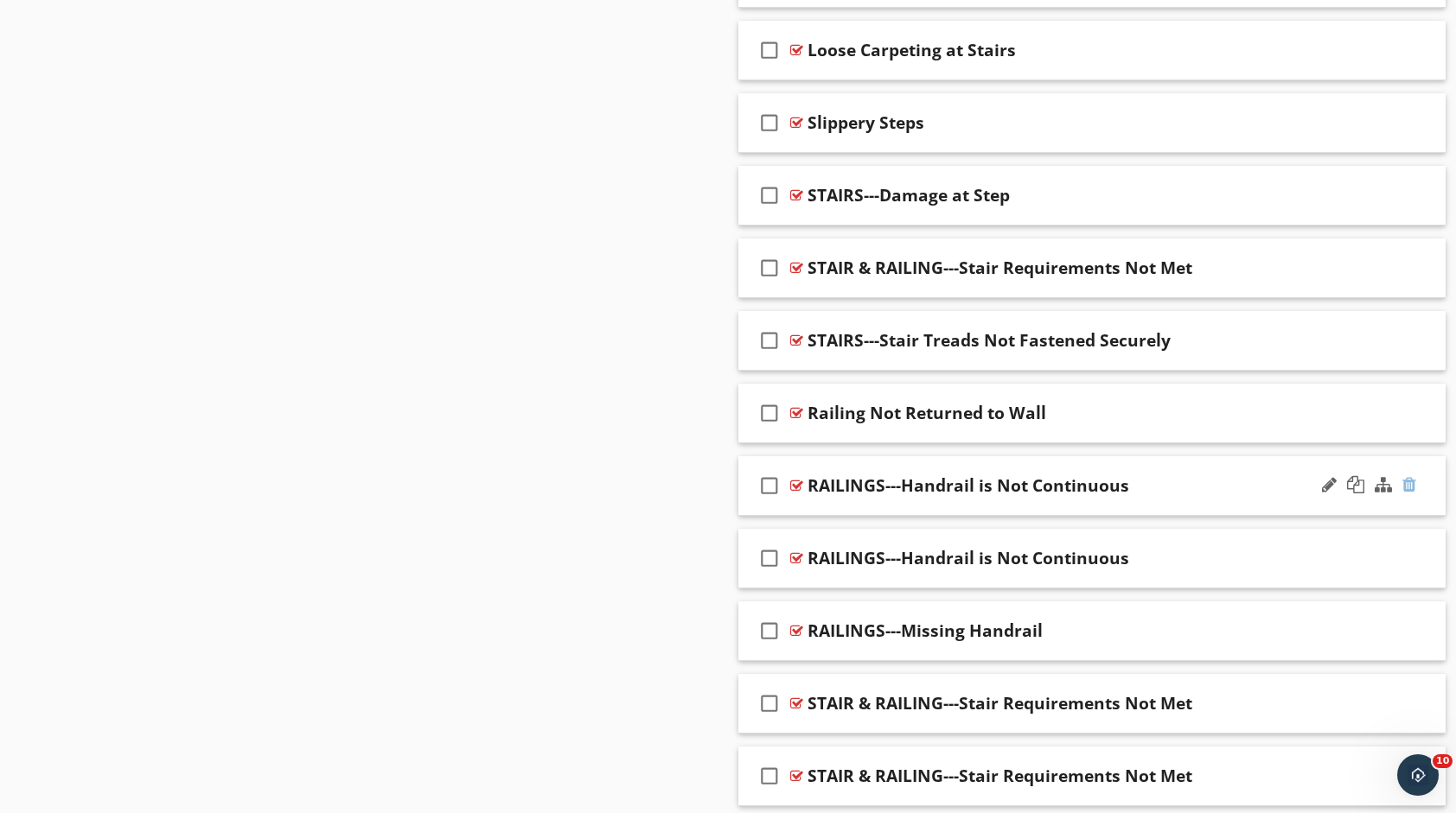
click at [1410, 487] on div at bounding box center [1408, 484] width 14 height 18
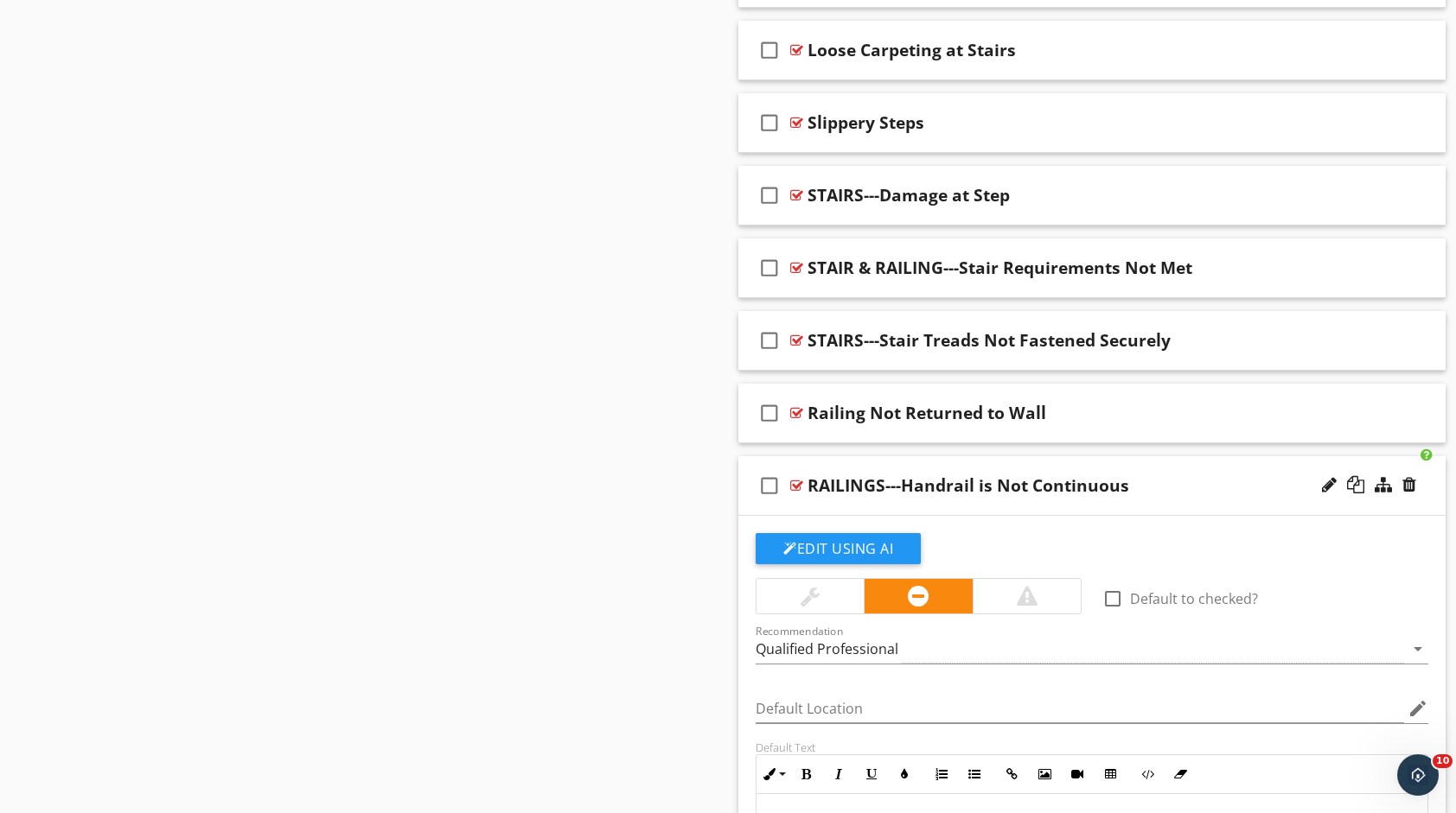
click at [1259, 618] on div at bounding box center [728, 406] width 1456 height 813
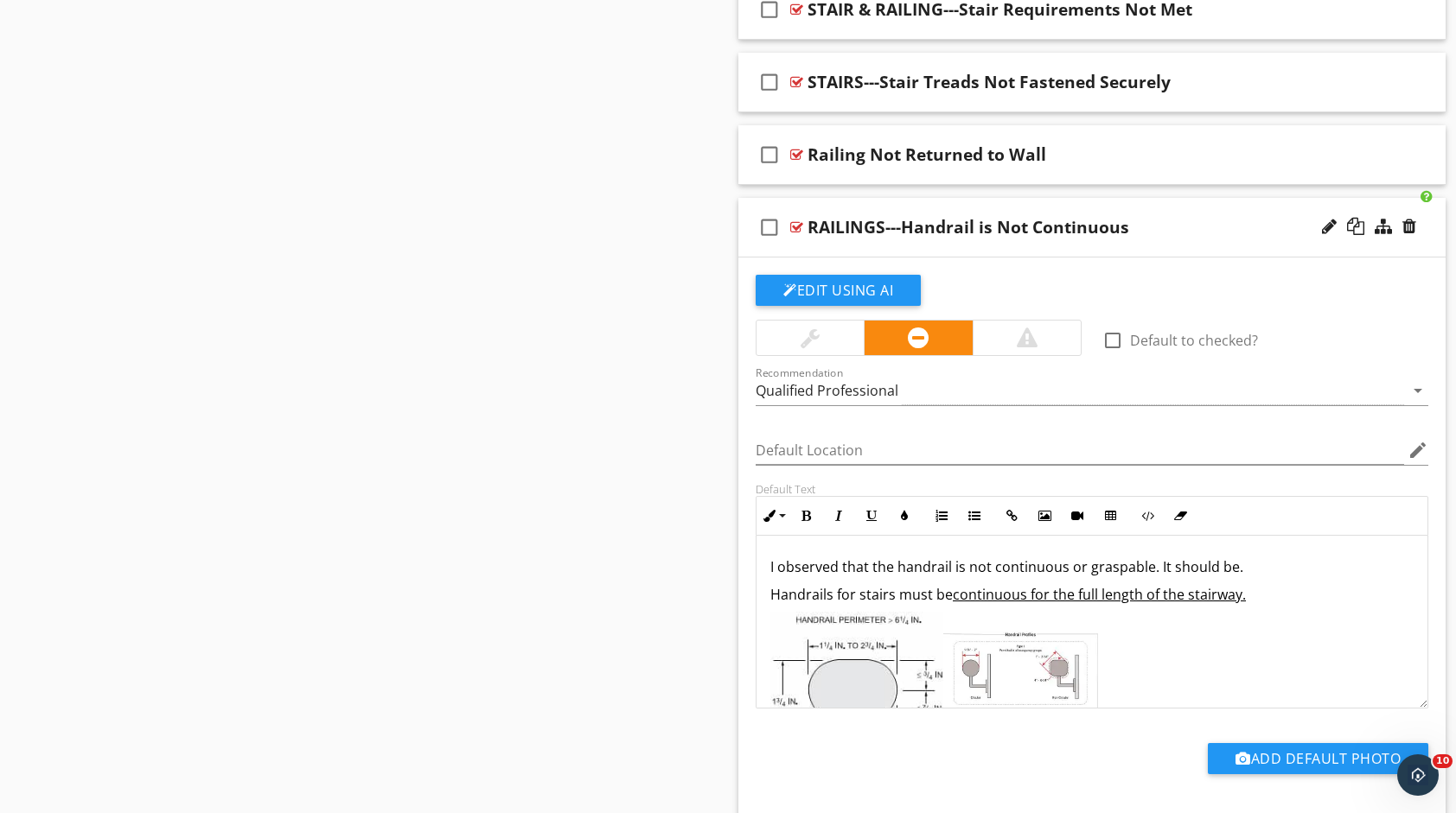
scroll to position [1729, 0]
click at [1177, 217] on div "RAILINGS---Handrail is Not Continuous" at bounding box center [1060, 226] width 505 height 20
type textarea "<p>I observed that the handrail is not continuous or graspable. It should be.&n…"
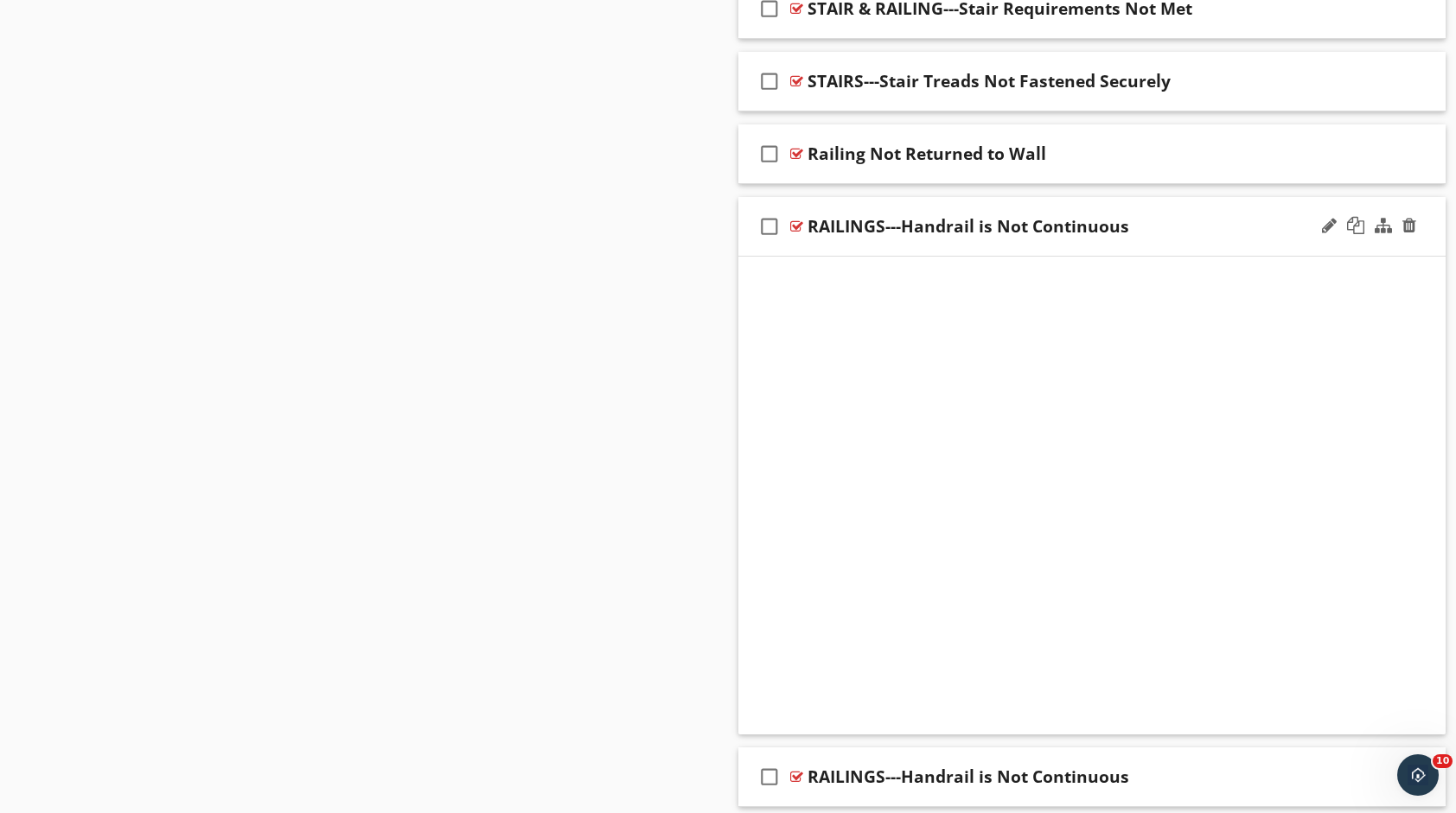
scroll to position [1528, 0]
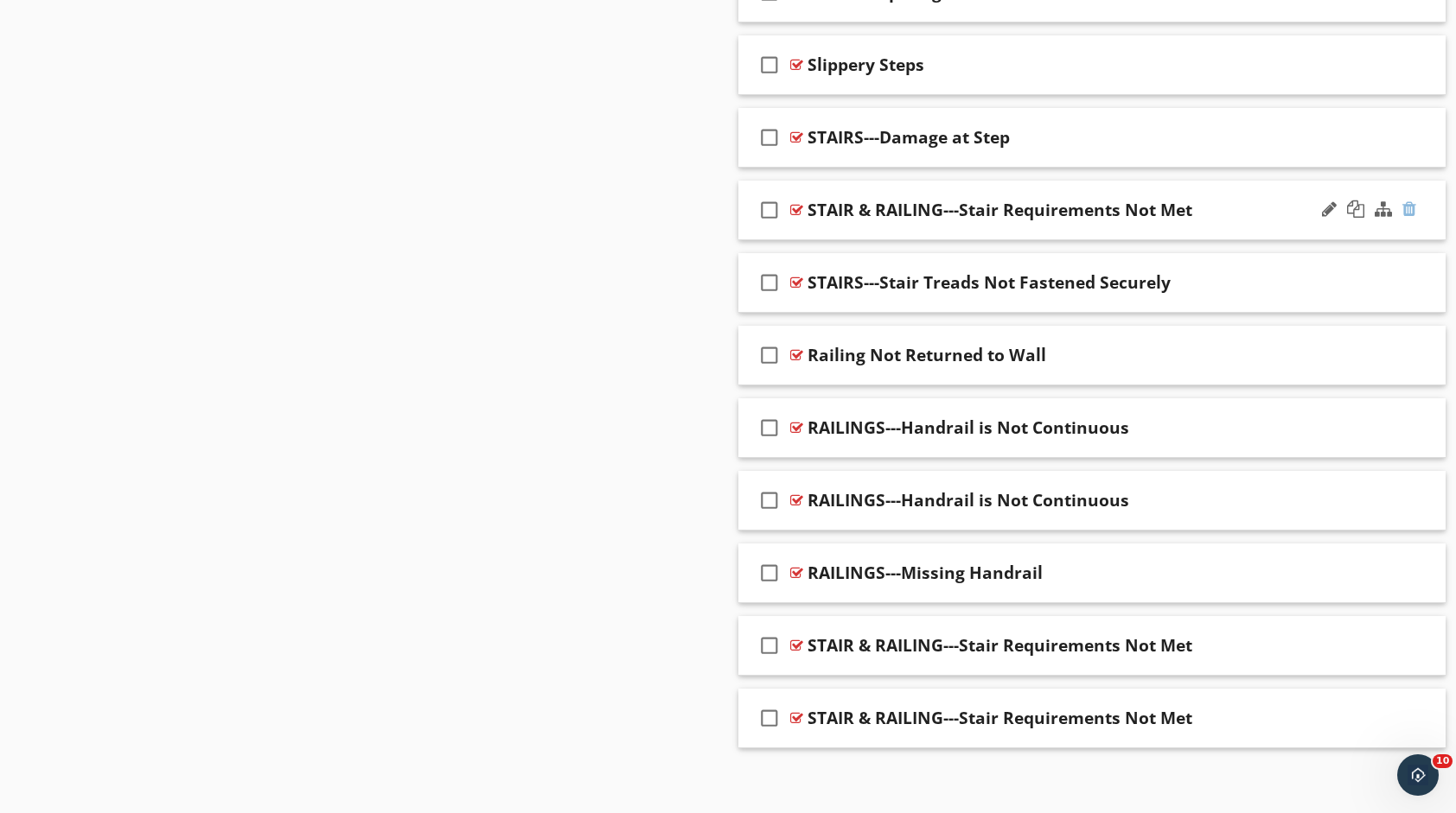
click at [1404, 208] on div at bounding box center [1408, 209] width 14 height 18
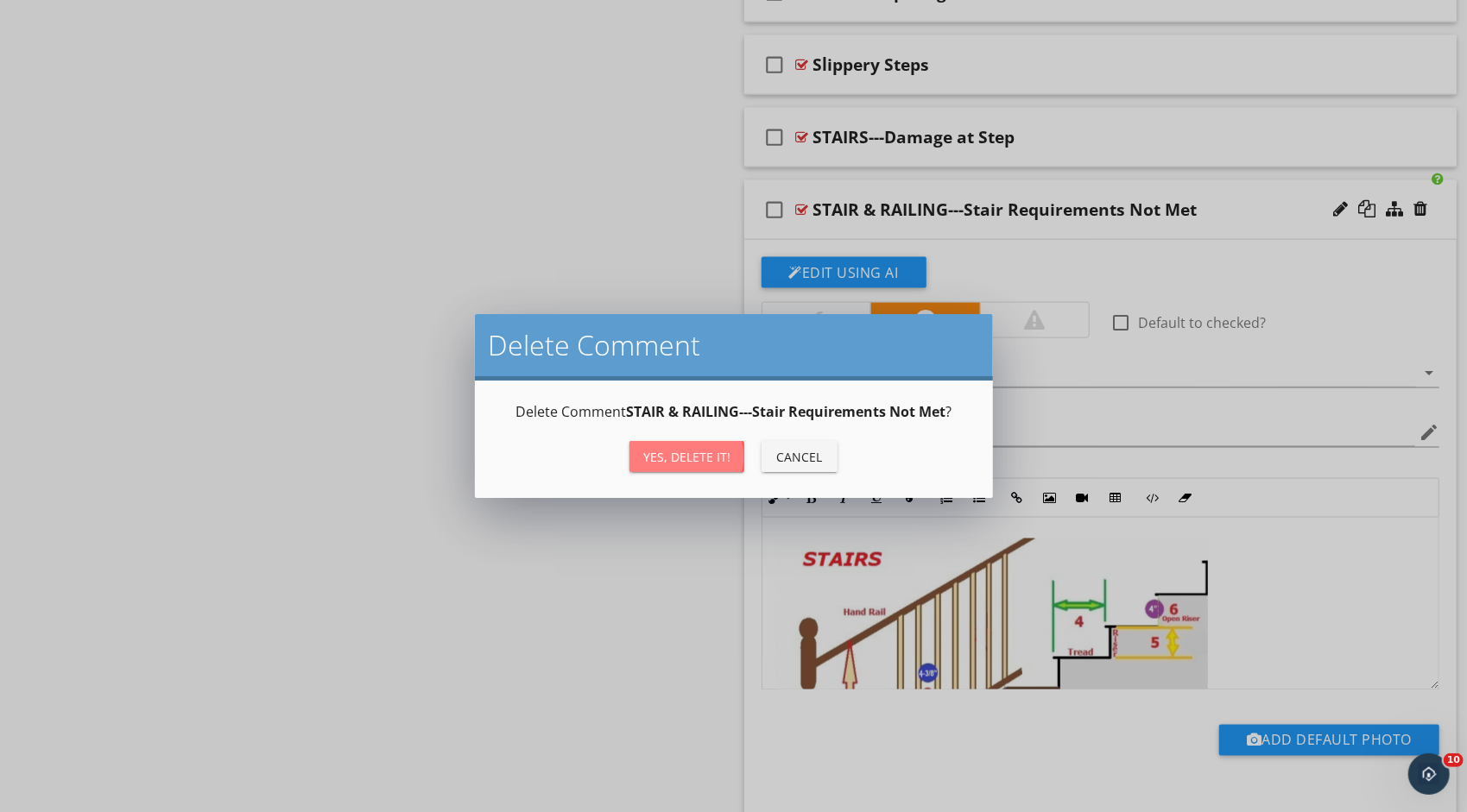
click at [726, 464] on div "Yes, Delete it!" at bounding box center [687, 457] width 87 height 18
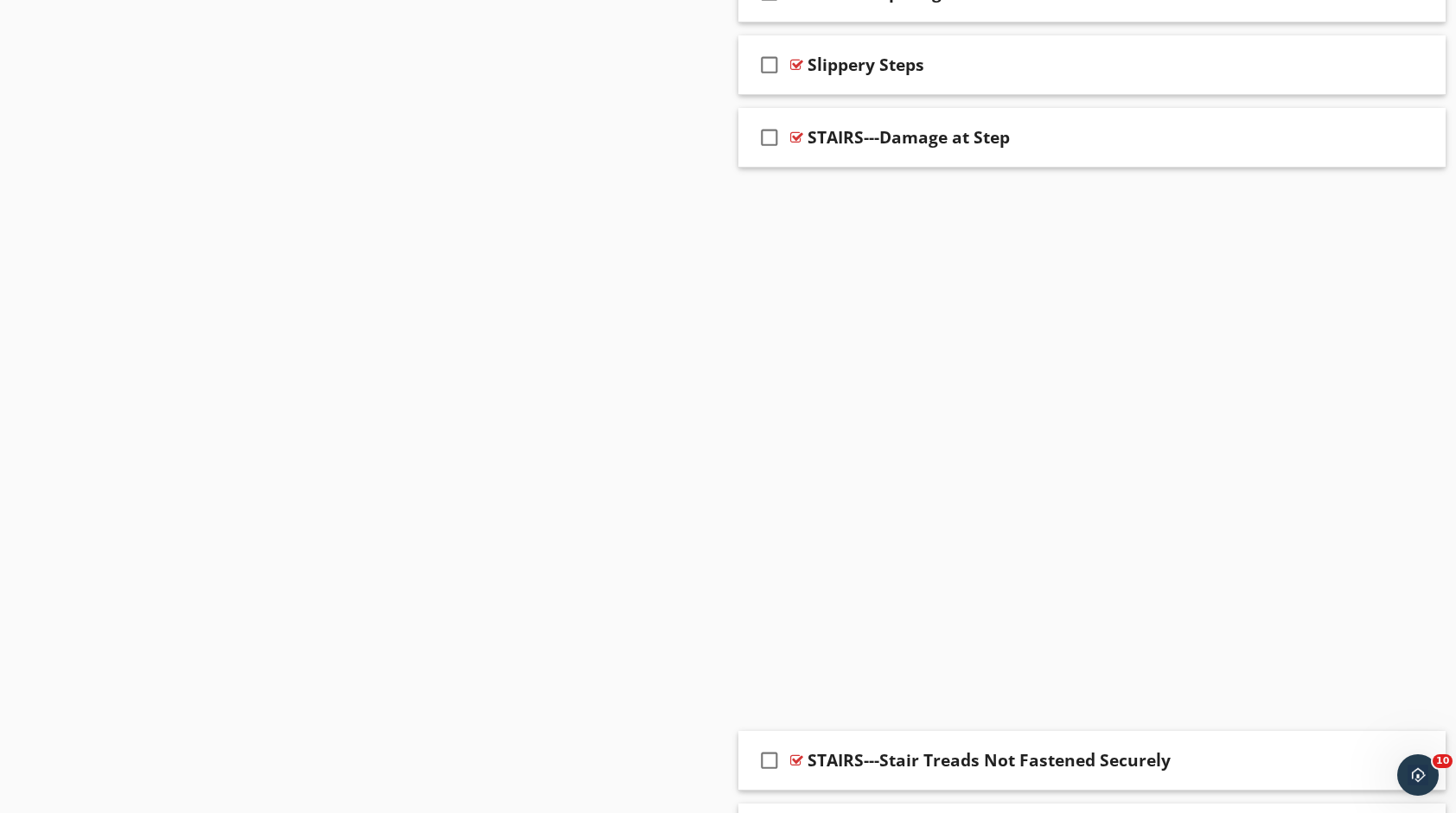
scroll to position [1457, 0]
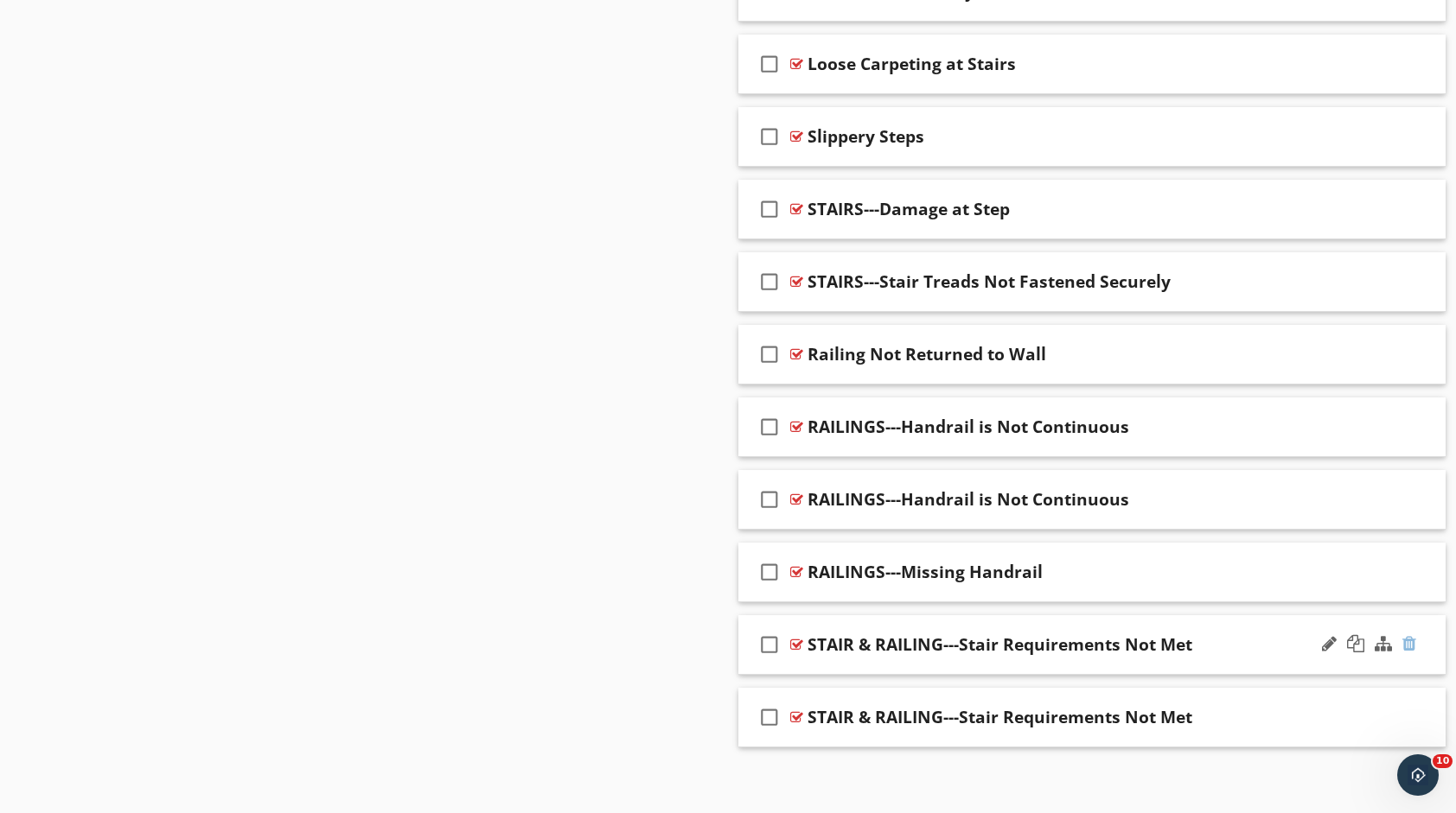
click at [1409, 635] on div at bounding box center [1408, 644] width 14 height 18
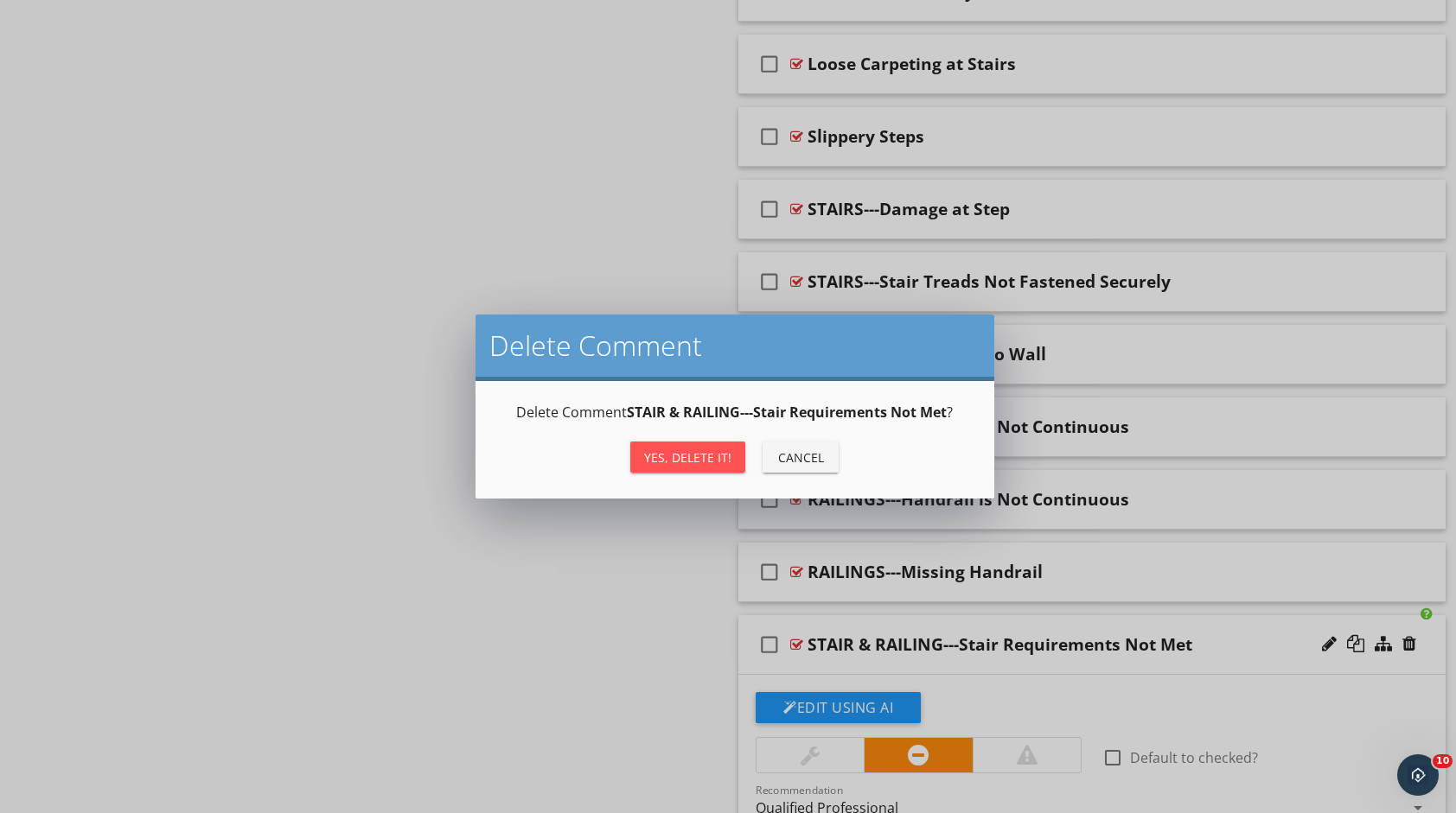
click at [1085, 674] on div "Delete Comment Delete Comment STAIR & RAILING---Stair Requirements Not Met ? Ye…" at bounding box center [728, 406] width 1456 height 813
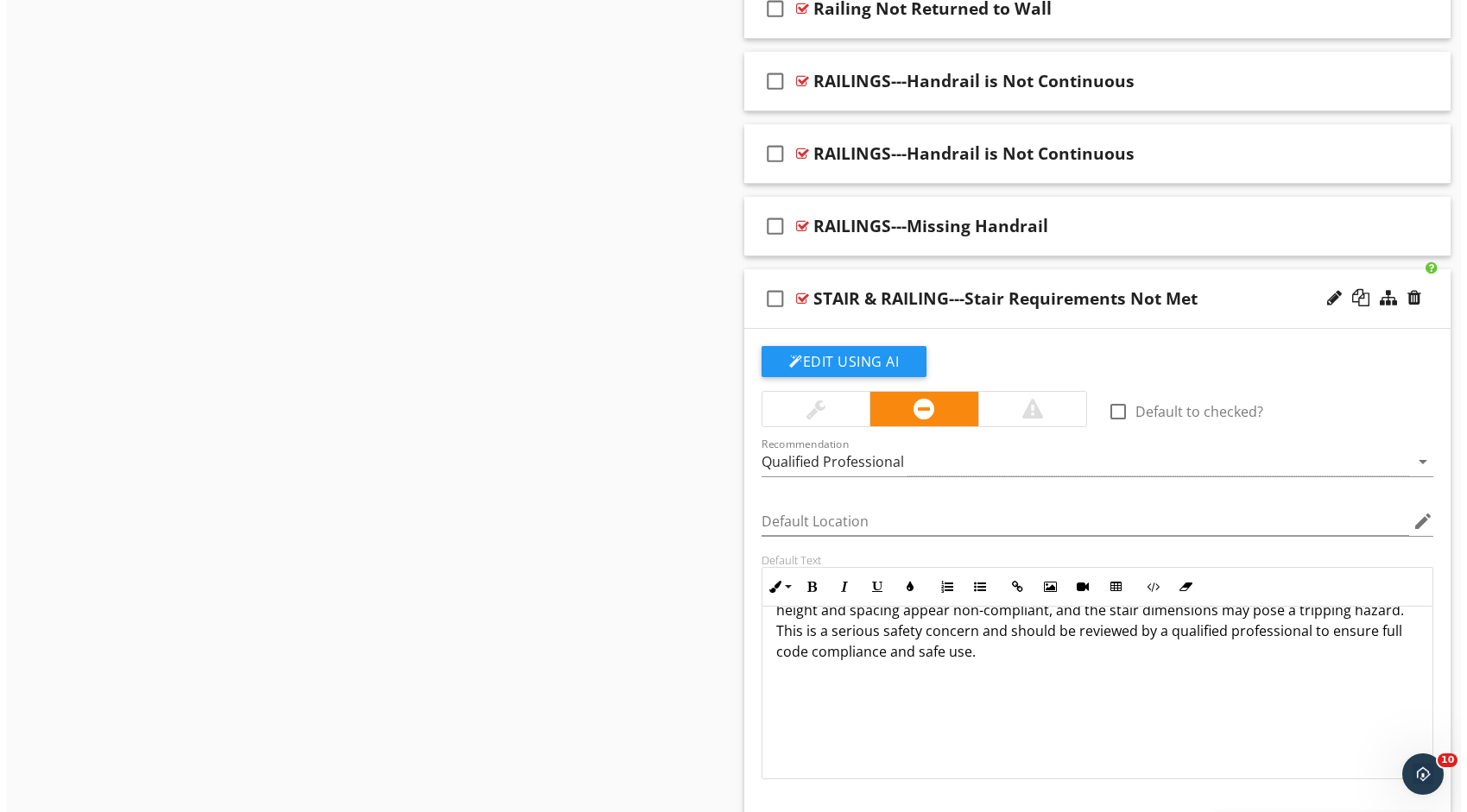
scroll to position [259, 0]
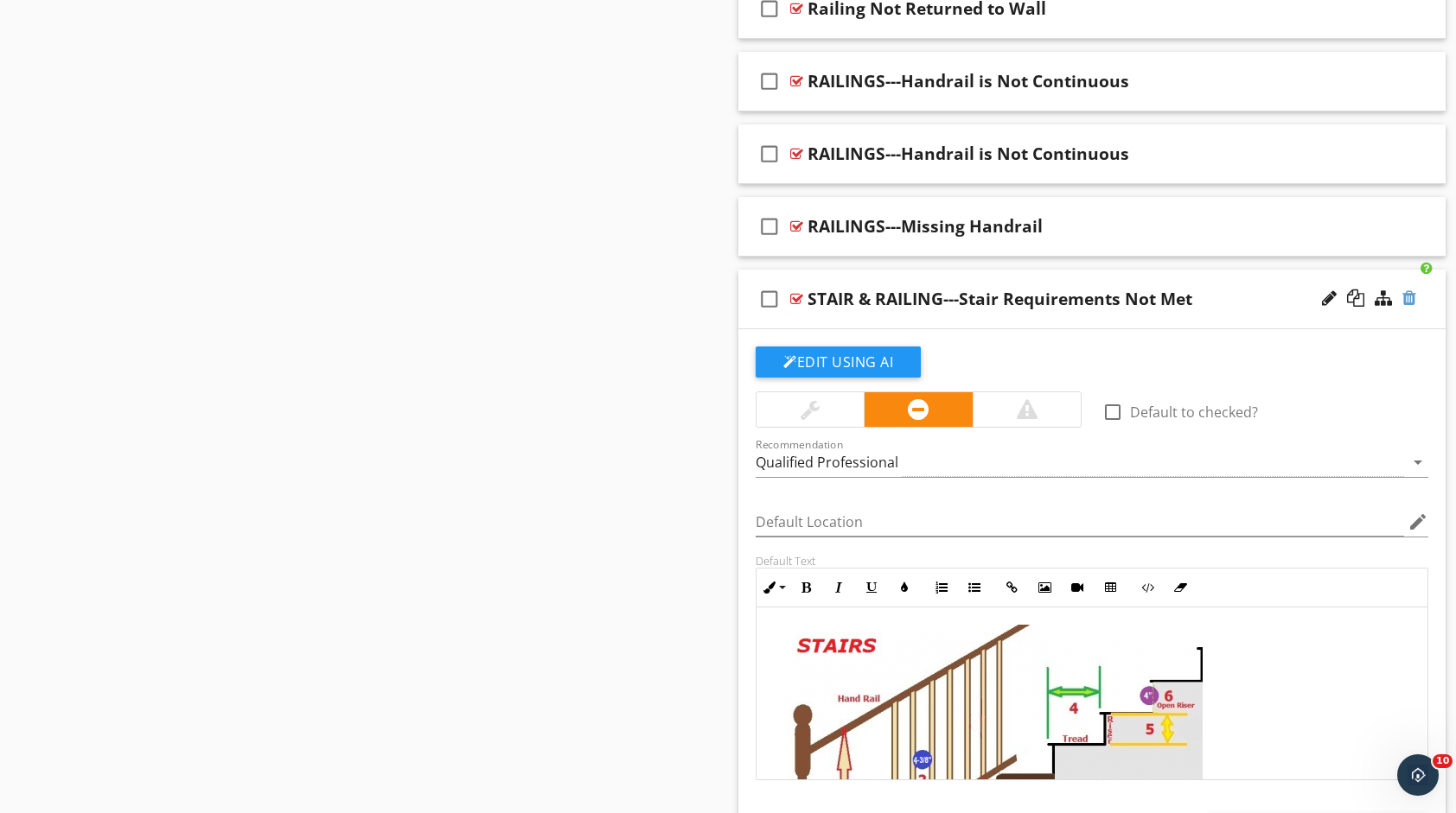
click at [1402, 294] on div at bounding box center [1408, 298] width 14 height 18
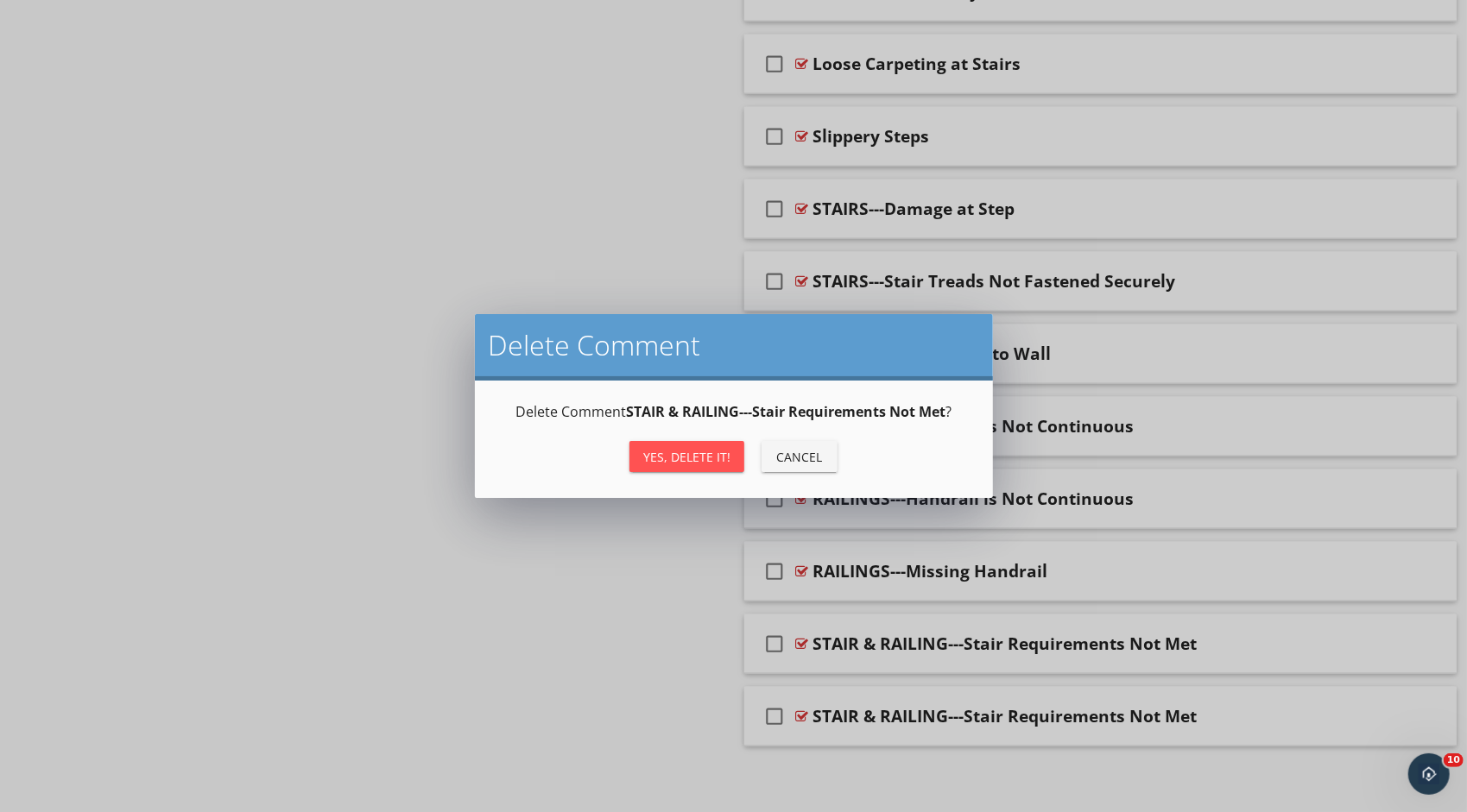
click at [672, 453] on div "Yes, Delete it!" at bounding box center [687, 457] width 87 height 18
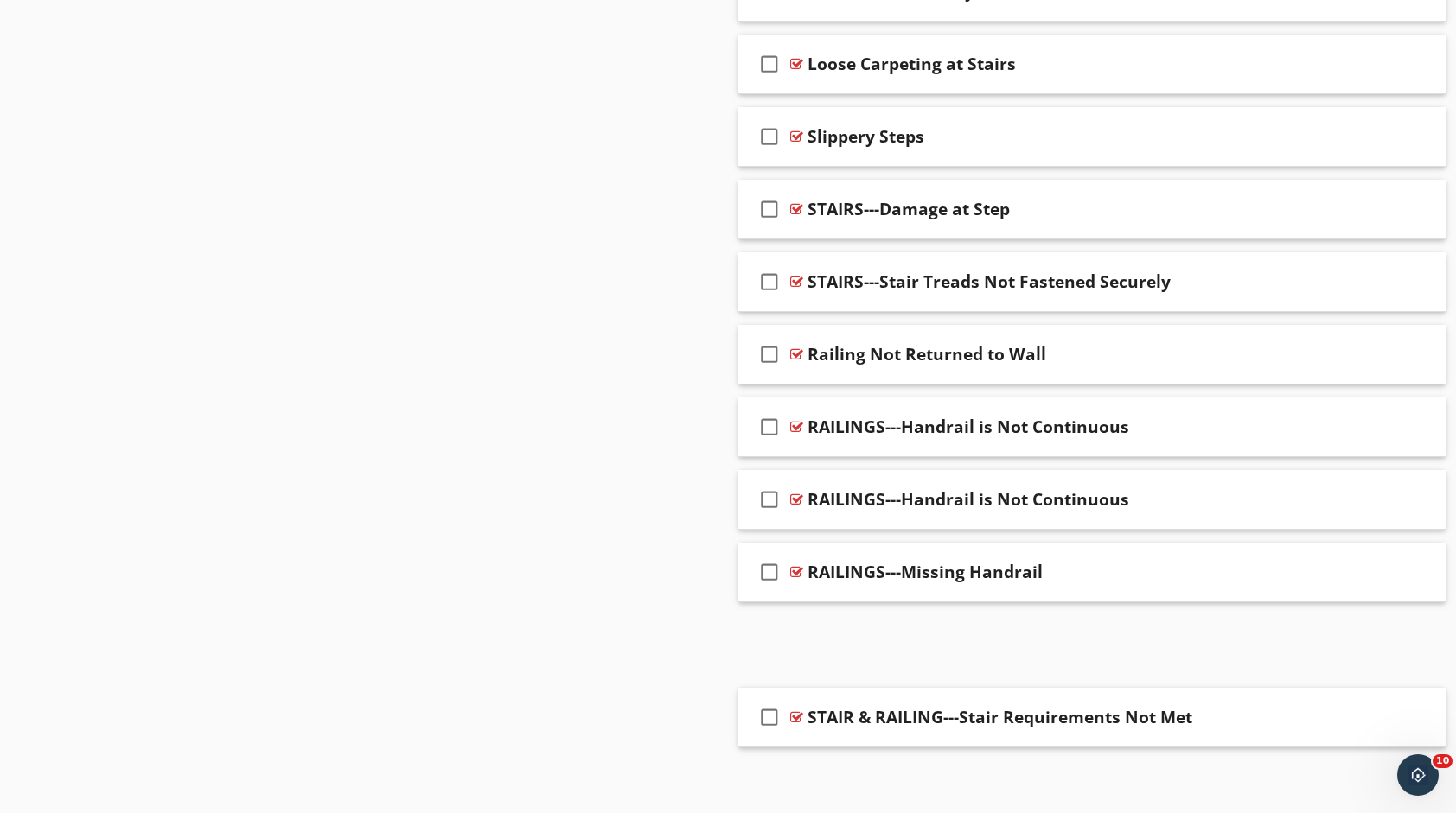
scroll to position [1384, 0]
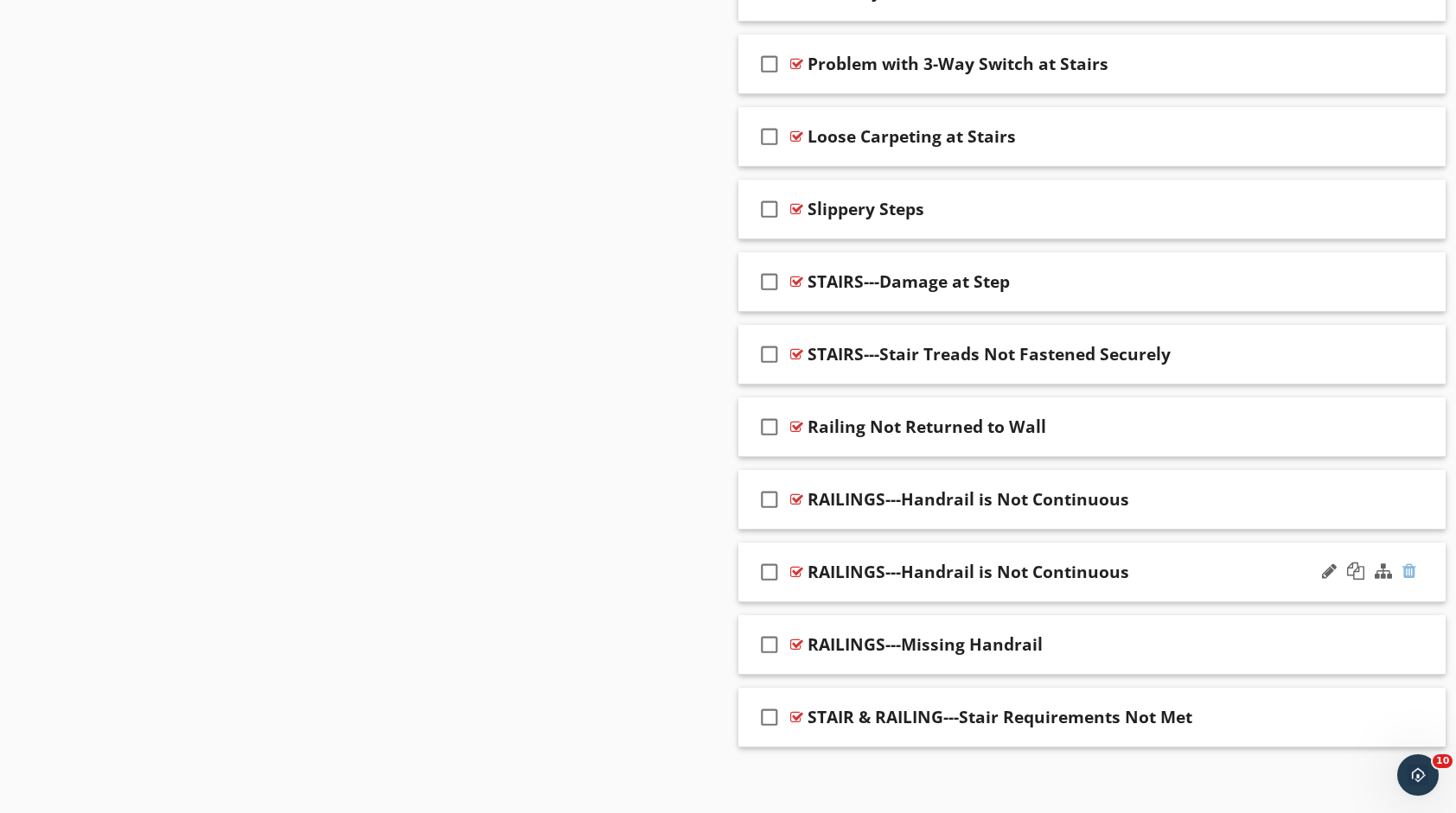
click at [1412, 563] on div at bounding box center [1408, 571] width 14 height 18
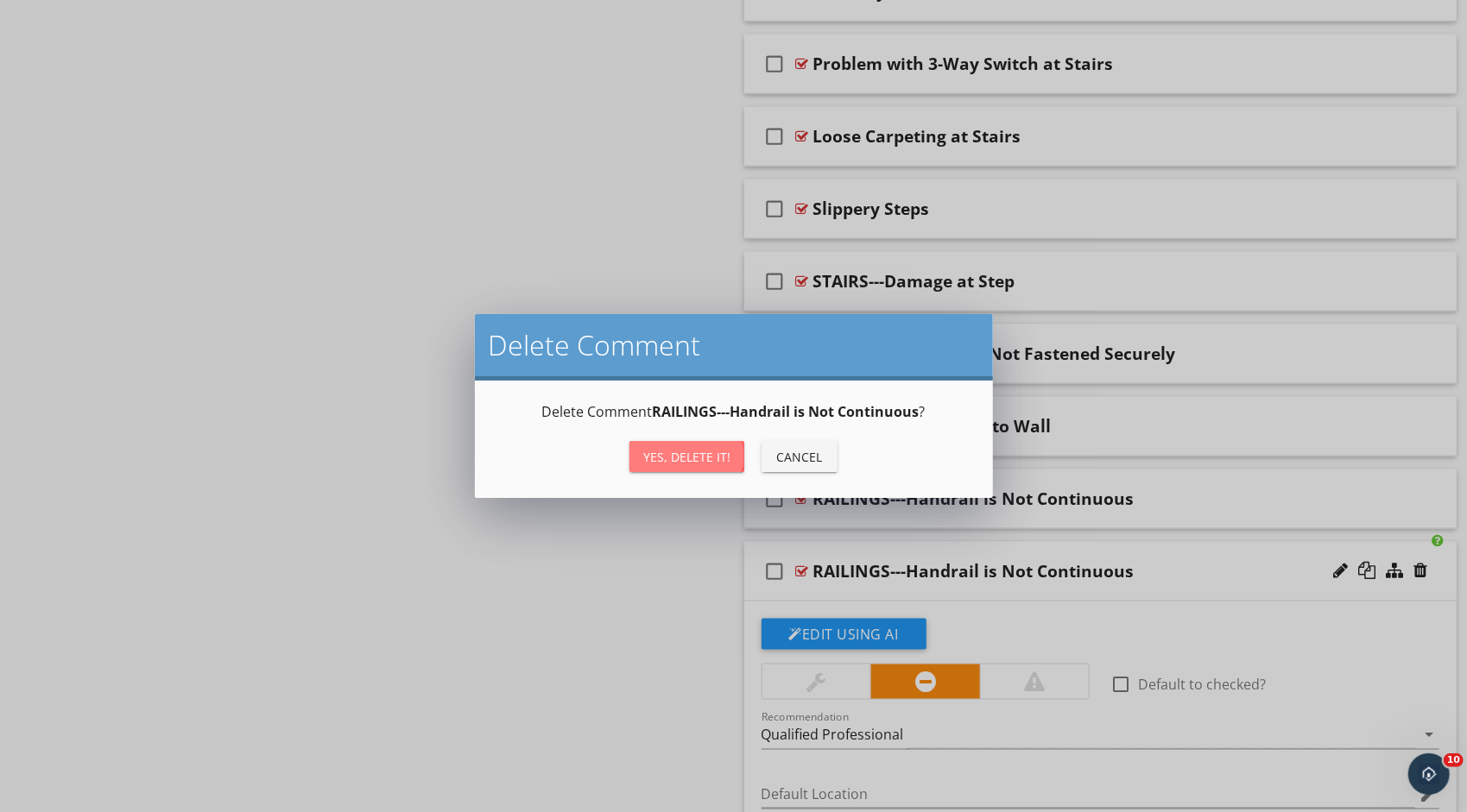
click at [699, 452] on div "Yes, Delete it!" at bounding box center [687, 457] width 87 height 18
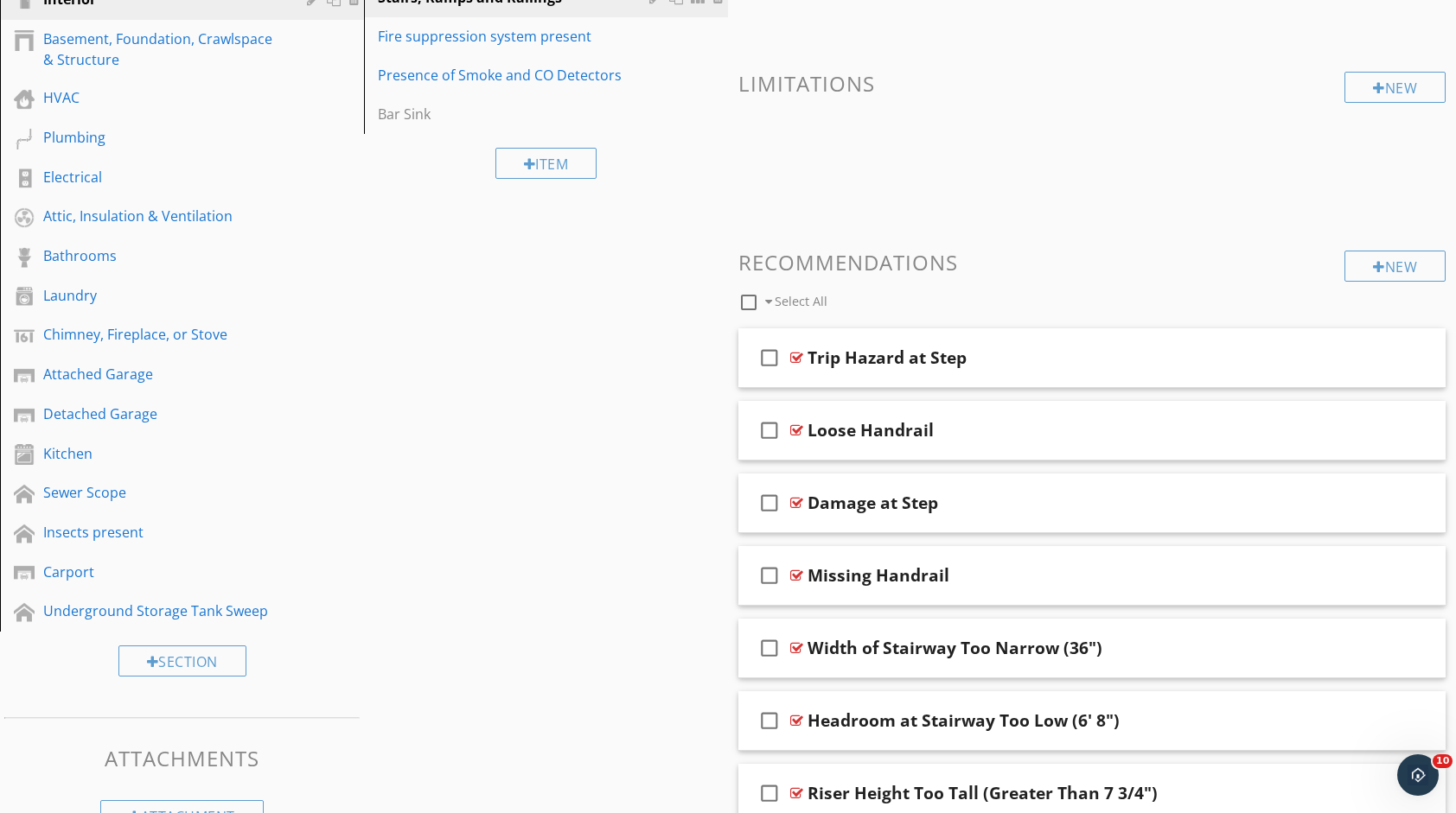
scroll to position [361, 0]
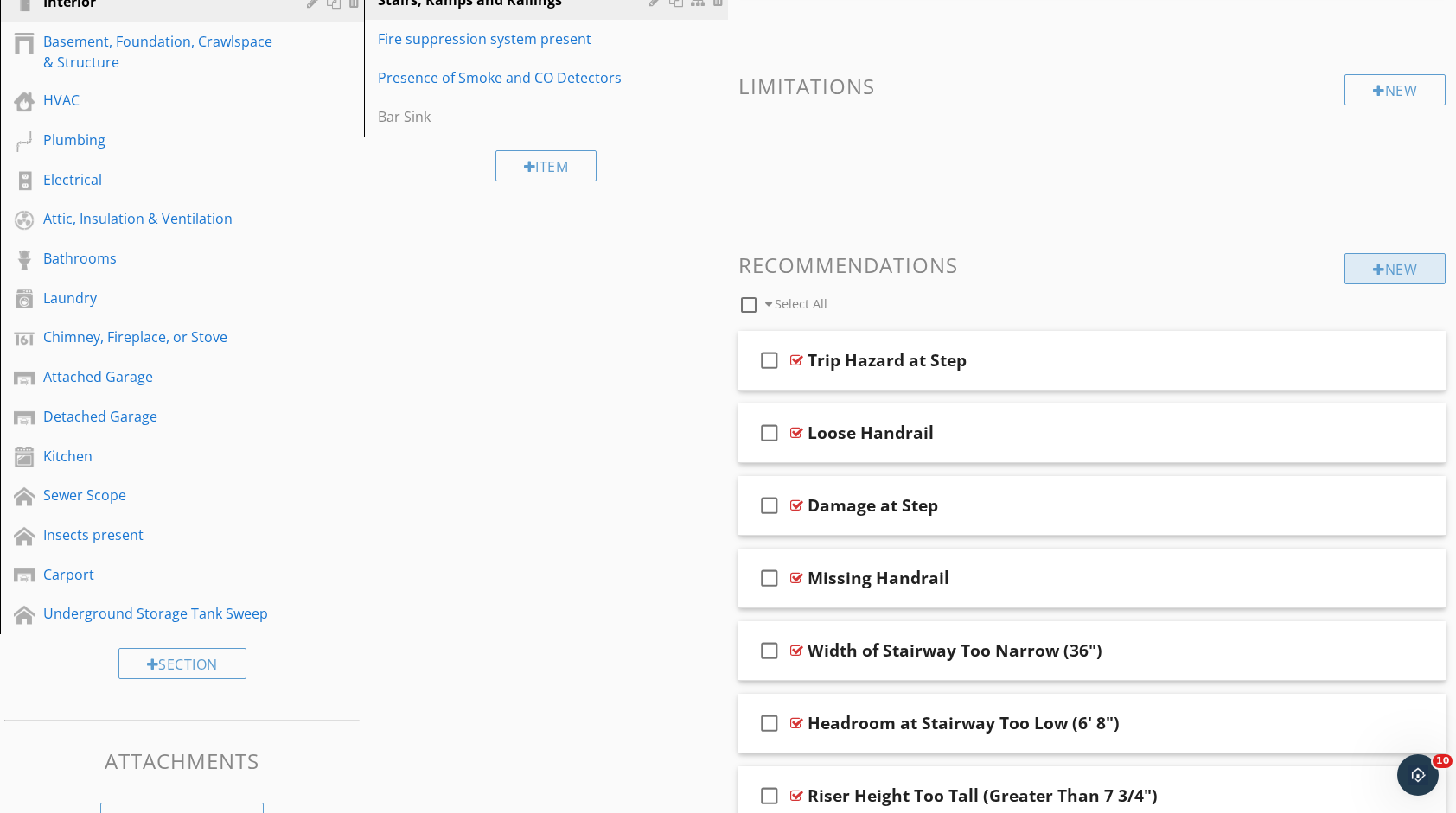
click at [1368, 258] on div "New" at bounding box center [1395, 268] width 102 height 31
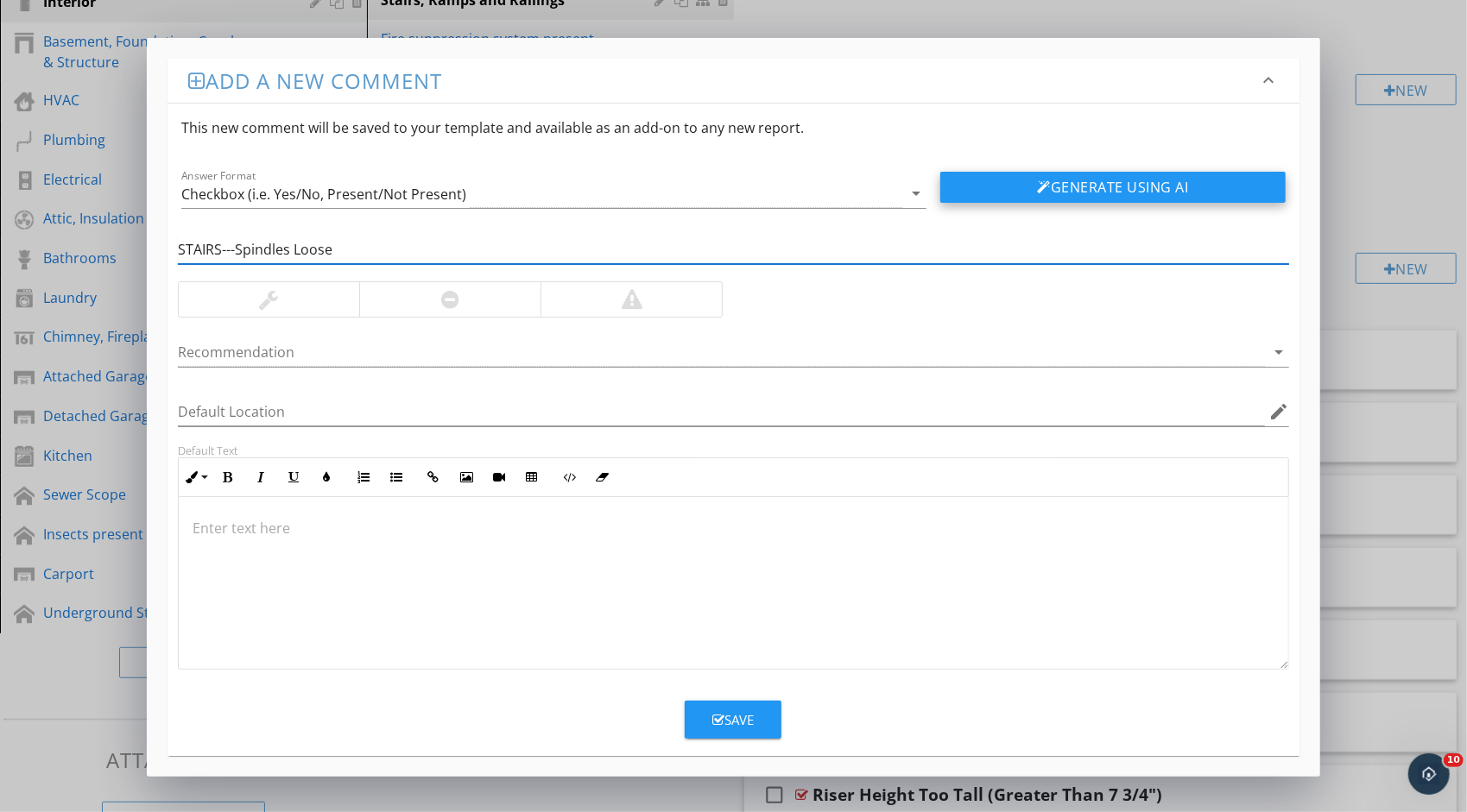
type input "STAIRS---Spindles Loose"
click at [1043, 185] on div at bounding box center [1044, 187] width 14 height 14
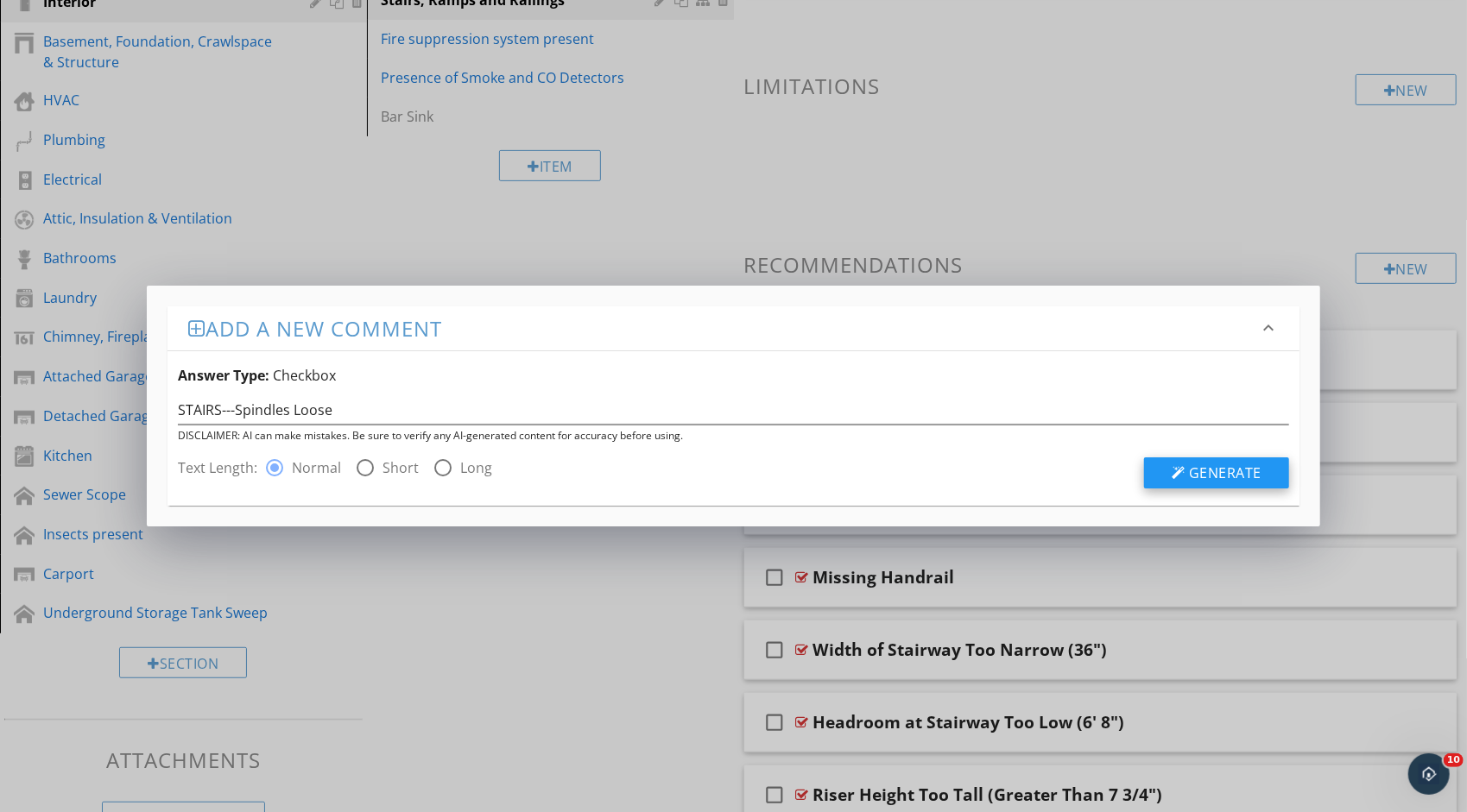
click at [1156, 466] on button "Generate" at bounding box center [1217, 473] width 145 height 31
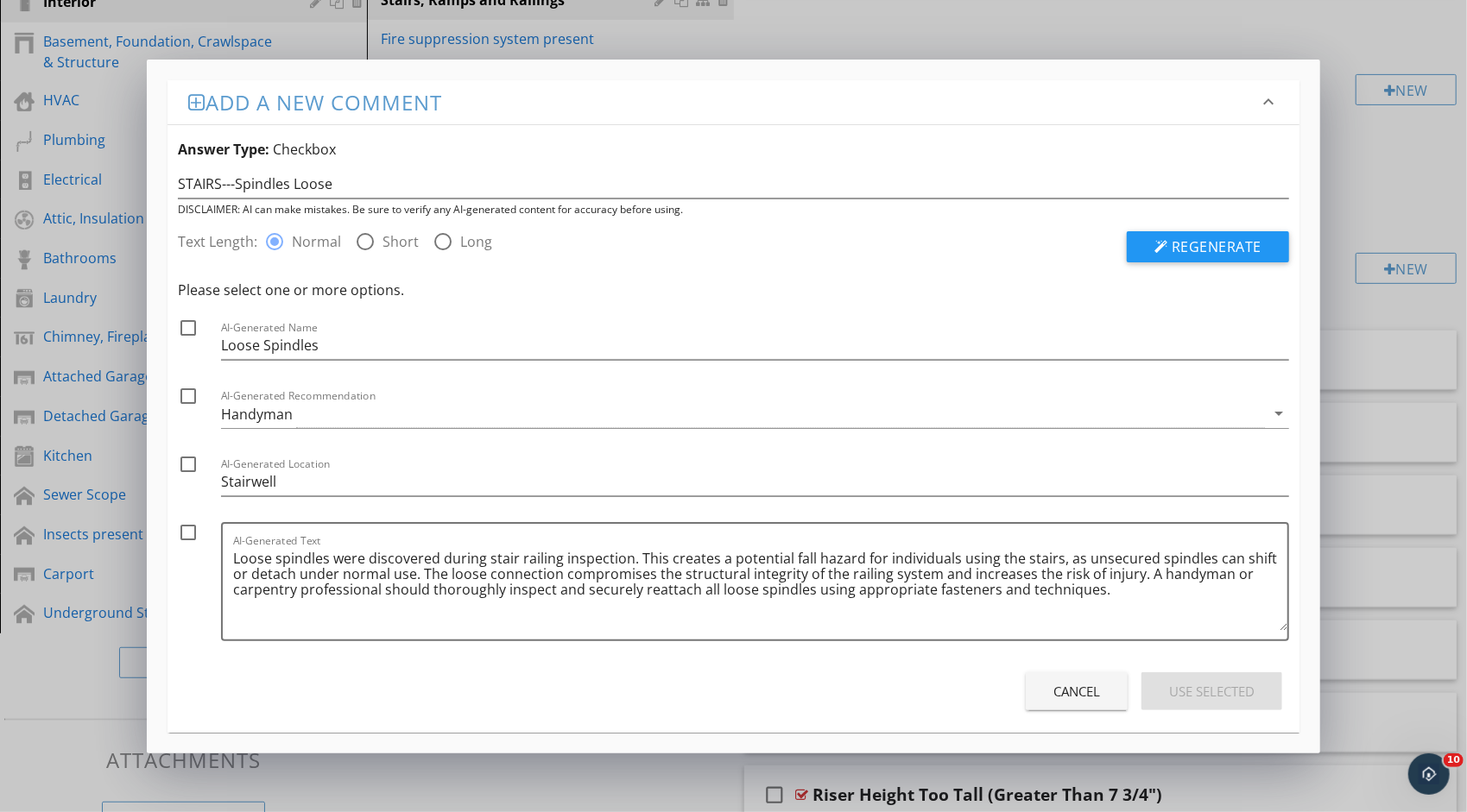
click at [186, 532] on div at bounding box center [189, 533] width 30 height 30
checkbox input "true"
click at [1166, 687] on button "Use Selected" at bounding box center [1211, 691] width 140 height 38
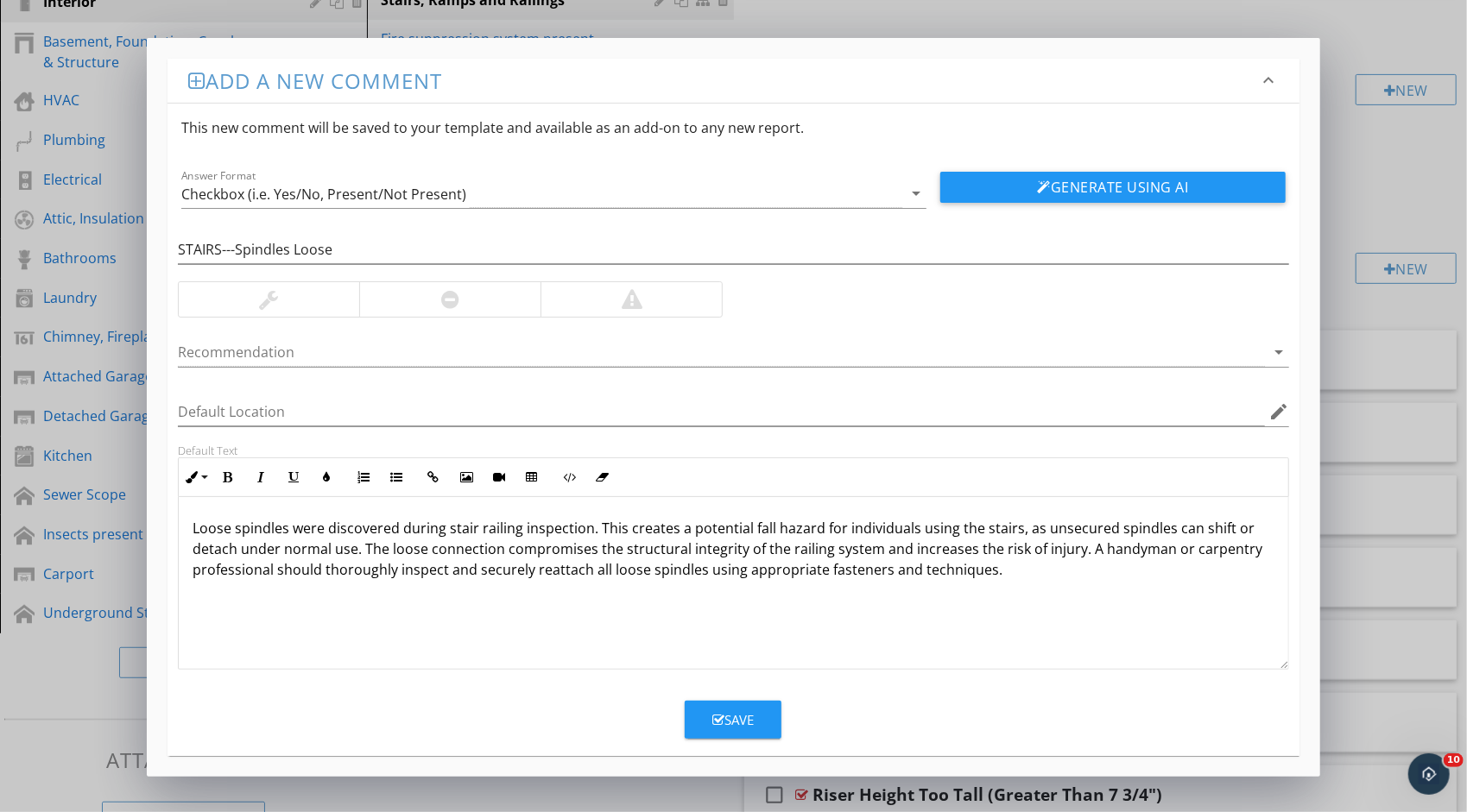
click at [530, 299] on div at bounding box center [449, 299] width 181 height 34
click at [586, 304] on div at bounding box center [631, 299] width 181 height 34
click at [743, 725] on div "Save" at bounding box center [733, 720] width 42 height 20
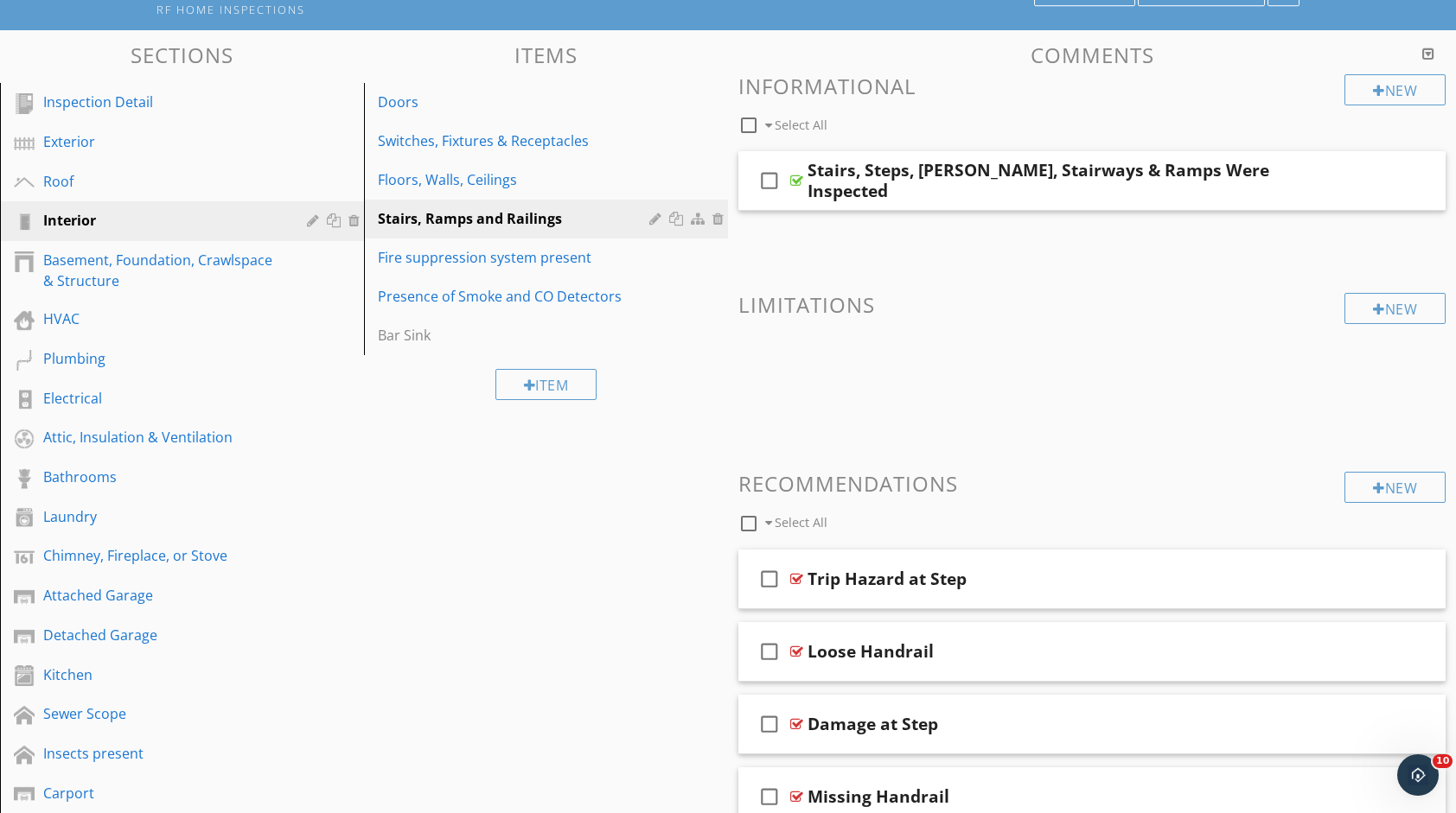
scroll to position [0, 0]
